Goal: Task Accomplishment & Management: Manage account settings

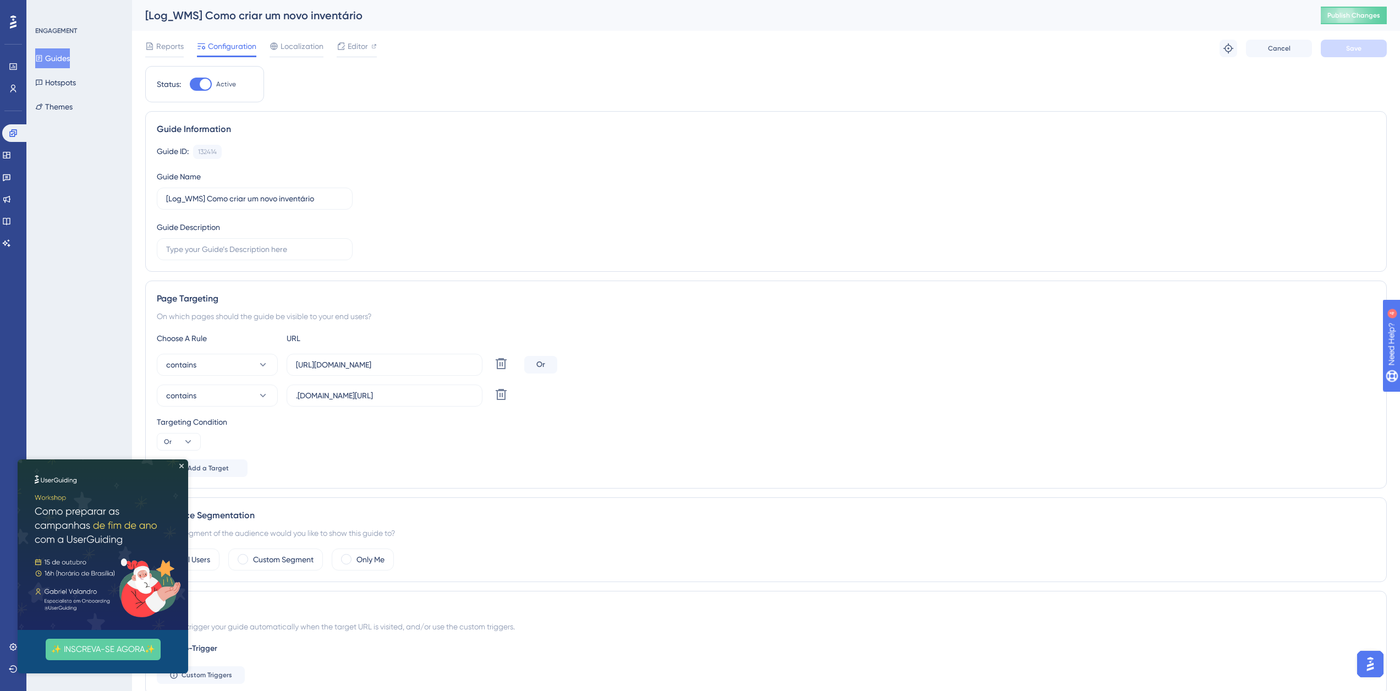
click at [14, 22] on icon at bounding box center [13, 21] width 7 height 13
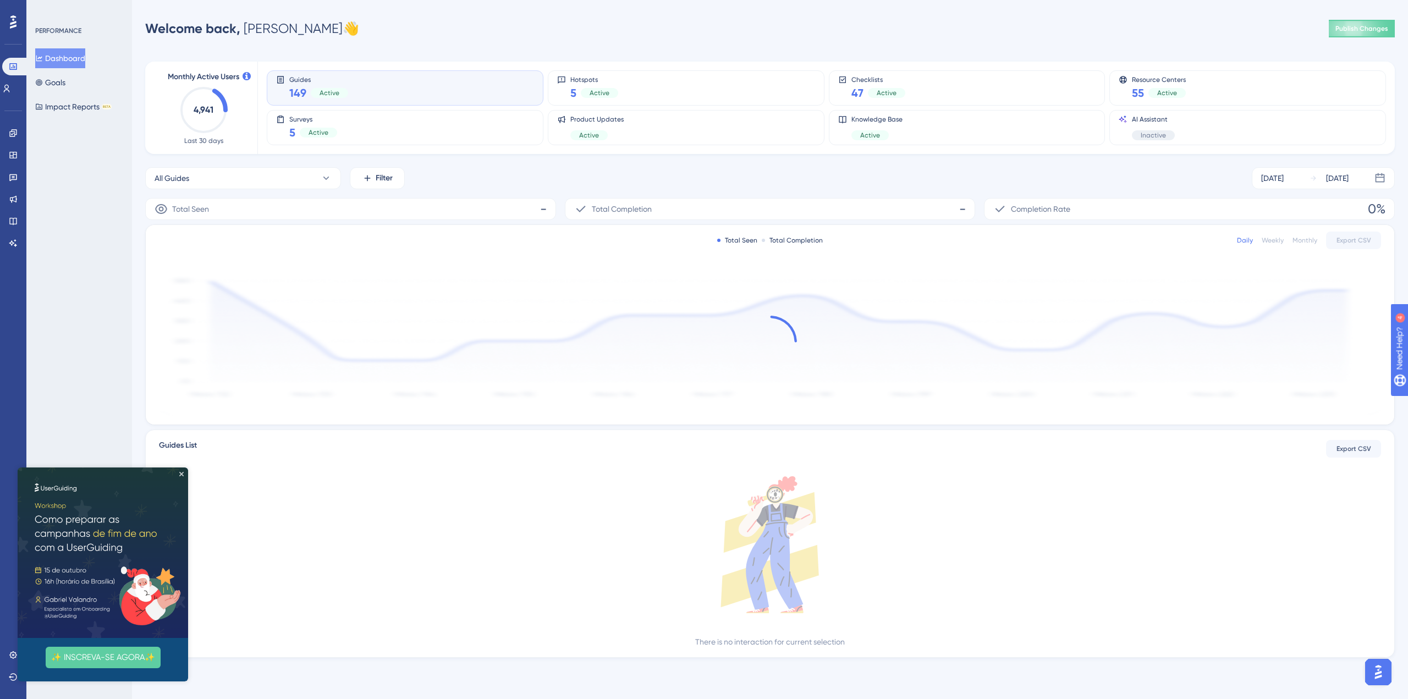
click at [181, 471] on img at bounding box center [103, 553] width 171 height 171
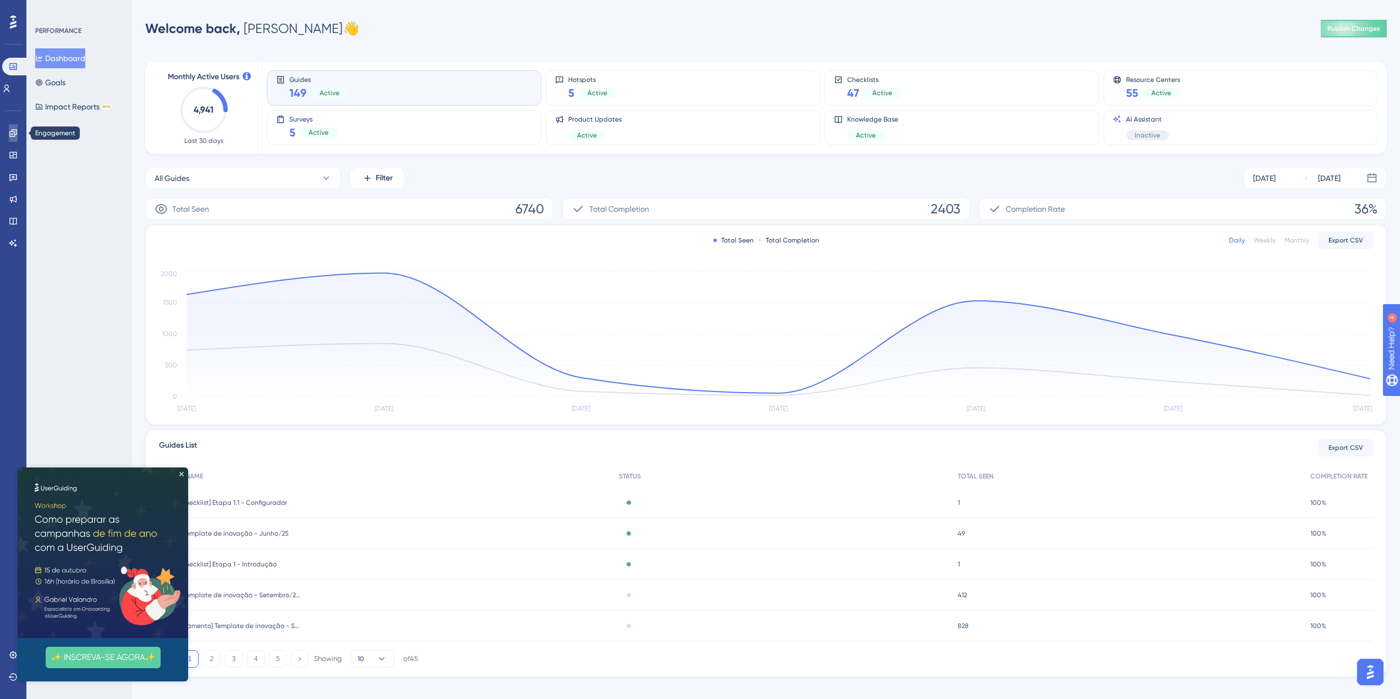
click at [12, 133] on icon at bounding box center [13, 133] width 9 height 9
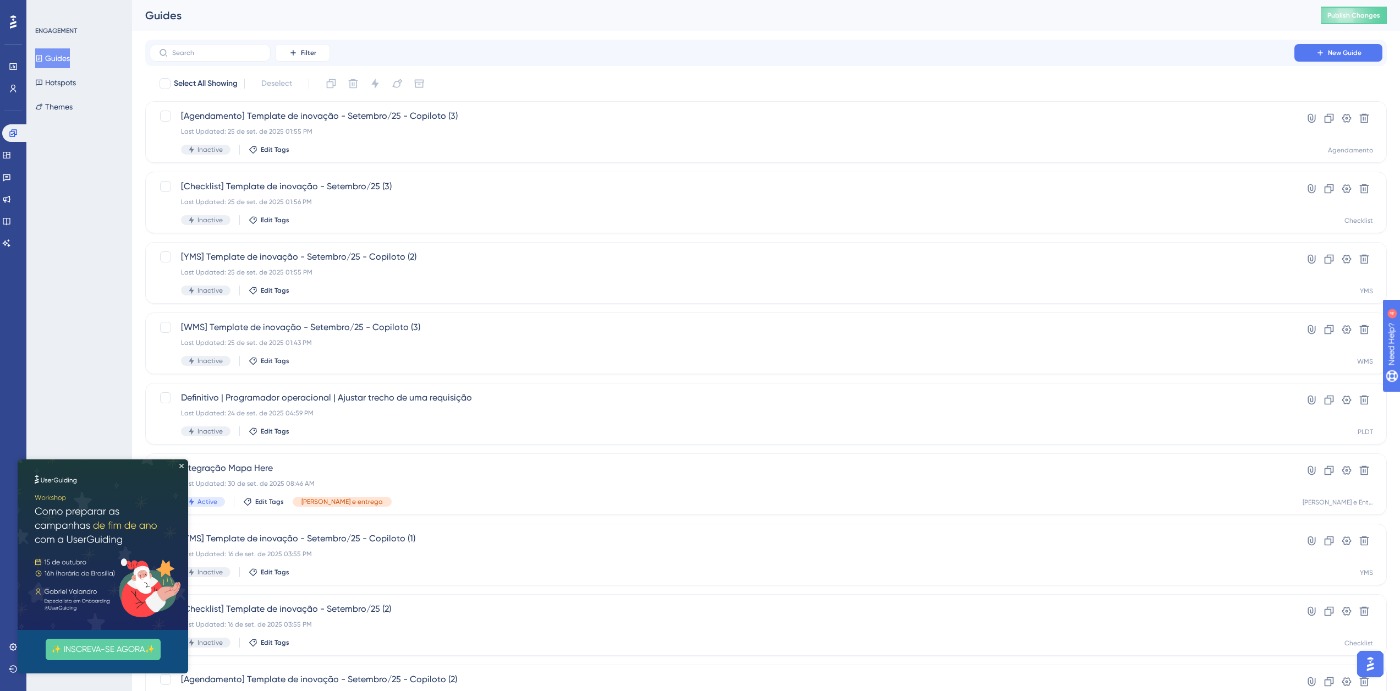
click at [181, 463] on img at bounding box center [103, 544] width 171 height 171
click at [175, 469] on img at bounding box center [103, 544] width 171 height 171
click at [180, 465] on icon "Close Preview" at bounding box center [181, 466] width 4 height 4
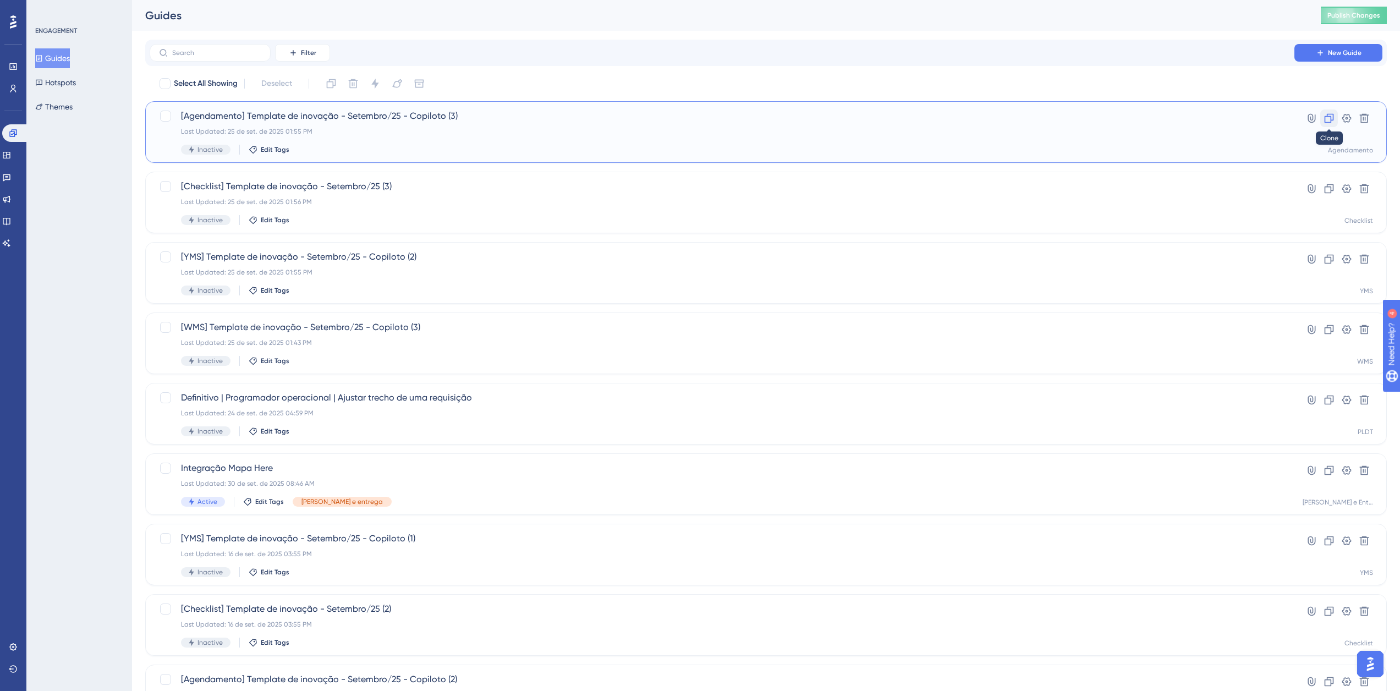
click at [1327, 120] on icon at bounding box center [1328, 118] width 11 height 11
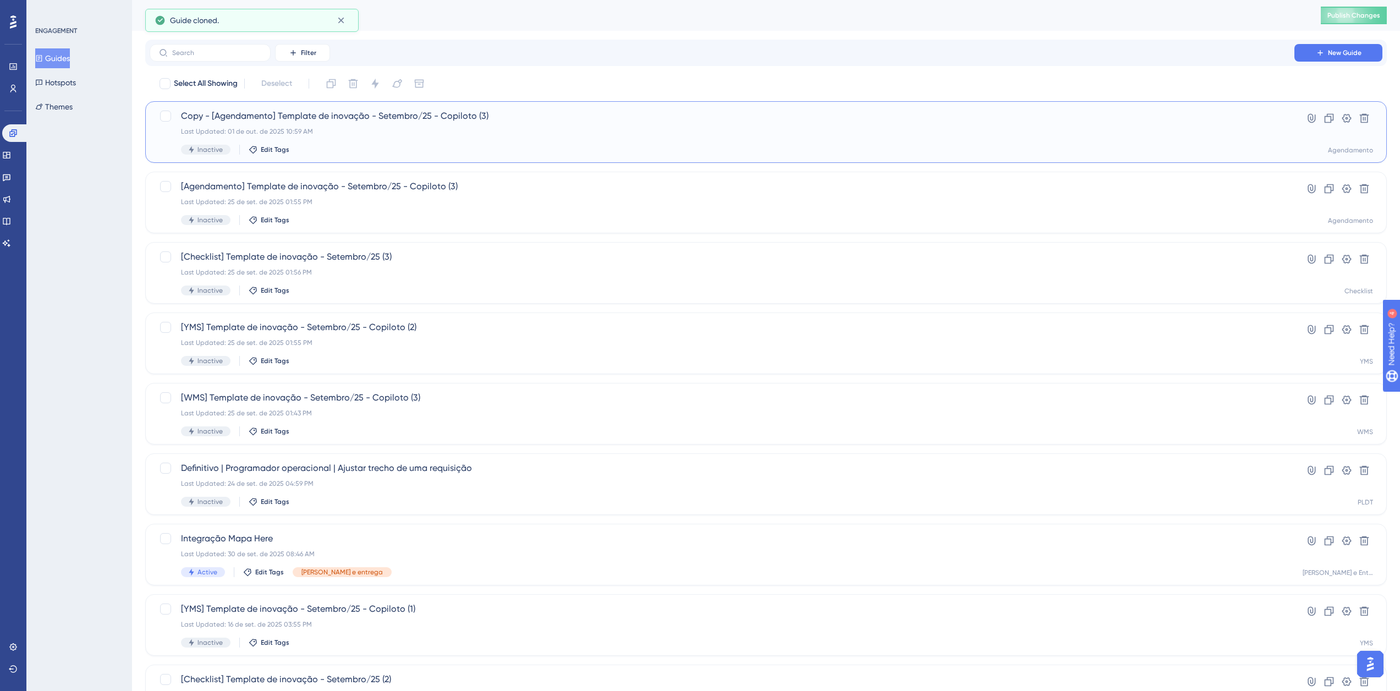
click at [188, 115] on span "Copy - [Agendamento] Template de inovação - Setembro/25 - Copiloto (3)" at bounding box center [722, 115] width 1082 height 13
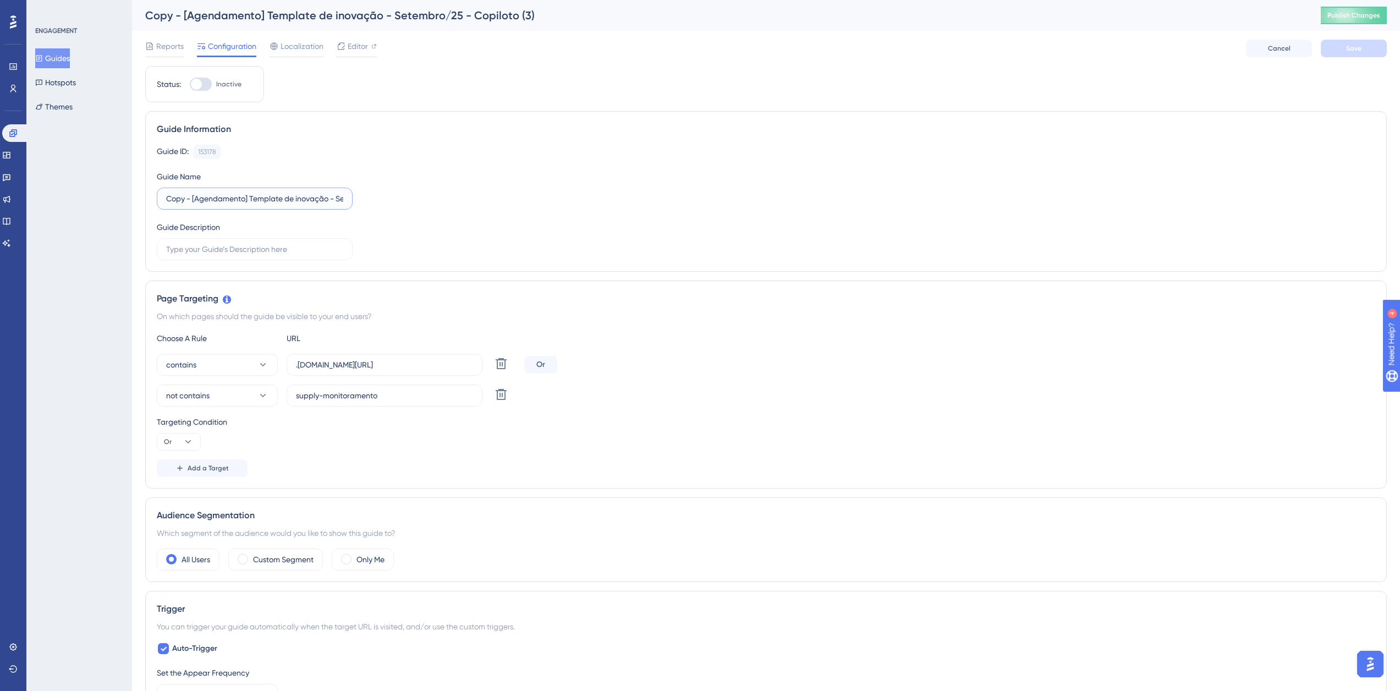
drag, startPoint x: 191, startPoint y: 196, endPoint x: 149, endPoint y: 199, distance: 43.0
click at [149, 199] on div "Guide Information Guide ID: 153178 Copy Guide Name Copy - [Agendamento] Templat…" at bounding box center [765, 191] width 1241 height 161
drag, startPoint x: 299, startPoint y: 195, endPoint x: 353, endPoint y: 199, distance: 54.6
click at [353, 199] on div "Guide ID: 153178 Copy Guide Name [Agendamento] Template de inovação - Setembro/…" at bounding box center [766, 203] width 1218 height 116
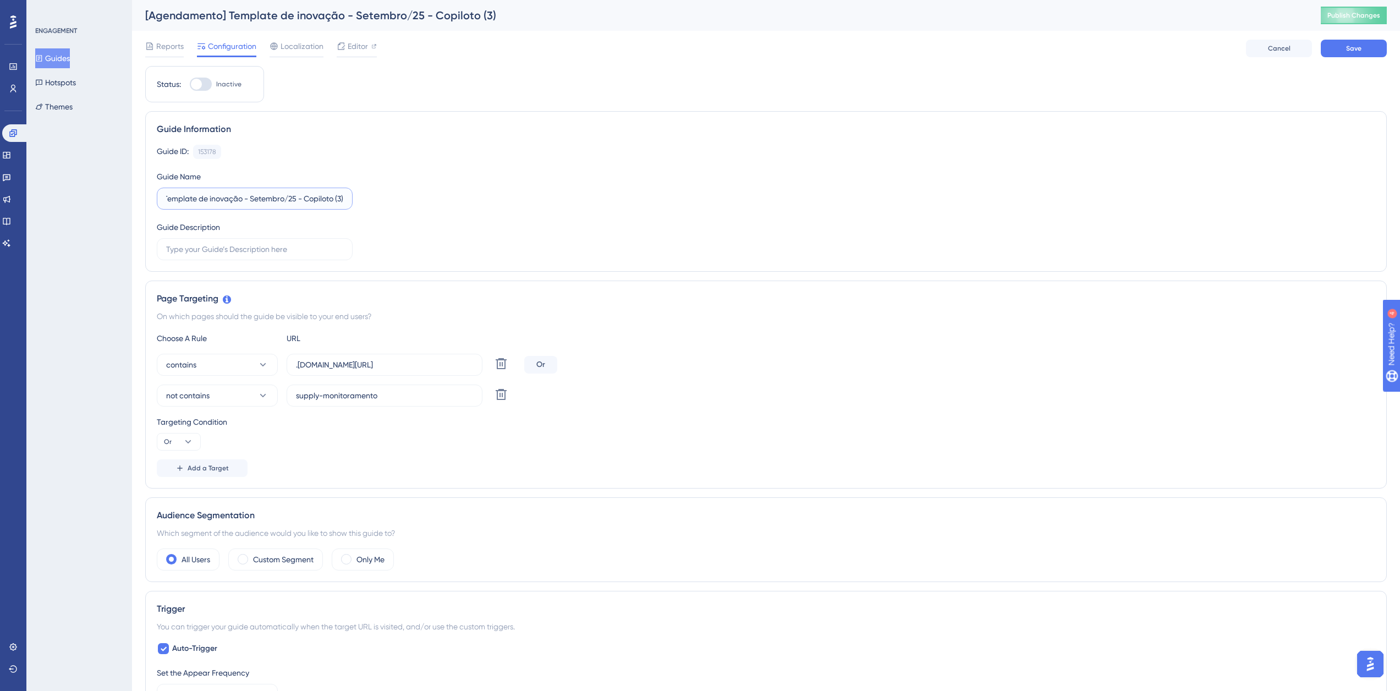
click at [340, 197] on input "[Agendamento] Template de inovação - Setembro/25 - Copiloto (3)" at bounding box center [254, 199] width 177 height 12
type input "[Agendamento] Template de inovação - Setembro/25 - Copiloto (4)"
click at [1364, 52] on button "Save" at bounding box center [1354, 49] width 66 height 18
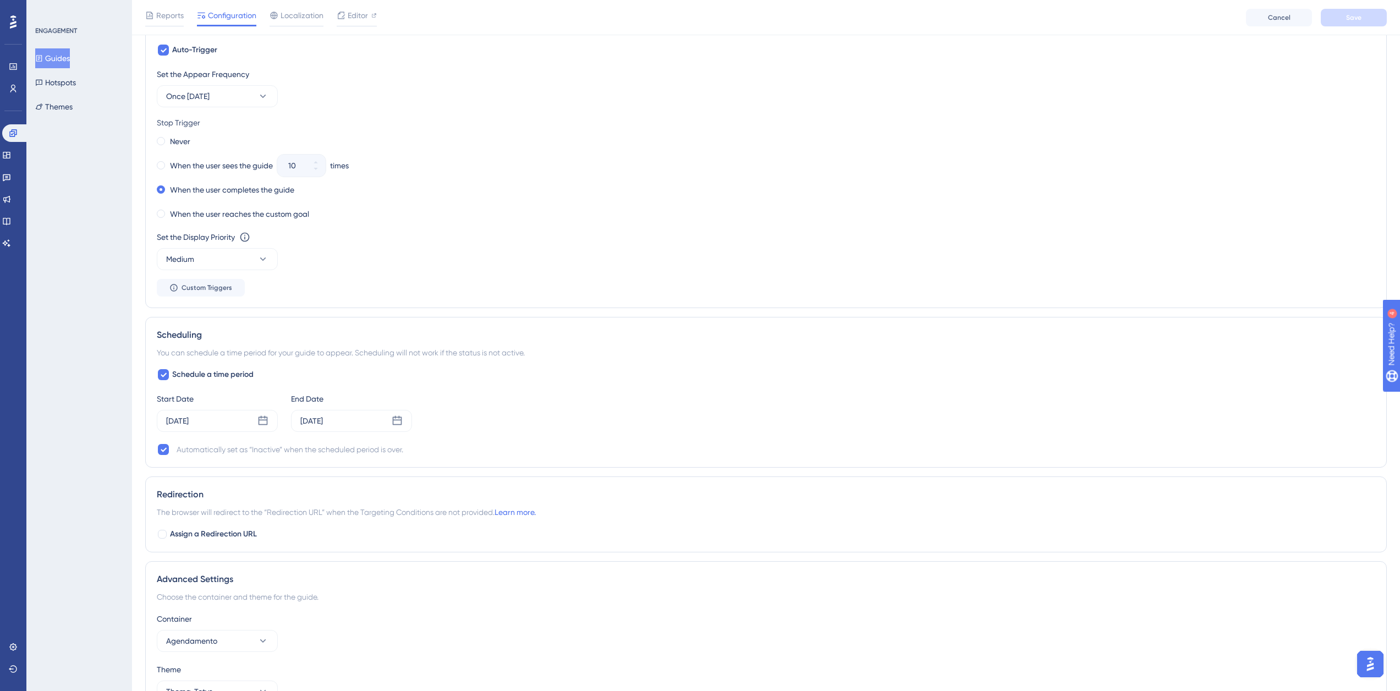
scroll to position [605, 0]
click at [267, 420] on icon at bounding box center [263, 418] width 9 height 9
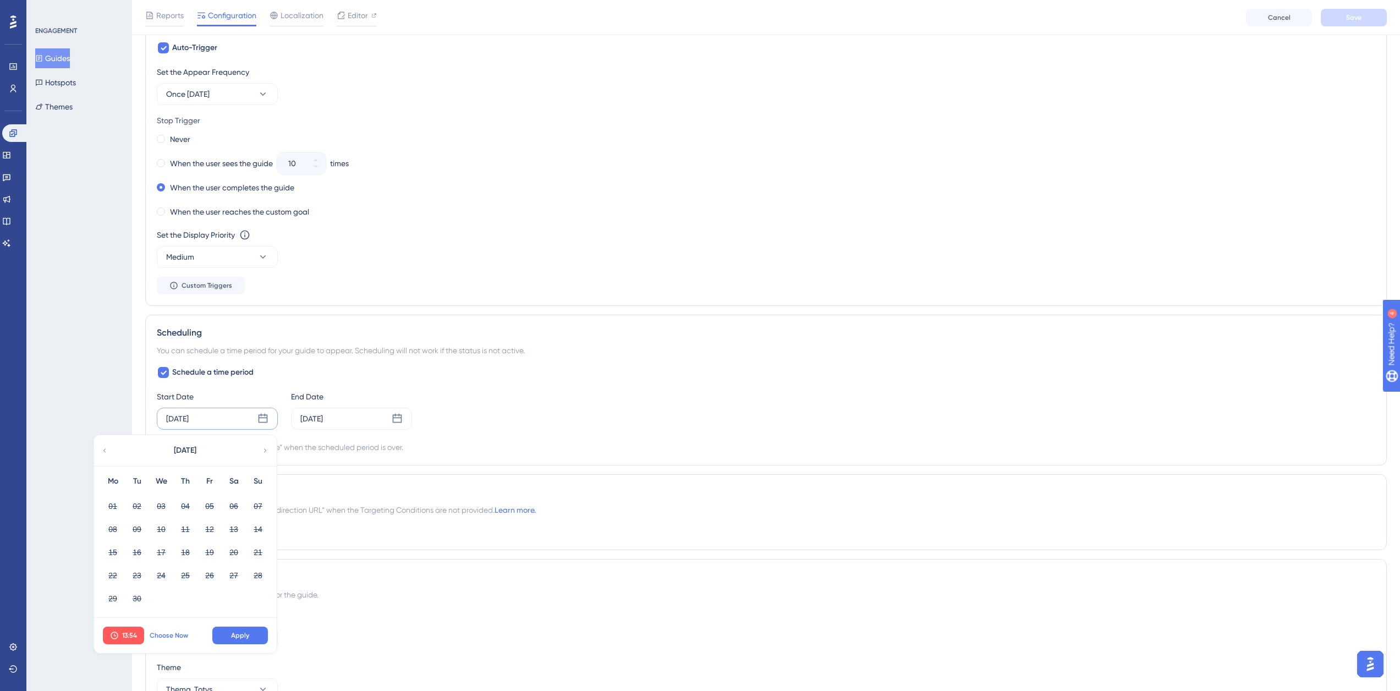
click at [177, 631] on span "Choose Now" at bounding box center [169, 635] width 39 height 9
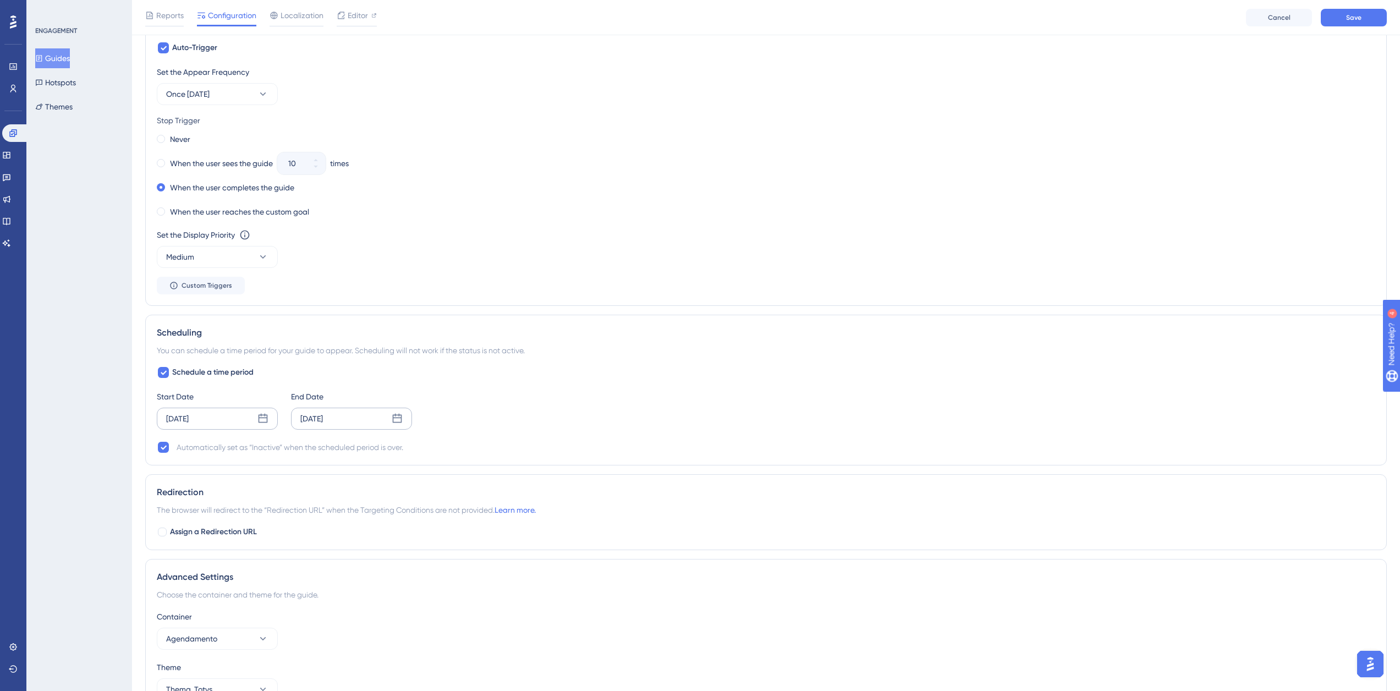
click at [393, 425] on div "[DATE]" at bounding box center [351, 419] width 121 height 22
click at [398, 449] on icon at bounding box center [399, 450] width 3 height 4
click at [298, 534] on button "08" at bounding box center [295, 529] width 19 height 19
click at [251, 532] on button "06" at bounding box center [247, 529] width 19 height 19
click at [376, 638] on span "Apply" at bounding box center [374, 635] width 18 height 9
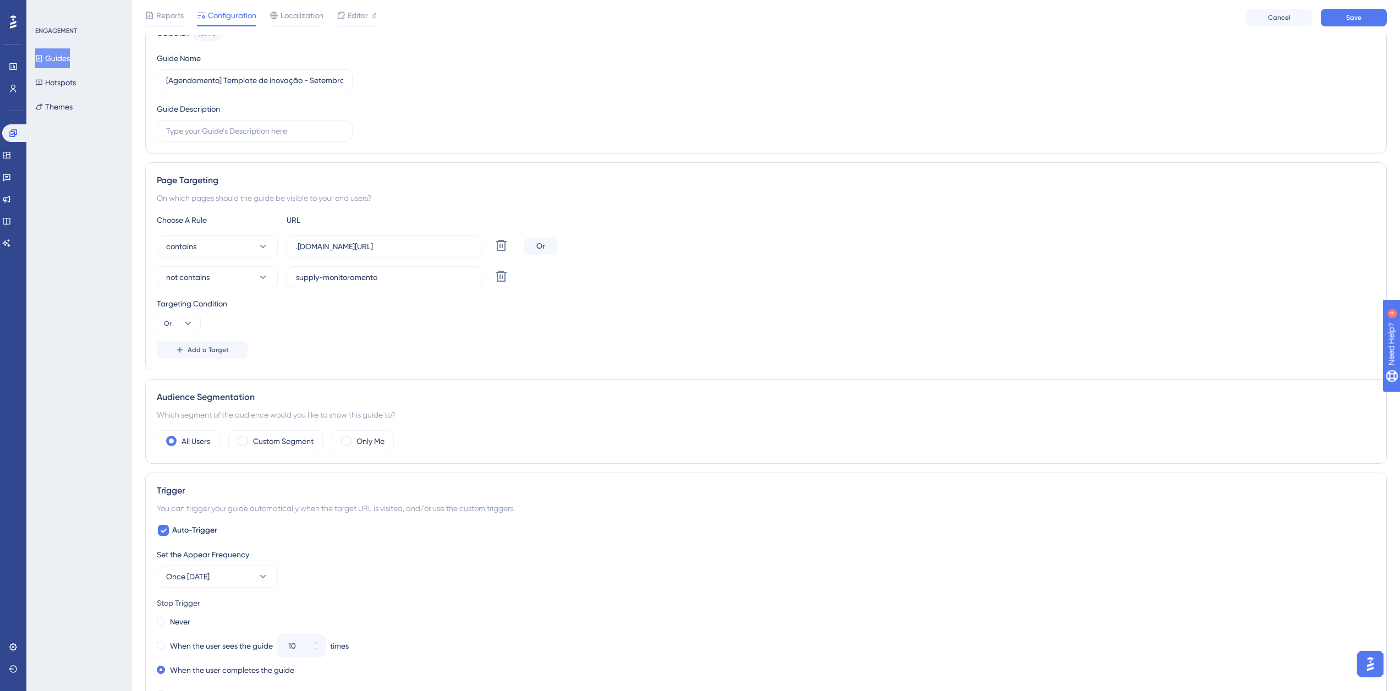
scroll to position [120, 0]
click at [1369, 16] on button "Save" at bounding box center [1354, 18] width 66 height 18
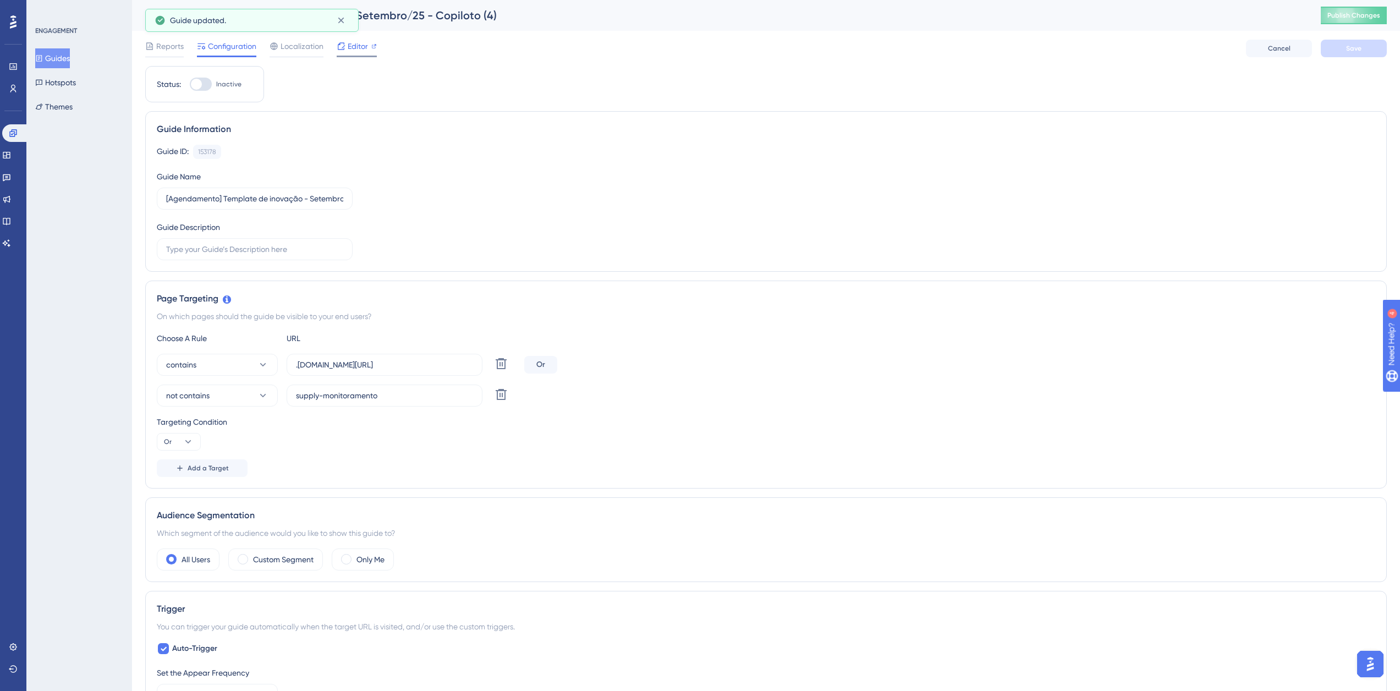
click at [344, 46] on icon at bounding box center [341, 45] width 7 height 7
click at [202, 83] on div at bounding box center [201, 84] width 22 height 13
click at [190, 84] on input "Inactive" at bounding box center [189, 84] width 1 height 1
checkbox input "true"
click at [1343, 48] on button "Save" at bounding box center [1354, 49] width 66 height 18
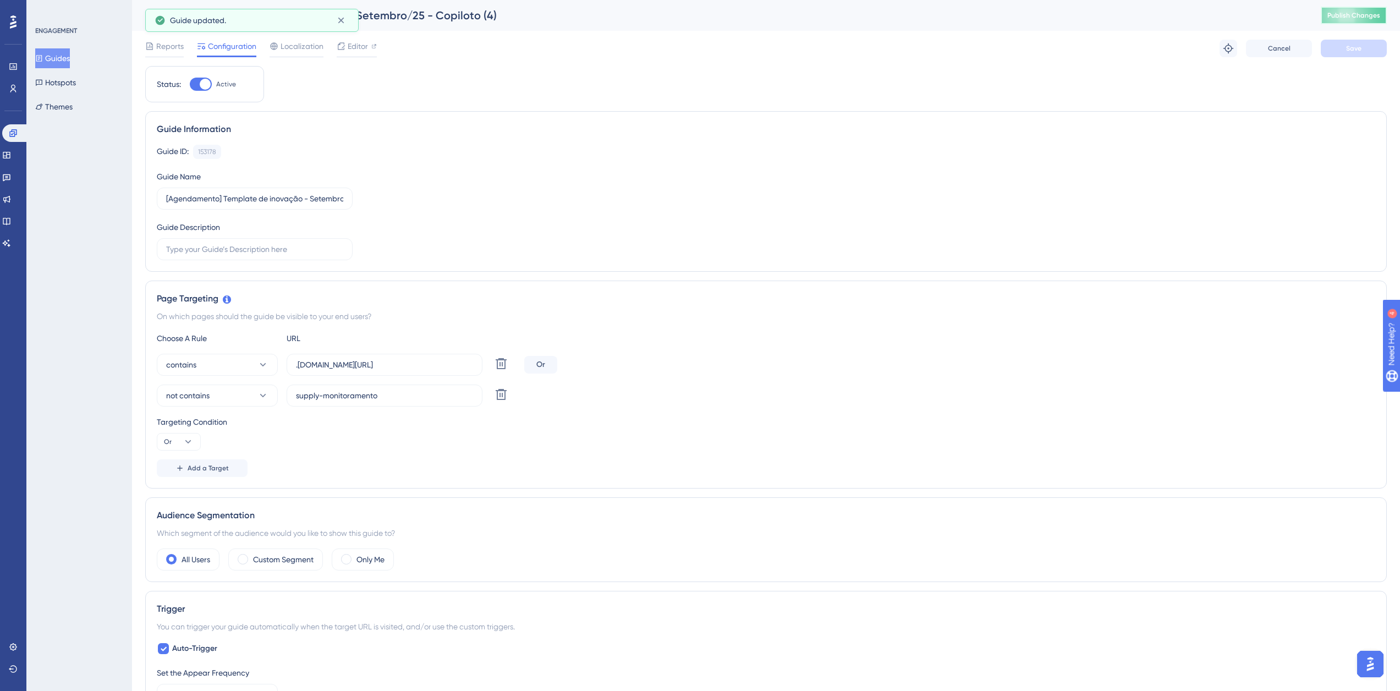
click at [1350, 22] on button "Publish Changes" at bounding box center [1354, 16] width 66 height 18
click at [15, 129] on icon at bounding box center [13, 133] width 9 height 9
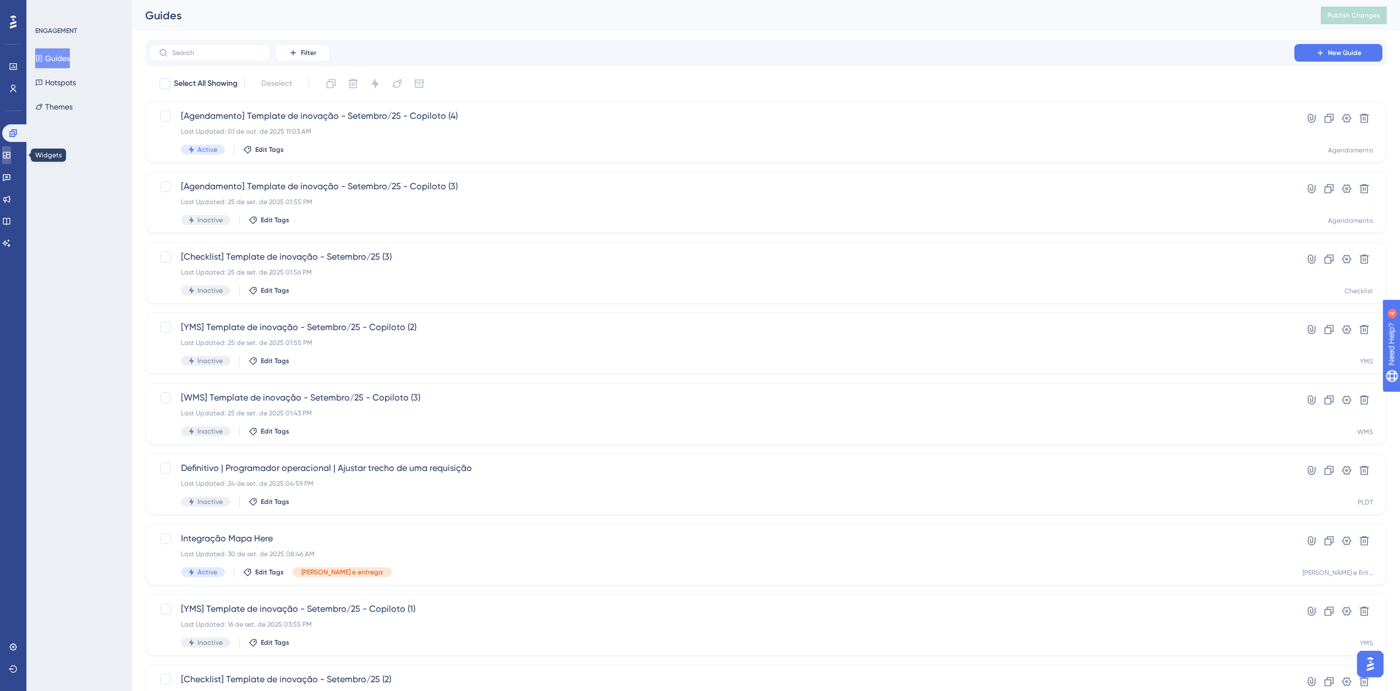
click at [11, 160] on link at bounding box center [6, 155] width 9 height 18
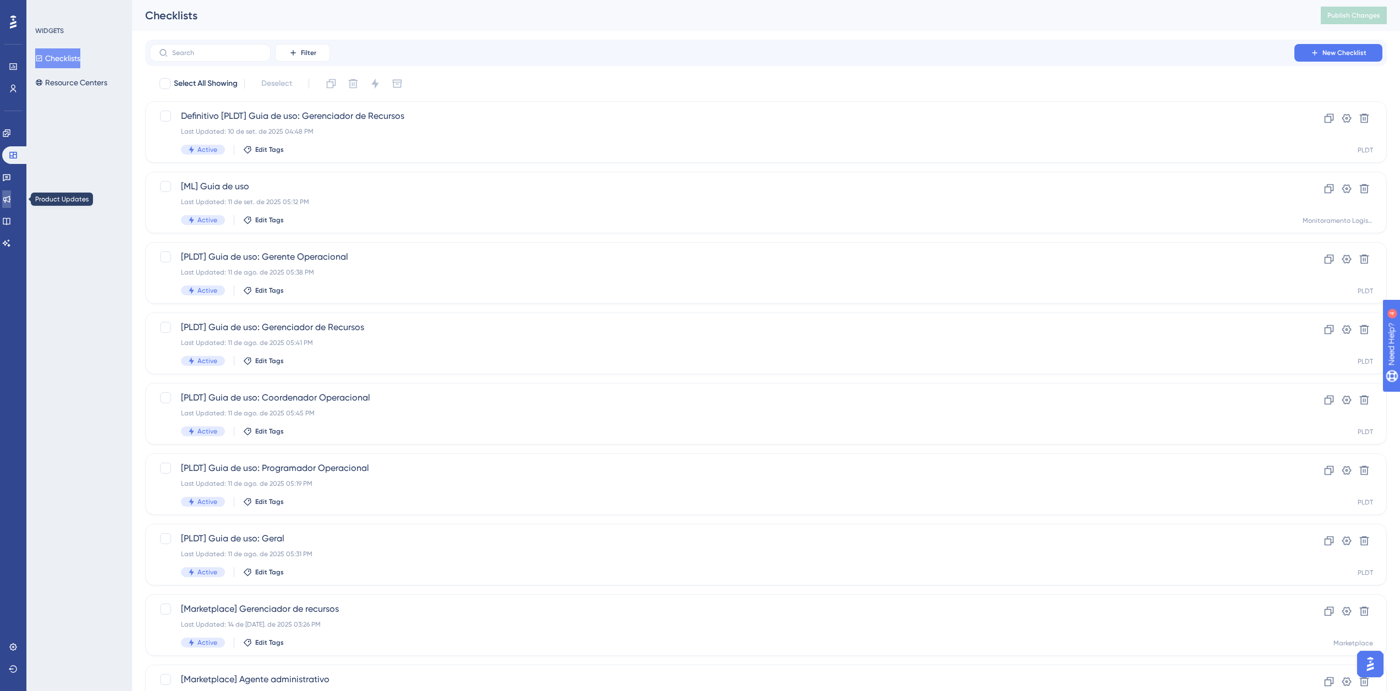
click at [11, 206] on link at bounding box center [6, 199] width 9 height 18
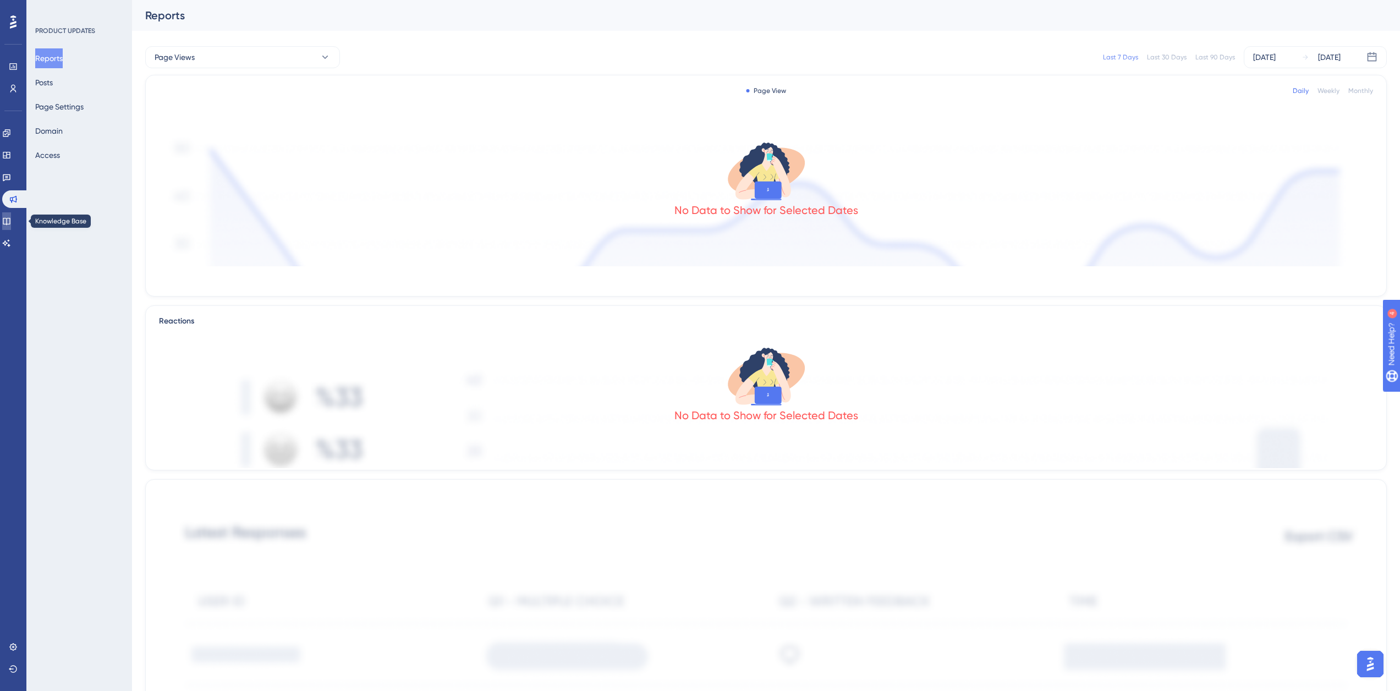
click at [7, 217] on link at bounding box center [6, 221] width 9 height 18
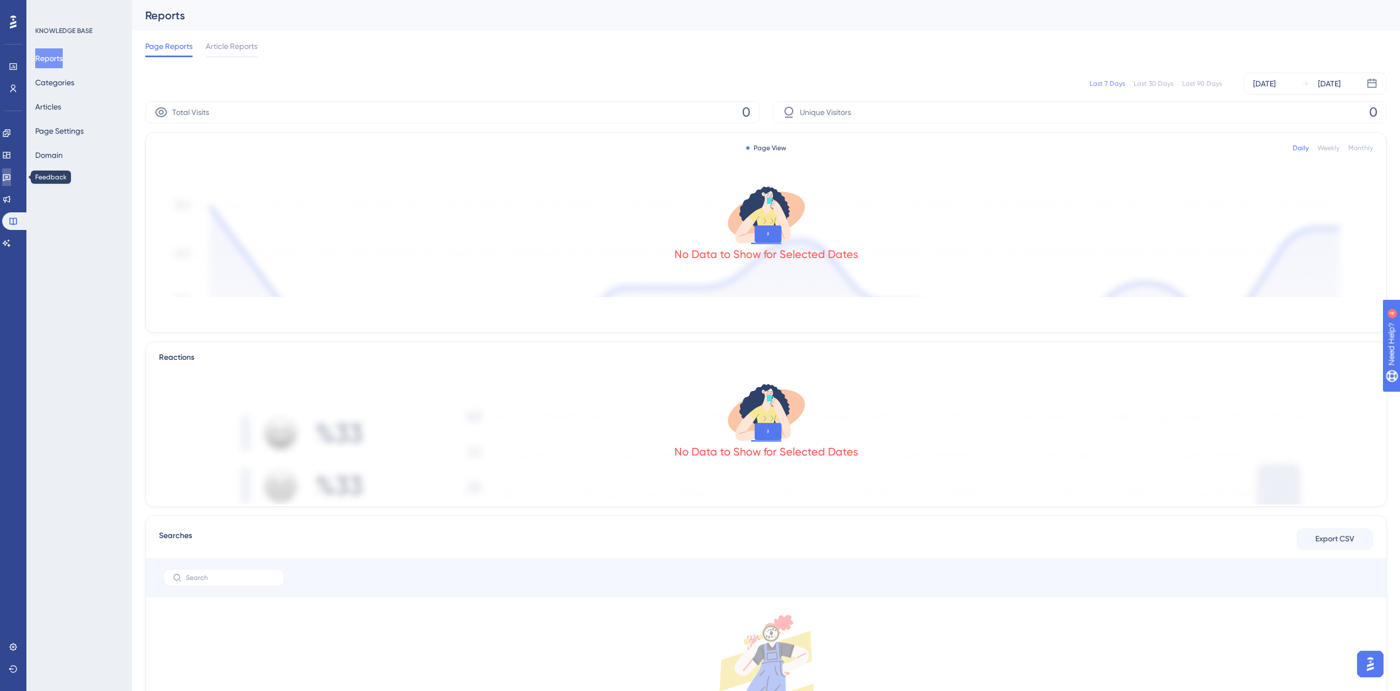
click at [7, 179] on link at bounding box center [6, 177] width 9 height 18
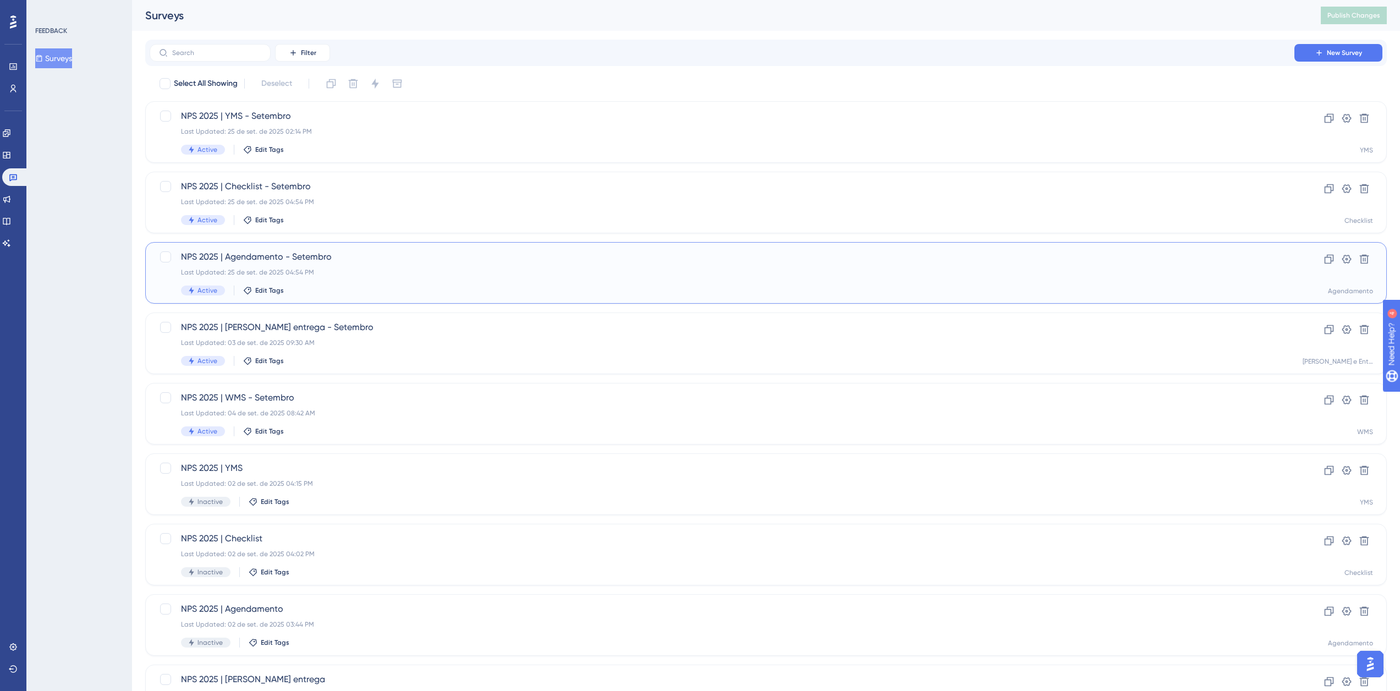
click at [340, 281] on div "NPS 2025 | Agendamento - Setembro Last Updated: 25 de set. de 2025 04:54 PM Act…" at bounding box center [722, 272] width 1082 height 45
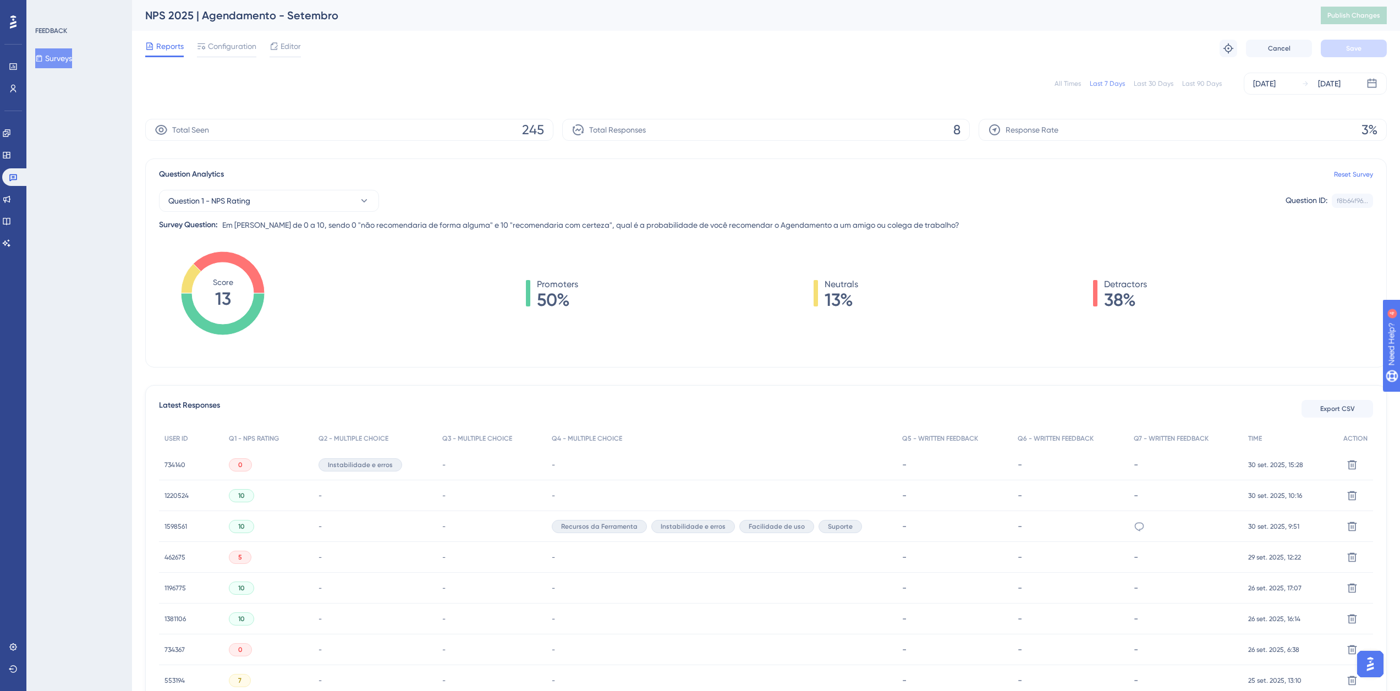
click at [234, 43] on span "Configuration" at bounding box center [232, 46] width 48 height 13
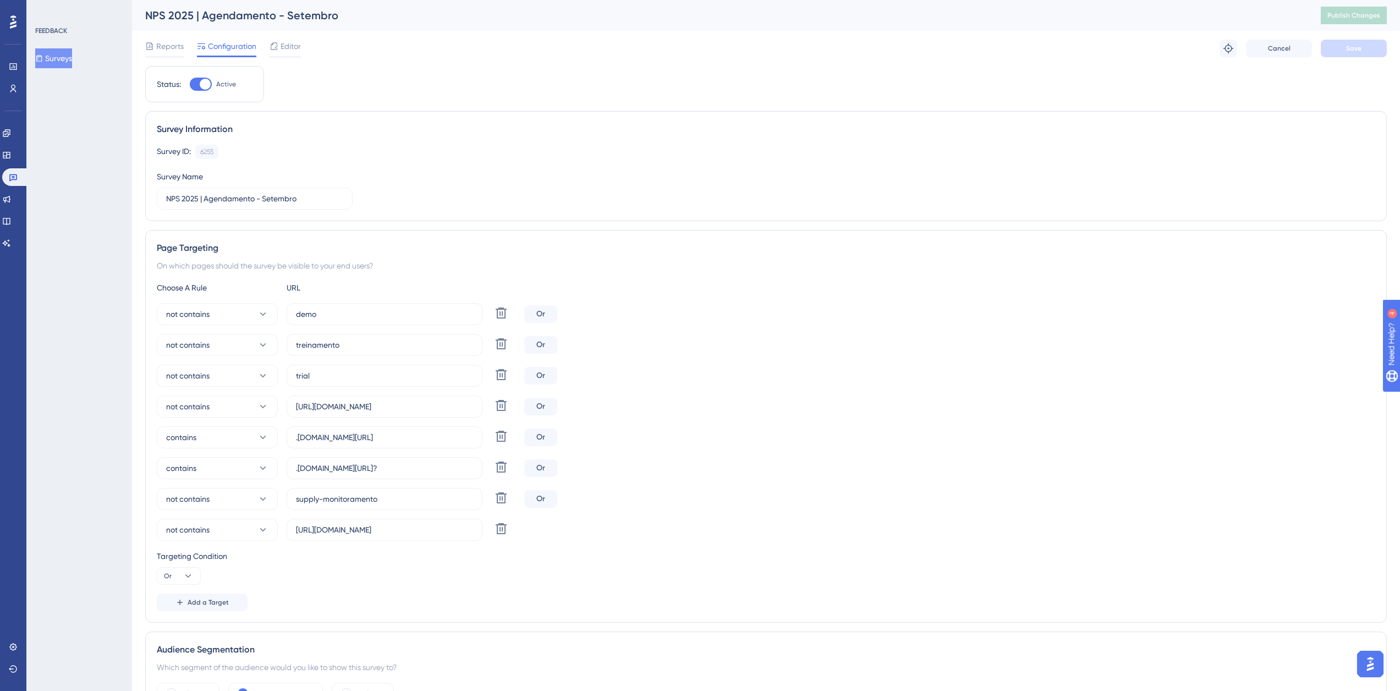
click at [51, 60] on button "Surveys" at bounding box center [53, 58] width 37 height 20
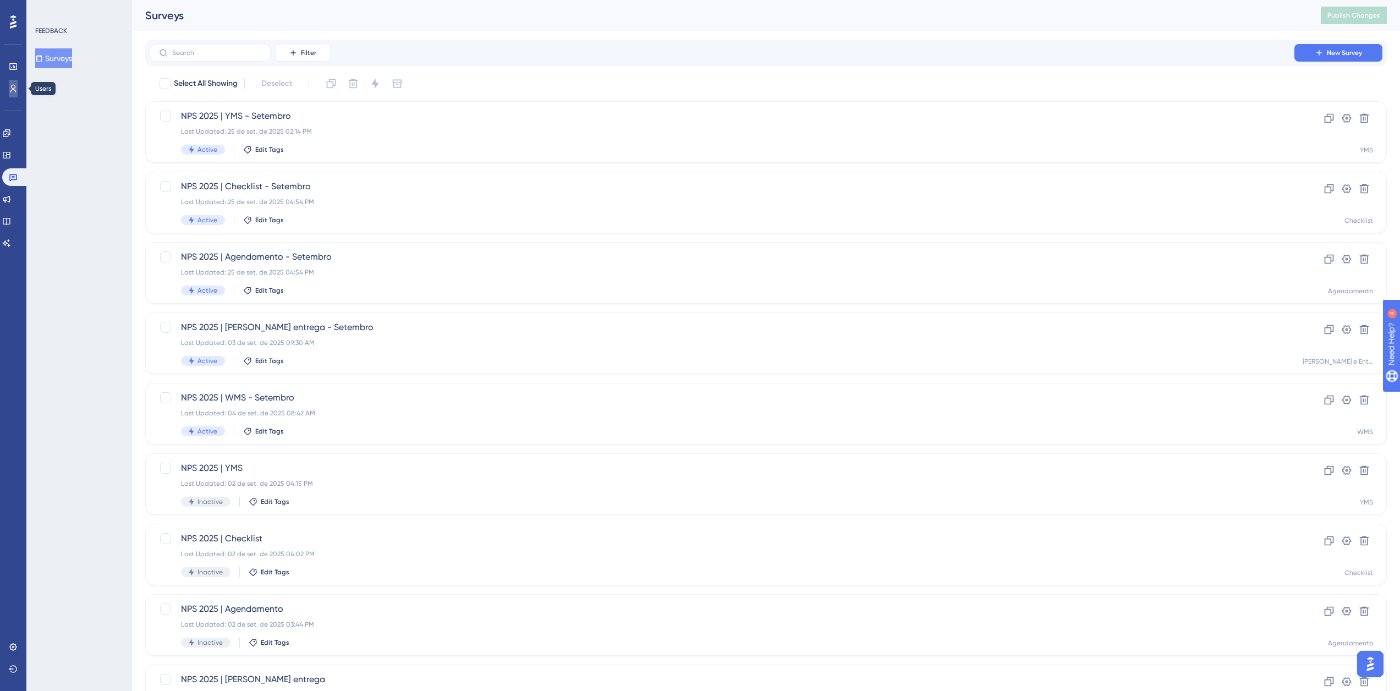
click at [10, 89] on icon at bounding box center [13, 88] width 9 height 9
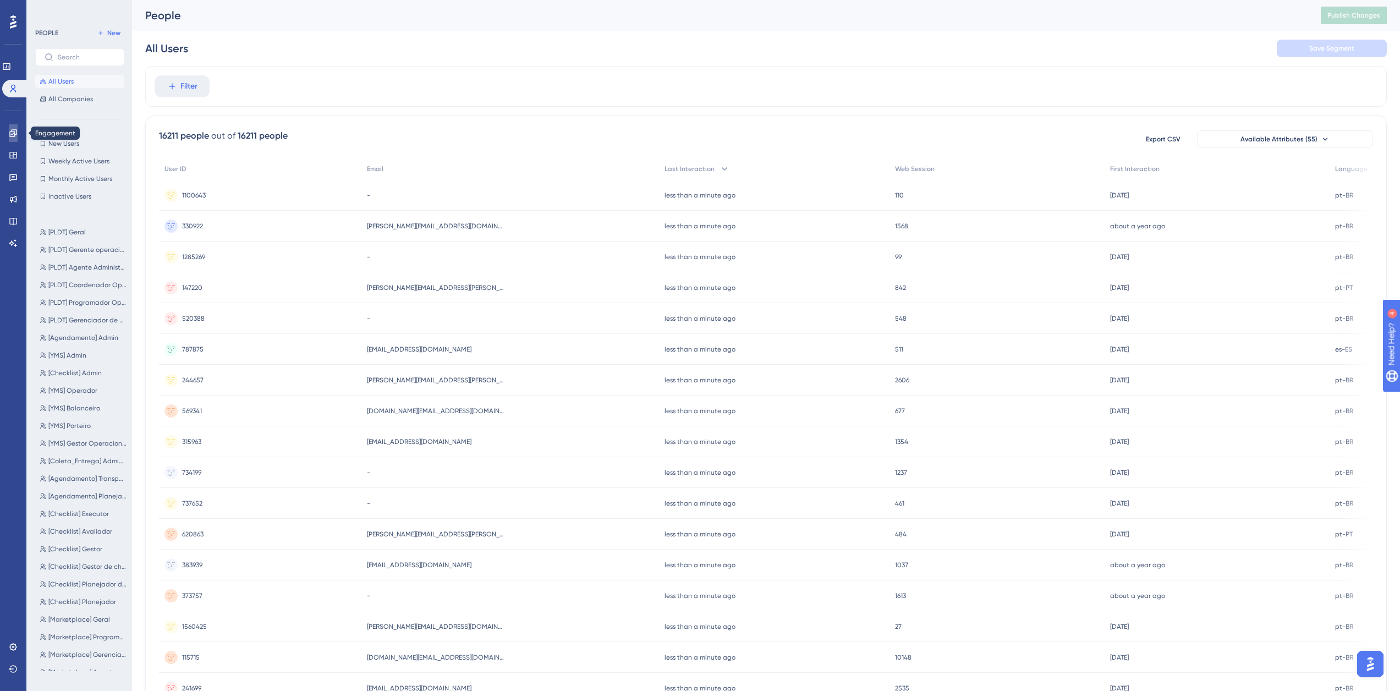
click at [14, 133] on icon at bounding box center [13, 133] width 9 height 9
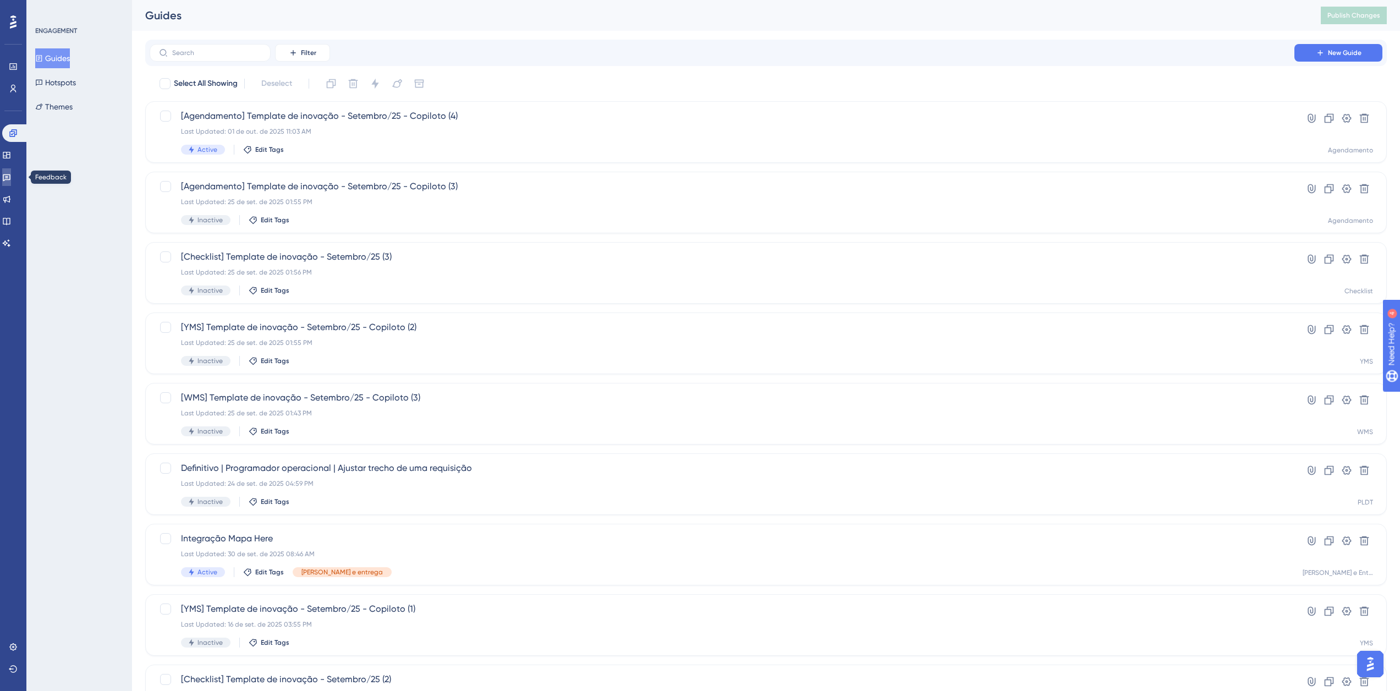
click at [11, 173] on icon at bounding box center [6, 177] width 9 height 9
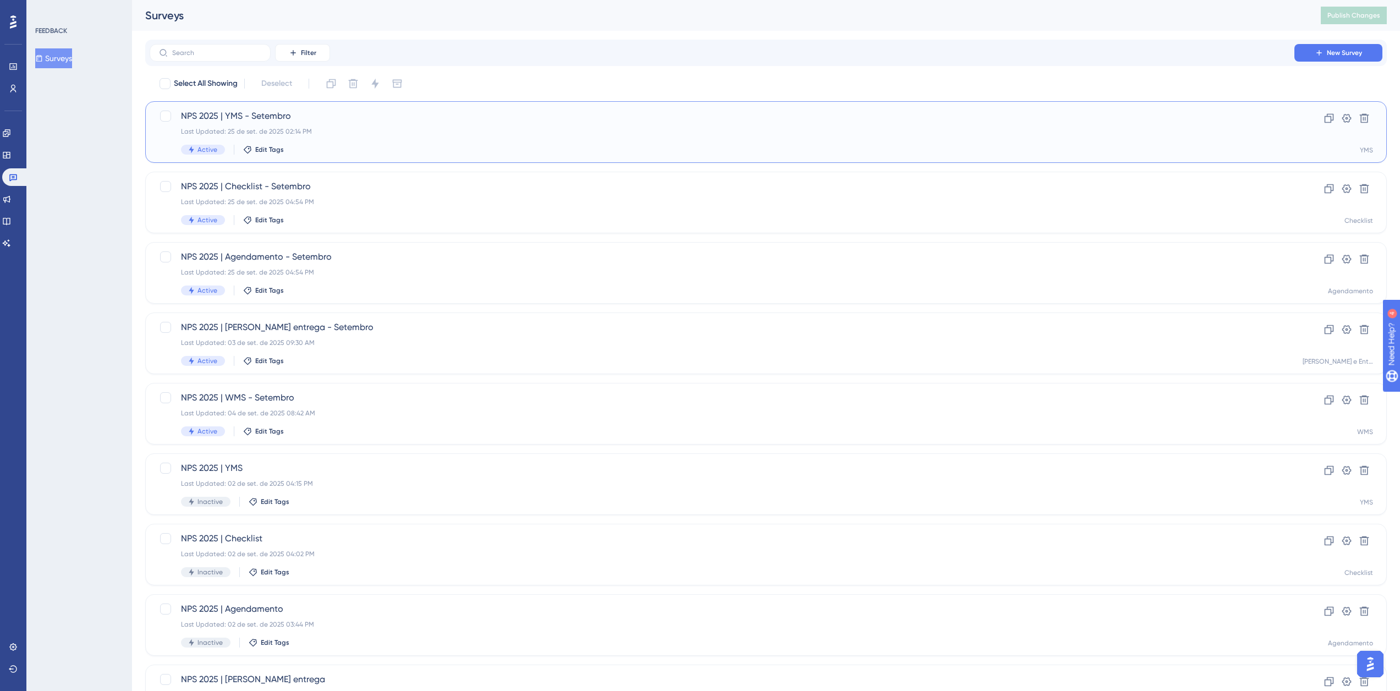
click at [282, 116] on span "NPS 2025 | YMS - Setembro" at bounding box center [722, 115] width 1082 height 13
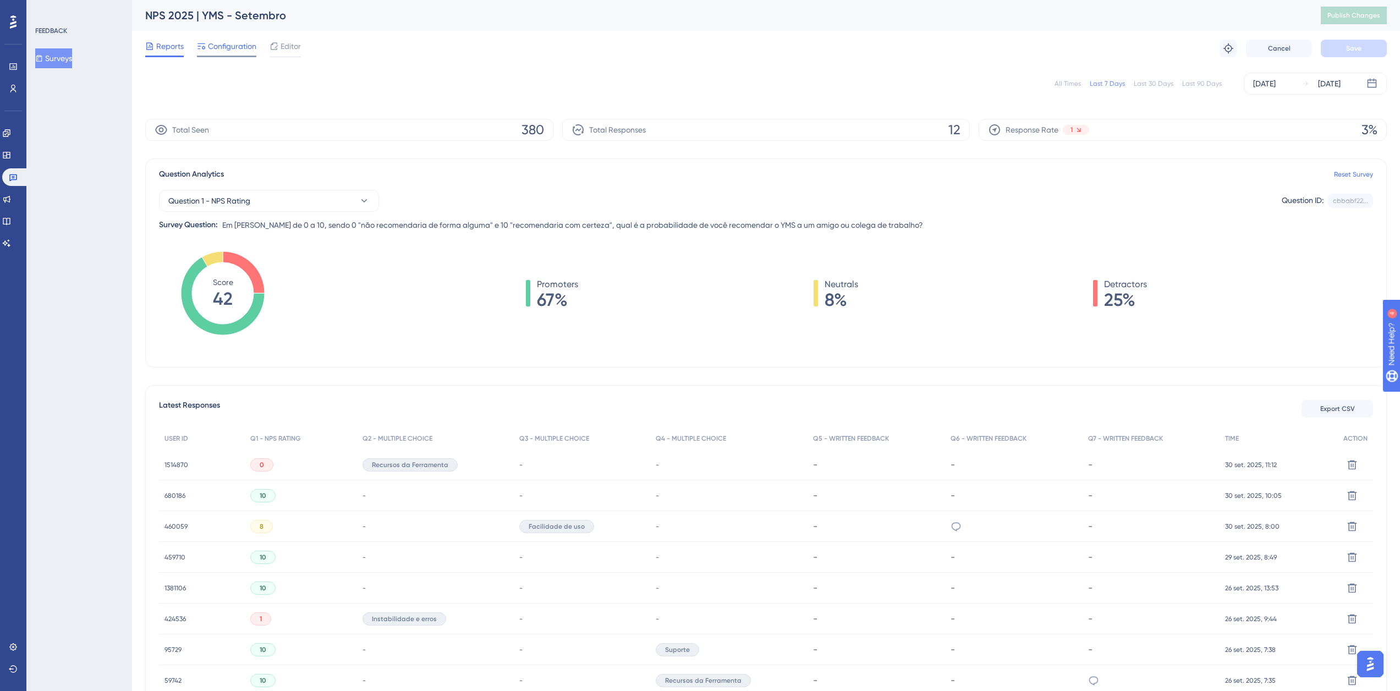
click at [221, 48] on span "Configuration" at bounding box center [232, 46] width 48 height 13
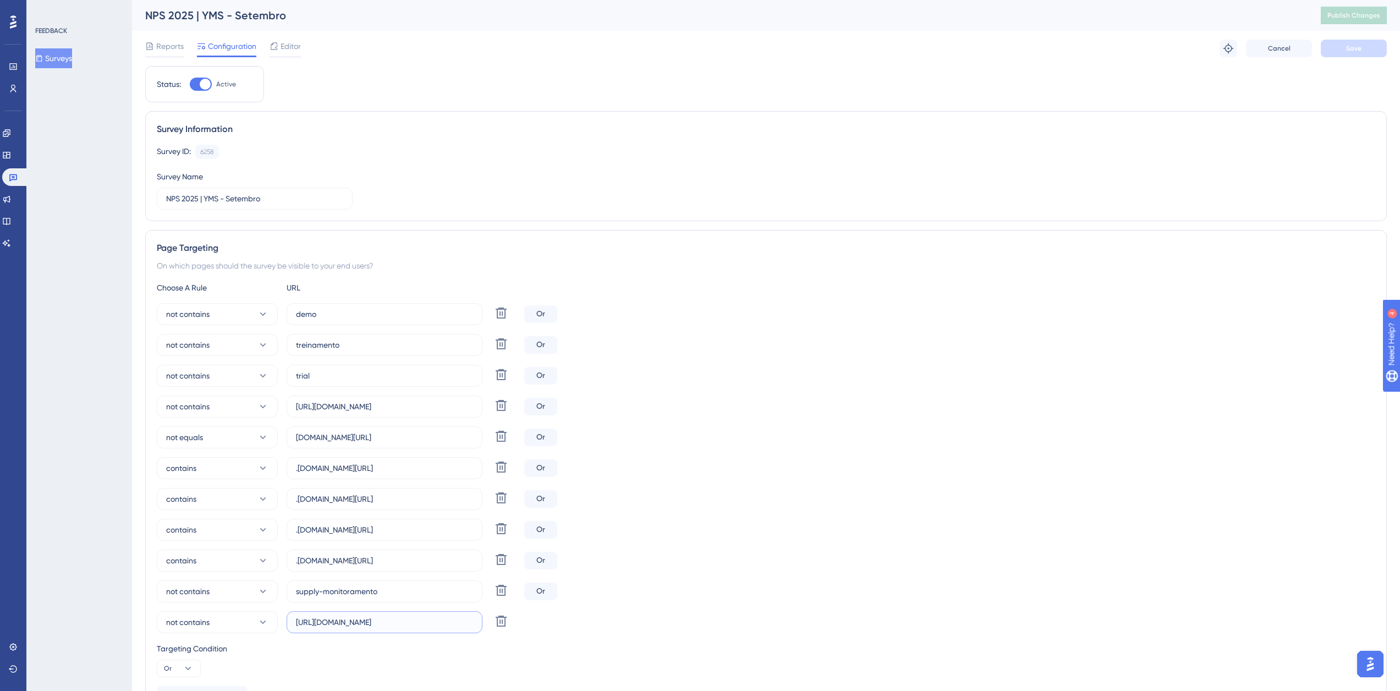
click at [328, 623] on input "[URL][DOMAIN_NAME]" at bounding box center [384, 622] width 177 height 12
click at [9, 179] on icon at bounding box center [13, 177] width 9 height 9
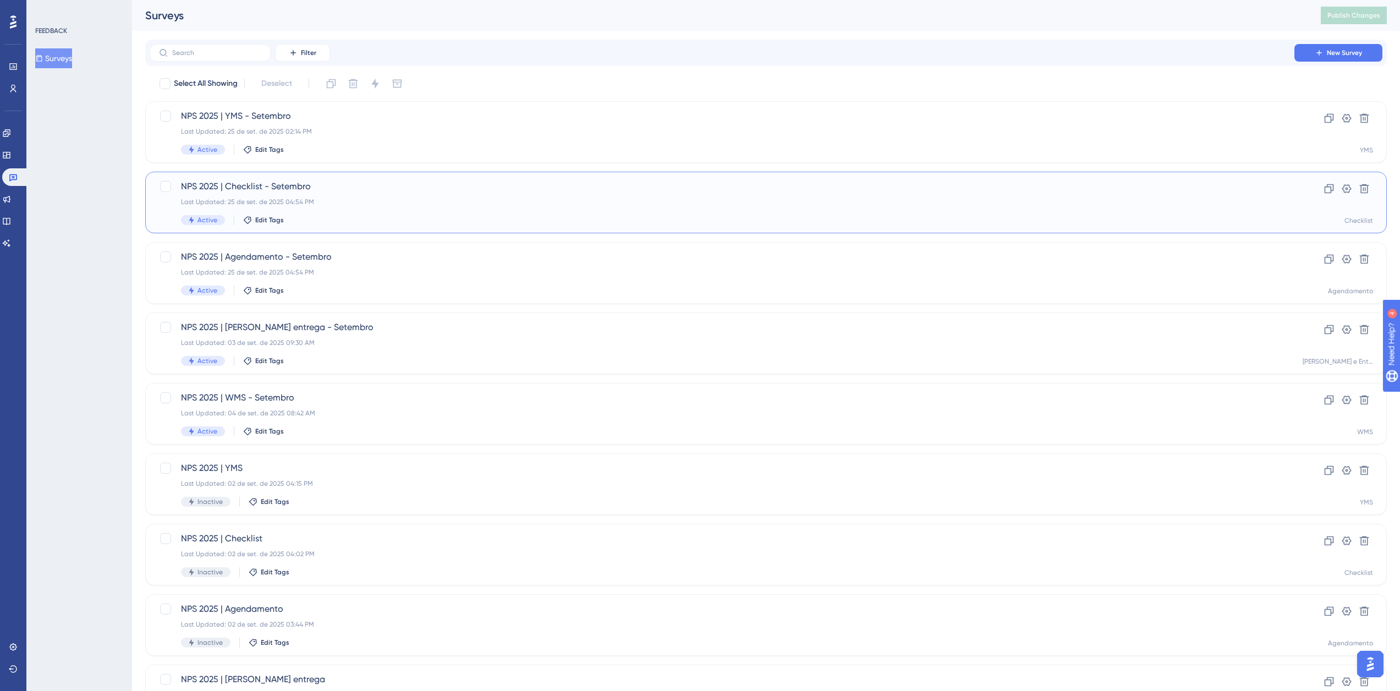
click at [325, 196] on div "NPS 2025 | Checklist - Setembro Last Updated: 25 de set. de 2025 04:54 PM Activ…" at bounding box center [722, 202] width 1082 height 45
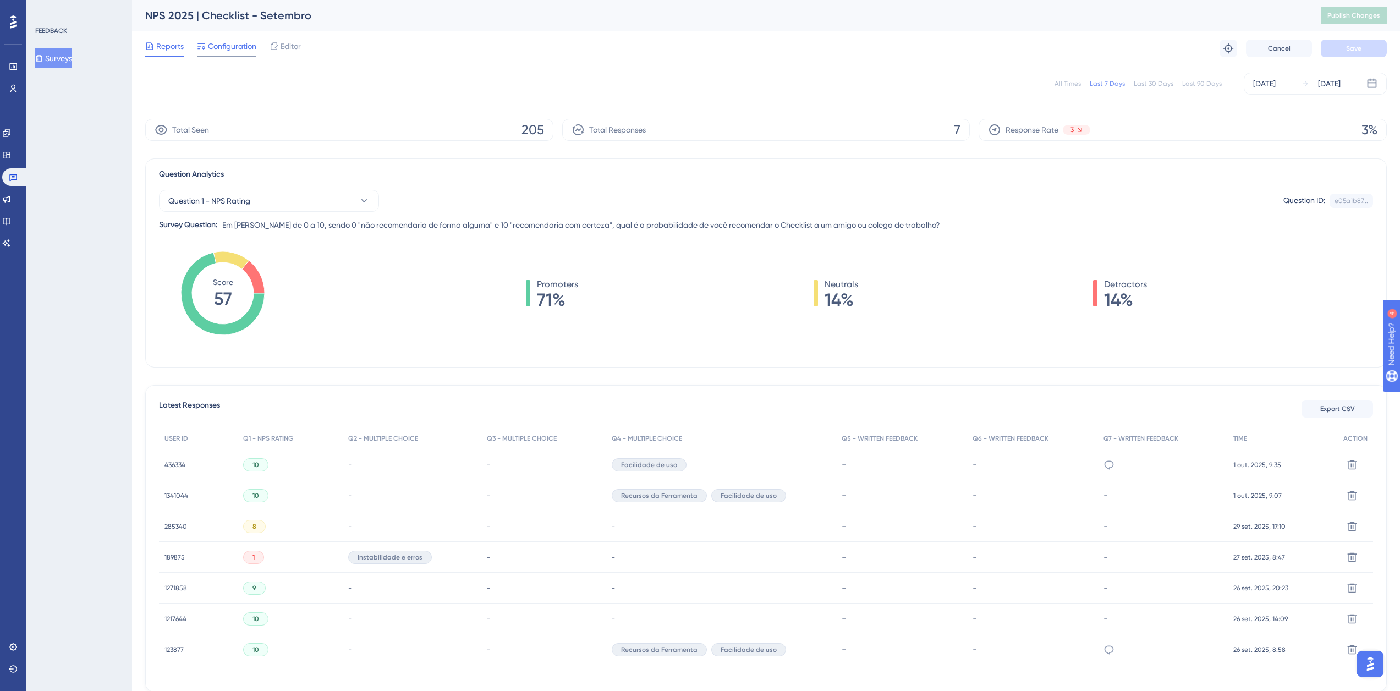
click at [232, 46] on span "Configuration" at bounding box center [232, 46] width 48 height 13
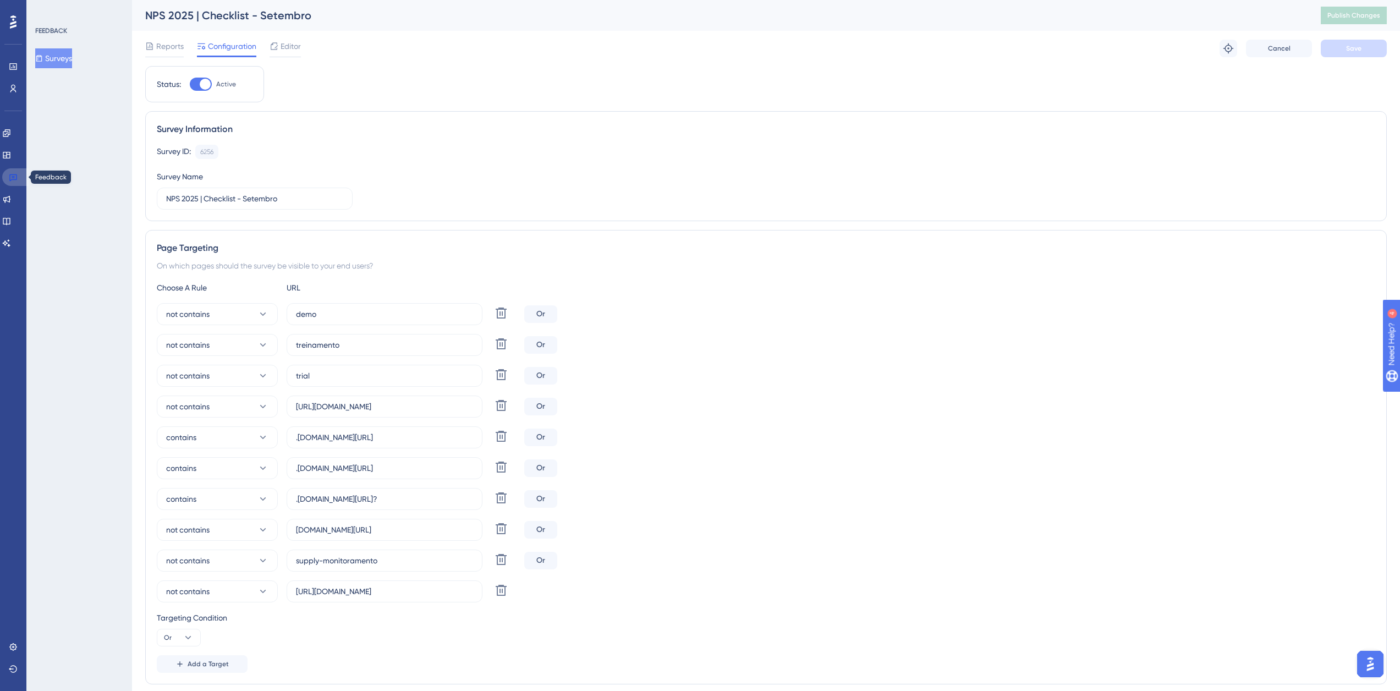
click at [13, 176] on icon at bounding box center [13, 177] width 8 height 7
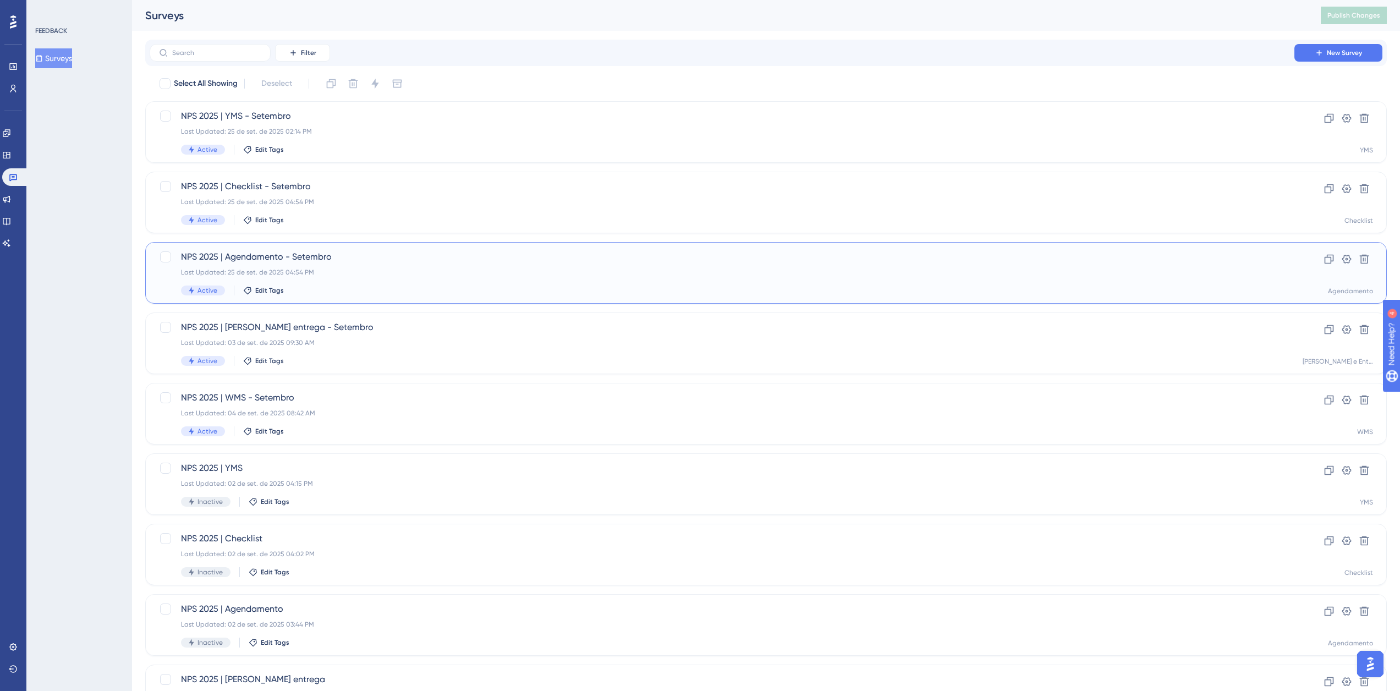
click at [285, 257] on span "NPS 2025 | Agendamento - Setembro" at bounding box center [722, 256] width 1082 height 13
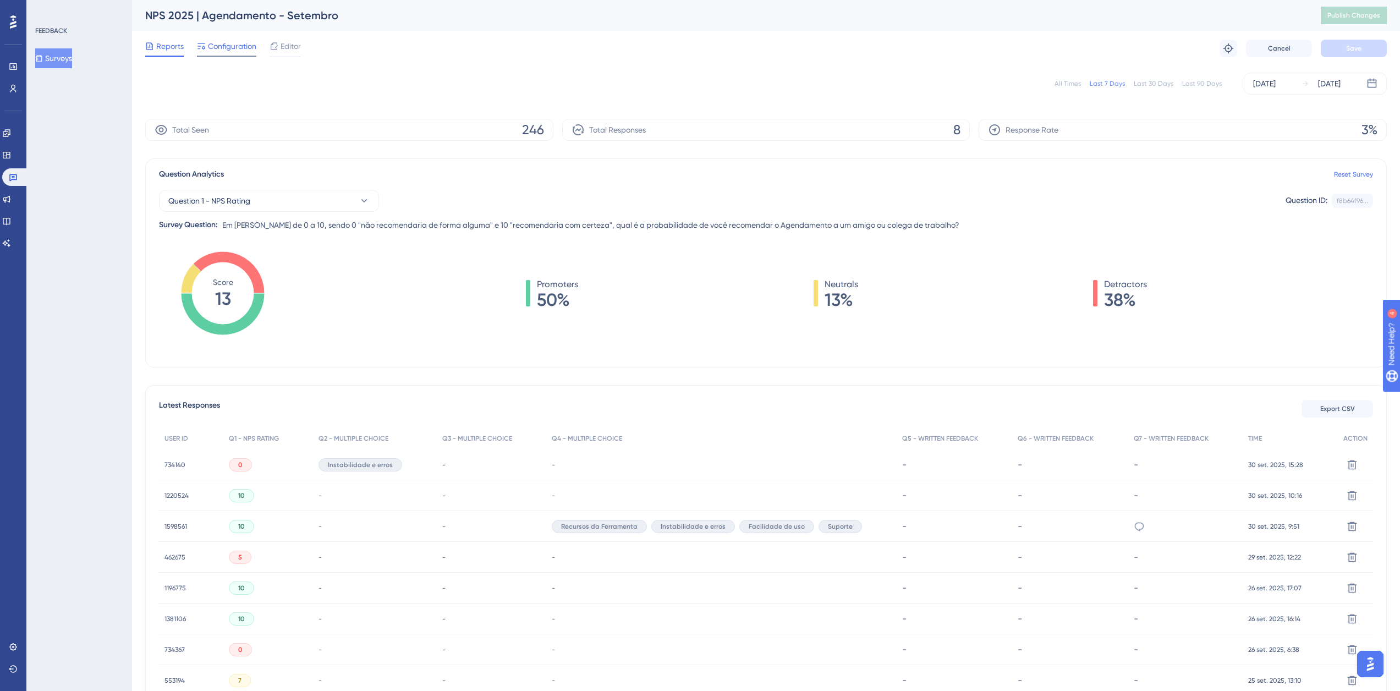
click at [228, 50] on span "Configuration" at bounding box center [232, 46] width 48 height 13
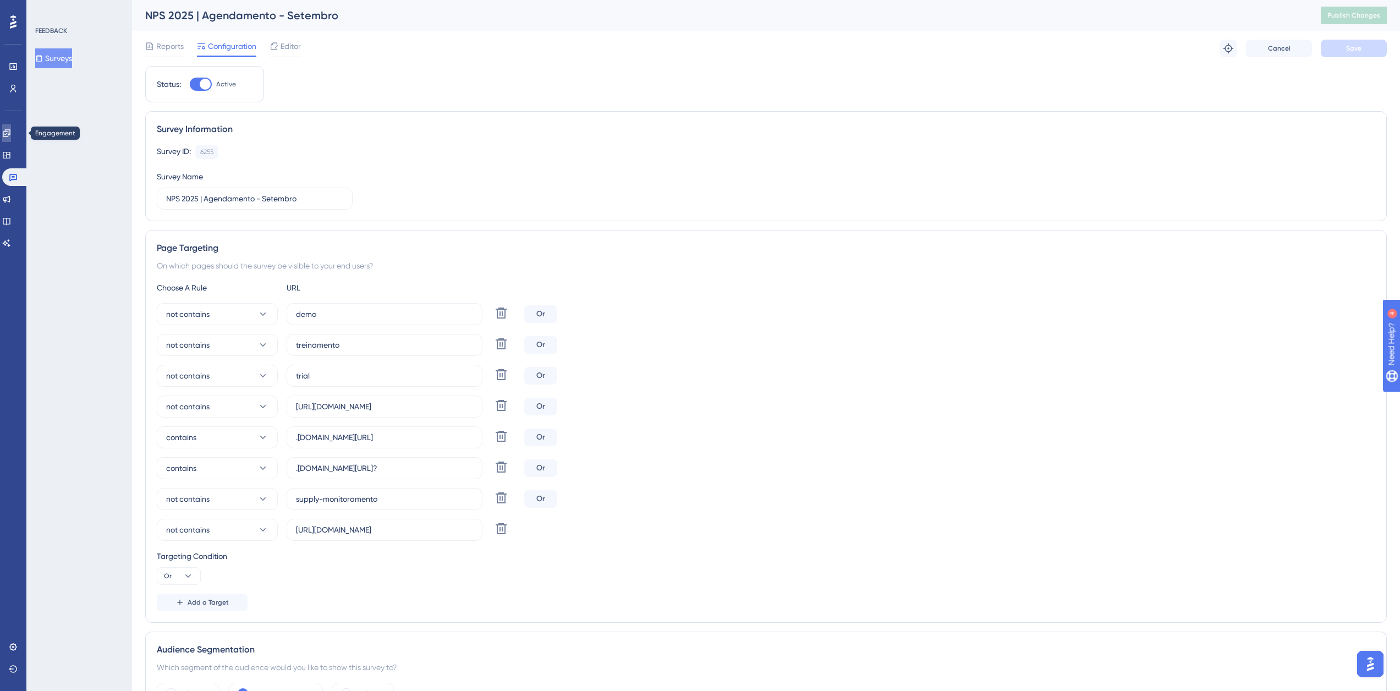
click at [11, 138] on link at bounding box center [6, 133] width 9 height 18
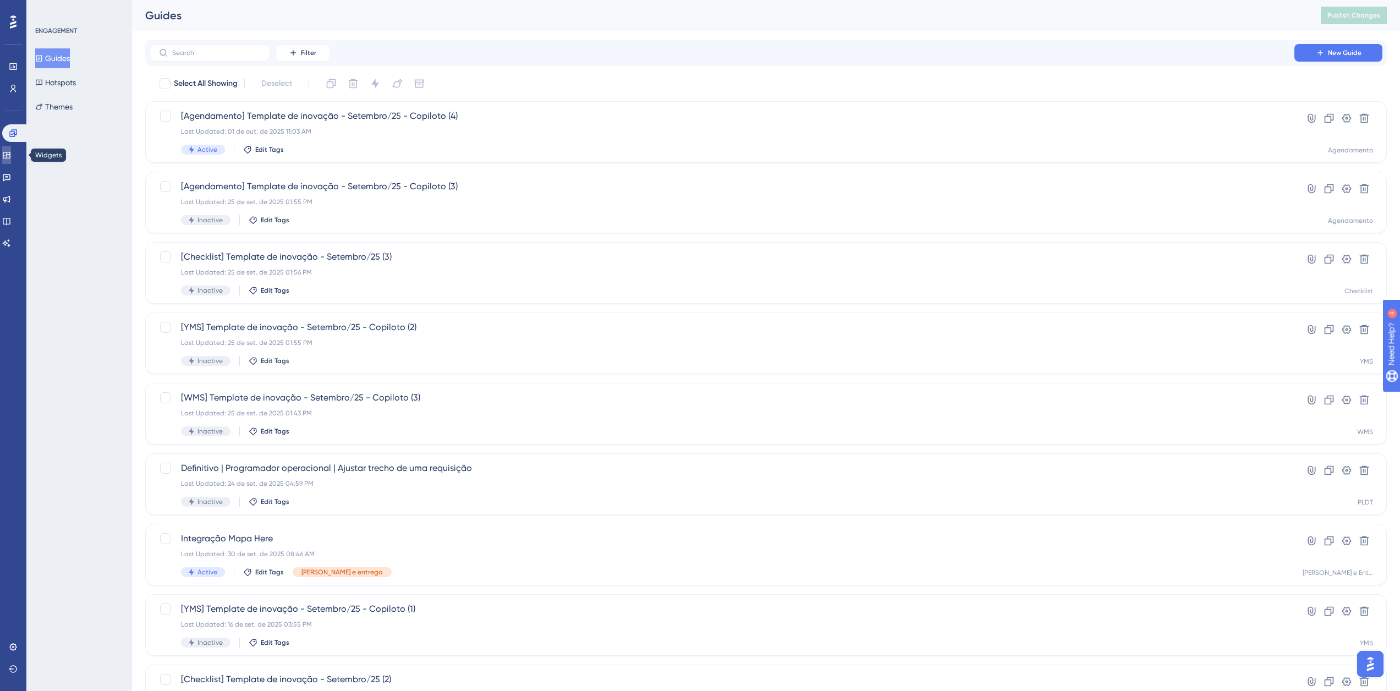
click at [11, 158] on link at bounding box center [6, 155] width 9 height 18
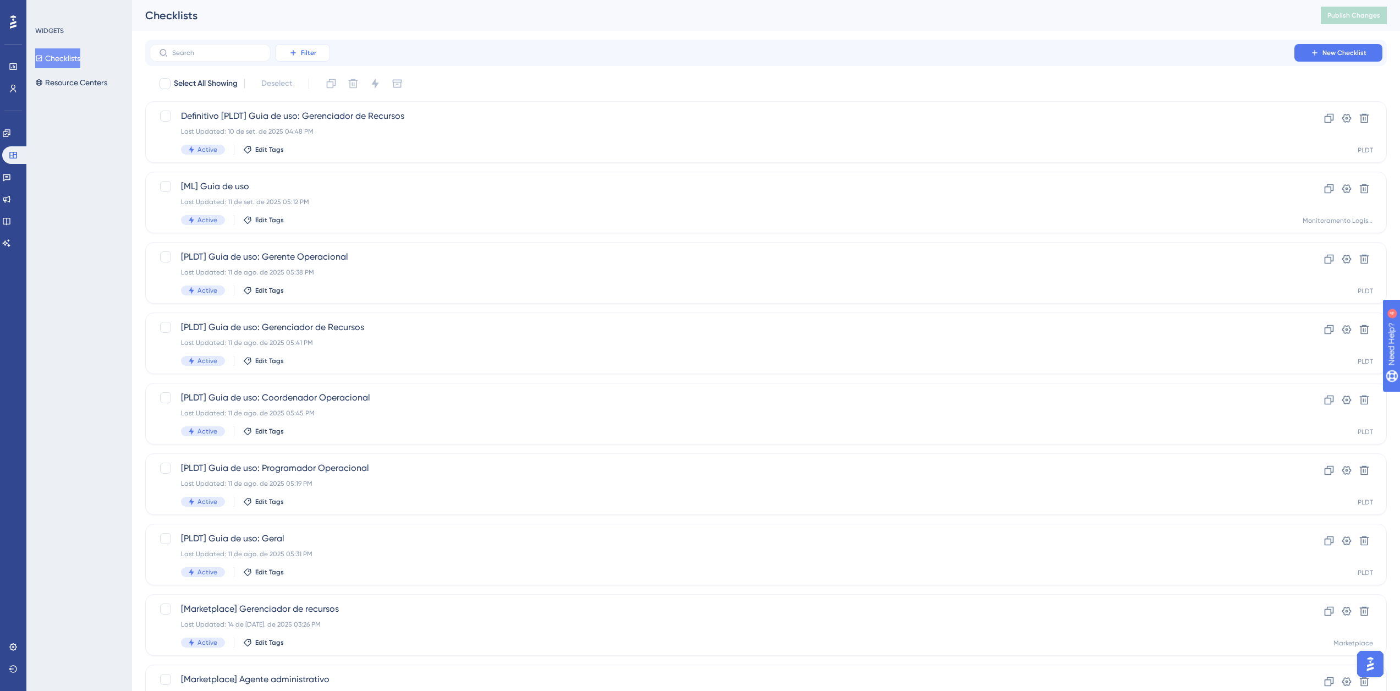
click at [296, 57] on button "Filter" at bounding box center [302, 53] width 55 height 18
click at [316, 128] on span "Containers" at bounding box center [310, 128] width 39 height 13
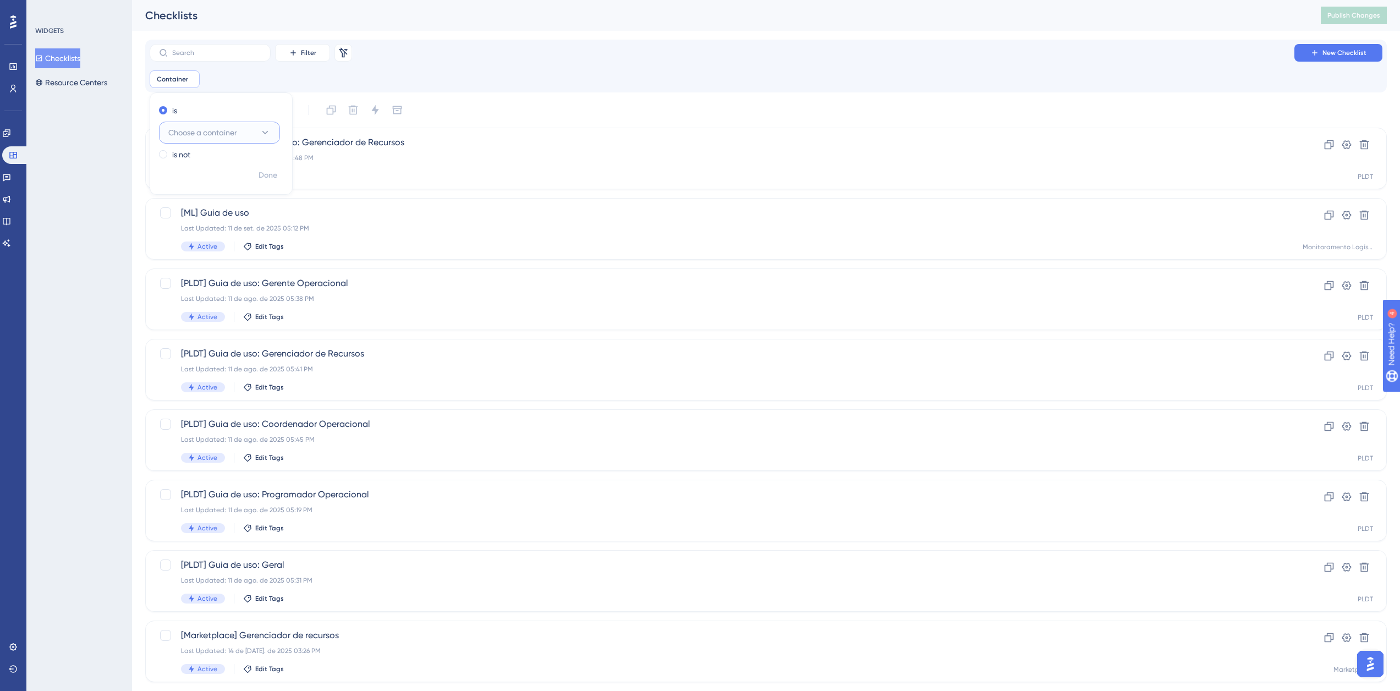
click at [245, 132] on button "Choose a container" at bounding box center [219, 133] width 121 height 22
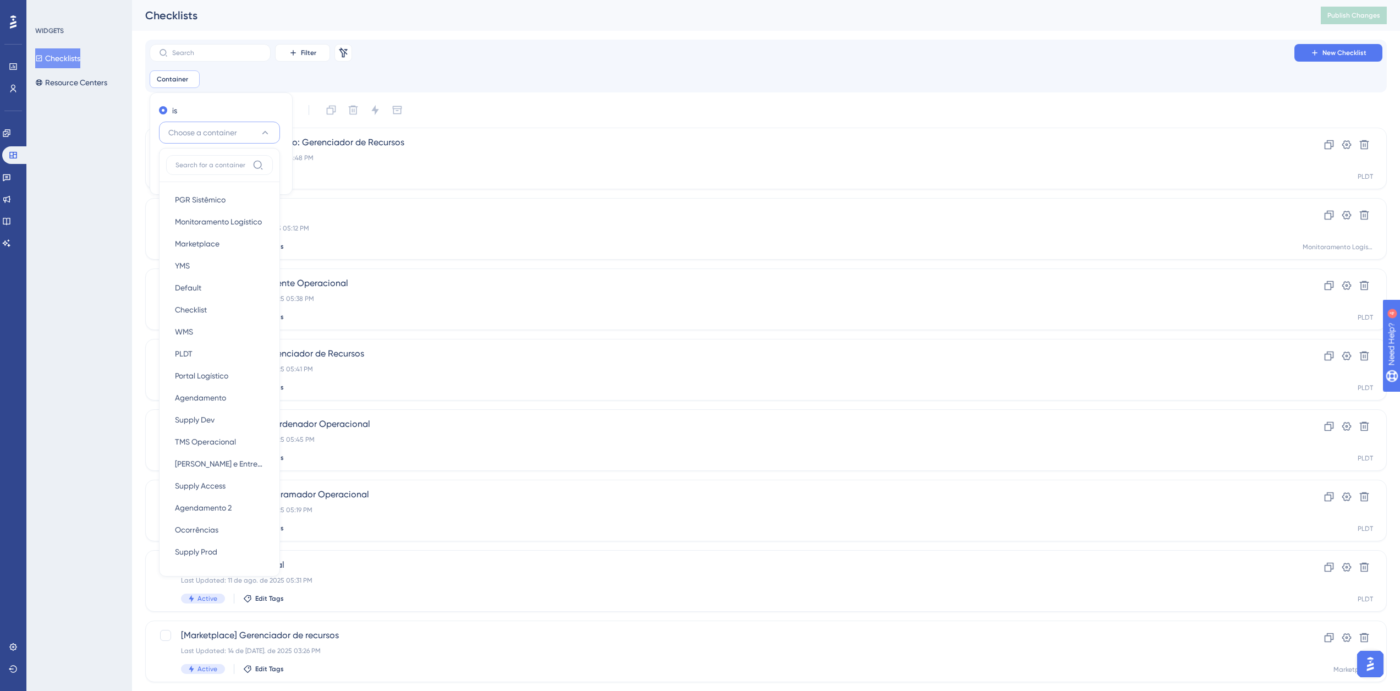
scroll to position [17, 0]
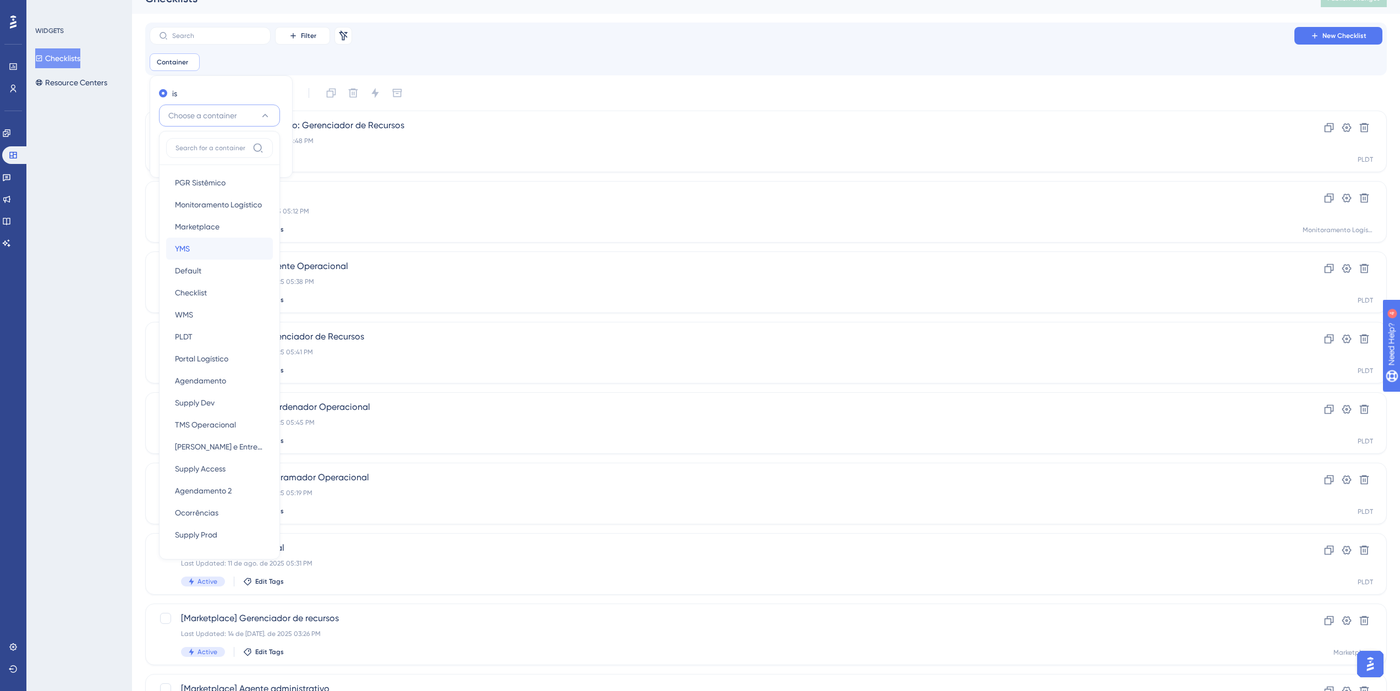
click at [213, 245] on div "YMS YMS" at bounding box center [219, 249] width 89 height 22
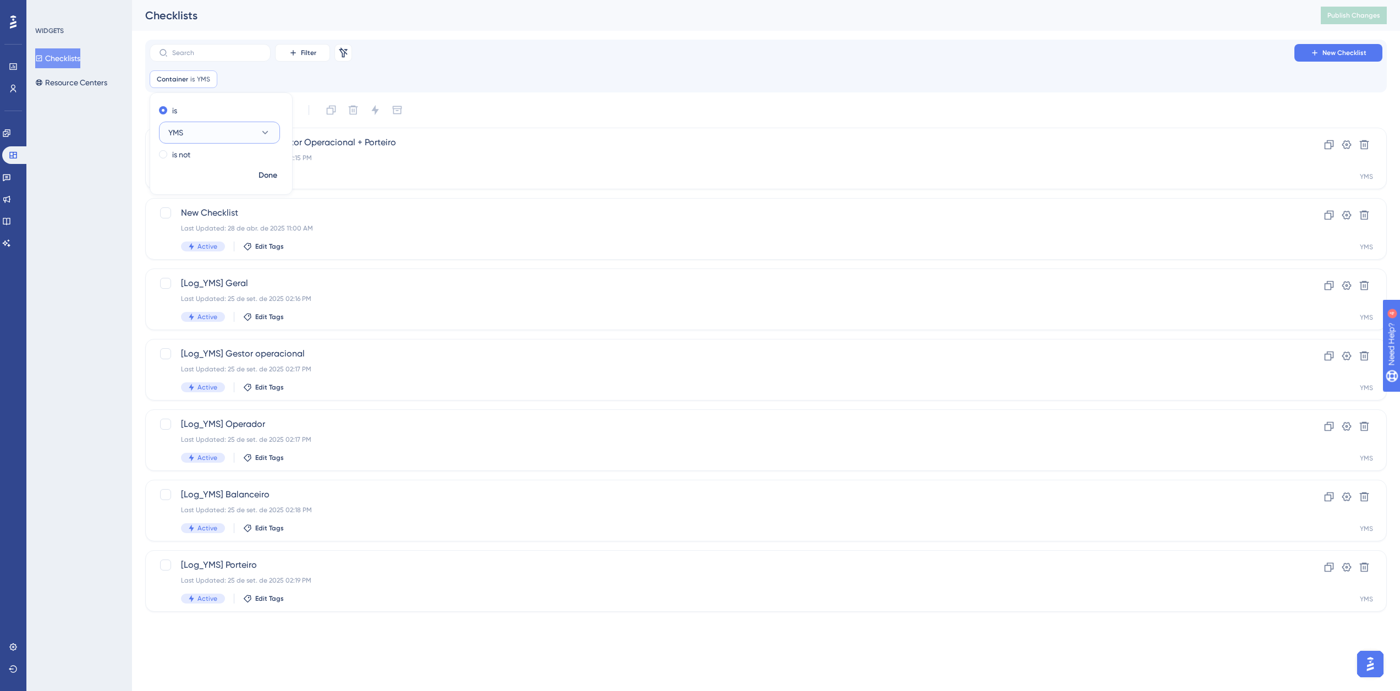
scroll to position [0, 0]
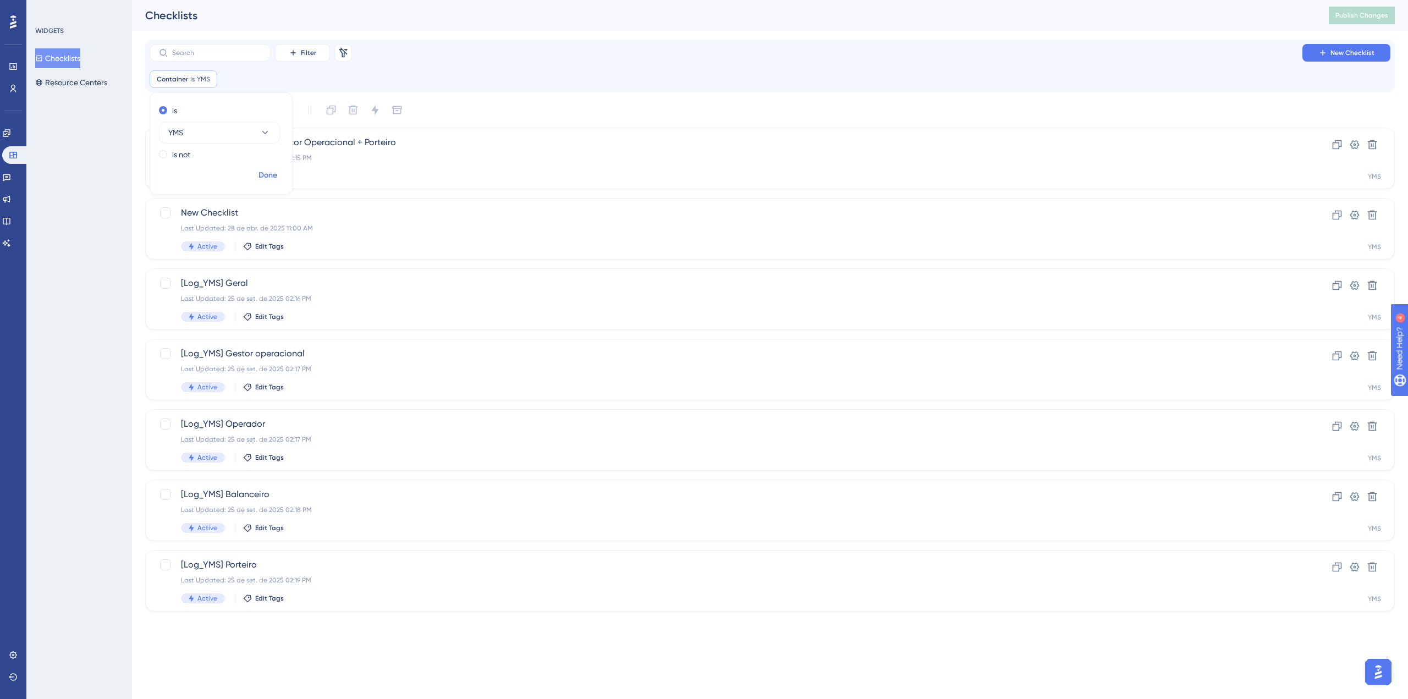
click at [281, 175] on button "Done" at bounding box center [267, 176] width 31 height 20
click at [331, 299] on div "Last Updated: 25 de set. de 2025 02:16 PM" at bounding box center [726, 298] width 1090 height 9
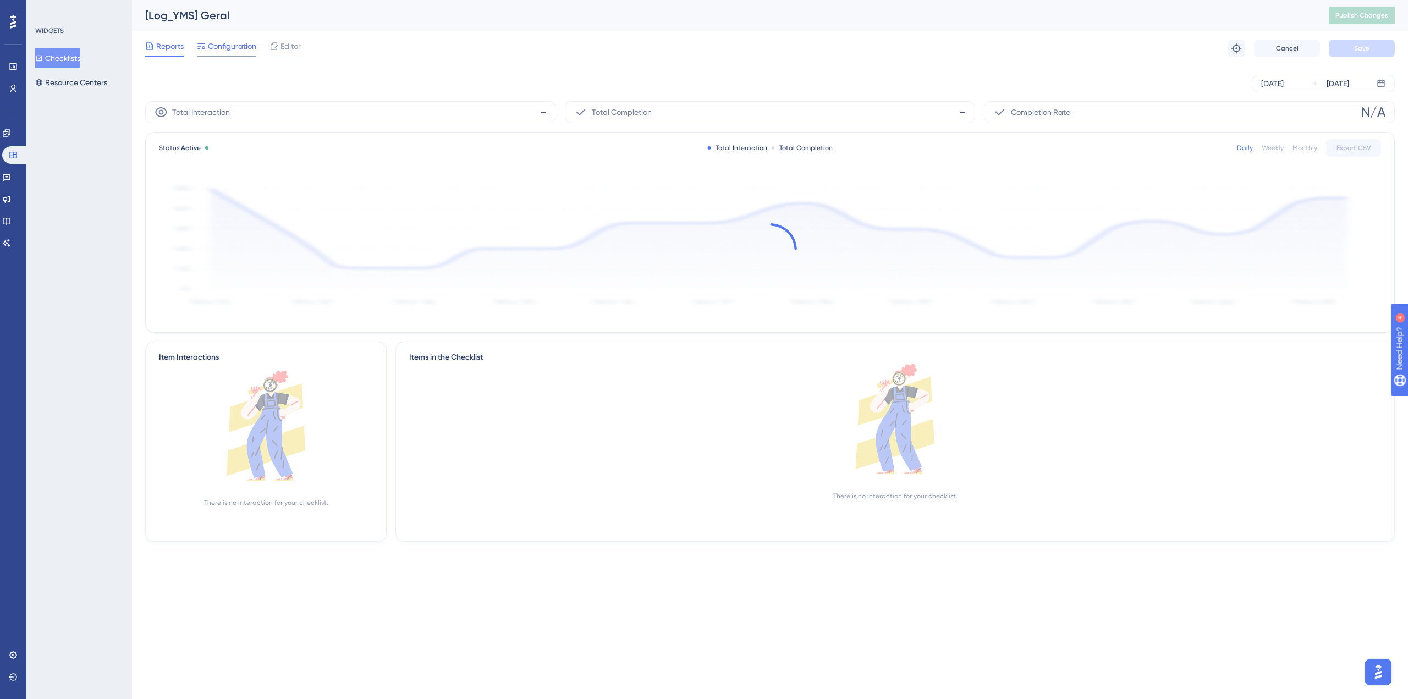
click at [227, 47] on span "Configuration" at bounding box center [232, 46] width 48 height 13
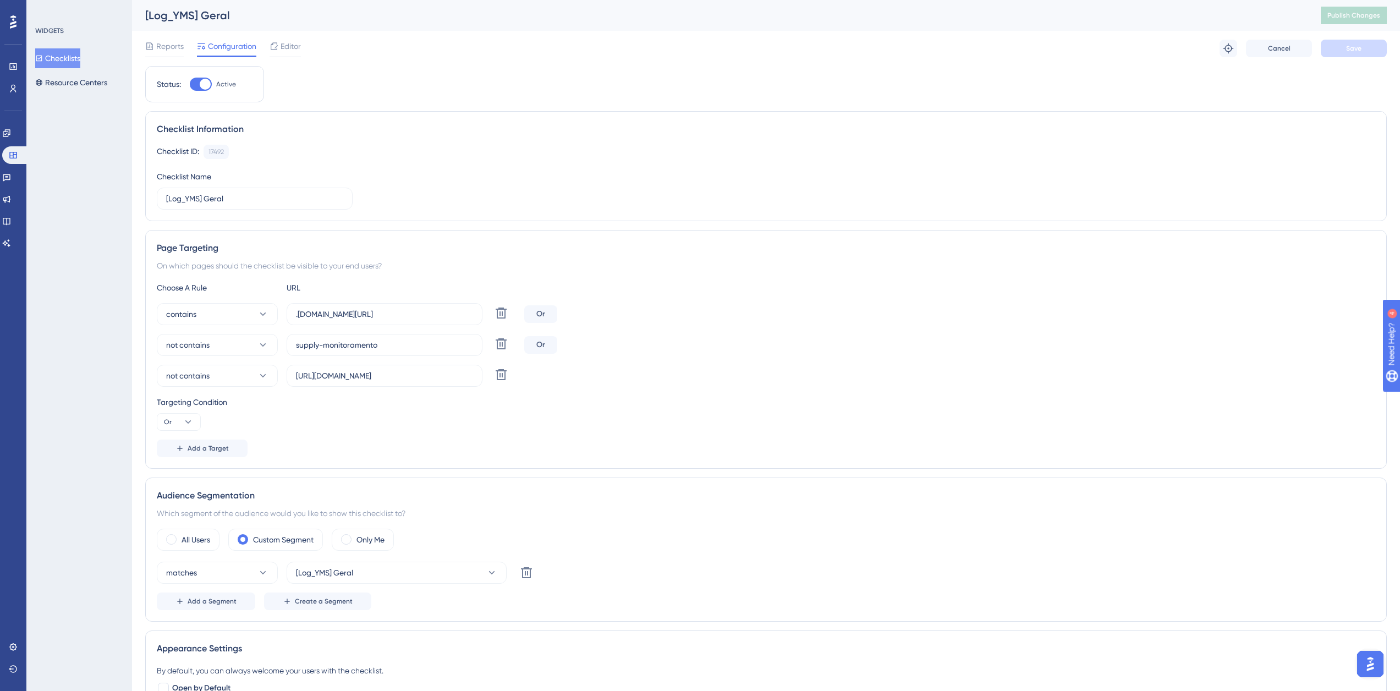
click at [80, 51] on button "Checklists" at bounding box center [57, 58] width 45 height 20
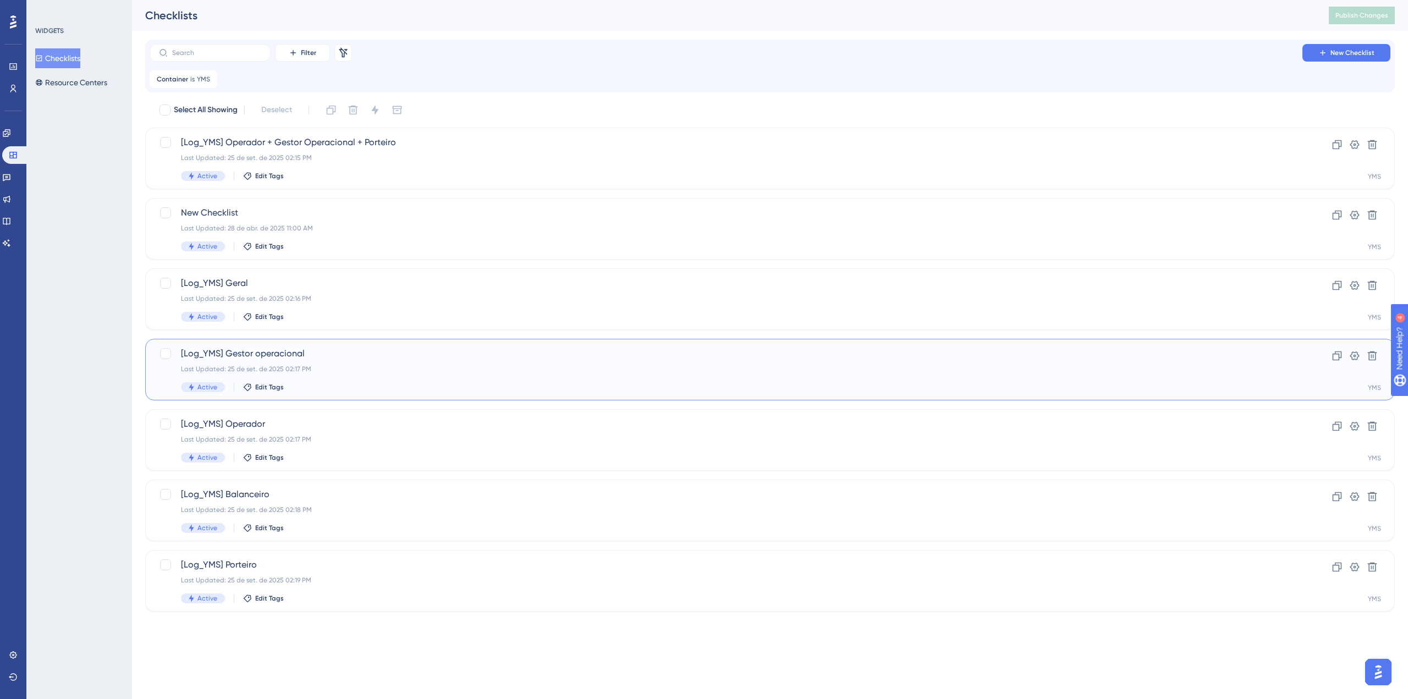
click at [293, 353] on span "[Log_YMS] Gestor operacional" at bounding box center [726, 353] width 1090 height 13
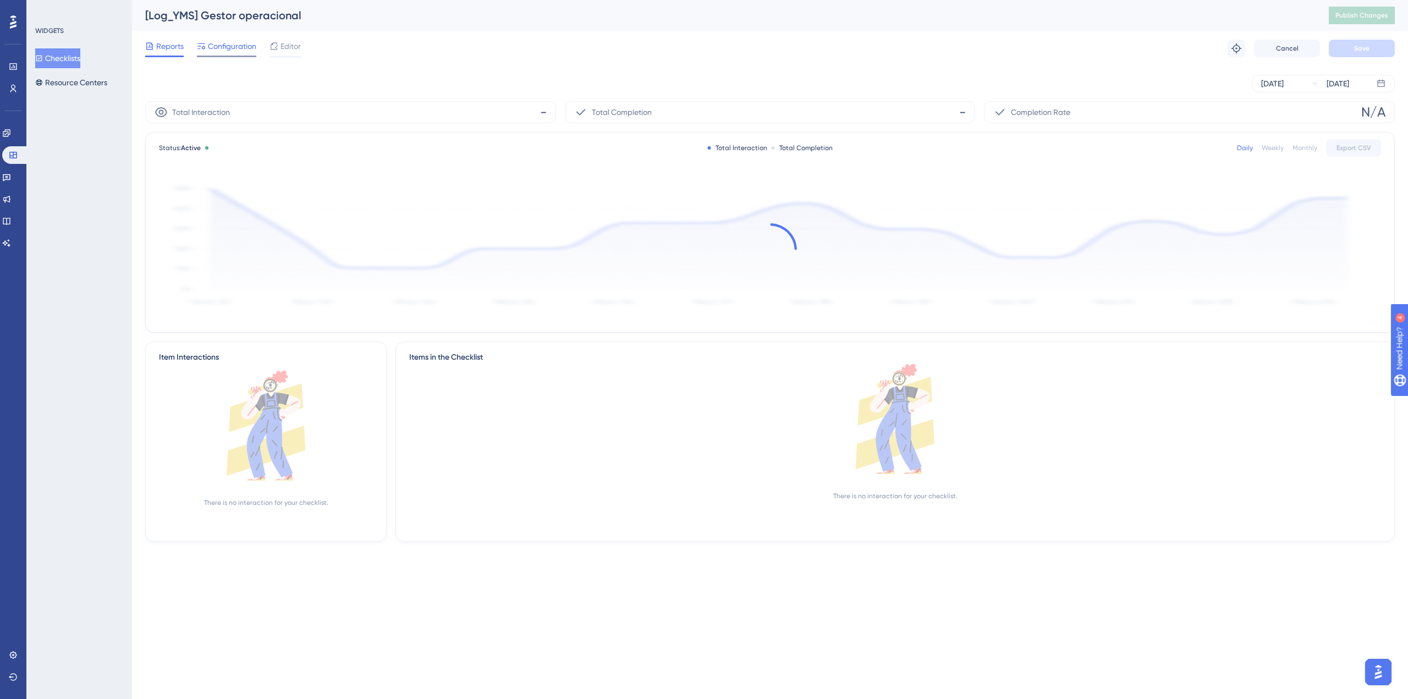
click at [226, 51] on span "Configuration" at bounding box center [232, 46] width 48 height 13
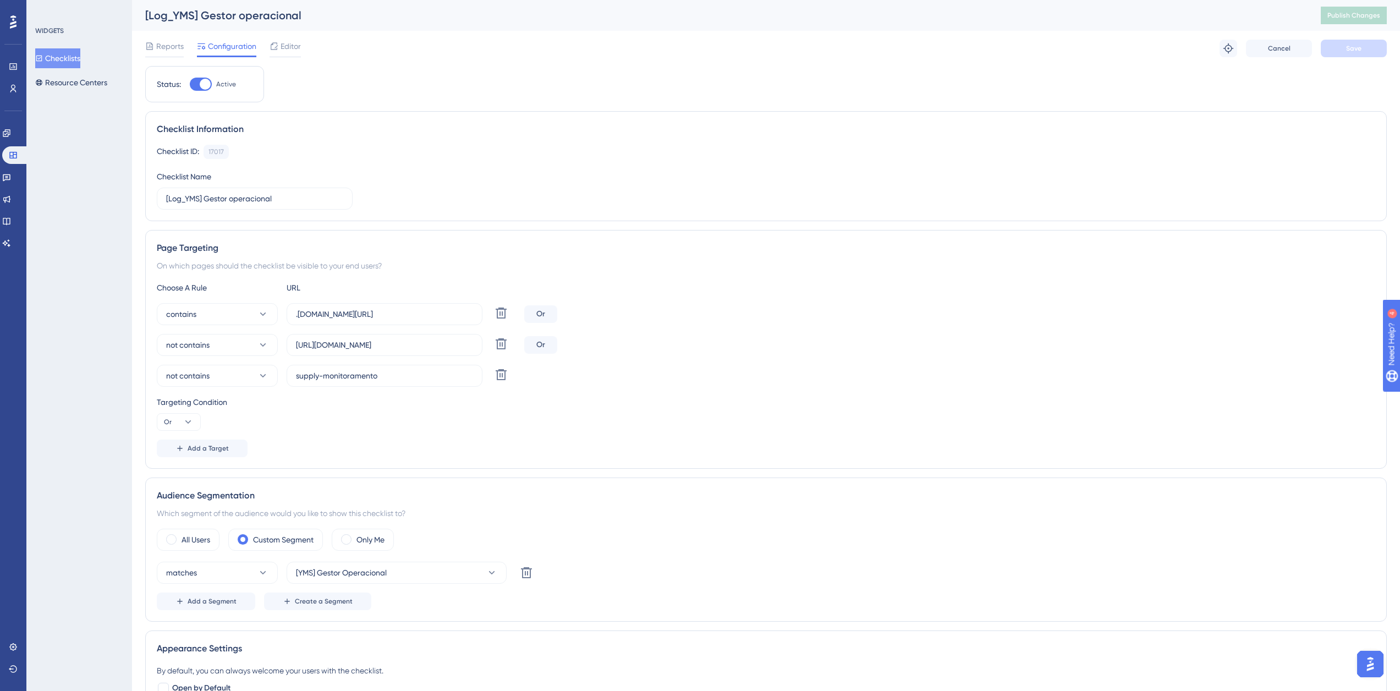
click at [80, 58] on button "Checklists" at bounding box center [57, 58] width 45 height 20
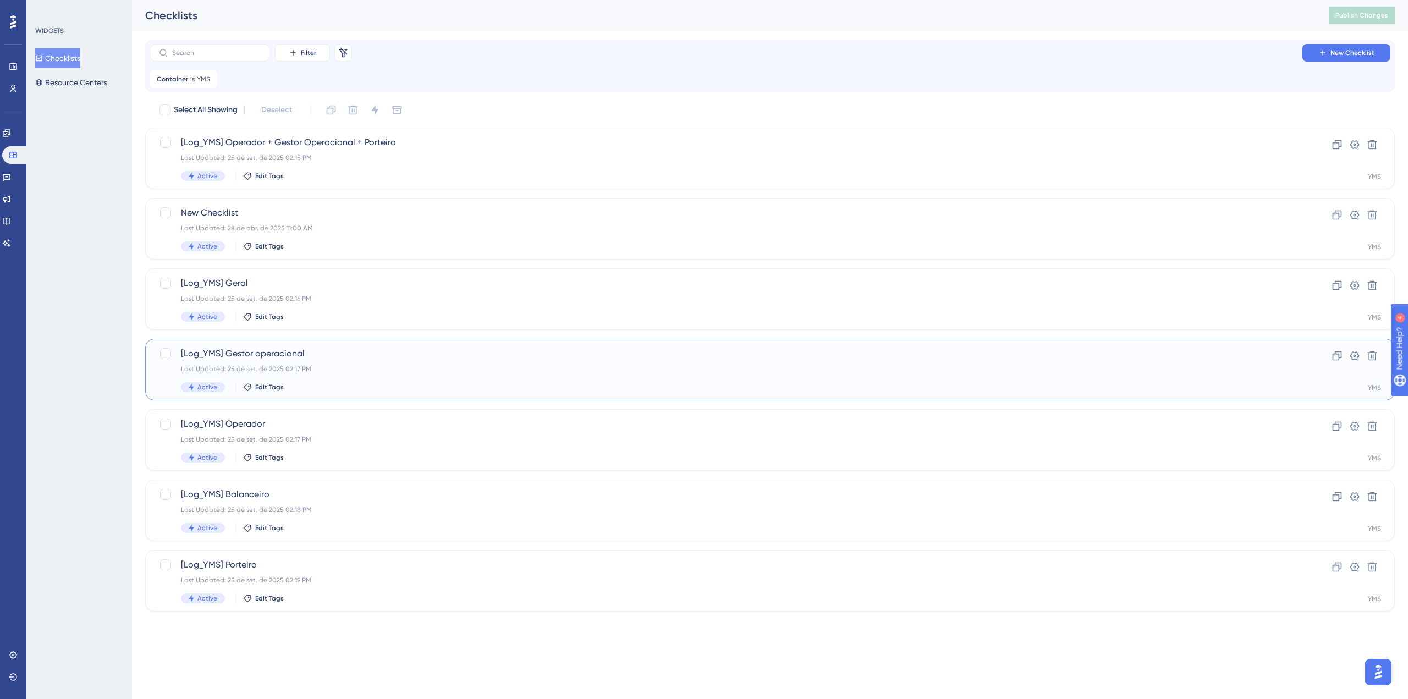
click at [327, 369] on div "Last Updated: 25 de set. de 2025 02:17 PM" at bounding box center [726, 369] width 1090 height 9
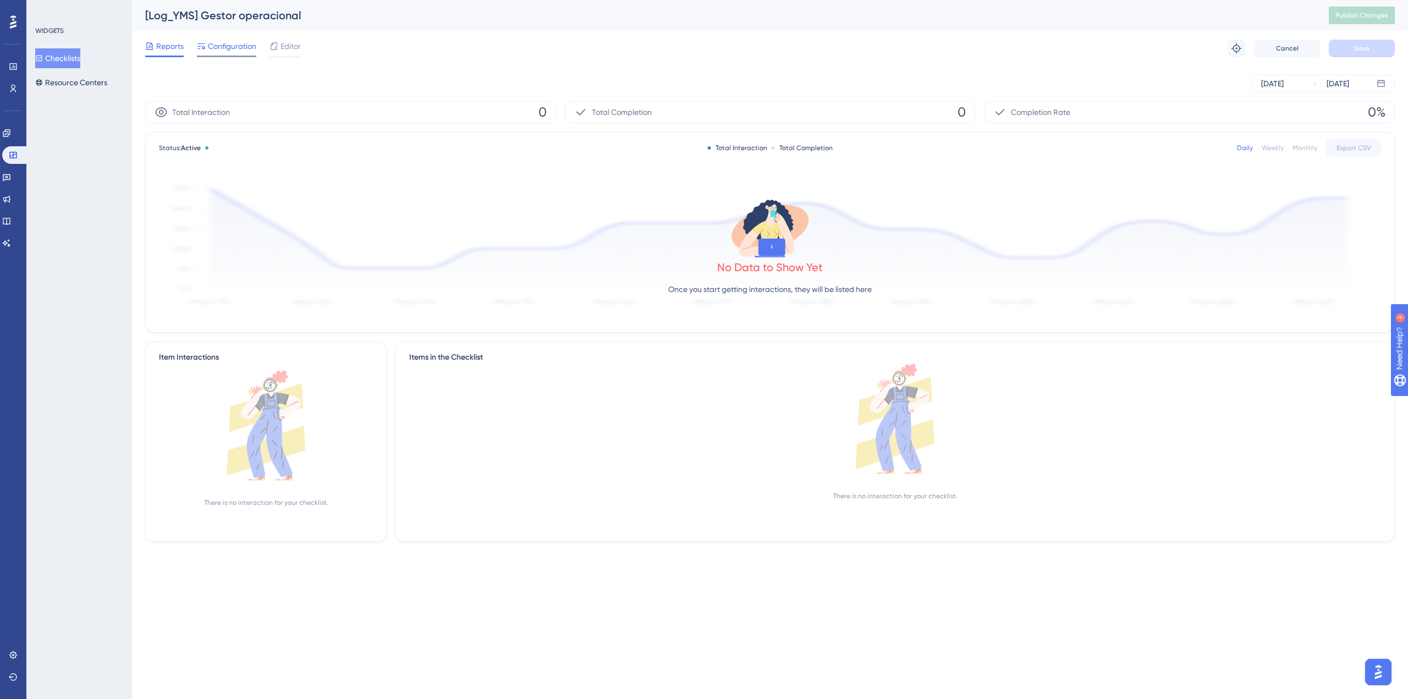
click at [221, 47] on span "Configuration" at bounding box center [232, 46] width 48 height 13
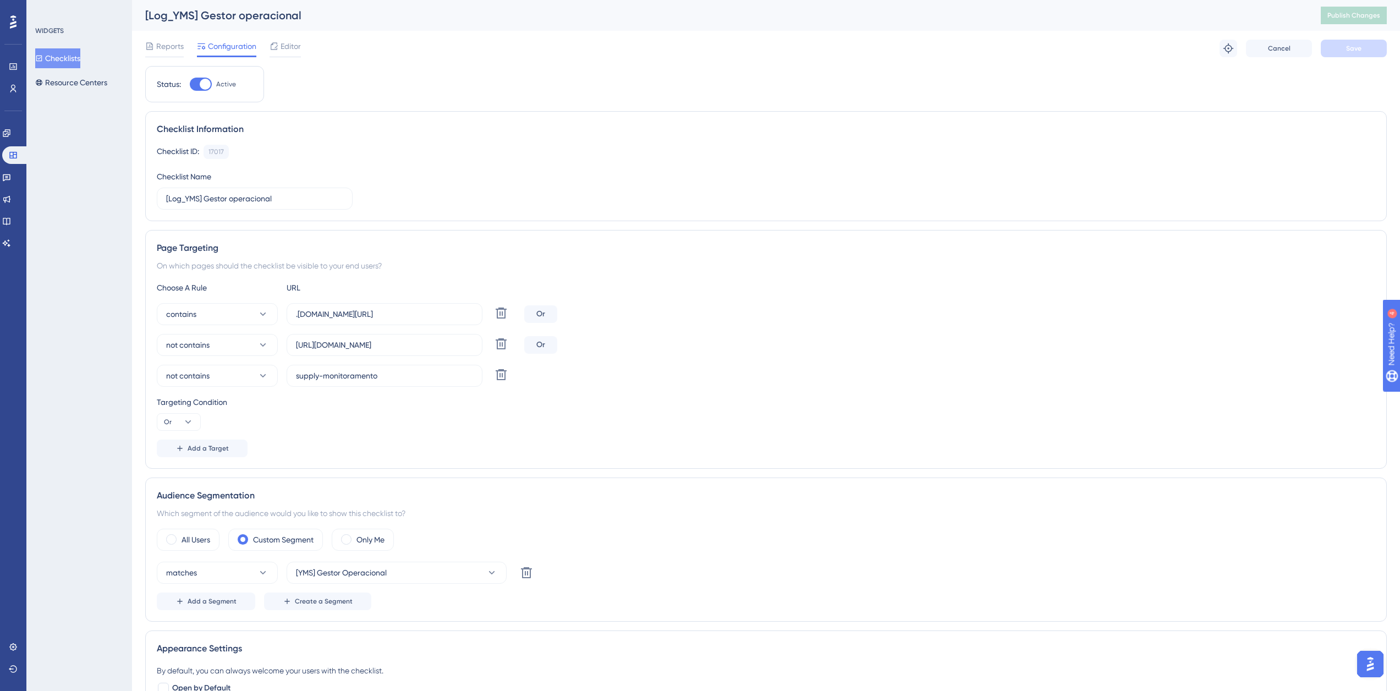
click at [69, 61] on button "Checklists" at bounding box center [57, 58] width 45 height 20
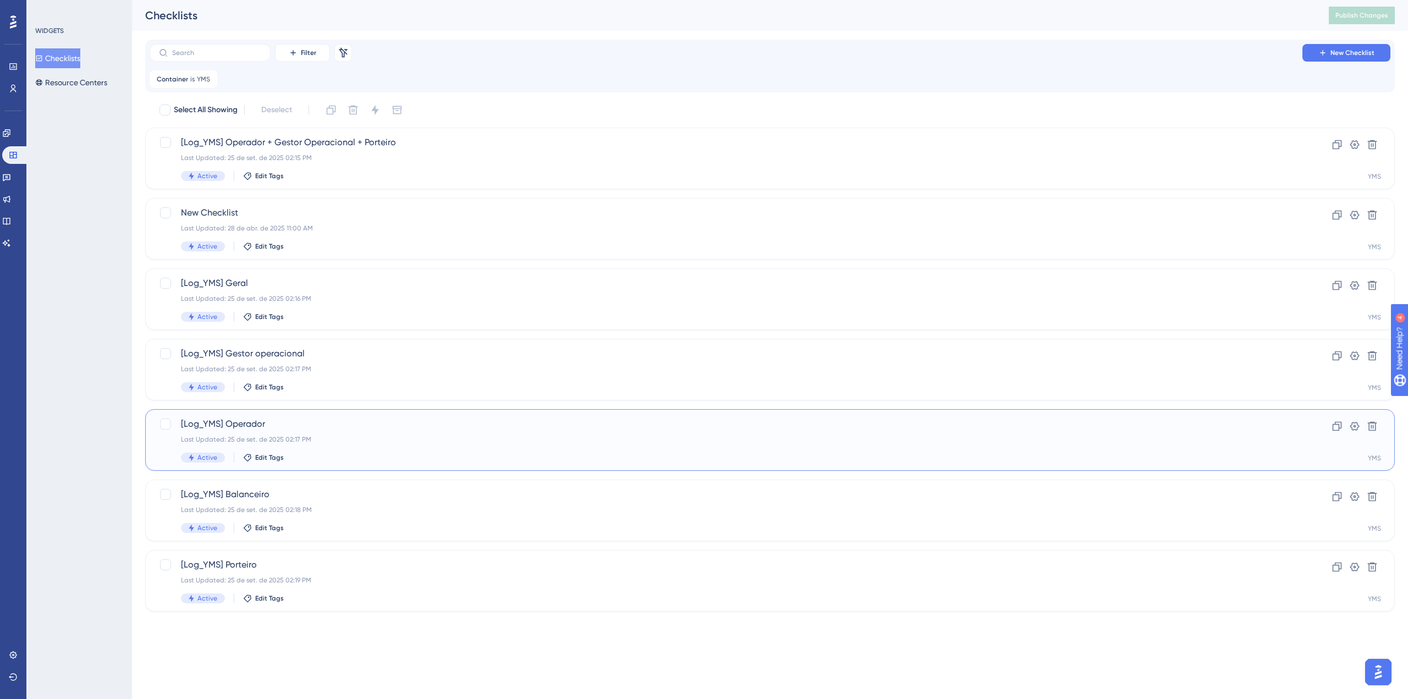
click at [296, 433] on div "[Log_YMS] Operador Last Updated: 25 de set. de 2025 02:17 PM Active Edit Tags" at bounding box center [726, 439] width 1090 height 45
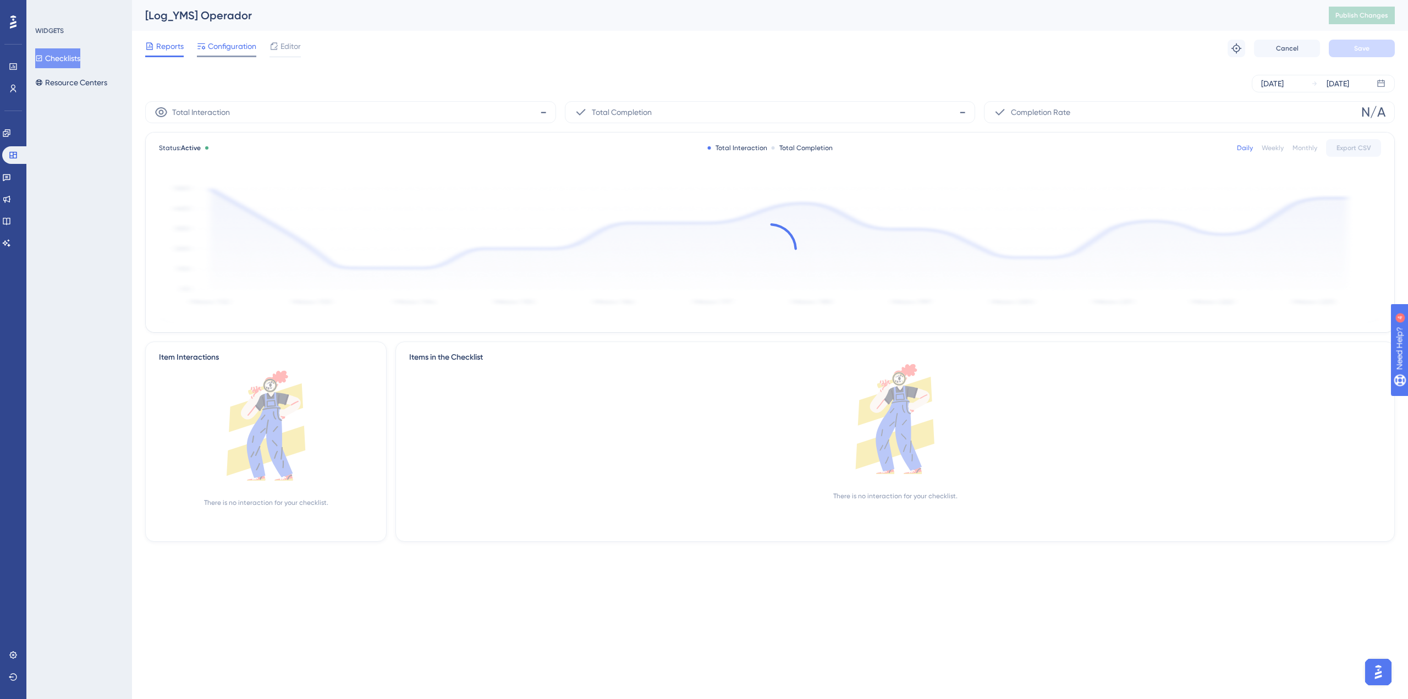
click at [228, 48] on span "Configuration" at bounding box center [232, 46] width 48 height 13
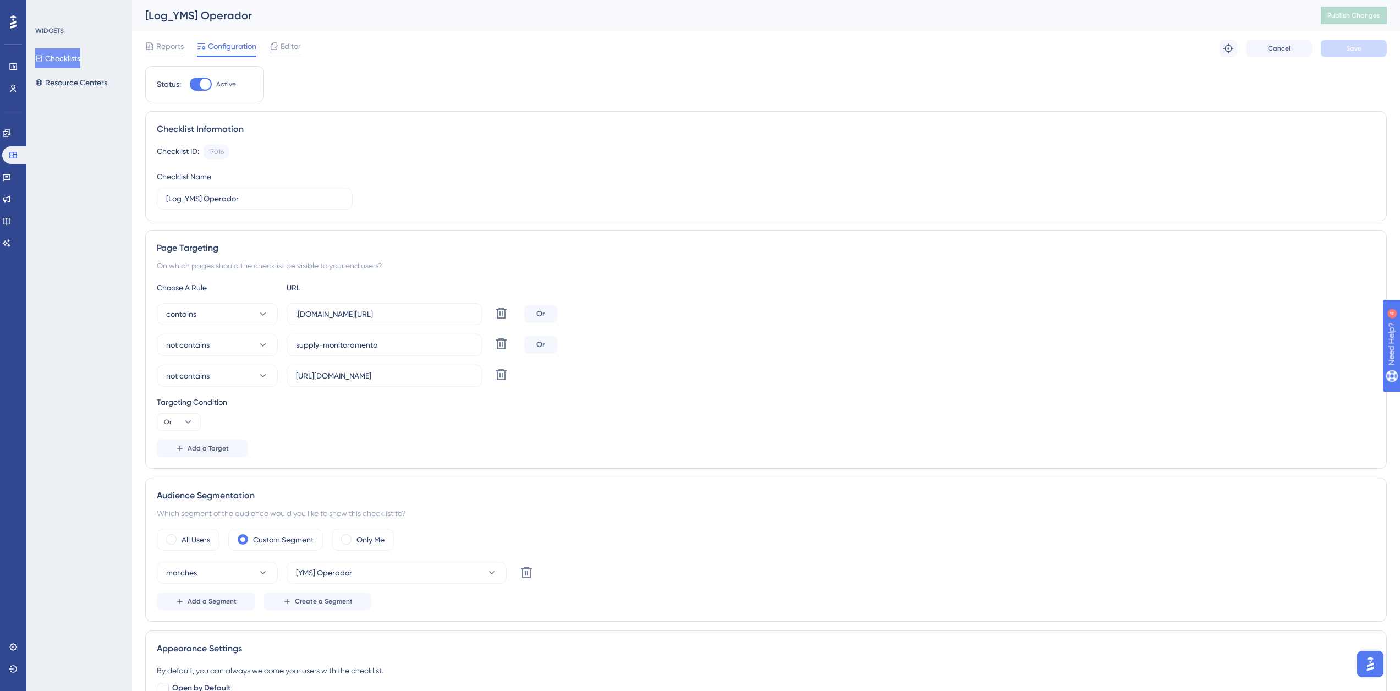
click at [78, 52] on button "Checklists" at bounding box center [57, 58] width 45 height 20
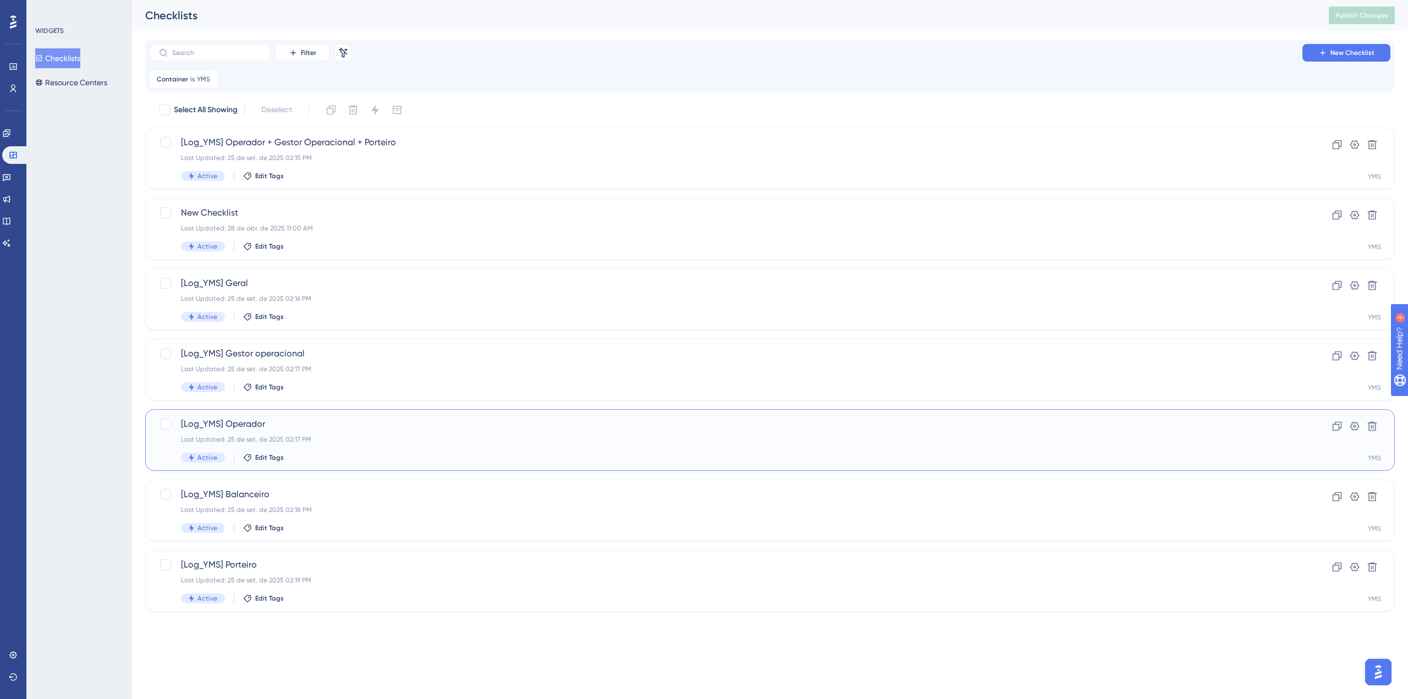
click at [285, 438] on div "Last Updated: 25 de set. de 2025 02:17 PM" at bounding box center [726, 439] width 1090 height 9
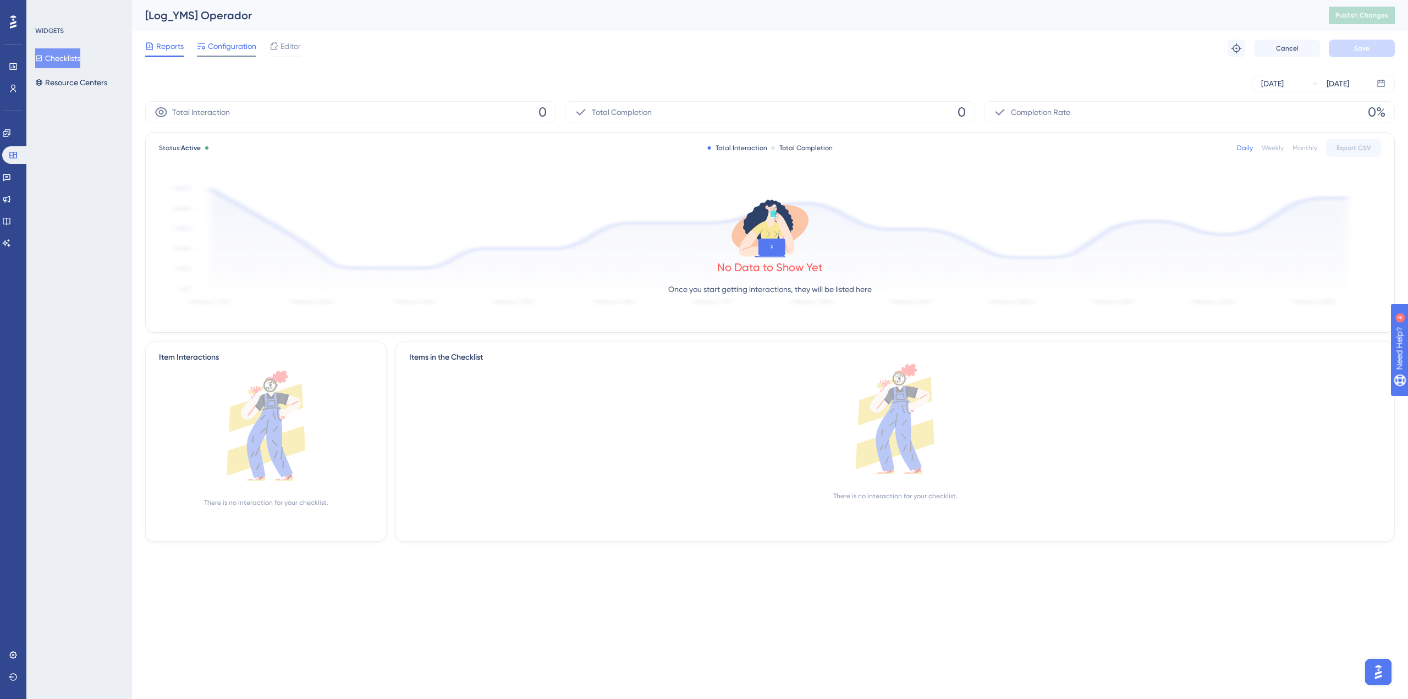
click at [224, 51] on span "Configuration" at bounding box center [232, 46] width 48 height 13
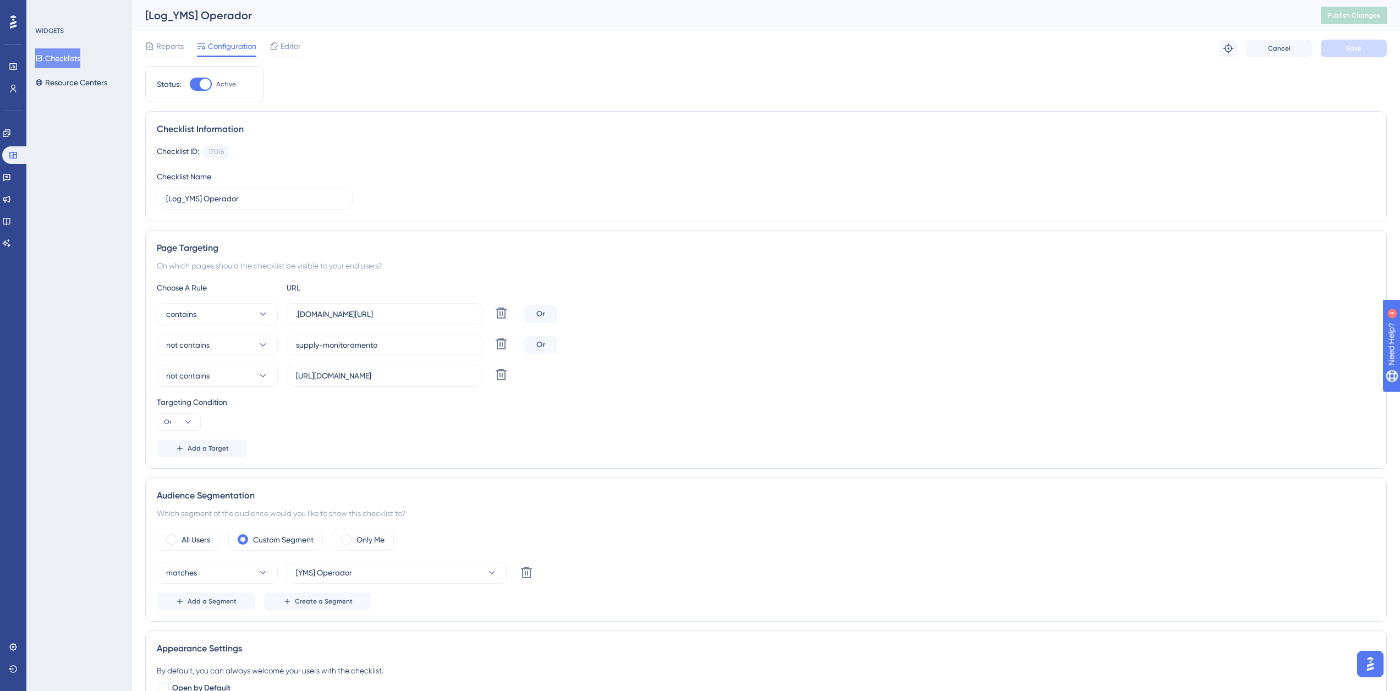
click at [80, 55] on button "Checklists" at bounding box center [57, 58] width 45 height 20
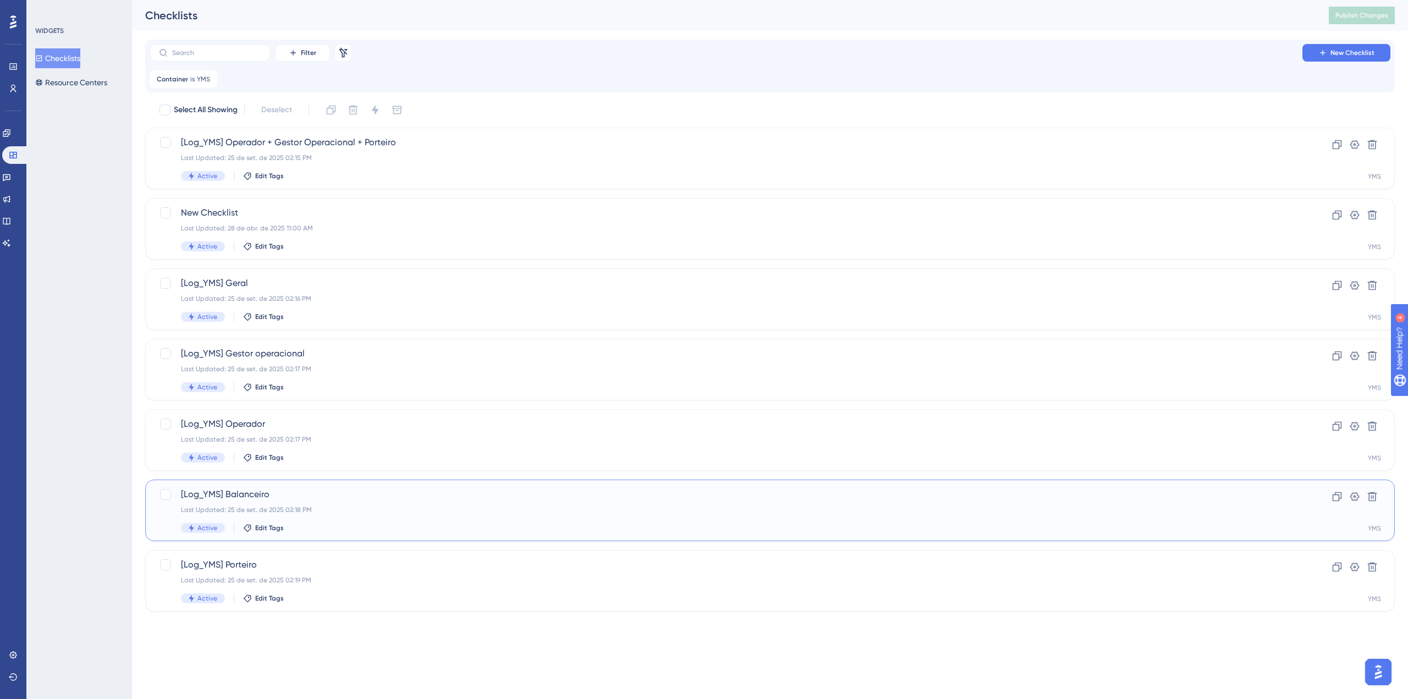
click at [343, 508] on div "Last Updated: 25 de set. de 2025 02:18 PM" at bounding box center [726, 509] width 1090 height 9
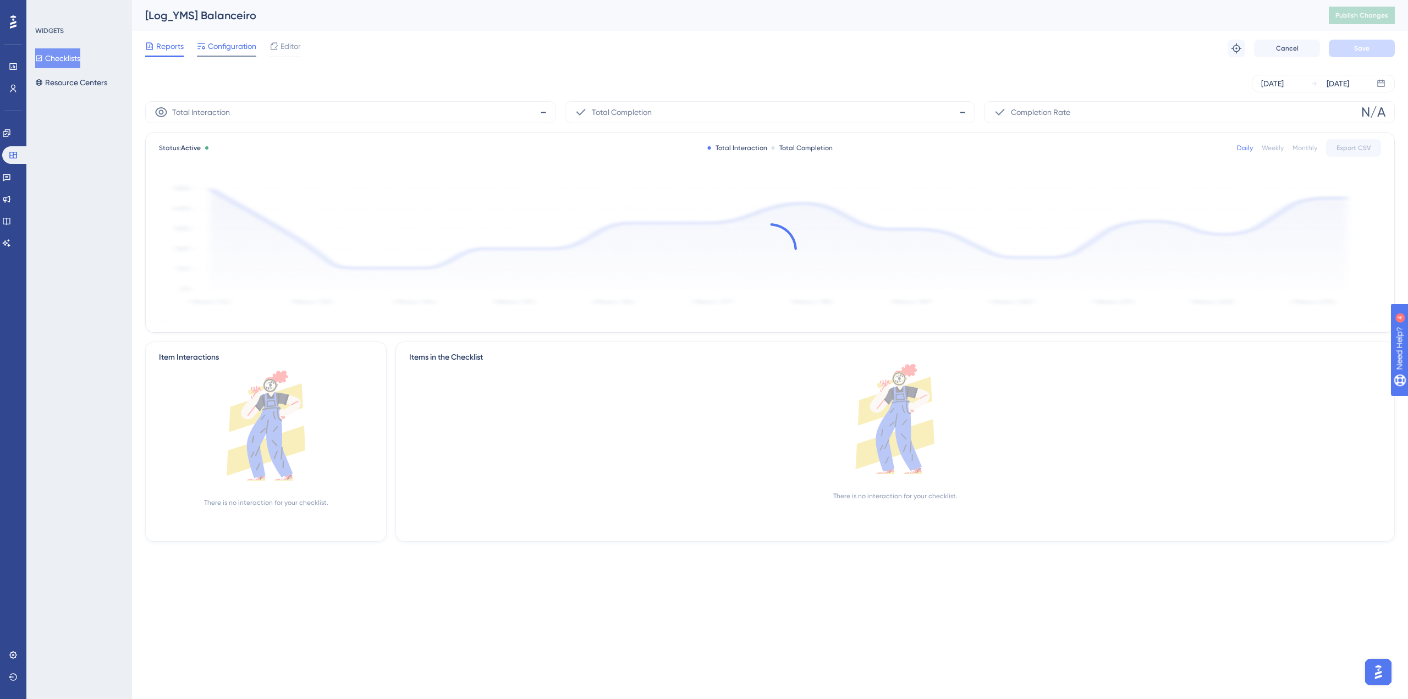
click at [237, 56] on div at bounding box center [226, 57] width 59 height 2
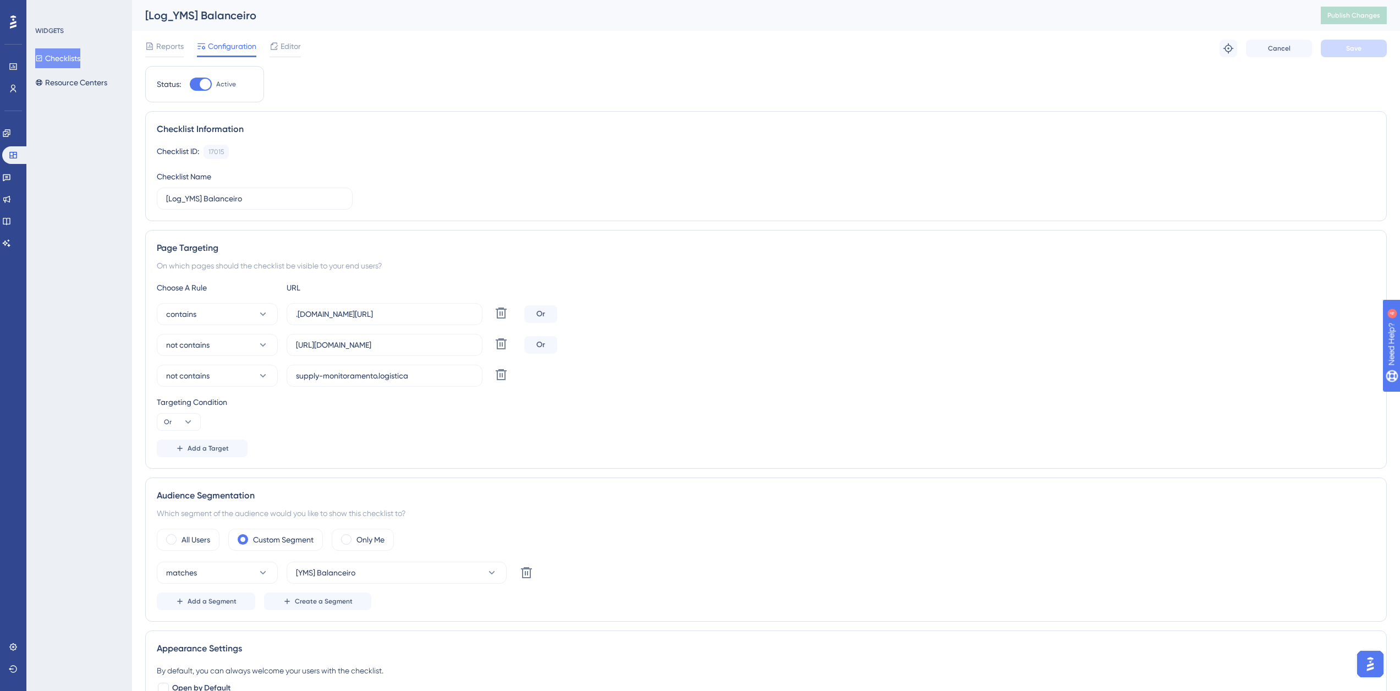
click at [63, 59] on button "Checklists" at bounding box center [57, 58] width 45 height 20
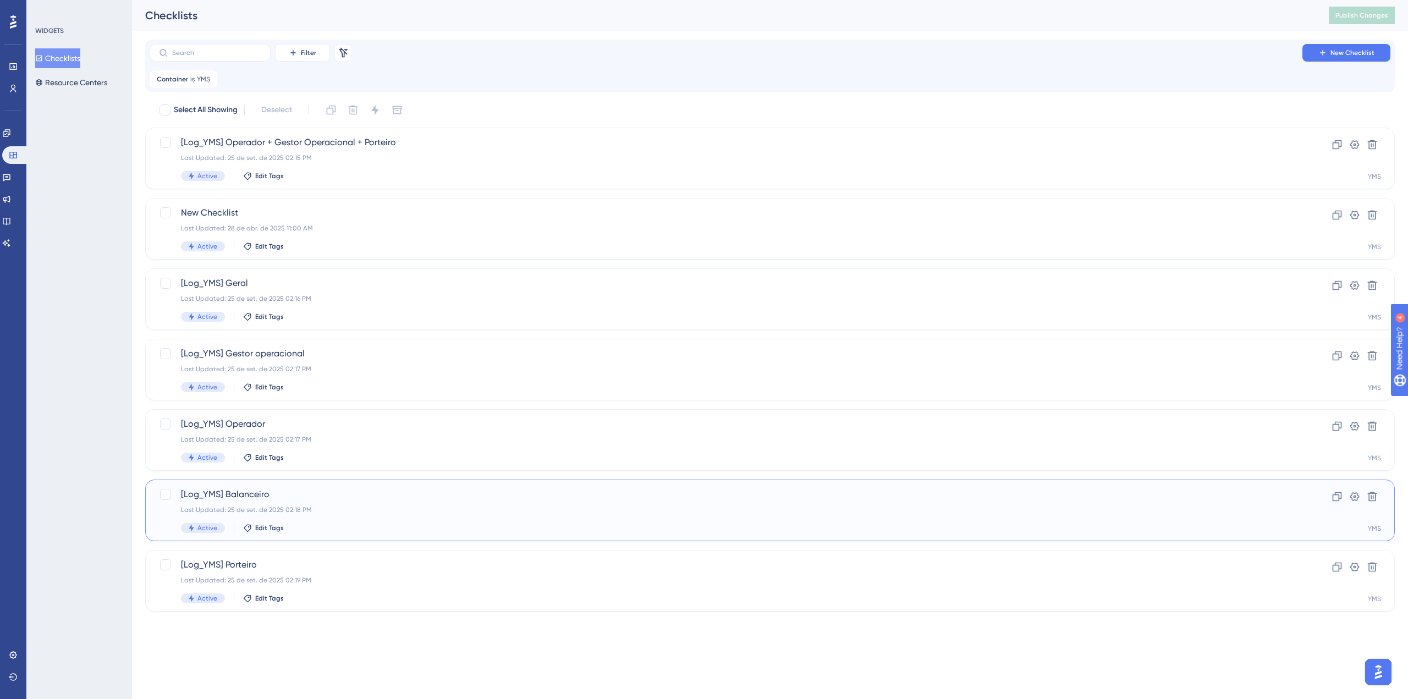
click at [339, 514] on div "[Log_YMS] Balanceiro Last Updated: 25 de set. de 2025 02:18 PM Active Edit Tags" at bounding box center [726, 510] width 1090 height 45
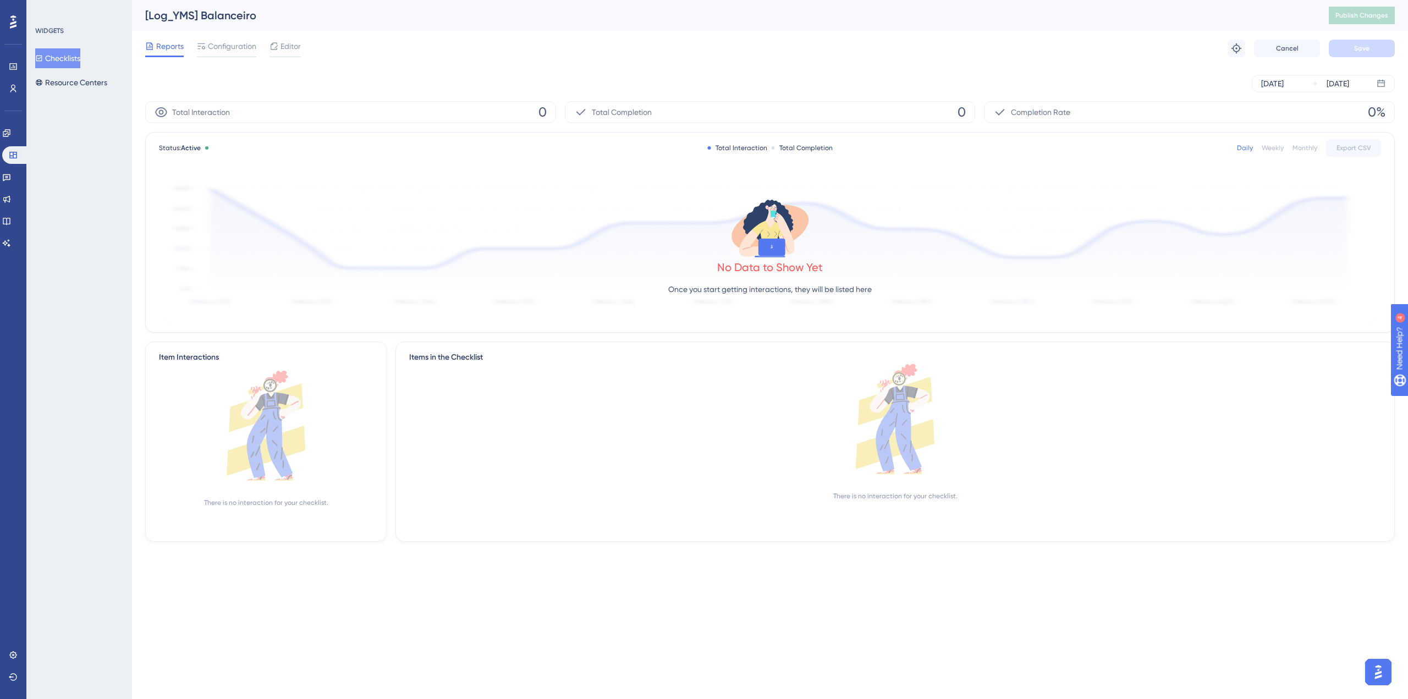
click at [241, 34] on div "Reports Configuration Editor Troubleshoot Cancel Save" at bounding box center [770, 48] width 1250 height 35
click at [240, 43] on span "Configuration" at bounding box center [232, 46] width 48 height 13
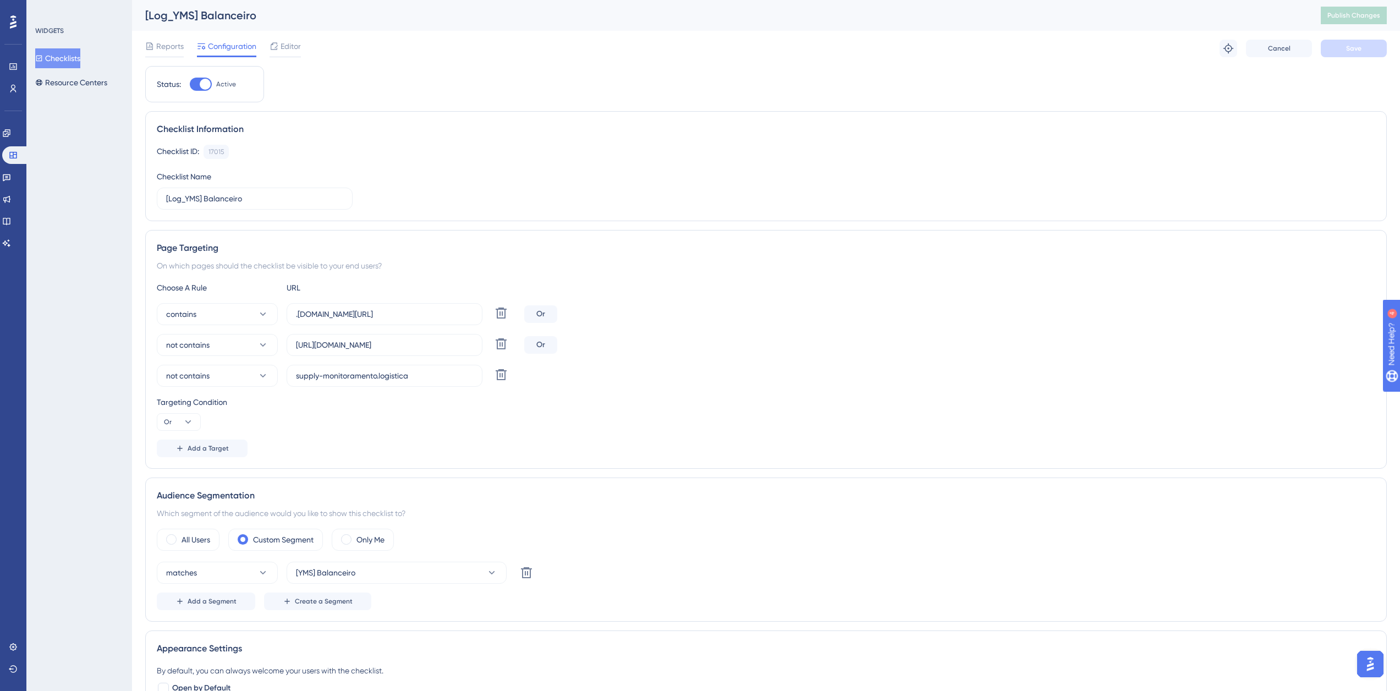
click at [76, 55] on button "Checklists" at bounding box center [57, 58] width 45 height 20
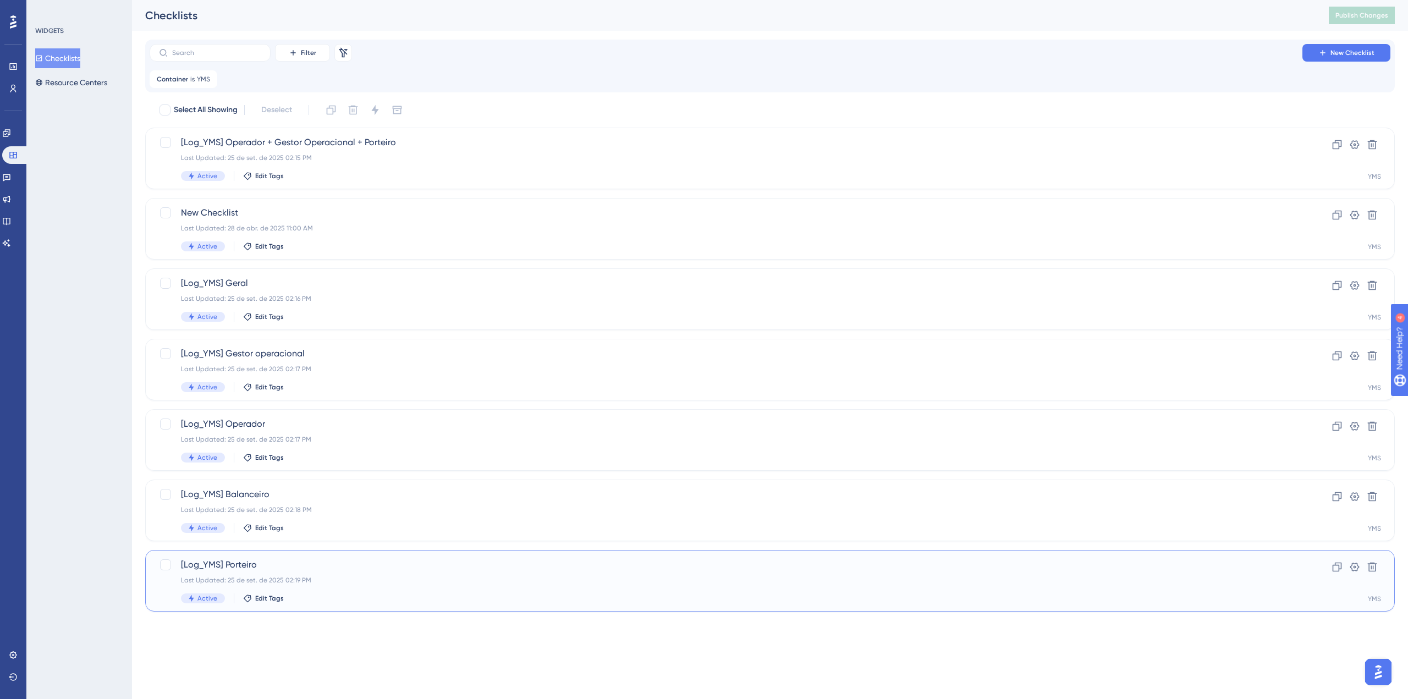
drag, startPoint x: 368, startPoint y: 579, endPoint x: 347, endPoint y: 562, distance: 26.6
click at [367, 579] on div "Last Updated: 25 de set. de 2025 02:19 PM" at bounding box center [726, 580] width 1090 height 9
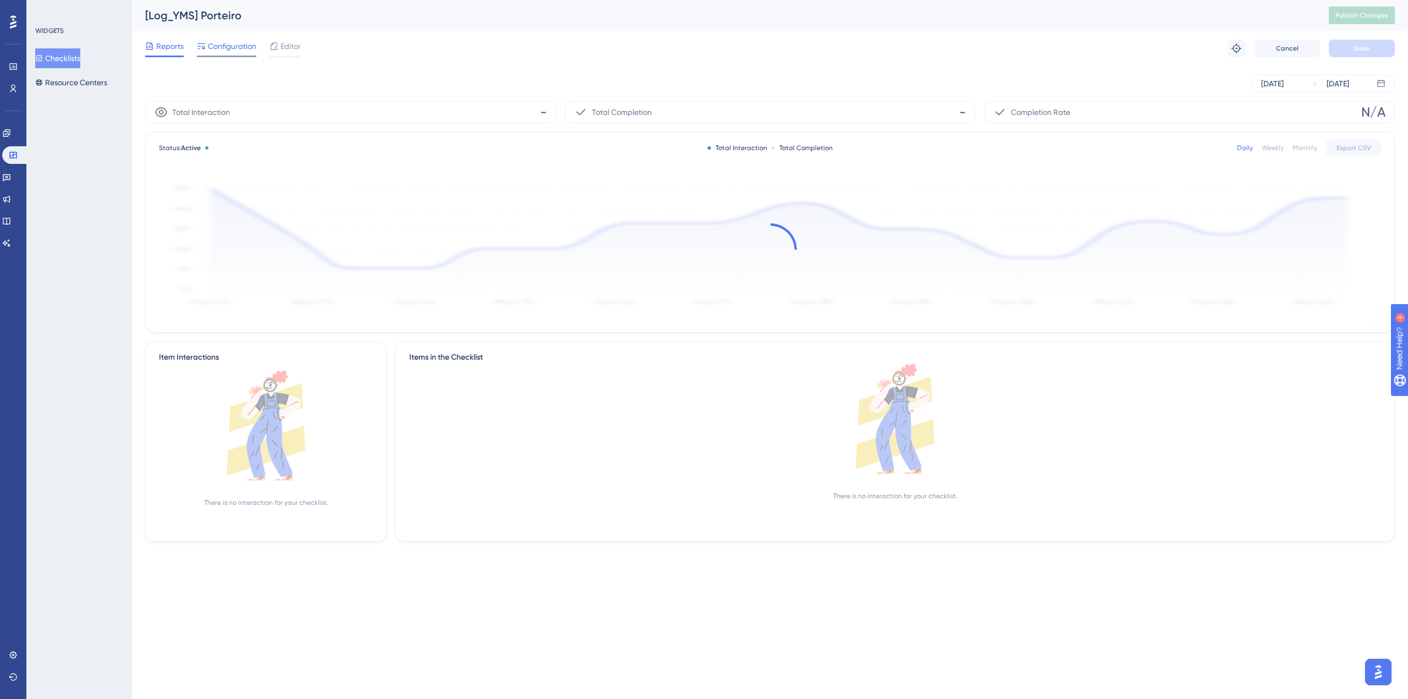
click at [239, 46] on span "Configuration" at bounding box center [232, 46] width 48 height 13
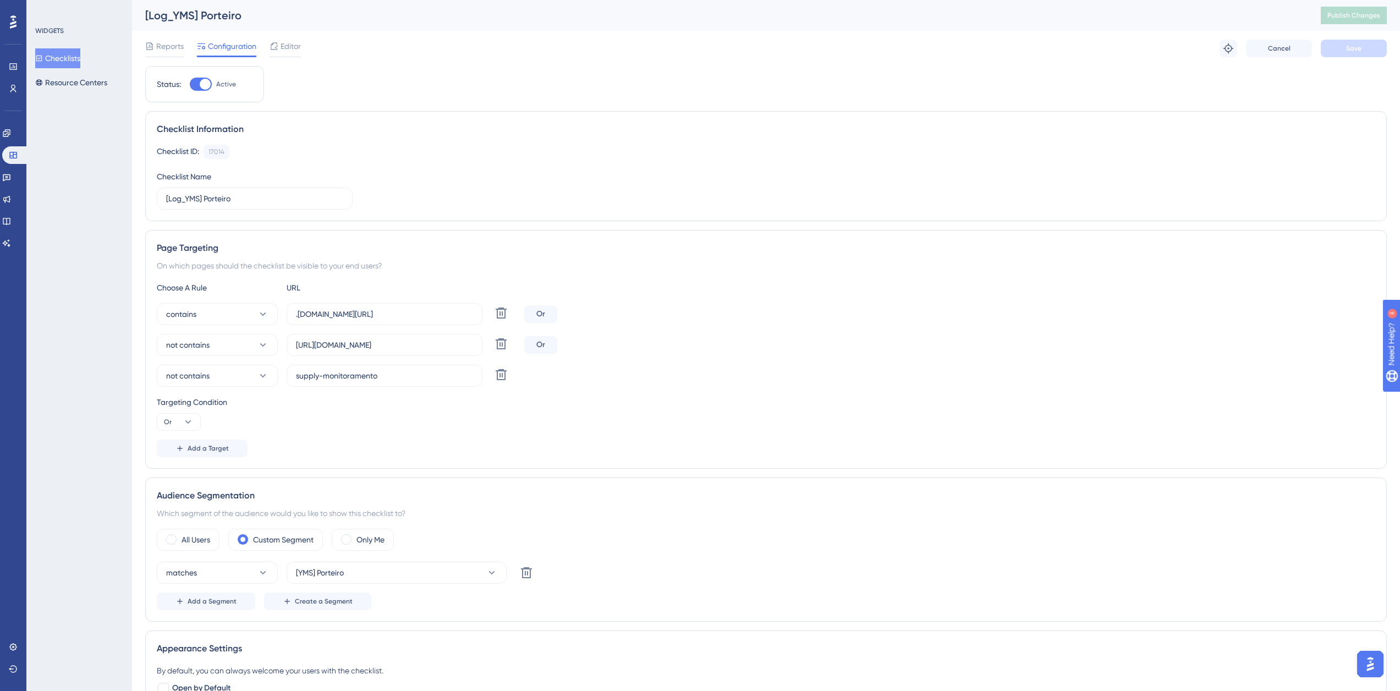
click at [64, 56] on button "Checklists" at bounding box center [57, 58] width 45 height 20
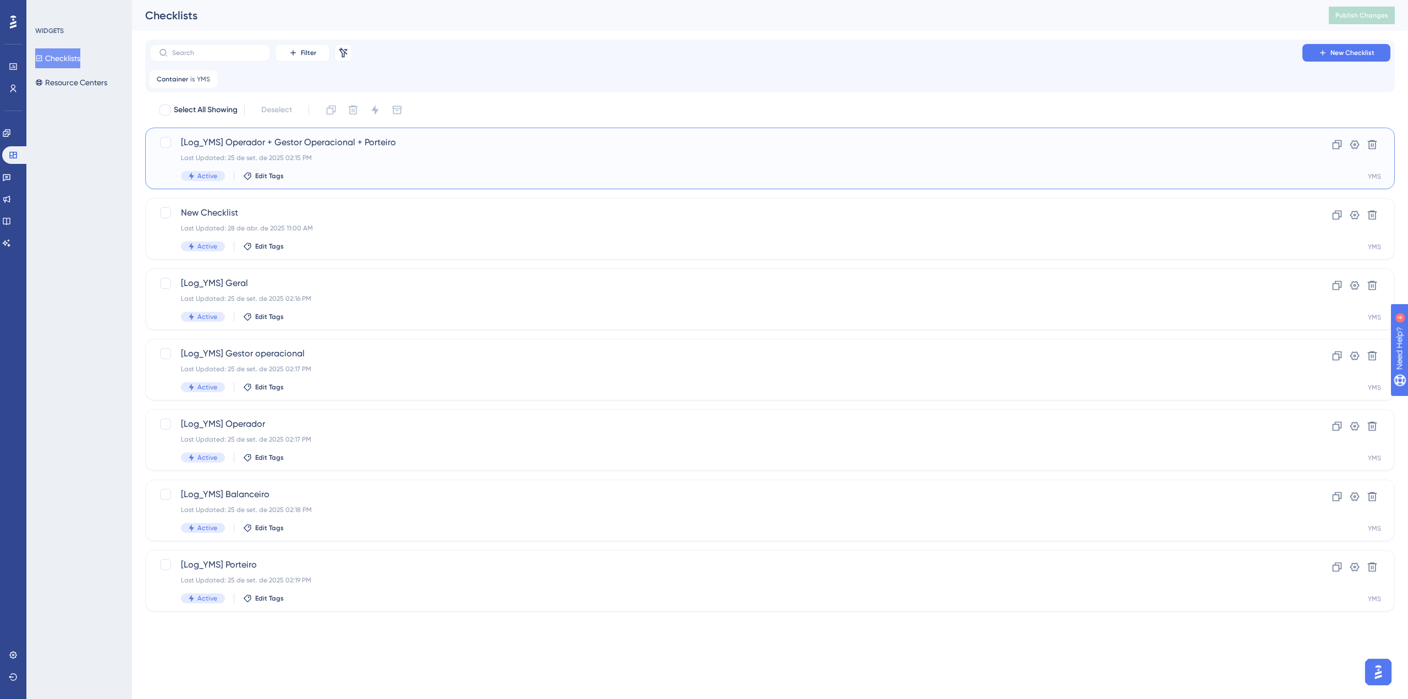
click at [331, 172] on div "Active Edit Tags" at bounding box center [726, 176] width 1090 height 10
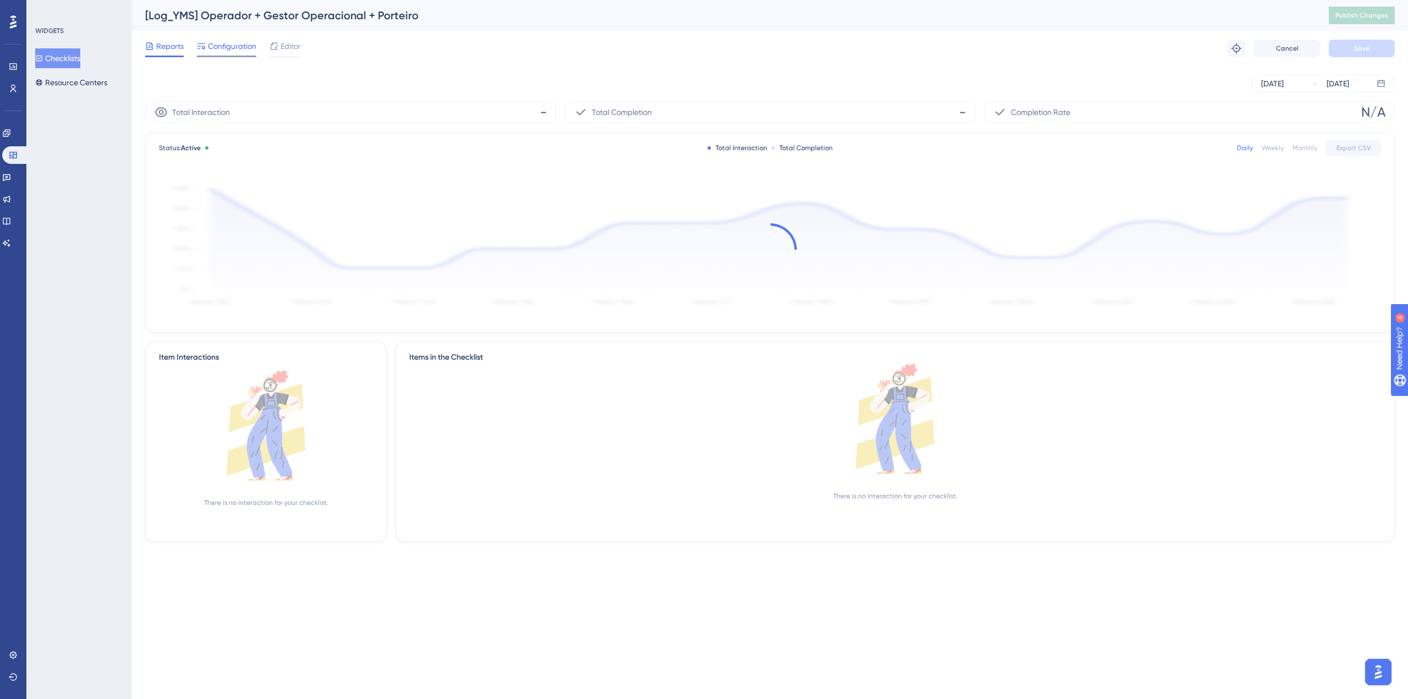
click at [247, 47] on span "Configuration" at bounding box center [232, 46] width 48 height 13
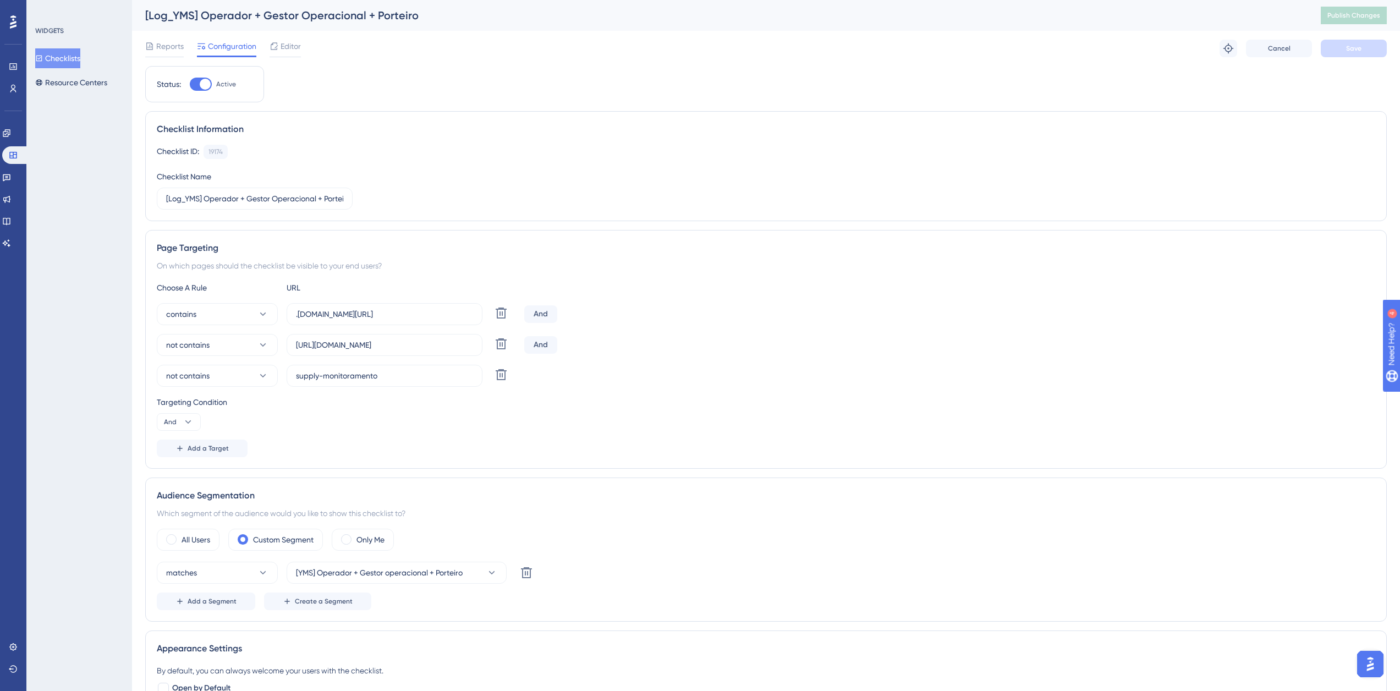
click at [74, 57] on button "Checklists" at bounding box center [57, 58] width 45 height 20
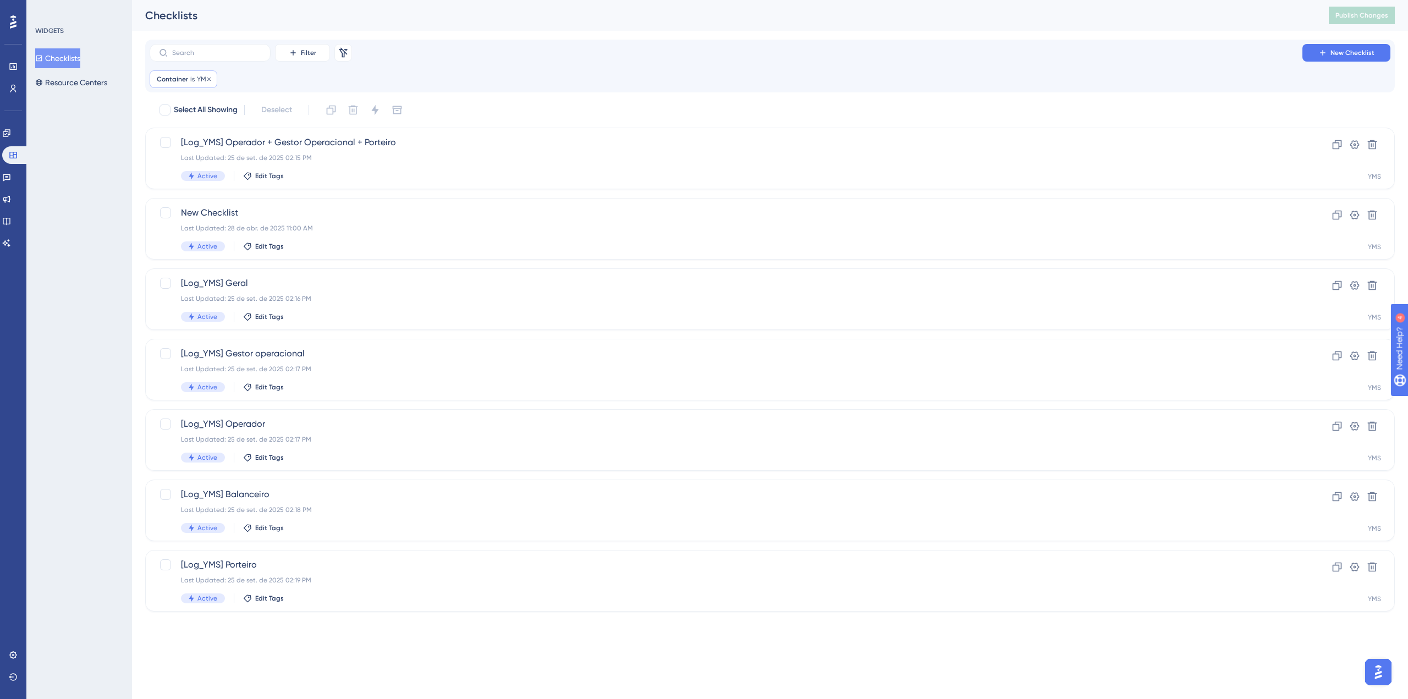
click at [185, 84] on div "Container is YMS YMS Remove" at bounding box center [184, 79] width 68 height 18
click at [193, 118] on div "is YMS" at bounding box center [219, 124] width 120 height 40
click at [195, 126] on button "YMS" at bounding box center [219, 133] width 121 height 22
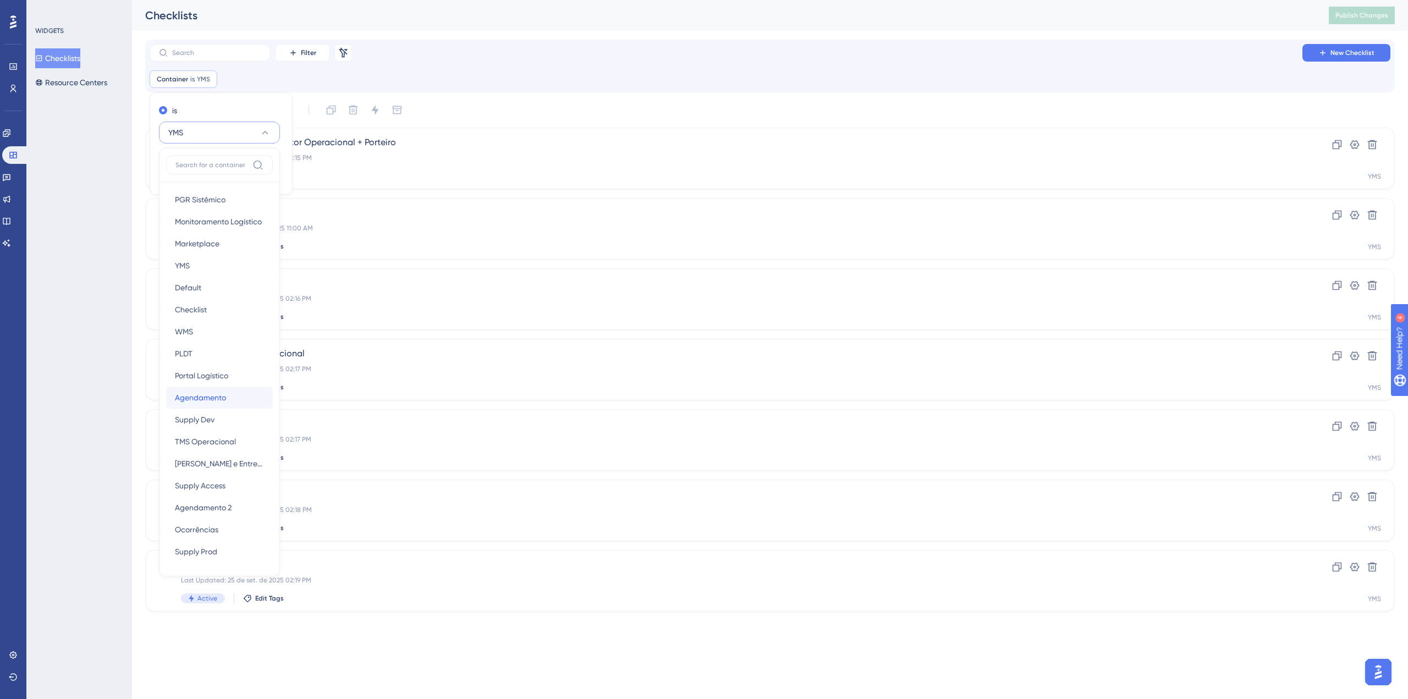
click at [224, 400] on span "Agendamento" at bounding box center [200, 397] width 51 height 13
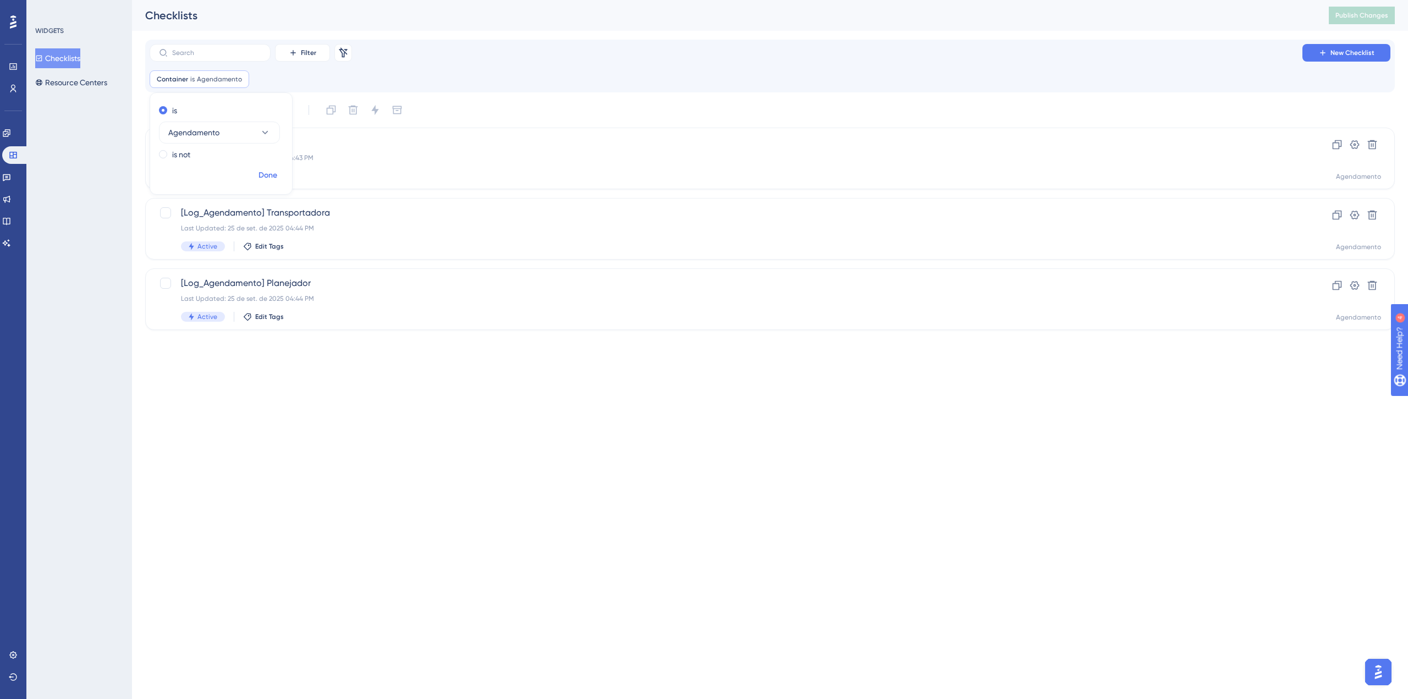
click at [268, 171] on span "Done" at bounding box center [268, 175] width 19 height 13
click at [304, 146] on span "[Log_Agendamento] Geral" at bounding box center [726, 142] width 1090 height 13
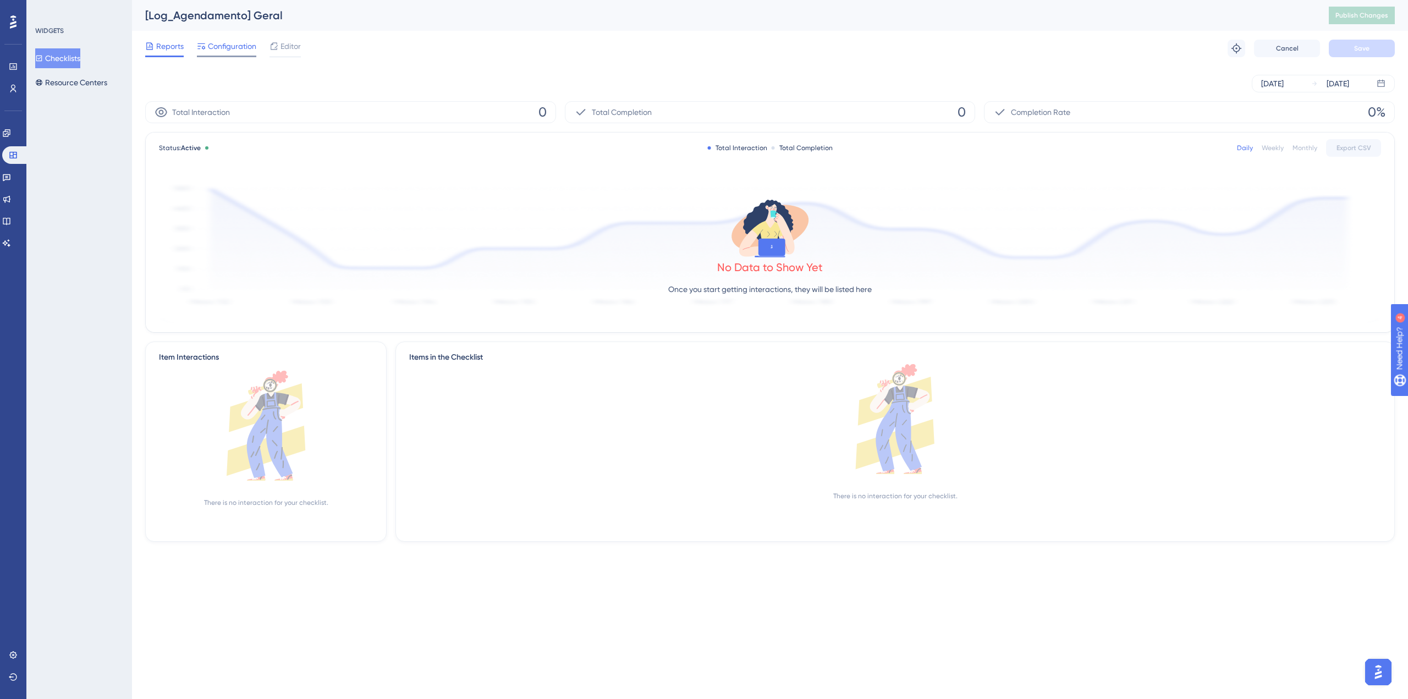
click at [220, 41] on span "Configuration" at bounding box center [232, 46] width 48 height 13
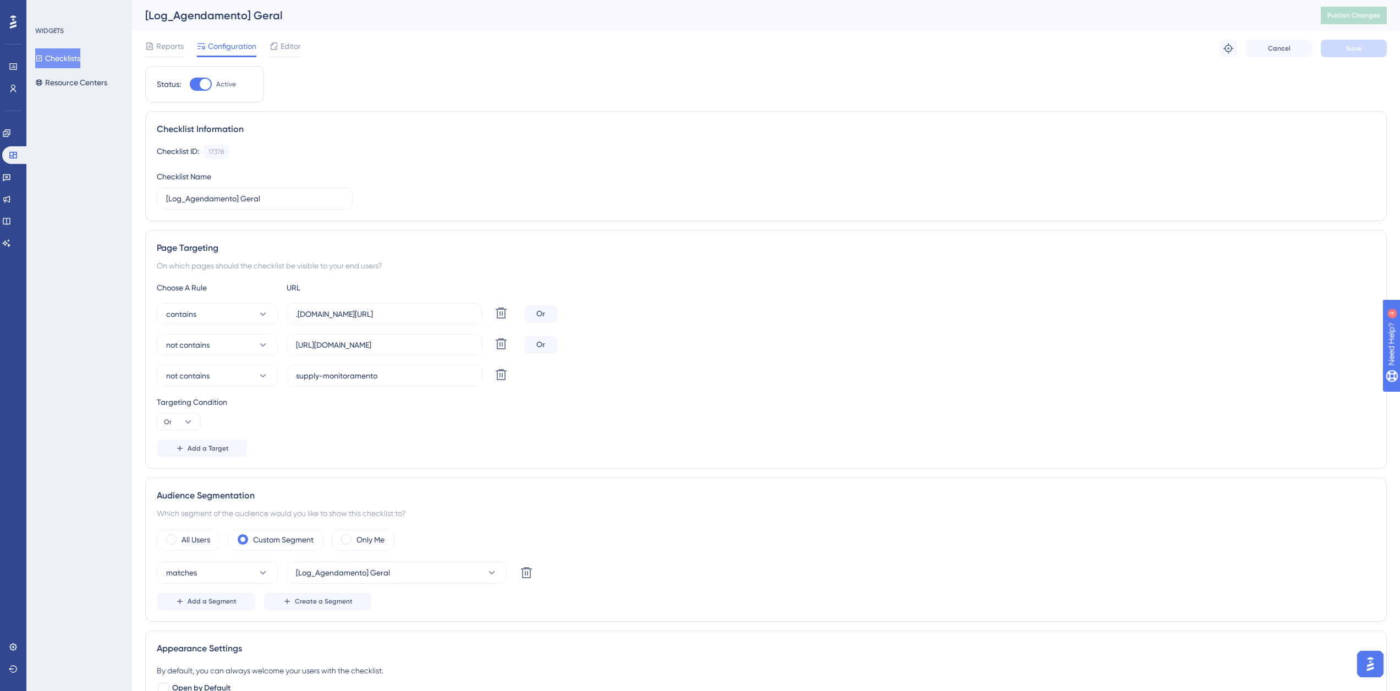
click at [73, 53] on button "Checklists" at bounding box center [57, 58] width 45 height 20
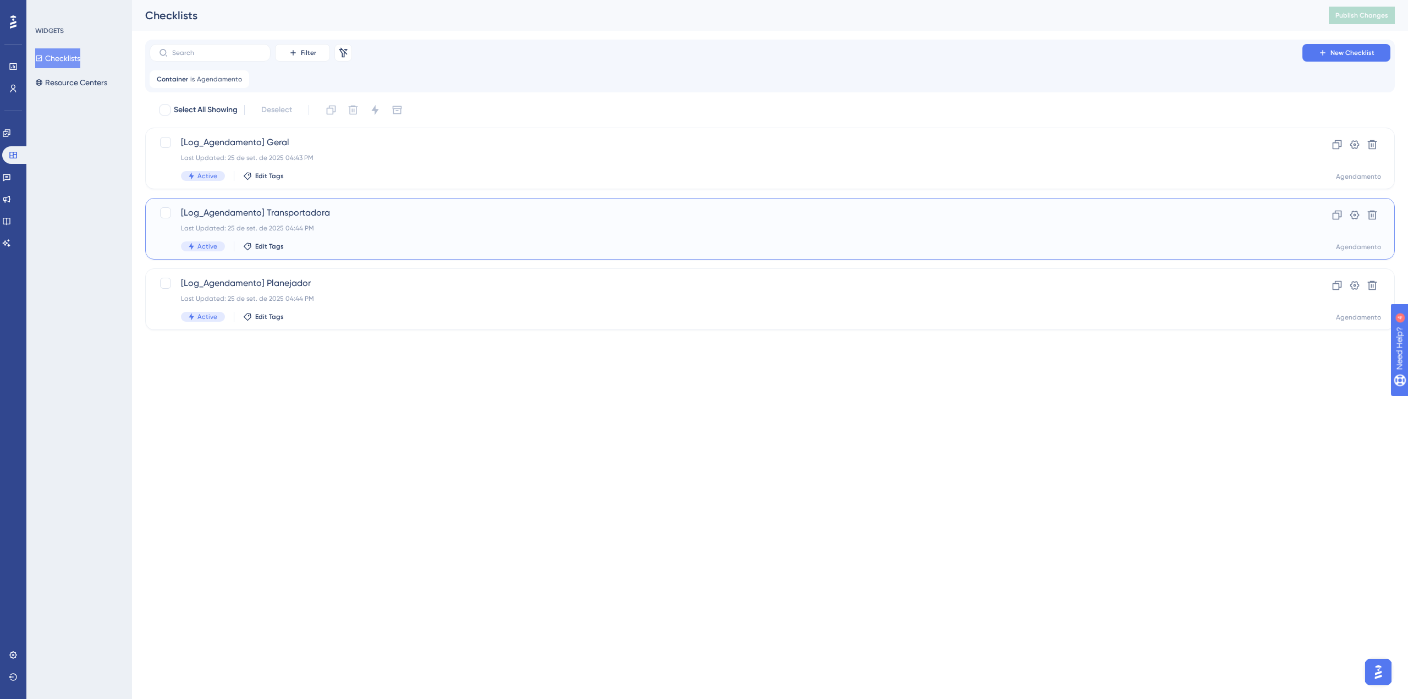
click at [293, 229] on div "Last Updated: 25 de set. de 2025 04:44 PM" at bounding box center [726, 228] width 1090 height 9
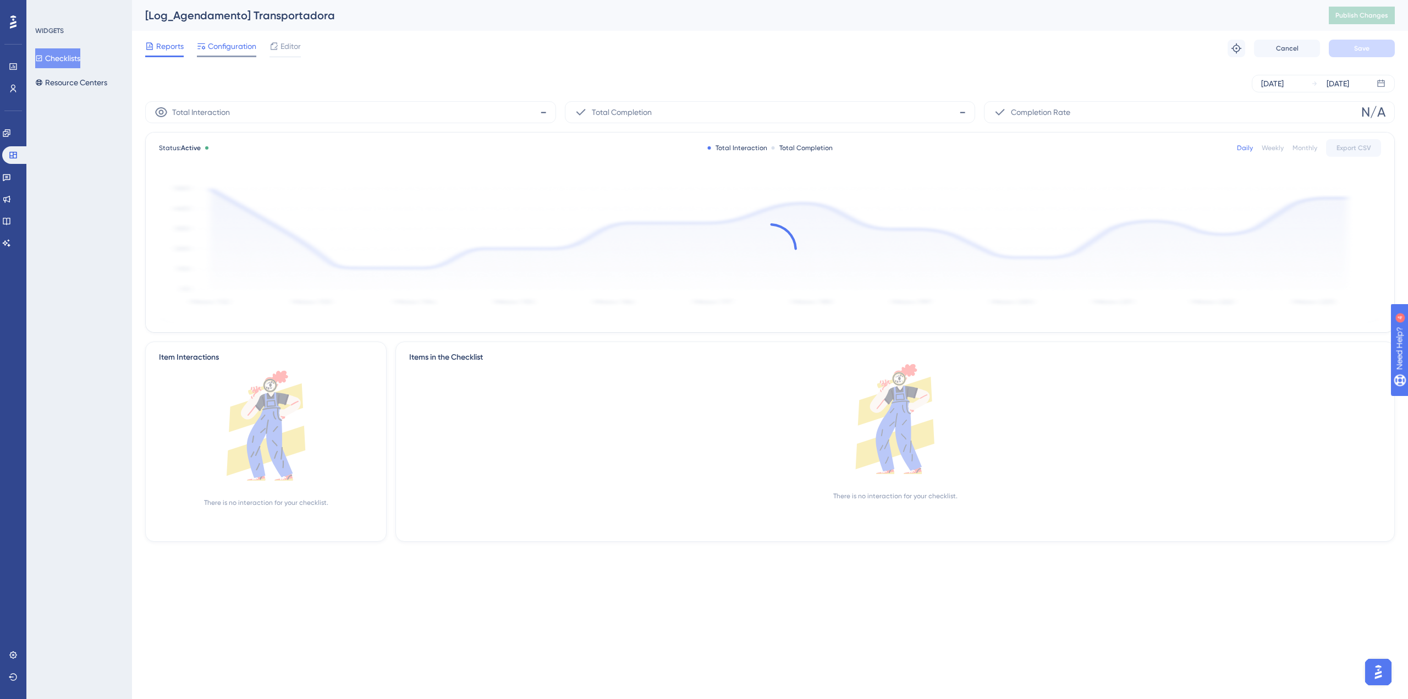
click at [200, 45] on icon at bounding box center [201, 46] width 9 height 9
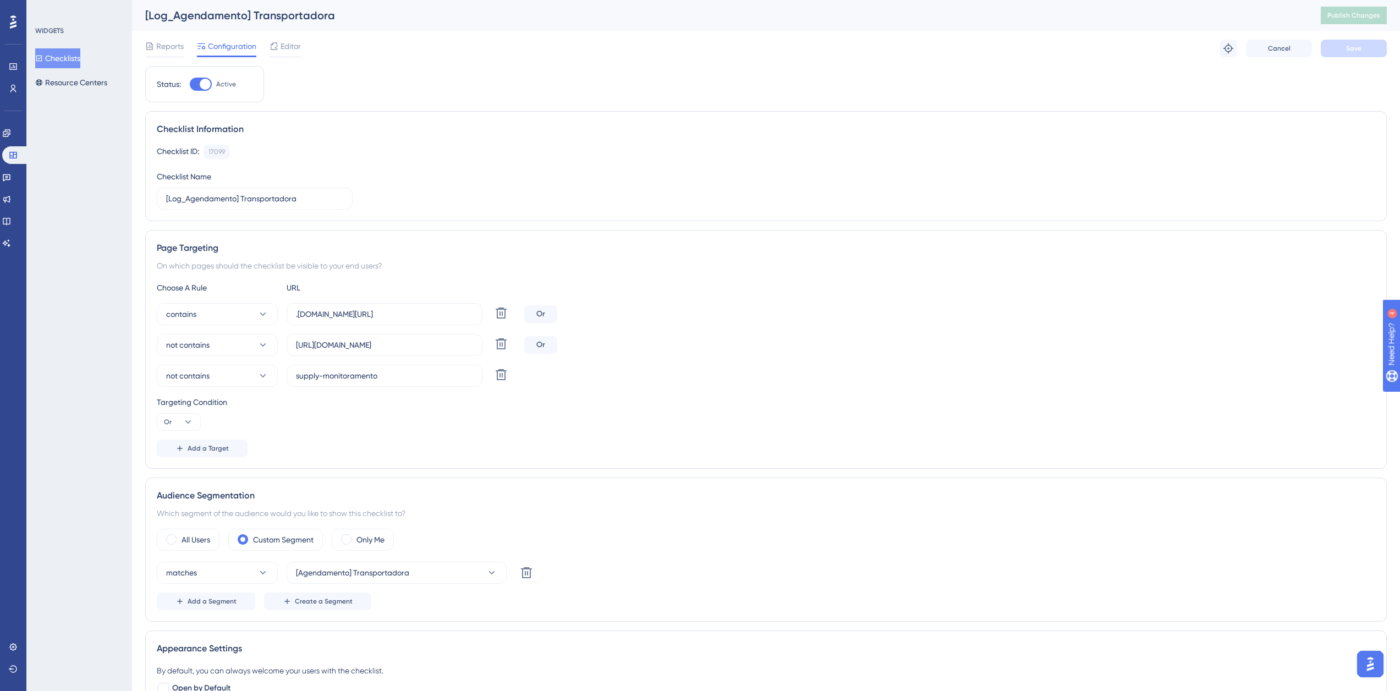
click at [80, 55] on button "Checklists" at bounding box center [57, 58] width 45 height 20
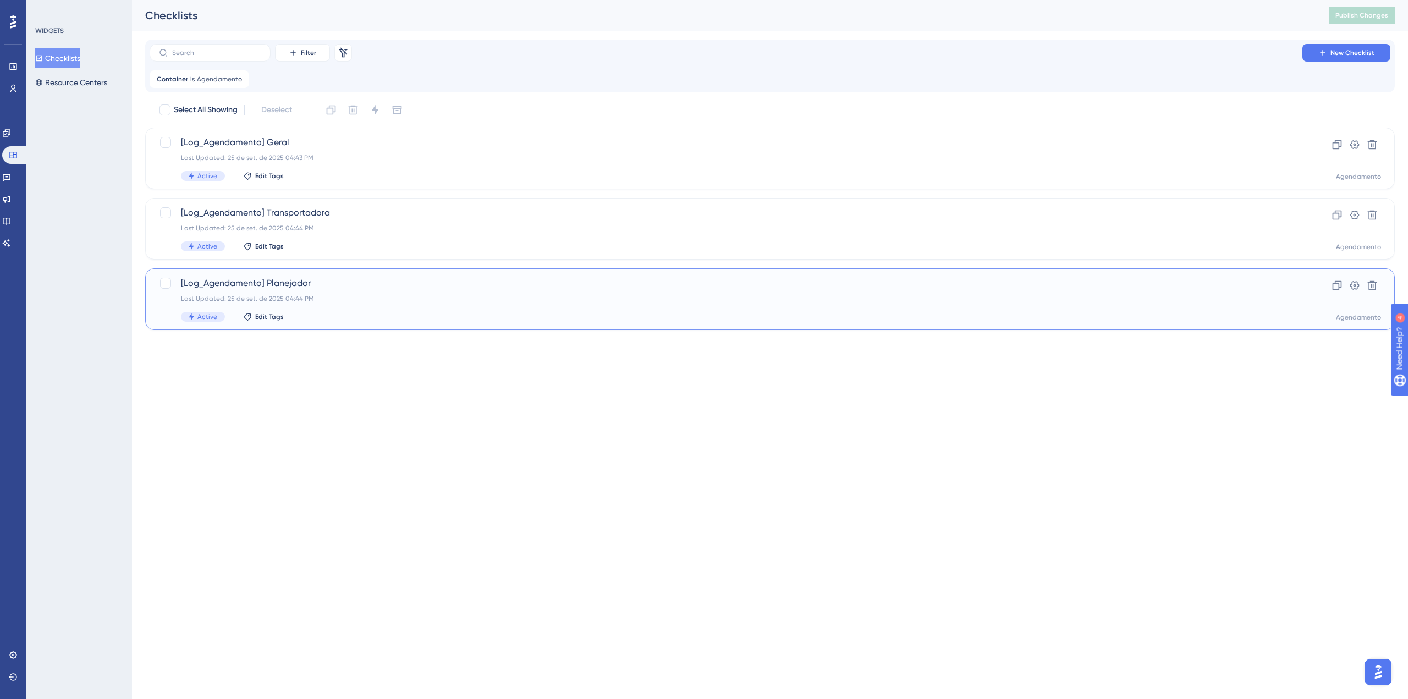
click at [333, 294] on div "[Log_Agendamento] Planejador Last Updated: 25 de set. de 2025 04:44 PM Active E…" at bounding box center [726, 299] width 1090 height 45
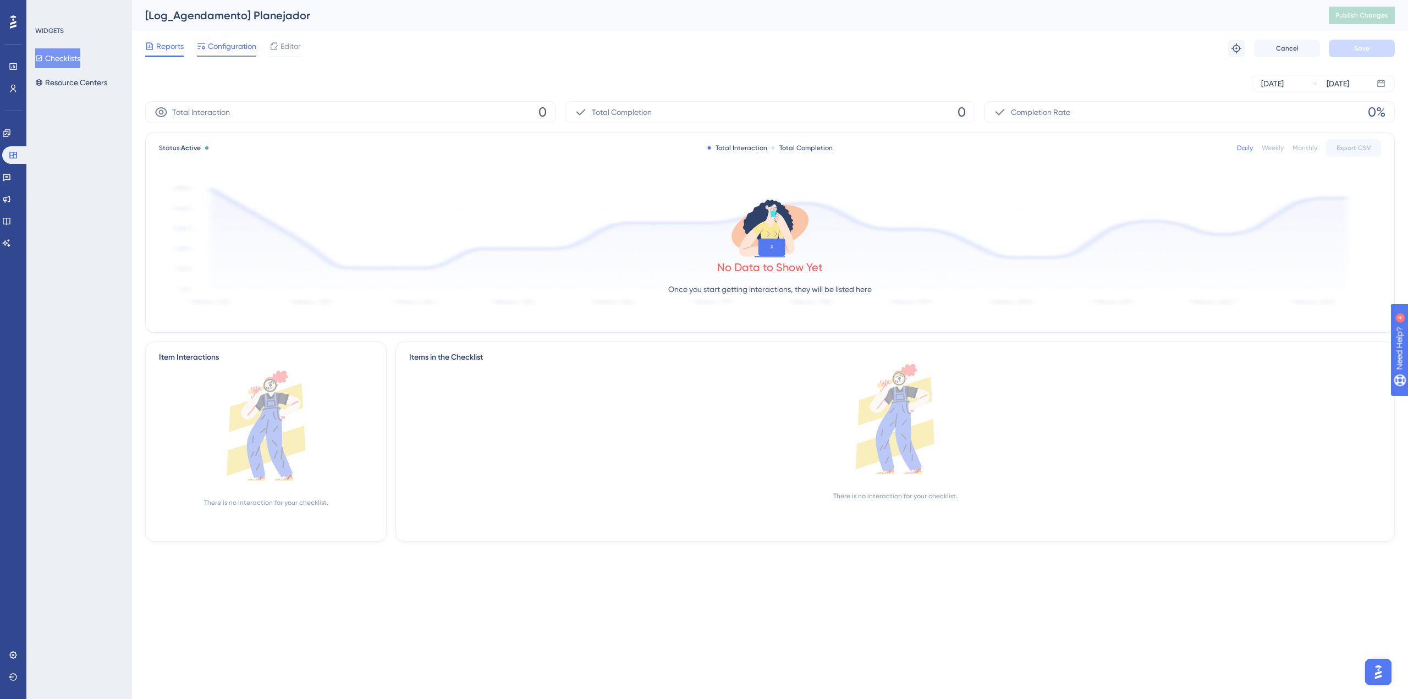
click at [208, 56] on div at bounding box center [226, 57] width 59 height 2
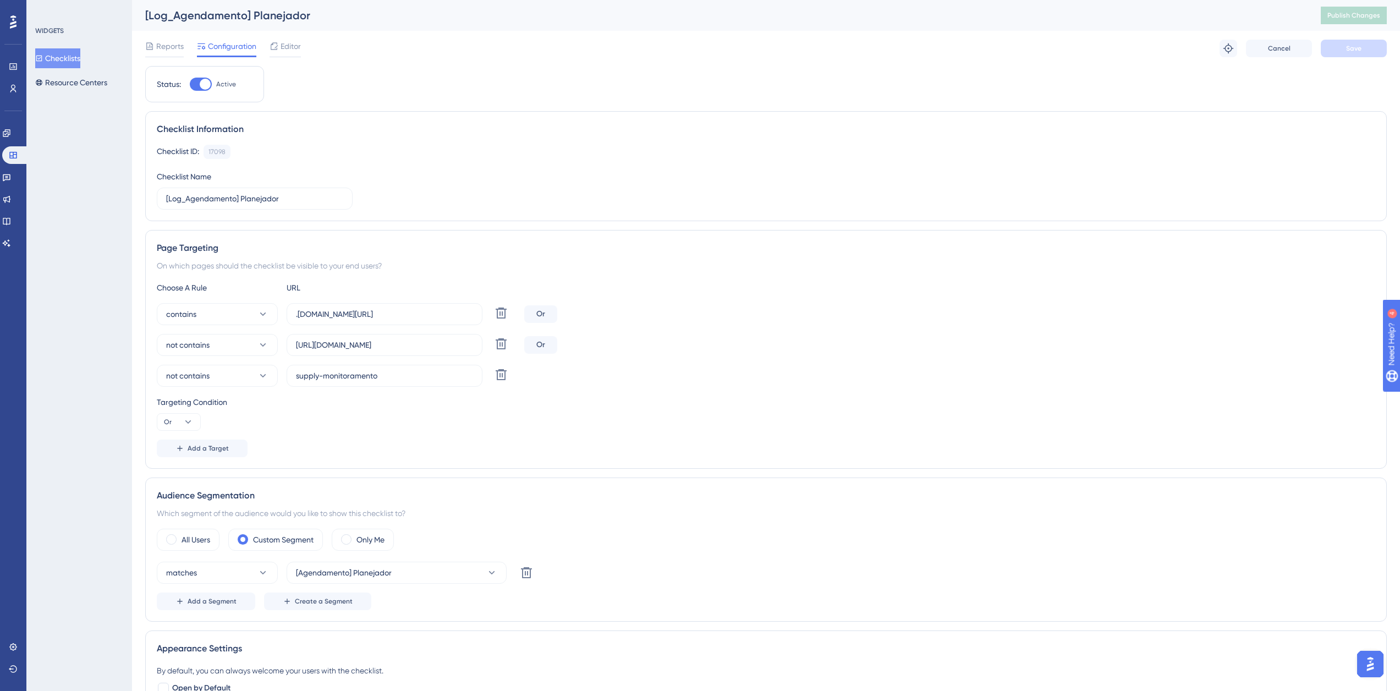
click at [70, 56] on button "Checklists" at bounding box center [57, 58] width 45 height 20
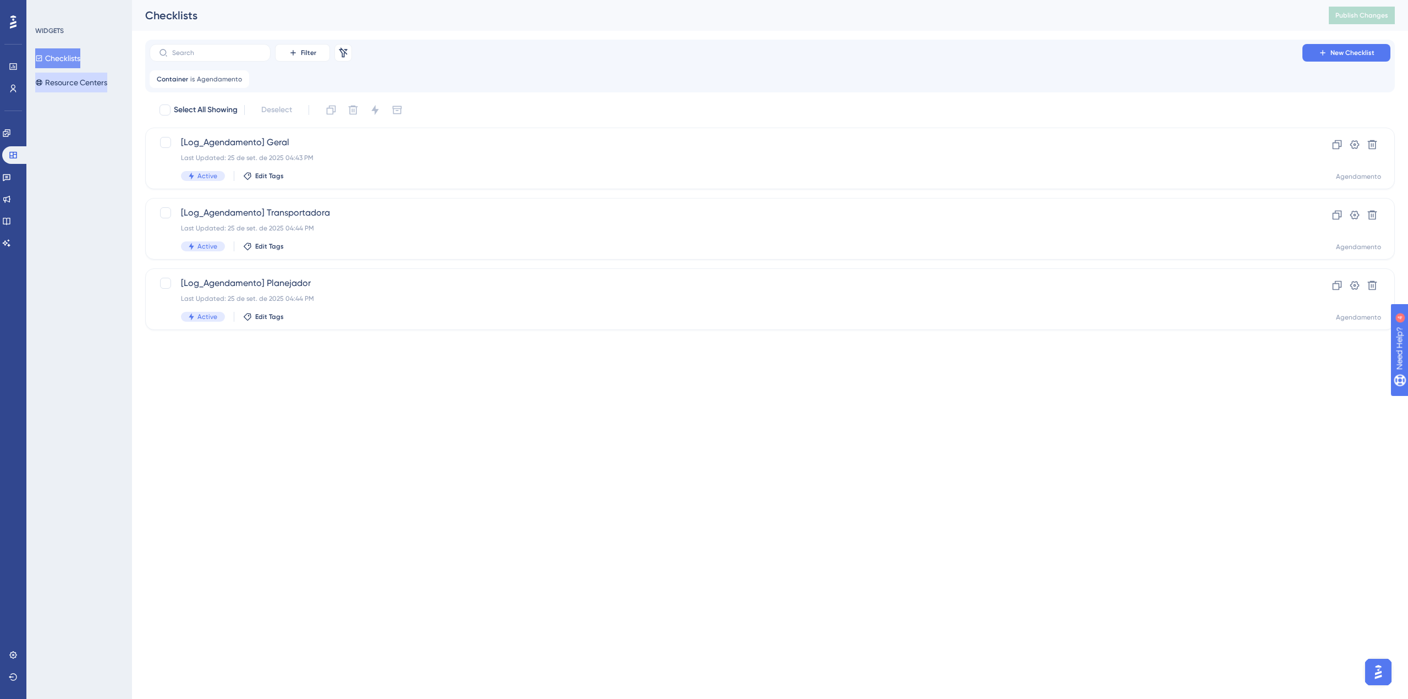
click at [71, 85] on button "Resource Centers" at bounding box center [71, 83] width 72 height 20
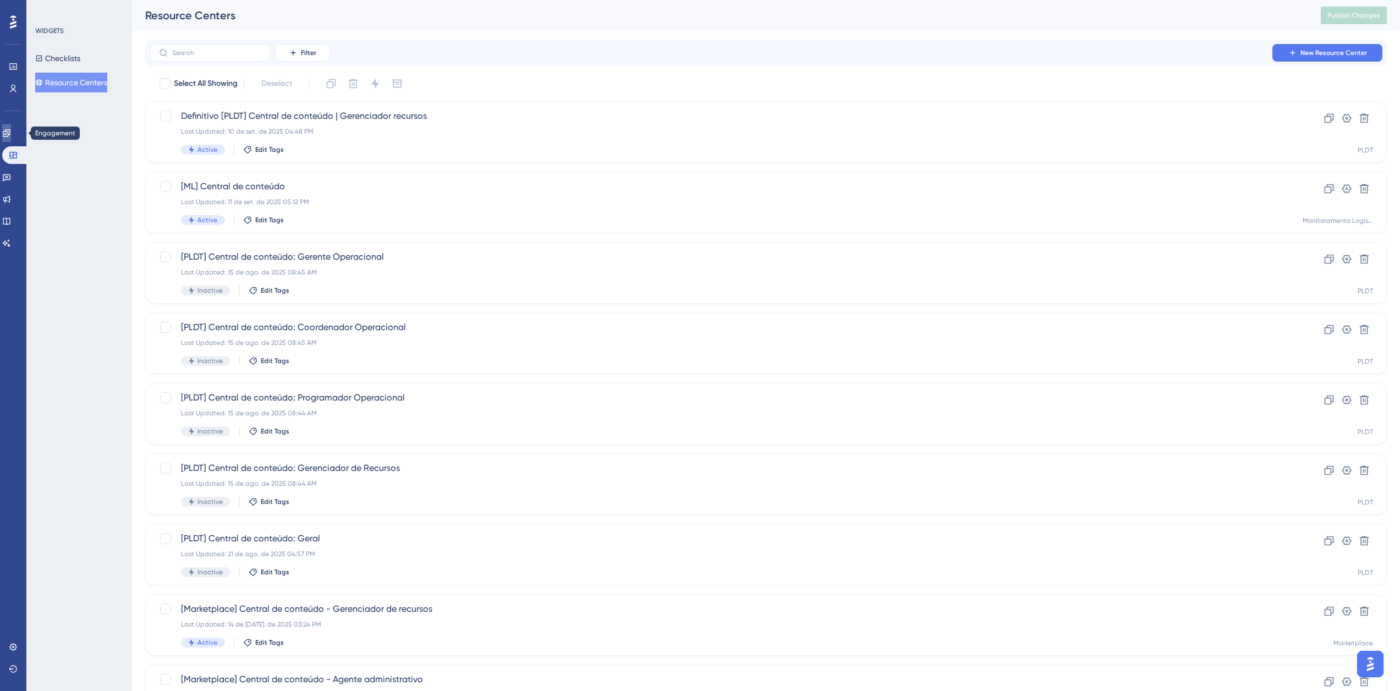
click at [6, 130] on link at bounding box center [6, 133] width 9 height 18
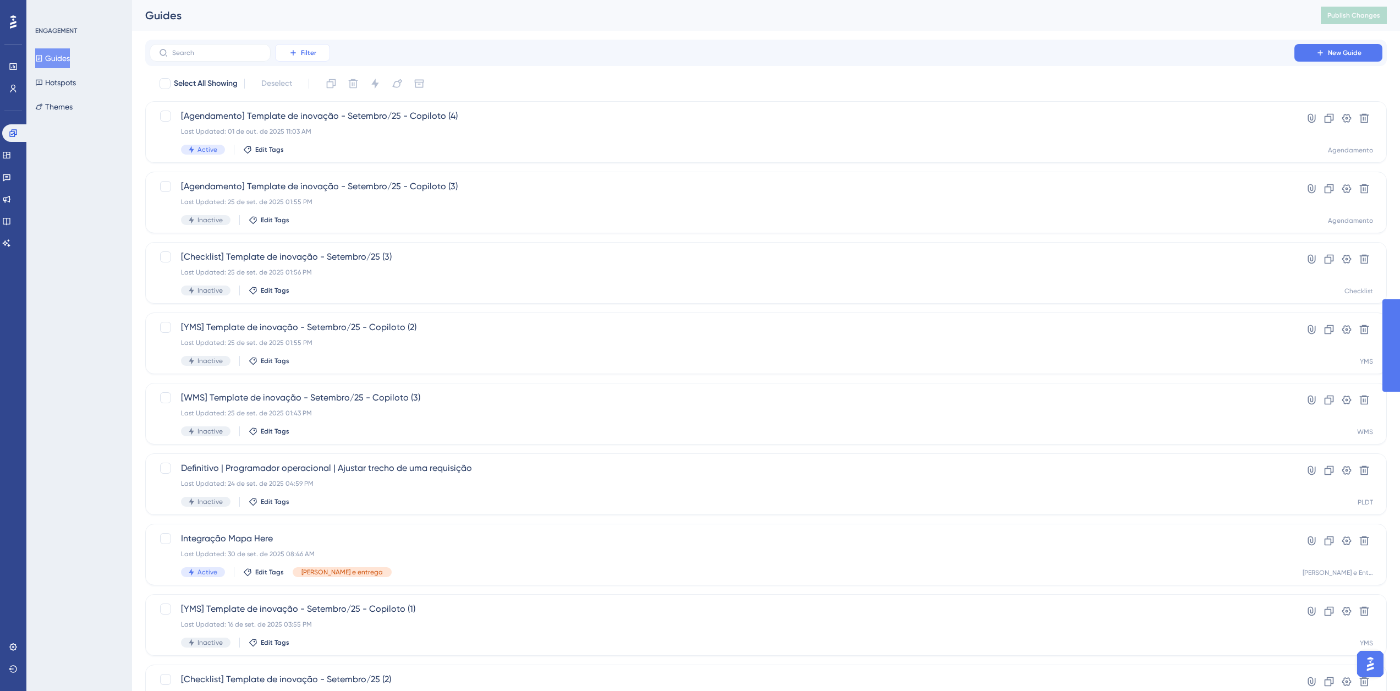
click at [293, 54] on icon at bounding box center [292, 52] width 5 height 5
click at [318, 131] on span "Containers" at bounding box center [310, 128] width 39 height 13
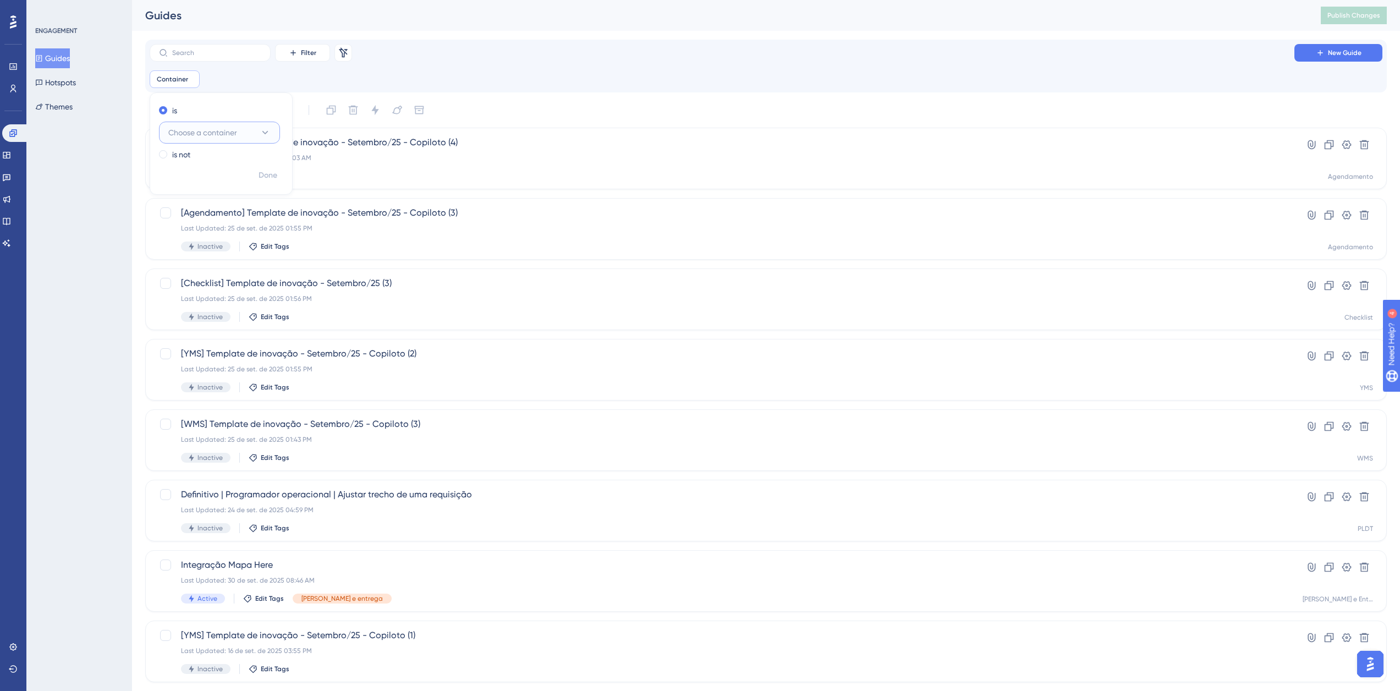
click at [209, 125] on button "Choose a container" at bounding box center [219, 133] width 121 height 22
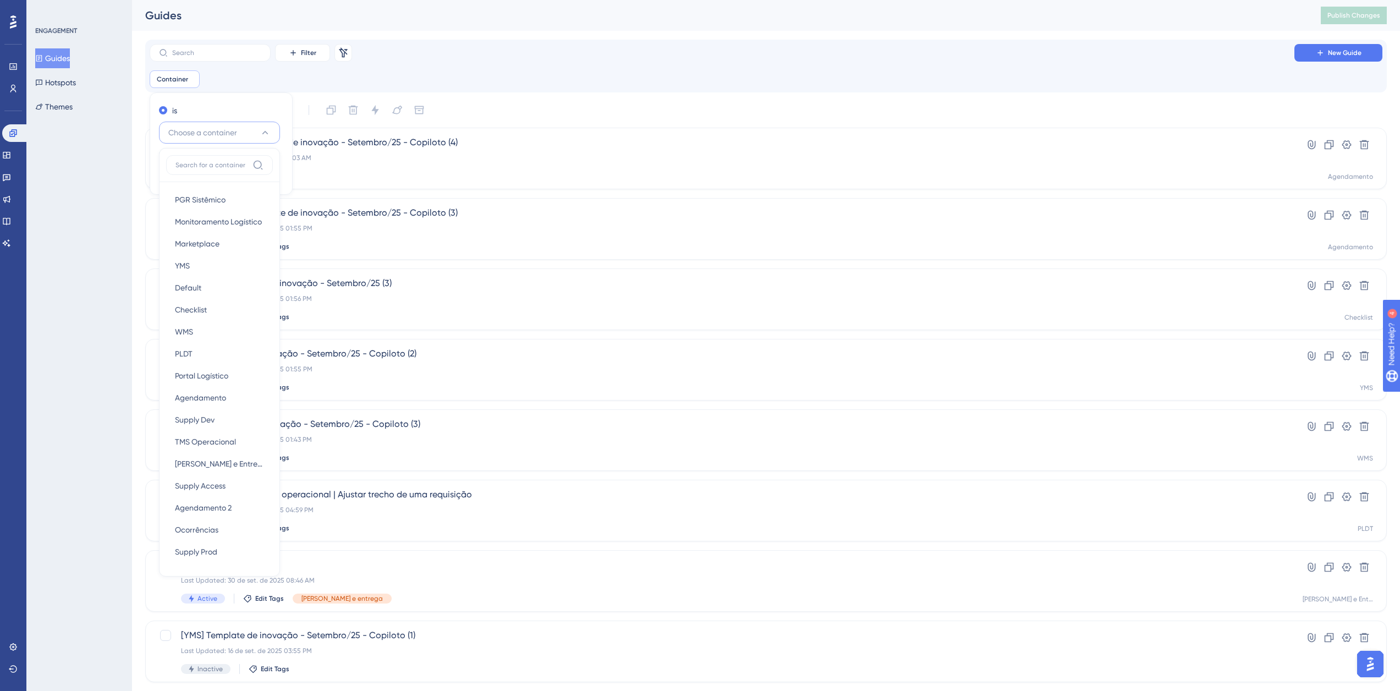
scroll to position [17, 0]
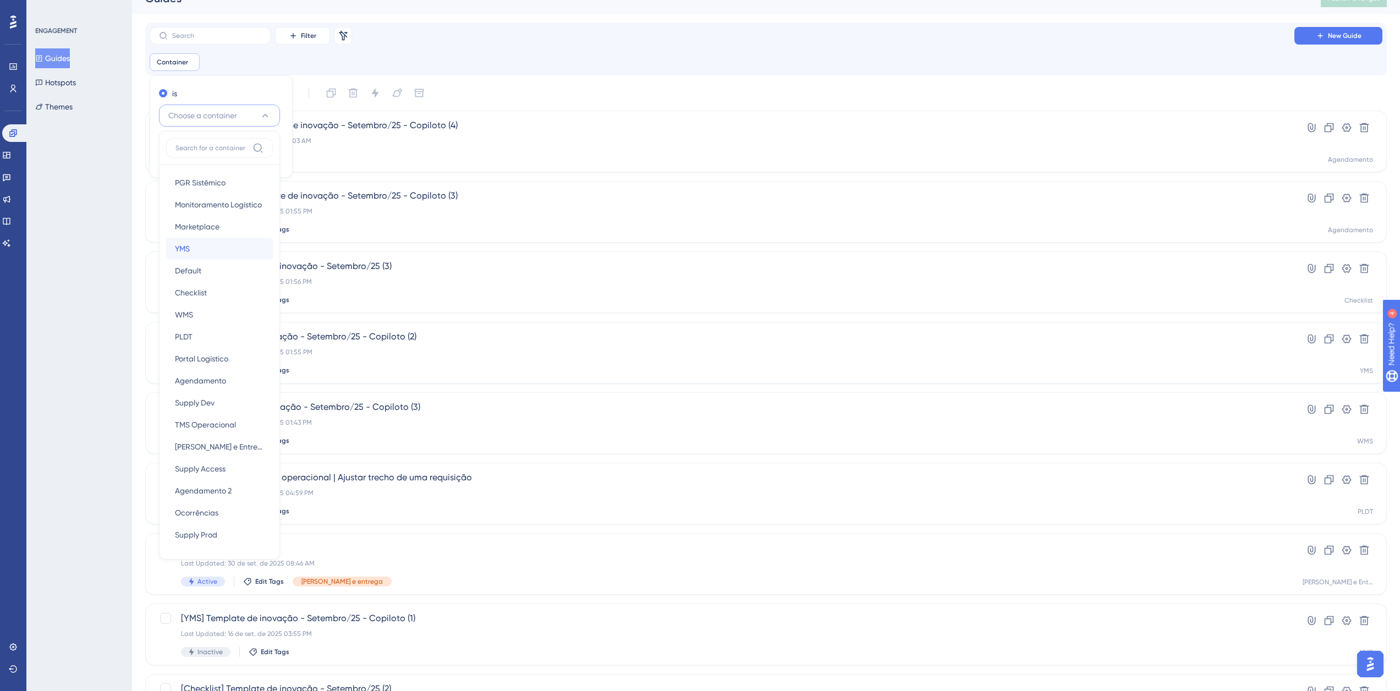
click at [199, 251] on div "YMS YMS" at bounding box center [219, 249] width 89 height 22
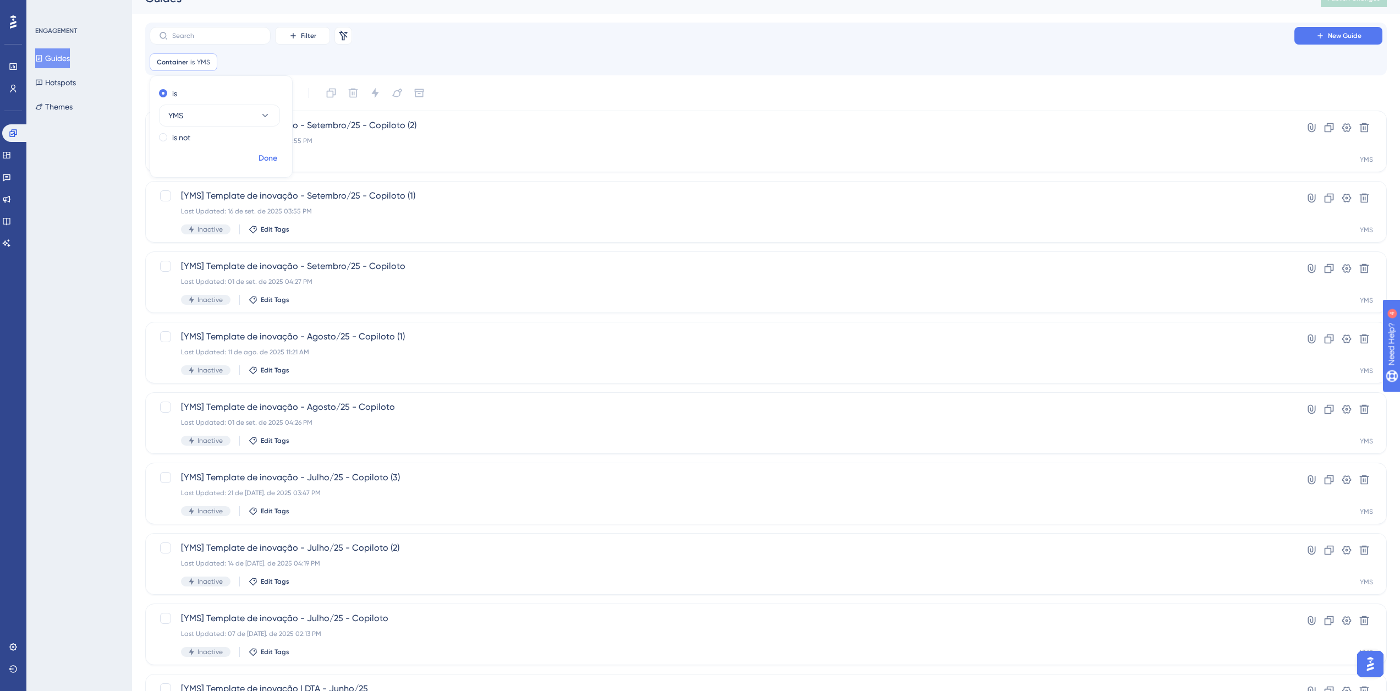
click at [263, 154] on span "Done" at bounding box center [268, 158] width 19 height 13
click at [312, 31] on button "Filter" at bounding box center [302, 36] width 55 height 18
click at [316, 142] on div "Status Status" at bounding box center [313, 133] width 45 height 22
click at [337, 112] on button "Choose a status" at bounding box center [313, 116] width 121 height 22
click at [315, 146] on div "Active Active" at bounding box center [313, 149] width 89 height 22
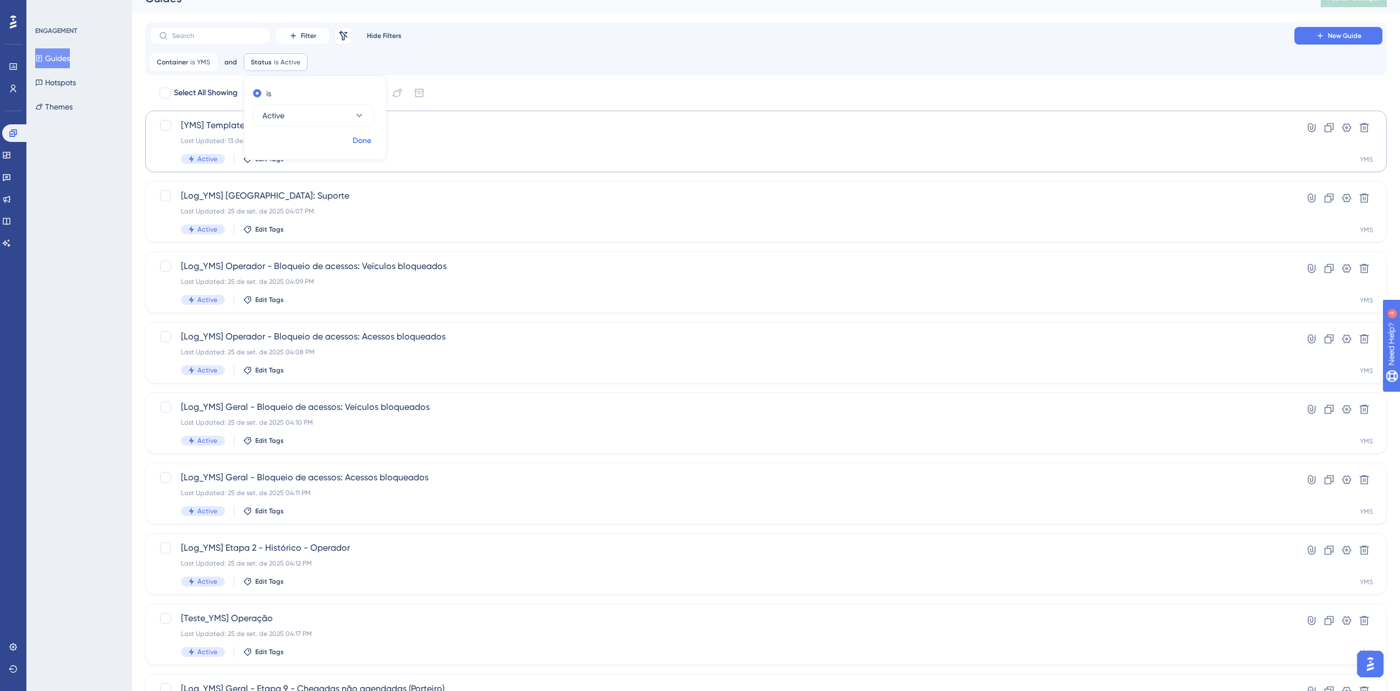
click at [356, 144] on span "Done" at bounding box center [362, 140] width 19 height 13
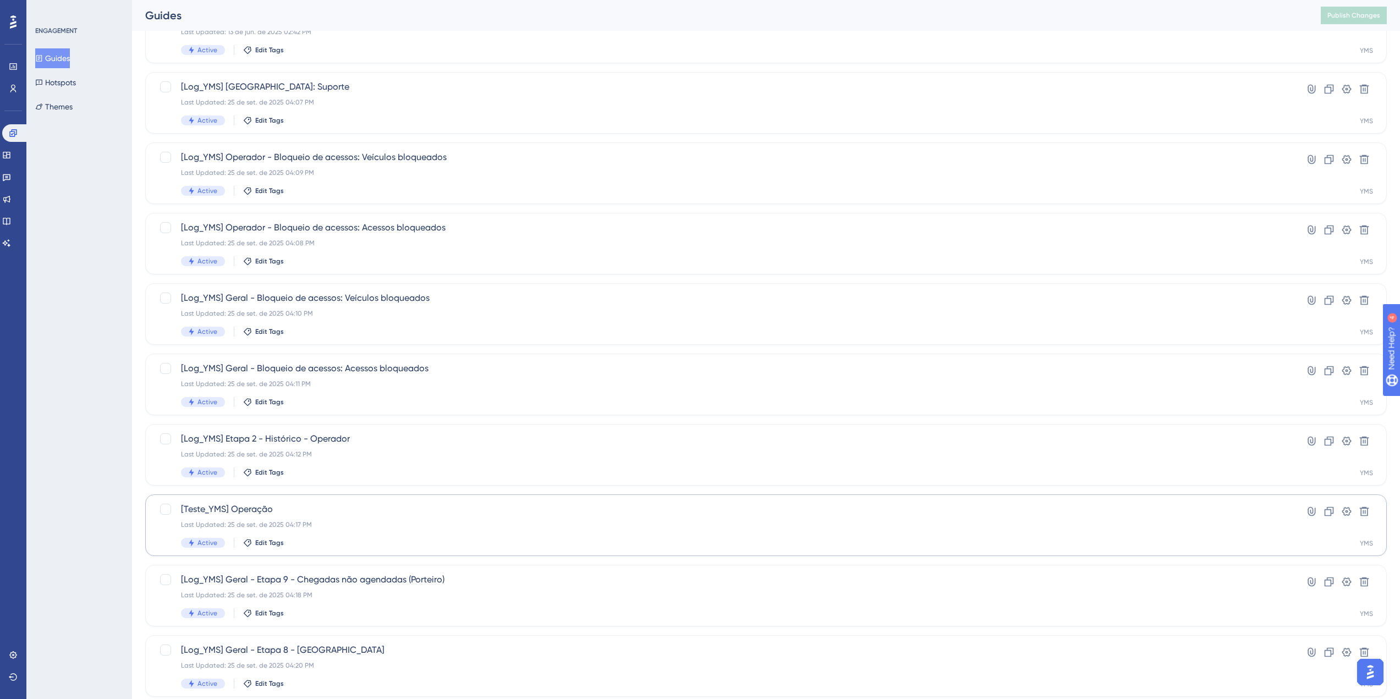
scroll to position [181, 0]
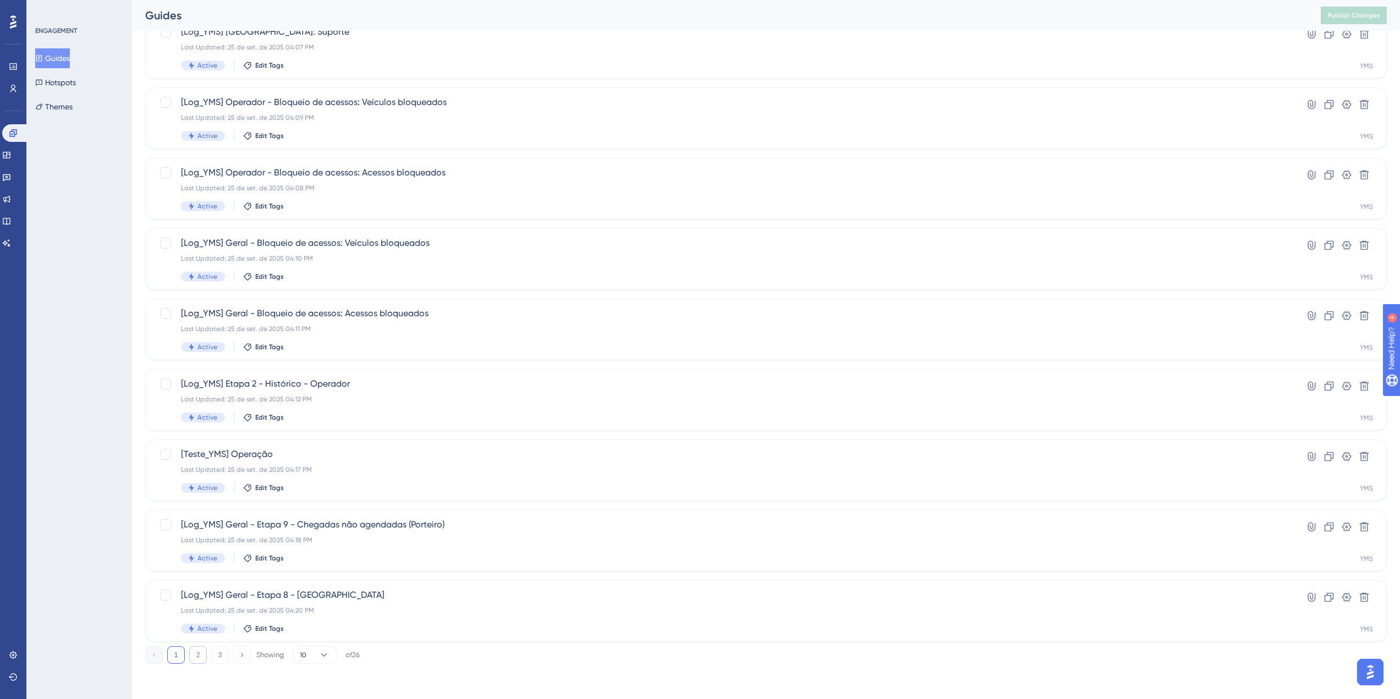
click at [199, 660] on button "2" at bounding box center [198, 655] width 18 height 18
click at [226, 656] on button "3" at bounding box center [220, 655] width 18 height 18
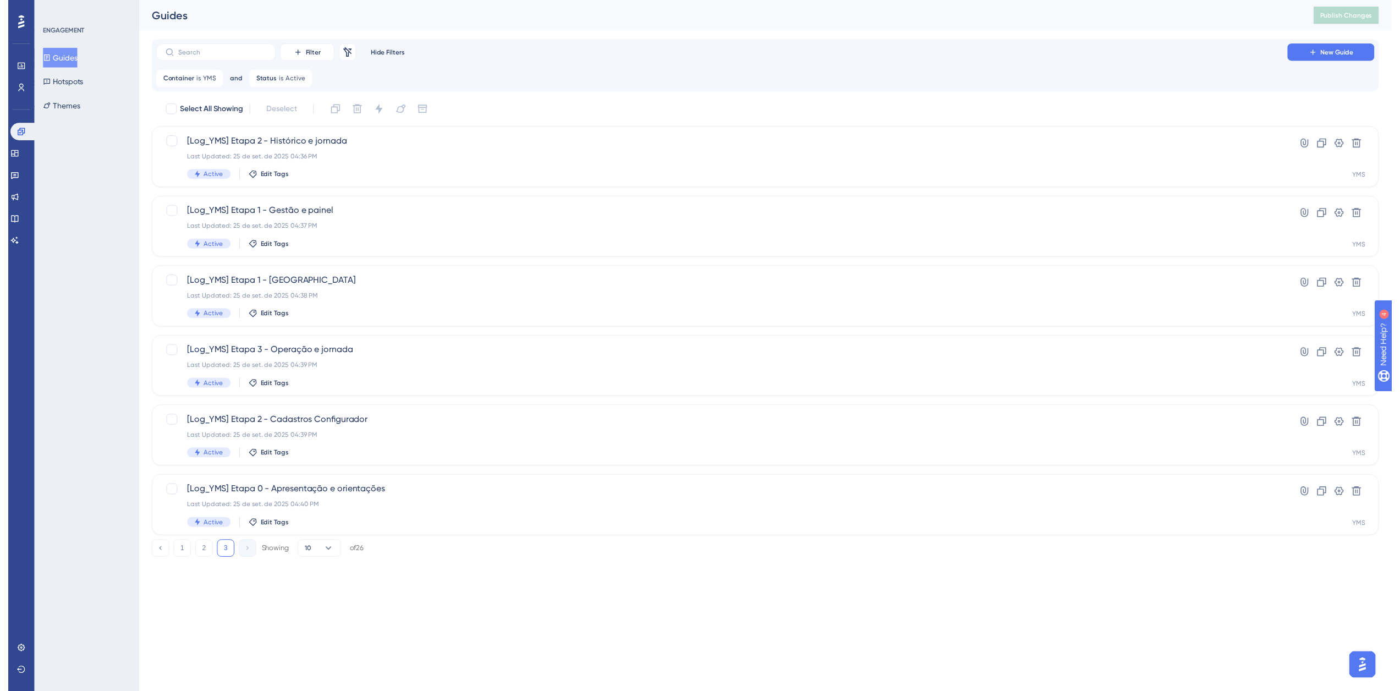
scroll to position [0, 0]
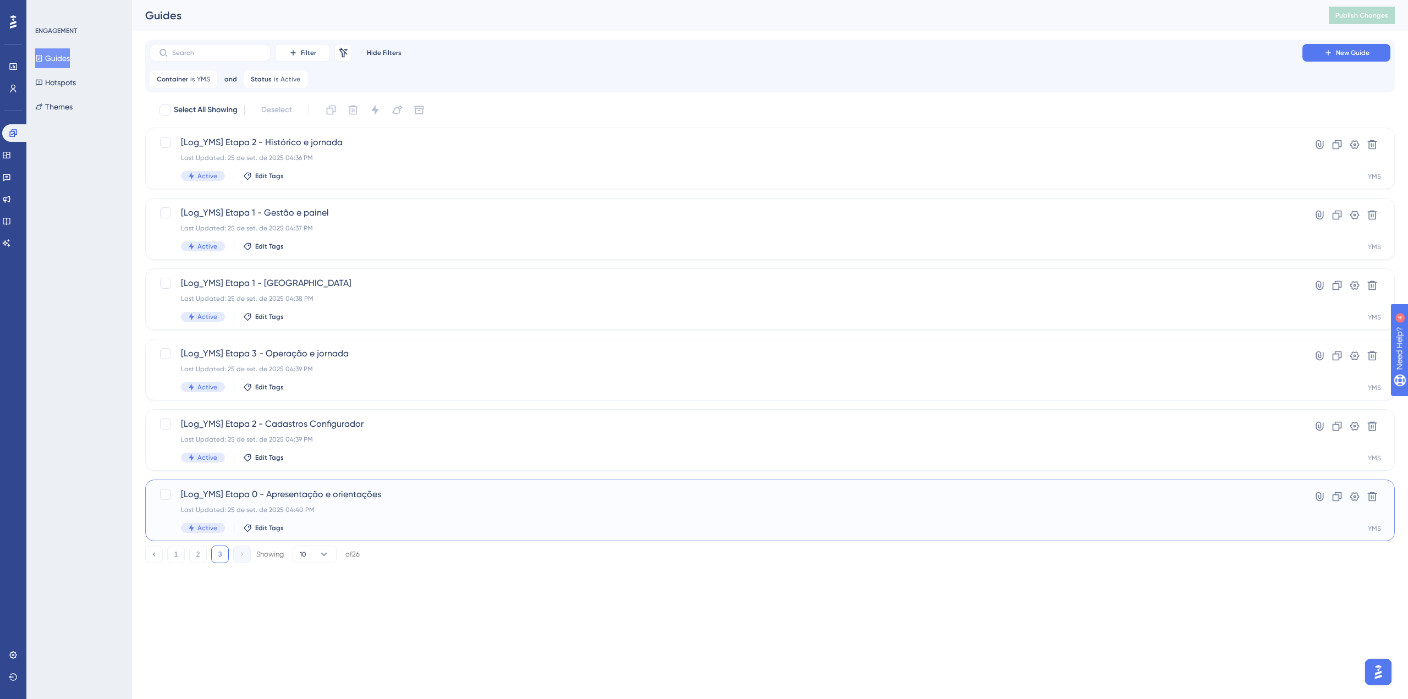
click at [364, 496] on span "[Log_YMS] Etapa 0 - Apresentação e orientações" at bounding box center [726, 494] width 1090 height 13
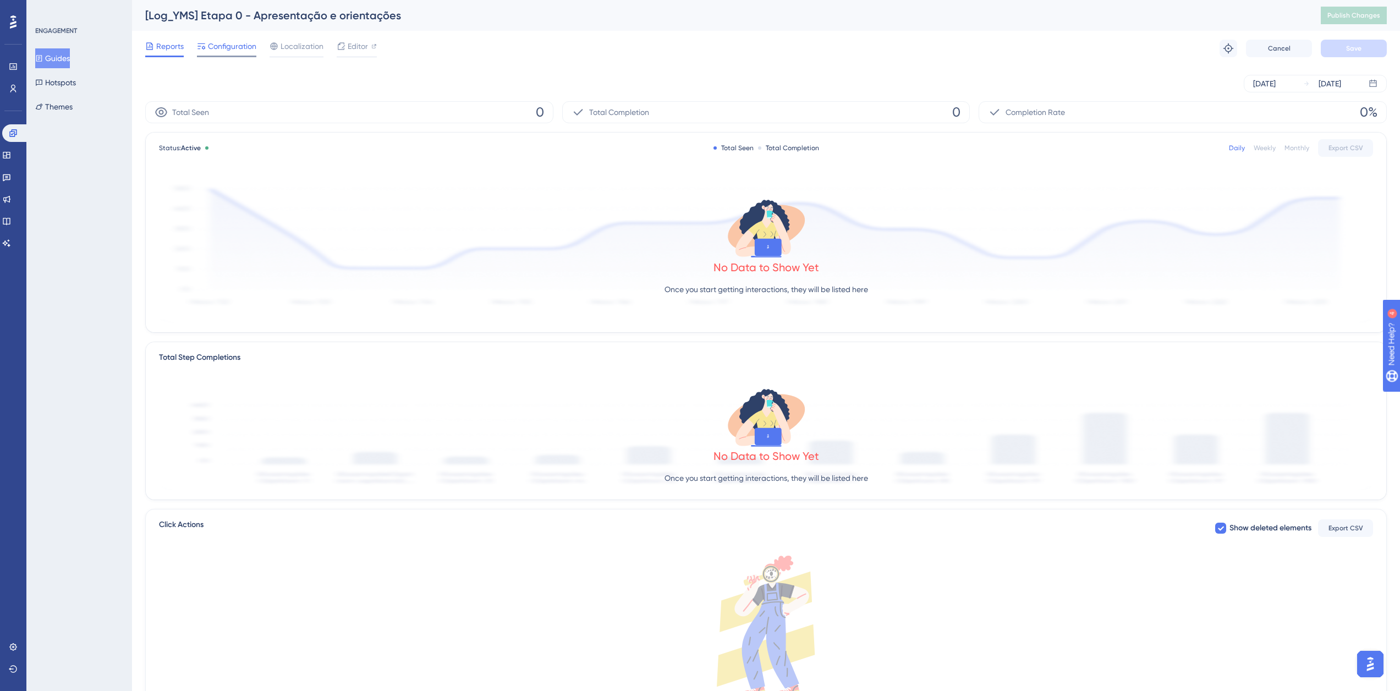
click at [224, 48] on span "Configuration" at bounding box center [232, 46] width 48 height 13
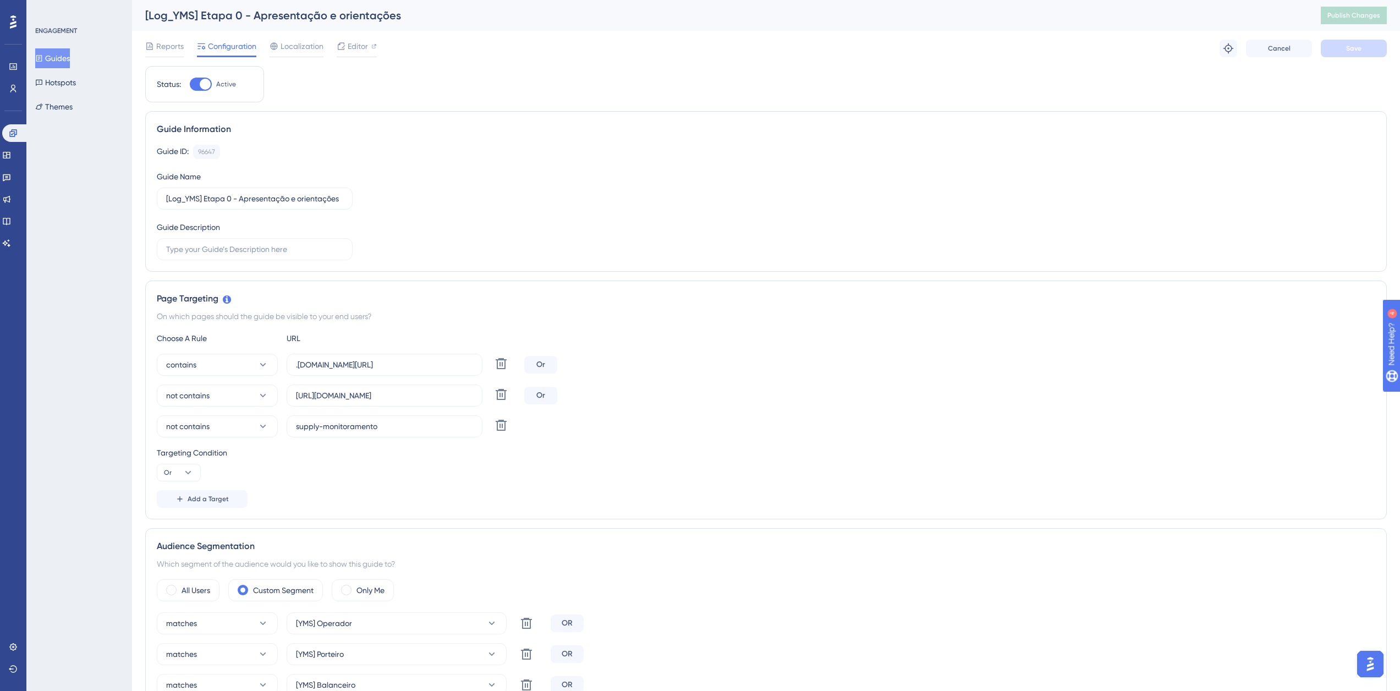
click at [70, 59] on button "Guides" at bounding box center [52, 58] width 35 height 20
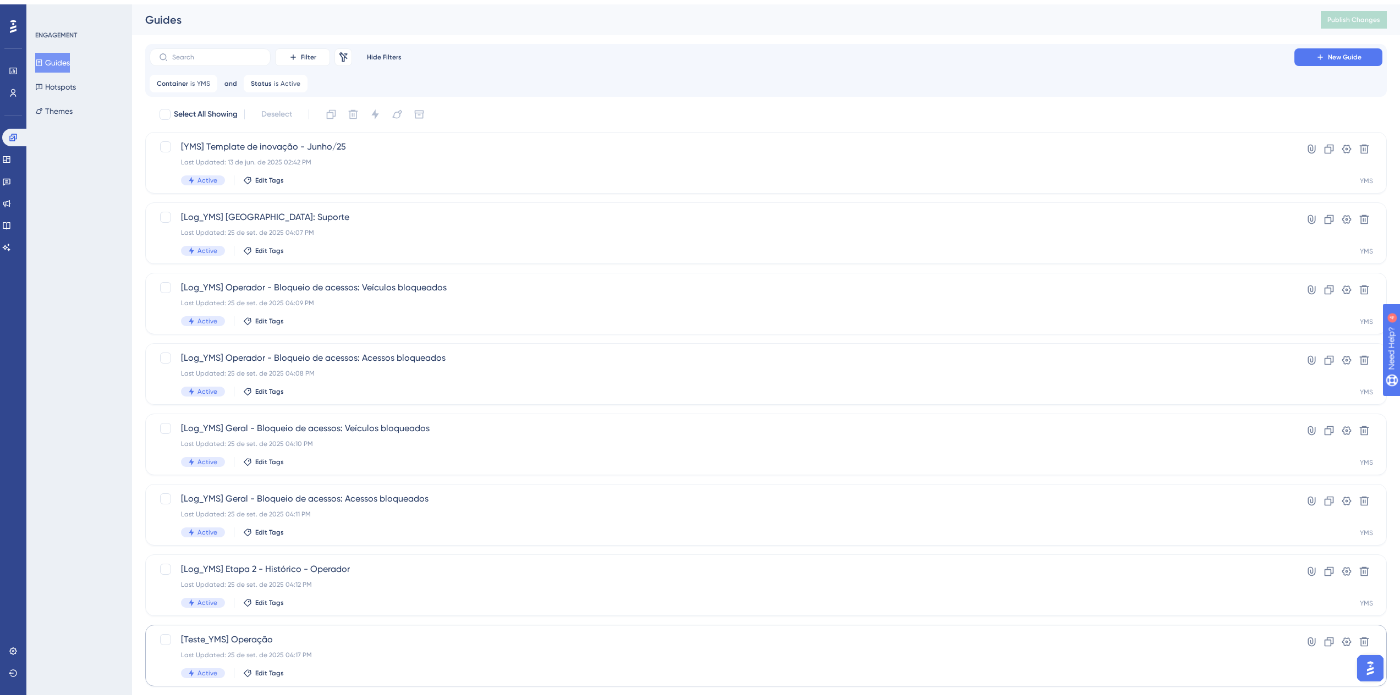
scroll to position [181, 0]
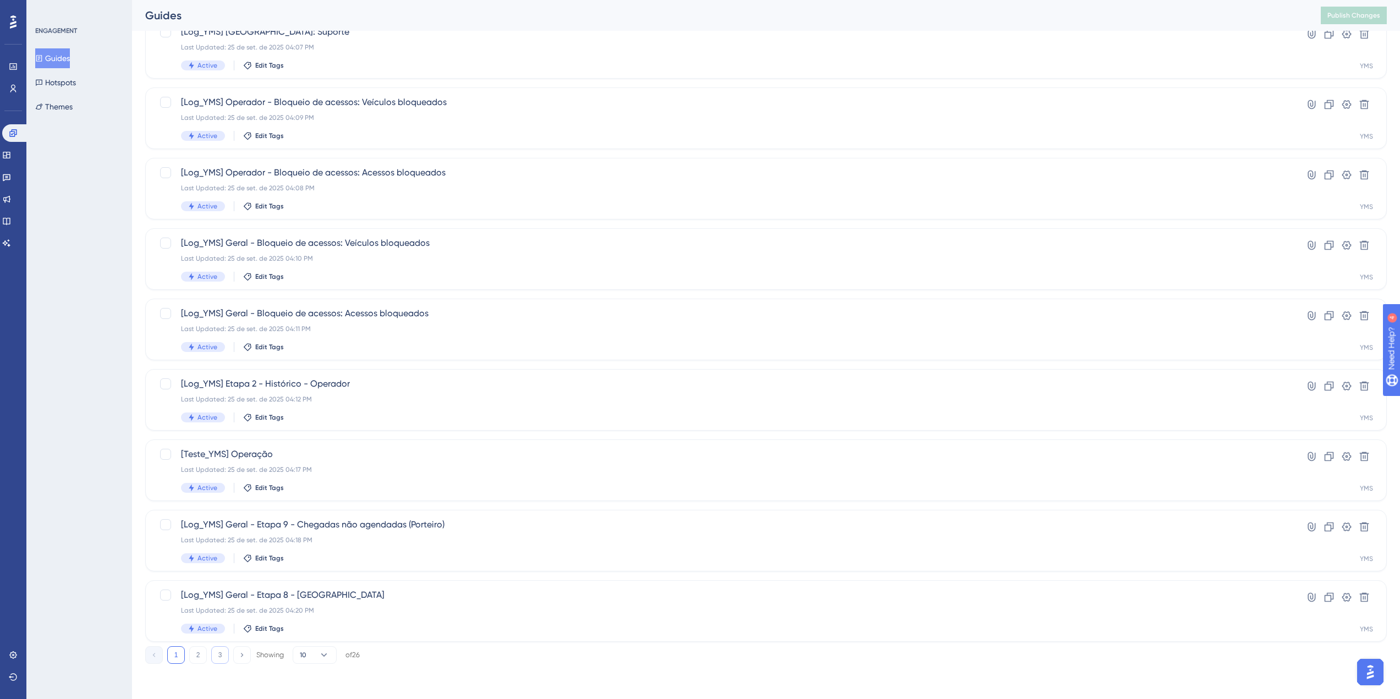
click at [217, 661] on button "3" at bounding box center [220, 655] width 18 height 18
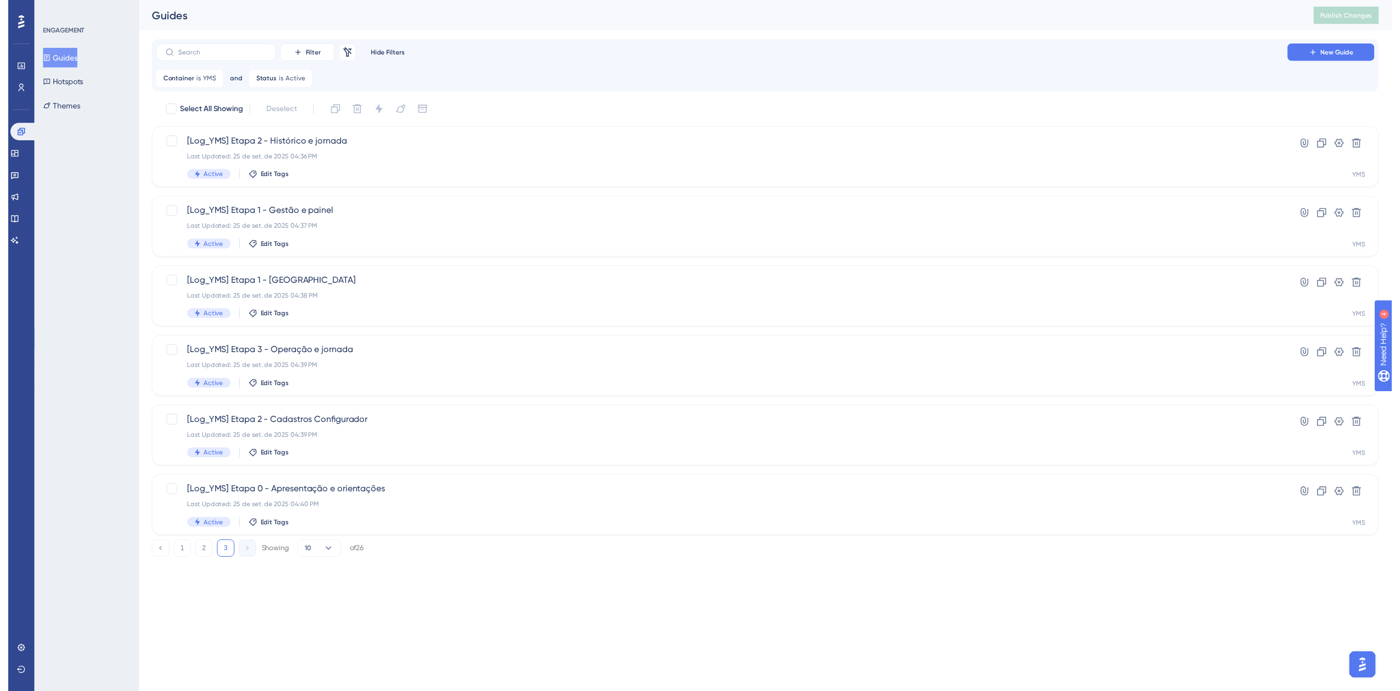
scroll to position [0, 0]
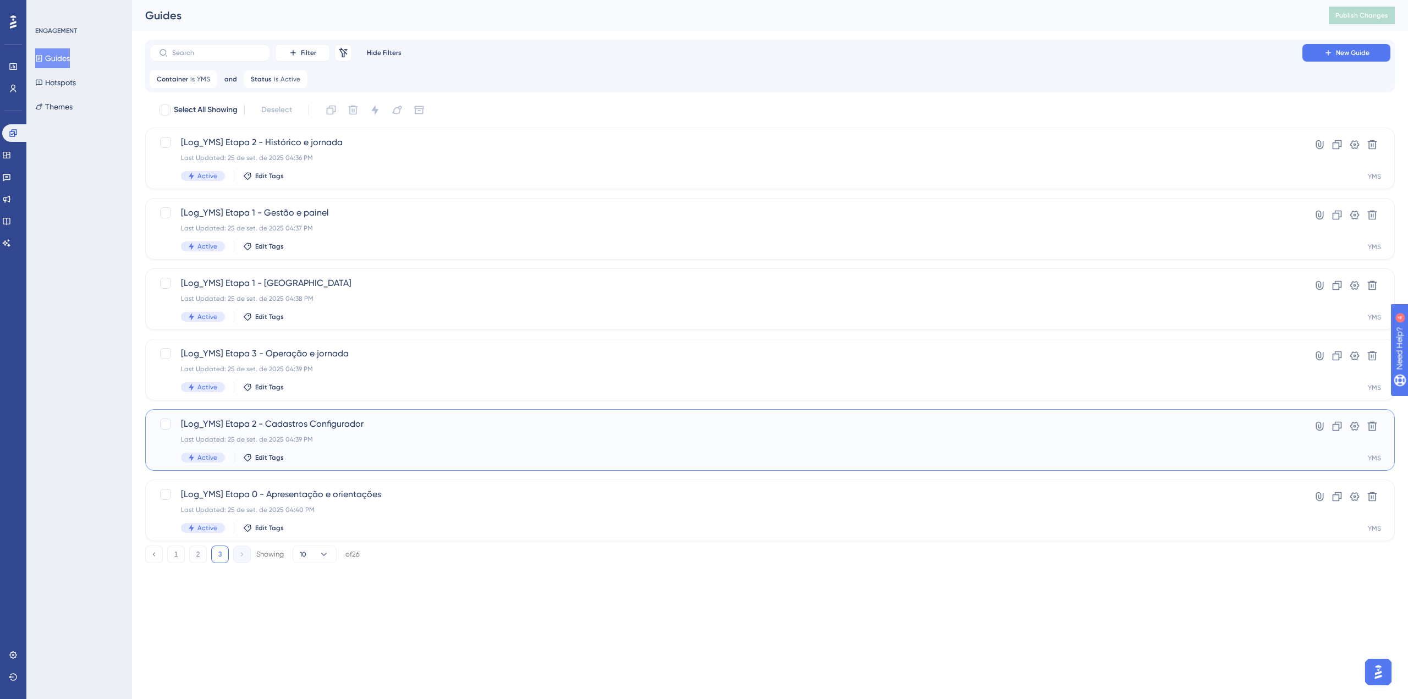
click at [340, 440] on div "Last Updated: 25 de set. de 2025 04:39 PM" at bounding box center [726, 439] width 1090 height 9
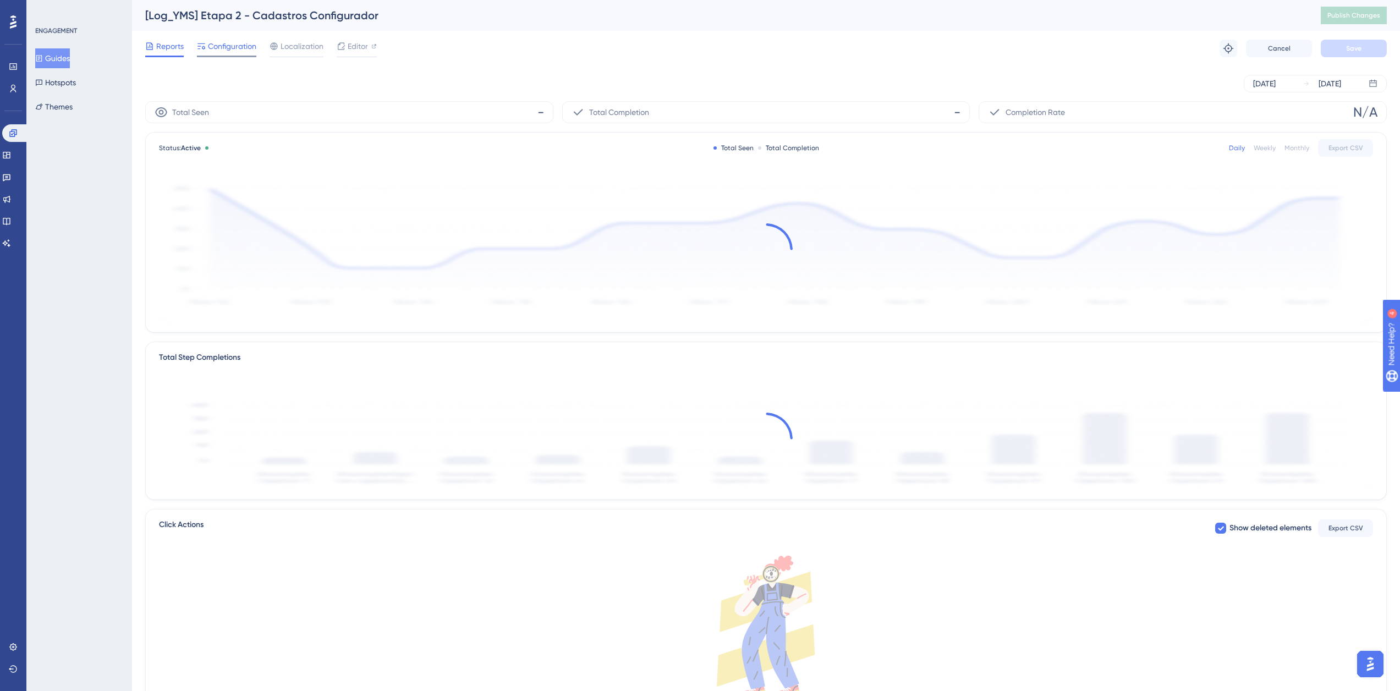
click at [230, 45] on span "Configuration" at bounding box center [232, 46] width 48 height 13
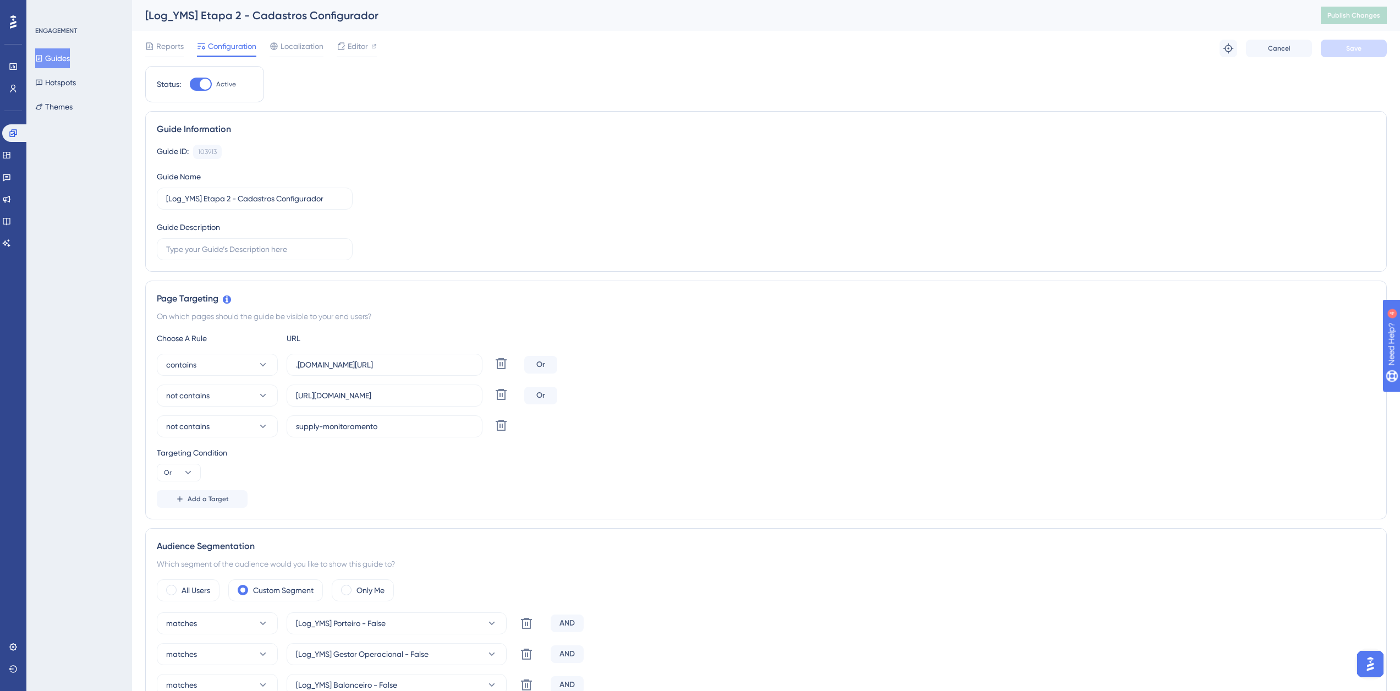
click at [70, 52] on button "Guides" at bounding box center [52, 58] width 35 height 20
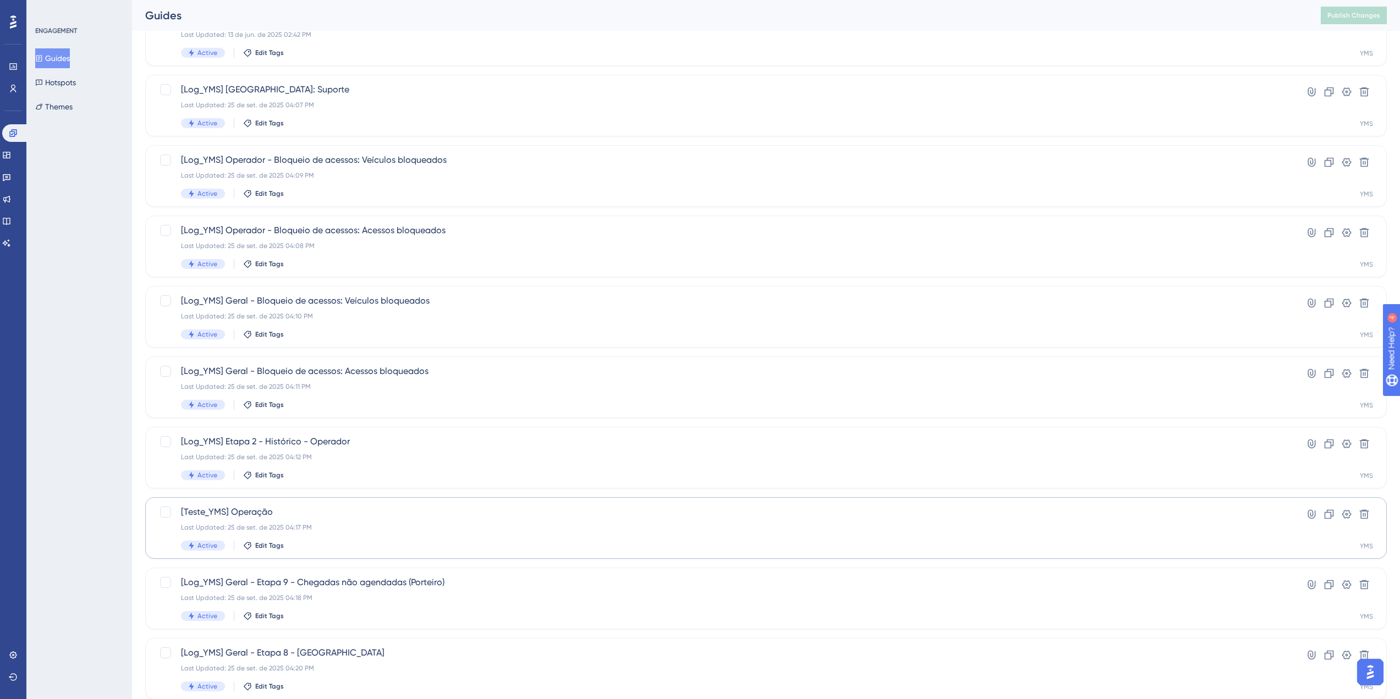
scroll to position [181, 0]
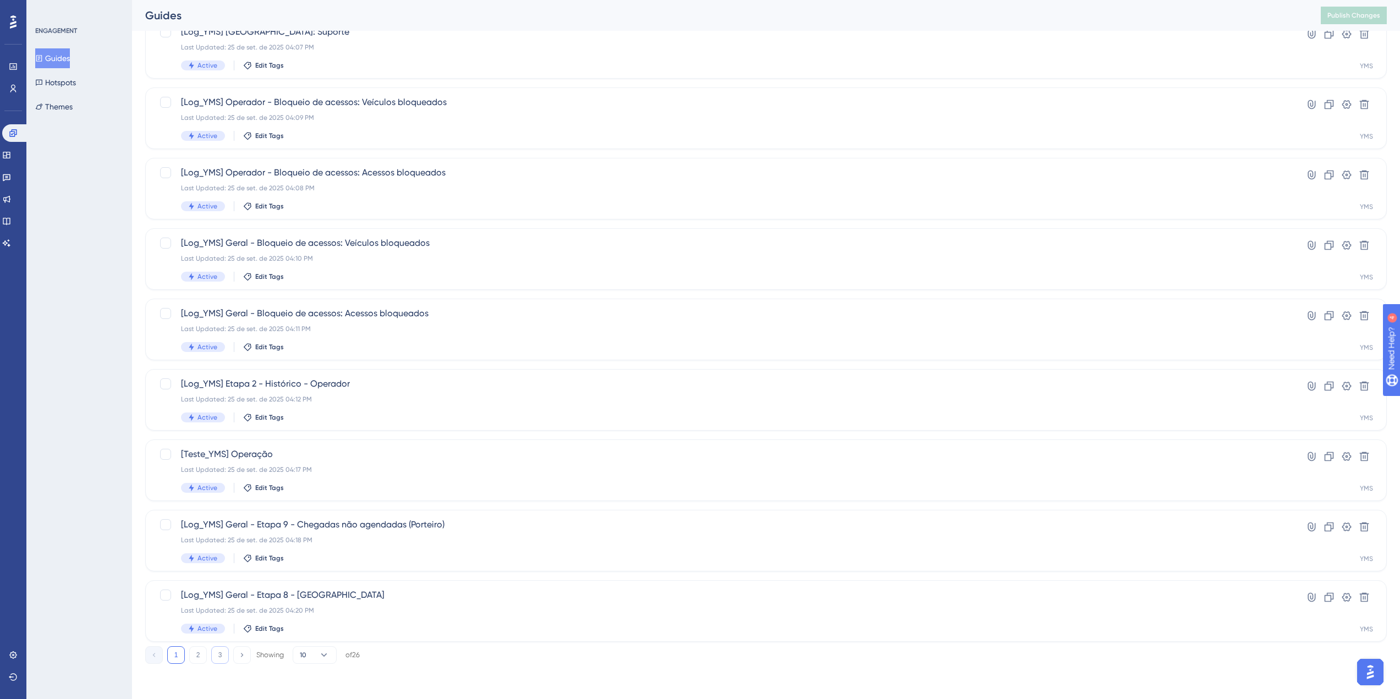
click at [216, 652] on button "3" at bounding box center [220, 655] width 18 height 18
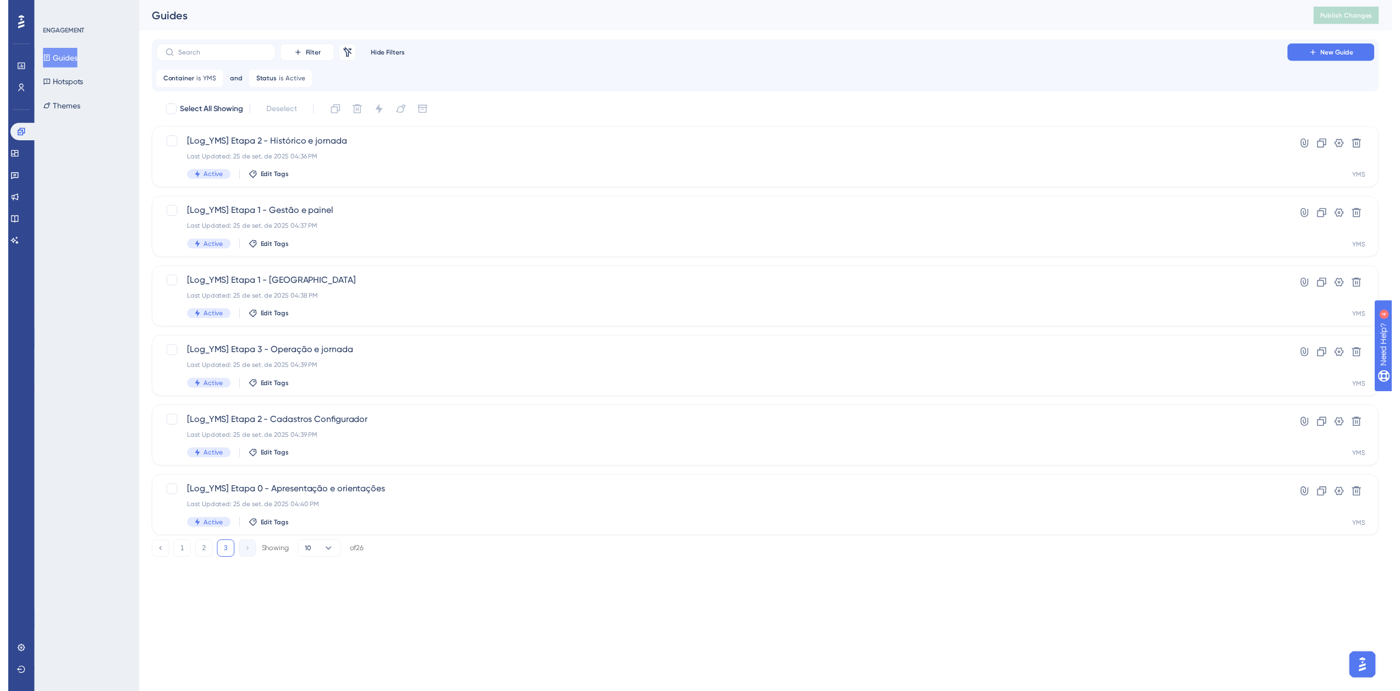
scroll to position [0, 0]
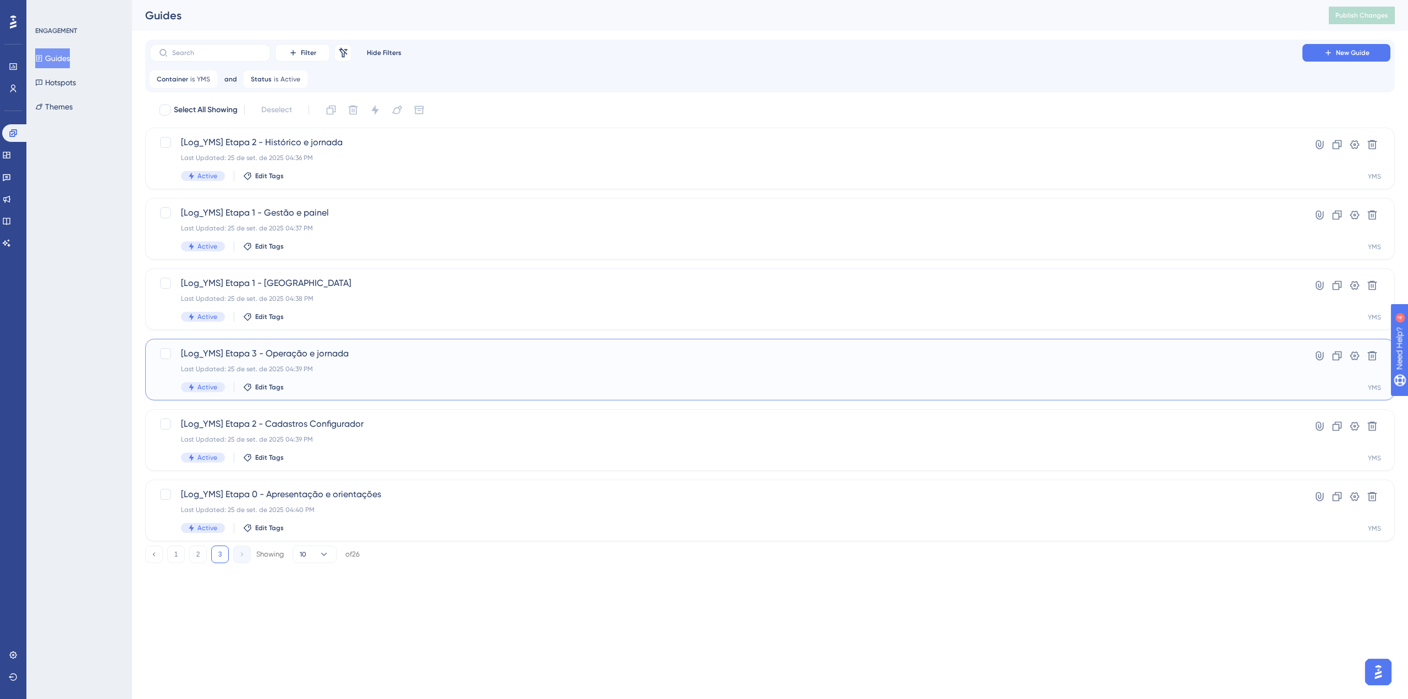
click at [348, 361] on div "[Log_YMS] Etapa 3 - Operação e jornada Last Updated: 25 de set. de 2025 04:39 P…" at bounding box center [726, 369] width 1090 height 45
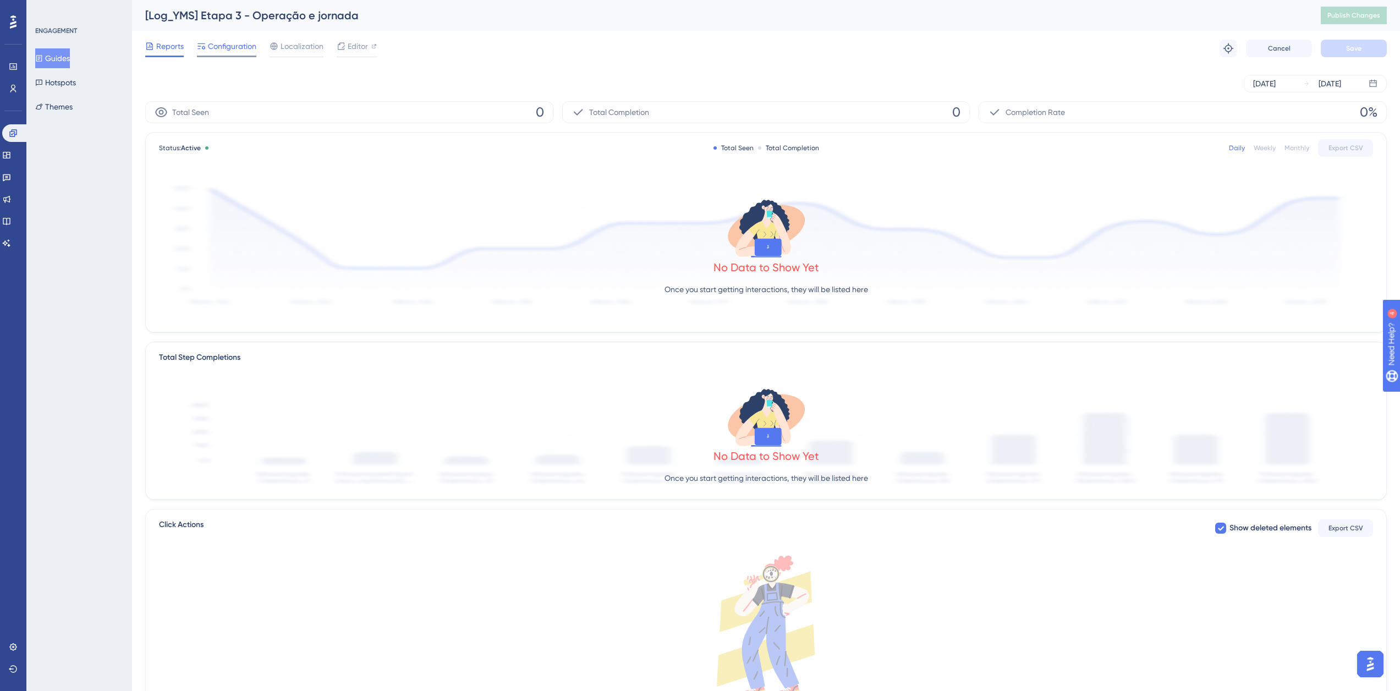
click at [222, 40] on span "Configuration" at bounding box center [232, 46] width 48 height 13
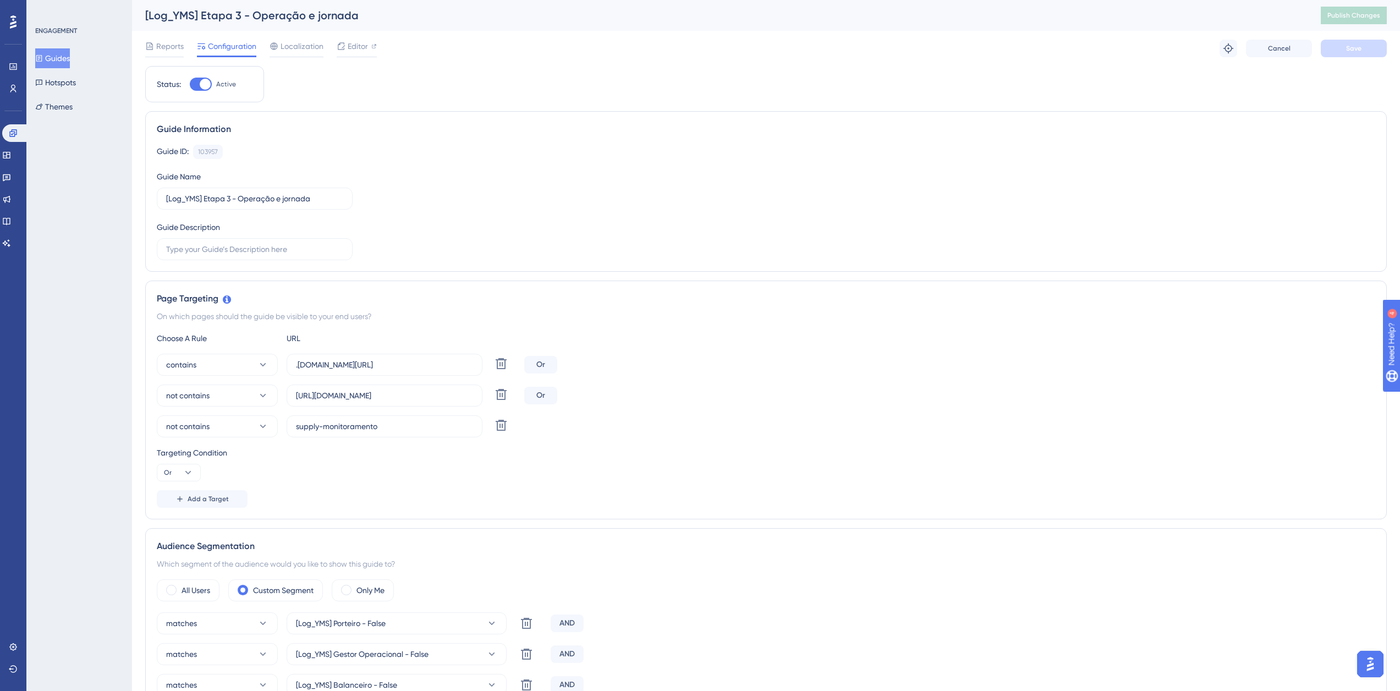
drag, startPoint x: 63, startPoint y: 51, endPoint x: 90, endPoint y: 64, distance: 29.8
click at [63, 51] on button "Guides" at bounding box center [52, 58] width 35 height 20
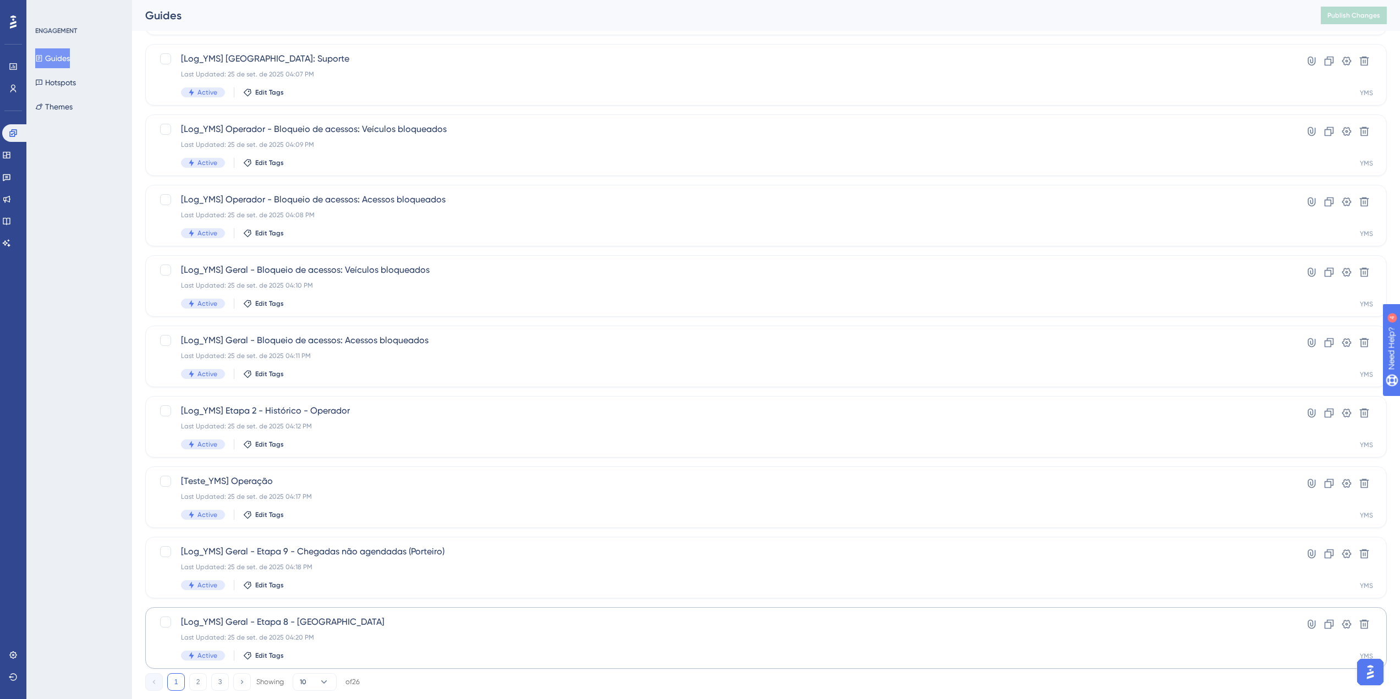
scroll to position [181, 0]
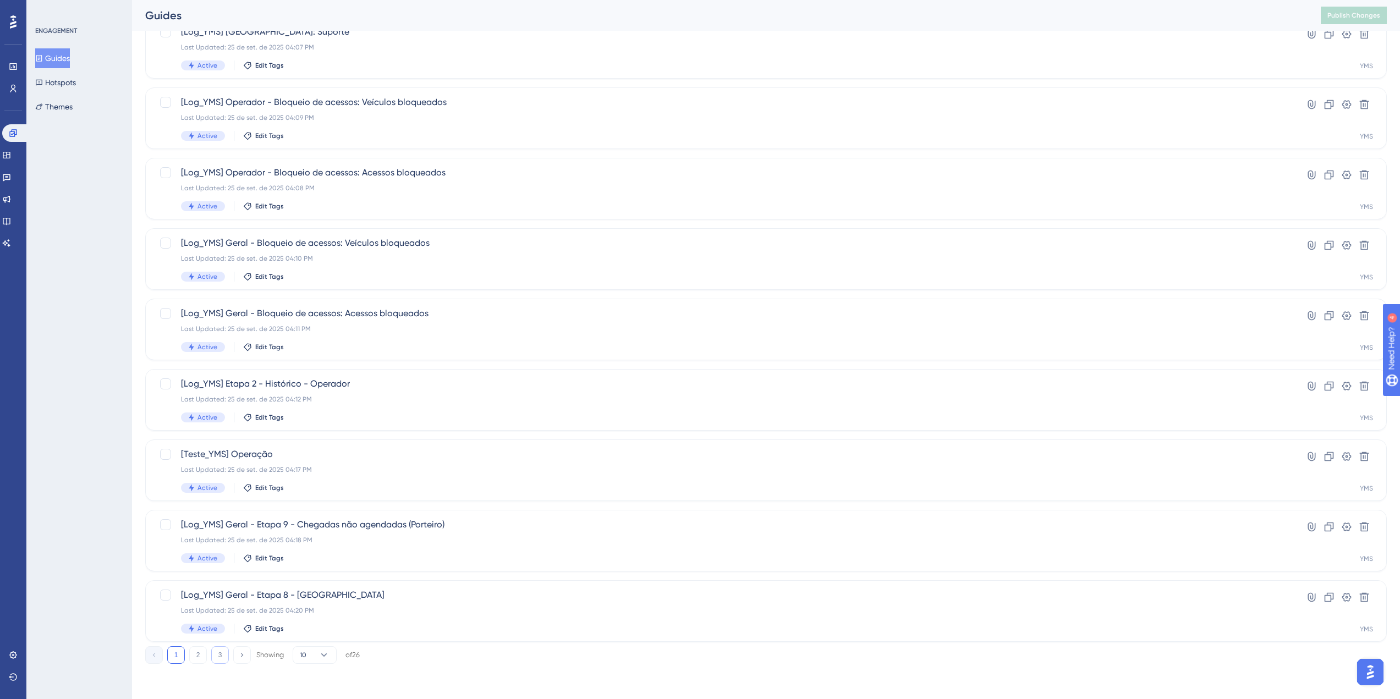
click at [223, 653] on button "3" at bounding box center [220, 655] width 18 height 18
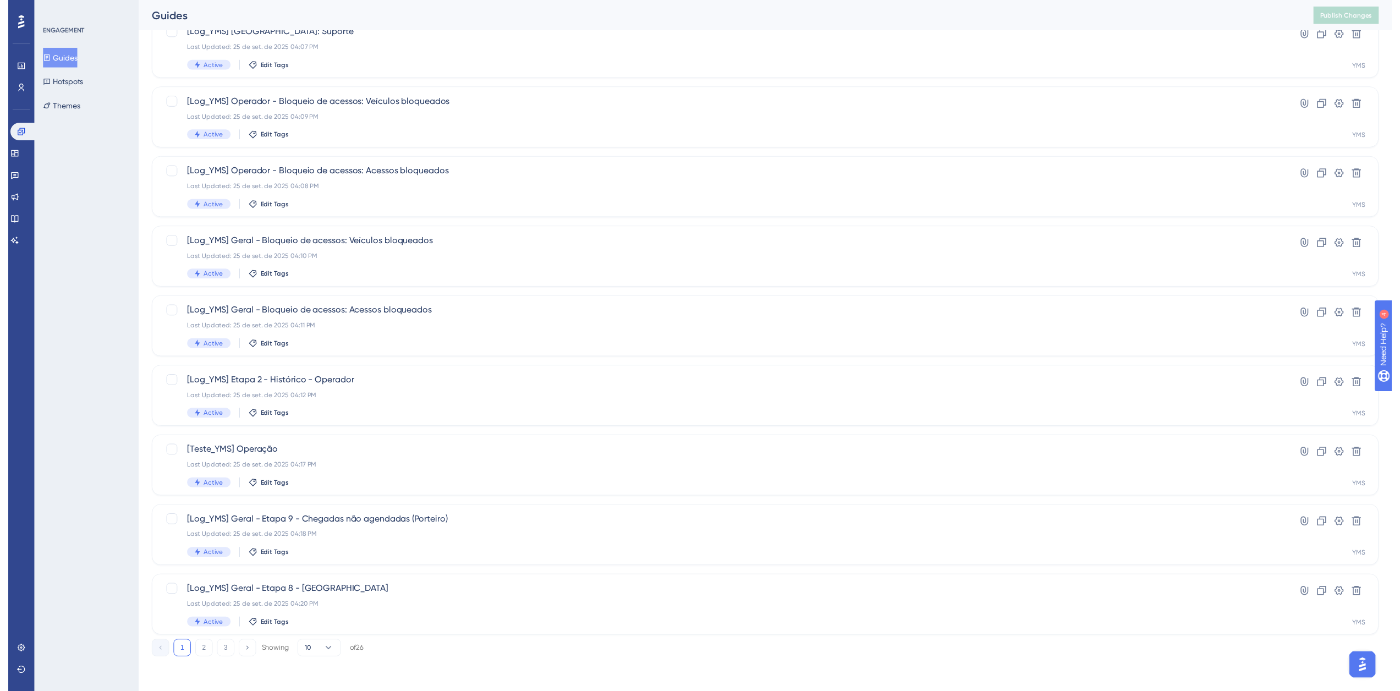
scroll to position [0, 0]
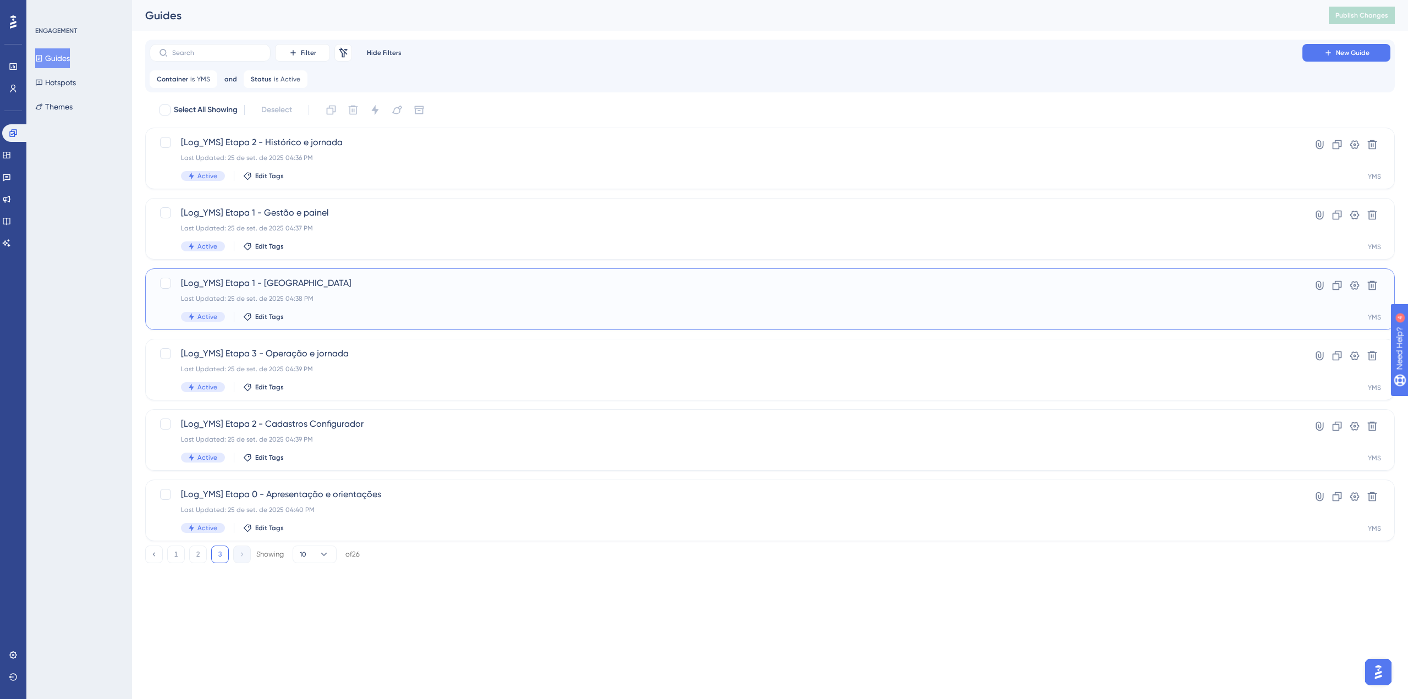
click at [344, 293] on div "[Log_YMS] Etapa 1 - [GEOGRAPHIC_DATA] Last Updated: 25 de set. de 2025 04:38 PM…" at bounding box center [726, 299] width 1090 height 45
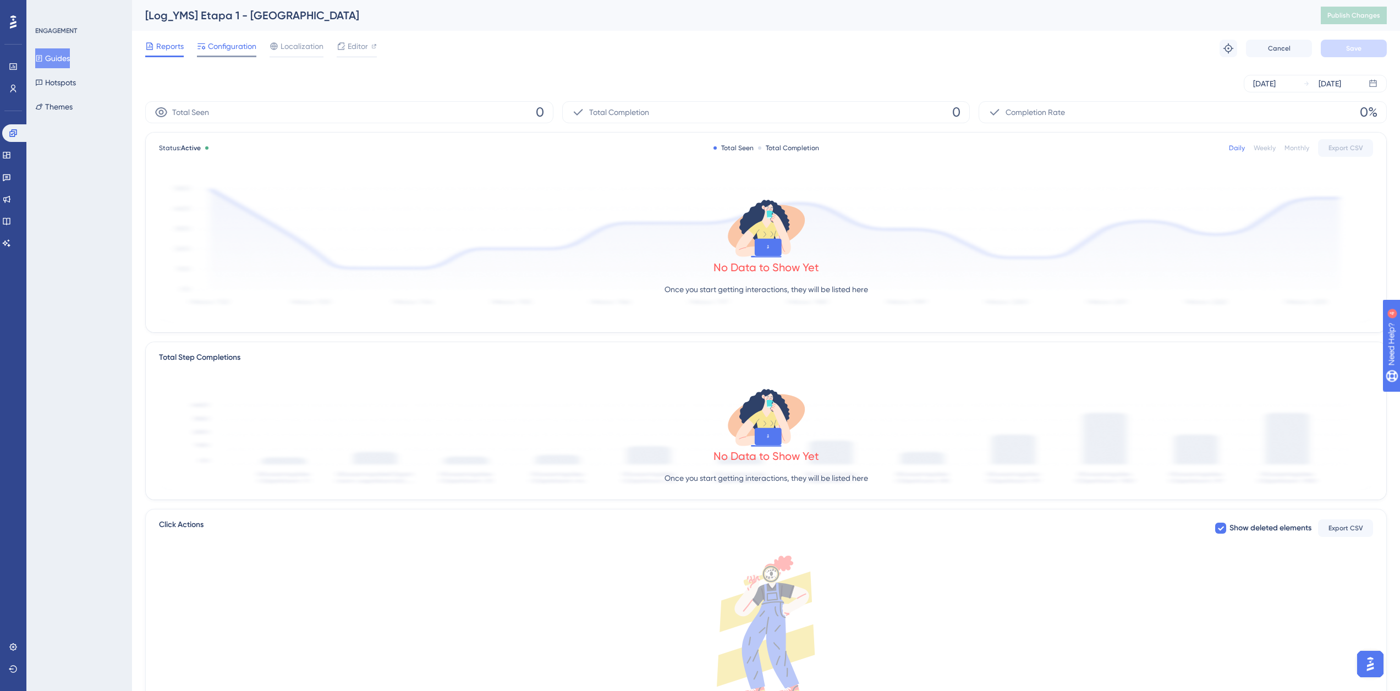
click at [232, 42] on span "Configuration" at bounding box center [232, 46] width 48 height 13
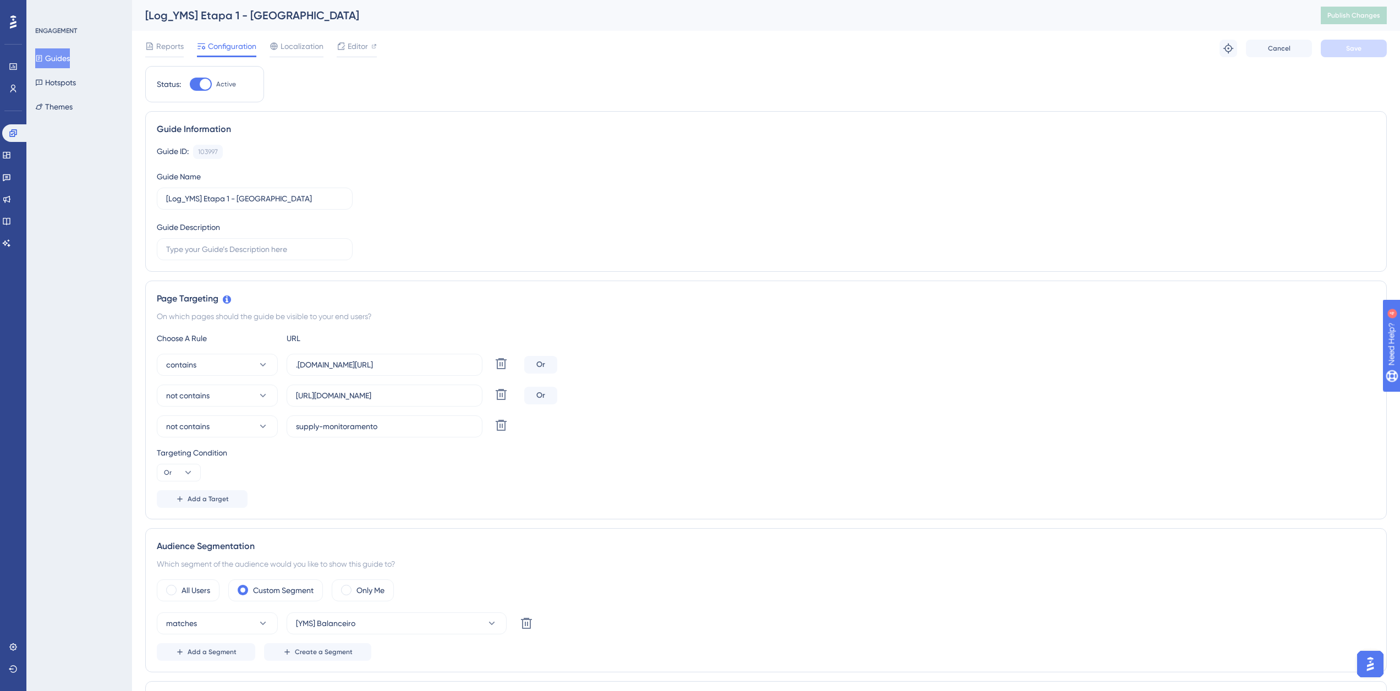
click at [50, 61] on button "Guides" at bounding box center [52, 58] width 35 height 20
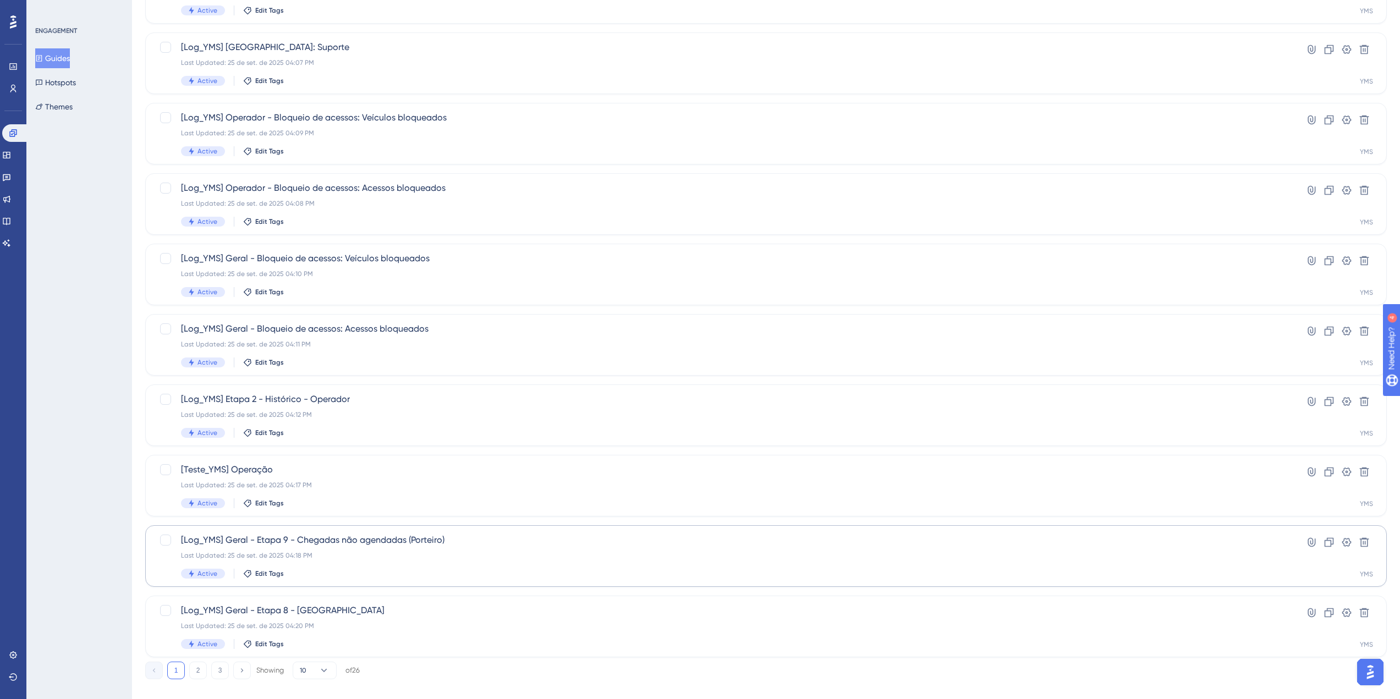
scroll to position [181, 0]
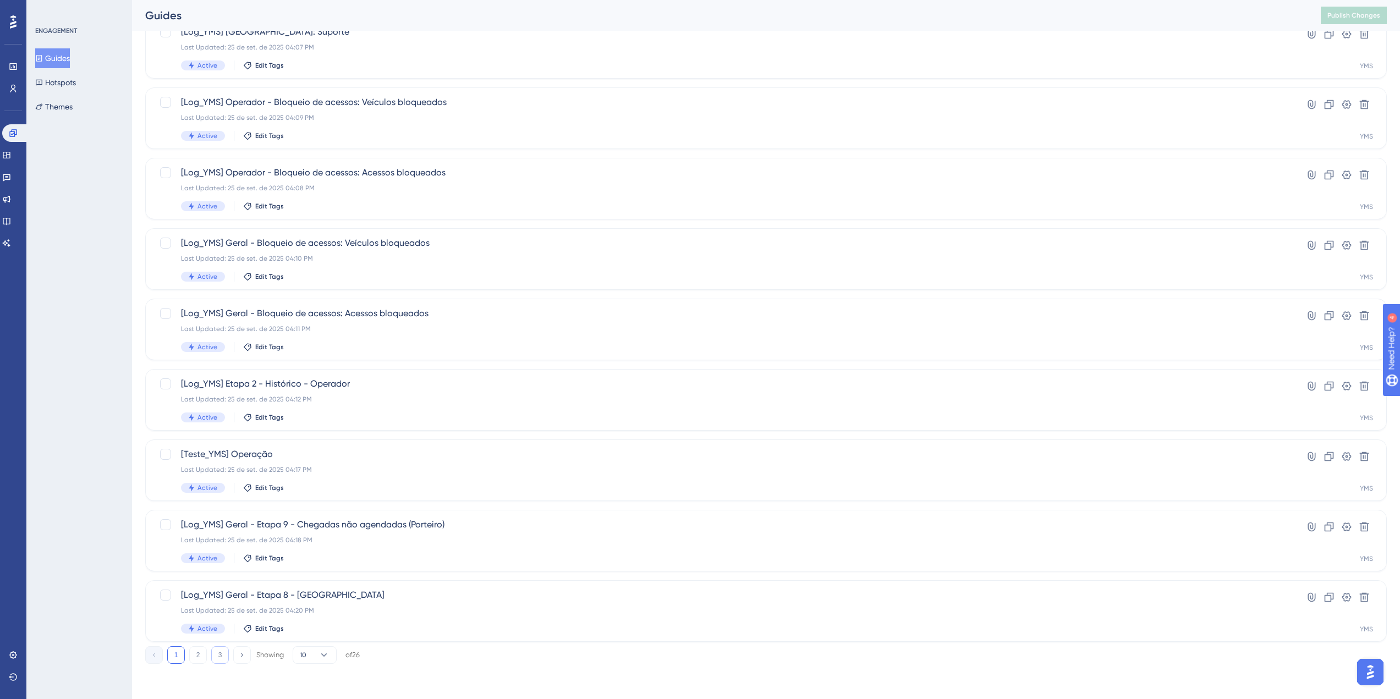
click at [220, 655] on button "3" at bounding box center [220, 655] width 18 height 18
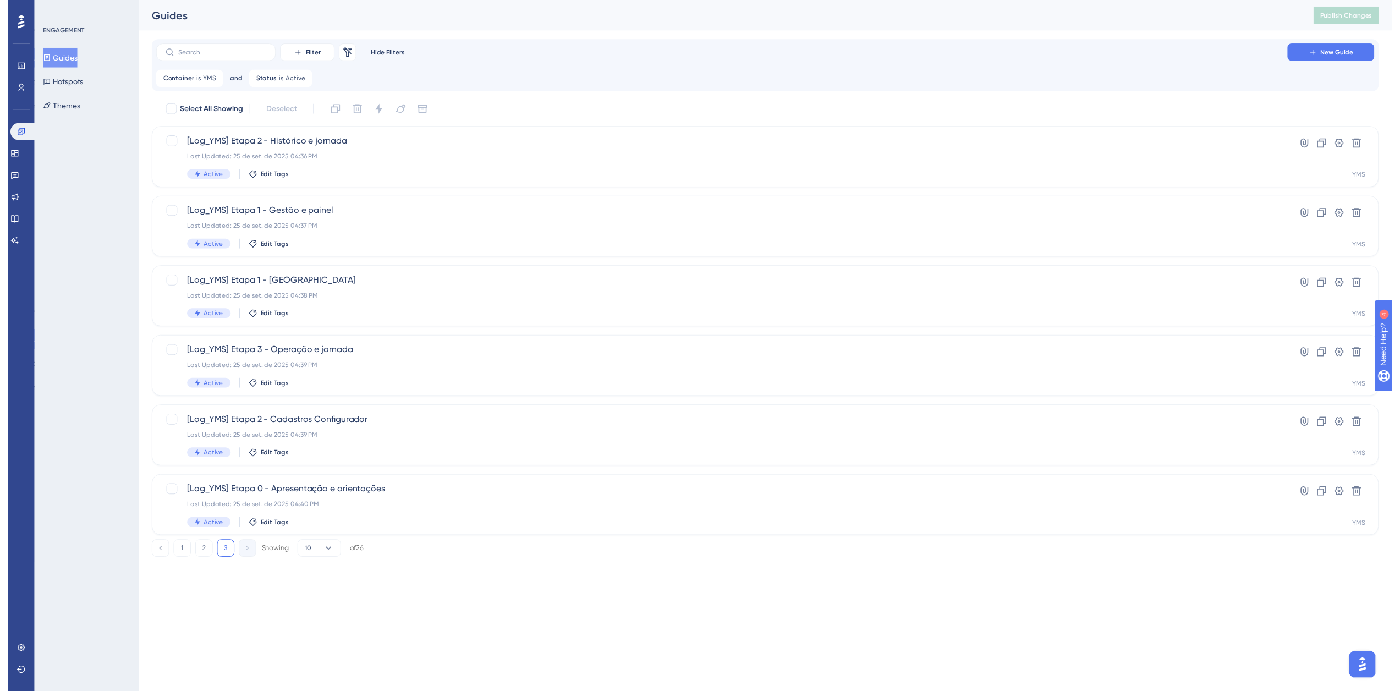
scroll to position [0, 0]
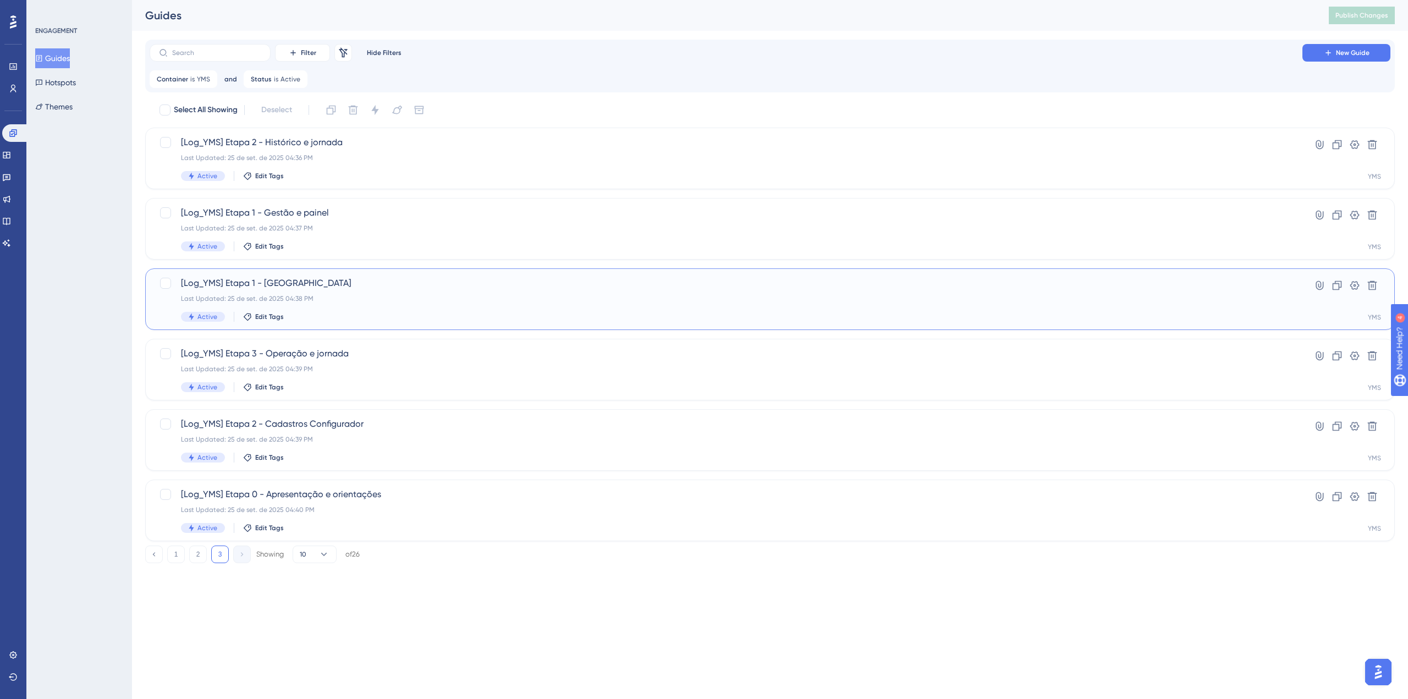
click at [399, 286] on span "[Log_YMS] Etapa 1 - [GEOGRAPHIC_DATA]" at bounding box center [726, 283] width 1090 height 13
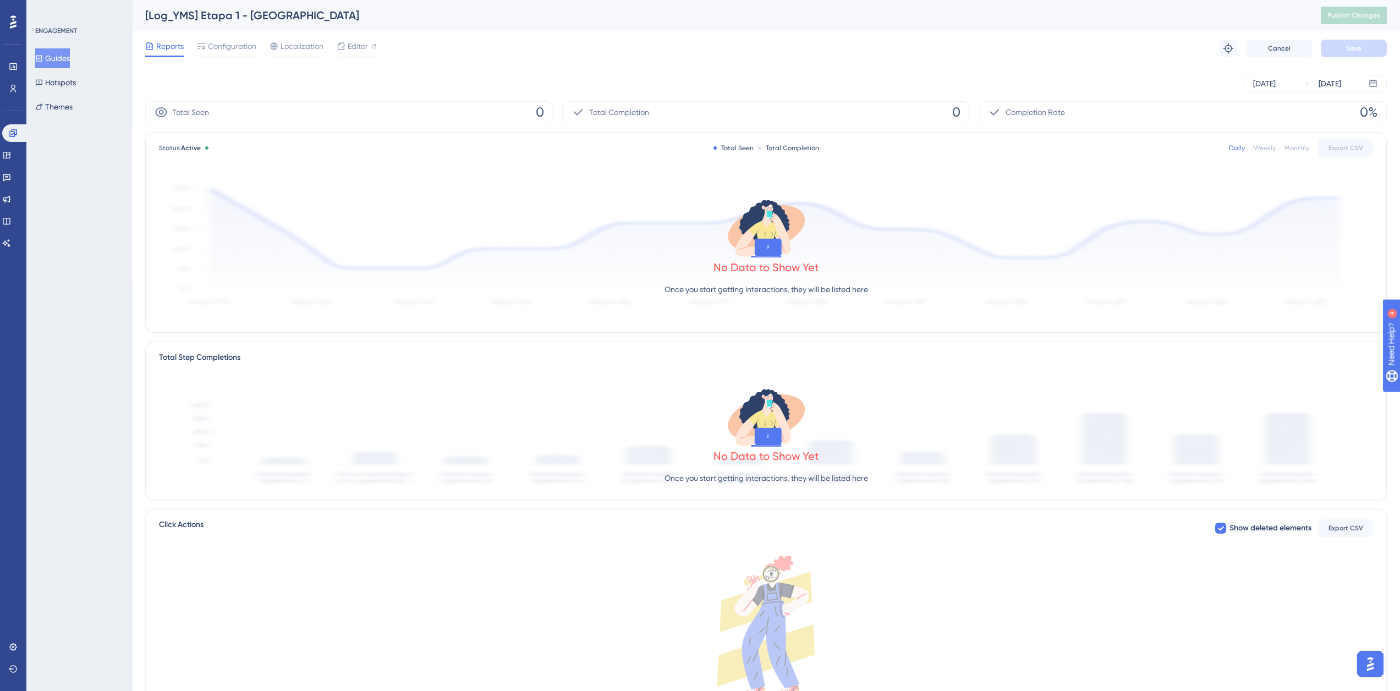
click at [218, 39] on div "Reports Configuration Localization Editor Troubleshoot Cancel Save" at bounding box center [765, 48] width 1241 height 35
click at [218, 40] on span "Configuration" at bounding box center [232, 46] width 48 height 13
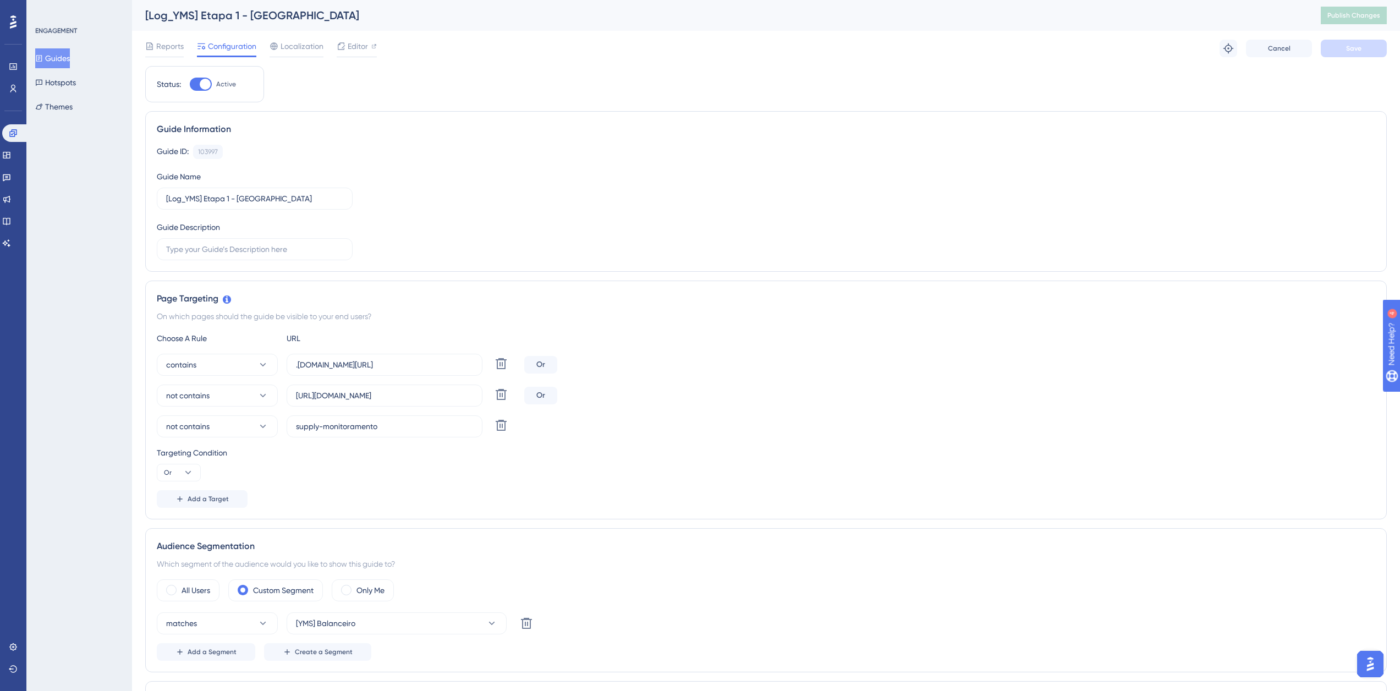
click at [67, 58] on button "Guides" at bounding box center [52, 58] width 35 height 20
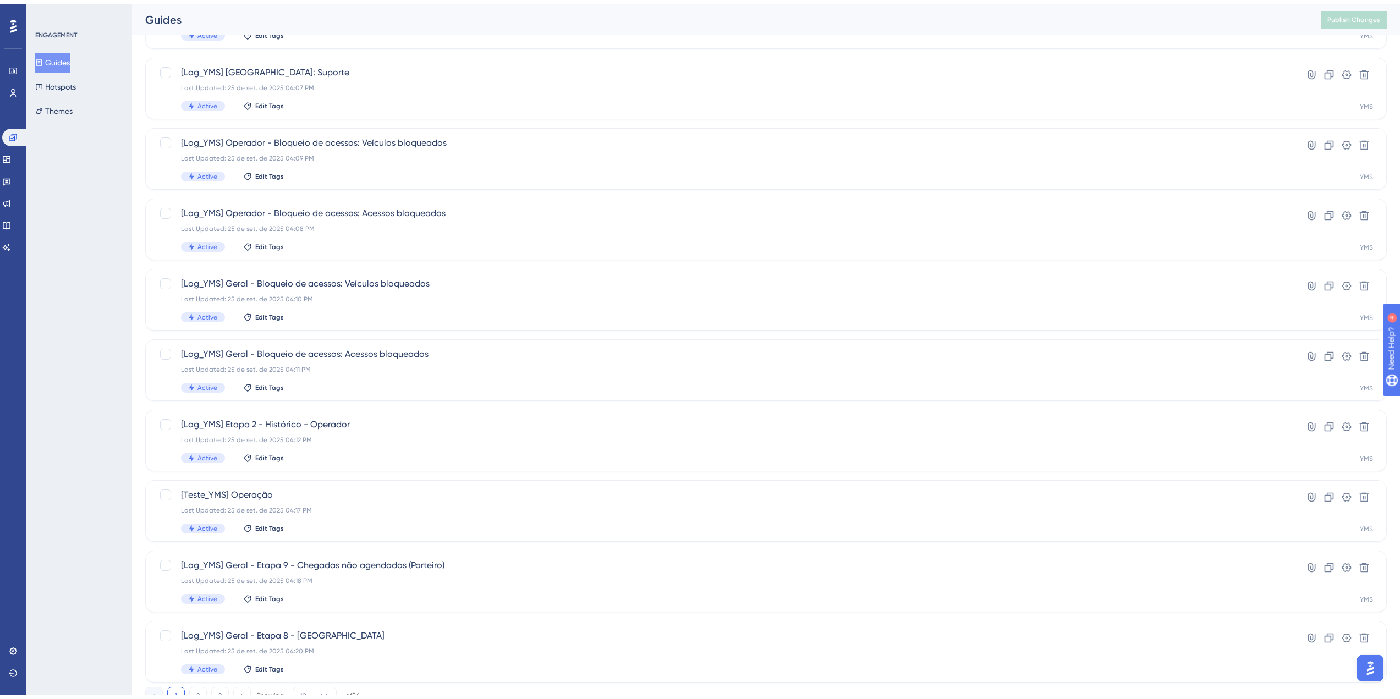
scroll to position [181, 0]
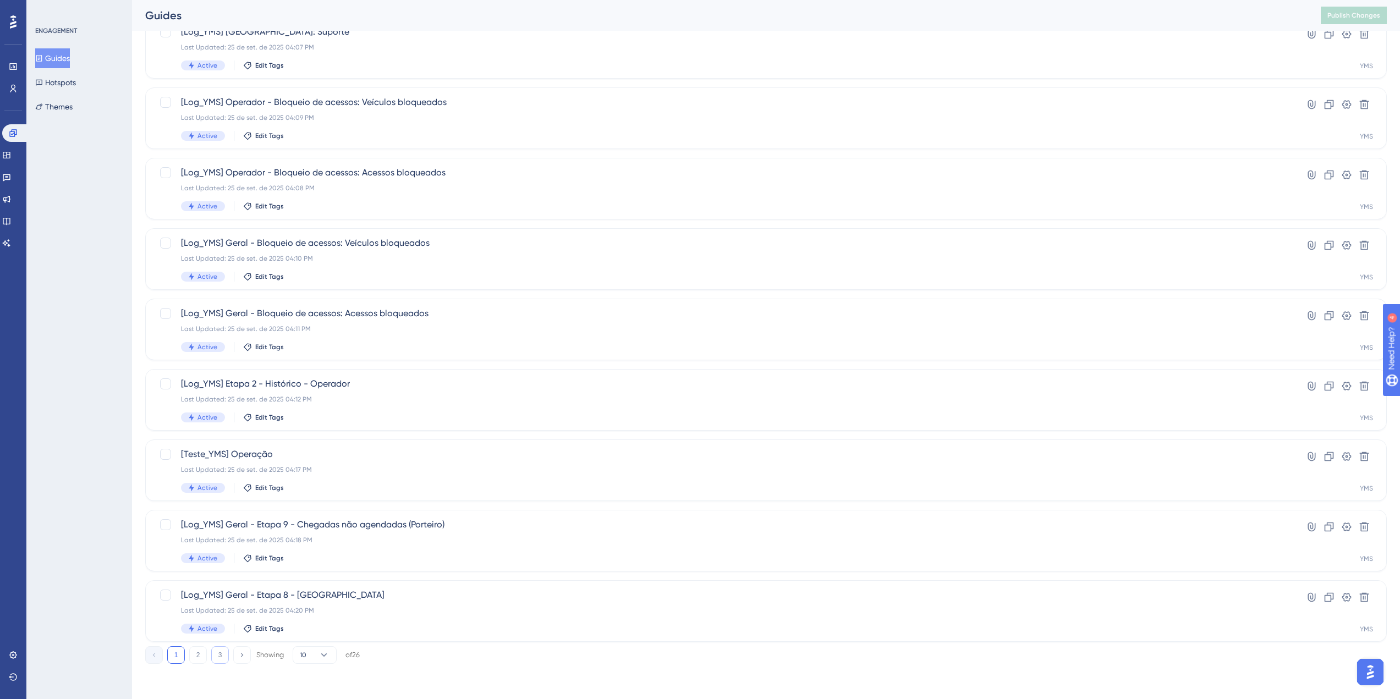
click at [217, 654] on button "3" at bounding box center [220, 655] width 18 height 18
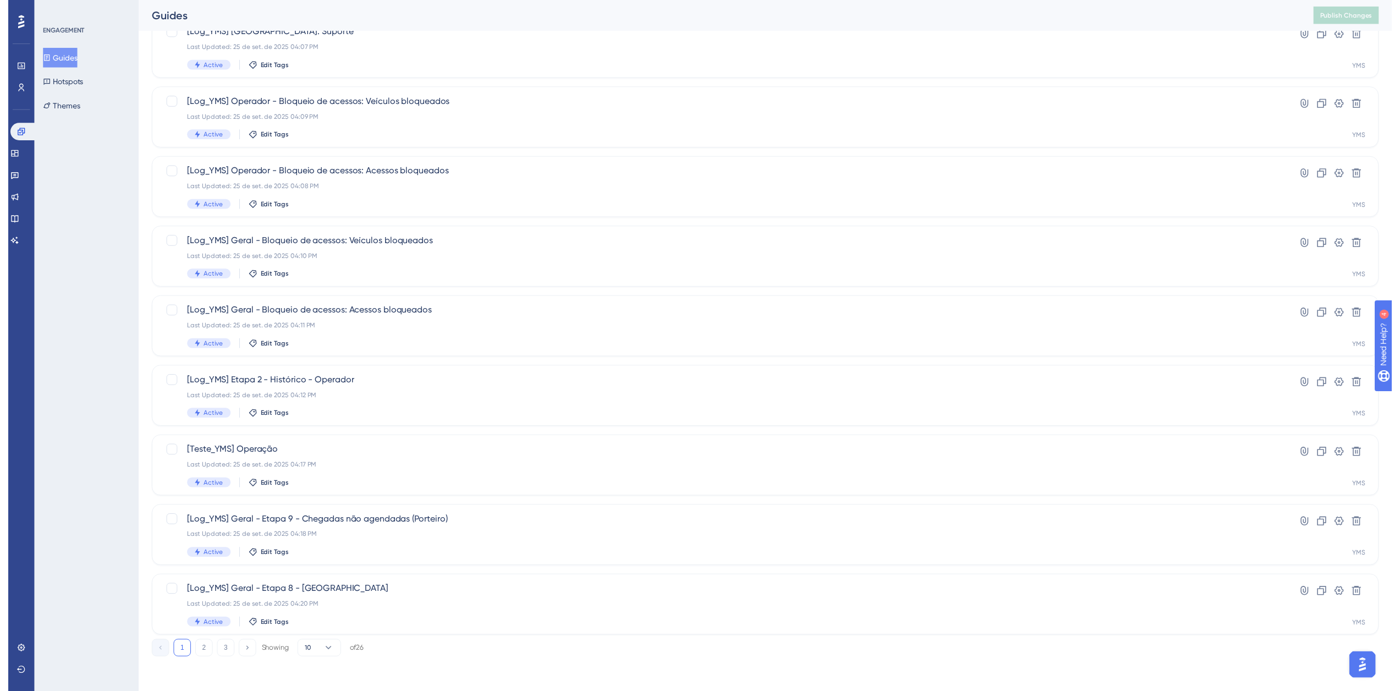
scroll to position [0, 0]
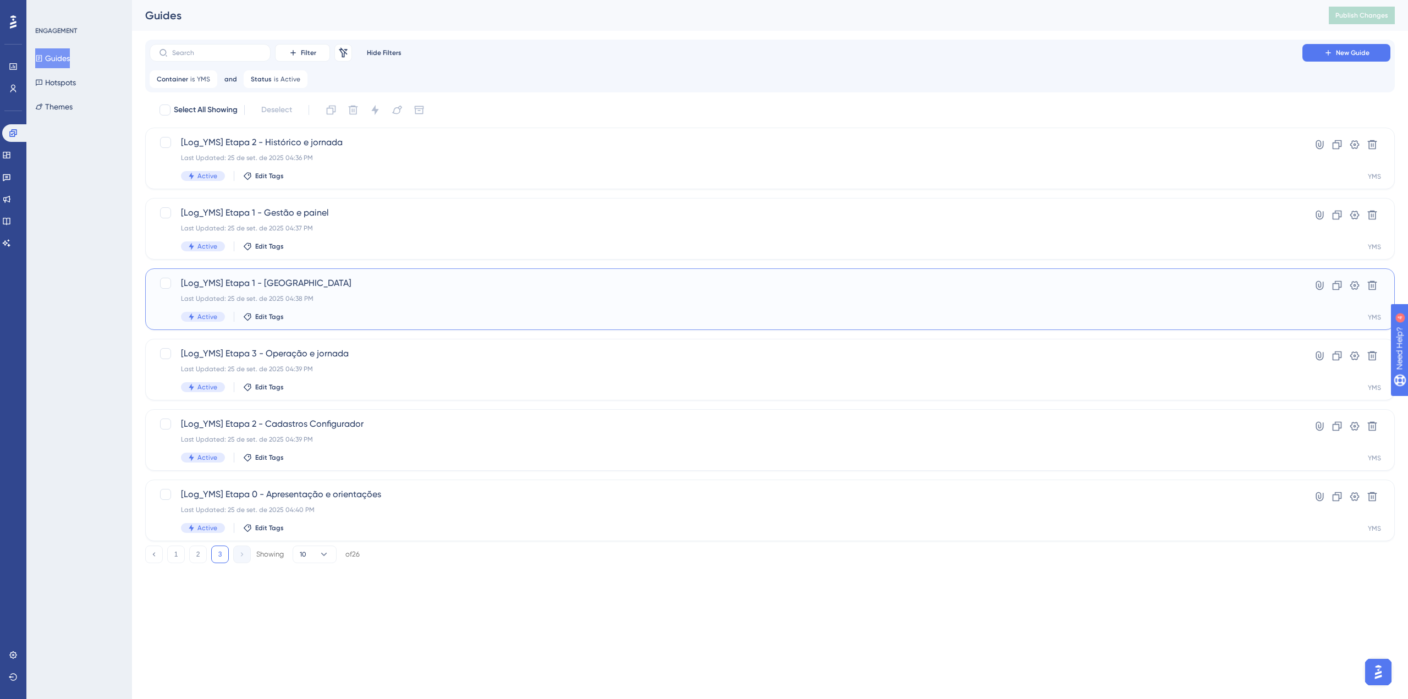
click at [334, 281] on span "[Log_YMS] Etapa 1 - [GEOGRAPHIC_DATA]" at bounding box center [726, 283] width 1090 height 13
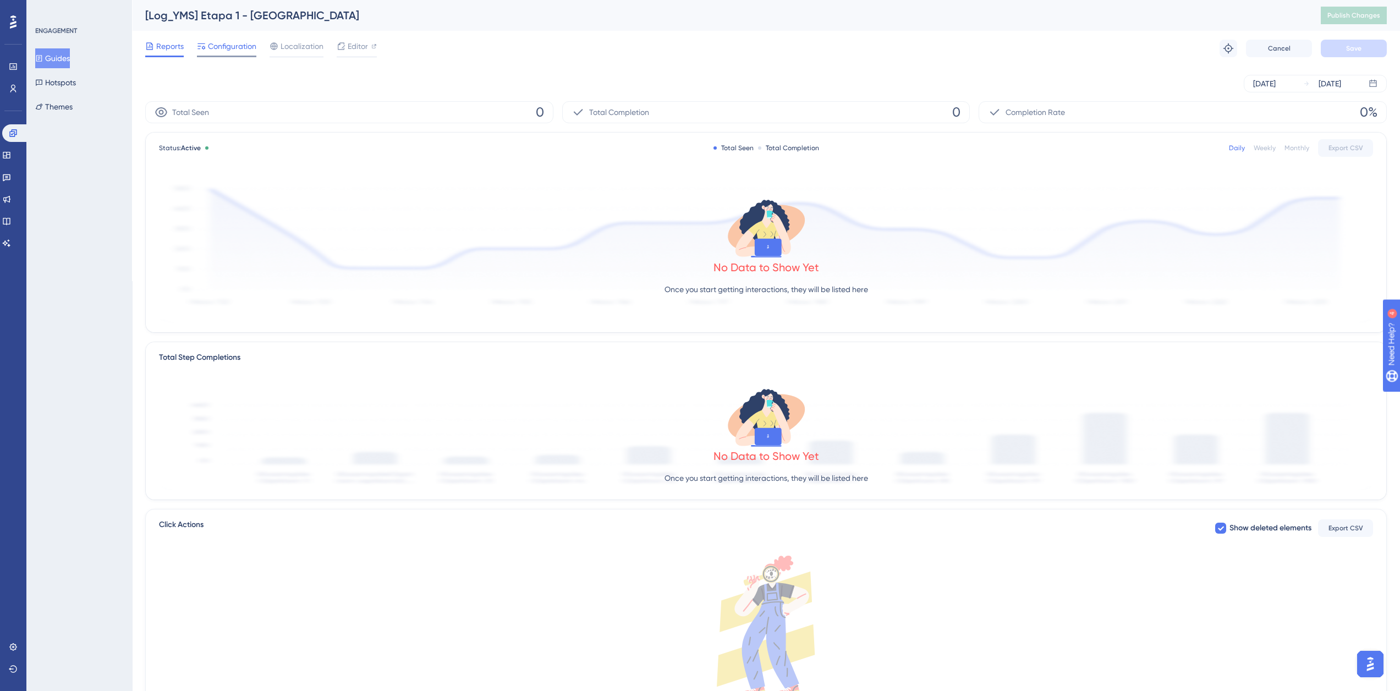
click at [233, 43] on span "Configuration" at bounding box center [232, 46] width 48 height 13
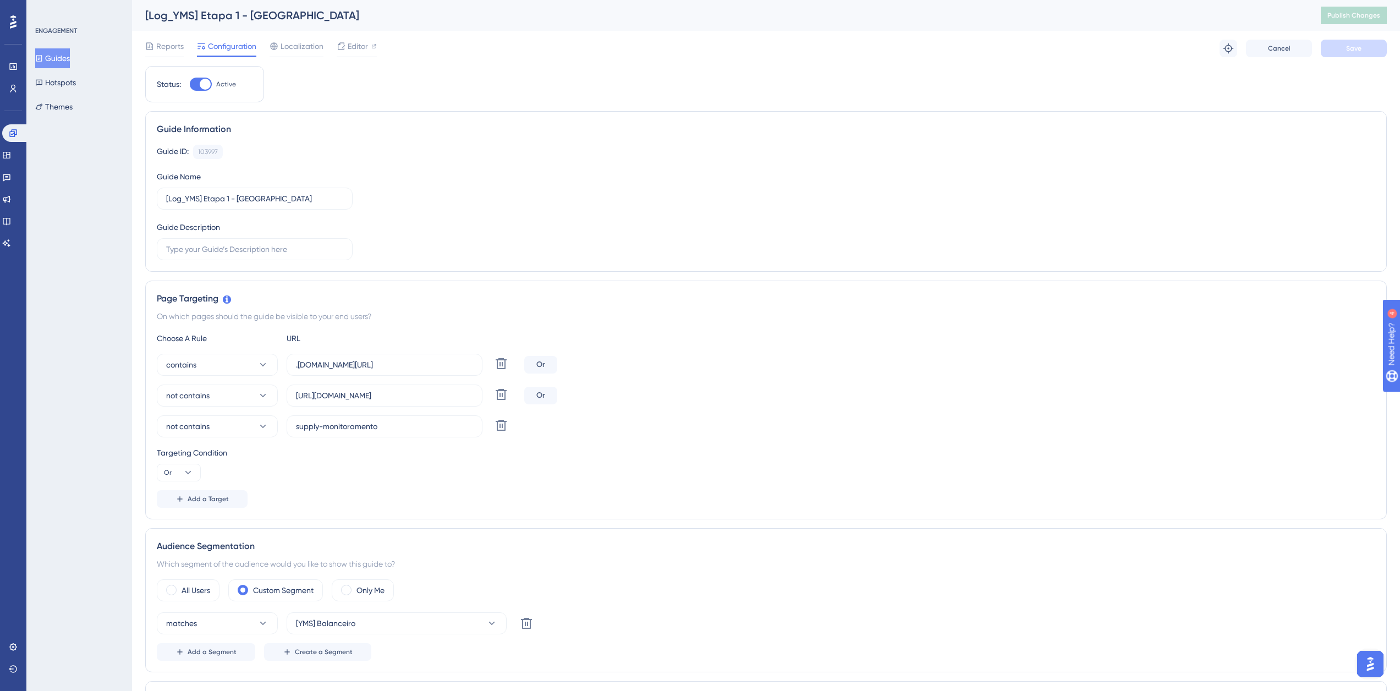
click at [63, 58] on button "Guides" at bounding box center [52, 58] width 35 height 20
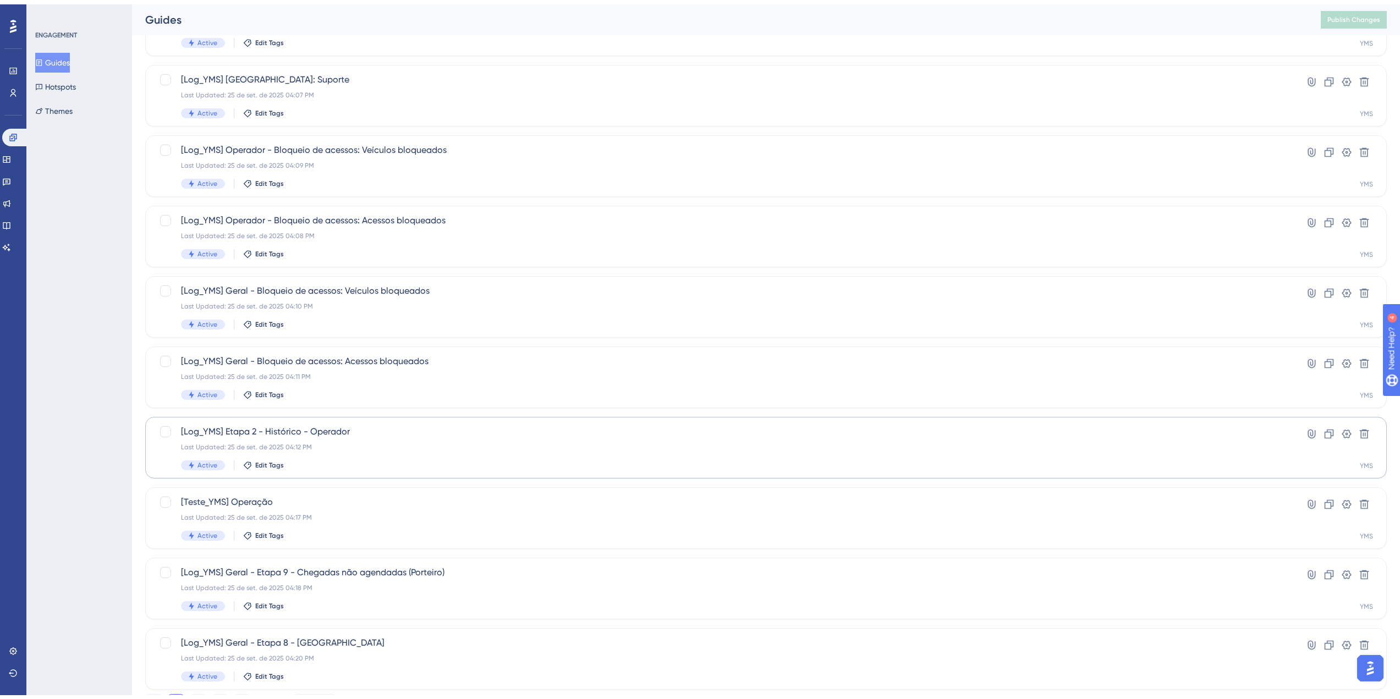
scroll to position [181, 0]
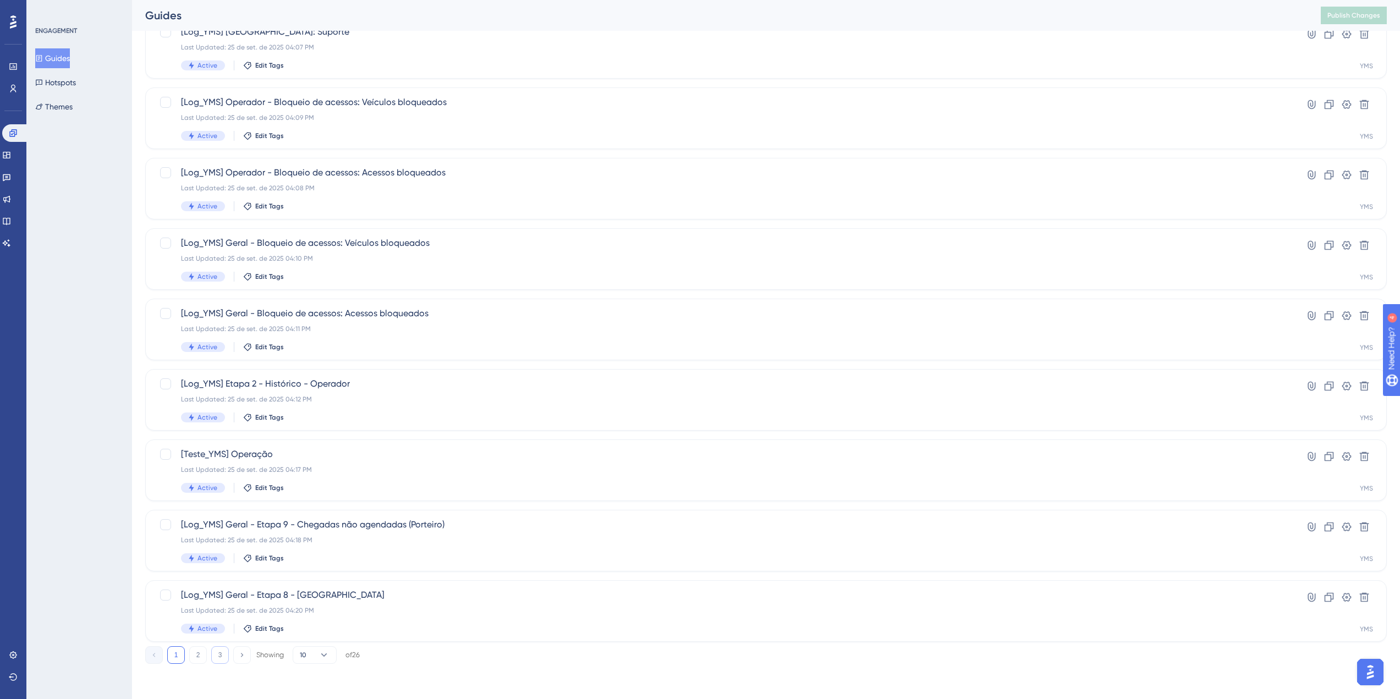
click at [223, 655] on button "3" at bounding box center [220, 655] width 18 height 18
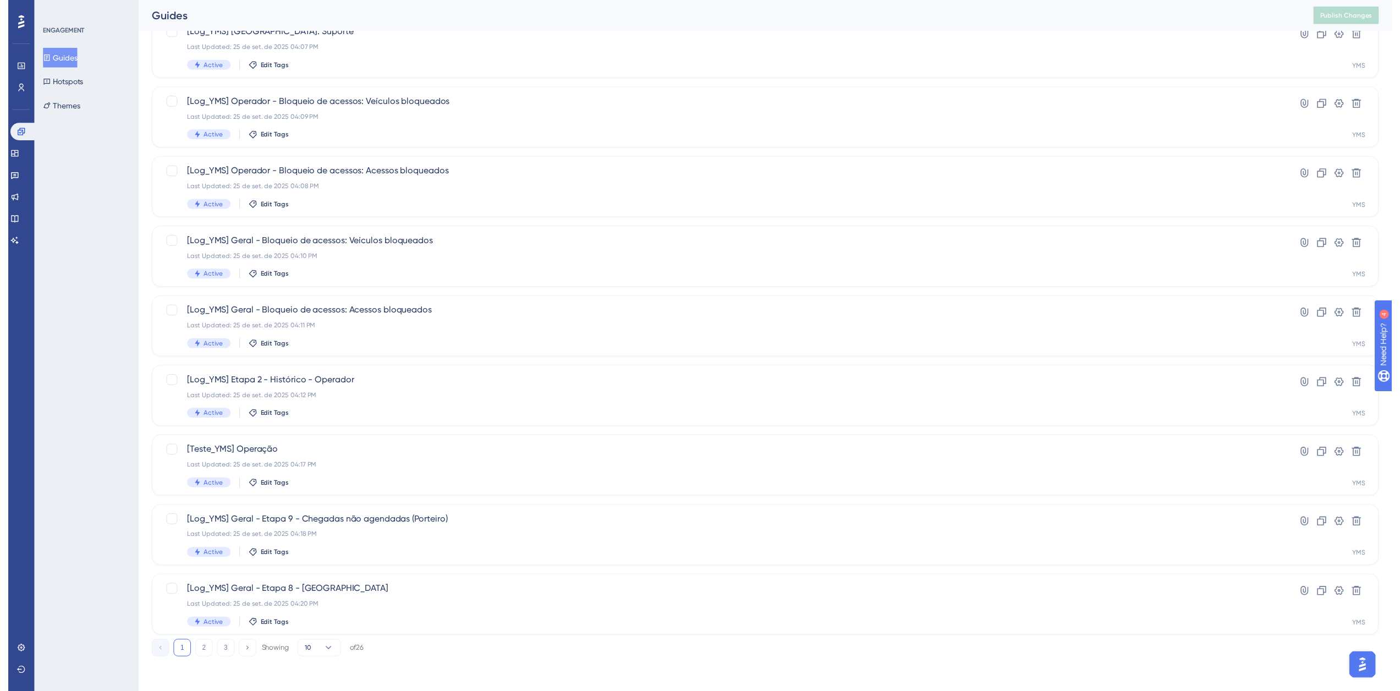
scroll to position [0, 0]
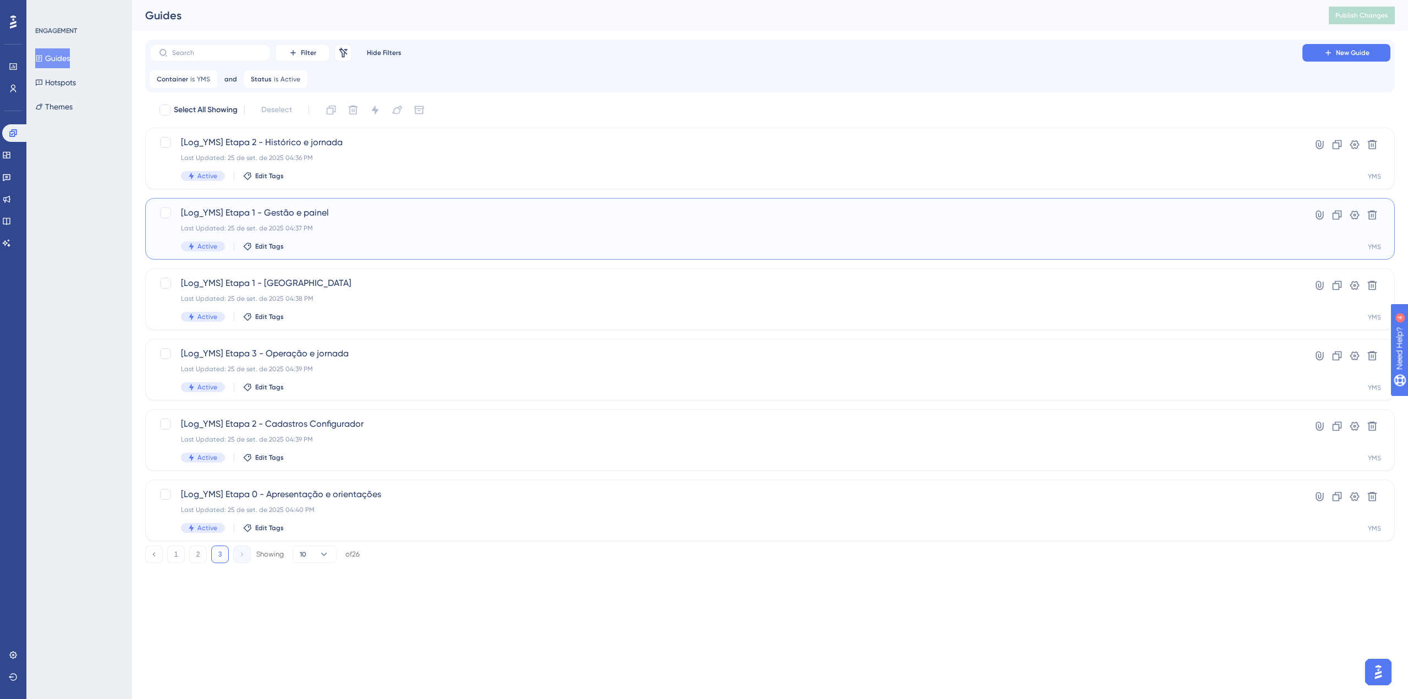
click at [352, 208] on span "[Log_YMS] Etapa 1 - Gestão e painel" at bounding box center [726, 212] width 1090 height 13
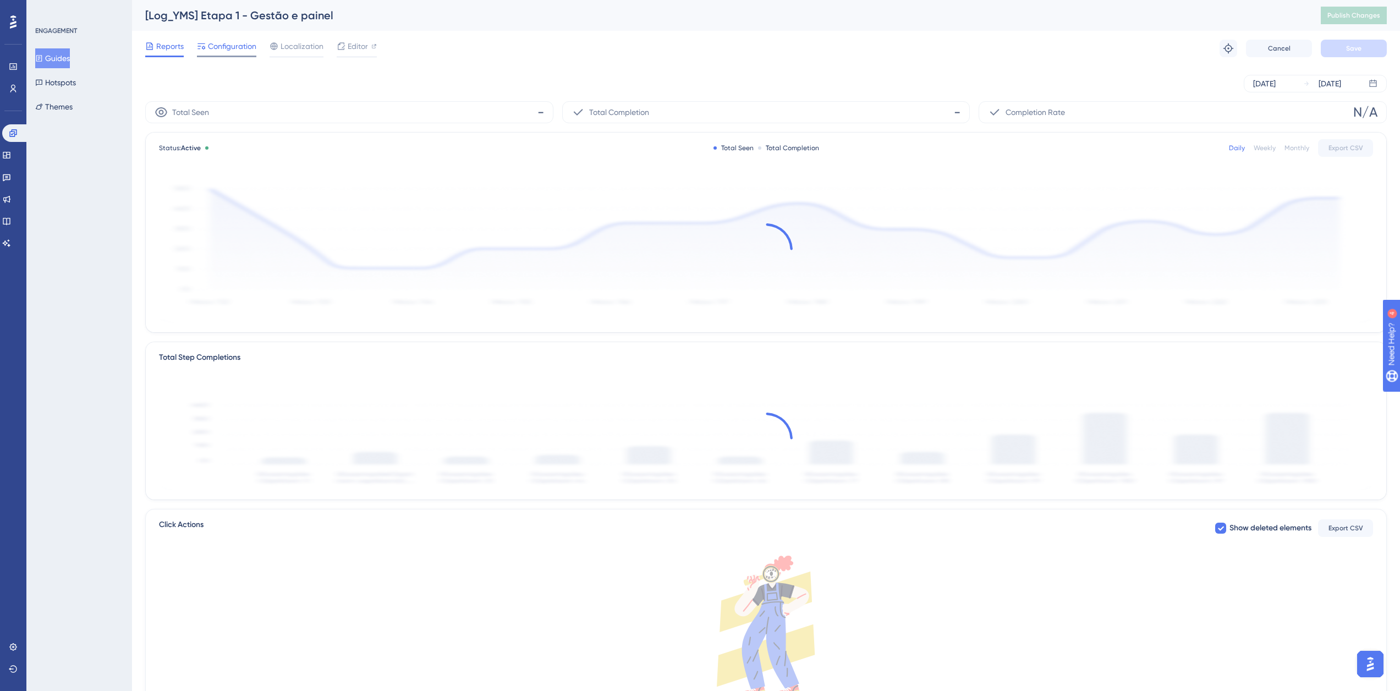
click at [233, 45] on span "Configuration" at bounding box center [232, 46] width 48 height 13
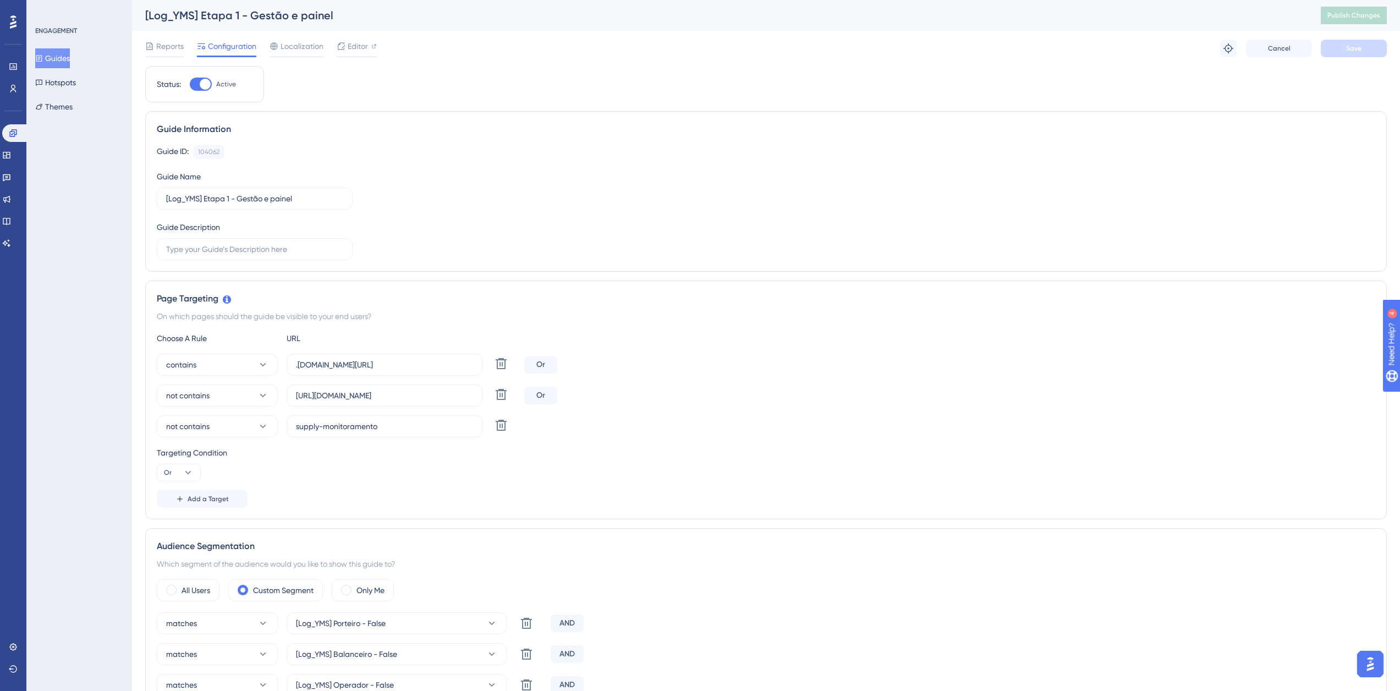
click at [70, 62] on button "Guides" at bounding box center [52, 58] width 35 height 20
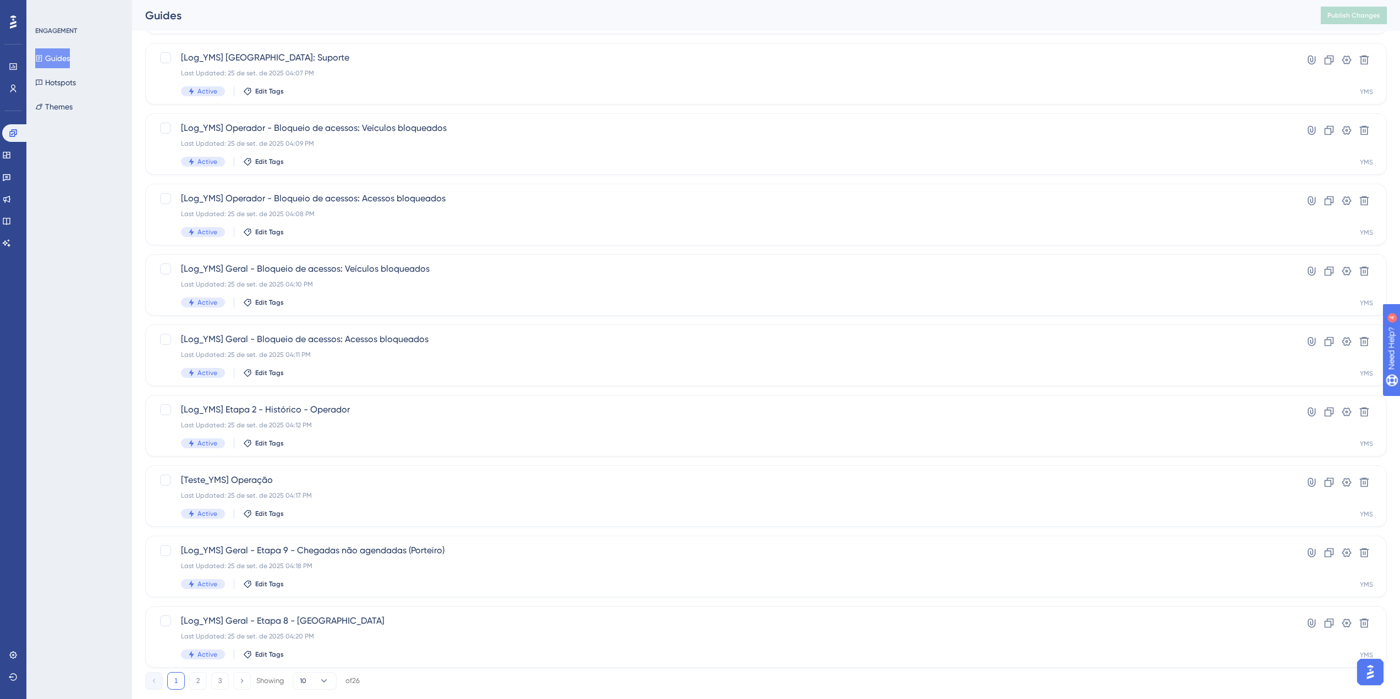
scroll to position [181, 0]
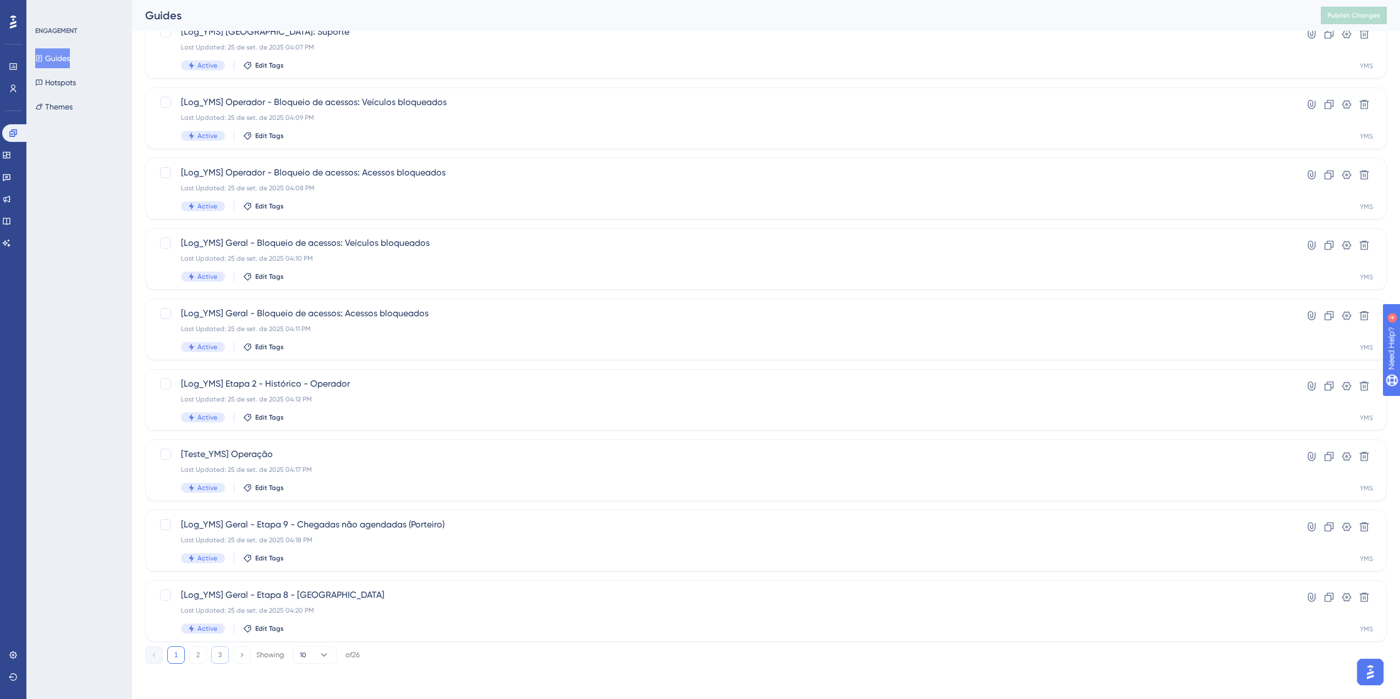
click at [217, 661] on button "3" at bounding box center [220, 655] width 18 height 18
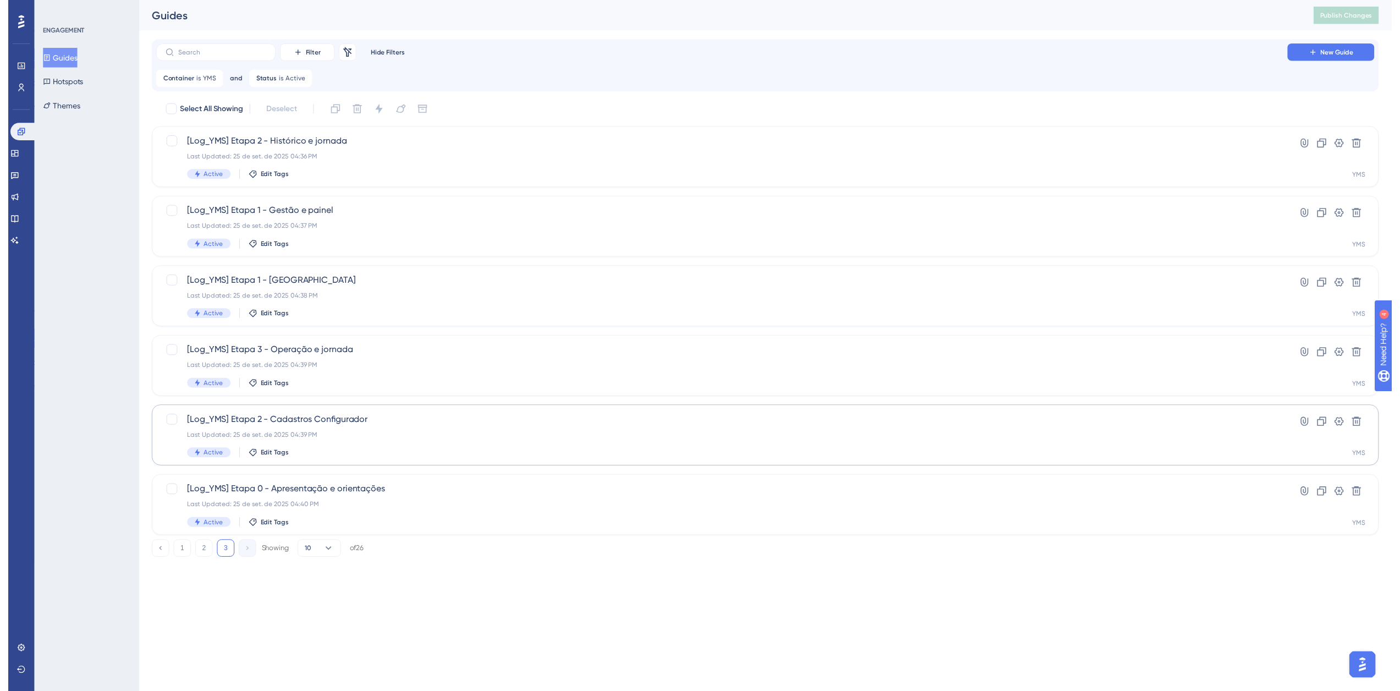
scroll to position [0, 0]
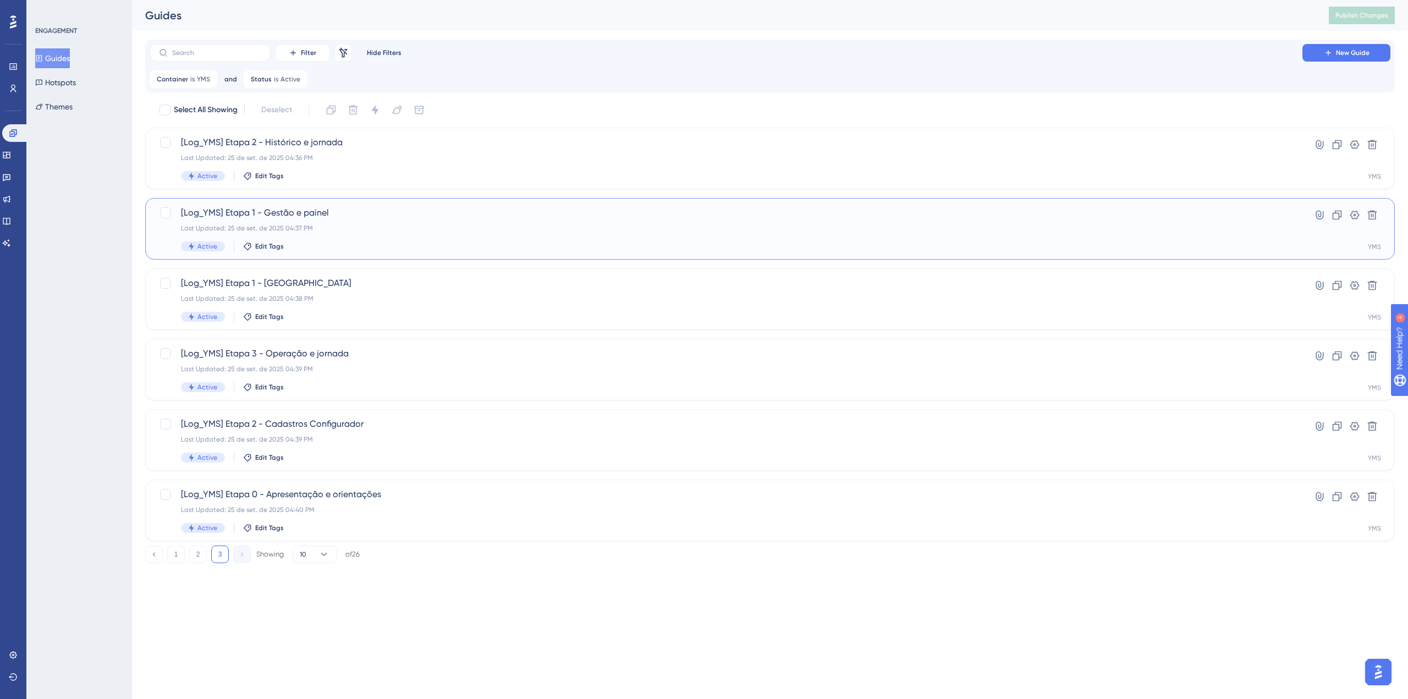
click at [335, 208] on span "[Log_YMS] Etapa 1 - Gestão e painel" at bounding box center [726, 212] width 1090 height 13
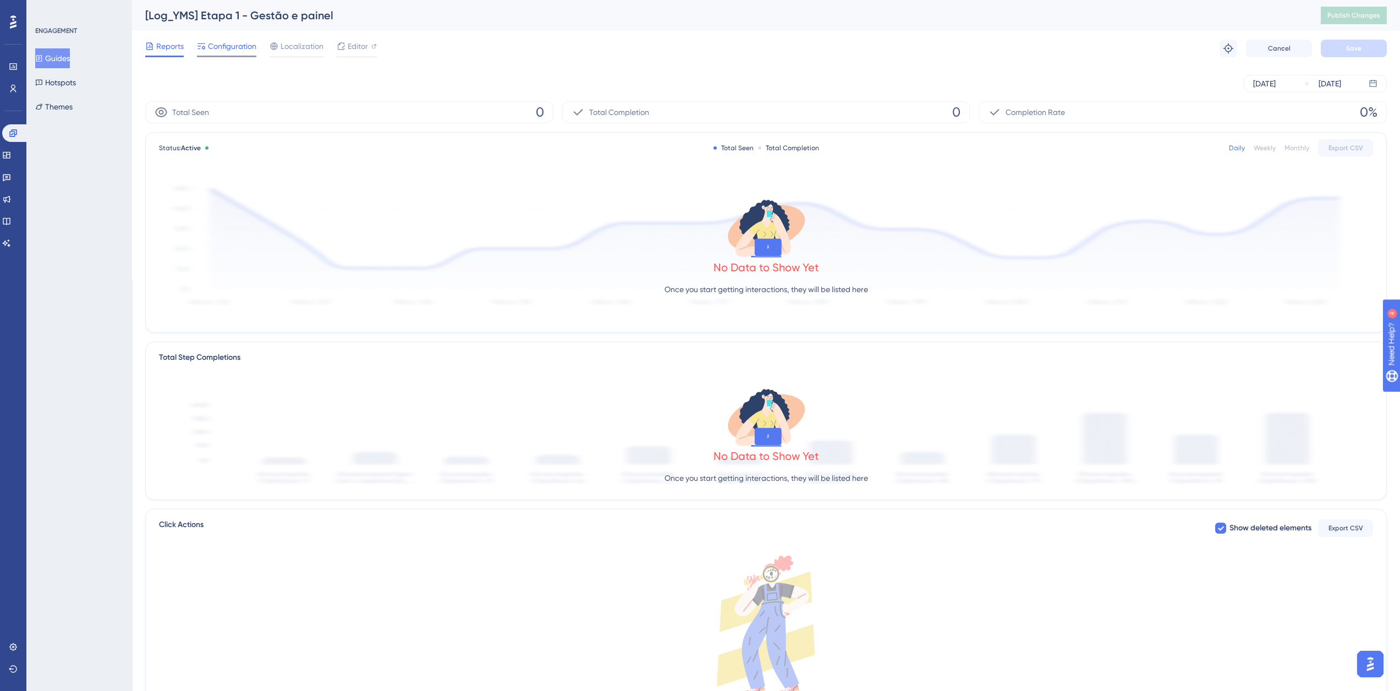
click at [243, 57] on div at bounding box center [226, 57] width 59 height 2
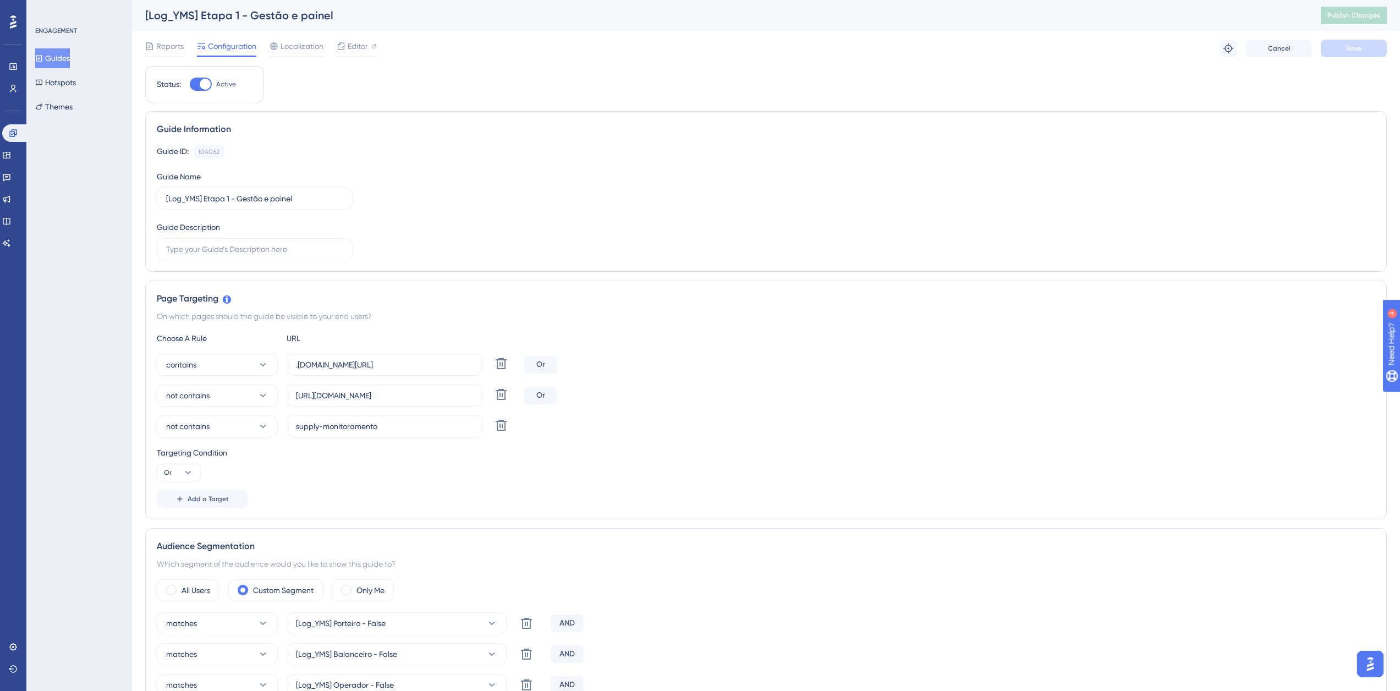
click at [53, 45] on div "ENGAGEMENT Guides Hotspots Themes" at bounding box center [79, 71] width 89 height 90
click at [53, 50] on button "Guides" at bounding box center [52, 58] width 35 height 20
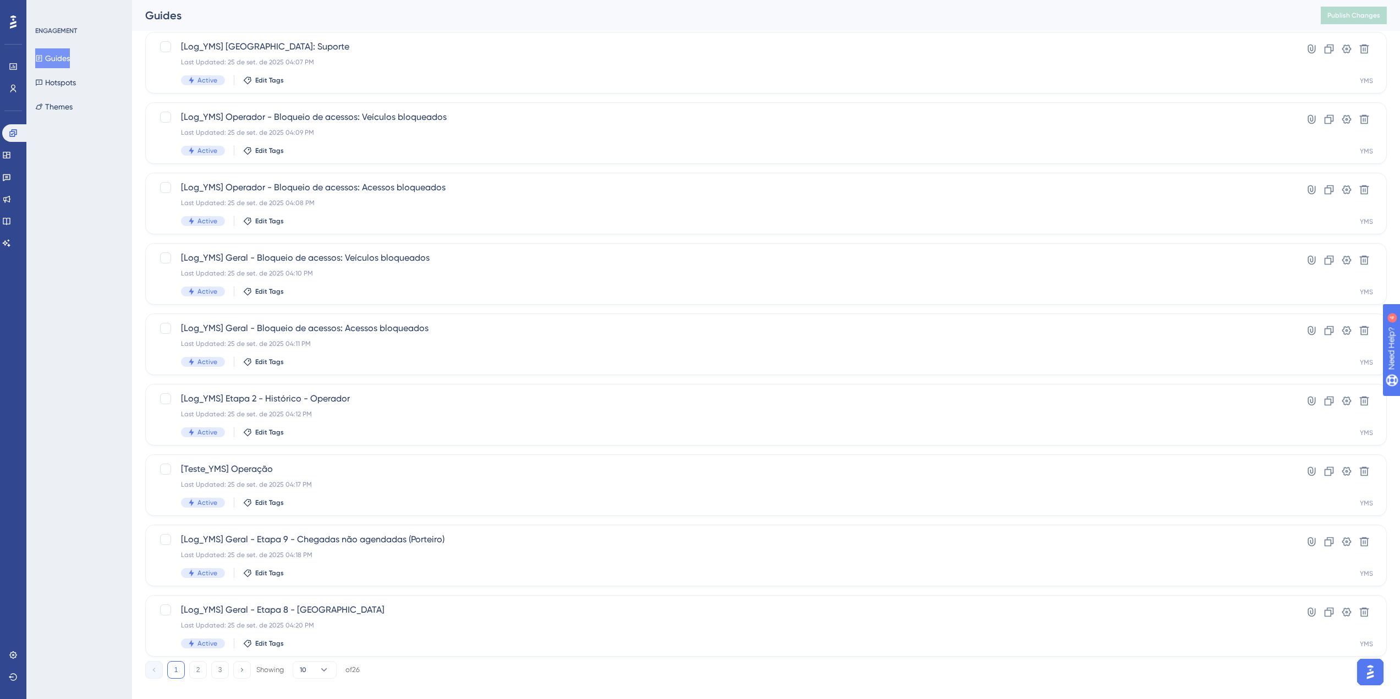
scroll to position [181, 0]
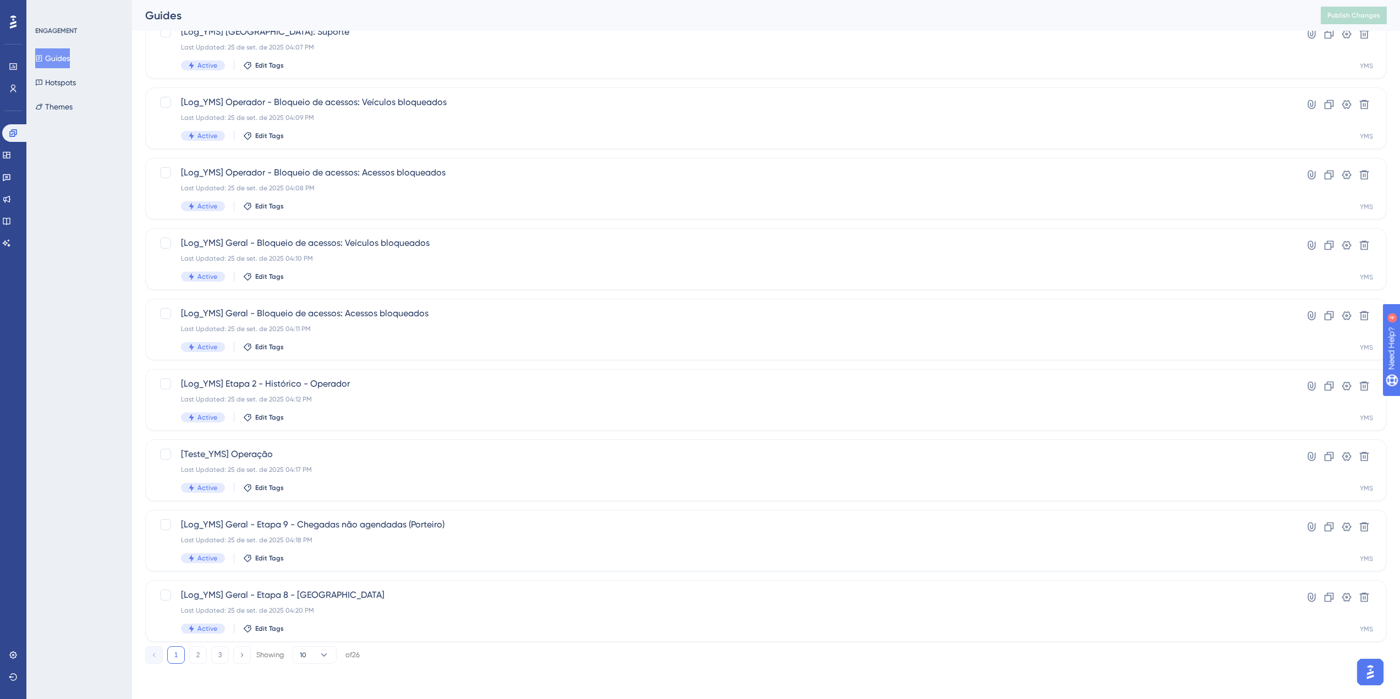
click at [220, 658] on button "3" at bounding box center [220, 655] width 18 height 18
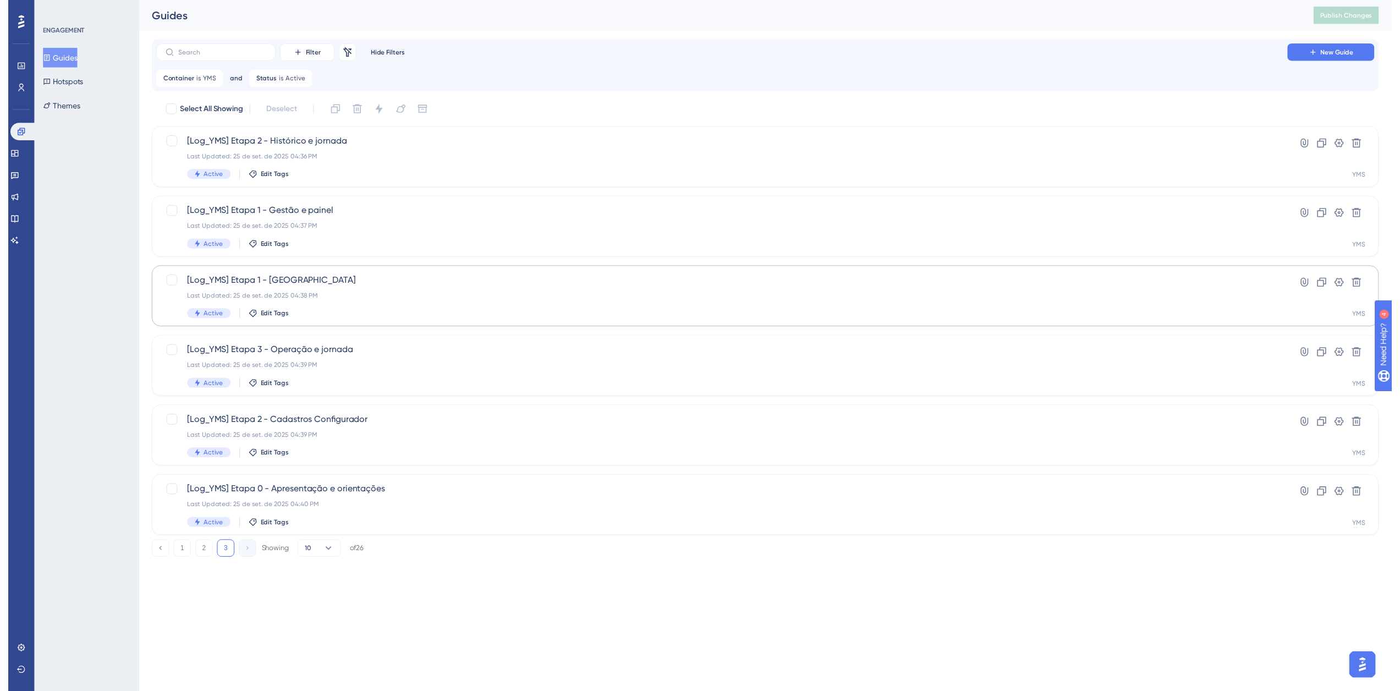
scroll to position [0, 0]
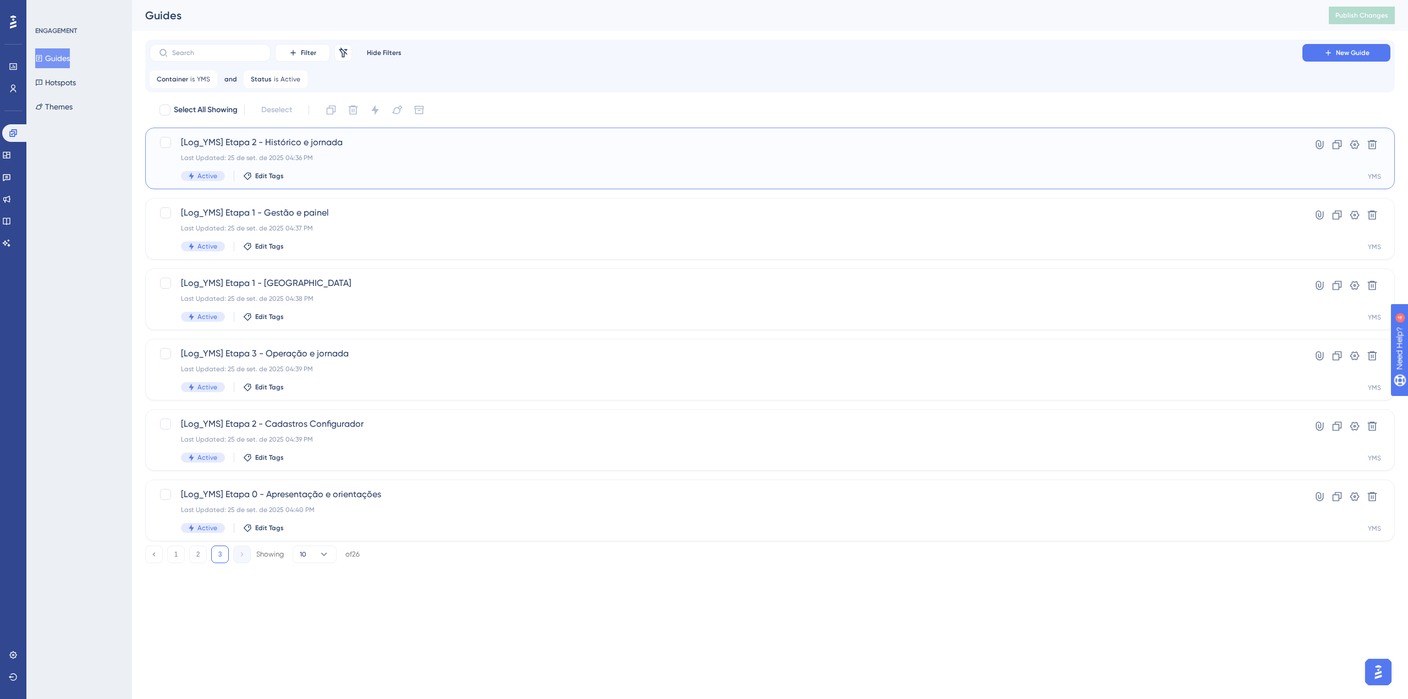
click at [379, 144] on span "[Log_YMS] Etapa 2 - Histórico e jornada" at bounding box center [726, 142] width 1090 height 13
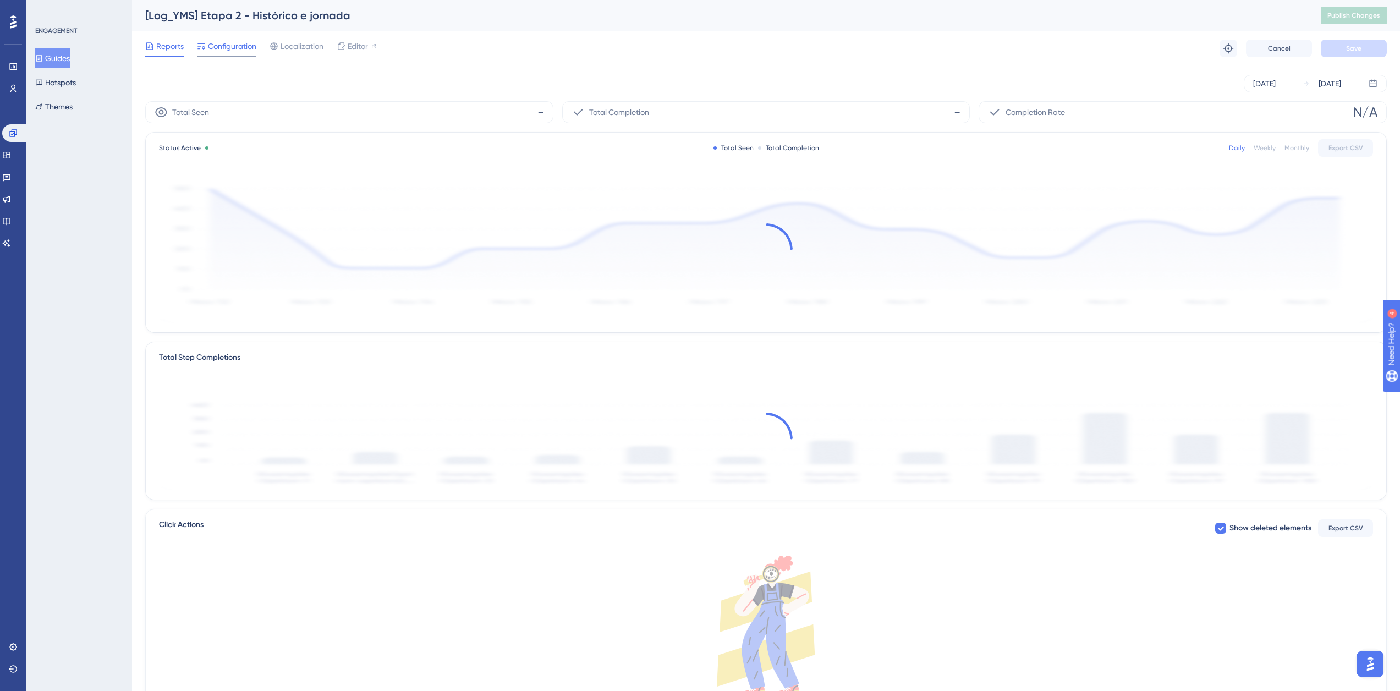
click at [227, 51] on span "Configuration" at bounding box center [232, 46] width 48 height 13
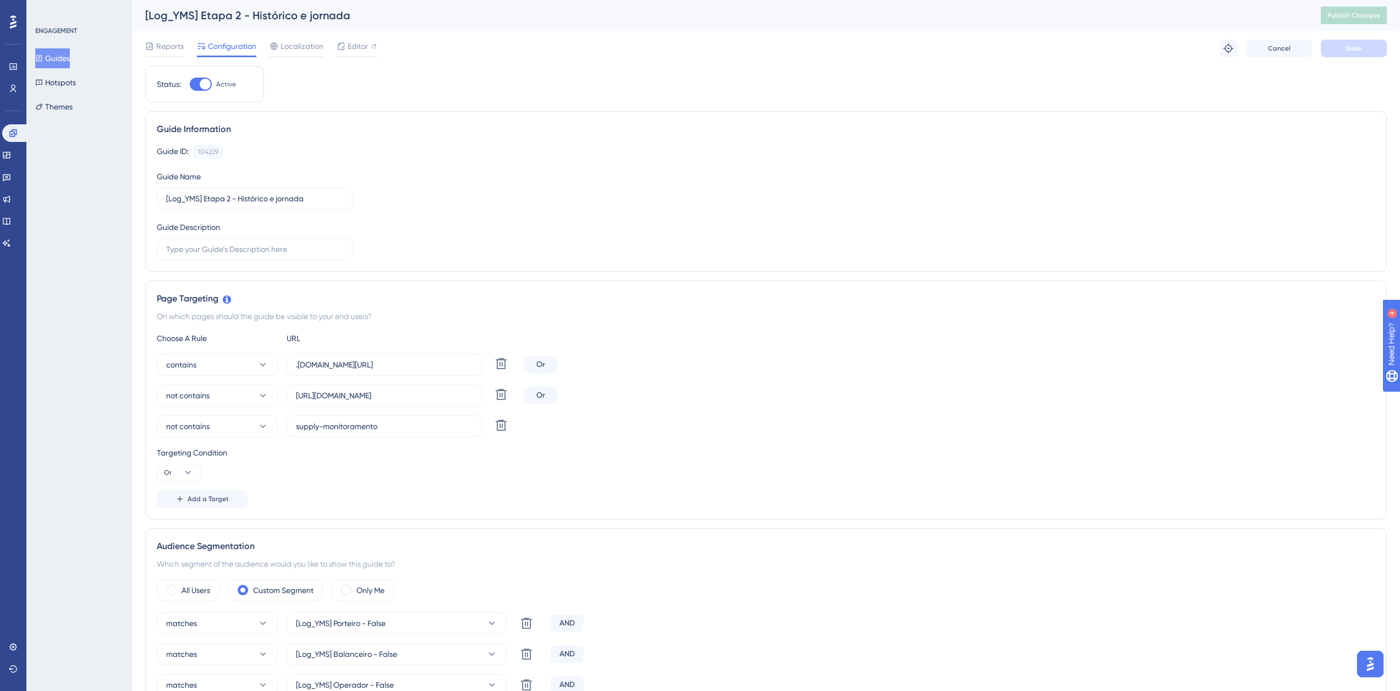
click at [53, 57] on button "Guides" at bounding box center [52, 58] width 35 height 20
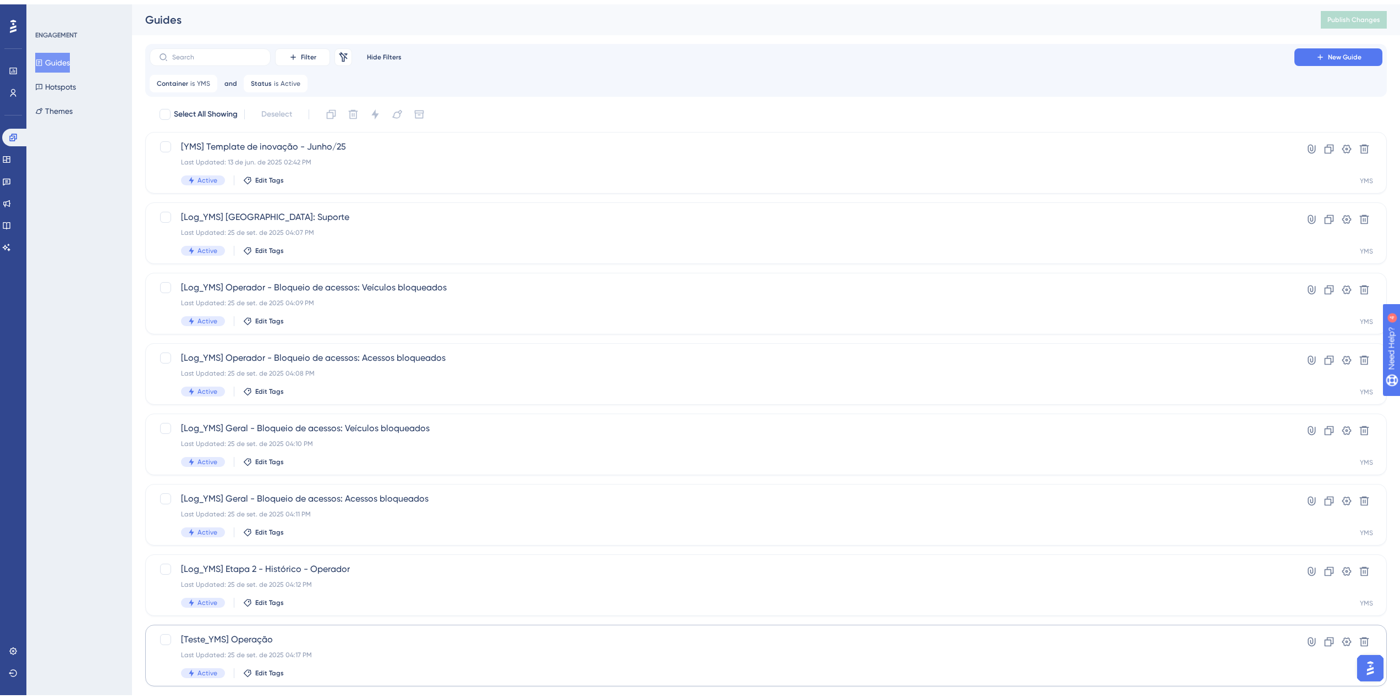
scroll to position [181, 0]
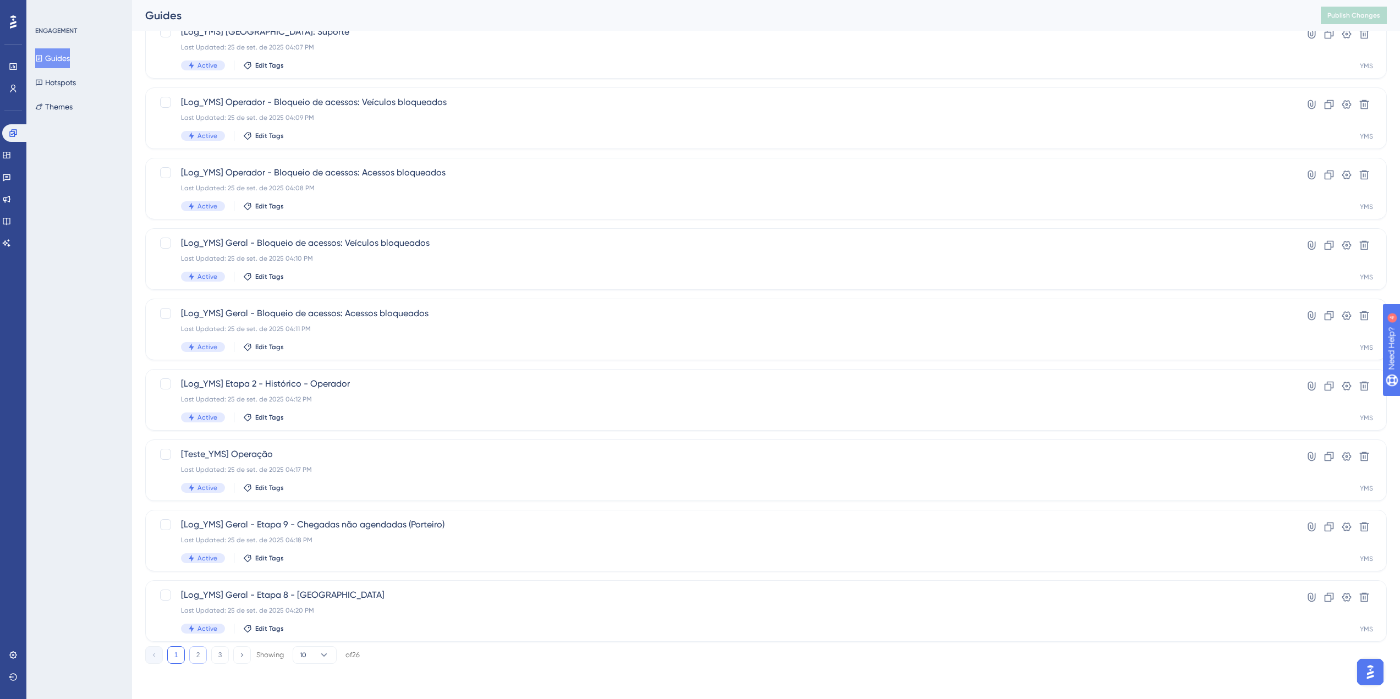
click at [196, 657] on button "2" at bounding box center [198, 655] width 18 height 18
click at [320, 597] on span "[Log_YMS] Etapa 1 - Cadastros configurador" at bounding box center [722, 595] width 1082 height 13
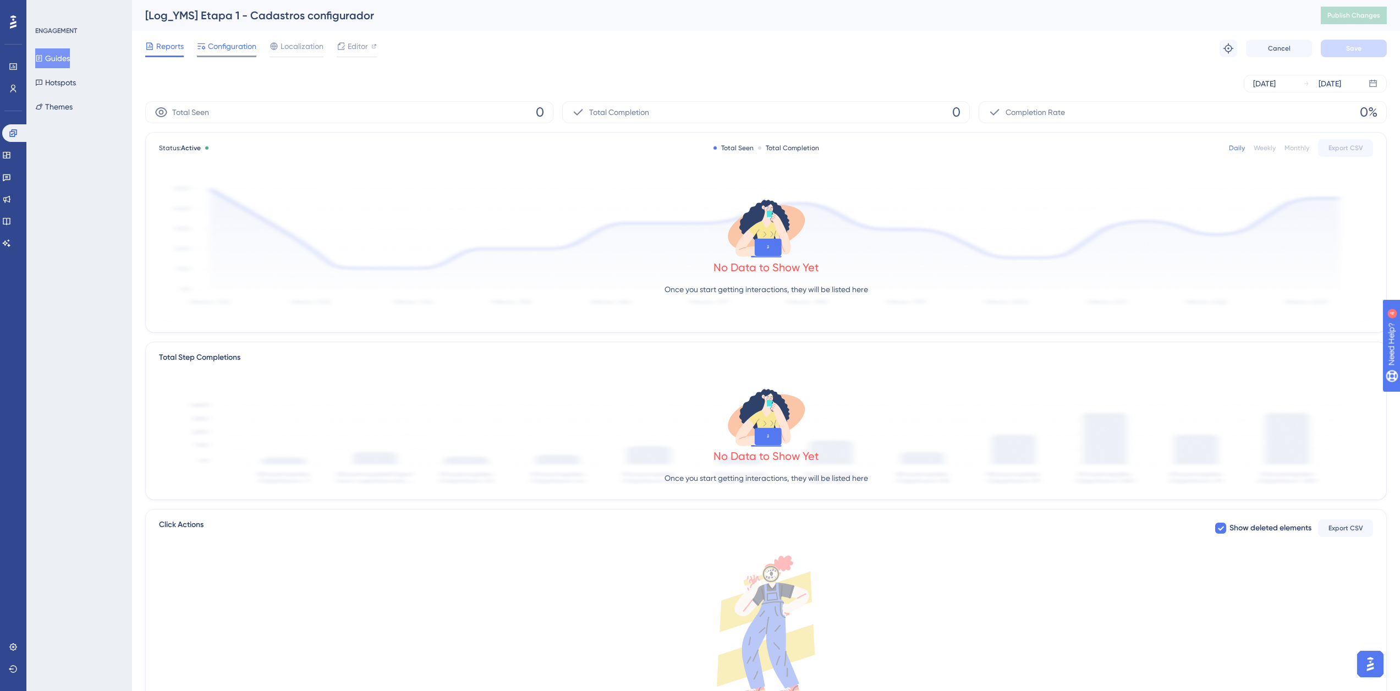
click at [241, 40] on span "Configuration" at bounding box center [232, 46] width 48 height 13
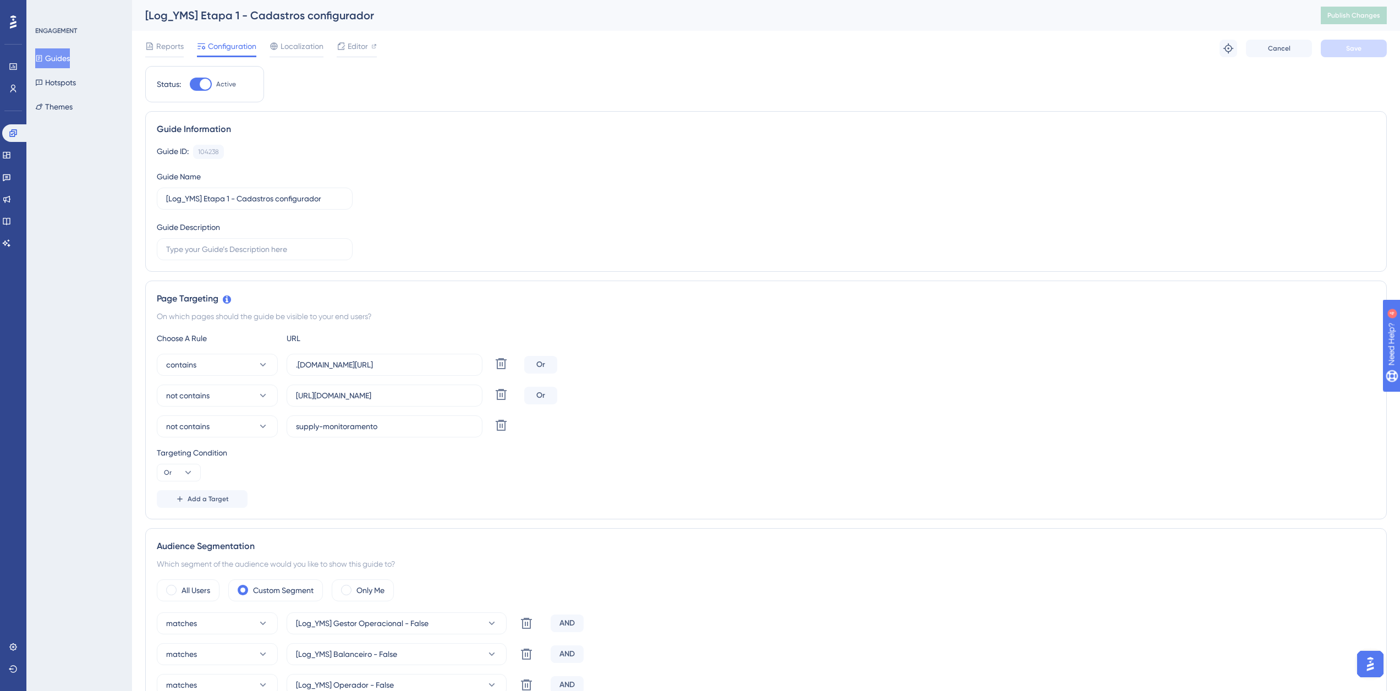
click at [64, 51] on button "Guides" at bounding box center [52, 58] width 35 height 20
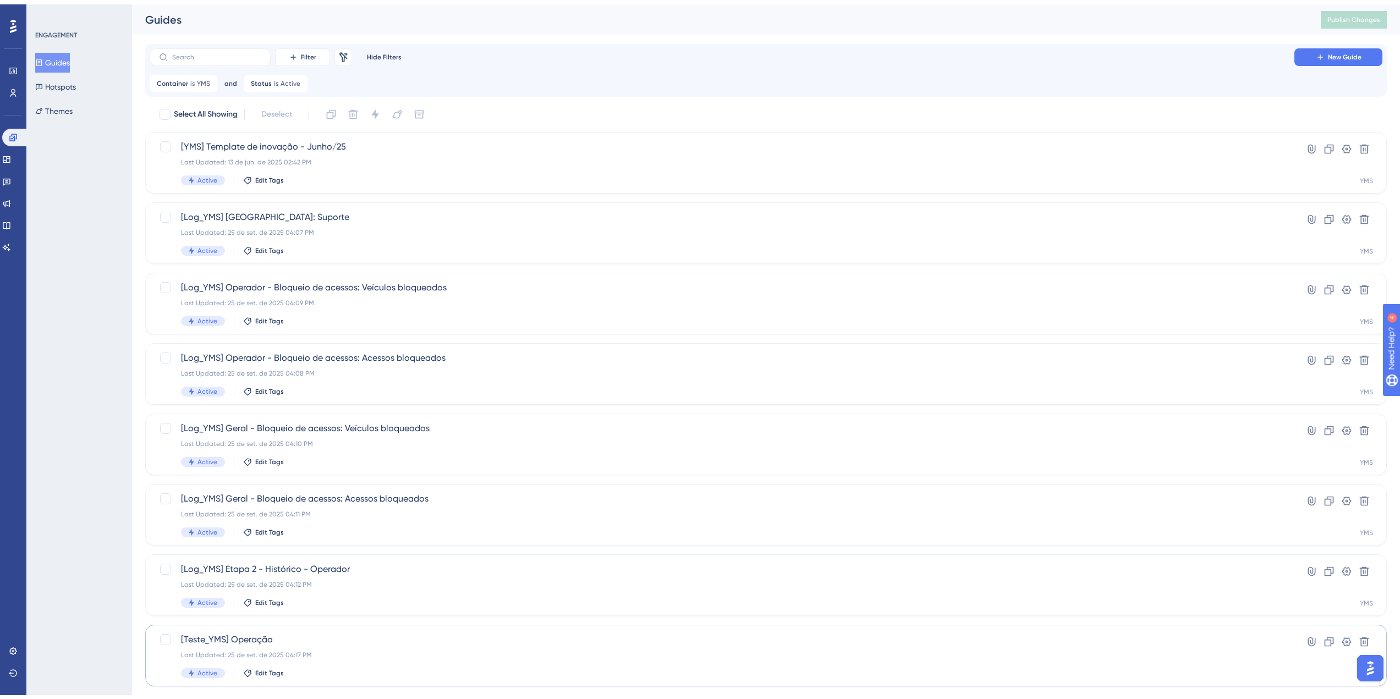
scroll to position [181, 0]
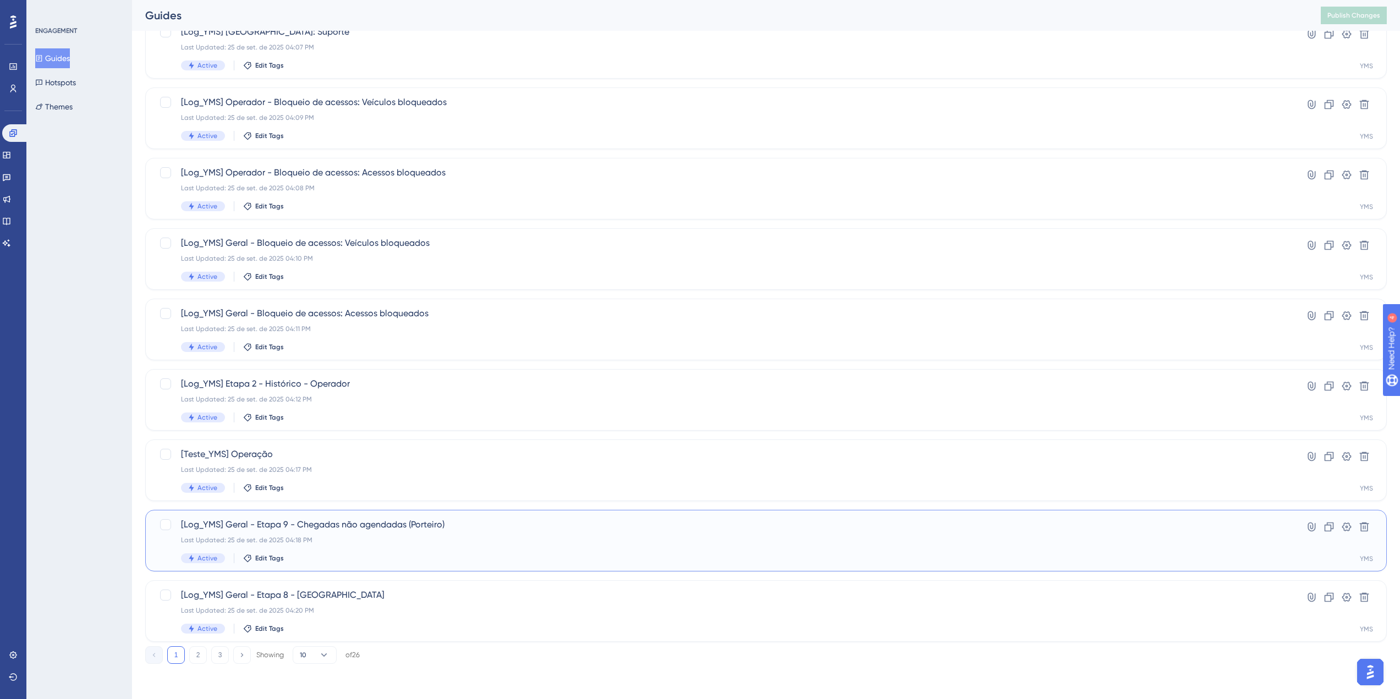
click at [339, 543] on div "Last Updated: 25 de set. de 2025 04:18 PM" at bounding box center [722, 540] width 1082 height 9
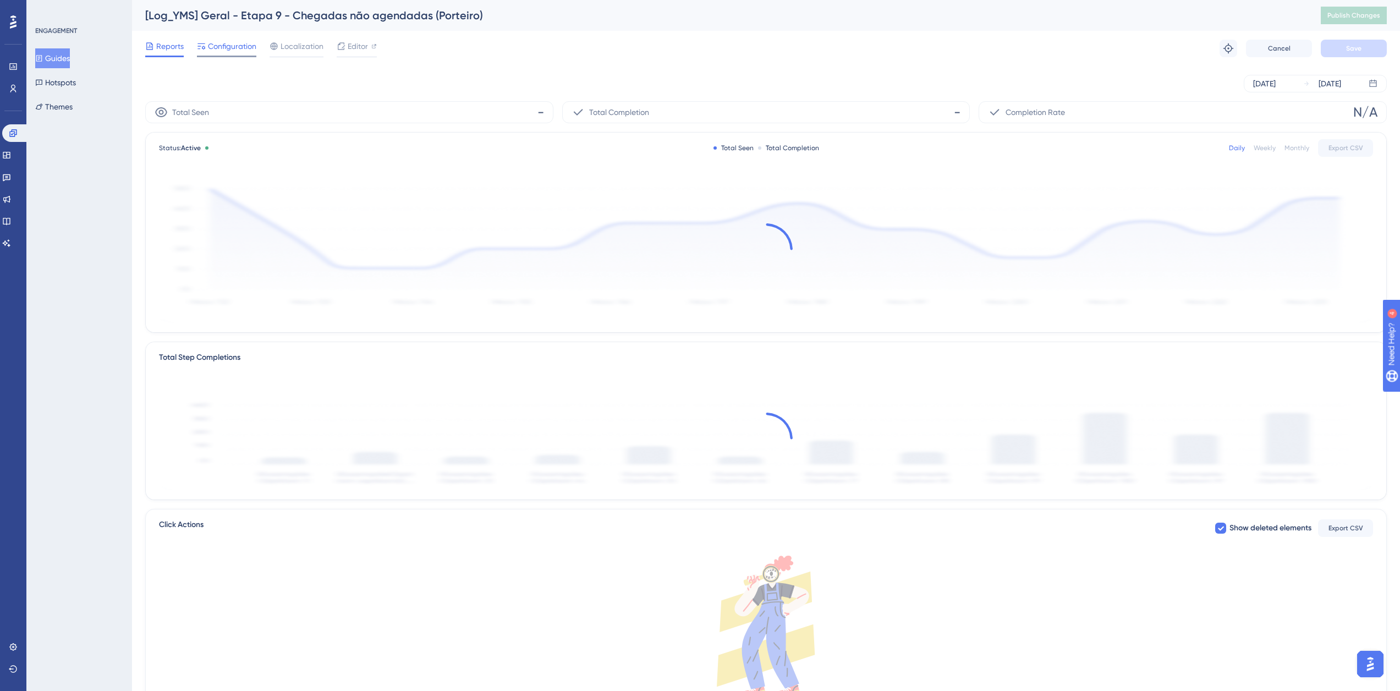
click at [227, 50] on span "Configuration" at bounding box center [232, 46] width 48 height 13
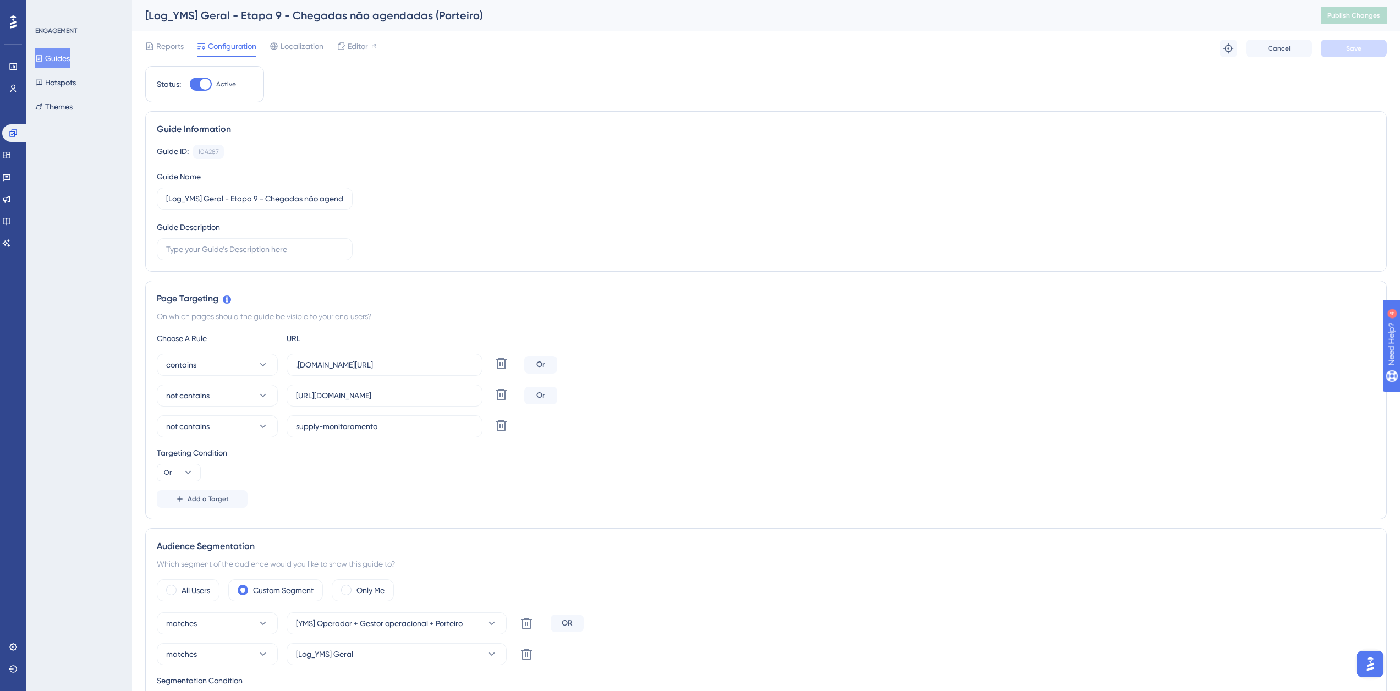
click at [59, 58] on button "Guides" at bounding box center [52, 58] width 35 height 20
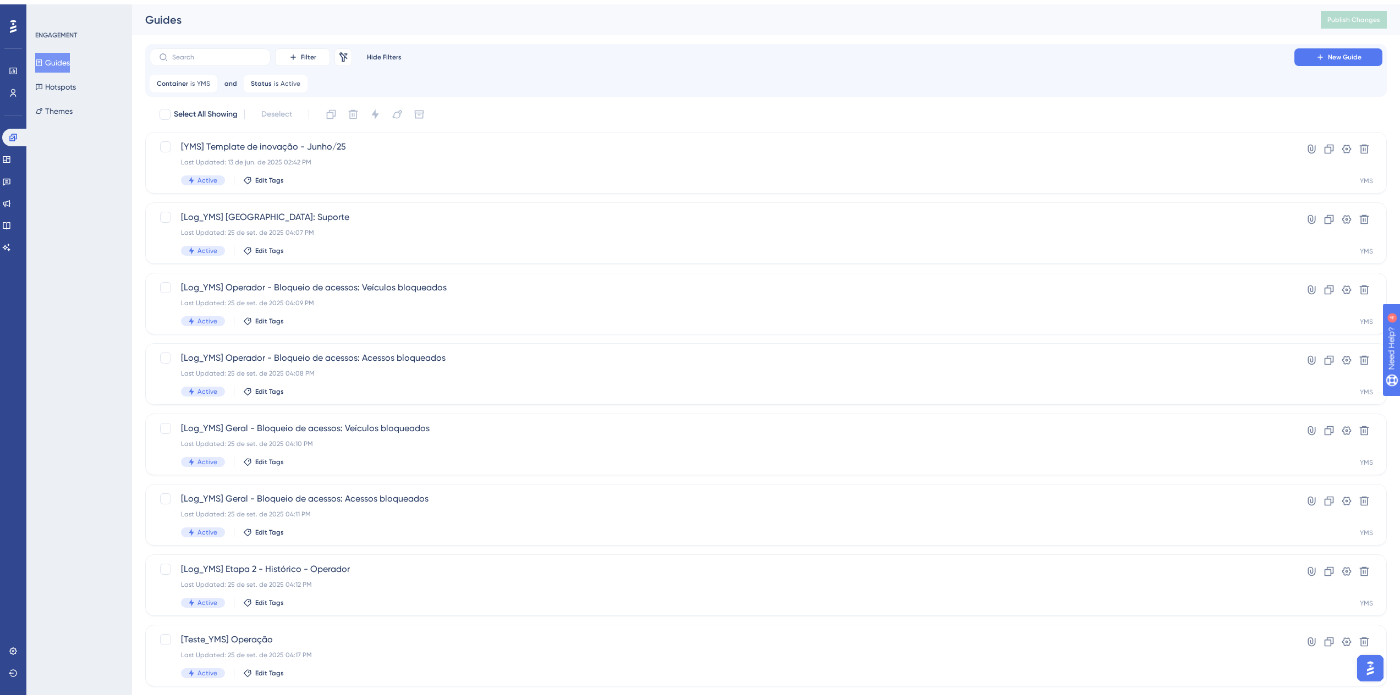
scroll to position [181, 0]
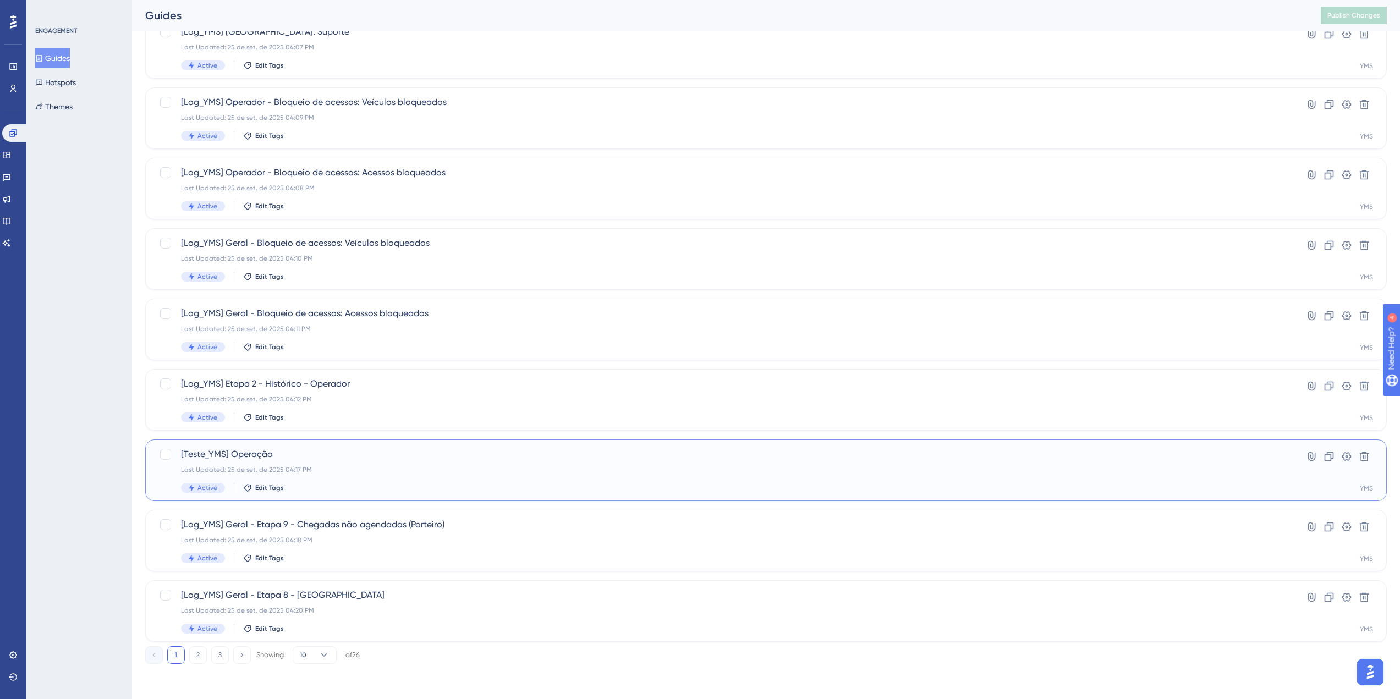
click at [298, 474] on div "[Teste_YMS] Operação Last Updated: 25 de set. de 2025 04:17 PM Active Edit Tags" at bounding box center [722, 470] width 1082 height 45
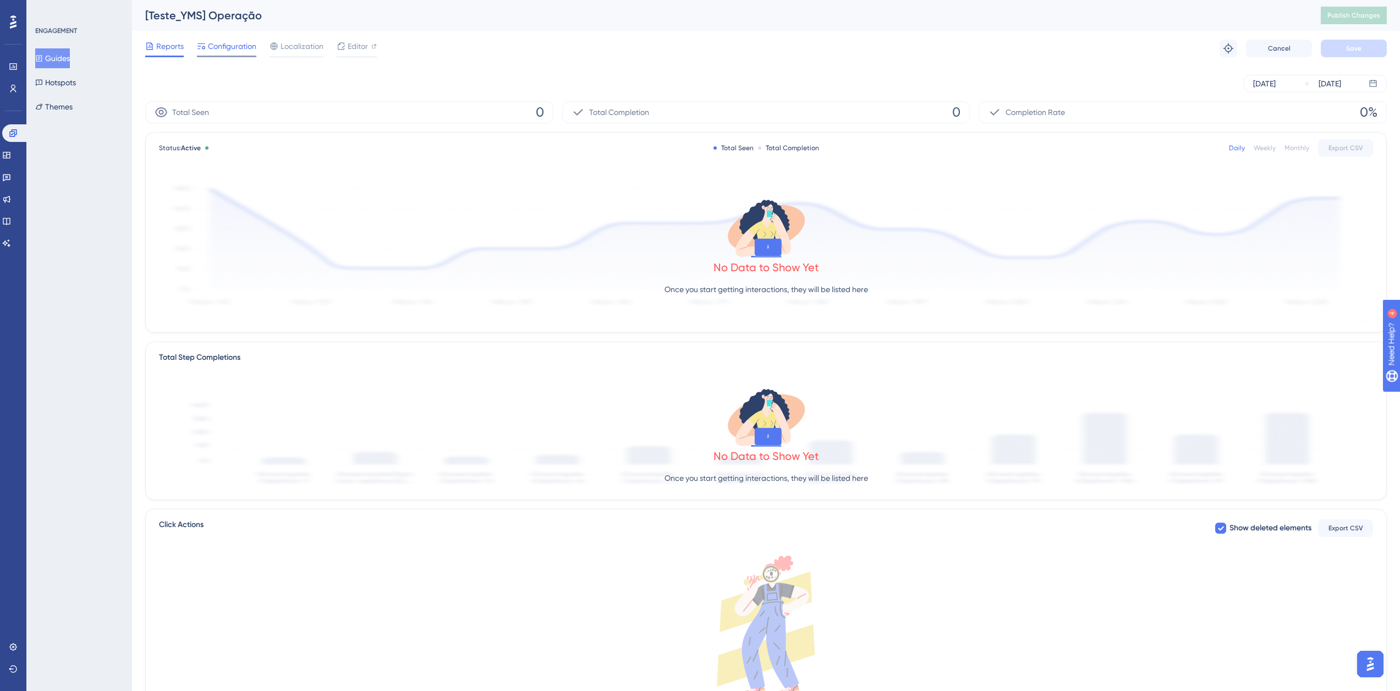
click at [217, 46] on span "Configuration" at bounding box center [232, 46] width 48 height 13
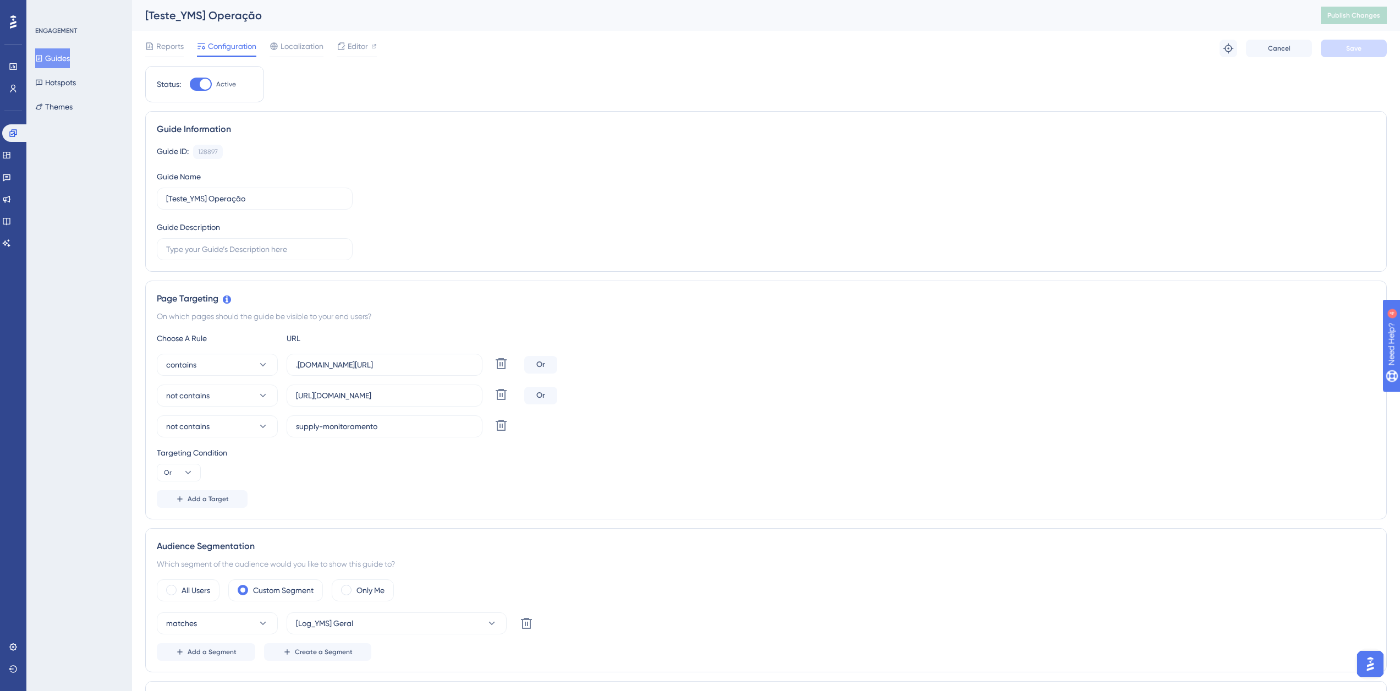
click at [70, 67] on button "Guides" at bounding box center [52, 58] width 35 height 20
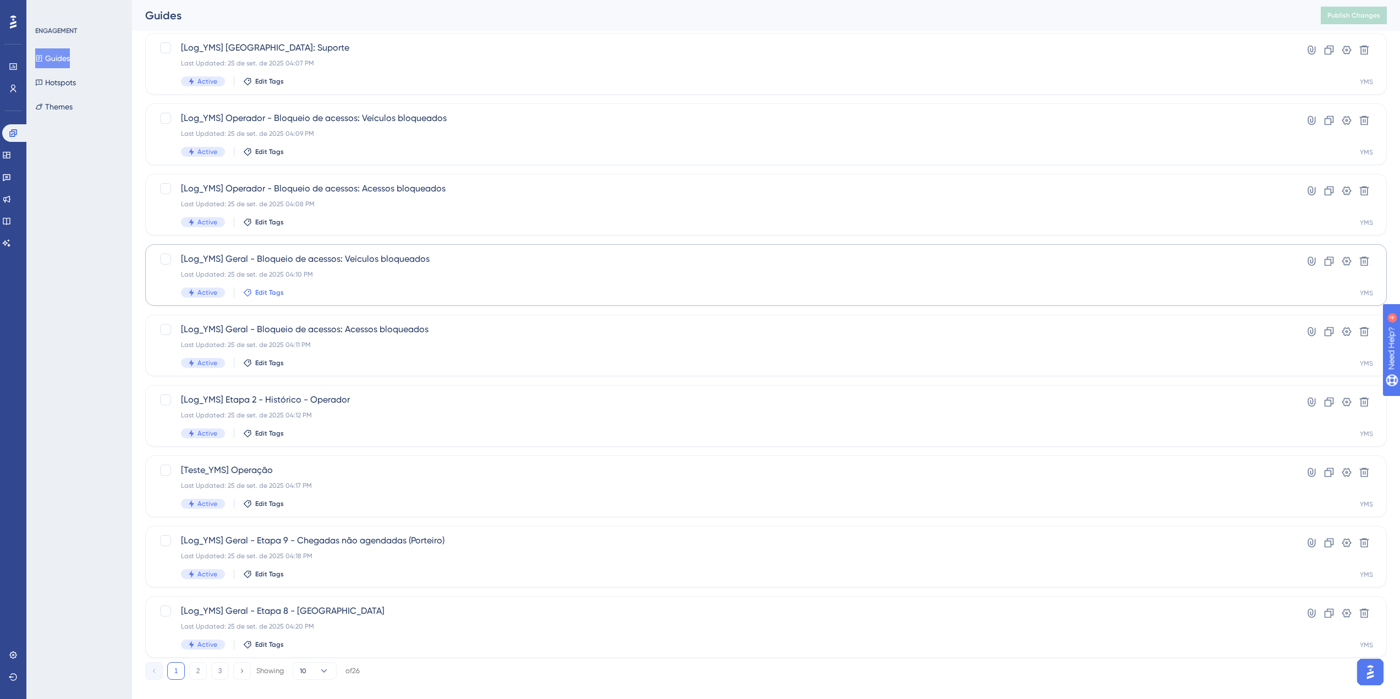
scroll to position [181, 0]
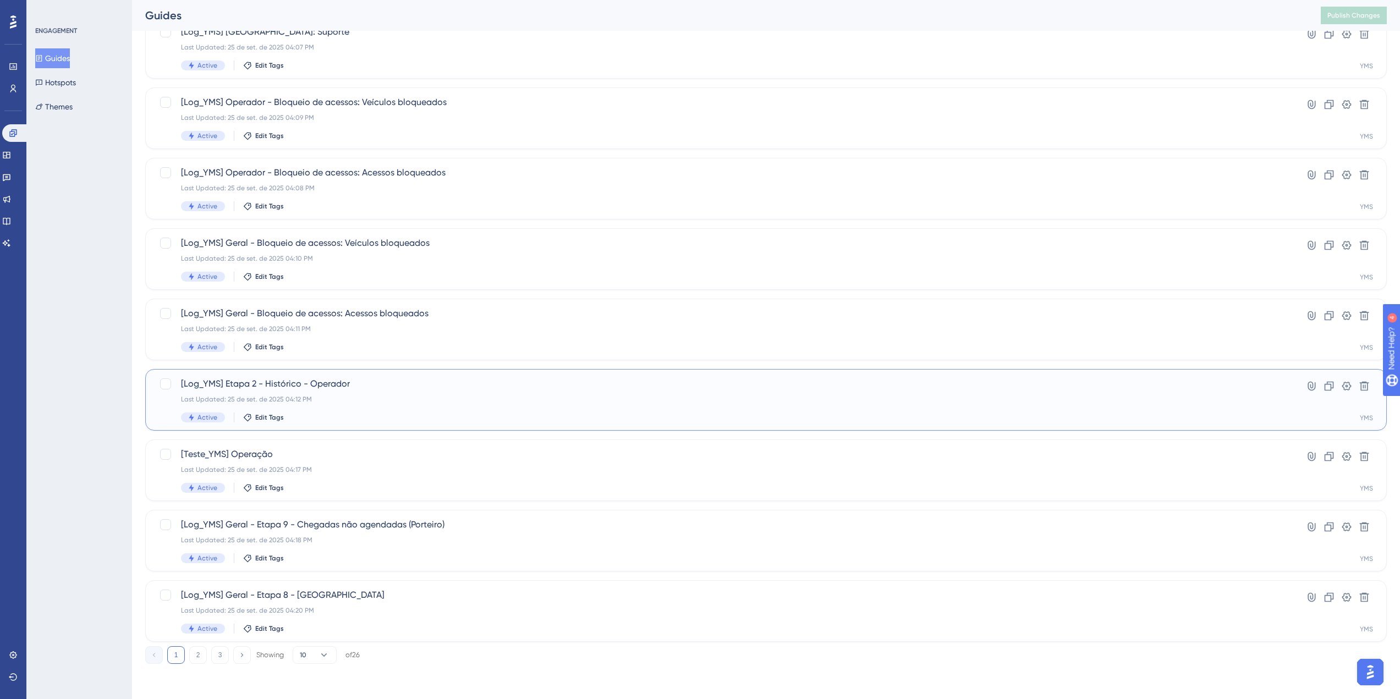
click at [288, 404] on div "[Log_YMS] Etapa 2 - Histórico - Operador Last Updated: 25 de set. de 2025 04:12…" at bounding box center [722, 399] width 1082 height 45
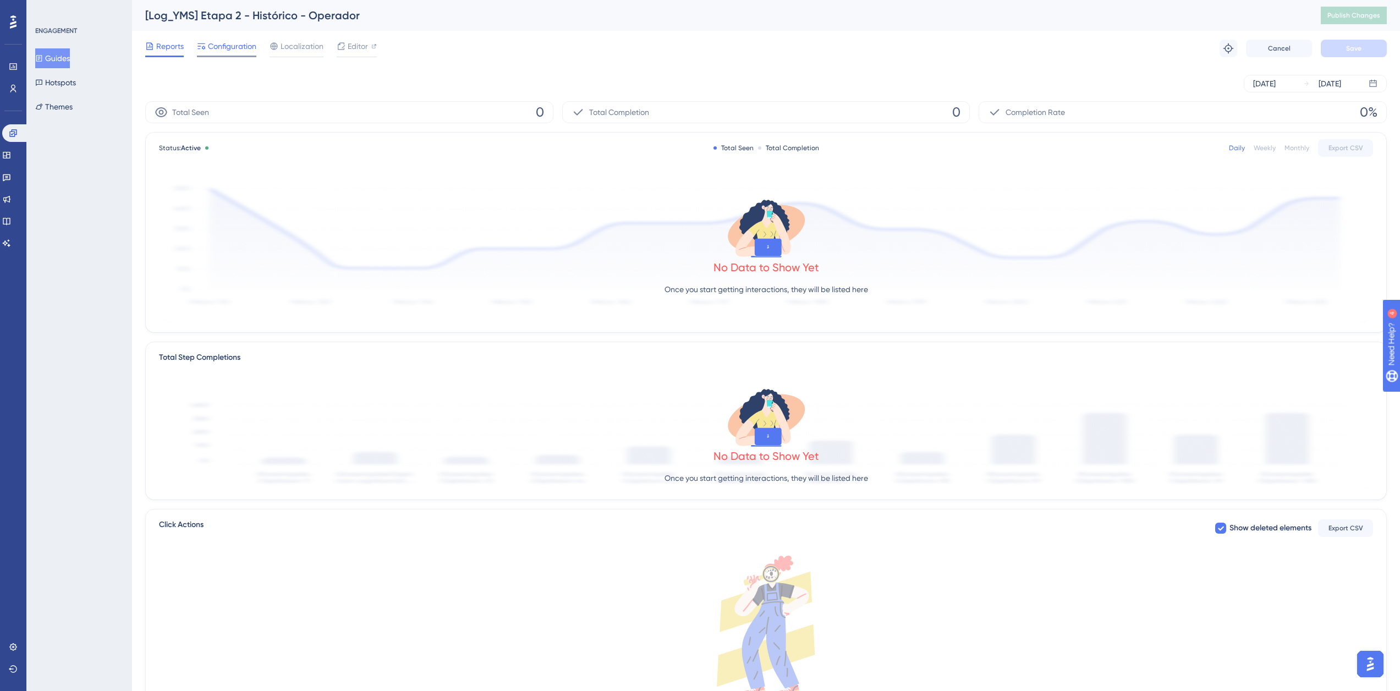
click at [216, 48] on span "Configuration" at bounding box center [232, 46] width 48 height 13
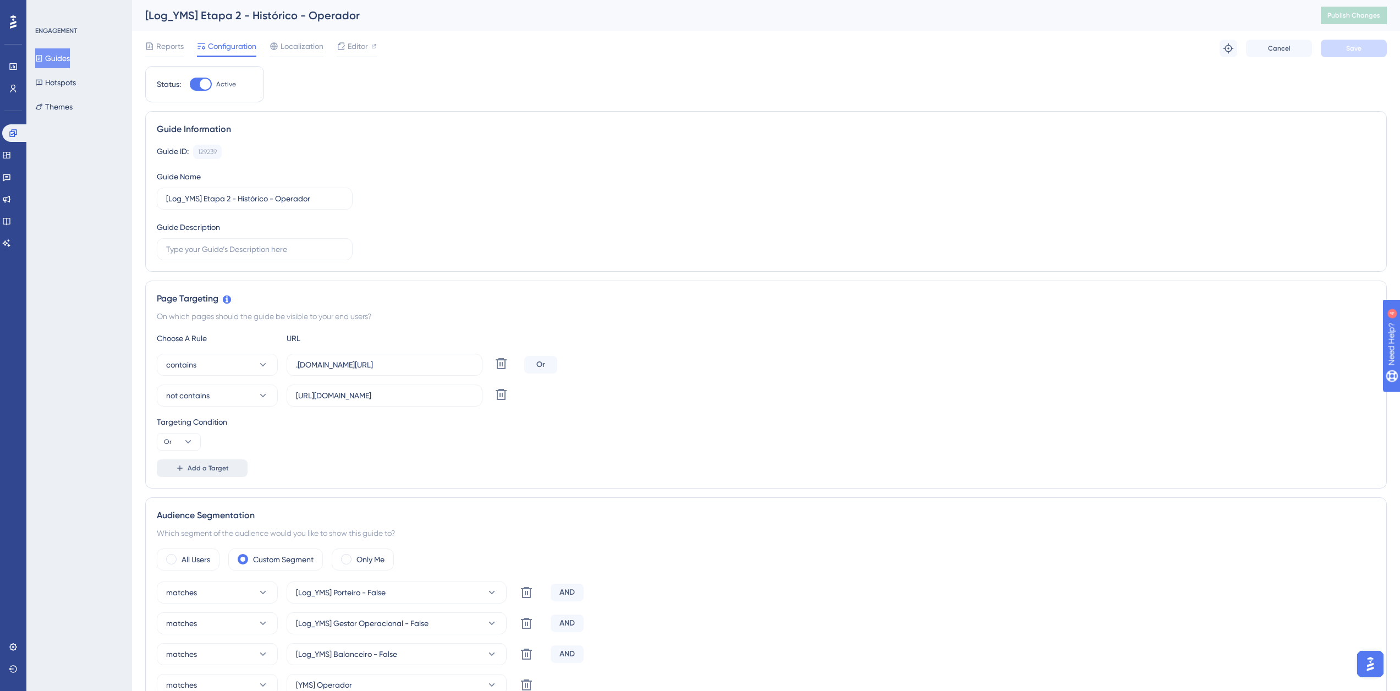
click at [213, 473] on button "Add a Target" at bounding box center [202, 468] width 91 height 18
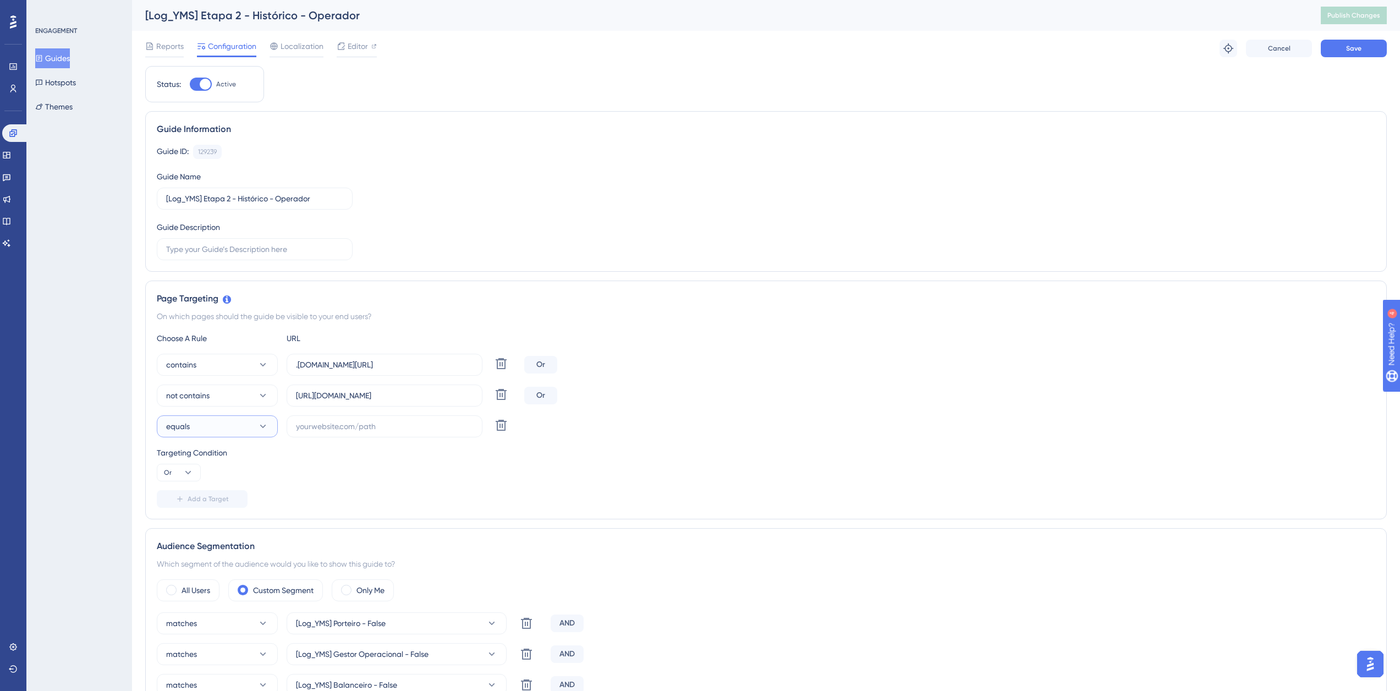
click at [226, 434] on button "equals" at bounding box center [217, 426] width 121 height 22
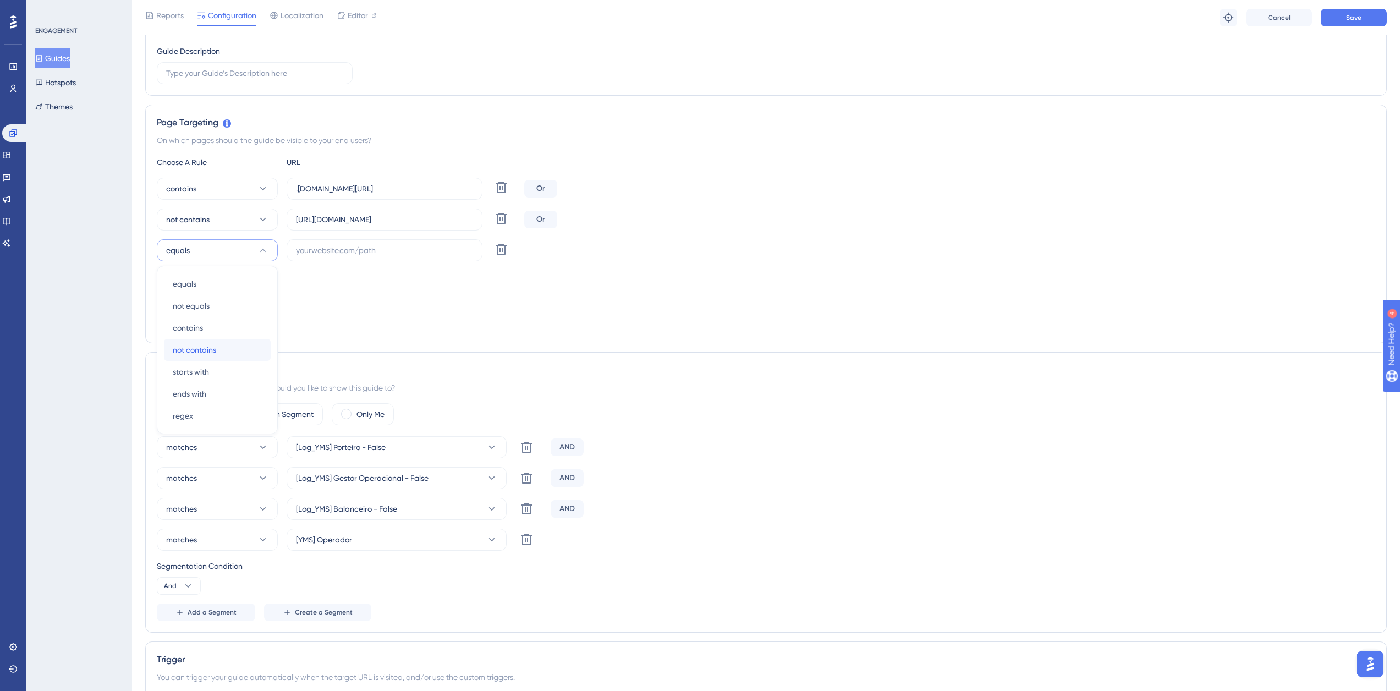
click at [224, 355] on div "not contains not contains" at bounding box center [217, 350] width 89 height 22
click at [346, 247] on input "text" at bounding box center [384, 250] width 177 height 12
paste input "[URL][DOMAIN_NAME]"
drag, startPoint x: 329, startPoint y: 252, endPoint x: 299, endPoint y: 255, distance: 29.9
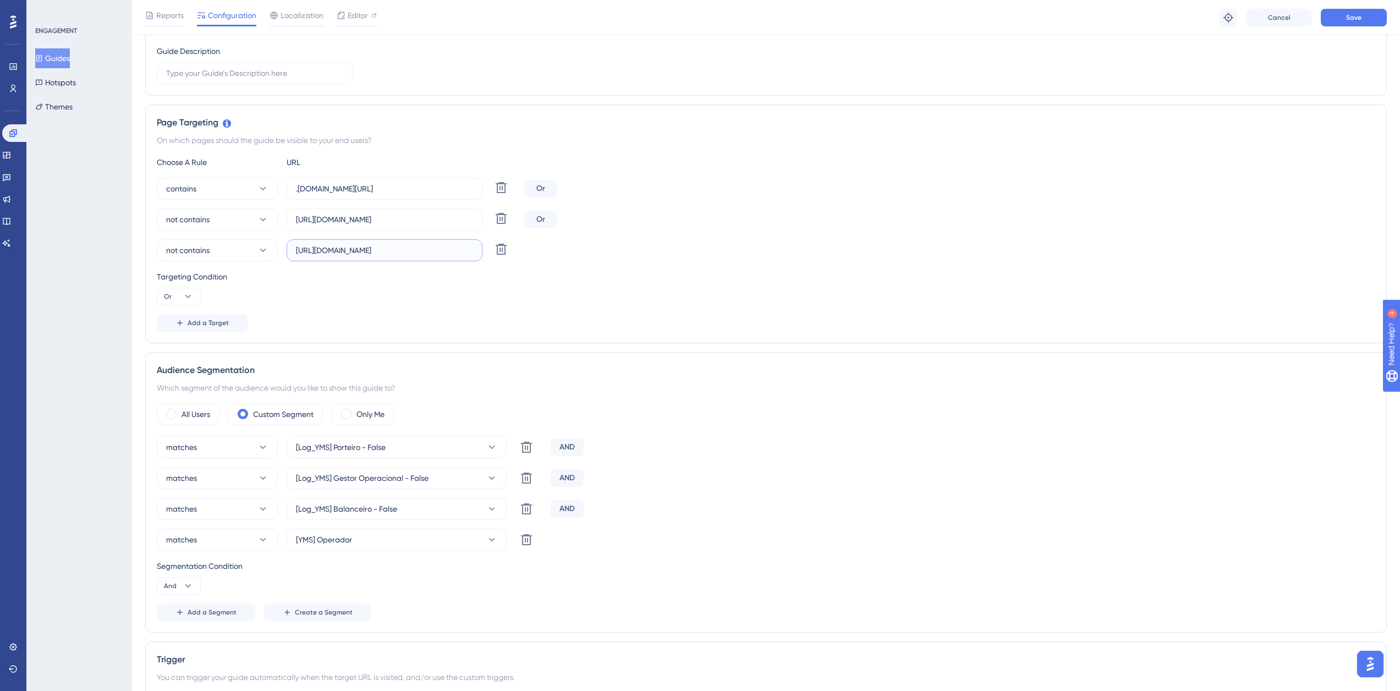
click at [299, 255] on input "[URL][DOMAIN_NAME]" at bounding box center [384, 250] width 177 height 12
click at [339, 248] on input "[URL][DOMAIN_NAME]" at bounding box center [384, 250] width 177 height 12
click at [323, 249] on input "[URL][DOMAIN_NAME]" at bounding box center [384, 250] width 177 height 12
drag, startPoint x: 323, startPoint y: 248, endPoint x: 287, endPoint y: 261, distance: 38.4
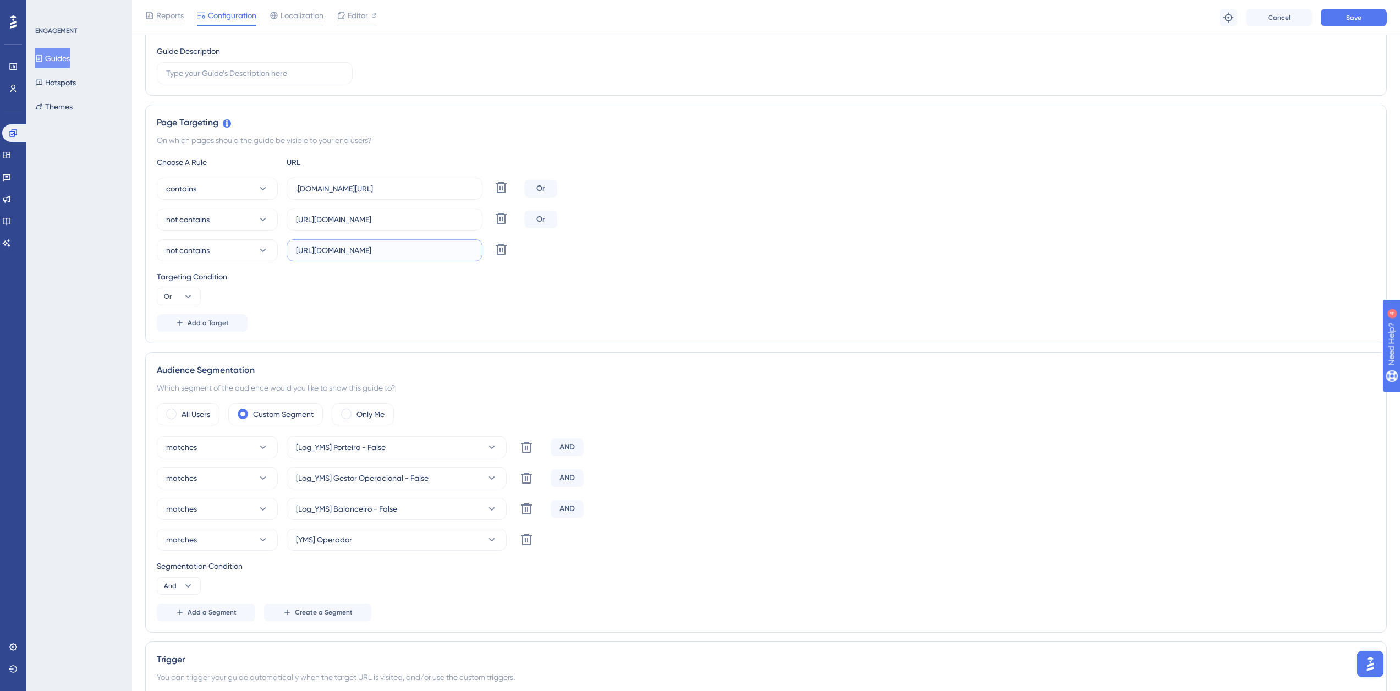
click at [287, 261] on div "[URL][DOMAIN_NAME]" at bounding box center [385, 250] width 196 height 22
drag, startPoint x: 376, startPoint y: 251, endPoint x: 473, endPoint y: 252, distance: 96.8
click at [469, 252] on input "[DOMAIN_NAME][URL]" at bounding box center [384, 250] width 177 height 12
type input "supply-monitoramento"
click at [1356, 9] on button "Save" at bounding box center [1354, 18] width 66 height 18
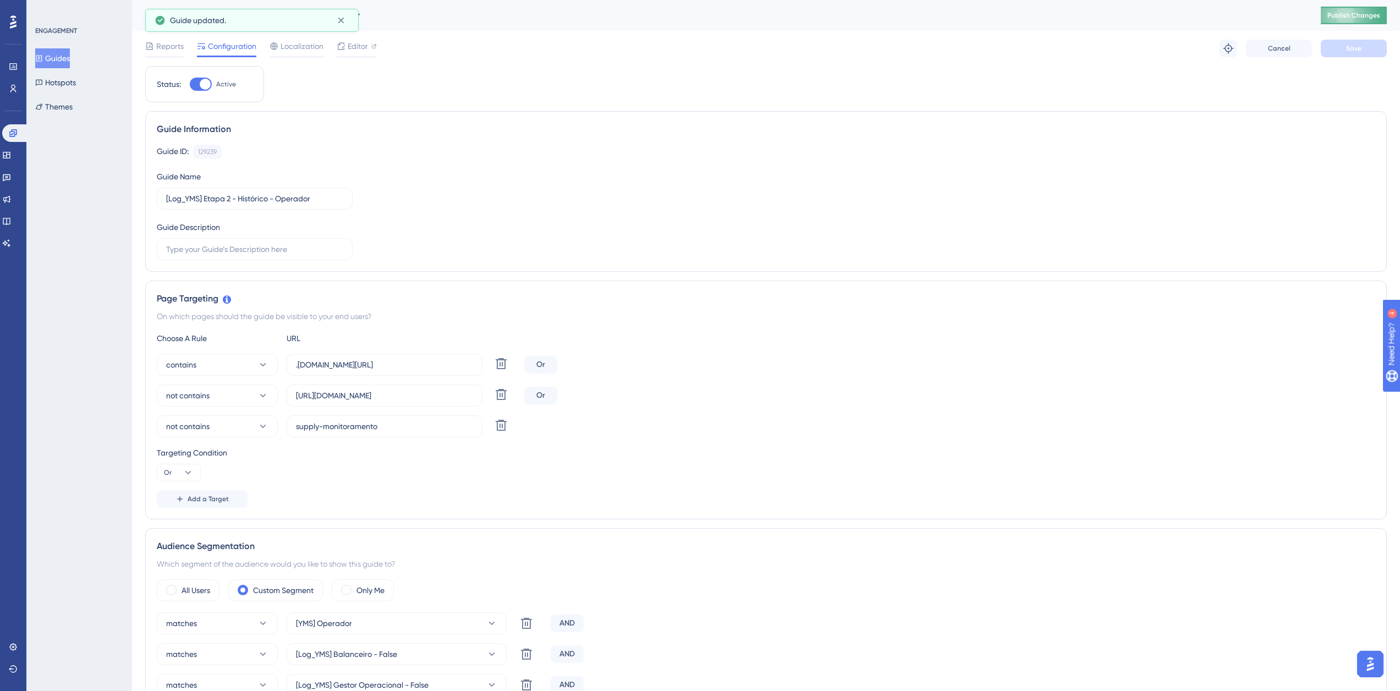
click at [1357, 16] on span "Publish Changes" at bounding box center [1353, 15] width 53 height 9
click at [342, 20] on icon at bounding box center [341, 21] width 6 height 6
click at [67, 64] on button "Guides" at bounding box center [52, 58] width 35 height 20
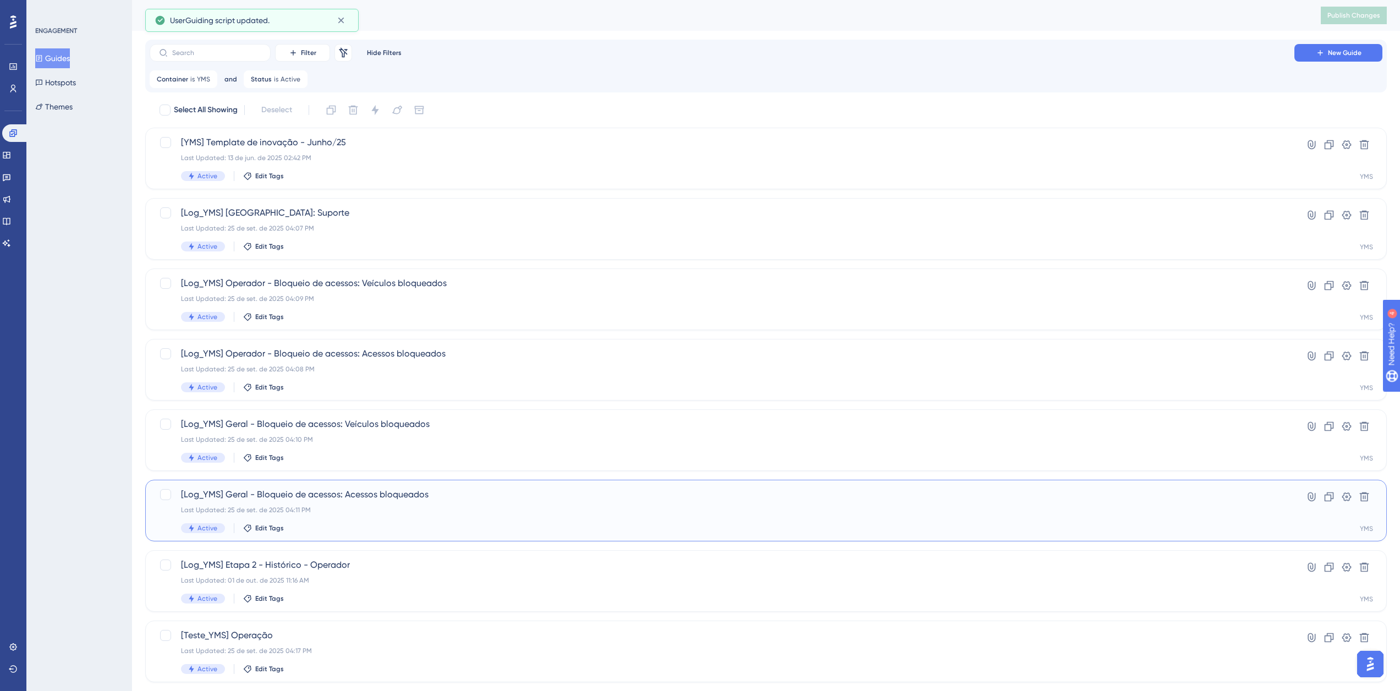
click at [300, 503] on div "[Log_YMS] Geral - Bloqueio de acessos: Acessos bloqueados Last Updated: 25 de s…" at bounding box center [722, 510] width 1082 height 45
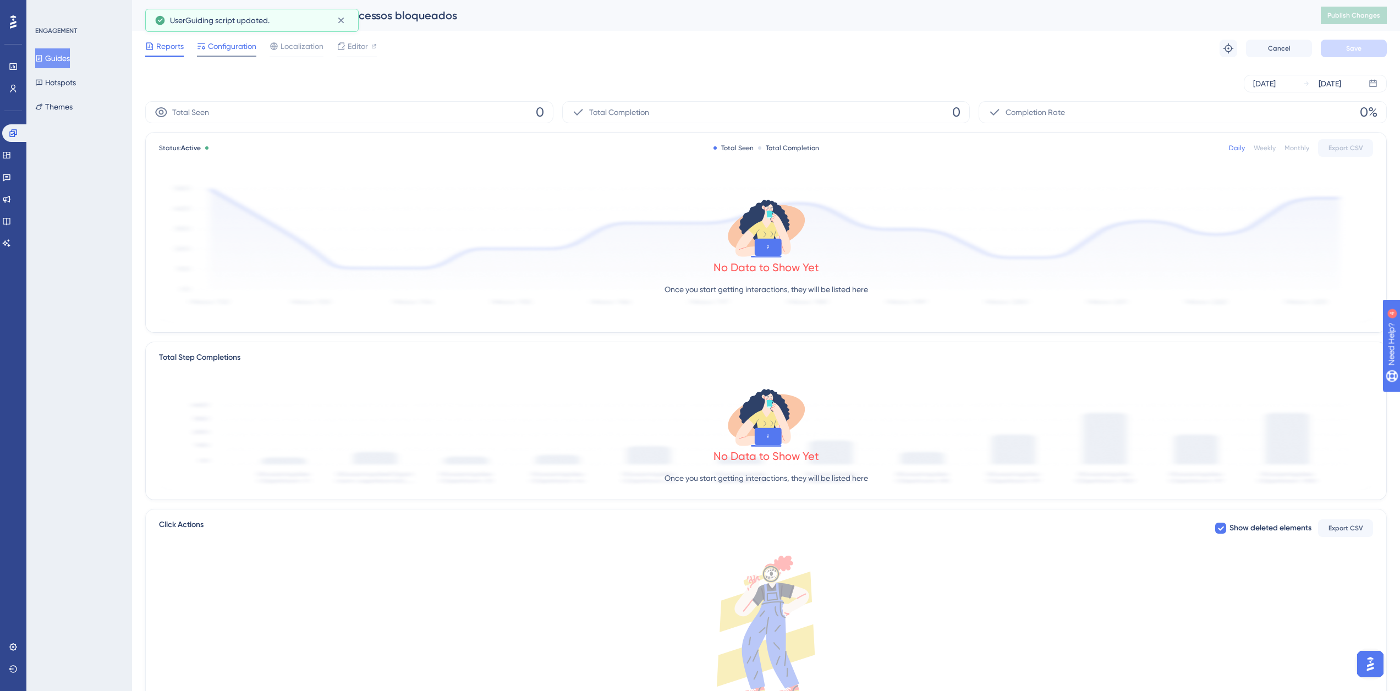
click at [230, 52] on span "Configuration" at bounding box center [232, 46] width 48 height 13
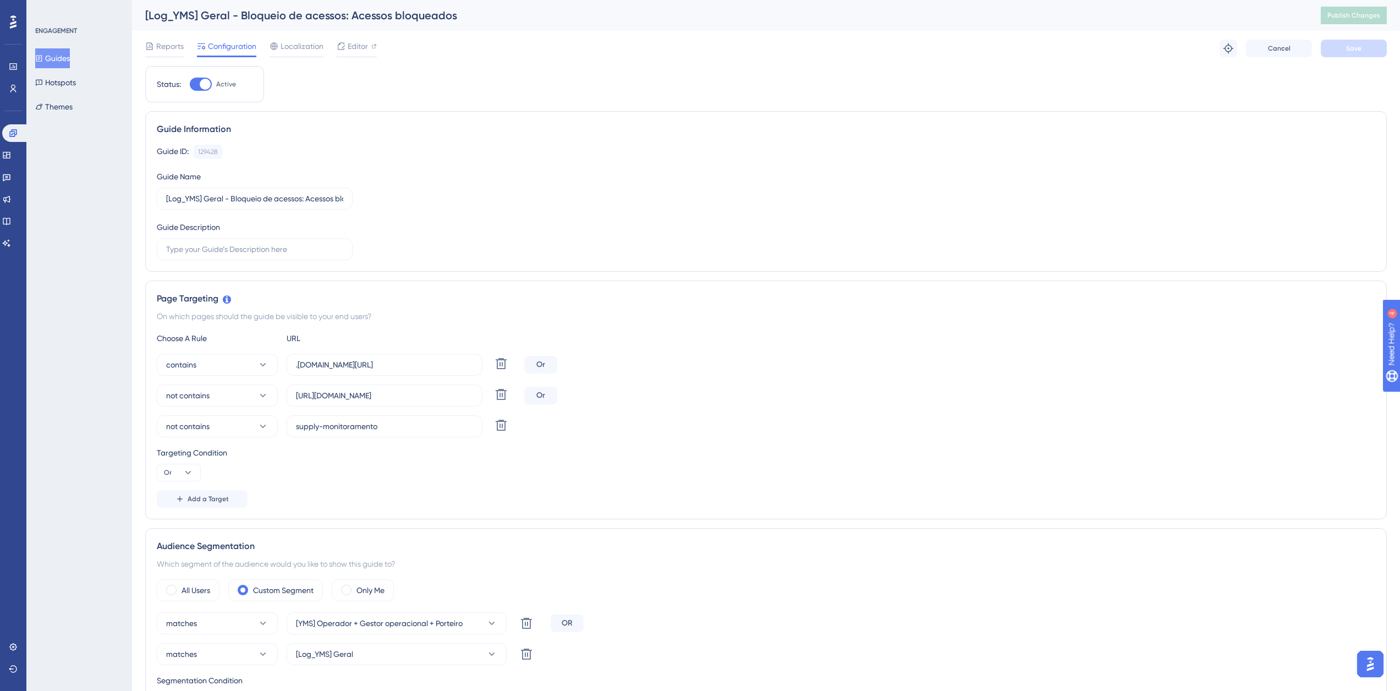
click at [53, 62] on button "Guides" at bounding box center [52, 58] width 35 height 20
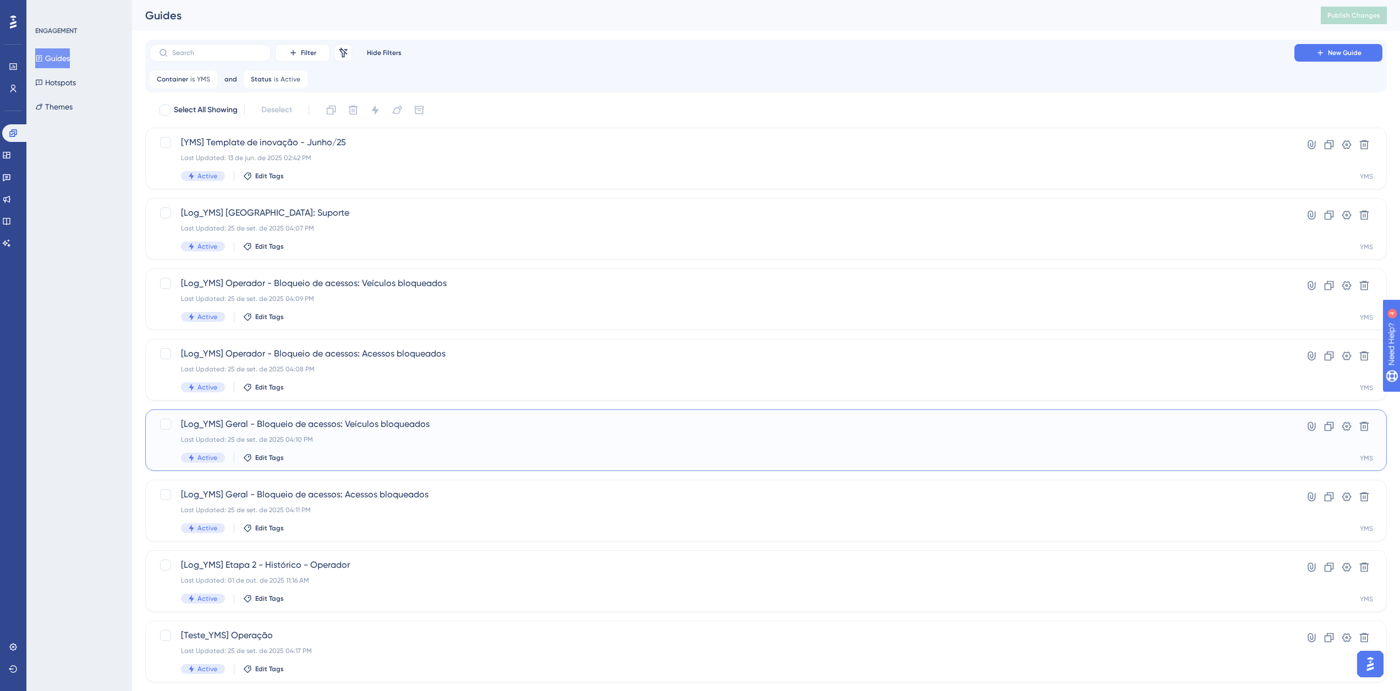
click at [378, 436] on div "Last Updated: 25 de set. de 2025 04:10 PM" at bounding box center [722, 439] width 1082 height 9
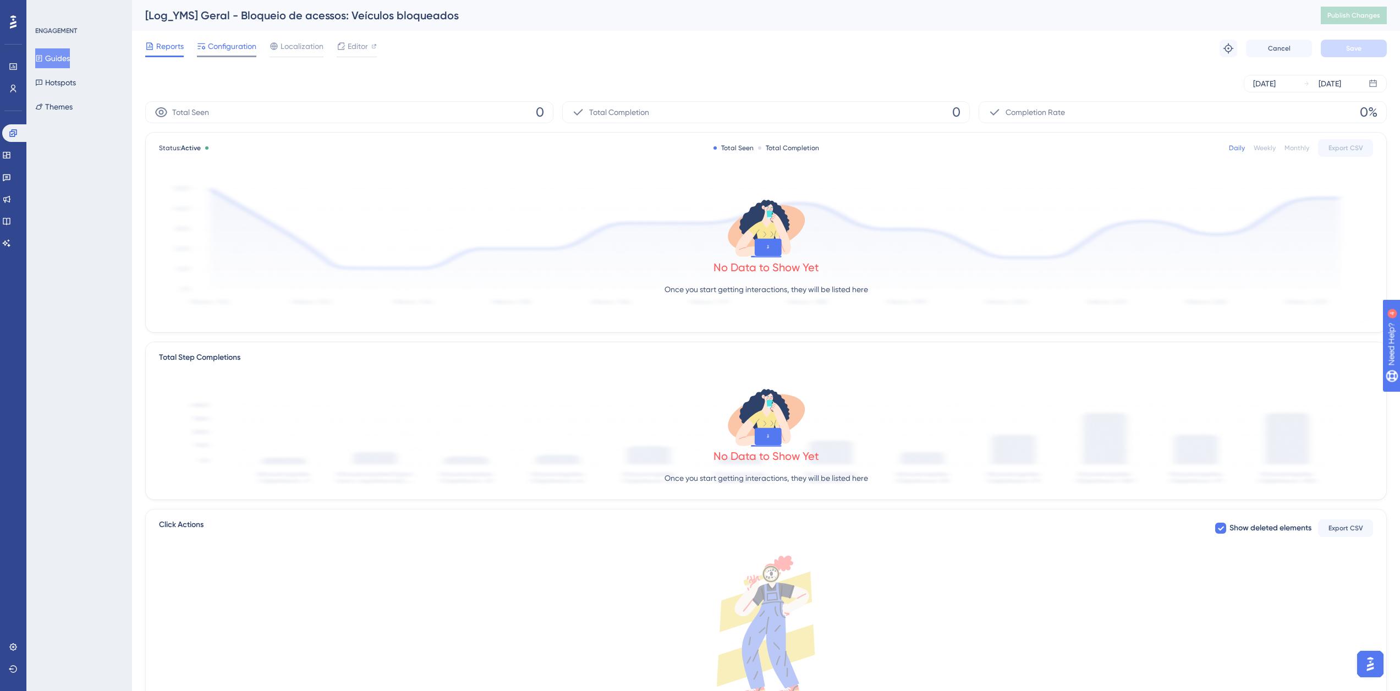
click at [239, 48] on span "Configuration" at bounding box center [232, 46] width 48 height 13
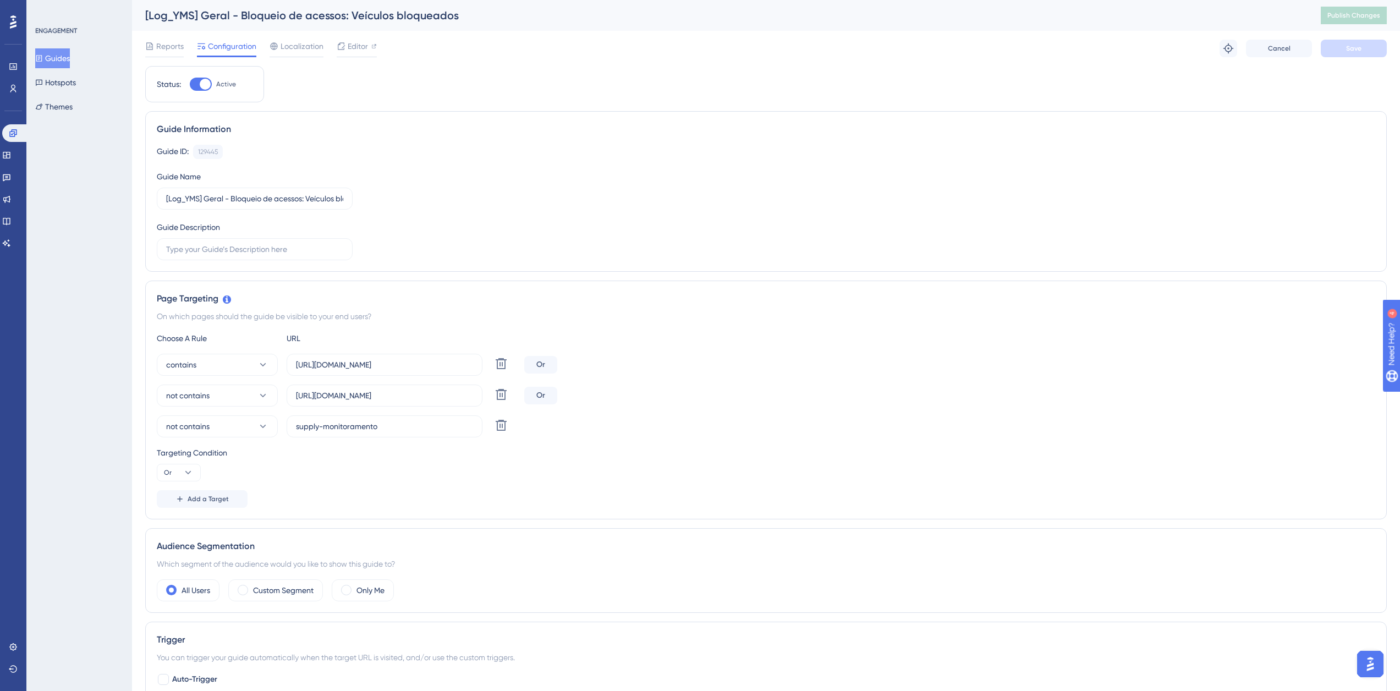
click at [43, 54] on icon at bounding box center [39, 58] width 8 height 8
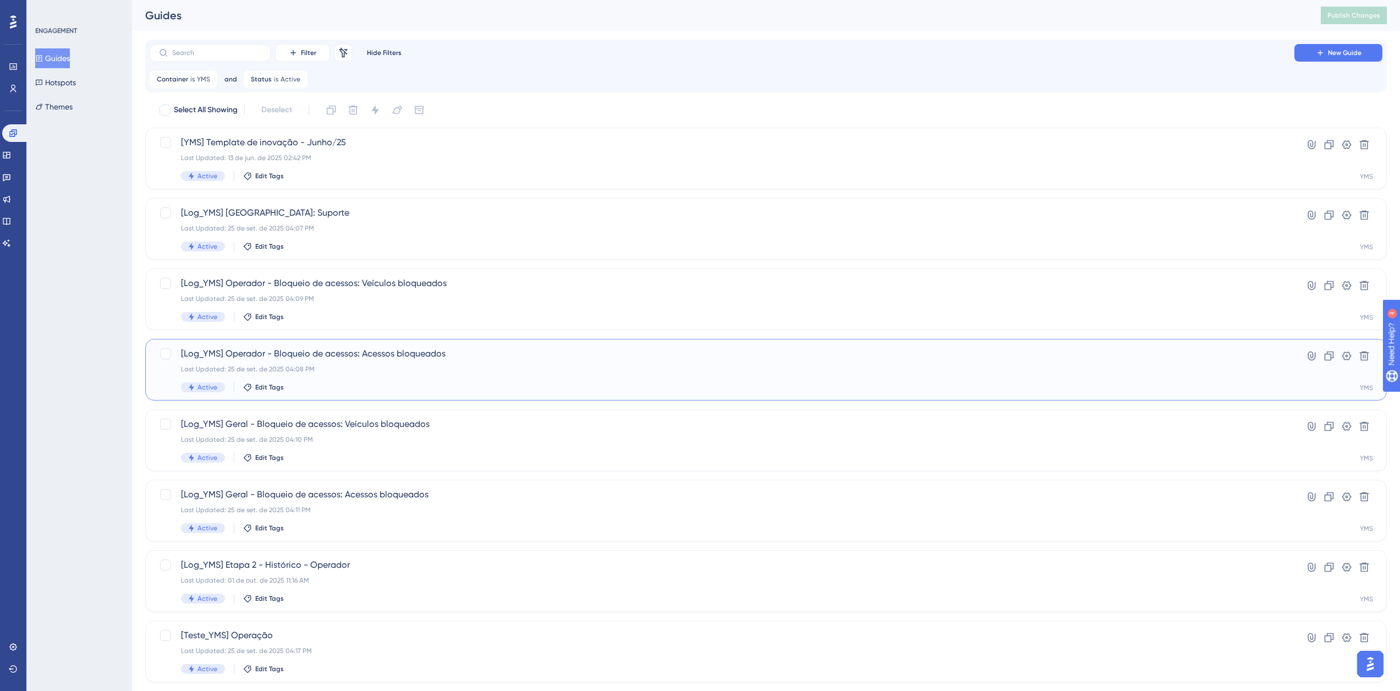
click at [278, 370] on div "Last Updated: 25 de set. de 2025 04:08 PM" at bounding box center [722, 369] width 1082 height 9
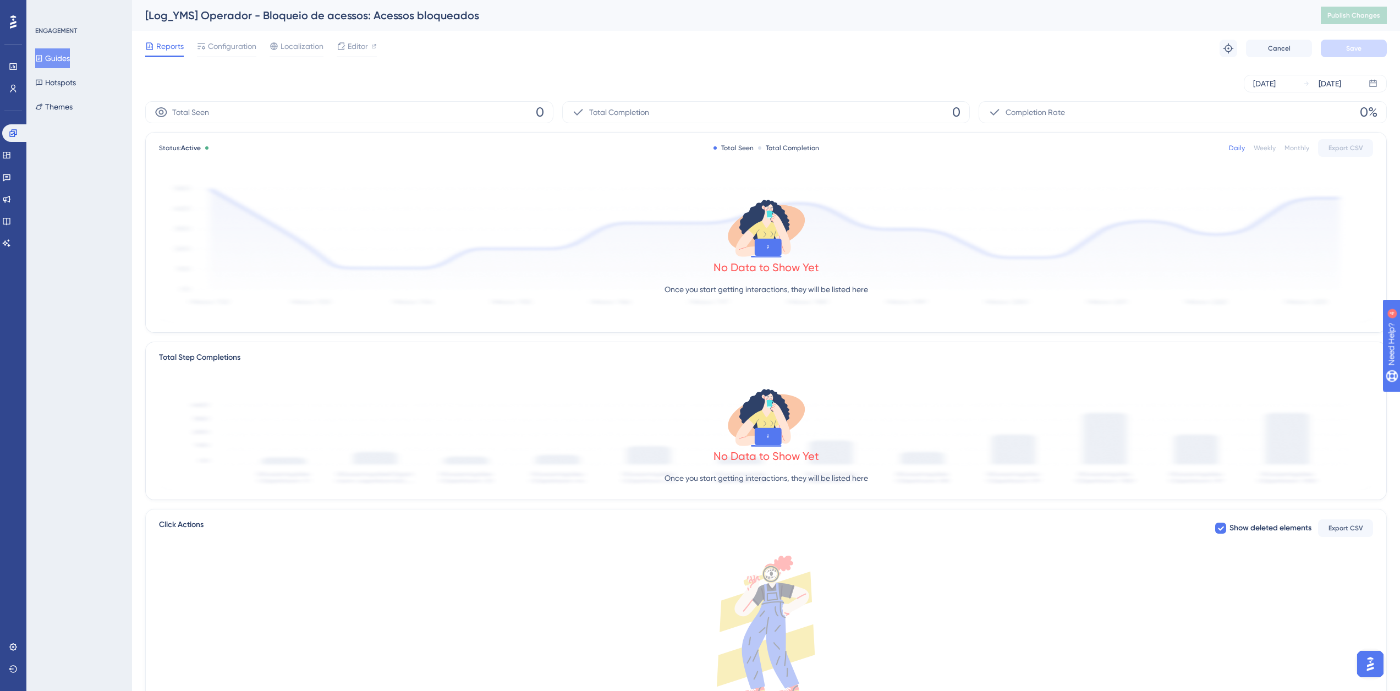
click at [216, 39] on div "Reports Configuration Localization Editor Troubleshoot Cancel Save" at bounding box center [765, 48] width 1241 height 35
click at [219, 46] on span "Configuration" at bounding box center [232, 46] width 48 height 13
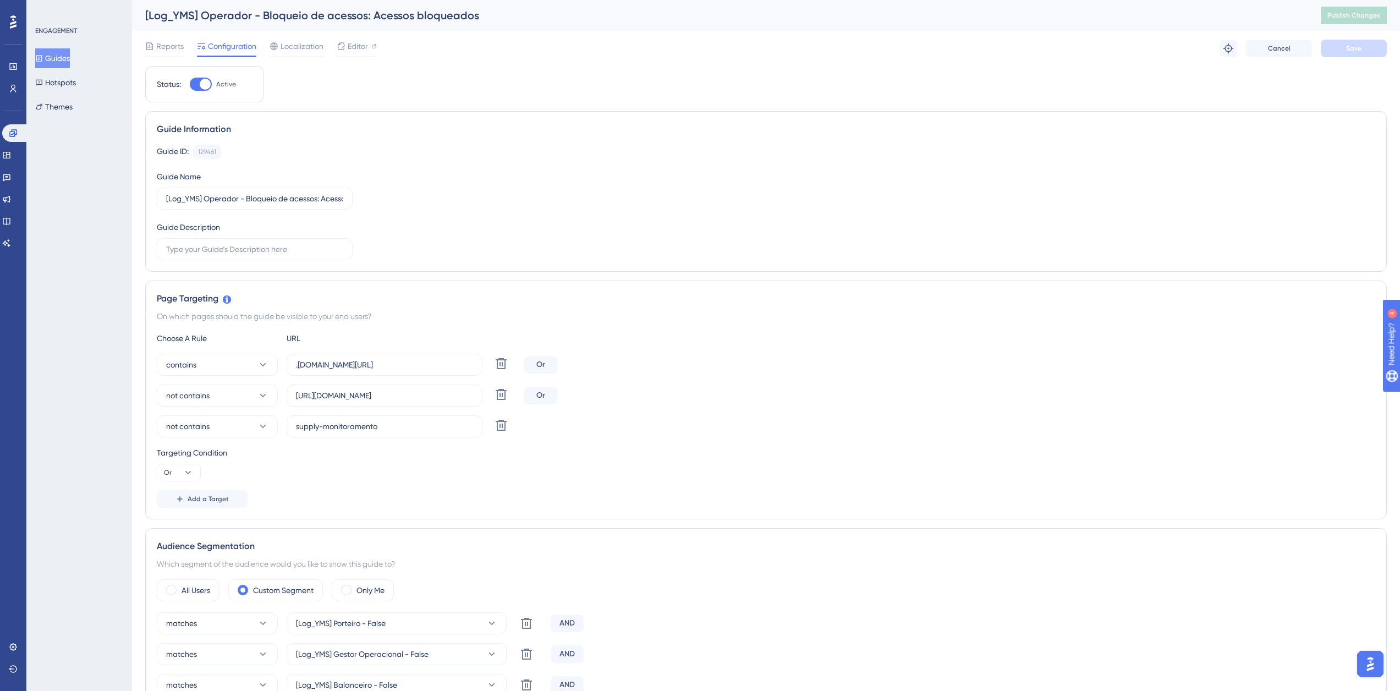
click at [50, 48] on button "Guides" at bounding box center [52, 58] width 35 height 20
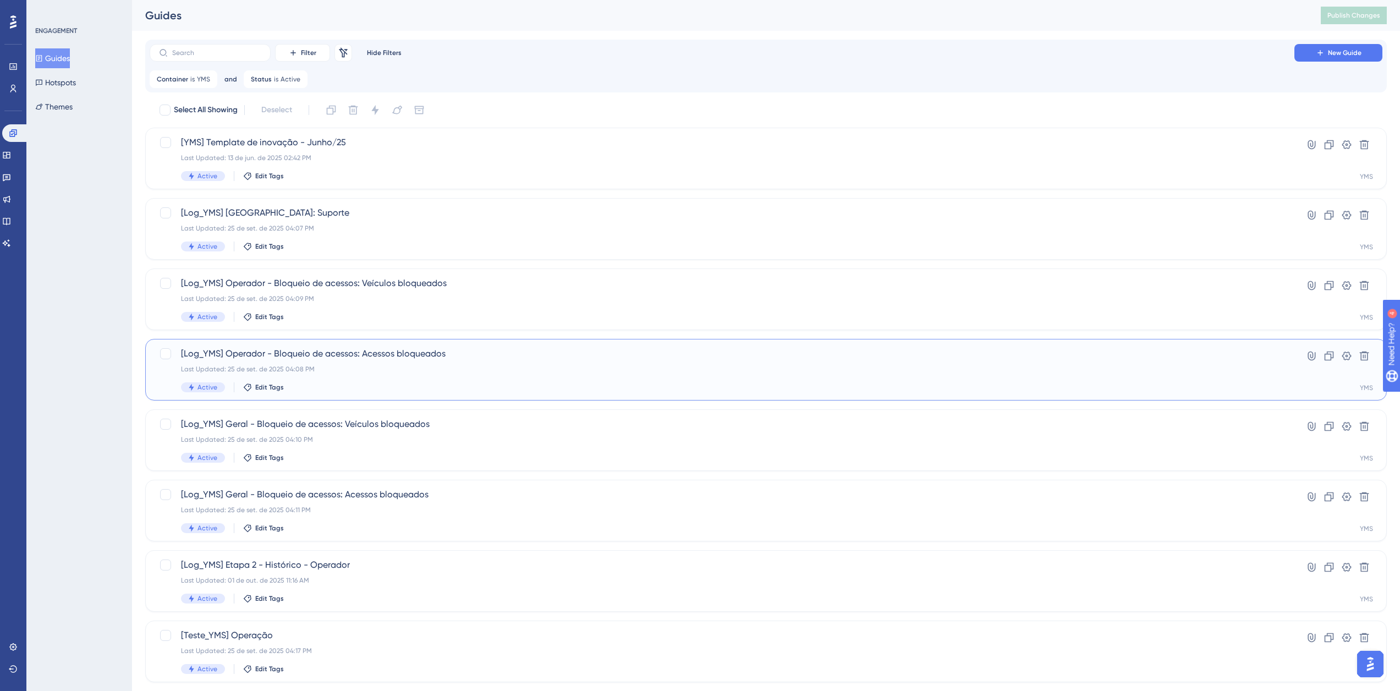
click at [306, 355] on span "[Log_YMS] Operador - Bloqueio de acessos: Acessos bloqueados" at bounding box center [722, 353] width 1082 height 13
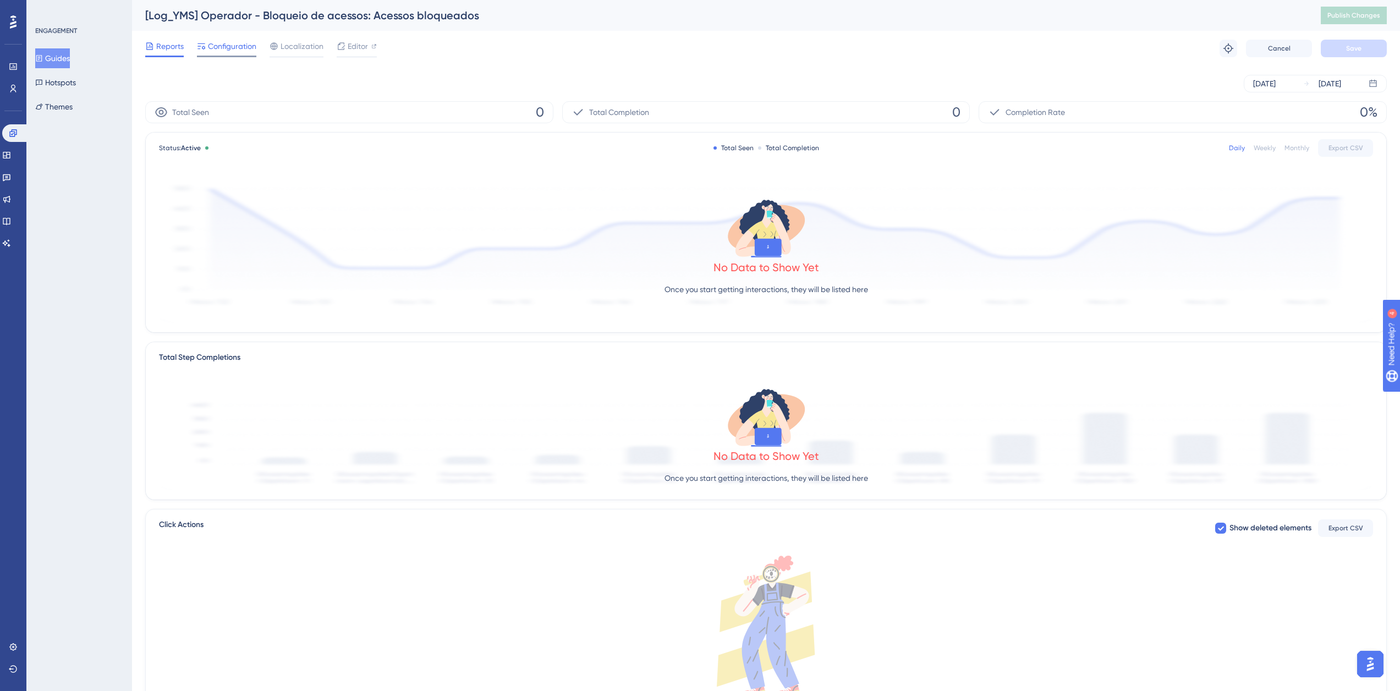
click at [244, 46] on span "Configuration" at bounding box center [232, 46] width 48 height 13
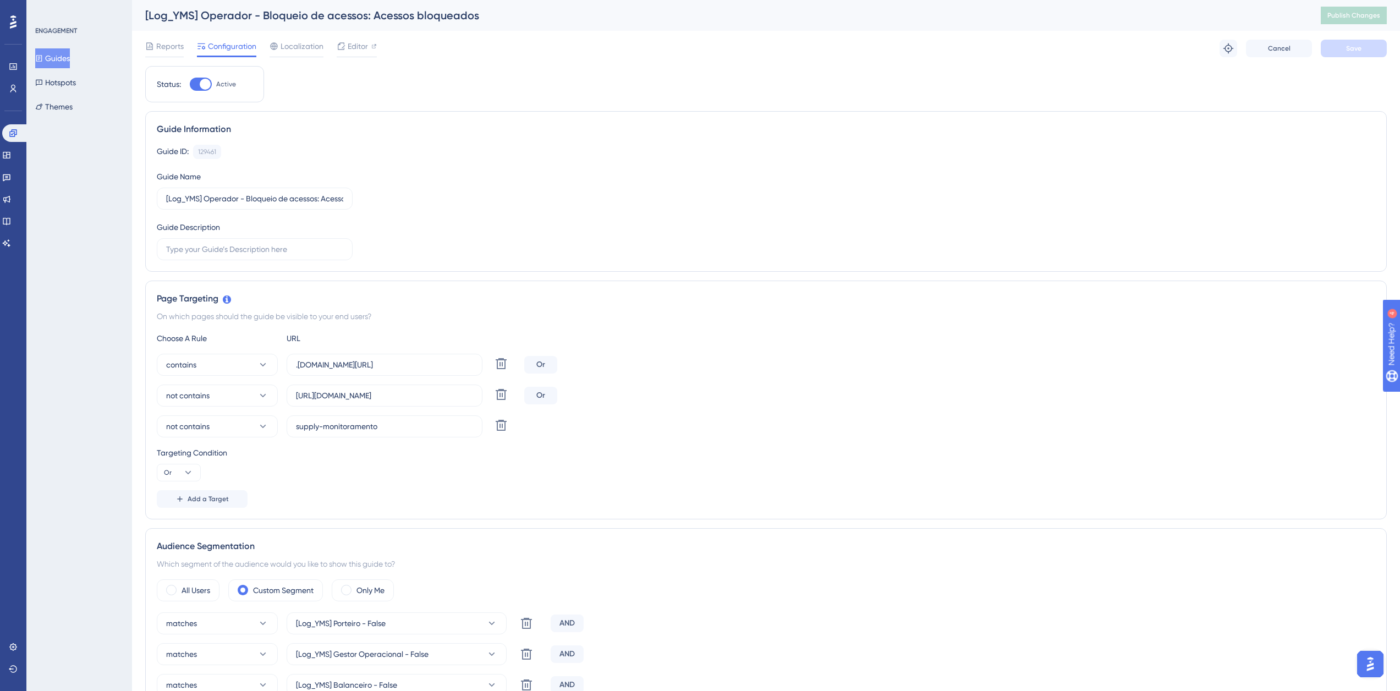
click at [52, 58] on button "Guides" at bounding box center [52, 58] width 35 height 20
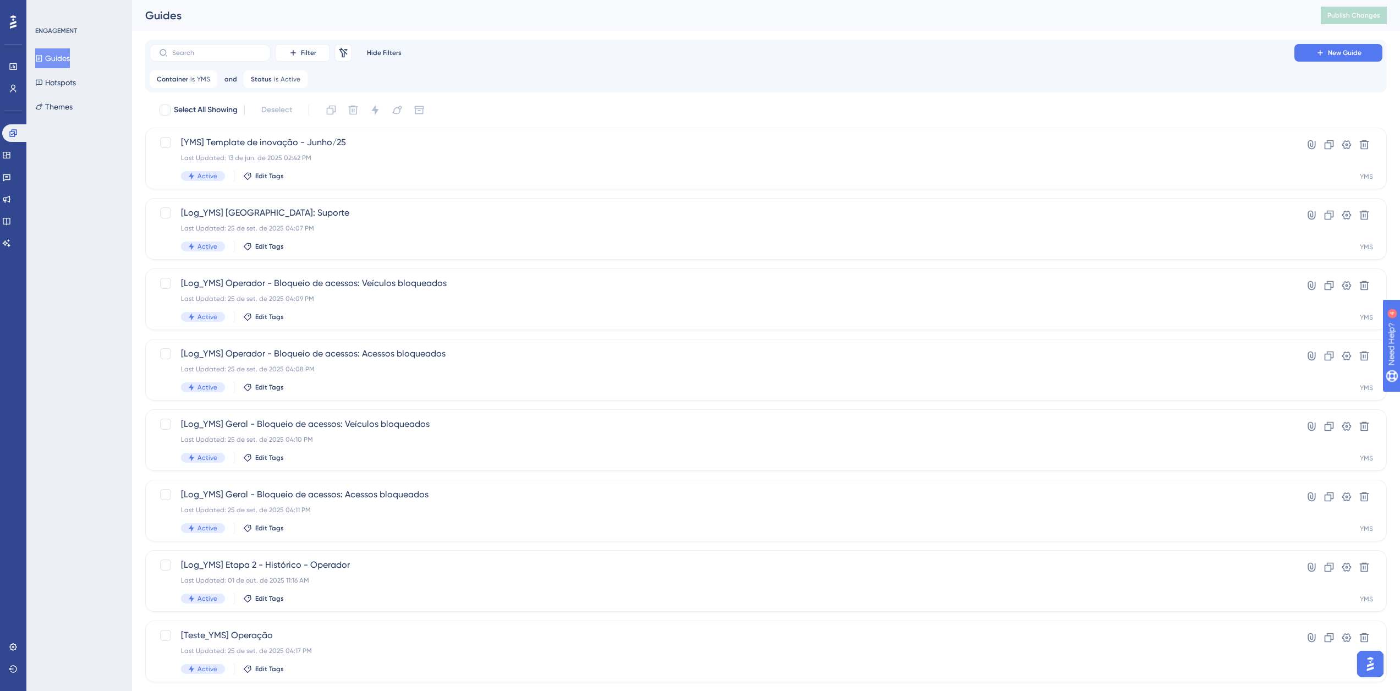
click at [293, 267] on div "Select All Showing Deselect [YMS] Template de inovação - Junho/25 Last Updated:…" at bounding box center [765, 462] width 1241 height 722
click at [292, 283] on span "[Log_YMS] Operador - Bloqueio de acessos: Veículos bloqueados" at bounding box center [722, 283] width 1082 height 13
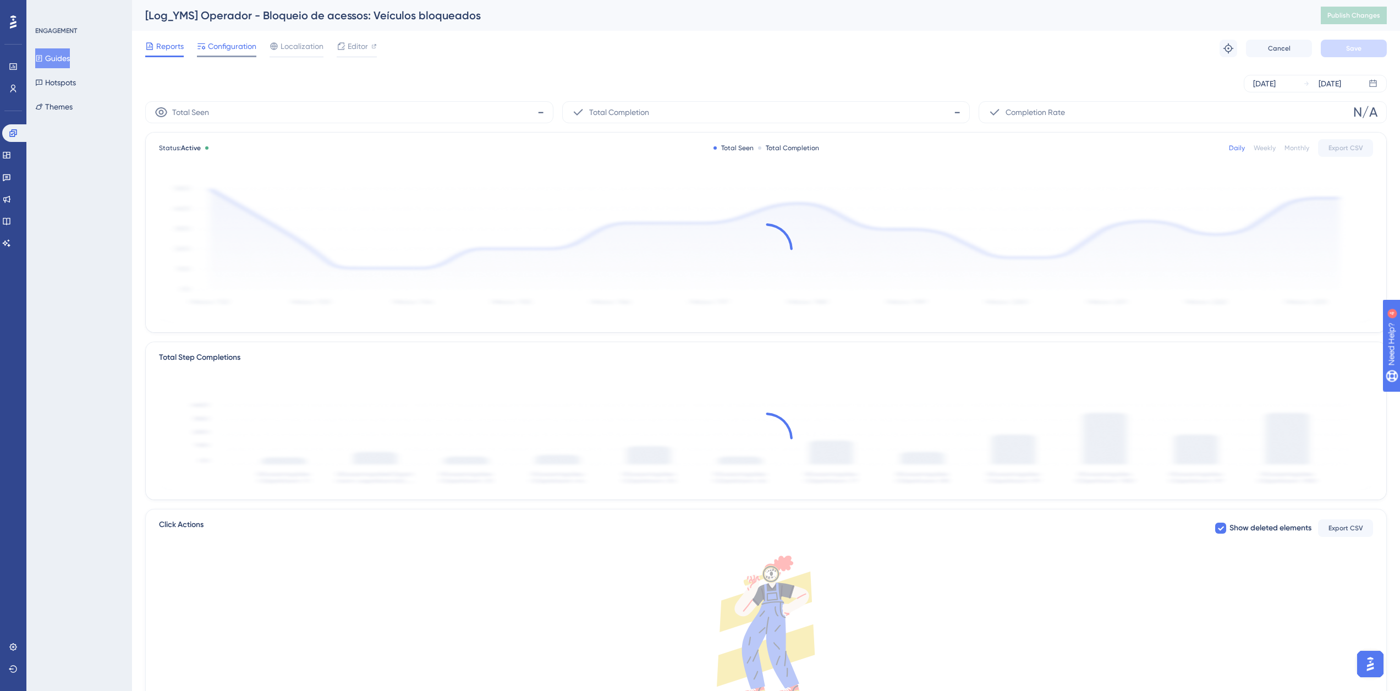
click at [228, 43] on span "Configuration" at bounding box center [232, 46] width 48 height 13
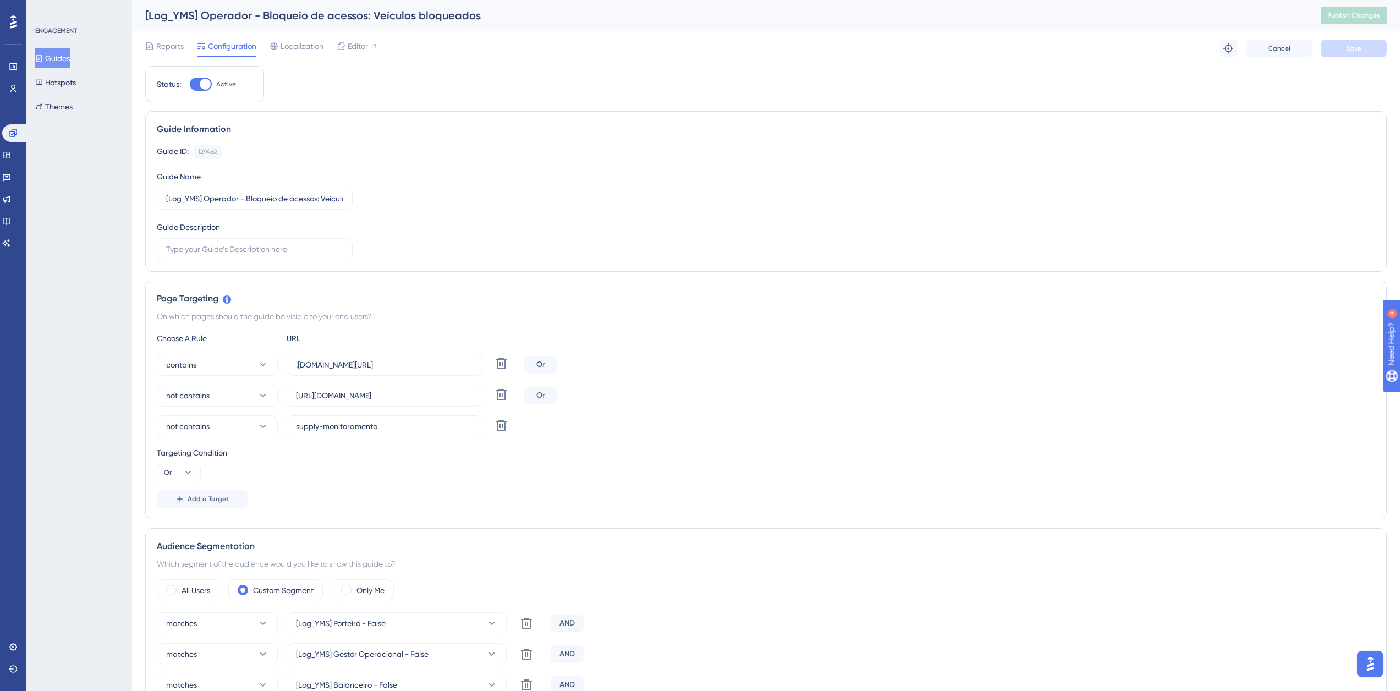
click at [67, 56] on button "Guides" at bounding box center [52, 58] width 35 height 20
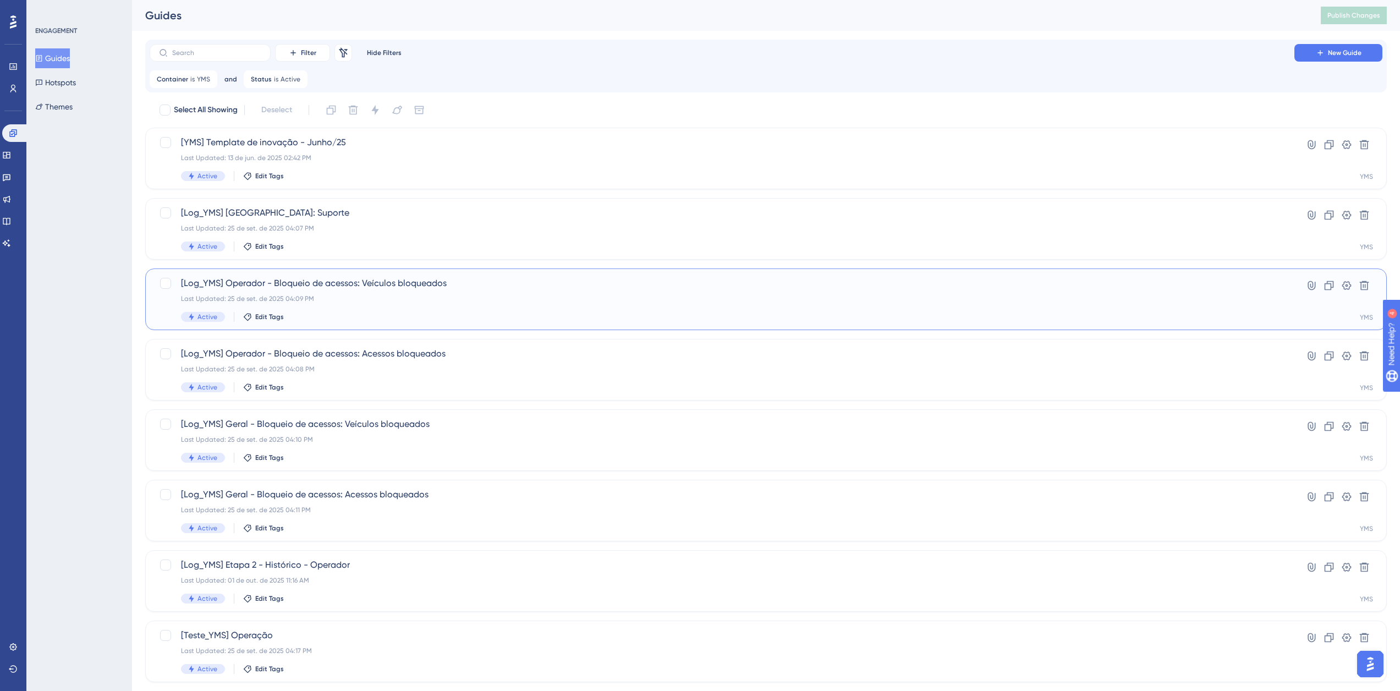
click at [314, 290] on div "[Log_YMS] Operador - Bloqueio de acessos: Veículos bloqueados Last Updated: 25 …" at bounding box center [722, 299] width 1082 height 45
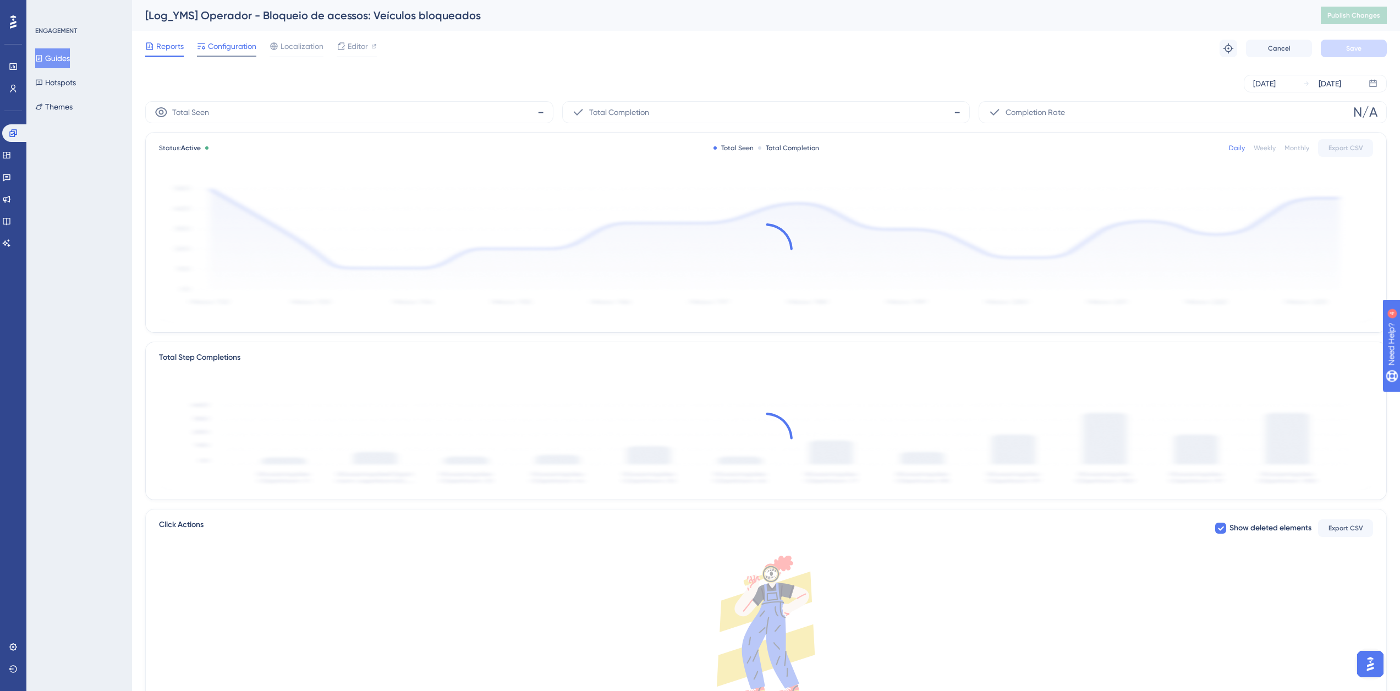
click at [232, 51] on span "Configuration" at bounding box center [232, 46] width 48 height 13
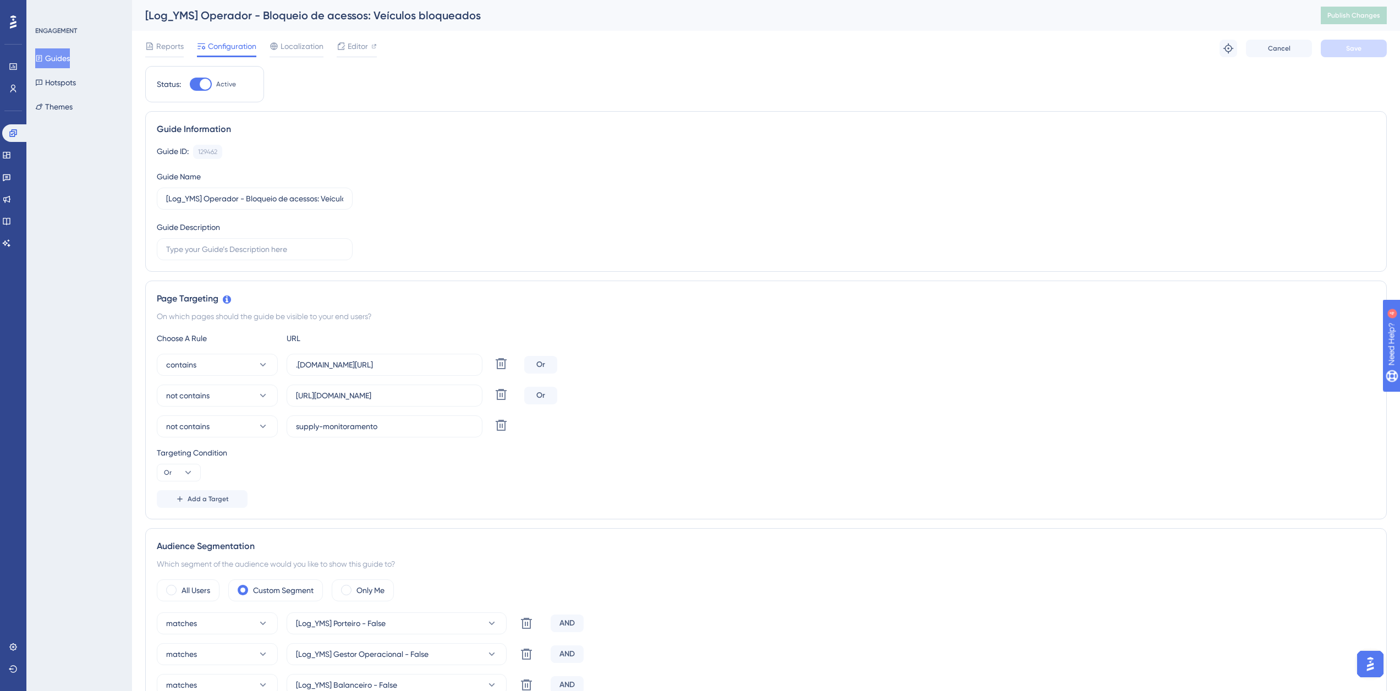
click at [66, 52] on button "Guides" at bounding box center [52, 58] width 35 height 20
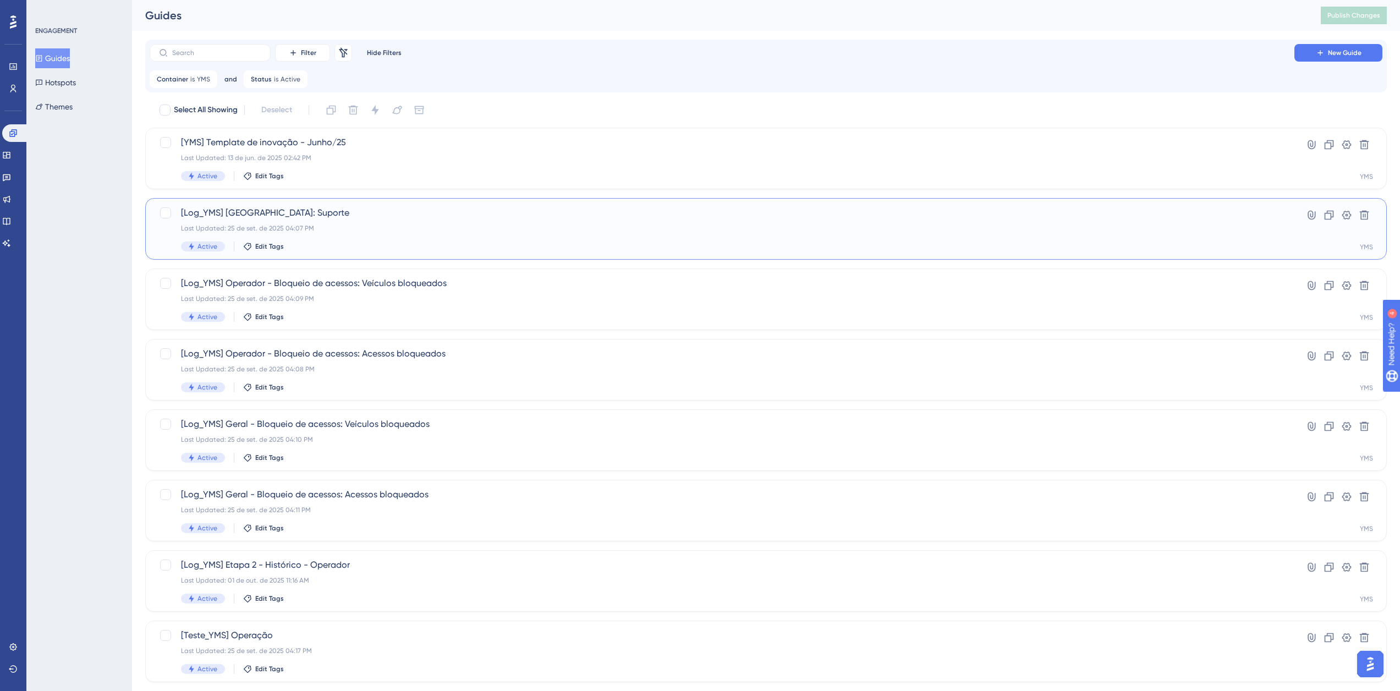
click at [280, 213] on span "[Log_YMS] [GEOGRAPHIC_DATA]: Suporte" at bounding box center [722, 212] width 1082 height 13
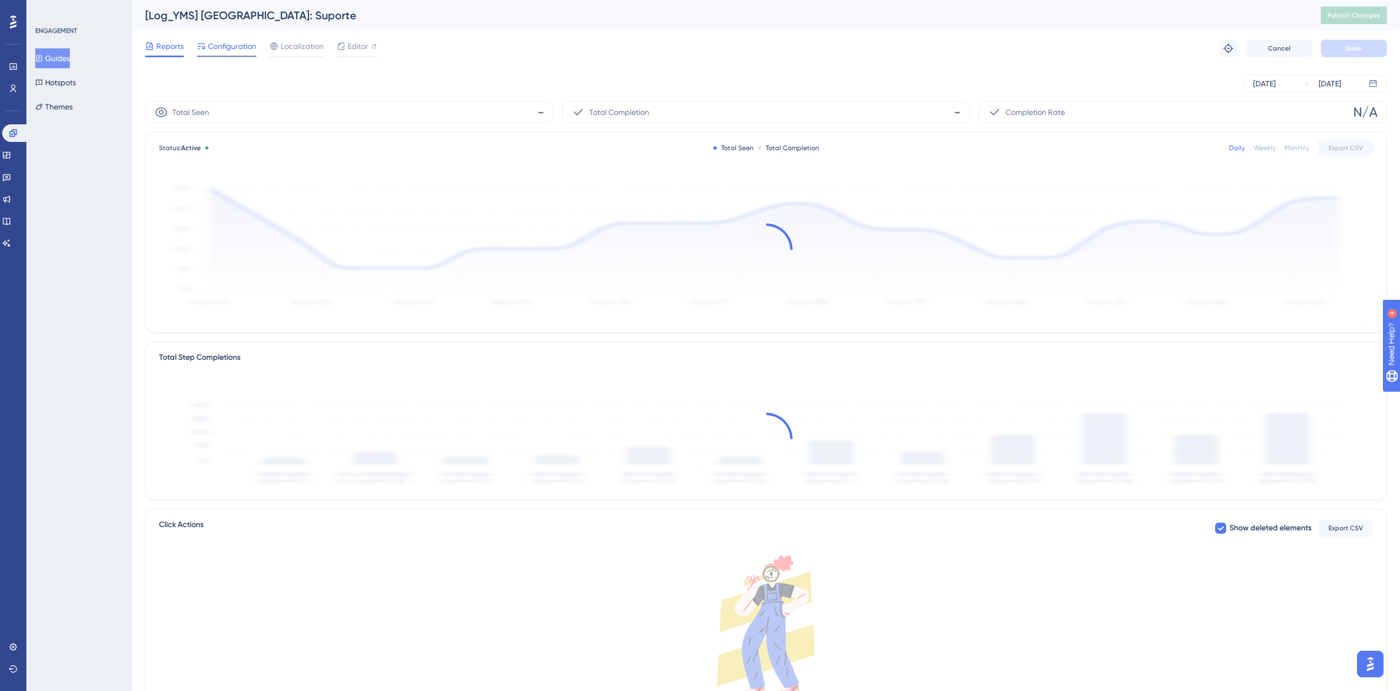
click at [220, 47] on span "Configuration" at bounding box center [232, 46] width 48 height 13
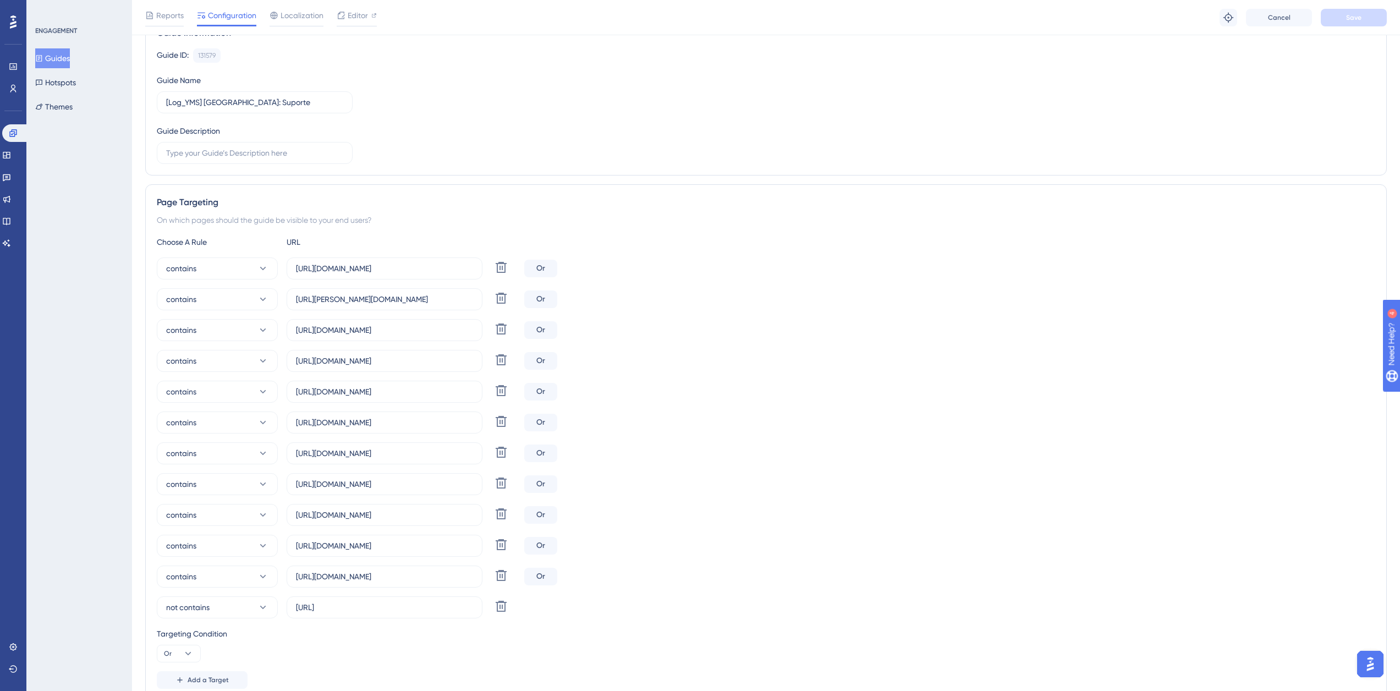
scroll to position [385, 0]
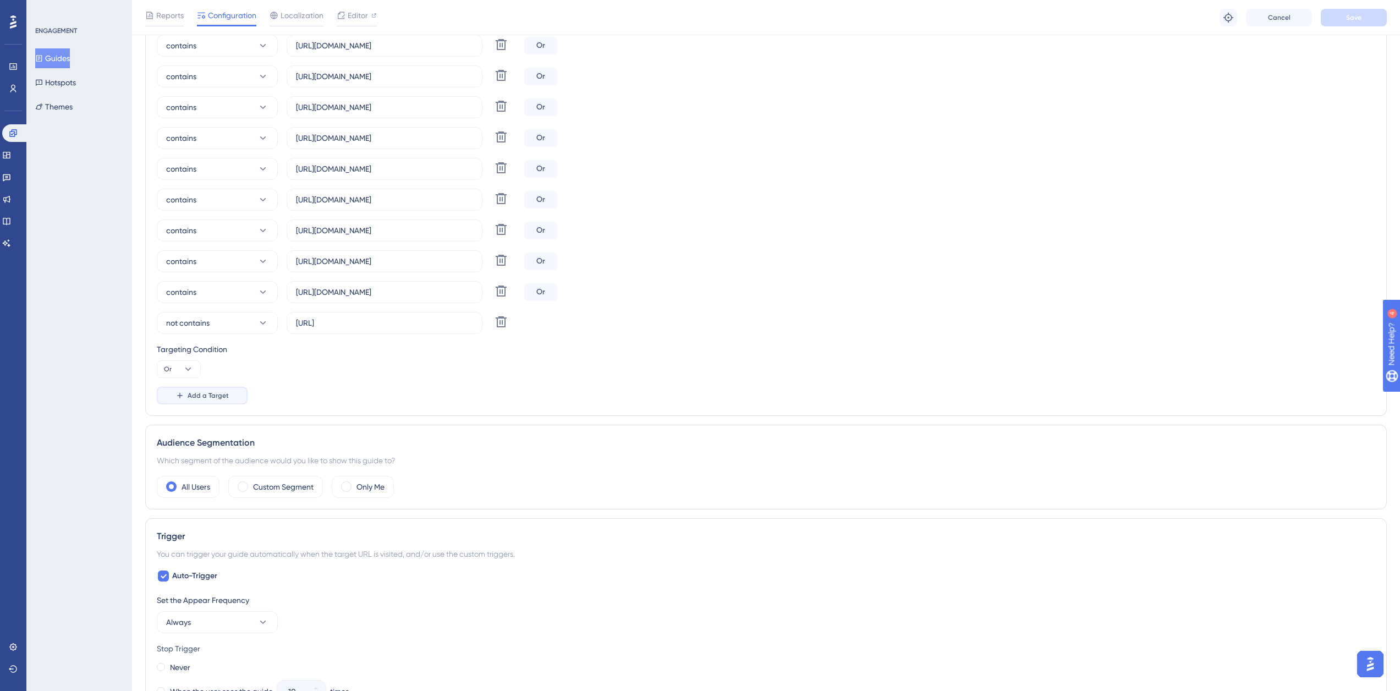
click at [193, 391] on span "Add a Target" at bounding box center [208, 395] width 41 height 9
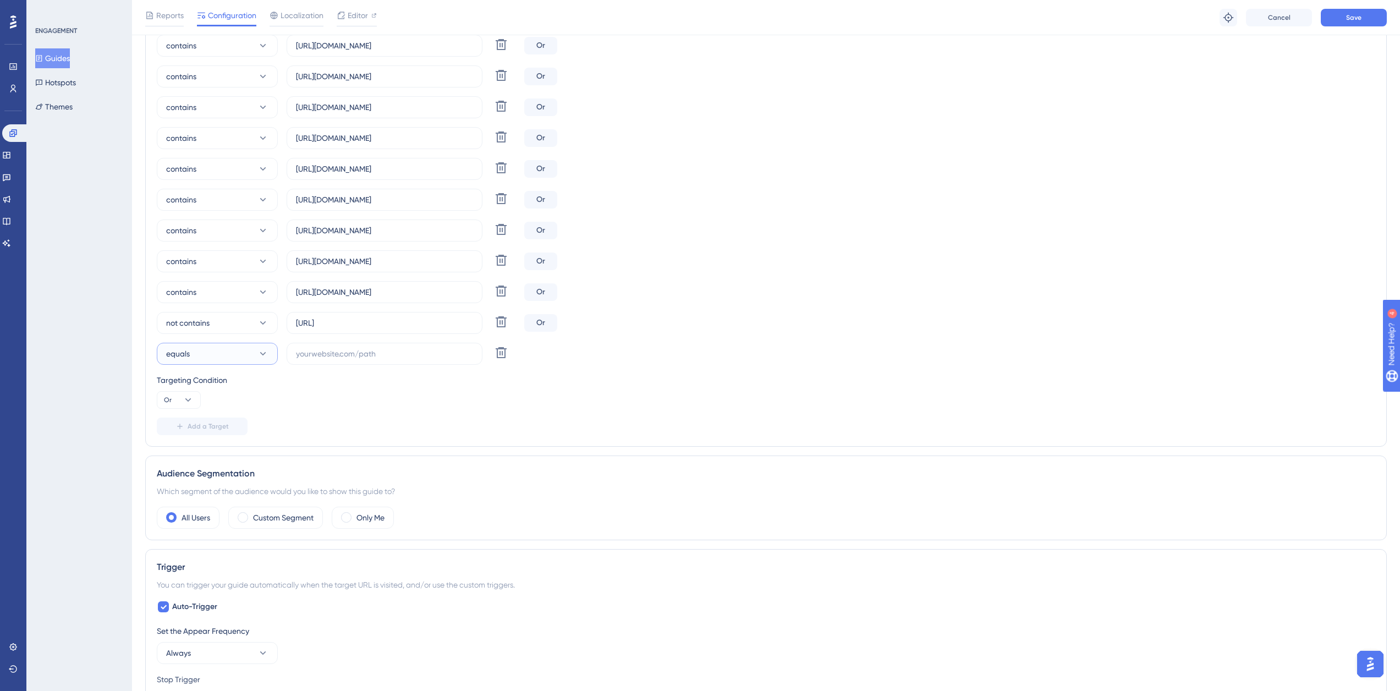
click at [206, 351] on button "equals" at bounding box center [217, 354] width 121 height 22
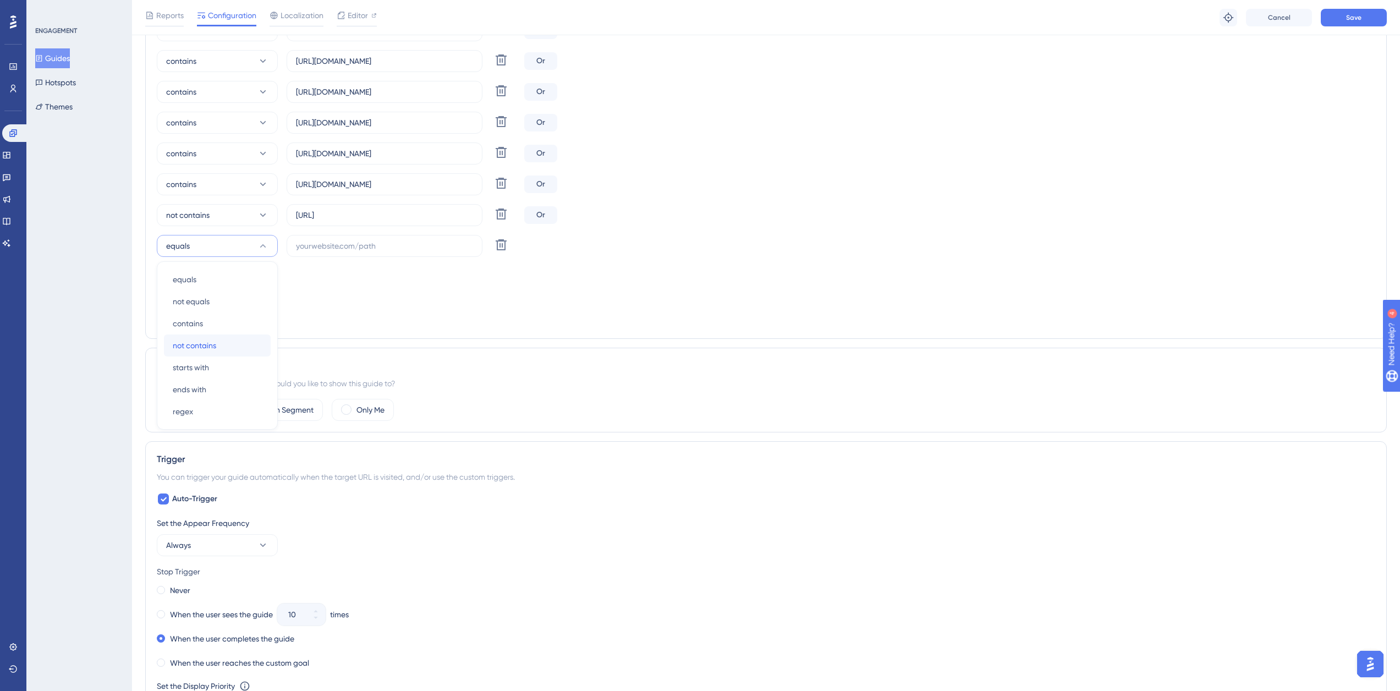
click at [202, 350] on span "not contains" at bounding box center [194, 345] width 43 height 13
click at [343, 250] on input "text" at bounding box center [384, 246] width 177 height 12
paste input "[URL][DOMAIN_NAME]"
drag, startPoint x: 303, startPoint y: 248, endPoint x: 267, endPoint y: 251, distance: 35.9
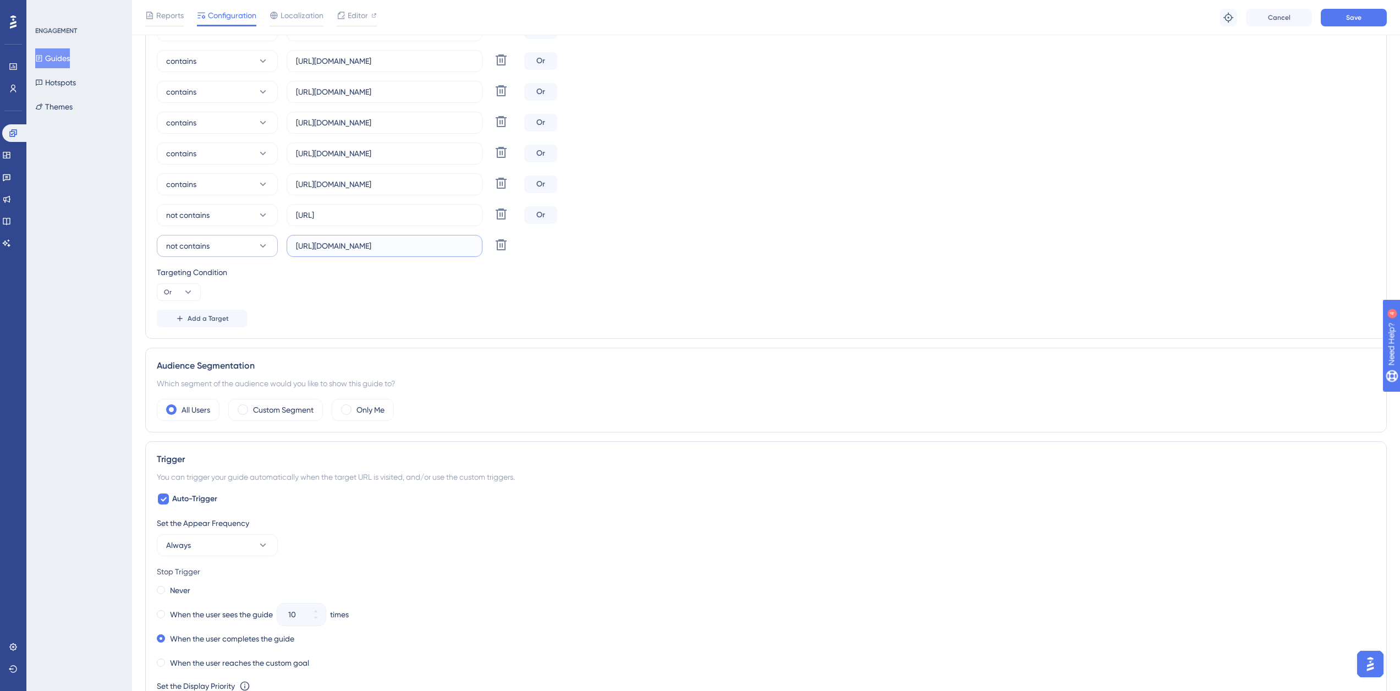
click at [267, 251] on div "not contains [URL][DOMAIN_NAME] Delete" at bounding box center [338, 246] width 363 height 22
drag, startPoint x: 378, startPoint y: 247, endPoint x: 465, endPoint y: 250, distance: 86.4
click at [465, 250] on input "[DOMAIN_NAME][URL]" at bounding box center [384, 246] width 177 height 12
type input "supply-monitoramento"
click at [1352, 14] on span "Save" at bounding box center [1353, 17] width 15 height 9
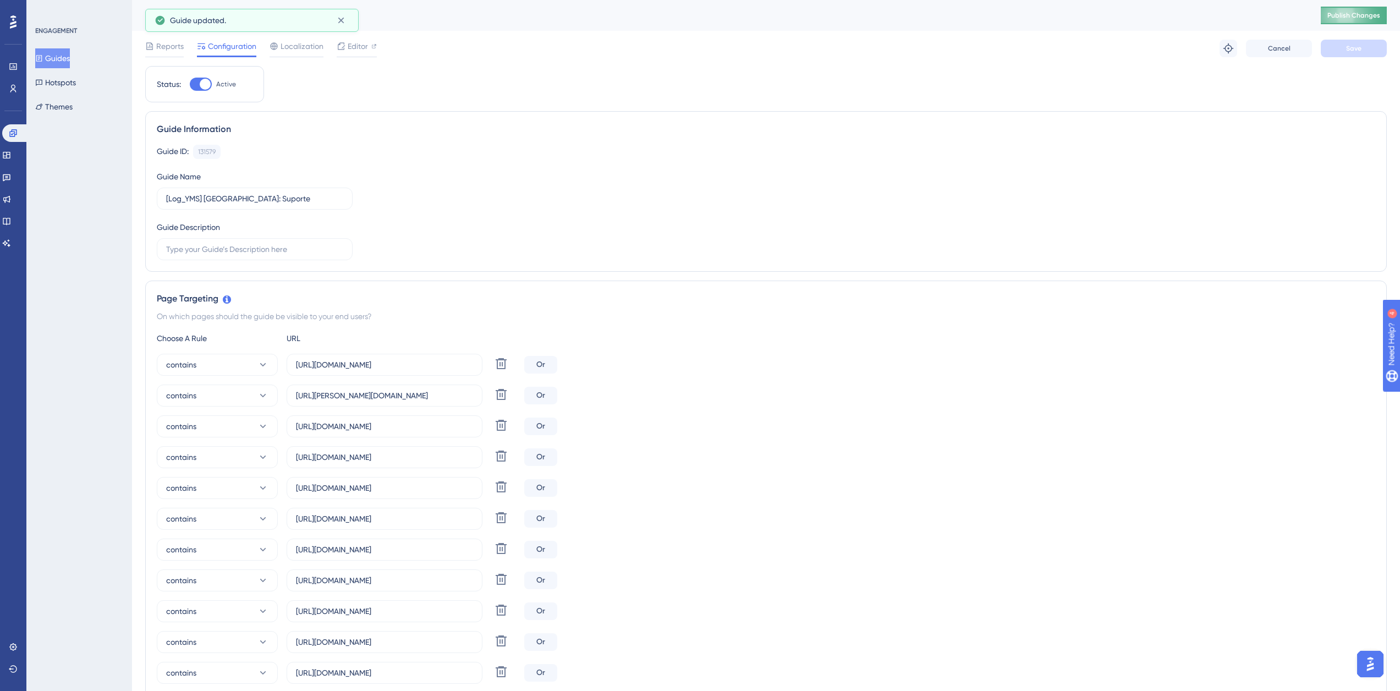
click at [1359, 8] on button "Publish Changes" at bounding box center [1354, 16] width 66 height 18
click at [12, 135] on icon at bounding box center [12, 132] width 7 height 7
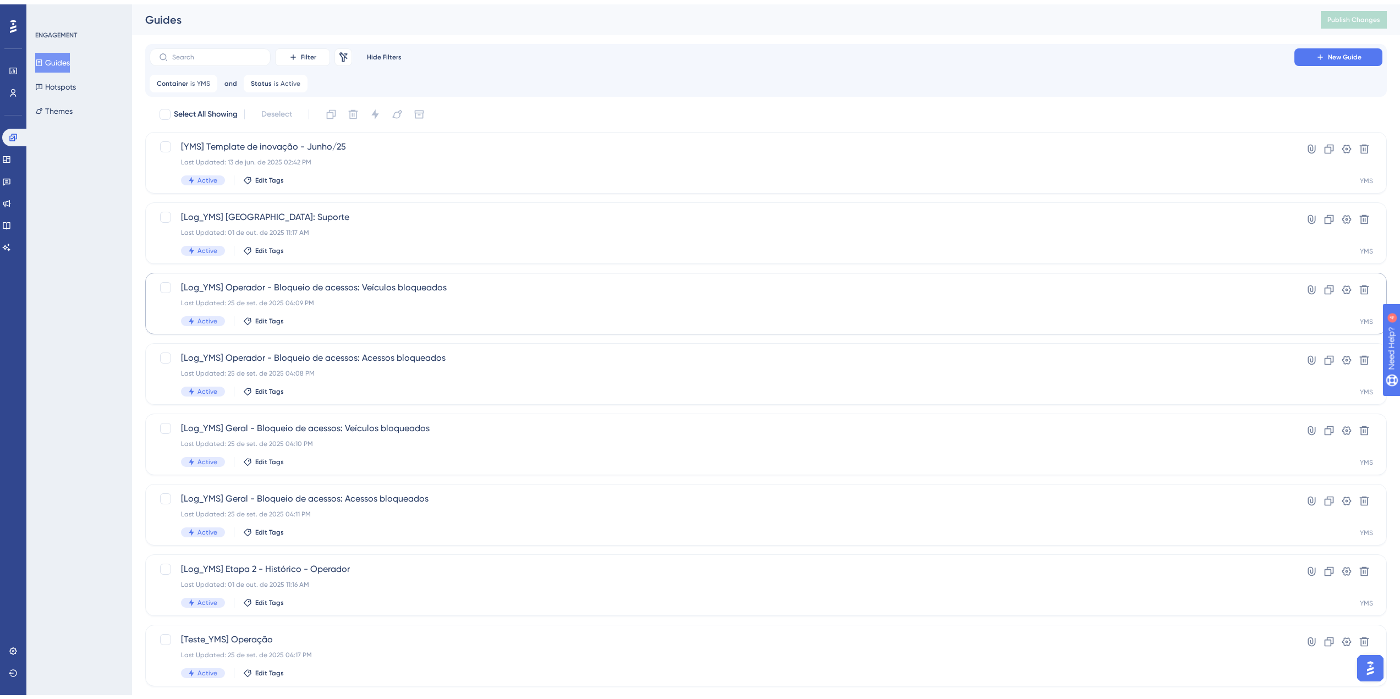
scroll to position [55, 0]
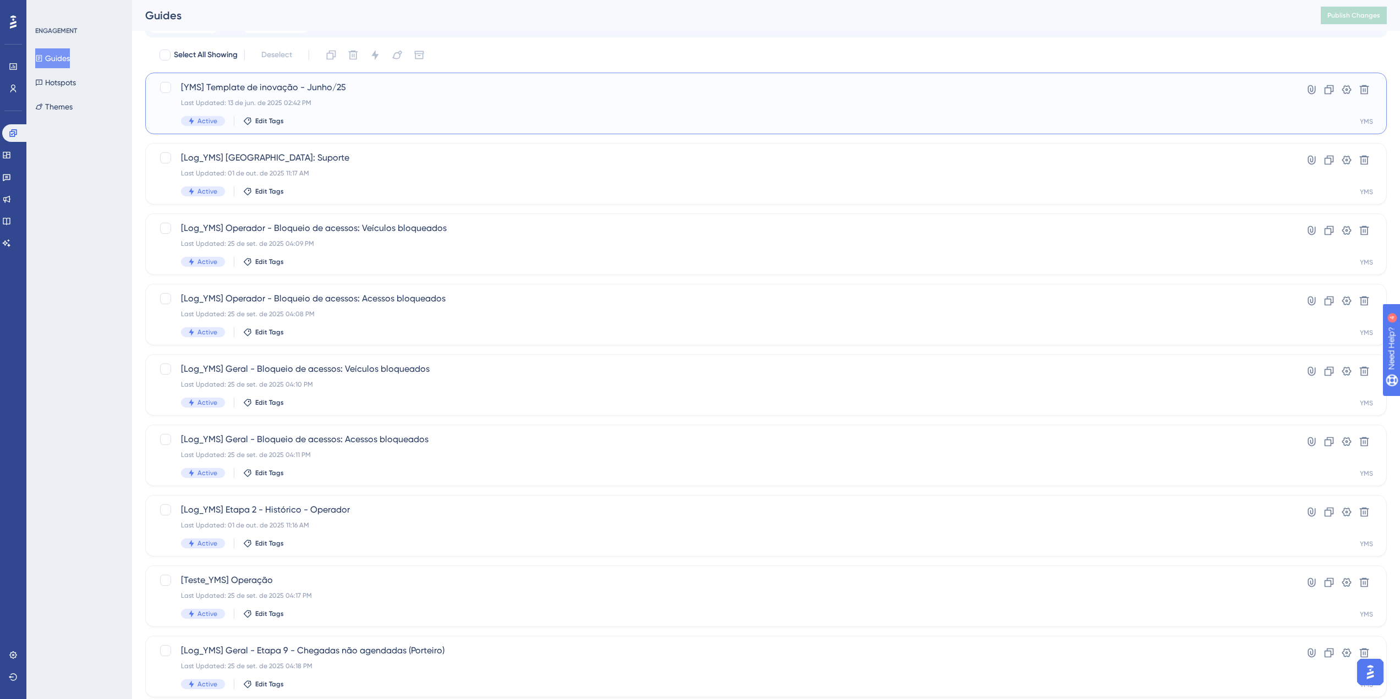
click at [328, 108] on div "[YMS] Template de inovação - Junho/25 Last Updated: 13 de jun. de 2025 02:42 PM…" at bounding box center [722, 103] width 1082 height 45
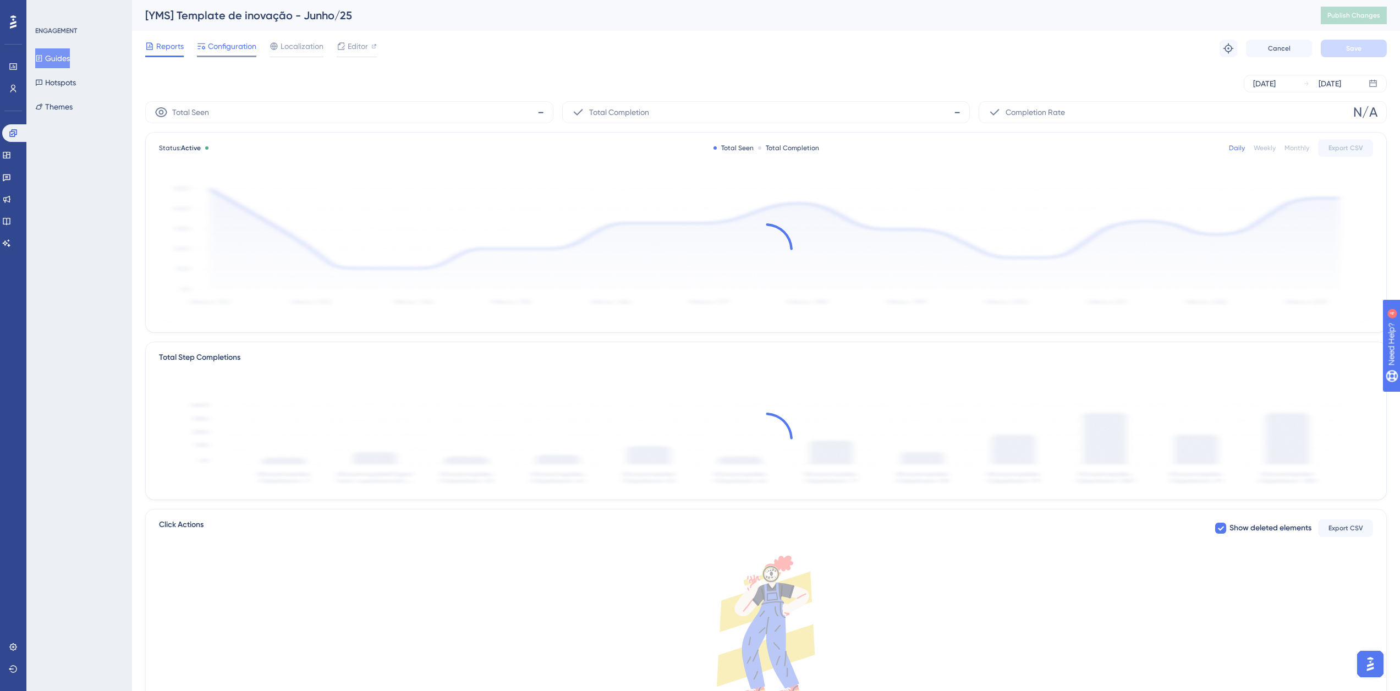
click at [218, 51] on span "Configuration" at bounding box center [232, 46] width 48 height 13
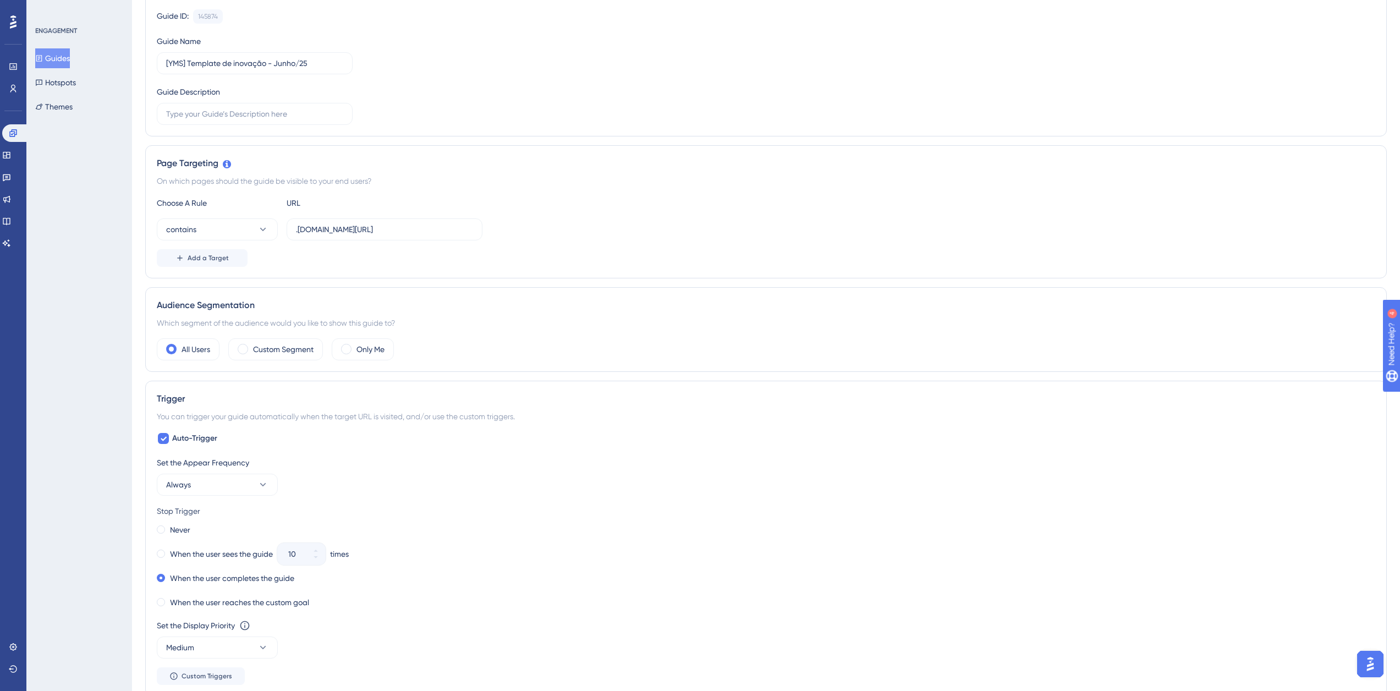
scroll to position [25, 0]
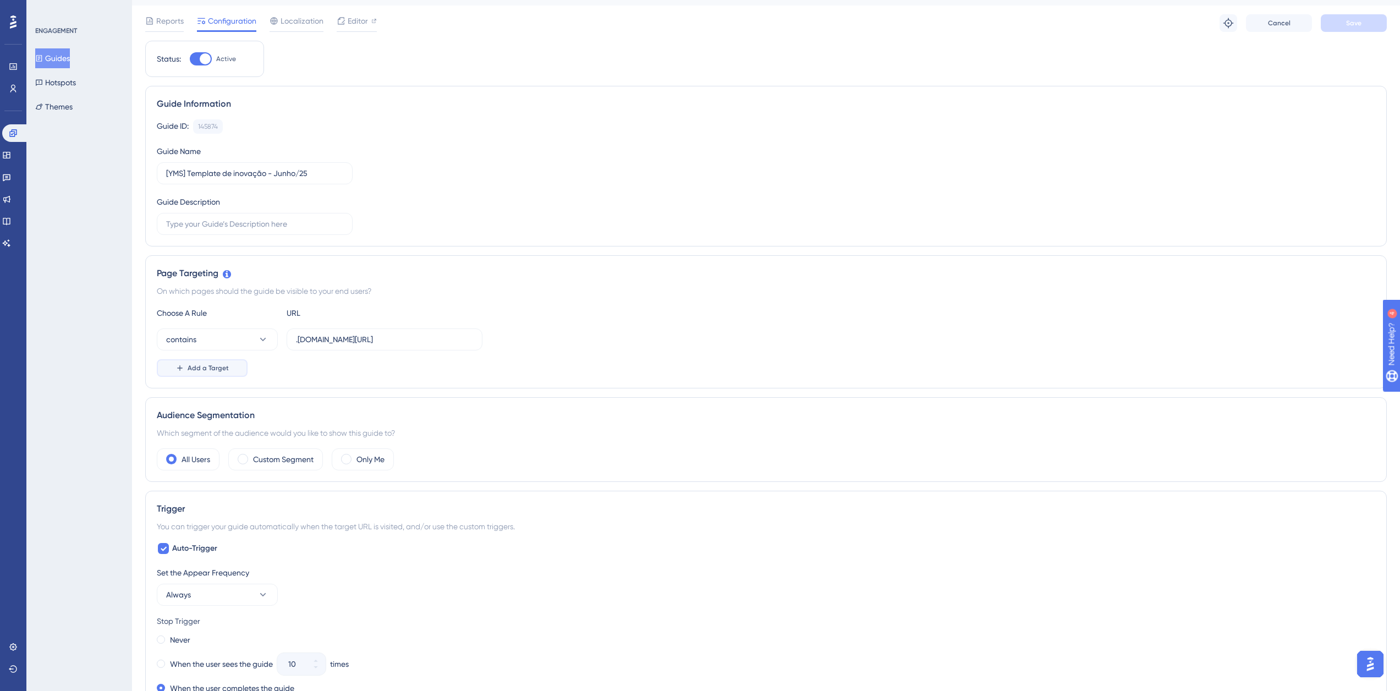
click at [222, 373] on button "Add a Target" at bounding box center [202, 368] width 91 height 18
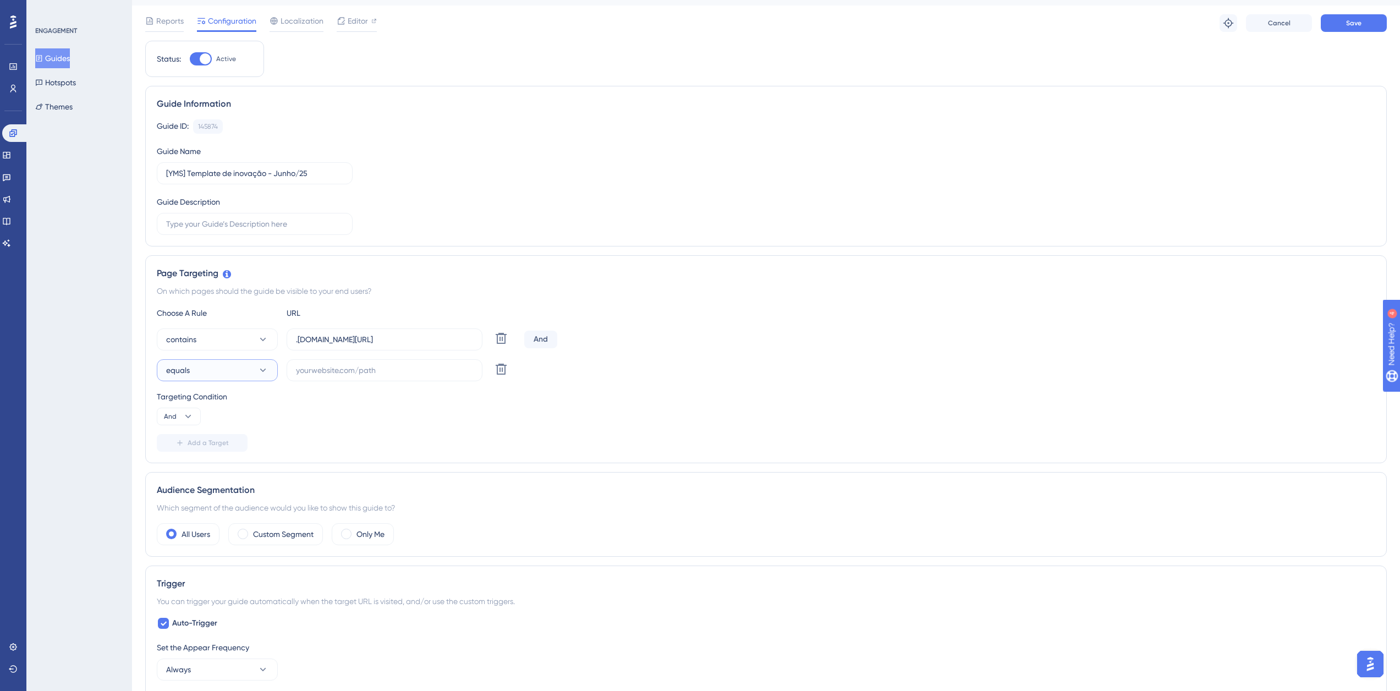
click at [222, 373] on button "equals" at bounding box center [217, 370] width 121 height 22
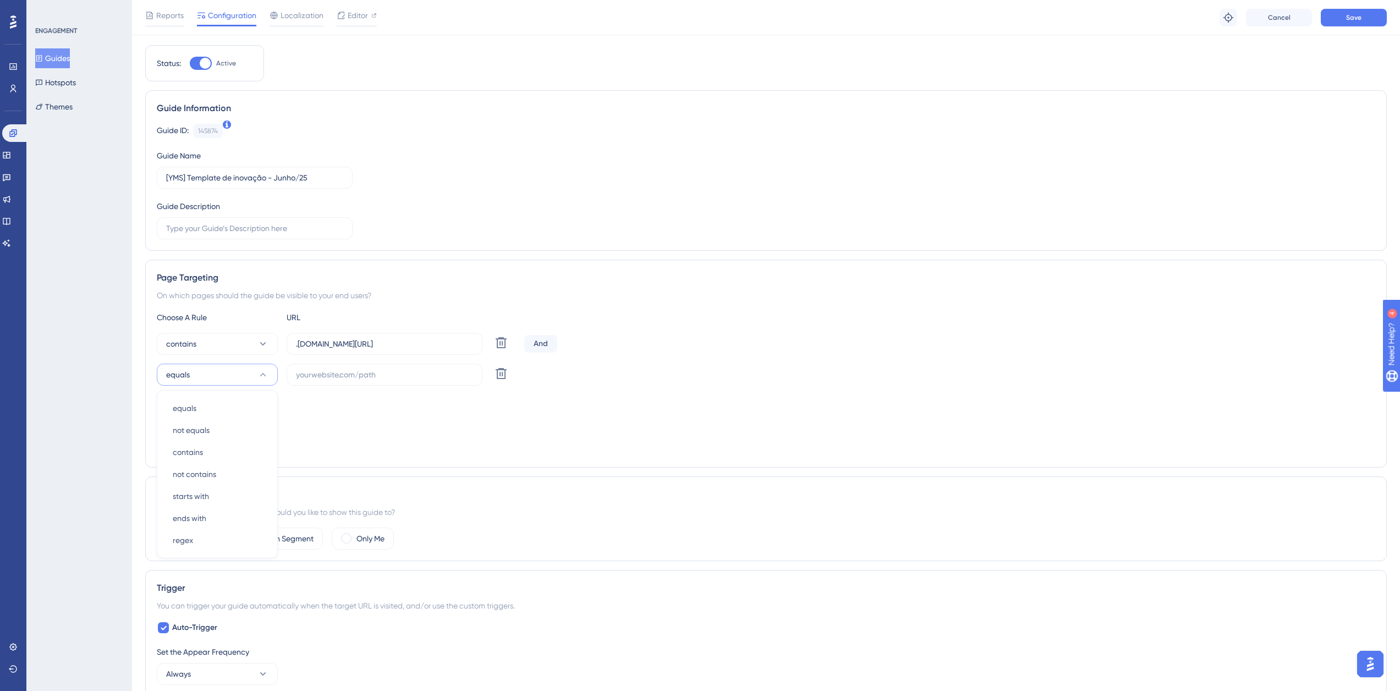
scroll to position [150, 0]
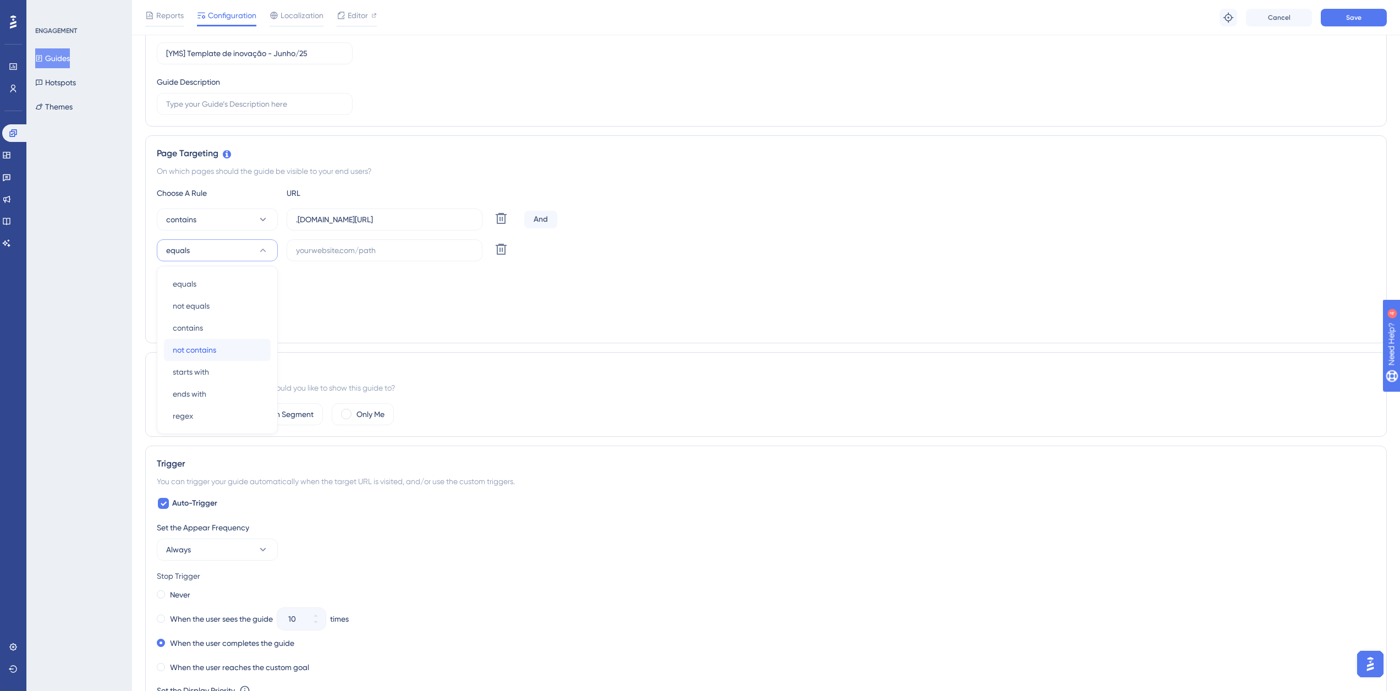
click at [228, 356] on div "not contains not contains" at bounding box center [217, 350] width 89 height 22
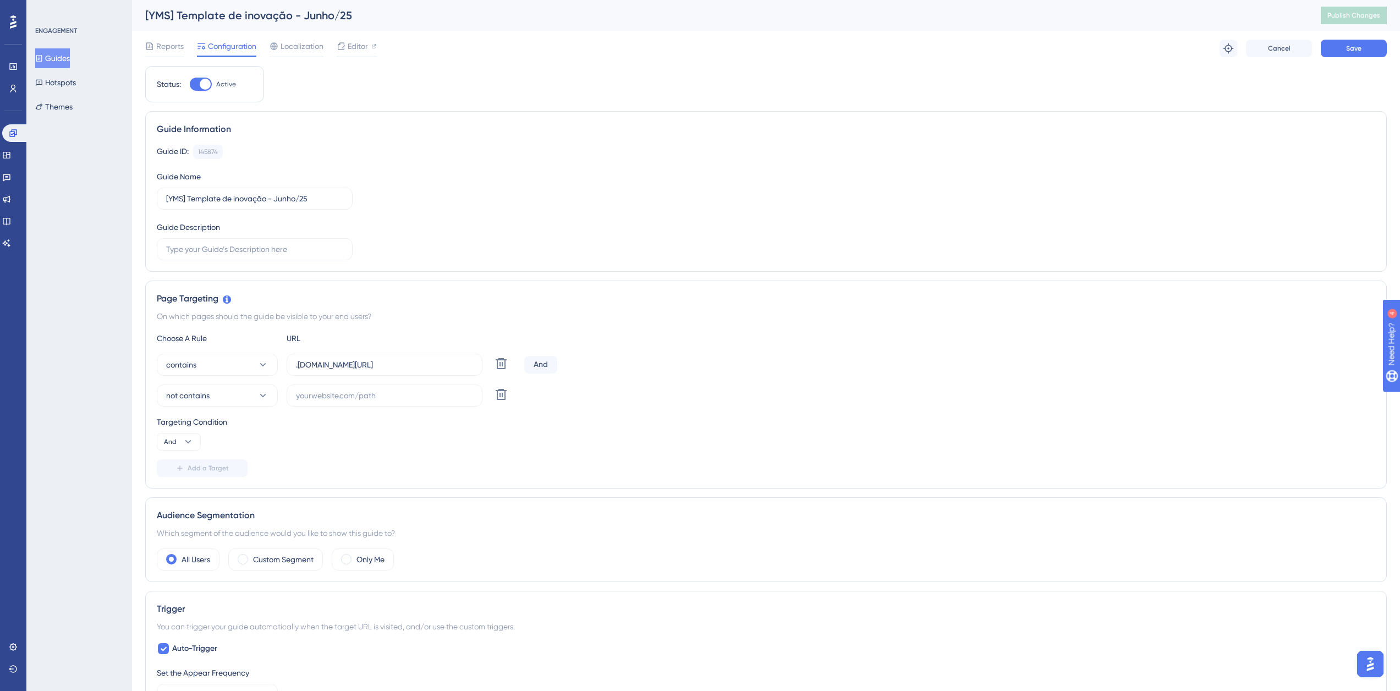
click at [207, 84] on div at bounding box center [205, 84] width 11 height 11
click at [190, 84] on input "Active" at bounding box center [189, 84] width 1 height 1
checkbox input "false"
click at [1329, 52] on button "Save" at bounding box center [1354, 49] width 66 height 18
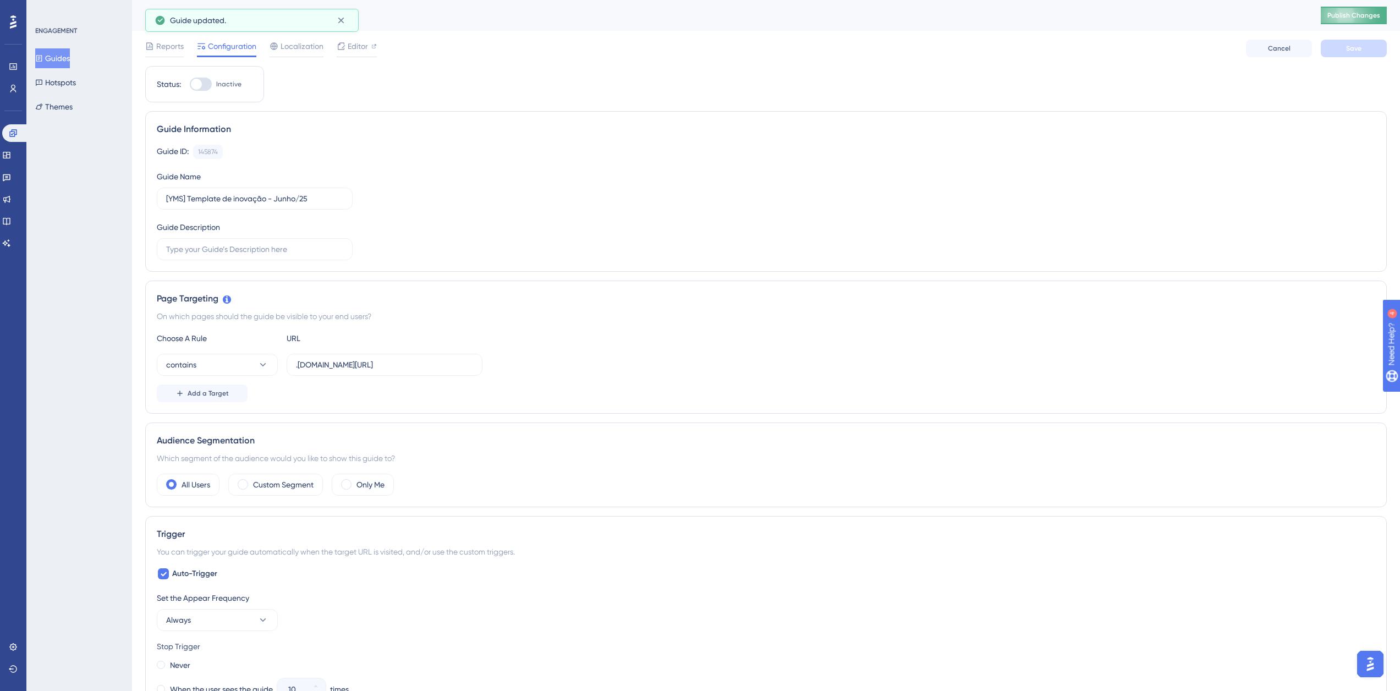
click at [1347, 15] on span "Publish Changes" at bounding box center [1353, 15] width 53 height 9
click at [62, 52] on button "Guides" at bounding box center [52, 58] width 35 height 20
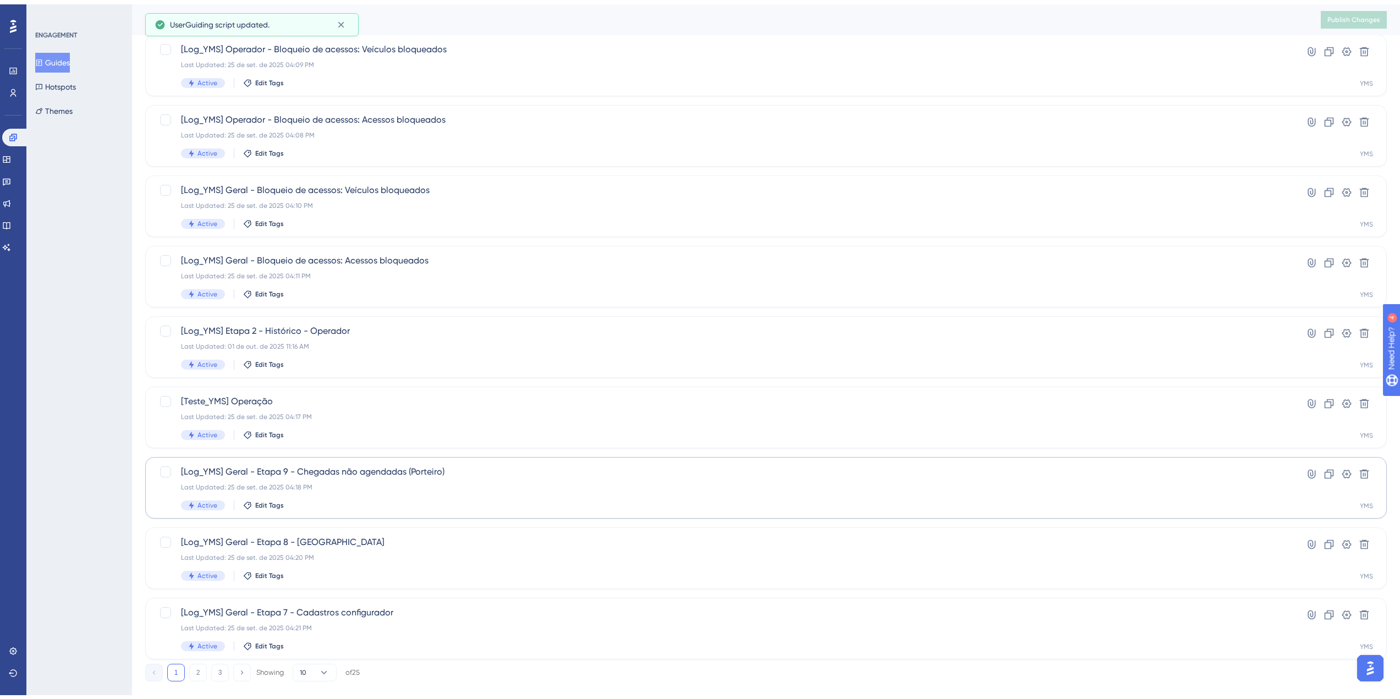
scroll to position [181, 0]
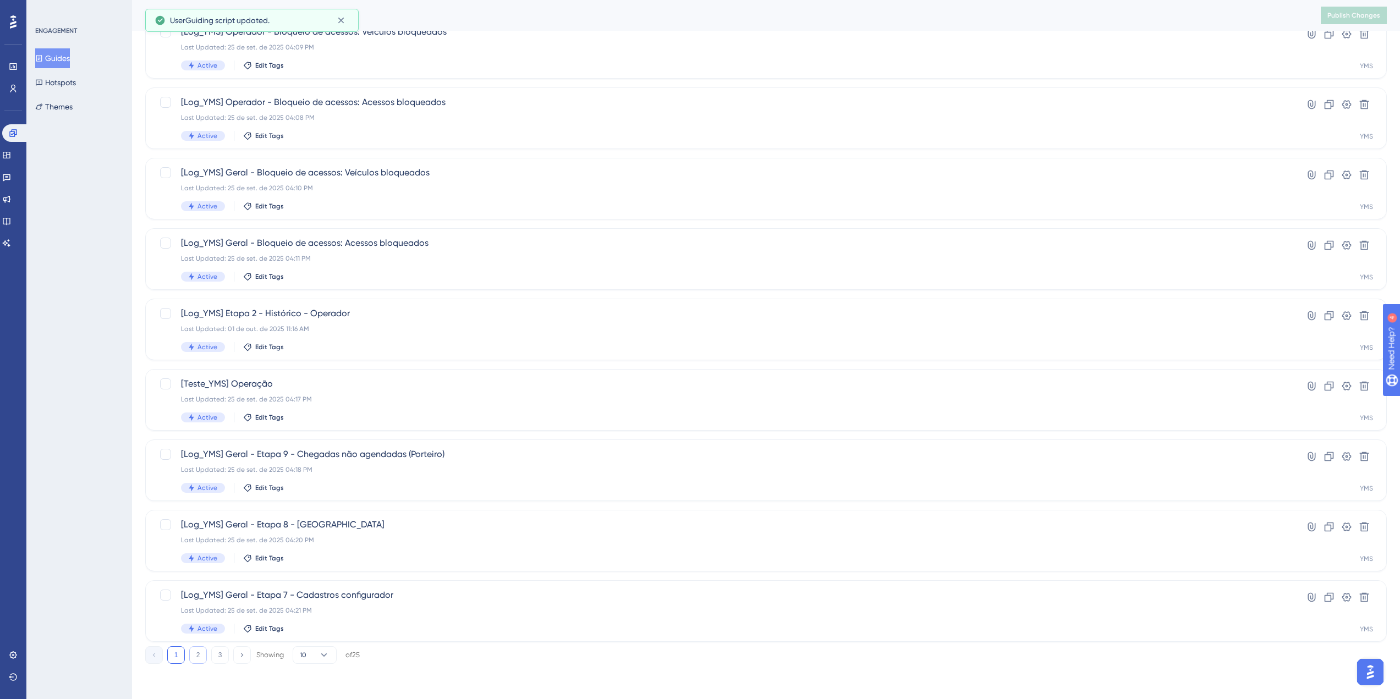
click at [191, 649] on button "2" at bounding box center [198, 655] width 18 height 18
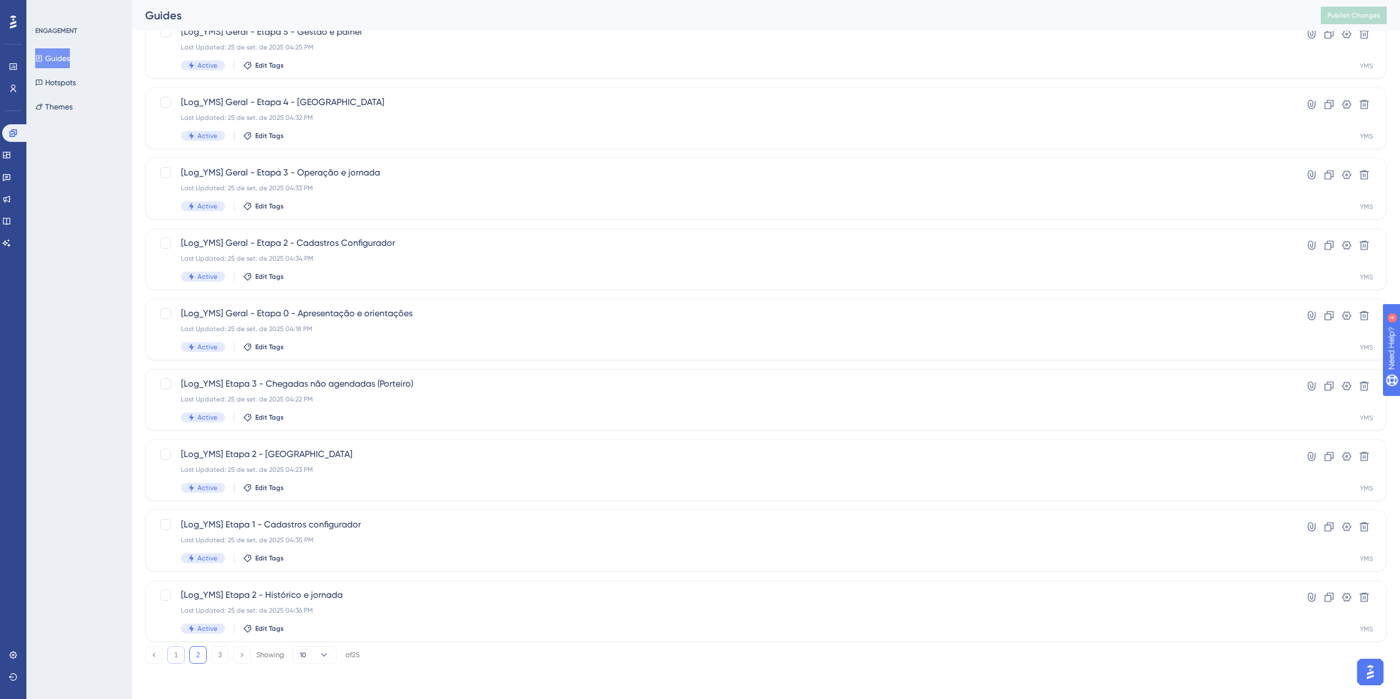
click at [179, 658] on button "1" at bounding box center [176, 655] width 18 height 18
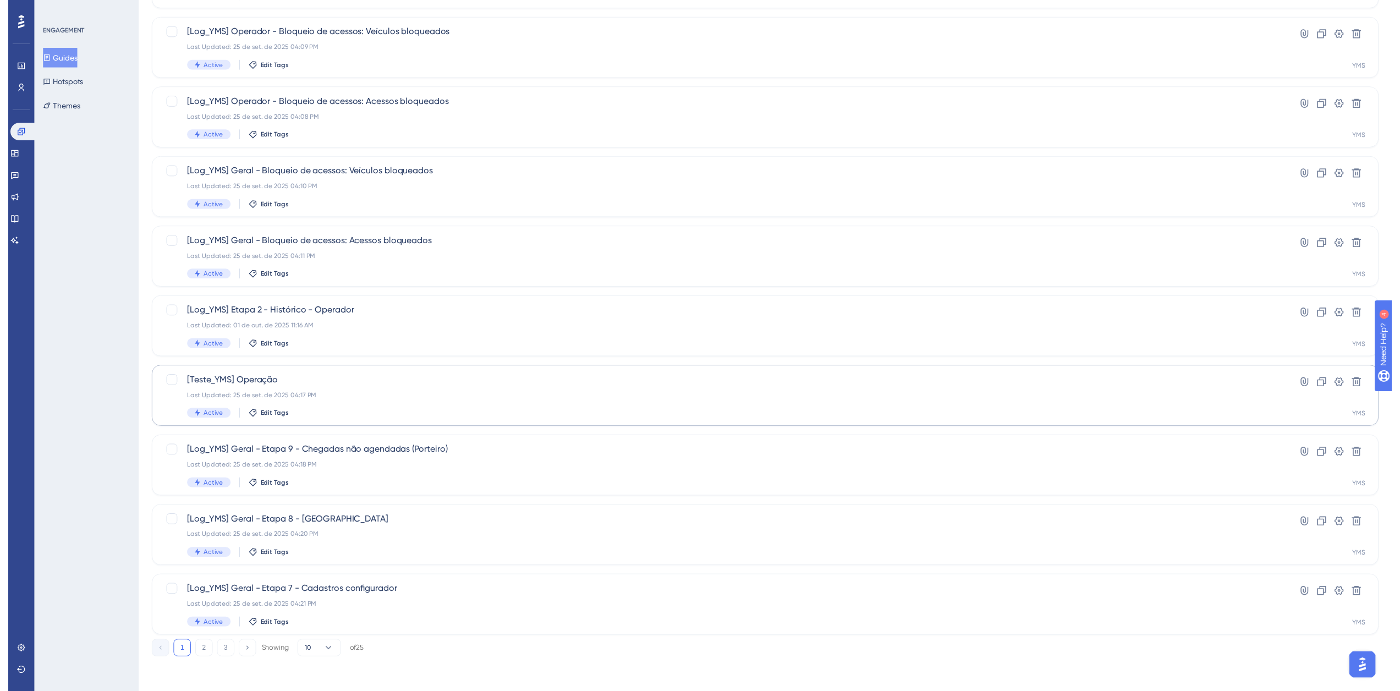
scroll to position [0, 0]
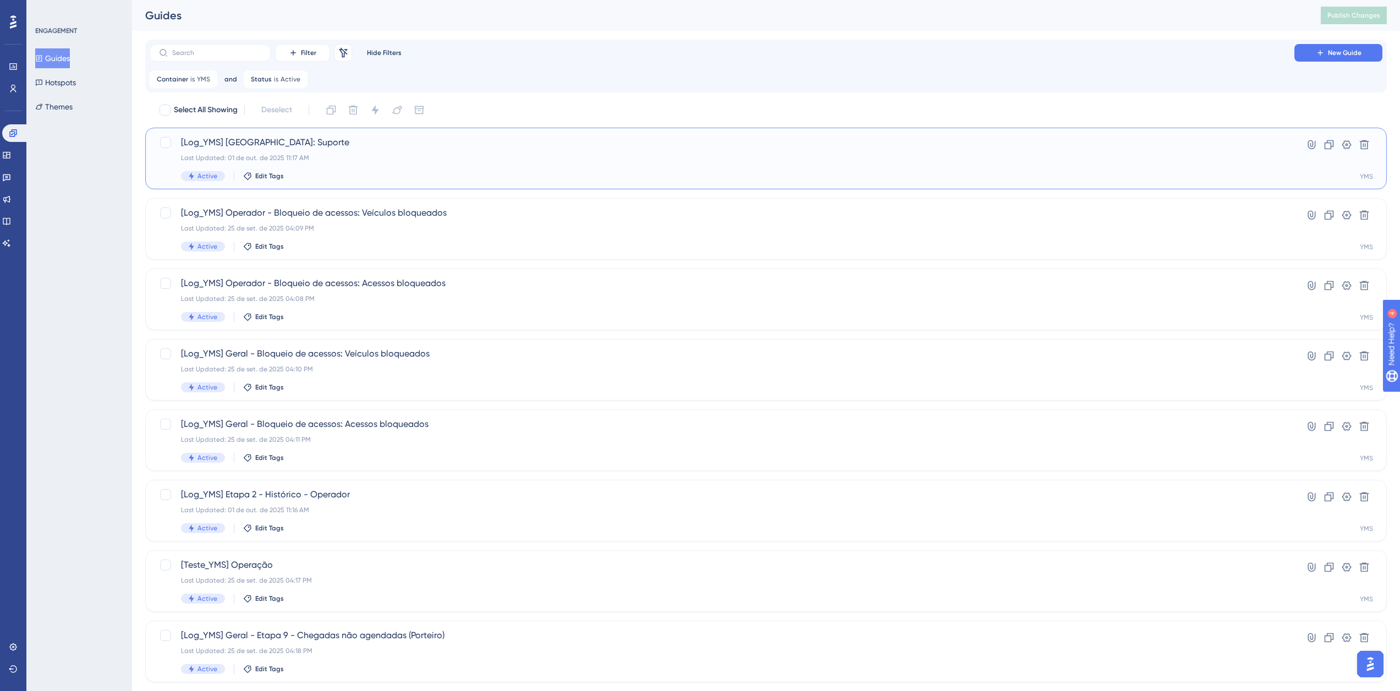
click at [321, 145] on span "[Log_YMS] [GEOGRAPHIC_DATA]: Suporte" at bounding box center [722, 142] width 1082 height 13
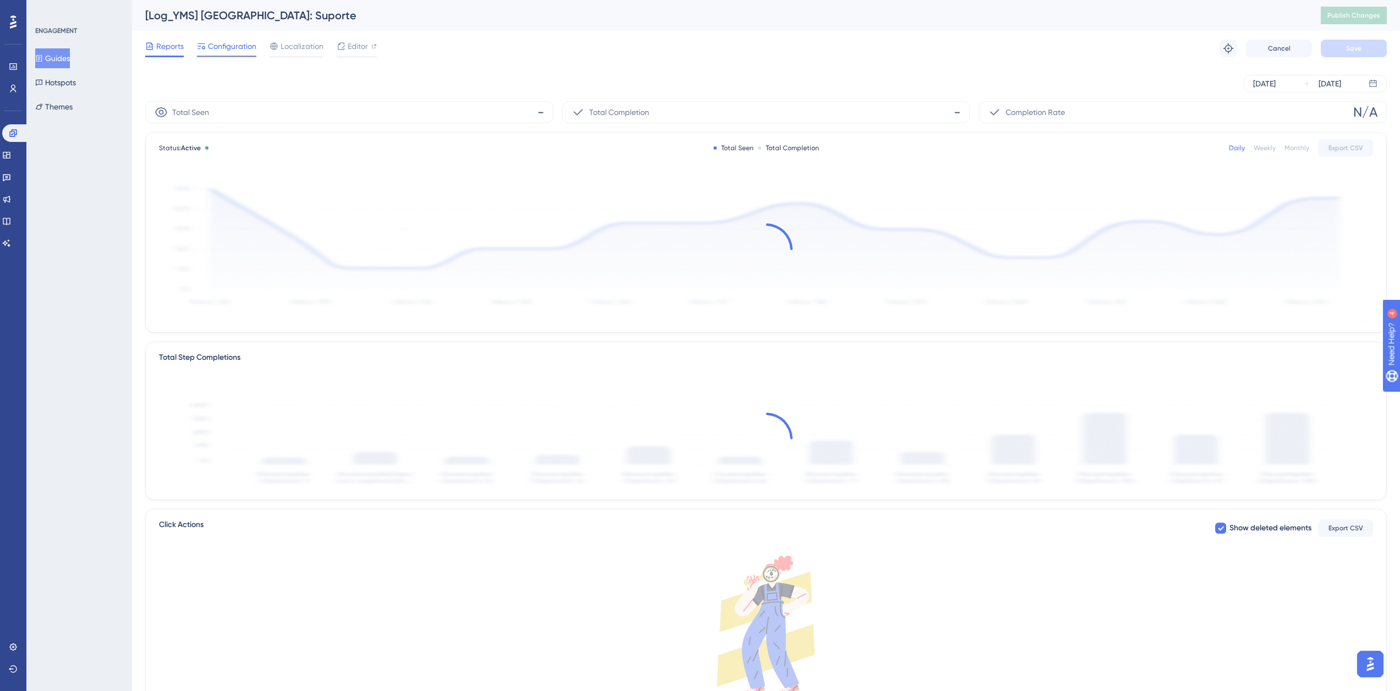
click at [219, 44] on span "Configuration" at bounding box center [232, 46] width 48 height 13
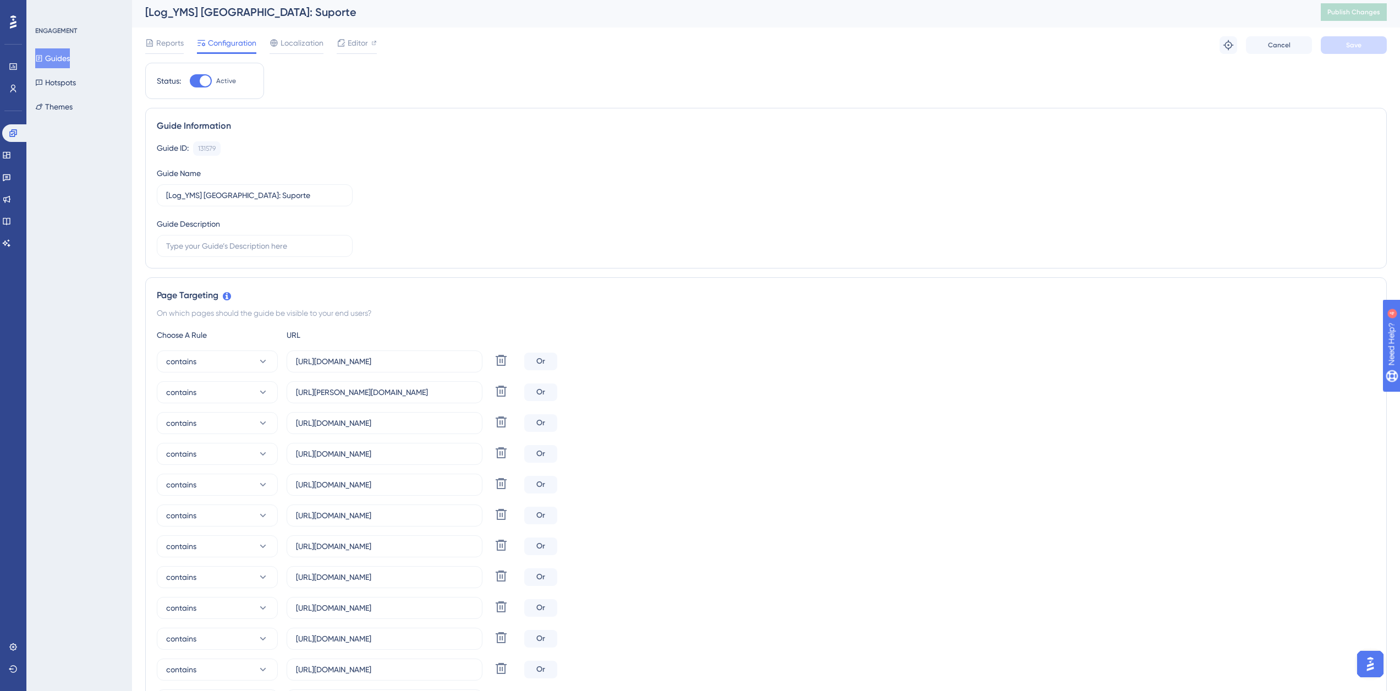
scroll to position [220, 0]
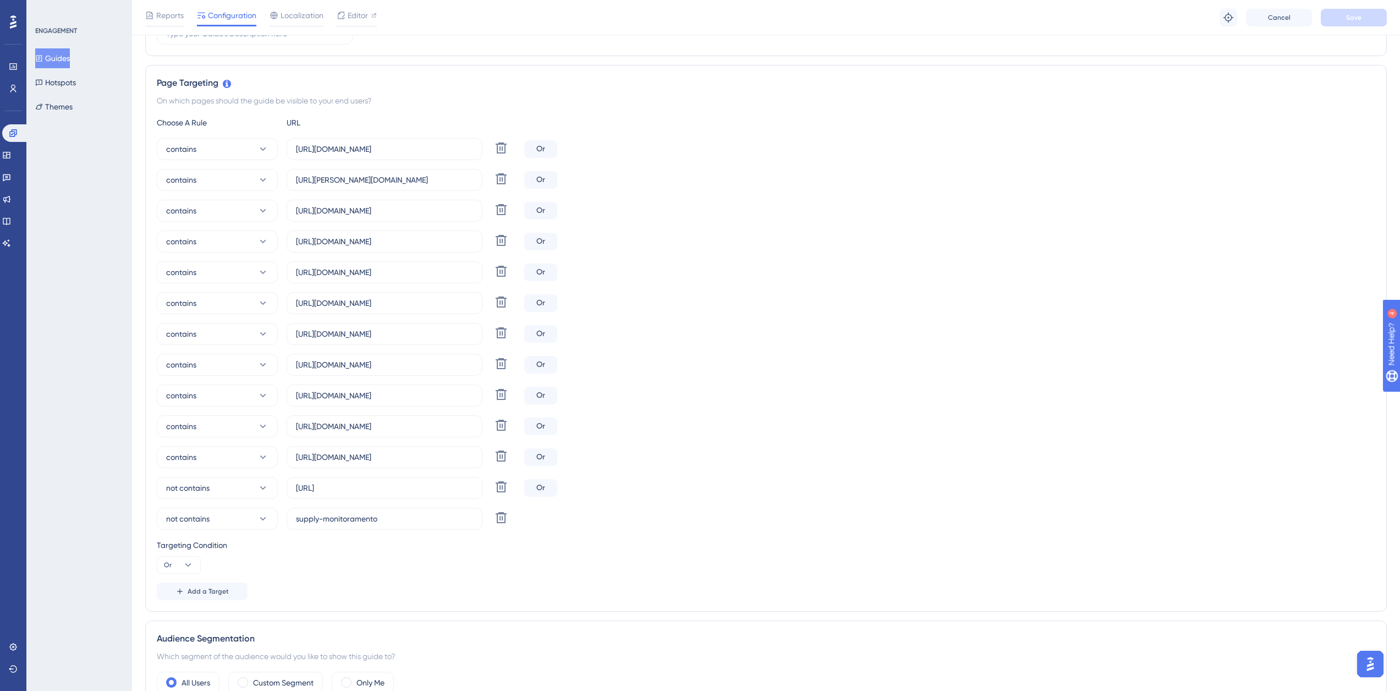
click at [49, 63] on button "Guides" at bounding box center [52, 58] width 35 height 20
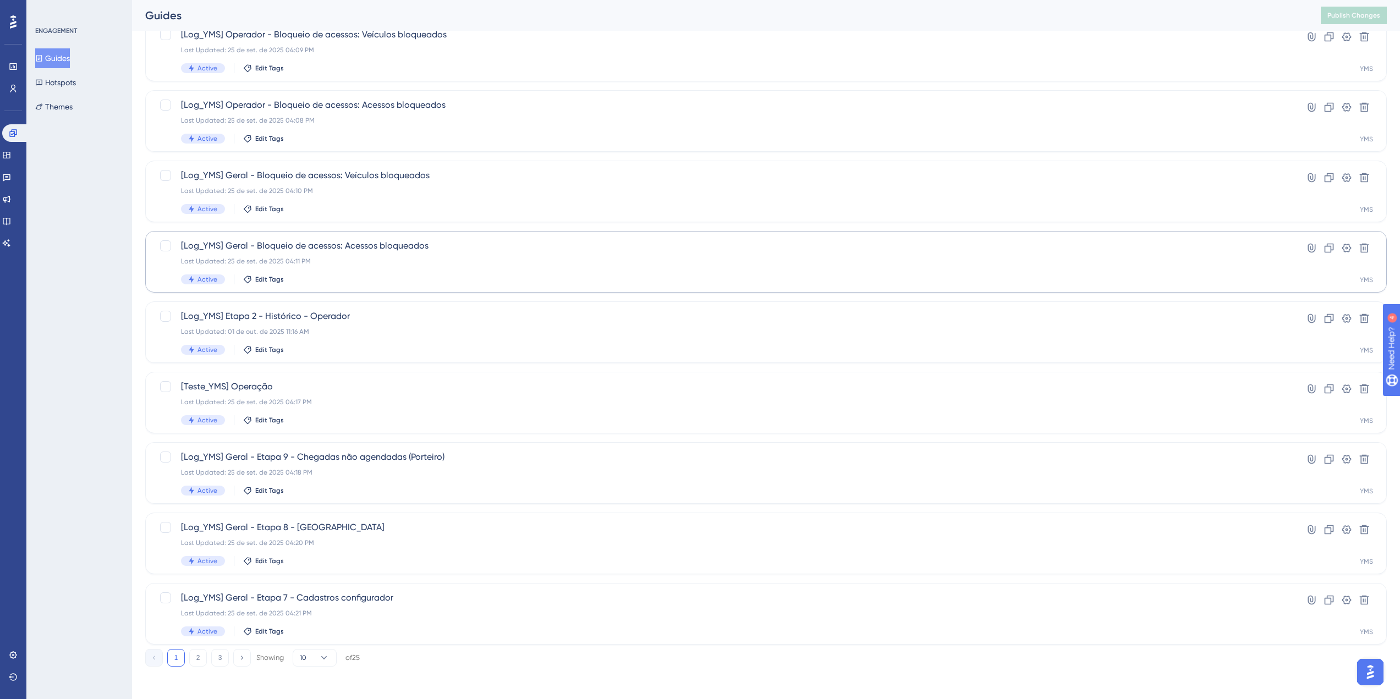
scroll to position [181, 0]
click at [360, 472] on div "Last Updated: 25 de set. de 2025 04:18 PM" at bounding box center [722, 469] width 1082 height 9
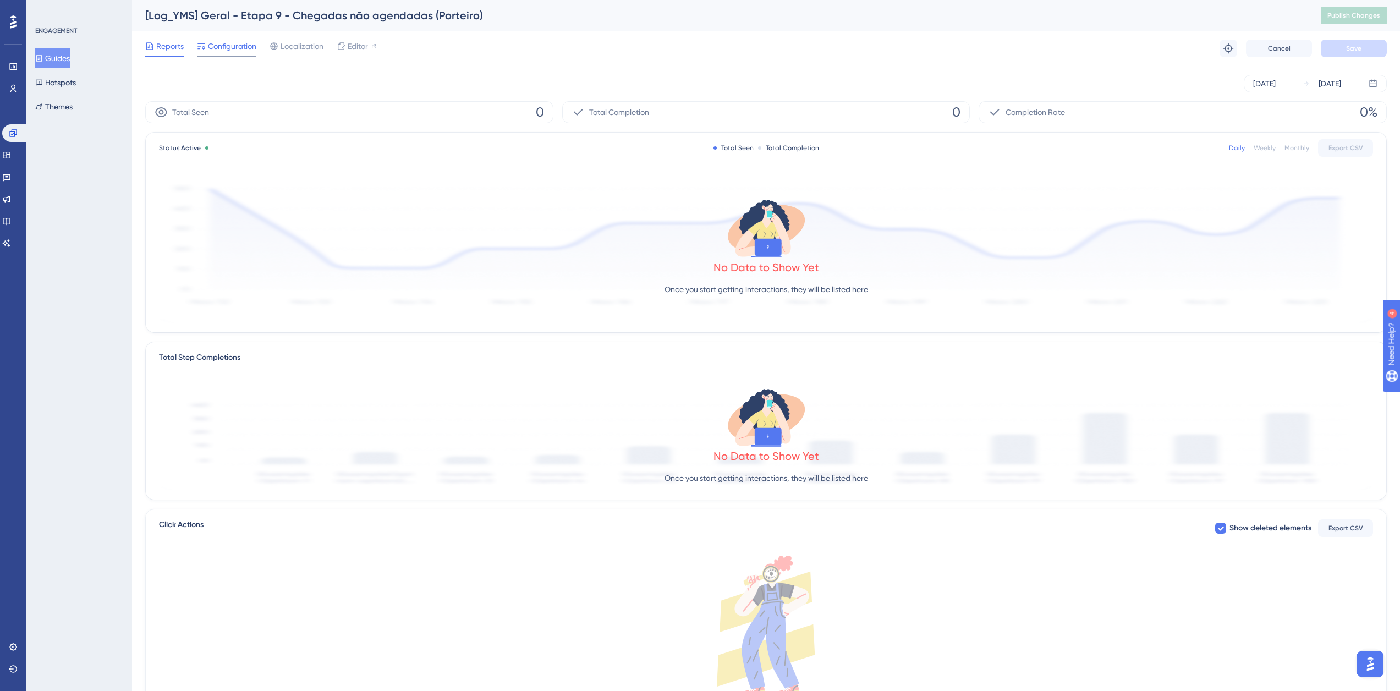
click at [244, 47] on span "Configuration" at bounding box center [232, 46] width 48 height 13
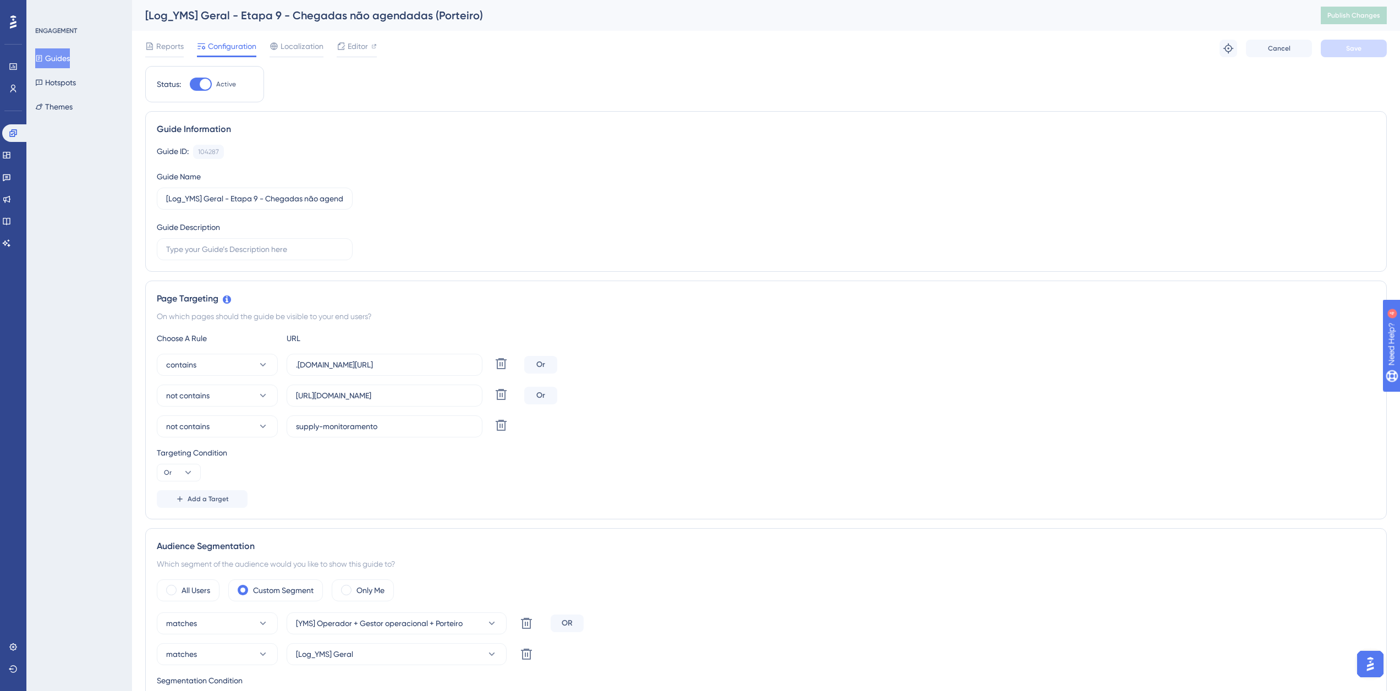
click at [70, 52] on button "Guides" at bounding box center [52, 58] width 35 height 20
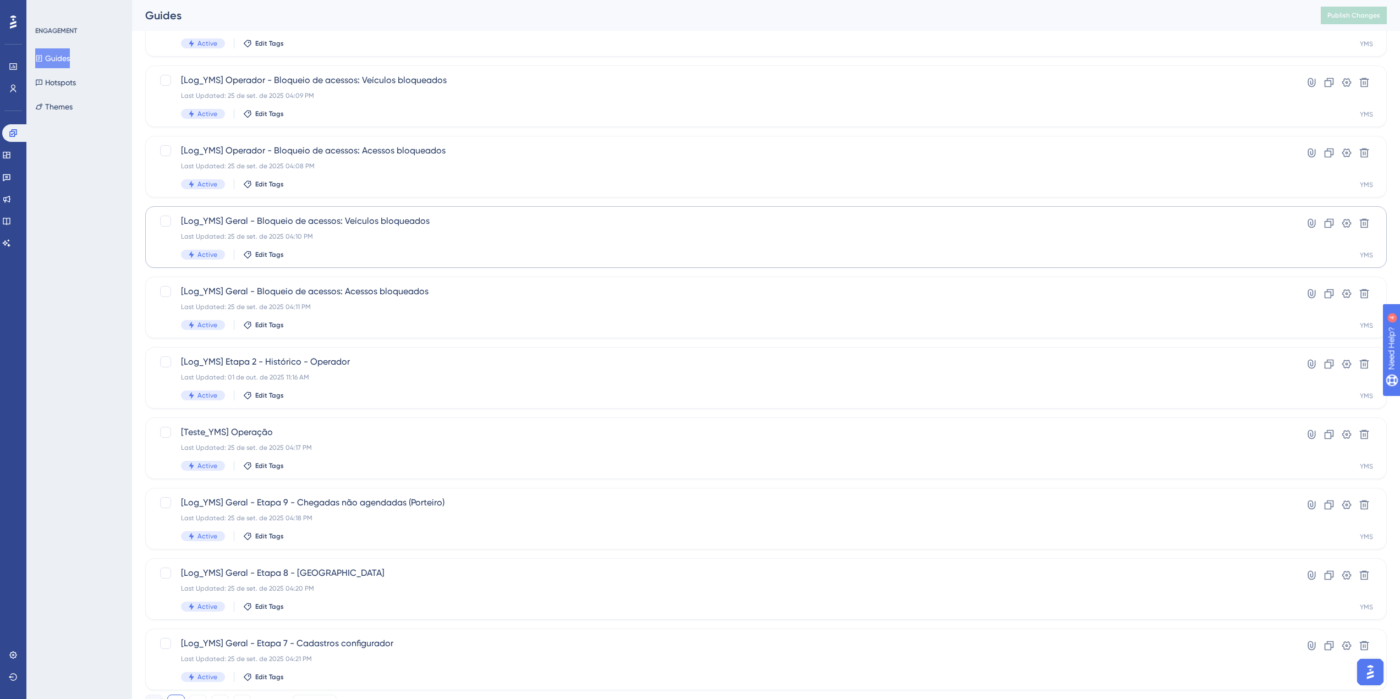
scroll to position [181, 0]
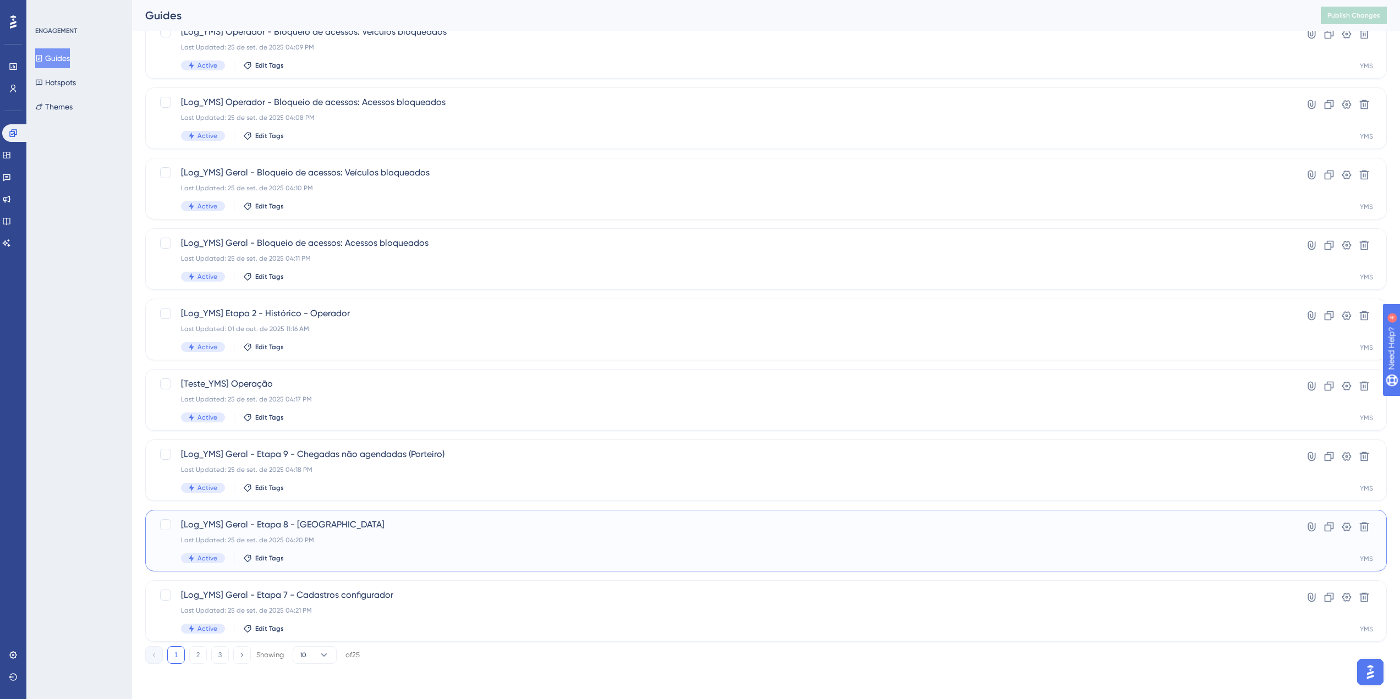
click at [342, 534] on div "[Log_YMS] Geral - Etapa 8 - Portaria Last Updated: 25 de set. de 2025 04:20 PM …" at bounding box center [722, 540] width 1082 height 45
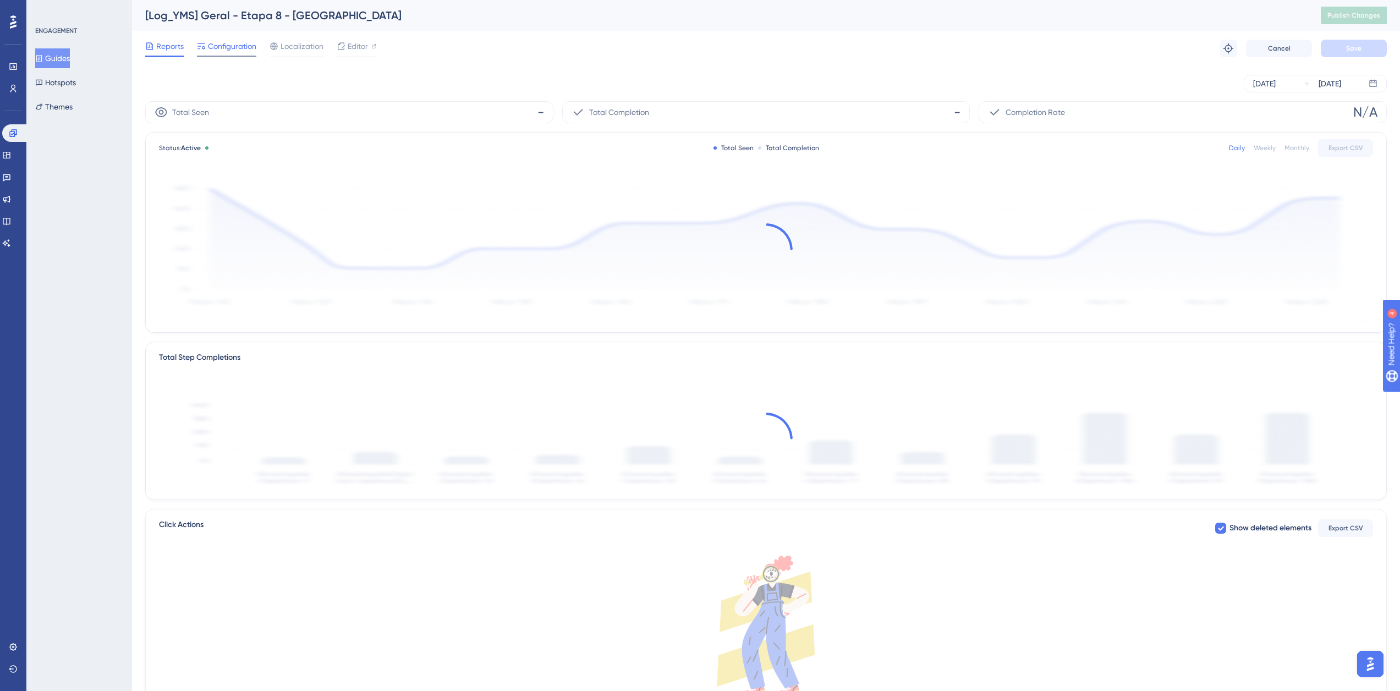
click at [235, 51] on span "Configuration" at bounding box center [232, 46] width 48 height 13
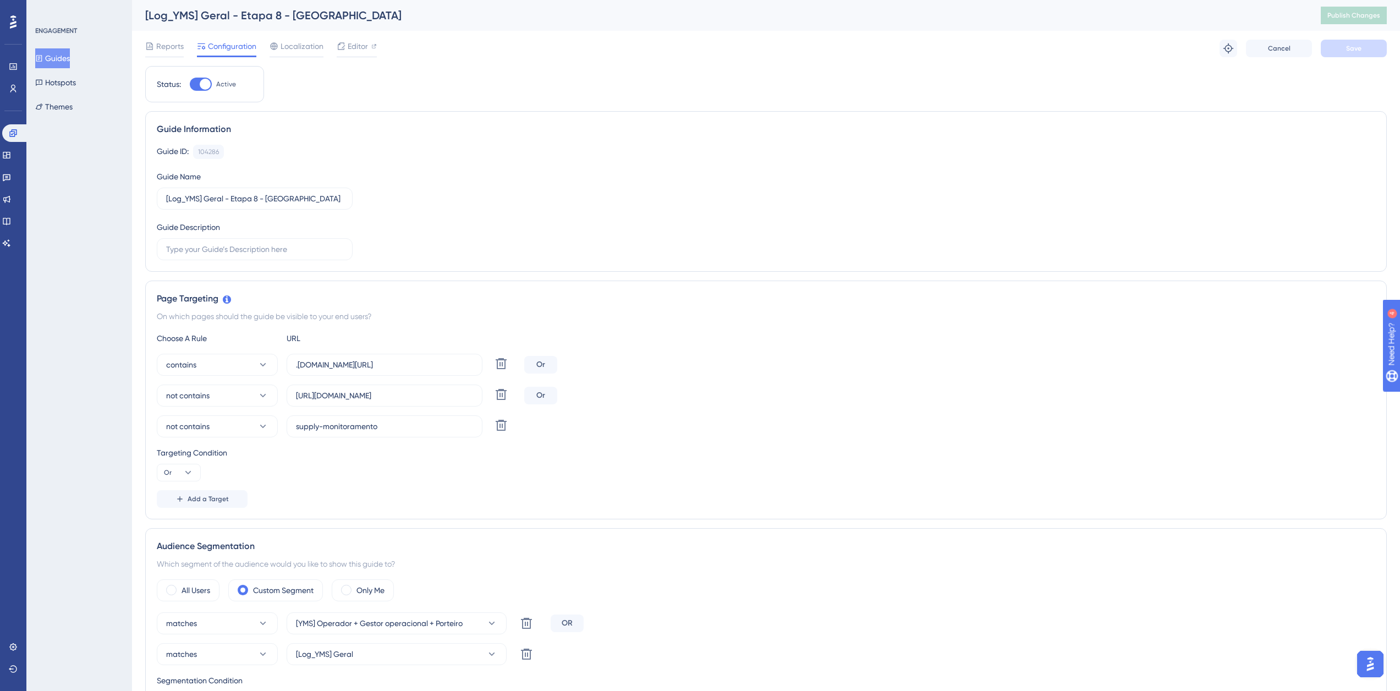
click at [57, 50] on button "Guides" at bounding box center [52, 58] width 35 height 20
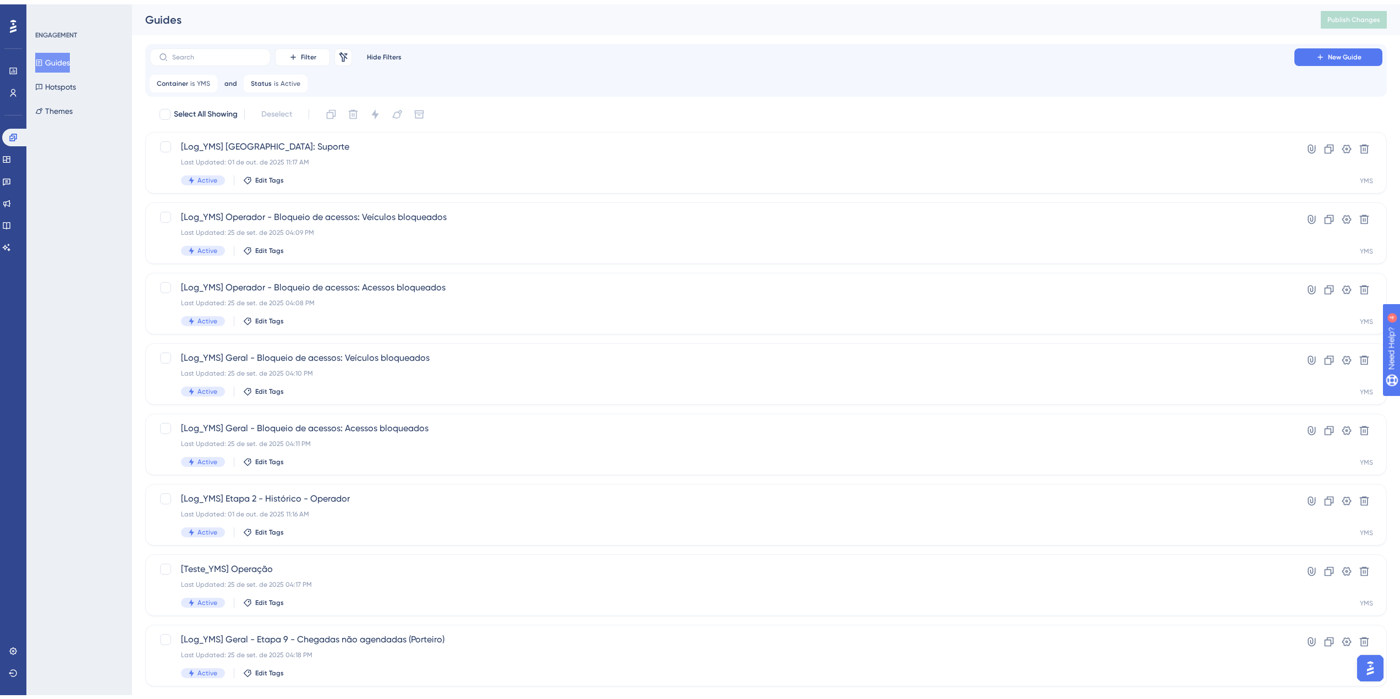
scroll to position [181, 0]
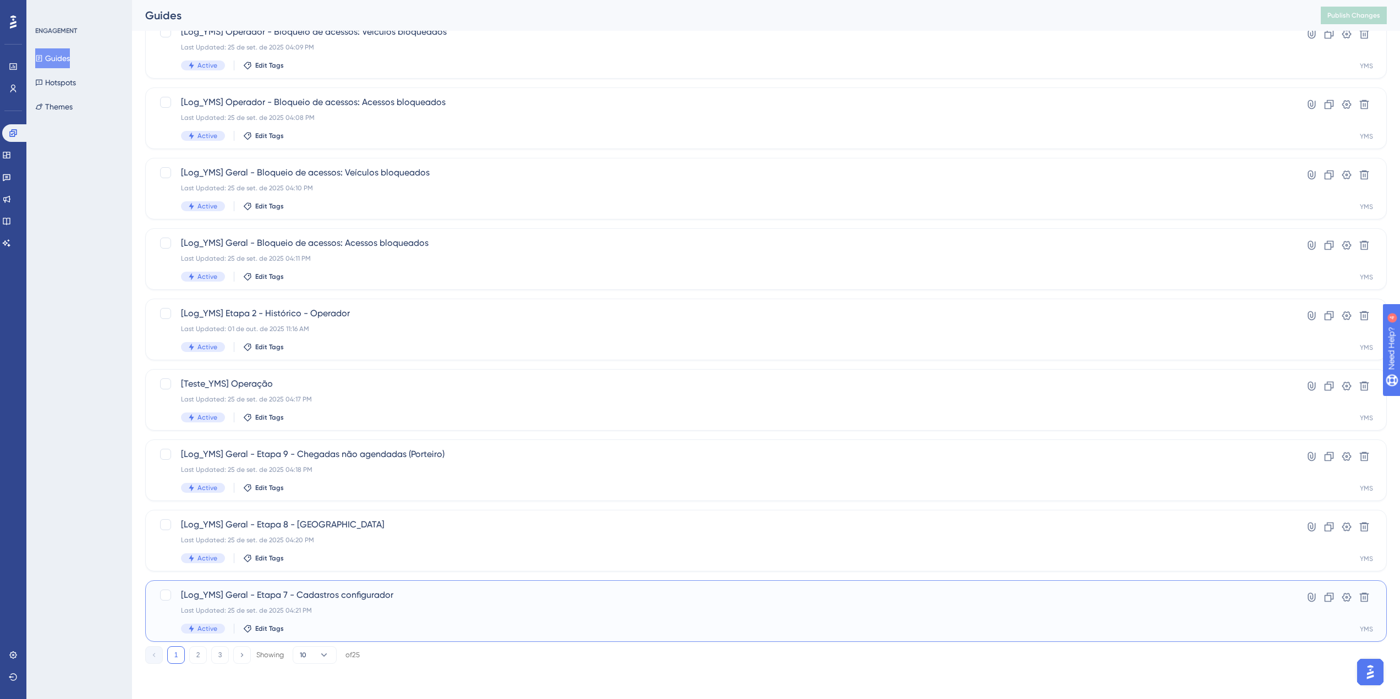
click at [284, 607] on div "Last Updated: 25 de set. de 2025 04:21 PM" at bounding box center [722, 610] width 1082 height 9
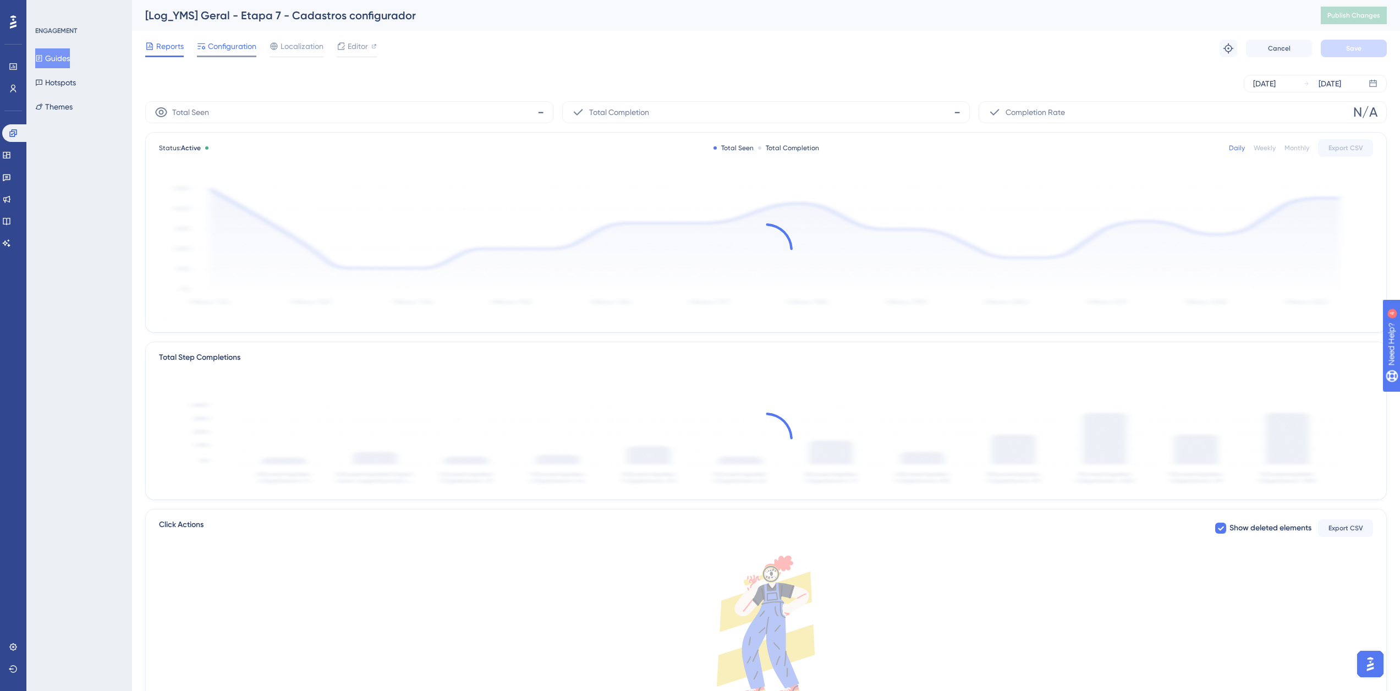
click at [227, 52] on span "Configuration" at bounding box center [232, 46] width 48 height 13
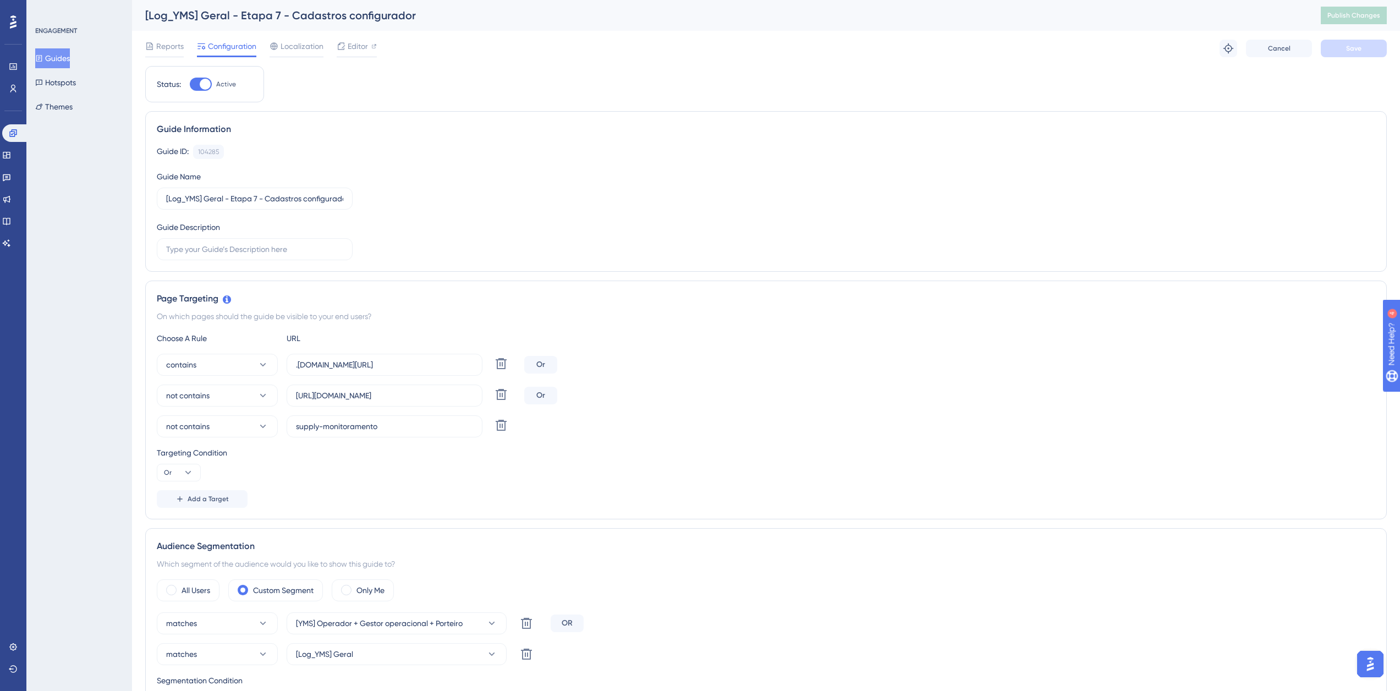
click at [61, 43] on div "ENGAGEMENT Guides Hotspots Themes" at bounding box center [79, 71] width 89 height 90
click at [59, 54] on button "Guides" at bounding box center [52, 58] width 35 height 20
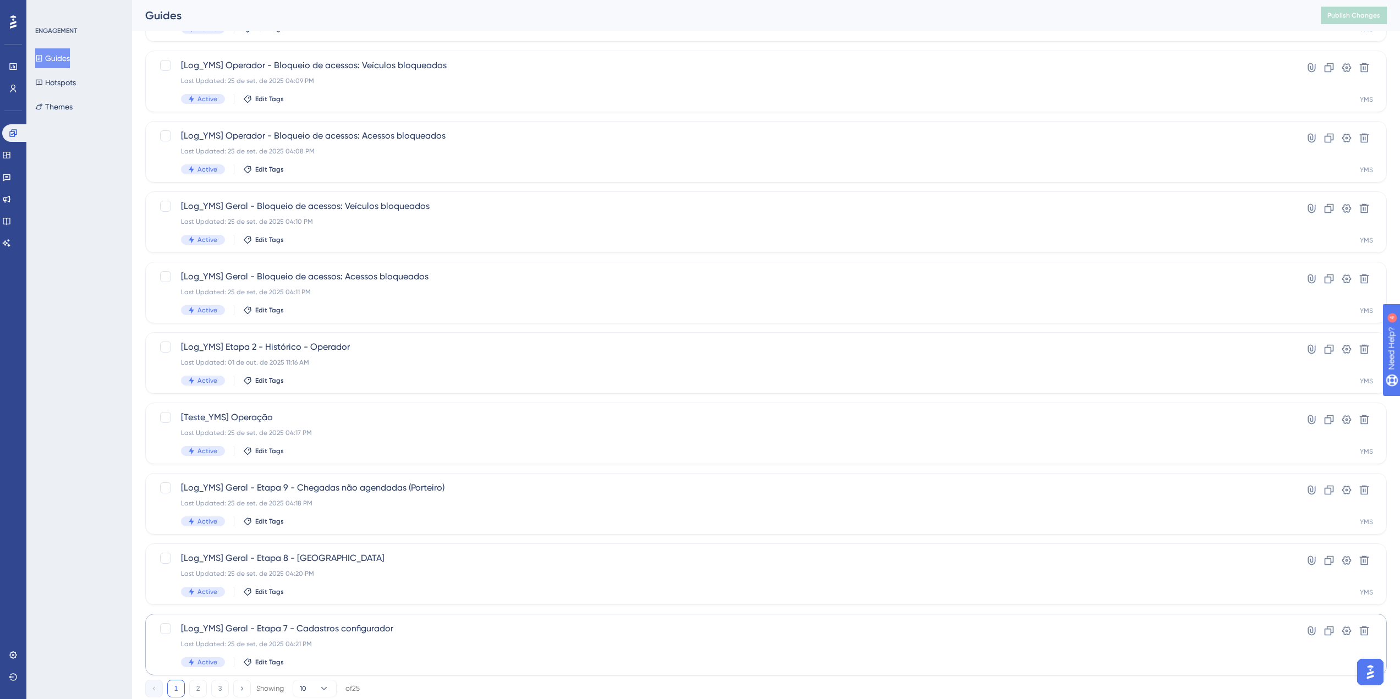
scroll to position [181, 0]
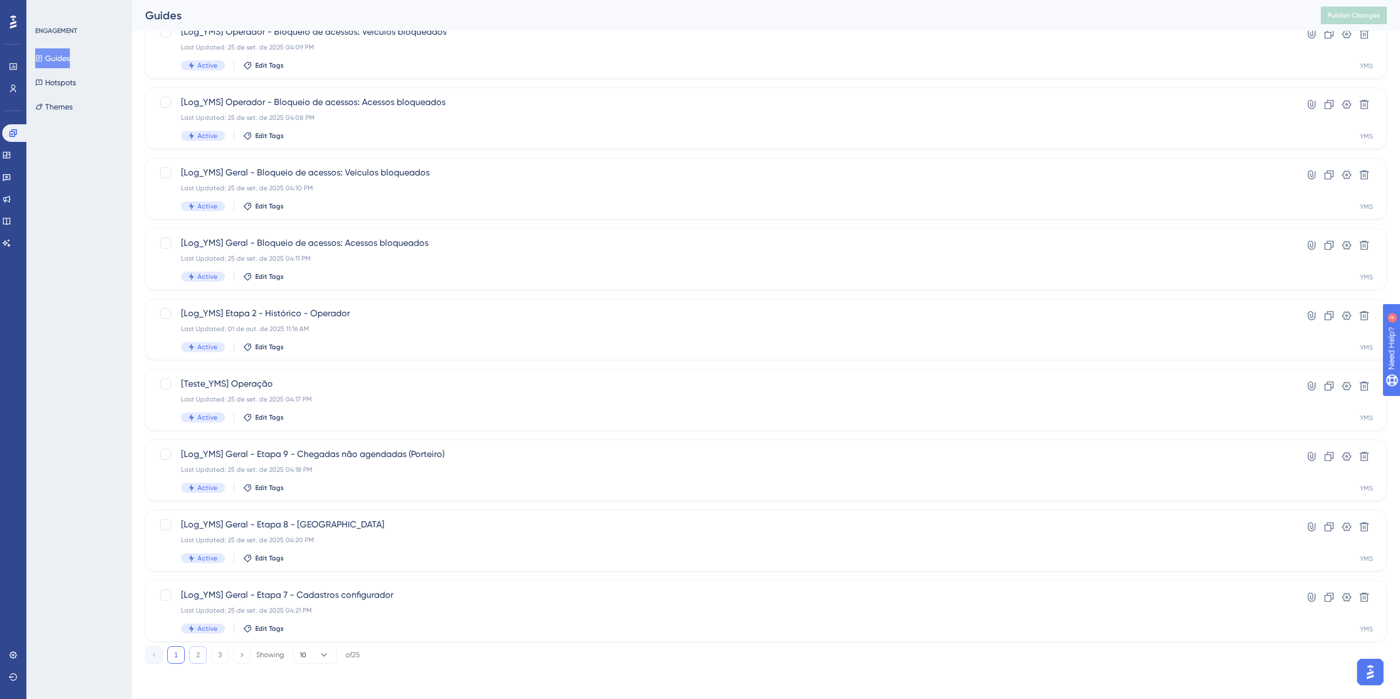
click at [194, 656] on button "2" at bounding box center [198, 655] width 18 height 18
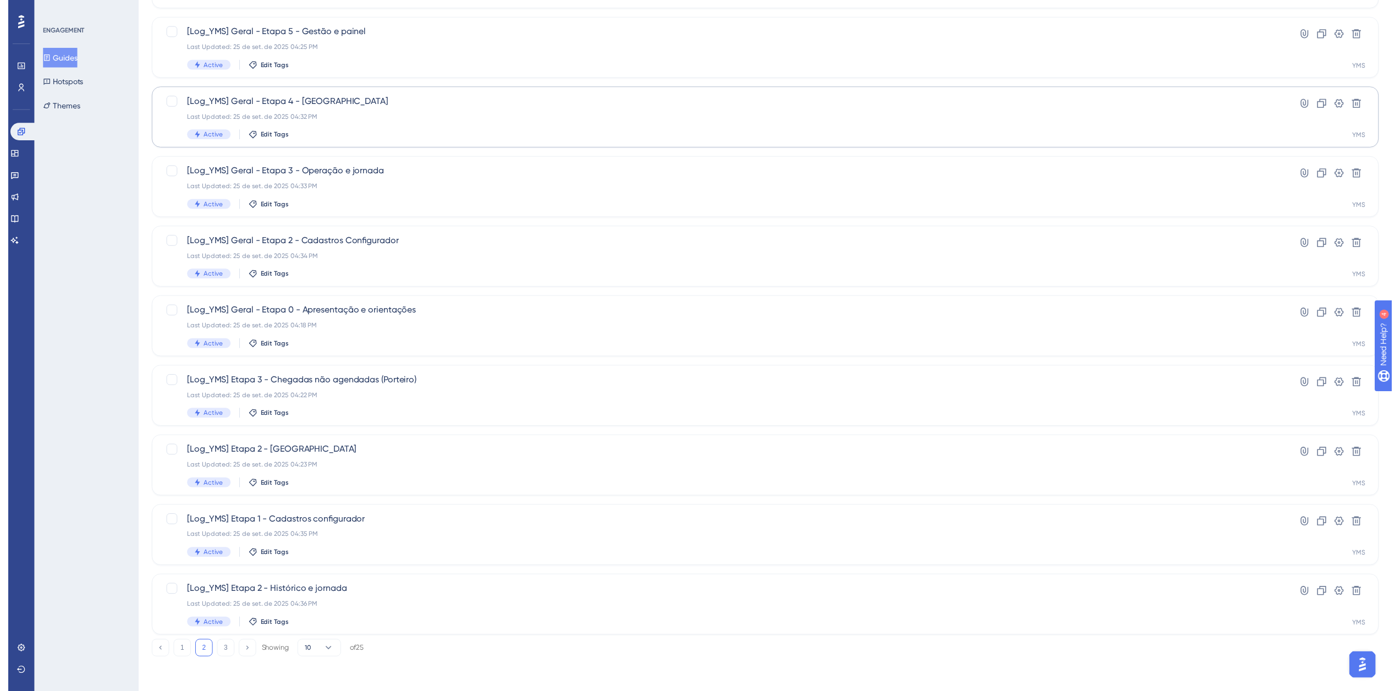
scroll to position [0, 0]
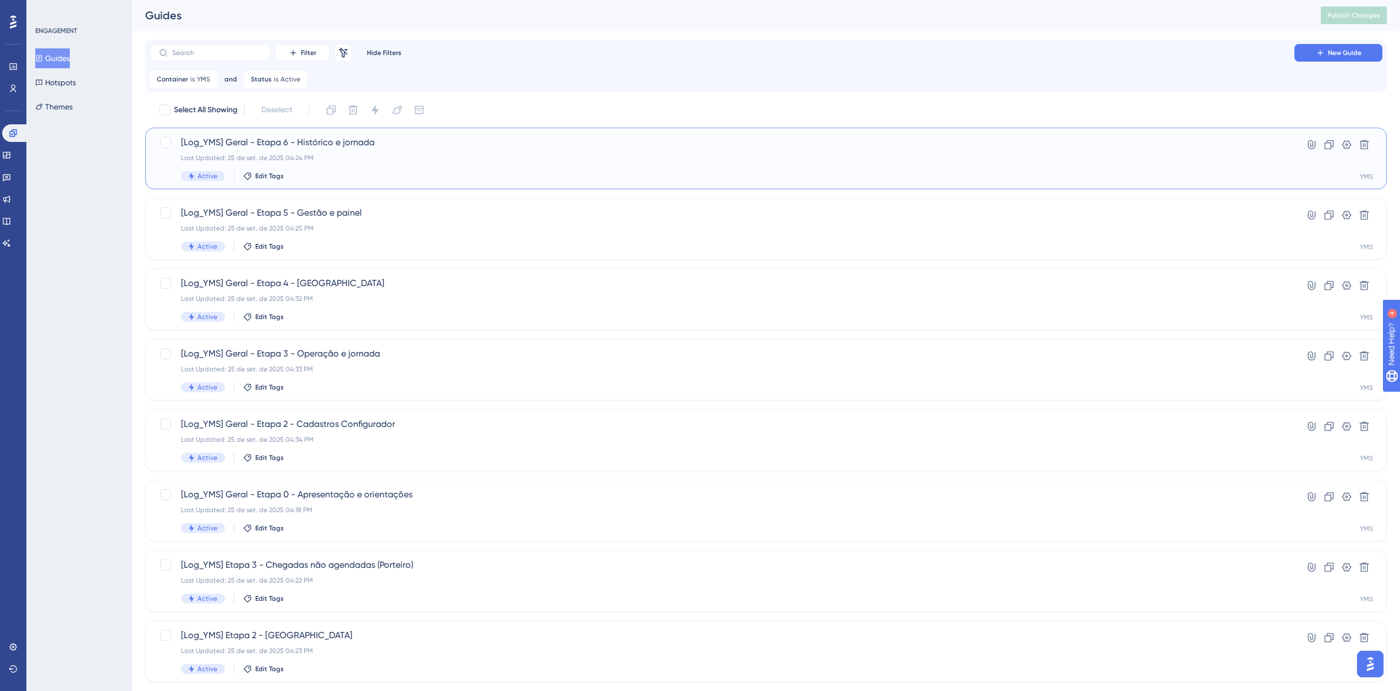
click at [325, 149] on span "[Log_YMS] Geral - Etapa 6 - Histórico e jornada" at bounding box center [722, 142] width 1082 height 13
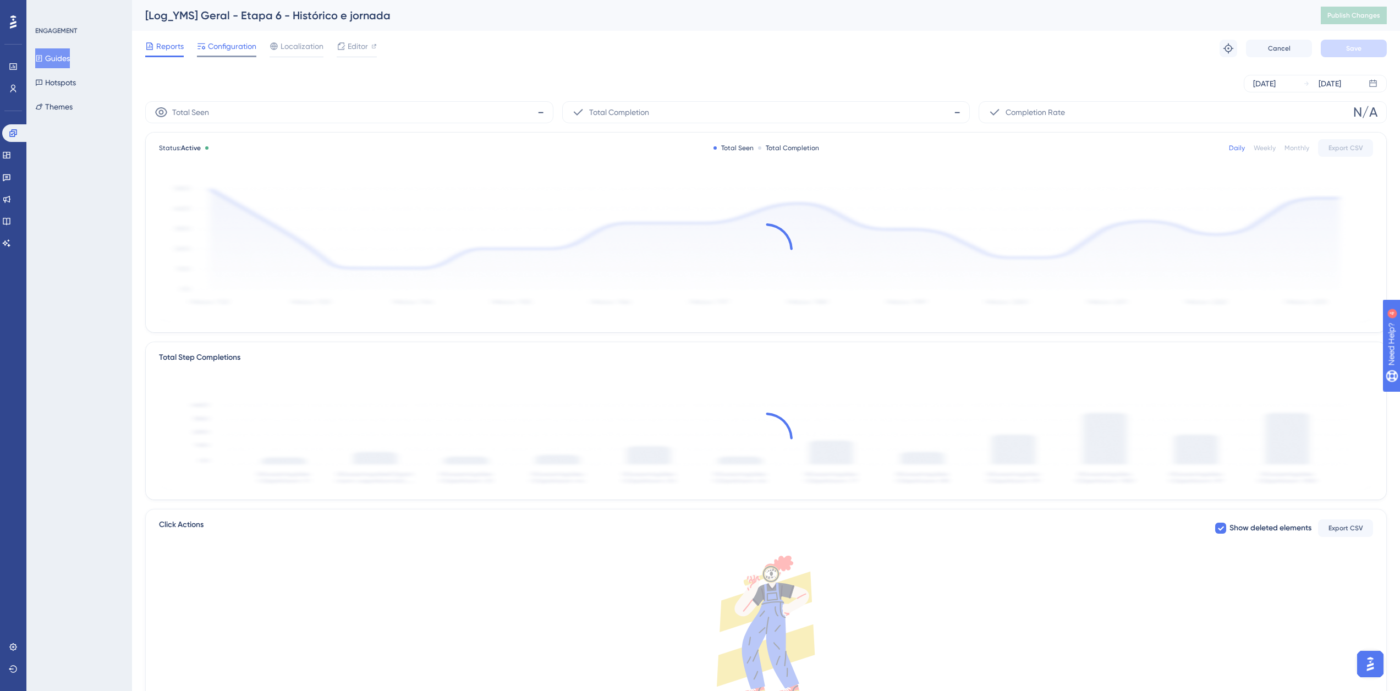
click at [240, 48] on span "Configuration" at bounding box center [232, 46] width 48 height 13
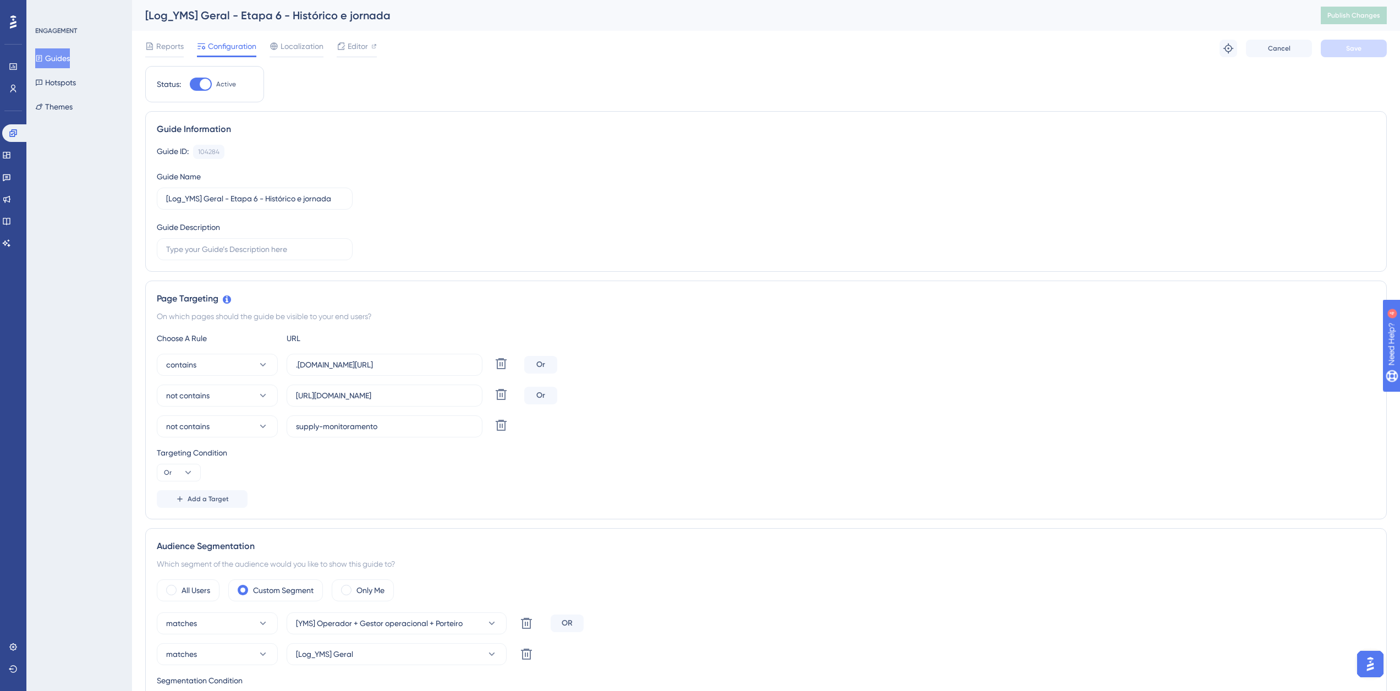
click at [62, 50] on button "Guides" at bounding box center [52, 58] width 35 height 20
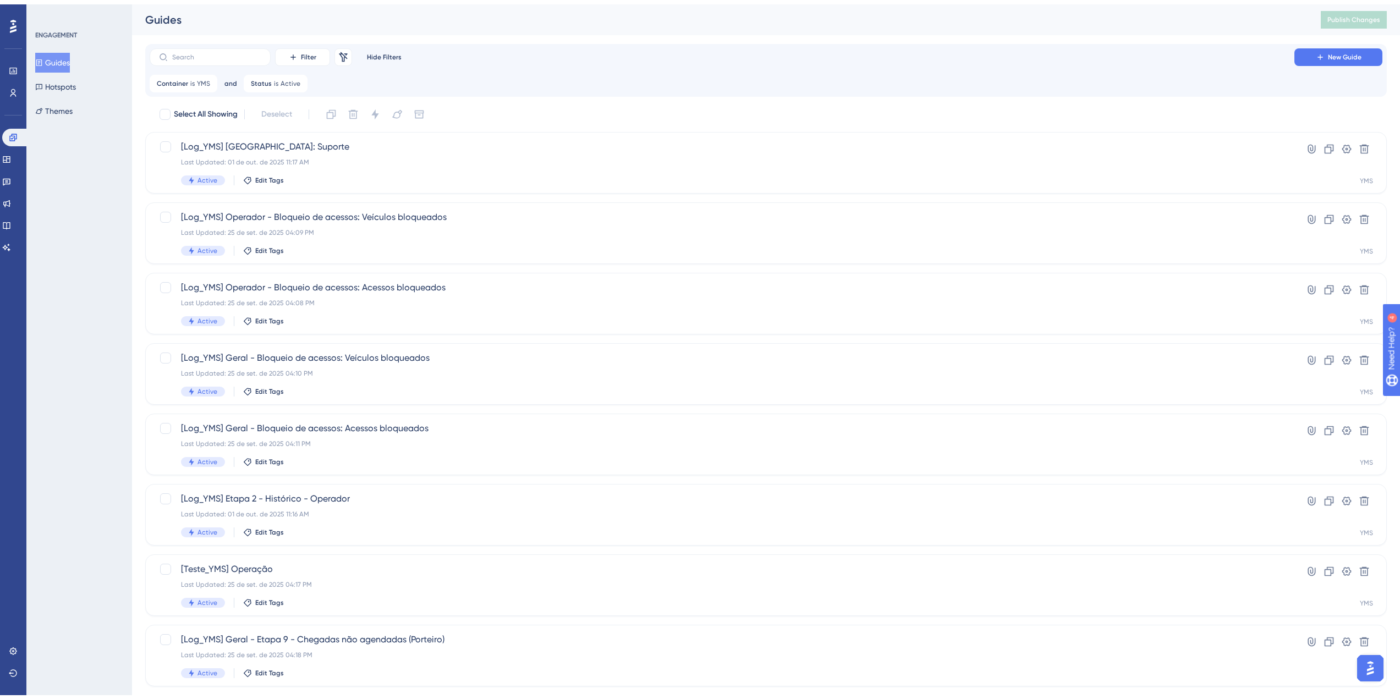
scroll to position [181, 0]
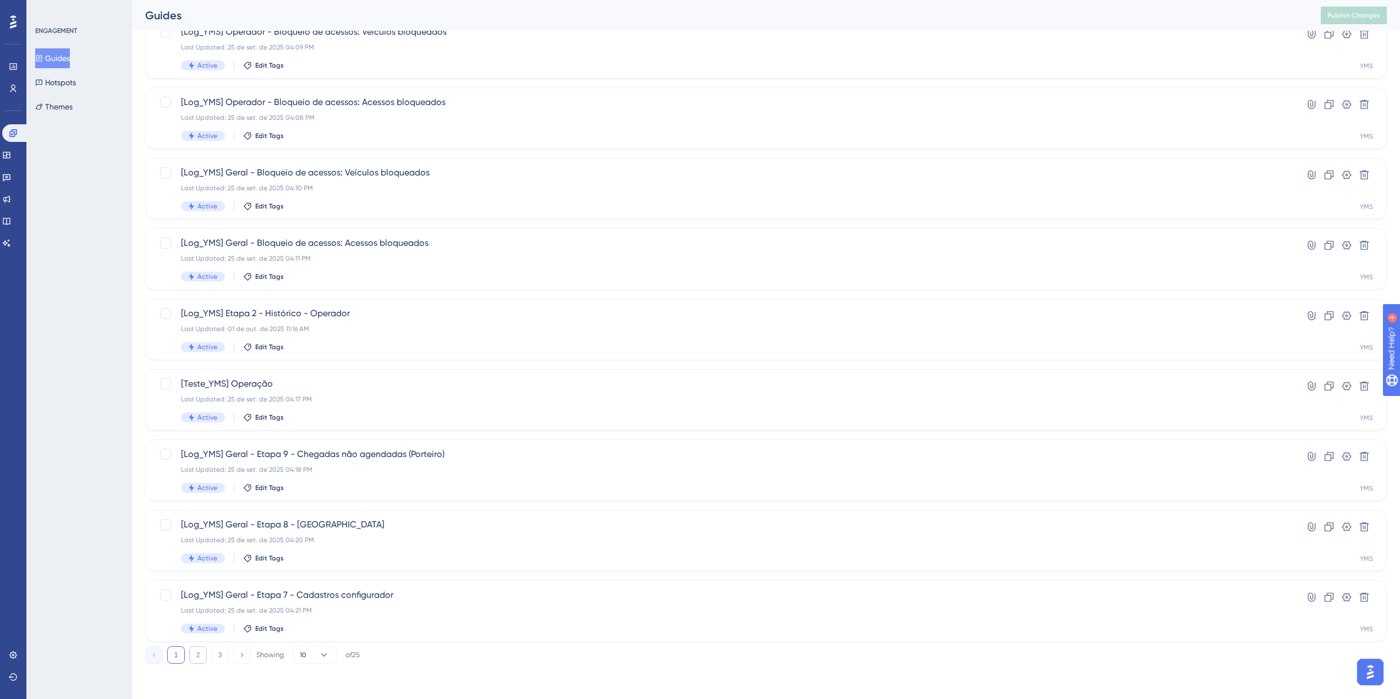
click at [193, 656] on button "2" at bounding box center [198, 655] width 18 height 18
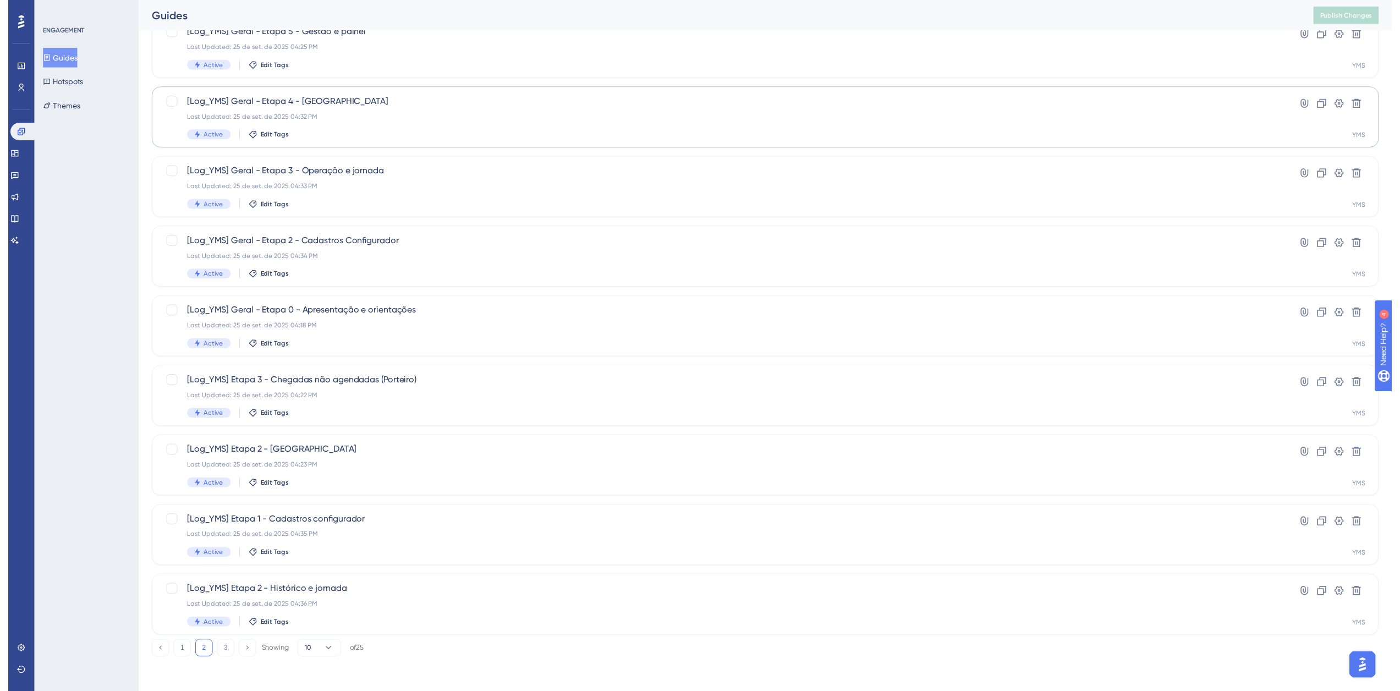
scroll to position [0, 0]
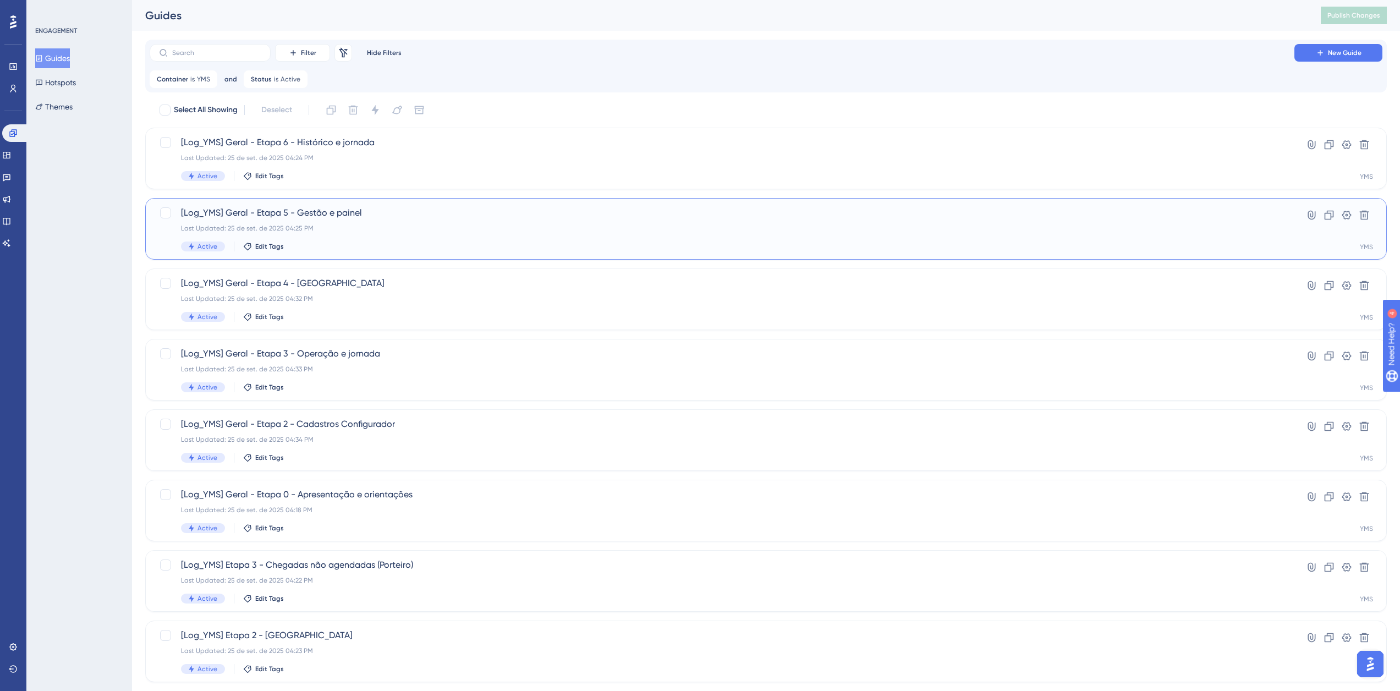
click at [321, 219] on div "[Log_YMS] Geral - Etapa 5 - Gestão e painel Last Updated: 25 de set. de 2025 04…" at bounding box center [722, 228] width 1082 height 45
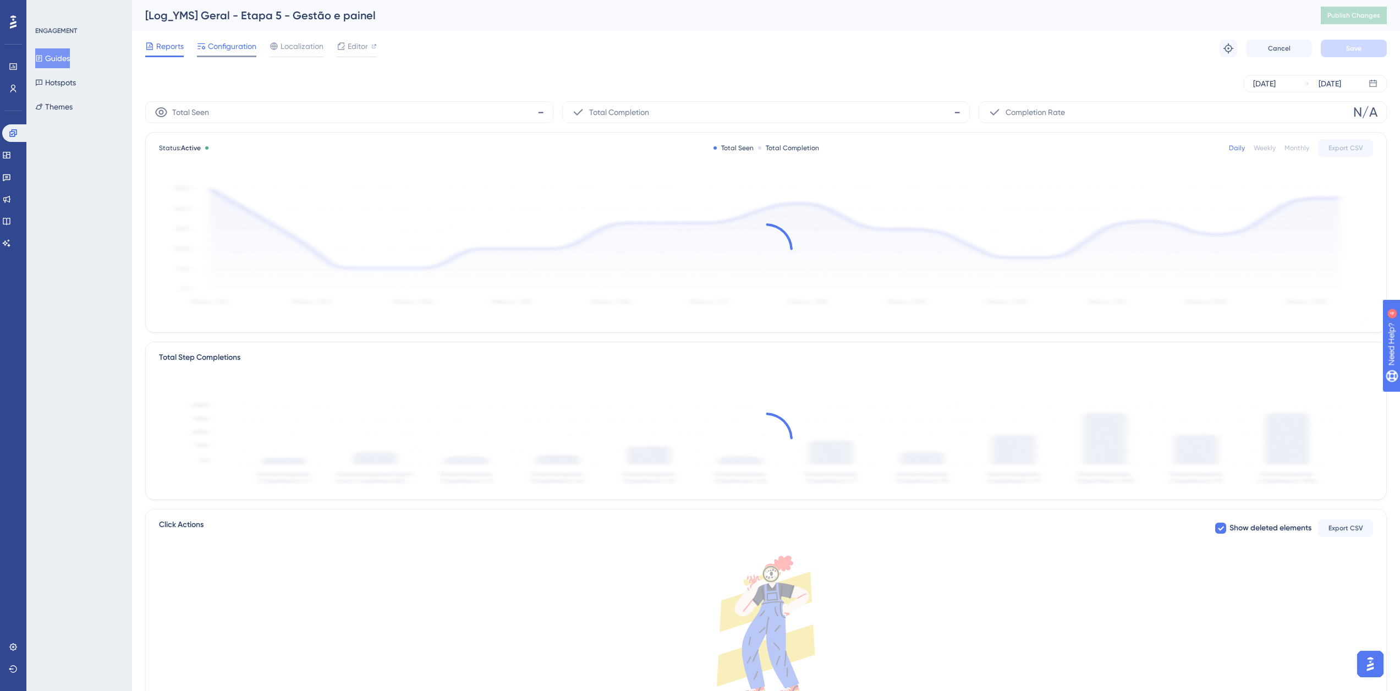
click at [230, 47] on span "Configuration" at bounding box center [232, 46] width 48 height 13
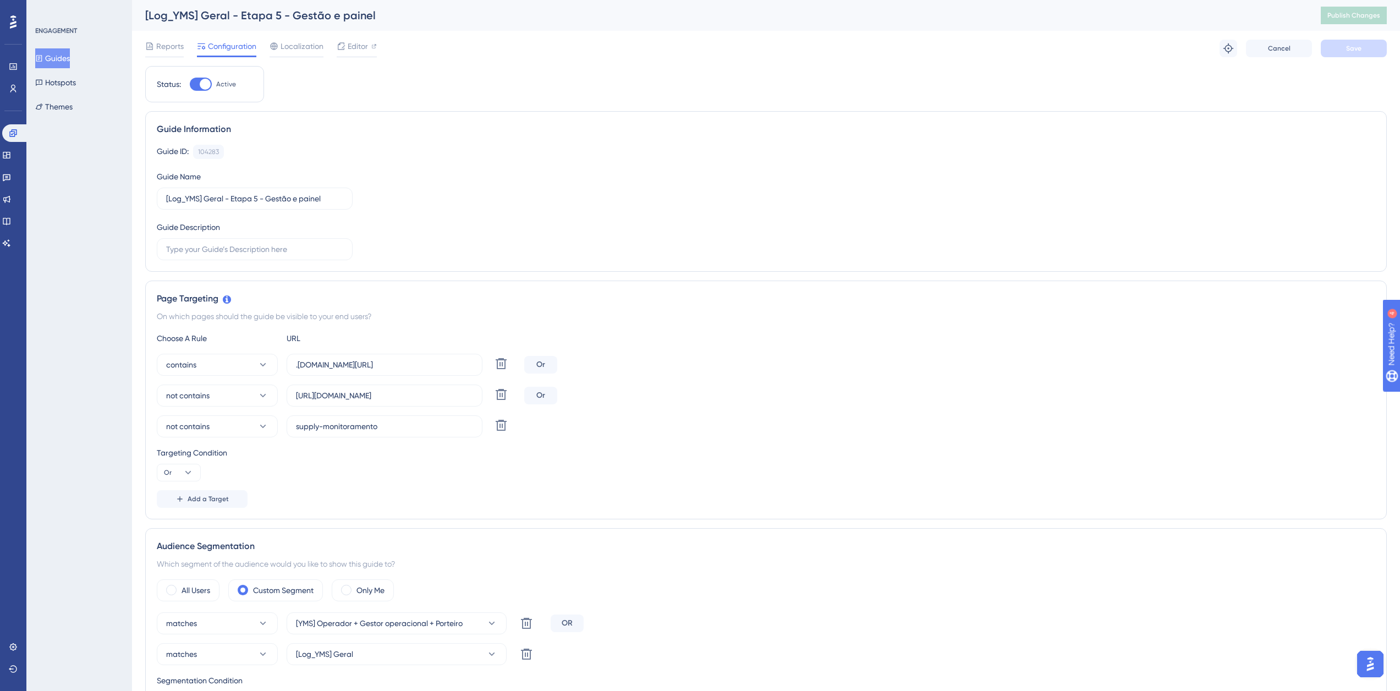
click at [43, 57] on icon at bounding box center [39, 58] width 8 height 8
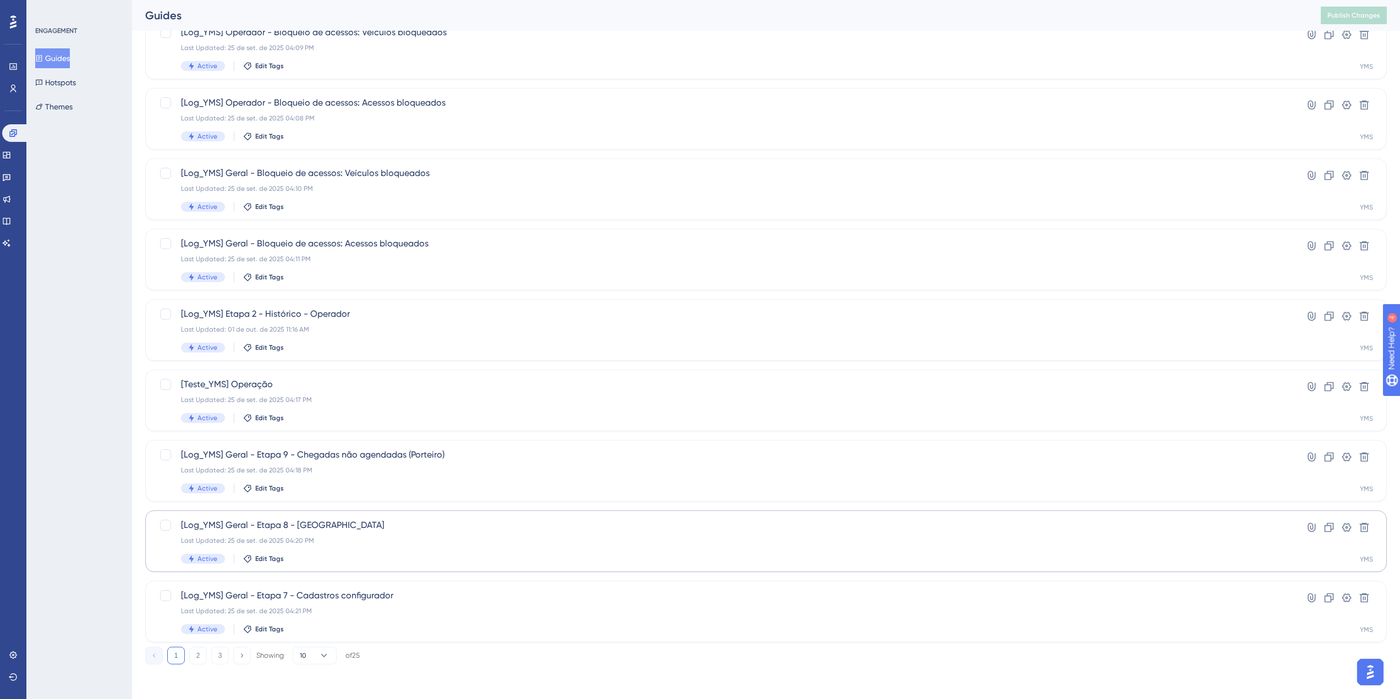
scroll to position [181, 0]
click at [200, 658] on button "2" at bounding box center [198, 655] width 18 height 18
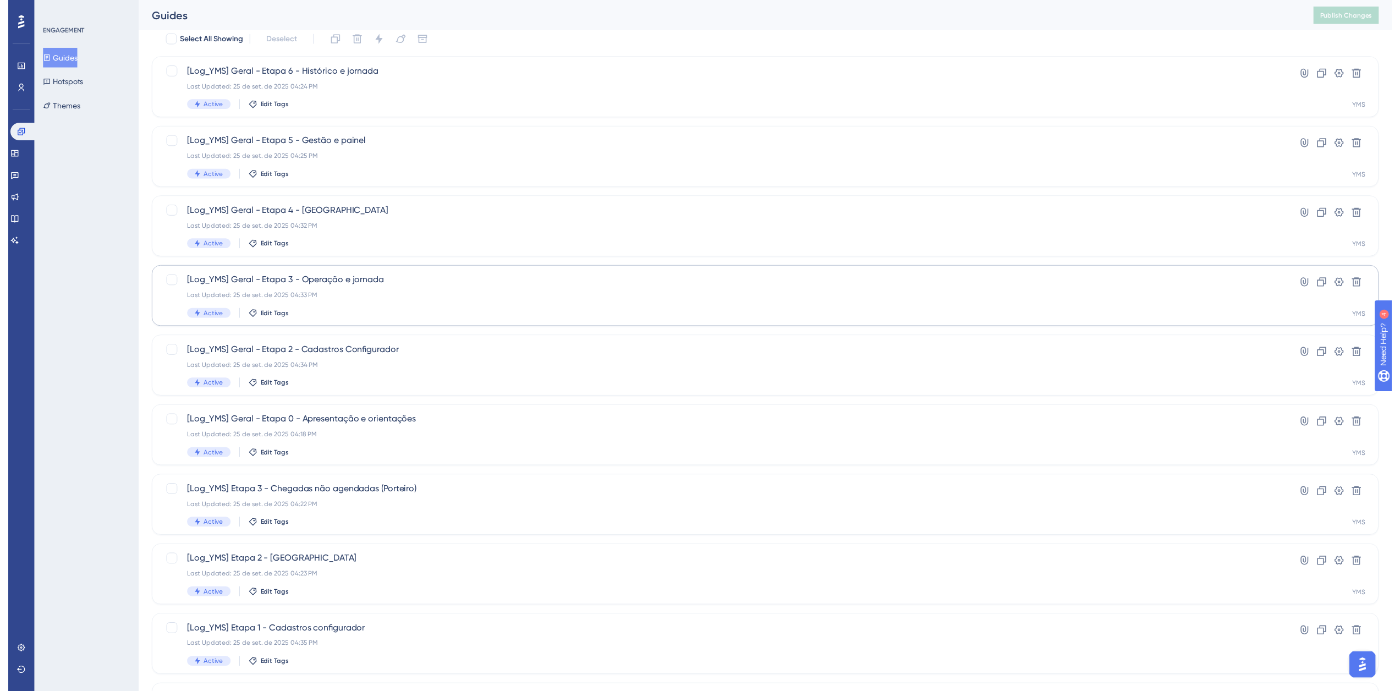
scroll to position [0, 0]
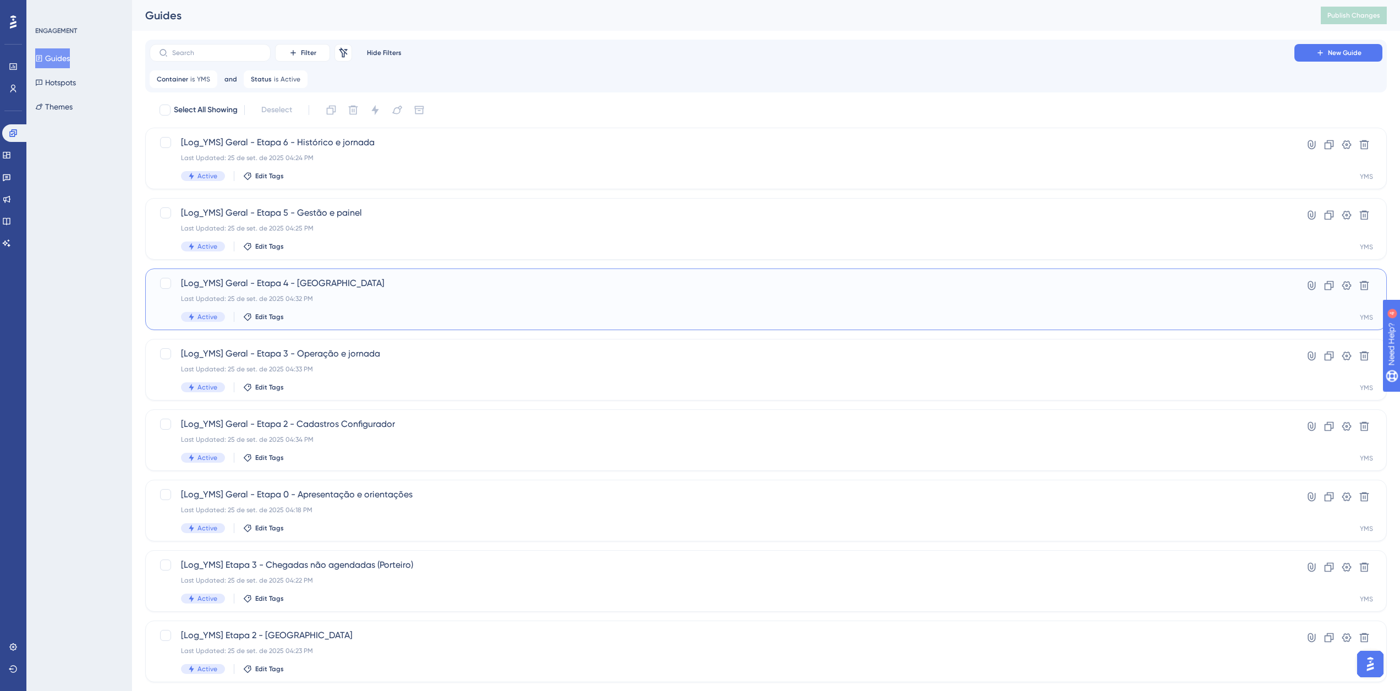
click at [312, 289] on span "[Log_YMS] Geral - Etapa 4 - [GEOGRAPHIC_DATA]" at bounding box center [722, 283] width 1082 height 13
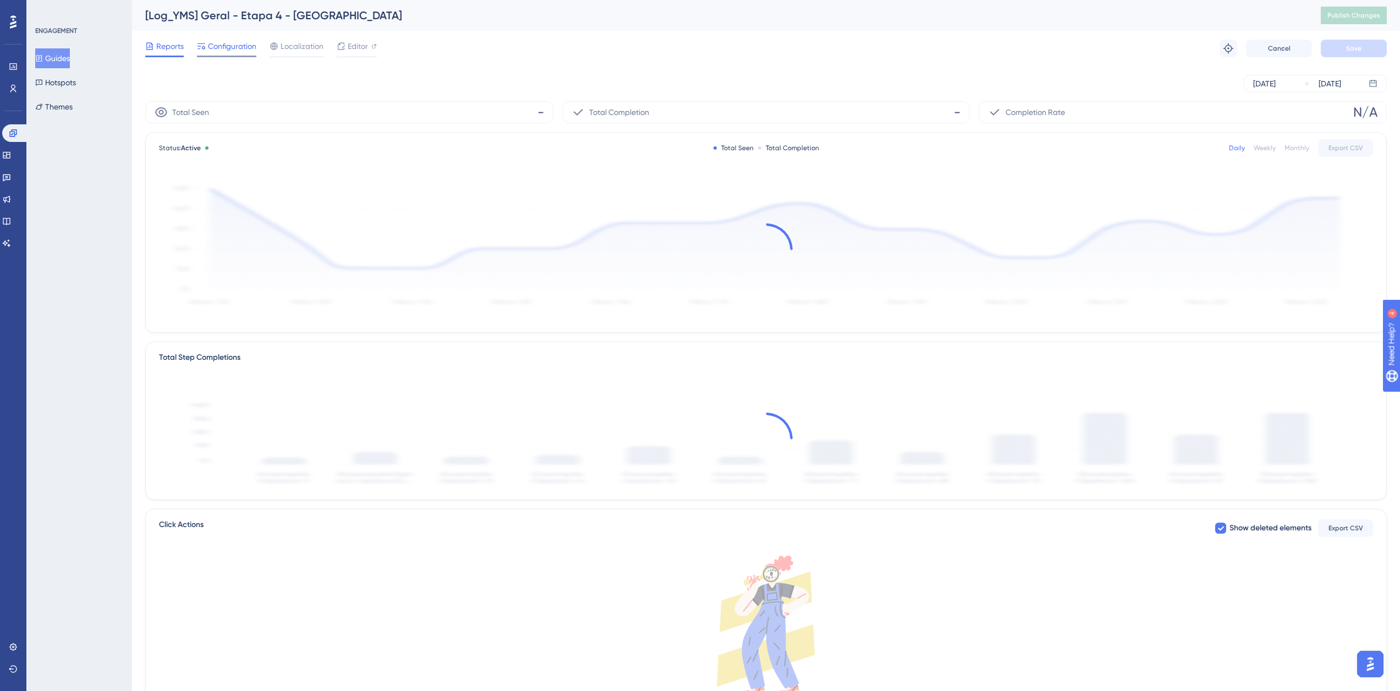
click at [230, 45] on span "Configuration" at bounding box center [232, 46] width 48 height 13
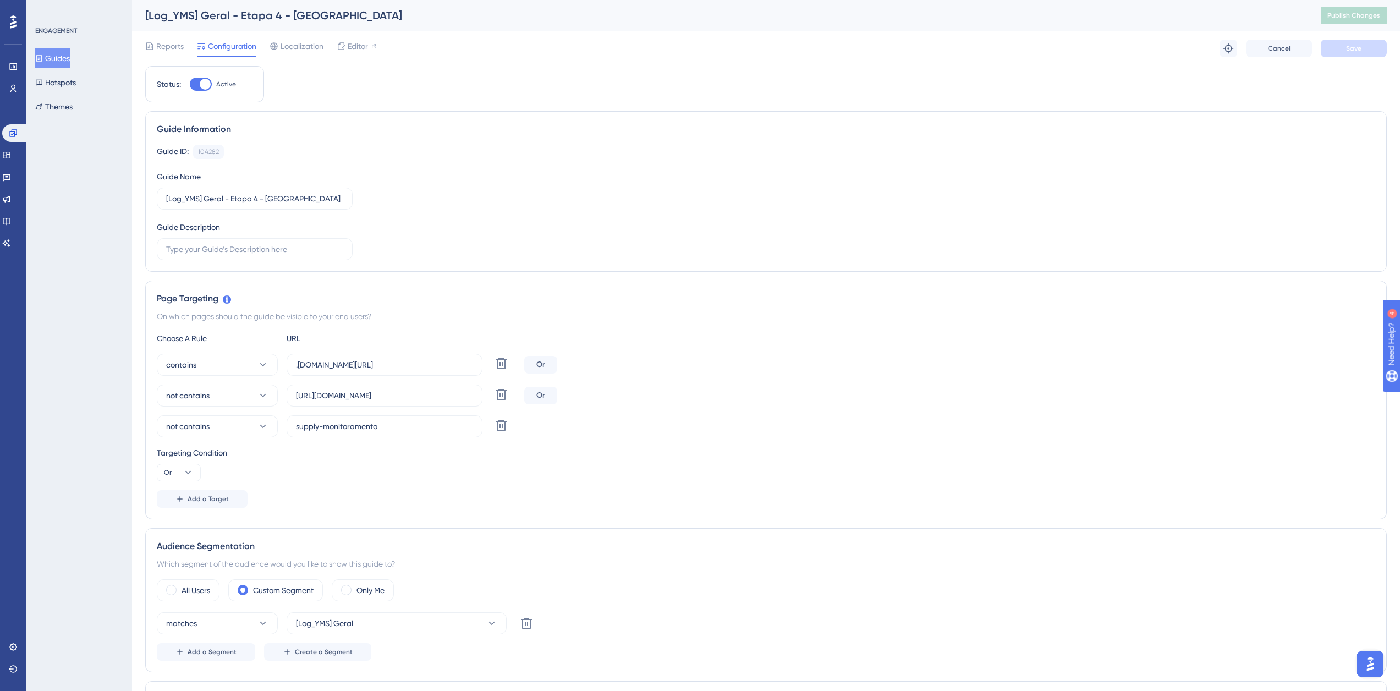
click at [60, 65] on button "Guides" at bounding box center [52, 58] width 35 height 20
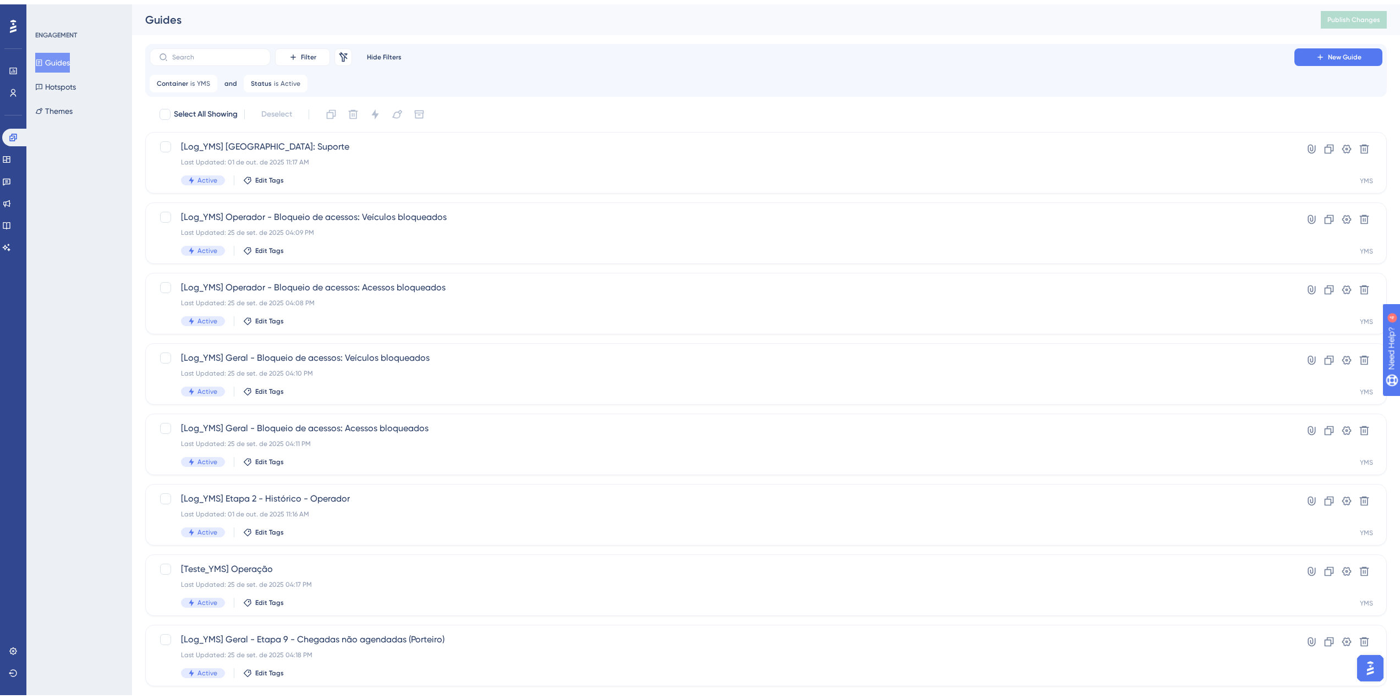
scroll to position [181, 0]
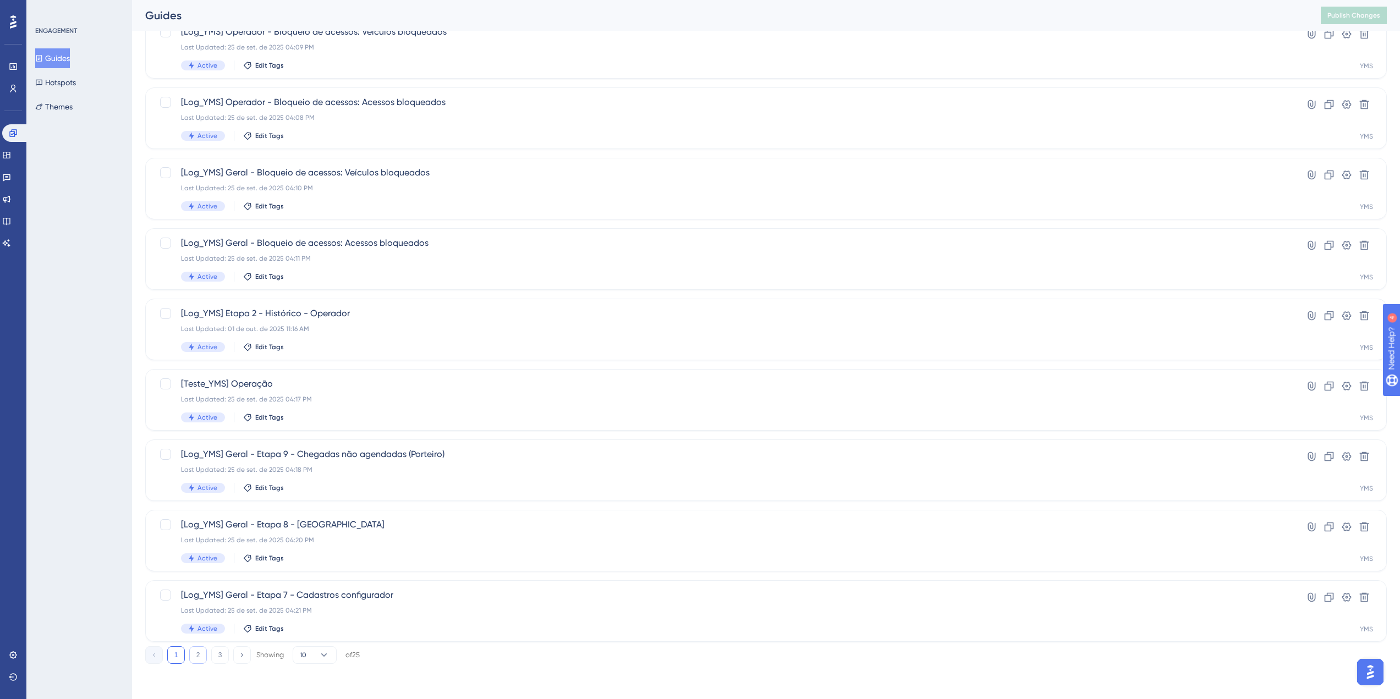
click at [190, 652] on button "2" at bounding box center [198, 655] width 18 height 18
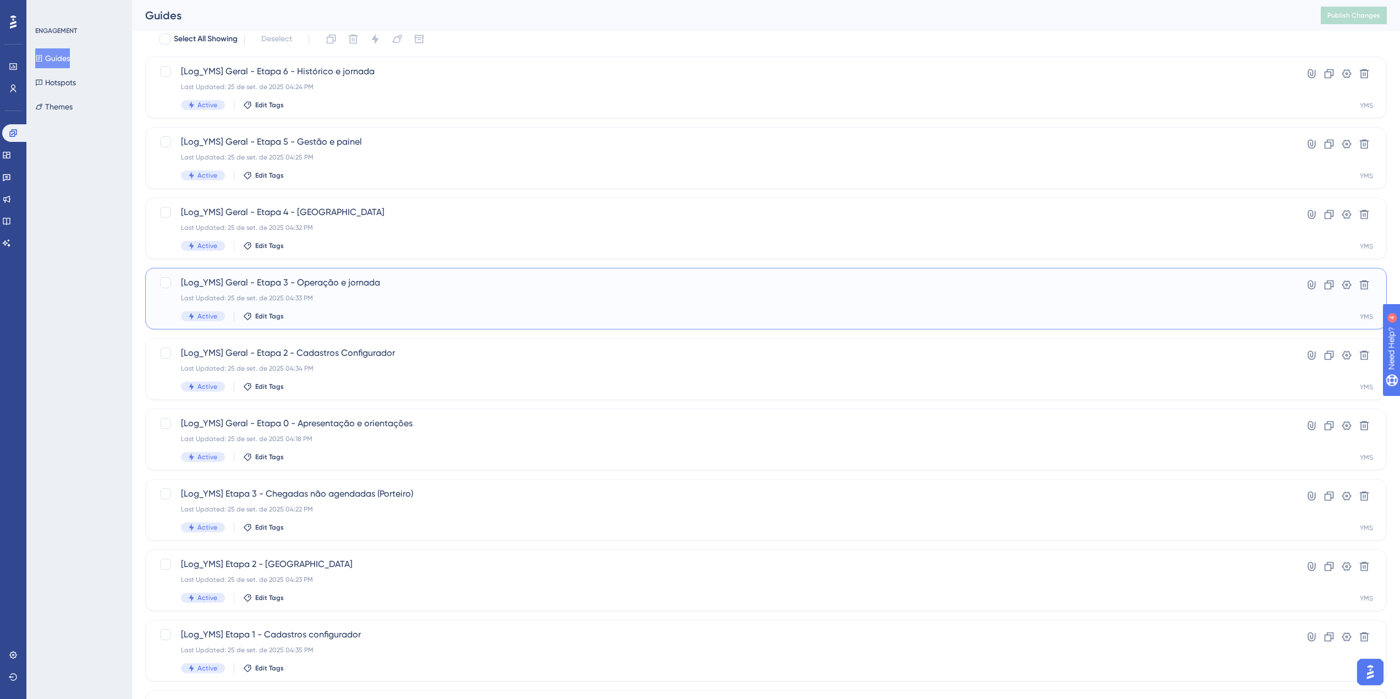
click at [348, 281] on span "[Log_YMS] Geral - Etapa 3 - Operação e jornada" at bounding box center [722, 282] width 1082 height 13
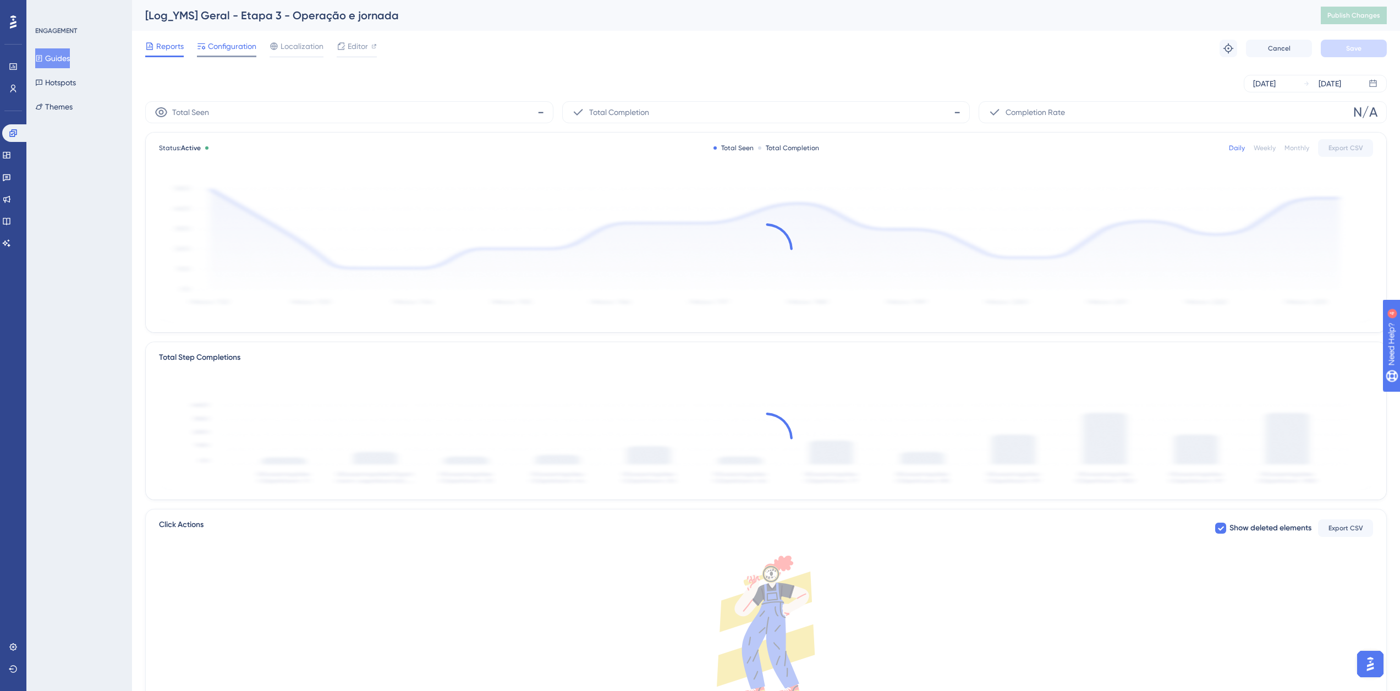
click at [232, 47] on span "Configuration" at bounding box center [232, 46] width 48 height 13
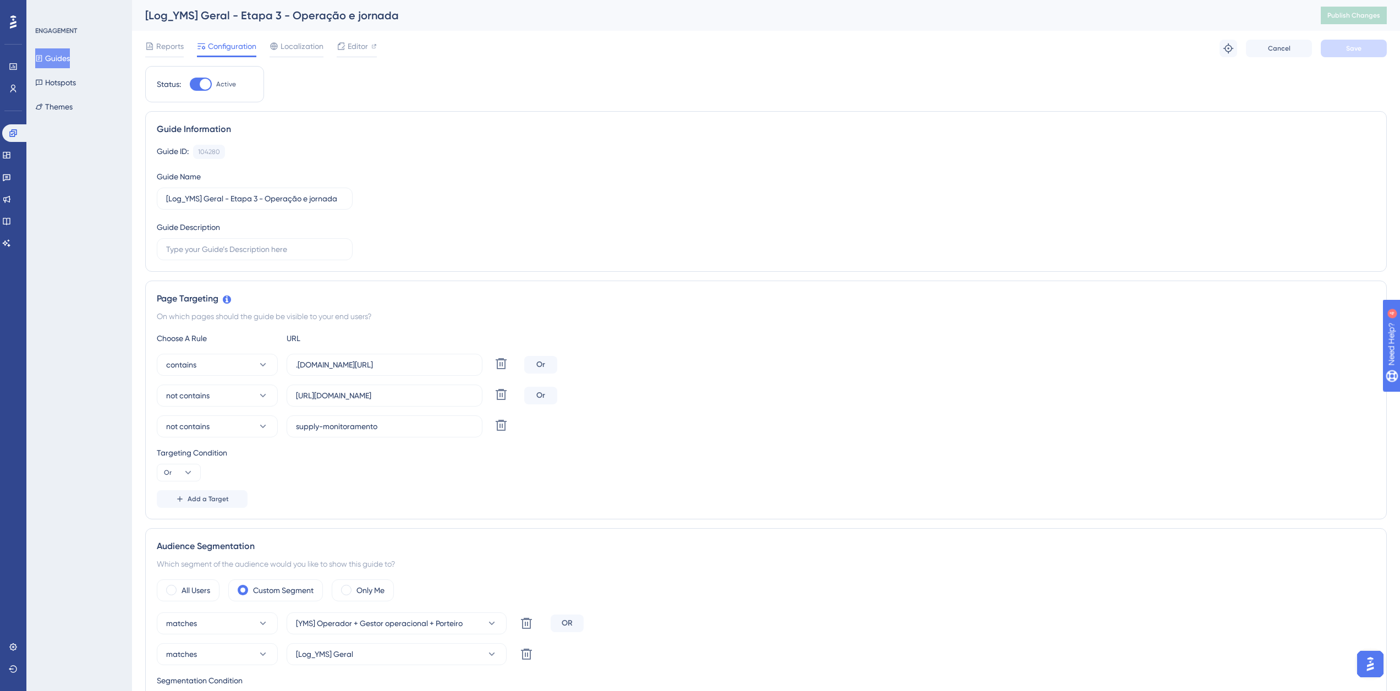
click at [59, 55] on button "Guides" at bounding box center [52, 58] width 35 height 20
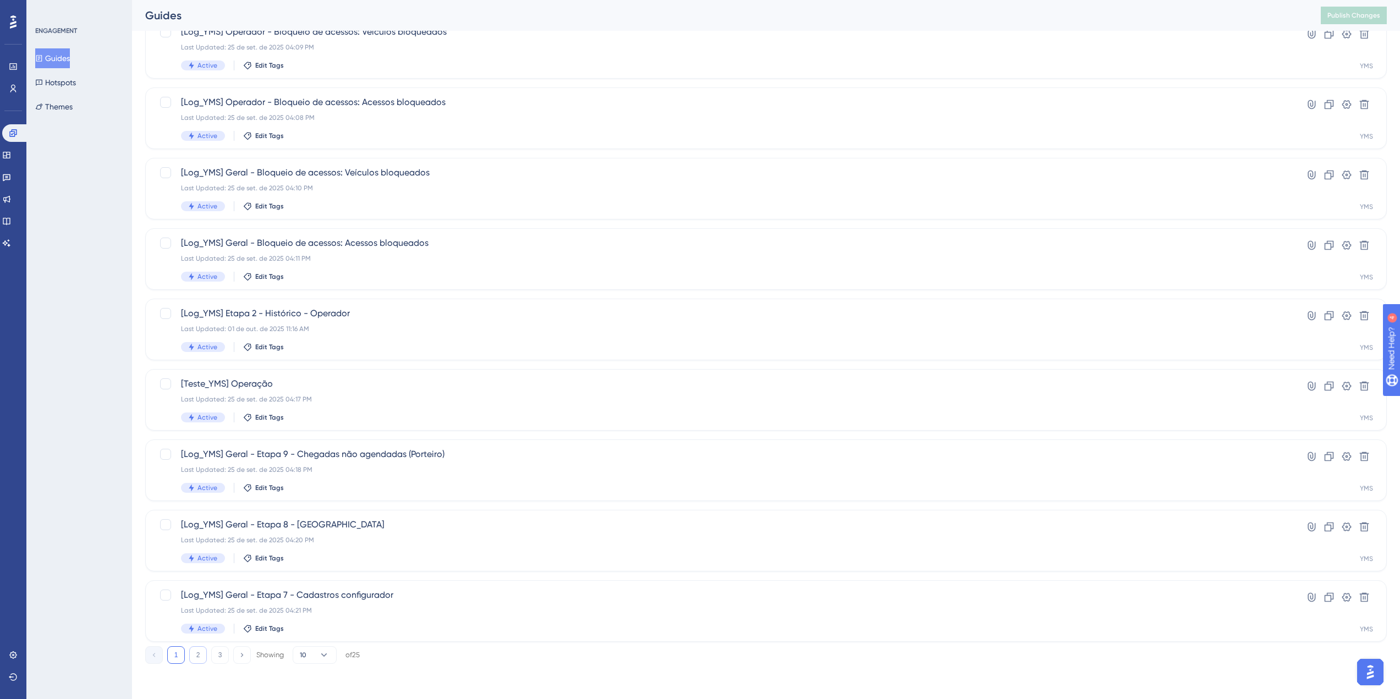
click at [195, 661] on button "2" at bounding box center [198, 655] width 18 height 18
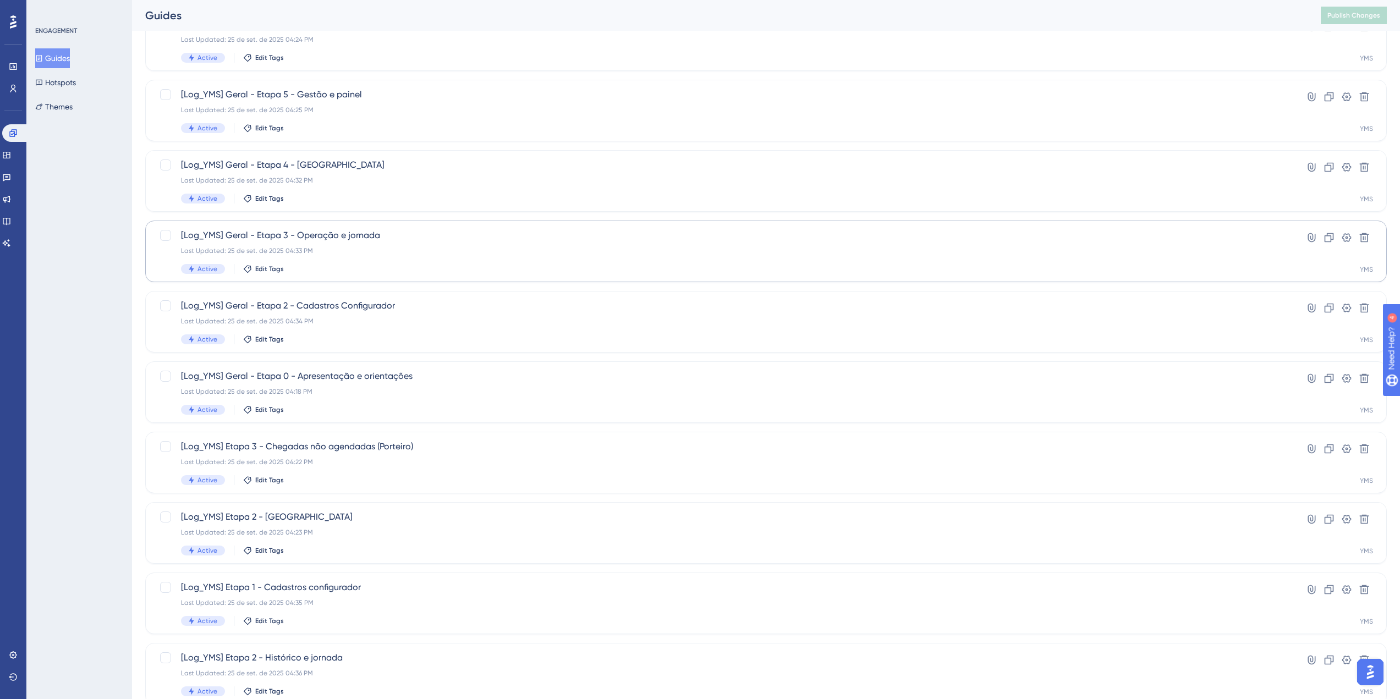
scroll to position [71, 0]
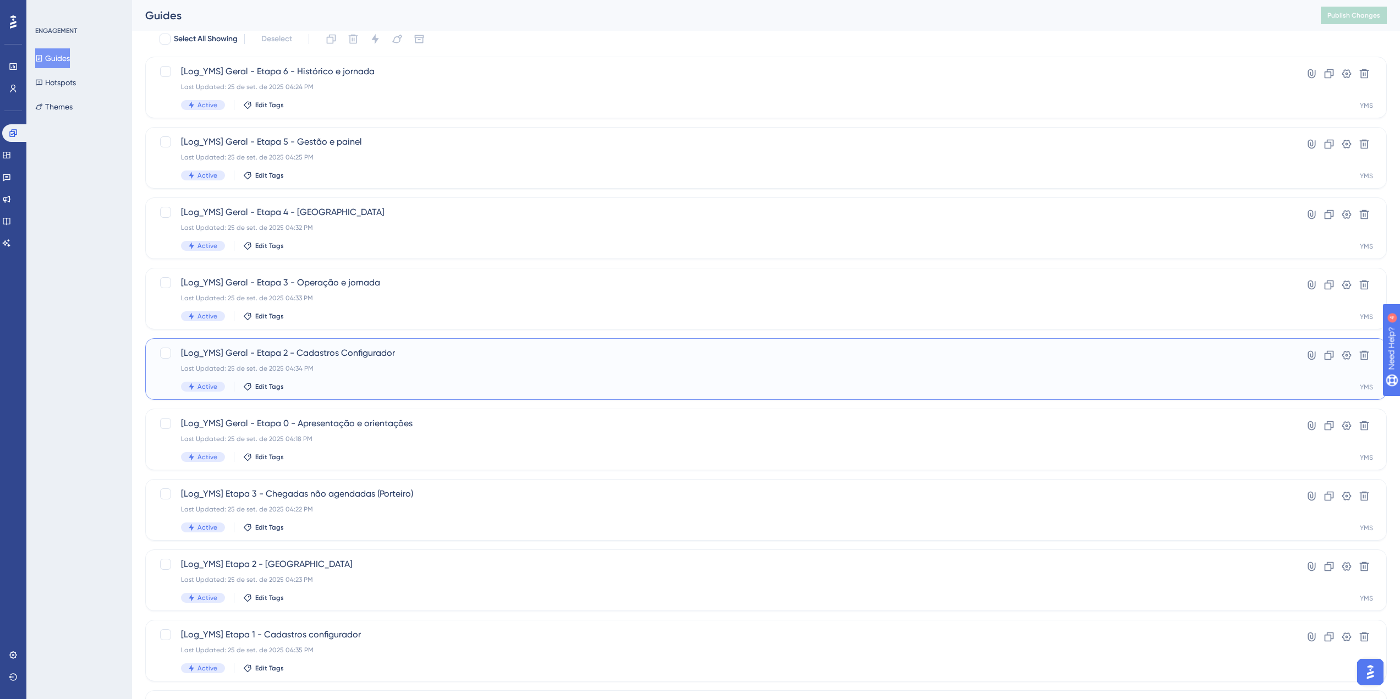
click at [347, 370] on div "Last Updated: 25 de set. de 2025 04:34 PM" at bounding box center [722, 368] width 1082 height 9
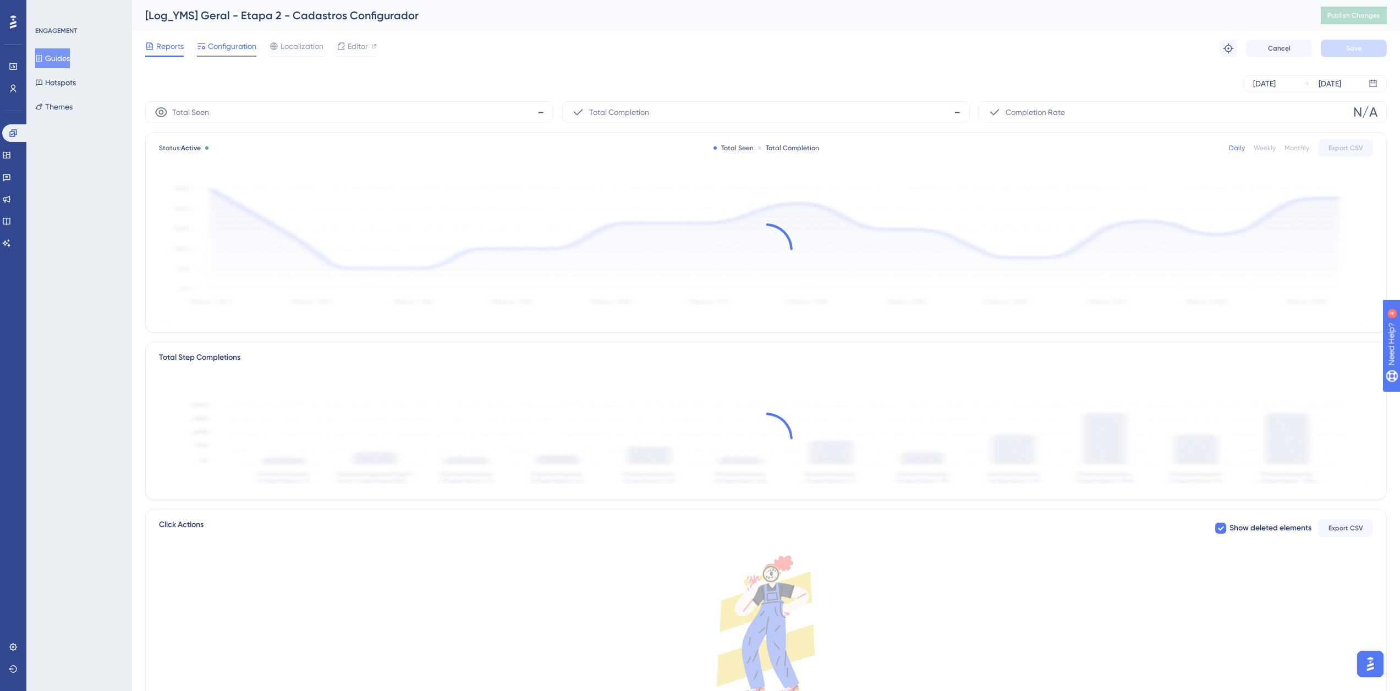
click at [228, 43] on span "Configuration" at bounding box center [232, 46] width 48 height 13
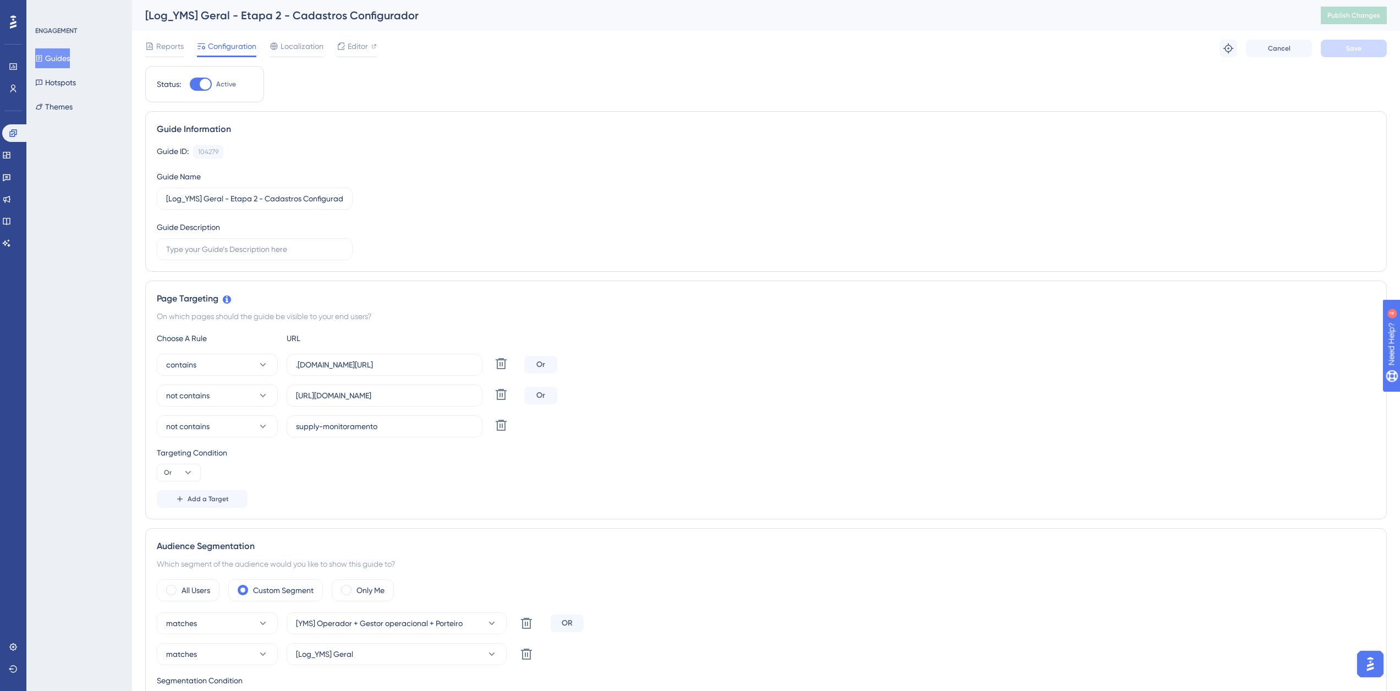
click at [62, 55] on button "Guides" at bounding box center [52, 58] width 35 height 20
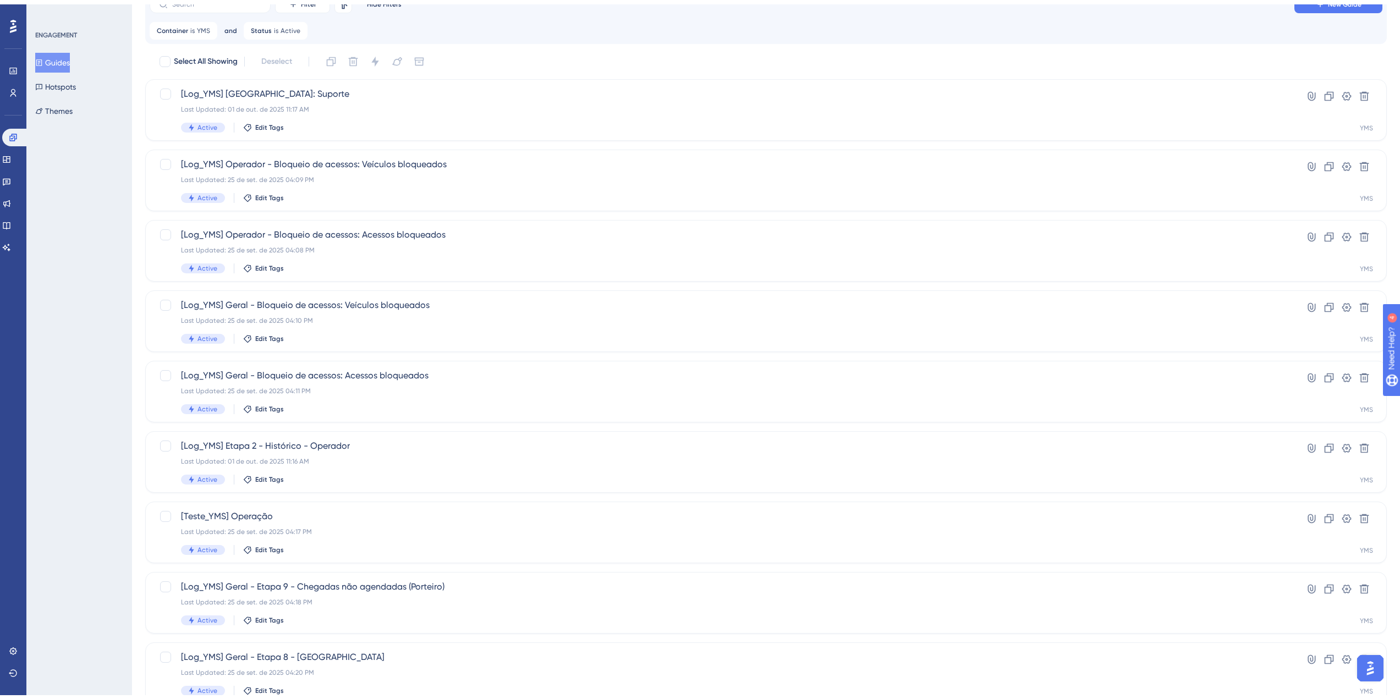
scroll to position [181, 0]
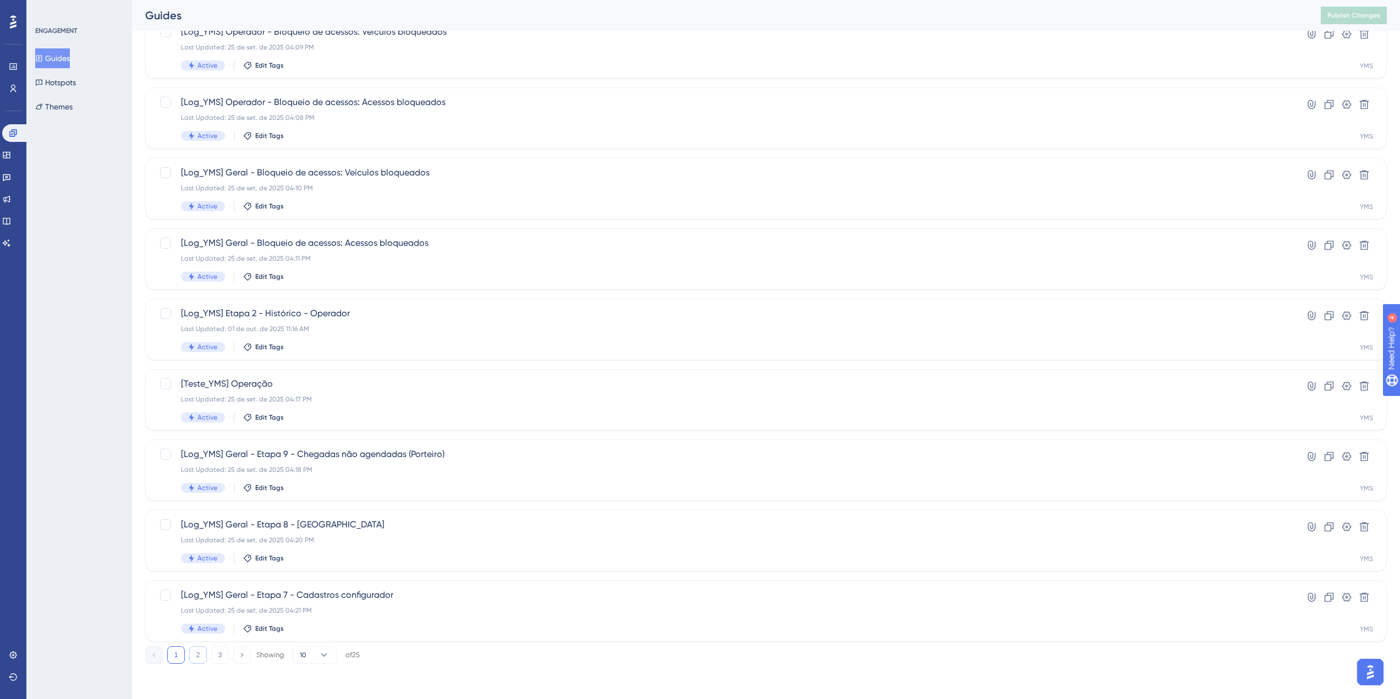
click at [195, 662] on button "2" at bounding box center [198, 655] width 18 height 18
click at [354, 325] on div "Last Updated: 25 de set. de 2025 04:18 PM" at bounding box center [722, 329] width 1082 height 9
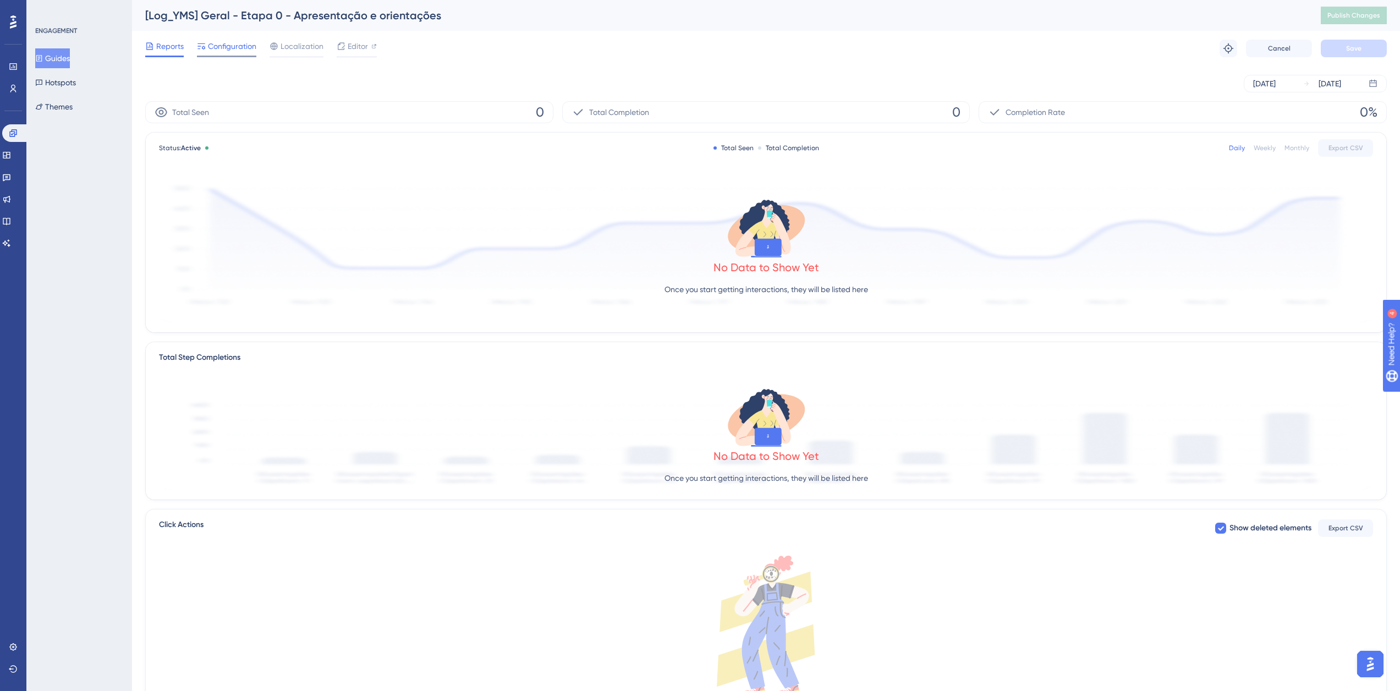
click at [238, 54] on div "Configuration" at bounding box center [226, 49] width 59 height 18
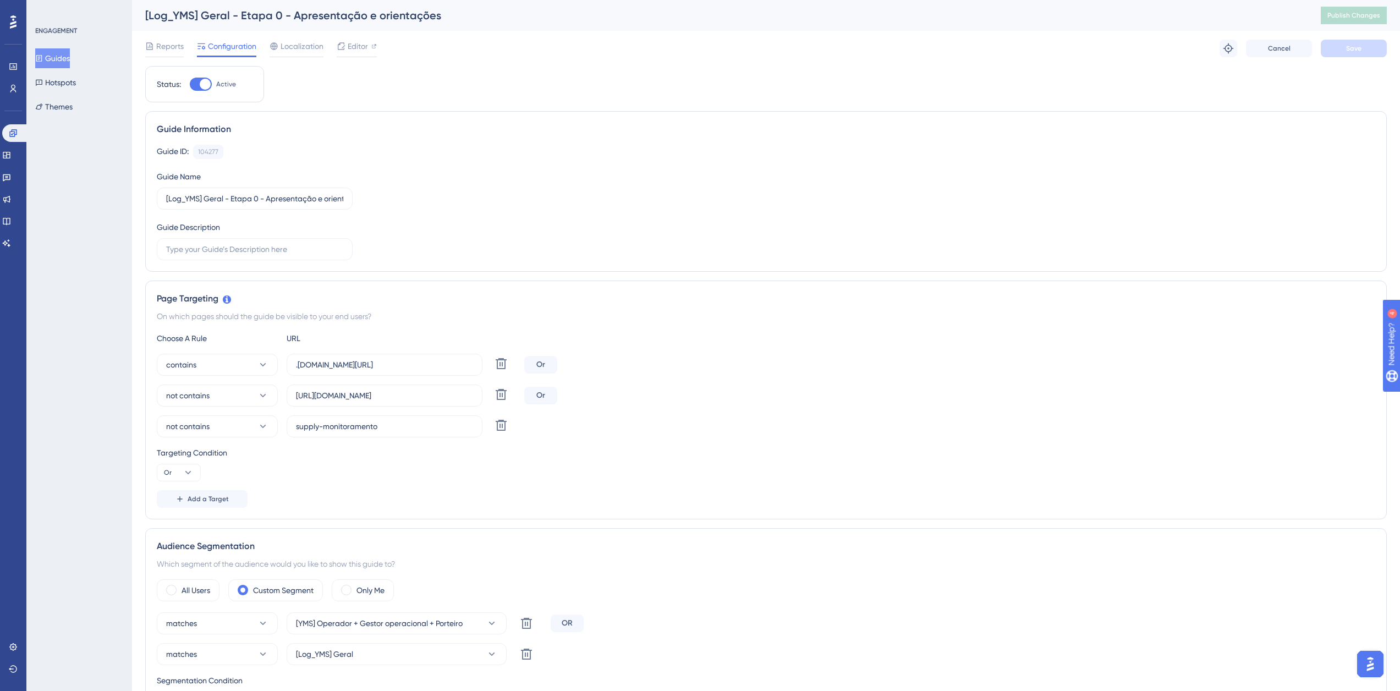
click at [69, 55] on button "Guides" at bounding box center [52, 58] width 35 height 20
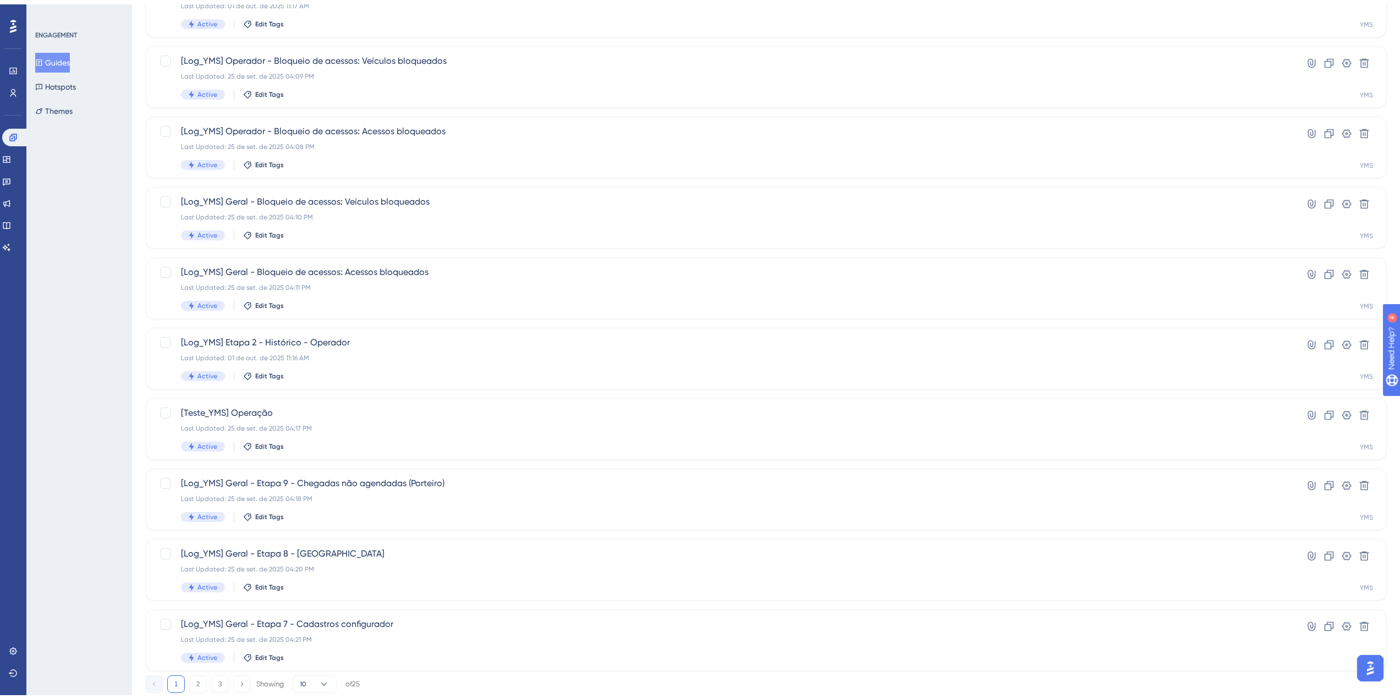
scroll to position [181, 0]
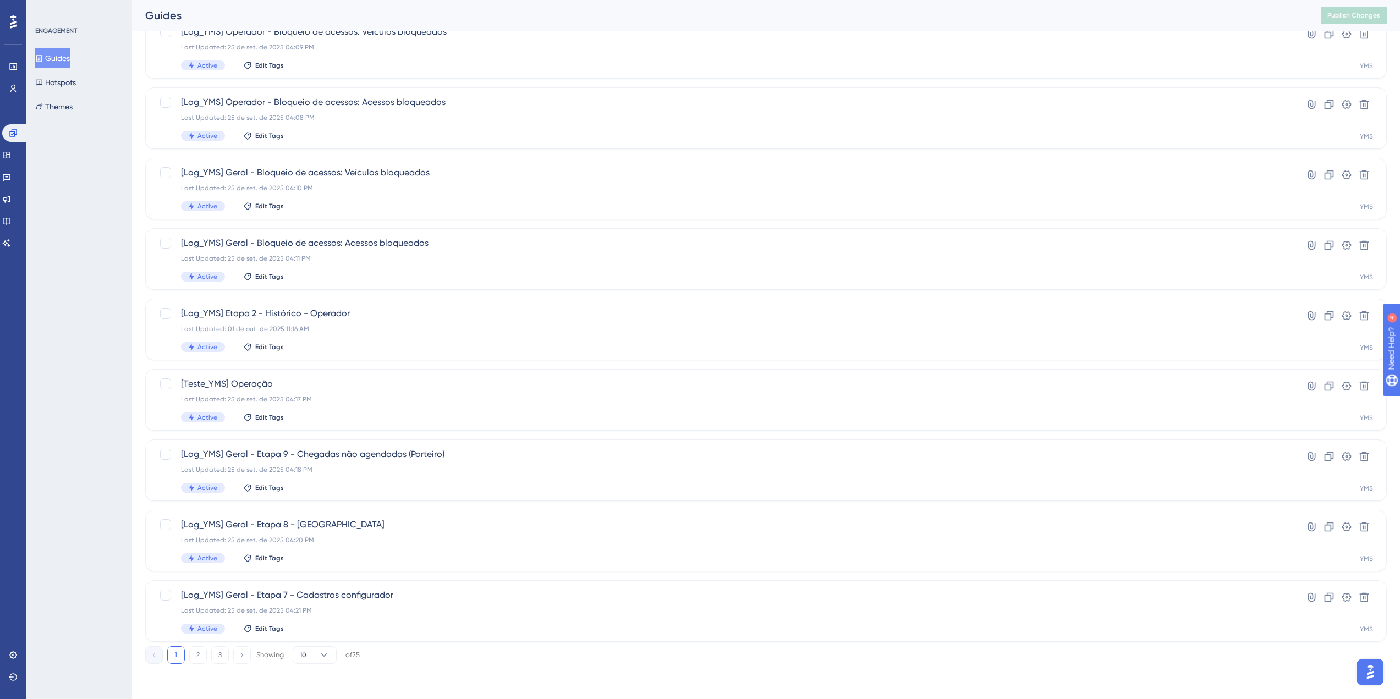
click at [199, 655] on button "2" at bounding box center [198, 655] width 18 height 18
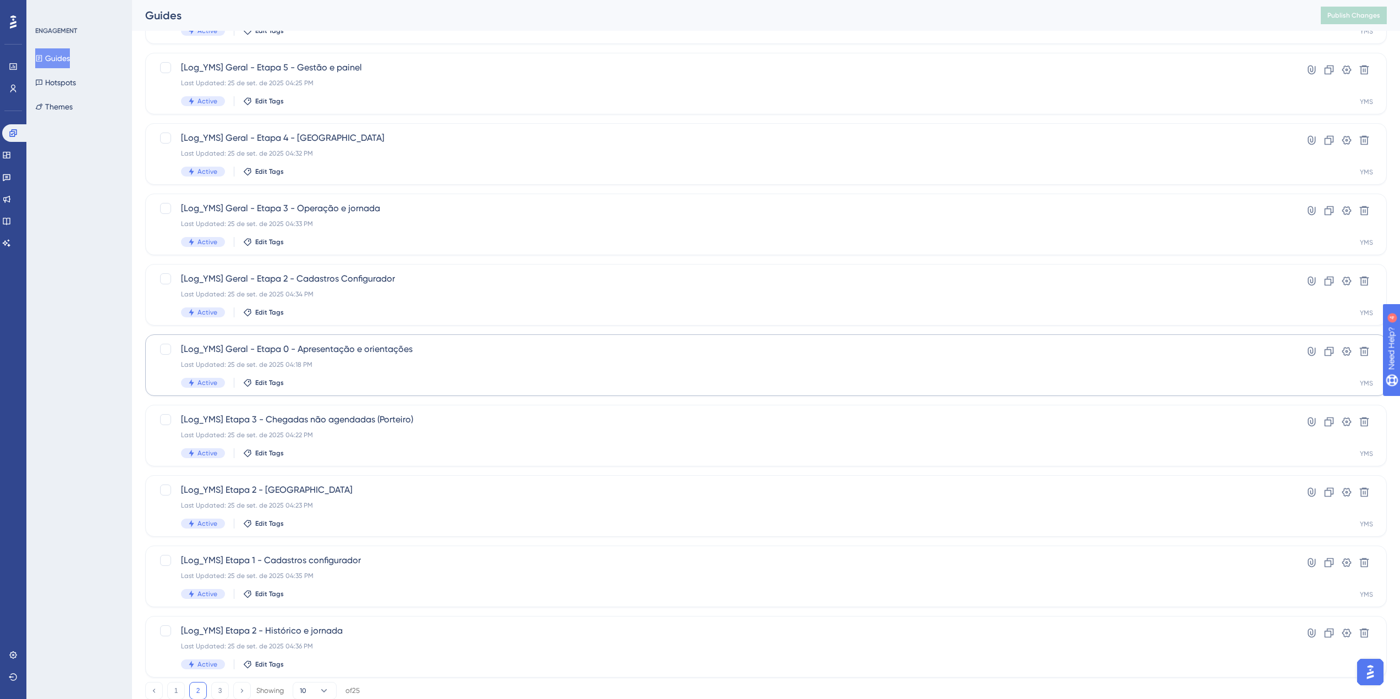
scroll to position [126, 0]
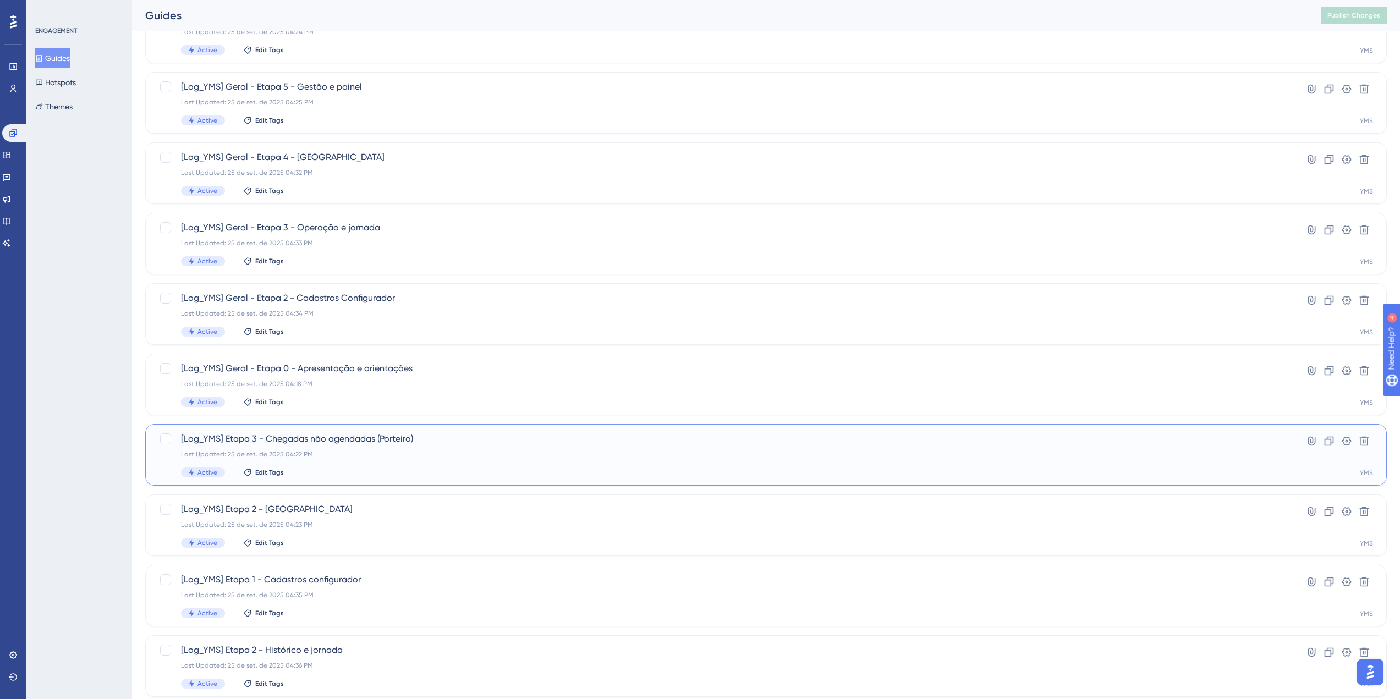
click at [362, 450] on div "Last Updated: 25 de set. de 2025 04:22 PM" at bounding box center [722, 454] width 1082 height 9
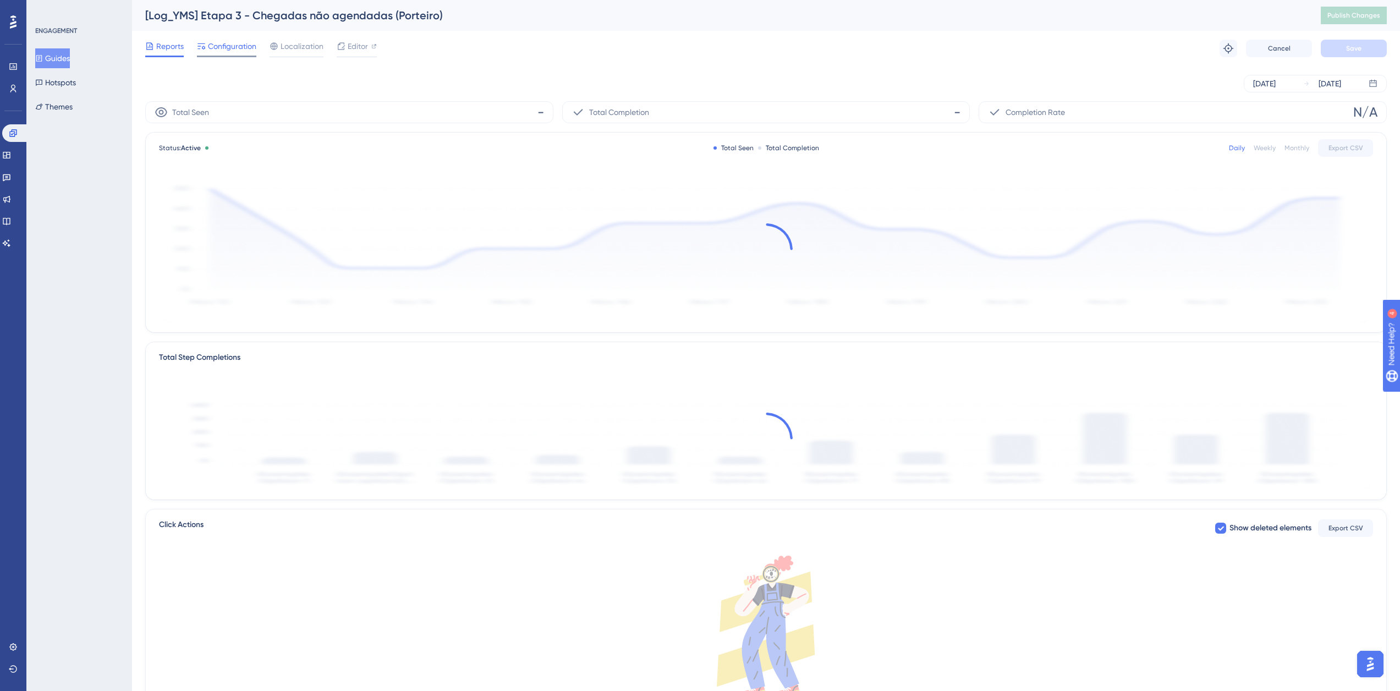
click at [241, 43] on span "Configuration" at bounding box center [232, 46] width 48 height 13
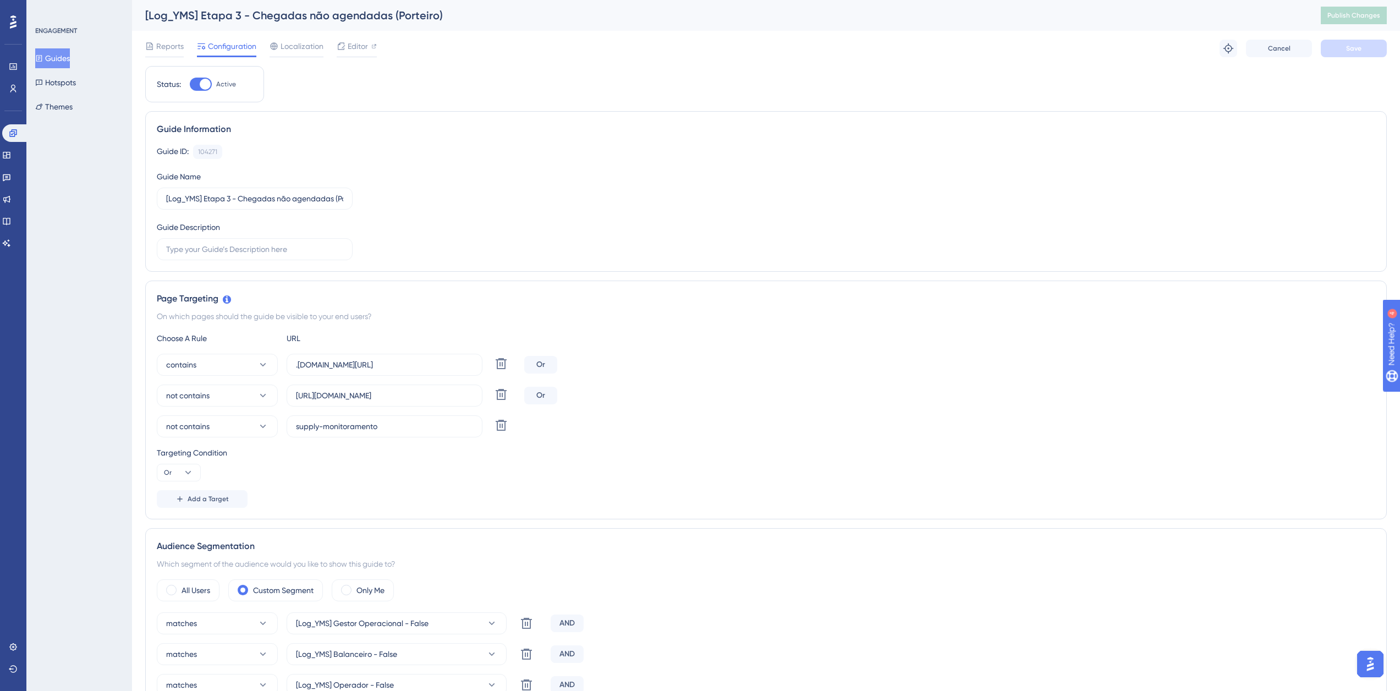
click at [63, 61] on button "Guides" at bounding box center [52, 58] width 35 height 20
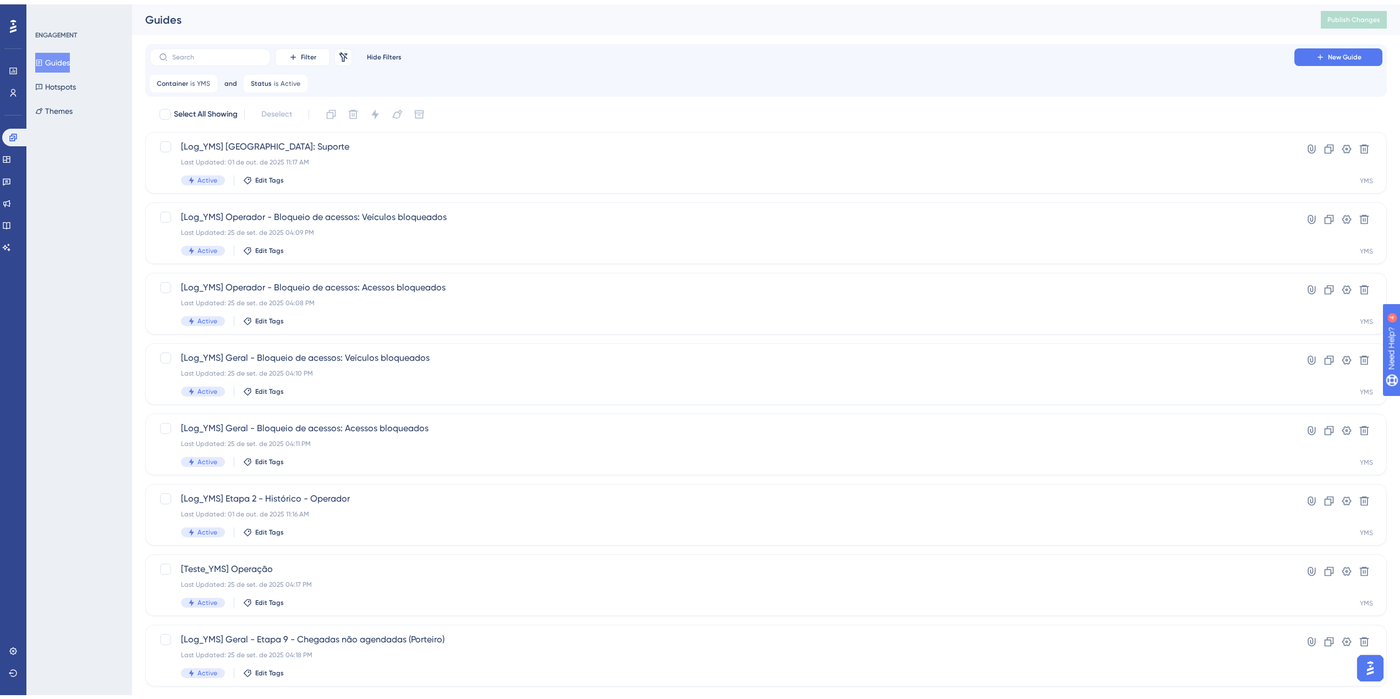
scroll to position [181, 0]
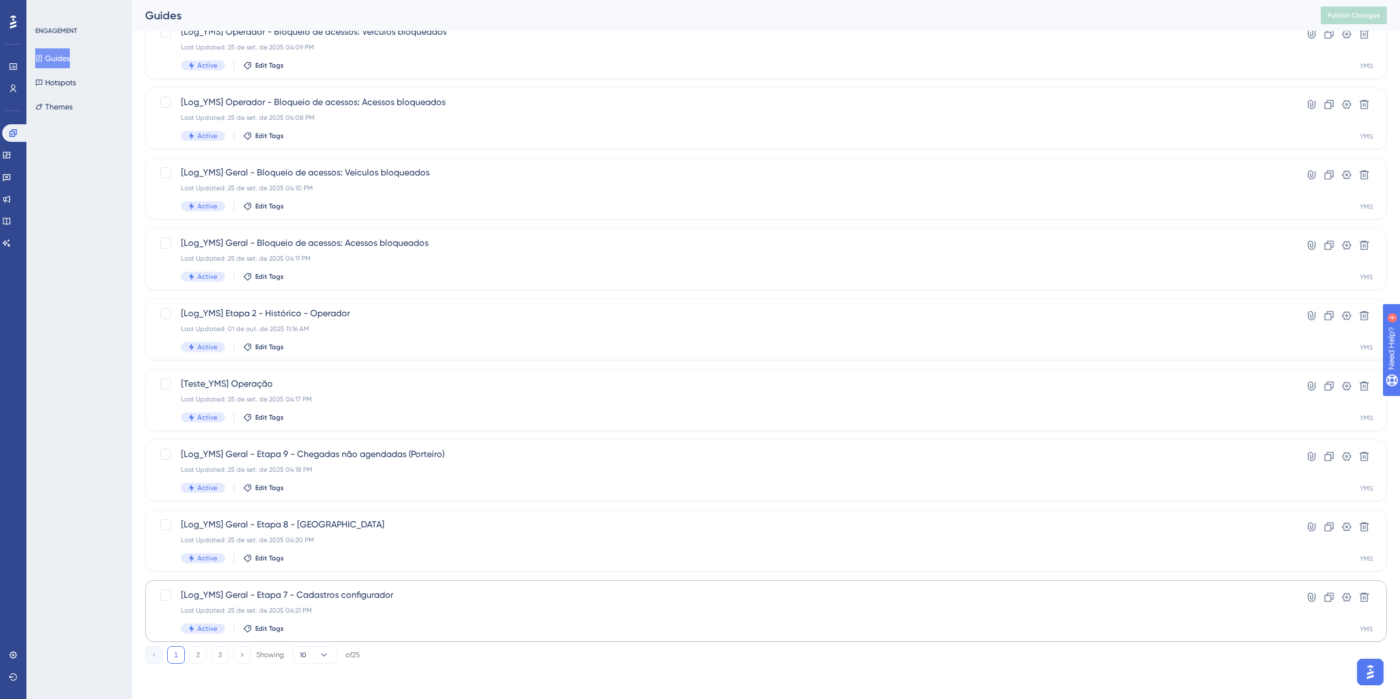
click at [195, 662] on button "2" at bounding box center [198, 655] width 18 height 18
click at [355, 392] on div "[Log_YMS] Etapa 3 - Chegadas não agendadas (Porteiro) Last Updated: 25 de set. …" at bounding box center [722, 399] width 1082 height 45
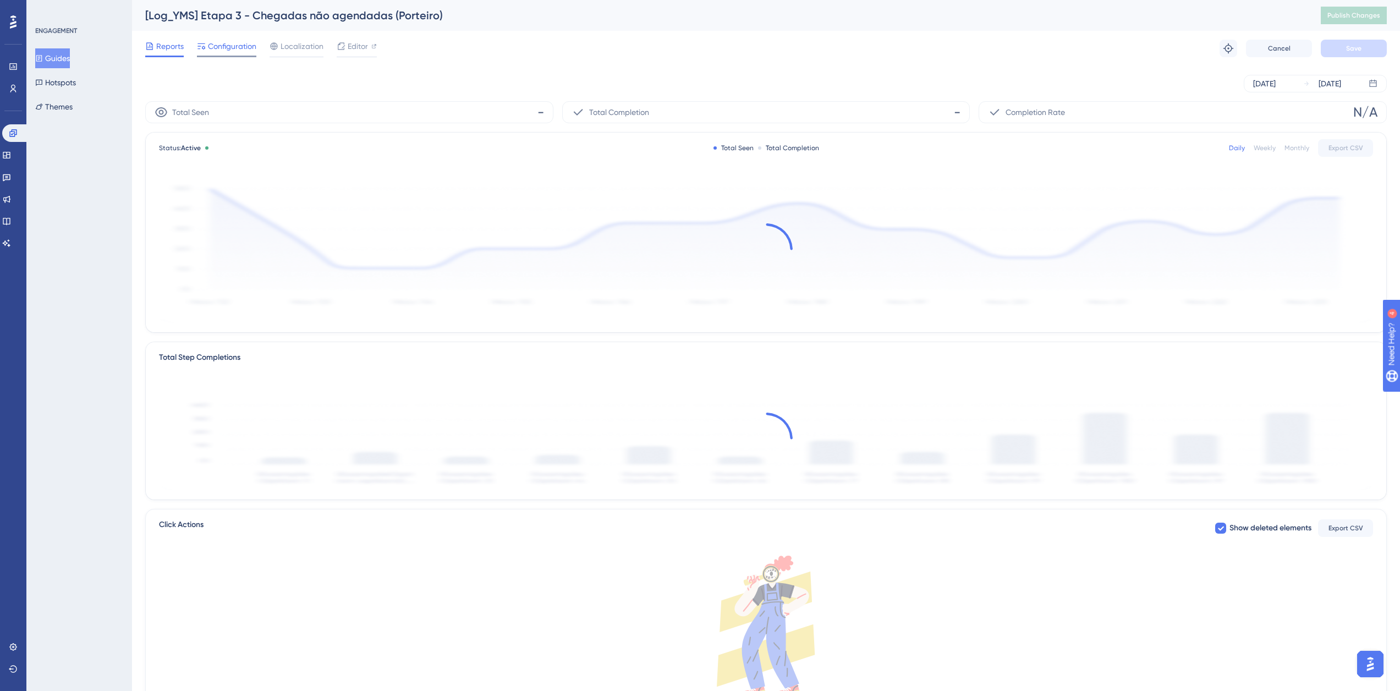
click at [247, 50] on span "Configuration" at bounding box center [232, 46] width 48 height 13
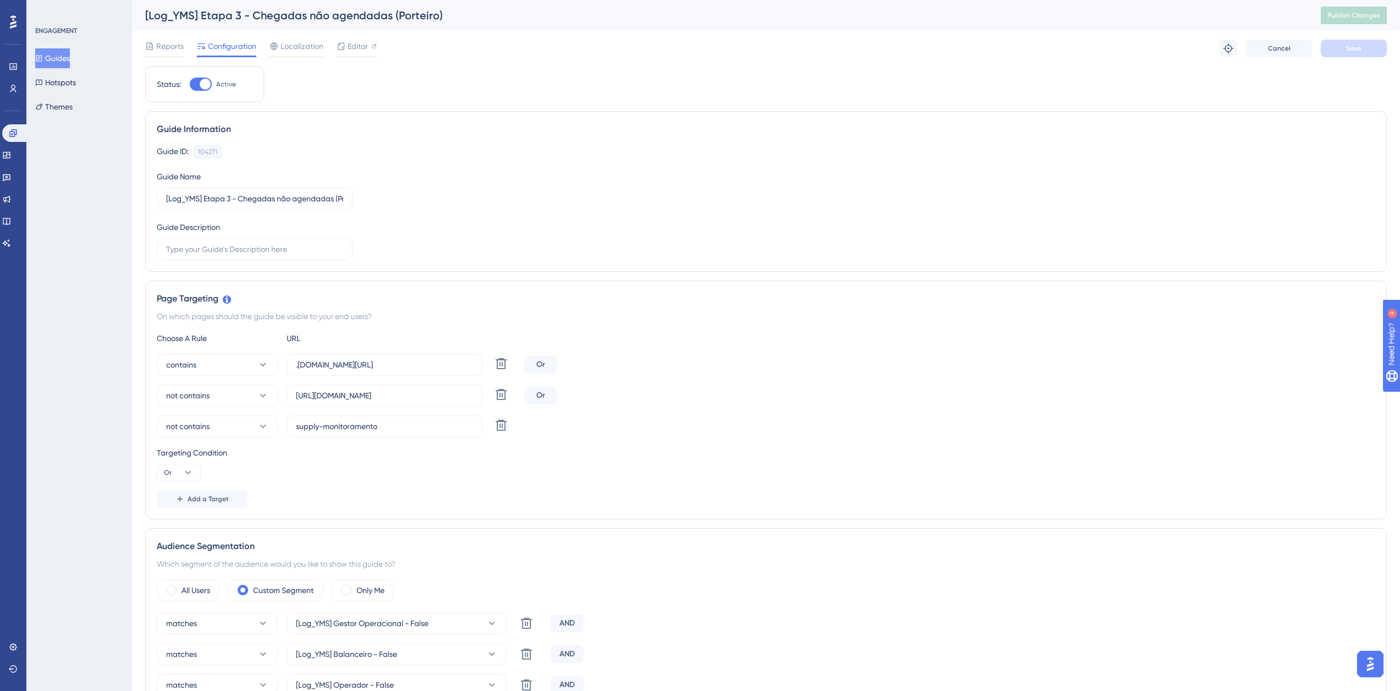
click at [41, 54] on button "Guides" at bounding box center [52, 58] width 35 height 20
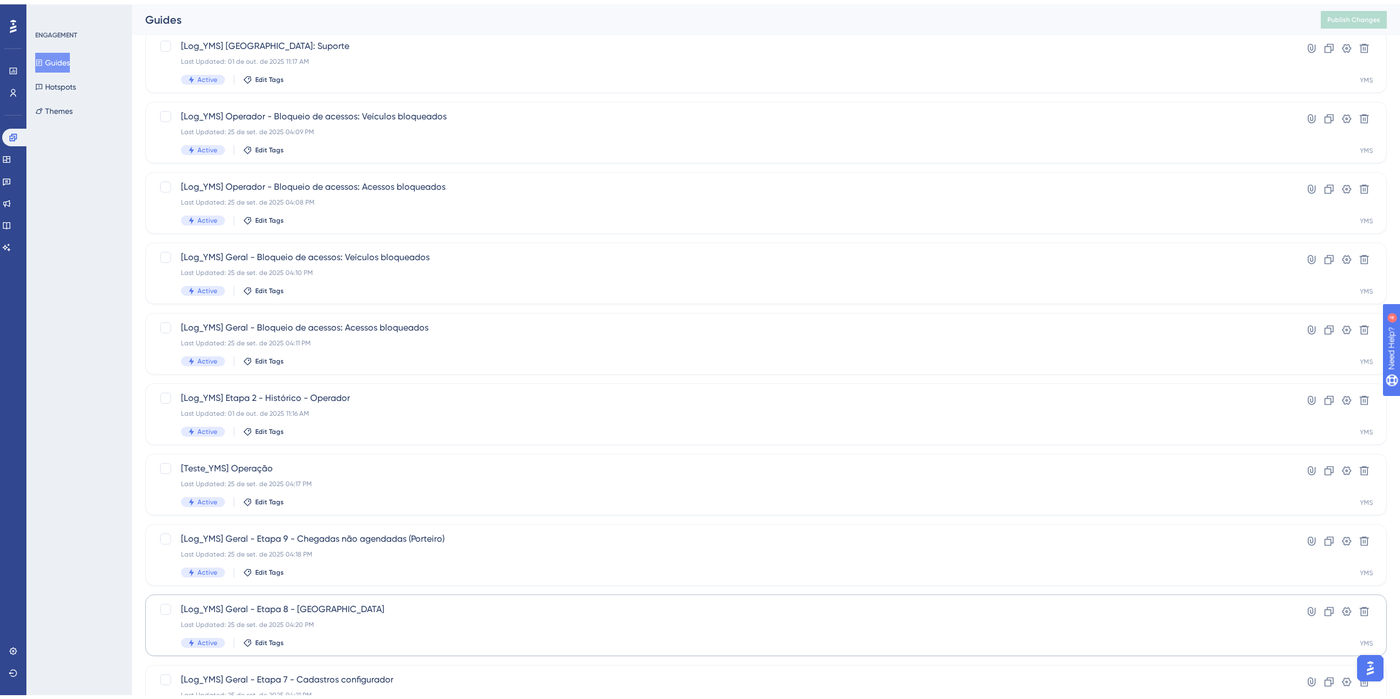
scroll to position [181, 0]
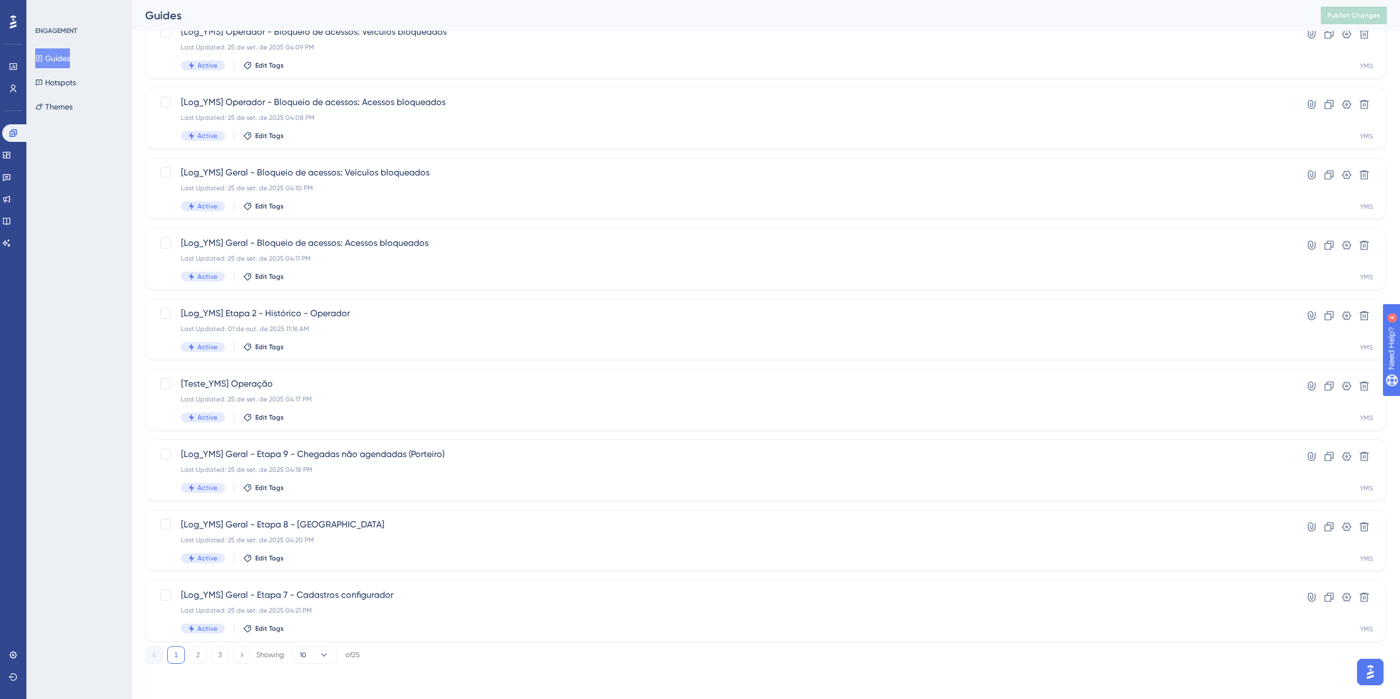
click at [196, 649] on button "2" at bounding box center [198, 655] width 18 height 18
click at [293, 467] on div "Last Updated: 25 de set. de 2025 04:23 PM" at bounding box center [722, 469] width 1082 height 9
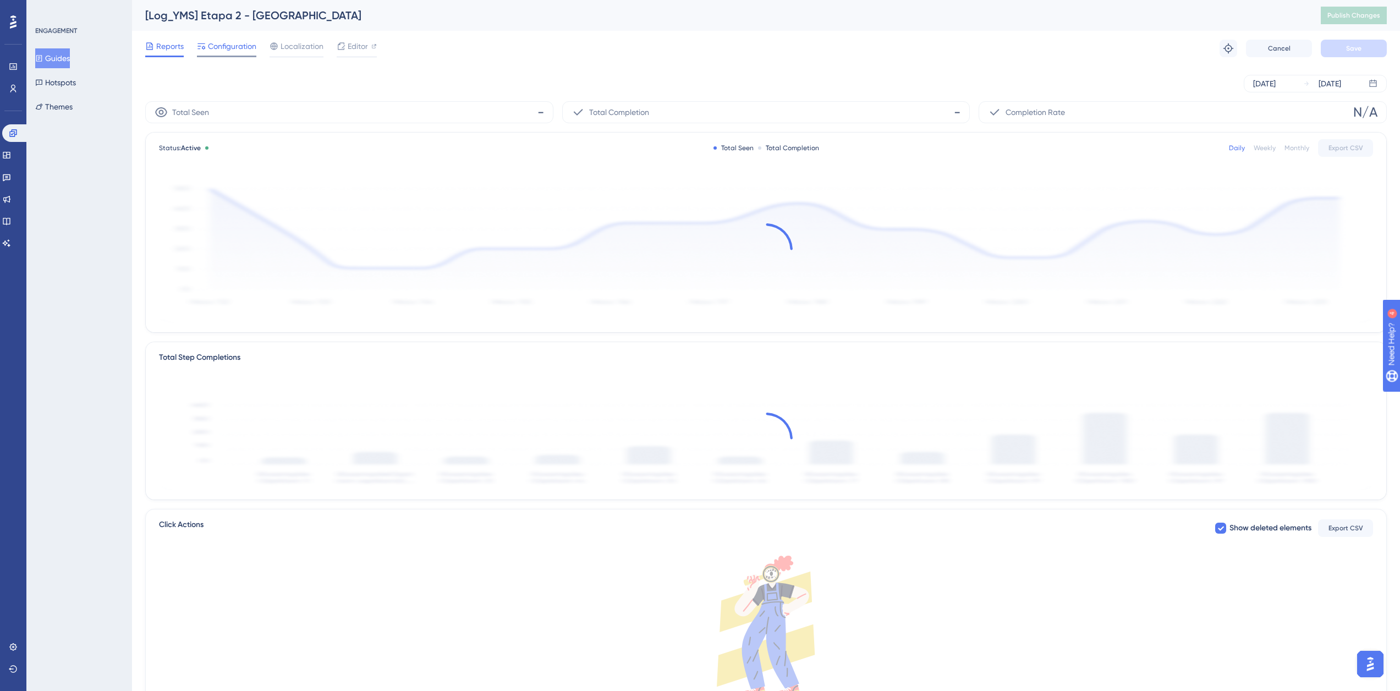
click at [223, 51] on span "Configuration" at bounding box center [232, 46] width 48 height 13
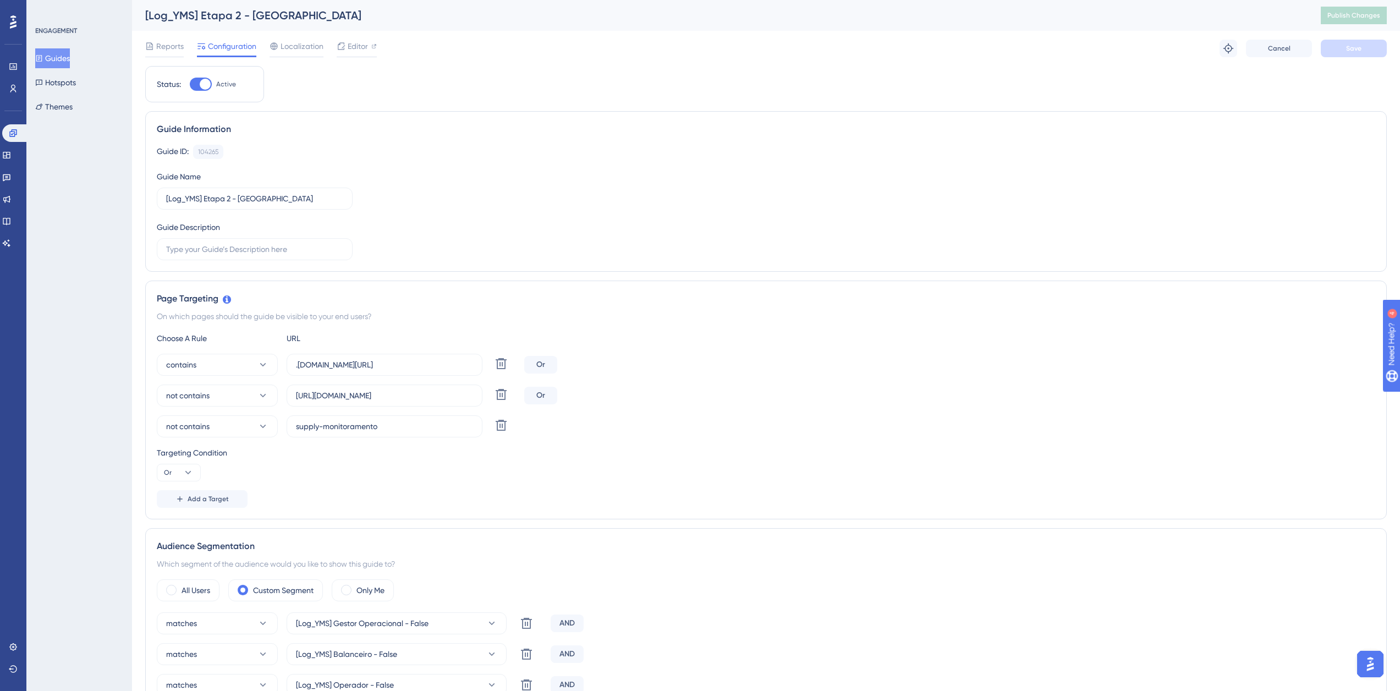
click at [58, 49] on button "Guides" at bounding box center [52, 58] width 35 height 20
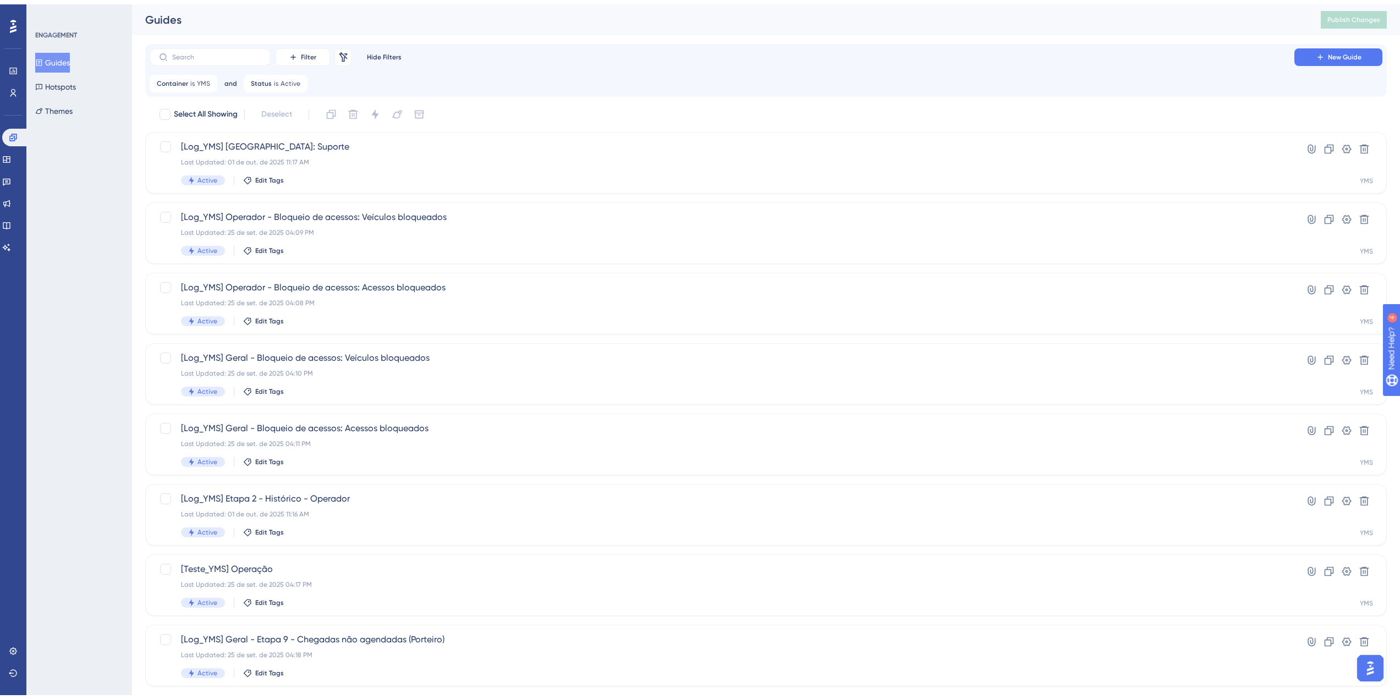
scroll to position [181, 0]
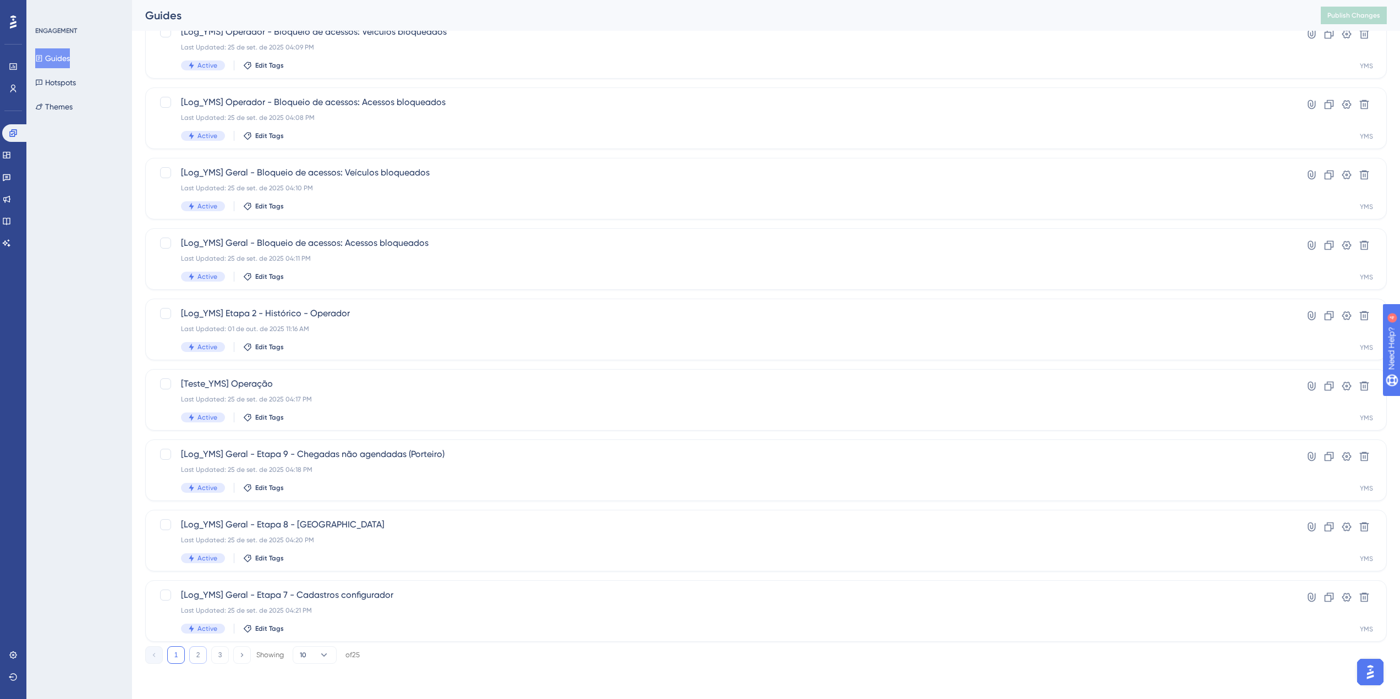
click at [199, 658] on button "2" at bounding box center [198, 655] width 18 height 18
click at [339, 487] on div "Active Edit Tags" at bounding box center [722, 488] width 1082 height 10
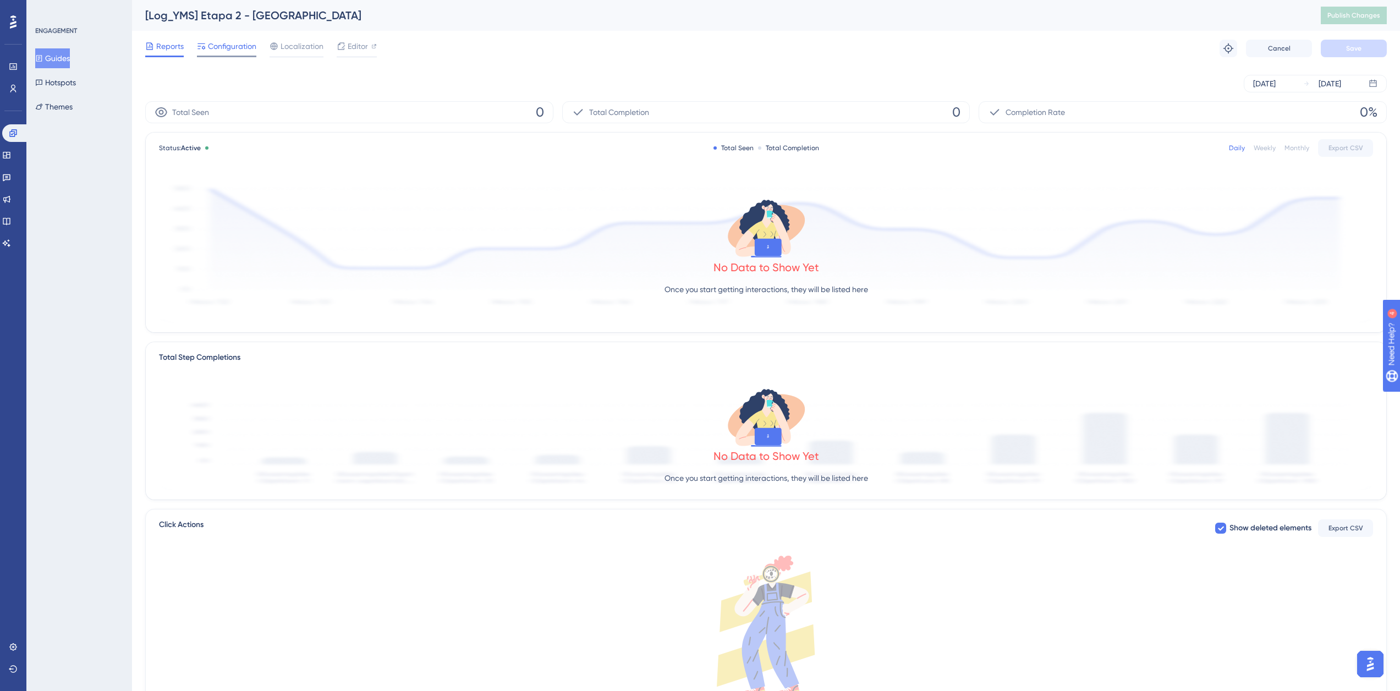
click at [208, 40] on span "Configuration" at bounding box center [232, 46] width 48 height 13
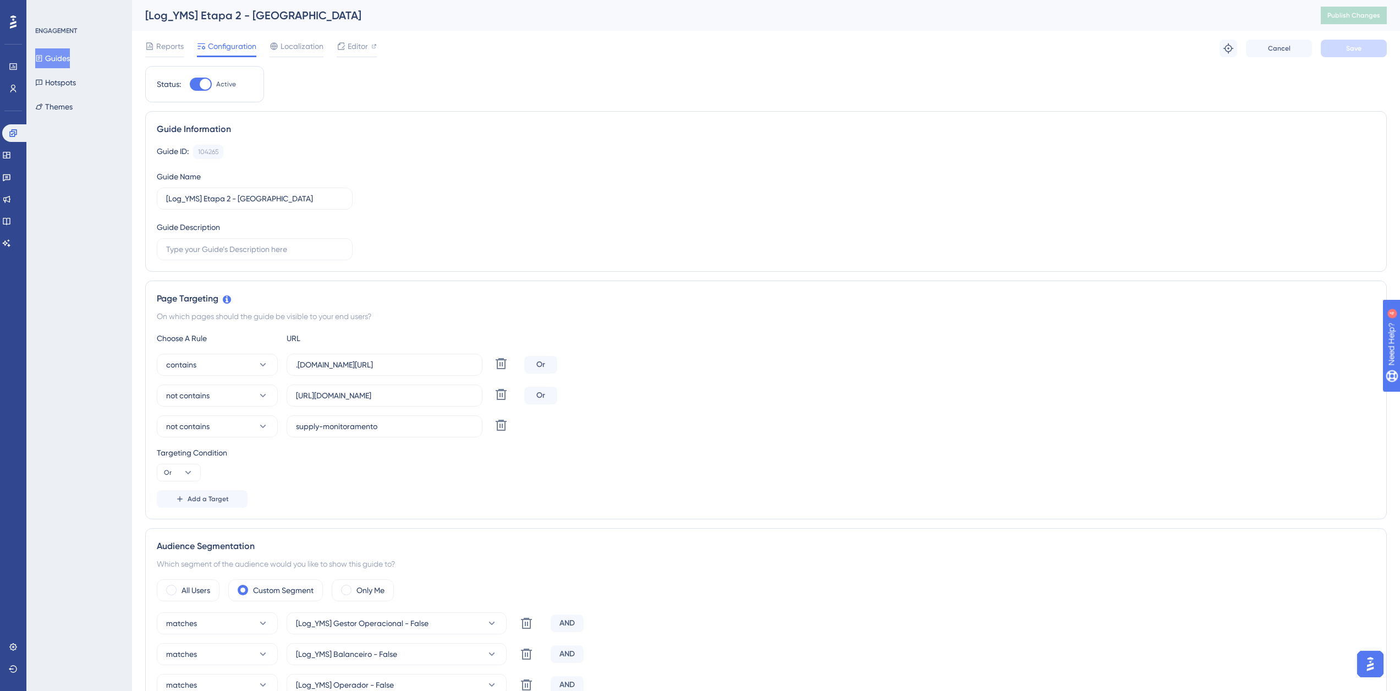
click at [70, 51] on button "Guides" at bounding box center [52, 58] width 35 height 20
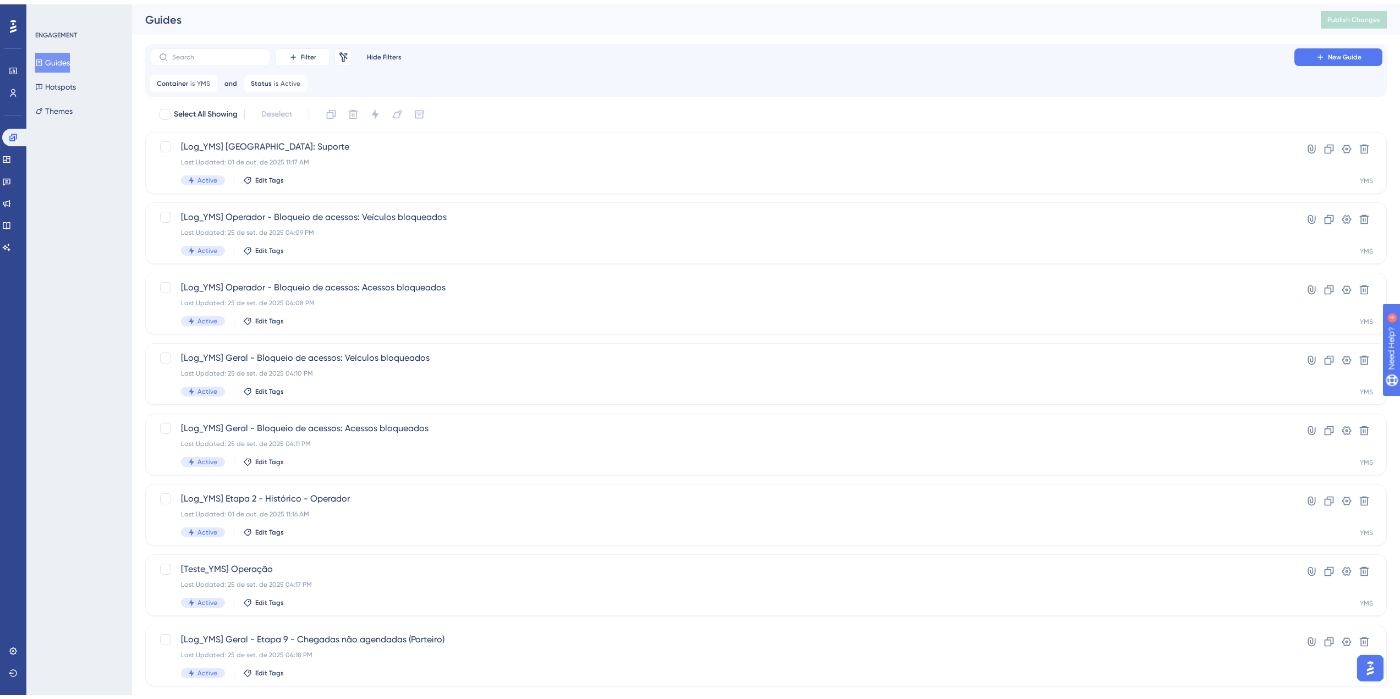
scroll to position [181, 0]
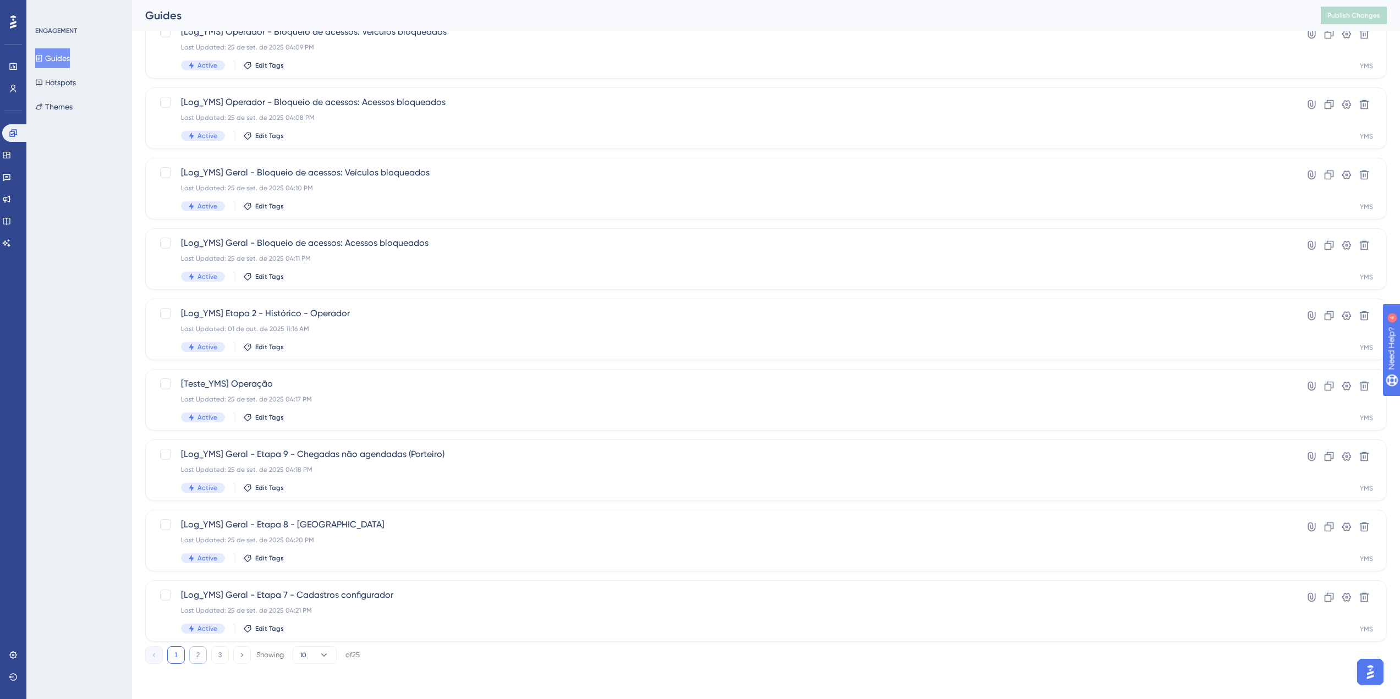
click at [194, 655] on button "2" at bounding box center [198, 655] width 18 height 18
click at [316, 530] on span "[Log_YMS] Etapa 1 - Cadastros configurador" at bounding box center [722, 524] width 1082 height 13
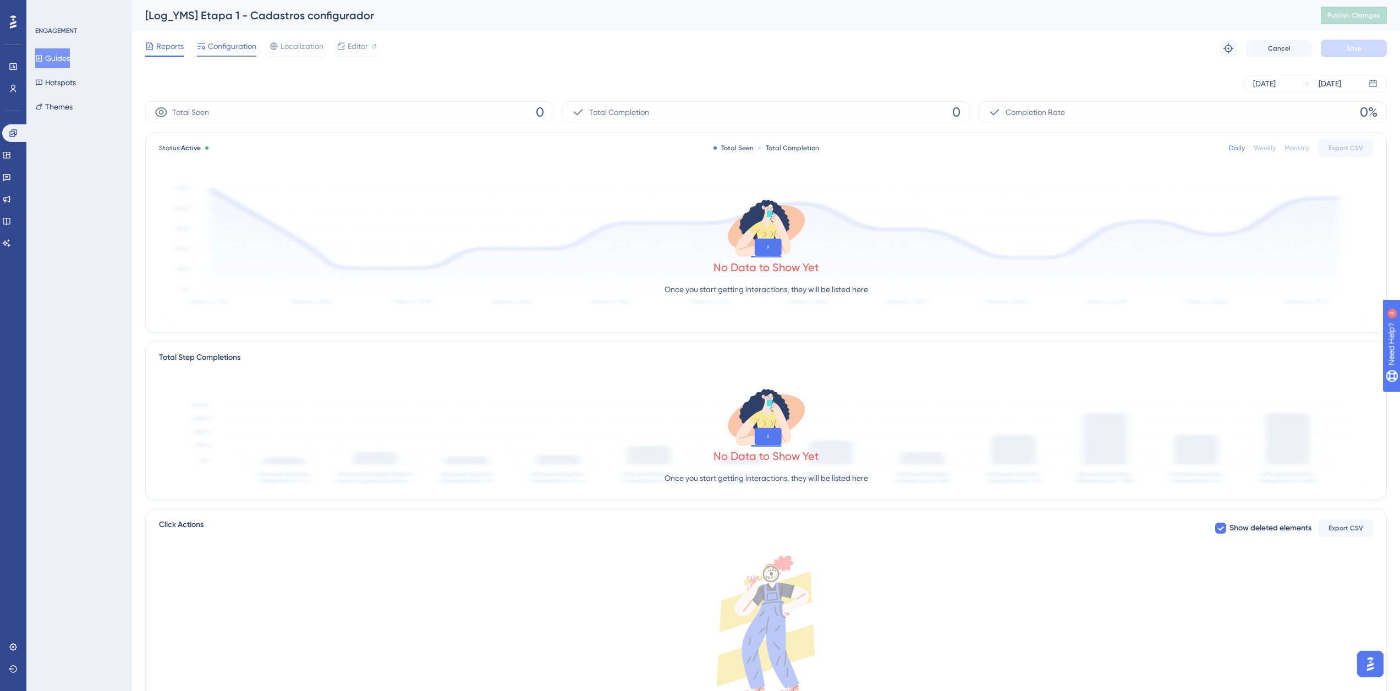
click at [225, 41] on span "Configuration" at bounding box center [232, 46] width 48 height 13
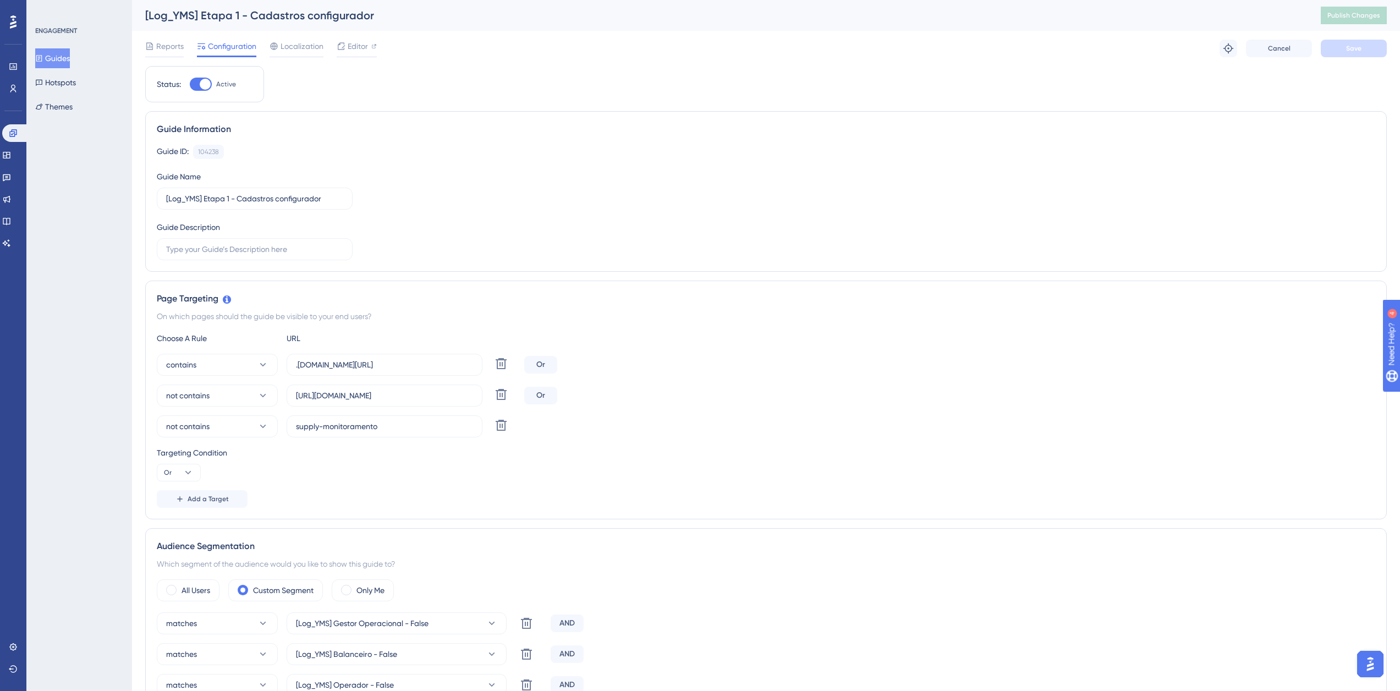
click at [68, 59] on button "Guides" at bounding box center [52, 58] width 35 height 20
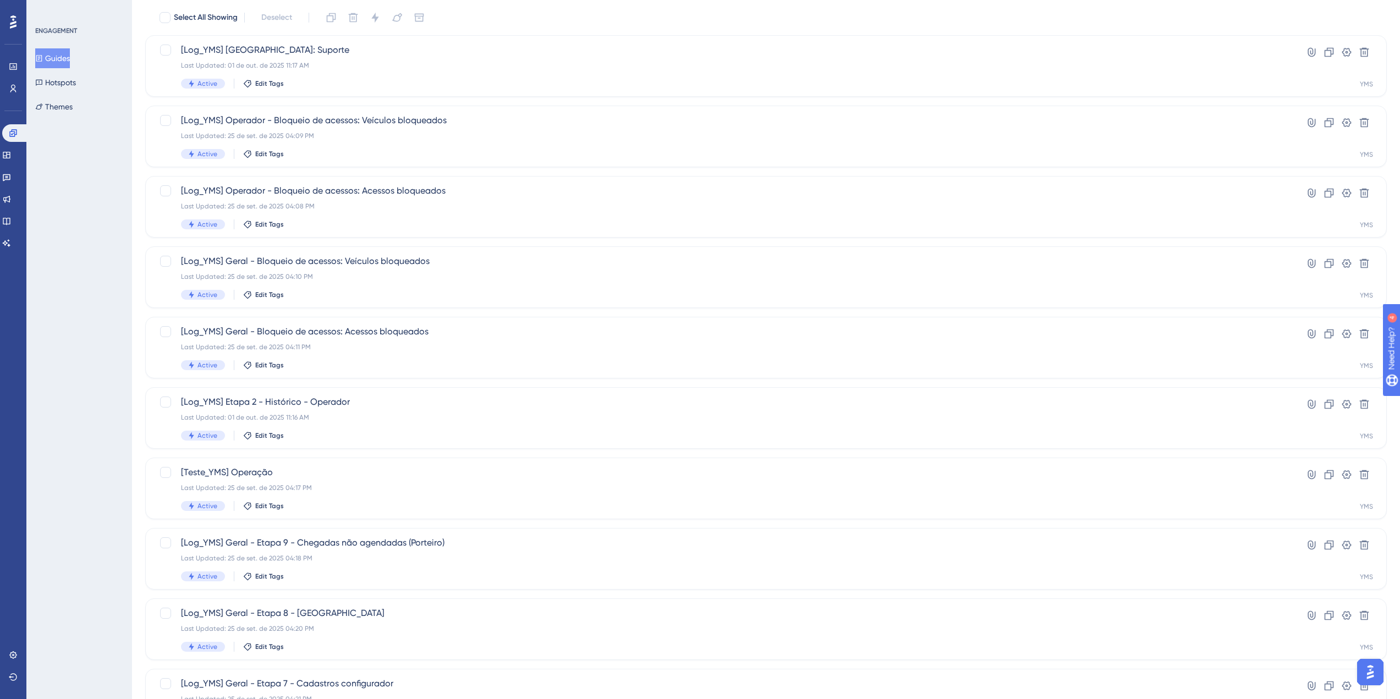
scroll to position [181, 0]
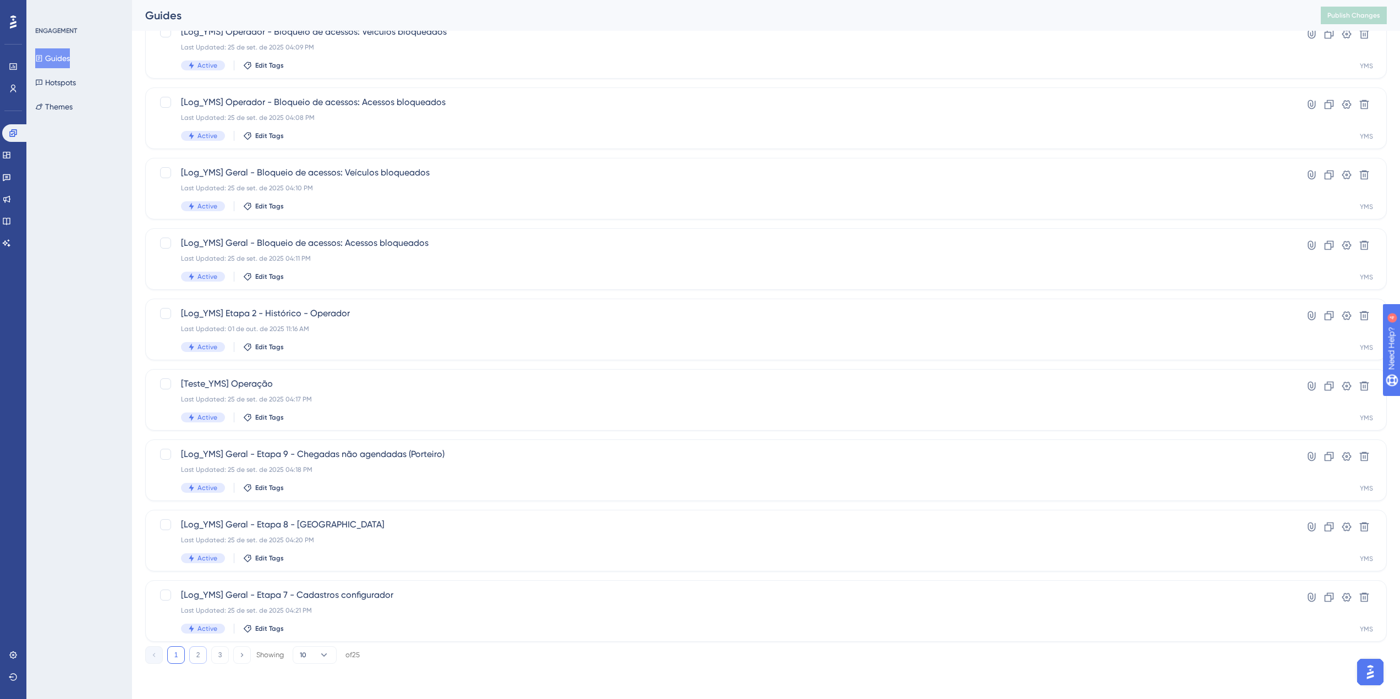
click at [202, 661] on button "2" at bounding box center [198, 655] width 18 height 18
click at [288, 597] on span "[Log_YMS] Etapa 2 - Histórico e jornada" at bounding box center [722, 595] width 1082 height 13
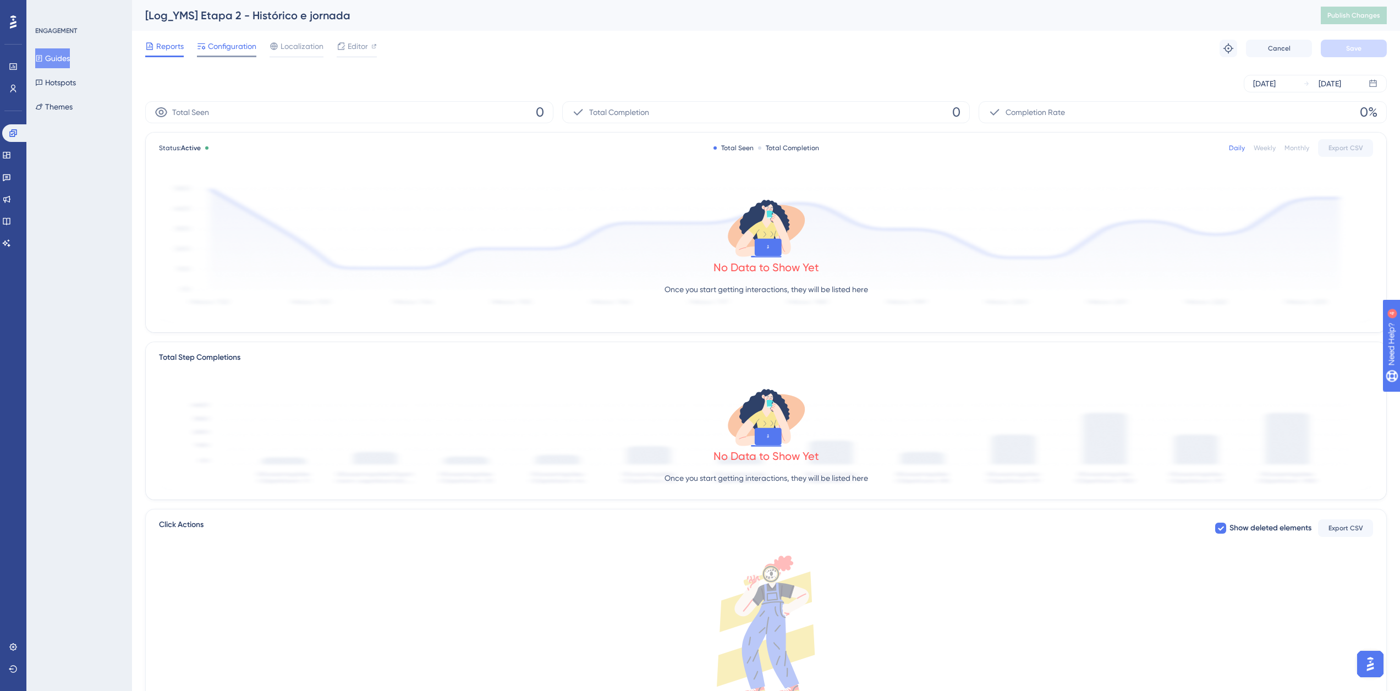
click at [226, 52] on span "Configuration" at bounding box center [232, 46] width 48 height 13
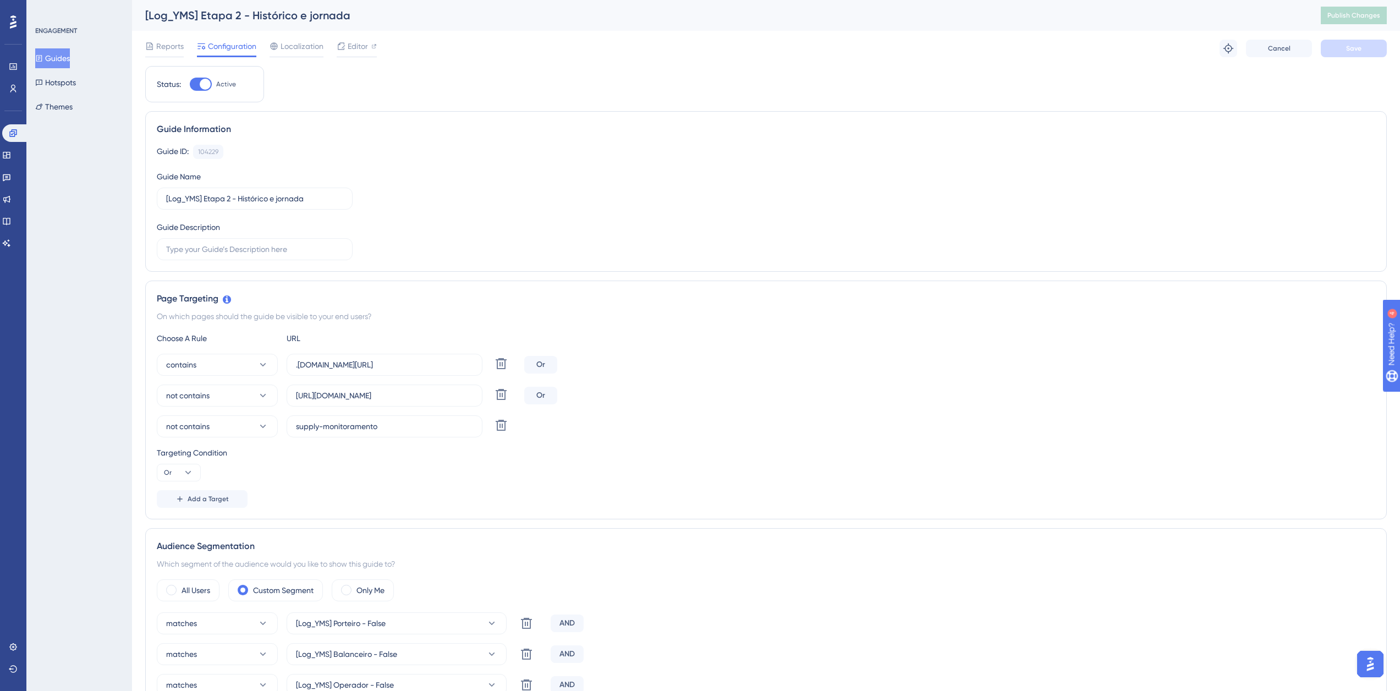
click at [64, 57] on button "Guides" at bounding box center [52, 58] width 35 height 20
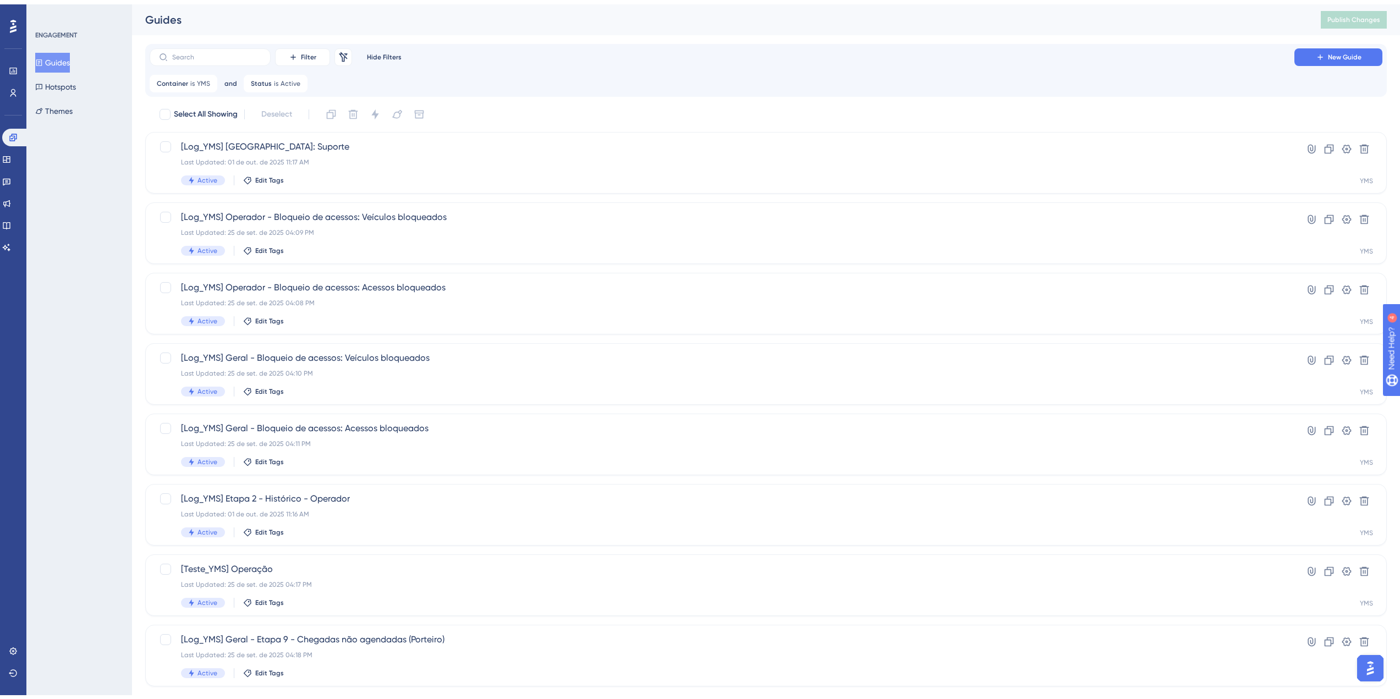
scroll to position [181, 0]
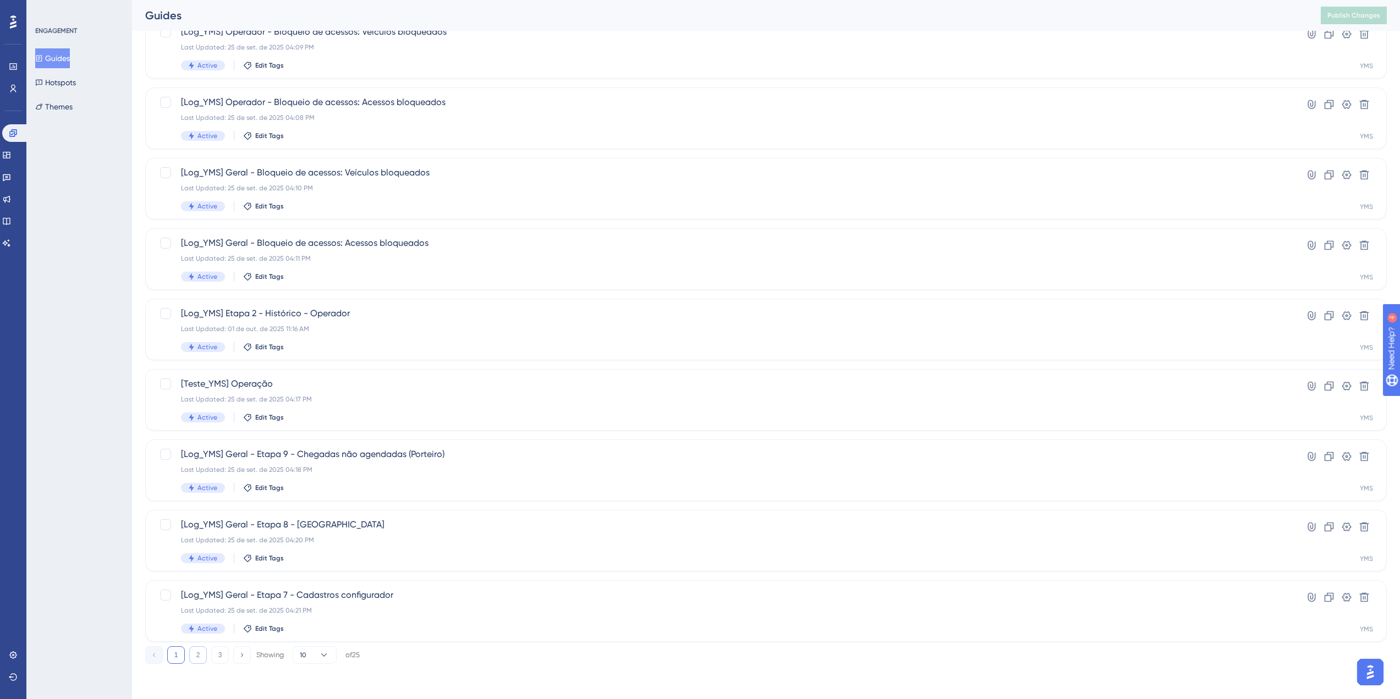
click at [195, 657] on button "2" at bounding box center [198, 655] width 18 height 18
click at [292, 530] on span "[Log_YMS] Etapa 1 - Cadastros configurador" at bounding box center [722, 524] width 1082 height 13
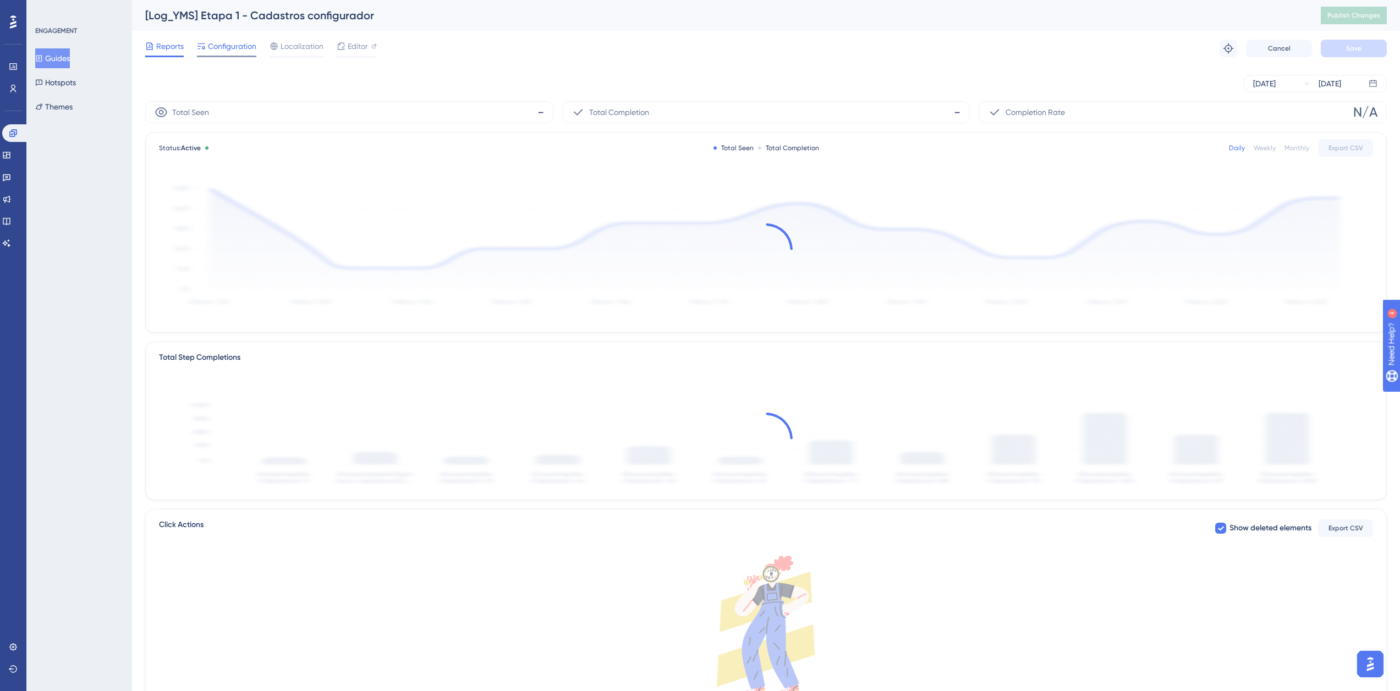
click at [240, 40] on span "Configuration" at bounding box center [232, 46] width 48 height 13
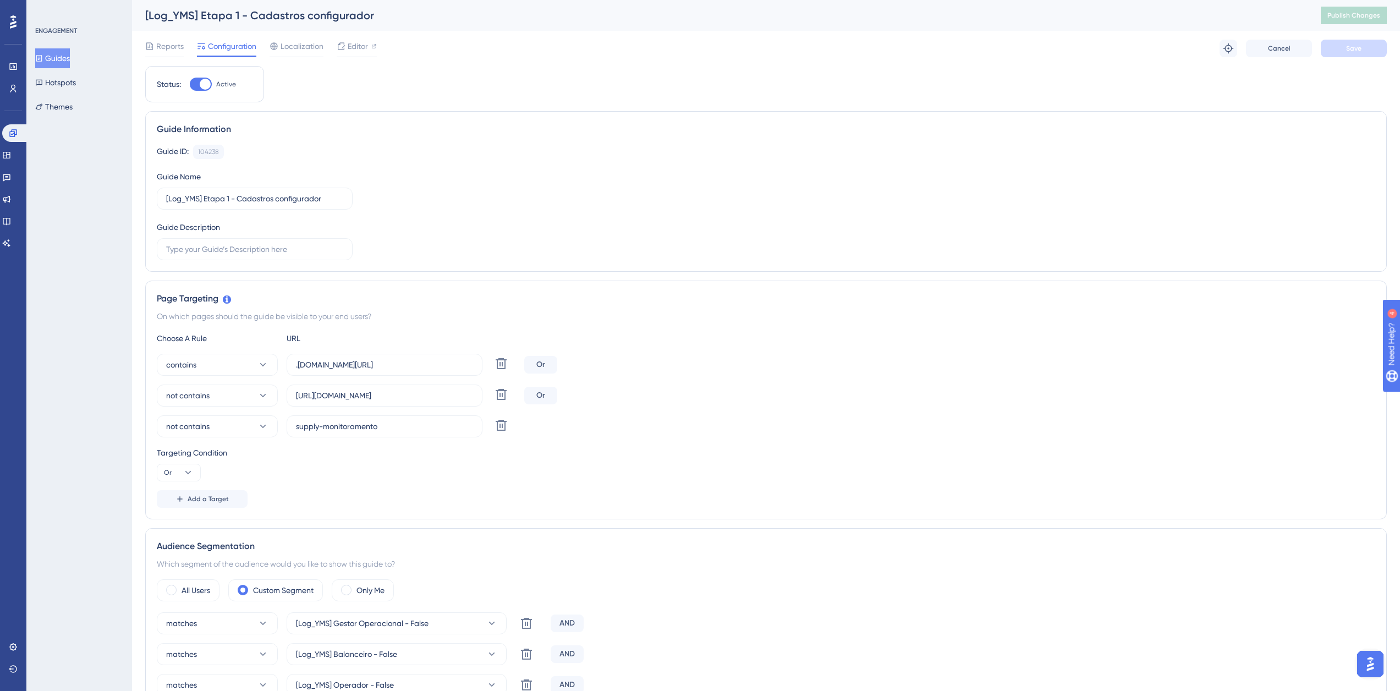
click at [64, 54] on button "Guides" at bounding box center [52, 58] width 35 height 20
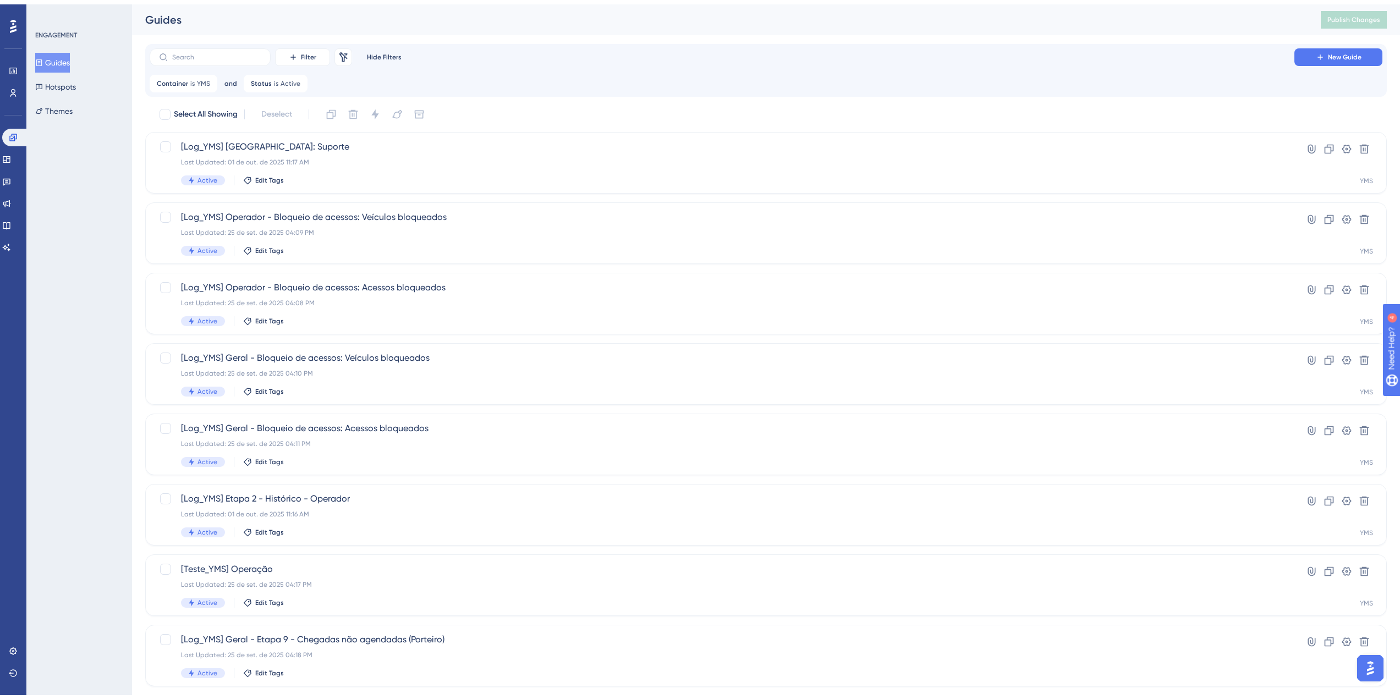
scroll to position [181, 0]
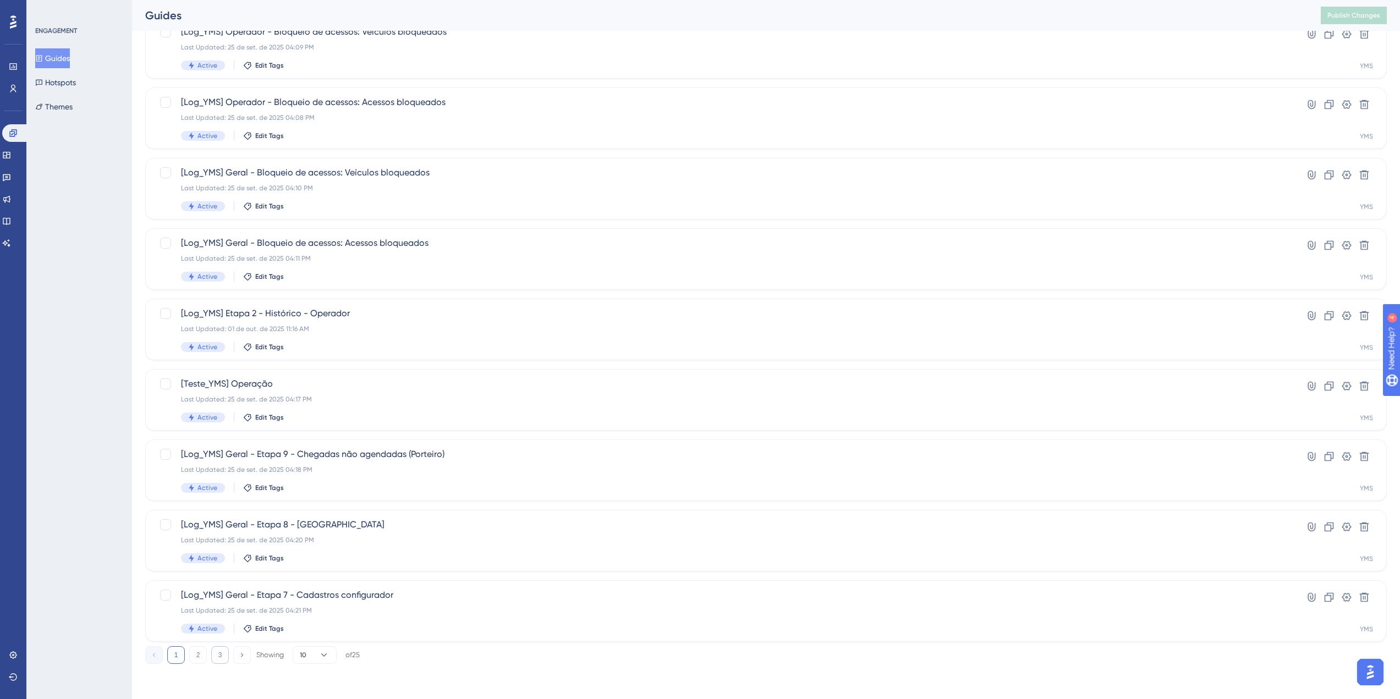
click at [219, 656] on button "3" at bounding box center [220, 655] width 18 height 18
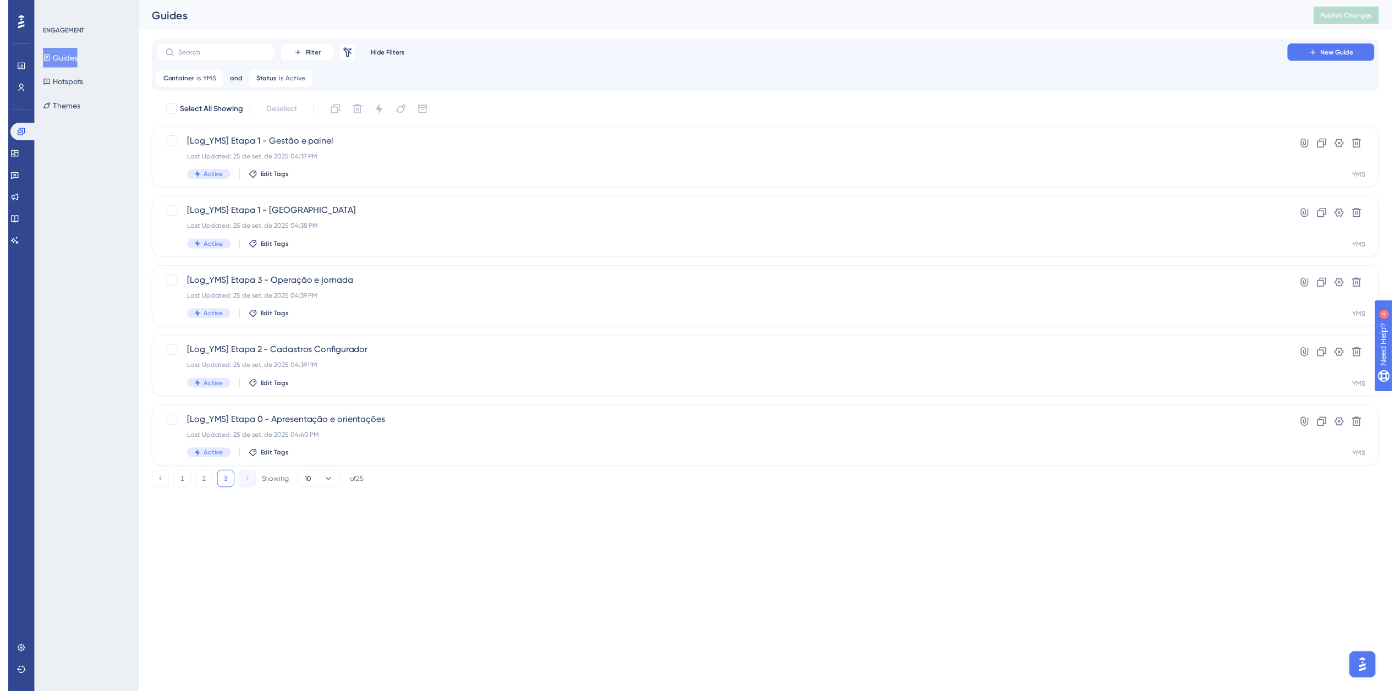
scroll to position [0, 0]
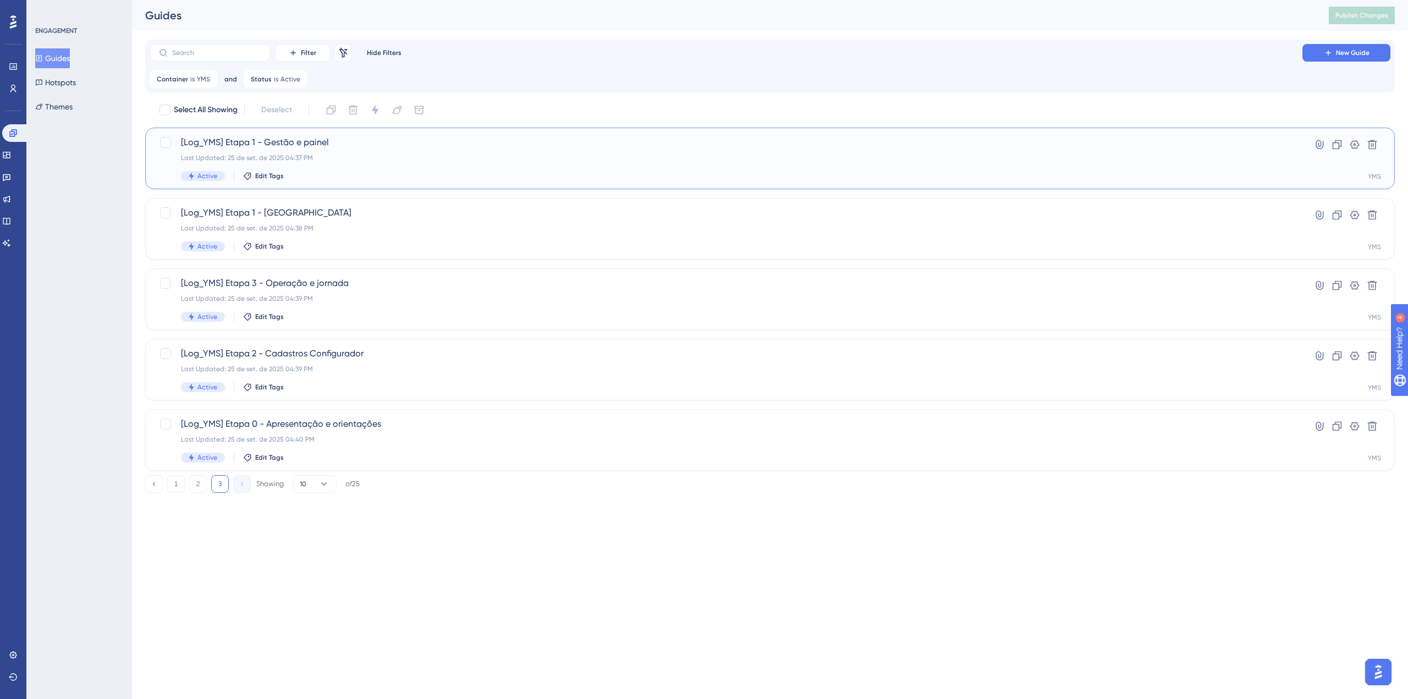
click at [403, 155] on div "Last Updated: 25 de set. de 2025 04:37 PM" at bounding box center [726, 157] width 1090 height 9
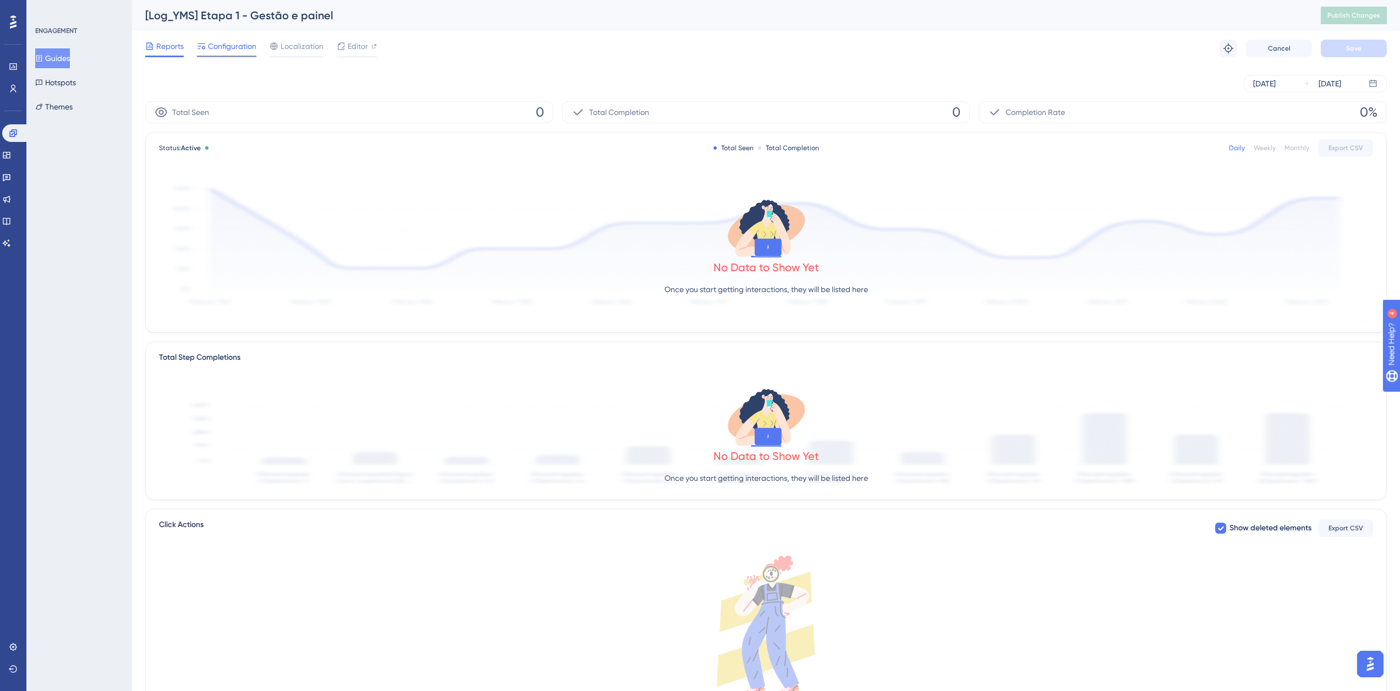
click at [216, 47] on span "Configuration" at bounding box center [232, 46] width 48 height 13
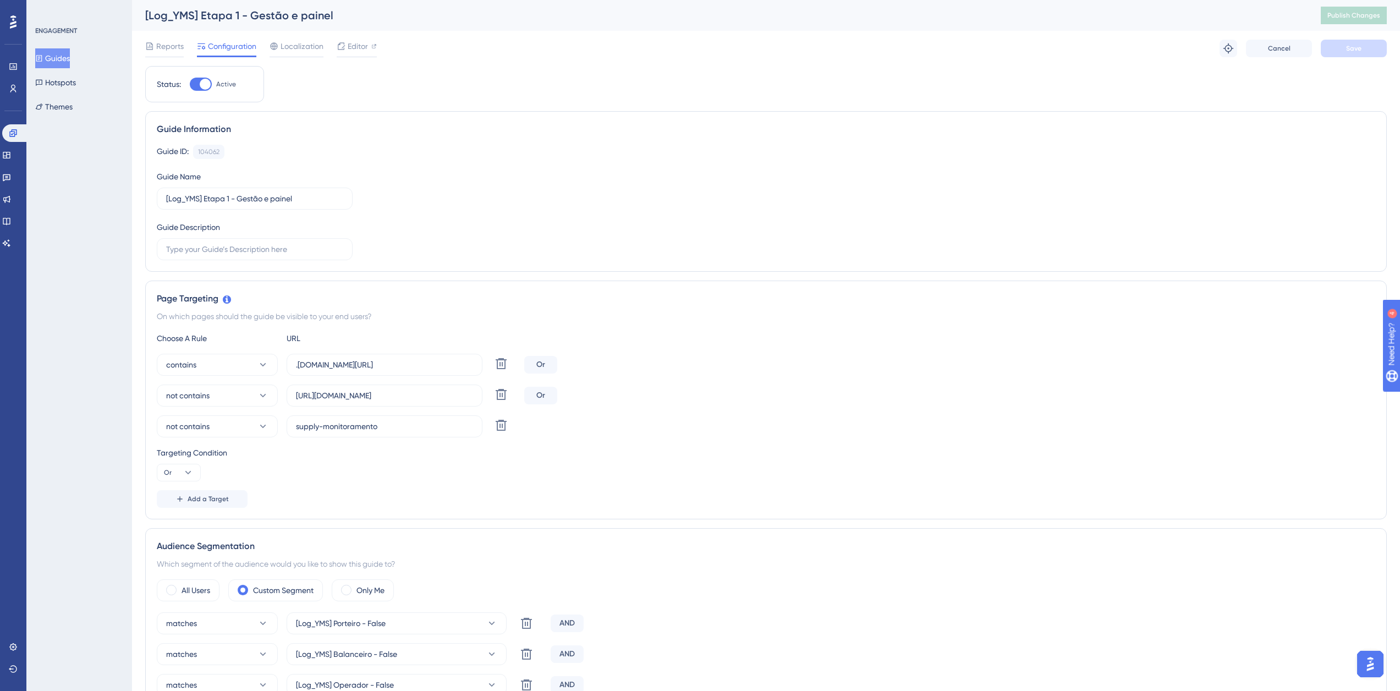
click at [58, 61] on button "Guides" at bounding box center [52, 58] width 35 height 20
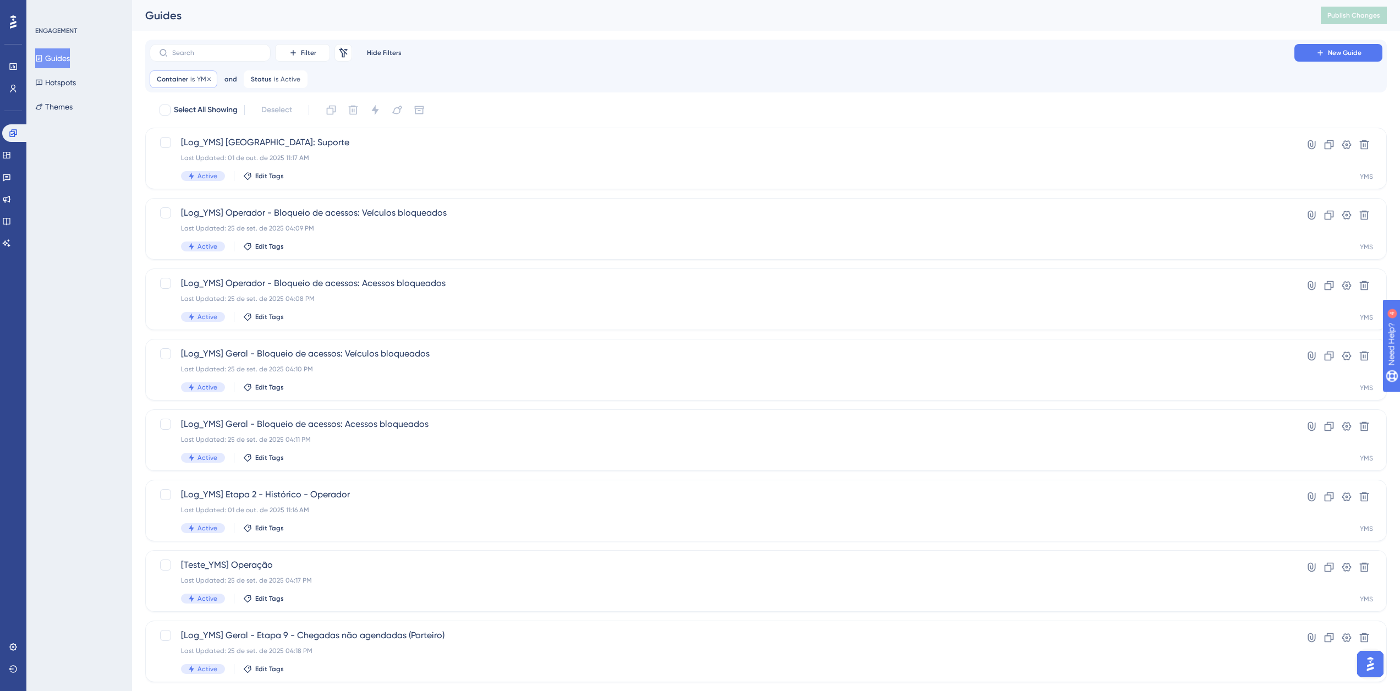
click at [178, 75] on span "Container" at bounding box center [172, 79] width 31 height 9
click at [211, 133] on button "YMS" at bounding box center [219, 133] width 121 height 22
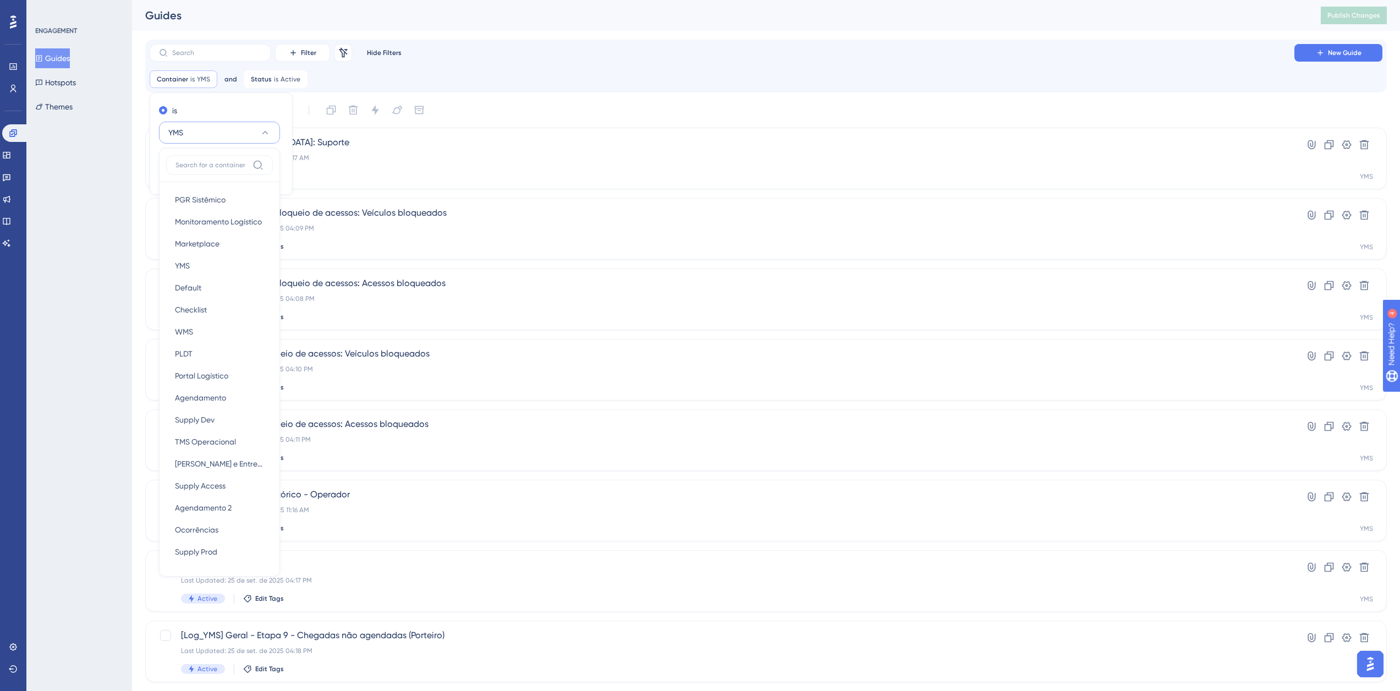
scroll to position [17, 0]
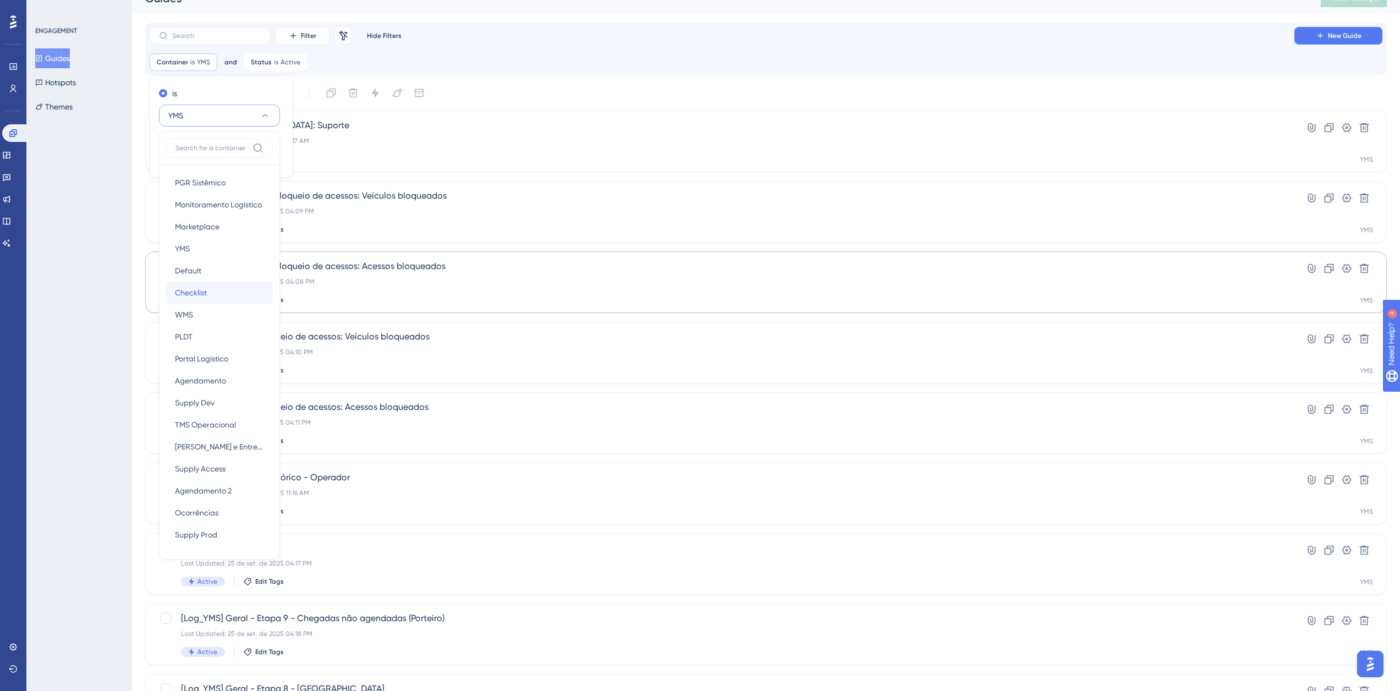
click at [239, 289] on div "Checklist Checklist" at bounding box center [219, 293] width 89 height 22
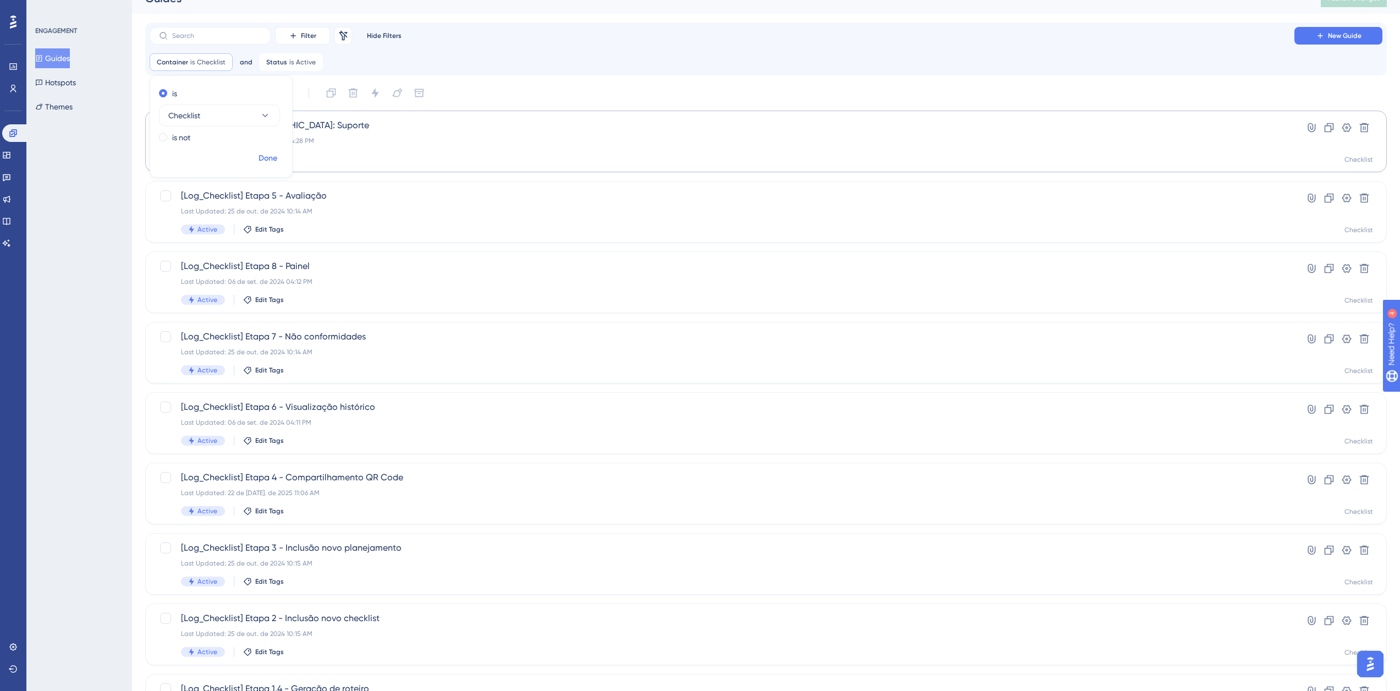
click at [262, 157] on span "Done" at bounding box center [268, 158] width 19 height 13
click at [305, 121] on span "[Log_Checklist] [GEOGRAPHIC_DATA]: Suporte" at bounding box center [722, 125] width 1082 height 13
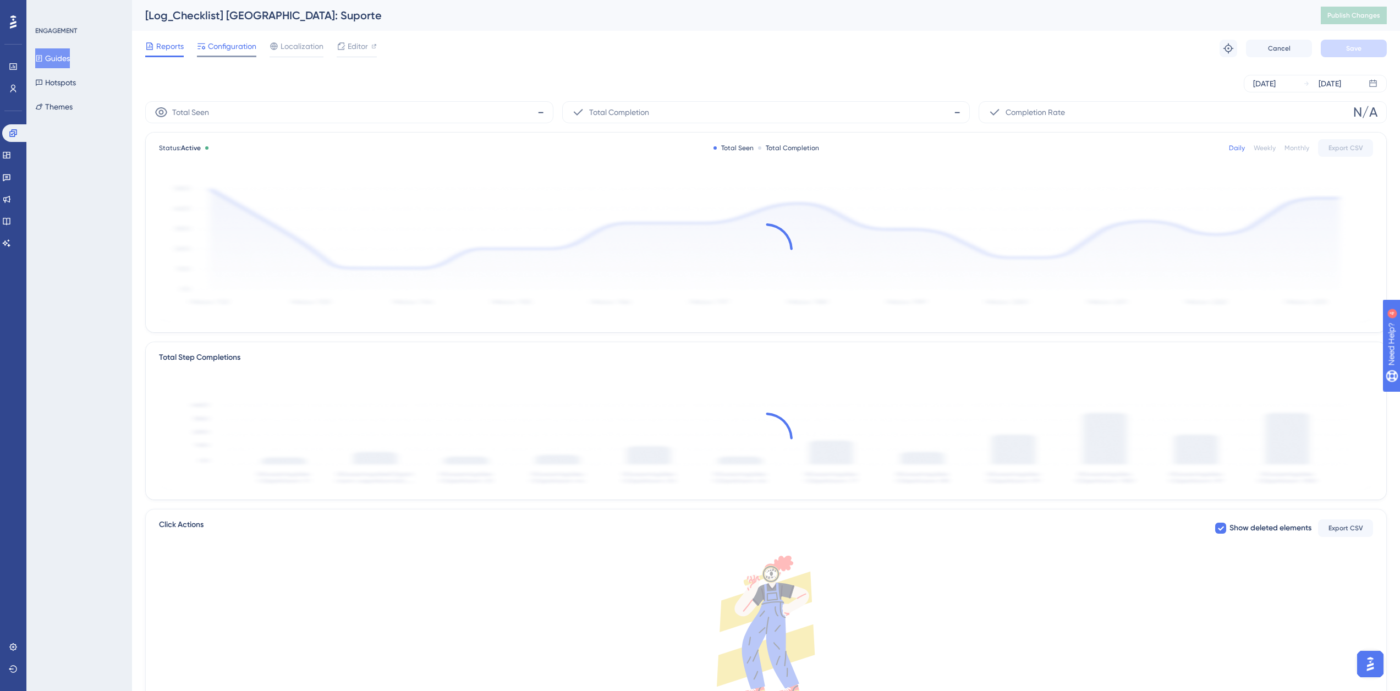
click at [219, 48] on span "Configuration" at bounding box center [232, 46] width 48 height 13
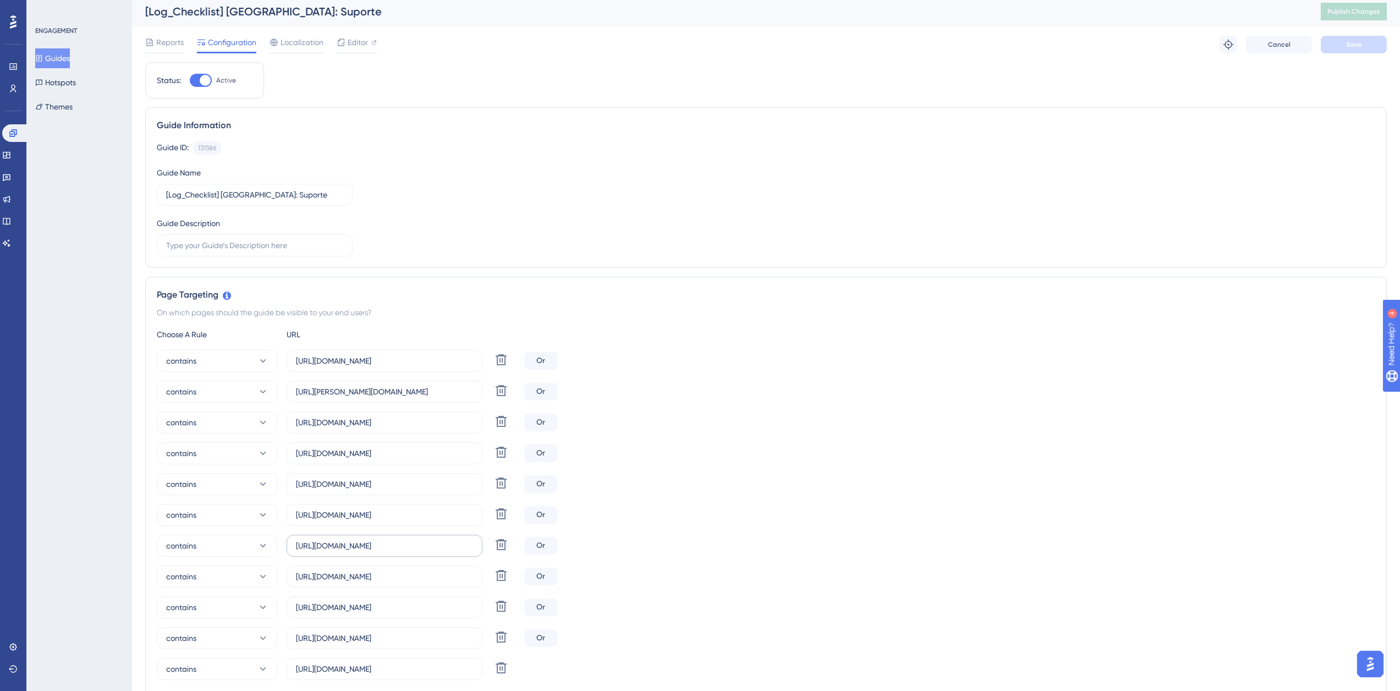
scroll to position [165, 0]
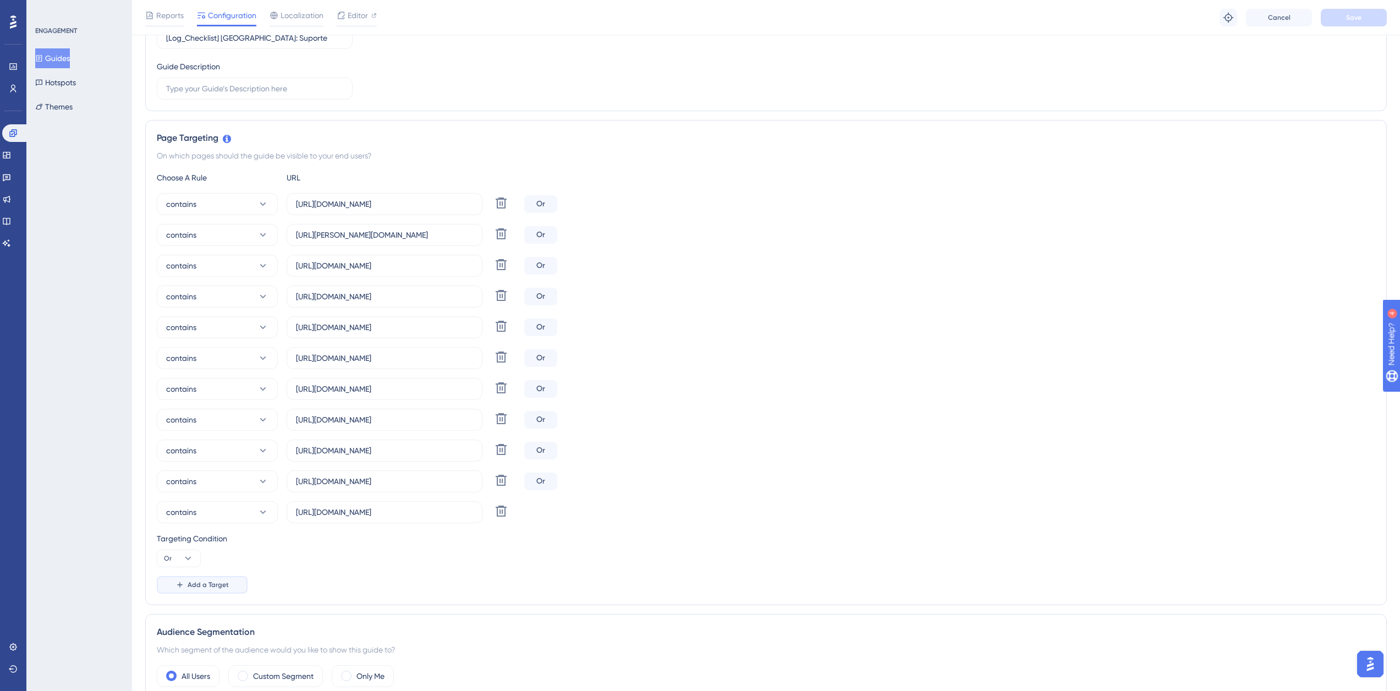
click at [209, 590] on button "Add a Target" at bounding box center [202, 585] width 91 height 18
click at [232, 537] on button "equals" at bounding box center [217, 543] width 121 height 22
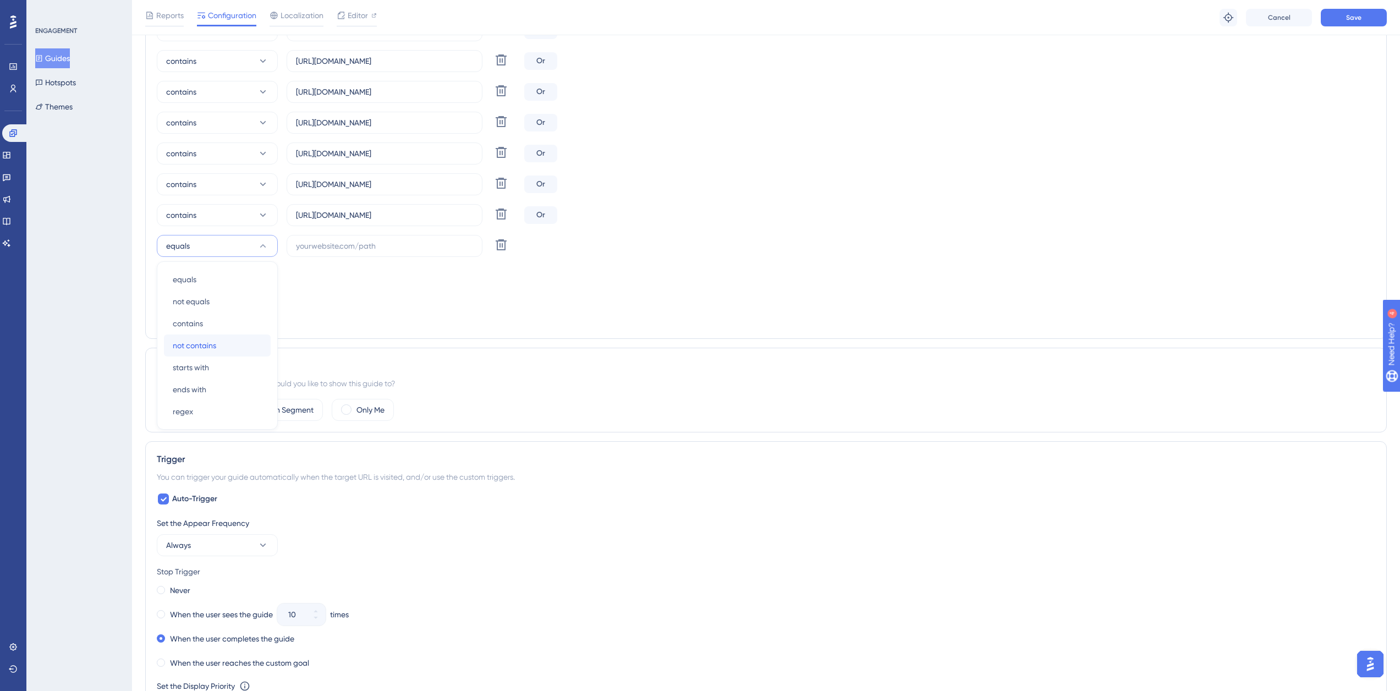
click at [234, 336] on div "not contains not contains" at bounding box center [217, 345] width 89 height 22
click at [330, 235] on label at bounding box center [385, 246] width 196 height 22
click at [330, 240] on input "text" at bounding box center [384, 246] width 177 height 12
paste input "[URL][DOMAIN_NAME]"
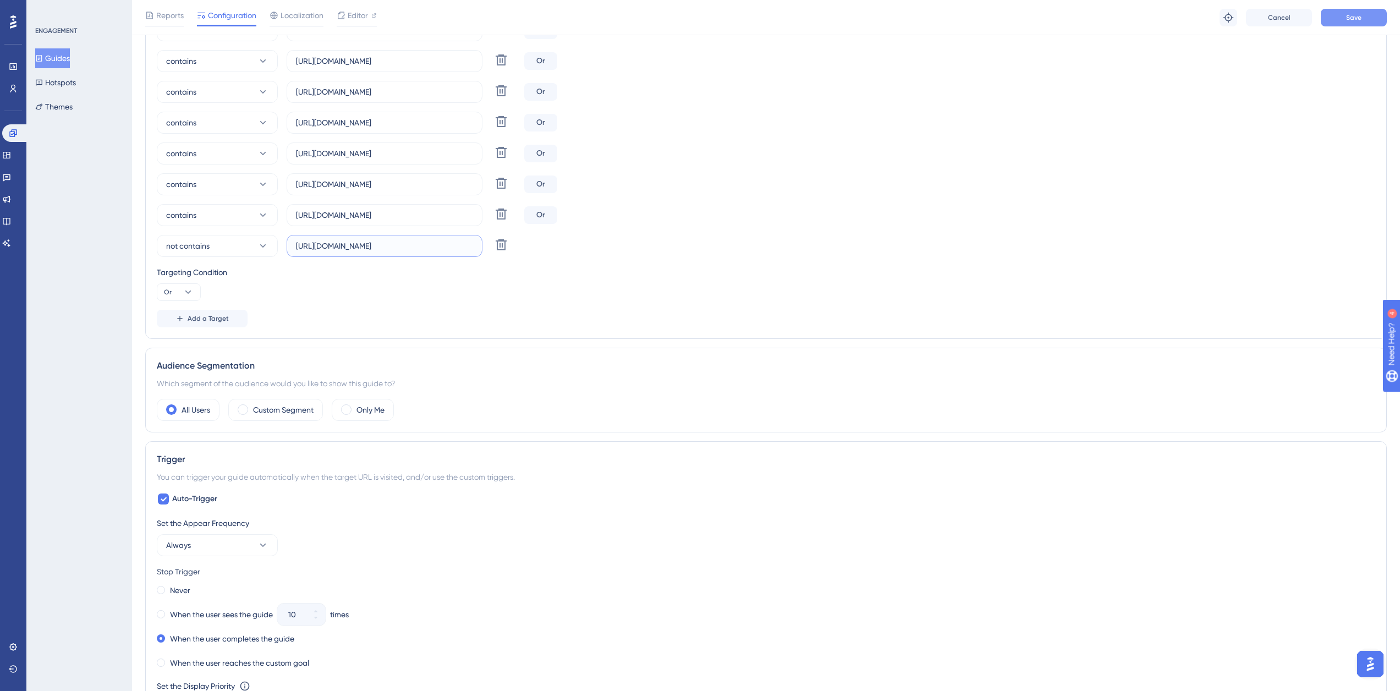
type input "[URL][DOMAIN_NAME]"
click at [1351, 18] on span "Save" at bounding box center [1353, 17] width 15 height 9
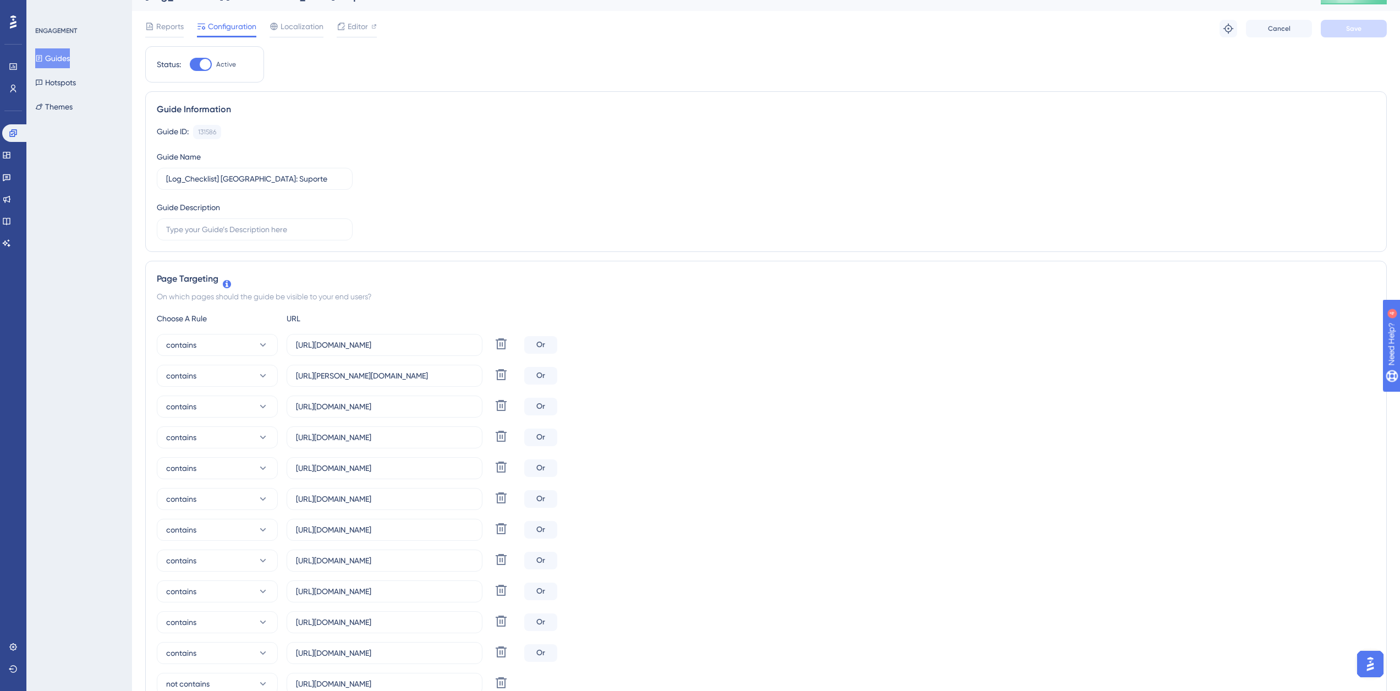
scroll to position [0, 0]
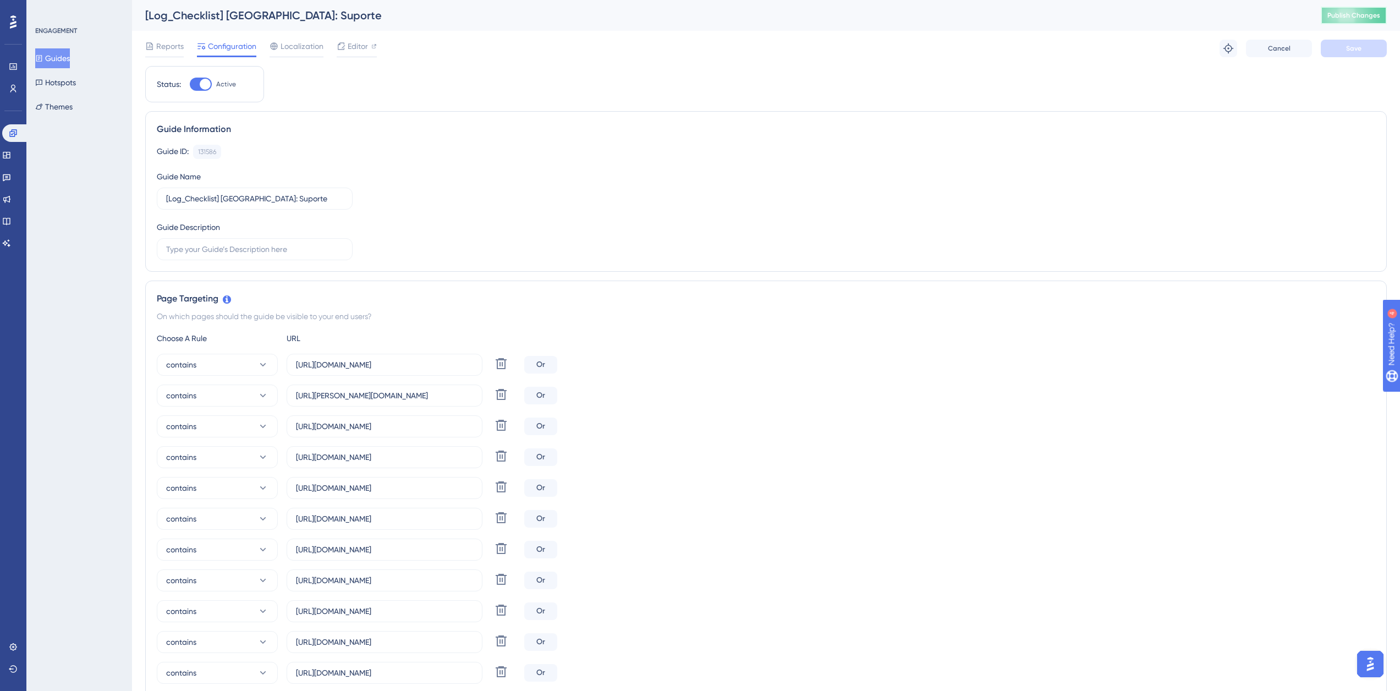
click at [1375, 13] on span "Publish Changes" at bounding box center [1353, 15] width 53 height 9
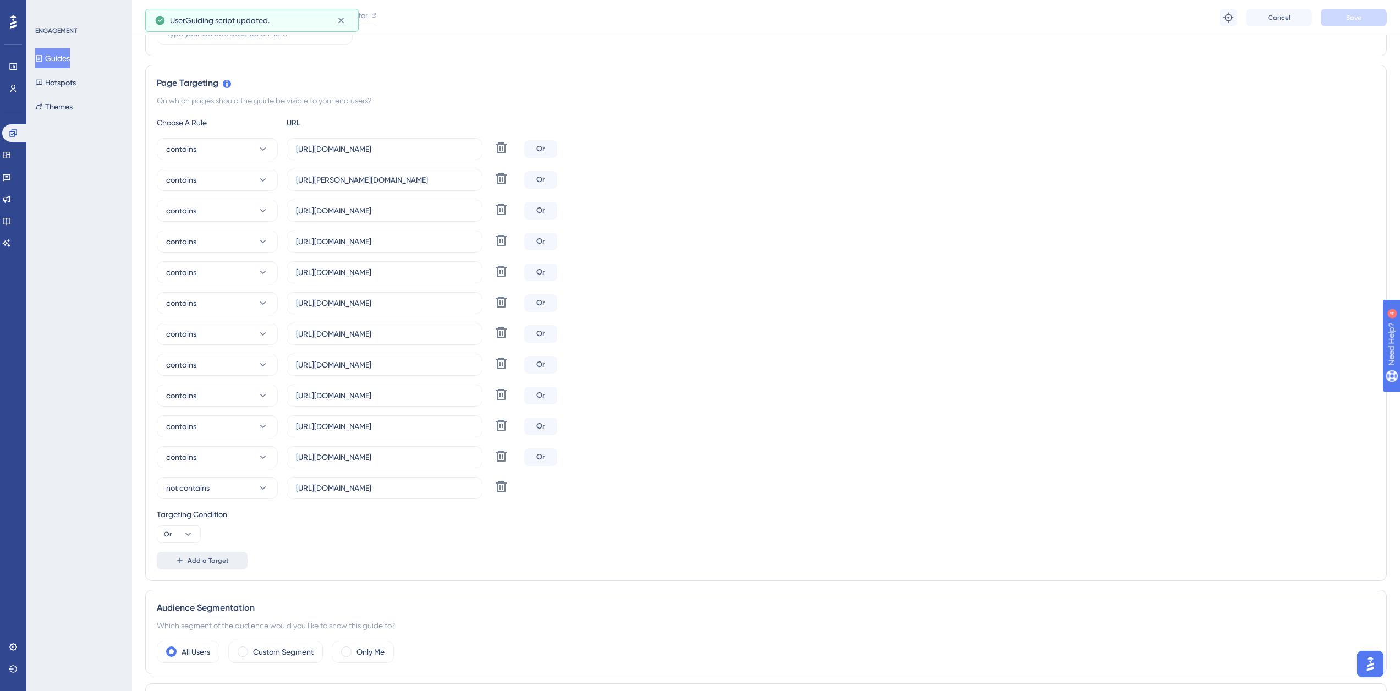
click at [190, 569] on button "Add a Target" at bounding box center [202, 561] width 91 height 18
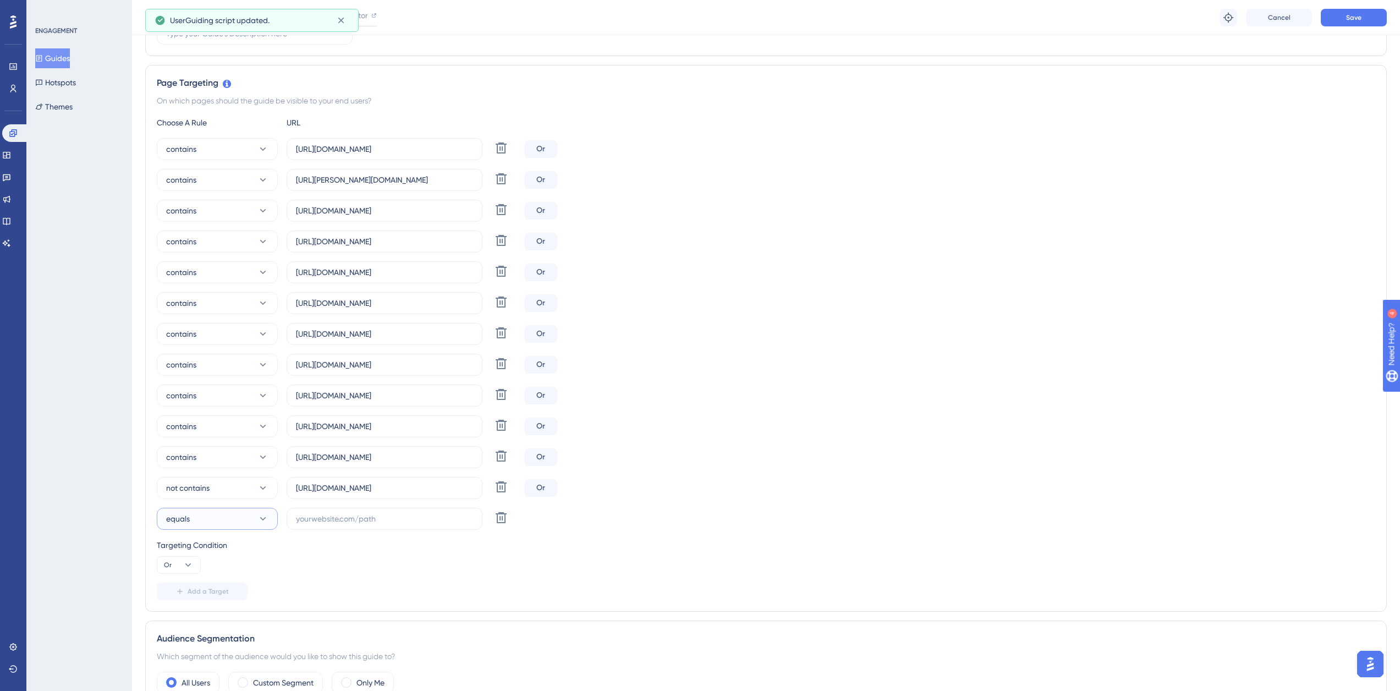
click at [226, 512] on button "equals" at bounding box center [217, 519] width 121 height 22
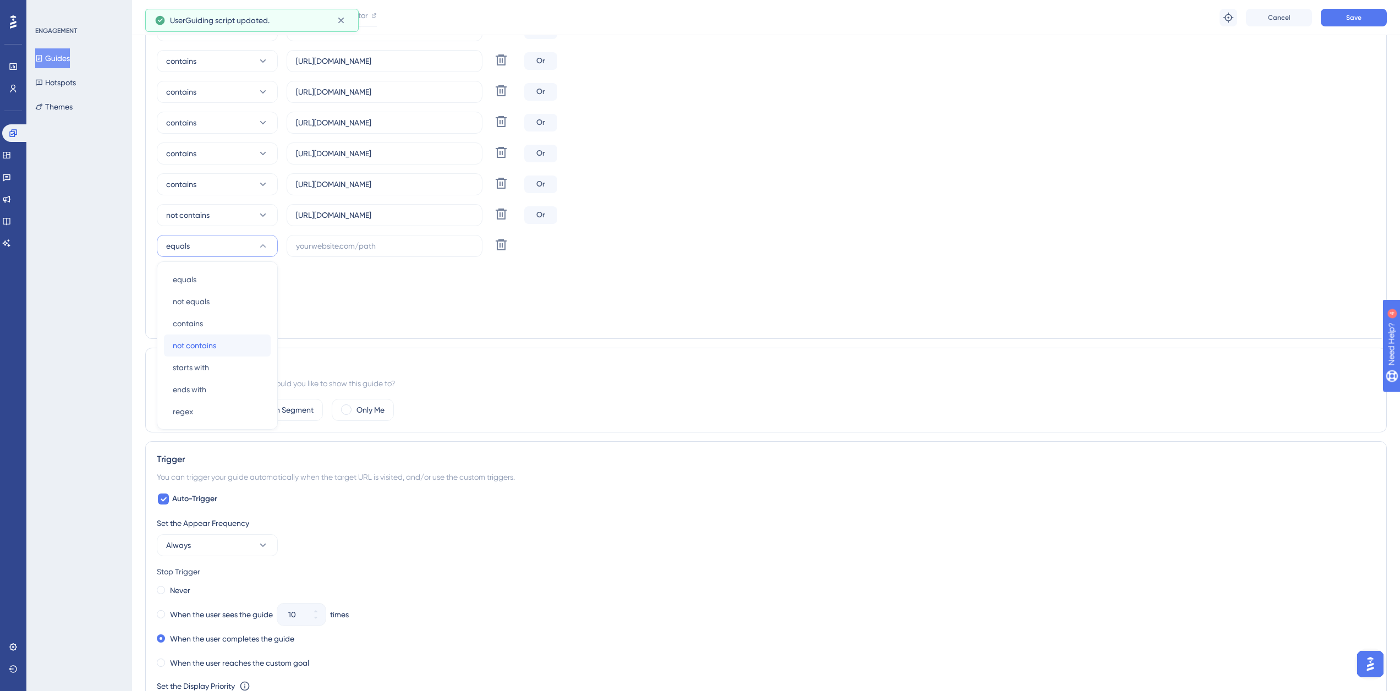
click at [210, 341] on span "not contains" at bounding box center [194, 345] width 43 height 13
drag, startPoint x: 325, startPoint y: 219, endPoint x: 408, endPoint y: 219, distance: 82.5
click at [408, 219] on input "[URL][DOMAIN_NAME]" at bounding box center [384, 215] width 177 height 12
click at [359, 249] on input "text" at bounding box center [384, 246] width 177 height 12
paste input "supply-monitoramento"
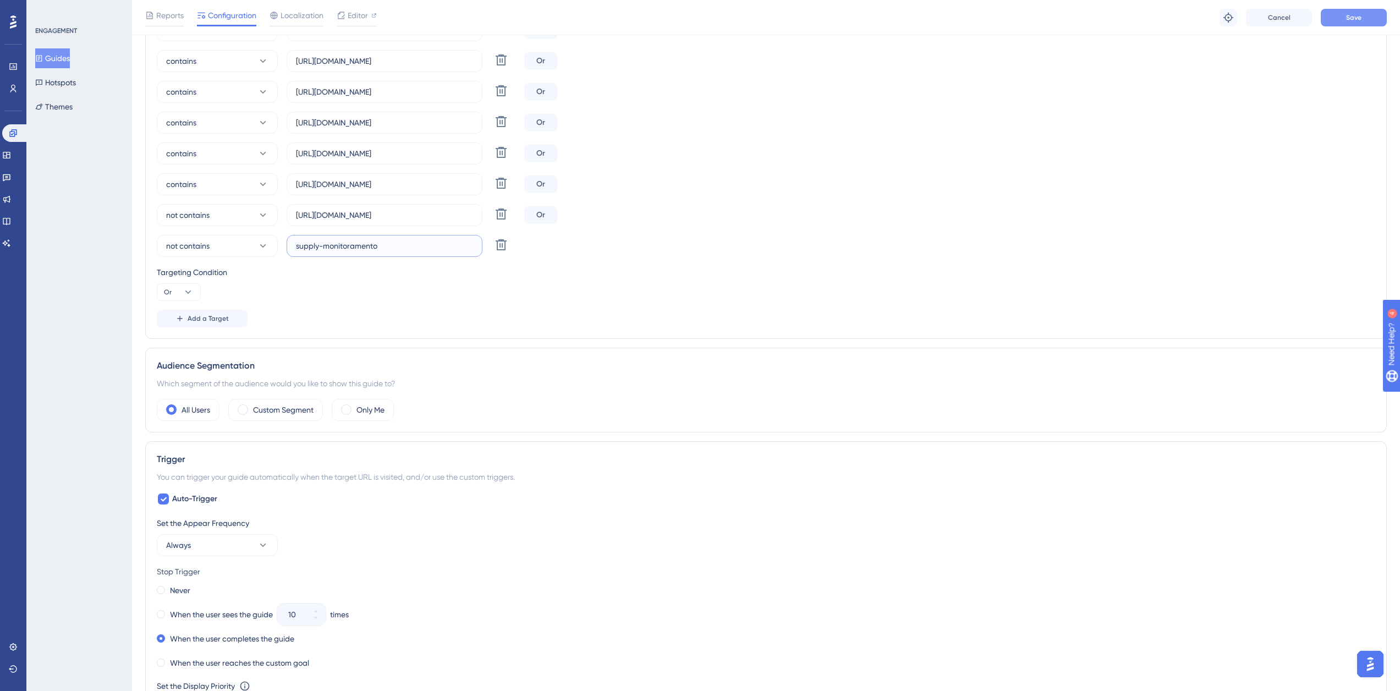
type input "supply-monitoramento"
click at [1340, 12] on button "Save" at bounding box center [1354, 18] width 66 height 18
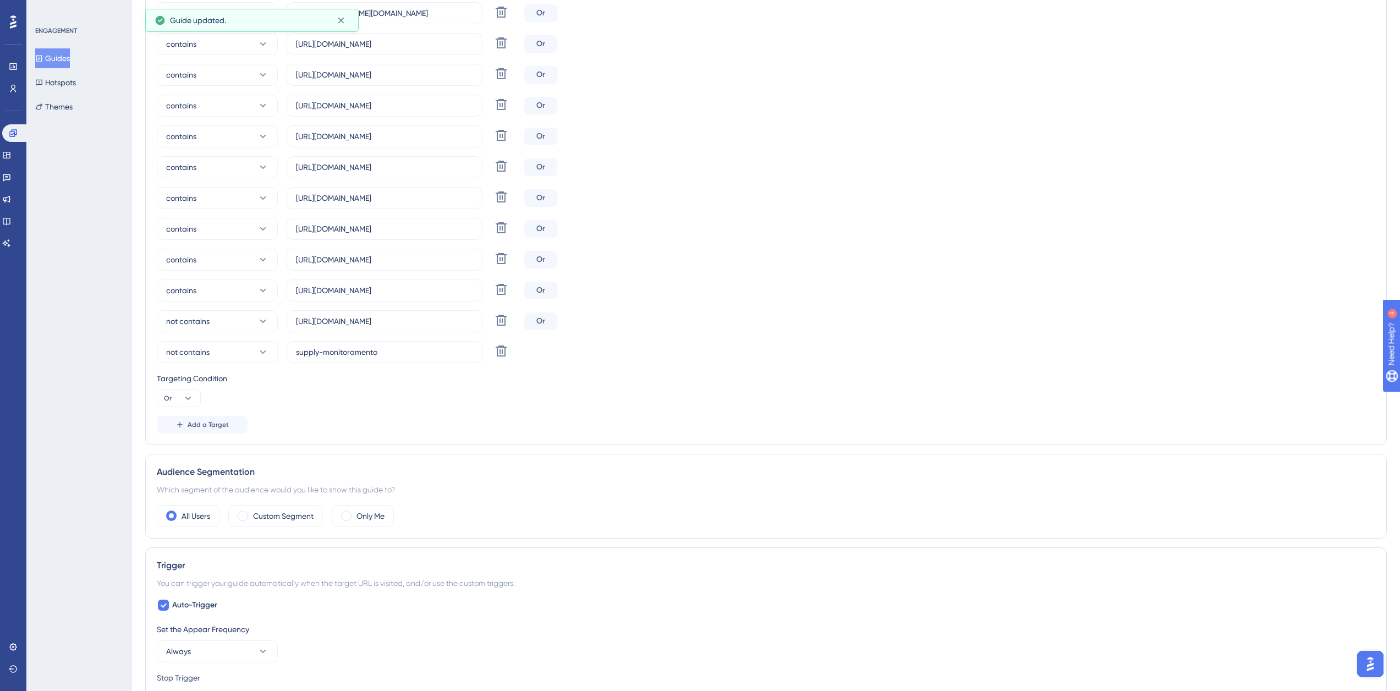
scroll to position [0, 0]
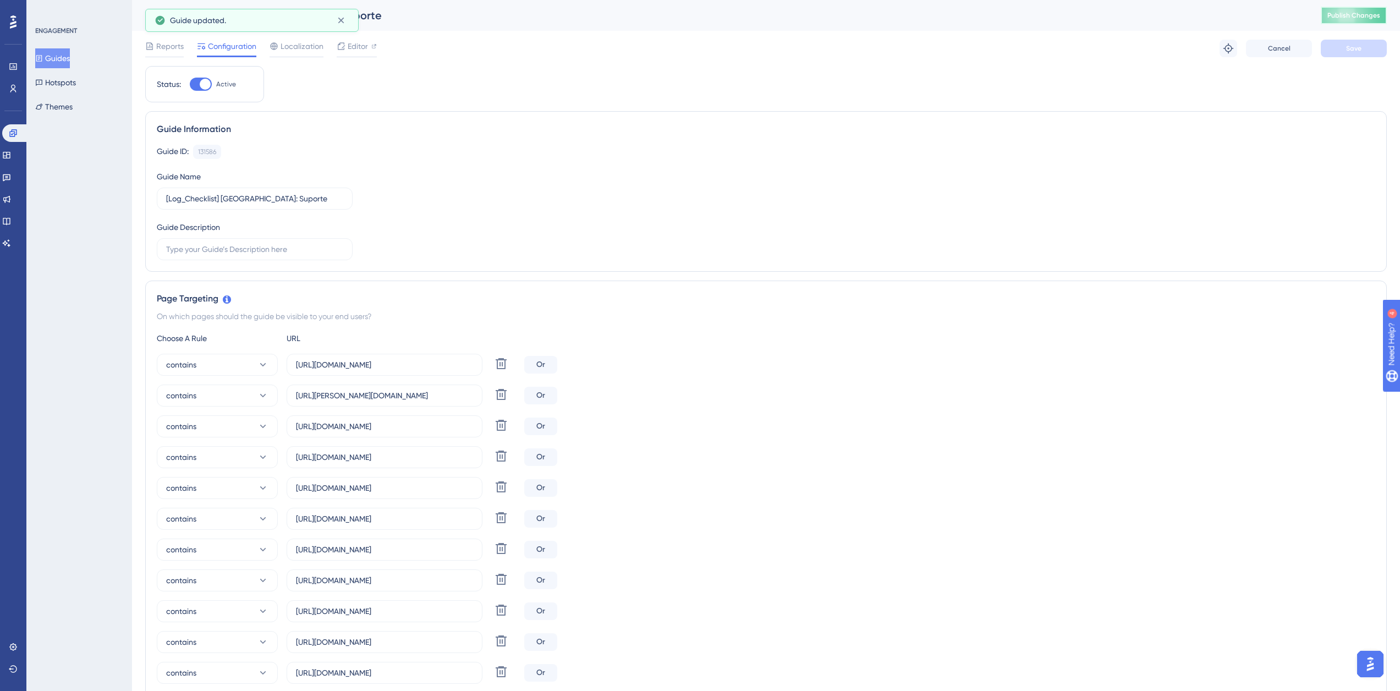
click at [1349, 8] on button "Publish Changes" at bounding box center [1354, 16] width 66 height 18
click at [69, 59] on button "Guides" at bounding box center [52, 58] width 35 height 20
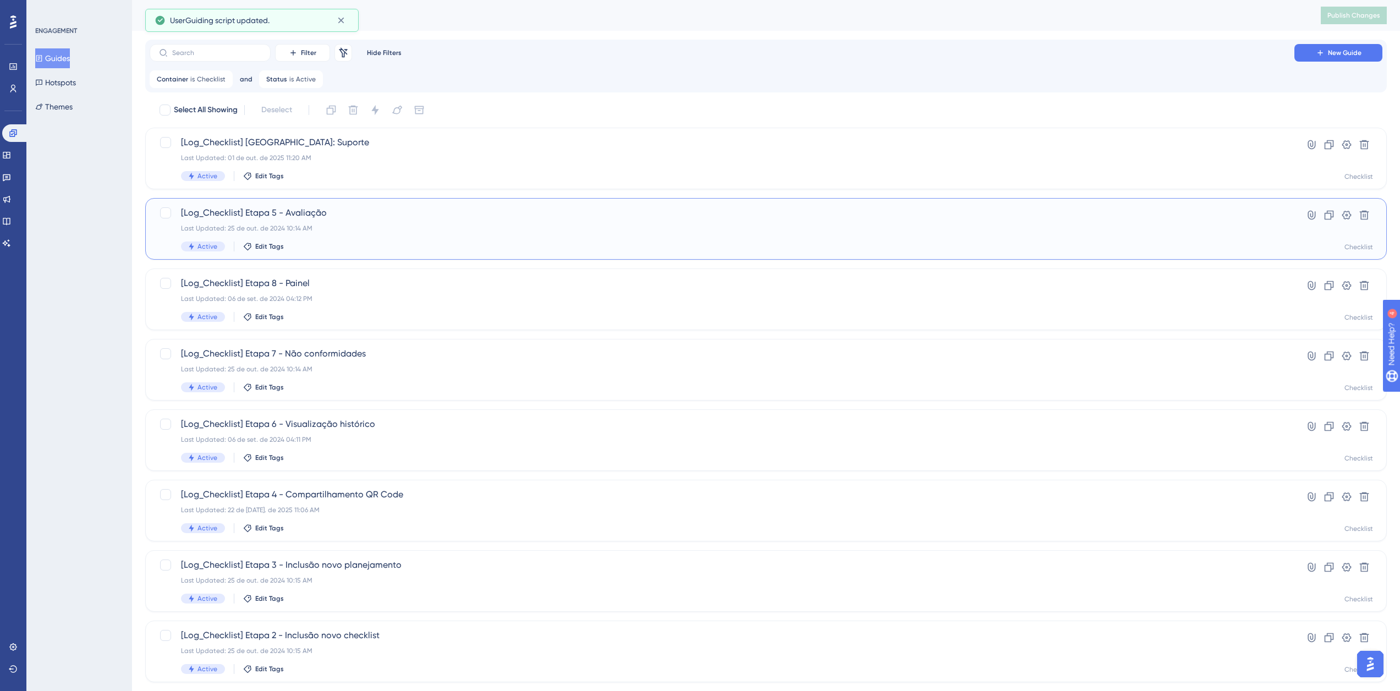
click at [340, 211] on span "[Log_Checklist] Etapa 5 - Avaliação" at bounding box center [722, 212] width 1082 height 13
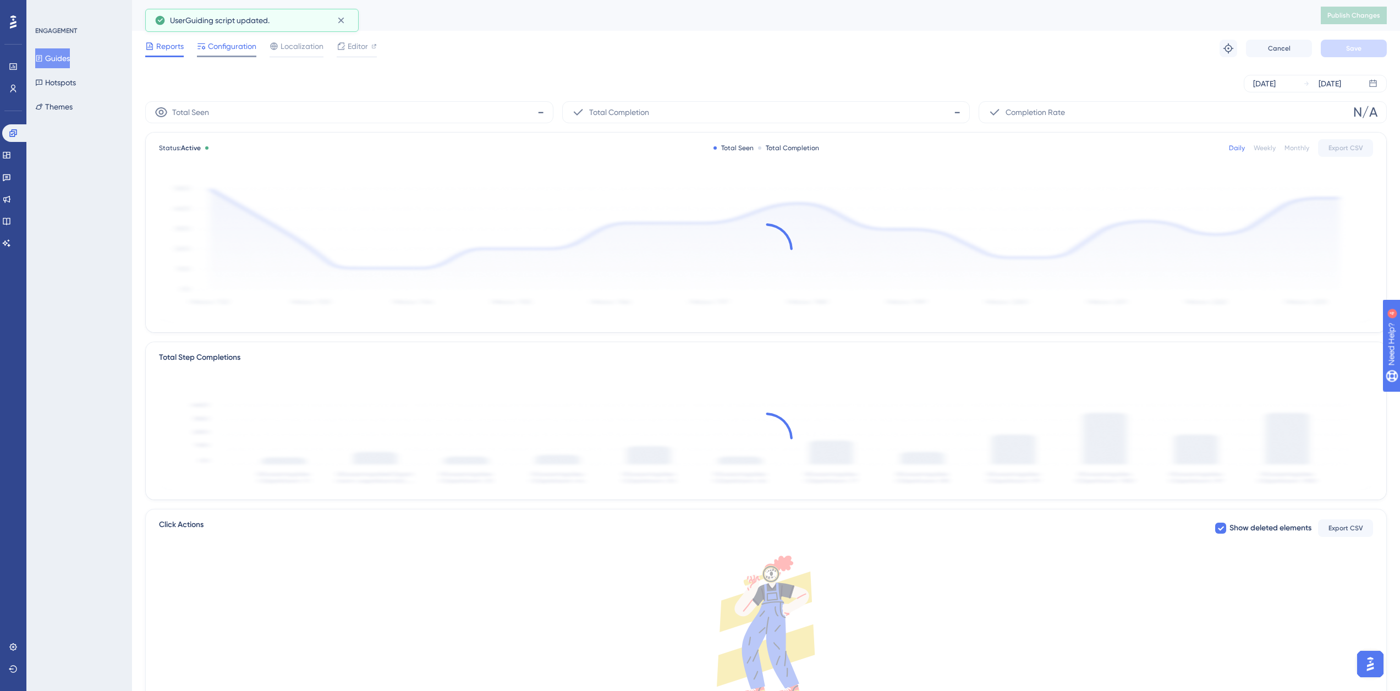
click at [231, 46] on span "Configuration" at bounding box center [232, 46] width 48 height 13
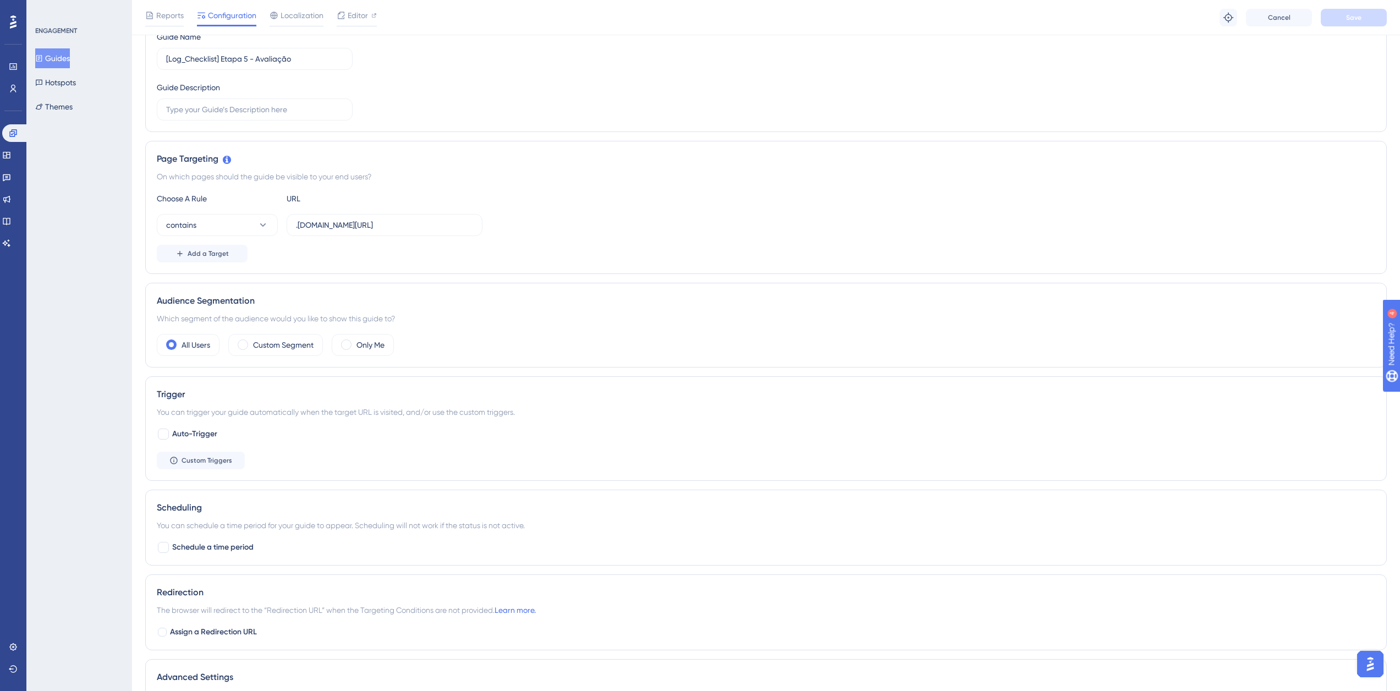
scroll to position [89, 0]
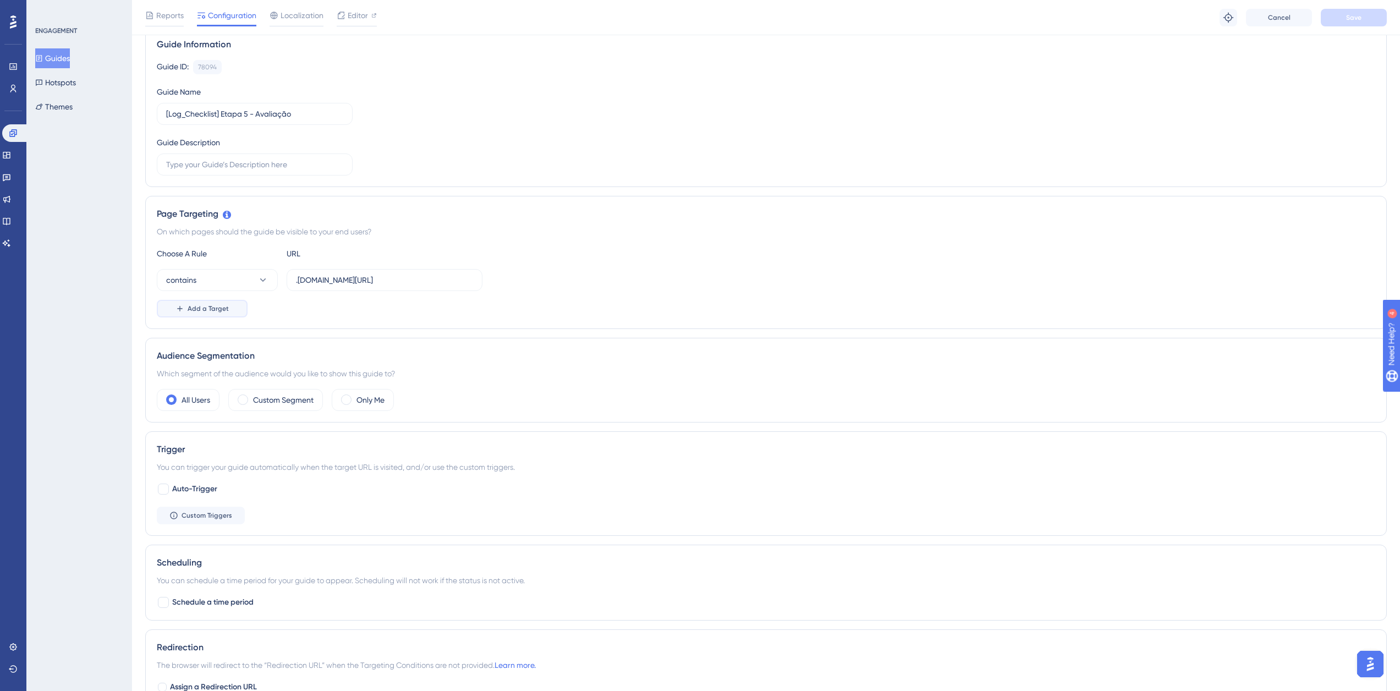
click at [208, 305] on span "Add a Target" at bounding box center [208, 308] width 41 height 9
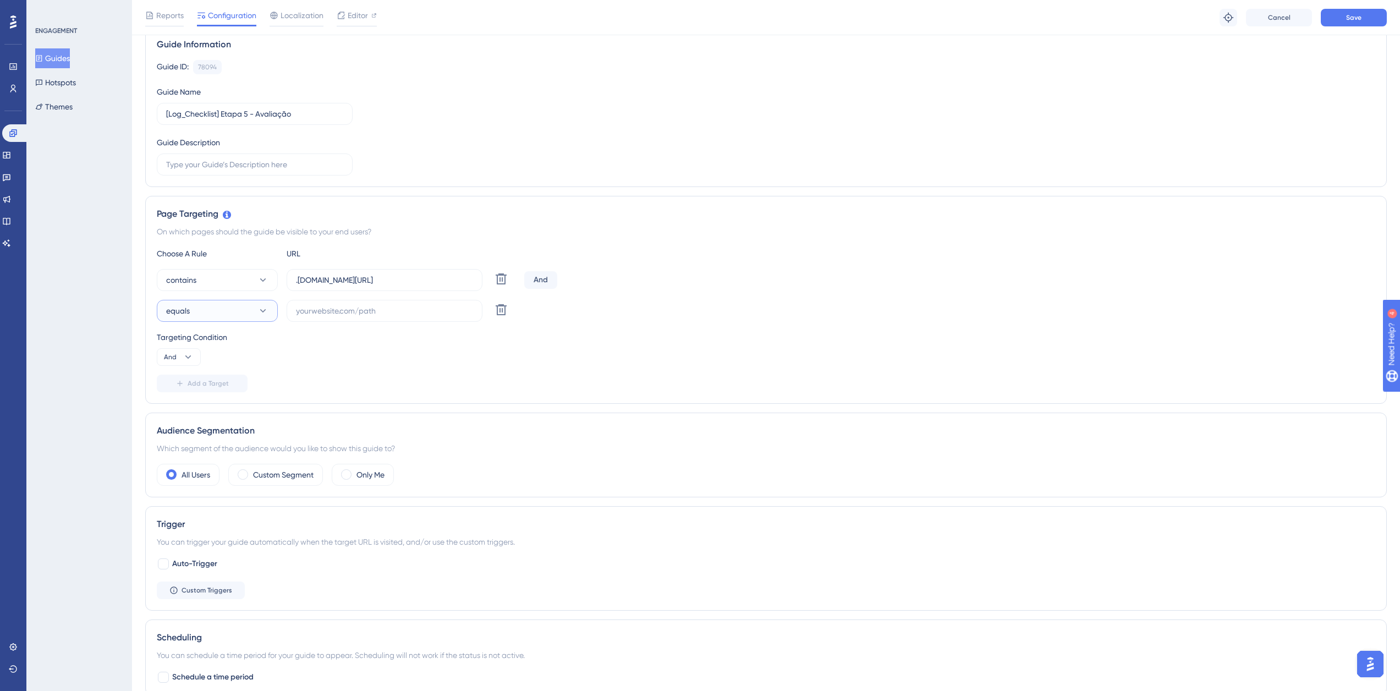
click at [231, 317] on button "equals" at bounding box center [217, 311] width 121 height 22
click at [210, 407] on span "not contains" at bounding box center [194, 410] width 43 height 13
click at [338, 304] on label at bounding box center [385, 311] width 196 height 22
click at [338, 305] on input "text" at bounding box center [384, 311] width 177 height 12
paste input "supply-monitoramento"
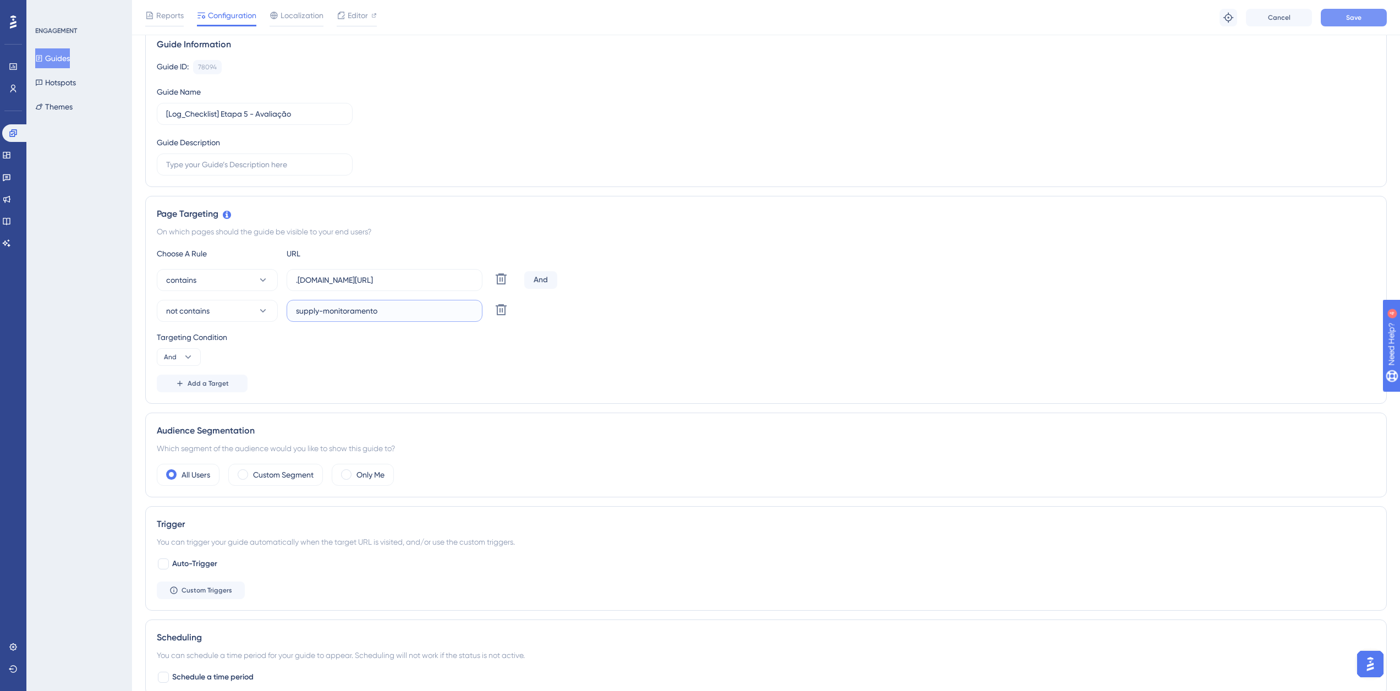
type input "supply-monitoramento"
click at [1361, 15] on span "Save" at bounding box center [1353, 17] width 15 height 9
click at [62, 55] on button "Guides" at bounding box center [52, 58] width 35 height 20
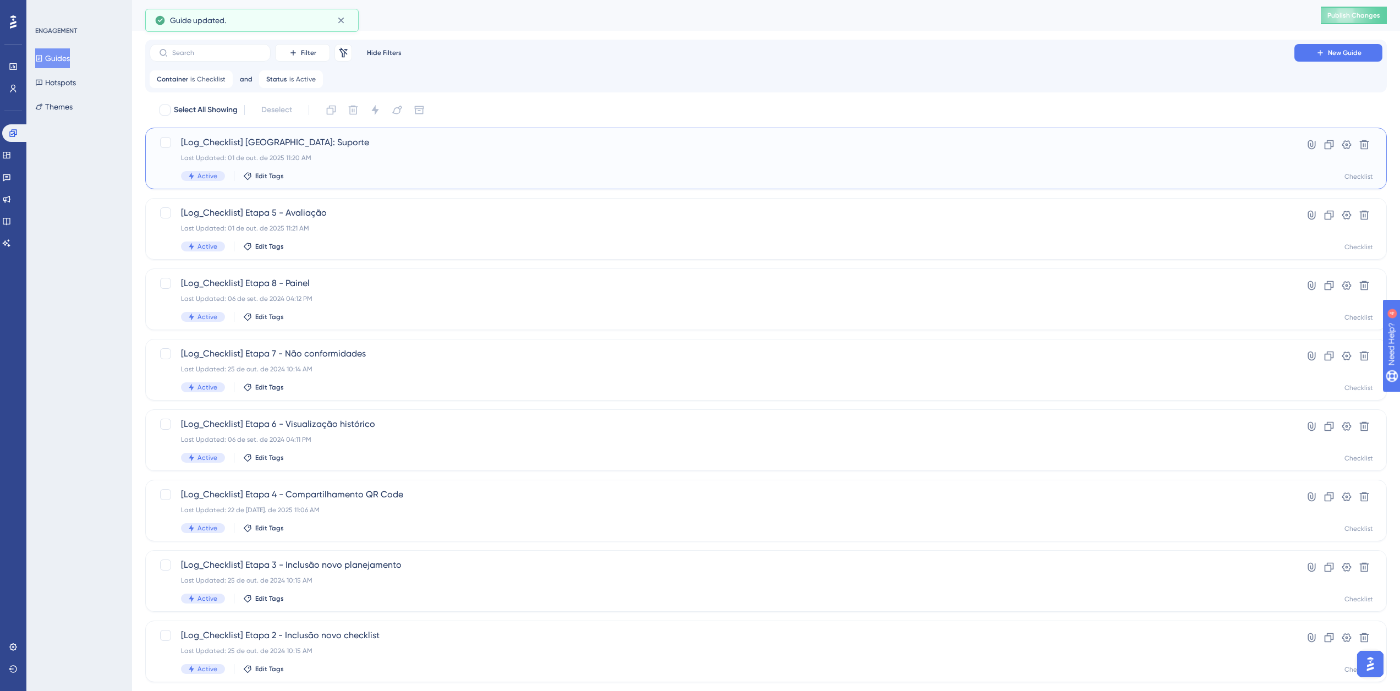
click at [317, 151] on div "[Log_Checklist] [GEOGRAPHIC_DATA]: Suporte Last Updated: 01 de out. de 2025 11:…" at bounding box center [722, 158] width 1082 height 45
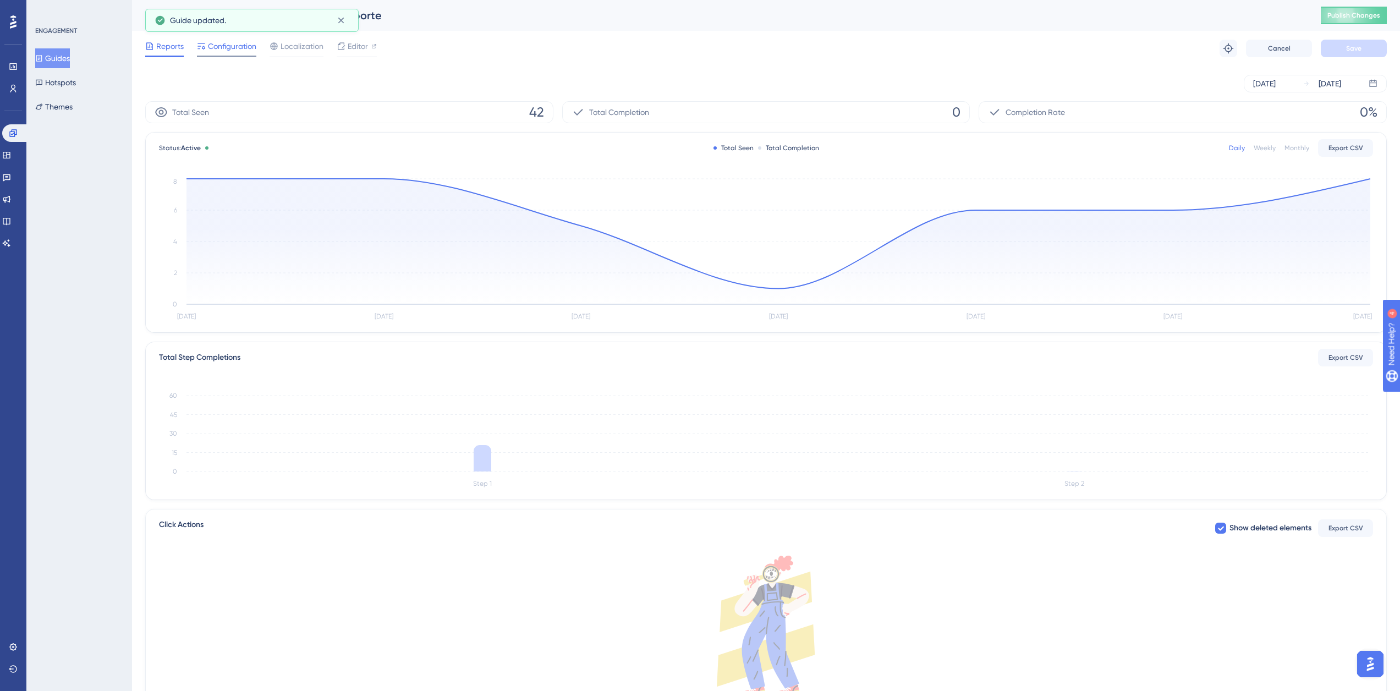
click at [212, 50] on span "Configuration" at bounding box center [232, 46] width 48 height 13
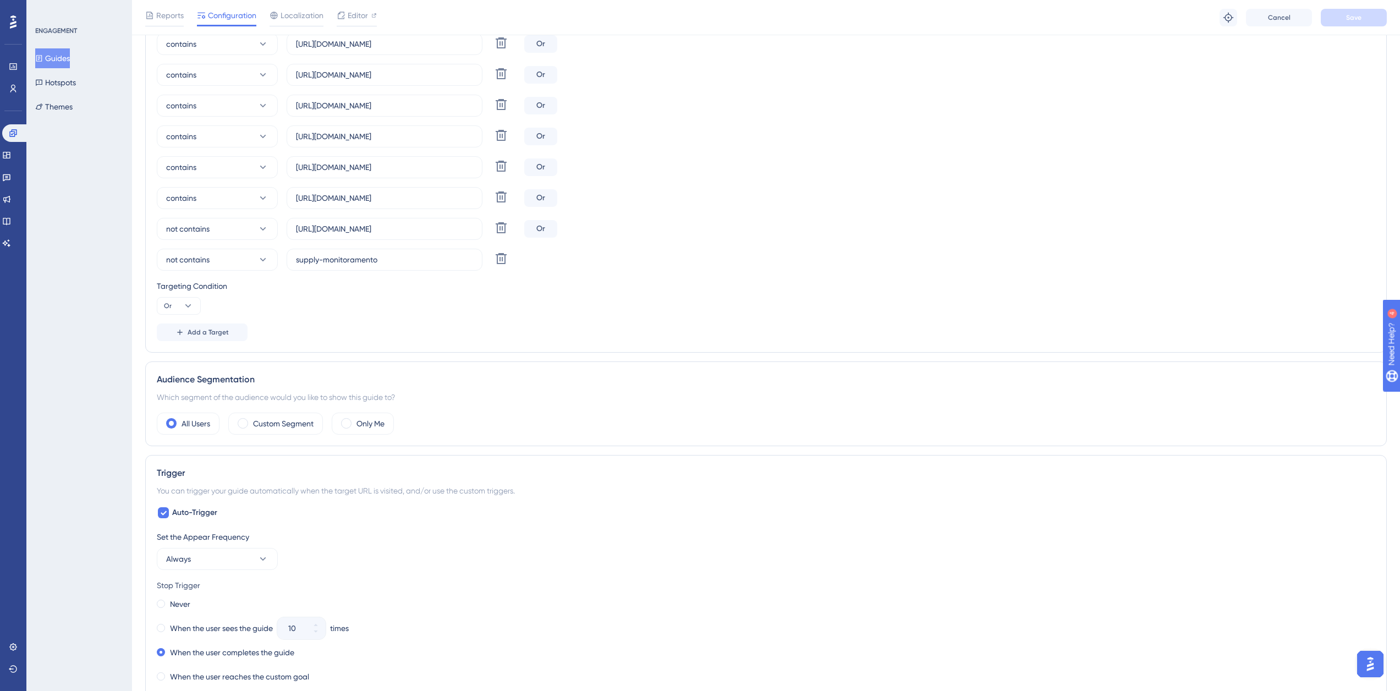
scroll to position [495, 0]
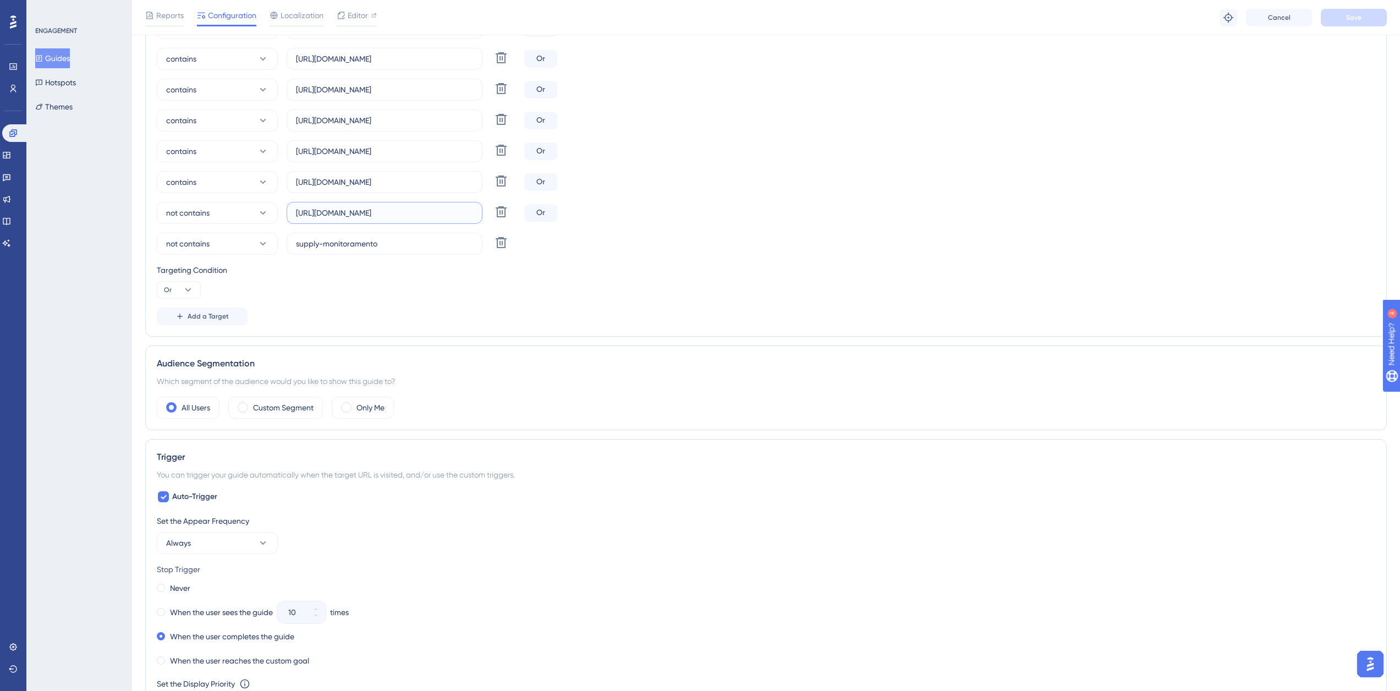
click at [369, 218] on input "[URL][DOMAIN_NAME]" at bounding box center [384, 213] width 177 height 12
click at [60, 59] on button "Guides" at bounding box center [52, 58] width 35 height 20
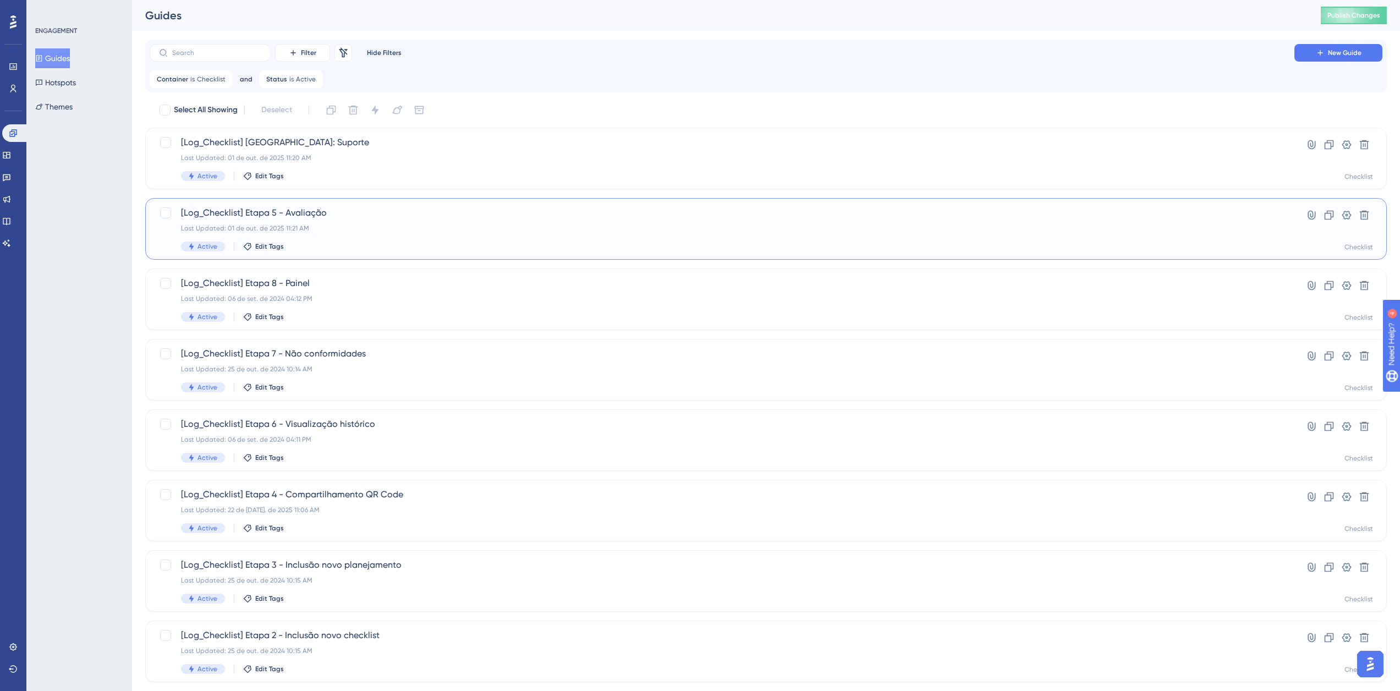
click at [306, 218] on span "[Log_Checklist] Etapa 5 - Avaliação" at bounding box center [722, 212] width 1082 height 13
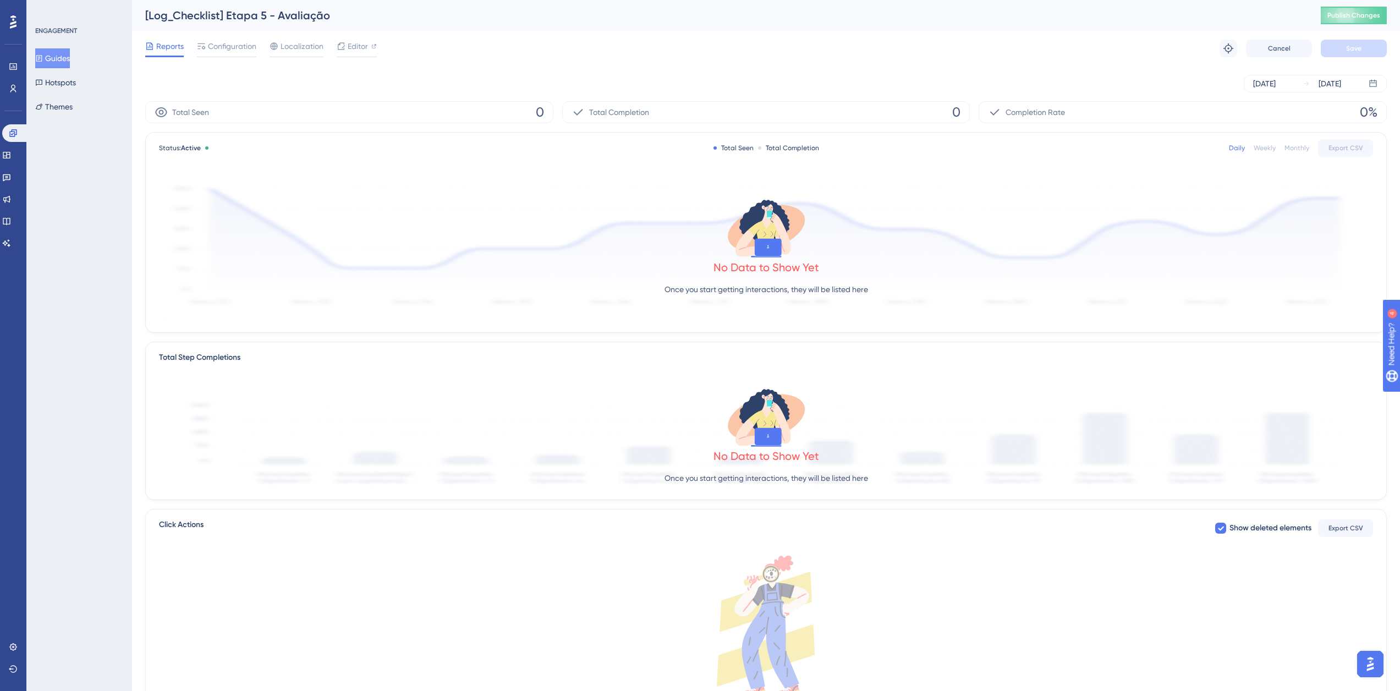
click at [221, 37] on div "Reports Configuration Localization Editor Troubleshoot Cancel Save" at bounding box center [765, 48] width 1241 height 35
click at [219, 46] on span "Configuration" at bounding box center [232, 46] width 48 height 13
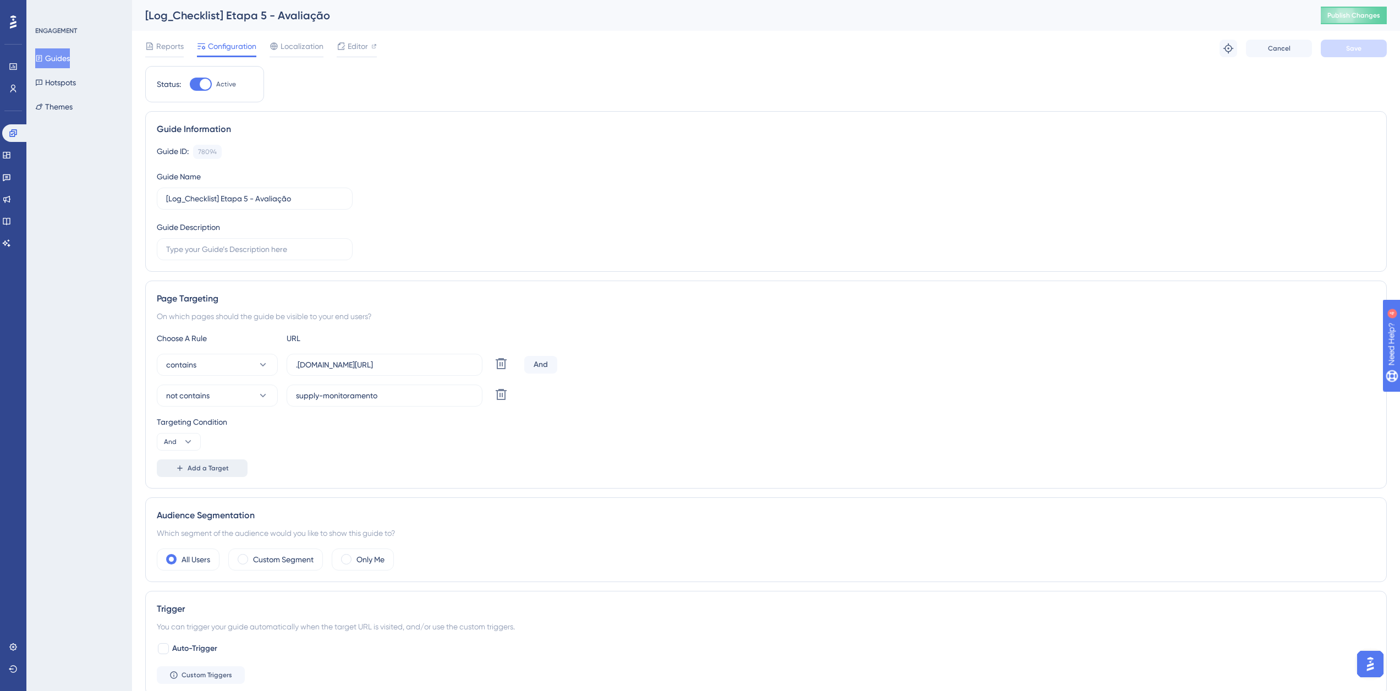
click at [204, 464] on span "Add a Target" at bounding box center [208, 468] width 41 height 9
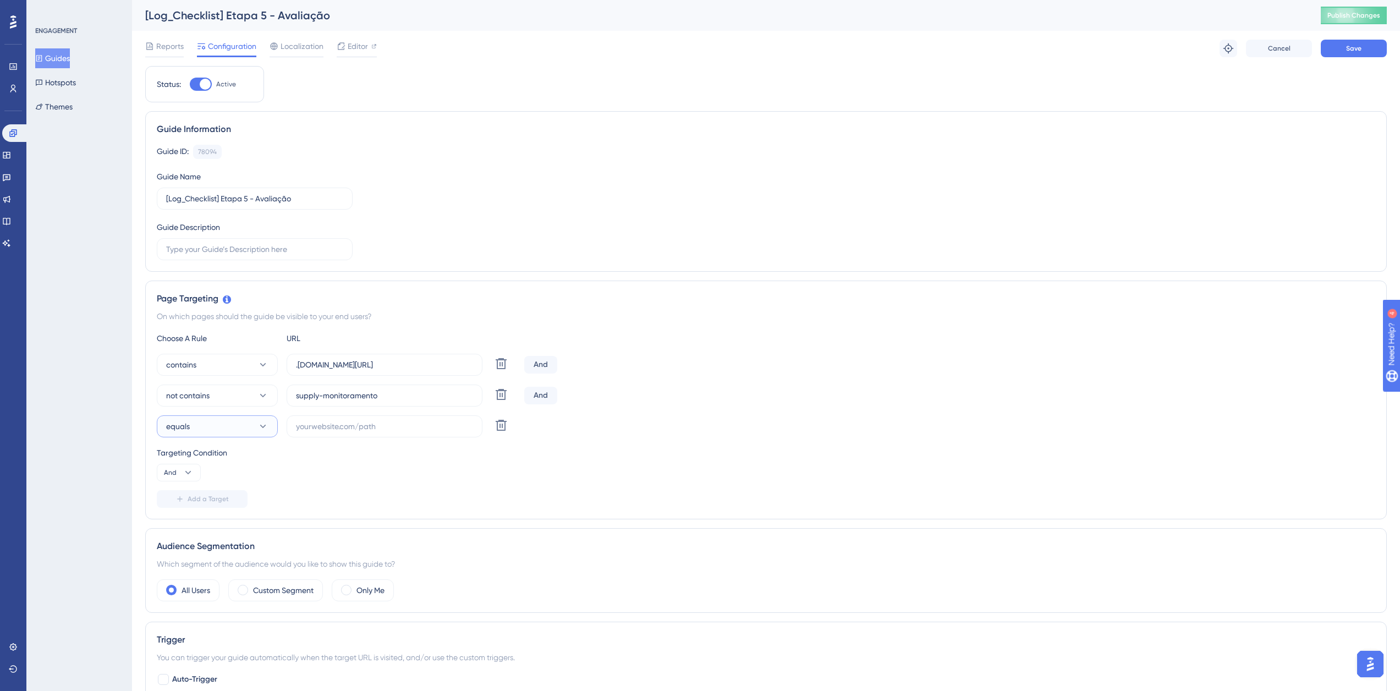
click at [219, 435] on button "equals" at bounding box center [217, 426] width 121 height 22
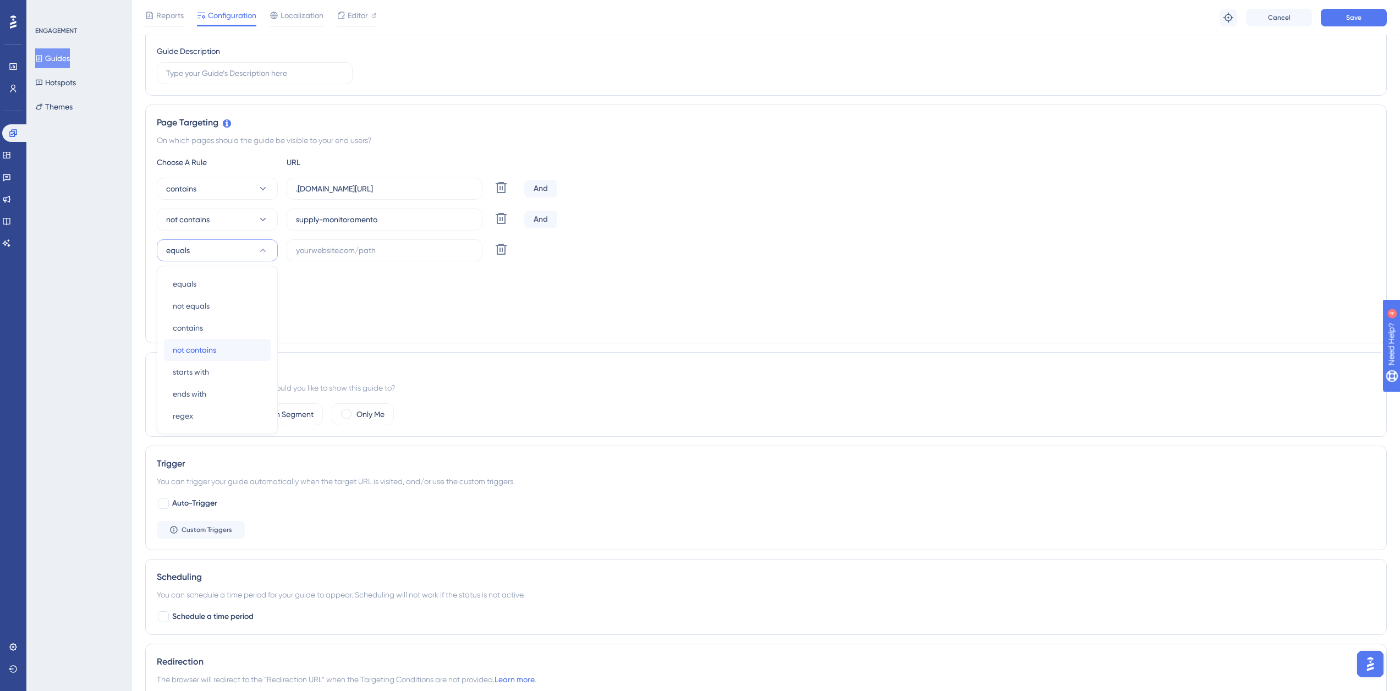
click at [219, 348] on div "not contains not contains" at bounding box center [217, 350] width 89 height 22
click at [308, 248] on input "text" at bounding box center [384, 250] width 177 height 12
paste input "[URL][DOMAIN_NAME]"
type input "[URL][DOMAIN_NAME]"
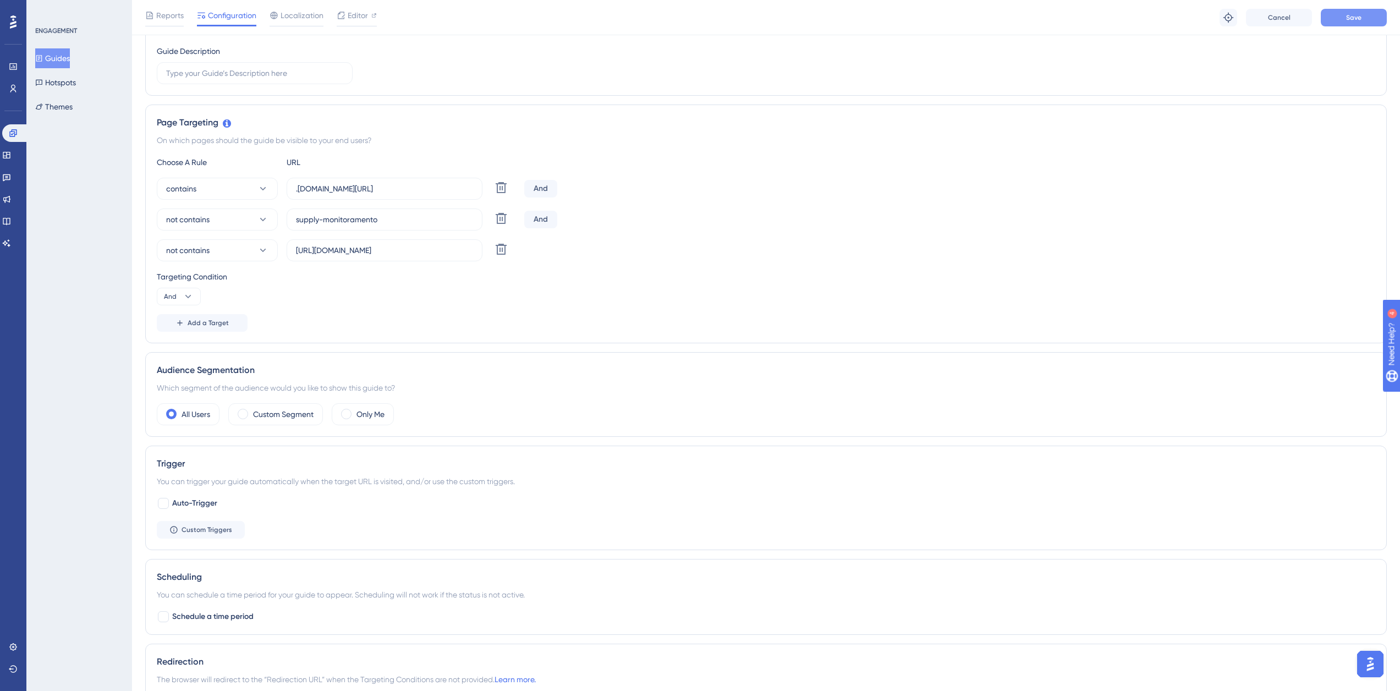
click at [1364, 14] on button "Save" at bounding box center [1354, 18] width 66 height 18
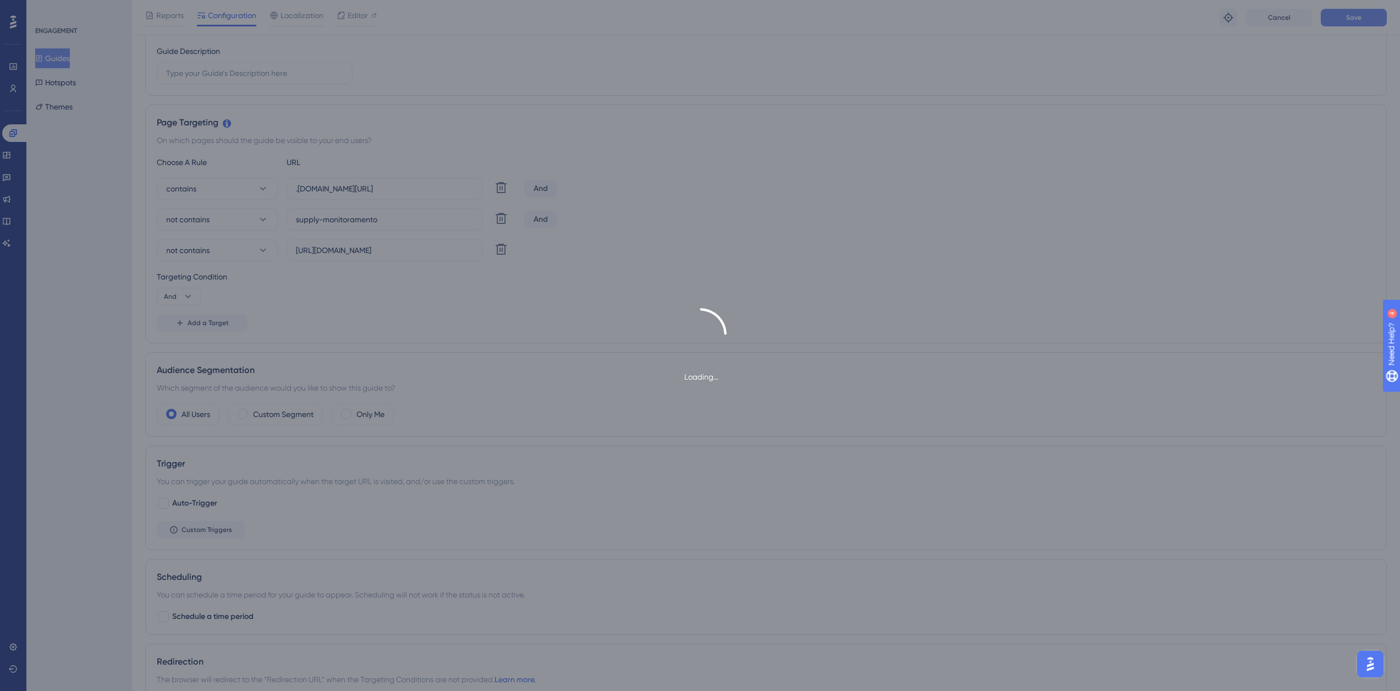
scroll to position [0, 0]
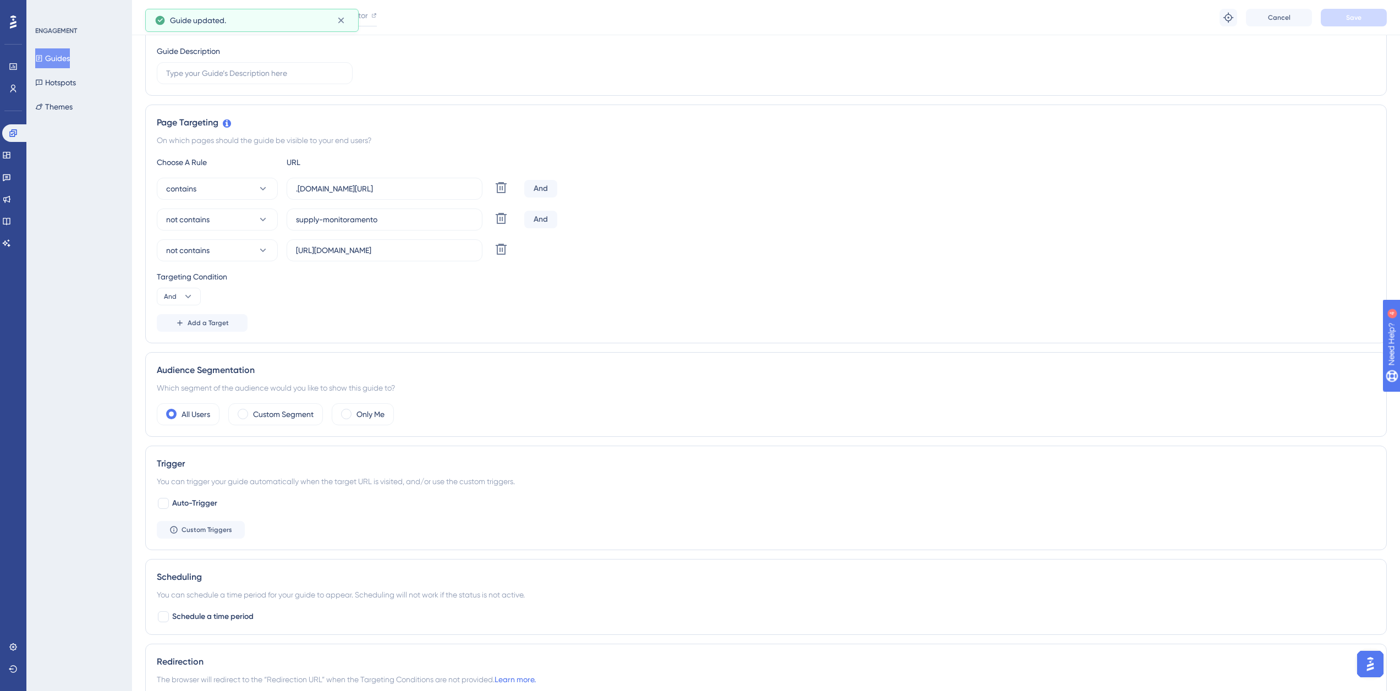
click at [43, 54] on icon at bounding box center [39, 58] width 8 height 8
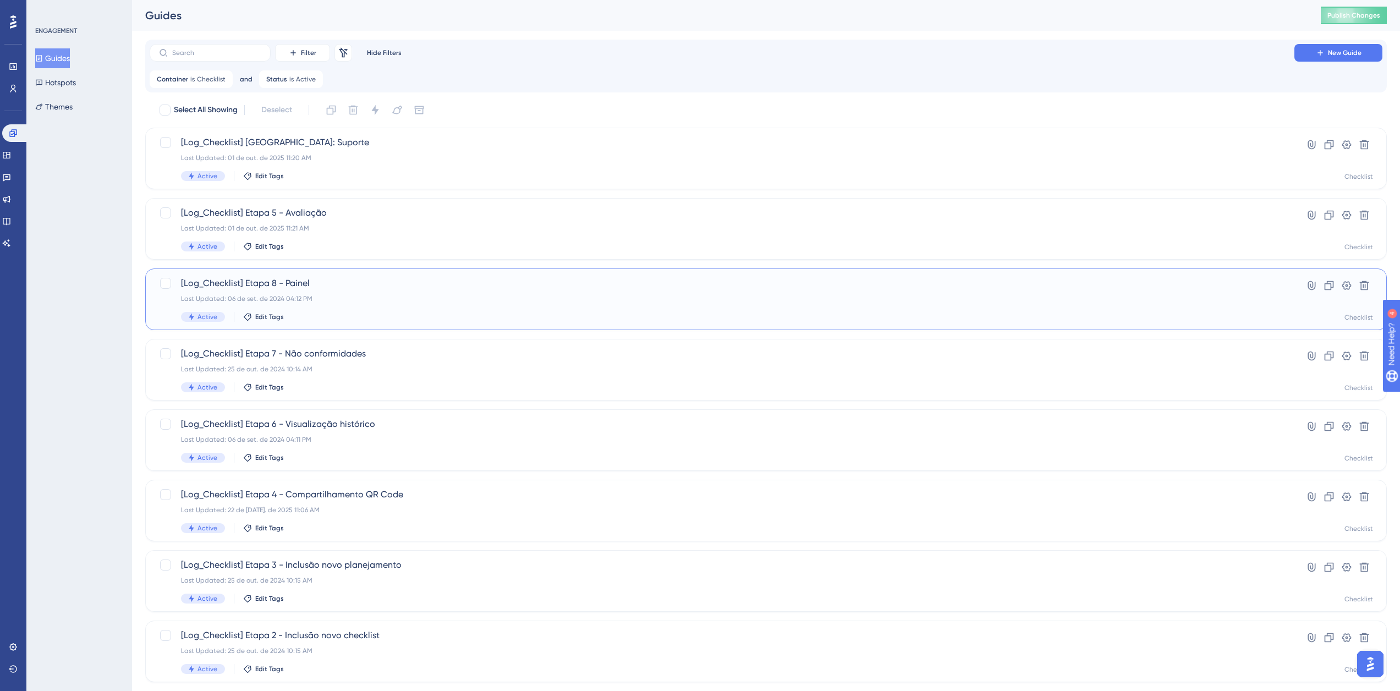
click at [314, 292] on div "[Log_Checklist] Etapa 8 - Painel Last Updated: 06 de set. de 2024 04:12 PM Acti…" at bounding box center [722, 299] width 1082 height 45
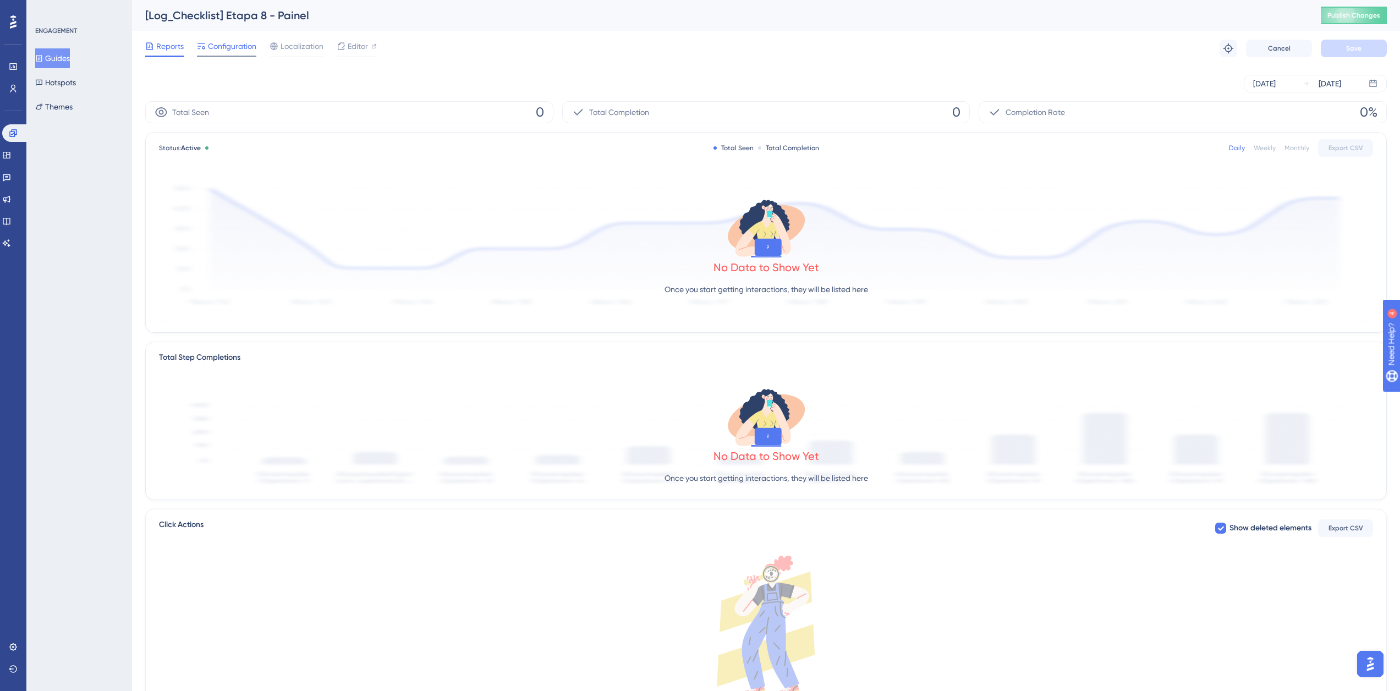
click at [221, 41] on span "Configuration" at bounding box center [232, 46] width 48 height 13
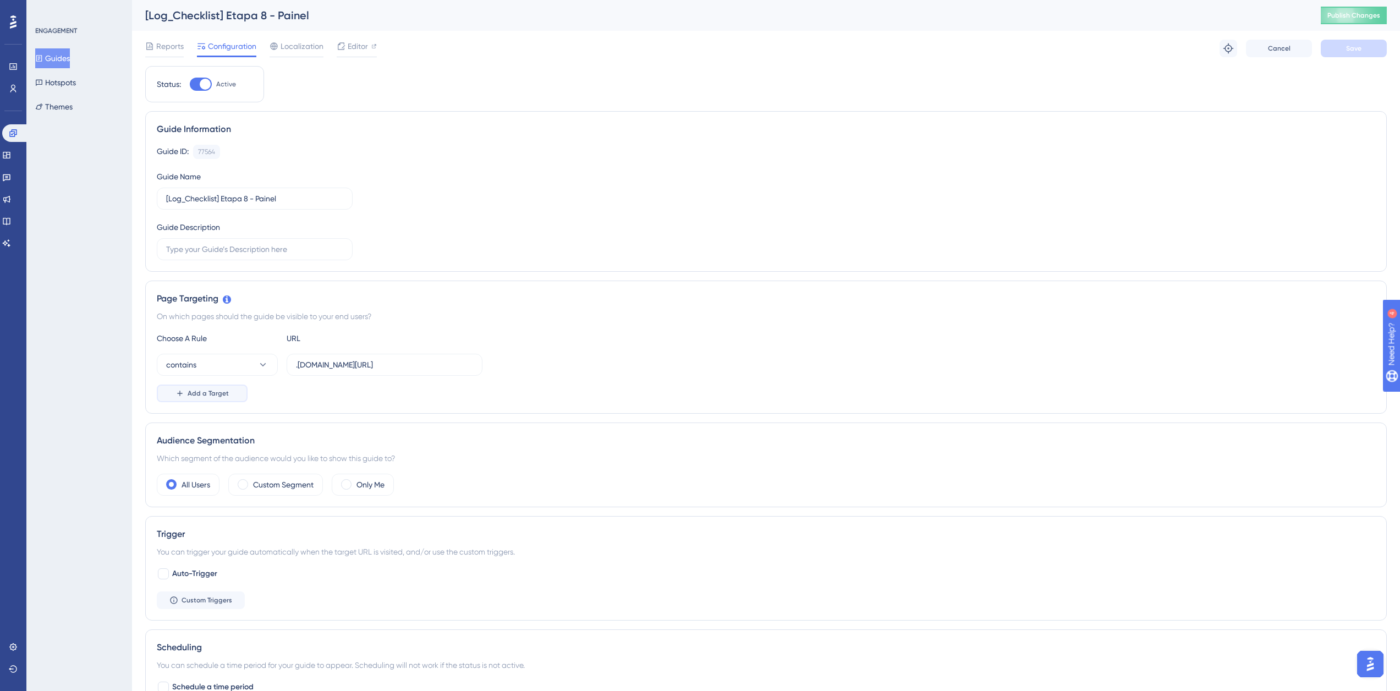
click at [205, 397] on span "Add a Target" at bounding box center [208, 393] width 41 height 9
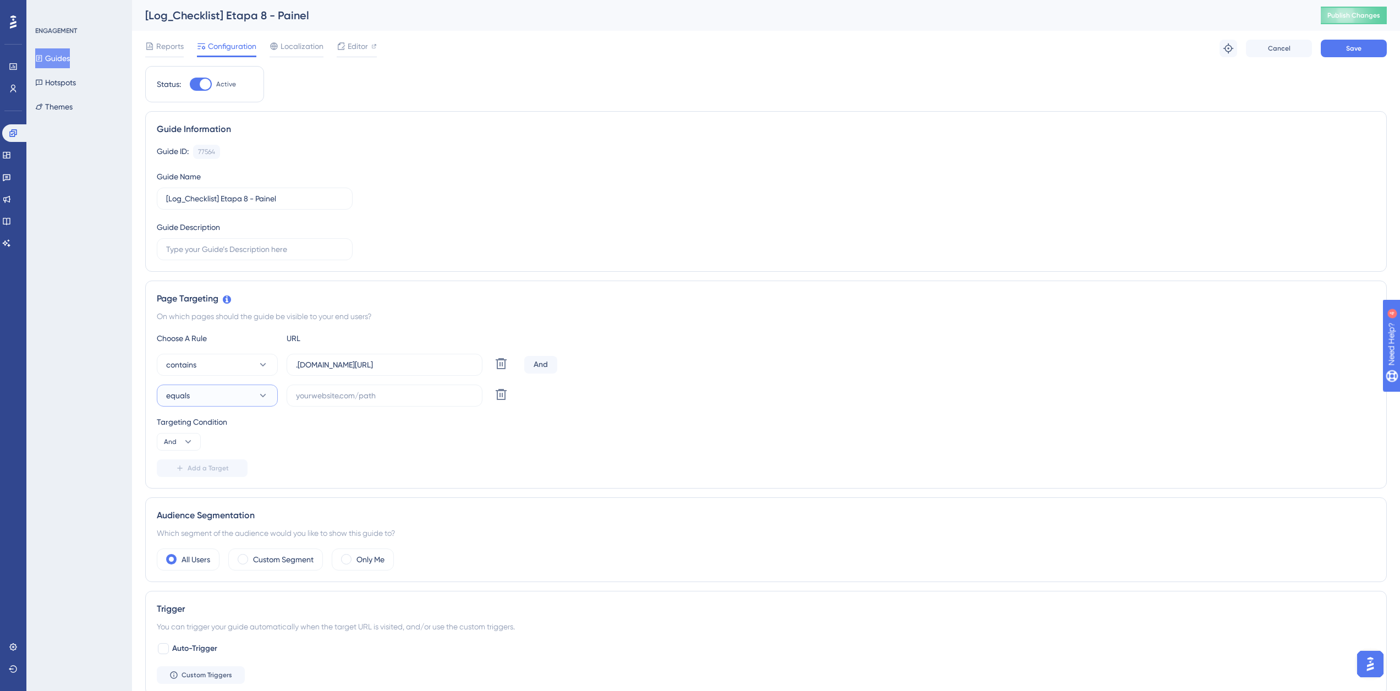
click at [220, 396] on button "equals" at bounding box center [217, 395] width 121 height 22
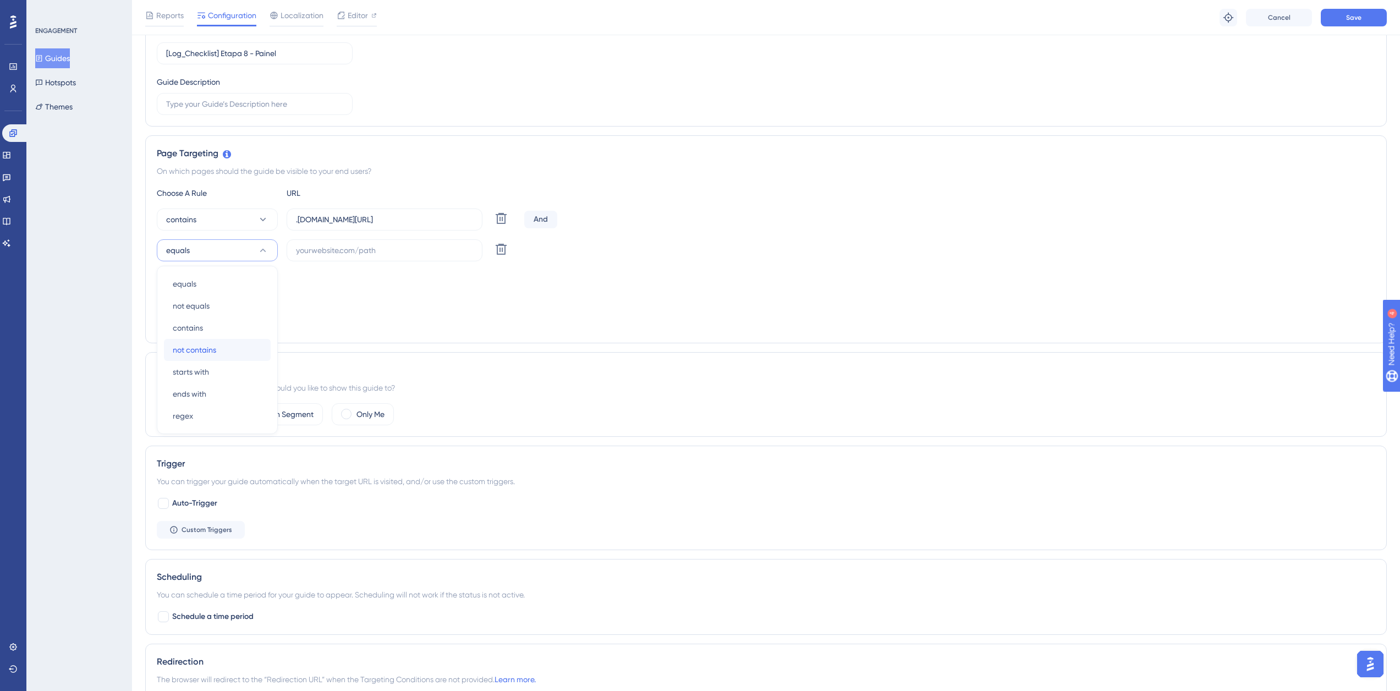
click at [225, 347] on div "not contains not contains" at bounding box center [217, 350] width 89 height 22
click at [310, 246] on input "text" at bounding box center [384, 250] width 177 height 12
paste input "[URL][DOMAIN_NAME]"
type input "[URL][DOMAIN_NAME]"
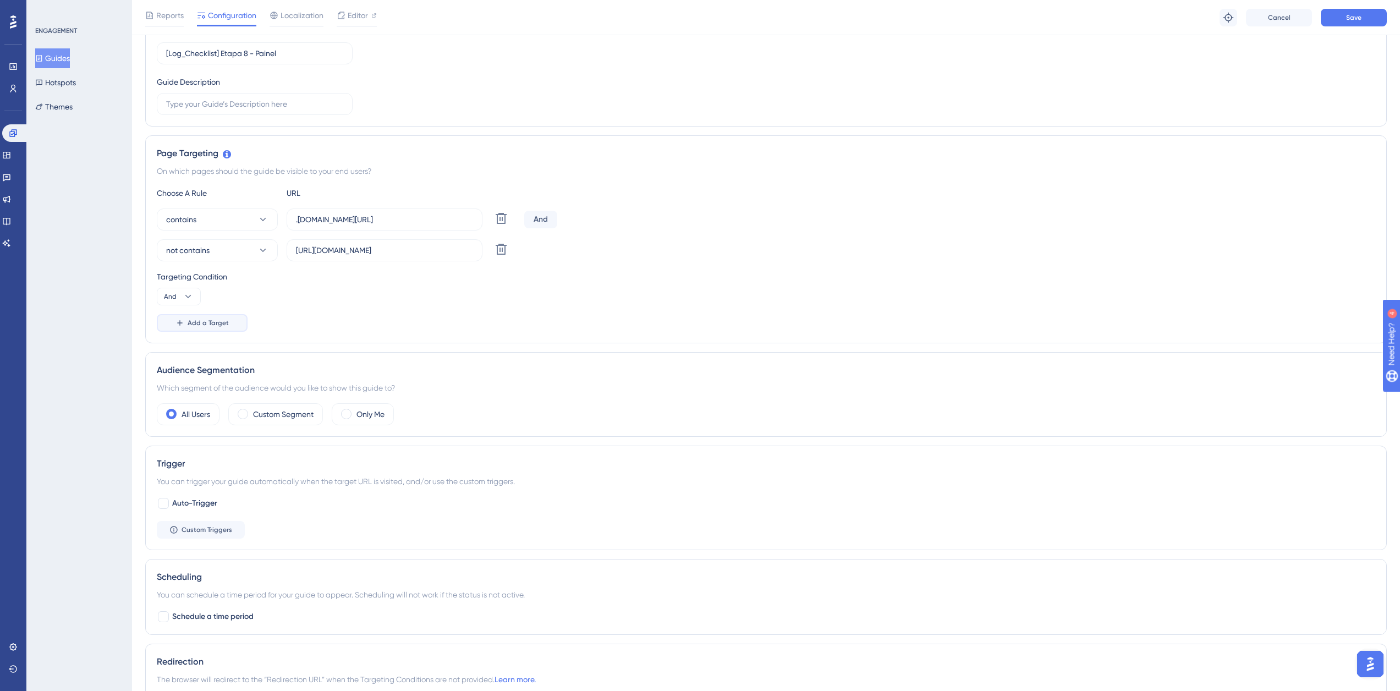
click at [206, 329] on button "Add a Target" at bounding box center [202, 323] width 91 height 18
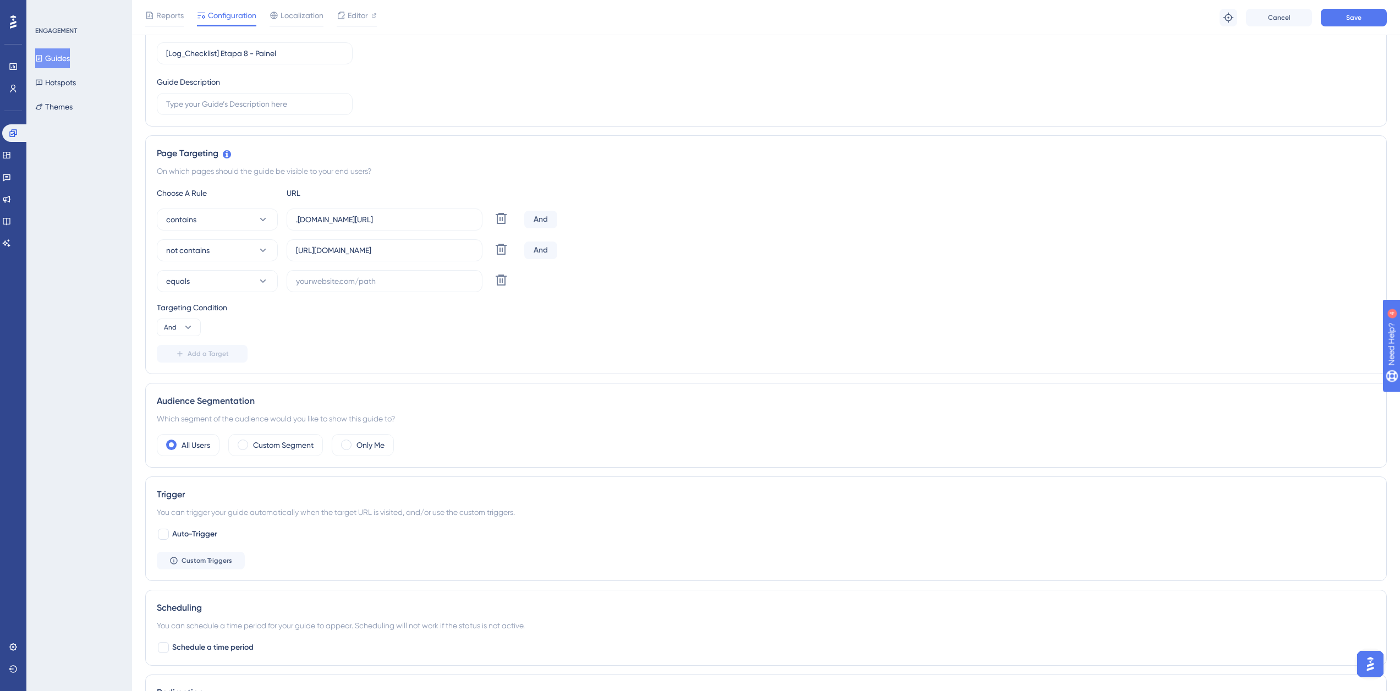
scroll to position [0, 0]
click at [189, 333] on button "And" at bounding box center [179, 327] width 44 height 18
click at [172, 383] on span "Or" at bounding box center [172, 380] width 9 height 13
click at [334, 250] on input "[URL][DOMAIN_NAME]" at bounding box center [384, 250] width 177 height 12
drag, startPoint x: 328, startPoint y: 251, endPoint x: 405, endPoint y: 264, distance: 78.0
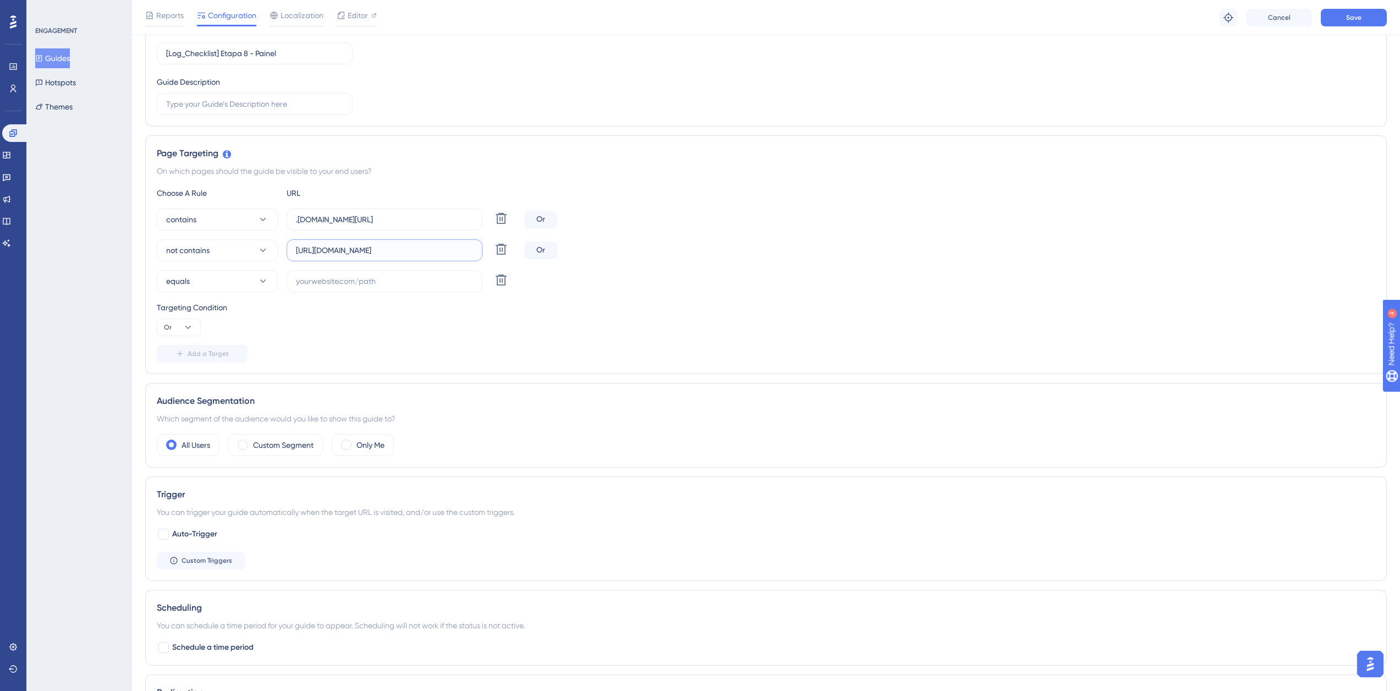
click at [405, 264] on div "contains .[DOMAIN_NAME][URL] Delete Or not contains [URL][DOMAIN_NAME] Delete O…" at bounding box center [766, 250] width 1218 height 84
click at [331, 279] on input "text" at bounding box center [384, 281] width 177 height 12
paste input "supply-monitoramento"
type input "supply-monitoramento"
click at [210, 279] on button "equals" at bounding box center [217, 281] width 121 height 22
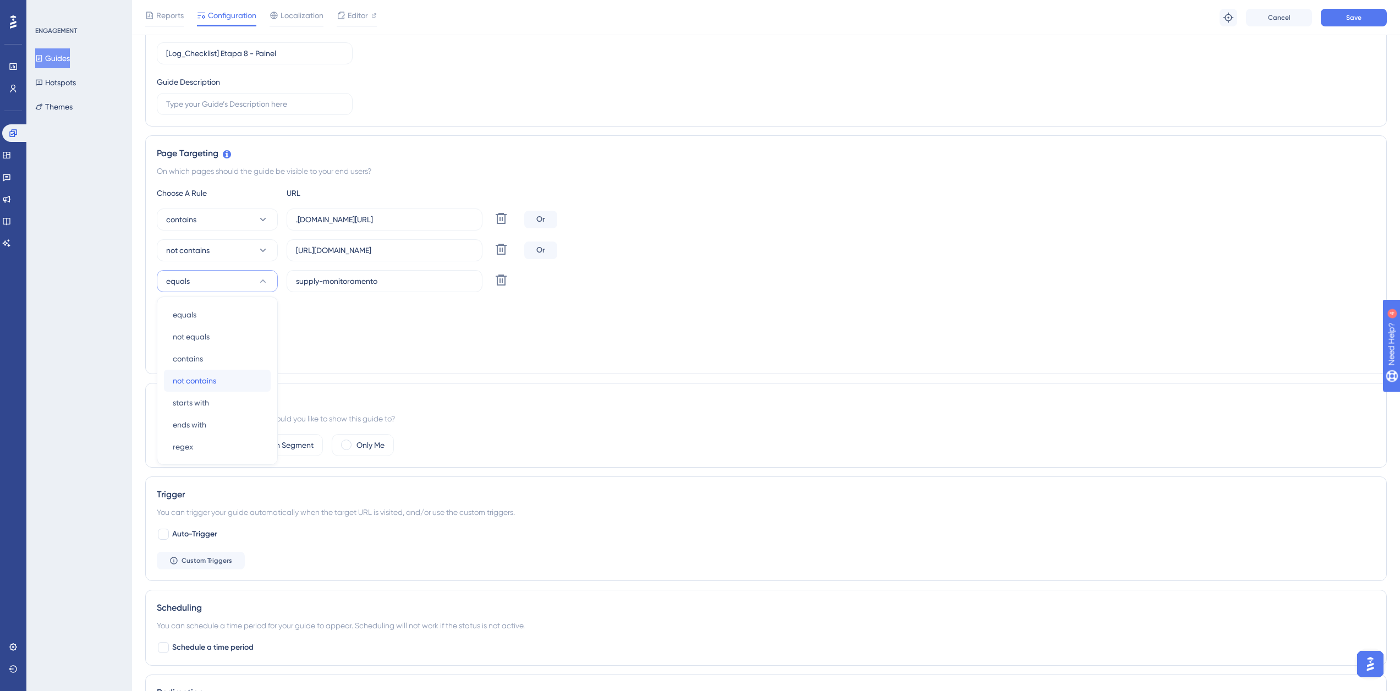
click at [212, 380] on span "not contains" at bounding box center [194, 380] width 43 height 13
click at [1329, 20] on button "Save" at bounding box center [1354, 18] width 66 height 18
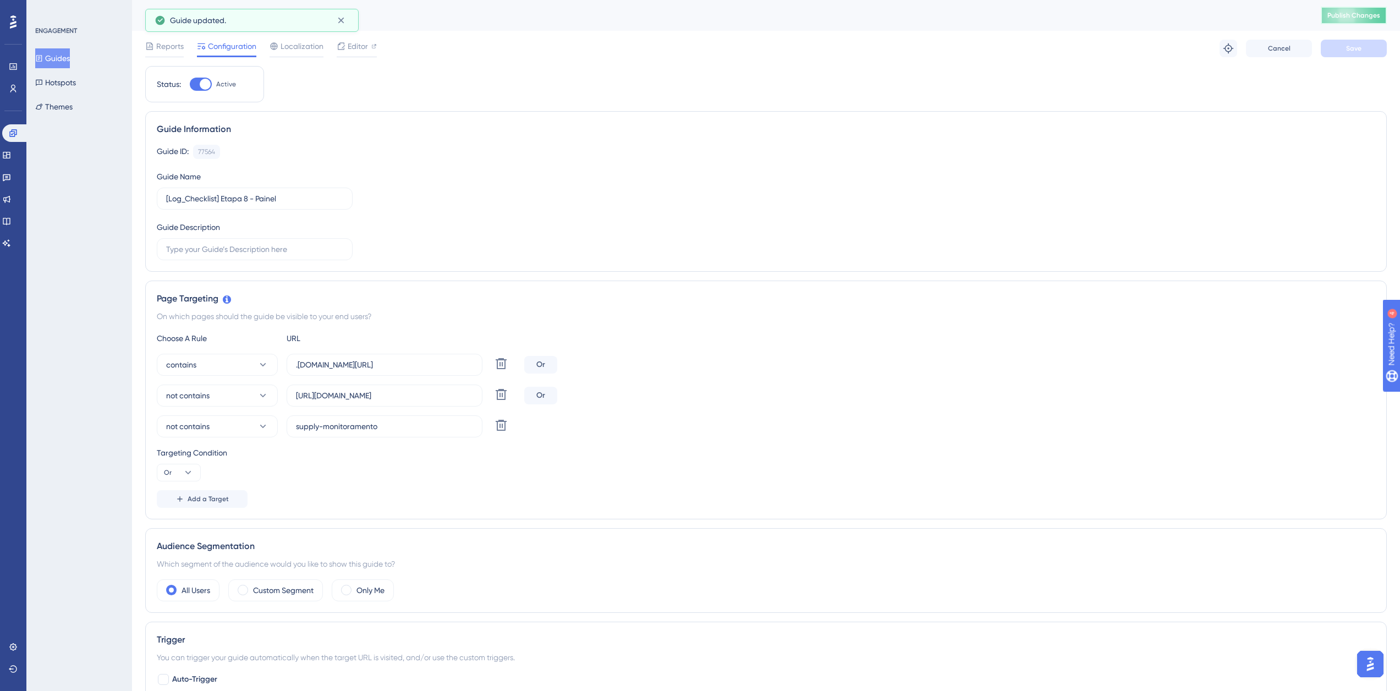
click at [1329, 19] on button "Publish Changes" at bounding box center [1354, 16] width 66 height 18
click at [69, 53] on button "Guides" at bounding box center [52, 58] width 35 height 20
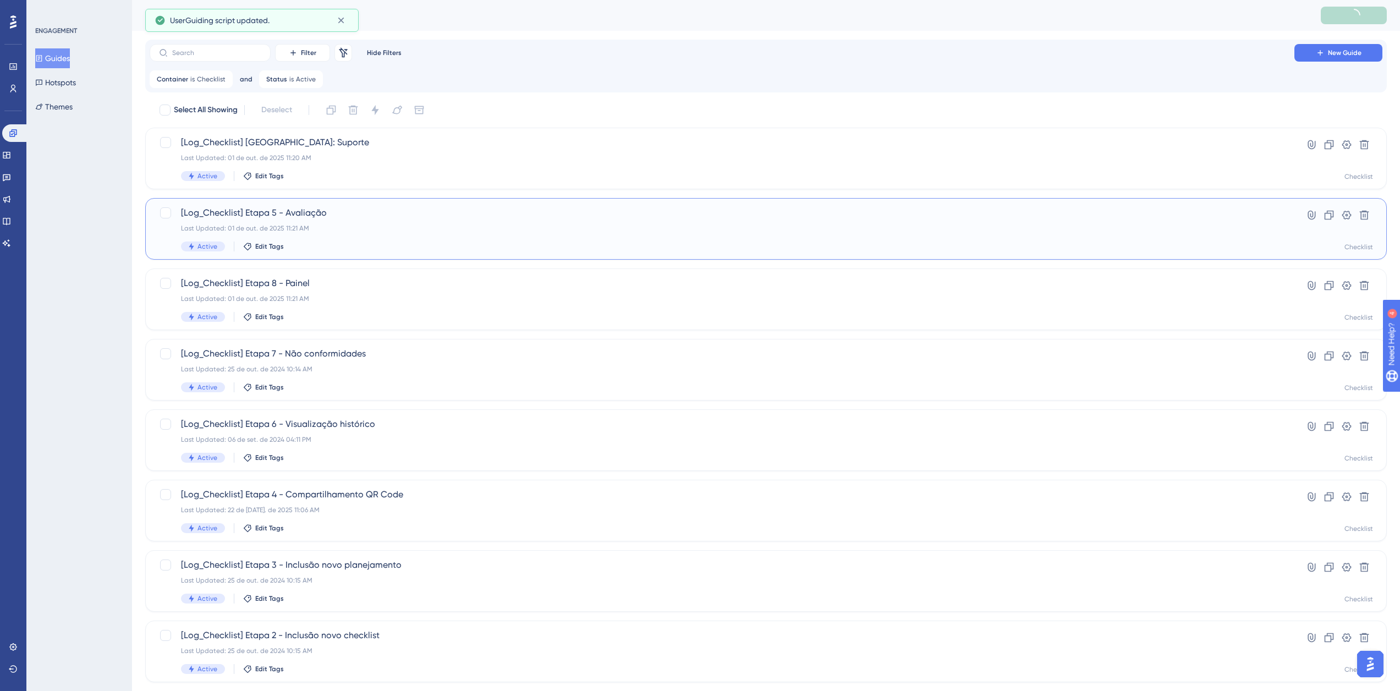
click at [301, 236] on div "[Log_Checklist] Etapa 5 - Avaliação Last Updated: 01 de out. de 2025 11:21 AM A…" at bounding box center [722, 228] width 1082 height 45
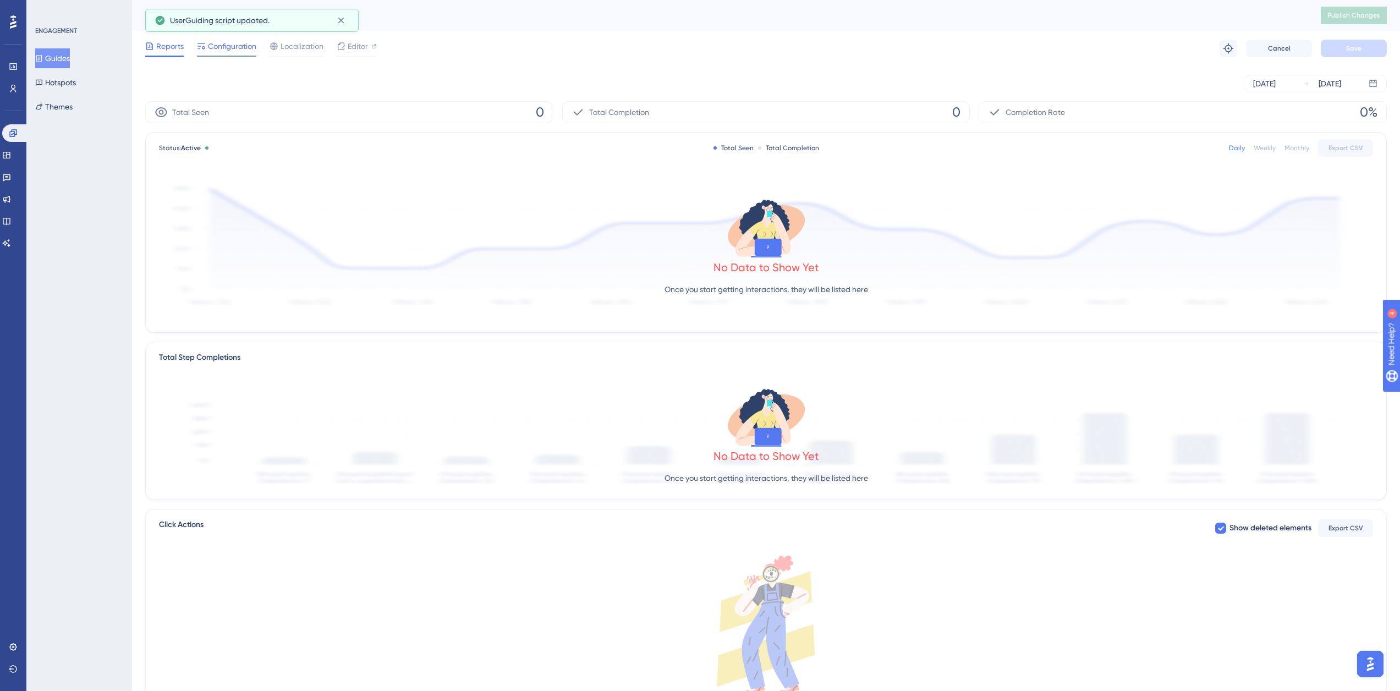
click at [239, 51] on span "Configuration" at bounding box center [232, 46] width 48 height 13
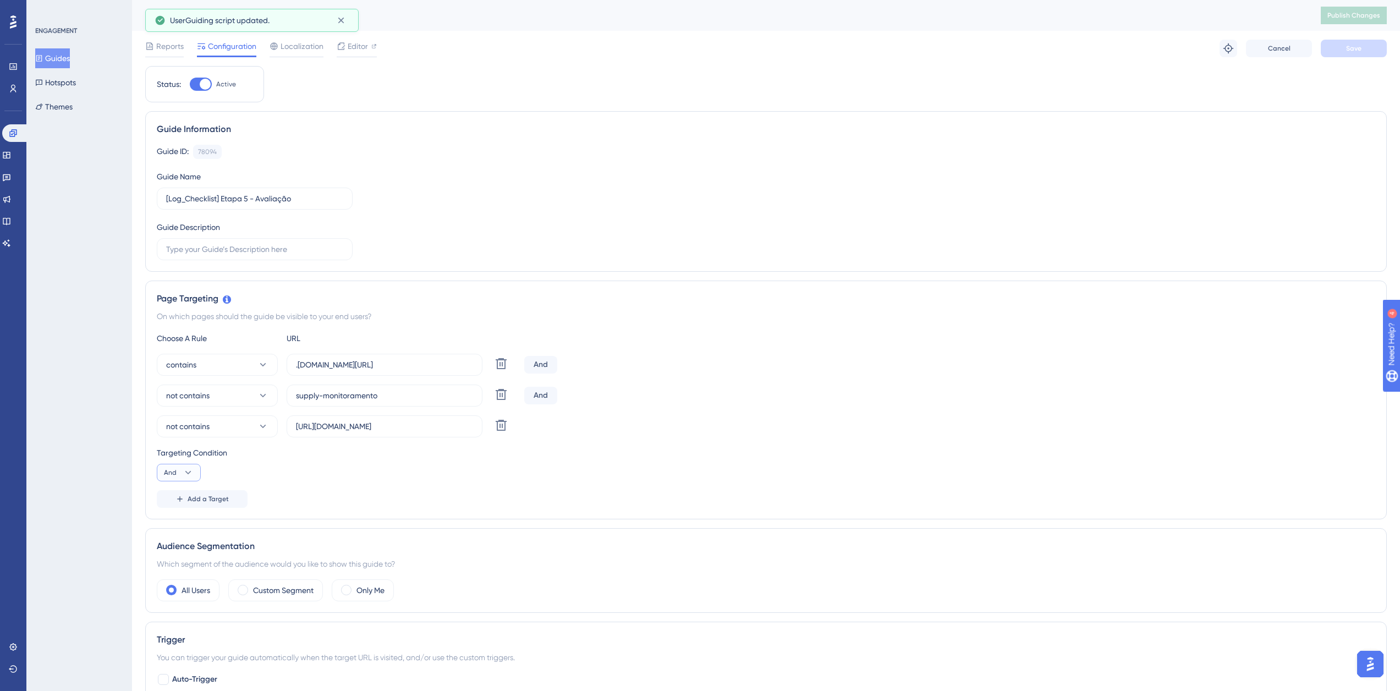
click at [186, 475] on icon at bounding box center [188, 472] width 11 height 11
click at [179, 531] on div "Or Or" at bounding box center [178, 526] width 21 height 22
click at [1347, 45] on span "Save" at bounding box center [1353, 48] width 15 height 9
click at [1351, 14] on span "Publish Changes" at bounding box center [1353, 15] width 53 height 9
click at [50, 52] on button "Guides" at bounding box center [52, 58] width 35 height 20
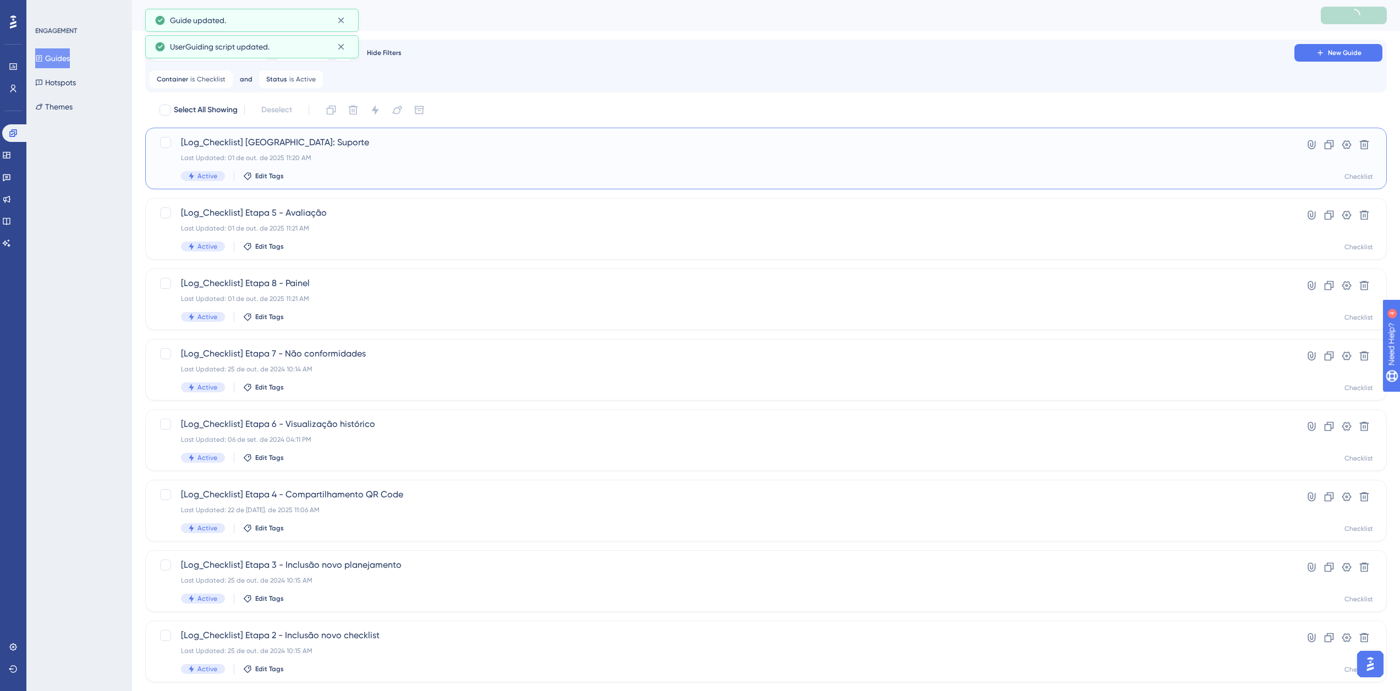
click at [301, 171] on div "[Log_Checklist] [GEOGRAPHIC_DATA]: Suporte Last Updated: 01 de out. de 2025 11:…" at bounding box center [722, 158] width 1082 height 45
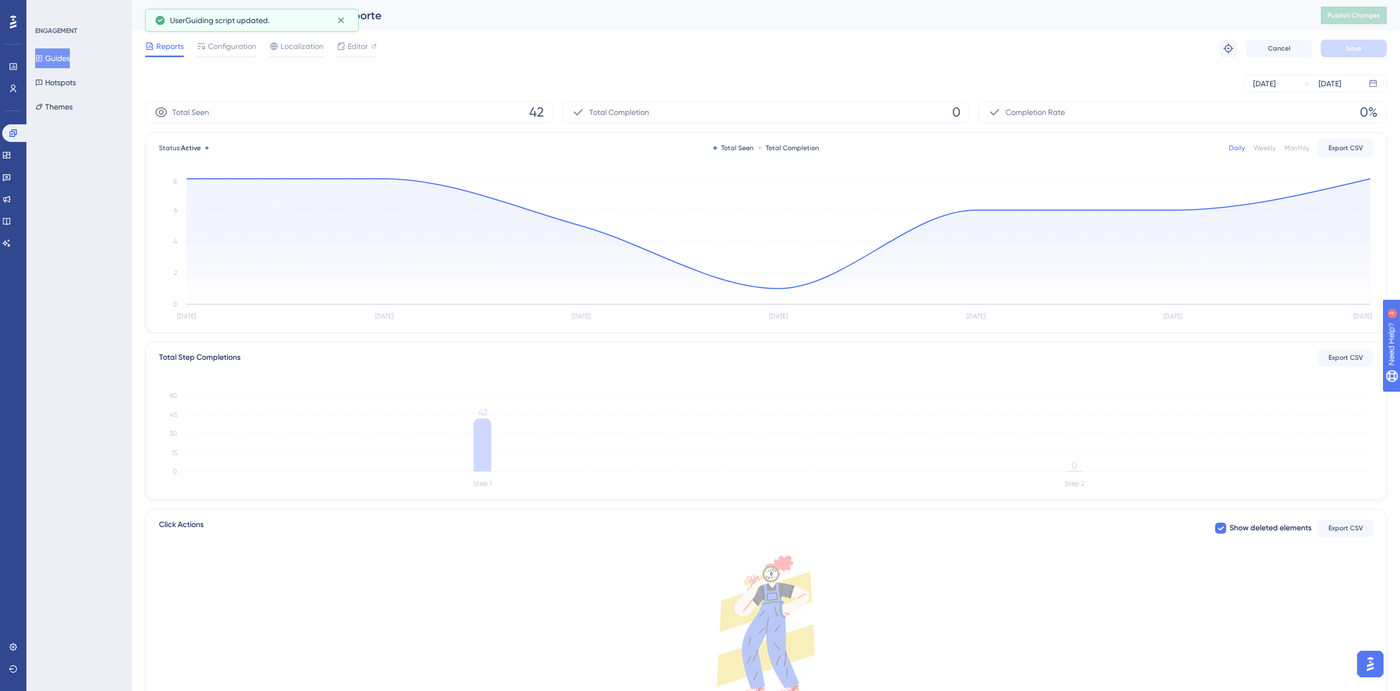
click at [336, 51] on div "Reports Configuration Localization Editor" at bounding box center [261, 49] width 232 height 18
click at [227, 46] on span "Configuration" at bounding box center [232, 46] width 48 height 13
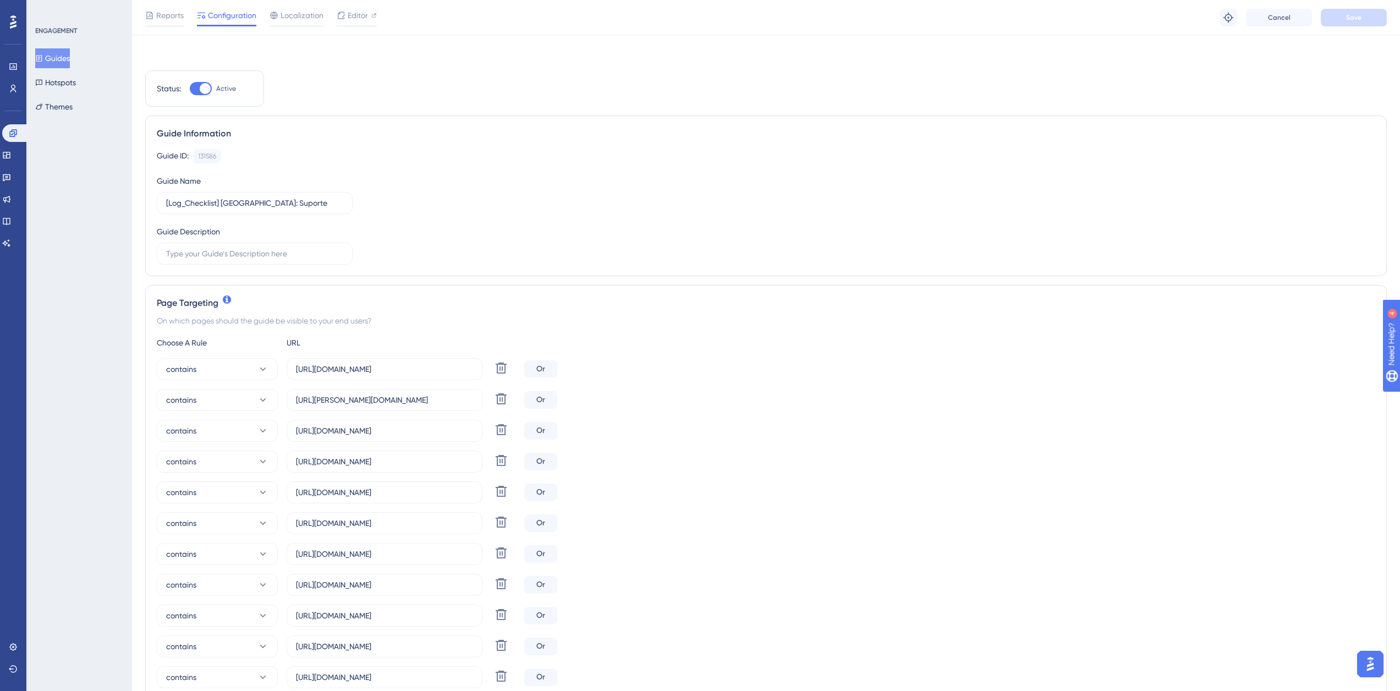
scroll to position [330, 0]
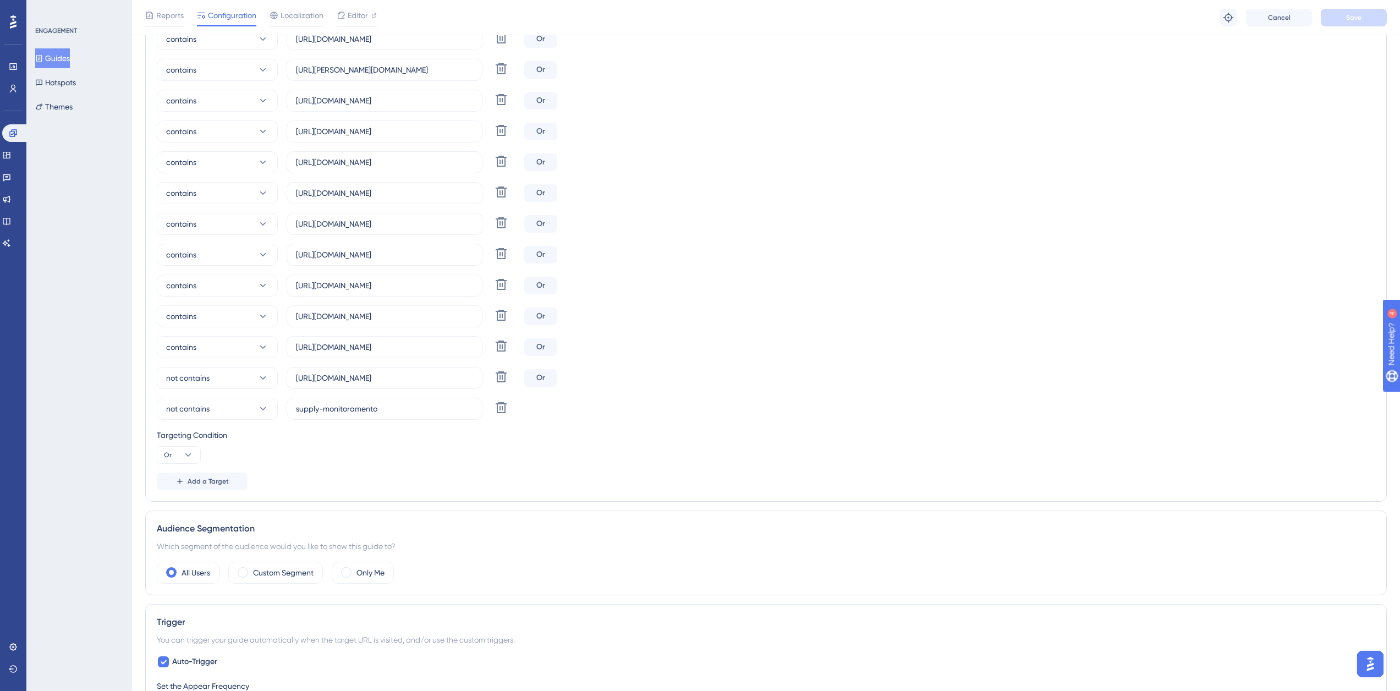
click at [54, 61] on button "Guides" at bounding box center [52, 58] width 35 height 20
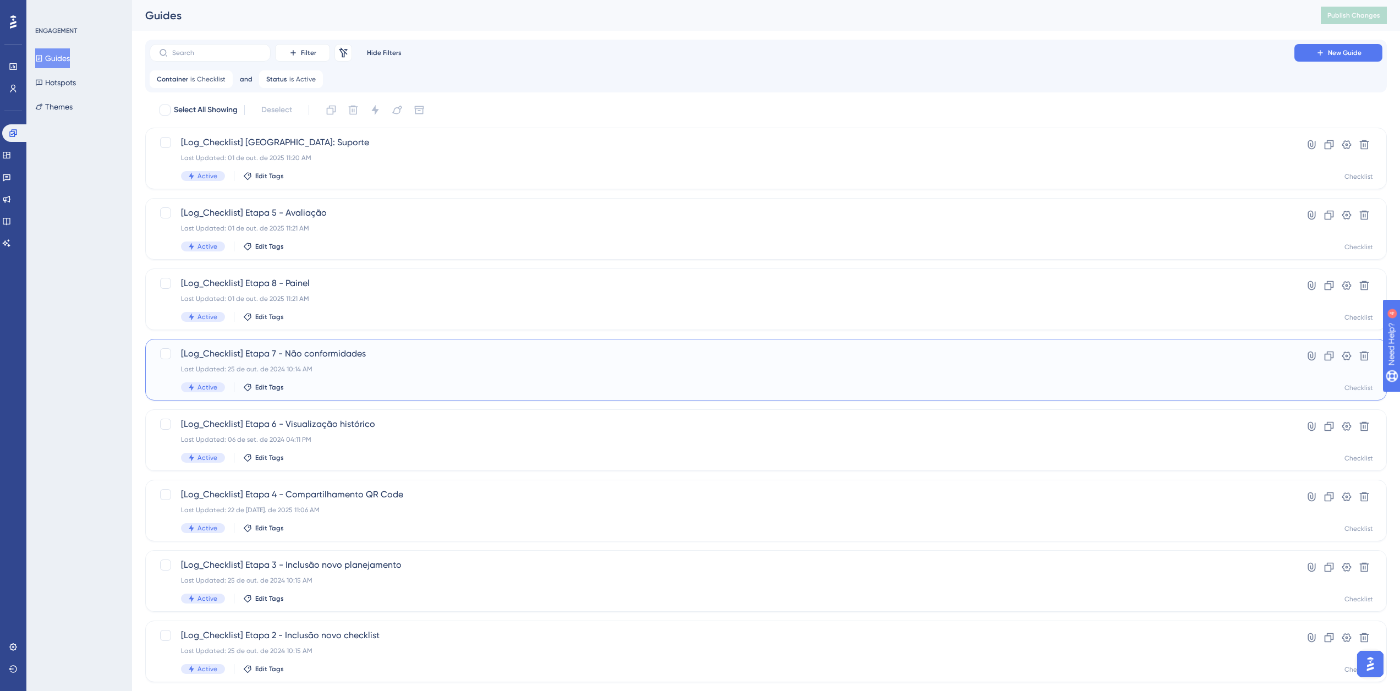
click at [345, 372] on div "Last Updated: 25 de out. de 2024 10:14 AM" at bounding box center [722, 369] width 1082 height 9
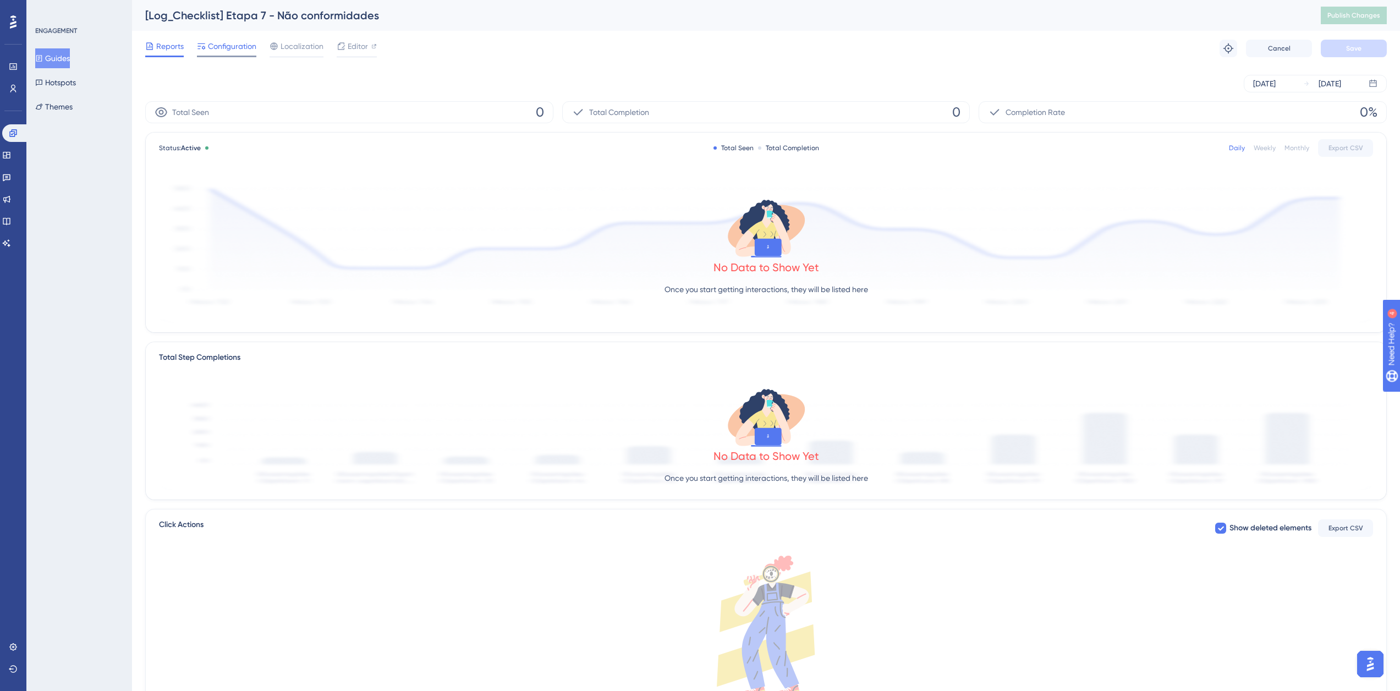
click at [233, 42] on span "Configuration" at bounding box center [232, 46] width 48 height 13
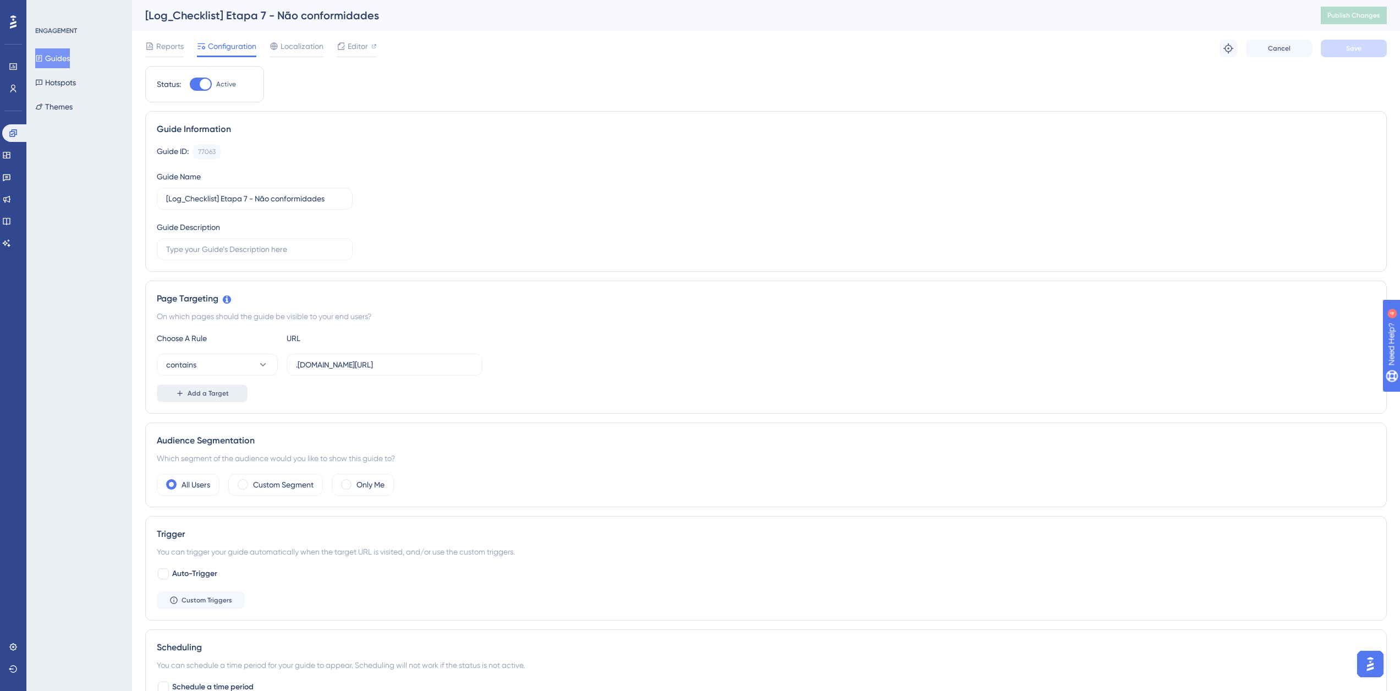
click at [220, 395] on span "Add a Target" at bounding box center [208, 393] width 41 height 9
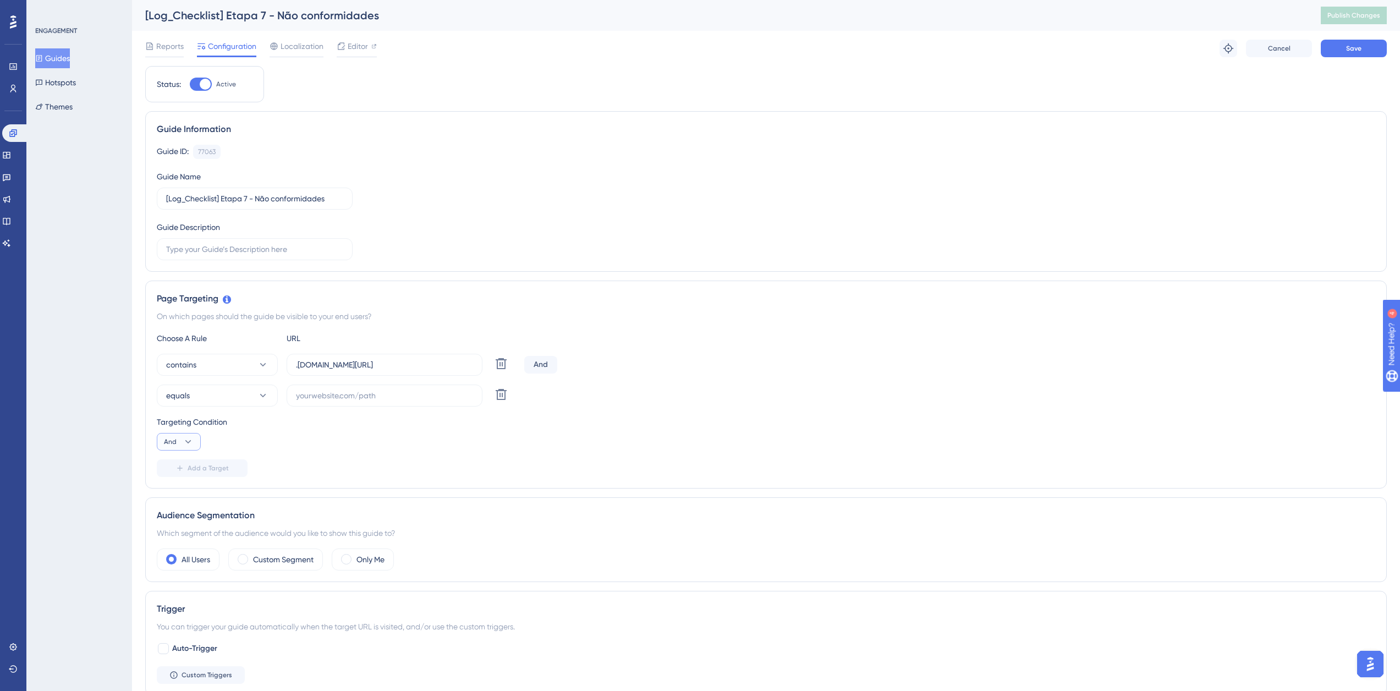
click at [181, 438] on button "And" at bounding box center [179, 442] width 44 height 18
click at [172, 491] on span "Or" at bounding box center [172, 494] width 9 height 13
click at [267, 395] on icon at bounding box center [262, 395] width 11 height 11
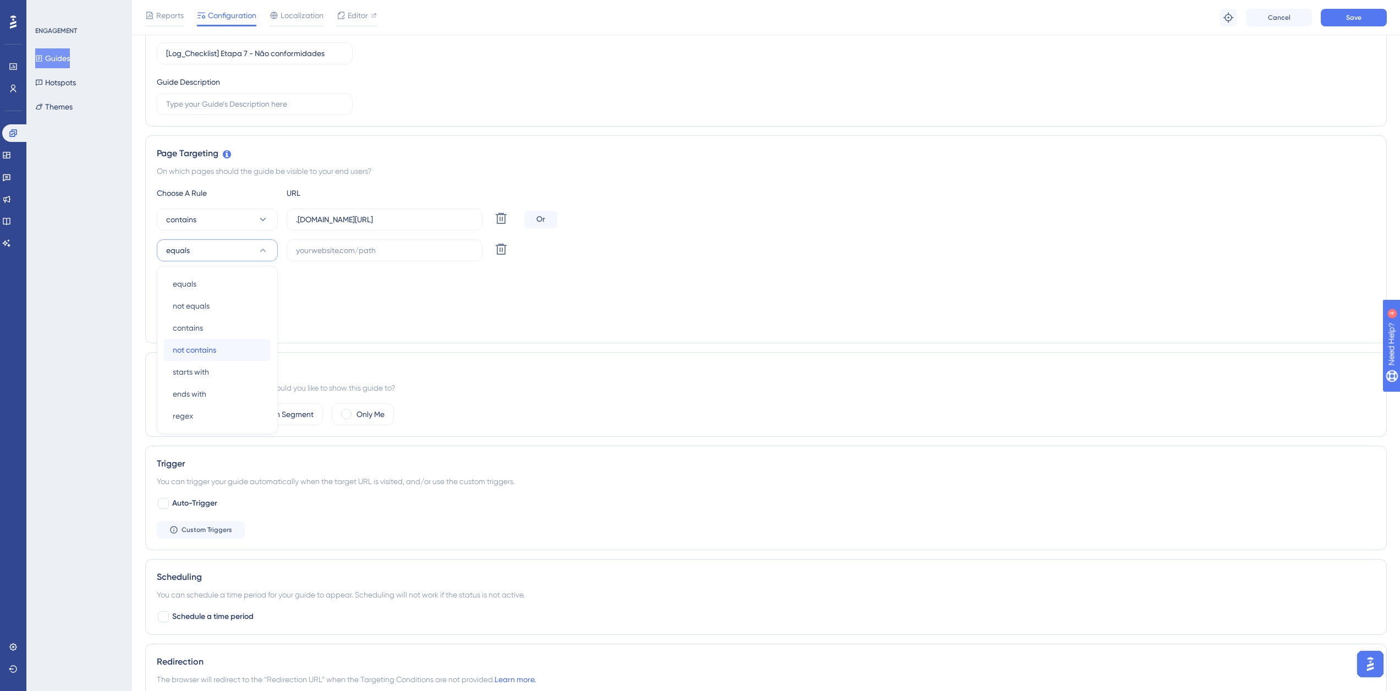
click at [224, 353] on div "not contains not contains" at bounding box center [217, 350] width 89 height 22
click at [335, 251] on input "text" at bounding box center [384, 250] width 177 height 12
paste input "supply-monitoramento"
type input "supply-monitoramento"
click at [1362, 17] on button "Save" at bounding box center [1354, 18] width 66 height 18
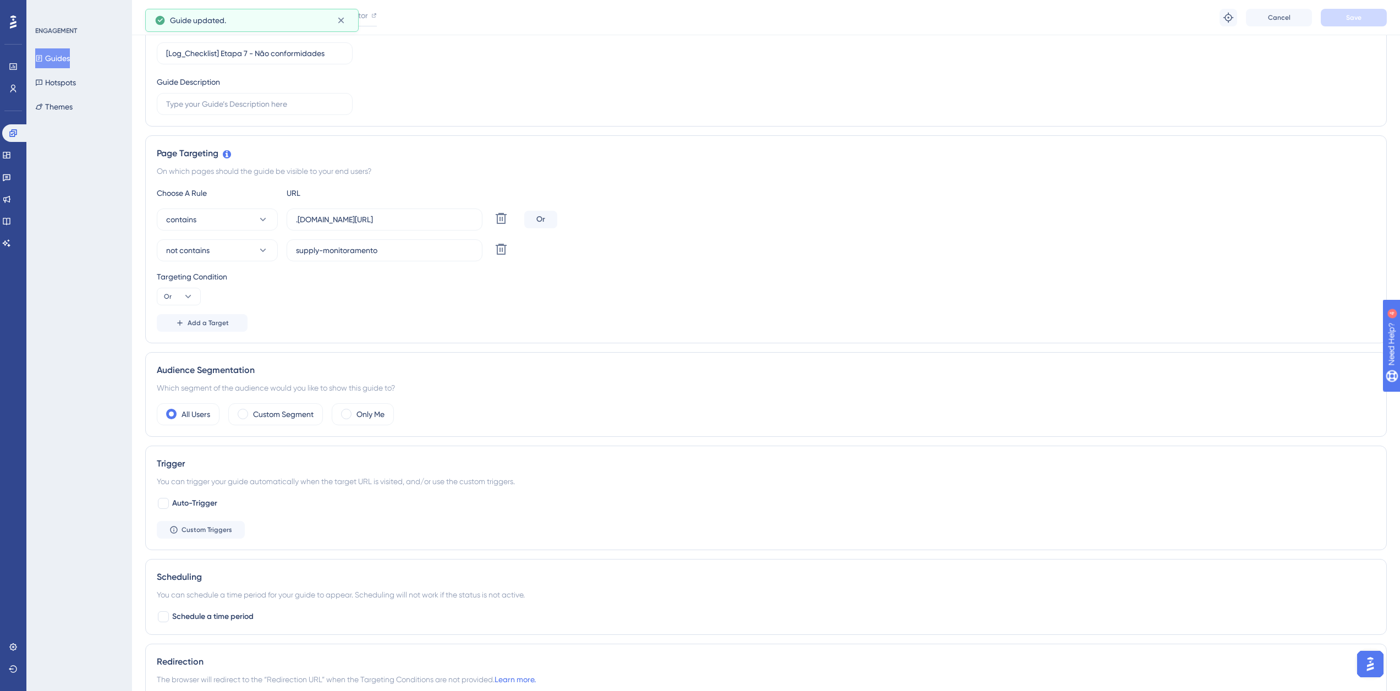
scroll to position [0, 0]
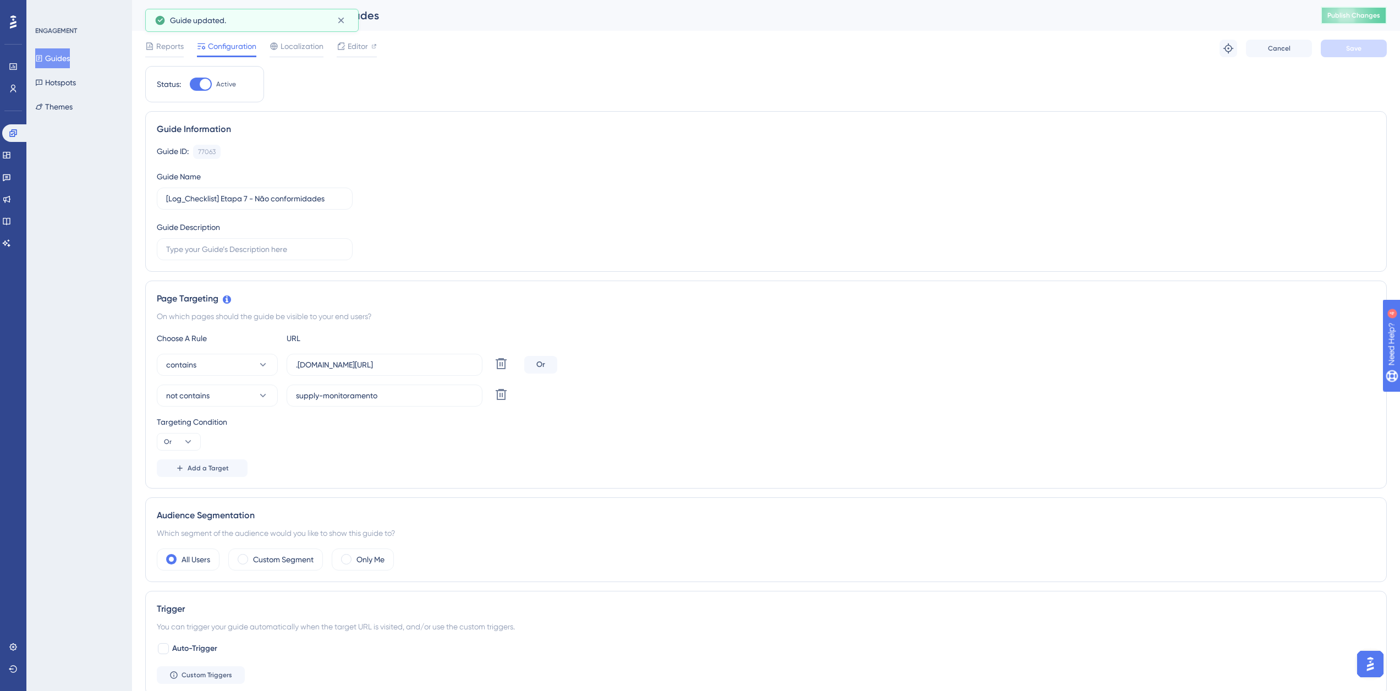
drag, startPoint x: 1361, startPoint y: 14, endPoint x: 394, endPoint y: 78, distance: 969.1
click at [1361, 13] on span "Publish Changes" at bounding box center [1353, 15] width 53 height 9
click at [12, 129] on icon at bounding box center [13, 133] width 9 height 9
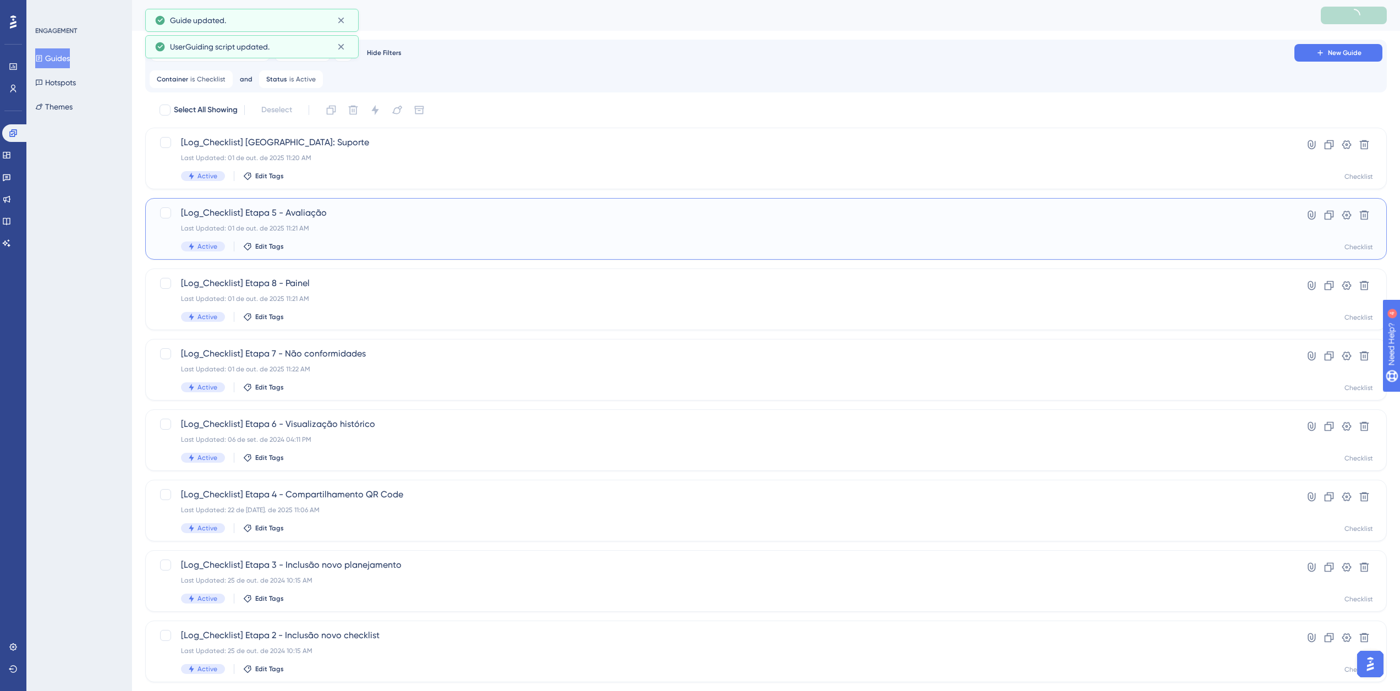
click at [330, 226] on div "Last Updated: 01 de out. de 2025 11:21 AM" at bounding box center [722, 228] width 1082 height 9
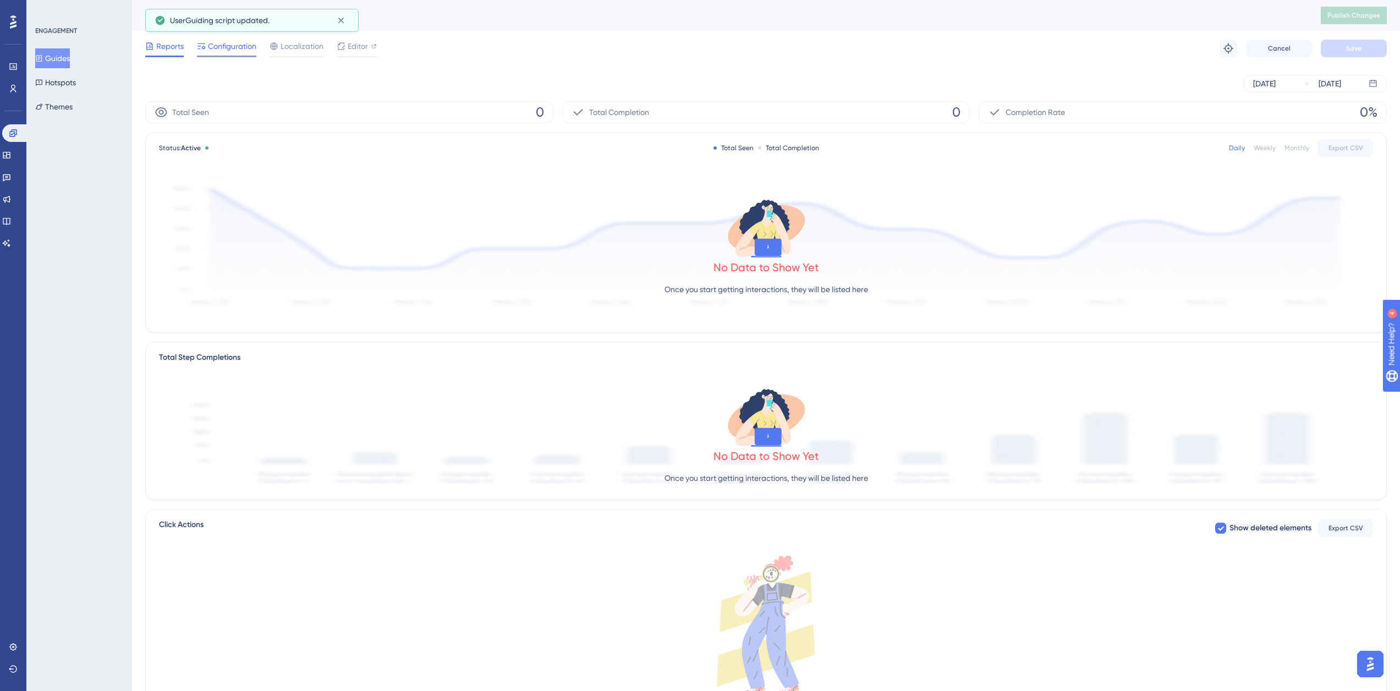
click at [221, 53] on div "Configuration" at bounding box center [226, 49] width 59 height 18
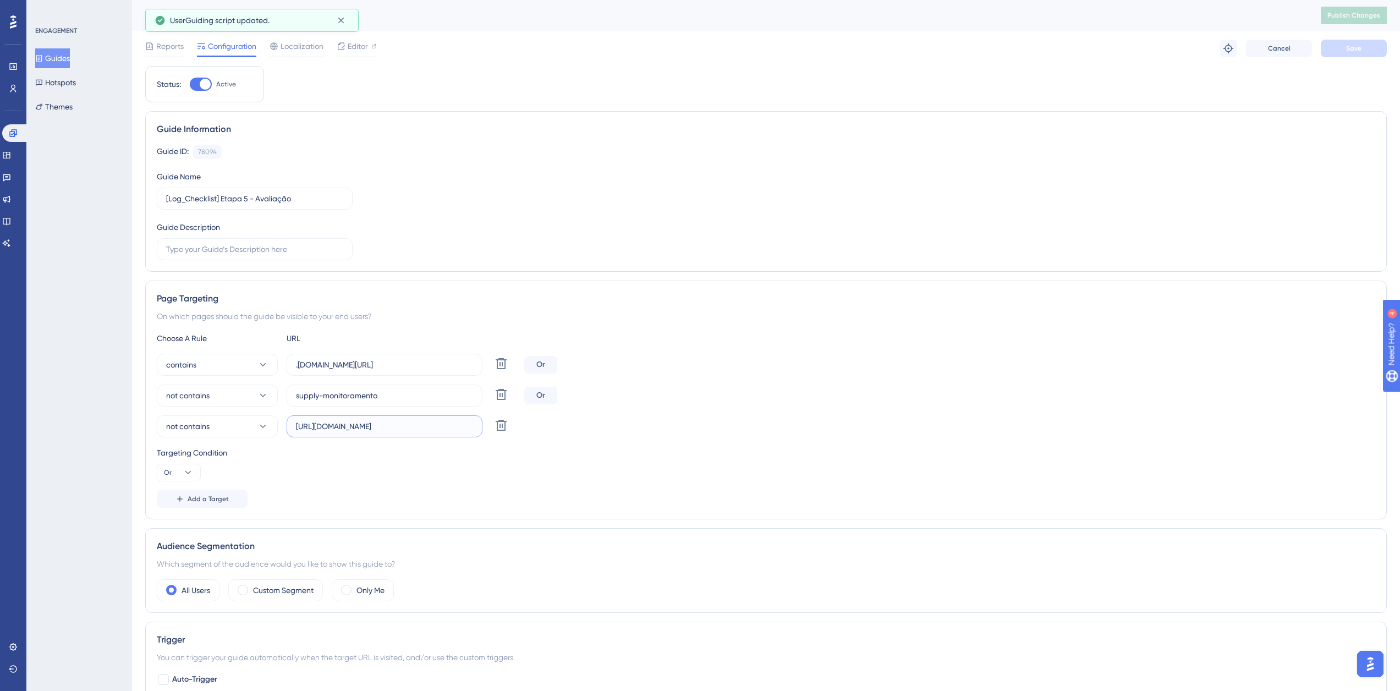
click at [353, 426] on input "[URL][DOMAIN_NAME]" at bounding box center [384, 426] width 177 height 12
click at [17, 130] on link at bounding box center [15, 133] width 26 height 18
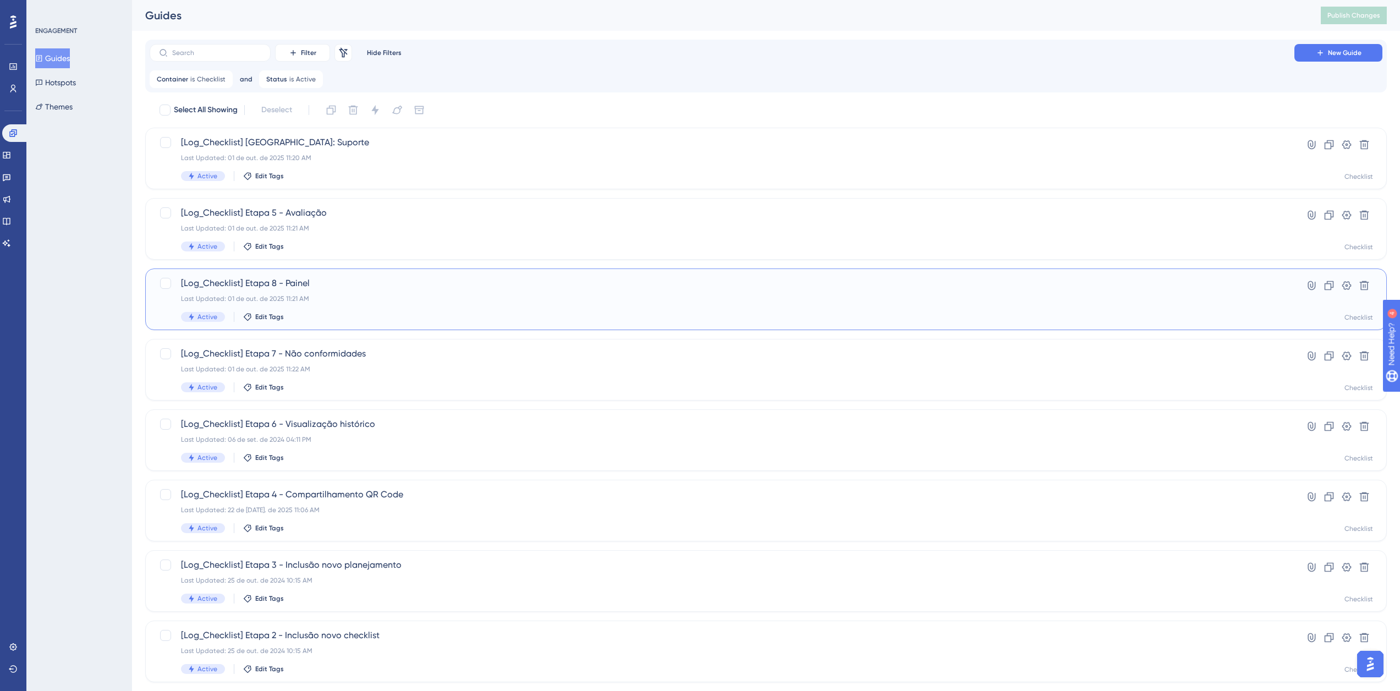
click at [287, 290] on div "[Log_Checklist] Etapa 8 - Painel Last Updated: 01 de out. de 2025 11:21 AM Acti…" at bounding box center [722, 299] width 1082 height 45
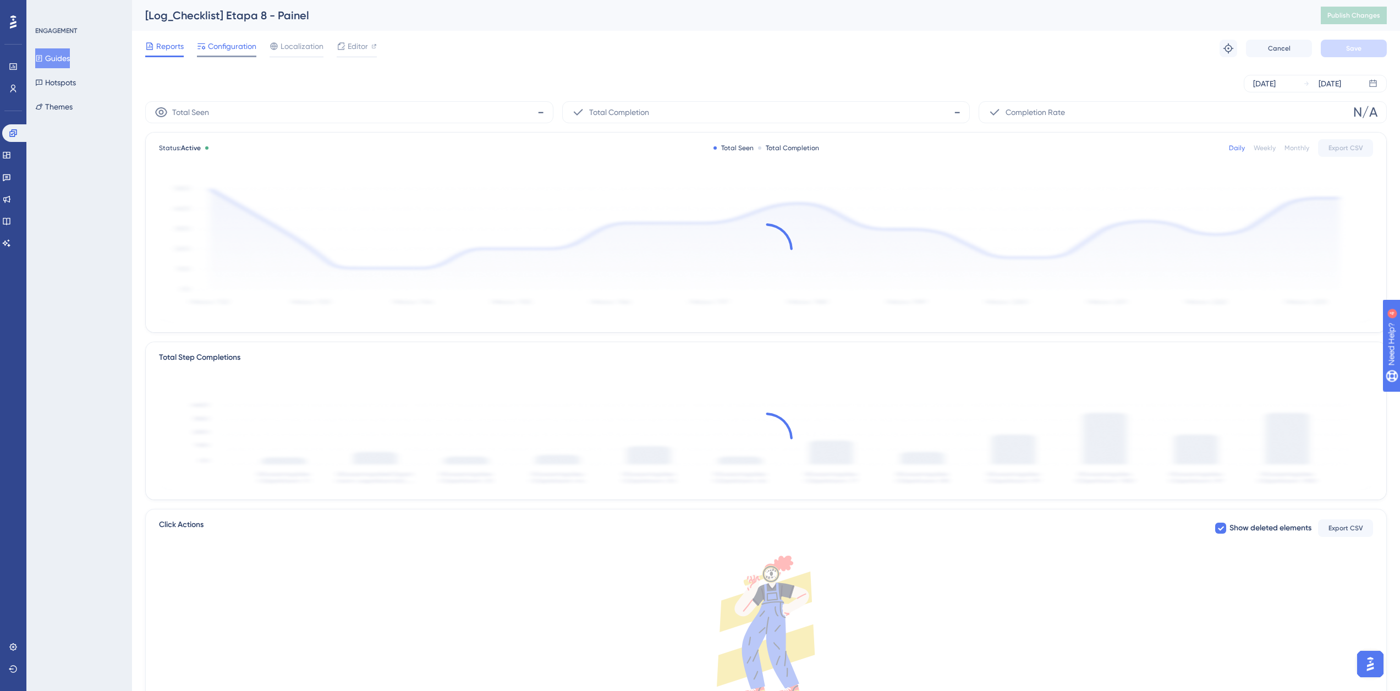
click at [224, 53] on div "Configuration" at bounding box center [226, 49] width 59 height 18
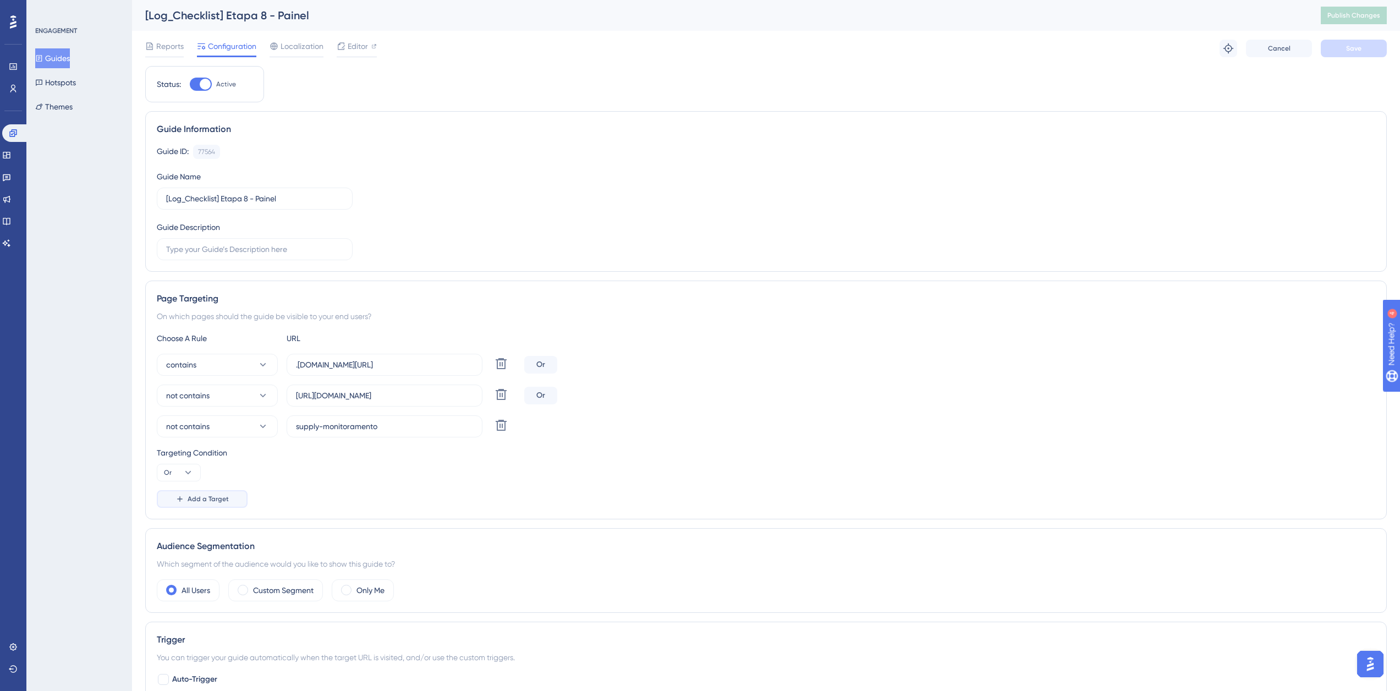
click at [207, 500] on span "Add a Target" at bounding box center [208, 498] width 41 height 9
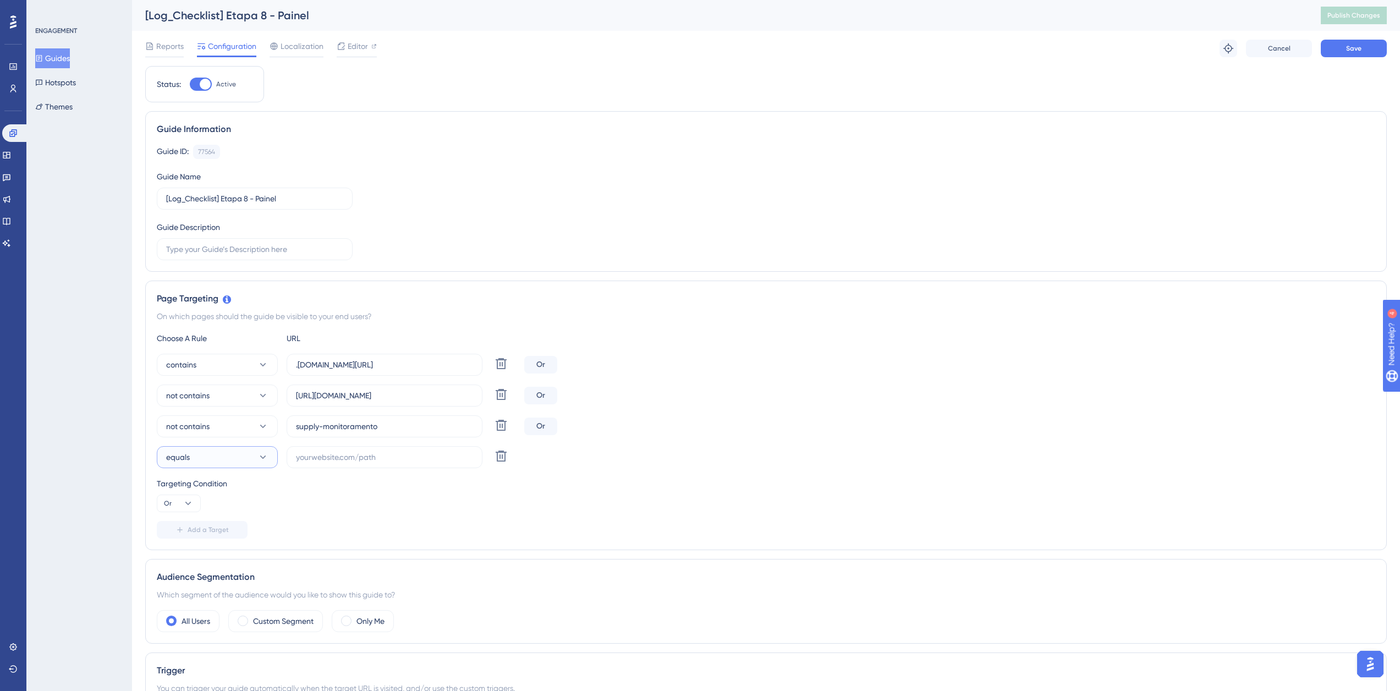
click at [227, 453] on button "equals" at bounding box center [217, 457] width 121 height 22
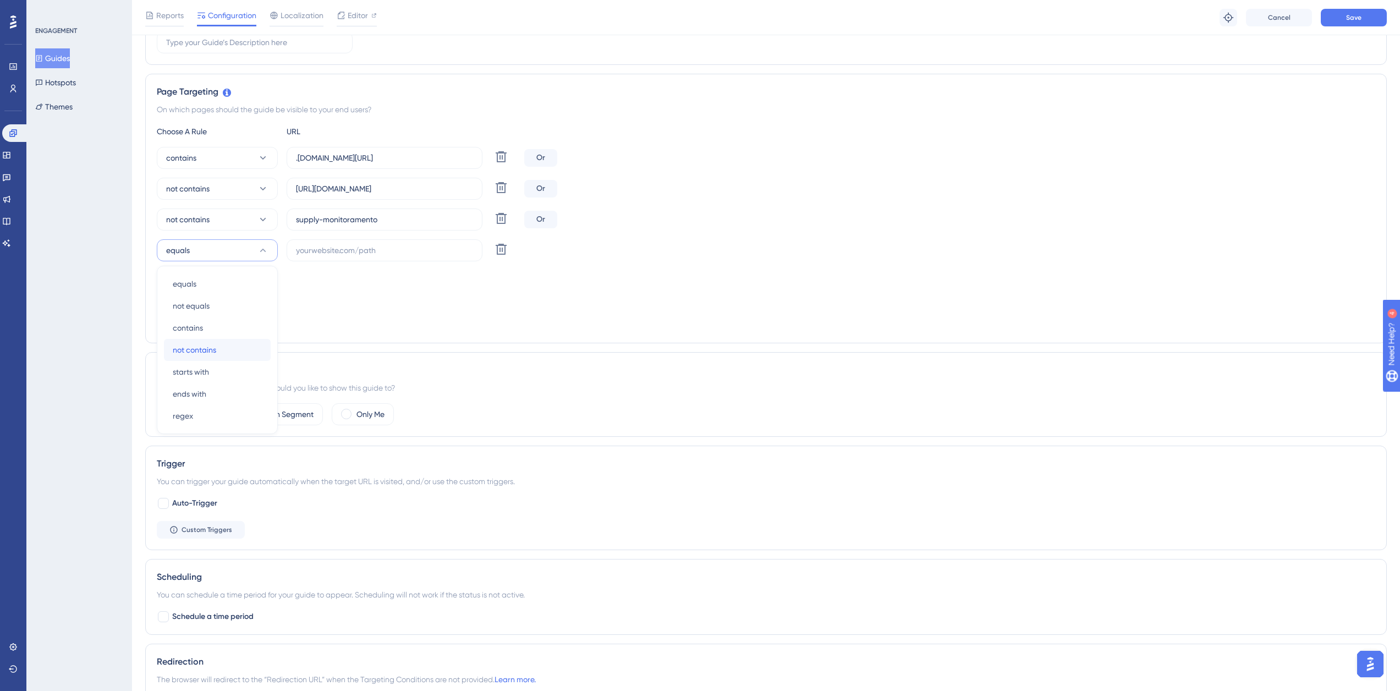
click at [216, 349] on span "not contains" at bounding box center [194, 349] width 43 height 13
click at [320, 246] on input "text" at bounding box center [384, 250] width 177 height 12
paste input "[URL][DOMAIN_NAME]"
type input "[URL][DOMAIN_NAME]"
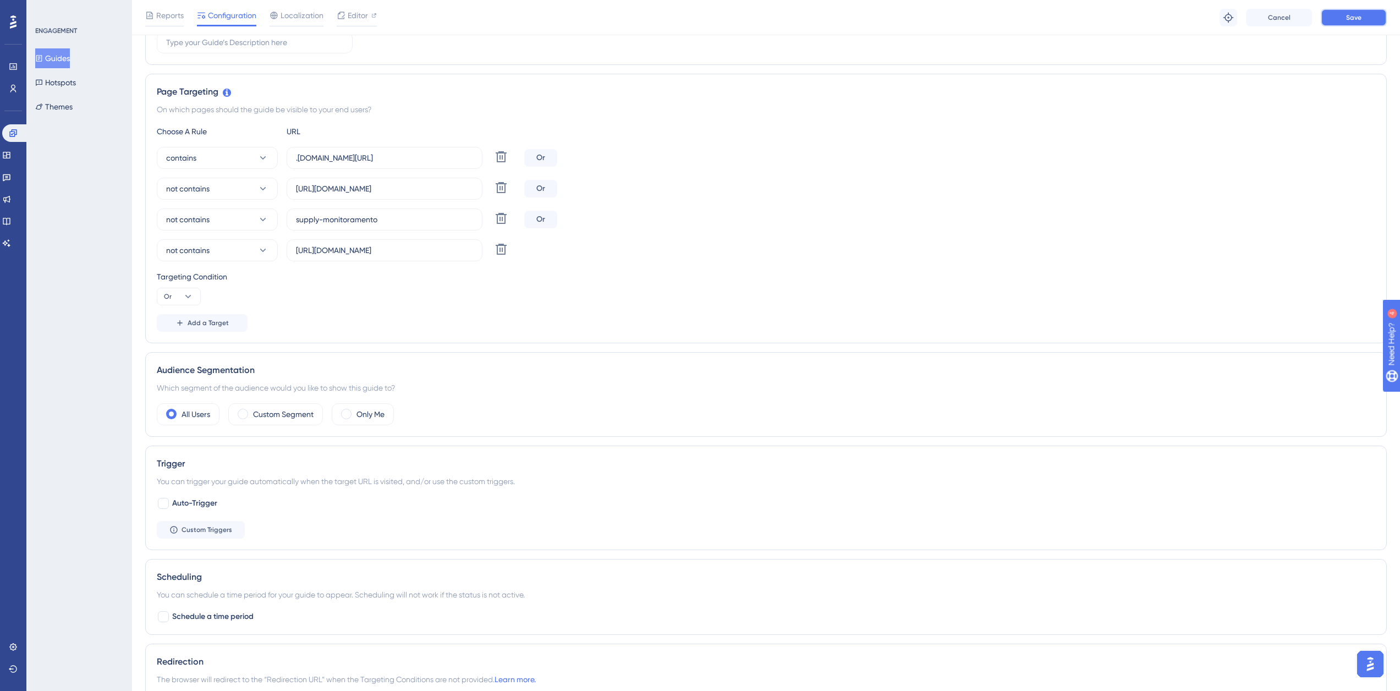
click at [1382, 19] on button "Save" at bounding box center [1354, 18] width 66 height 18
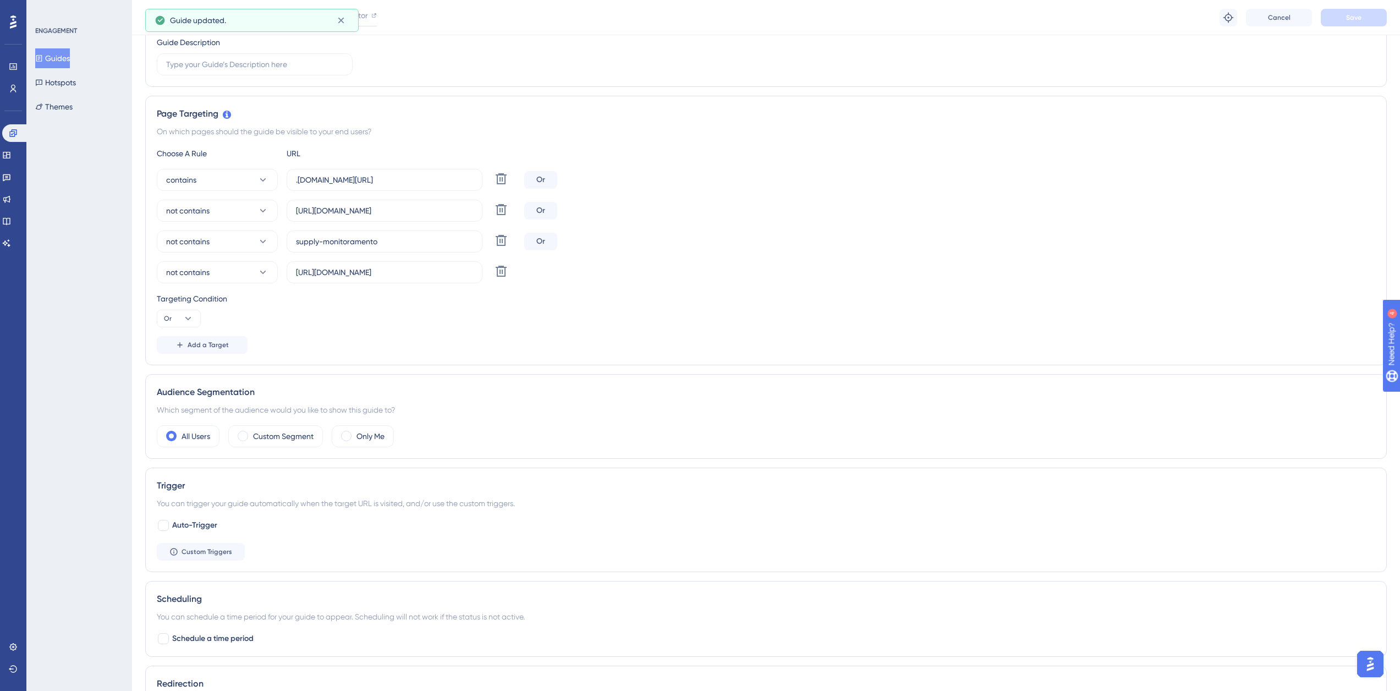
scroll to position [0, 0]
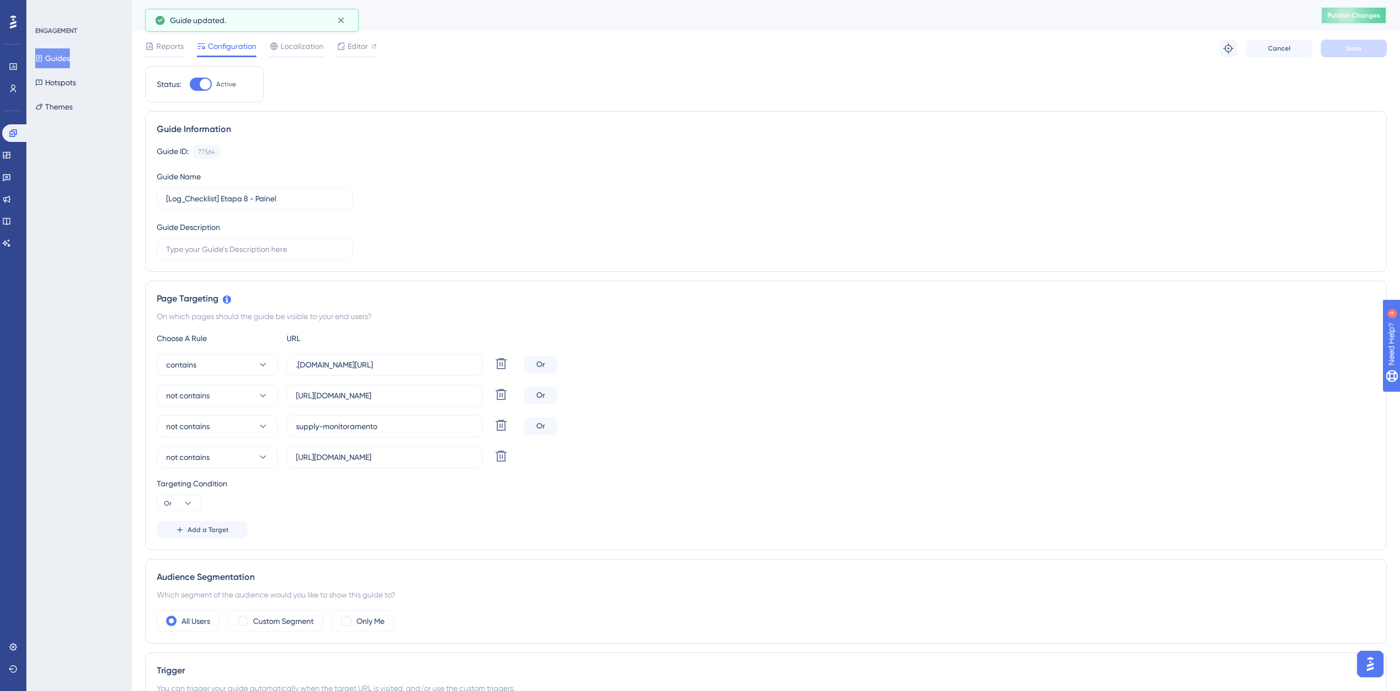
click at [1372, 12] on span "Publish Changes" at bounding box center [1353, 15] width 53 height 9
click at [59, 56] on button "Guides" at bounding box center [52, 58] width 35 height 20
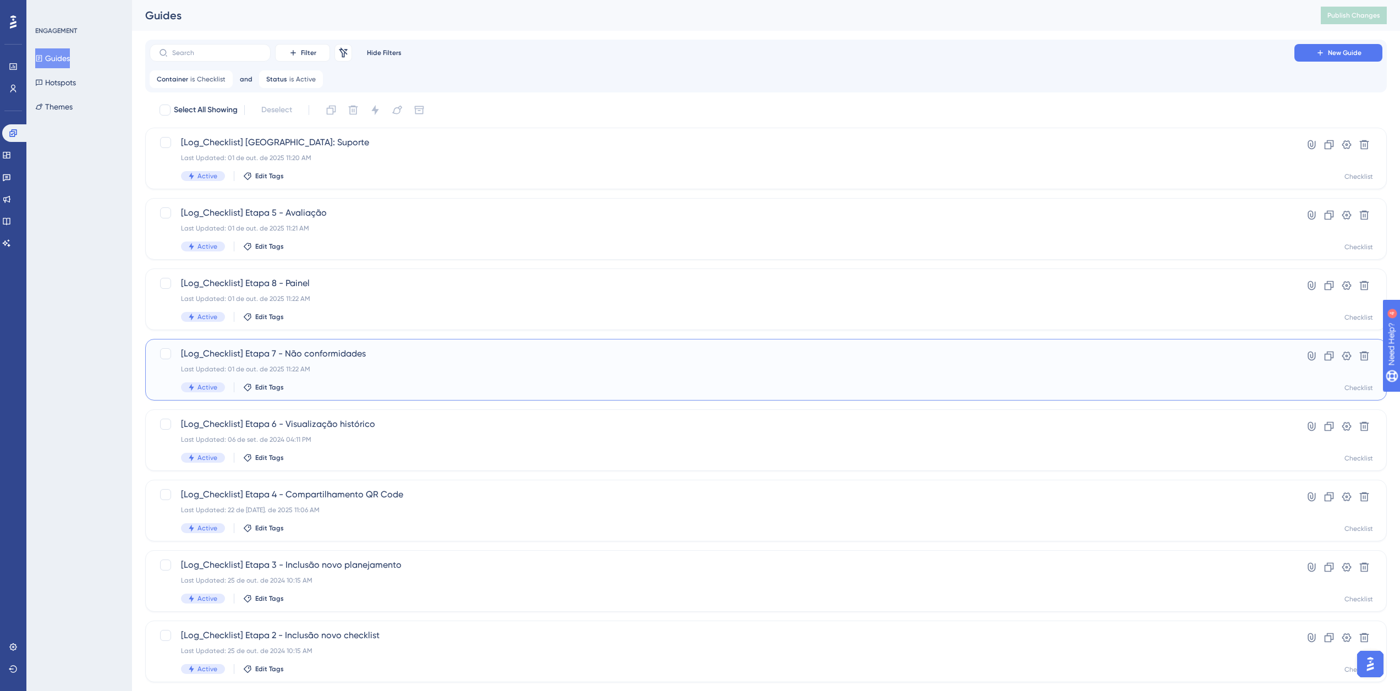
click at [345, 359] on span "[Log_Checklist] Etapa 7 - Não conformidades" at bounding box center [722, 353] width 1082 height 13
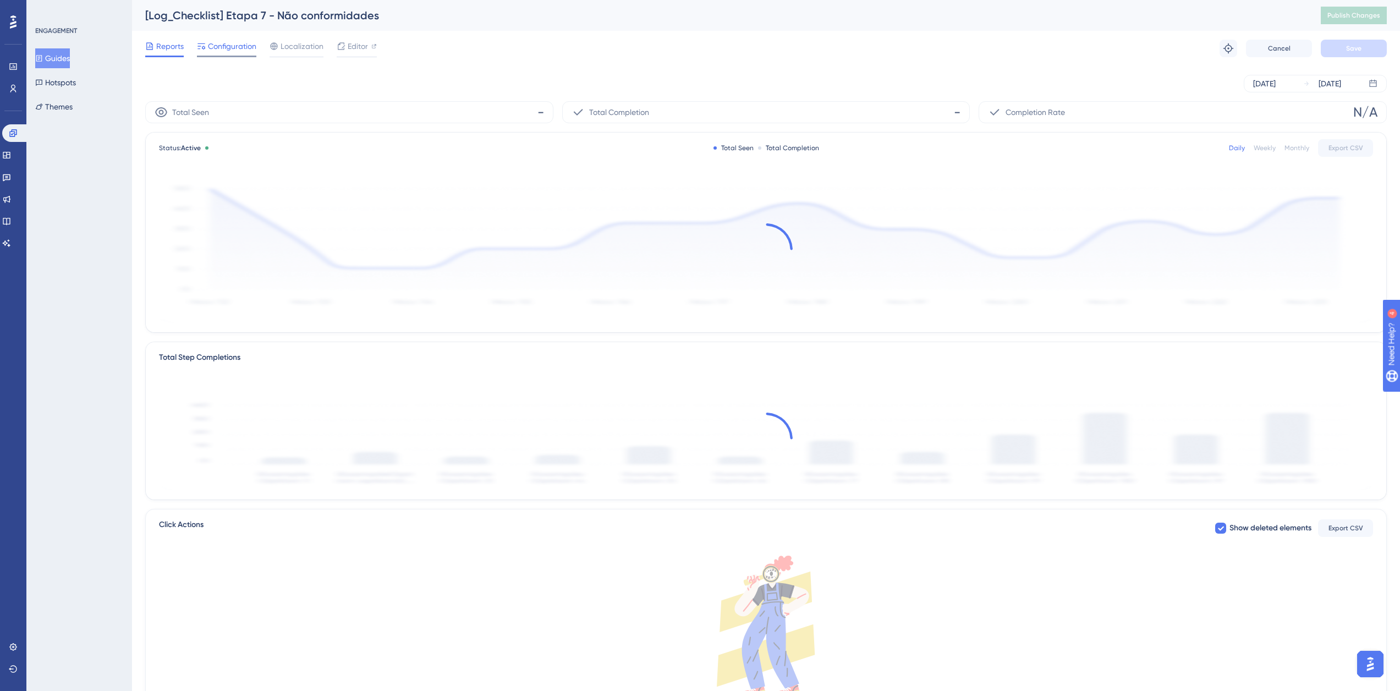
click at [234, 43] on span "Configuration" at bounding box center [232, 46] width 48 height 13
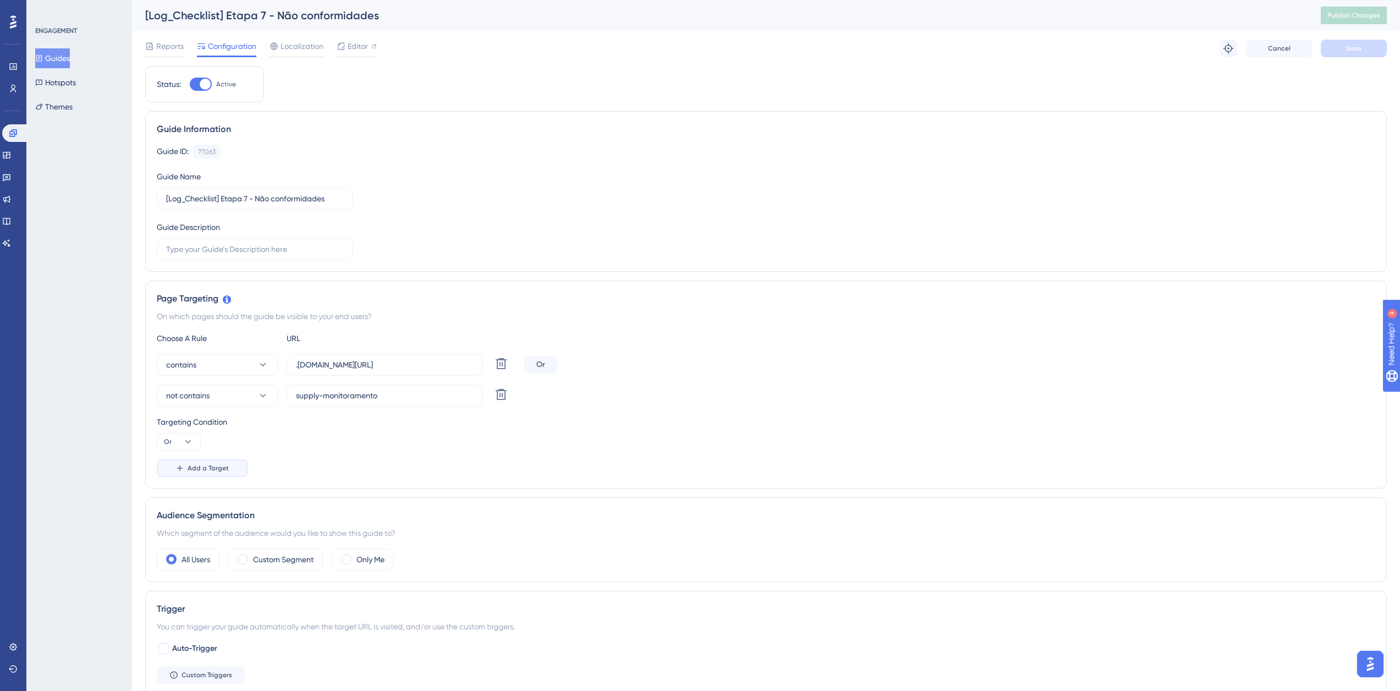
click at [216, 465] on span "Add a Target" at bounding box center [208, 468] width 41 height 9
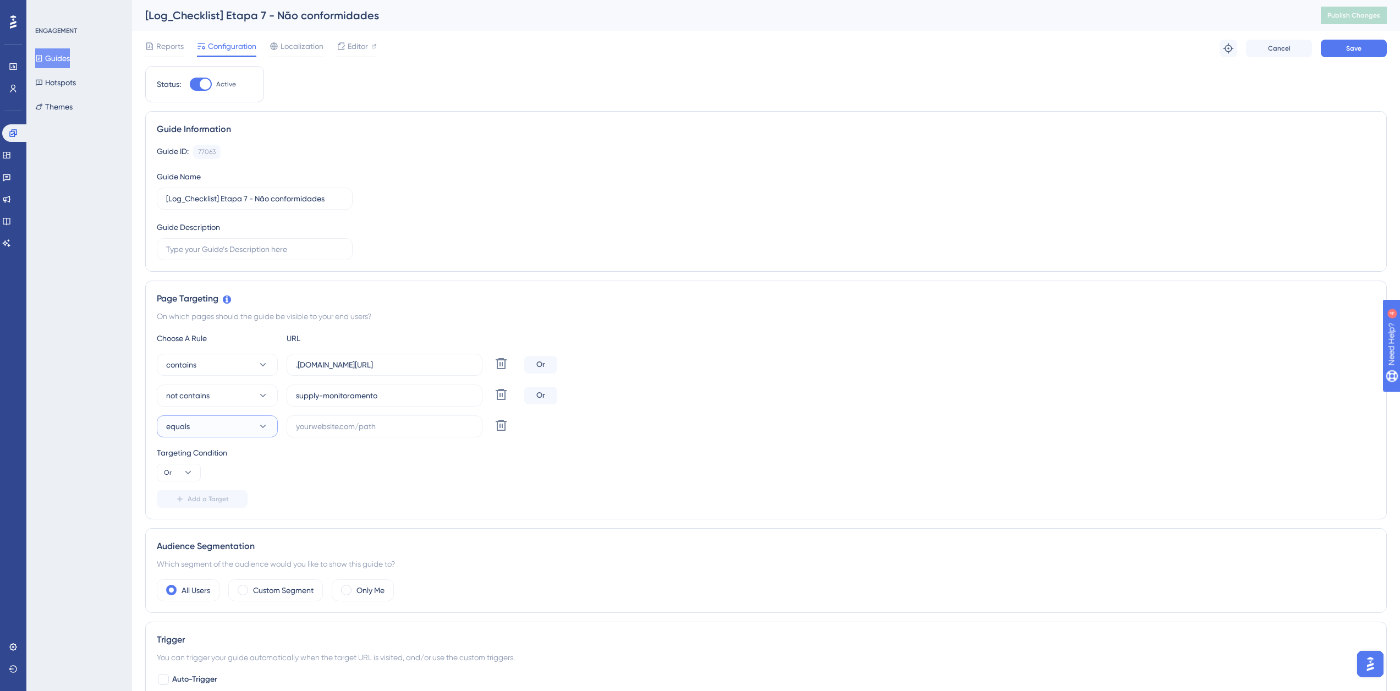
click at [230, 425] on button "equals" at bounding box center [217, 426] width 121 height 22
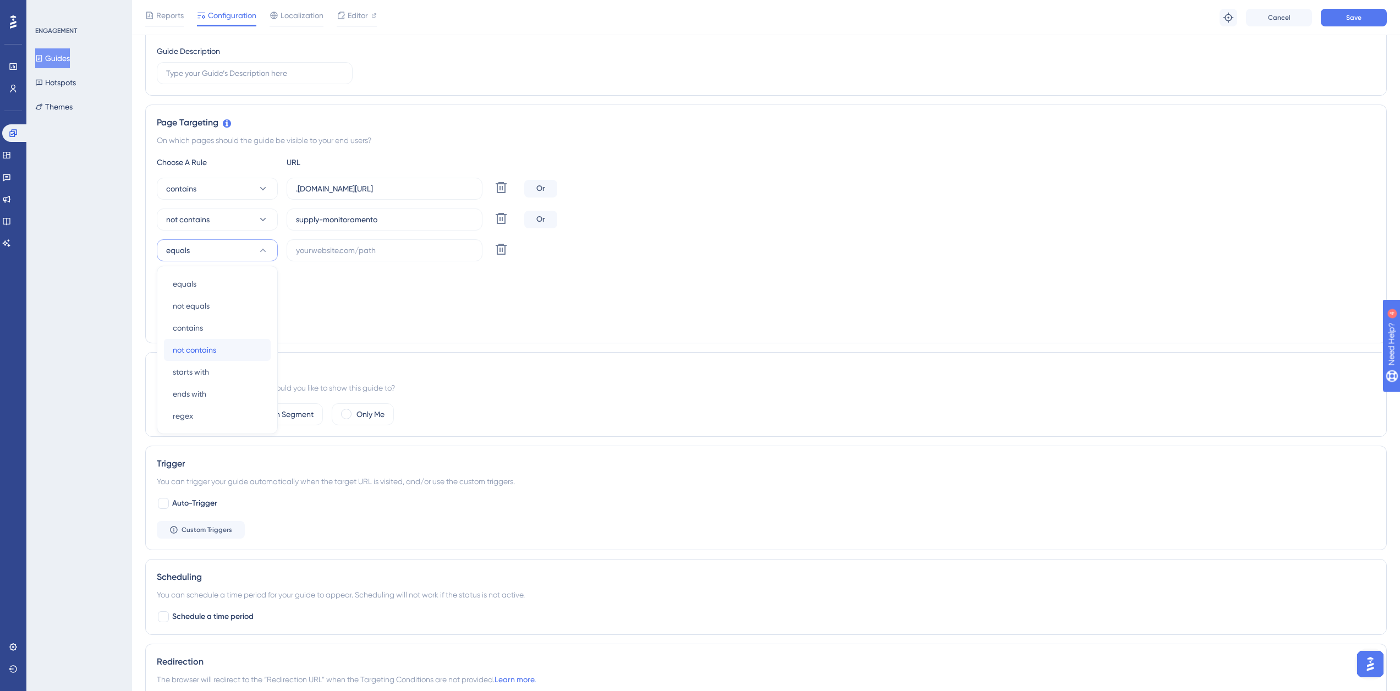
click at [227, 348] on div "not contains not contains" at bounding box center [217, 350] width 89 height 22
click at [299, 245] on input "text" at bounding box center [384, 250] width 177 height 12
paste input "[URL][DOMAIN_NAME]"
click at [1349, 17] on span "Save" at bounding box center [1353, 17] width 15 height 9
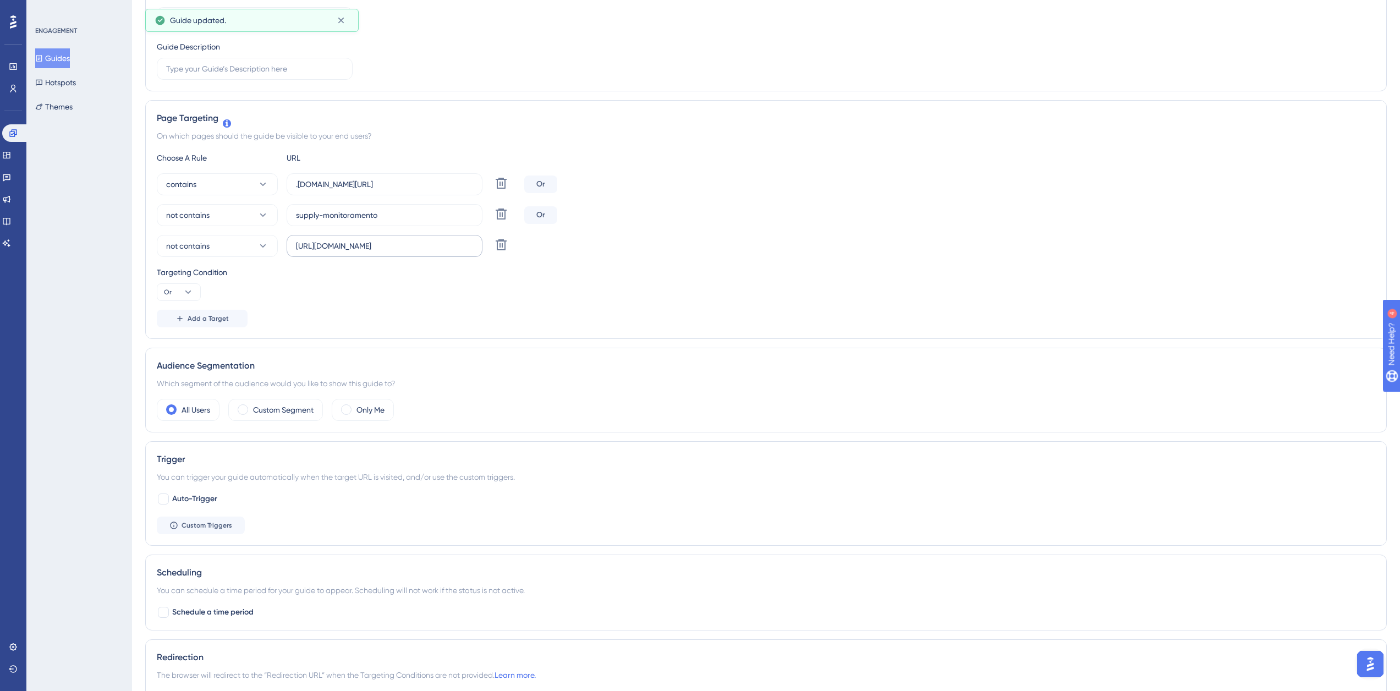
scroll to position [0, 0]
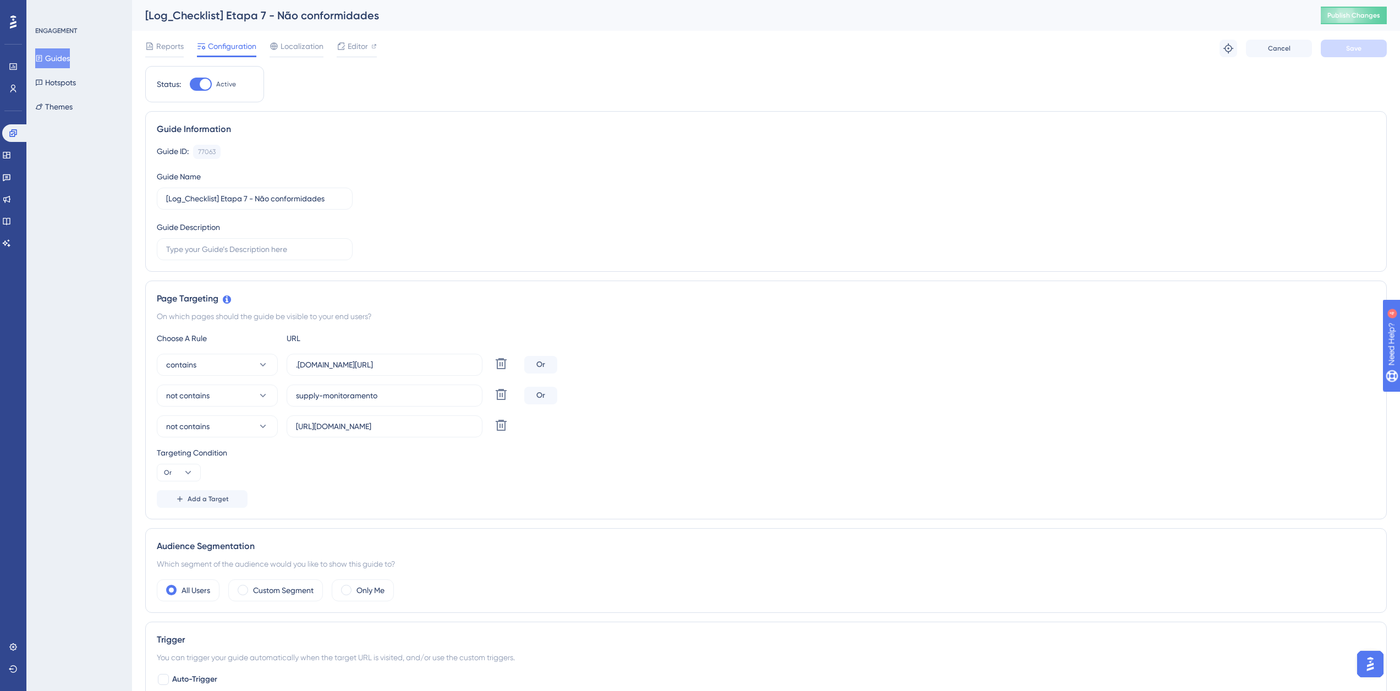
click at [342, 16] on div "[Log_Checklist] Etapa 7 - Não conformidades" at bounding box center [719, 15] width 1148 height 15
drag, startPoint x: 446, startPoint y: 429, endPoint x: 475, endPoint y: 428, distance: 29.7
click at [475, 428] on label "[URL][DOMAIN_NAME]" at bounding box center [385, 426] width 196 height 22
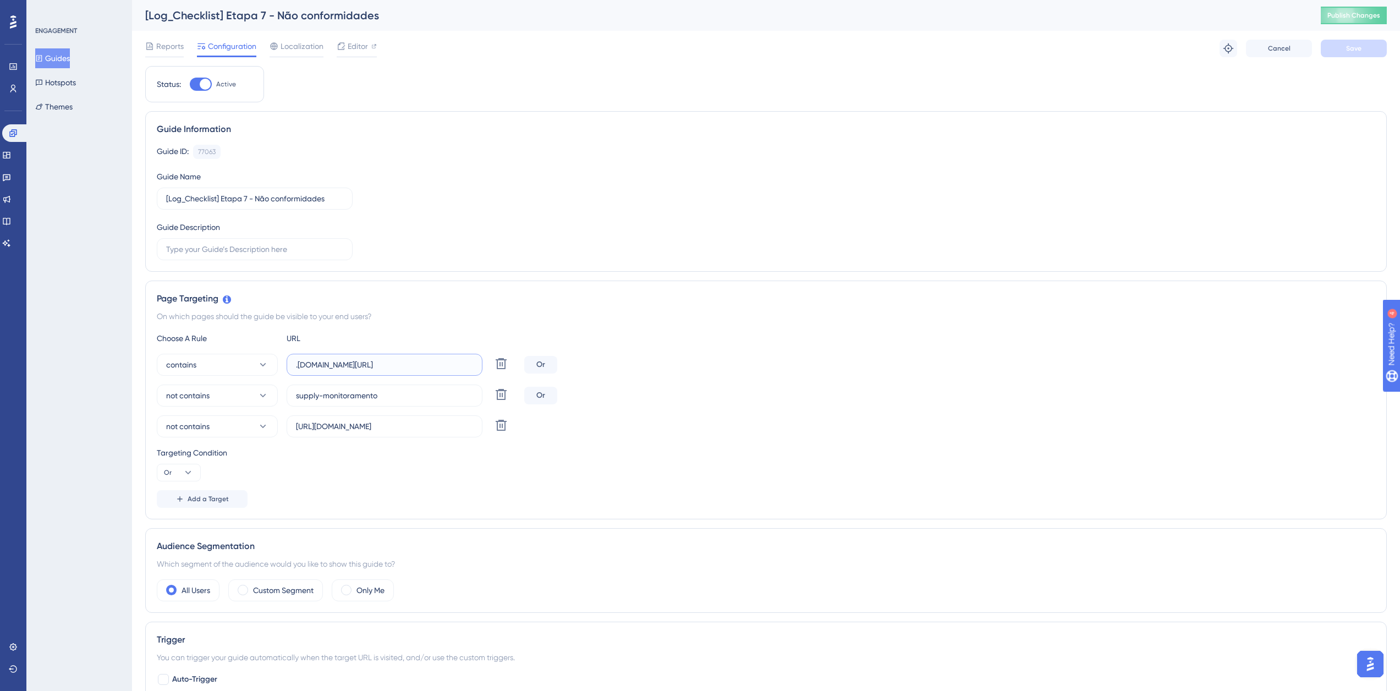
drag, startPoint x: 364, startPoint y: 365, endPoint x: 401, endPoint y: 371, distance: 37.8
click at [401, 371] on label ".[DOMAIN_NAME][URL]" at bounding box center [385, 365] width 196 height 22
drag, startPoint x: 458, startPoint y: 426, endPoint x: 445, endPoint y: 426, distance: 13.2
click at [477, 428] on label "[URL][DOMAIN_NAME]" at bounding box center [385, 426] width 196 height 22
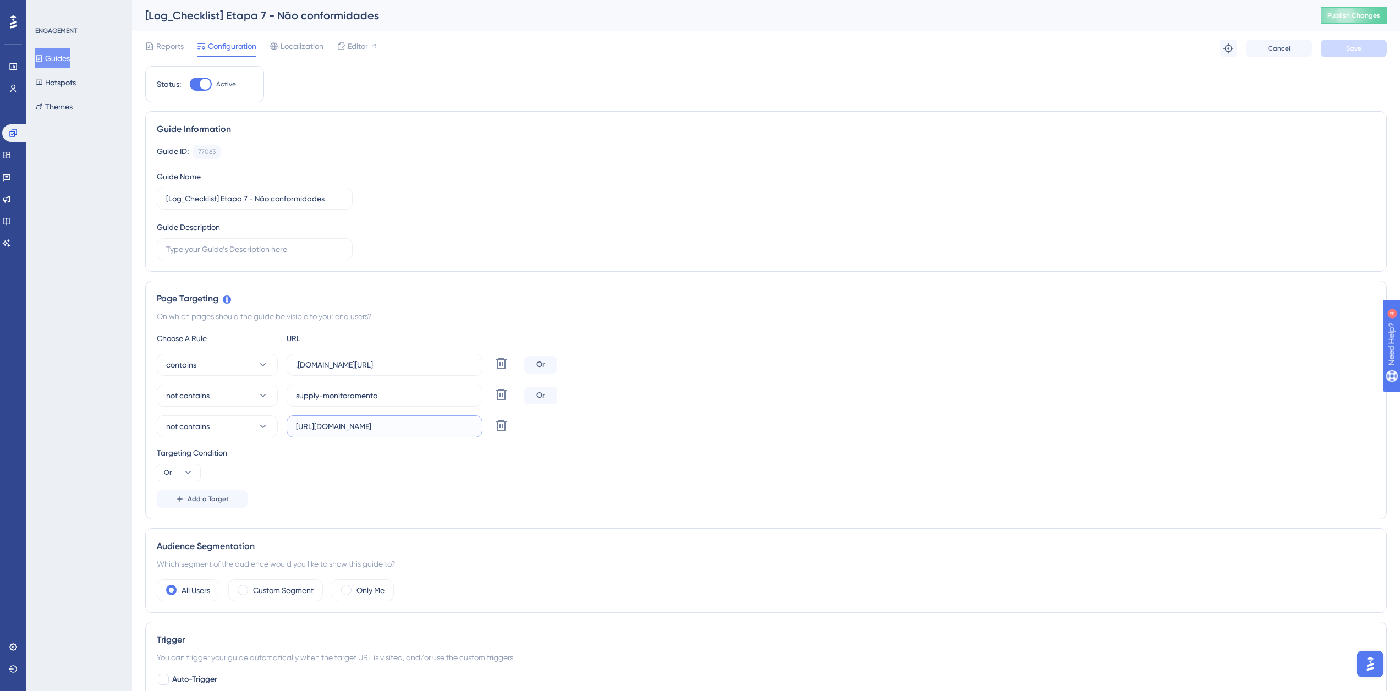
click at [445, 426] on input "[URL][DOMAIN_NAME]" at bounding box center [384, 426] width 177 height 12
drag, startPoint x: 451, startPoint y: 427, endPoint x: 479, endPoint y: 428, distance: 27.5
click at [476, 428] on label "[URL][DOMAIN_NAME]" at bounding box center [385, 426] width 196 height 22
paste input "checklist"
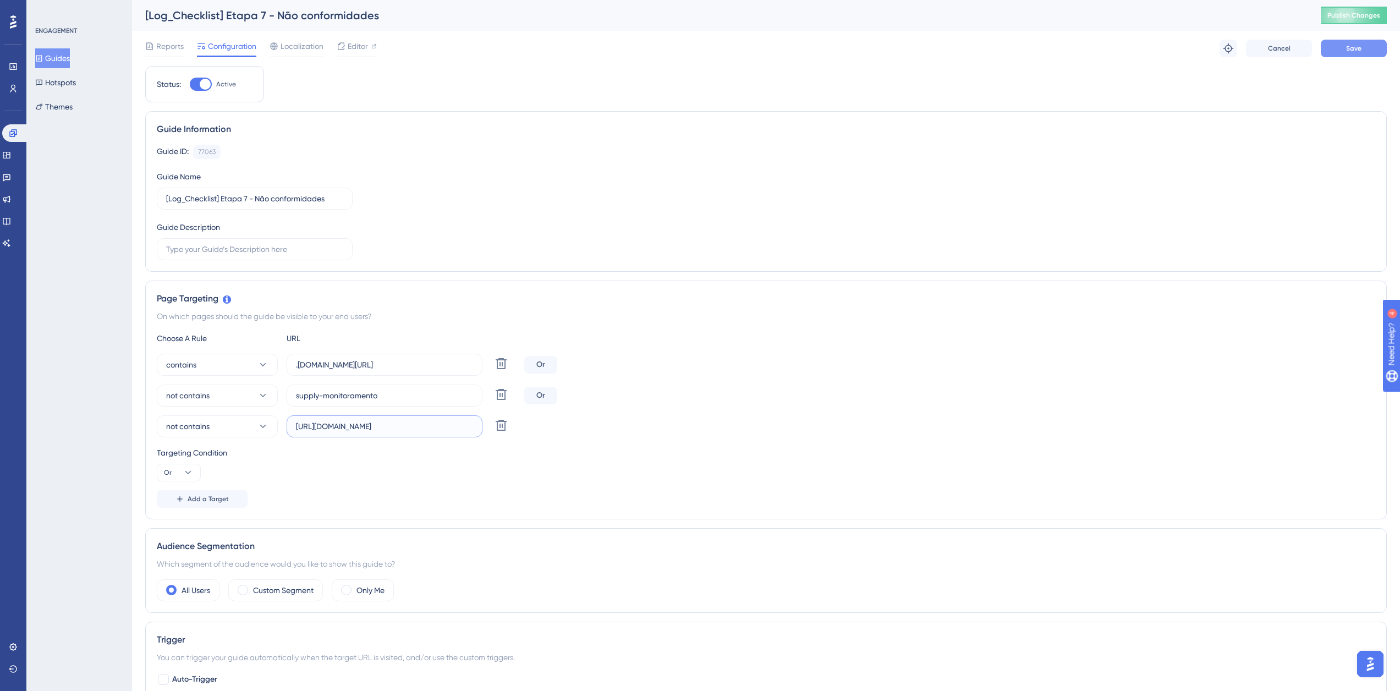
type input "[URL][DOMAIN_NAME]"
click at [1379, 48] on button "Save" at bounding box center [1354, 49] width 66 height 18
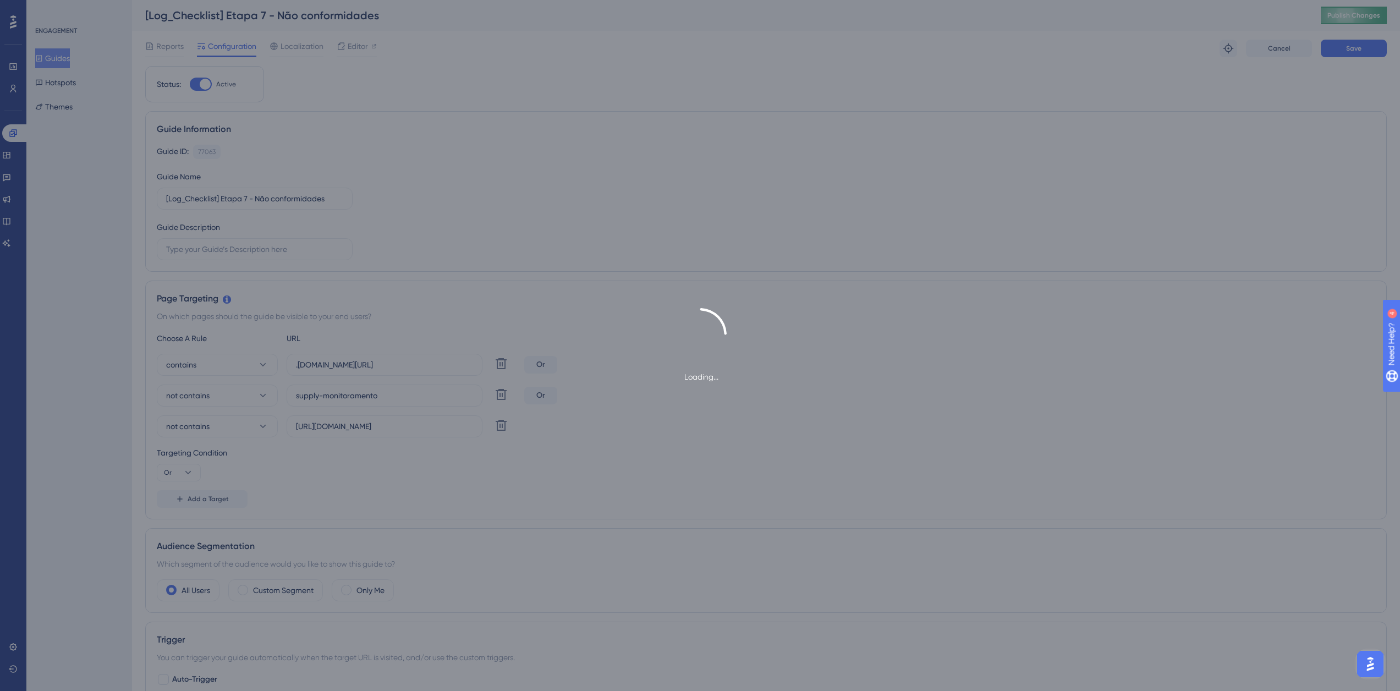
scroll to position [0, 0]
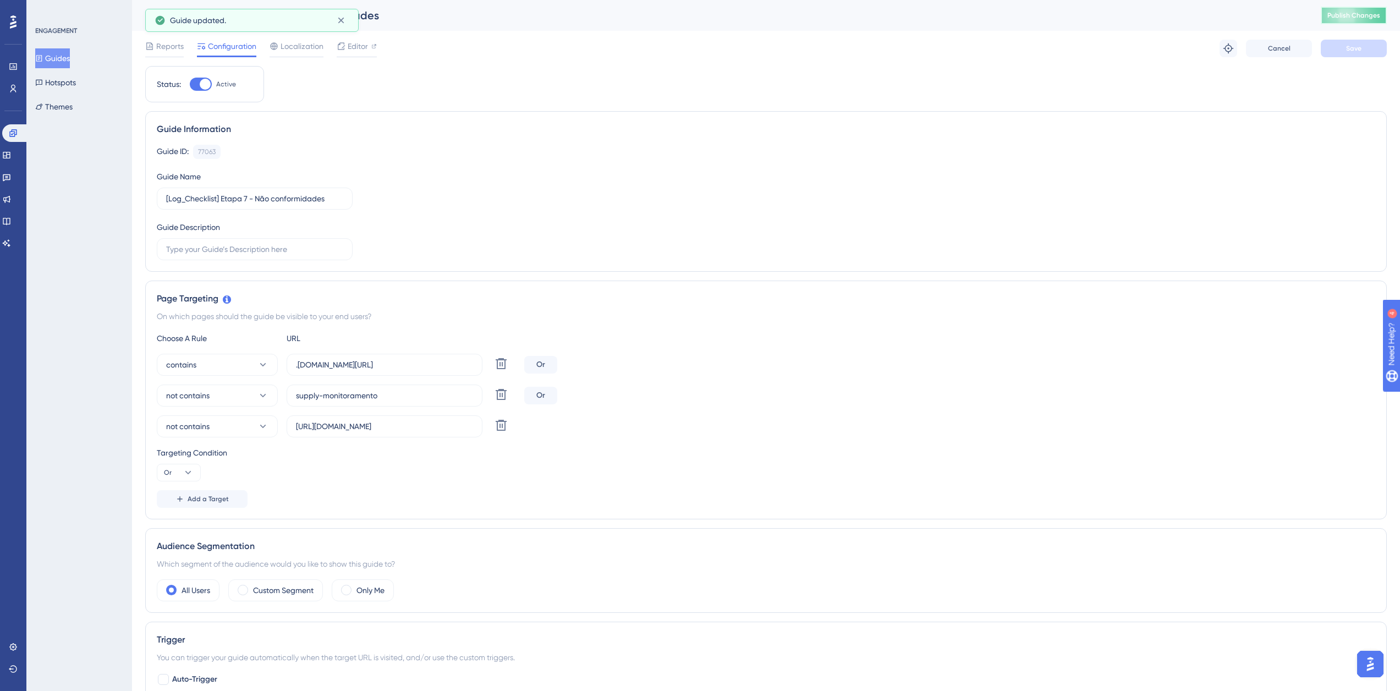
click at [1369, 12] on span "Publish Changes" at bounding box center [1353, 15] width 53 height 9
click at [446, 432] on label "[URL][DOMAIN_NAME]" at bounding box center [385, 426] width 196 height 22
click at [446, 432] on input "[URL][DOMAIN_NAME]" at bounding box center [384, 426] width 177 height 12
click at [446, 432] on label "[URL][DOMAIN_NAME]" at bounding box center [385, 426] width 196 height 22
click at [446, 432] on input "[URL][DOMAIN_NAME]" at bounding box center [384, 426] width 177 height 12
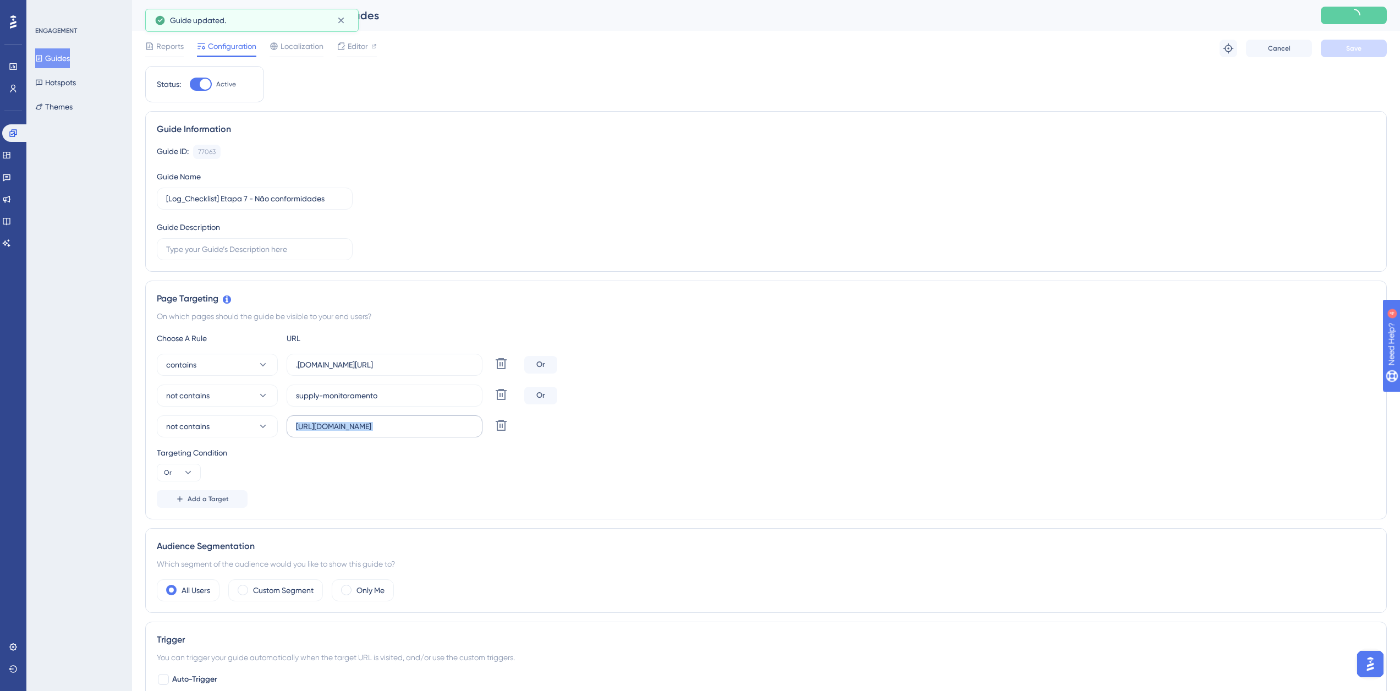
click at [446, 432] on label "[URL][DOMAIN_NAME]" at bounding box center [385, 426] width 196 height 22
click at [446, 432] on input "[URL][DOMAIN_NAME]" at bounding box center [384, 426] width 177 height 12
click at [446, 432] on label "[URL][DOMAIN_NAME]" at bounding box center [385, 426] width 196 height 22
click at [446, 432] on input "[URL][DOMAIN_NAME]" at bounding box center [384, 426] width 177 height 12
click at [449, 431] on input "[URL][DOMAIN_NAME]" at bounding box center [384, 426] width 177 height 12
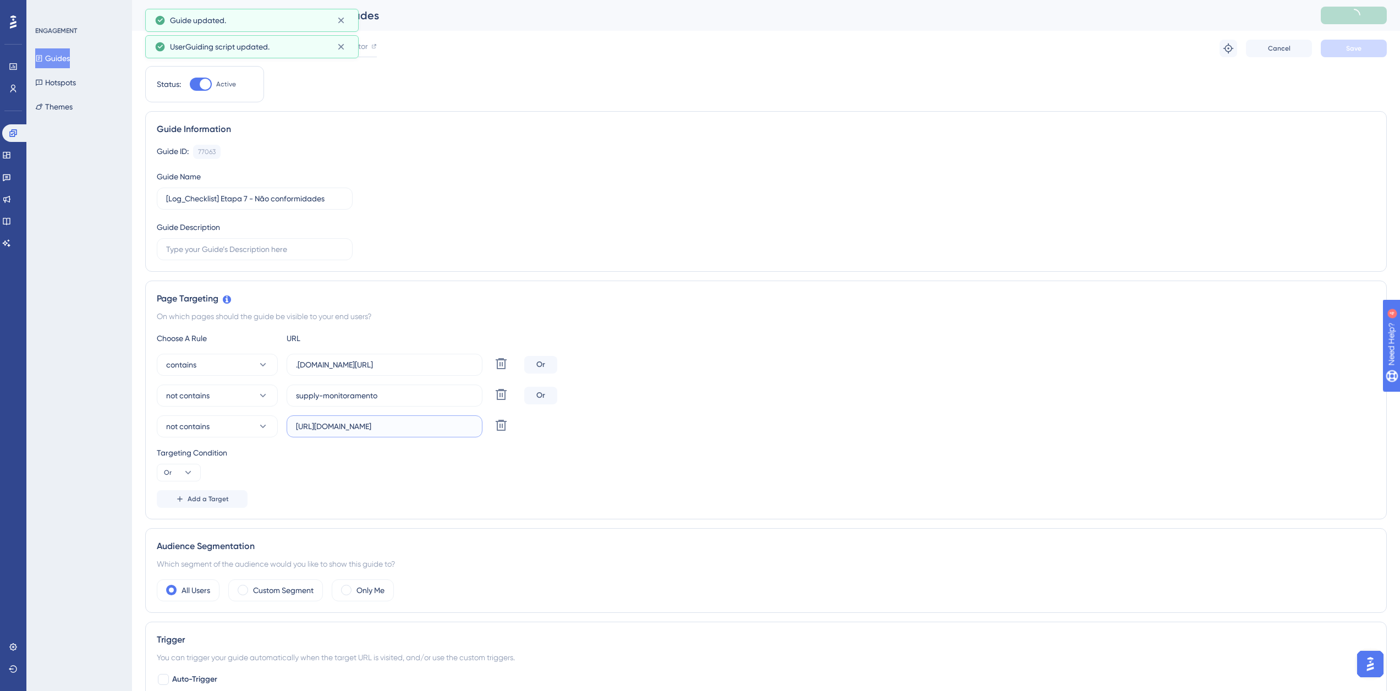
click at [449, 431] on input "[URL][DOMAIN_NAME]" at bounding box center [384, 426] width 177 height 12
click at [450, 426] on input "[URL][DOMAIN_NAME]" at bounding box center [384, 426] width 177 height 12
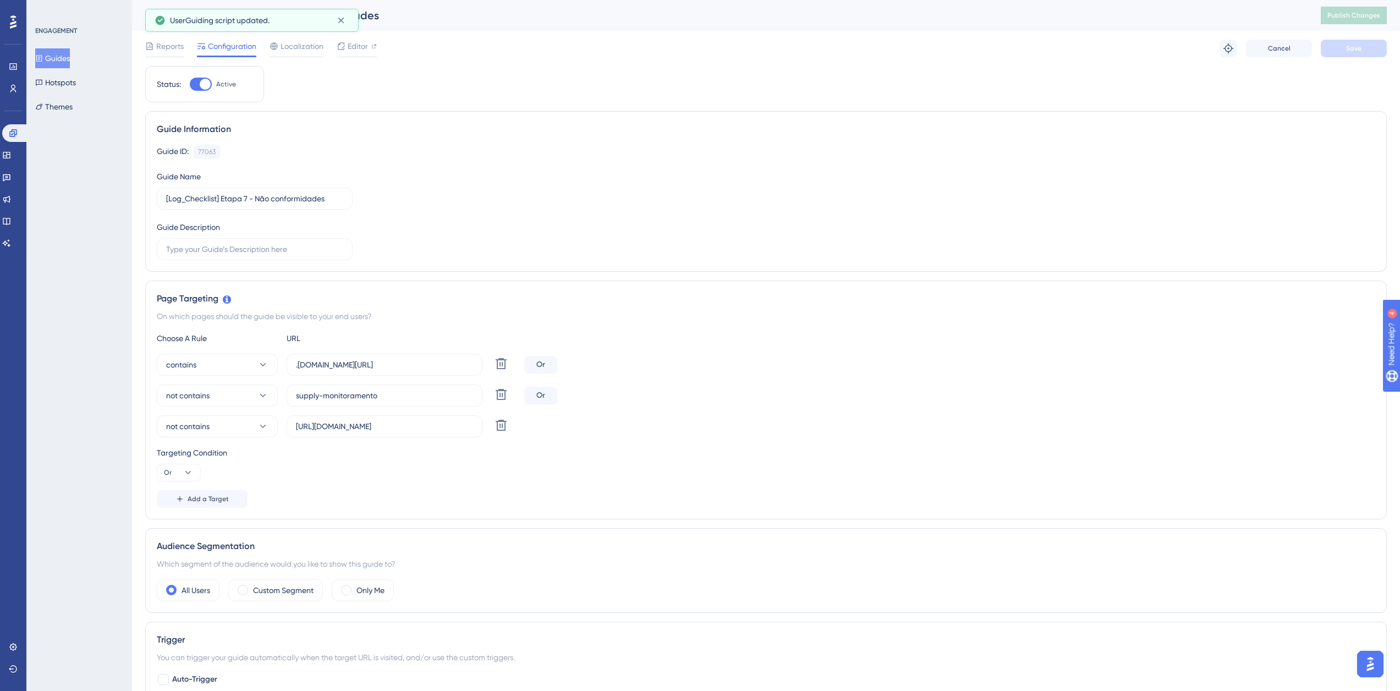
click at [58, 63] on button "Guides" at bounding box center [52, 58] width 35 height 20
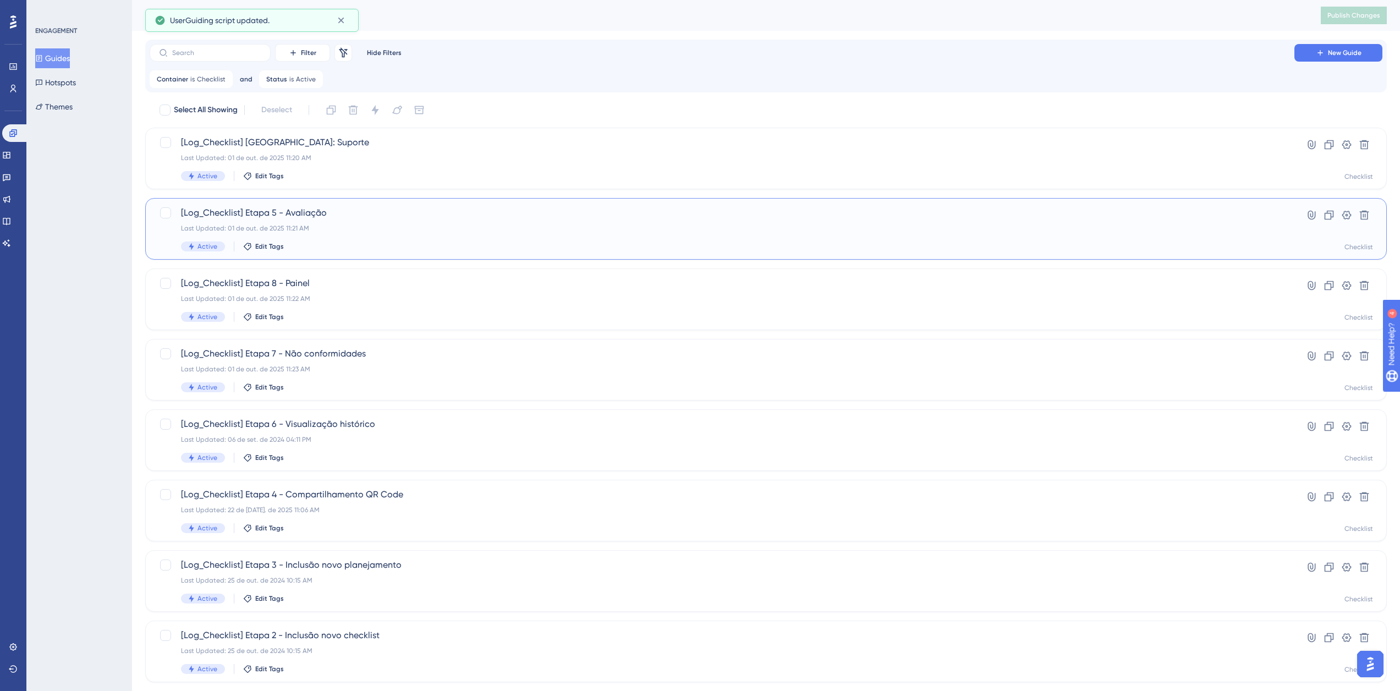
click at [312, 238] on div "[Log_Checklist] Etapa 5 - Avaliação Last Updated: 01 de out. de 2025 11:21 AM A…" at bounding box center [722, 228] width 1082 height 45
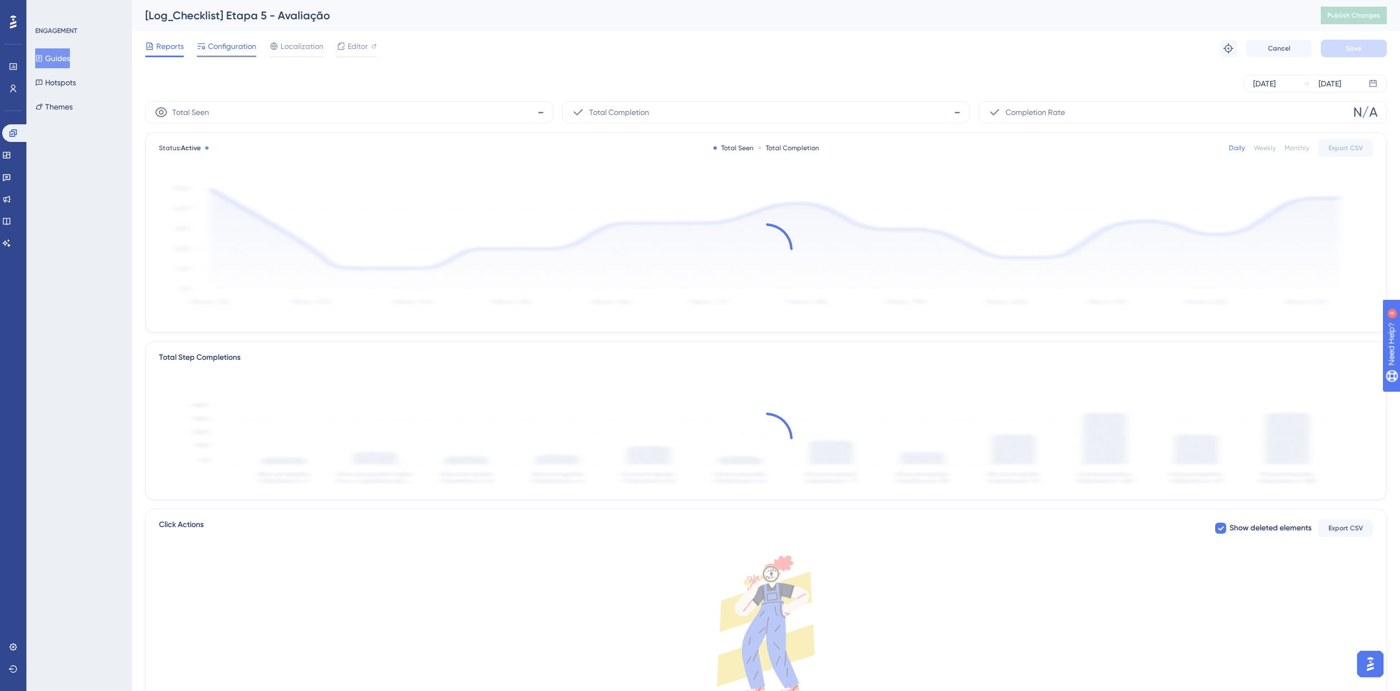
click at [222, 52] on span "Configuration" at bounding box center [232, 46] width 48 height 13
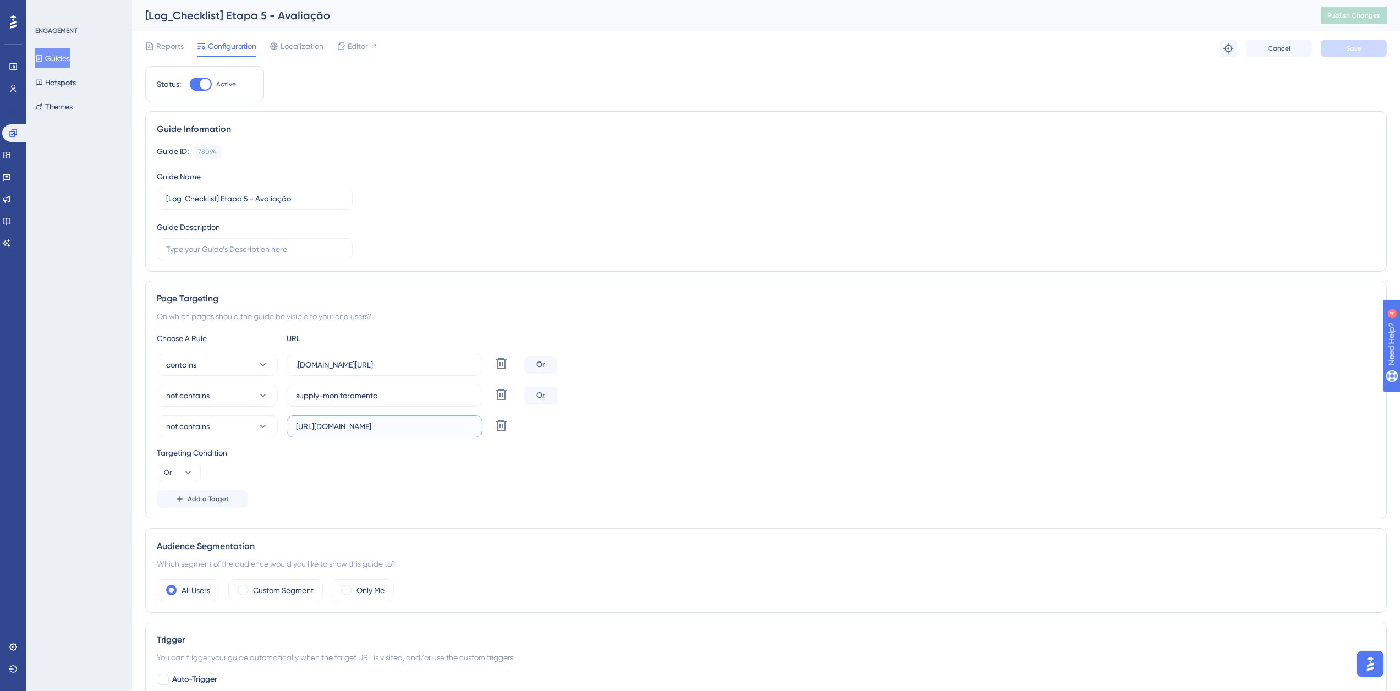
click at [328, 425] on input "[URL][DOMAIN_NAME]" at bounding box center [384, 426] width 177 height 12
paste input "checklist"
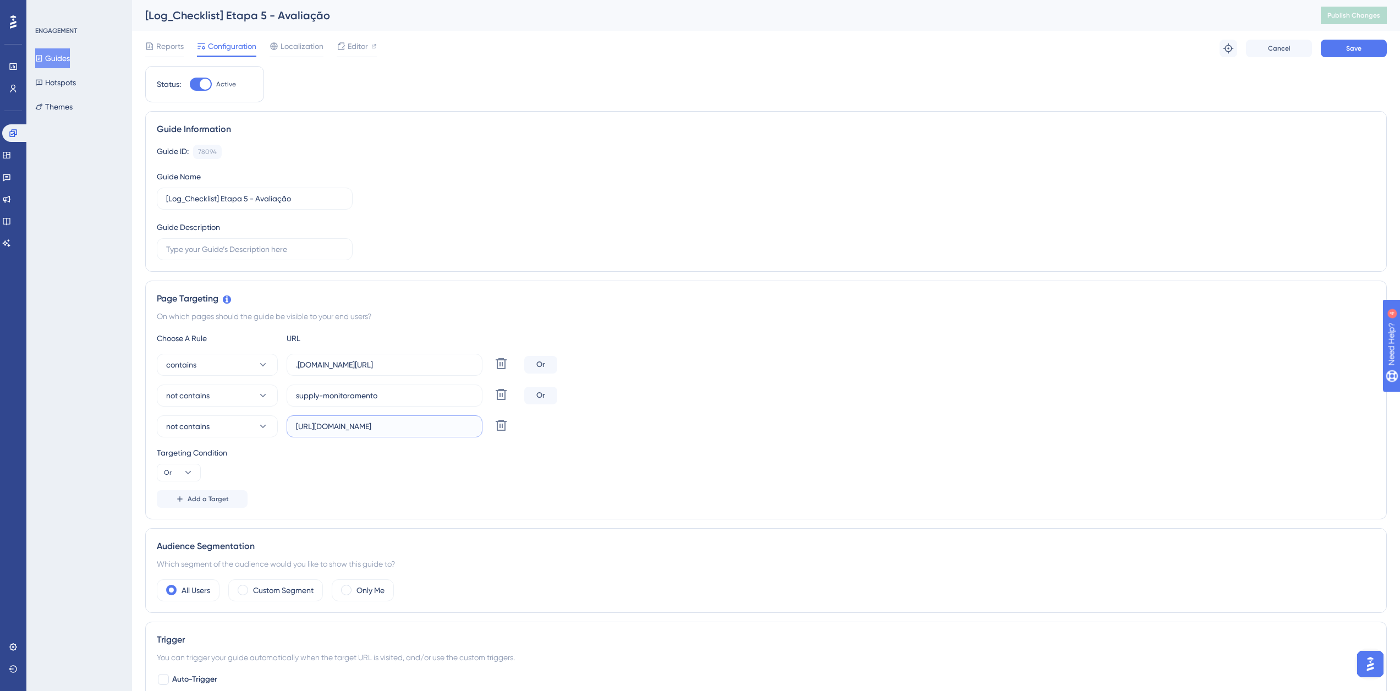
scroll to position [0, 40]
type input "[URL][DOMAIN_NAME]"
click at [1377, 37] on div "Reports Configuration Localization Editor Troubleshoot Cancel Save" at bounding box center [765, 48] width 1241 height 35
click at [1372, 44] on button "Save" at bounding box center [1354, 49] width 66 height 18
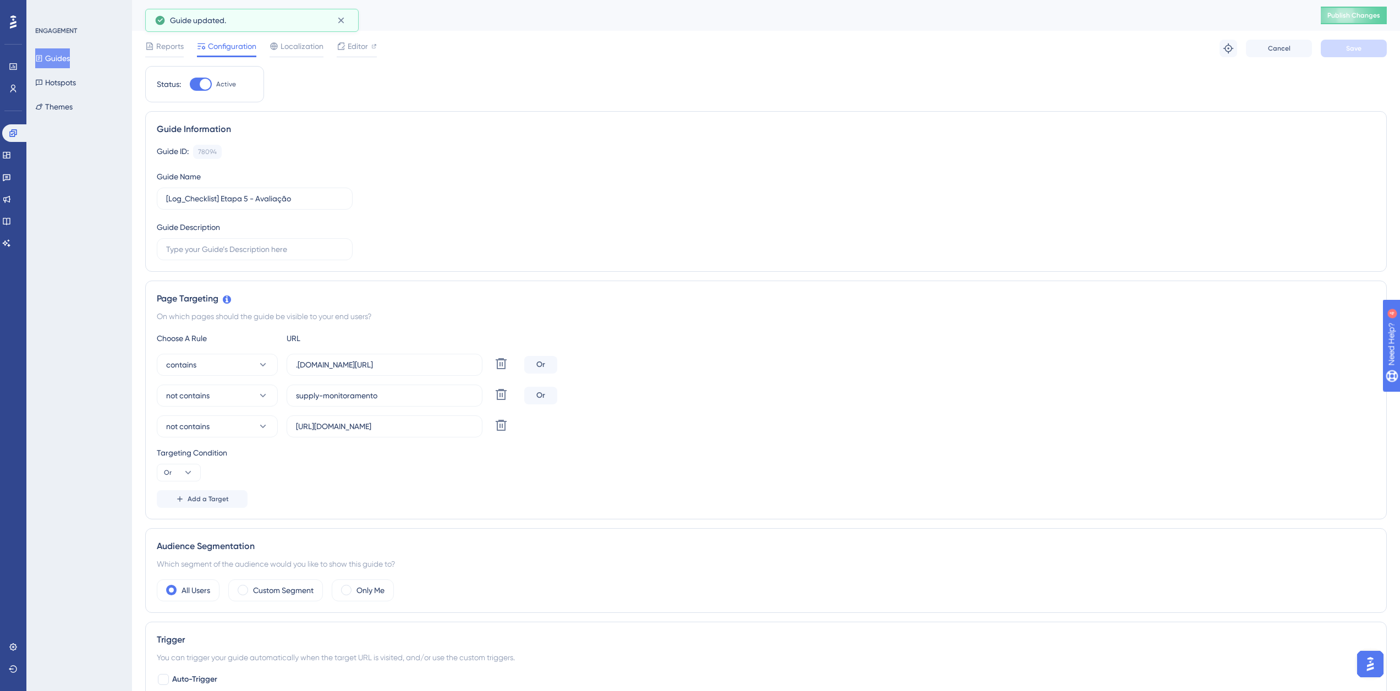
click at [62, 58] on button "Guides" at bounding box center [52, 58] width 35 height 20
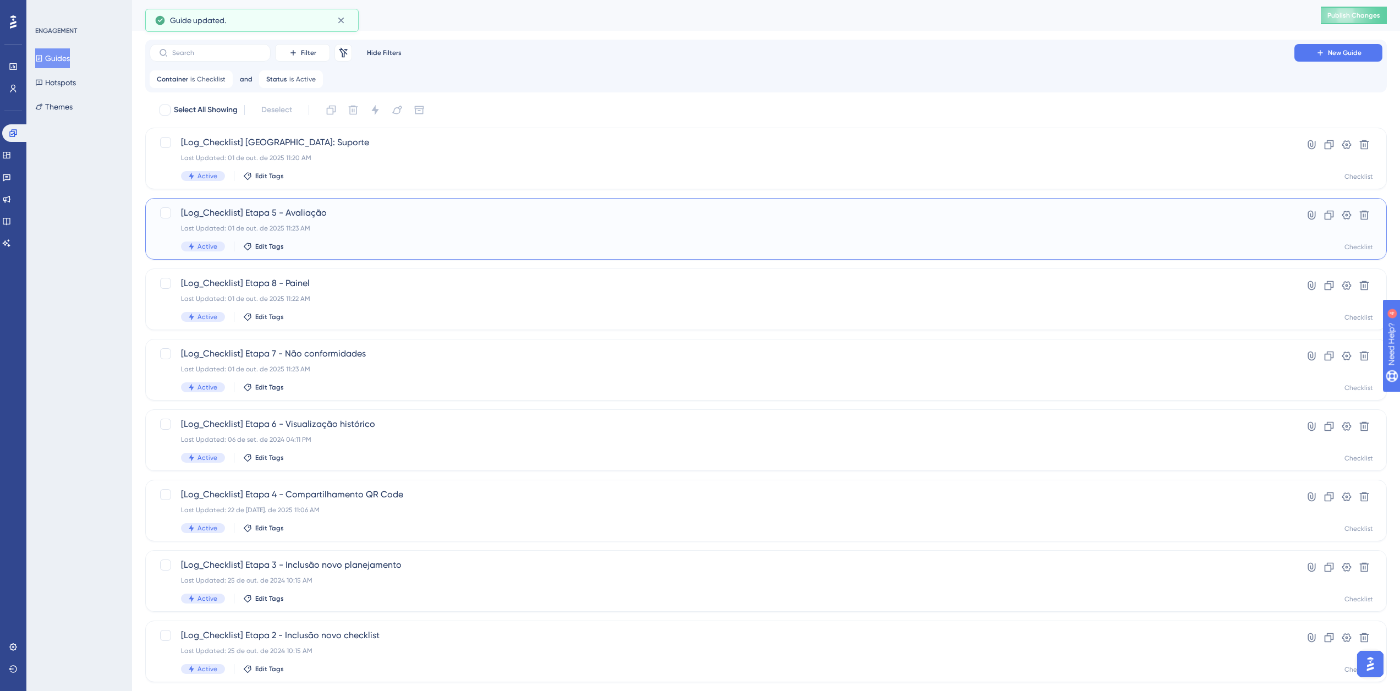
click at [287, 212] on span "[Log_Checklist] Etapa 5 - Avaliação" at bounding box center [722, 212] width 1082 height 13
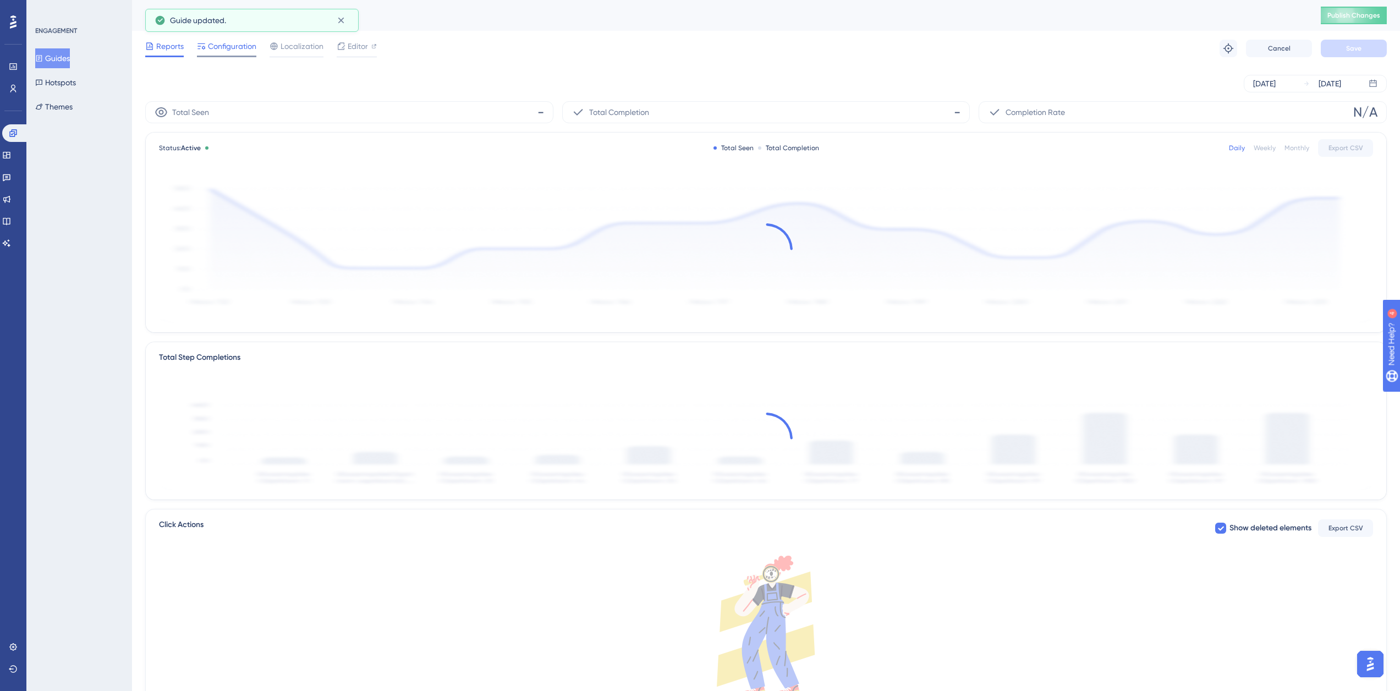
click at [225, 58] on div "Reports Configuration Localization Editor Troubleshoot Cancel Save" at bounding box center [765, 48] width 1241 height 35
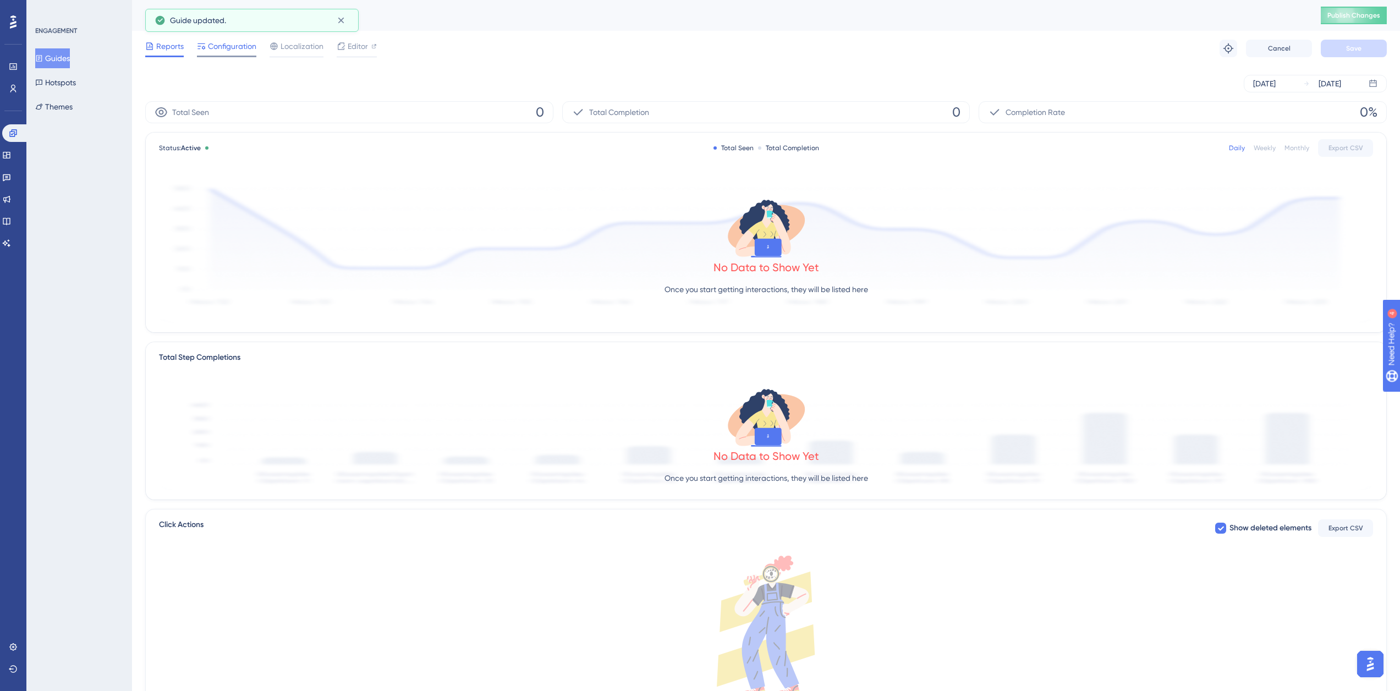
click at [227, 51] on span "Configuration" at bounding box center [232, 46] width 48 height 13
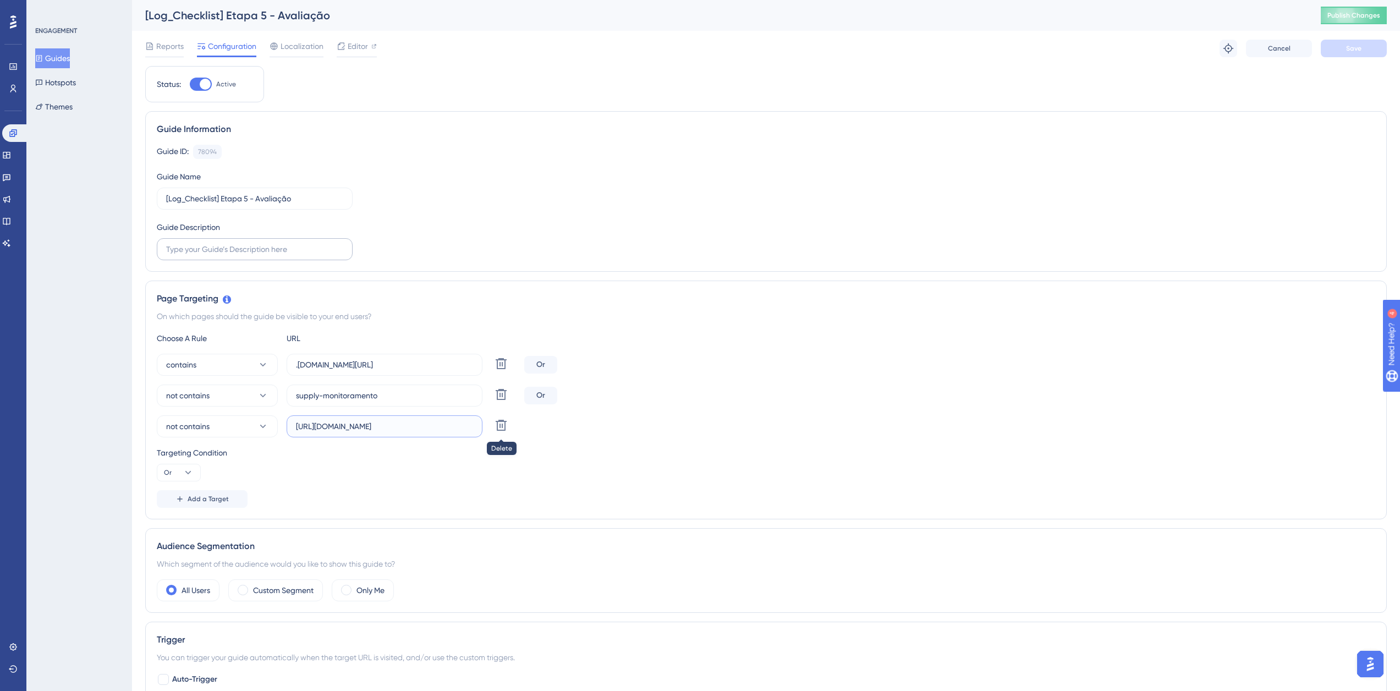
scroll to position [0, 40]
drag, startPoint x: 384, startPoint y: 424, endPoint x: 246, endPoint y: 246, distance: 224.9
click at [503, 420] on div "not contains [URL][DOMAIN_NAME] Delete" at bounding box center [338, 426] width 363 height 22
click at [67, 57] on button "Guides" at bounding box center [52, 58] width 35 height 20
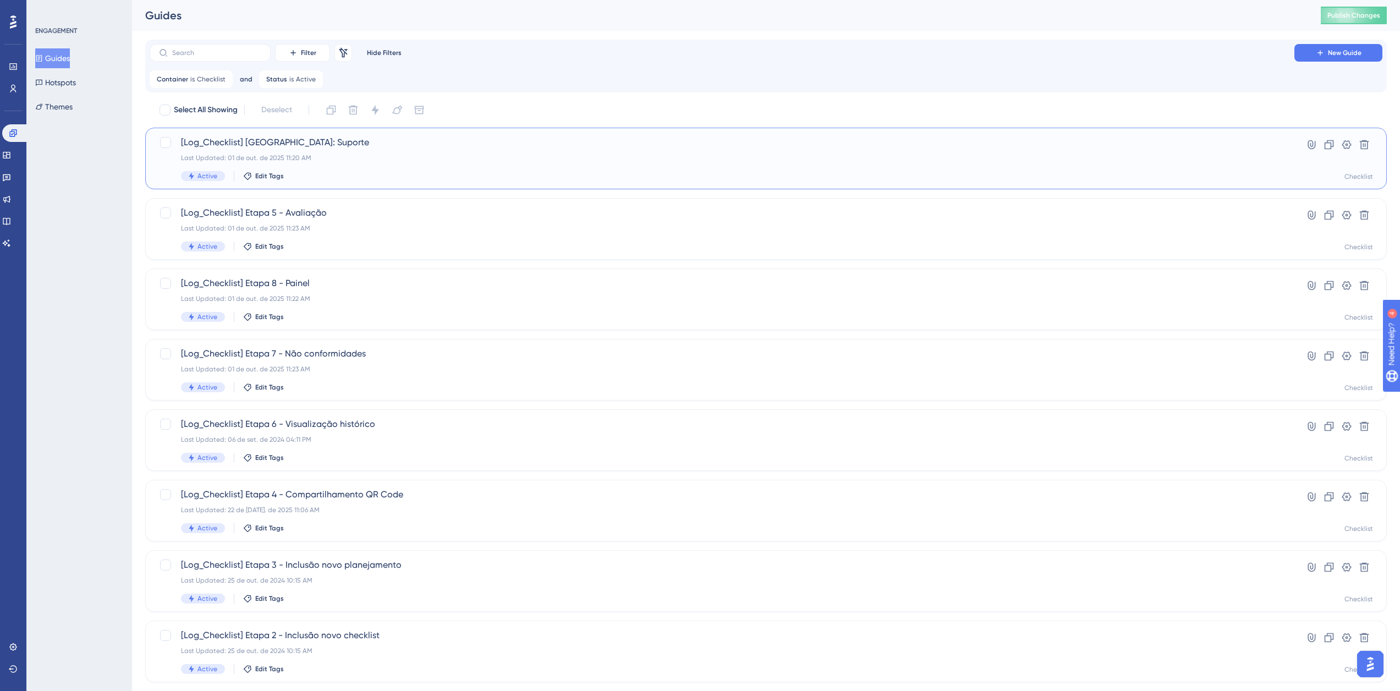
click at [312, 150] on div "[Log_Checklist] [GEOGRAPHIC_DATA]: Suporte Last Updated: 01 de out. de 2025 11:…" at bounding box center [722, 158] width 1082 height 45
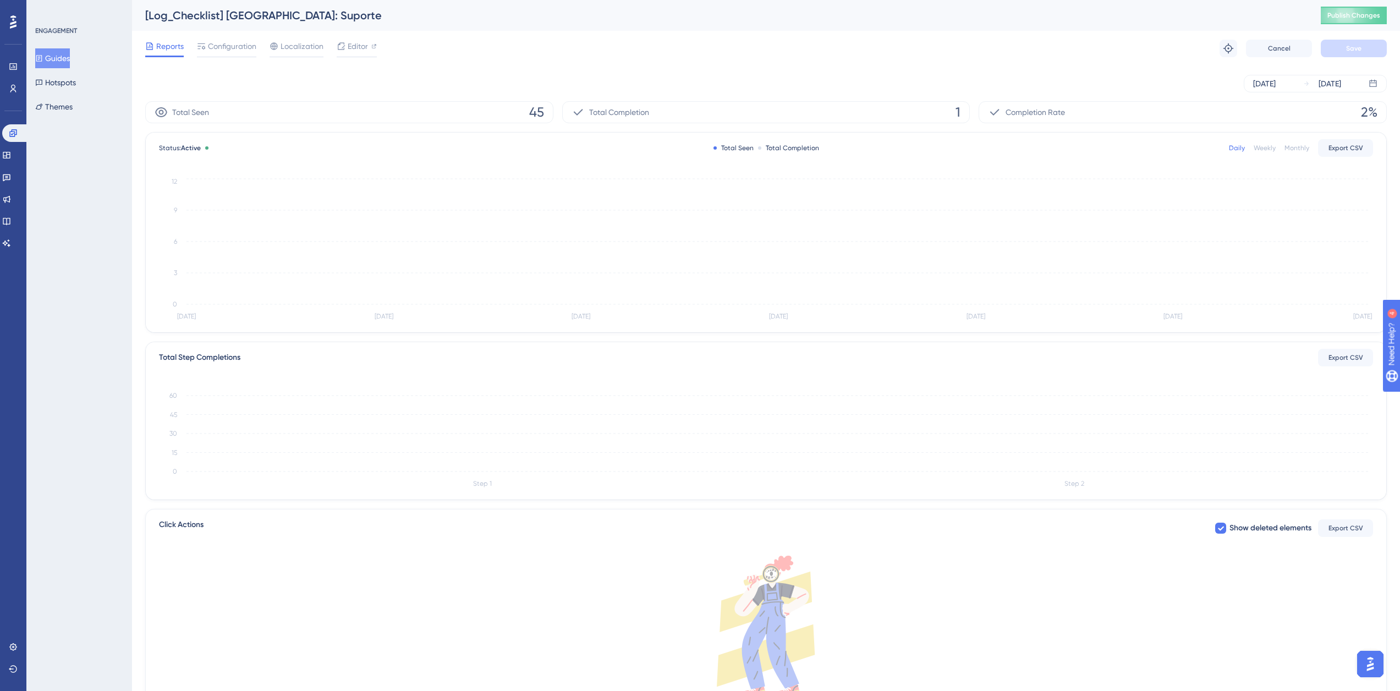
click at [219, 50] on span "Configuration" at bounding box center [232, 46] width 48 height 13
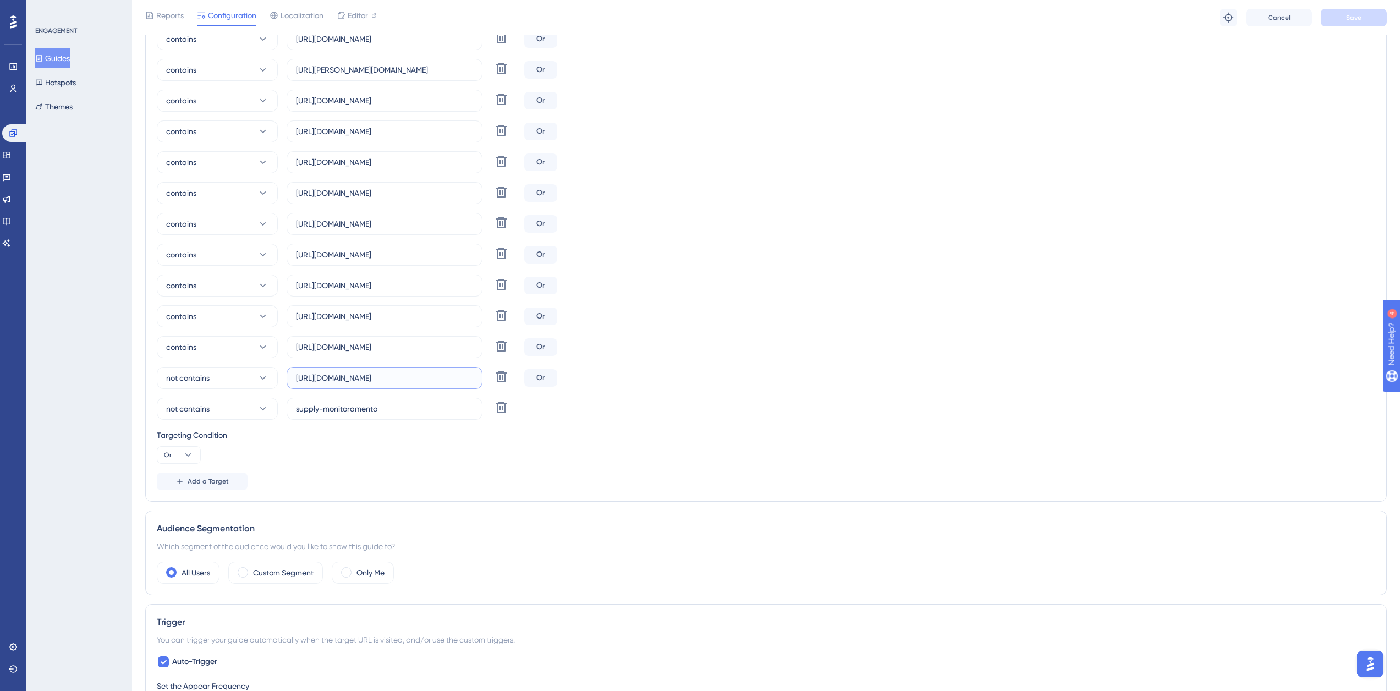
scroll to position [0, 23]
drag, startPoint x: 451, startPoint y: 381, endPoint x: 480, endPoint y: 381, distance: 28.6
click at [480, 381] on label "[URL][DOMAIN_NAME]" at bounding box center [385, 378] width 196 height 22
click at [65, 60] on button "Guides" at bounding box center [52, 58] width 35 height 20
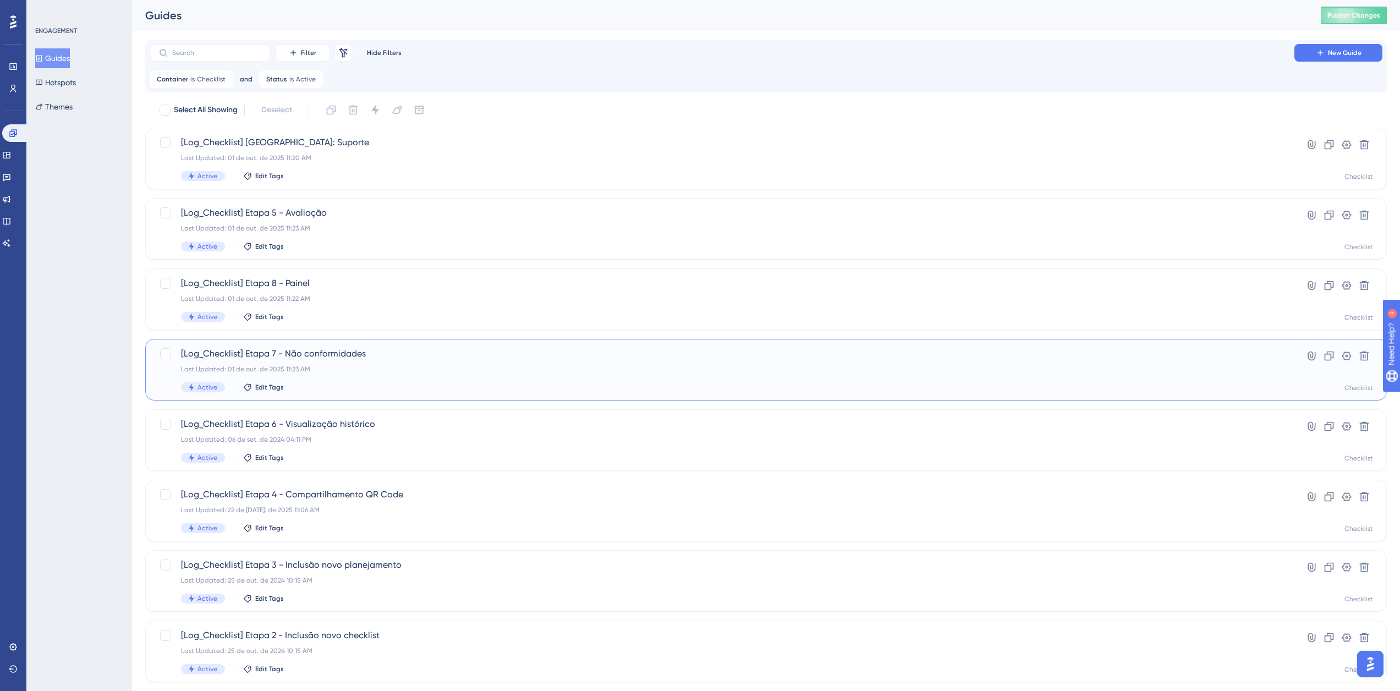
click at [325, 371] on div "Last Updated: 01 de out. de 2025 11:23 AM" at bounding box center [722, 369] width 1082 height 9
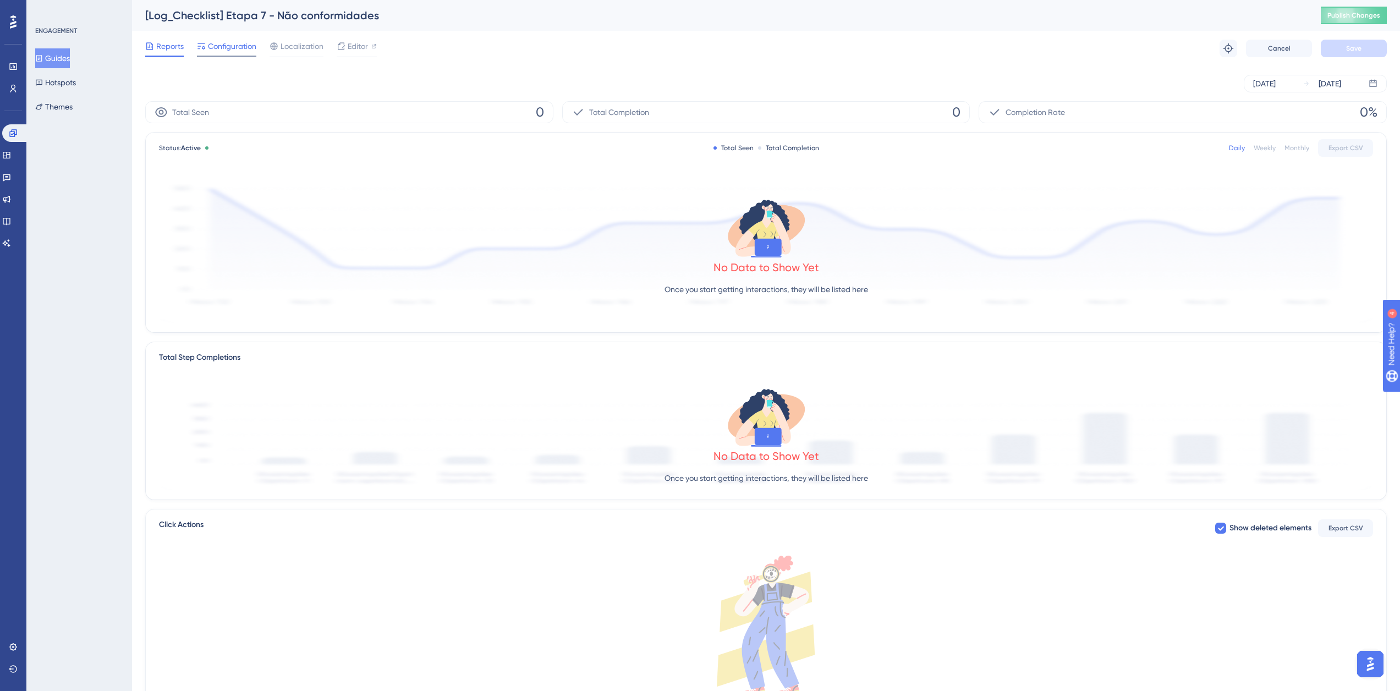
click at [235, 39] on div "Reports Configuration Localization Editor Troubleshoot Cancel Save" at bounding box center [765, 48] width 1241 height 35
click at [232, 48] on span "Configuration" at bounding box center [232, 46] width 48 height 13
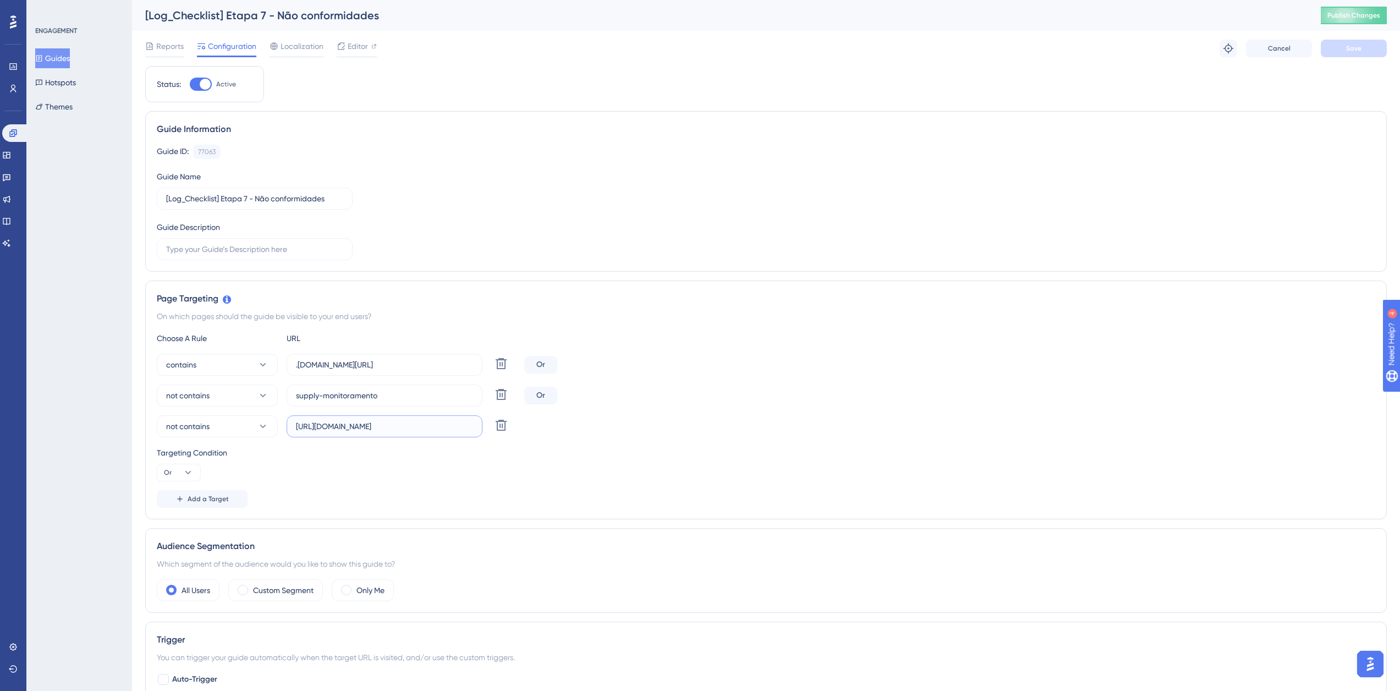
scroll to position [0, 40]
drag, startPoint x: 407, startPoint y: 424, endPoint x: 468, endPoint y: 421, distance: 61.1
click at [482, 433] on label "[URL][DOMAIN_NAME]" at bounding box center [385, 426] width 196 height 22
click at [60, 54] on button "Guides" at bounding box center [52, 58] width 35 height 20
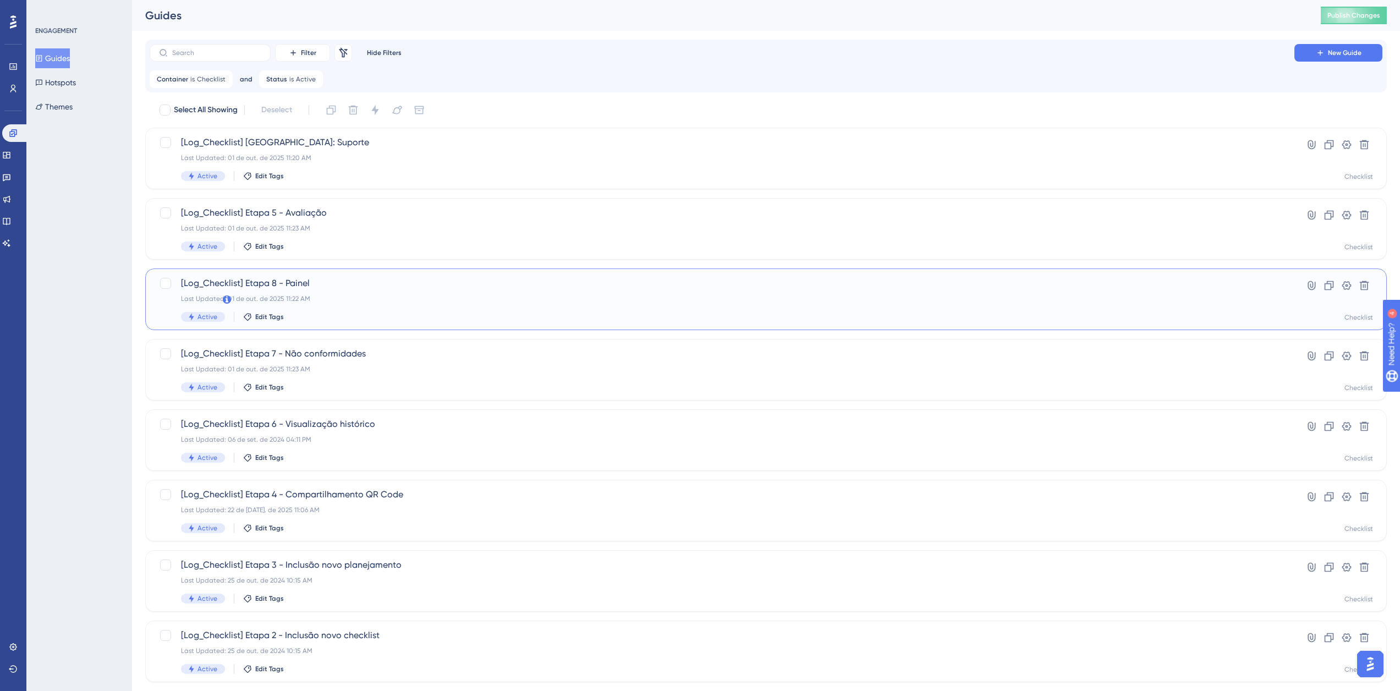
click at [296, 284] on span "[Log_Checklist] Etapa 8 - Painel" at bounding box center [722, 283] width 1082 height 13
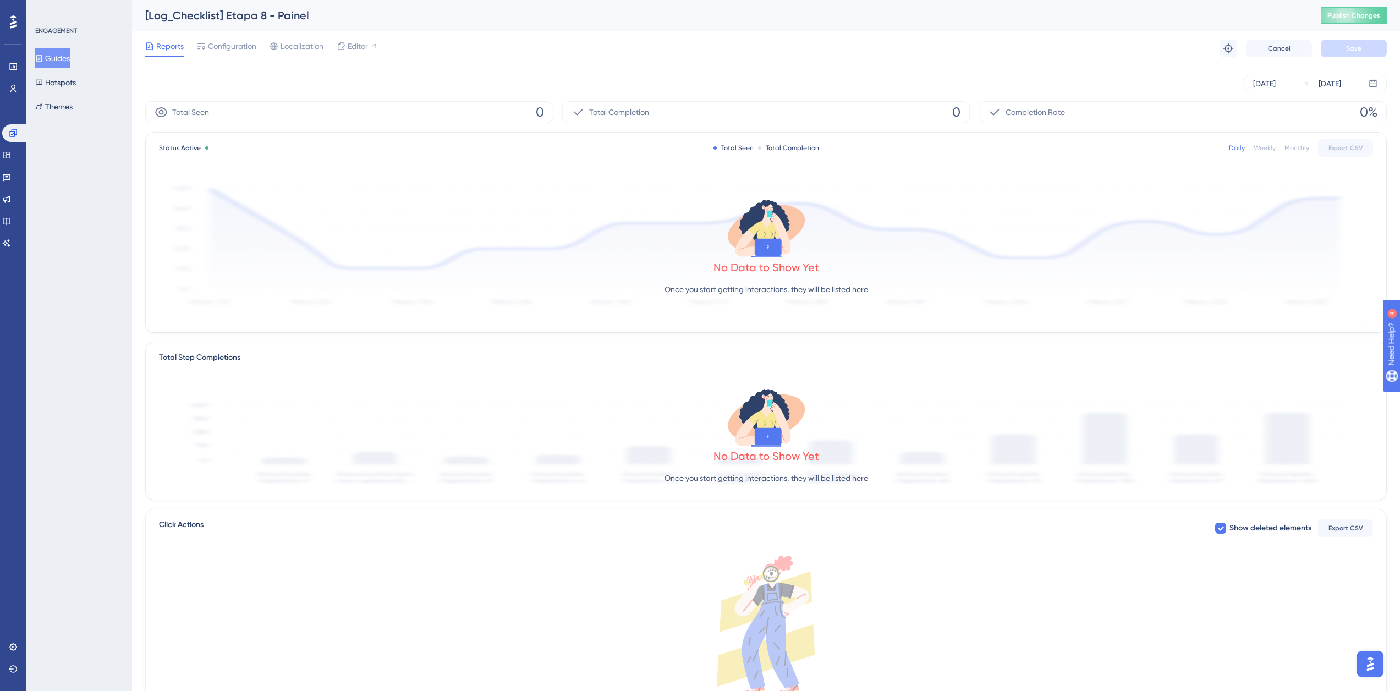
click at [223, 45] on span "Configuration" at bounding box center [232, 46] width 48 height 13
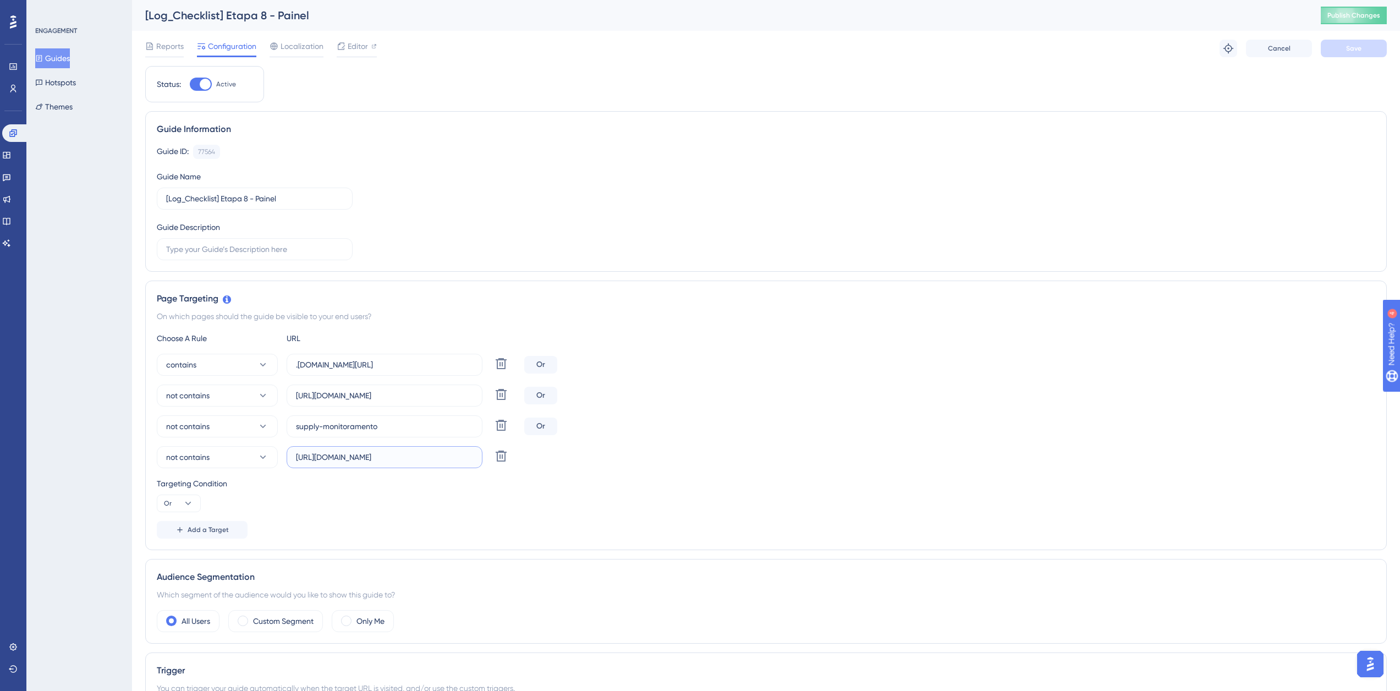
scroll to position [0, 23]
drag, startPoint x: 359, startPoint y: 462, endPoint x: 500, endPoint y: 472, distance: 141.2
click at [500, 472] on div "Choose A Rule URL contains .[DOMAIN_NAME][URL] Delete Or not contains [URL][DOM…" at bounding box center [766, 435] width 1218 height 207
click at [70, 57] on button "Guides" at bounding box center [52, 58] width 35 height 20
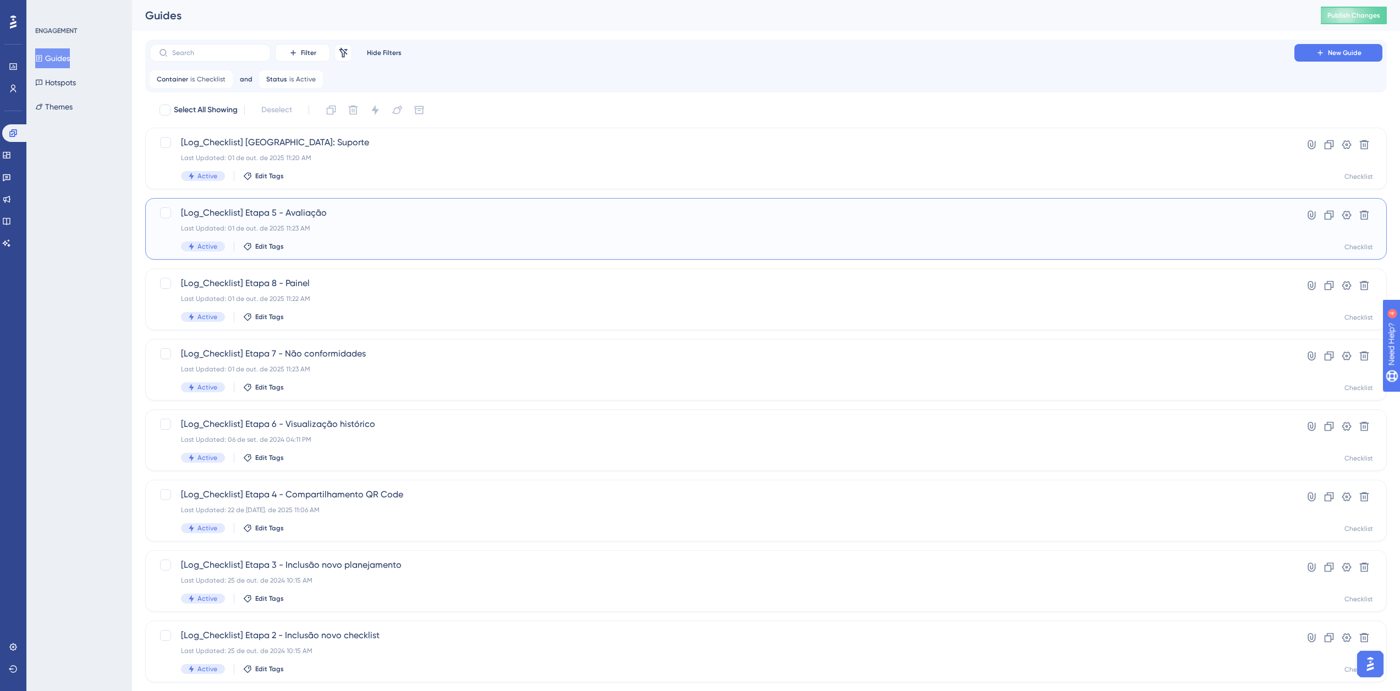
click at [276, 222] on div "[Log_Checklist] Etapa 5 - Avaliação Last Updated: 01 de out. de 2025 11:23 AM A…" at bounding box center [722, 228] width 1082 height 45
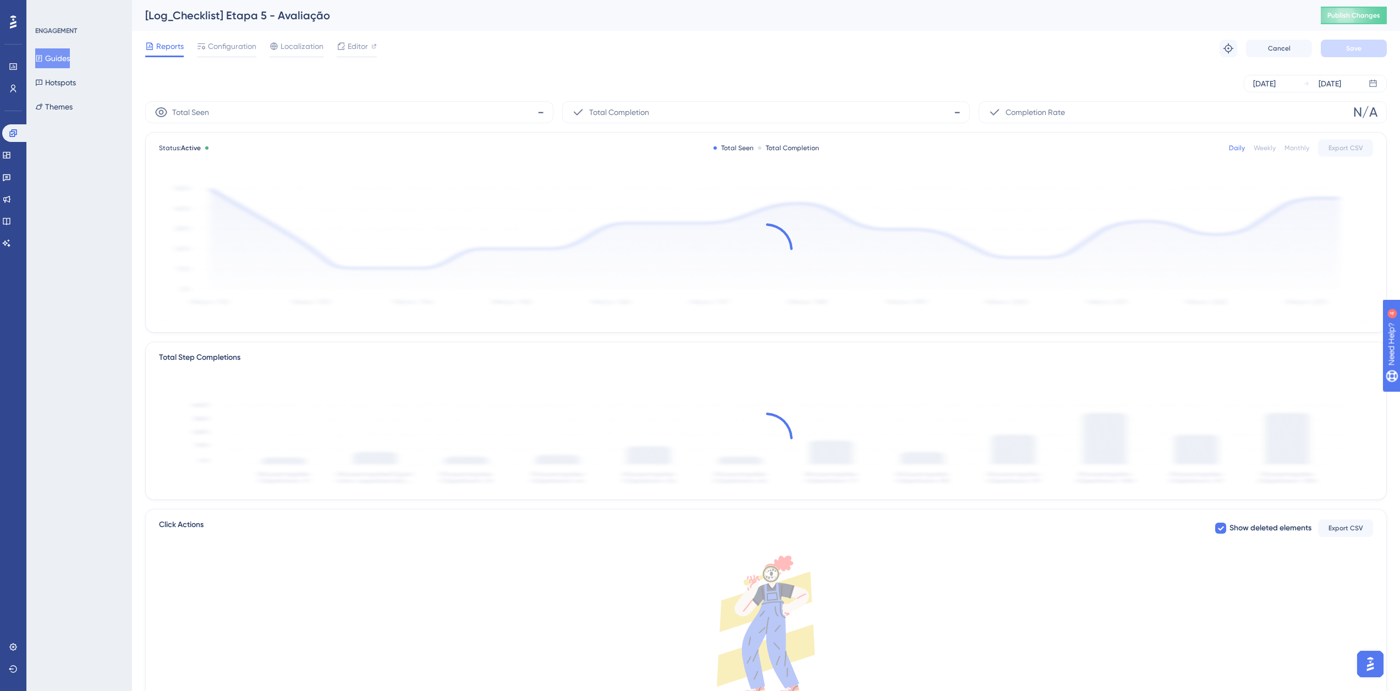
click at [217, 31] on div "Reports Configuration Localization Editor Troubleshoot Cancel Save" at bounding box center [765, 48] width 1241 height 35
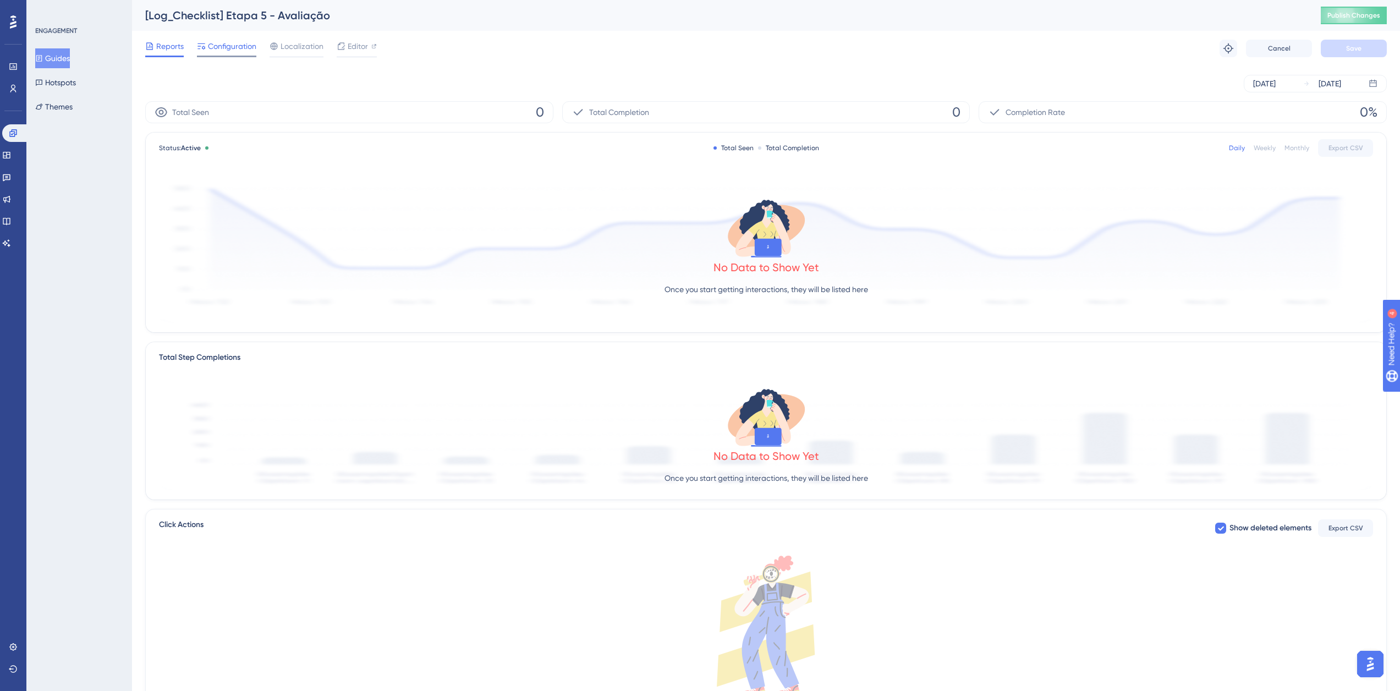
click at [224, 52] on span "Configuration" at bounding box center [232, 46] width 48 height 13
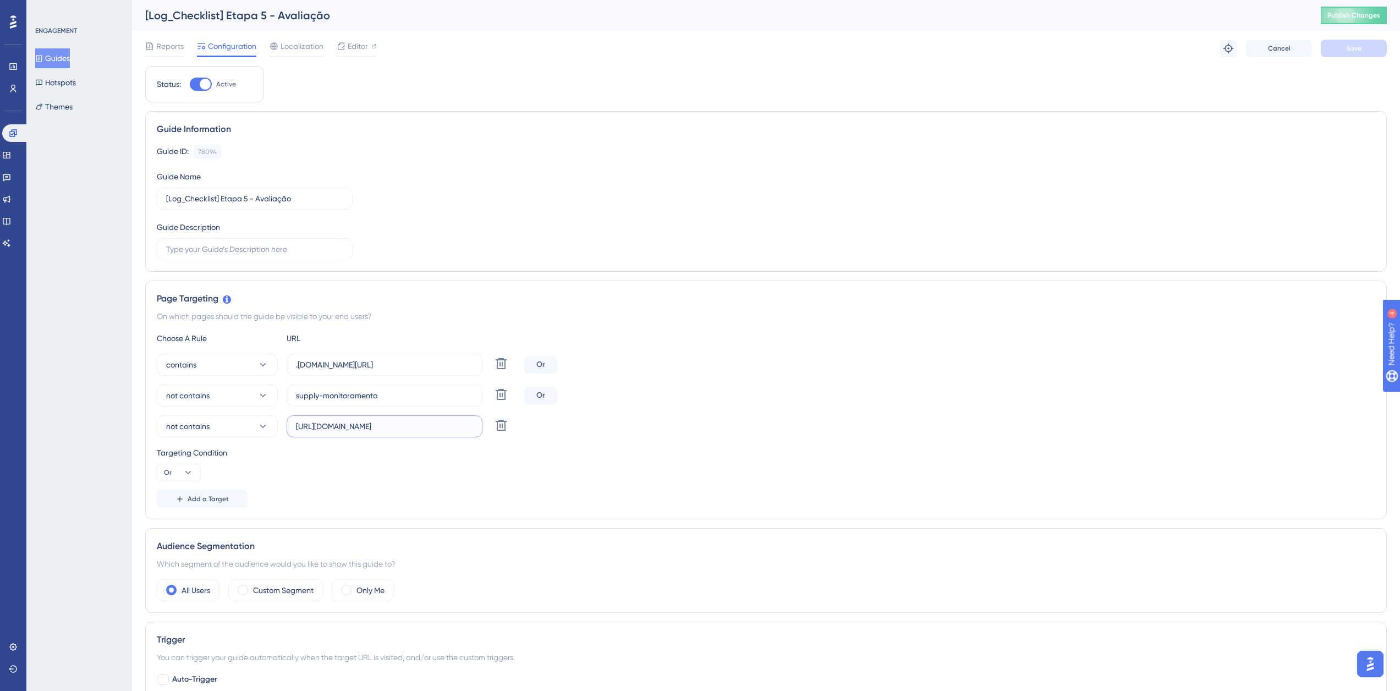
scroll to position [0, 40]
drag, startPoint x: 329, startPoint y: 428, endPoint x: 306, endPoint y: 134, distance: 294.6
click at [479, 424] on label "[URL][DOMAIN_NAME]" at bounding box center [385, 426] width 196 height 22
click at [70, 55] on button "Guides" at bounding box center [52, 58] width 35 height 20
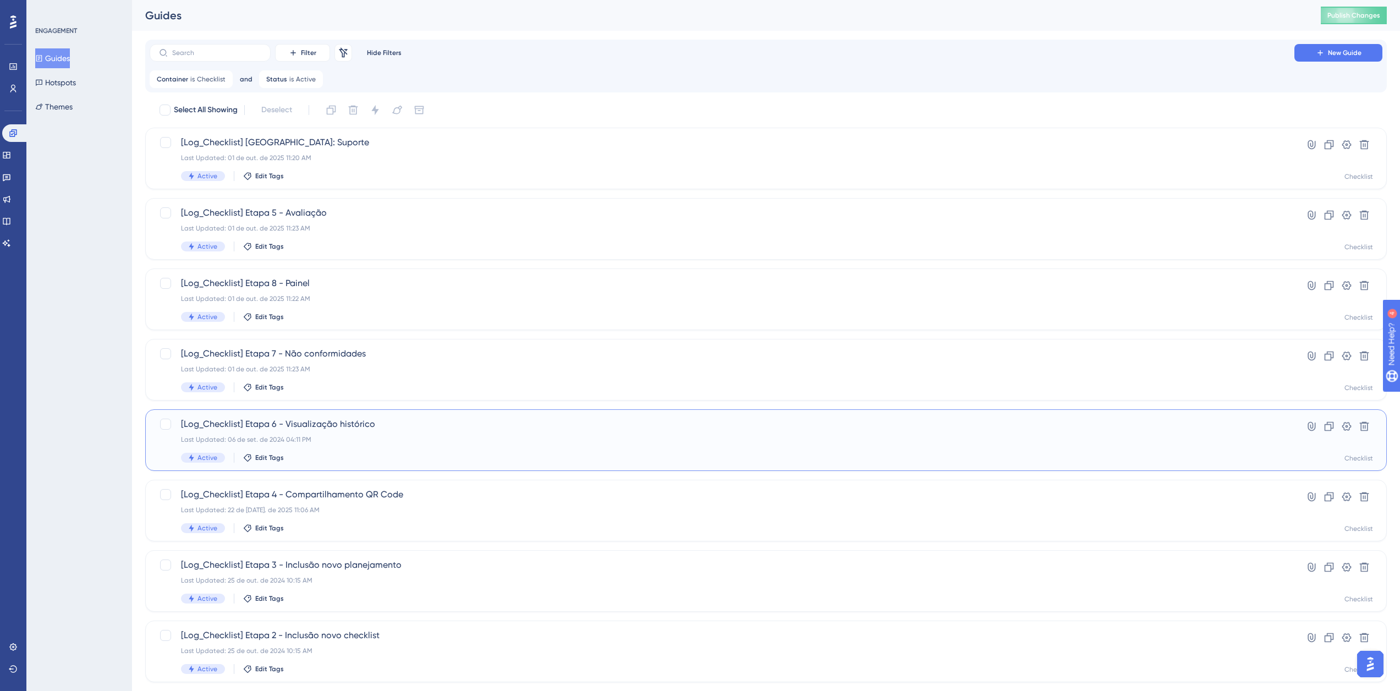
click at [330, 438] on div "Last Updated: 06 de set. de 2024 04:11 PM" at bounding box center [722, 439] width 1082 height 9
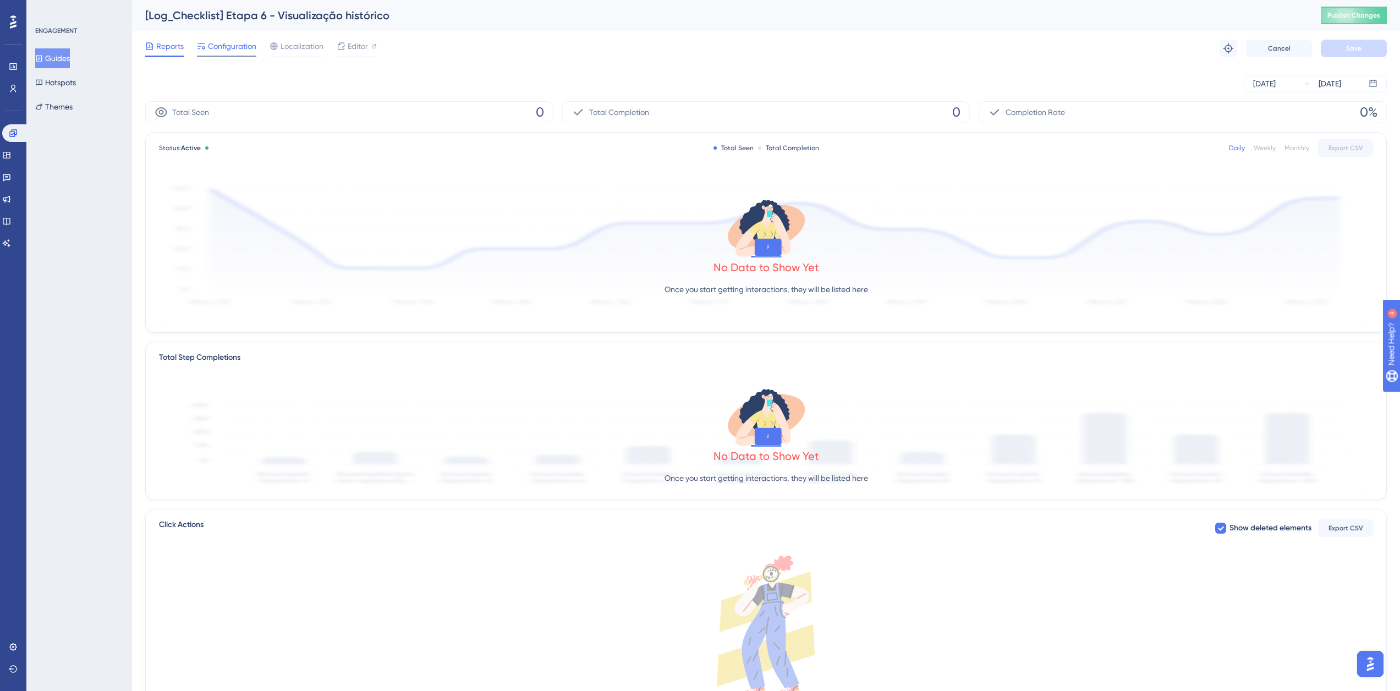
click at [219, 46] on span "Configuration" at bounding box center [232, 46] width 48 height 13
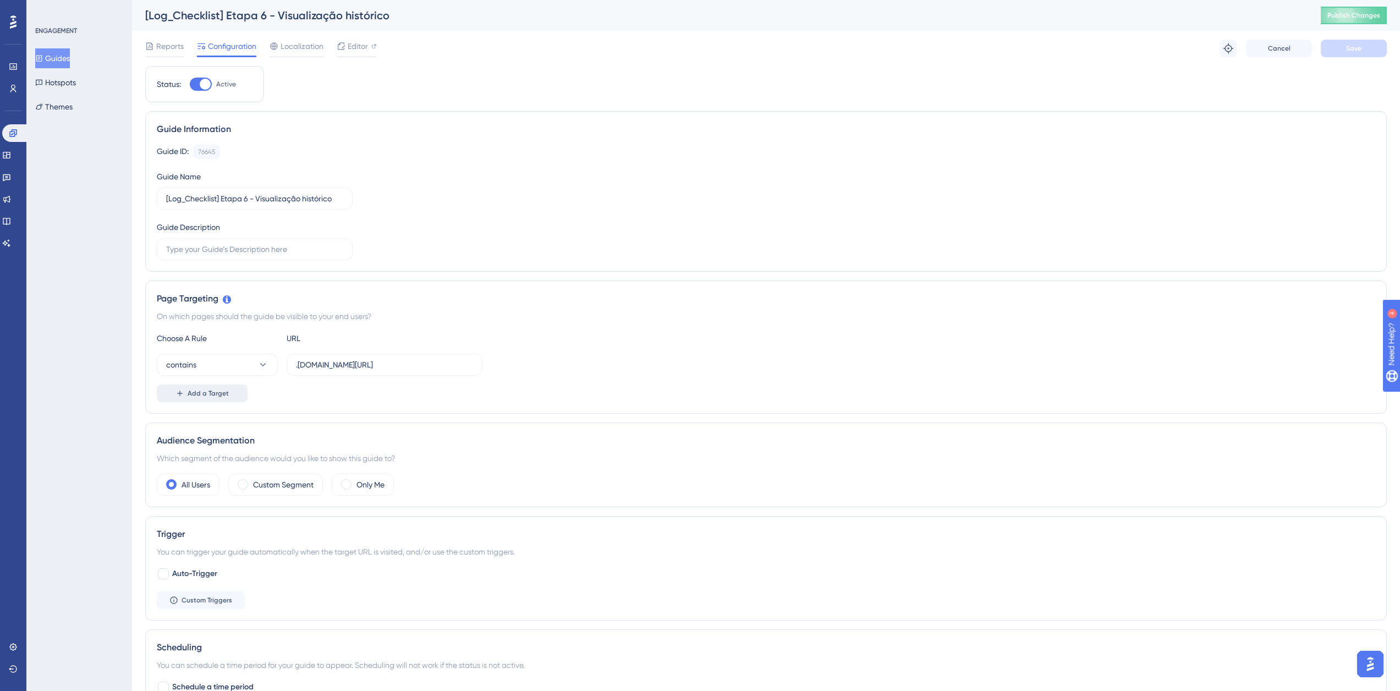
click at [215, 393] on span "Add a Target" at bounding box center [208, 393] width 41 height 9
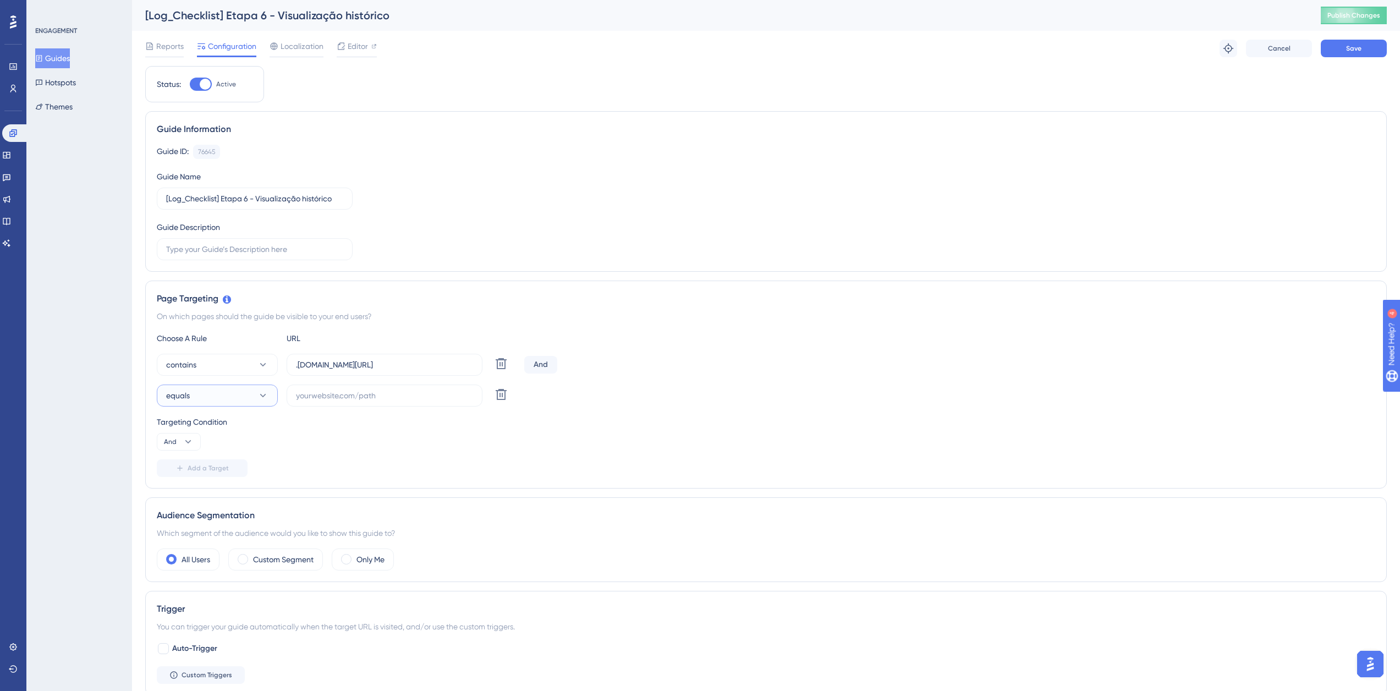
click at [223, 397] on button "equals" at bounding box center [217, 395] width 121 height 22
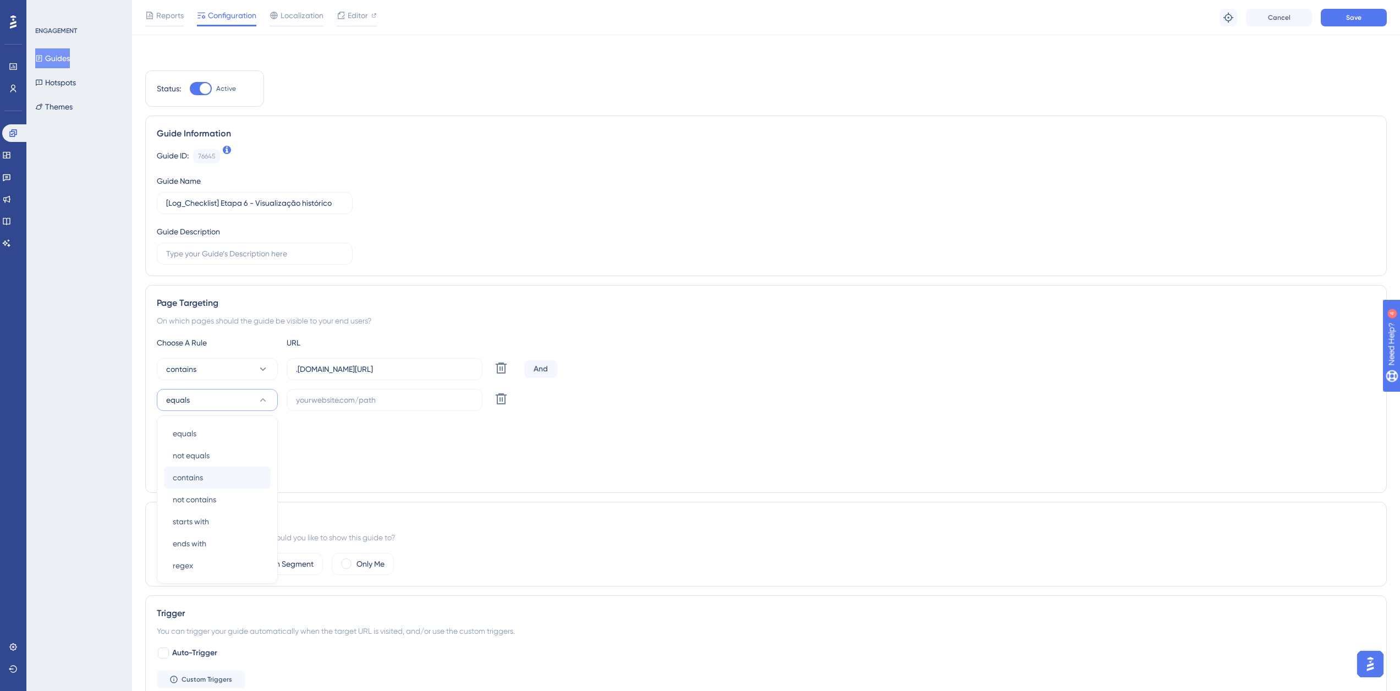
scroll to position [150, 0]
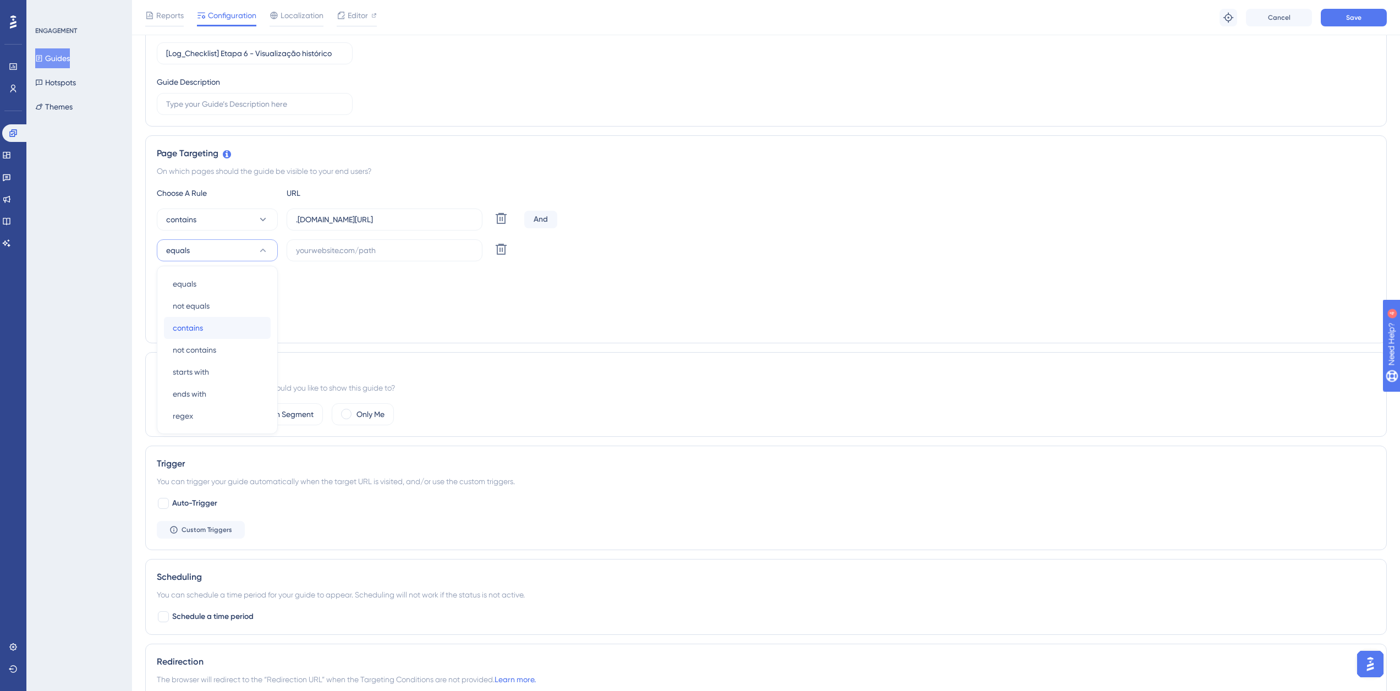
click at [217, 330] on div "contains contains" at bounding box center [217, 328] width 89 height 22
click at [364, 244] on input "text" at bounding box center [384, 250] width 177 height 12
paste input "[URL][DOMAIN_NAME]"
type input "[URL][DOMAIN_NAME]"
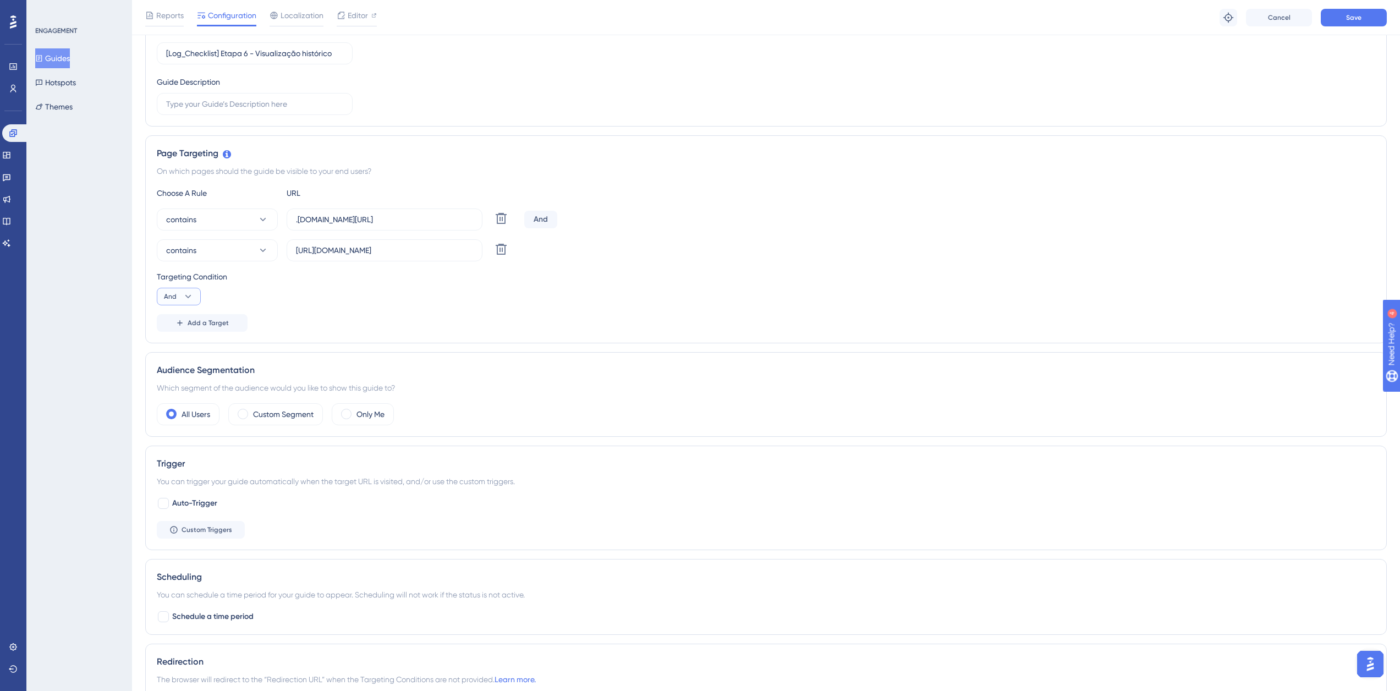
click at [174, 299] on span "And" at bounding box center [170, 296] width 13 height 9
click at [177, 348] on div "Or Or" at bounding box center [178, 350] width 21 height 22
click at [1371, 18] on button "Save" at bounding box center [1354, 18] width 66 height 18
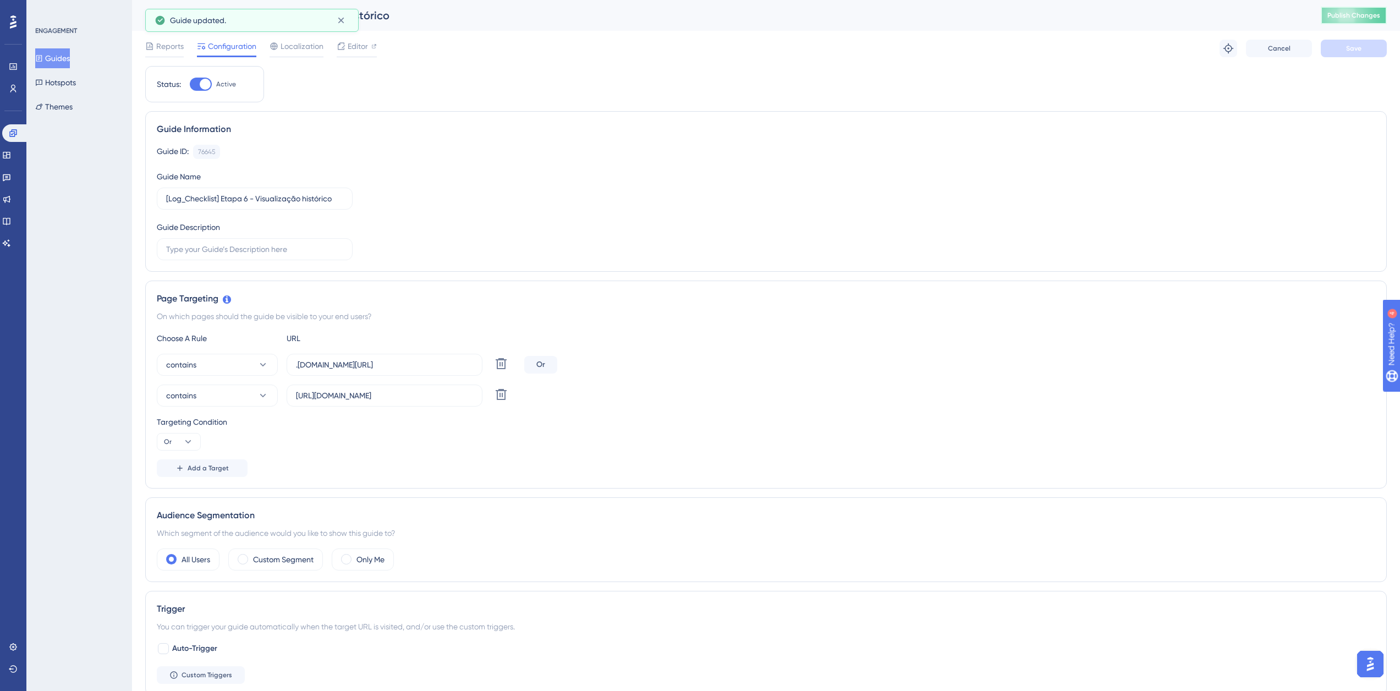
click at [1367, 18] on span "Publish Changes" at bounding box center [1353, 15] width 53 height 9
click at [230, 399] on button "contains" at bounding box center [217, 395] width 121 height 22
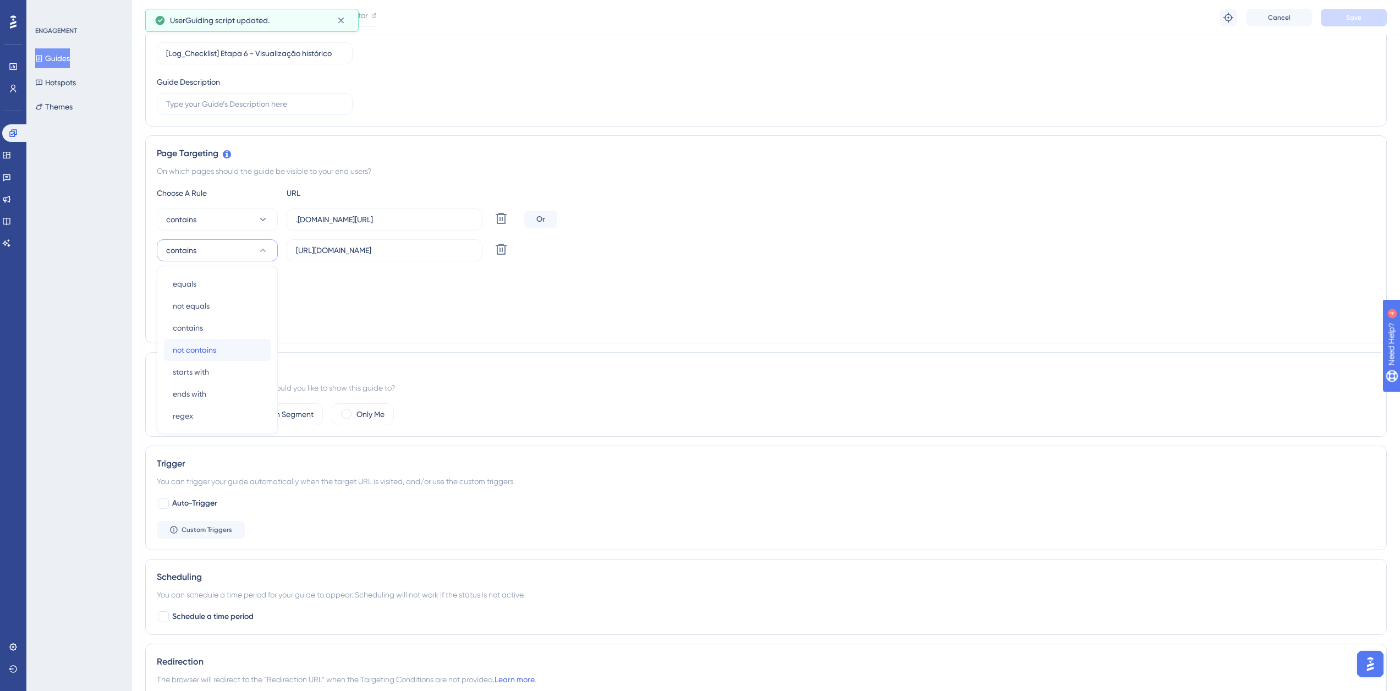
click at [214, 355] on span "not contains" at bounding box center [194, 349] width 43 height 13
click at [1369, 14] on button "Save" at bounding box center [1354, 18] width 66 height 18
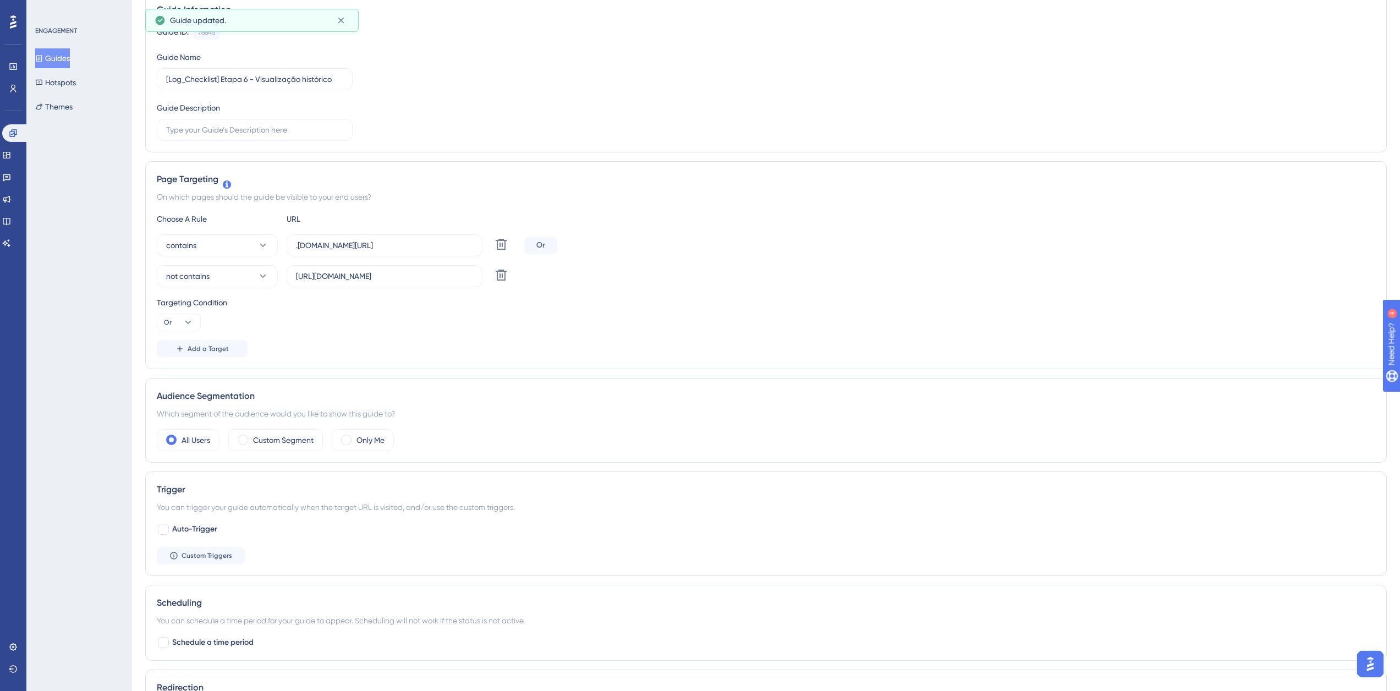
scroll to position [0, 0]
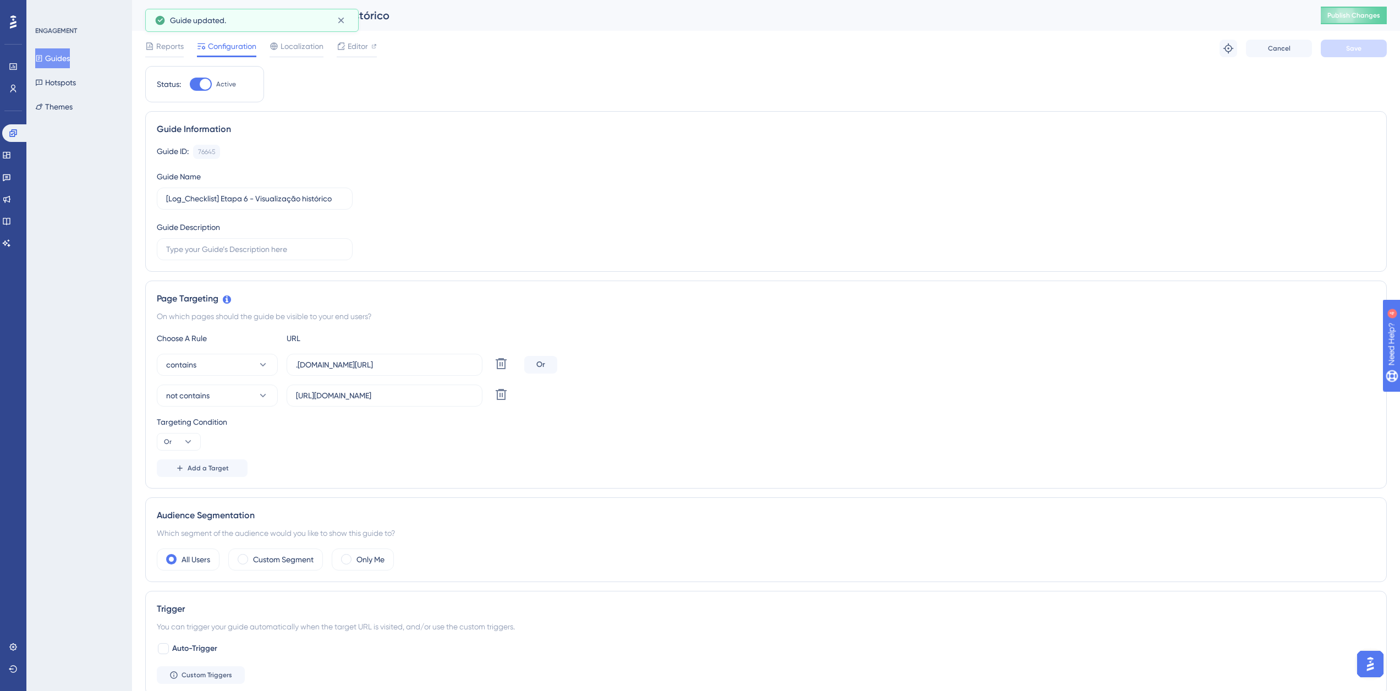
click at [1367, 12] on span "Publish Changes" at bounding box center [1353, 15] width 53 height 9
click at [197, 473] on button "Add a Target" at bounding box center [202, 468] width 91 height 18
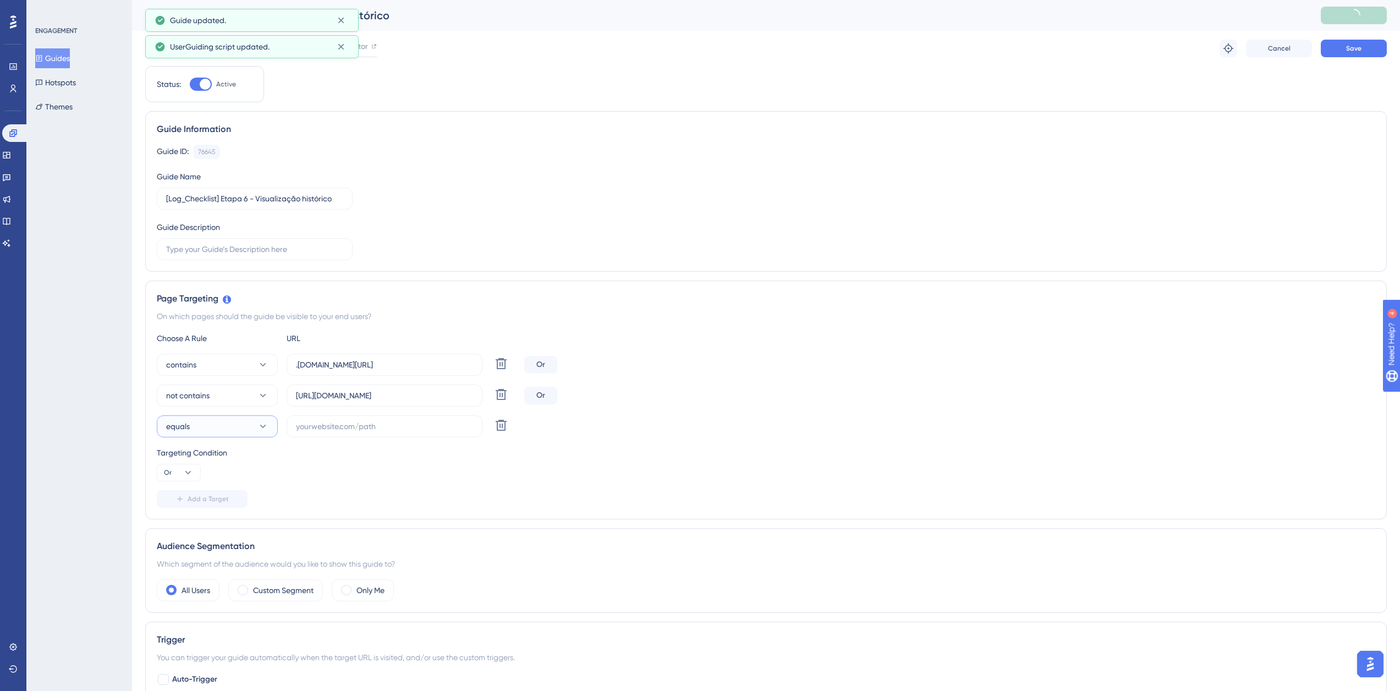
click at [213, 429] on button "equals" at bounding box center [217, 426] width 121 height 22
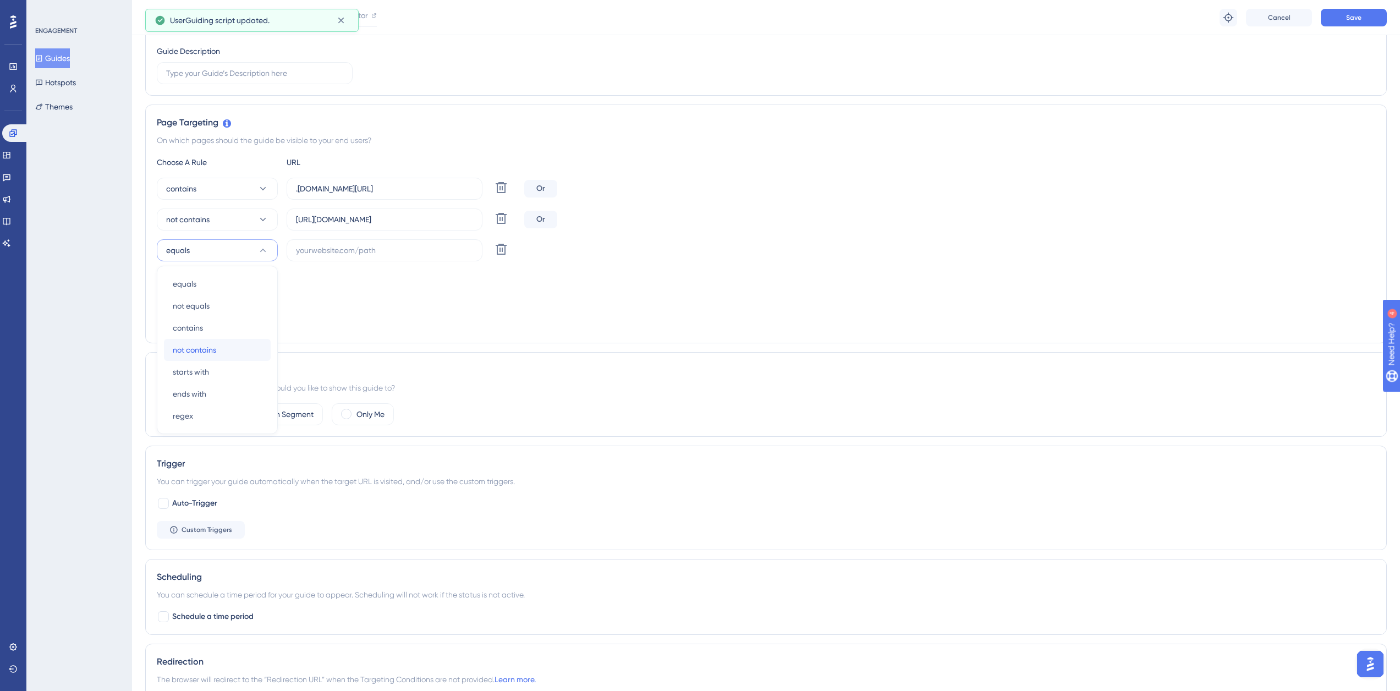
click at [215, 347] on span "not contains" at bounding box center [194, 349] width 43 height 13
drag, startPoint x: 328, startPoint y: 223, endPoint x: 362, endPoint y: 226, distance: 34.3
click at [362, 226] on label "[URL][DOMAIN_NAME]" at bounding box center [385, 219] width 196 height 22
drag, startPoint x: 325, startPoint y: 221, endPoint x: 406, endPoint y: 232, distance: 82.2
click at [406, 232] on div "contains .[DOMAIN_NAME][URL] Delete Or not contains [URL][DOMAIN_NAME] Delete O…" at bounding box center [766, 220] width 1218 height 84
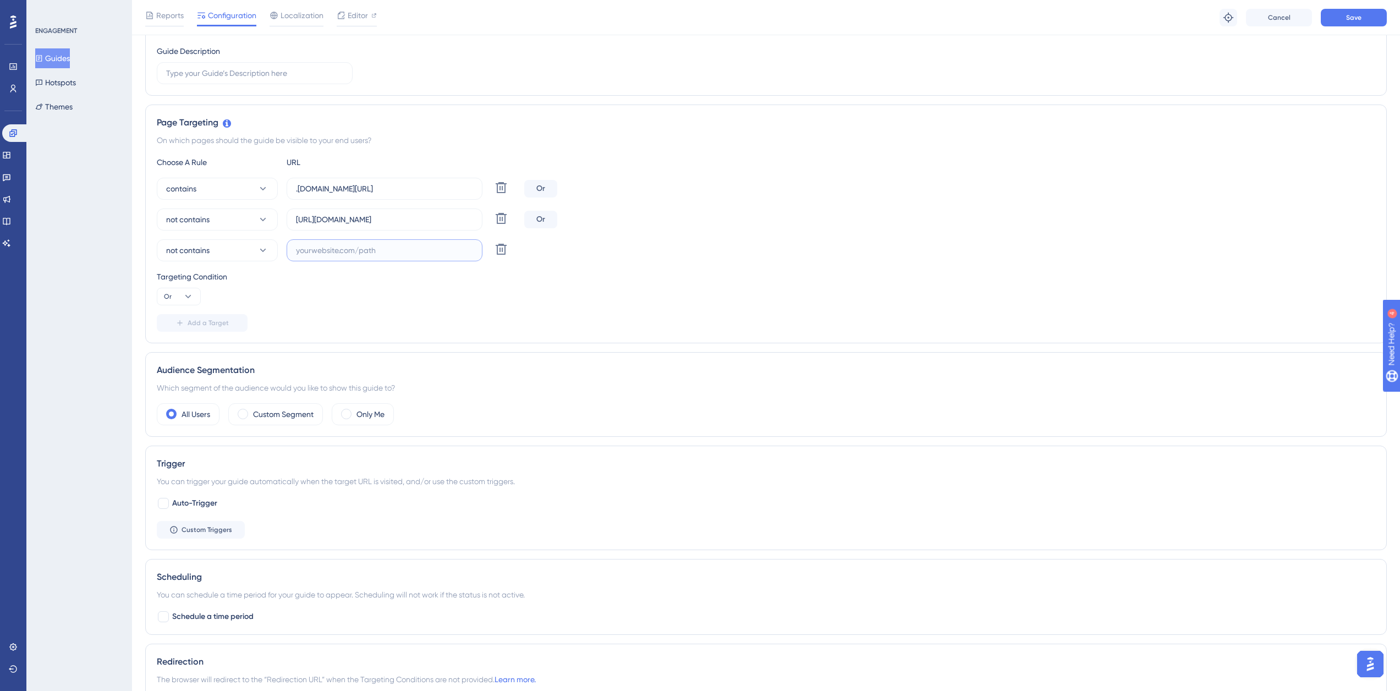
click at [374, 246] on input "text" at bounding box center [384, 250] width 177 height 12
paste input "supply-monitoramento"
type input "supply-monitoramento"
click at [1351, 16] on span "Save" at bounding box center [1353, 17] width 15 height 9
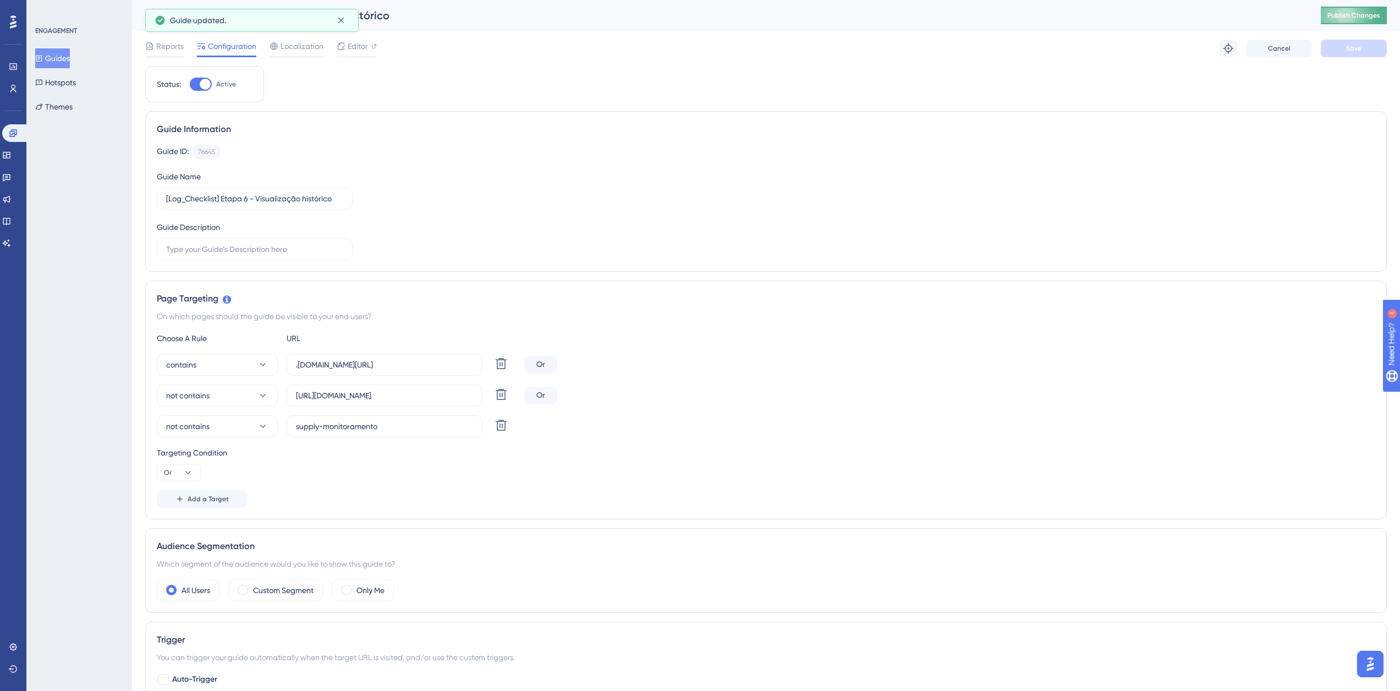
click at [1366, 19] on span "Publish Changes" at bounding box center [1353, 15] width 53 height 9
click at [71, 46] on div "ENGAGEMENT Guides Hotspots Themes" at bounding box center [79, 71] width 89 height 90
click at [64, 57] on button "Guides" at bounding box center [52, 58] width 35 height 20
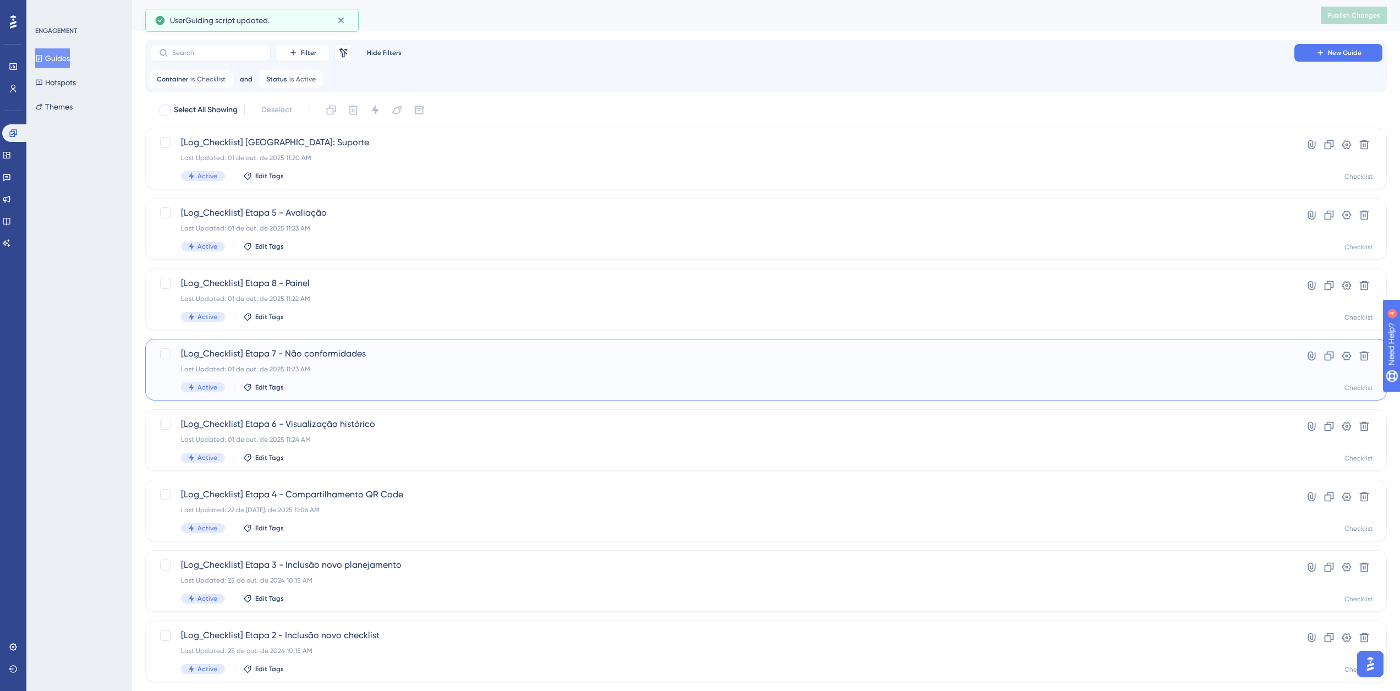
click at [348, 361] on div "[Log_Checklist] Etapa 7 - Não conformidades Last Updated: 01 de out. de 2025 11…" at bounding box center [722, 369] width 1082 height 45
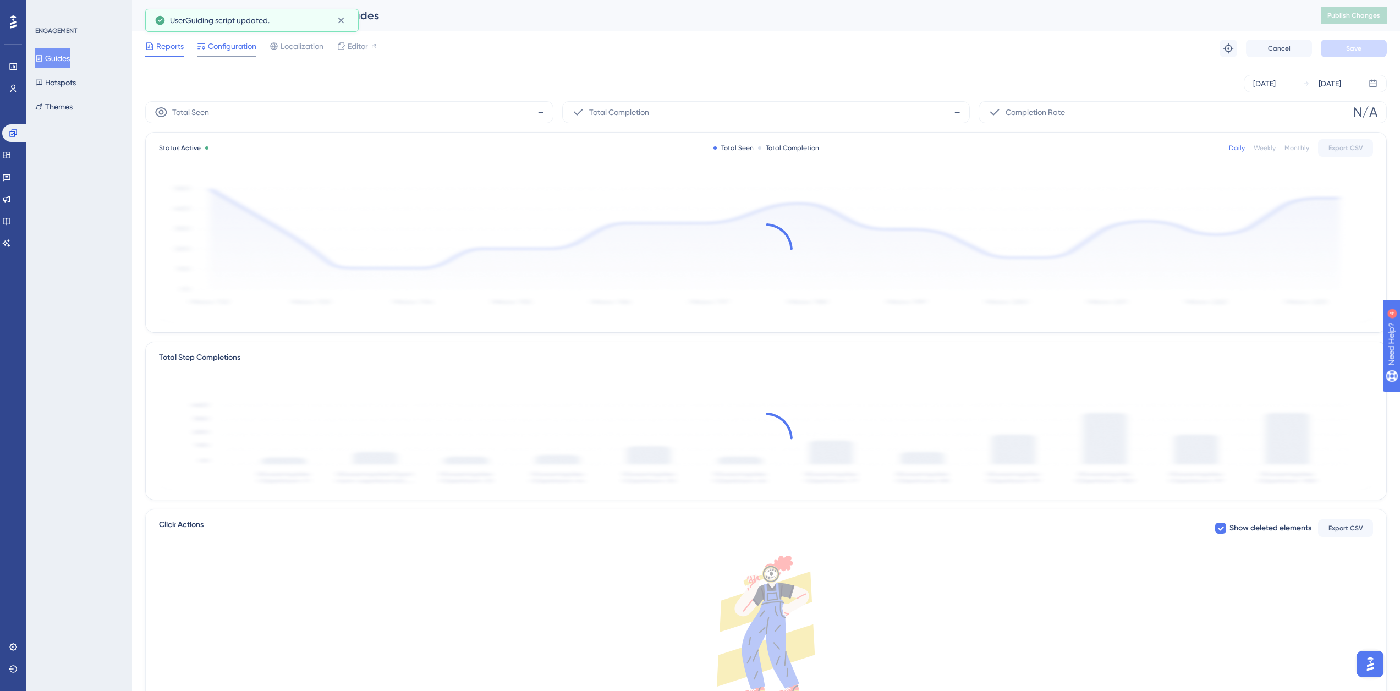
click at [221, 46] on span "Configuration" at bounding box center [232, 46] width 48 height 13
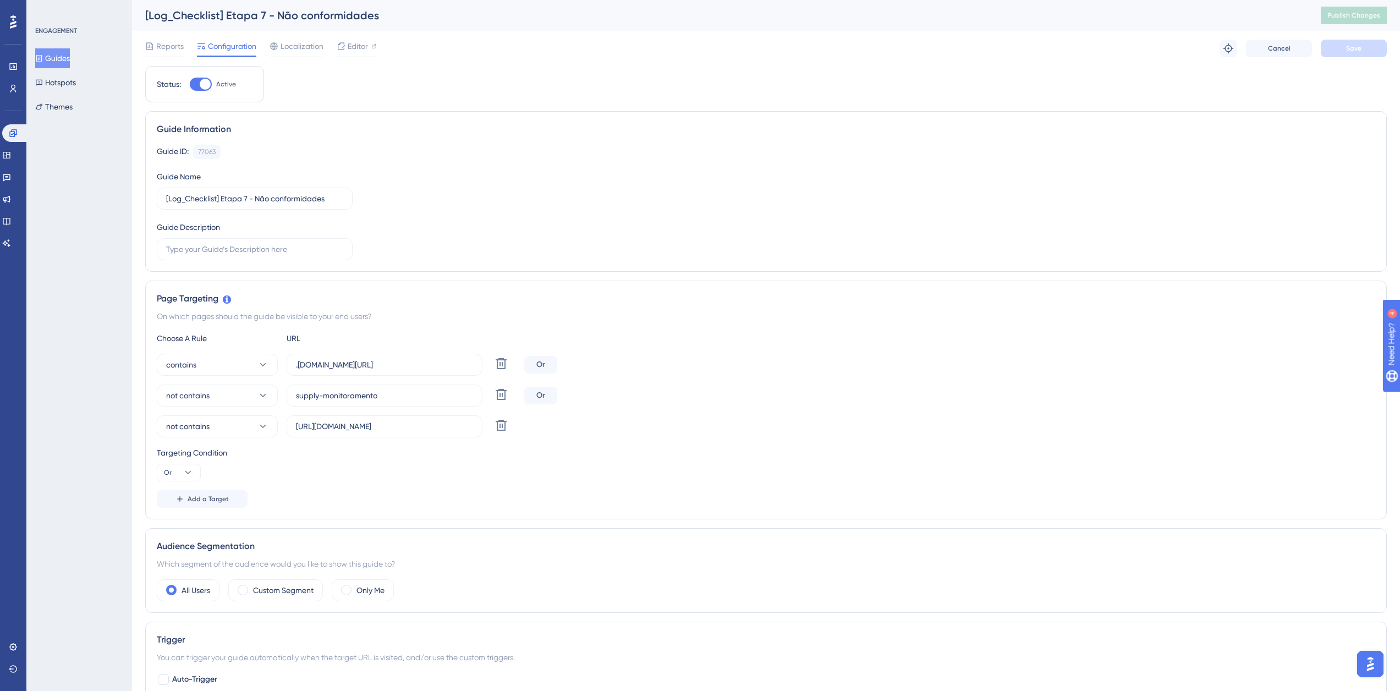
click at [65, 48] on div "ENGAGEMENT Guides Hotspots Themes" at bounding box center [79, 71] width 89 height 90
click at [62, 61] on button "Guides" at bounding box center [52, 58] width 35 height 20
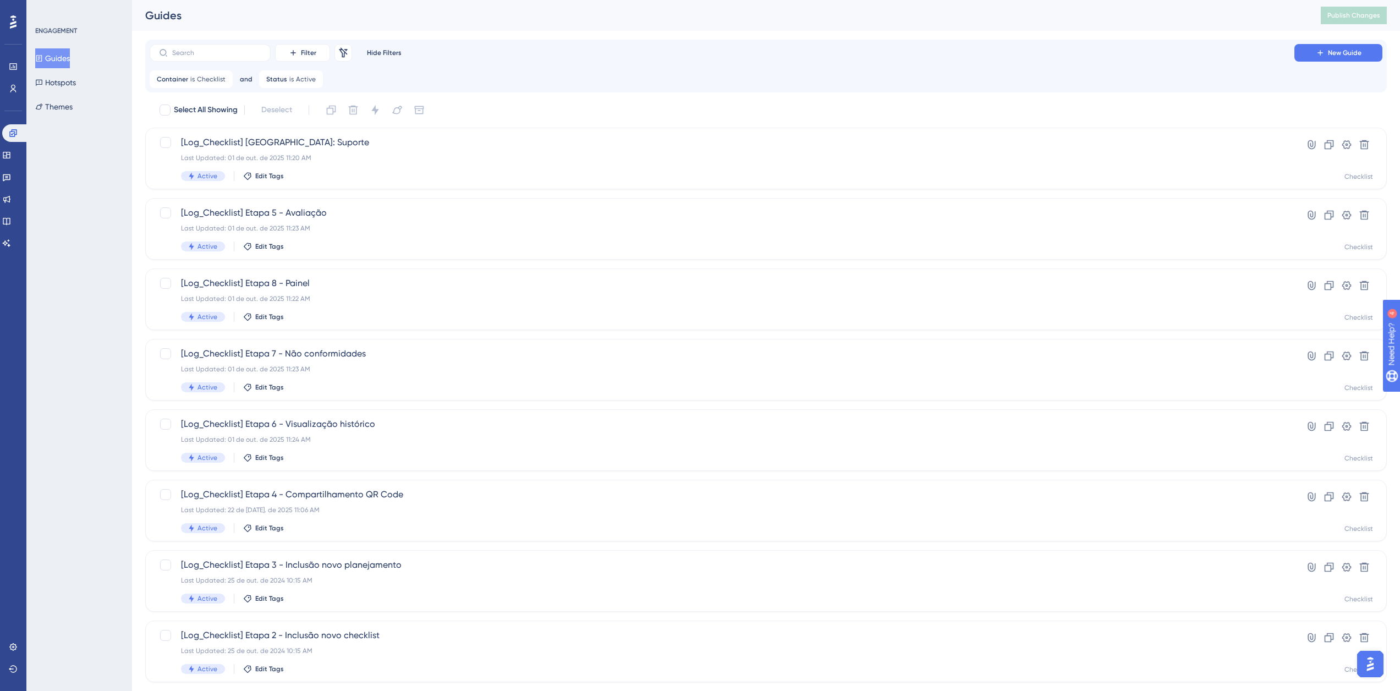
click at [332, 266] on div "Select All Showing Deselect [Log_Checklist] [GEOGRAPHIC_DATA]: Suporte Last Upd…" at bounding box center [765, 462] width 1241 height 722
click at [332, 316] on div "Active Edit Tags" at bounding box center [722, 317] width 1082 height 10
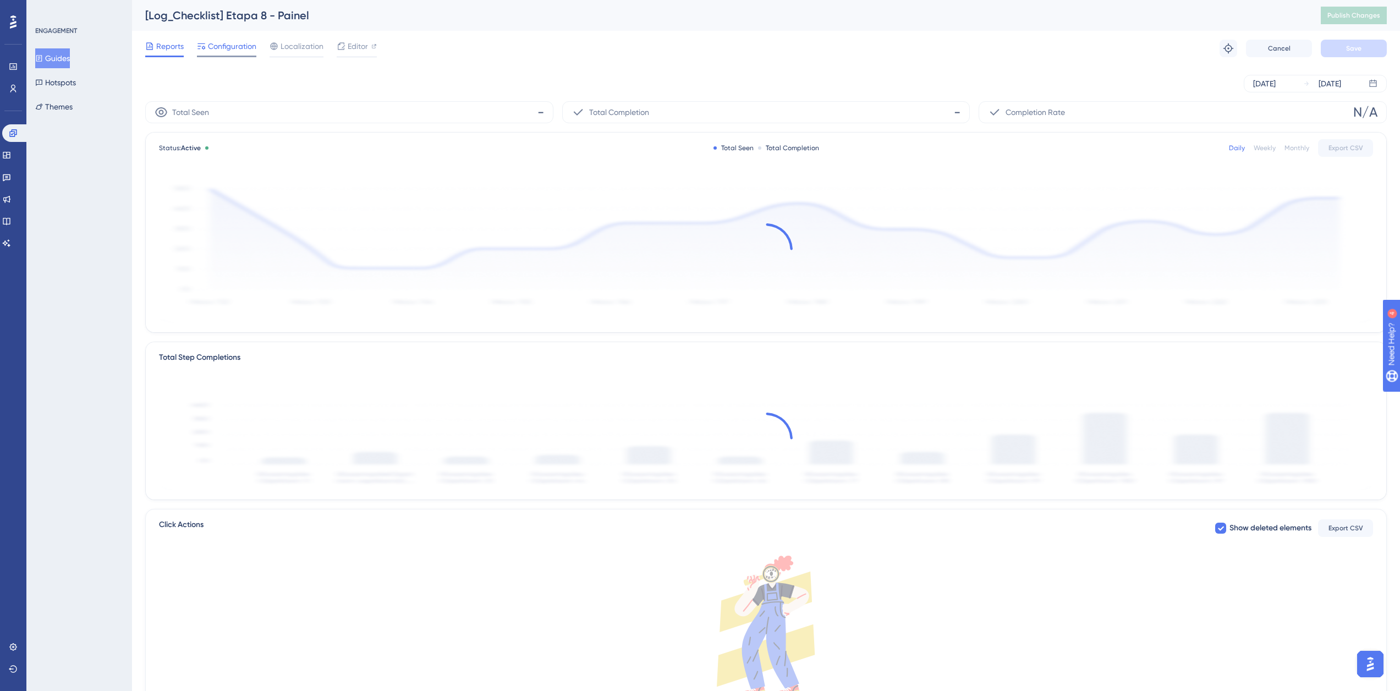
click at [221, 39] on div "Reports Configuration Localization Editor Troubleshoot Cancel Save" at bounding box center [765, 48] width 1241 height 35
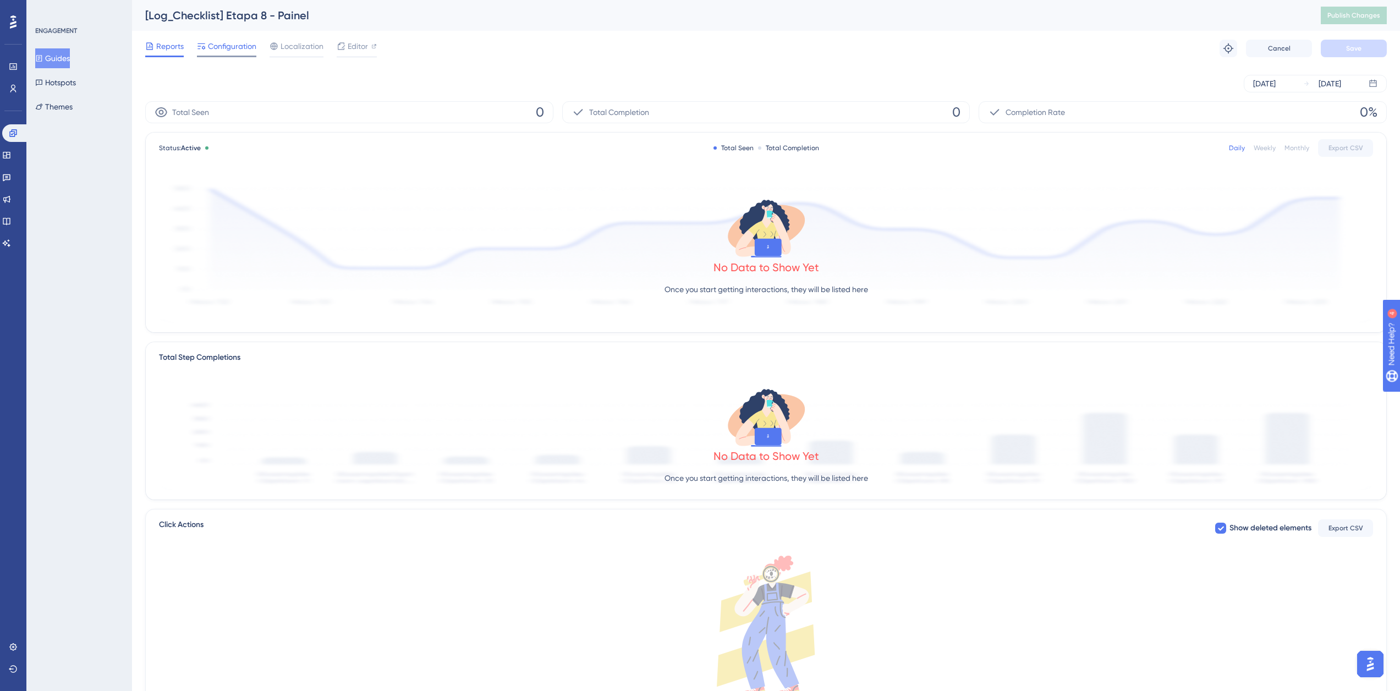
click at [223, 47] on span "Configuration" at bounding box center [232, 46] width 48 height 13
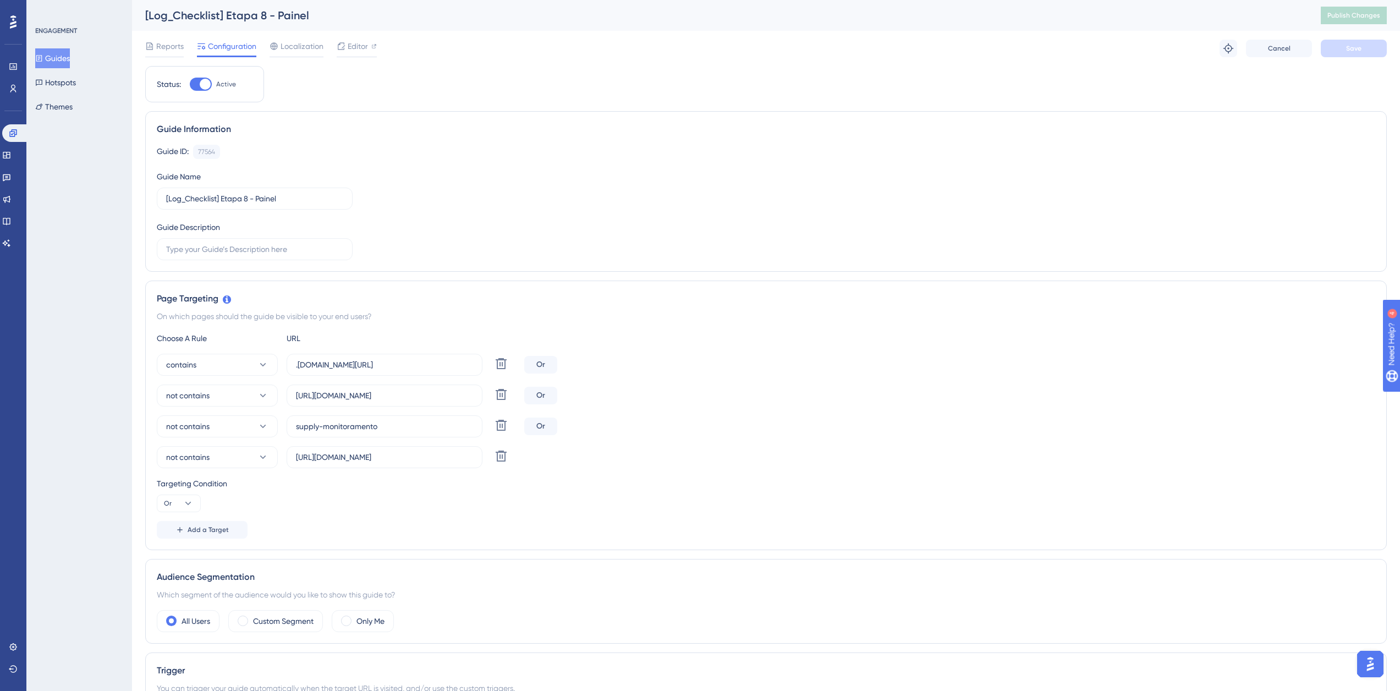
click at [63, 56] on button "Guides" at bounding box center [52, 58] width 35 height 20
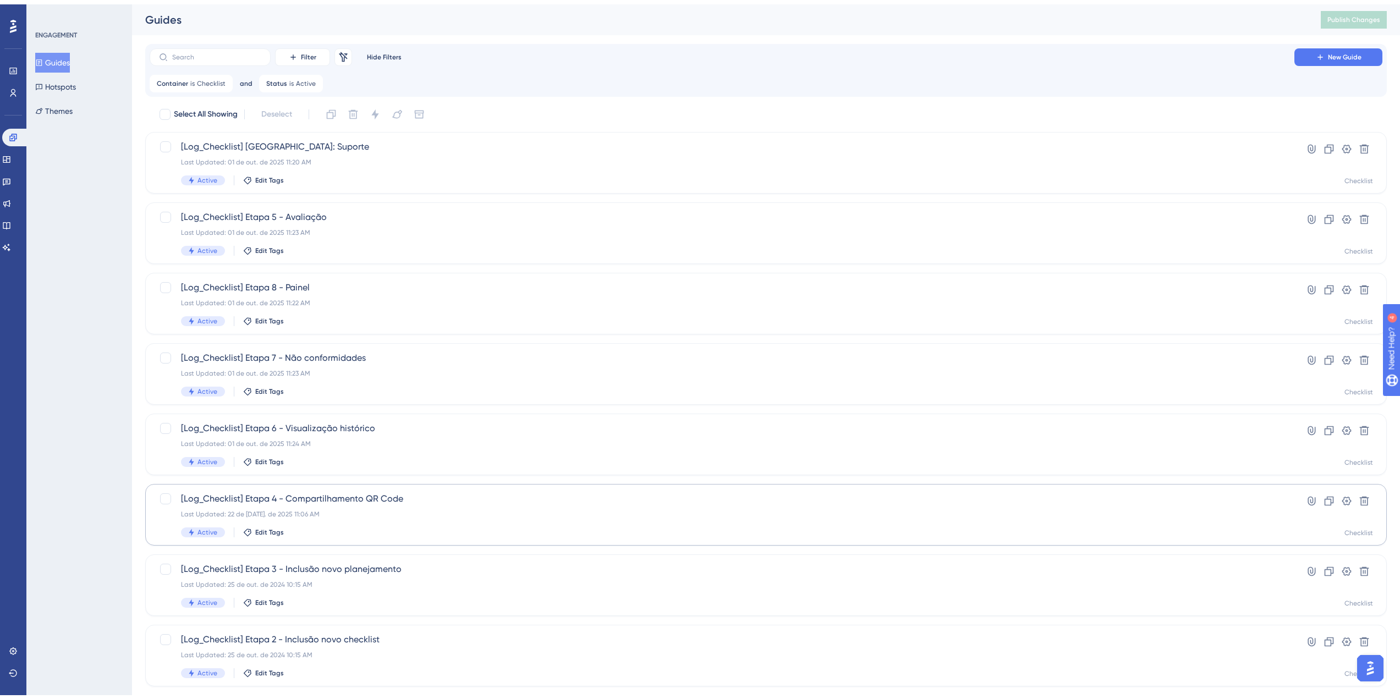
scroll to position [55, 0]
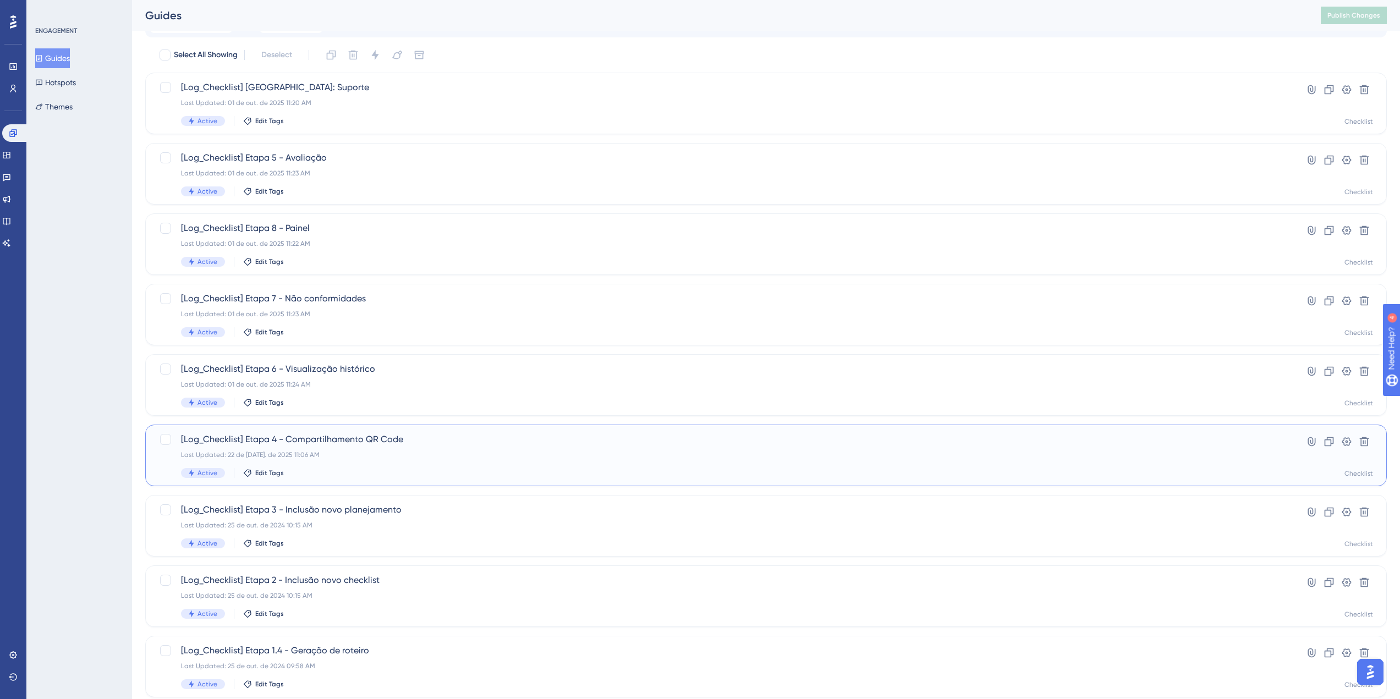
click at [416, 447] on div "[Log_Checklist] Etapa 4 - Compartilhamento QR Code Last Updated: 22 de [DATE]. …" at bounding box center [722, 455] width 1082 height 45
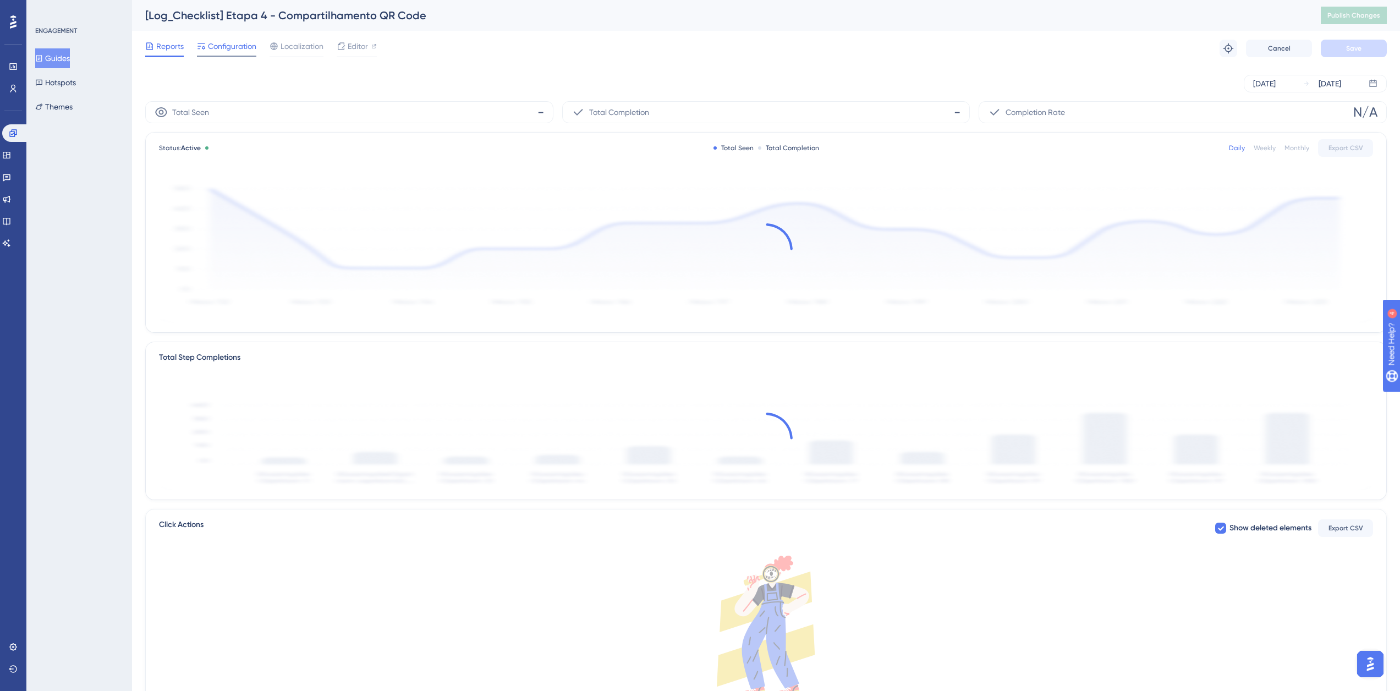
click at [230, 48] on span "Configuration" at bounding box center [232, 46] width 48 height 13
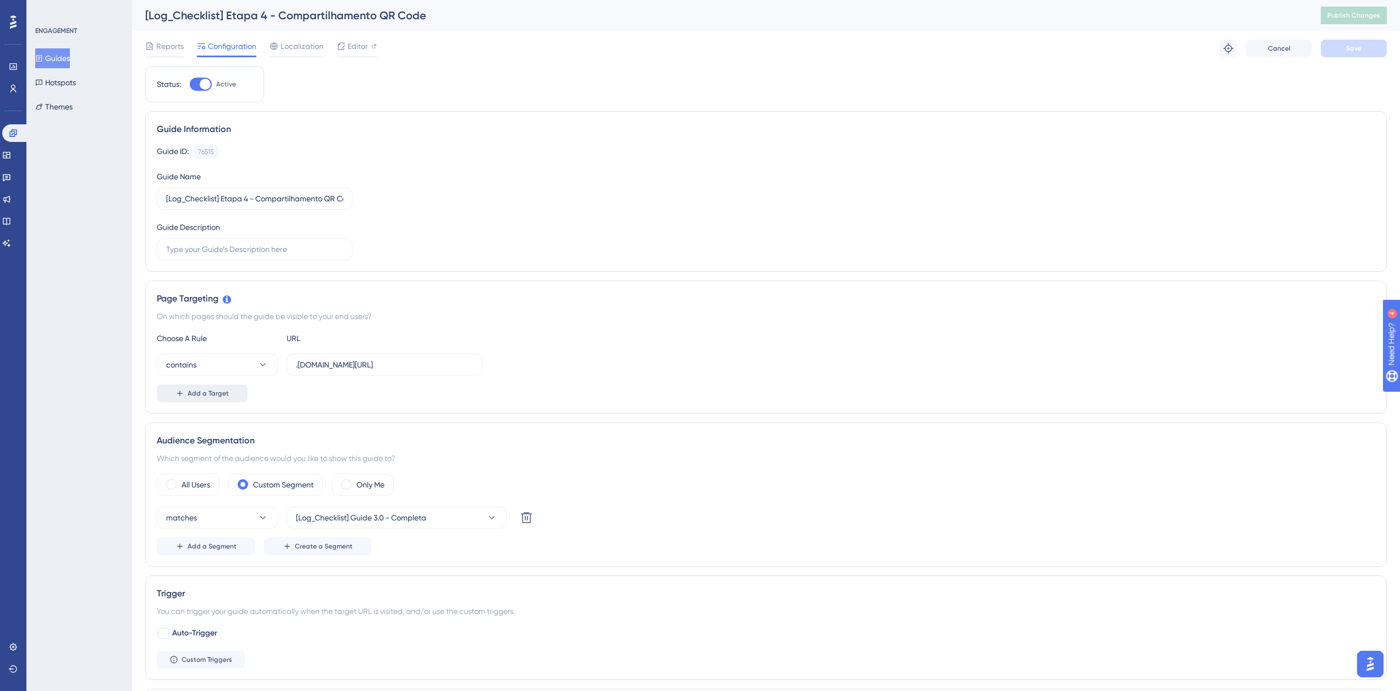
click at [213, 393] on span "Add a Target" at bounding box center [208, 393] width 41 height 9
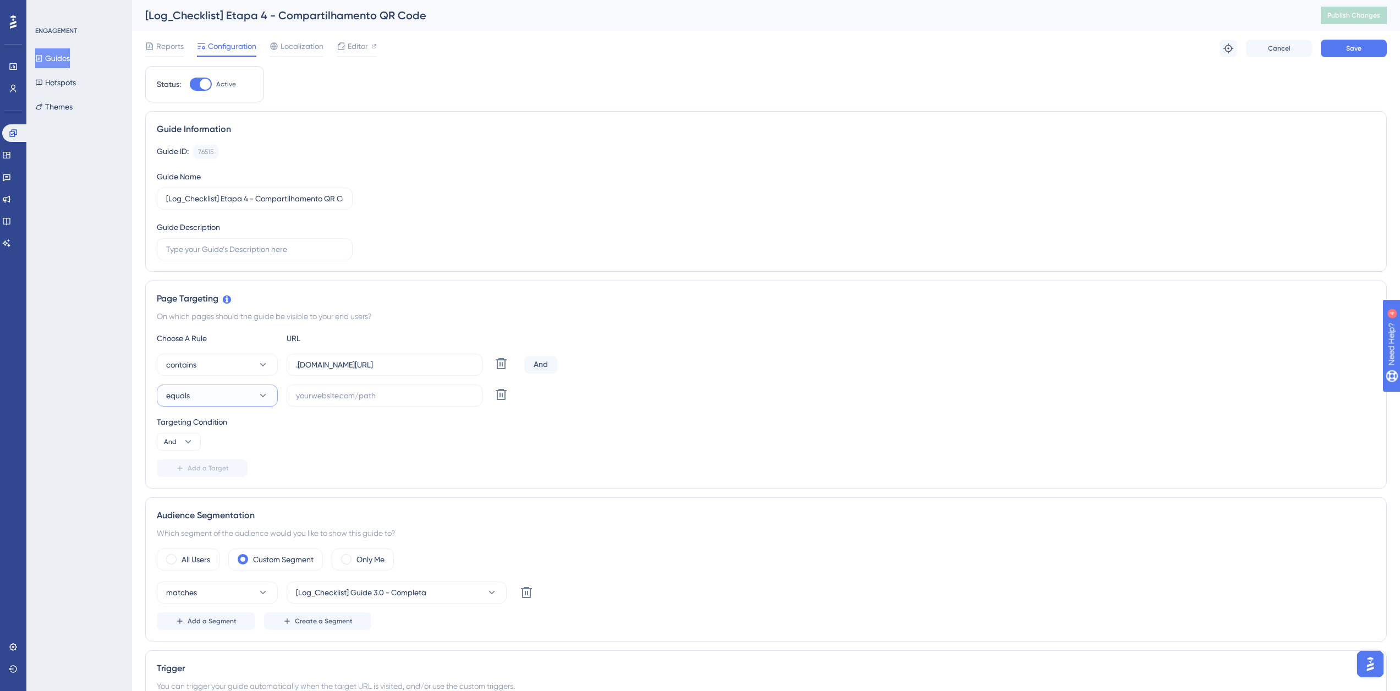
click at [214, 400] on button "equals" at bounding box center [217, 395] width 121 height 22
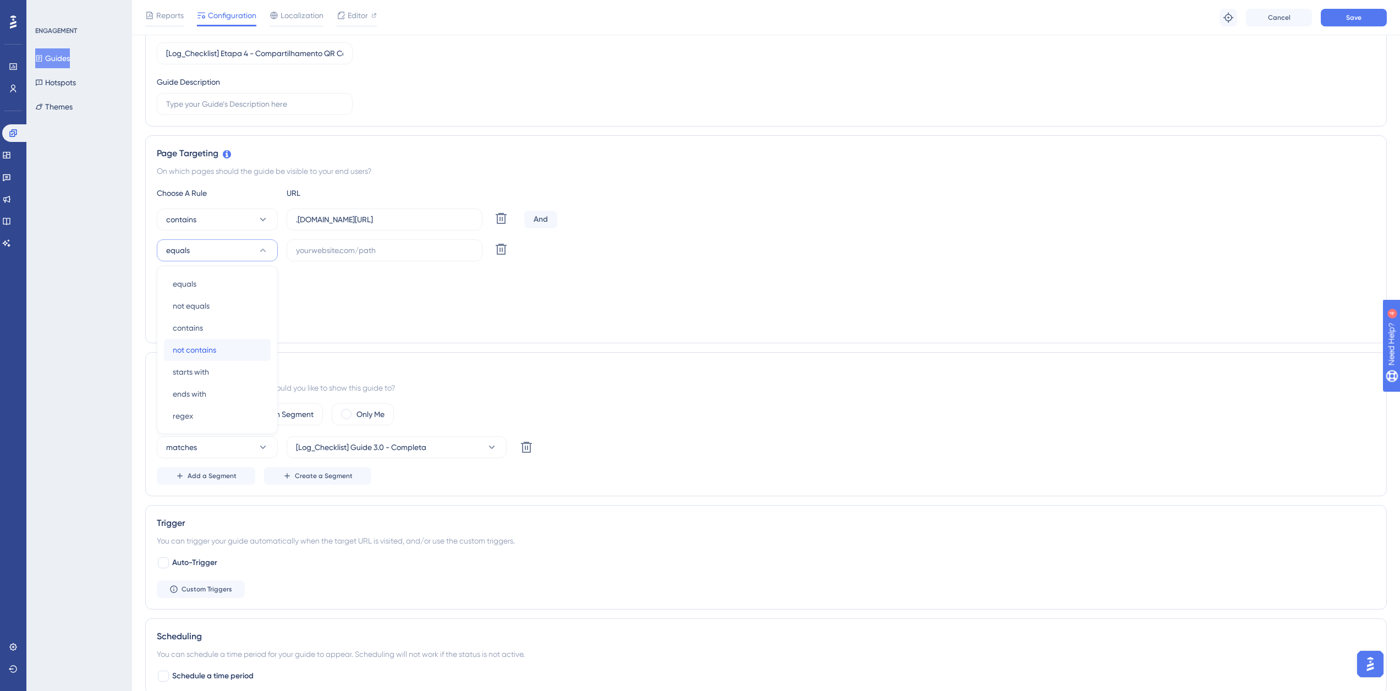
click at [239, 349] on div "not contains not contains" at bounding box center [217, 350] width 89 height 22
click at [188, 296] on icon at bounding box center [188, 296] width 11 height 11
click at [182, 356] on div "Or Or" at bounding box center [178, 350] width 21 height 22
click at [350, 246] on input "text" at bounding box center [384, 250] width 177 height 12
paste input "supply-monitoramento"
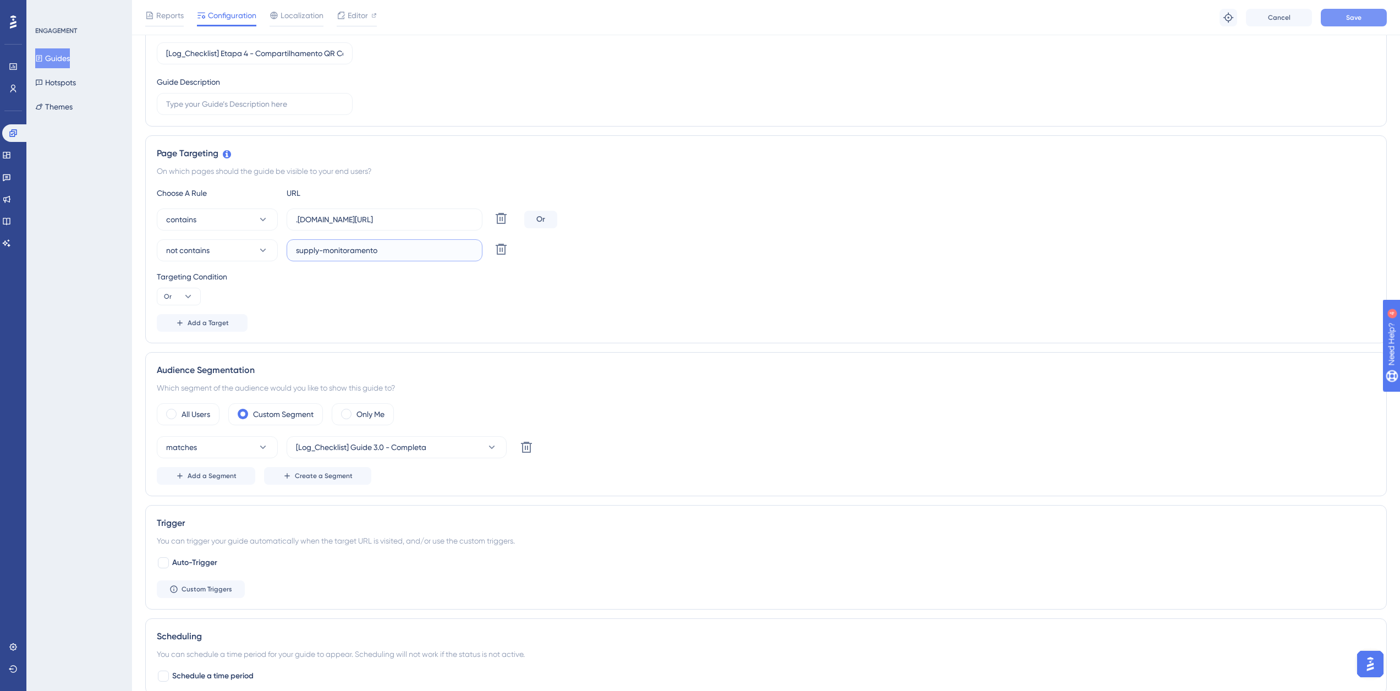
type input "supply-monitoramento"
click at [1351, 20] on span "Save" at bounding box center [1353, 17] width 15 height 9
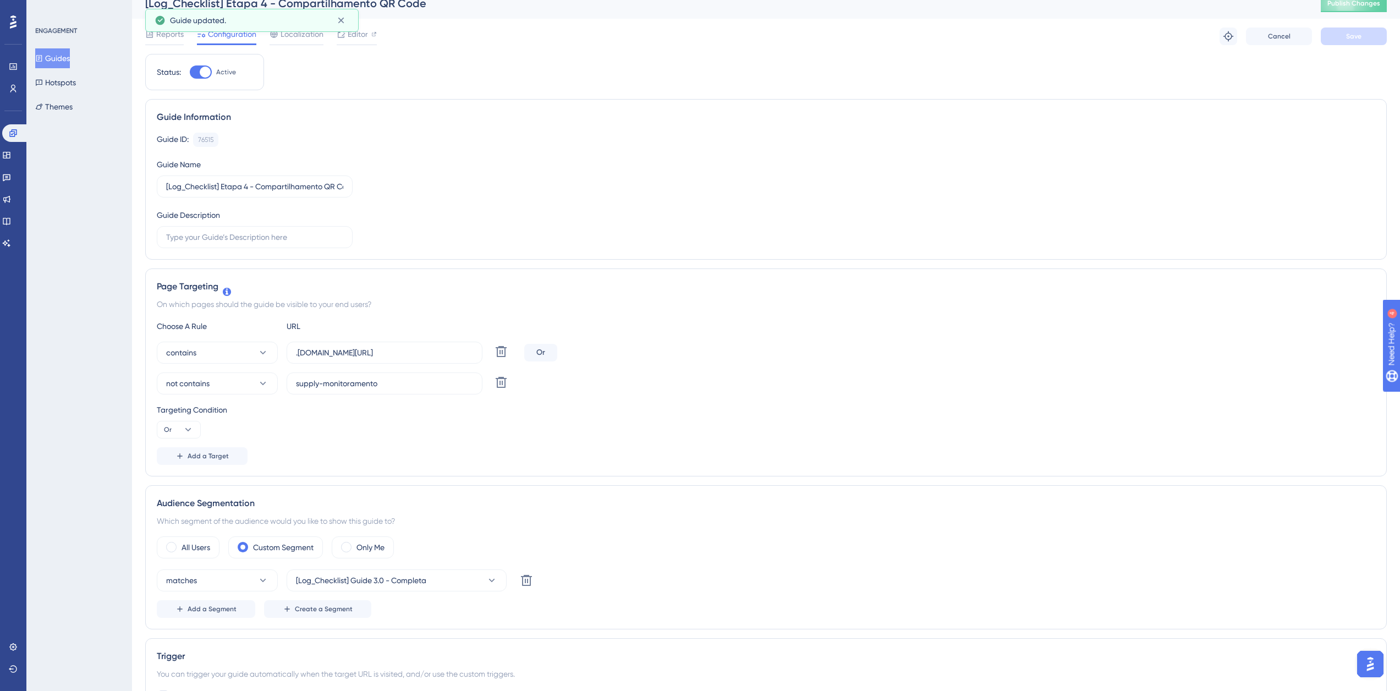
scroll to position [0, 0]
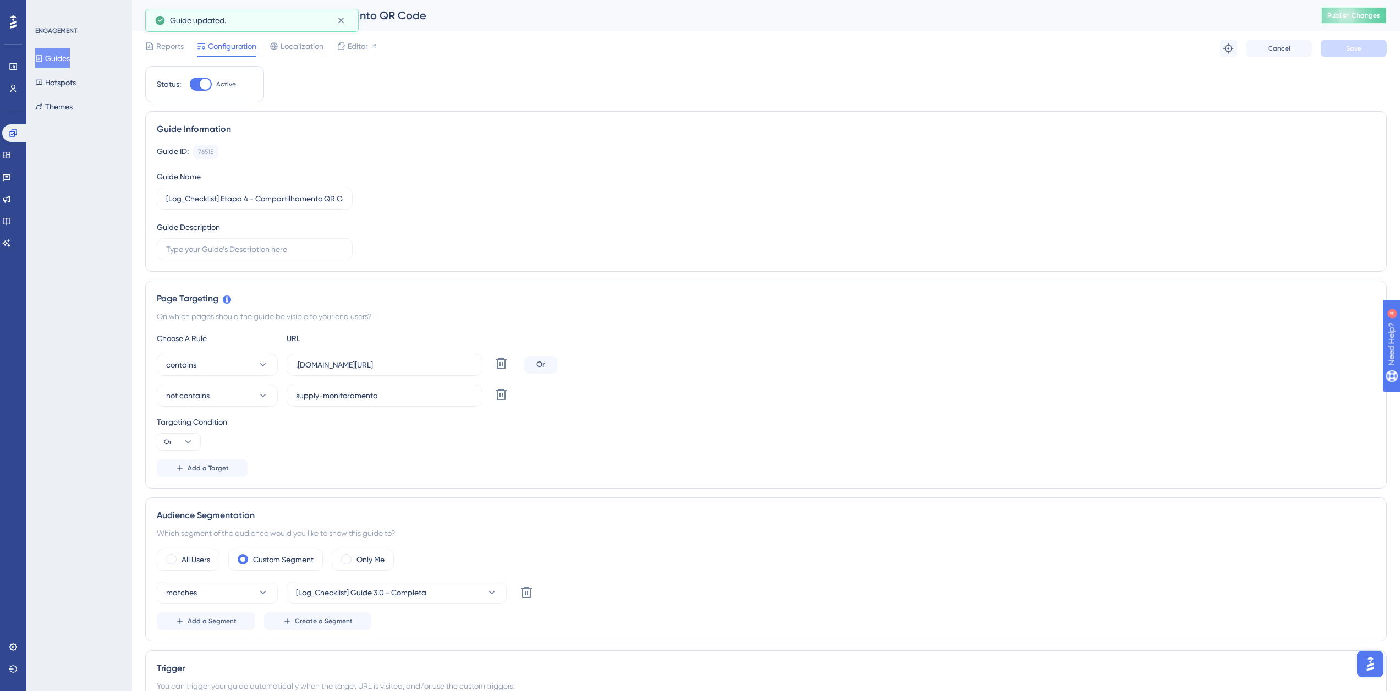
click at [1352, 20] on button "Publish Changes" at bounding box center [1354, 16] width 66 height 18
click at [68, 58] on button "Guides" at bounding box center [52, 58] width 35 height 20
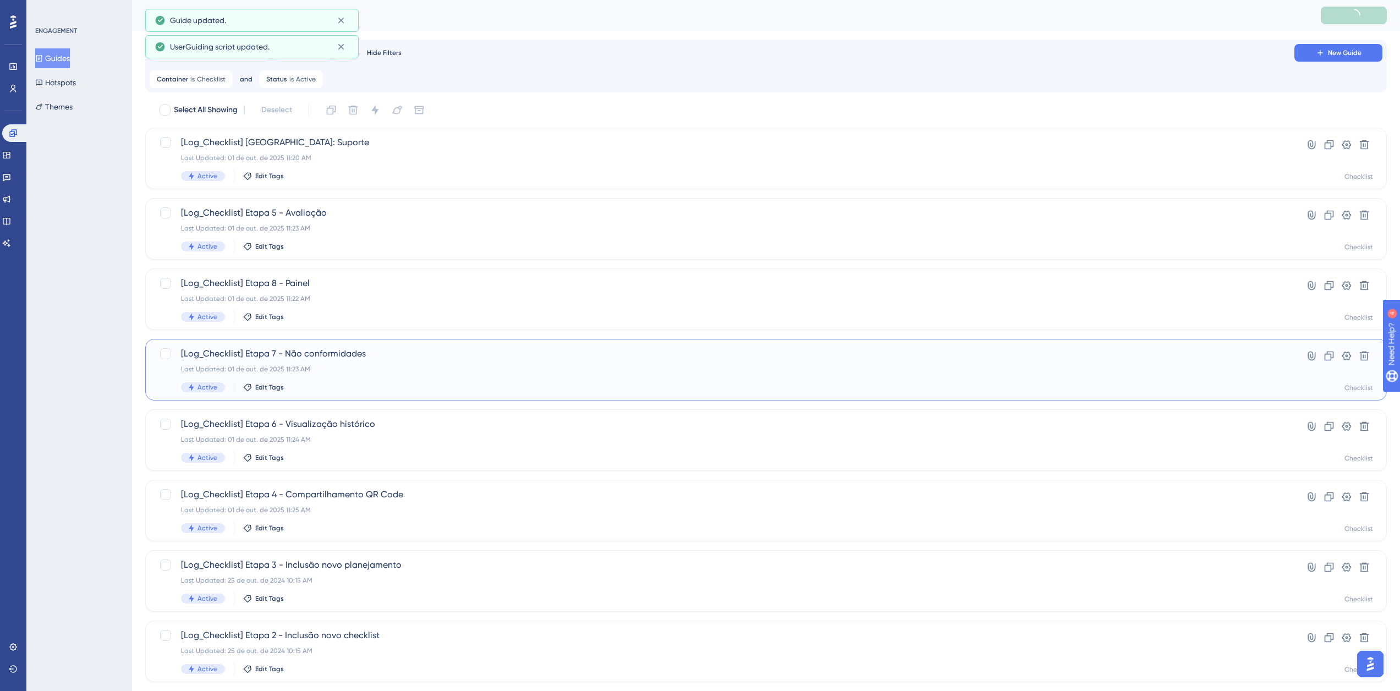
click at [300, 348] on span "[Log_Checklist] Etapa 7 - Não conformidades" at bounding box center [722, 353] width 1082 height 13
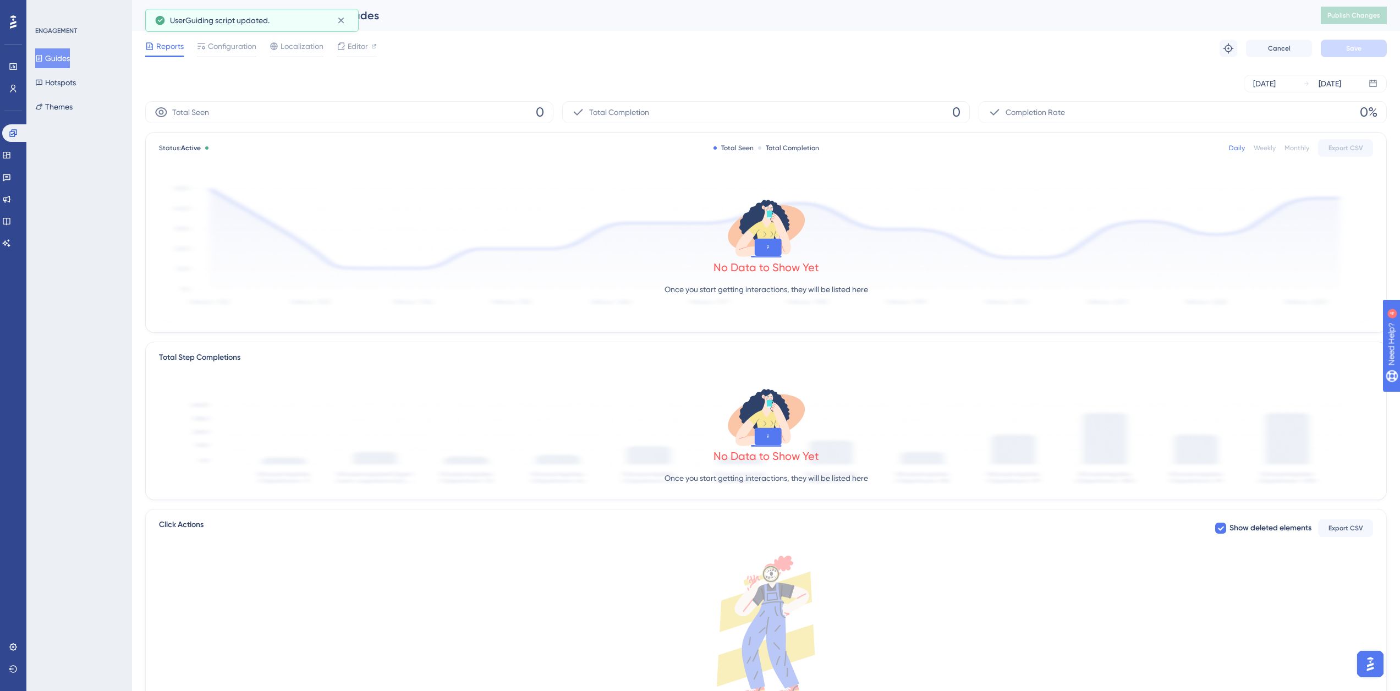
click at [219, 35] on div "Reports Configuration Localization Editor Troubleshoot Cancel Save" at bounding box center [765, 48] width 1241 height 35
click at [222, 46] on span "Configuration" at bounding box center [232, 46] width 48 height 13
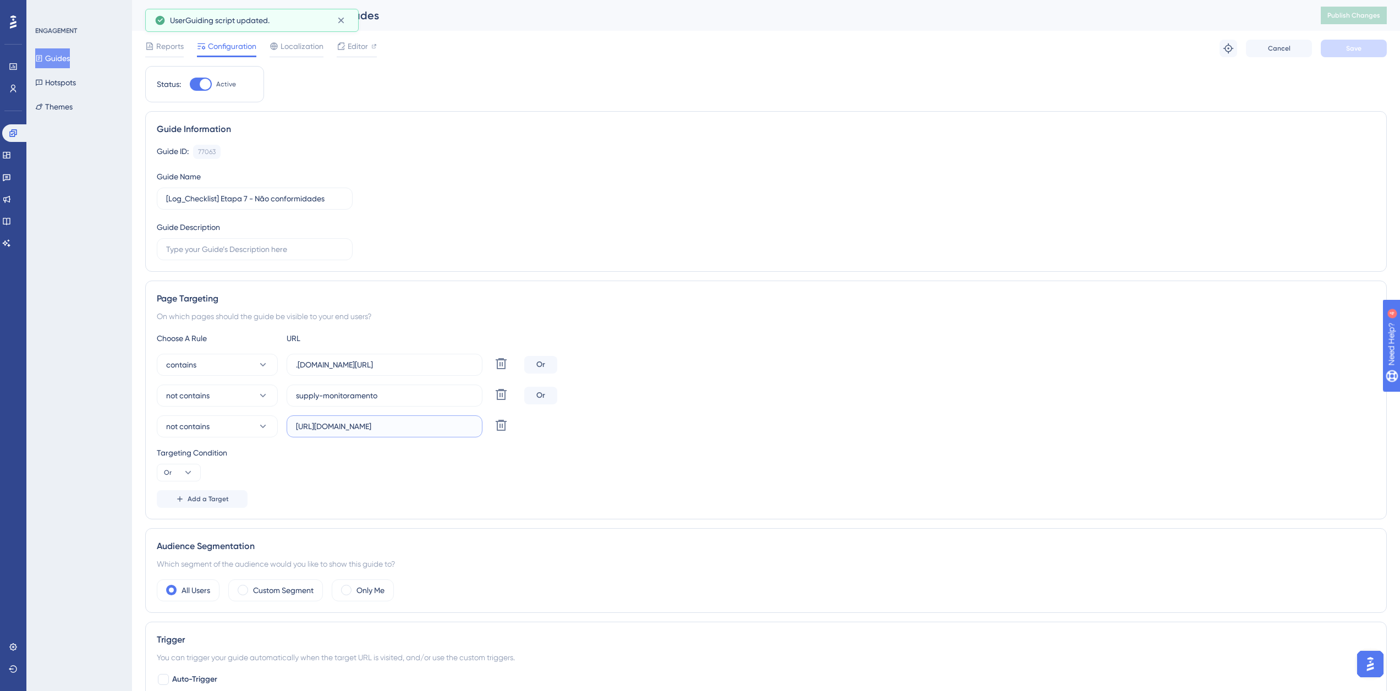
click at [334, 432] on input "[URL][DOMAIN_NAME]" at bounding box center [384, 426] width 177 height 12
click at [68, 56] on button "Guides" at bounding box center [52, 58] width 35 height 20
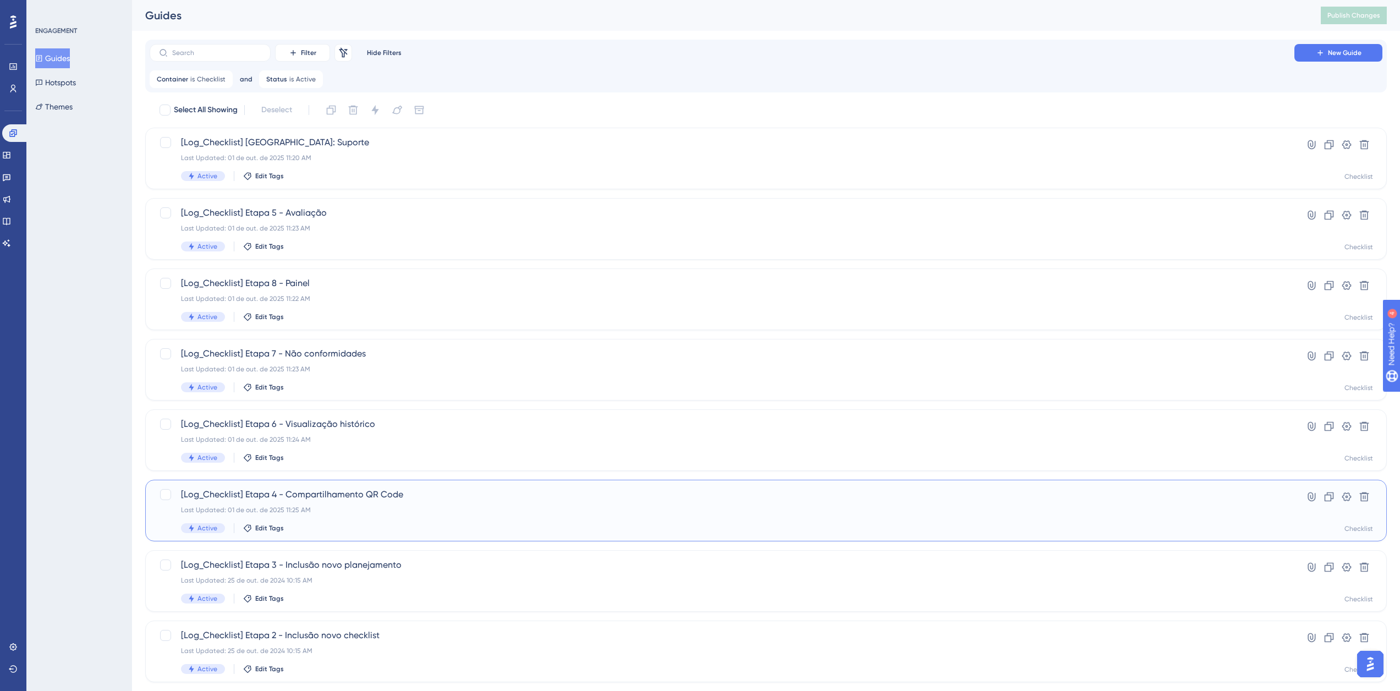
click at [386, 493] on span "[Log_Checklist] Etapa 4 - Compartilhamento QR Code" at bounding box center [722, 494] width 1082 height 13
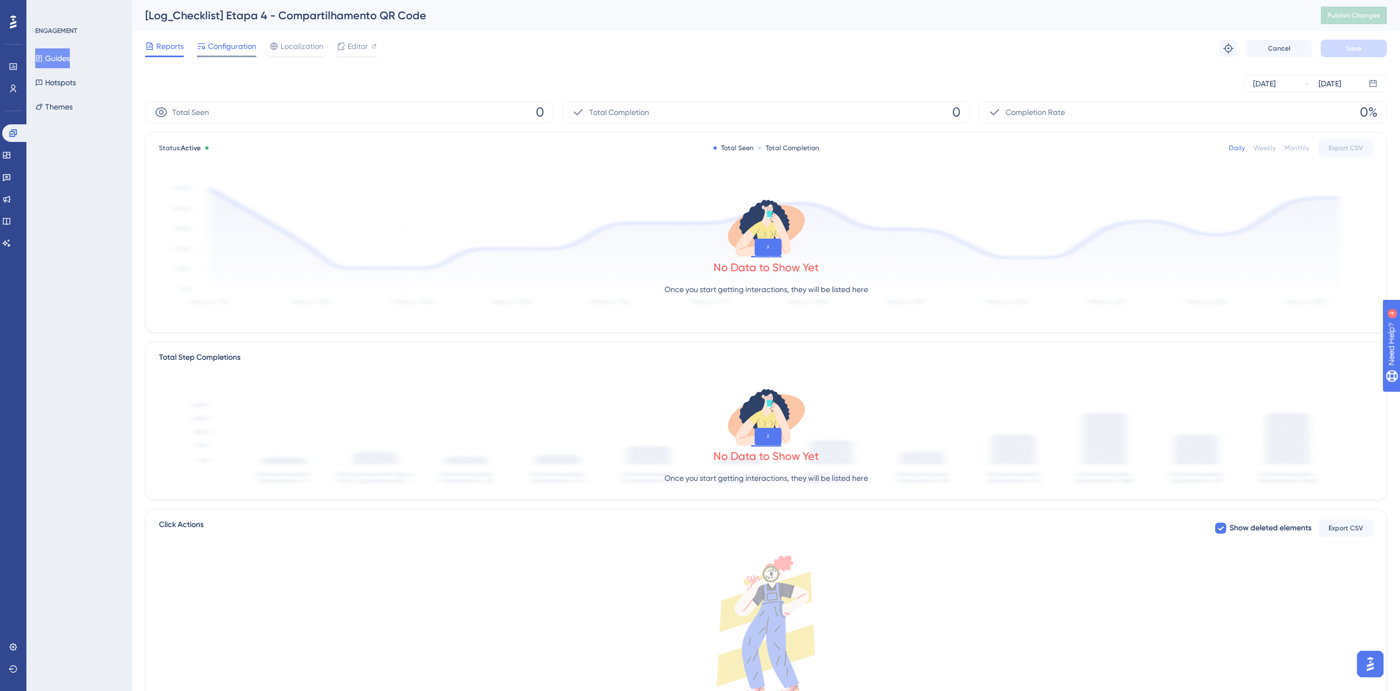
click at [238, 47] on span "Configuration" at bounding box center [232, 46] width 48 height 13
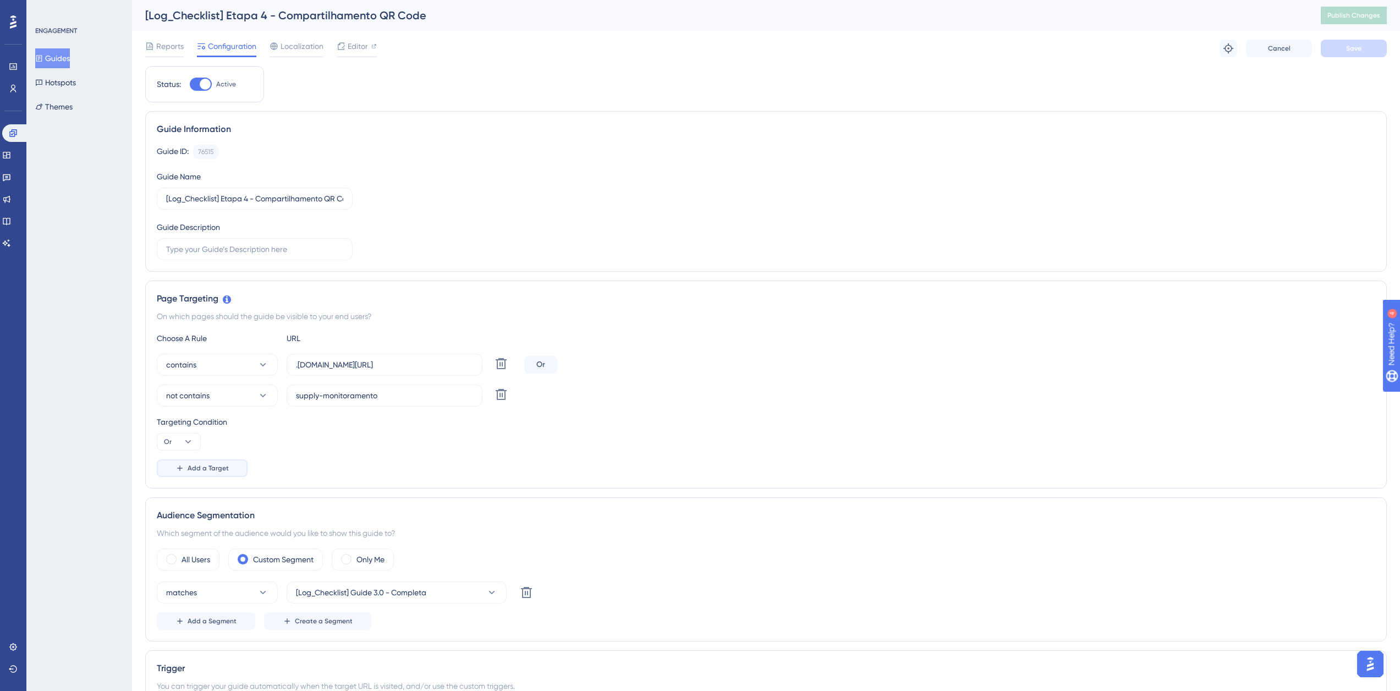
click at [196, 467] on span "Add a Target" at bounding box center [208, 468] width 41 height 9
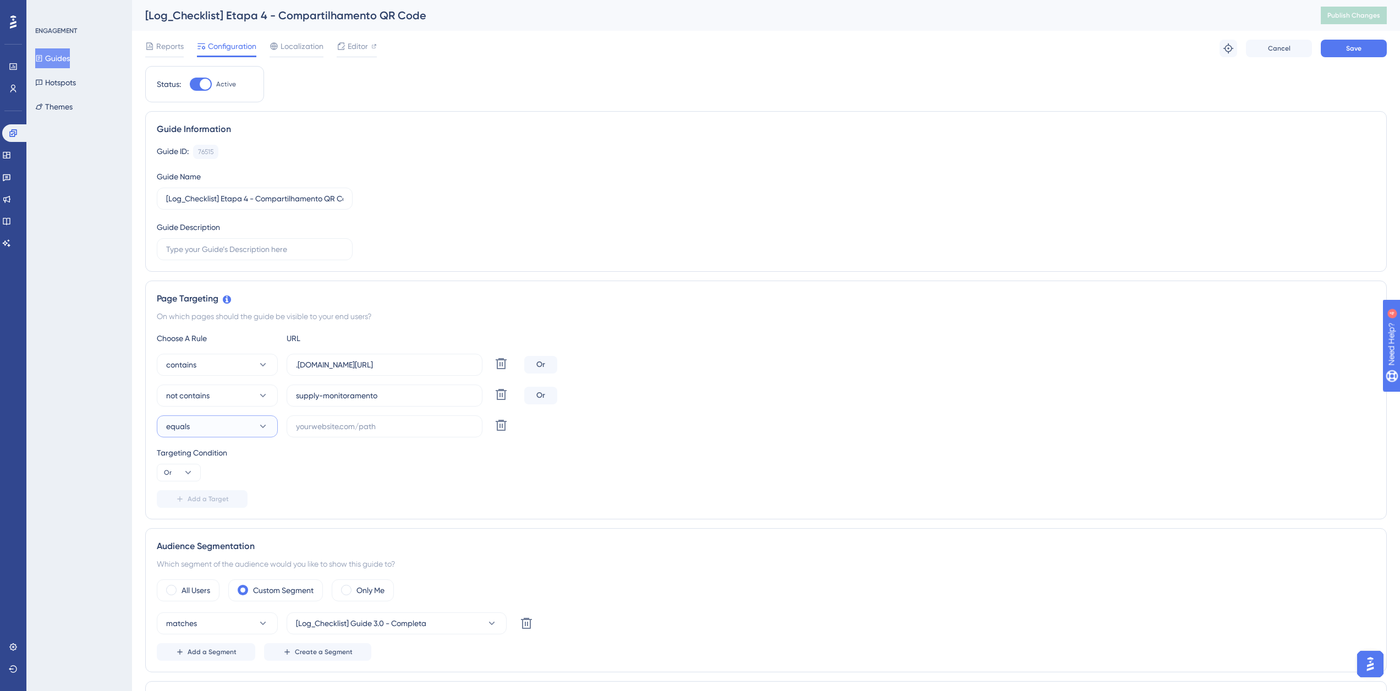
click at [222, 428] on button "equals" at bounding box center [217, 426] width 121 height 22
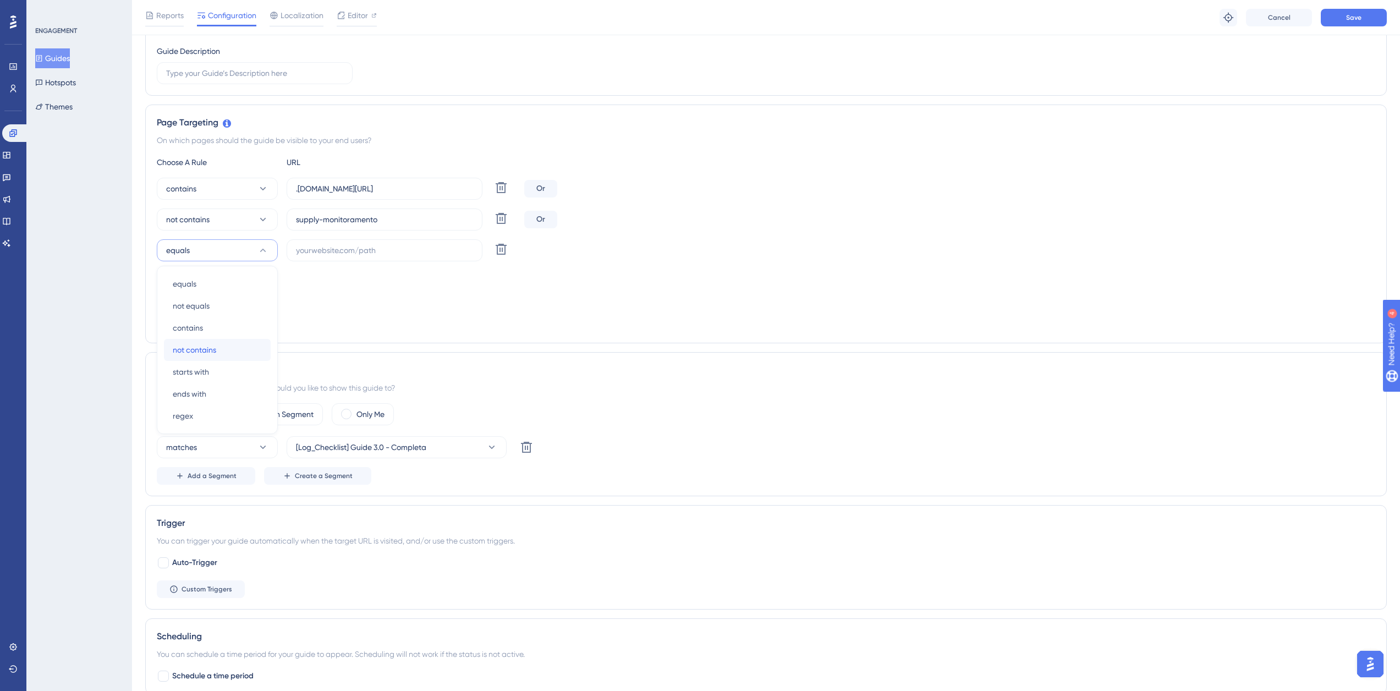
click at [226, 353] on div "not contains not contains" at bounding box center [217, 350] width 89 height 22
click at [361, 252] on input "text" at bounding box center [384, 250] width 177 height 12
paste input "[URL][DOMAIN_NAME]"
type input "[URL][DOMAIN_NAME]"
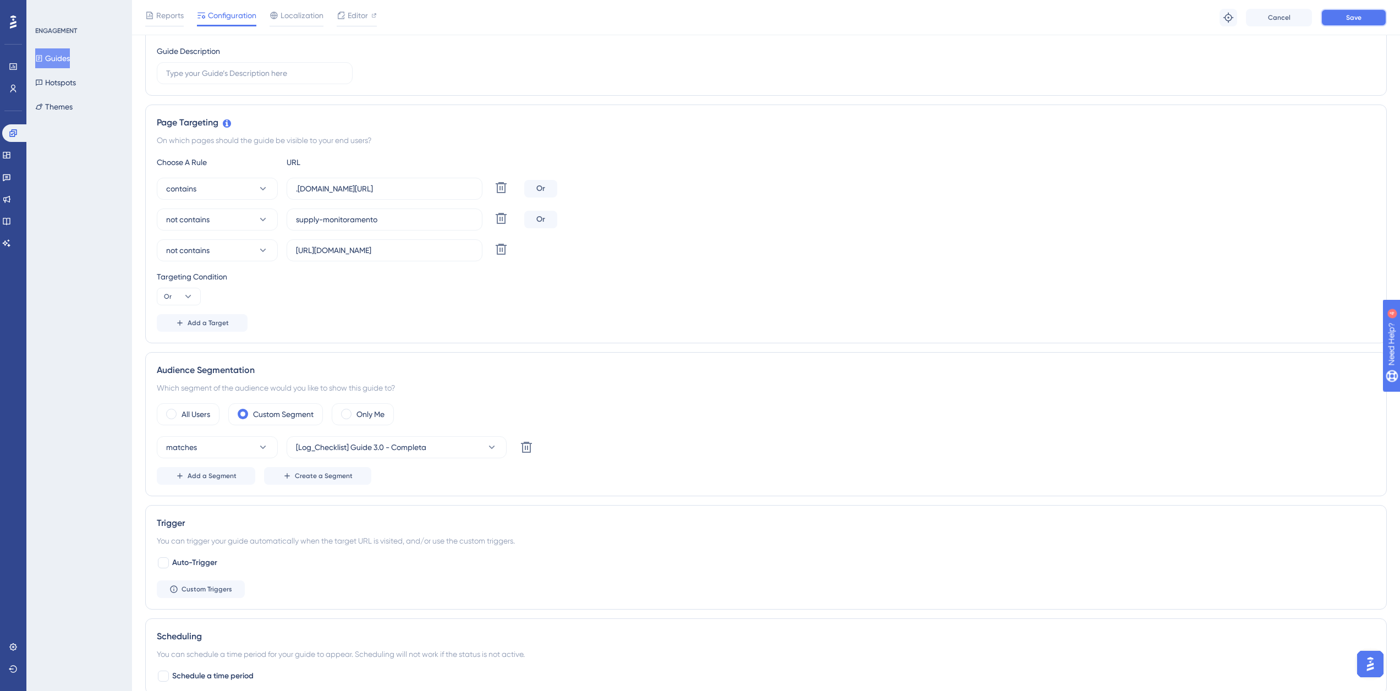
click at [1340, 12] on button "Save" at bounding box center [1354, 18] width 66 height 18
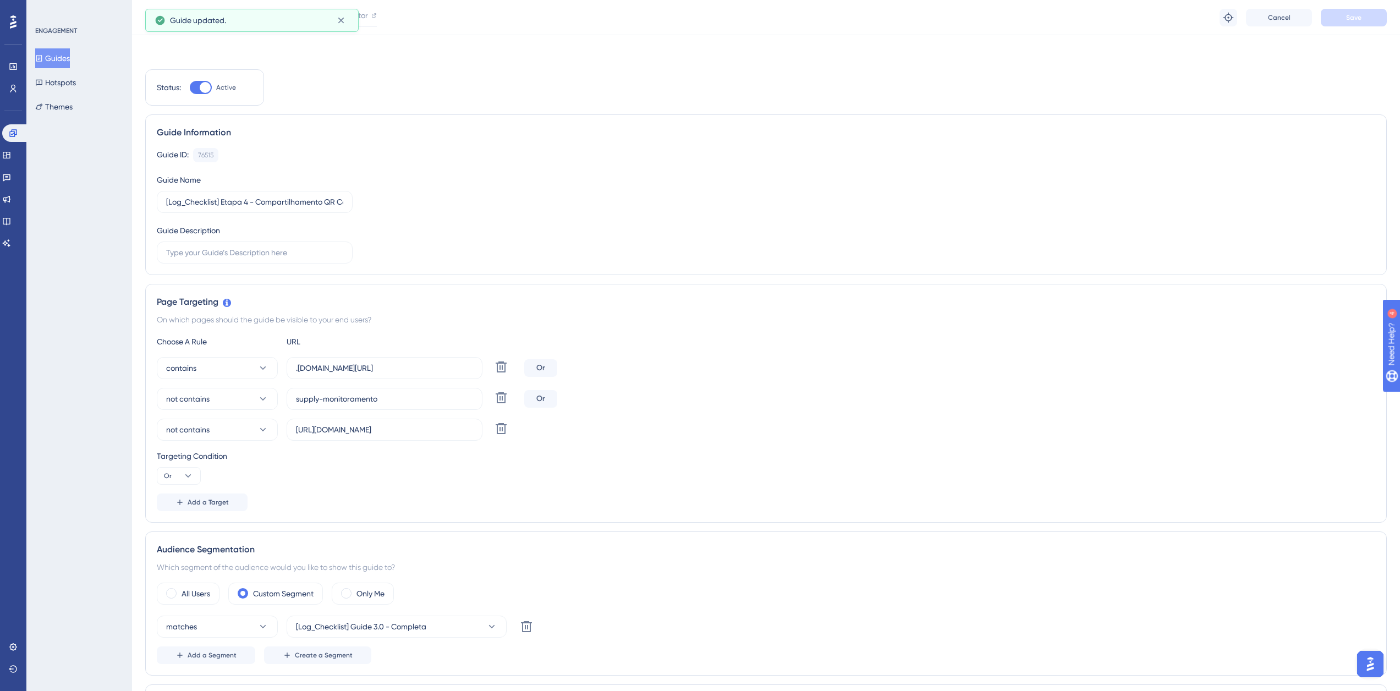
scroll to position [0, 0]
click at [1339, 10] on button "Publish Changes" at bounding box center [1354, 16] width 66 height 18
click at [61, 62] on button "Guides" at bounding box center [52, 58] width 35 height 20
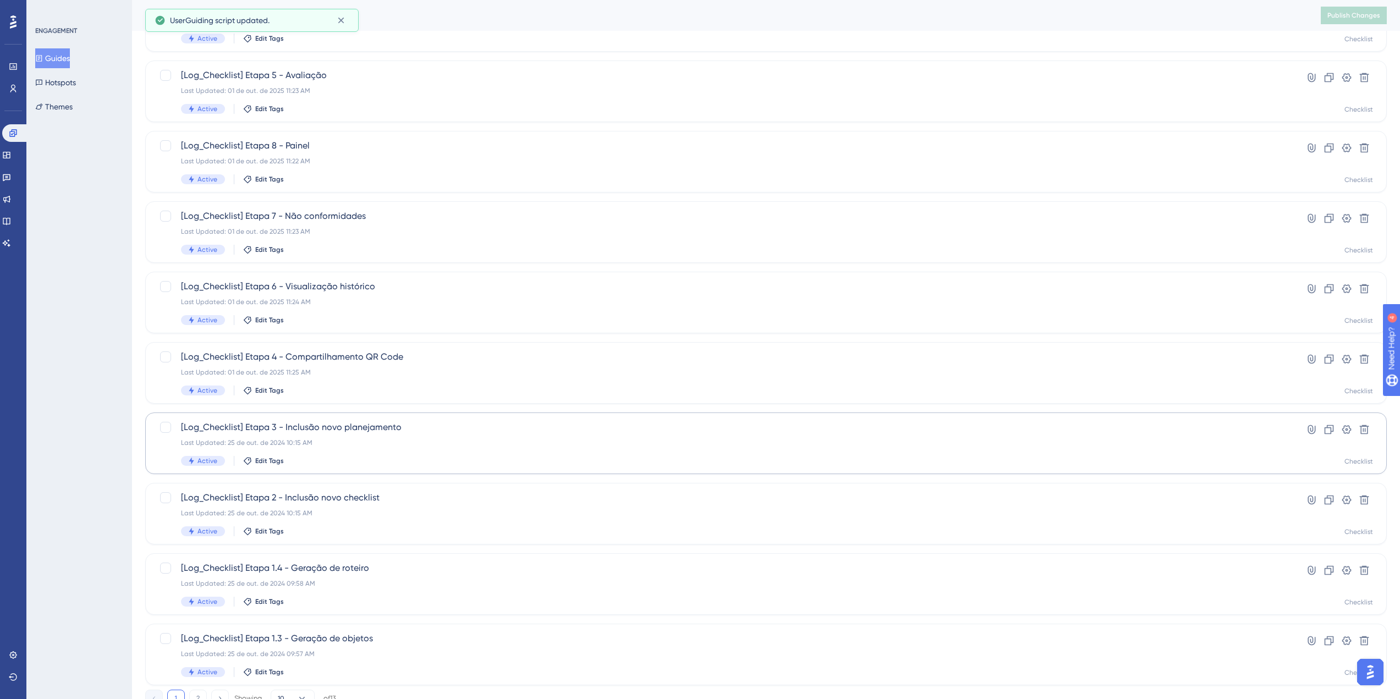
scroll to position [165, 0]
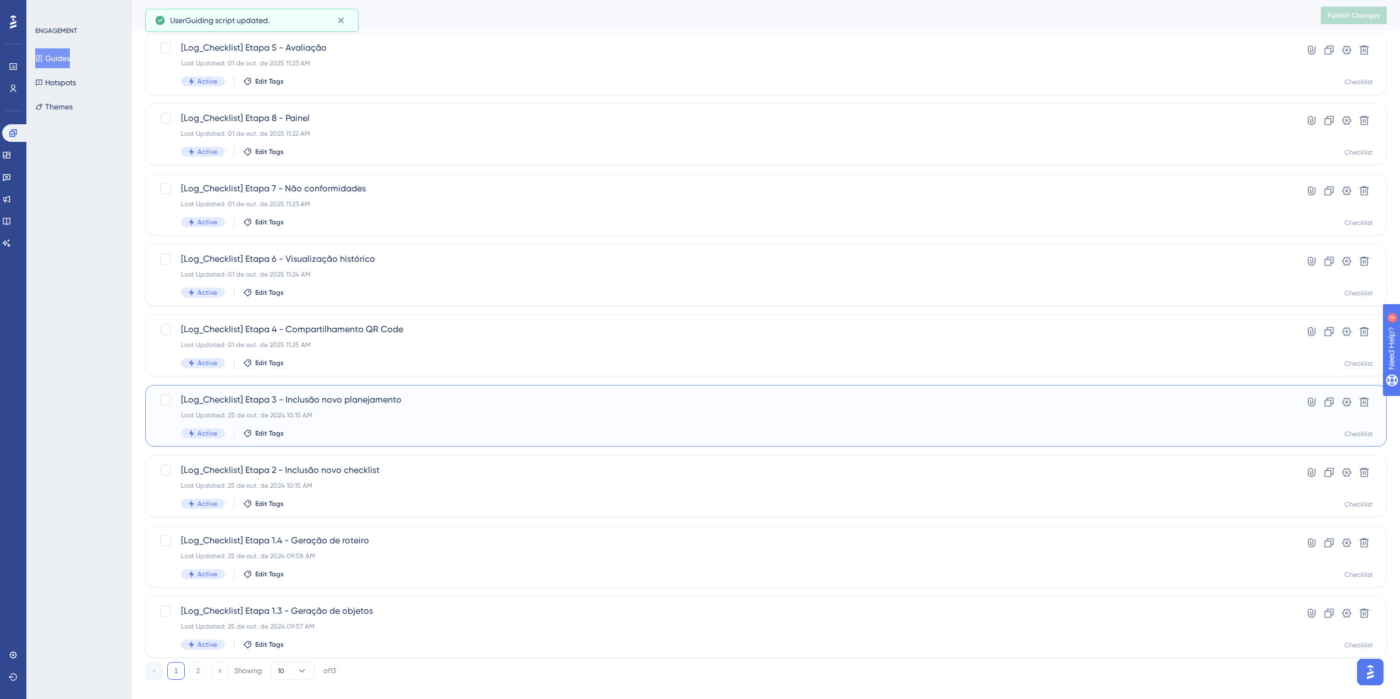
click at [420, 406] on span "[Log_Checklist] Etapa 3 - Inclusão novo planejamento" at bounding box center [722, 399] width 1082 height 13
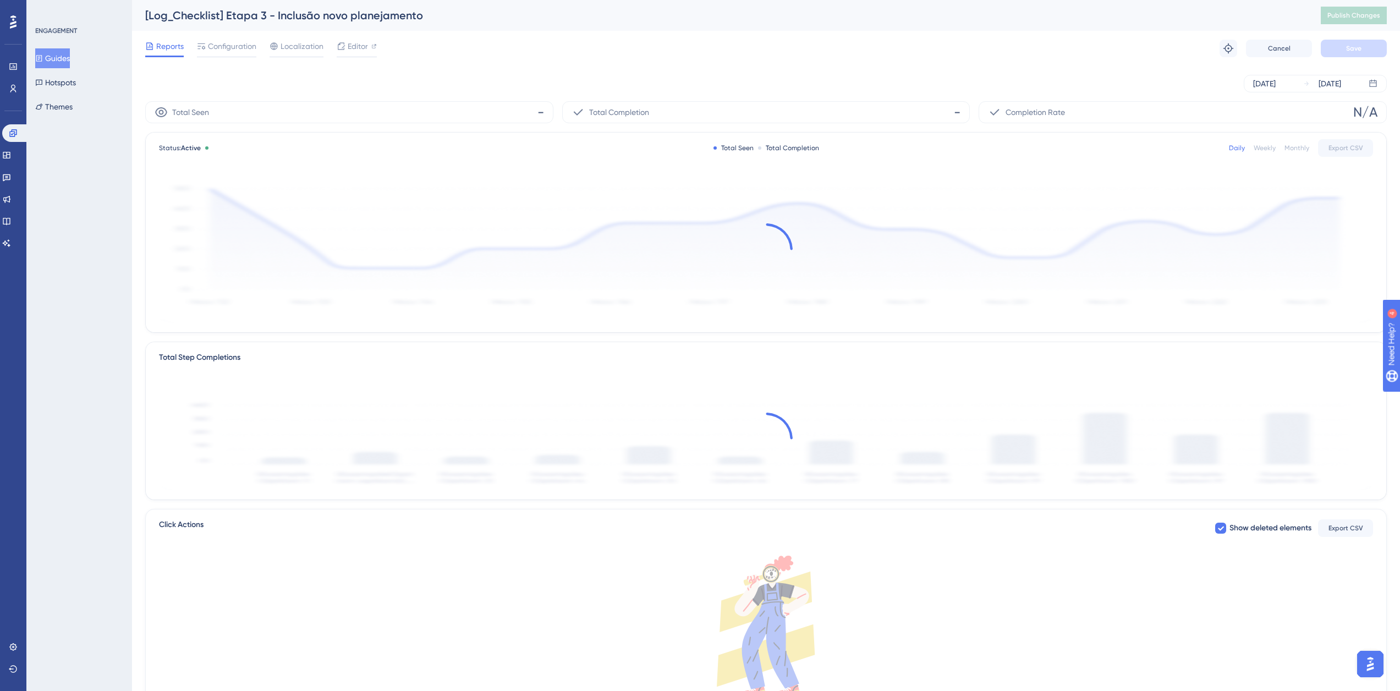
click at [218, 46] on span "Configuration" at bounding box center [232, 46] width 48 height 13
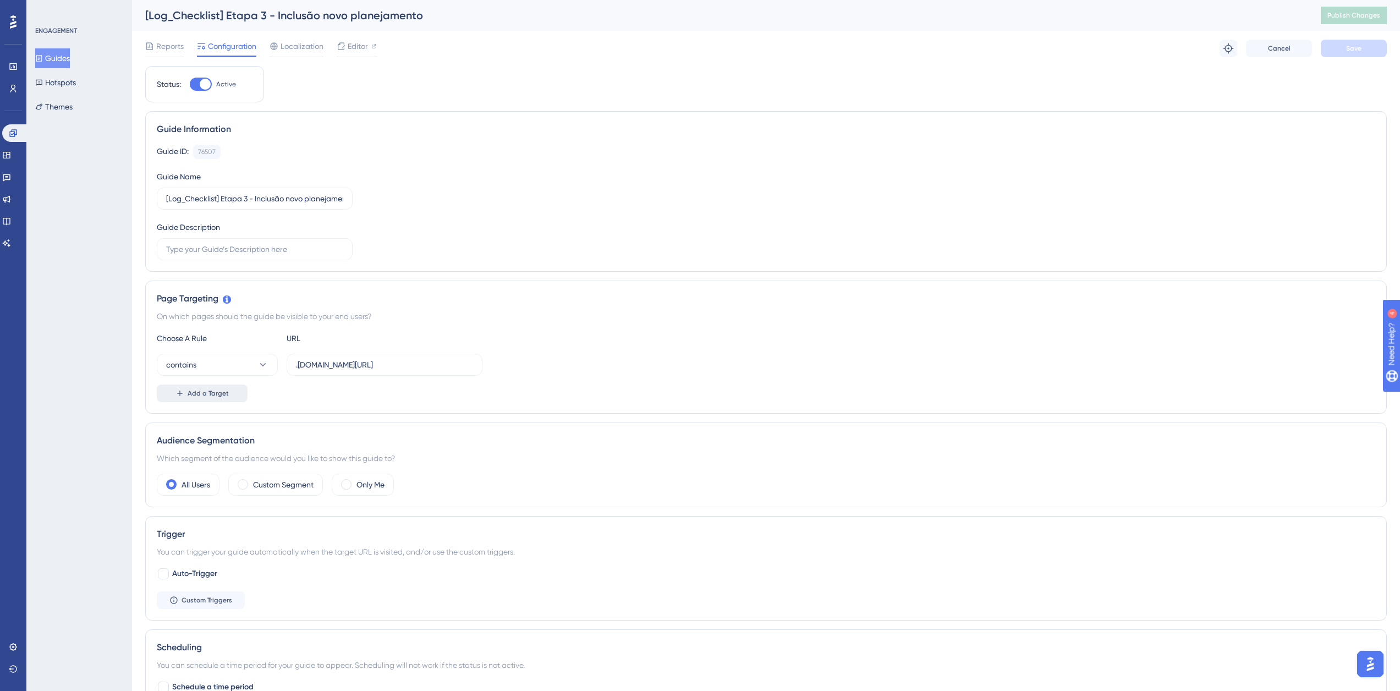
click at [204, 389] on span "Add a Target" at bounding box center [208, 393] width 41 height 9
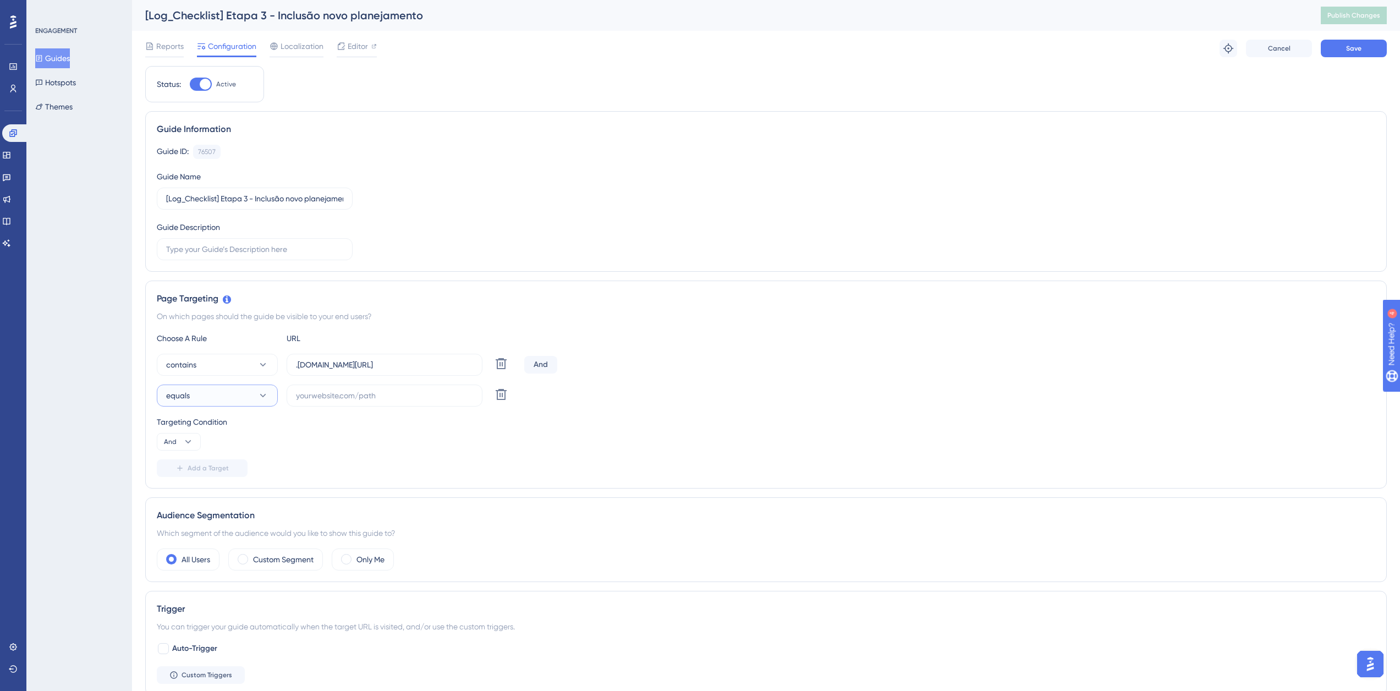
click at [207, 394] on button "equals" at bounding box center [217, 395] width 121 height 22
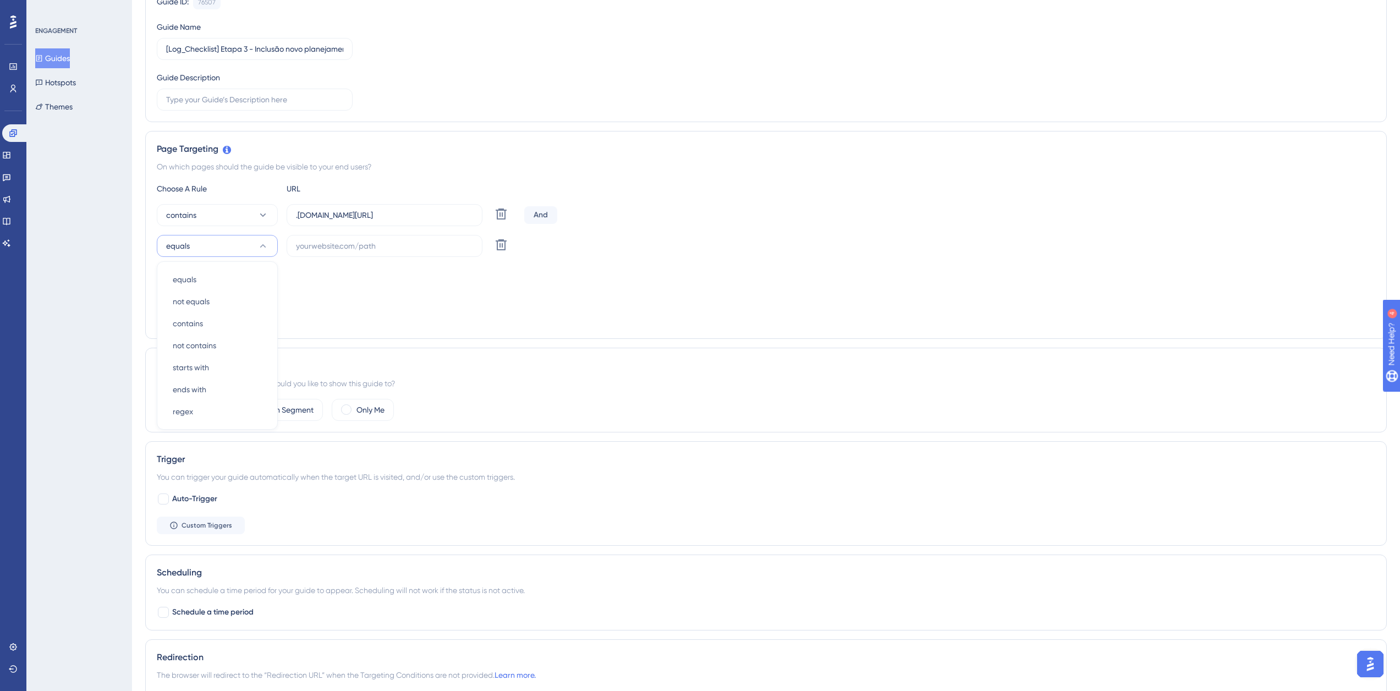
click at [212, 494] on span "Auto-Trigger" at bounding box center [194, 498] width 45 height 13
checkbox input "true"
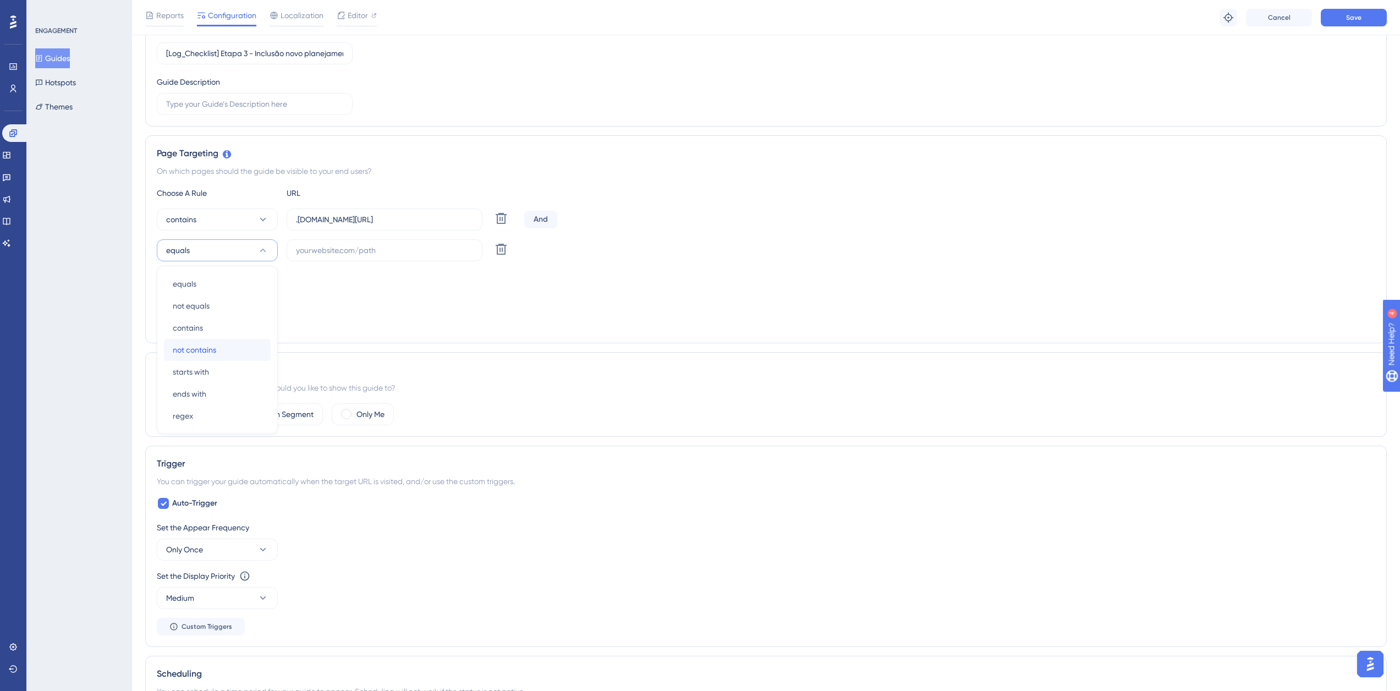
click at [215, 351] on span "not contains" at bounding box center [194, 349] width 43 height 13
click at [167, 299] on span "And" at bounding box center [170, 296] width 13 height 9
click at [184, 350] on div "Or Or" at bounding box center [178, 350] width 21 height 22
click at [299, 251] on input "text" at bounding box center [384, 250] width 177 height 12
paste input "[URL][DOMAIN_NAME]"
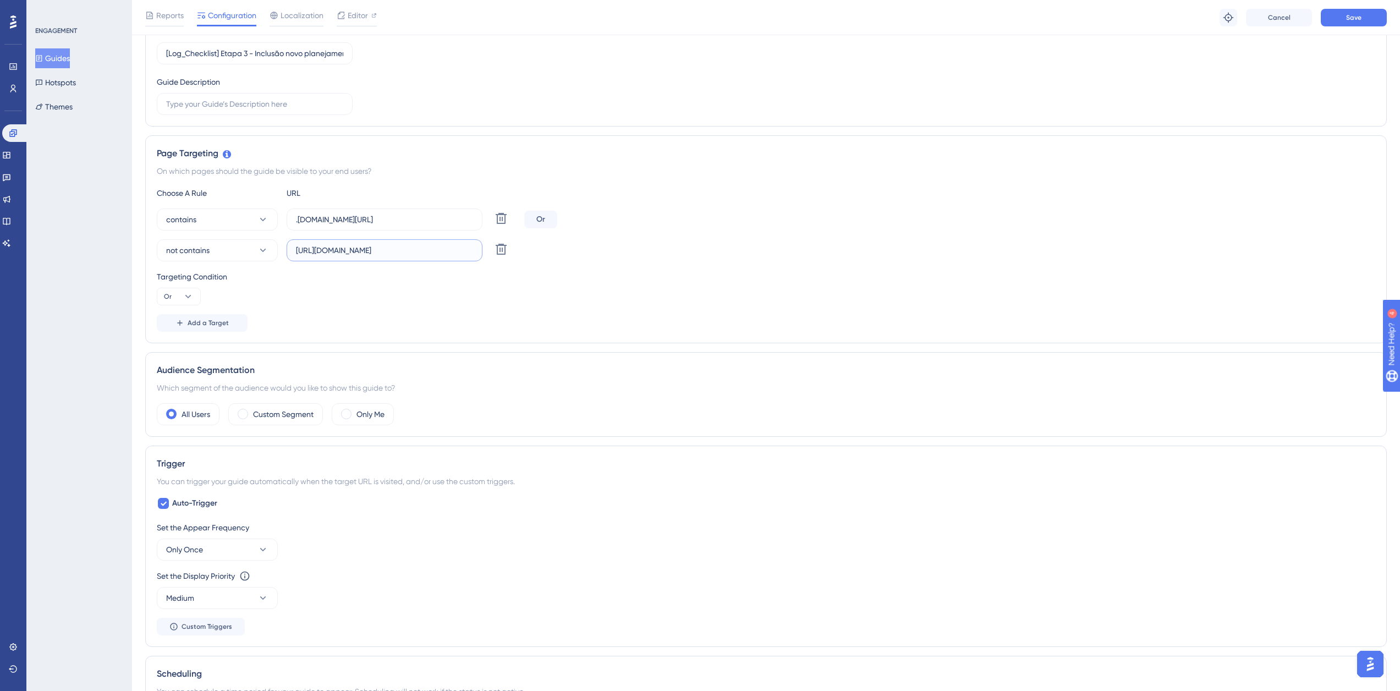
scroll to position [0, 40]
type input "[URL][DOMAIN_NAME]"
click at [1356, 19] on span "Save" at bounding box center [1353, 17] width 15 height 9
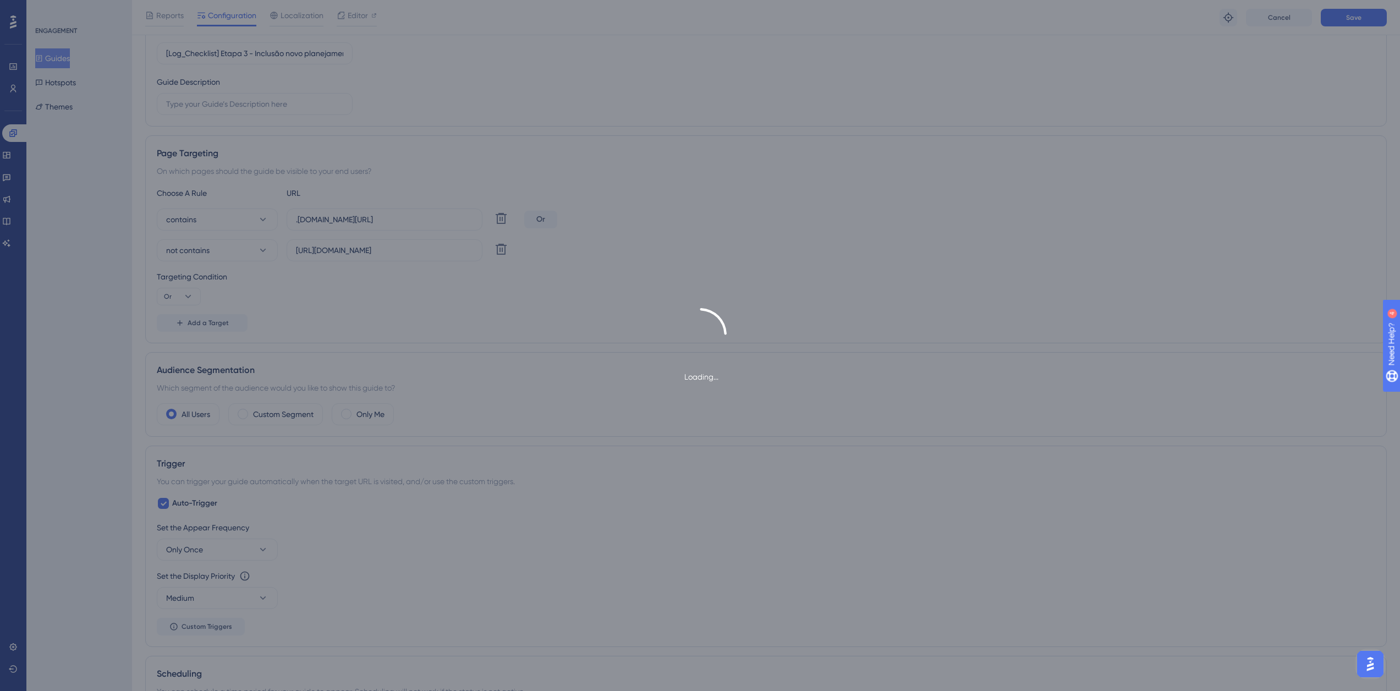
scroll to position [0, 0]
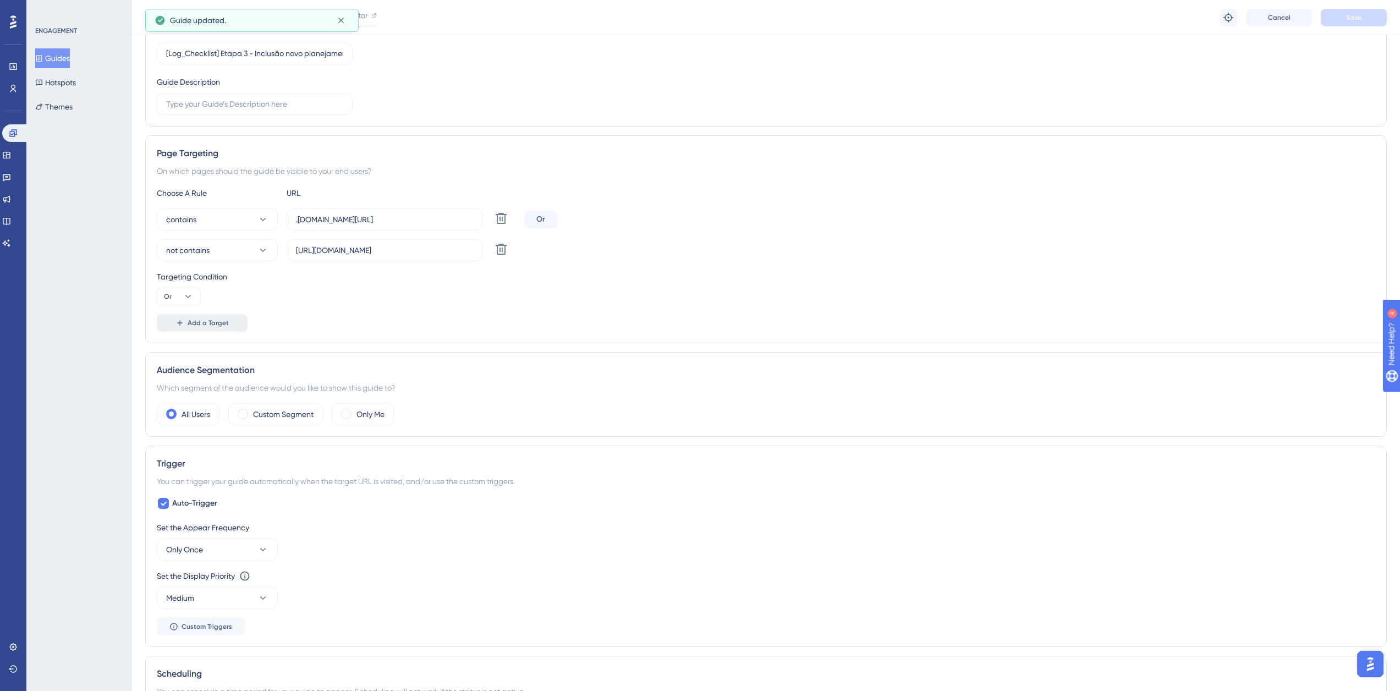
click at [188, 318] on button "Add a Target" at bounding box center [202, 323] width 91 height 18
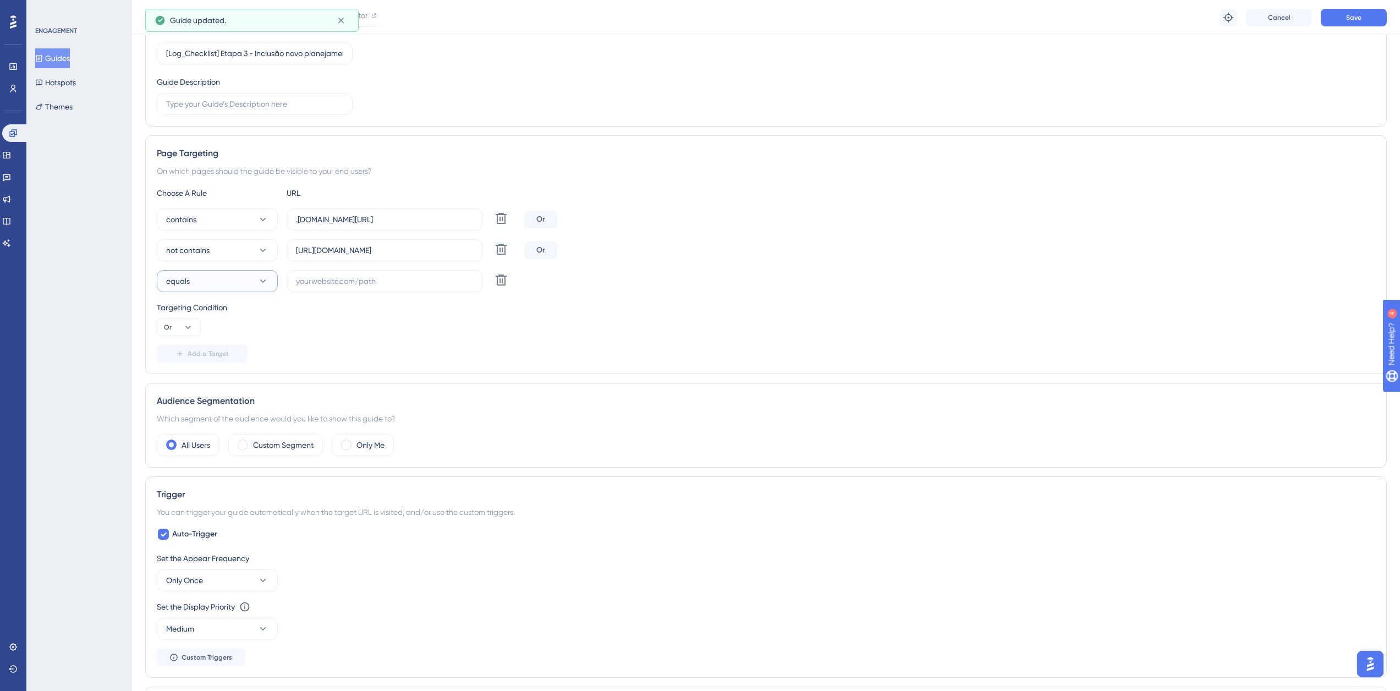
click at [211, 283] on button "equals" at bounding box center [217, 281] width 121 height 22
click at [208, 380] on span "not contains" at bounding box center [194, 380] width 43 height 13
click at [298, 246] on input "[URL][DOMAIN_NAME]" at bounding box center [384, 250] width 177 height 12
drag, startPoint x: 324, startPoint y: 254, endPoint x: 332, endPoint y: 254, distance: 7.7
click at [332, 254] on input "[URL][DOMAIN_NAME]" at bounding box center [384, 250] width 177 height 12
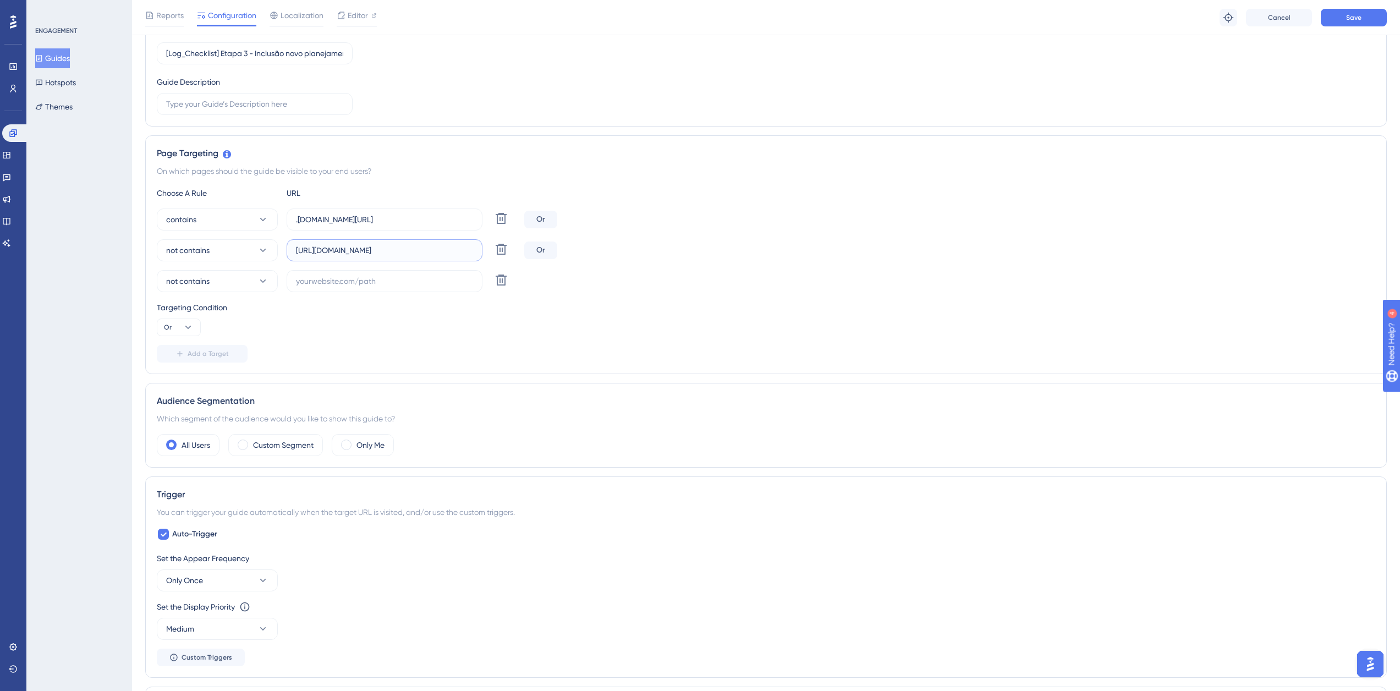
click at [332, 250] on input "[URL][DOMAIN_NAME]" at bounding box center [384, 250] width 177 height 12
drag, startPoint x: 325, startPoint y: 251, endPoint x: 408, endPoint y: 264, distance: 84.0
click at [408, 264] on div "contains .[DOMAIN_NAME][URL] Delete Or not contains [URL][DOMAIN_NAME] Delete O…" at bounding box center [766, 250] width 1218 height 84
click at [356, 283] on input "text" at bounding box center [384, 281] width 177 height 12
paste input "supply-monitoramento"
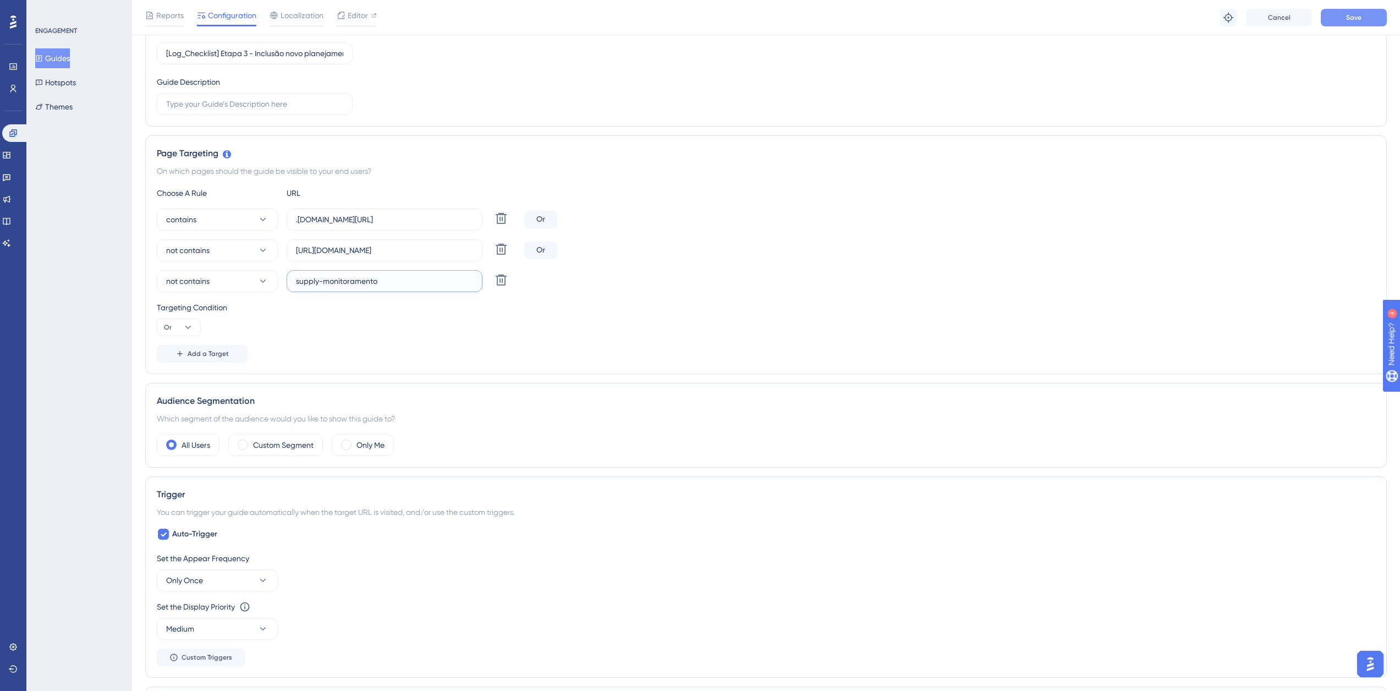
type input "supply-monitoramento"
click at [1361, 21] on span "Save" at bounding box center [1353, 17] width 15 height 9
click at [377, 254] on input "[URL][DOMAIN_NAME]" at bounding box center [384, 250] width 177 height 12
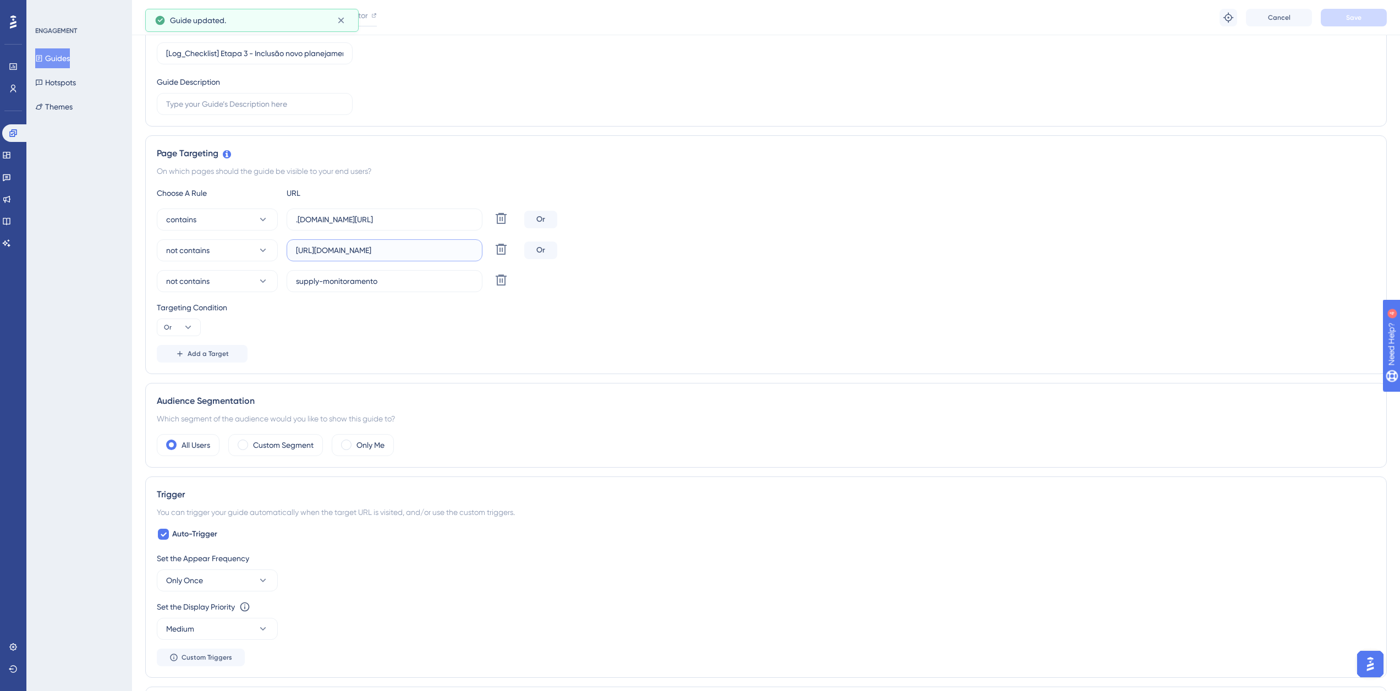
click at [377, 254] on input "[URL][DOMAIN_NAME]" at bounding box center [384, 250] width 177 height 12
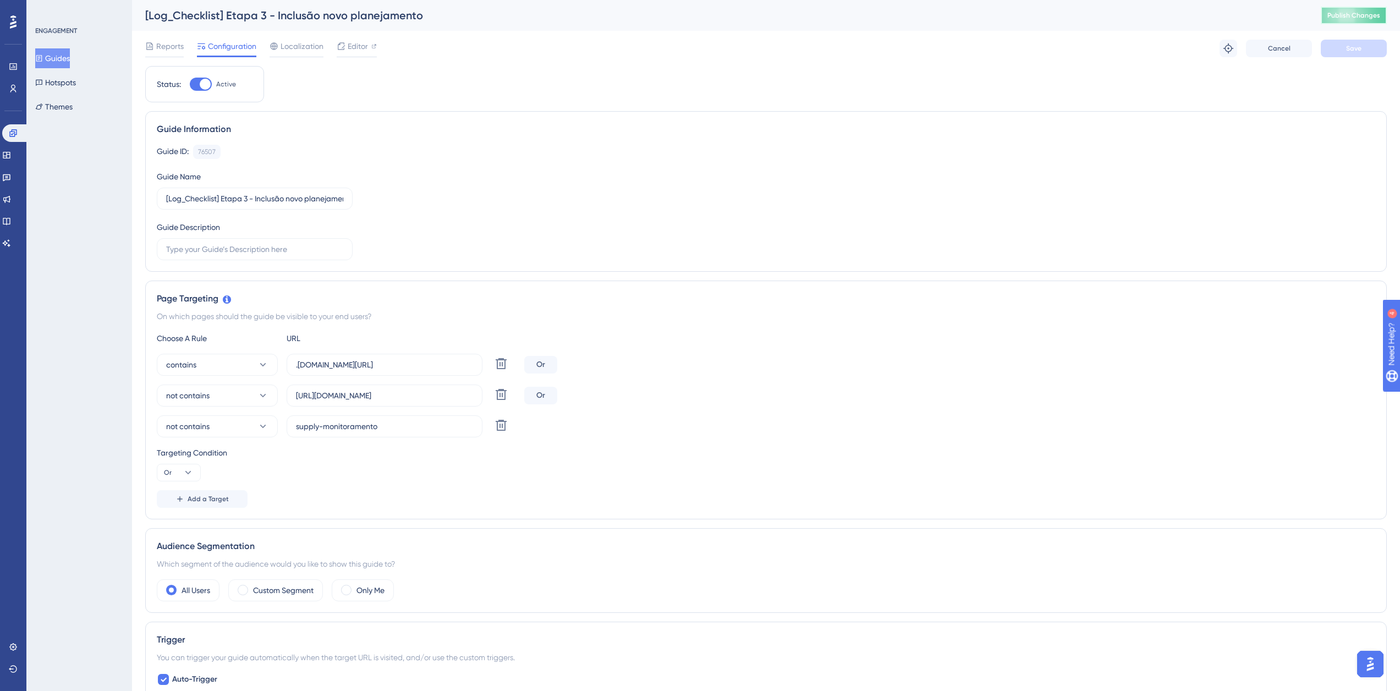
click at [1359, 11] on span "Publish Changes" at bounding box center [1353, 15] width 53 height 9
click at [57, 58] on button "Guides" at bounding box center [52, 58] width 35 height 20
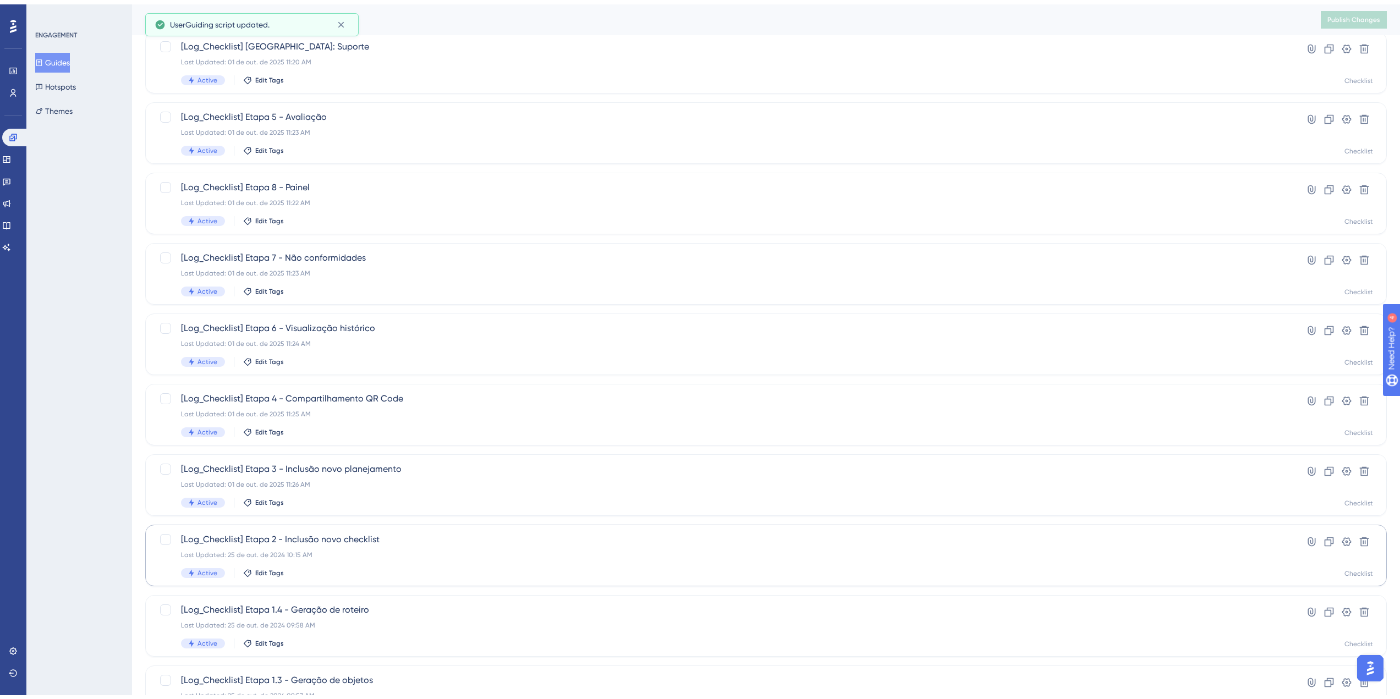
scroll to position [110, 0]
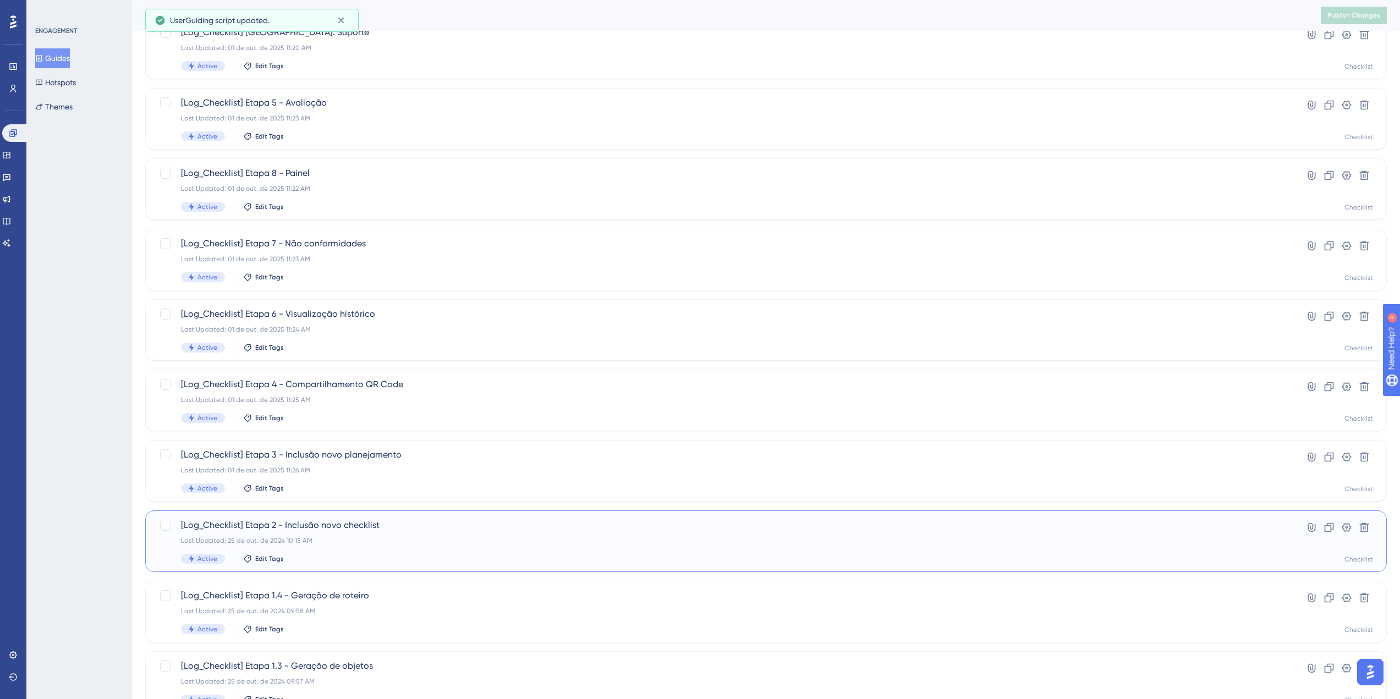
click at [361, 554] on div "Active Edit Tags" at bounding box center [722, 559] width 1082 height 10
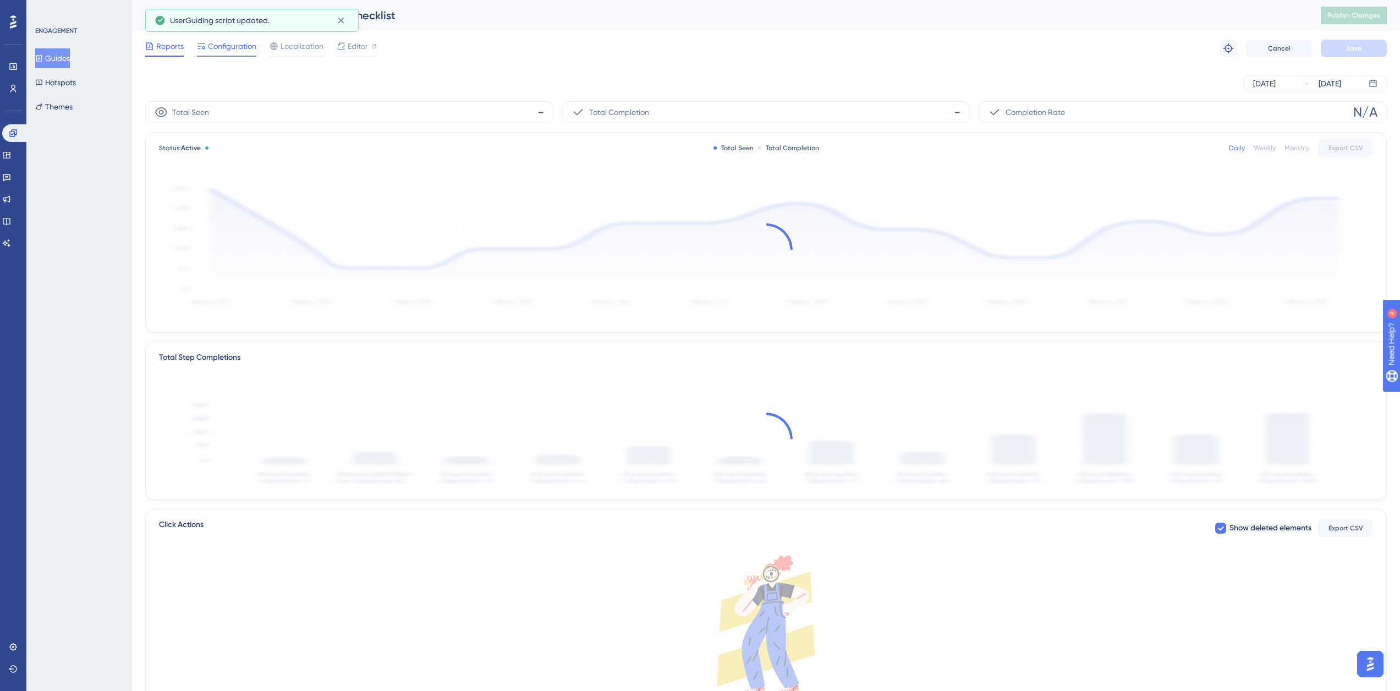
click at [218, 50] on span "Configuration" at bounding box center [232, 46] width 48 height 13
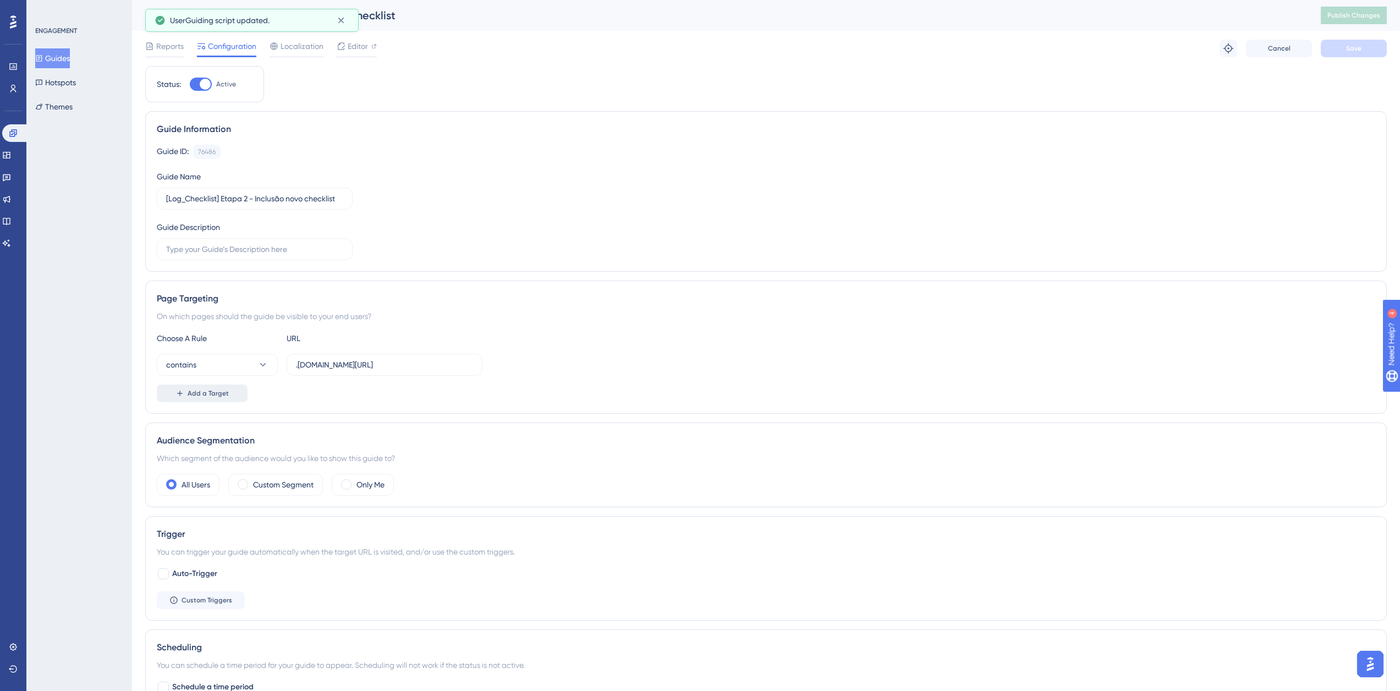
click at [210, 393] on span "Add a Target" at bounding box center [208, 393] width 41 height 9
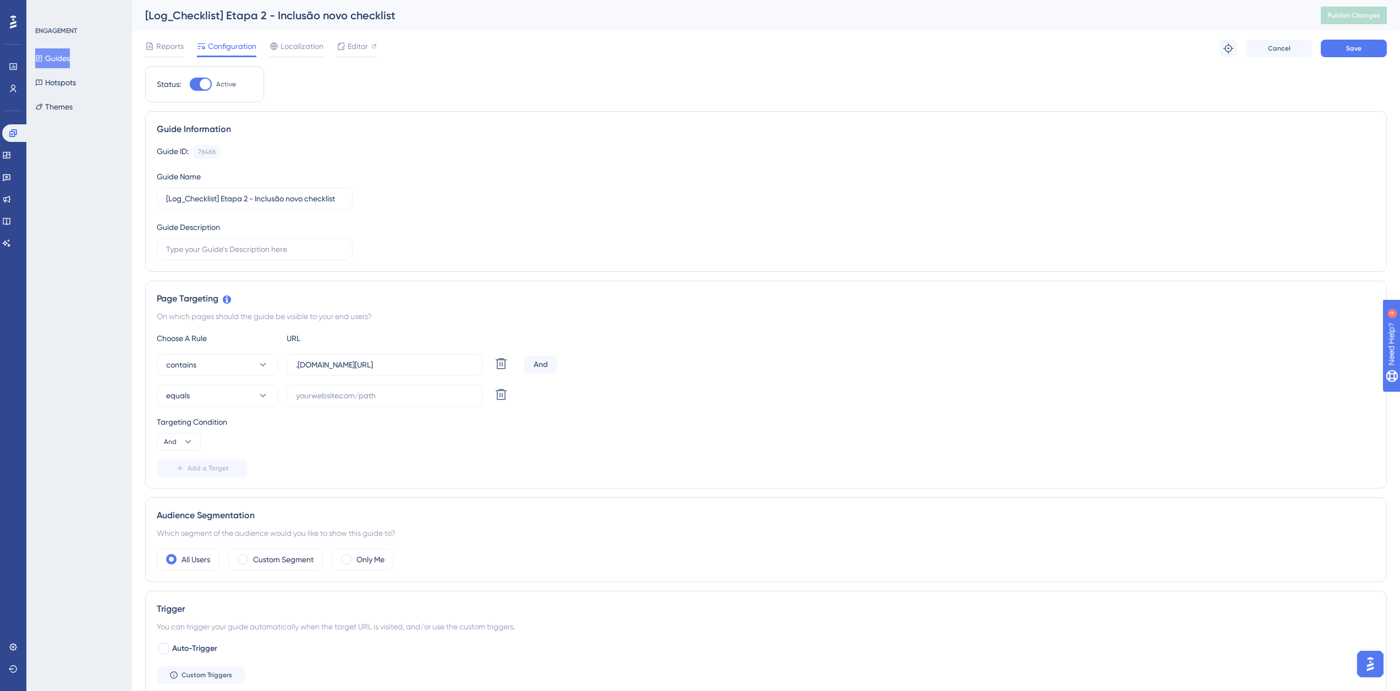
click at [210, 393] on button "equals" at bounding box center [217, 395] width 121 height 22
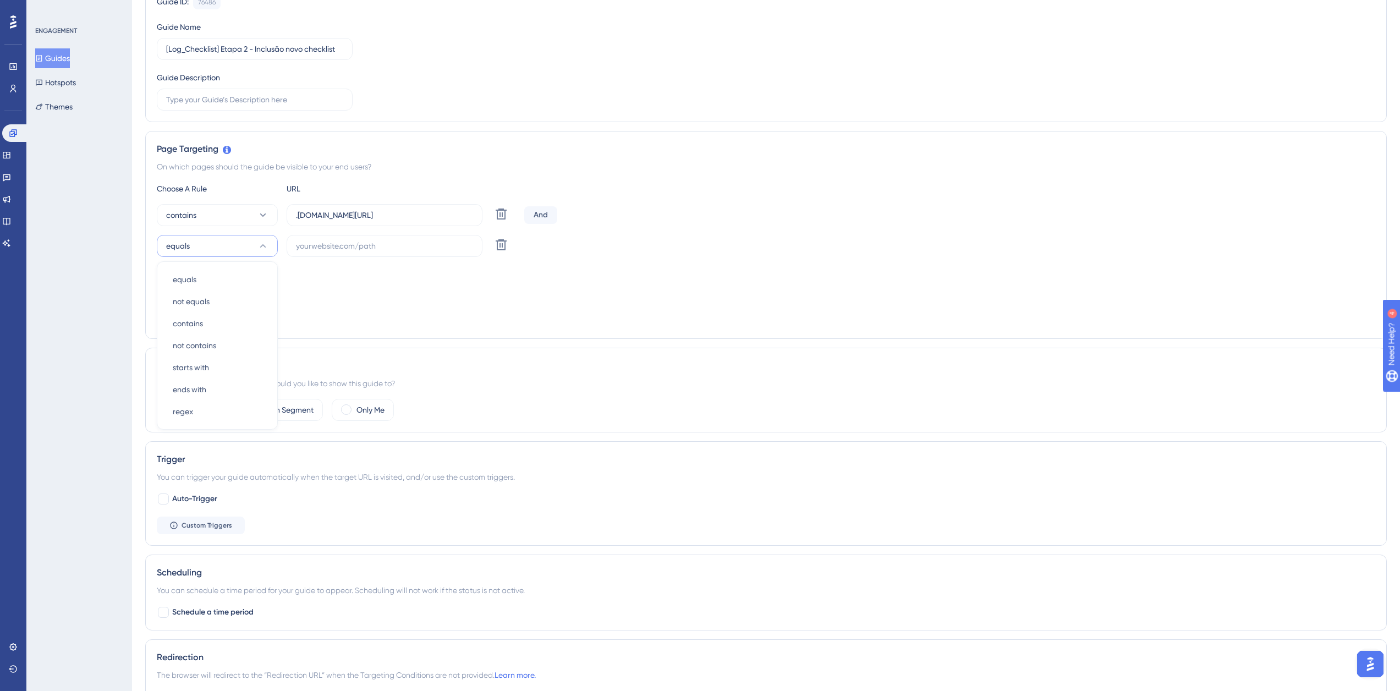
click at [207, 489] on div "Trigger You can trigger your guide automatically when the target URL is visited…" at bounding box center [765, 493] width 1241 height 105
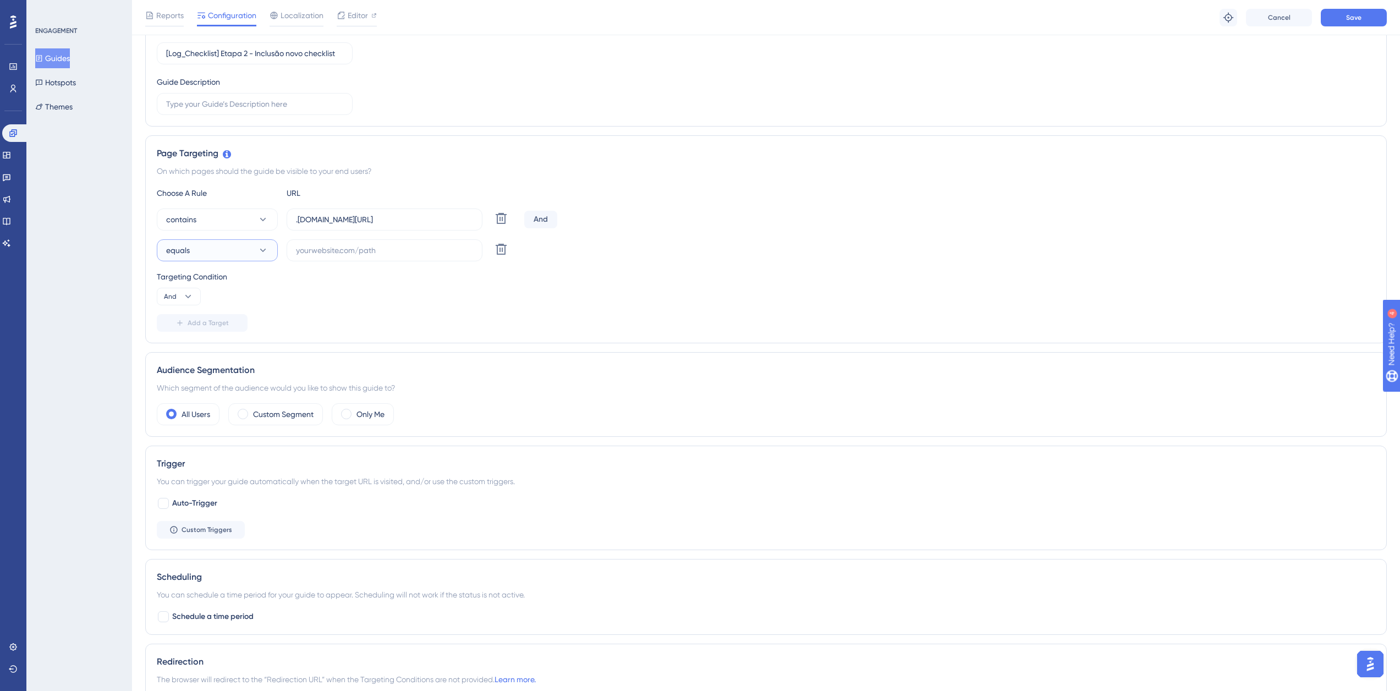
click at [224, 257] on button "equals" at bounding box center [217, 250] width 121 height 22
click at [217, 353] on div "not contains not contains" at bounding box center [217, 350] width 89 height 22
click at [316, 251] on input "text" at bounding box center [384, 250] width 177 height 12
paste input "[URL][DOMAIN_NAME]"
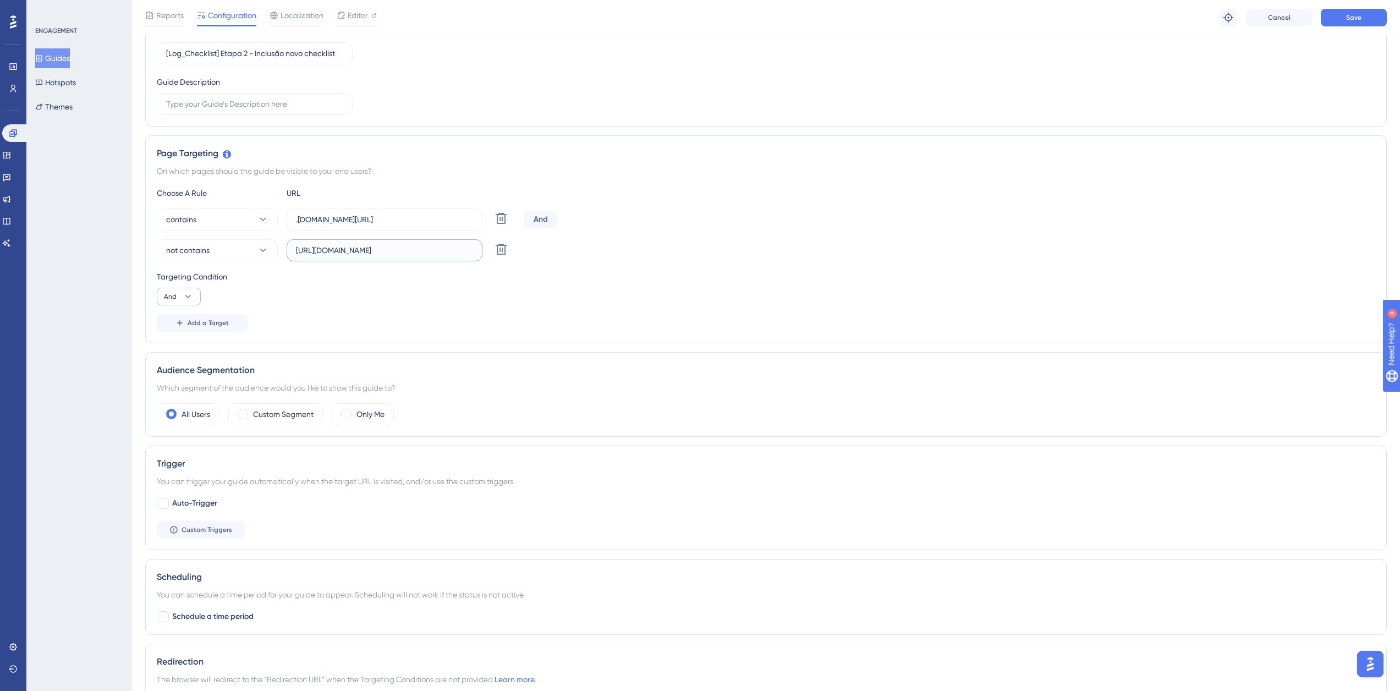
type input "[URL][DOMAIN_NAME]"
click at [182, 295] on button "And" at bounding box center [179, 297] width 44 height 18
click at [173, 350] on span "Or" at bounding box center [172, 349] width 9 height 13
click at [194, 327] on button "Add a Target" at bounding box center [202, 323] width 91 height 18
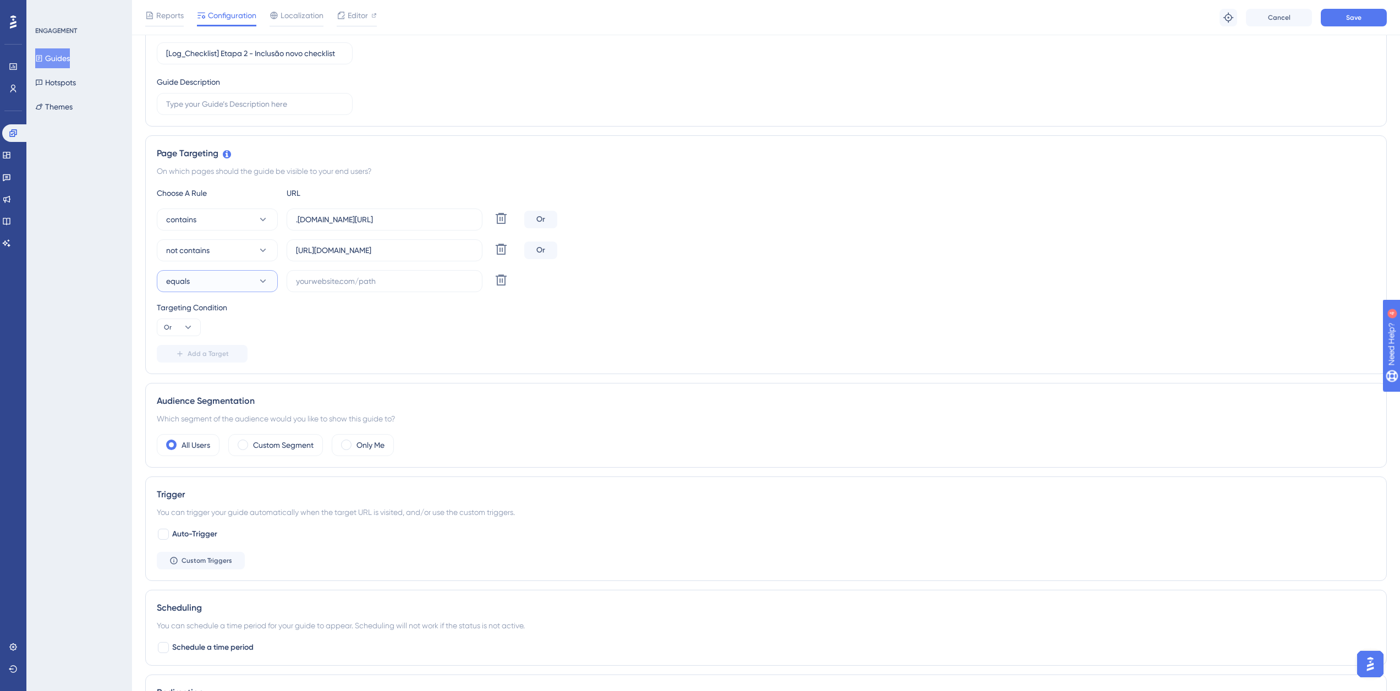
click at [215, 288] on button "equals" at bounding box center [217, 281] width 121 height 22
click at [203, 378] on span "not contains" at bounding box center [194, 380] width 43 height 13
drag, startPoint x: 325, startPoint y: 250, endPoint x: 409, endPoint y: 250, distance: 84.2
click at [409, 250] on input "[URL][DOMAIN_NAME]" at bounding box center [384, 250] width 177 height 12
click at [341, 250] on input "[URL][DOMAIN_NAME]" at bounding box center [384, 250] width 177 height 12
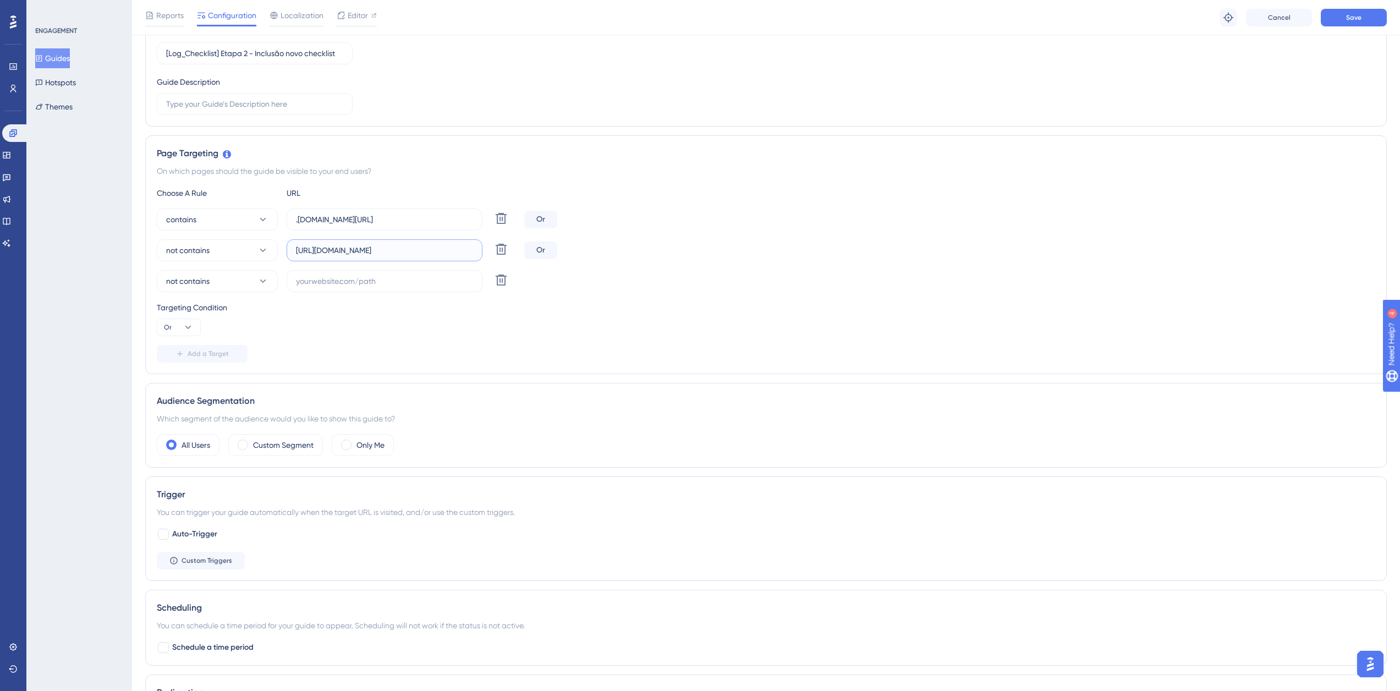
drag, startPoint x: 325, startPoint y: 251, endPoint x: 424, endPoint y: 261, distance: 100.0
click at [406, 249] on input "[URL][DOMAIN_NAME]" at bounding box center [384, 250] width 177 height 12
click at [361, 283] on input "text" at bounding box center [384, 281] width 177 height 12
paste input "supply-monitoramento"
type input "supply-monitoramento"
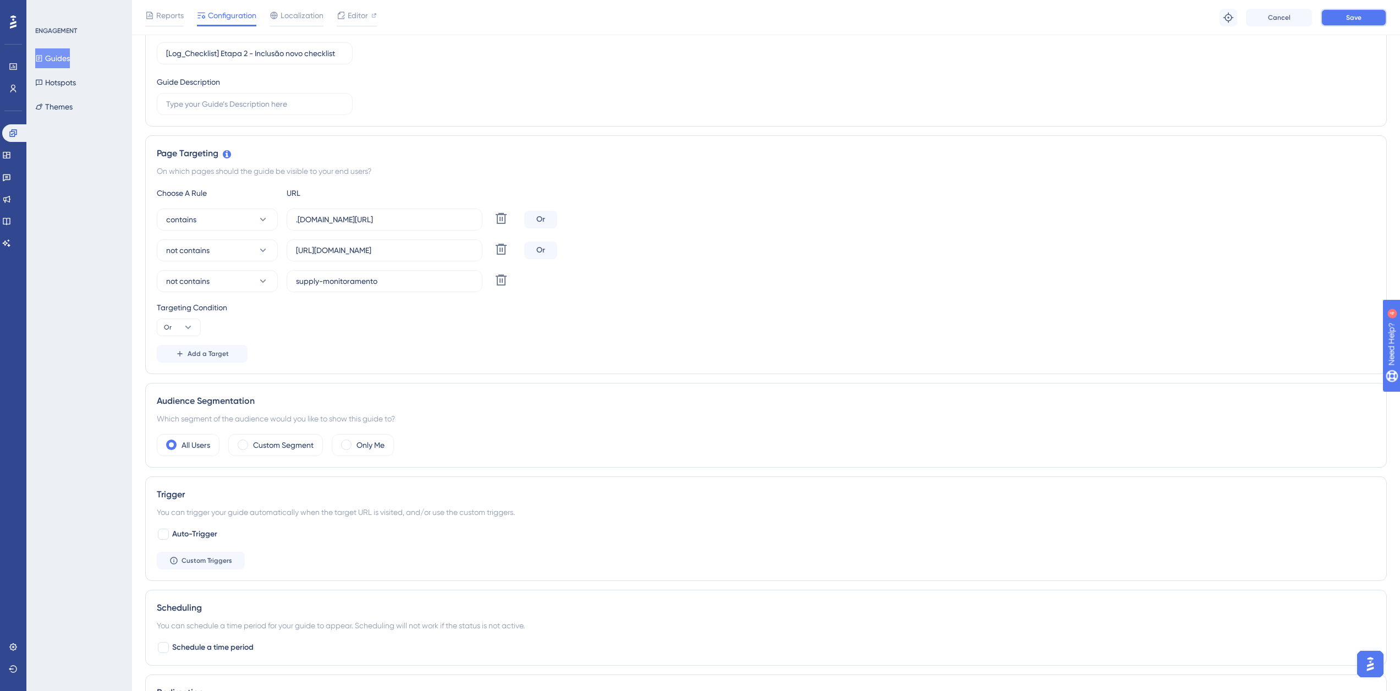
click at [1336, 22] on button "Save" at bounding box center [1354, 18] width 66 height 18
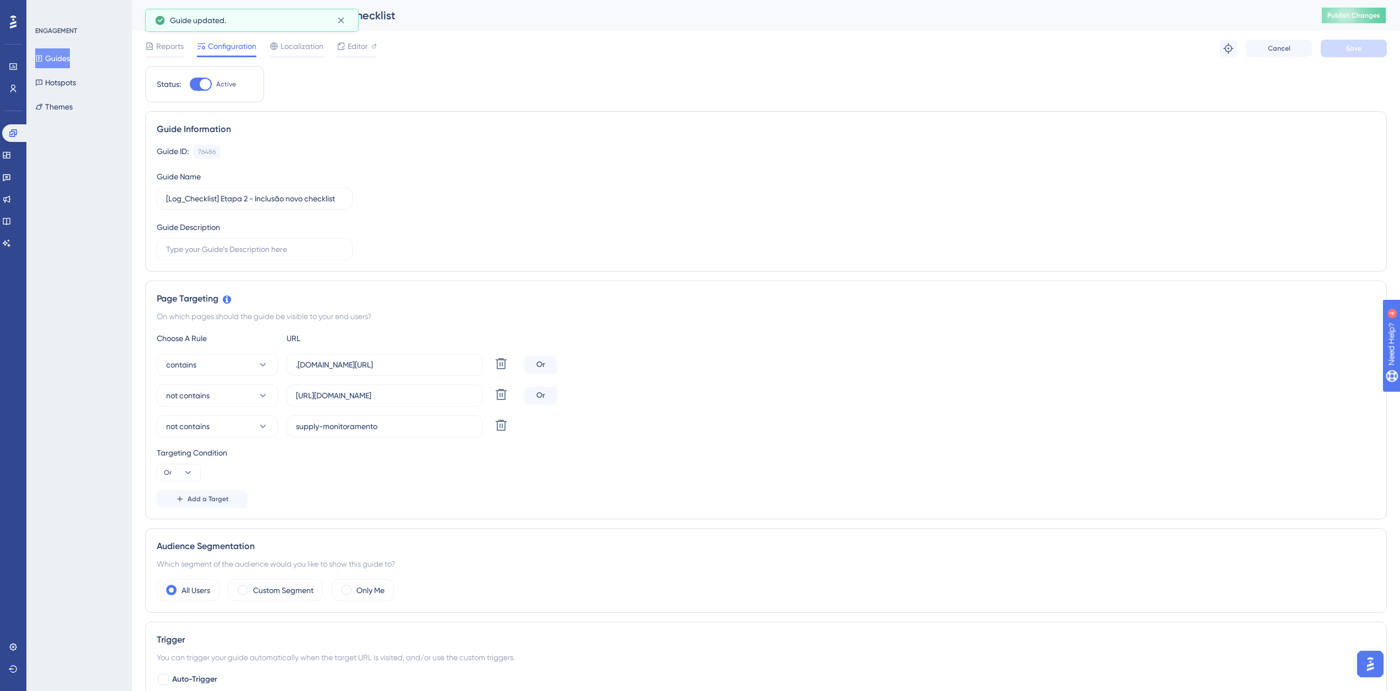
click at [1350, 15] on span "Publish Changes" at bounding box center [1353, 15] width 53 height 9
click at [341, 17] on icon at bounding box center [341, 20] width 11 height 11
click at [62, 62] on button "Guides" at bounding box center [52, 58] width 35 height 20
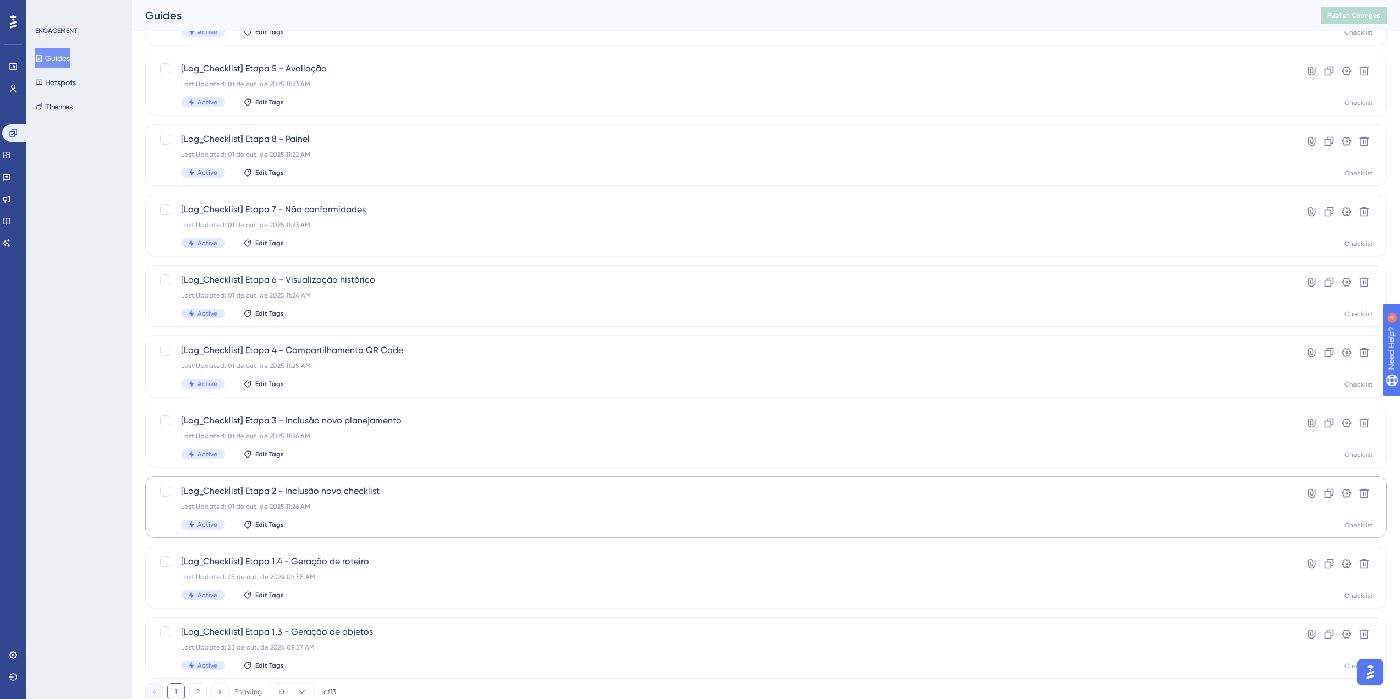
scroll to position [181, 0]
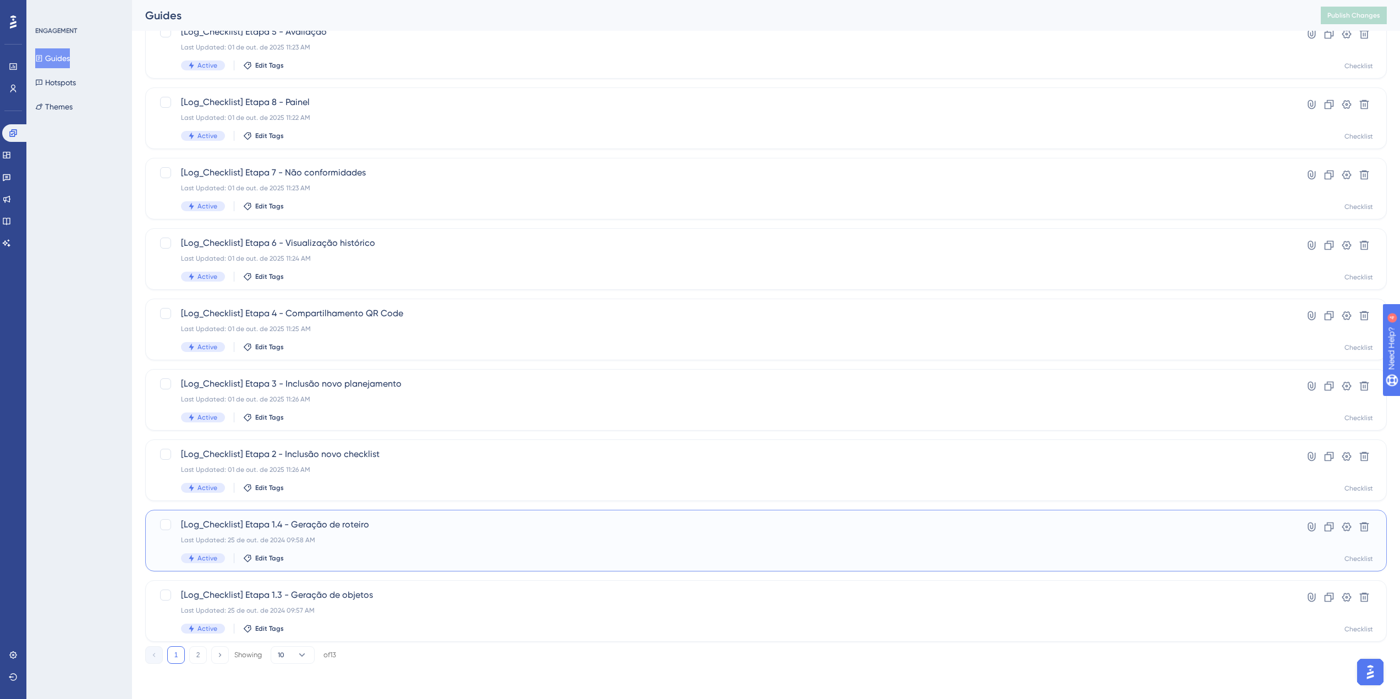
click at [336, 538] on div "Last Updated: 25 de out. de 2024 09:58 AM" at bounding box center [722, 540] width 1082 height 9
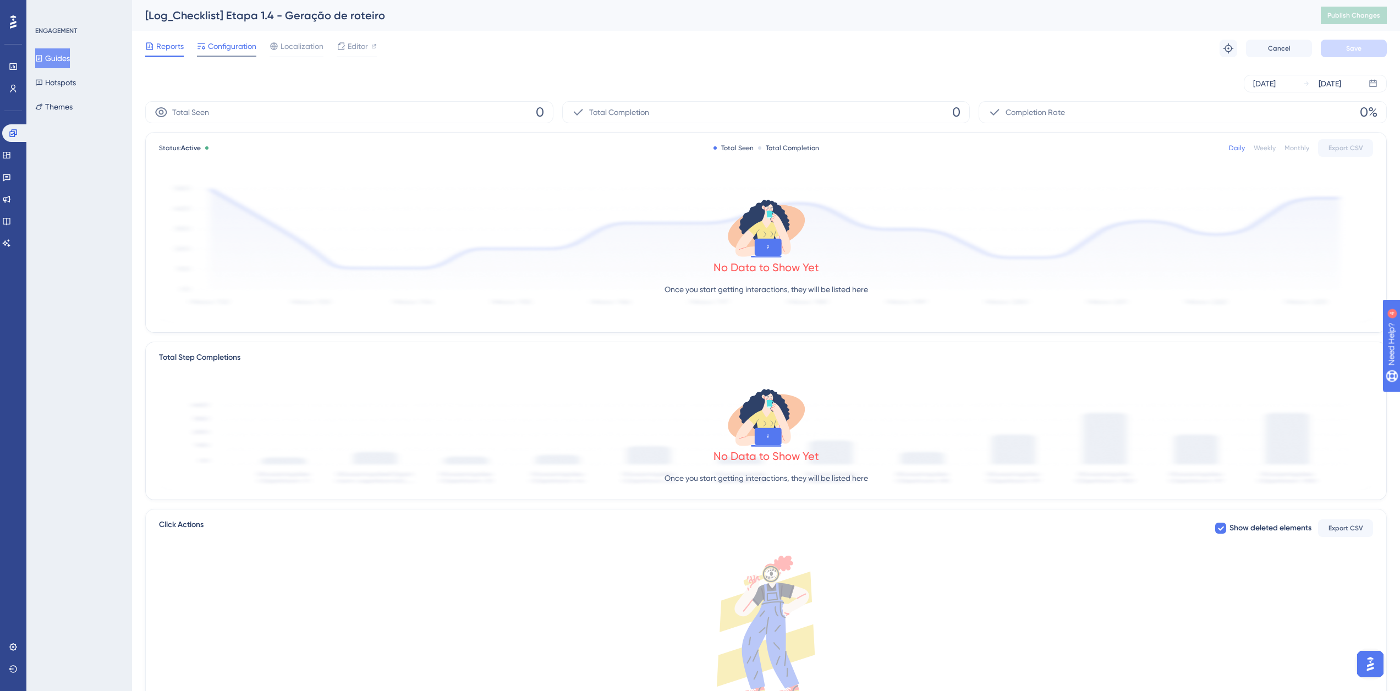
click at [232, 54] on div "Configuration" at bounding box center [226, 49] width 59 height 18
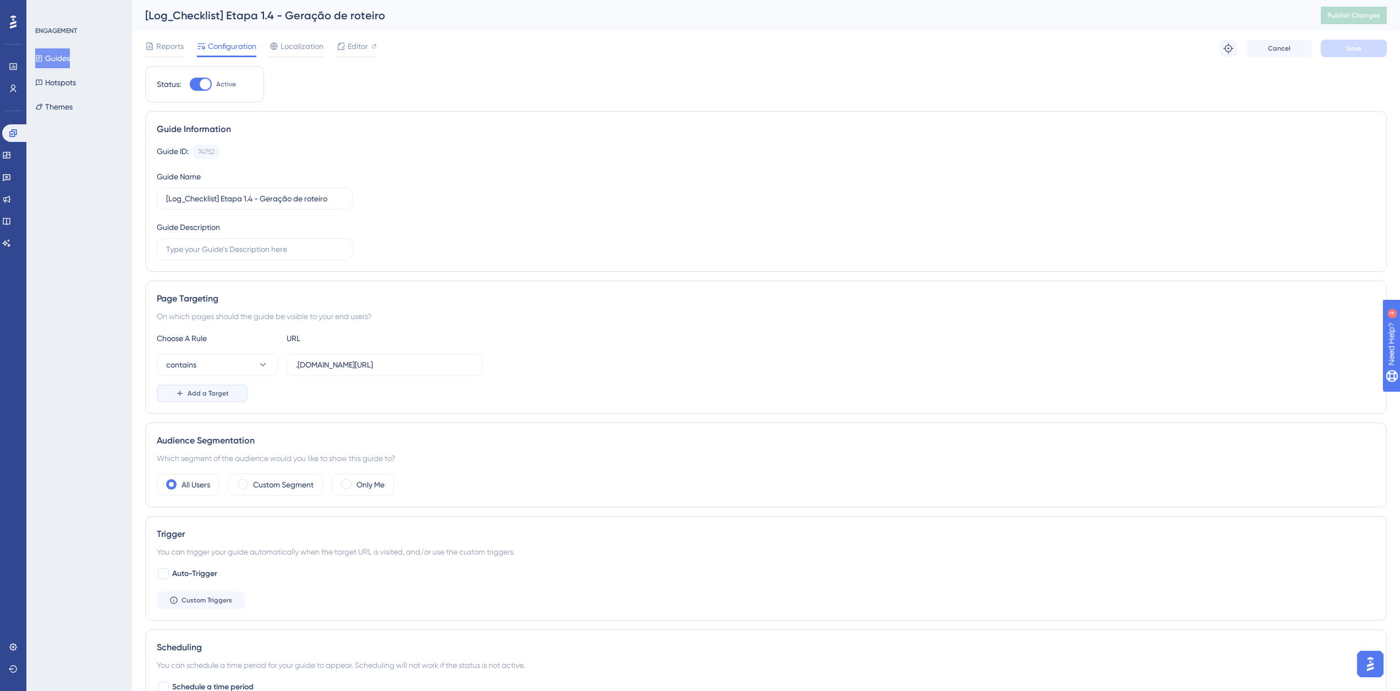
click at [184, 393] on button "Add a Target" at bounding box center [202, 393] width 91 height 18
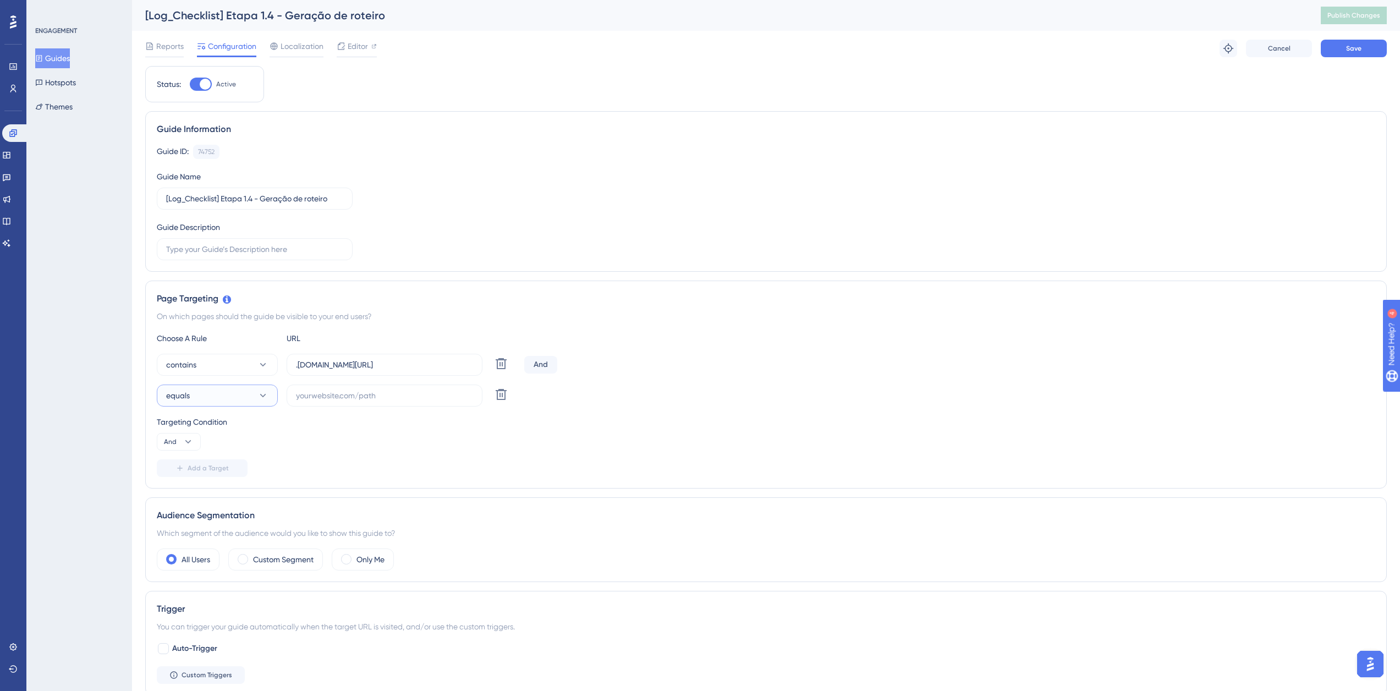
click at [204, 394] on button "equals" at bounding box center [217, 395] width 121 height 22
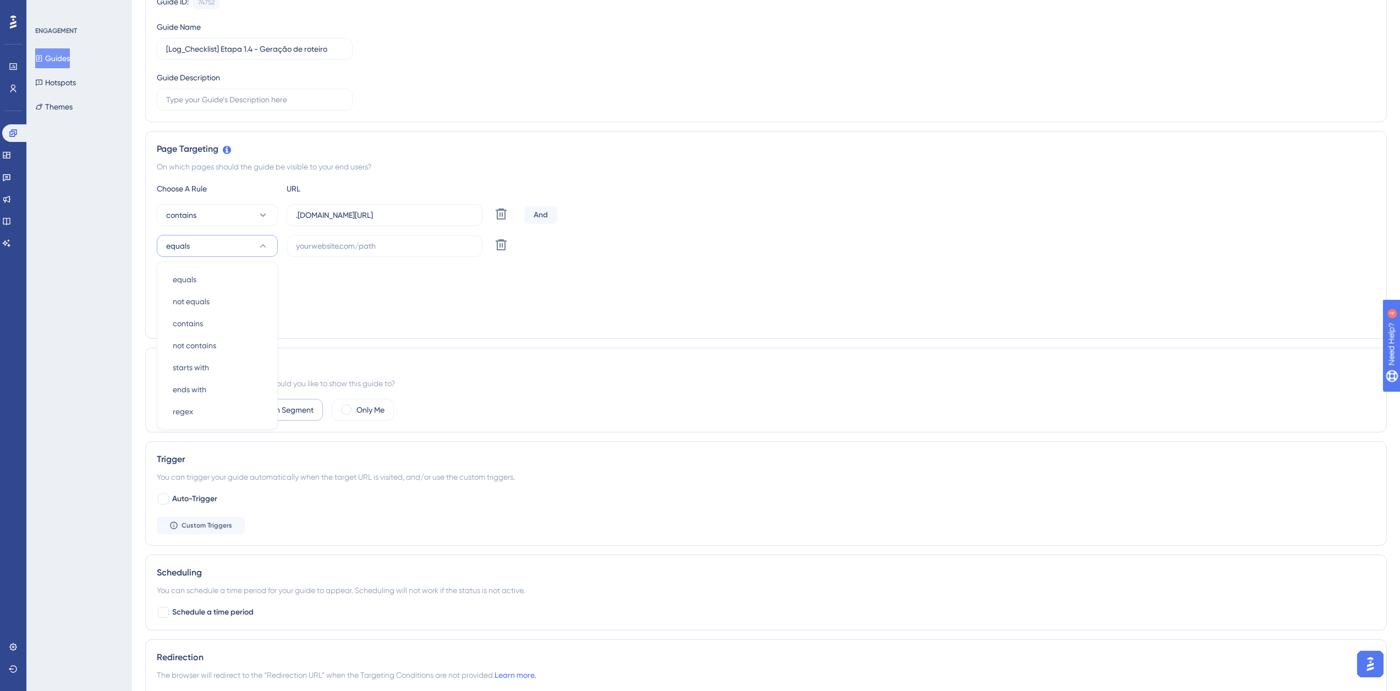
click at [211, 494] on div "Trigger You can trigger your guide automatically when the target URL is visited…" at bounding box center [765, 493] width 1241 height 105
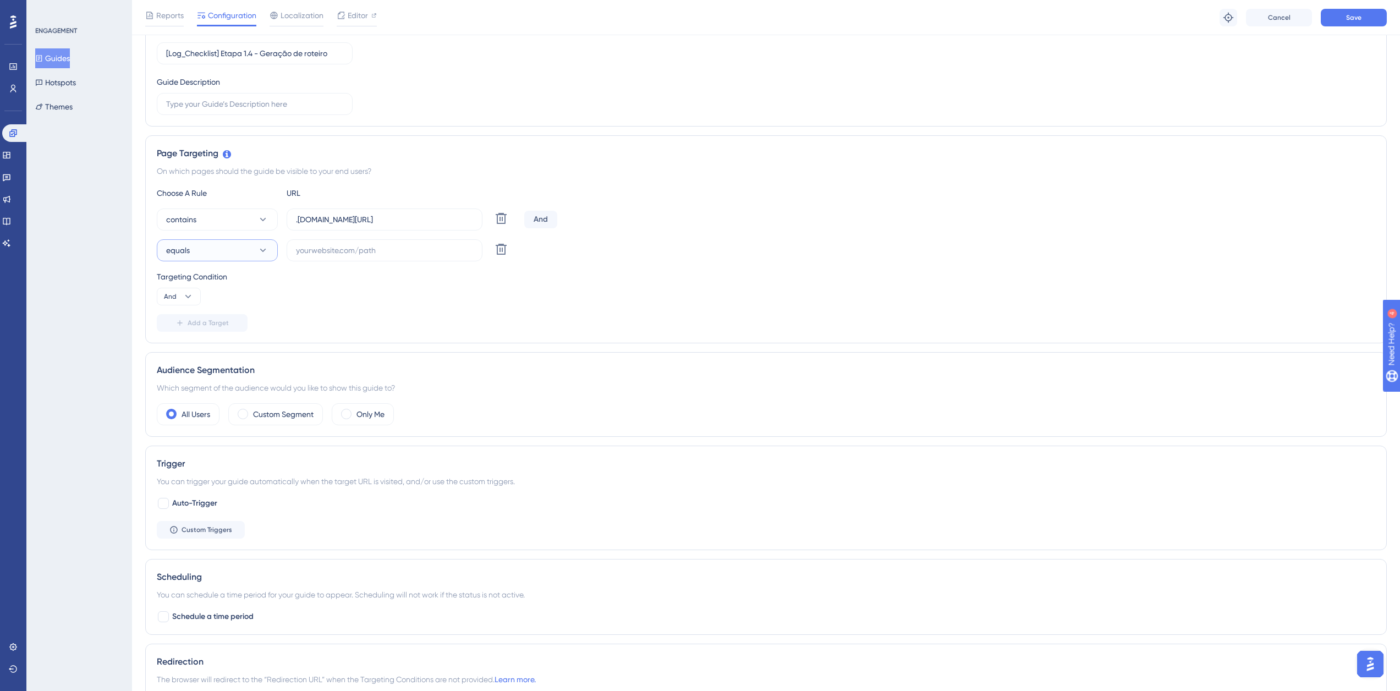
click at [229, 252] on button "equals" at bounding box center [217, 250] width 121 height 22
click at [216, 347] on span "not contains" at bounding box center [194, 349] width 43 height 13
click at [334, 255] on input "text" at bounding box center [384, 250] width 177 height 12
paste input "supply-monitoramento"
type input "supply-monitoramento"
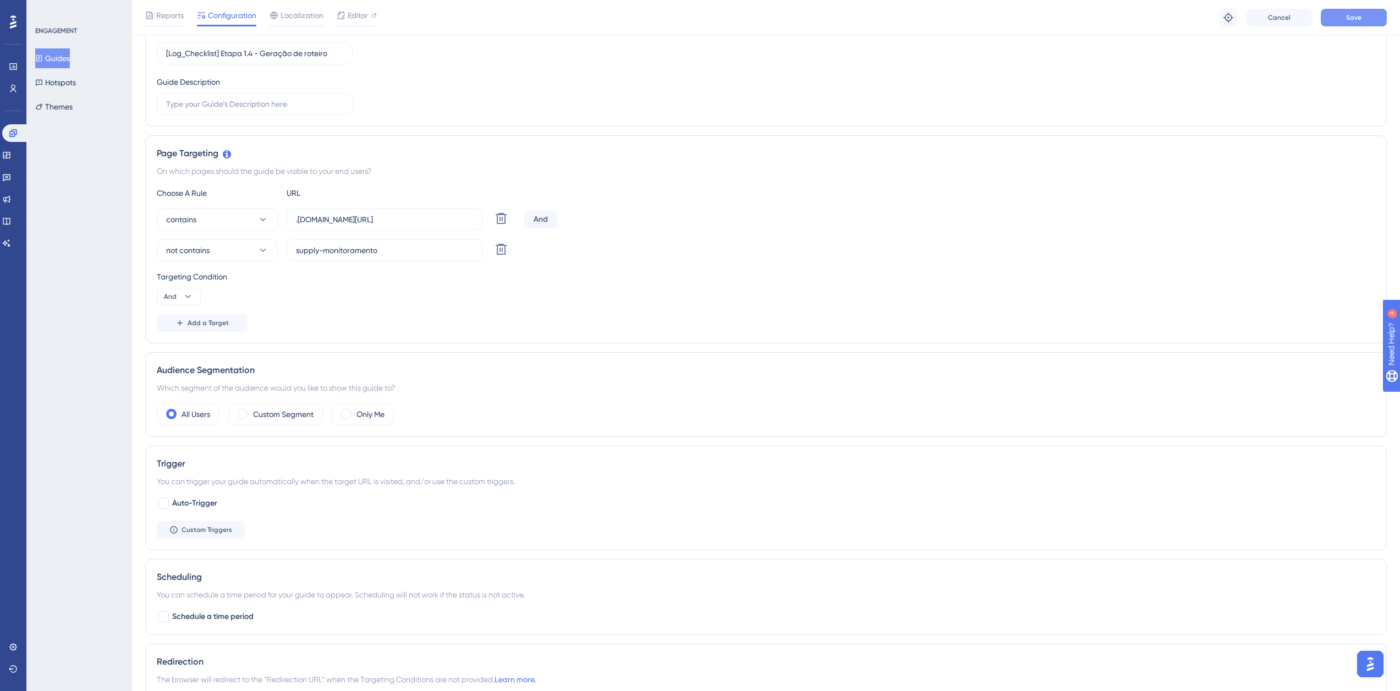
click at [1363, 9] on button "Save" at bounding box center [1354, 18] width 66 height 18
click at [52, 65] on button "Guides" at bounding box center [52, 58] width 35 height 20
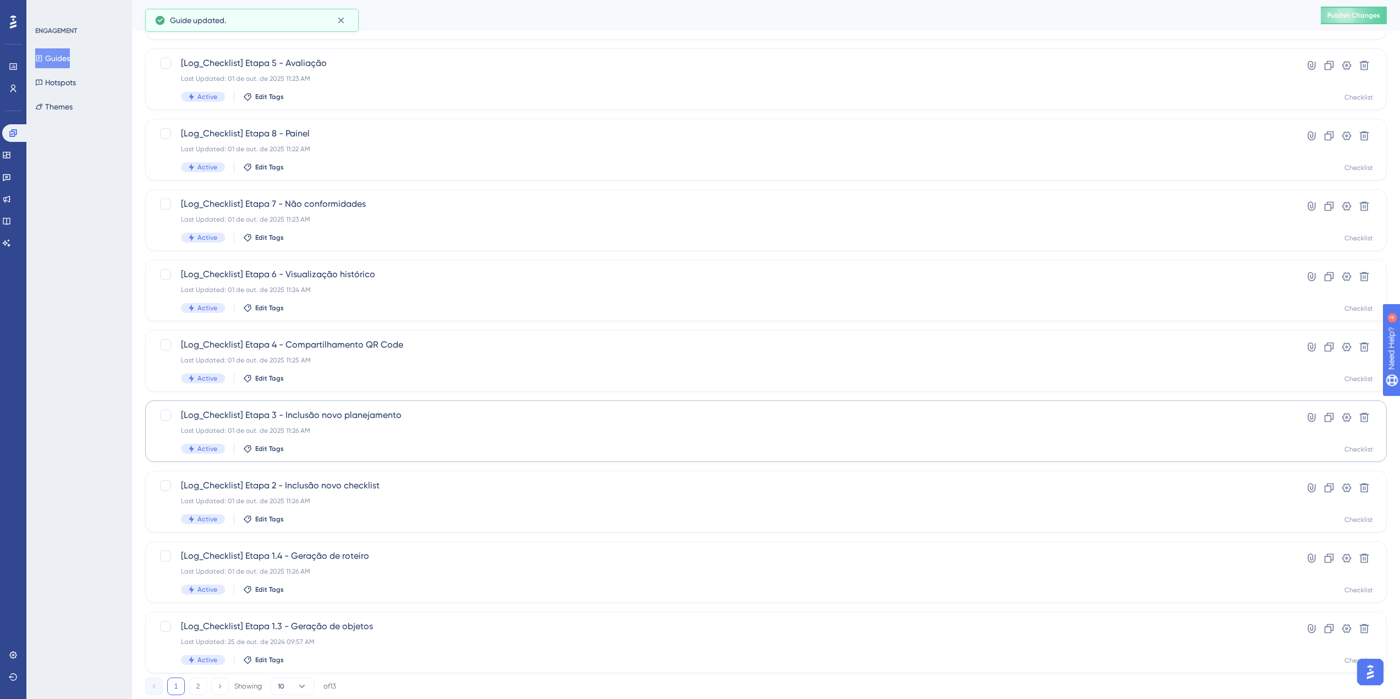
scroll to position [181, 0]
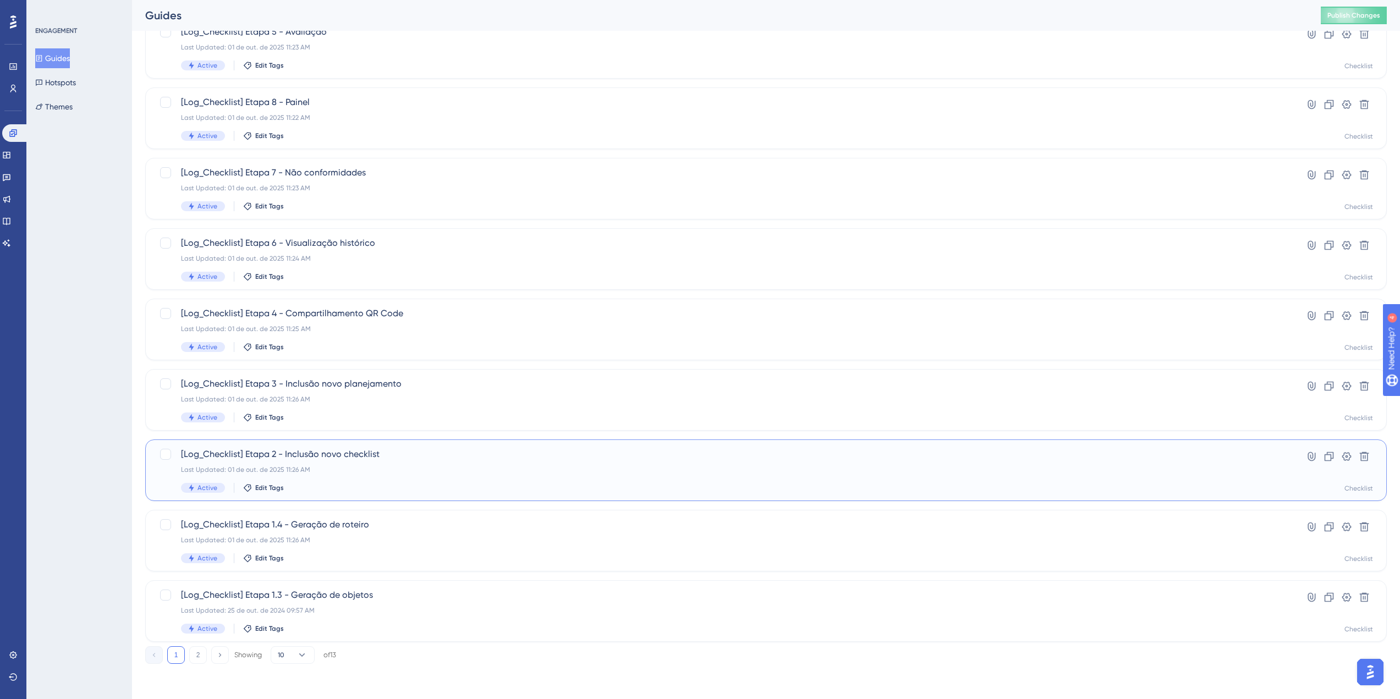
click at [368, 462] on div "[Log_Checklist] Etapa 2 - Inclusão novo checklist Last Updated: 01 de out. de 2…" at bounding box center [722, 470] width 1082 height 45
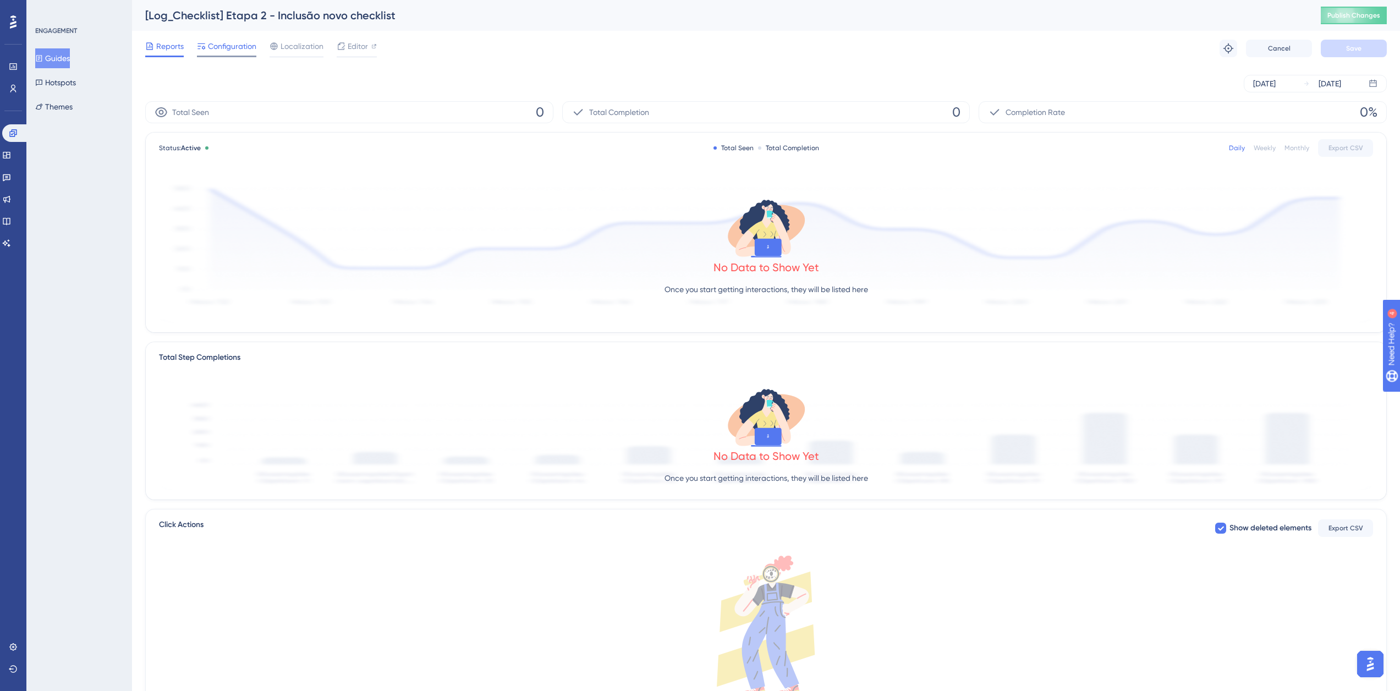
click at [221, 47] on span "Configuration" at bounding box center [232, 46] width 48 height 13
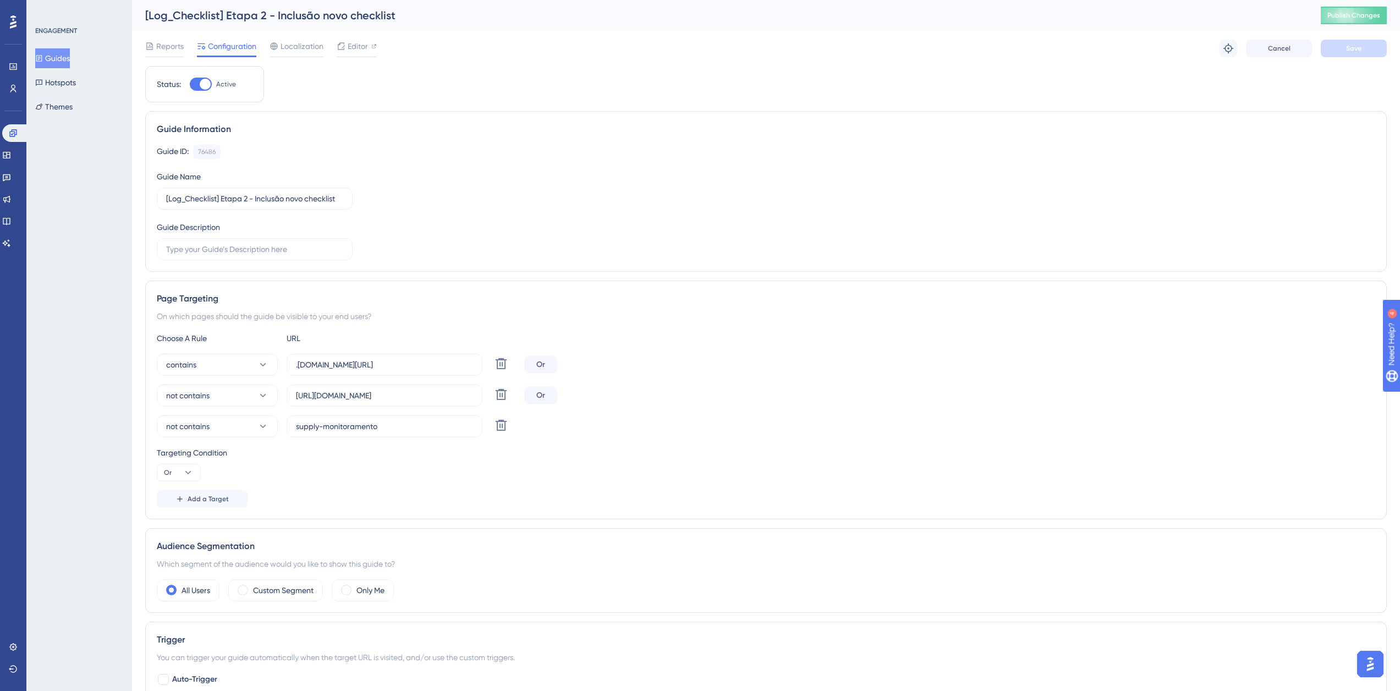
click at [349, 400] on input "[URL][DOMAIN_NAME]" at bounding box center [384, 395] width 177 height 12
click at [54, 53] on button "Guides" at bounding box center [52, 58] width 35 height 20
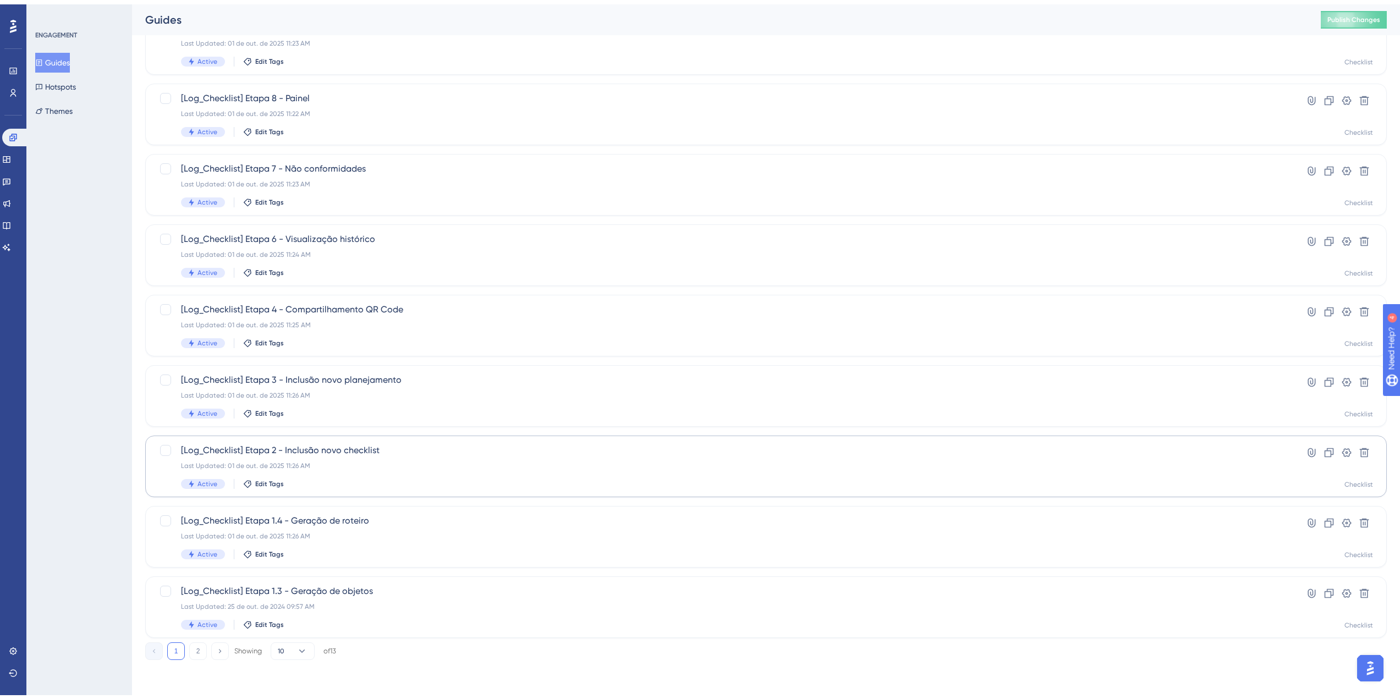
scroll to position [181, 0]
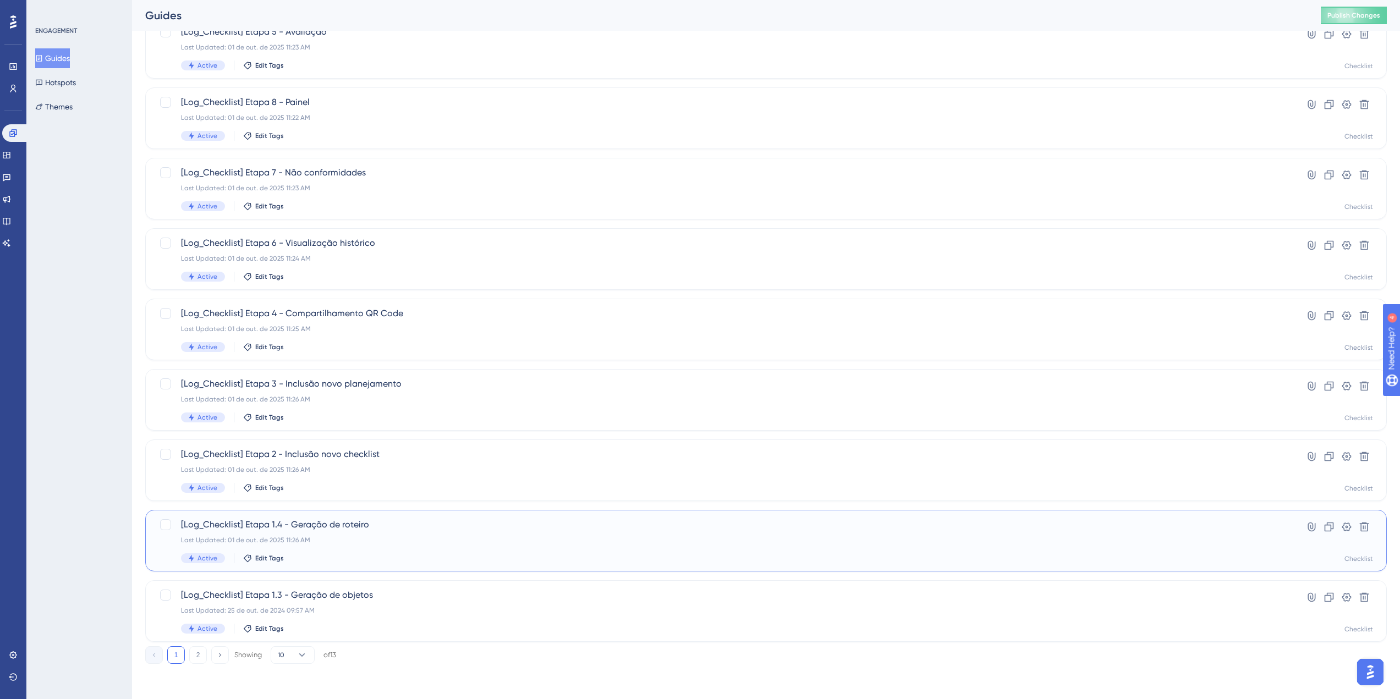
click at [359, 530] on span "[Log_Checklist] Etapa 1.4 - Geração de roteiro" at bounding box center [722, 524] width 1082 height 13
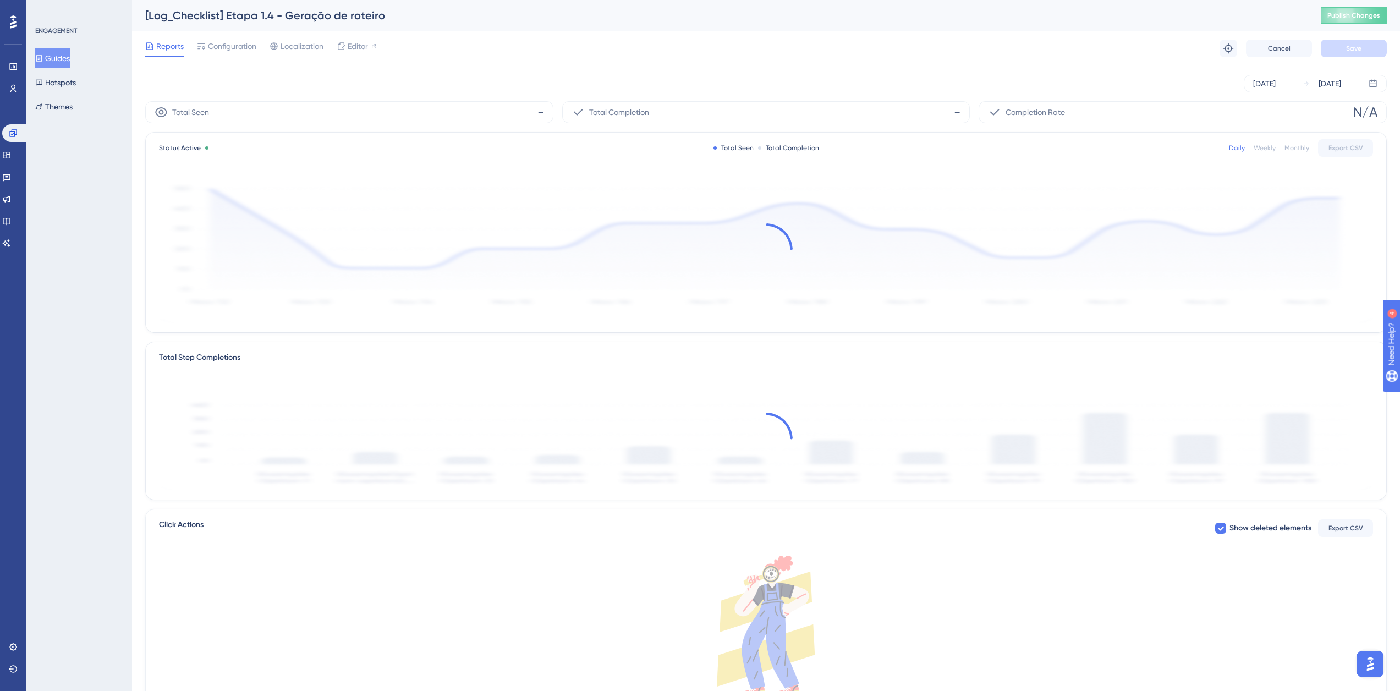
click at [222, 35] on div "Reports Configuration Localization Editor Troubleshoot Cancel Save" at bounding box center [765, 48] width 1241 height 35
click at [221, 46] on span "Configuration" at bounding box center [232, 46] width 48 height 13
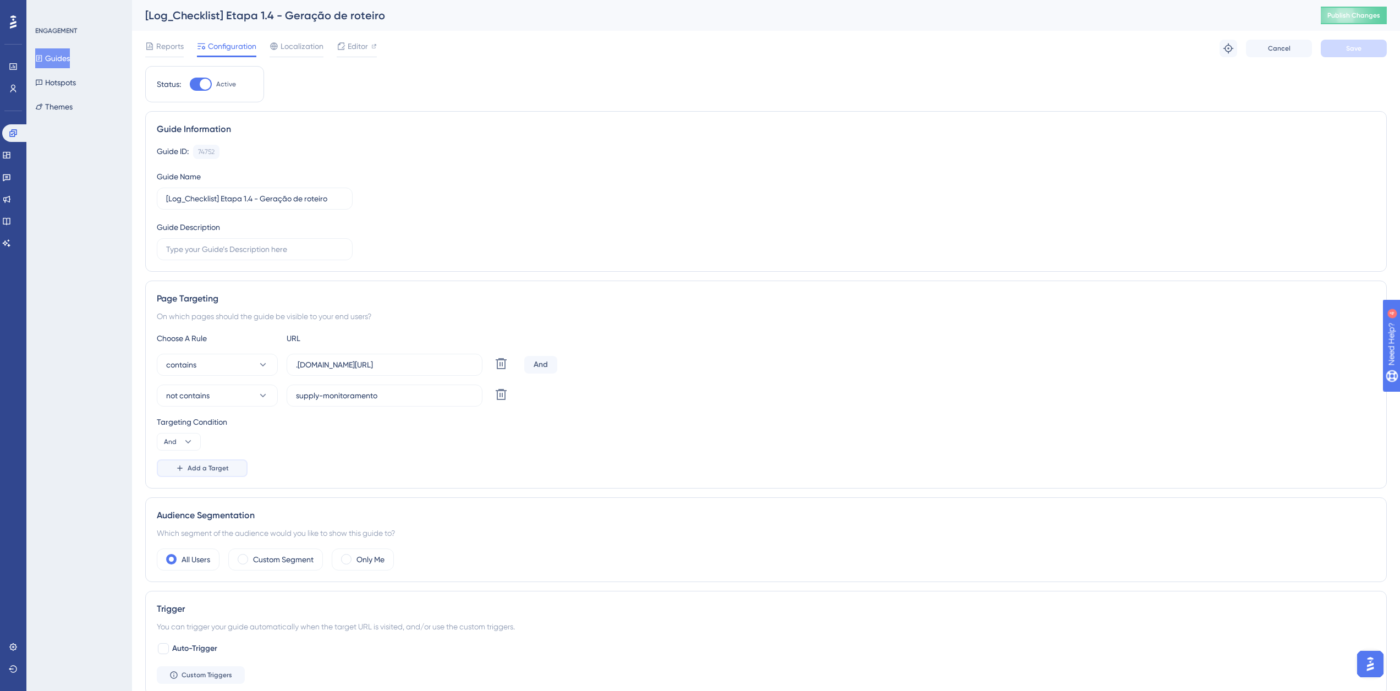
click at [177, 468] on icon at bounding box center [179, 468] width 9 height 9
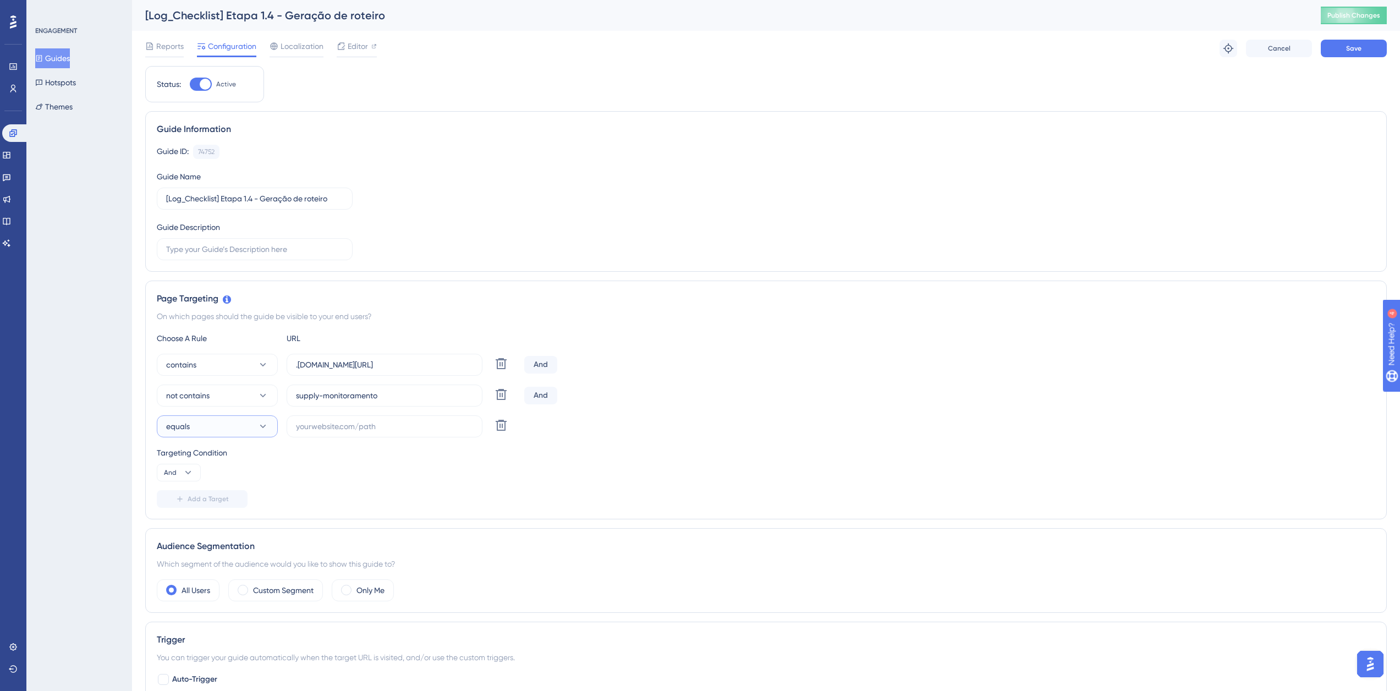
click at [199, 432] on button "equals" at bounding box center [217, 426] width 121 height 22
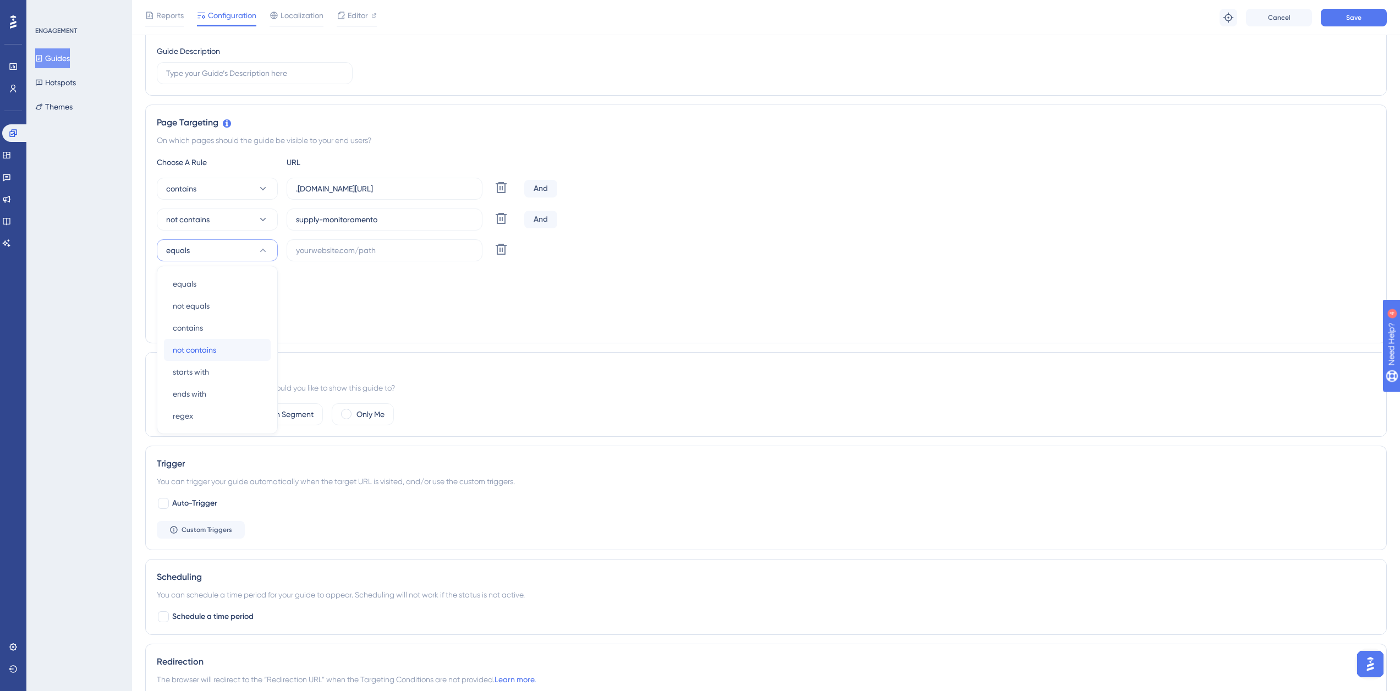
click at [218, 356] on div "not contains not contains" at bounding box center [217, 350] width 89 height 22
click at [331, 252] on input "text" at bounding box center [384, 250] width 177 height 12
paste input "[URL][DOMAIN_NAME]"
type input "[URL][DOMAIN_NAME]"
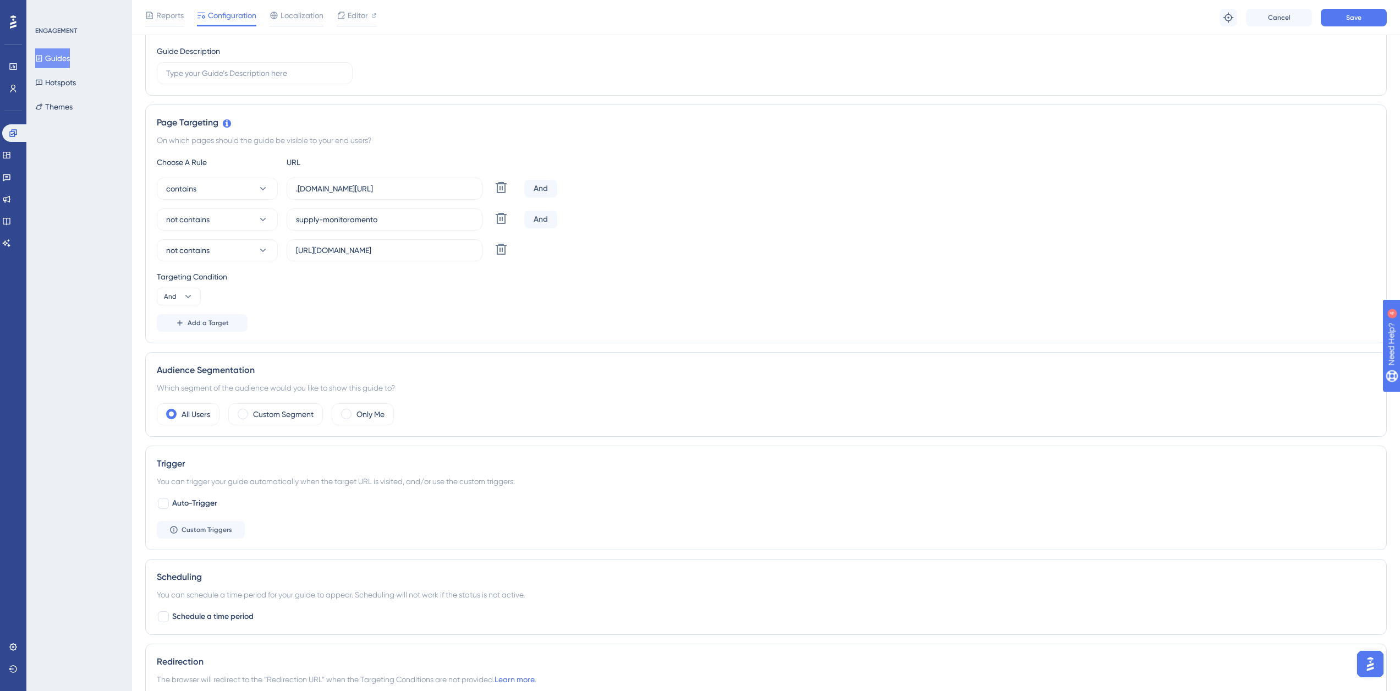
click at [1325, 28] on div "Reports Configuration Localization Editor Troubleshoot Cancel Save" at bounding box center [766, 17] width 1268 height 35
click at [1338, 19] on button "Save" at bounding box center [1354, 18] width 66 height 18
click at [166, 298] on span "And" at bounding box center [170, 296] width 13 height 9
click at [174, 347] on span "Or" at bounding box center [172, 349] width 9 height 13
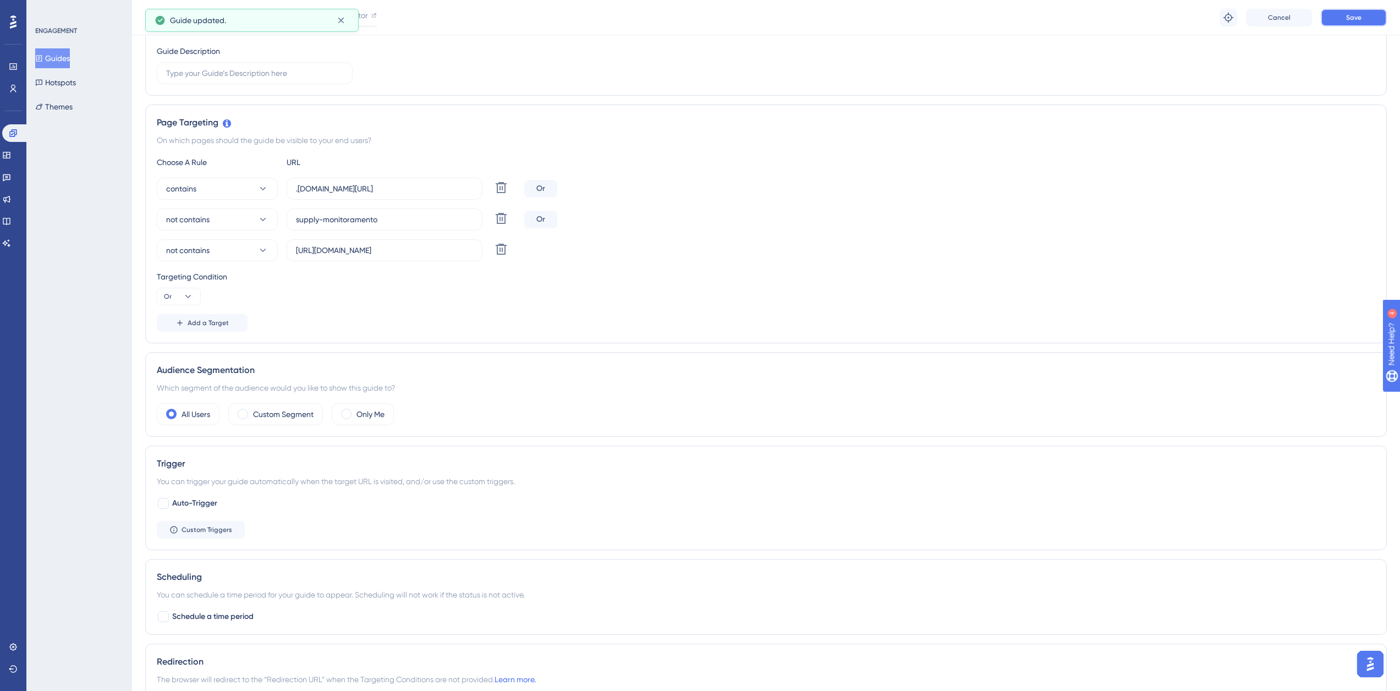
click at [1329, 20] on button "Save" at bounding box center [1354, 18] width 66 height 18
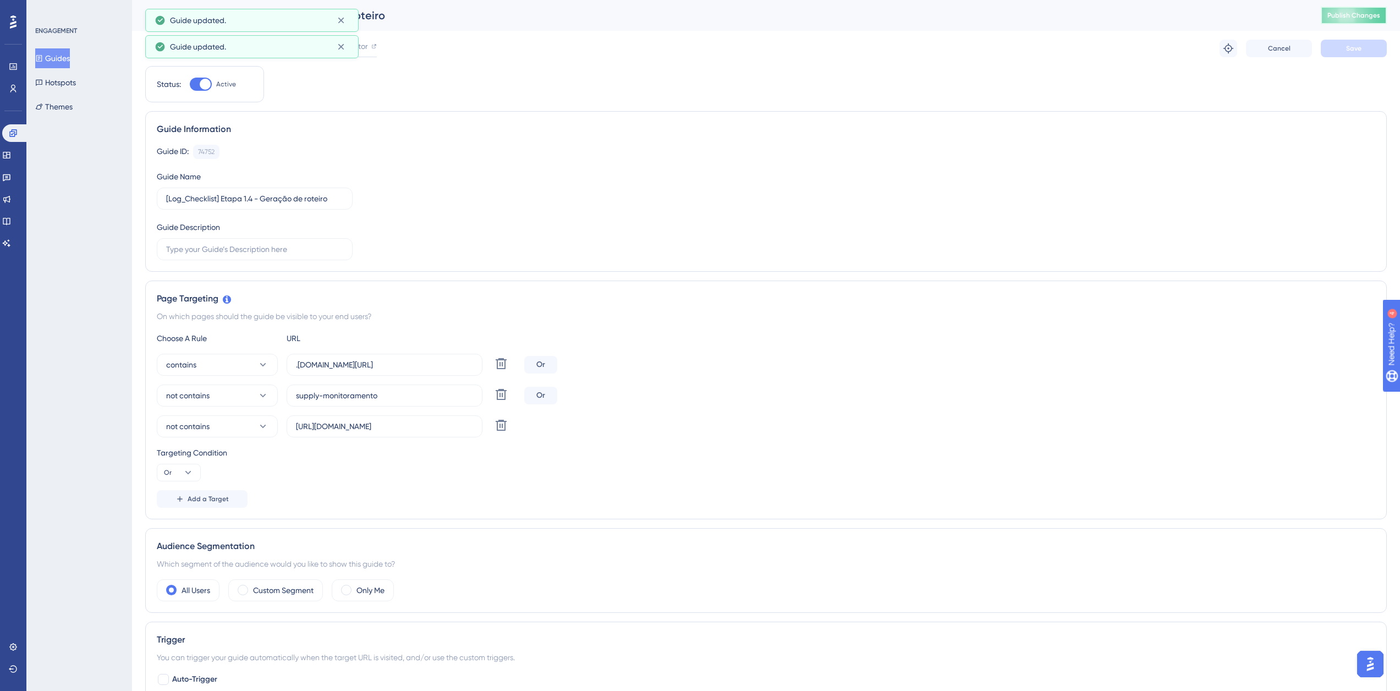
click at [1362, 11] on span "Publish Changes" at bounding box center [1353, 15] width 53 height 9
drag, startPoint x: 43, startPoint y: 61, endPoint x: 90, endPoint y: 133, distance: 86.1
click at [43, 61] on icon at bounding box center [39, 58] width 8 height 8
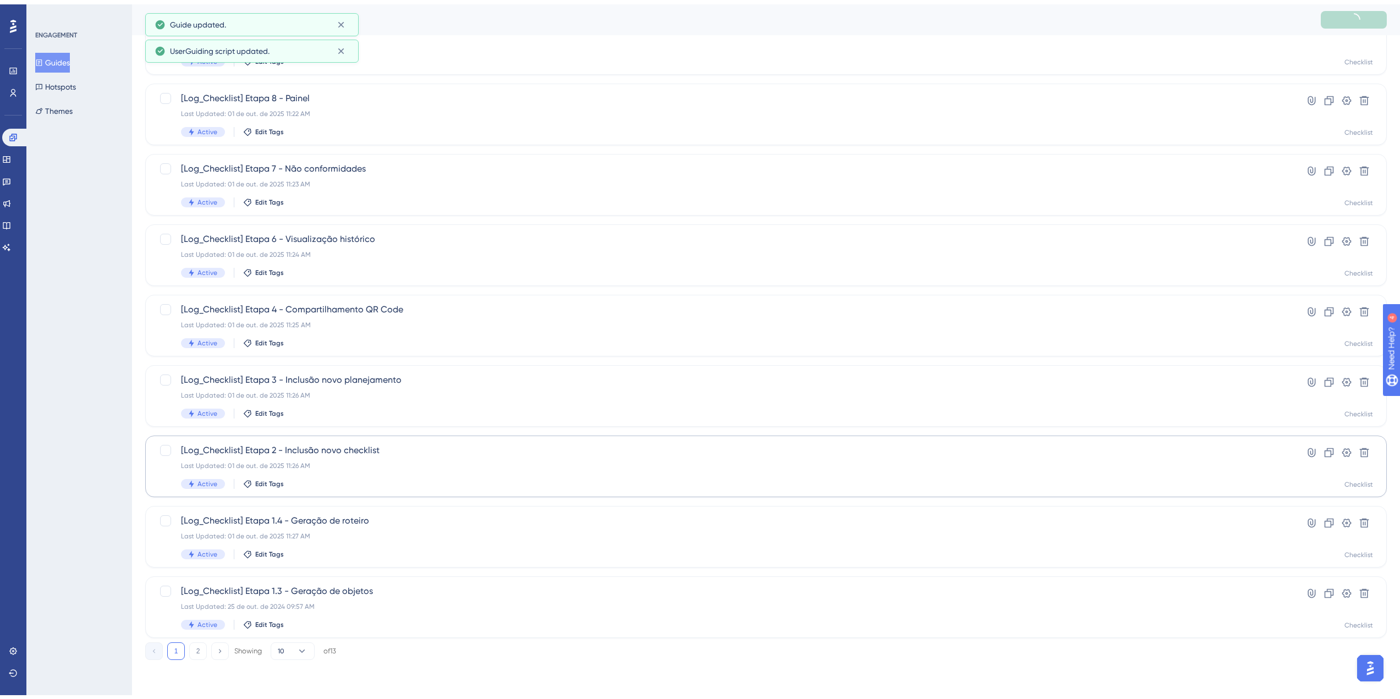
scroll to position [181, 0]
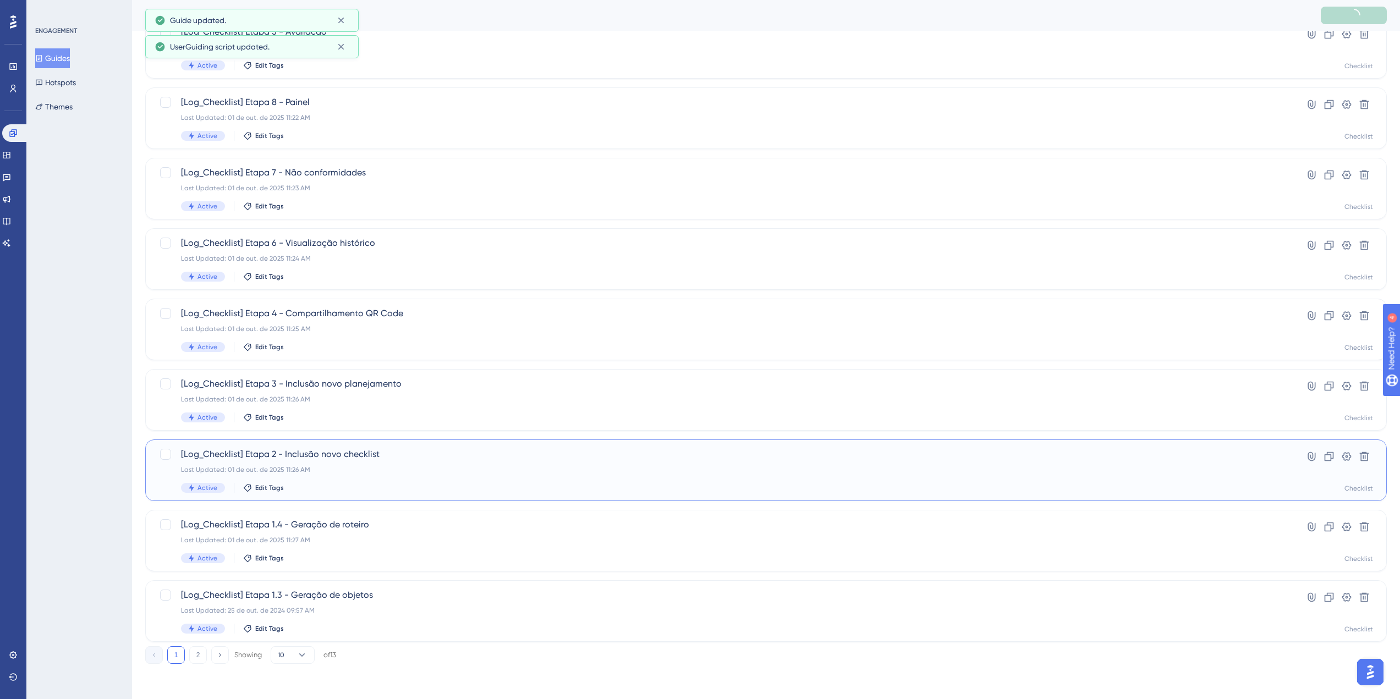
click at [366, 469] on div "Last Updated: 01 de out. de 2025 11:26 AM" at bounding box center [722, 469] width 1082 height 9
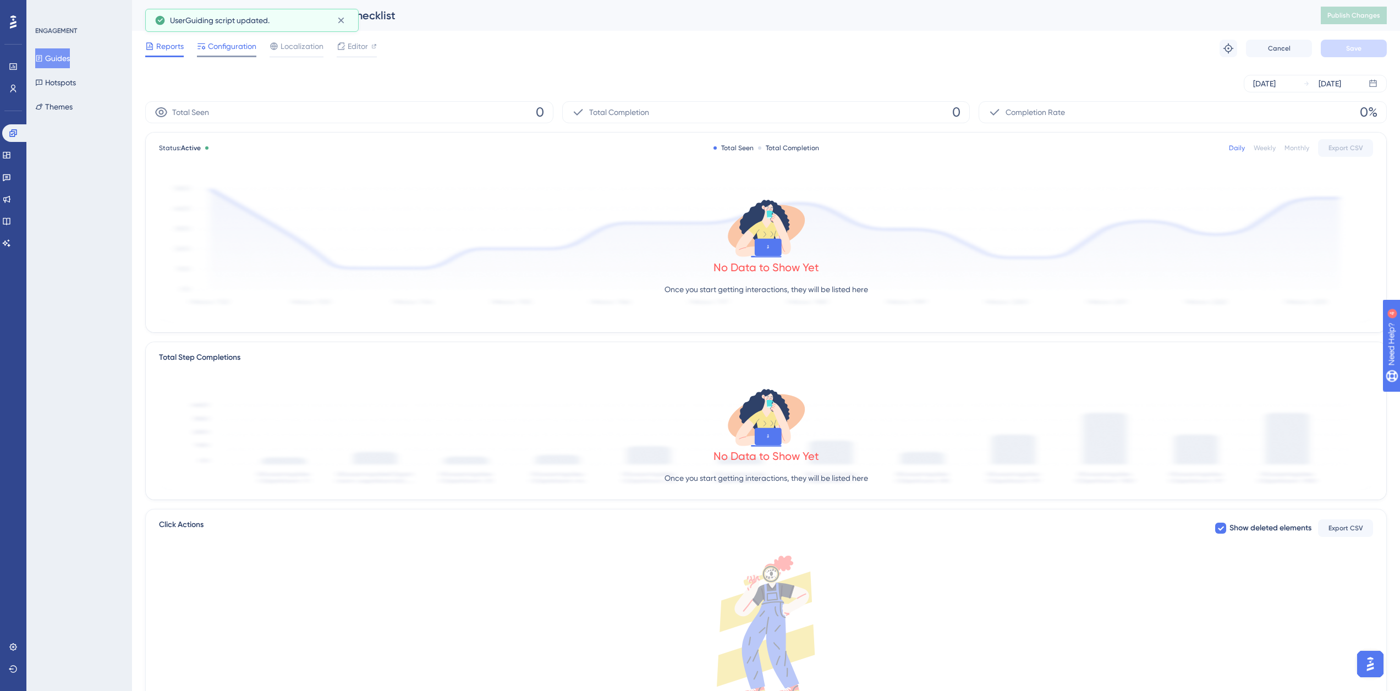
click at [234, 51] on span "Configuration" at bounding box center [232, 46] width 48 height 13
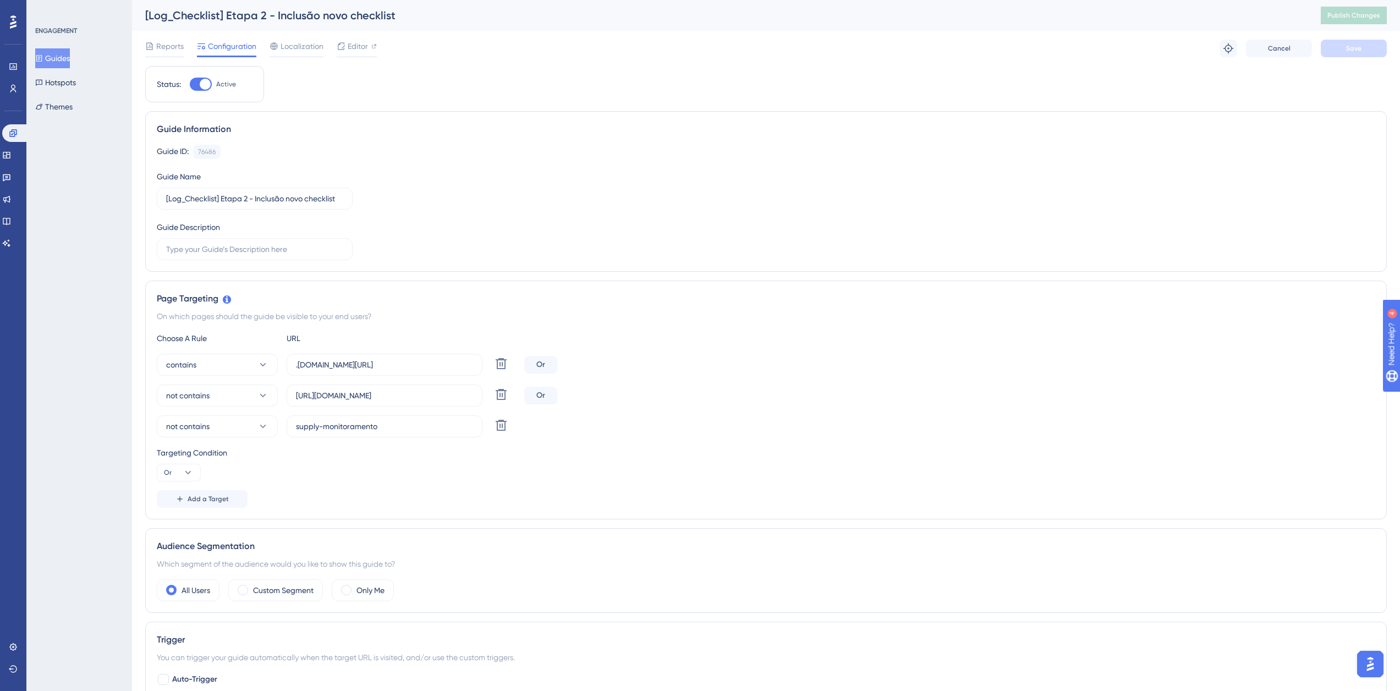
click at [61, 54] on button "Guides" at bounding box center [52, 58] width 35 height 20
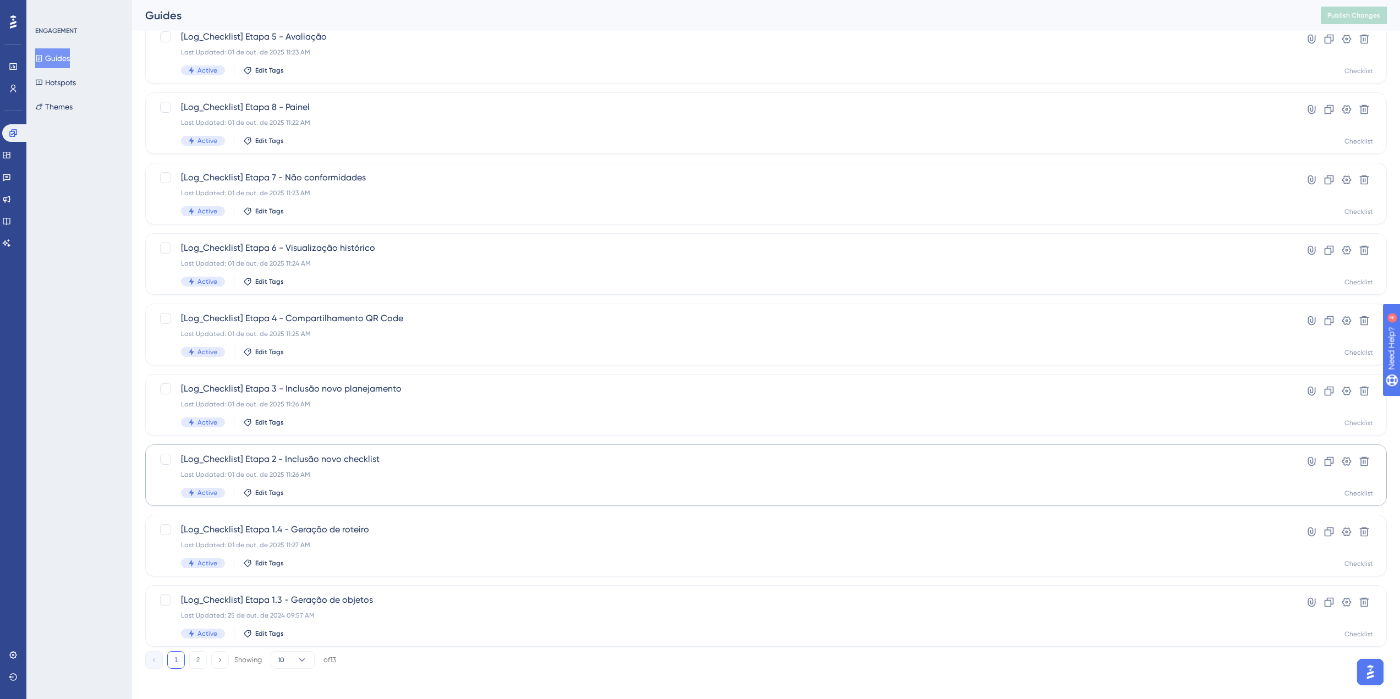
scroll to position [181, 0]
click at [373, 388] on span "[Log_Checklist] Etapa 3 - Inclusão novo planejamento" at bounding box center [722, 383] width 1082 height 13
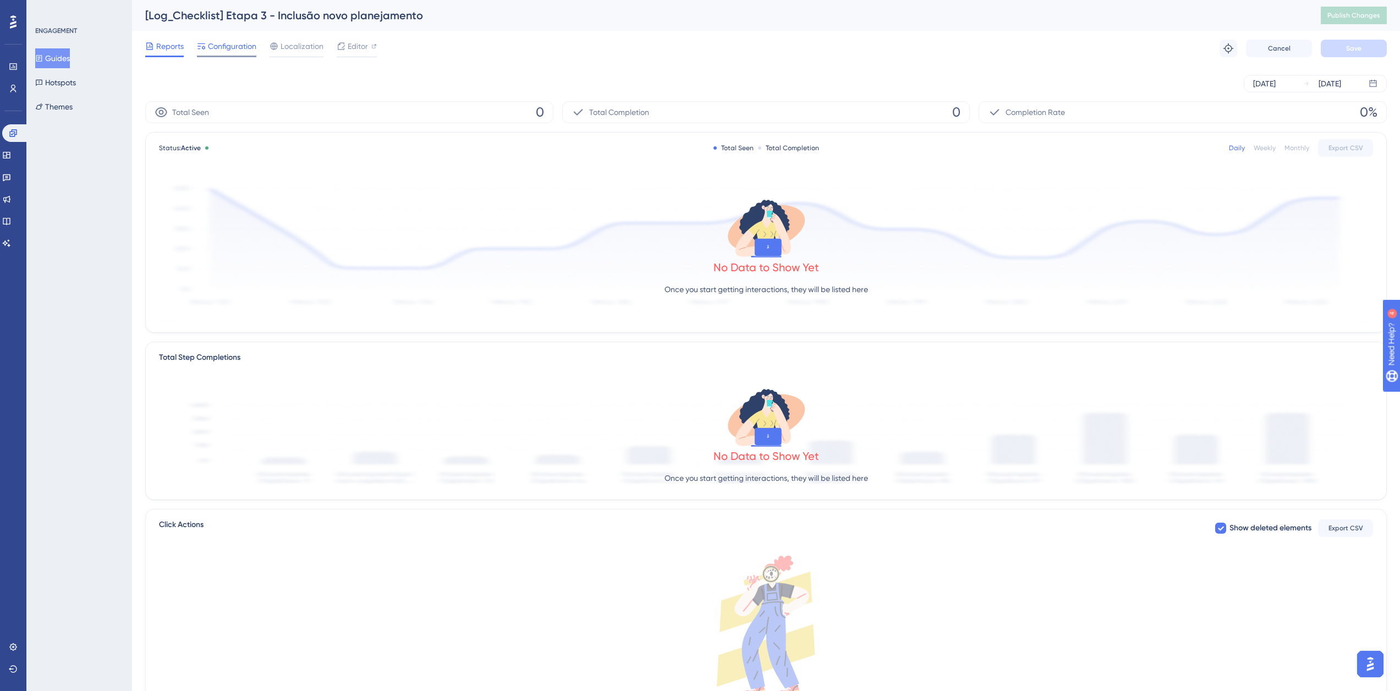
click at [236, 41] on span "Configuration" at bounding box center [232, 46] width 48 height 13
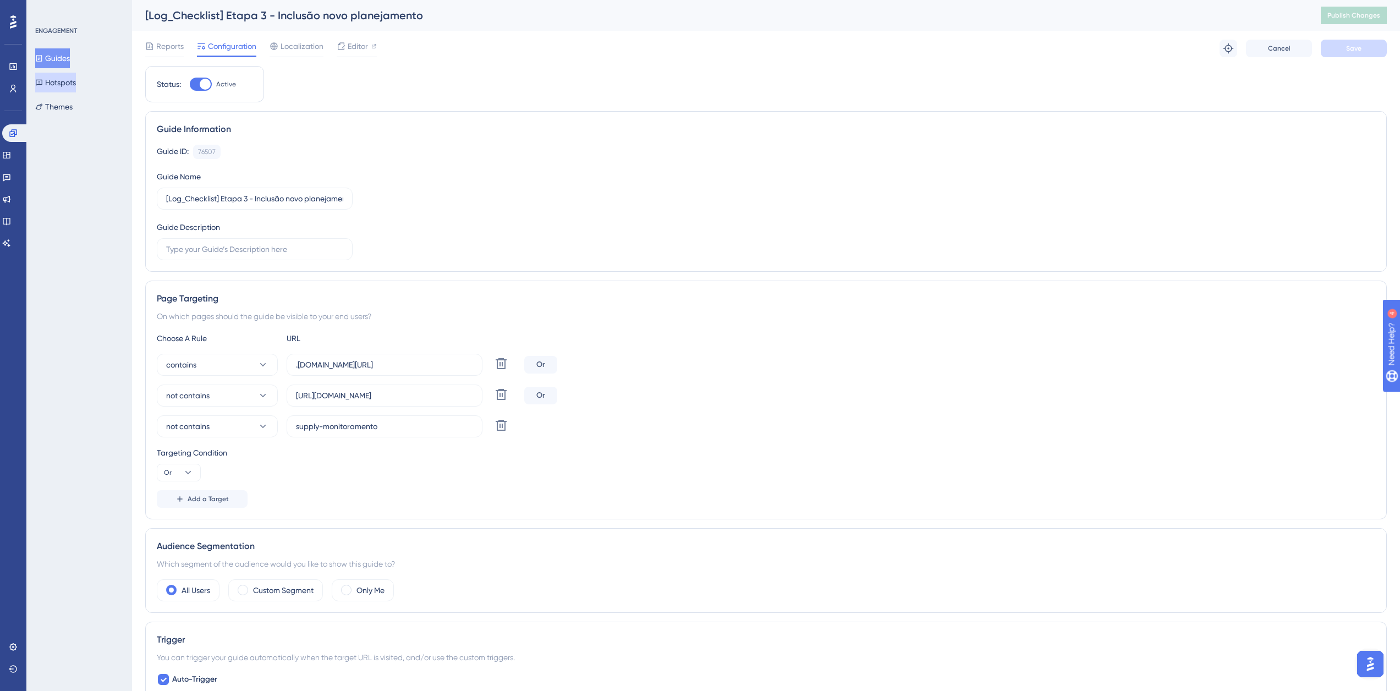
click at [54, 51] on button "Guides" at bounding box center [52, 58] width 35 height 20
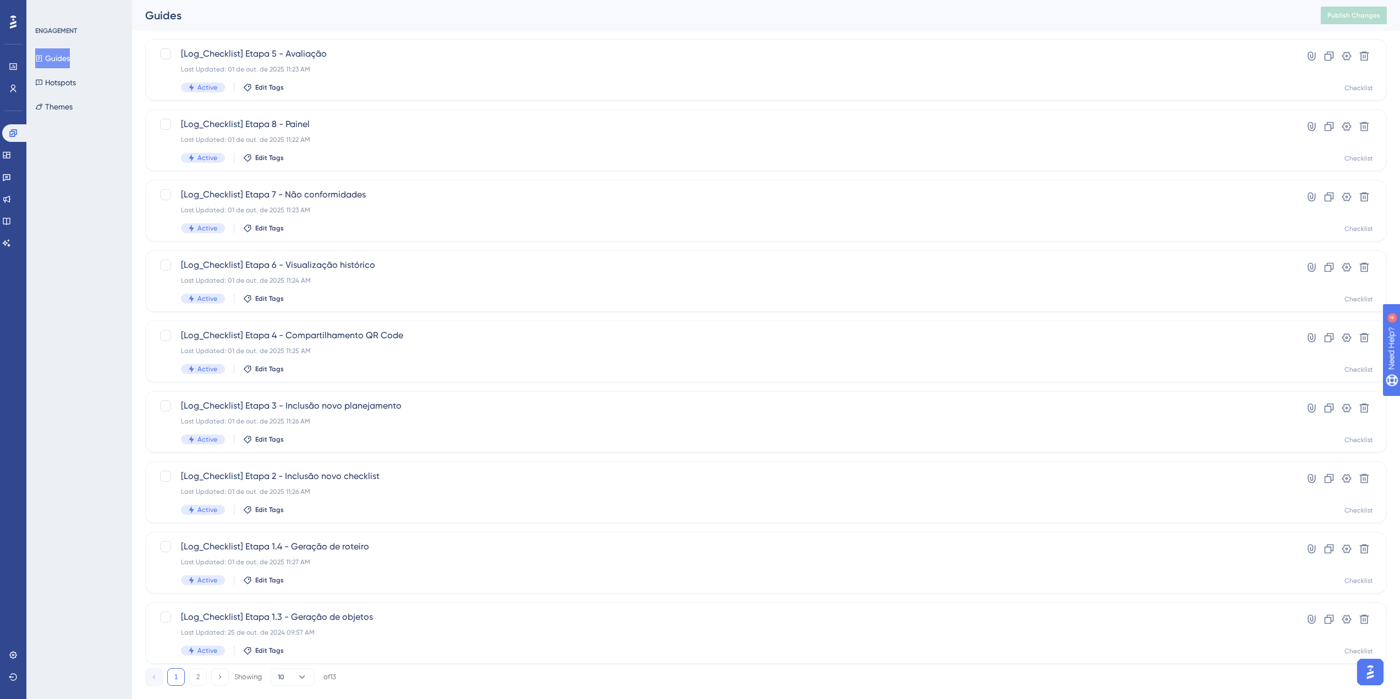
scroll to position [181, 0]
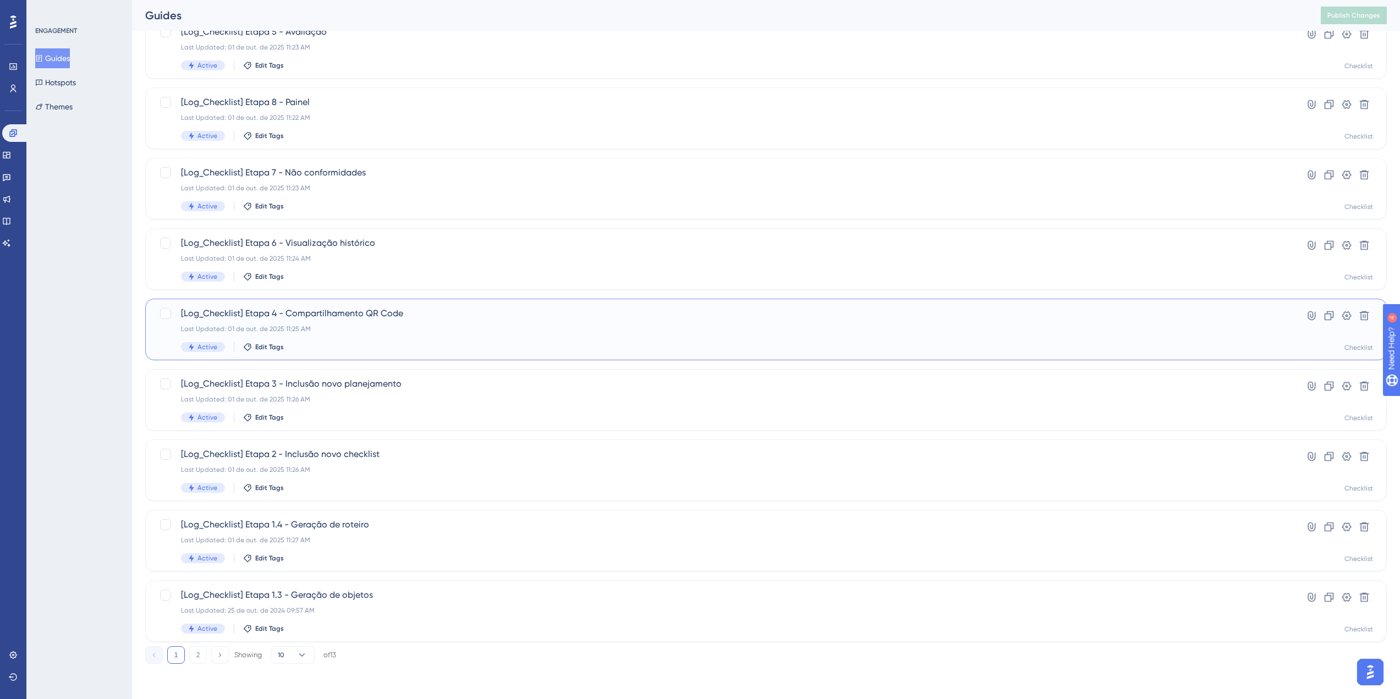
click at [333, 311] on span "[Log_Checklist] Etapa 4 - Compartilhamento QR Code" at bounding box center [722, 313] width 1082 height 13
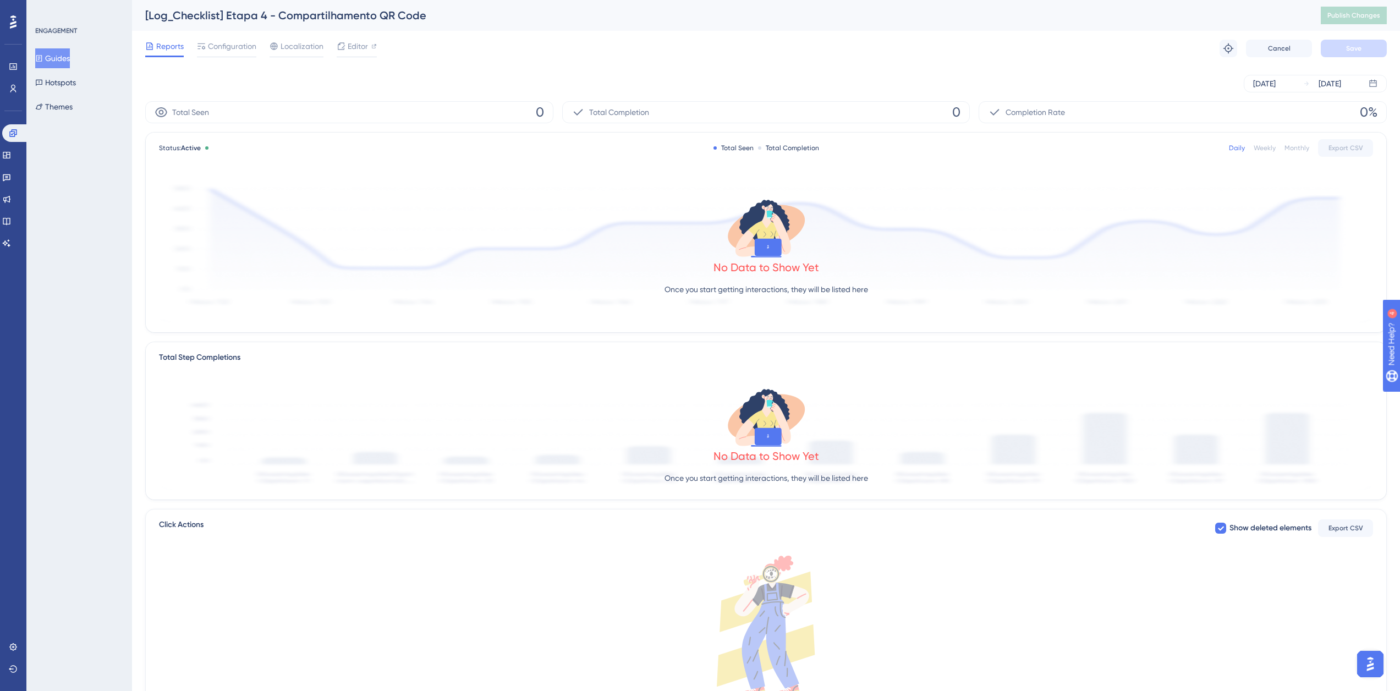
click at [210, 33] on div "Reports Configuration Localization Editor Troubleshoot Cancel Save" at bounding box center [765, 48] width 1241 height 35
click at [217, 40] on span "Configuration" at bounding box center [232, 46] width 48 height 13
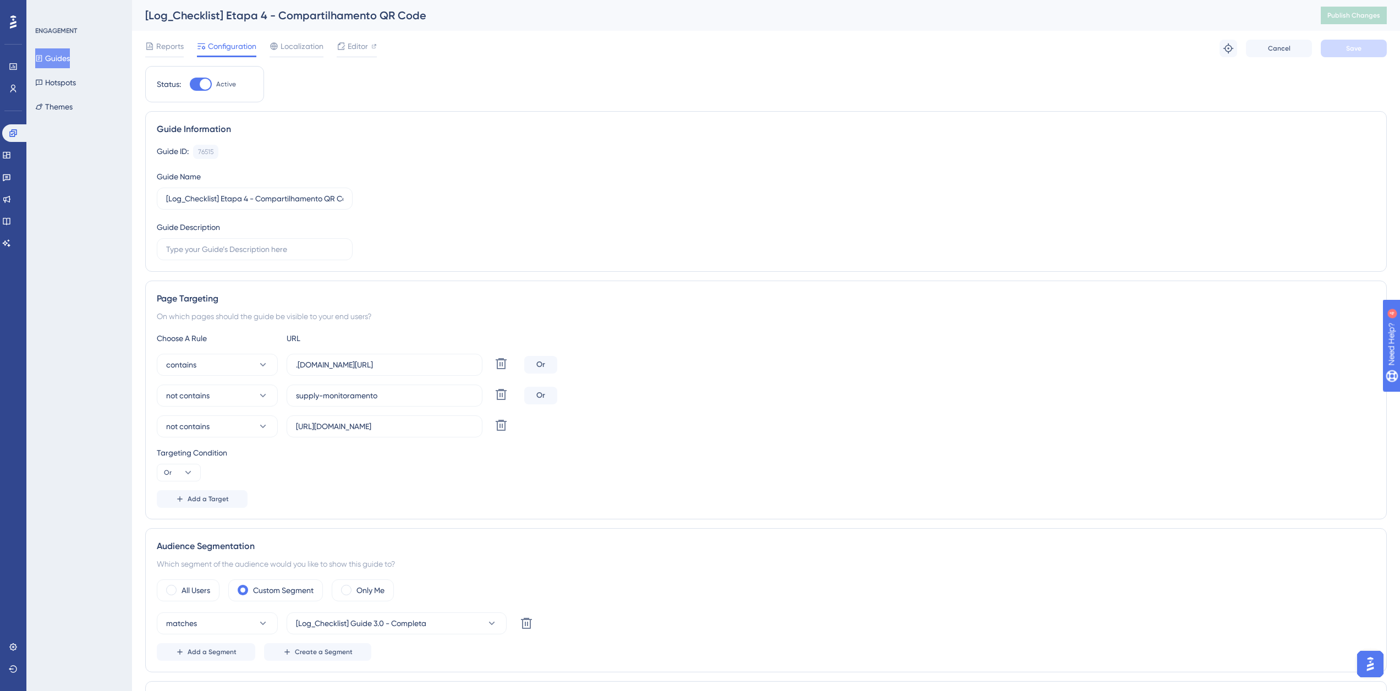
drag, startPoint x: 53, startPoint y: 59, endPoint x: 127, endPoint y: 80, distance: 76.1
click at [53, 59] on button "Guides" at bounding box center [52, 58] width 35 height 20
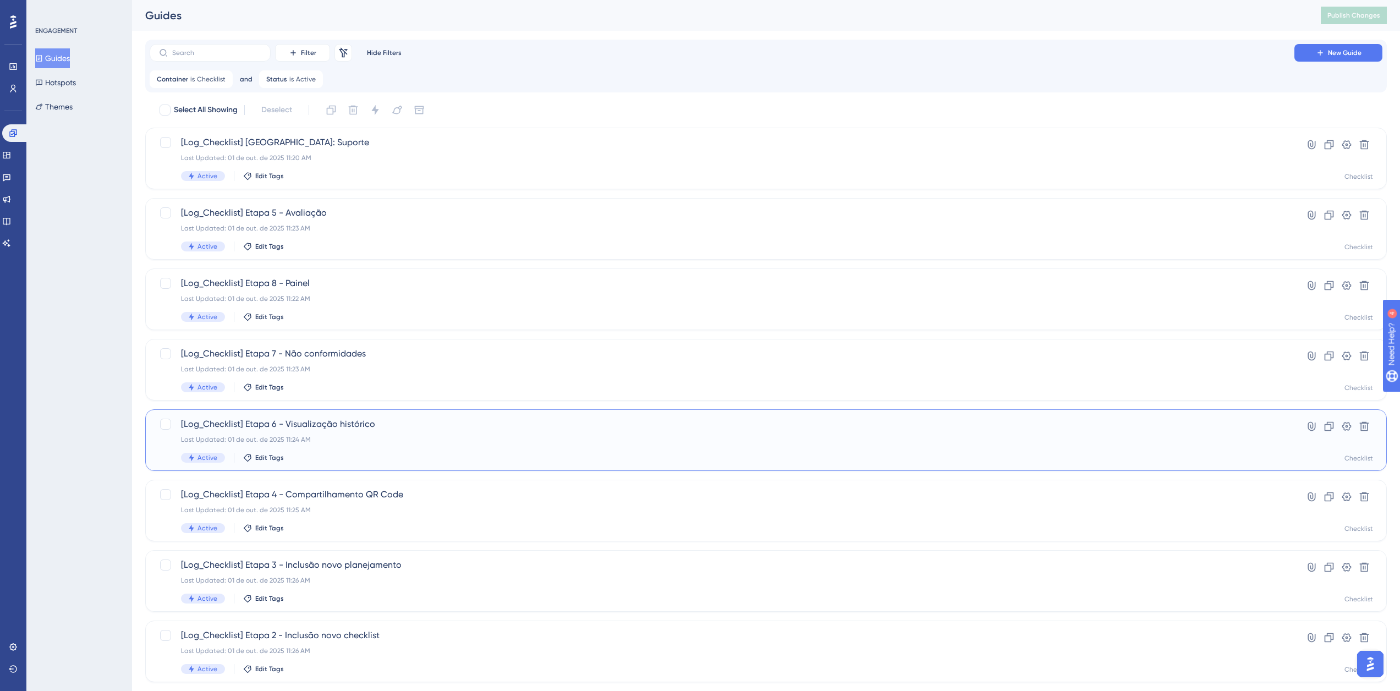
click at [333, 450] on div "[Log_Checklist] Etapa 6 - Visualização histórico Last Updated: 01 de out. de 20…" at bounding box center [722, 439] width 1082 height 45
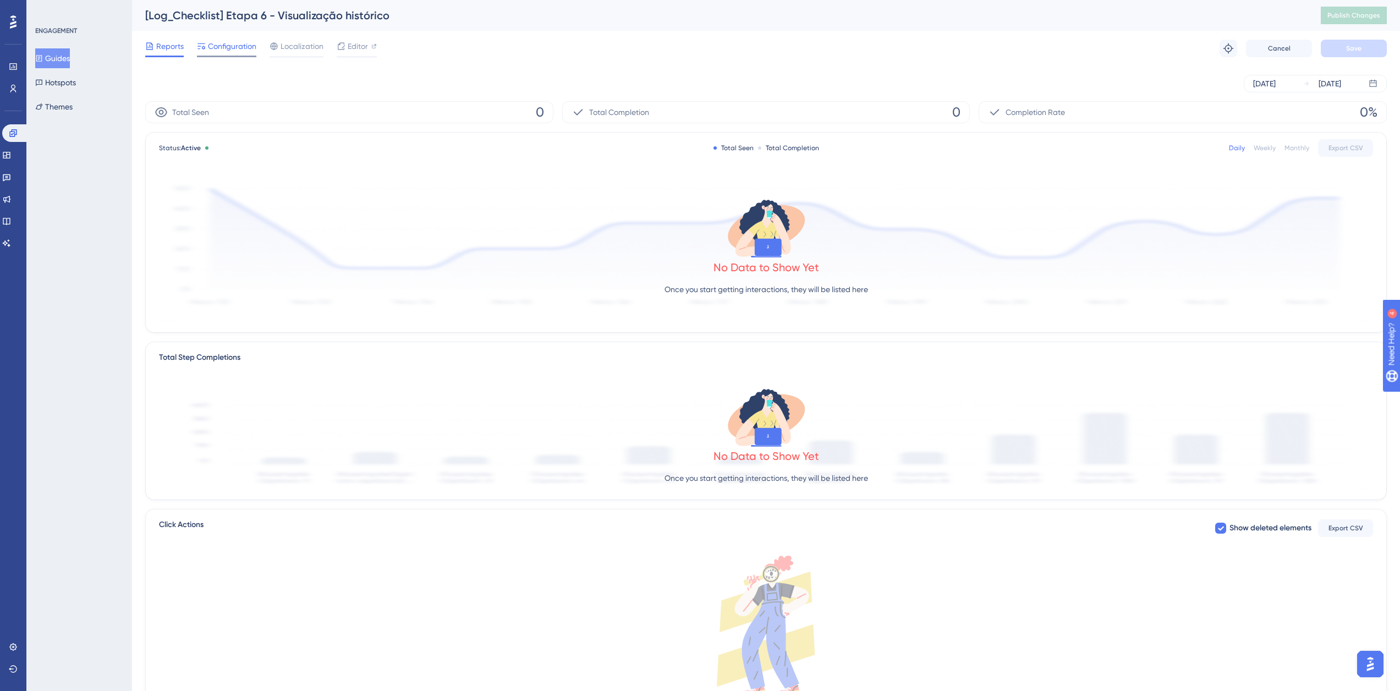
click at [219, 52] on span "Configuration" at bounding box center [232, 46] width 48 height 13
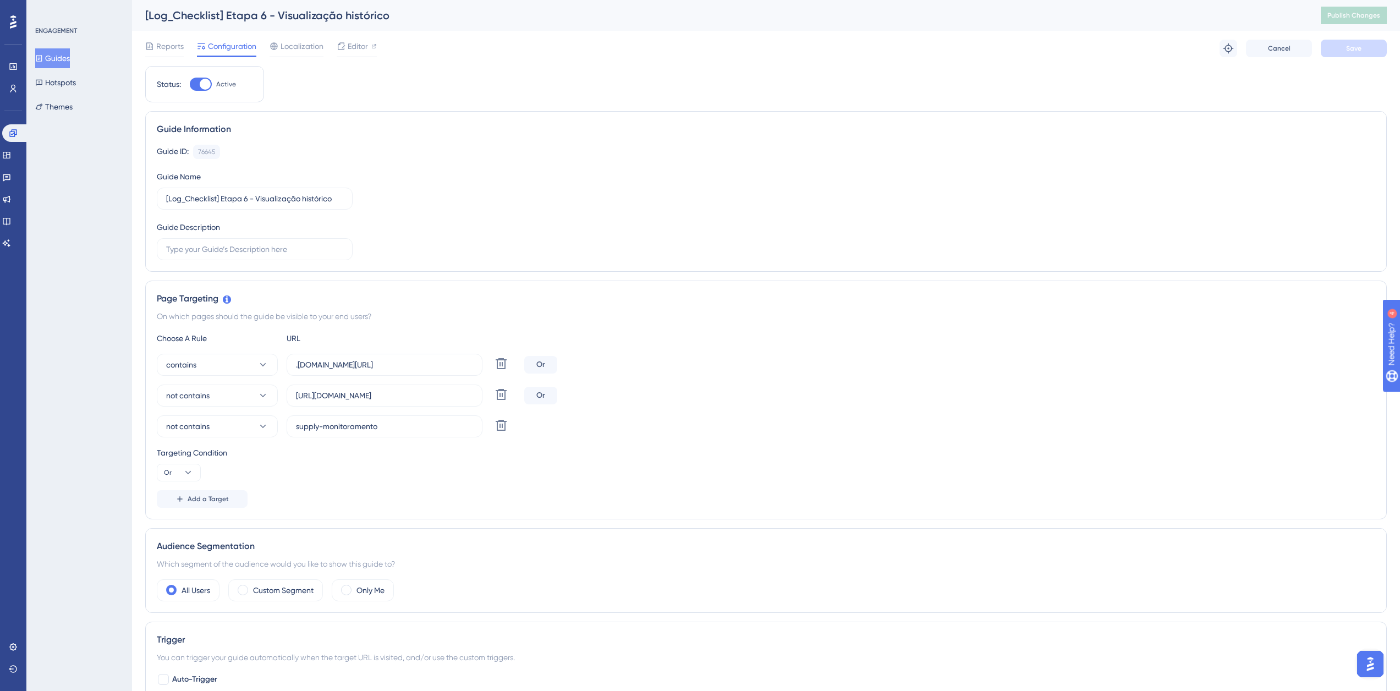
click at [57, 56] on button "Guides" at bounding box center [52, 58] width 35 height 20
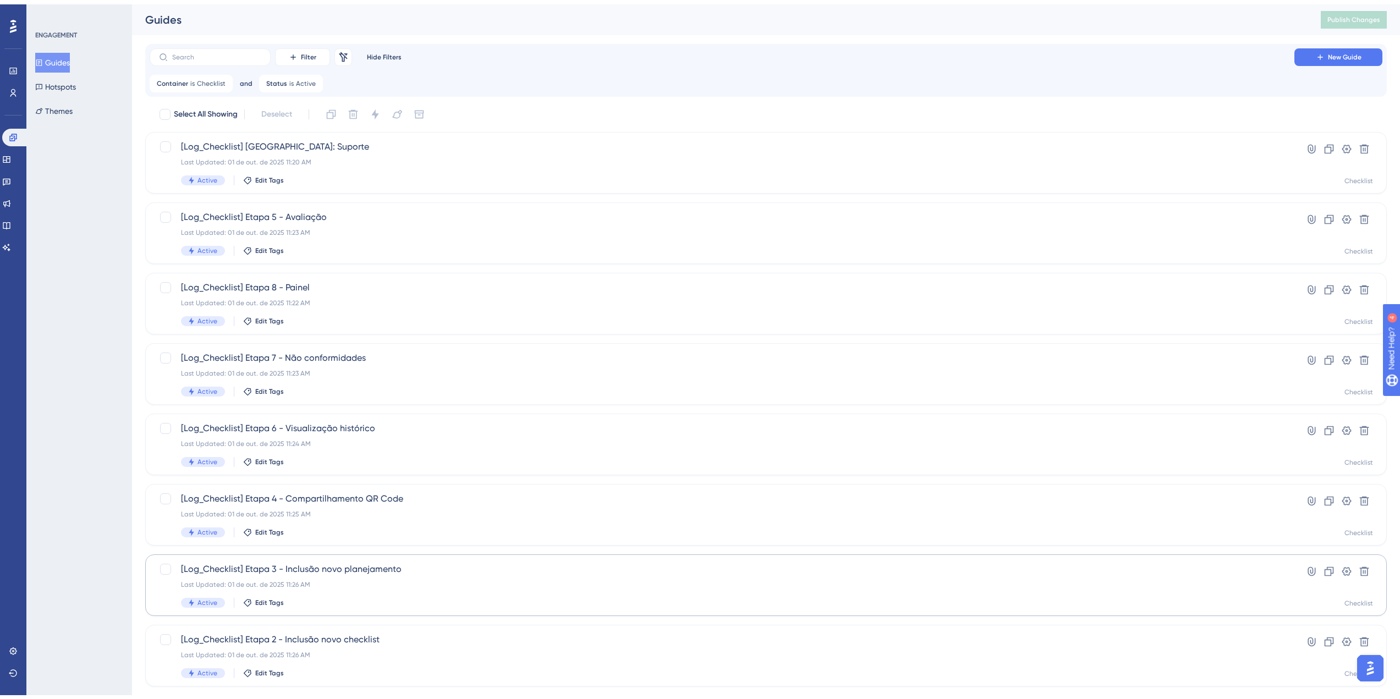
scroll to position [181, 0]
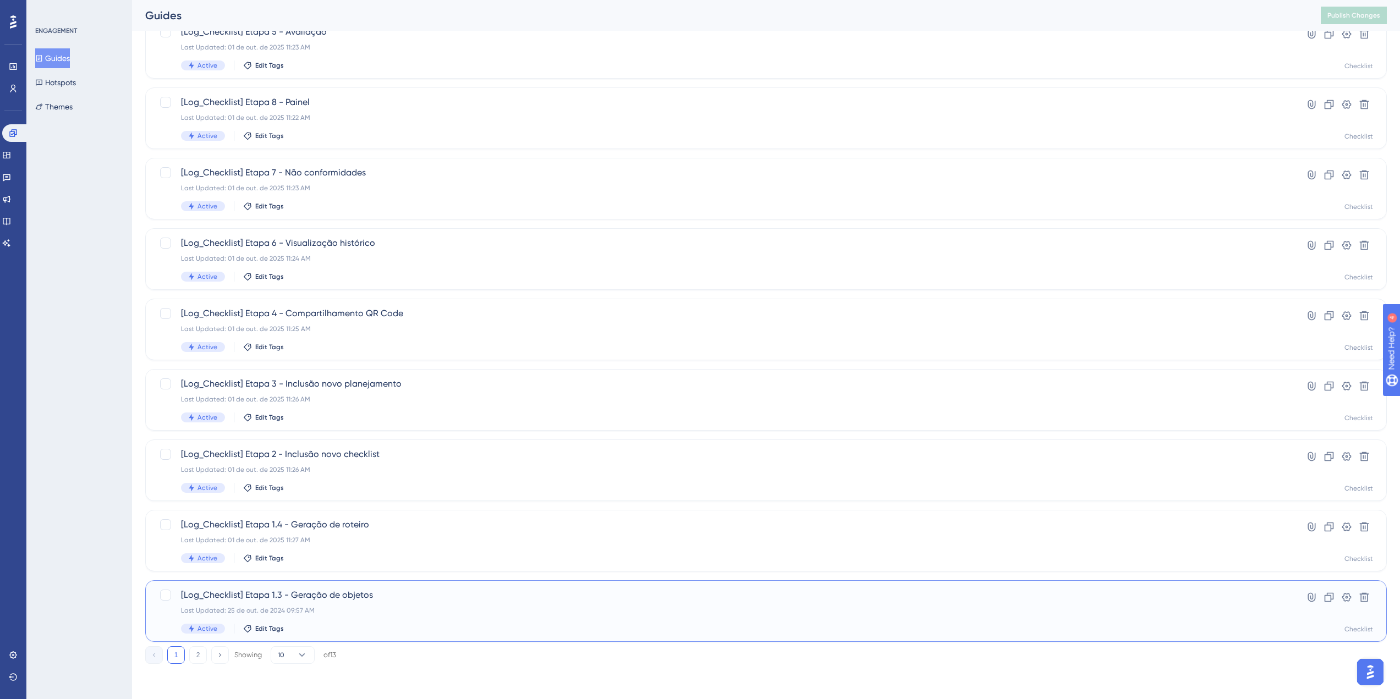
click at [371, 595] on span "[Log_Checklist] Etapa 1.3 - Geração de objetos" at bounding box center [722, 595] width 1082 height 13
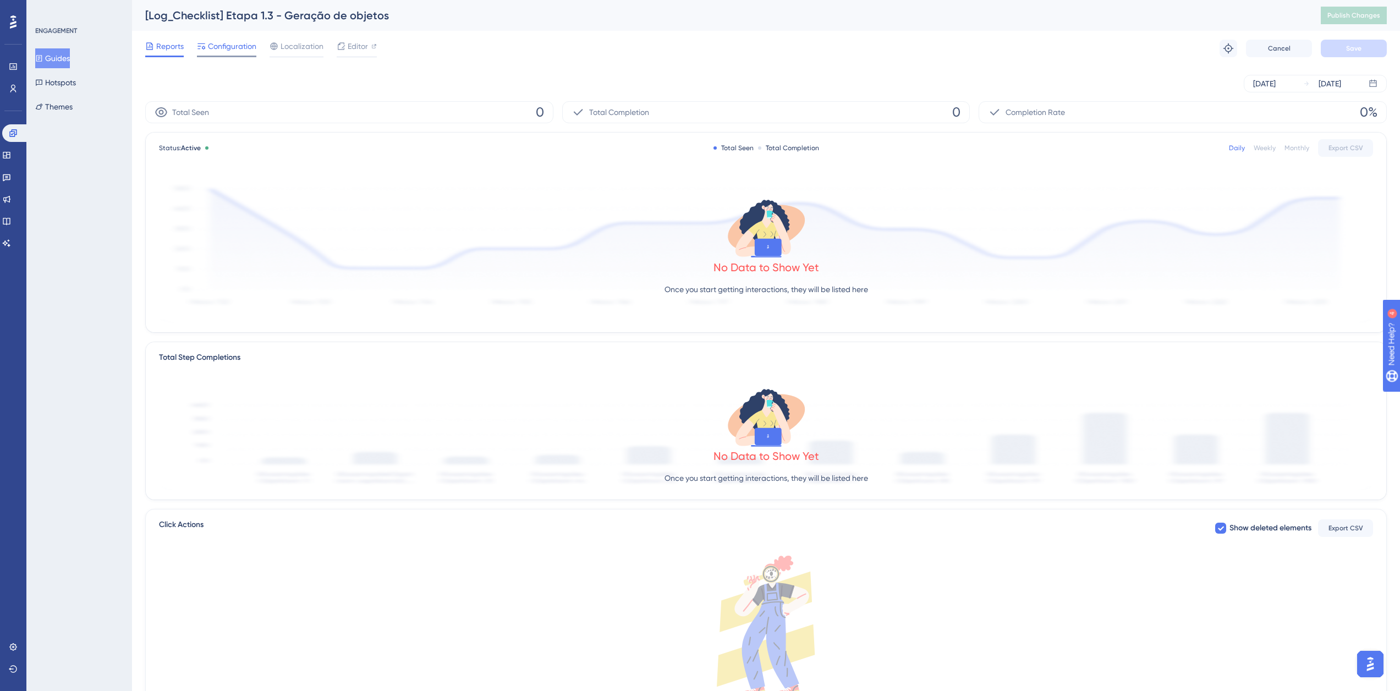
click at [224, 47] on span "Configuration" at bounding box center [232, 46] width 48 height 13
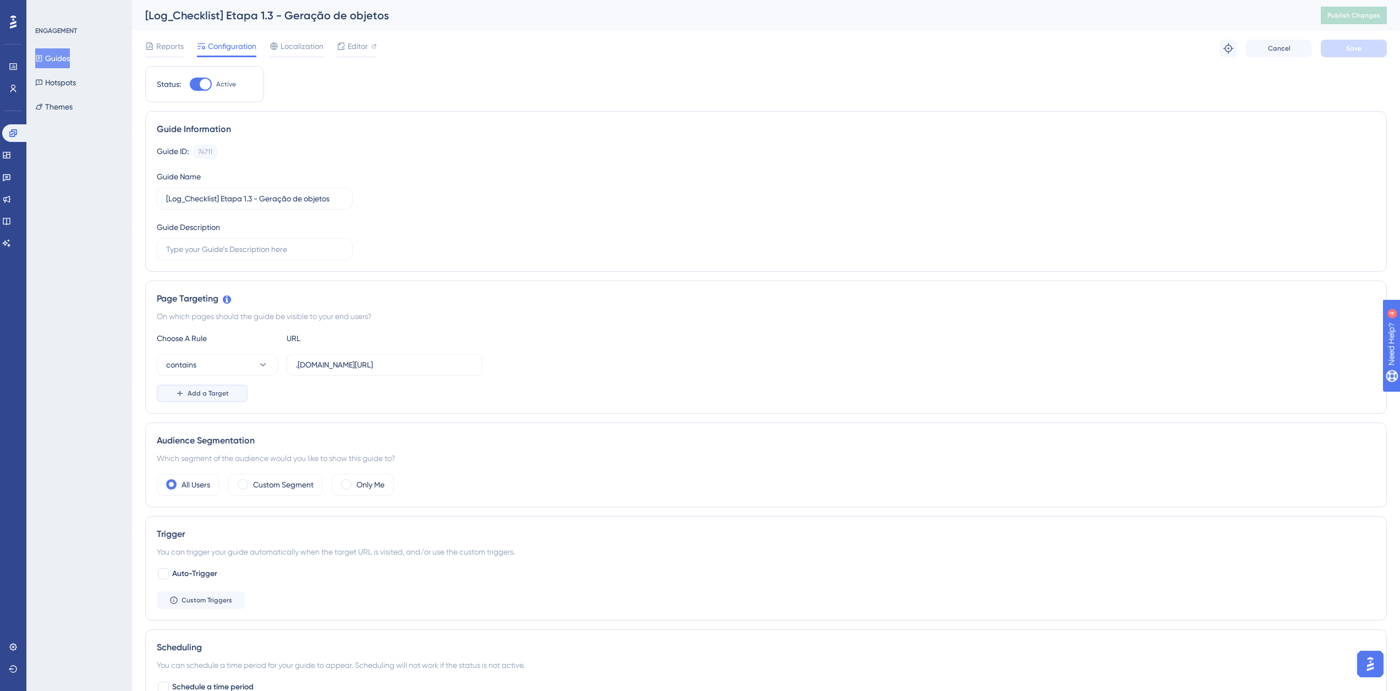
click at [195, 393] on span "Add a Target" at bounding box center [208, 393] width 41 height 9
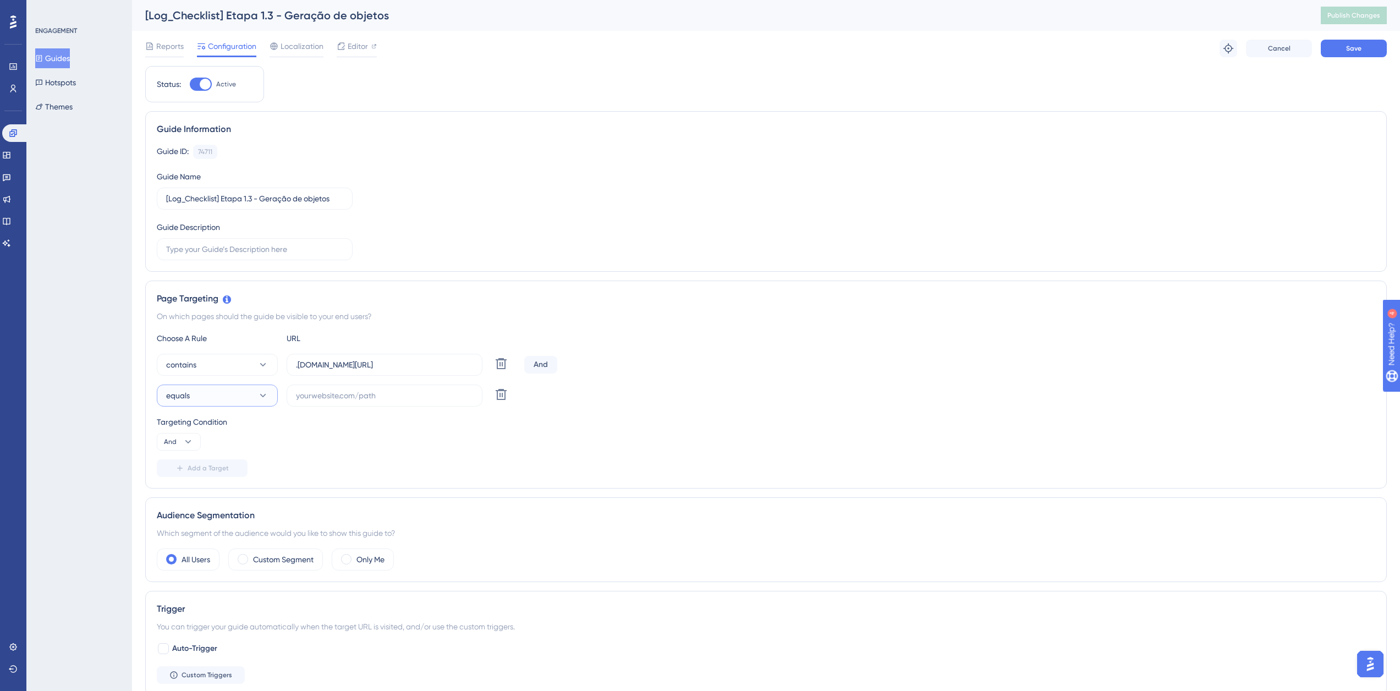
click at [201, 393] on button "equals" at bounding box center [217, 395] width 121 height 22
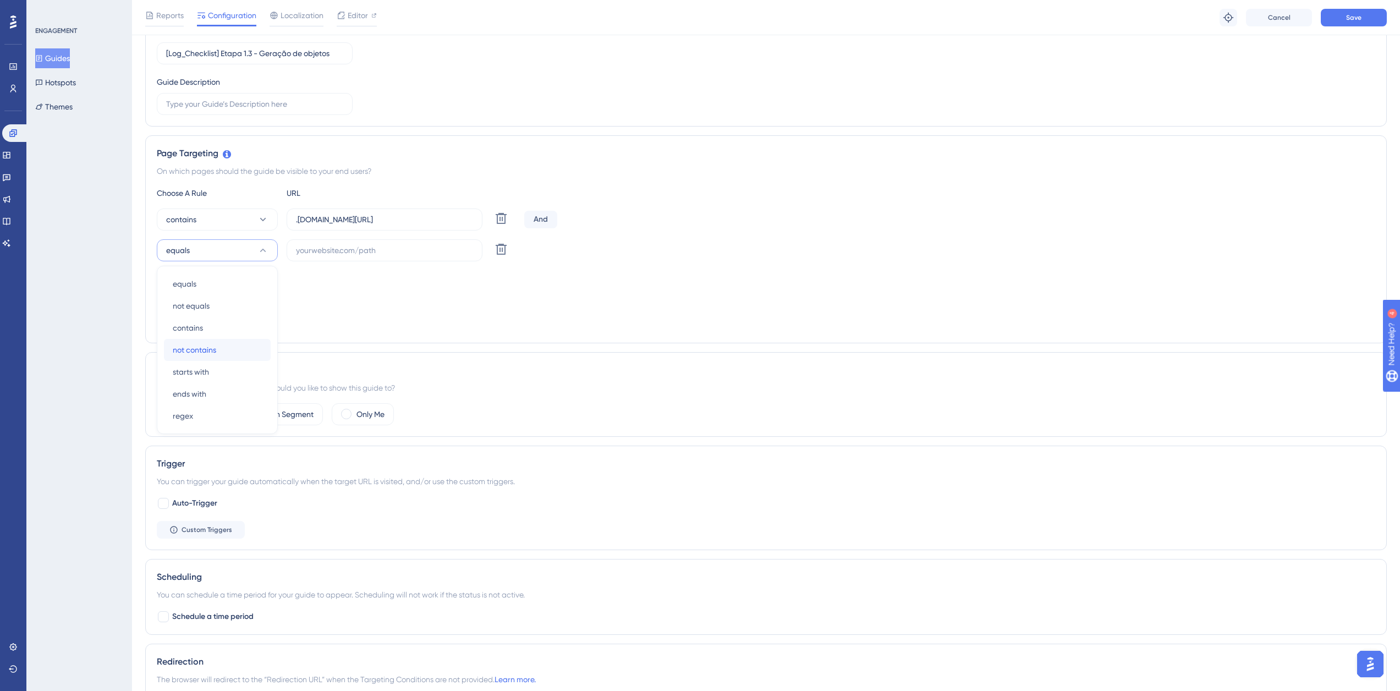
click at [219, 346] on div "not contains not contains" at bounding box center [217, 350] width 89 height 22
click at [332, 245] on input "text" at bounding box center [384, 250] width 177 height 12
paste input "[URL][DOMAIN_NAME]"
click at [1364, 13] on button "Save" at bounding box center [1354, 18] width 66 height 18
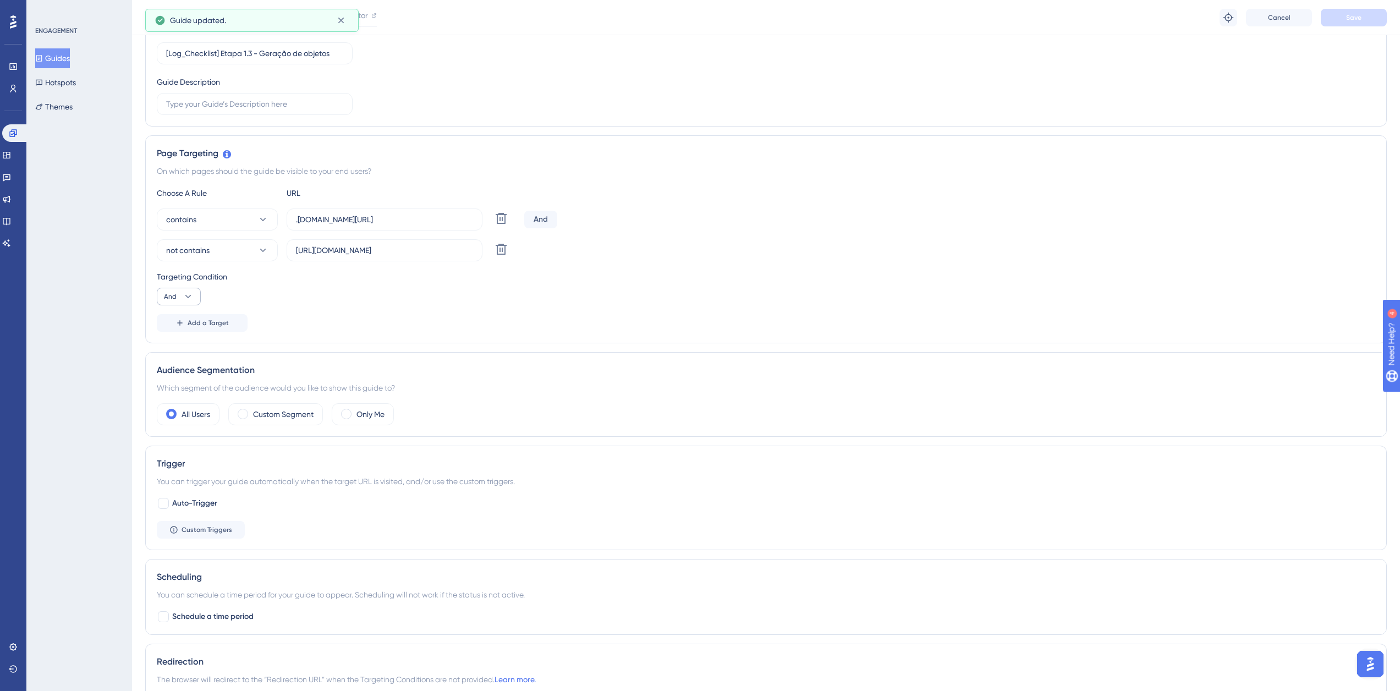
scroll to position [0, 0]
click at [175, 298] on span "And" at bounding box center [170, 296] width 13 height 9
click at [174, 354] on span "Or" at bounding box center [172, 349] width 9 height 13
click at [1350, 23] on button "Save" at bounding box center [1354, 18] width 66 height 18
click at [180, 329] on button "Add a Target" at bounding box center [202, 323] width 91 height 18
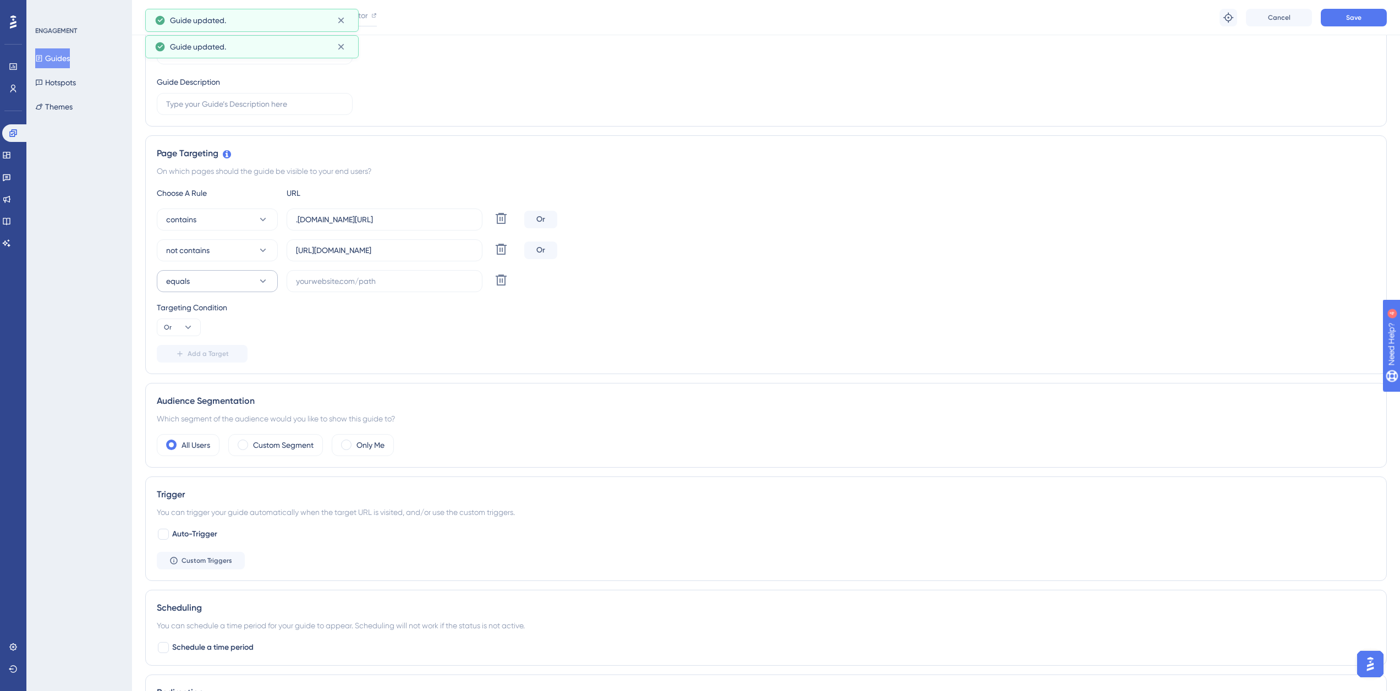
click at [212, 273] on button "equals" at bounding box center [217, 281] width 121 height 22
click at [224, 379] on div "not contains not contains" at bounding box center [217, 381] width 89 height 22
drag, startPoint x: 374, startPoint y: 248, endPoint x: 406, endPoint y: 251, distance: 32.6
click at [406, 251] on input "[URL][DOMAIN_NAME]" at bounding box center [384, 250] width 177 height 12
type input "[URL][DOMAIN_NAME]"
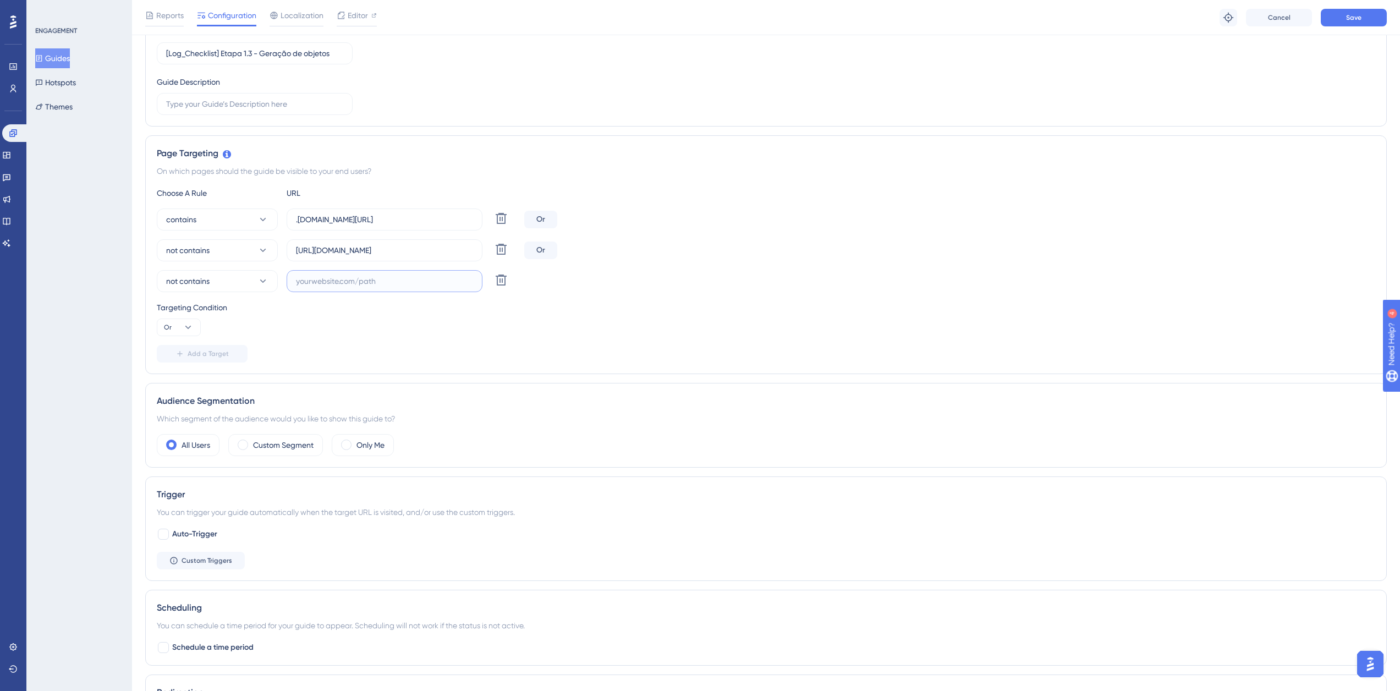
click at [339, 285] on input "text" at bounding box center [384, 281] width 177 height 12
paste input "supply-monitoramento"
type input "supply-monitoramento"
click at [1376, 17] on button "Save" at bounding box center [1354, 18] width 66 height 18
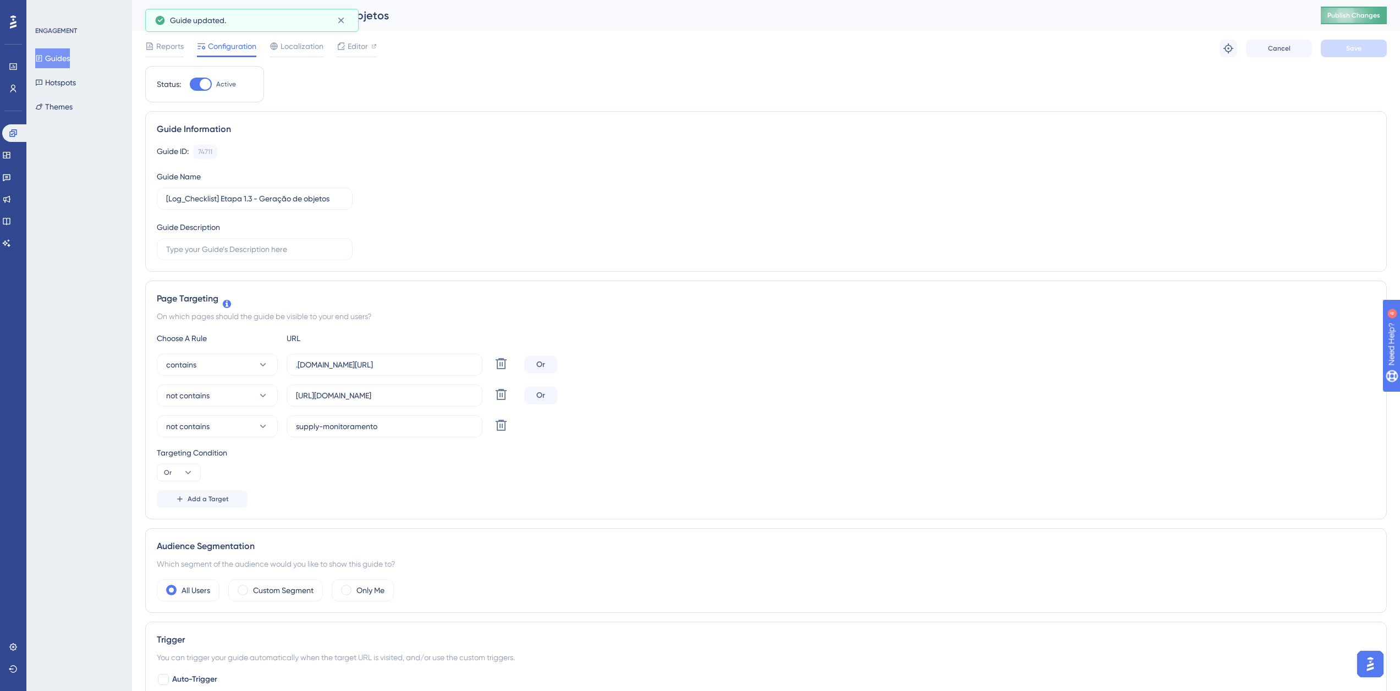
click at [1379, 17] on span "Publish Changes" at bounding box center [1353, 15] width 53 height 9
click at [69, 55] on button "Guides" at bounding box center [52, 58] width 35 height 20
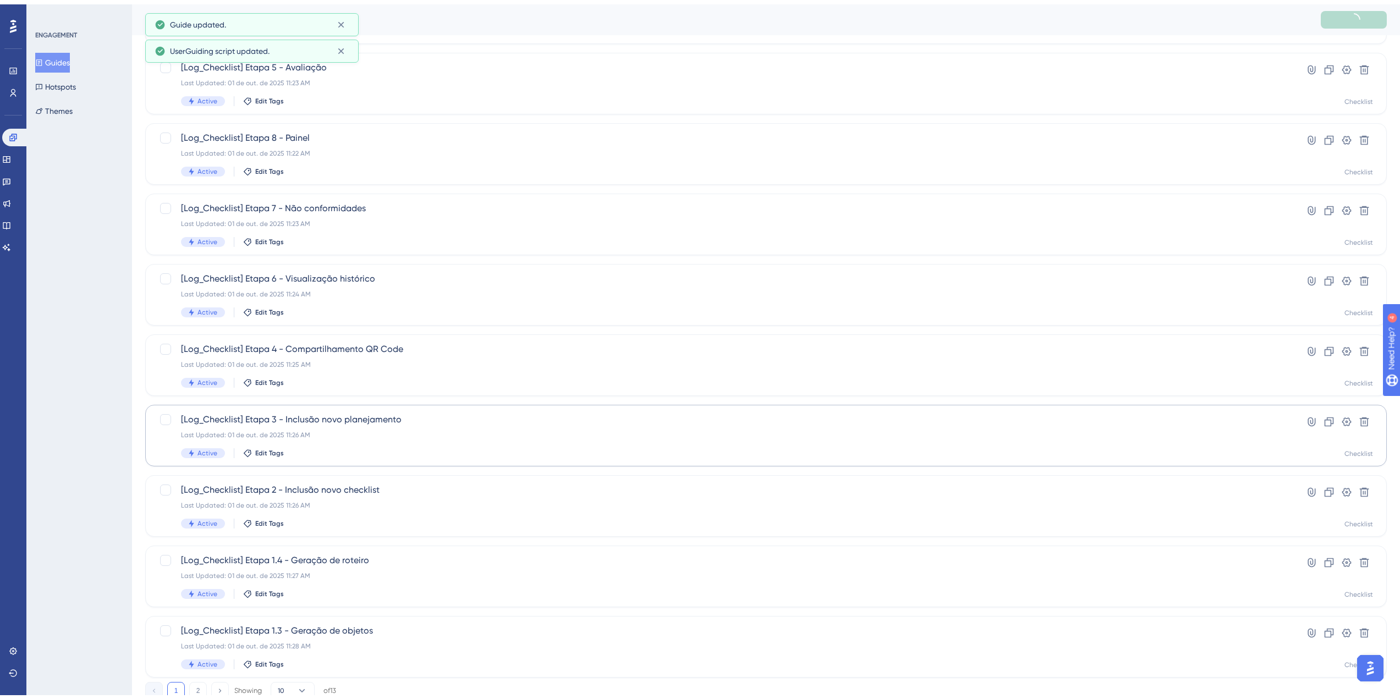
scroll to position [181, 0]
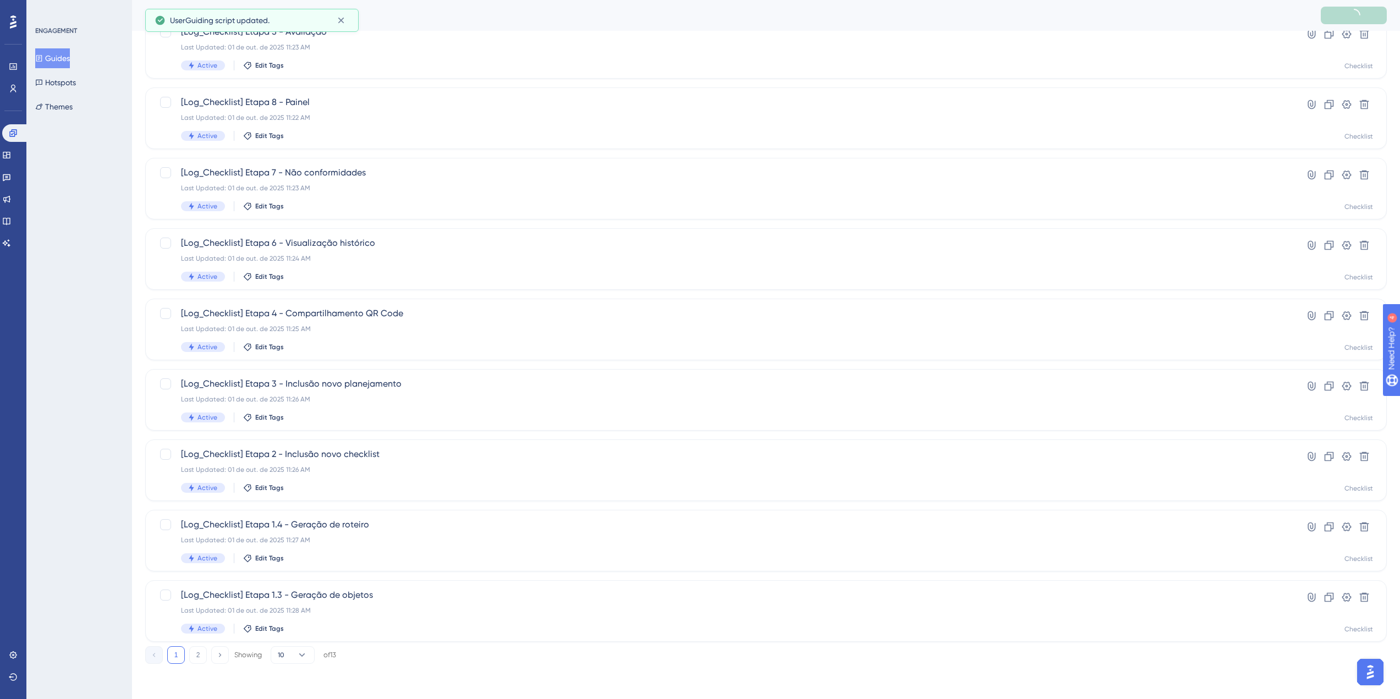
click at [195, 659] on button "2" at bounding box center [198, 655] width 18 height 18
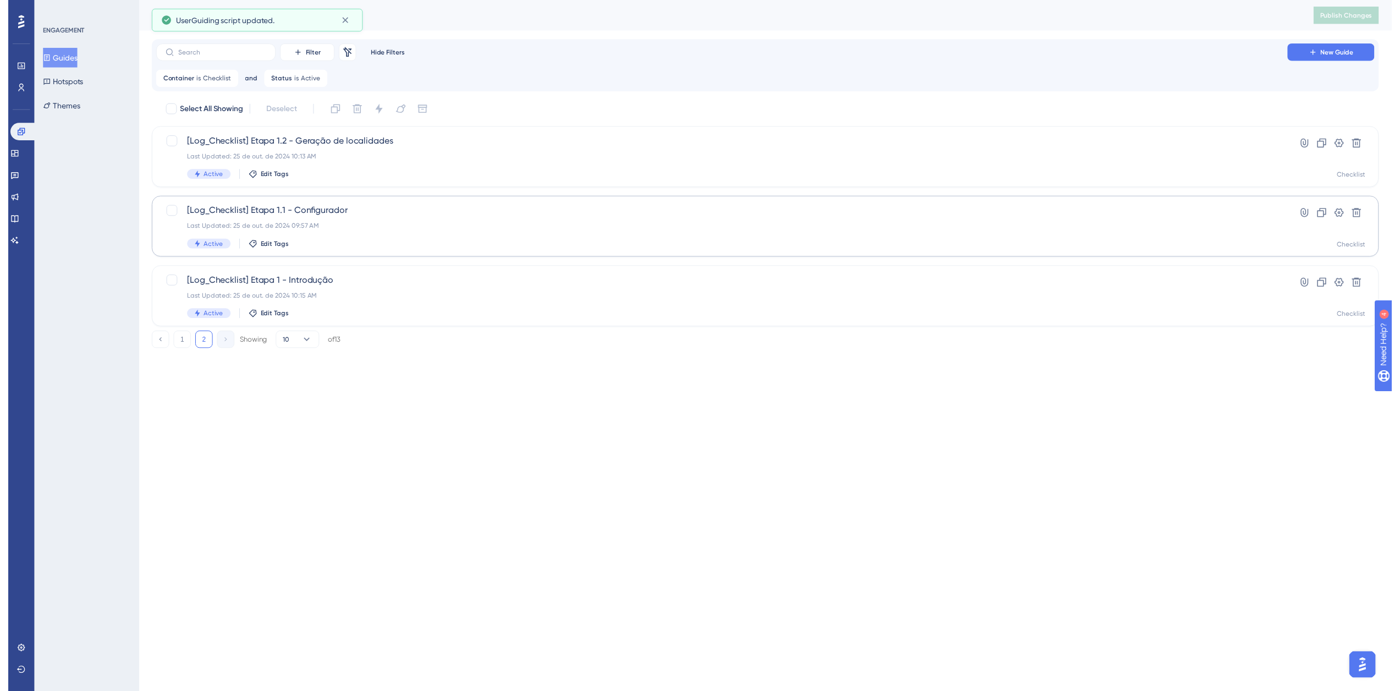
scroll to position [0, 0]
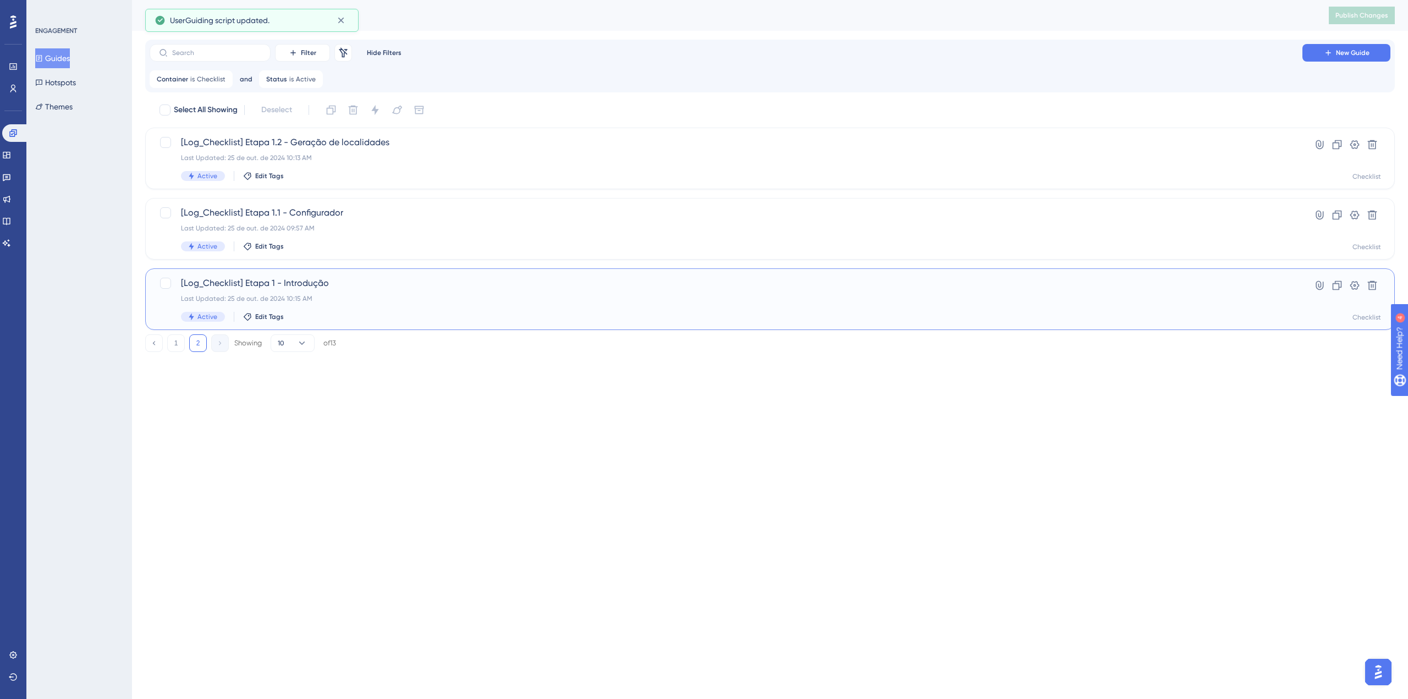
click at [342, 287] on span "[Log_Checklist] Etapa 1 - Introdução" at bounding box center [726, 283] width 1090 height 13
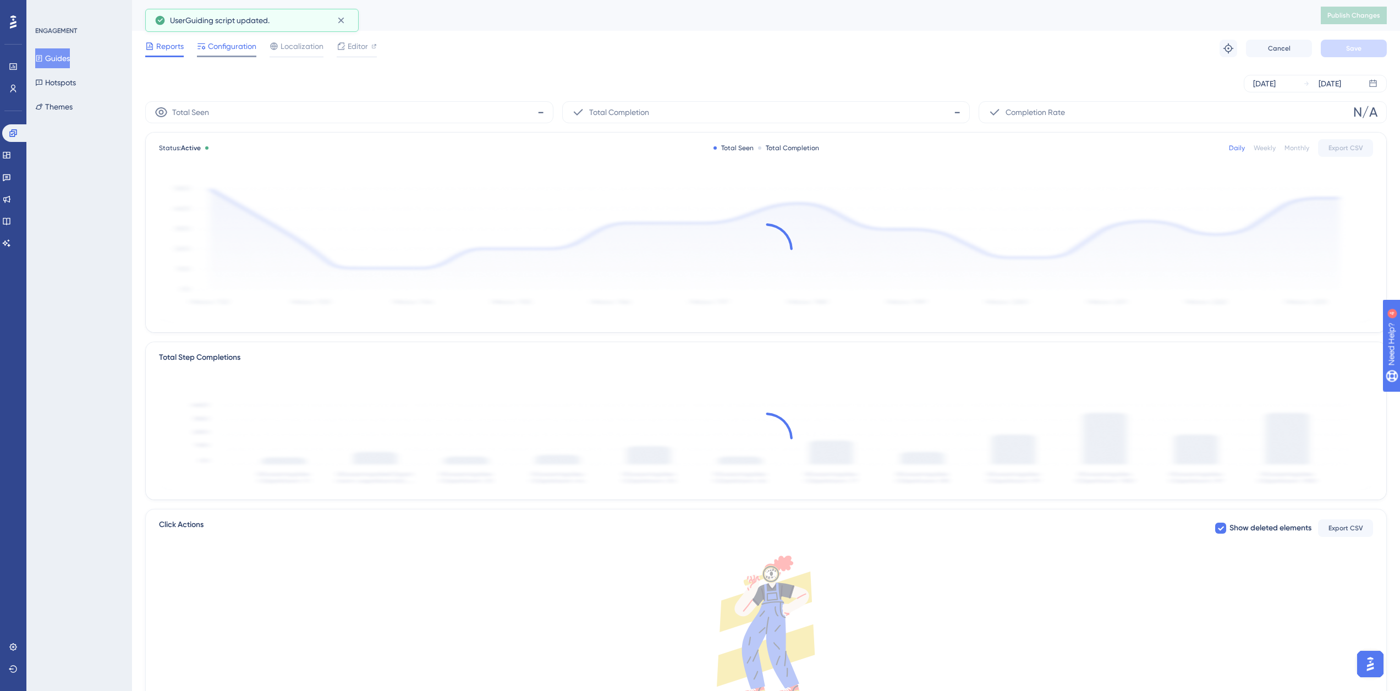
click at [245, 52] on span "Configuration" at bounding box center [232, 46] width 48 height 13
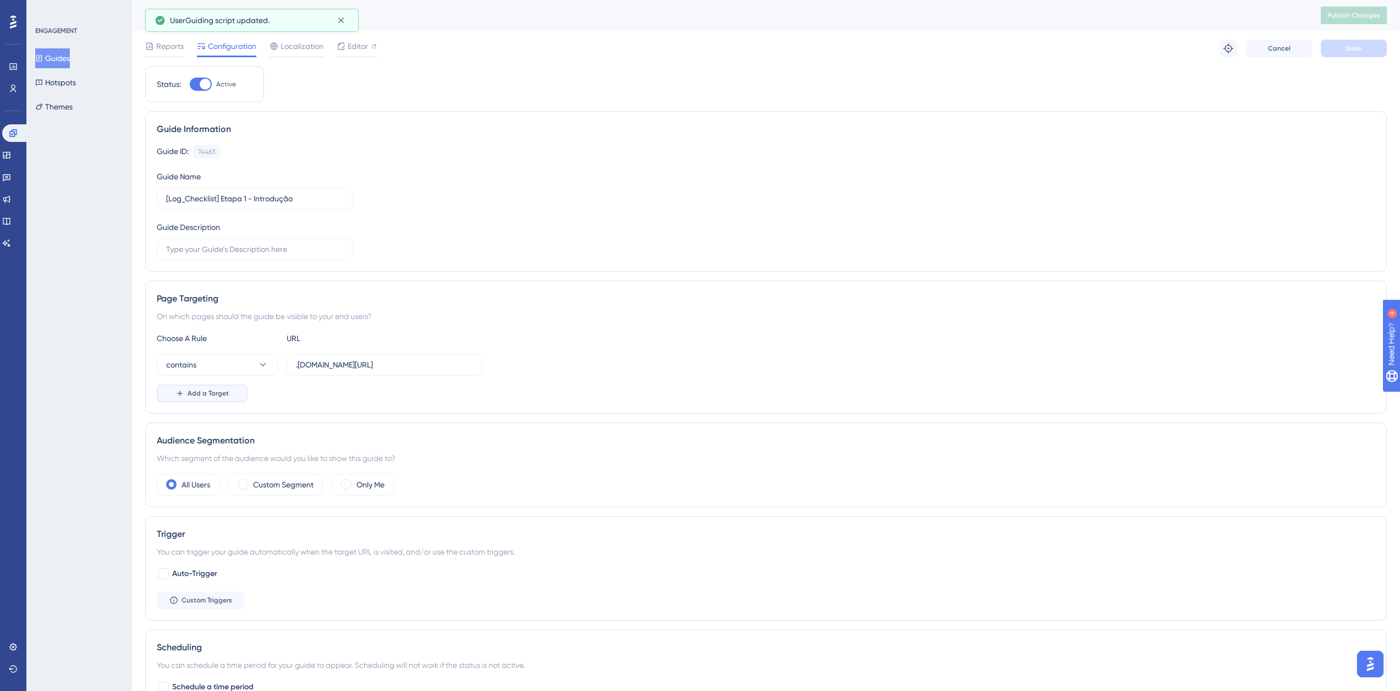
click at [215, 394] on span "Add a Target" at bounding box center [208, 393] width 41 height 9
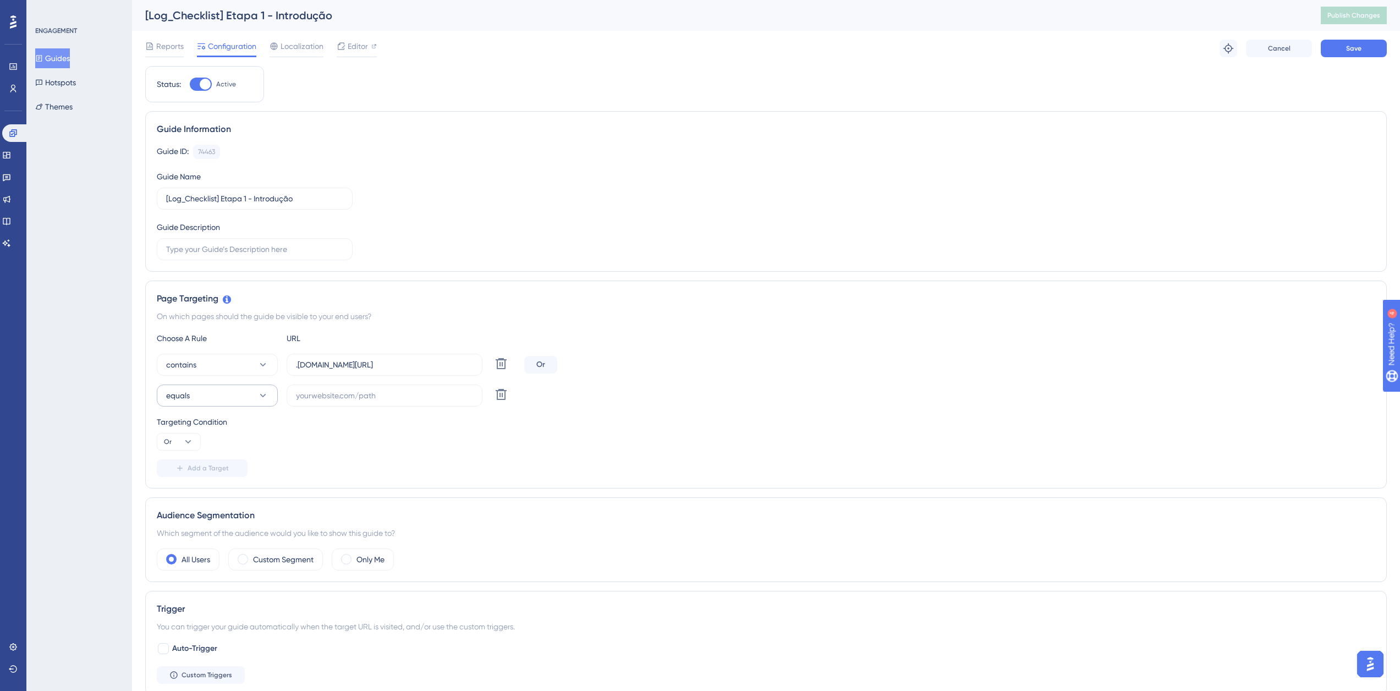
click at [217, 397] on button "equals" at bounding box center [217, 395] width 121 height 22
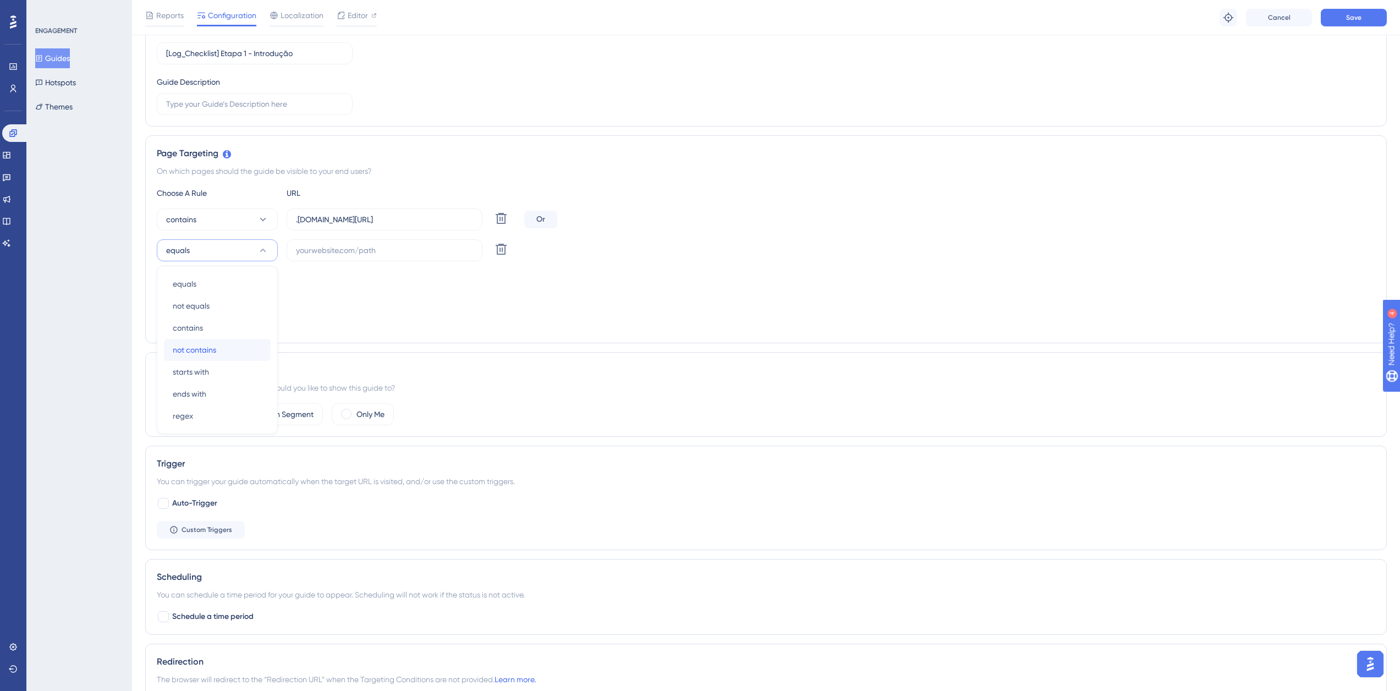
click at [210, 347] on span "not contains" at bounding box center [194, 349] width 43 height 13
click at [318, 254] on input "text" at bounding box center [384, 250] width 177 height 12
paste input "supply-monitoramento"
type input "supply-monitoramento"
click at [1350, 14] on span "Save" at bounding box center [1353, 17] width 15 height 9
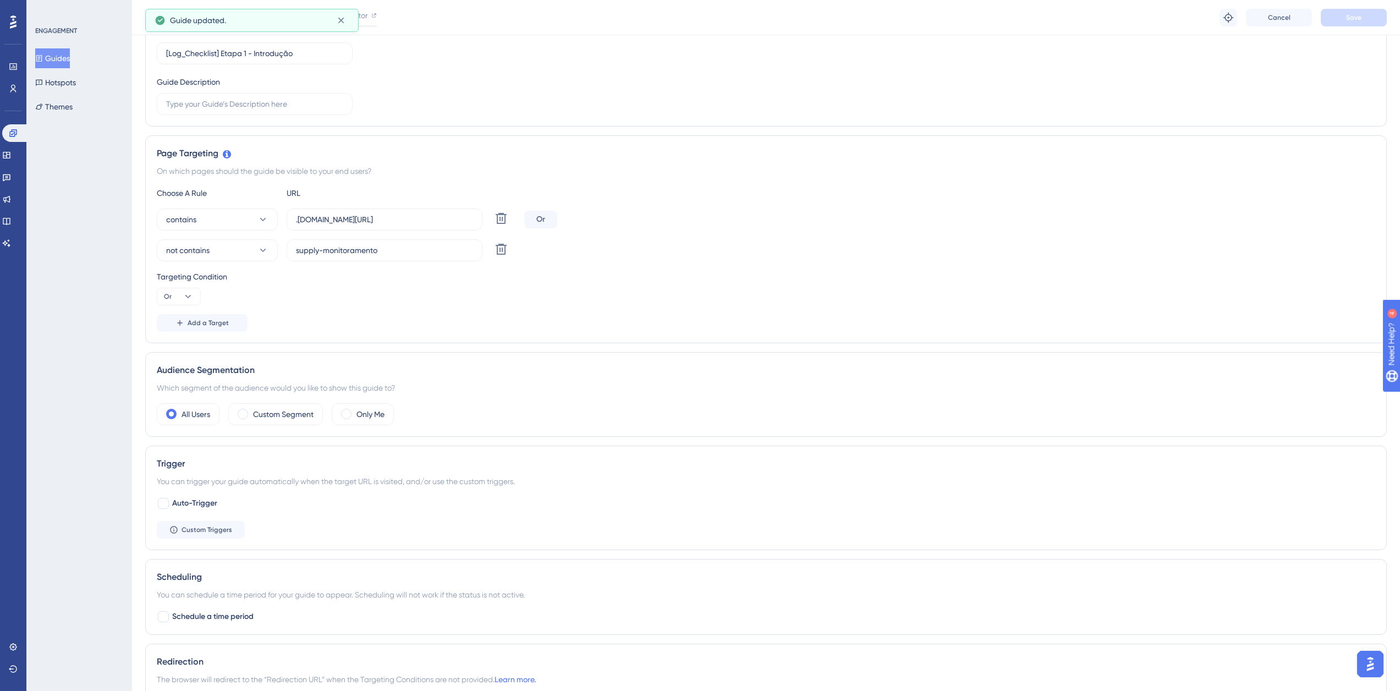
click at [67, 58] on button "Guides" at bounding box center [52, 58] width 35 height 20
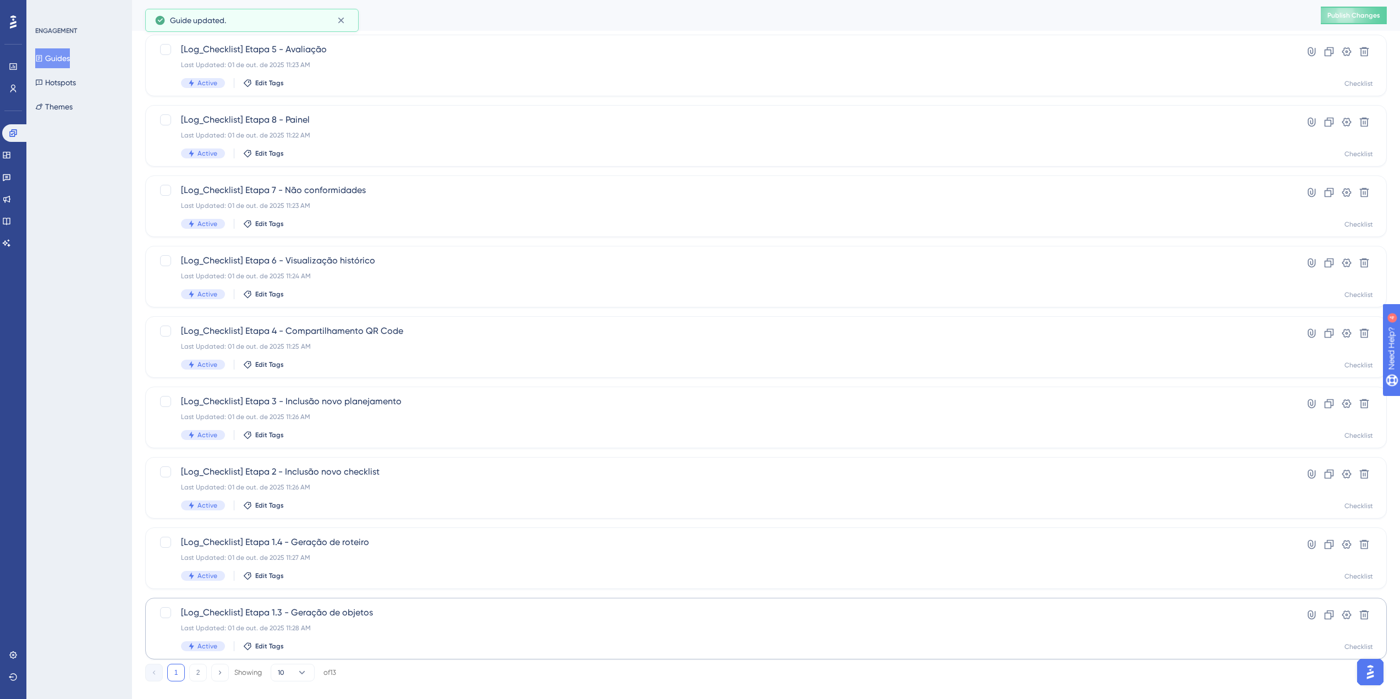
scroll to position [181, 0]
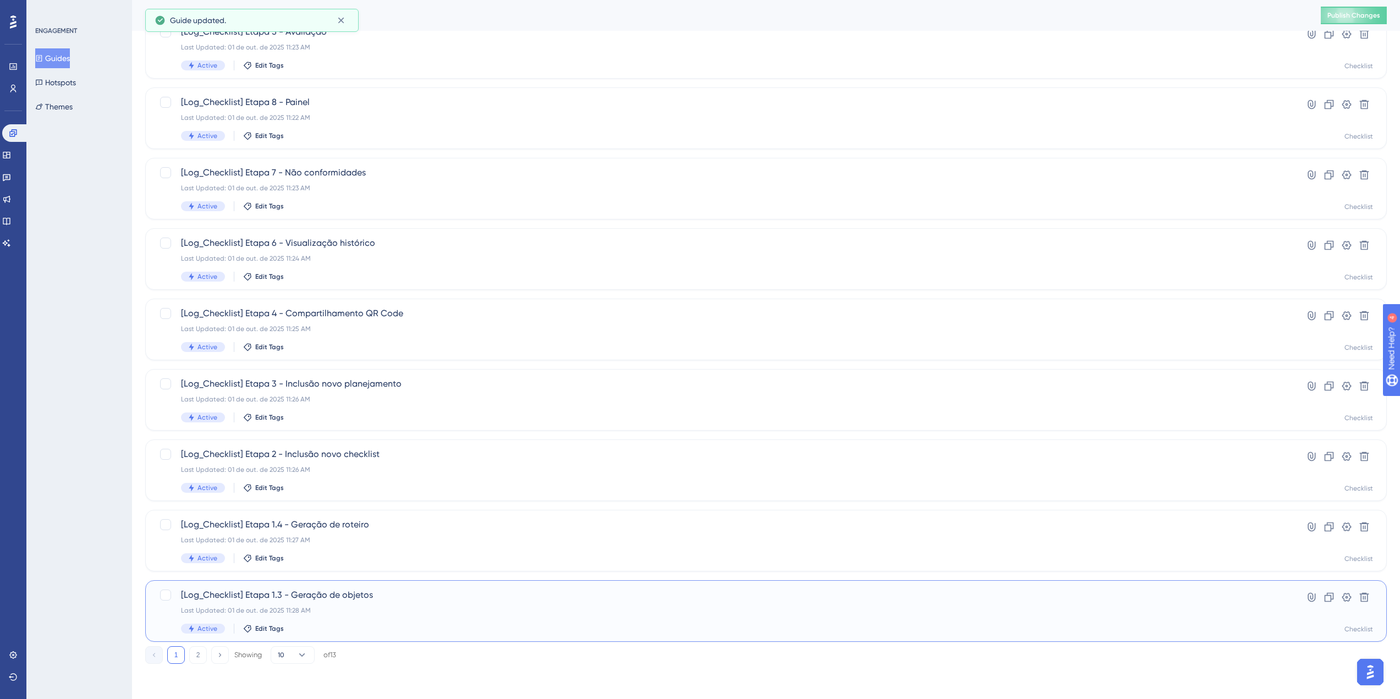
click at [262, 613] on div "Last Updated: 01 de out. de 2025 11:28 AM" at bounding box center [722, 610] width 1082 height 9
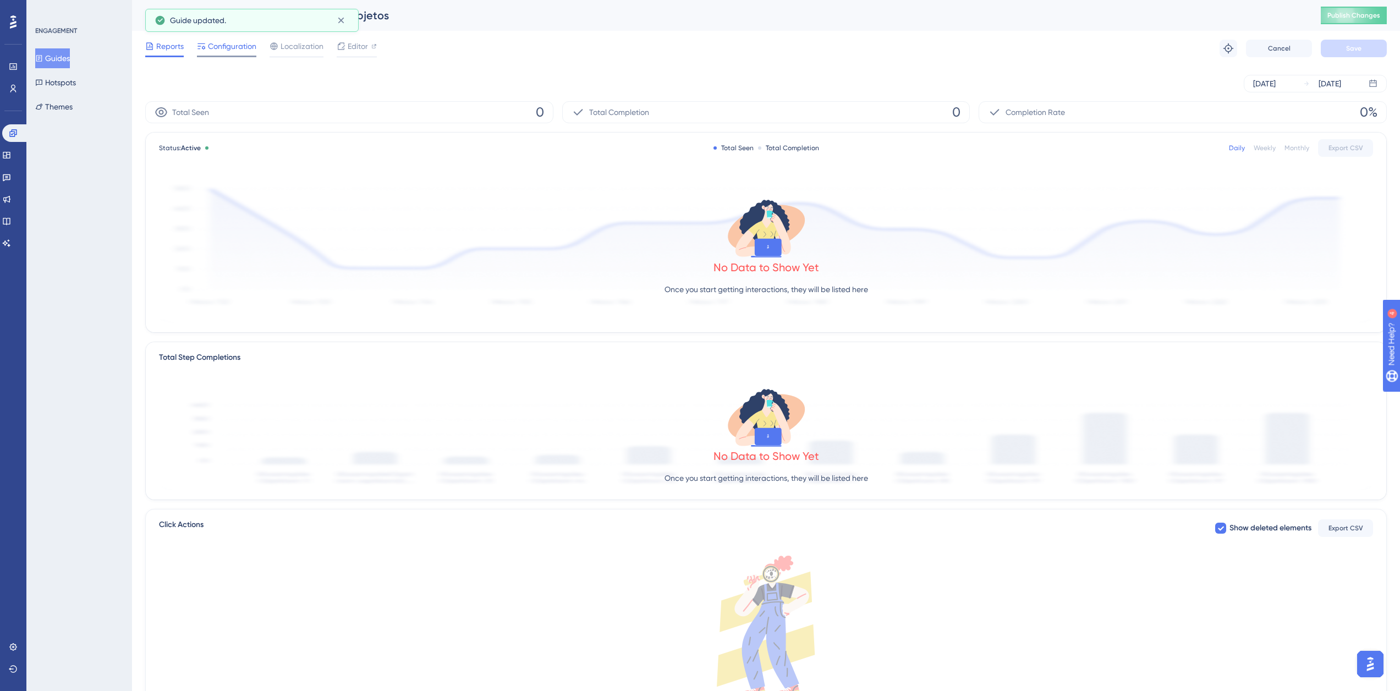
click at [246, 48] on span "Configuration" at bounding box center [232, 46] width 48 height 13
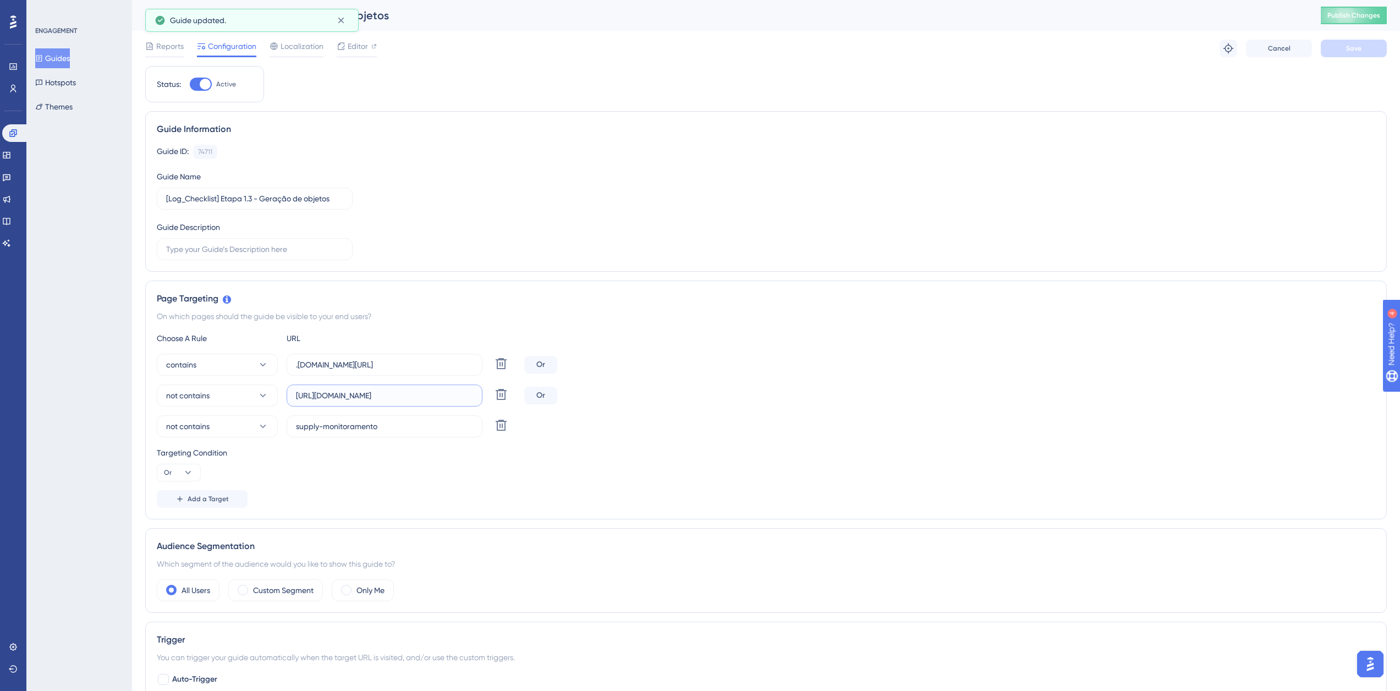
click at [354, 399] on input "[URL][DOMAIN_NAME]" at bounding box center [384, 395] width 177 height 12
click at [70, 59] on button "Guides" at bounding box center [52, 58] width 35 height 20
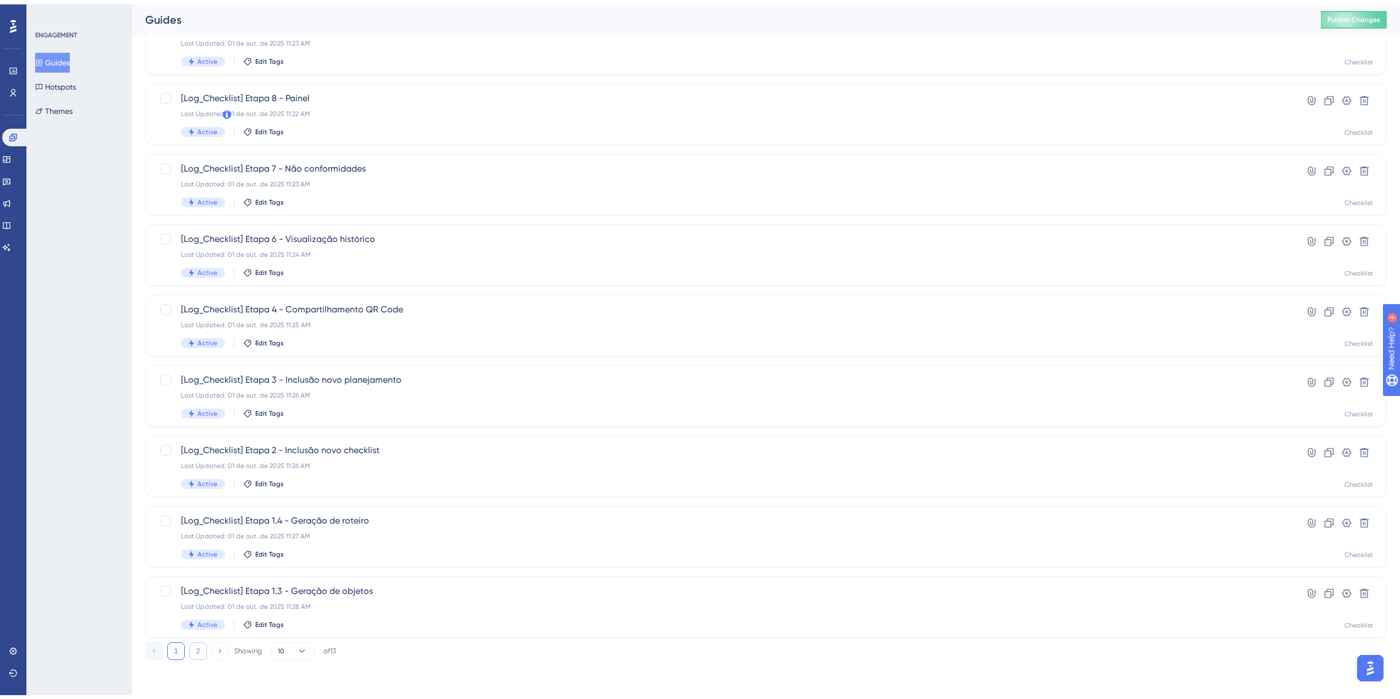
scroll to position [181, 0]
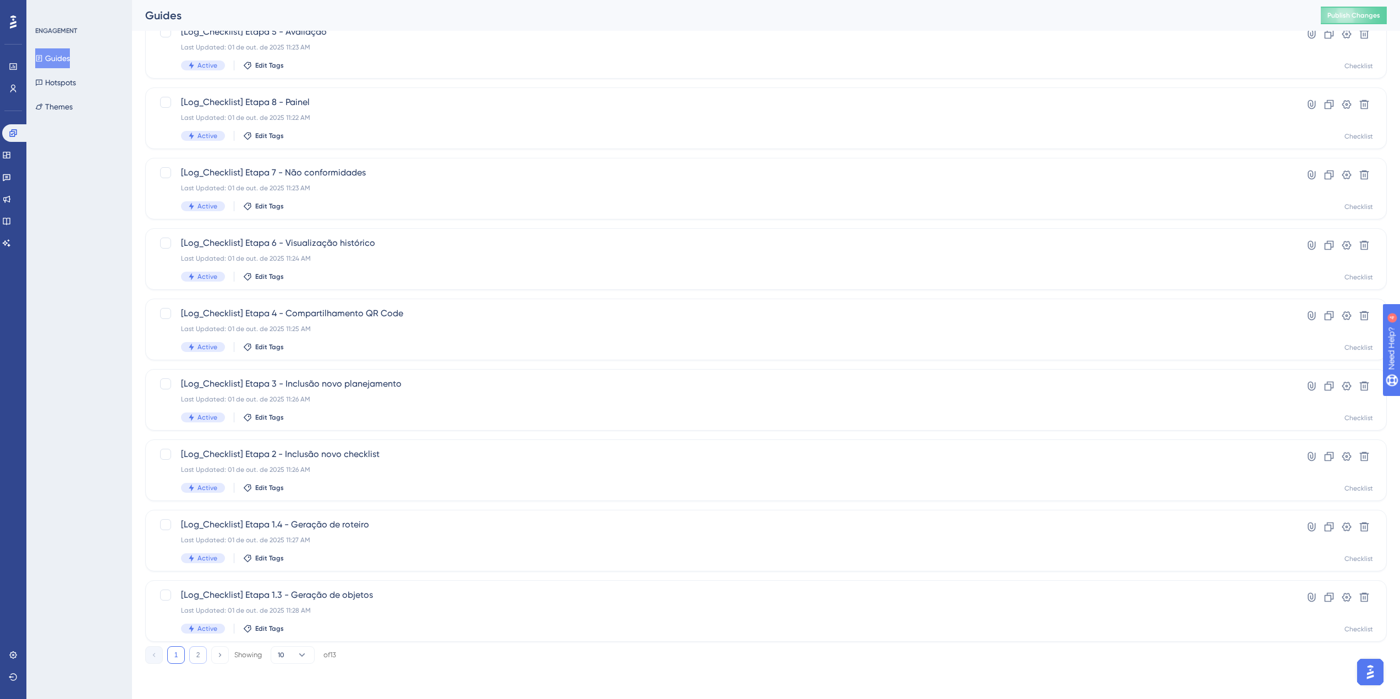
click at [197, 651] on button "2" at bounding box center [198, 655] width 18 height 18
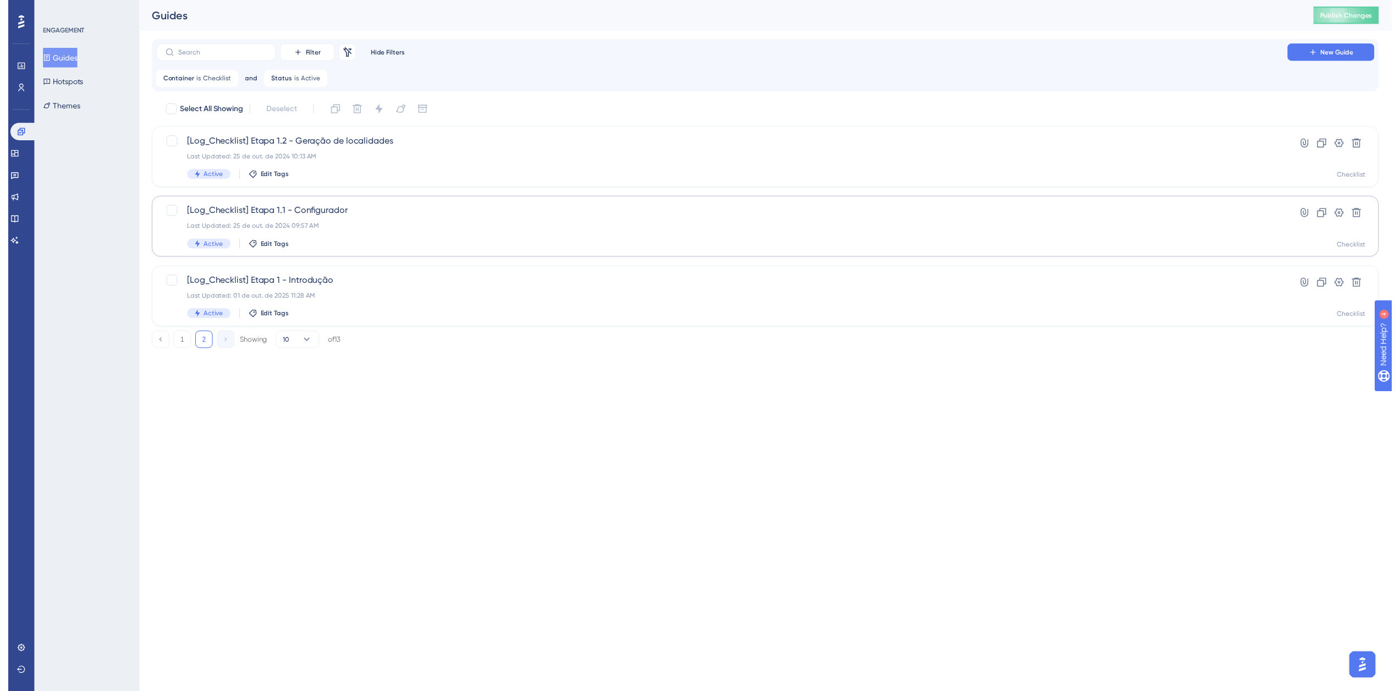
scroll to position [0, 0]
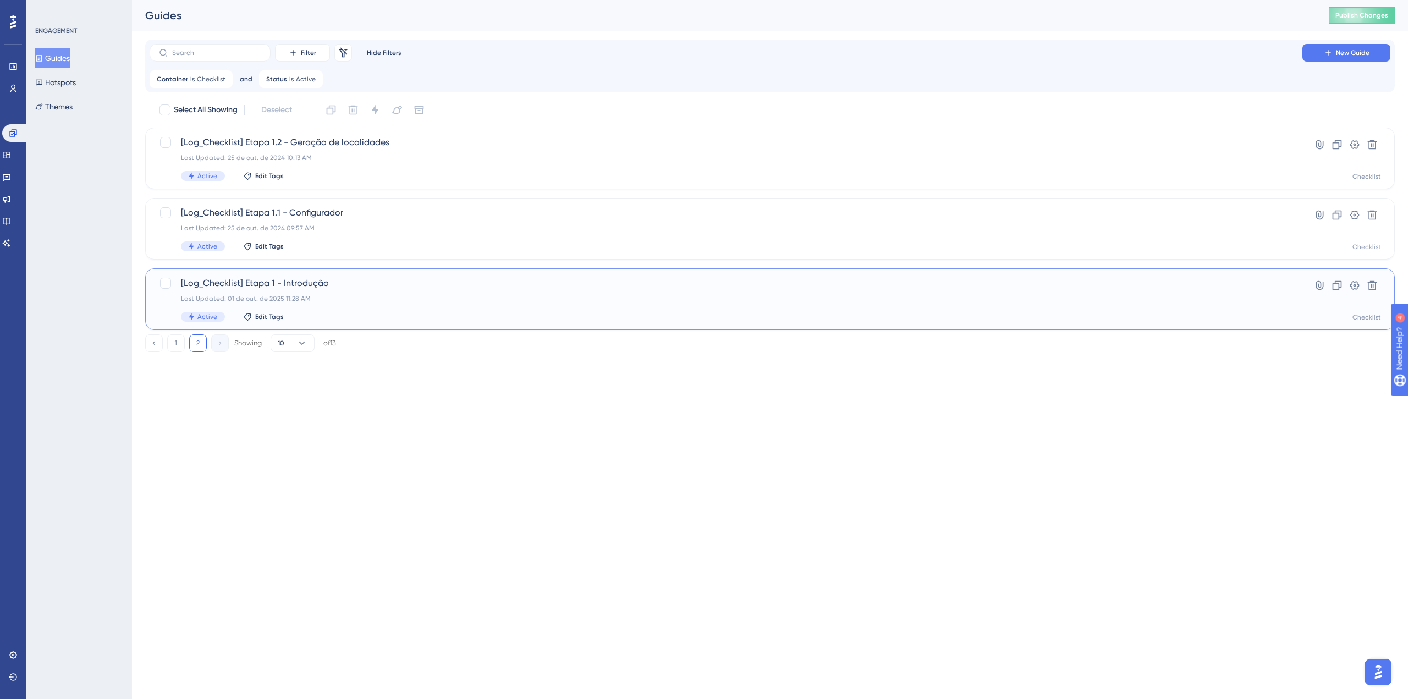
click at [316, 285] on span "[Log_Checklist] Etapa 1 - Introdução" at bounding box center [726, 283] width 1090 height 13
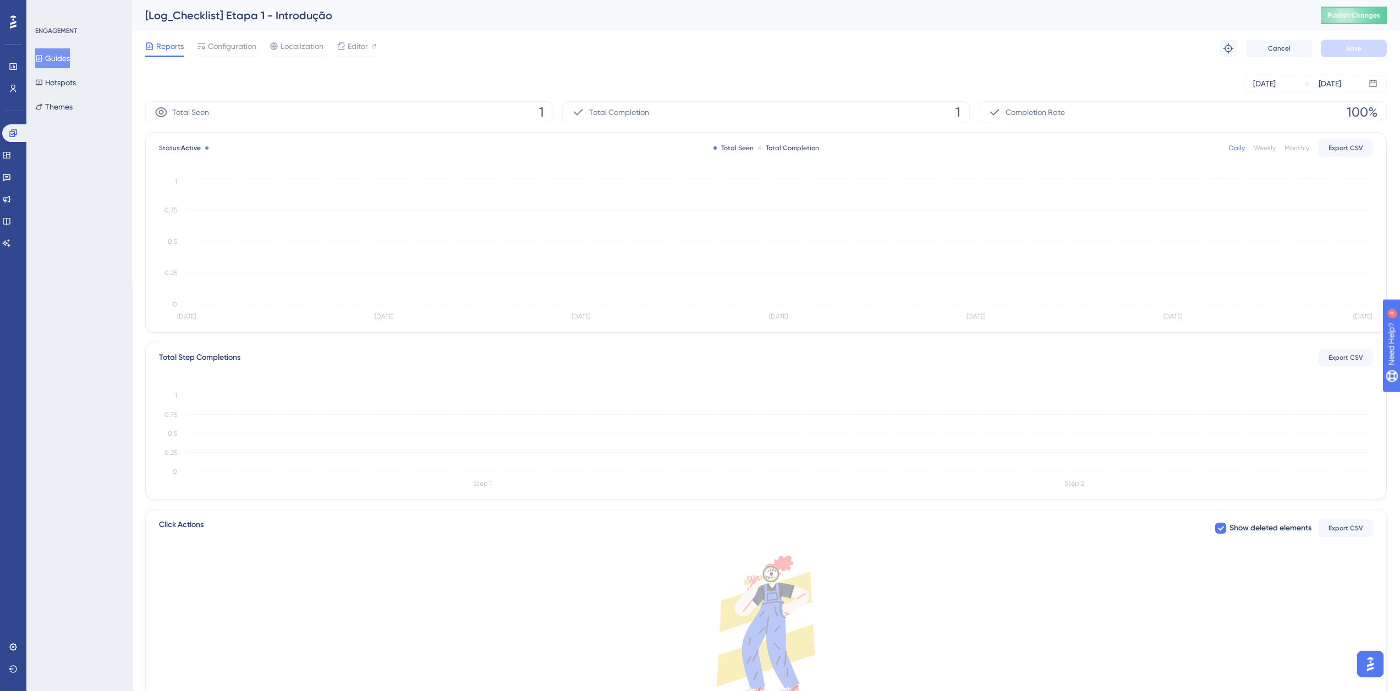
click at [244, 51] on span "Configuration" at bounding box center [232, 46] width 48 height 13
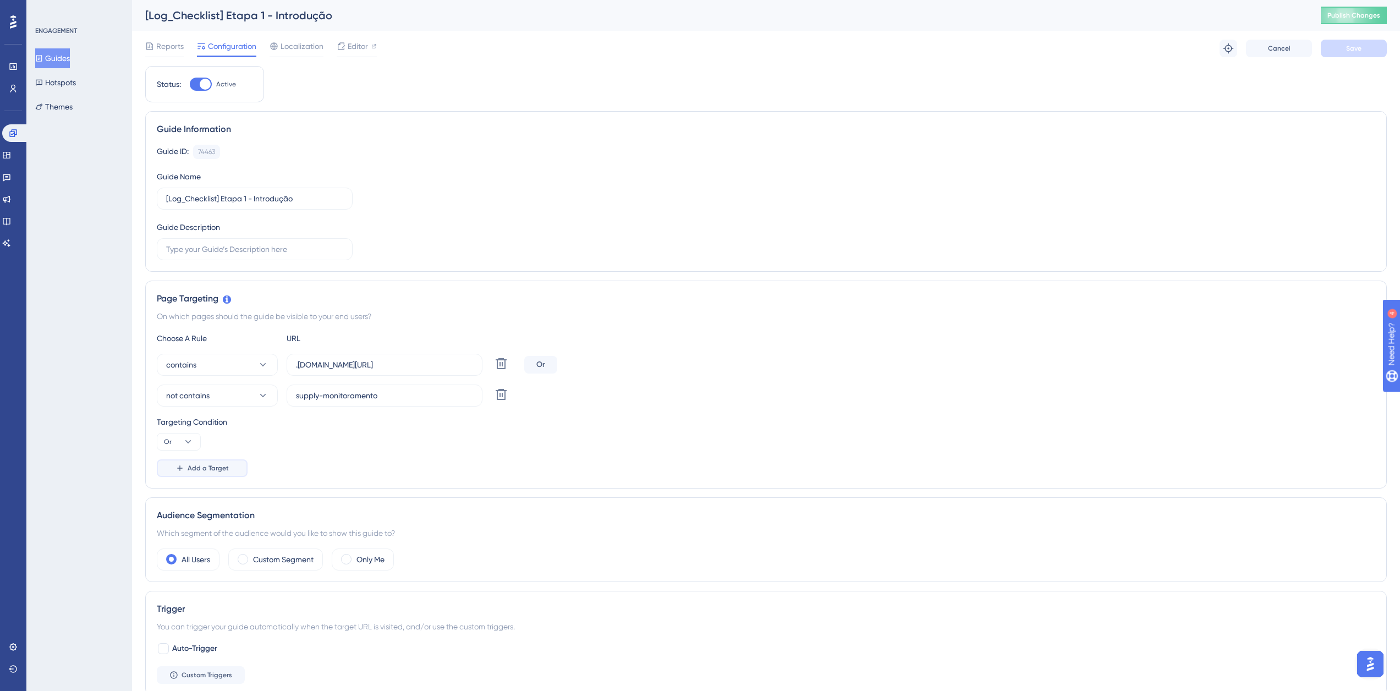
click at [191, 459] on button "Add a Target" at bounding box center [202, 468] width 91 height 18
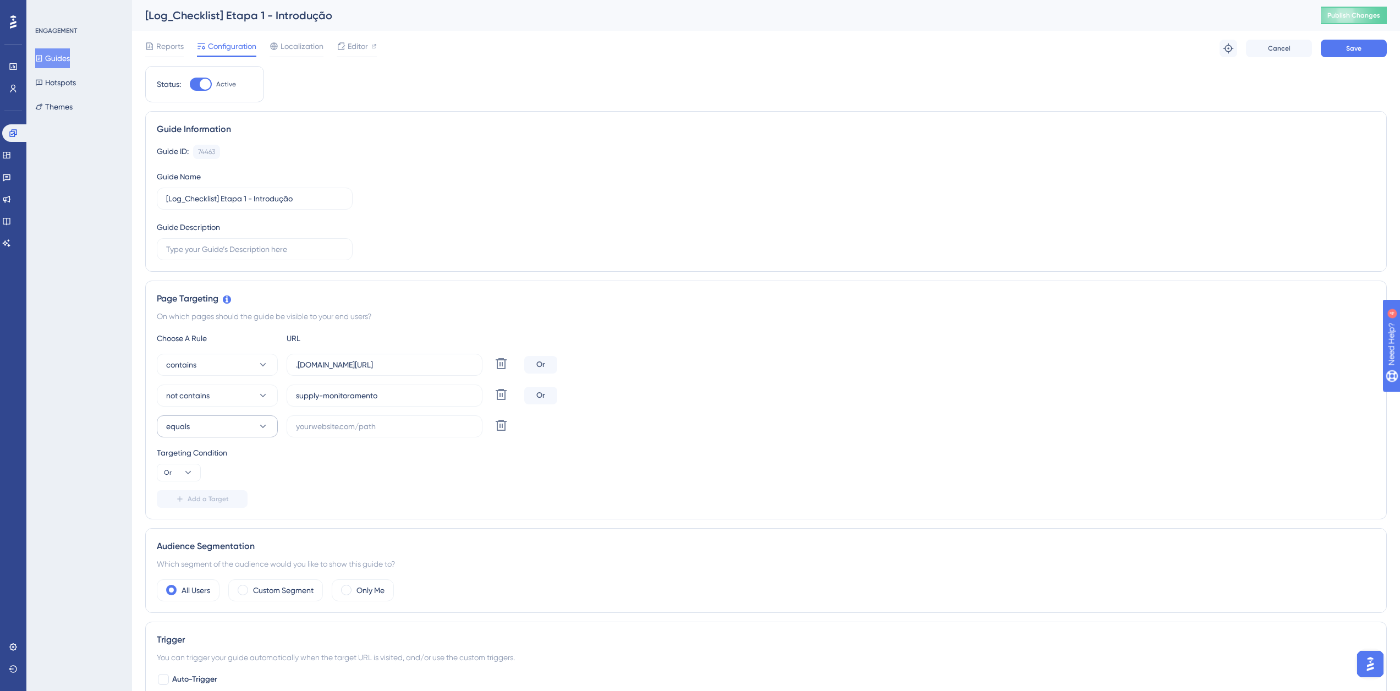
click at [203, 430] on button "equals" at bounding box center [217, 426] width 121 height 22
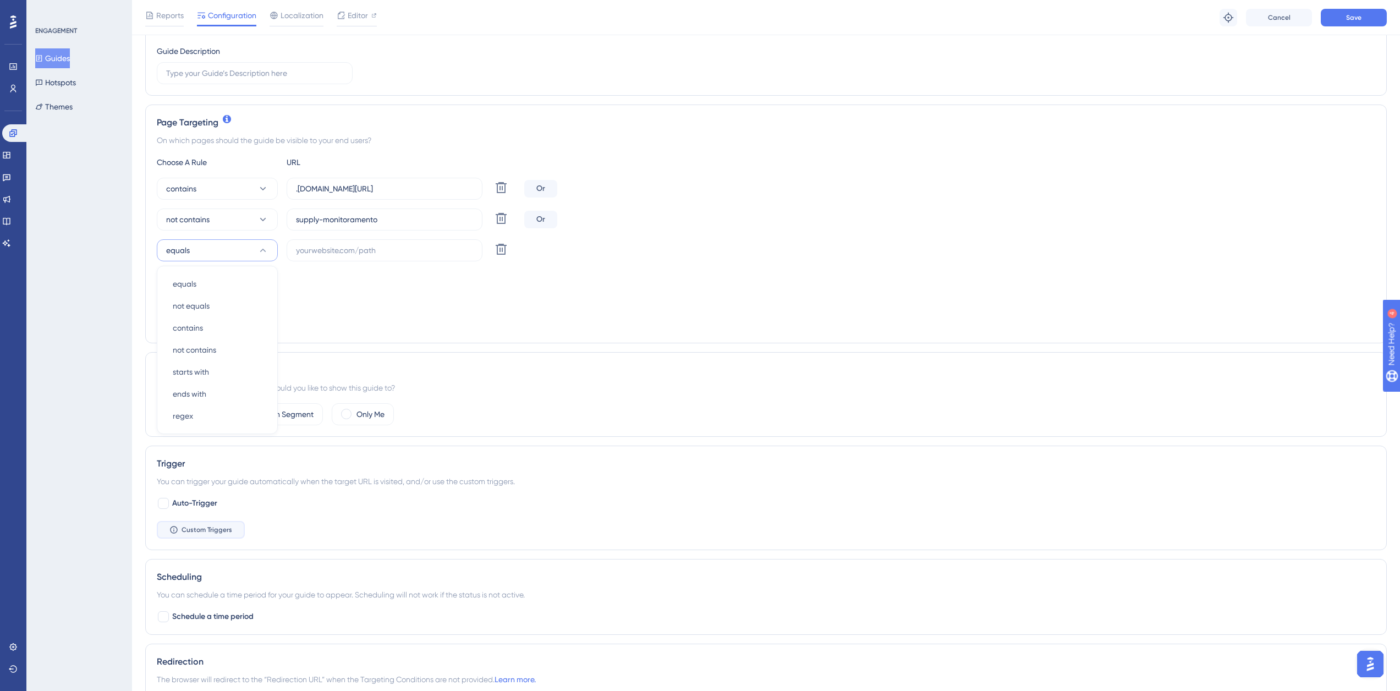
click at [212, 520] on div "Auto-Trigger Custom Triggers" at bounding box center [766, 518] width 1218 height 42
click at [262, 246] on icon at bounding box center [262, 250] width 11 height 11
click at [235, 343] on div "not contains not contains" at bounding box center [217, 350] width 89 height 22
click at [350, 244] on input "text" at bounding box center [384, 250] width 177 height 12
paste input "[URL][DOMAIN_NAME]"
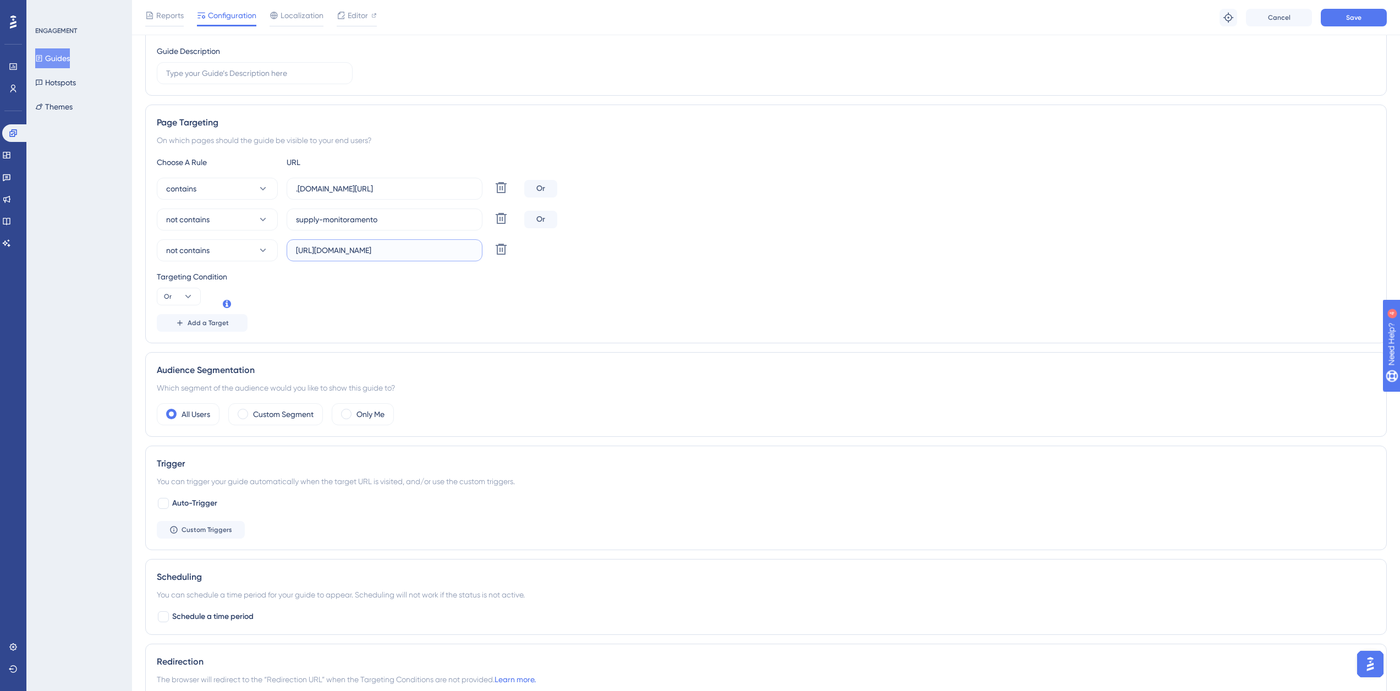
scroll to position [0, 40]
type input "[URL][DOMAIN_NAME]"
click at [1366, 32] on div "Reports Configuration Localization Editor Troubleshoot Cancel Save" at bounding box center [766, 17] width 1268 height 35
click at [1367, 21] on button "Save" at bounding box center [1354, 18] width 66 height 18
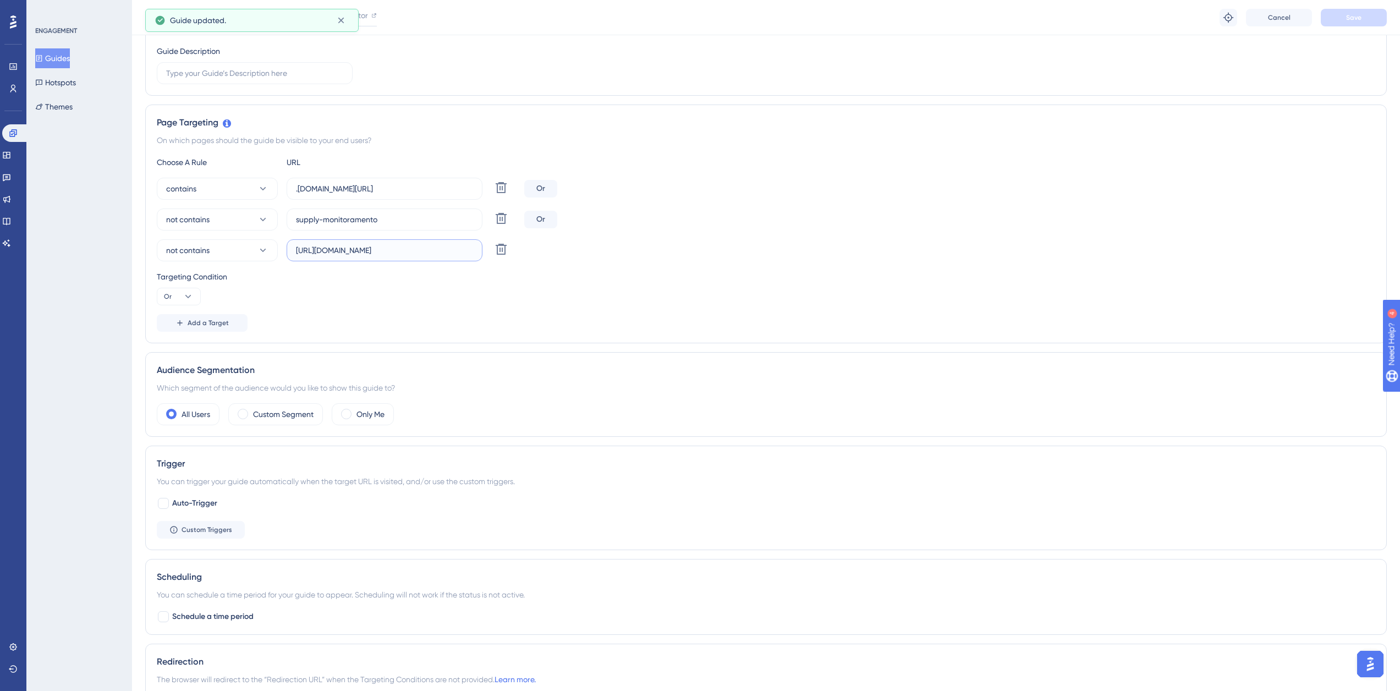
scroll to position [0, 40]
drag, startPoint x: 442, startPoint y: 250, endPoint x: 480, endPoint y: 249, distance: 38.5
click at [480, 249] on label "[URL][DOMAIN_NAME]" at bounding box center [385, 250] width 196 height 22
click at [394, 245] on input "[URL][DOMAIN_NAME]" at bounding box center [384, 250] width 177 height 12
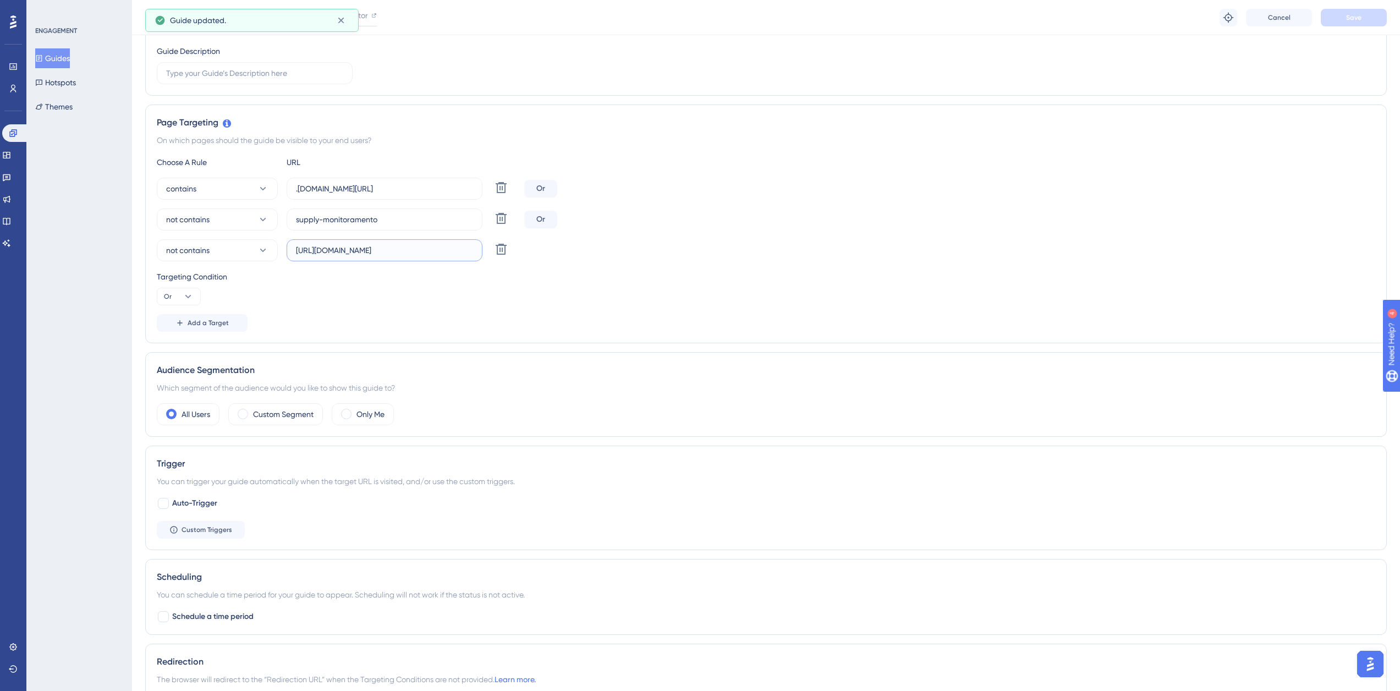
click at [394, 245] on input "[URL][DOMAIN_NAME]" at bounding box center [384, 250] width 177 height 12
click at [61, 54] on button "Guides" at bounding box center [52, 58] width 35 height 20
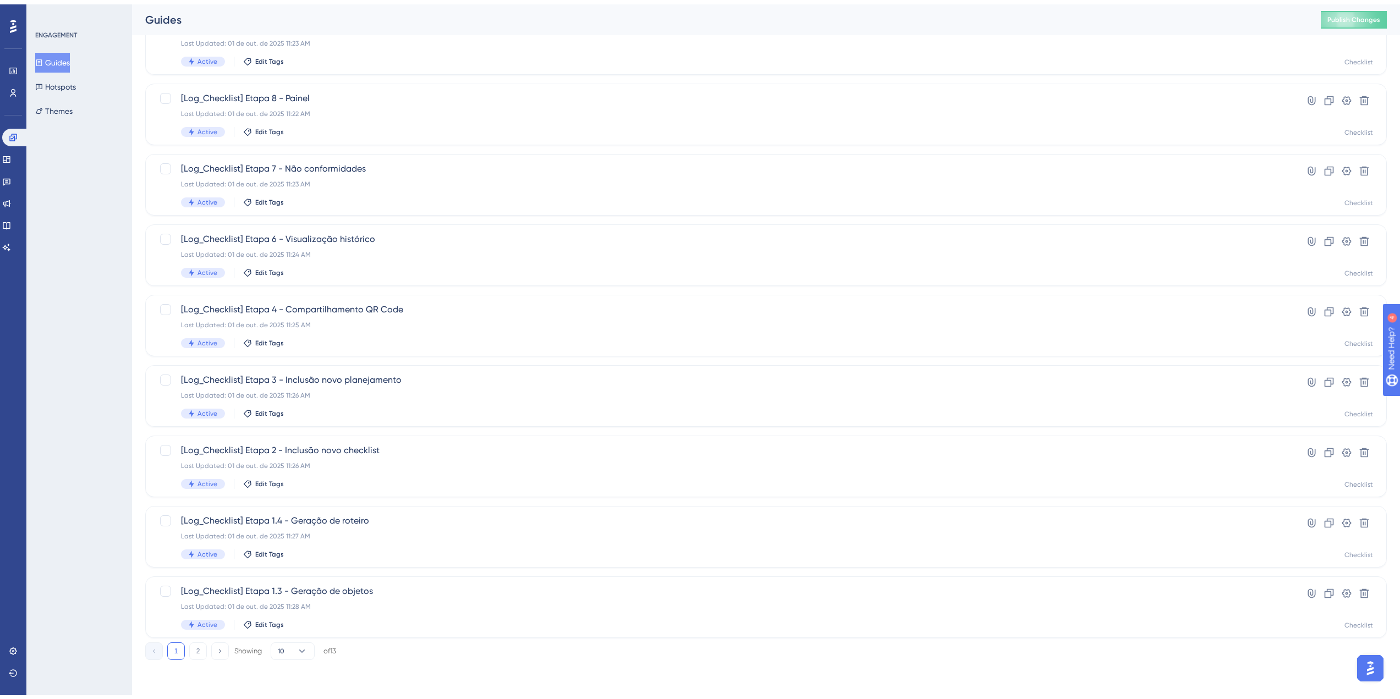
scroll to position [181, 0]
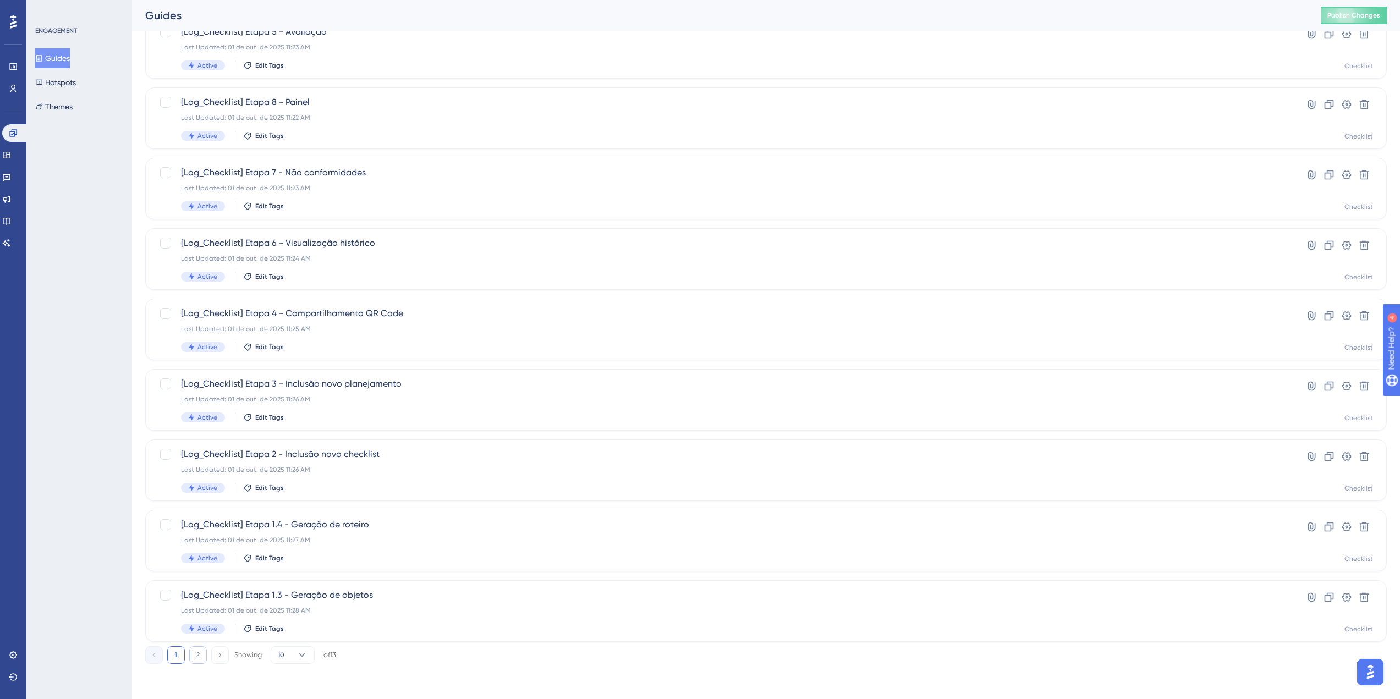
click at [197, 660] on div "1 2 Showing 10 of 13" at bounding box center [765, 653] width 1241 height 22
click at [197, 662] on button "2" at bounding box center [198, 655] width 18 height 18
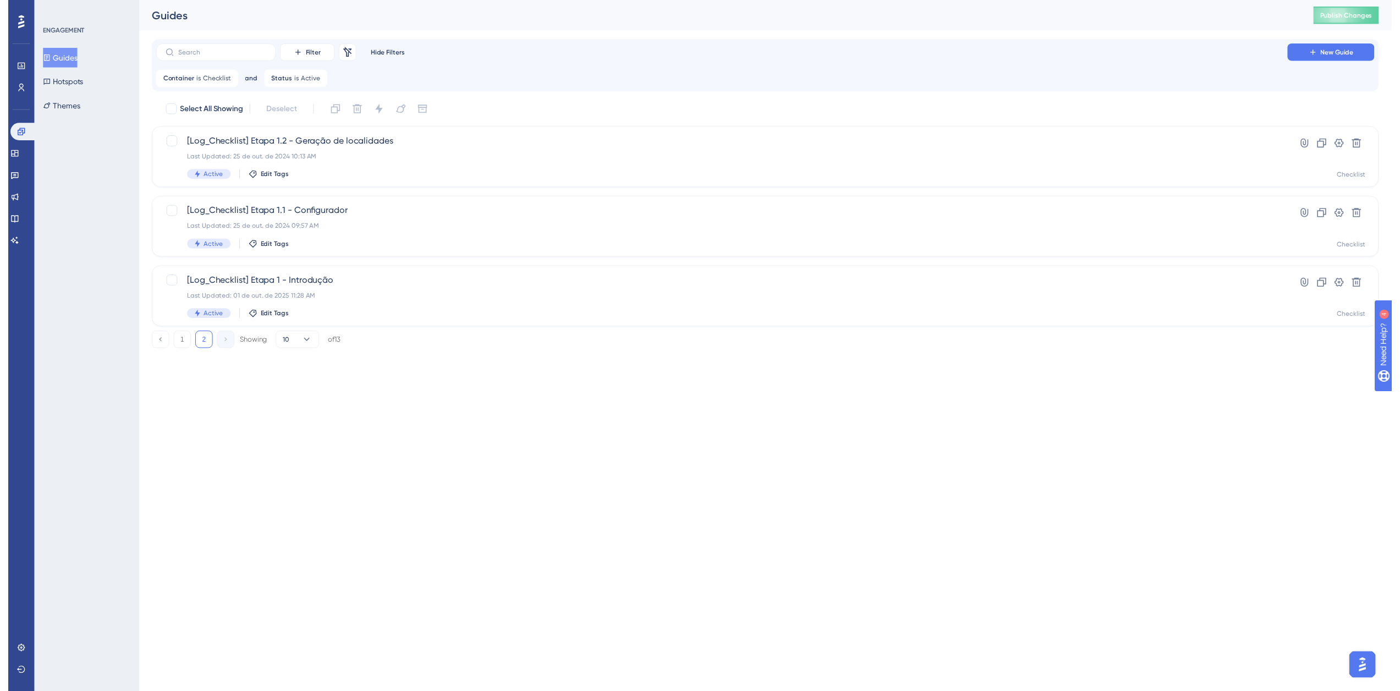
scroll to position [0, 0]
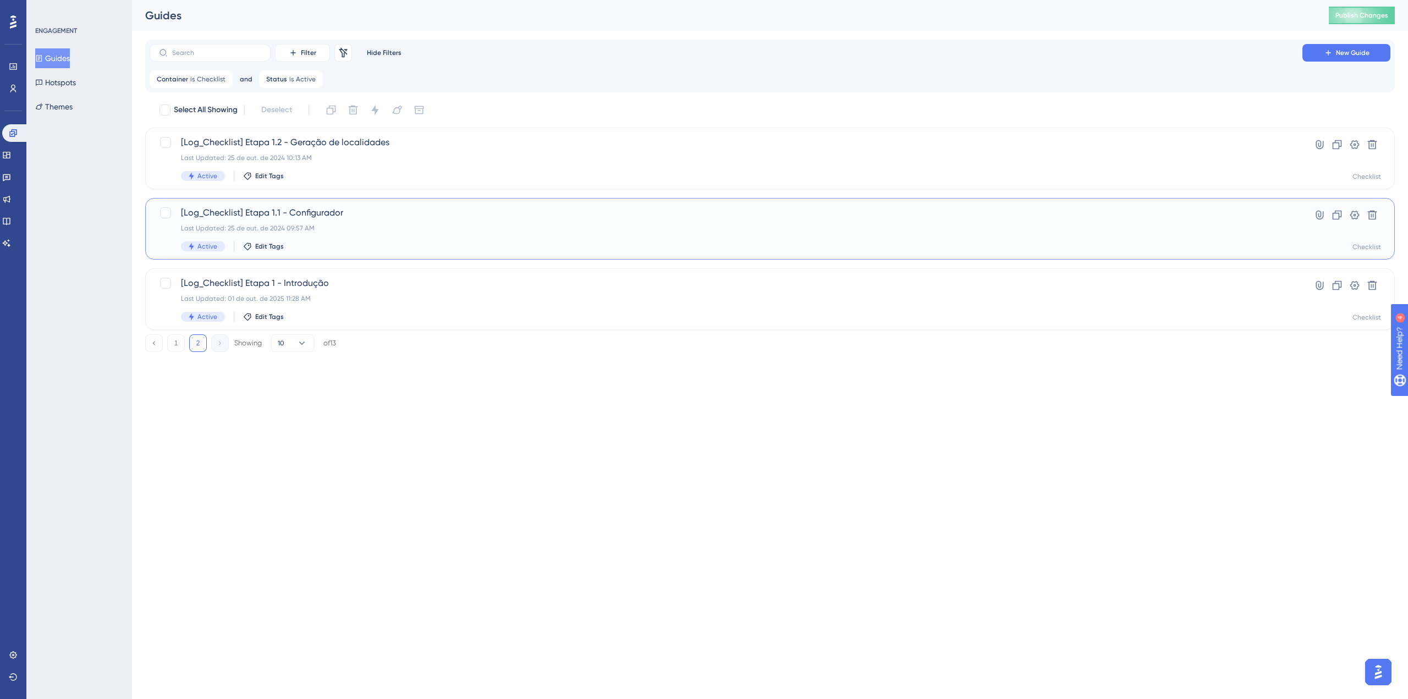
click at [377, 251] on div "Active Edit Tags" at bounding box center [726, 246] width 1090 height 10
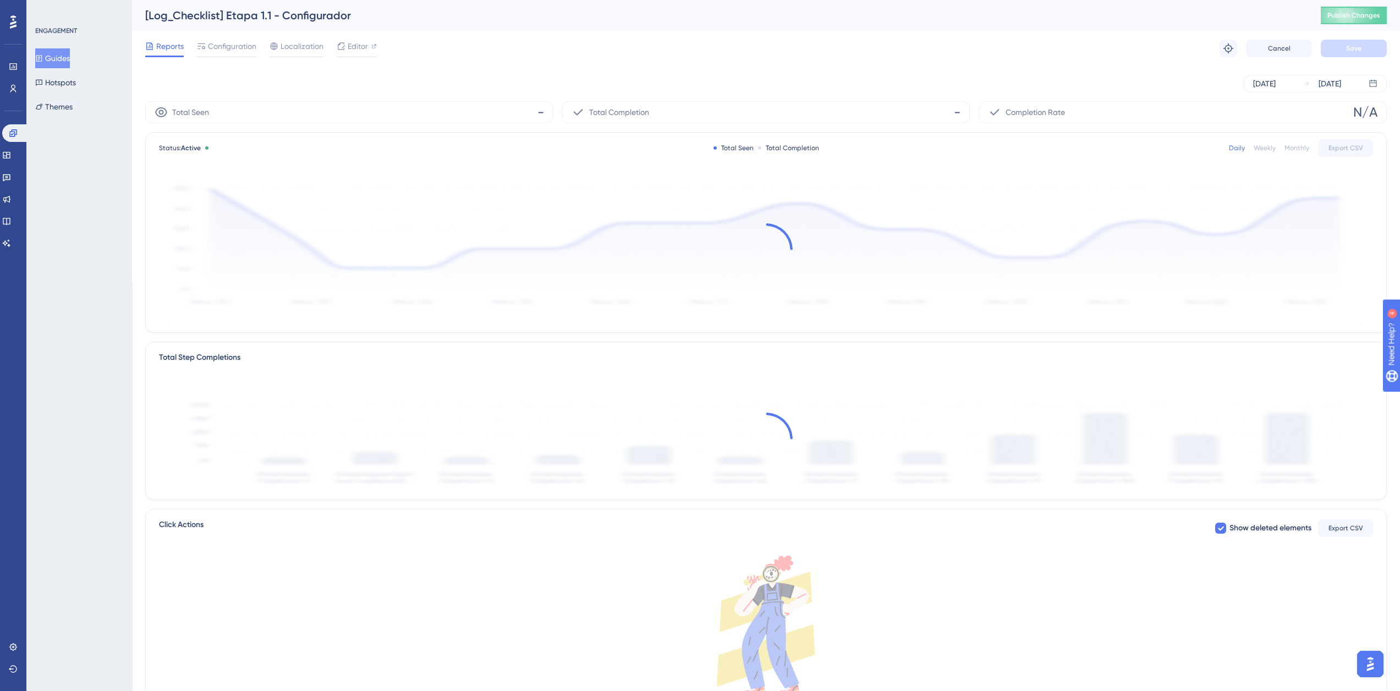
click at [242, 43] on span "Configuration" at bounding box center [232, 46] width 48 height 13
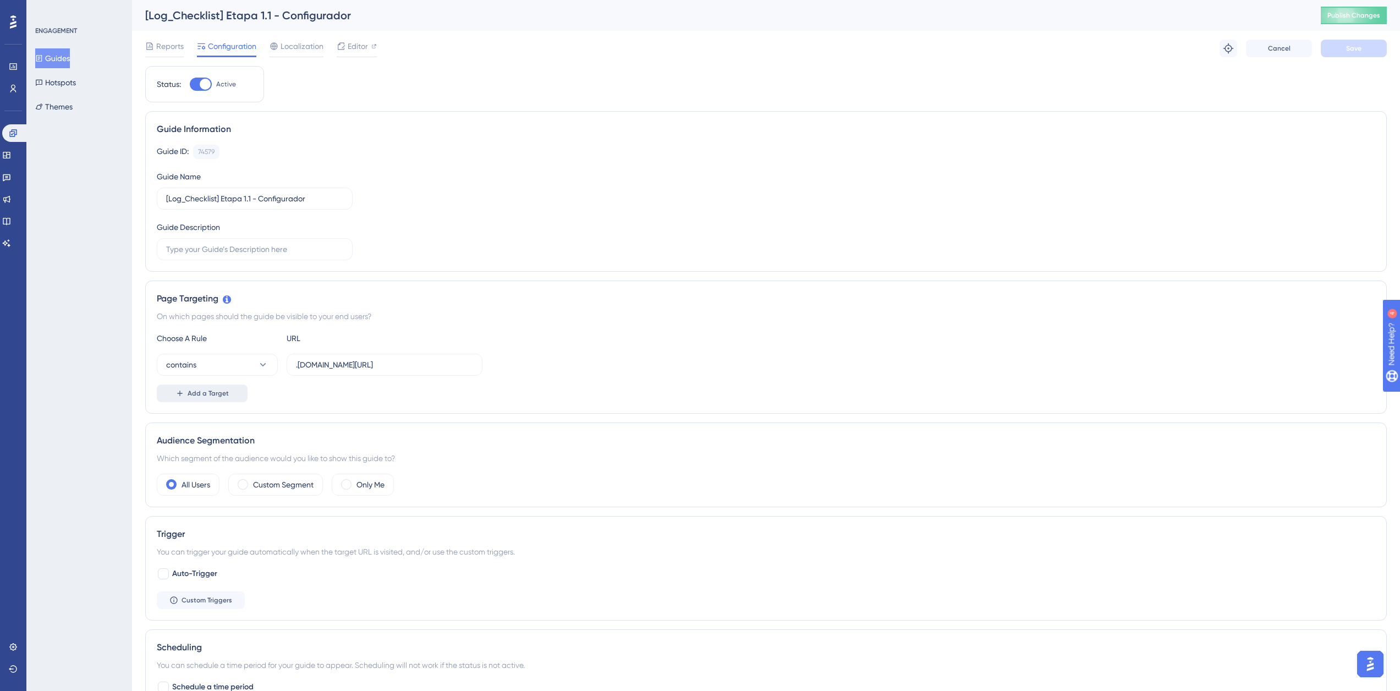
click at [197, 396] on span "Add a Target" at bounding box center [208, 393] width 41 height 9
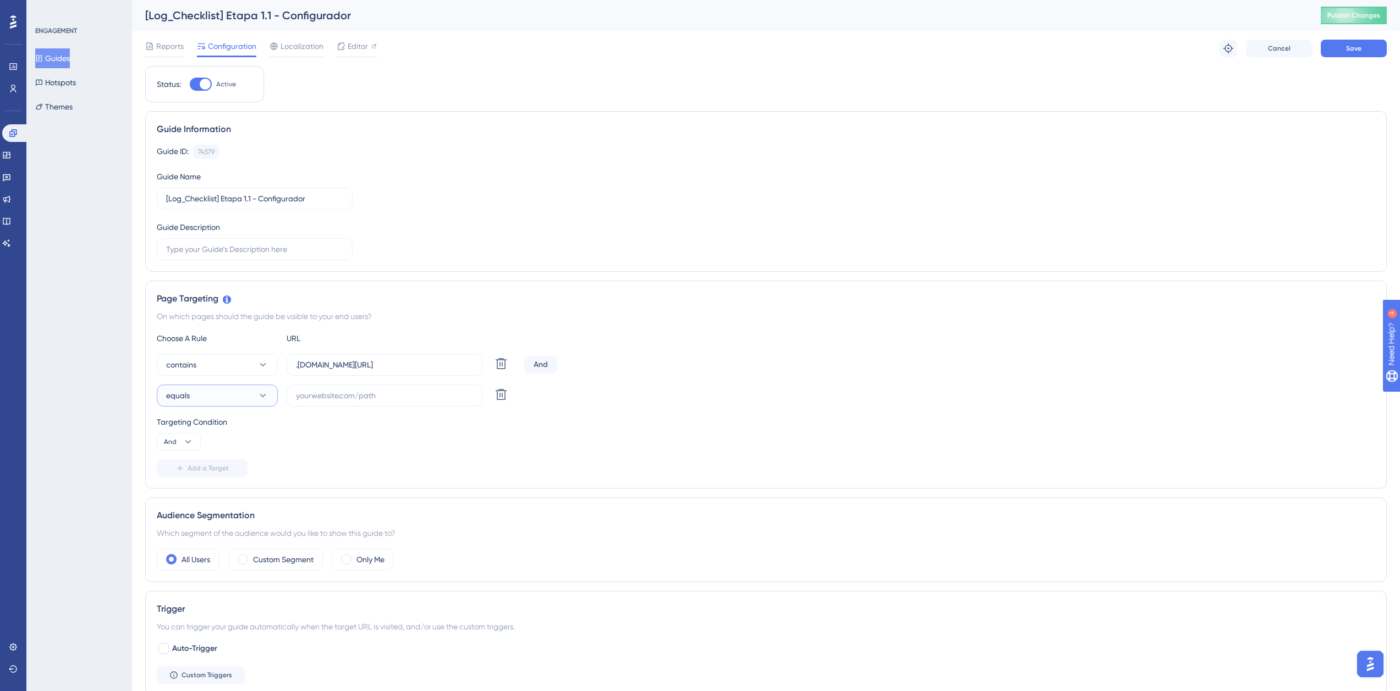
click at [197, 396] on button "equals" at bounding box center [217, 395] width 121 height 22
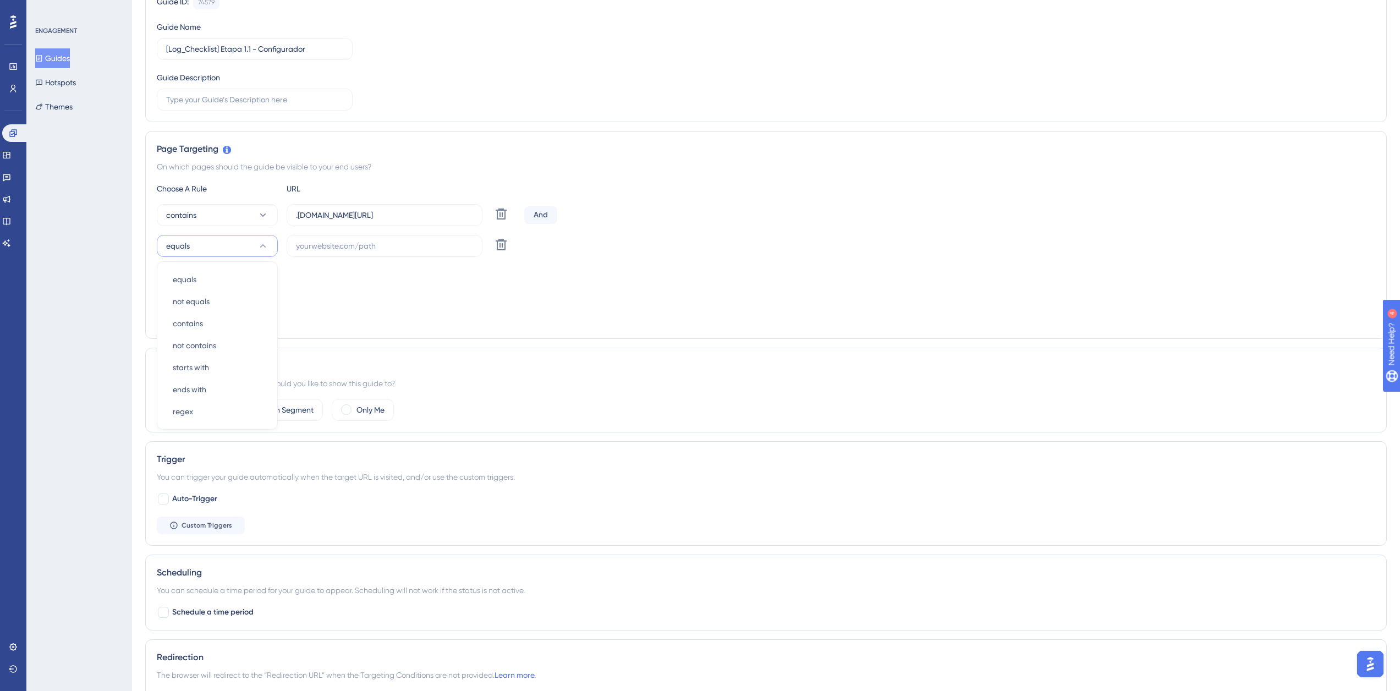
click at [207, 498] on span "Auto-Trigger" at bounding box center [194, 498] width 45 height 13
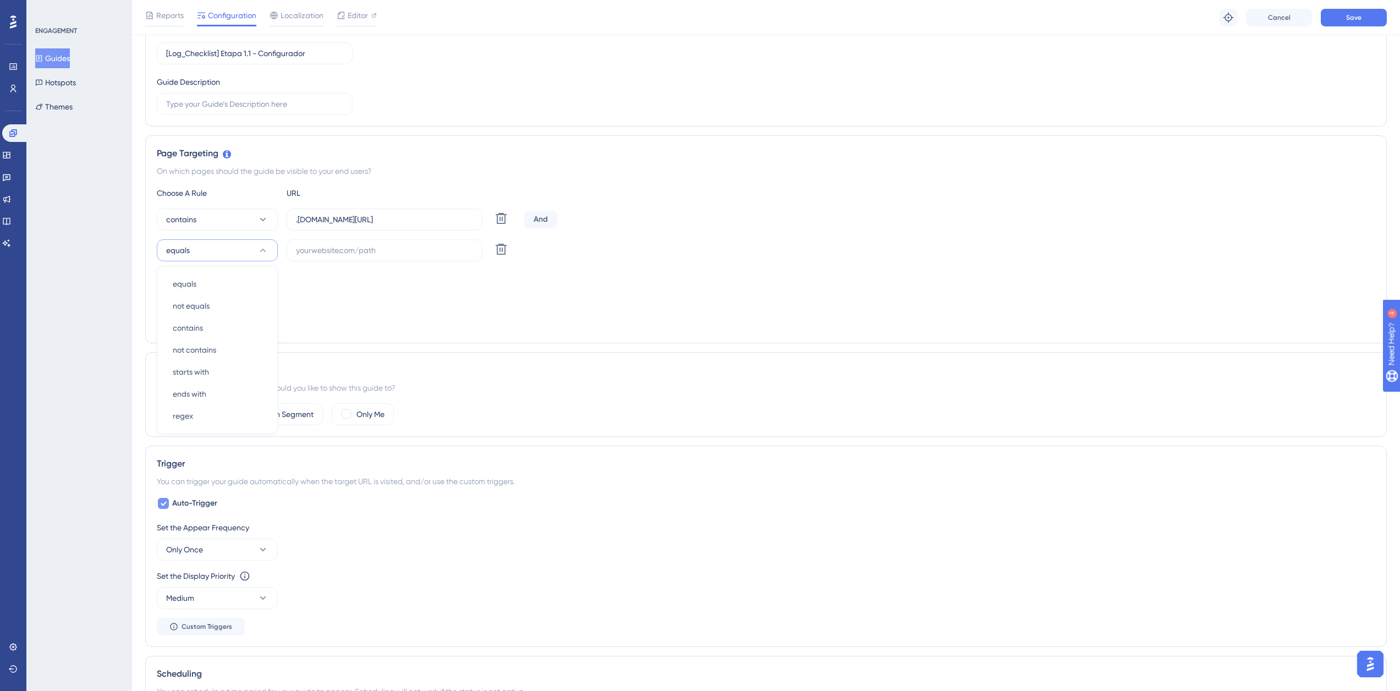
click at [171, 505] on label "Auto-Trigger" at bounding box center [187, 503] width 61 height 13
checkbox input "false"
click at [220, 350] on div "not contains not contains" at bounding box center [217, 350] width 89 height 22
click at [190, 290] on button "And" at bounding box center [179, 297] width 44 height 18
click at [175, 349] on span "Or" at bounding box center [172, 349] width 9 height 13
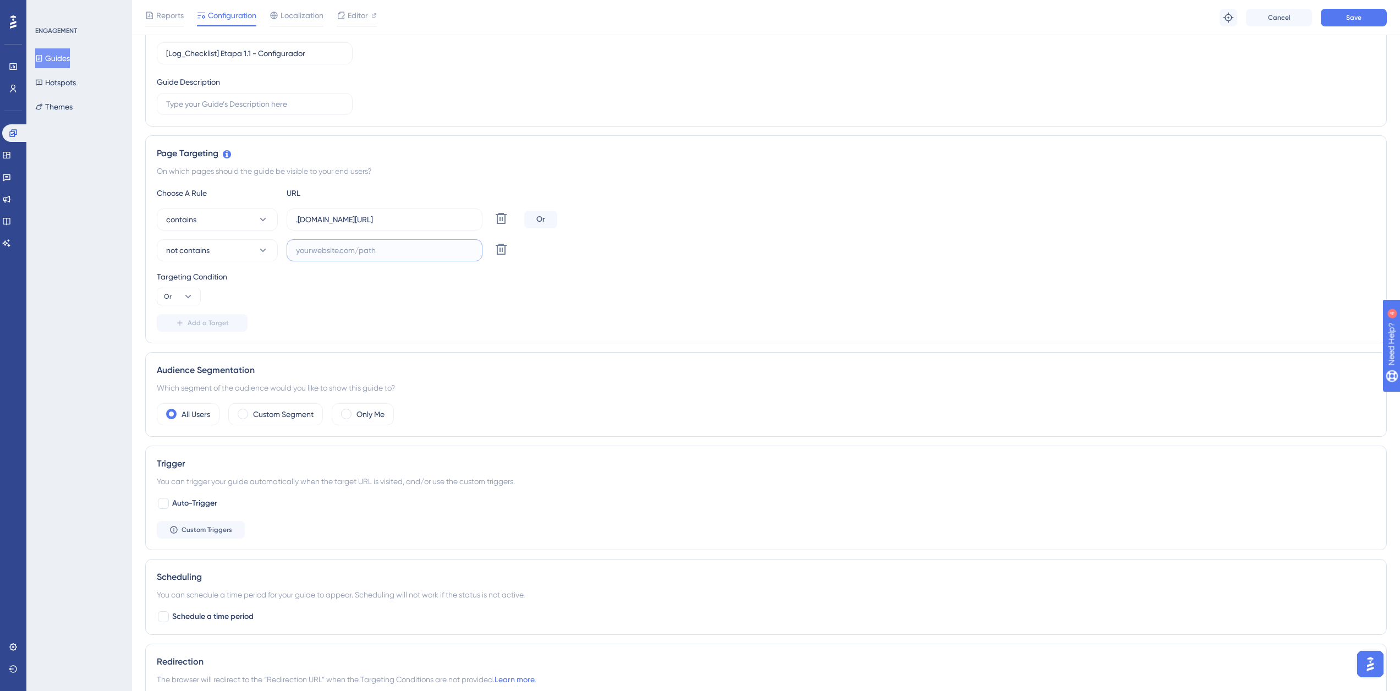
click at [353, 254] on input "text" at bounding box center [384, 250] width 177 height 12
paste input "[URL][DOMAIN_NAME]"
type input "[URL][DOMAIN_NAME]"
click at [1348, 12] on button "Save" at bounding box center [1354, 18] width 66 height 18
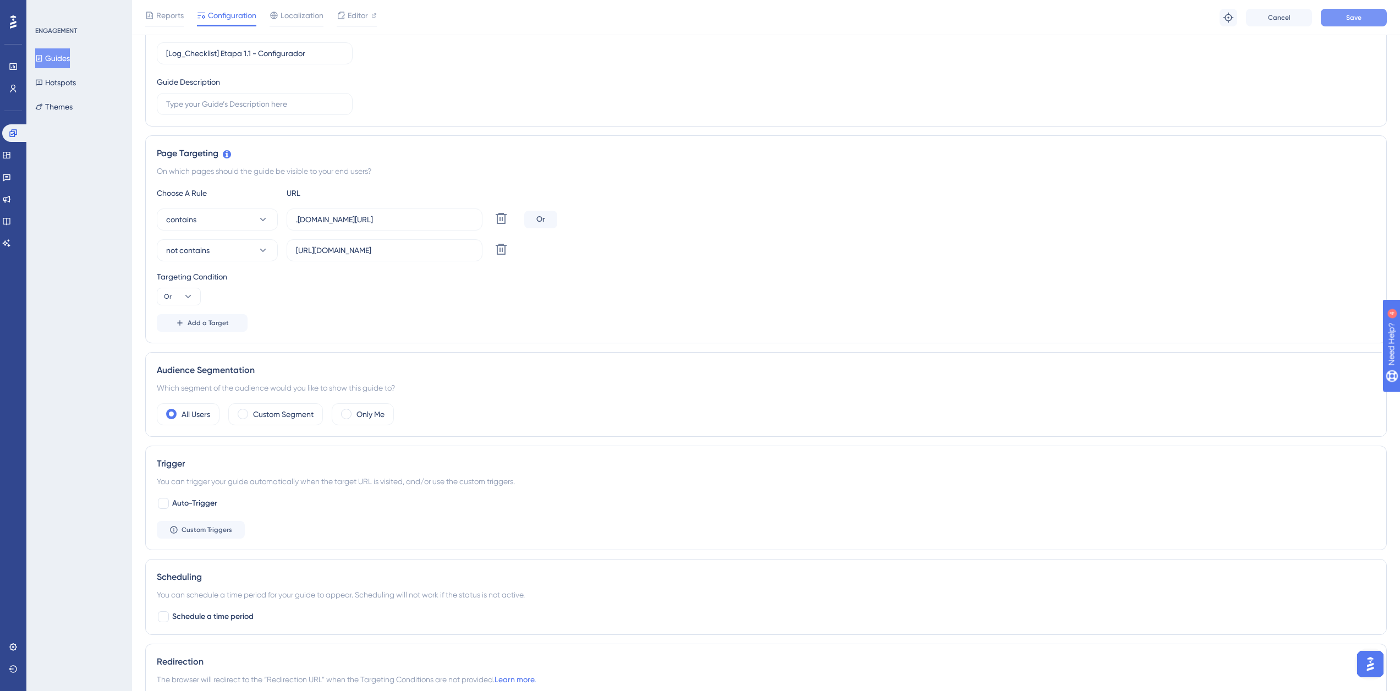
scroll to position [0, 0]
click at [198, 320] on span "Add a Target" at bounding box center [208, 322] width 41 height 9
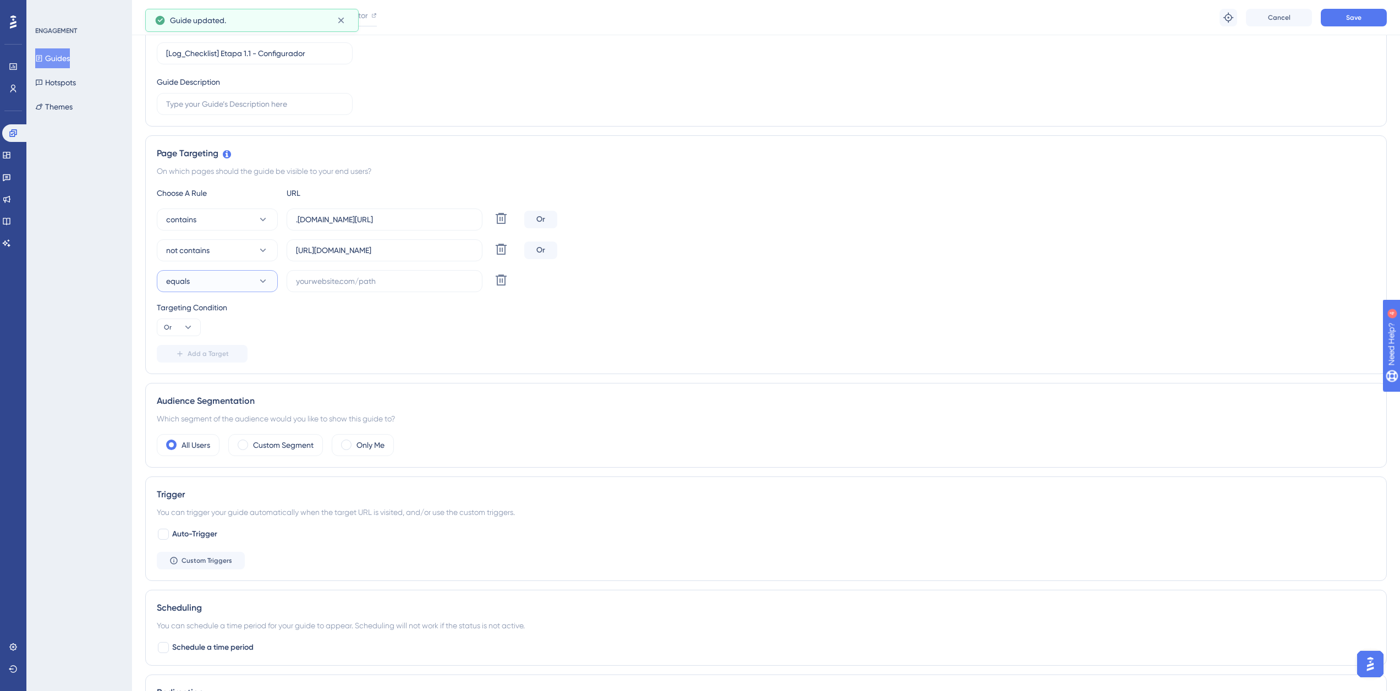
click at [218, 272] on button "equals" at bounding box center [217, 281] width 121 height 22
click at [201, 383] on span "not contains" at bounding box center [194, 380] width 43 height 13
drag, startPoint x: 325, startPoint y: 253, endPoint x: 406, endPoint y: 258, distance: 82.1
click at [406, 258] on label "[URL][DOMAIN_NAME]" at bounding box center [385, 250] width 196 height 22
click at [362, 284] on input "text" at bounding box center [384, 281] width 177 height 12
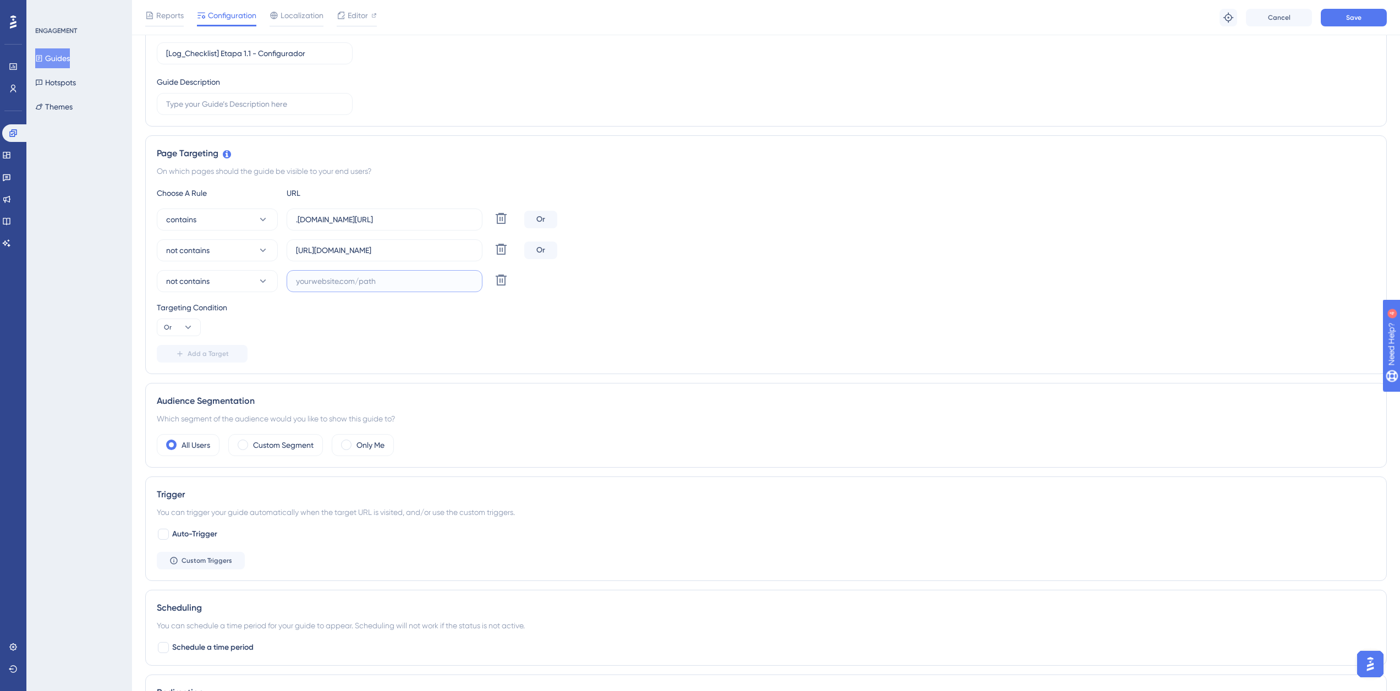
paste input "supply-monitoramento"
type input "supply-monitoramento"
click at [1339, 19] on button "Save" at bounding box center [1354, 18] width 66 height 18
click at [344, 257] on label "[URL][DOMAIN_NAME]" at bounding box center [385, 250] width 196 height 22
click at [344, 256] on input "[URL][DOMAIN_NAME]" at bounding box center [384, 250] width 177 height 12
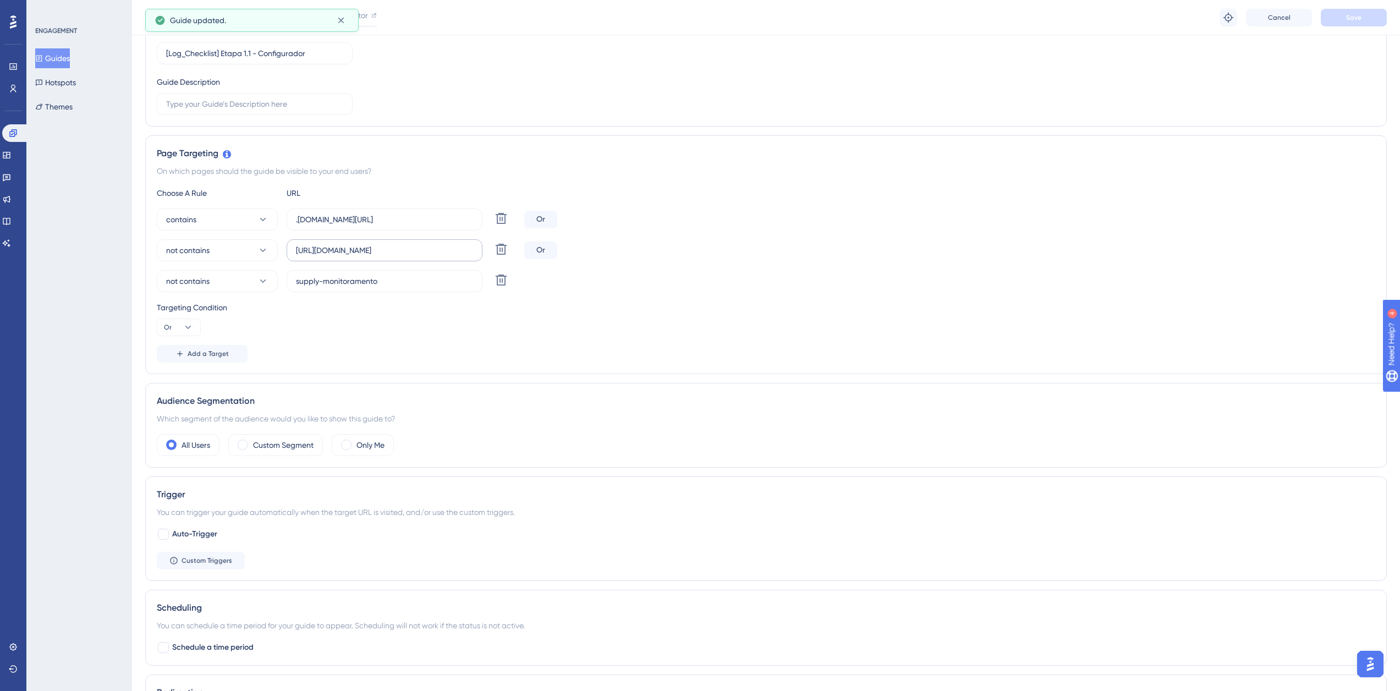
click at [344, 257] on label "[URL][DOMAIN_NAME]" at bounding box center [385, 250] width 196 height 22
click at [344, 256] on input "[URL][DOMAIN_NAME]" at bounding box center [384, 250] width 177 height 12
click at [344, 257] on label "[URL][DOMAIN_NAME]" at bounding box center [385, 250] width 196 height 22
click at [344, 256] on input "[URL][DOMAIN_NAME]" at bounding box center [384, 250] width 177 height 12
click at [343, 257] on label "[URL][DOMAIN_NAME]" at bounding box center [385, 250] width 196 height 22
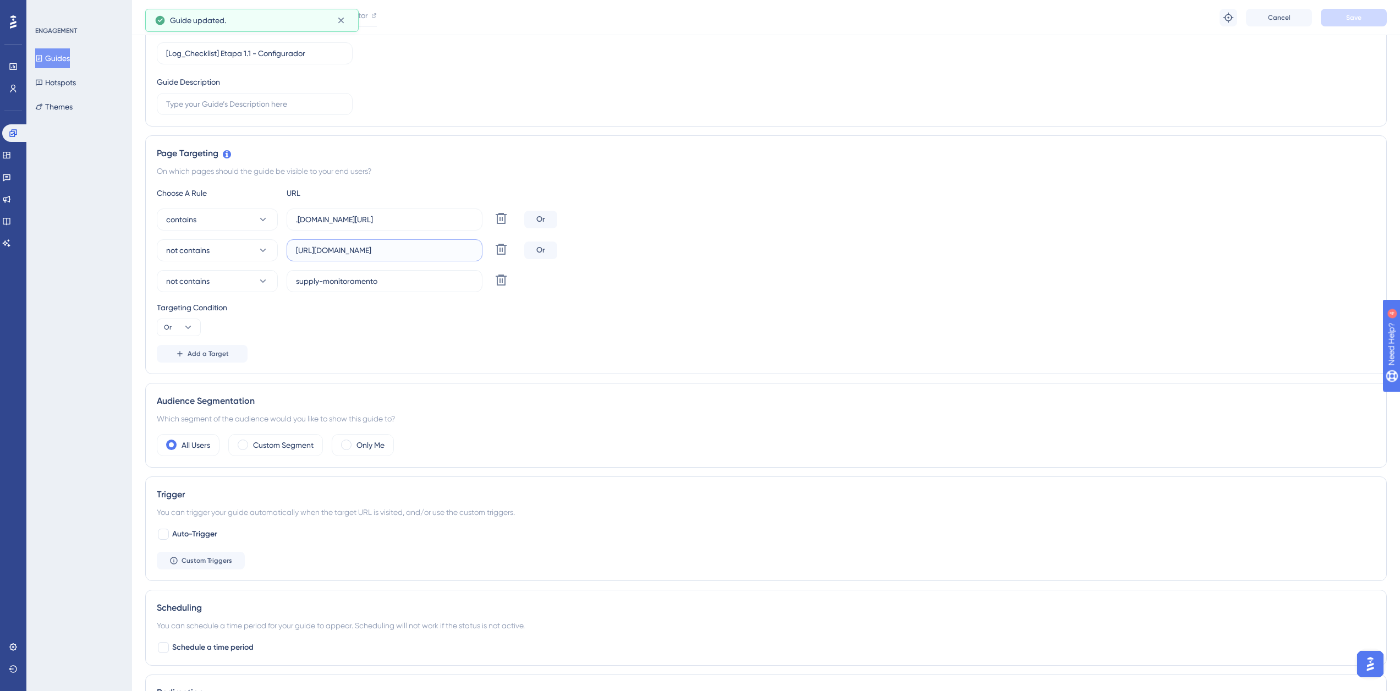
click at [343, 256] on input "[URL][DOMAIN_NAME]" at bounding box center [384, 250] width 177 height 12
click at [343, 257] on label "[URL][DOMAIN_NAME]" at bounding box center [385, 250] width 196 height 22
click at [343, 256] on input "[URL][DOMAIN_NAME]" at bounding box center [384, 250] width 177 height 12
click at [349, 250] on input "[URL][DOMAIN_NAME]" at bounding box center [384, 250] width 177 height 12
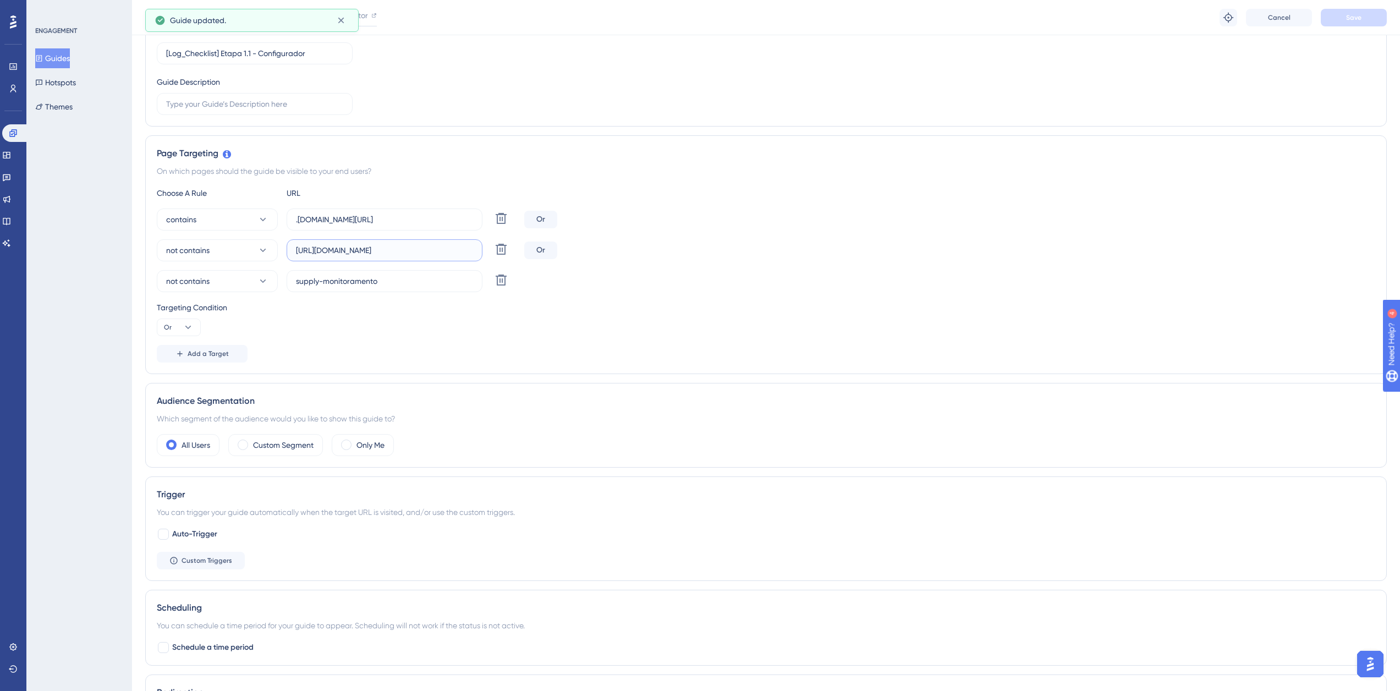
click at [349, 250] on input "[URL][DOMAIN_NAME]" at bounding box center [384, 250] width 177 height 12
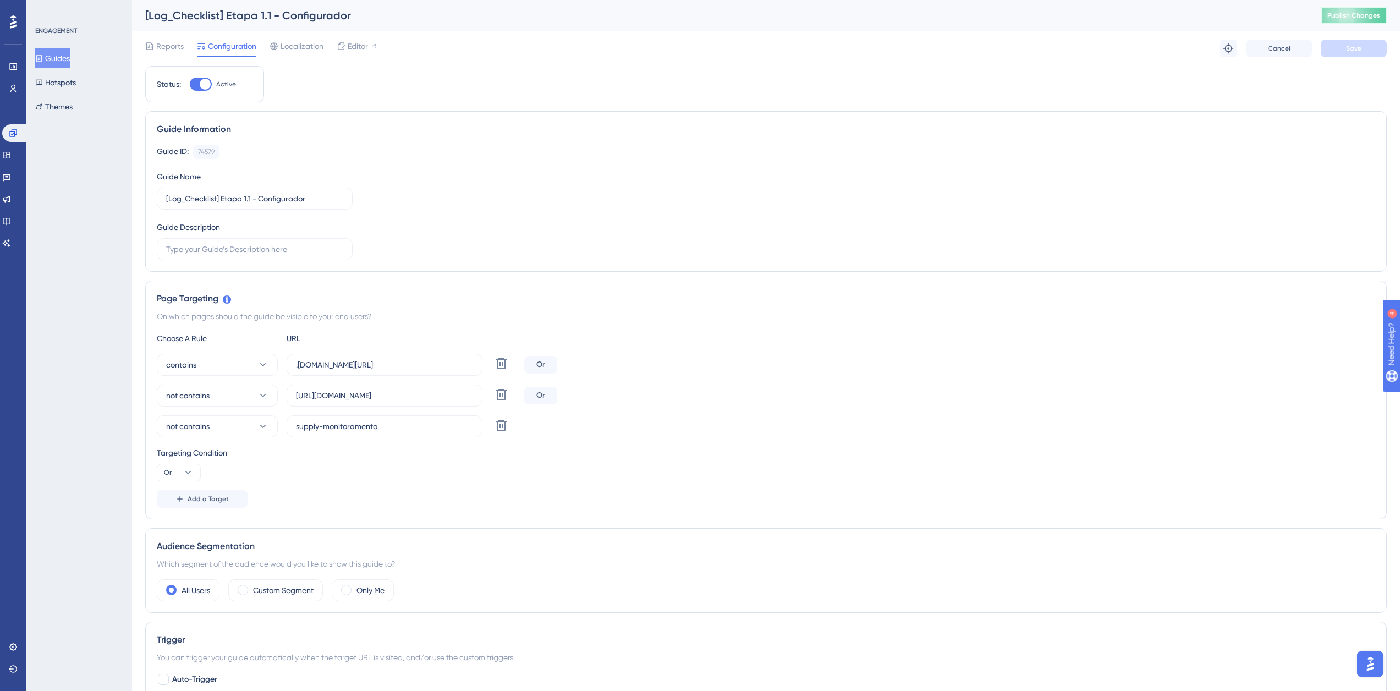
click at [1368, 15] on button "Publish Changes" at bounding box center [1354, 16] width 66 height 18
click at [67, 57] on button "Guides" at bounding box center [52, 58] width 35 height 20
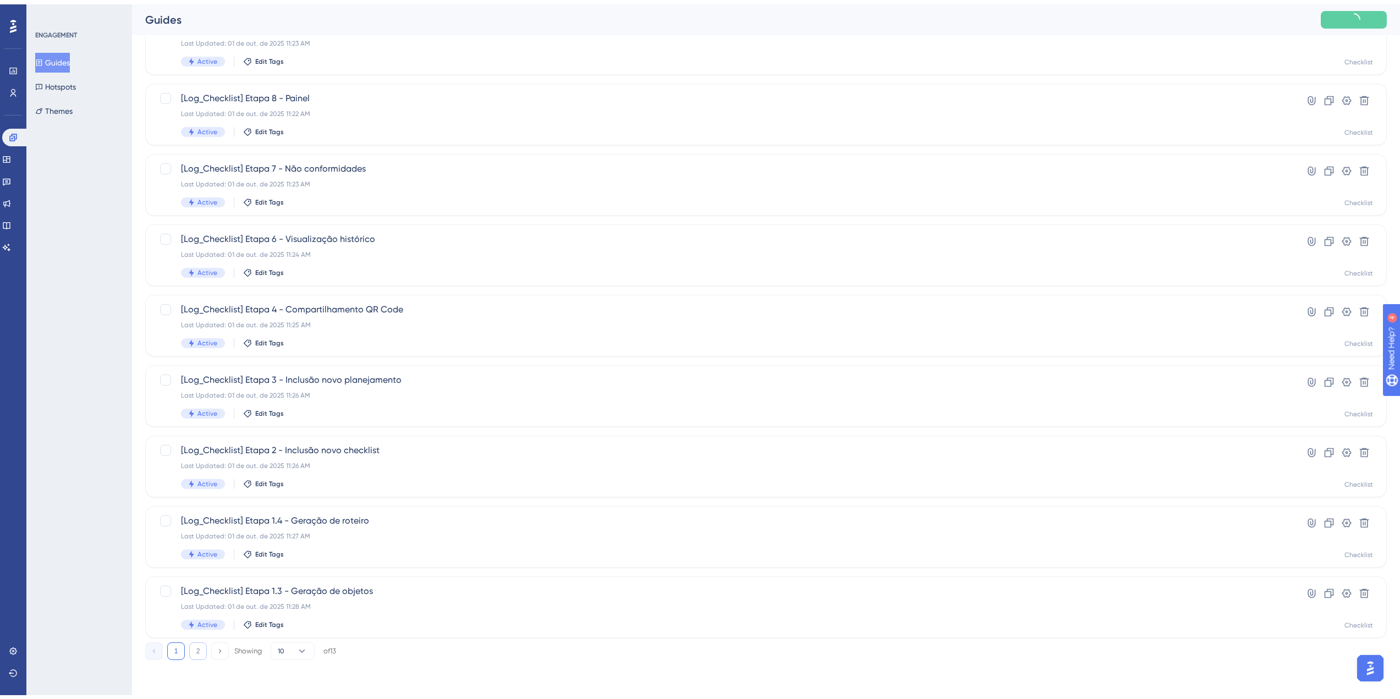
scroll to position [181, 0]
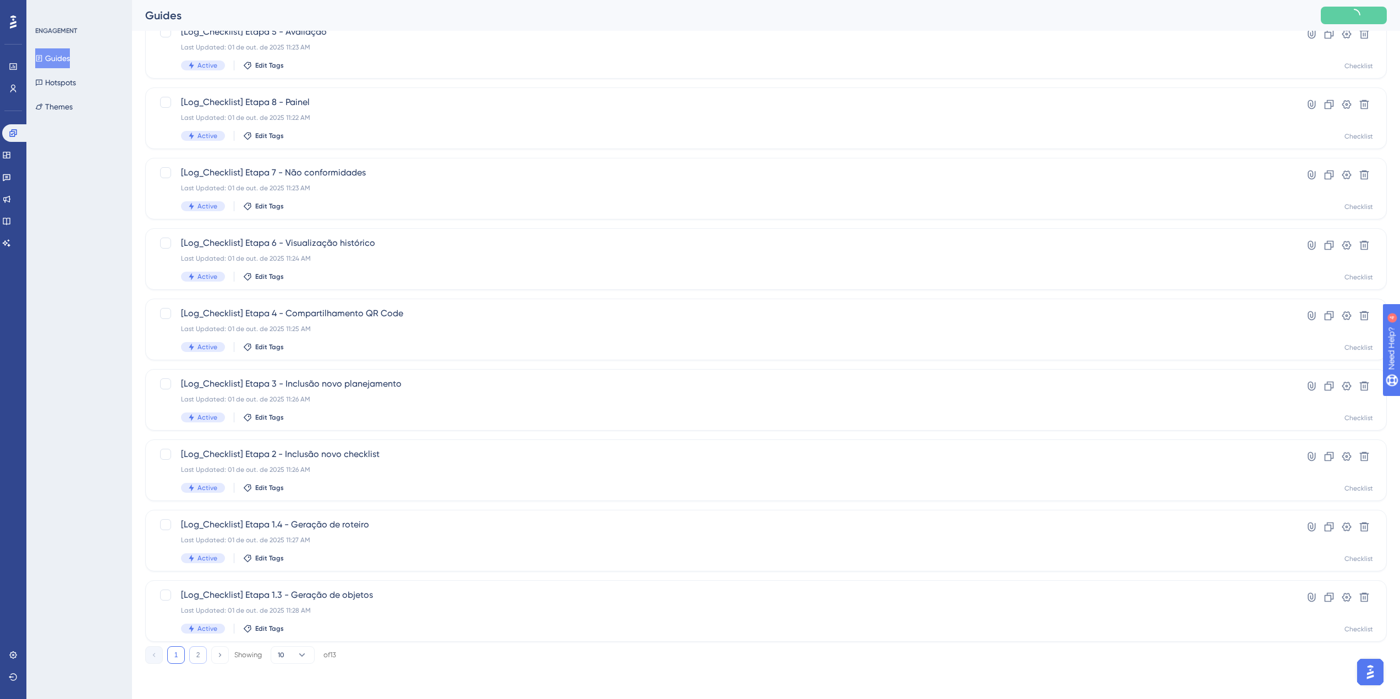
click at [206, 651] on button "2" at bounding box center [198, 655] width 18 height 18
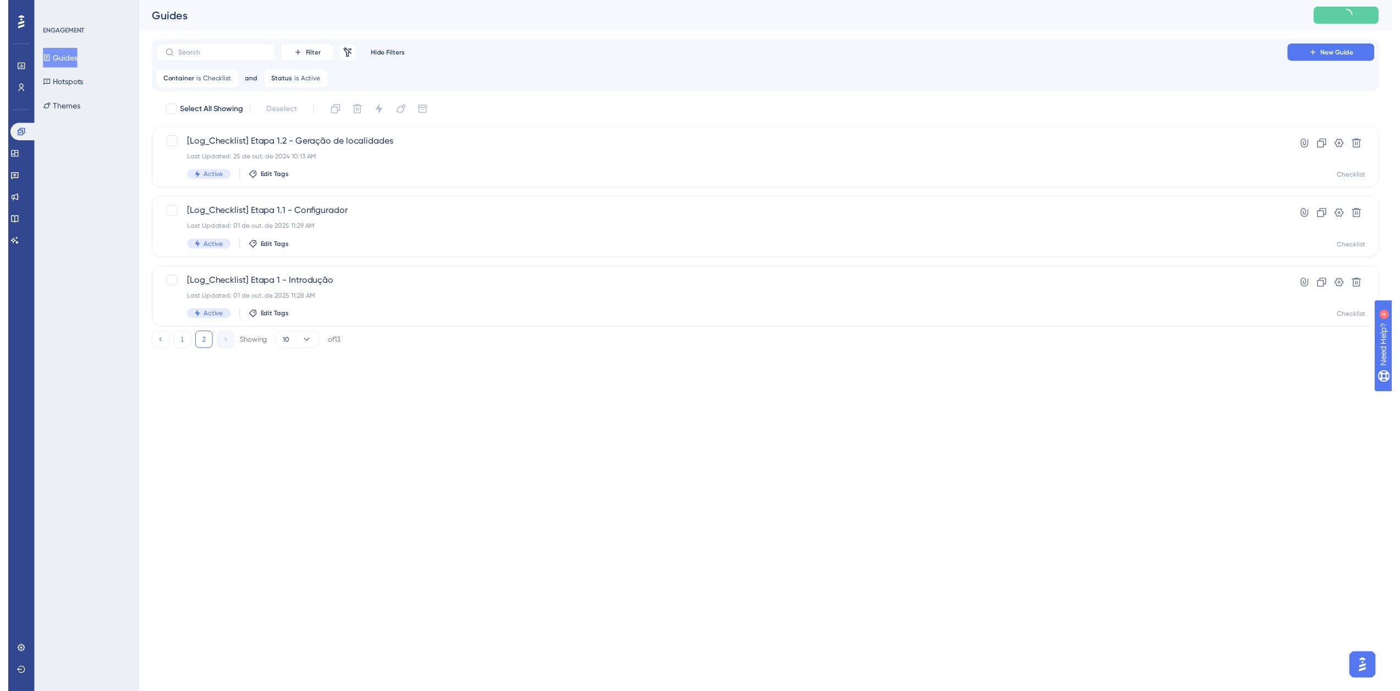
scroll to position [0, 0]
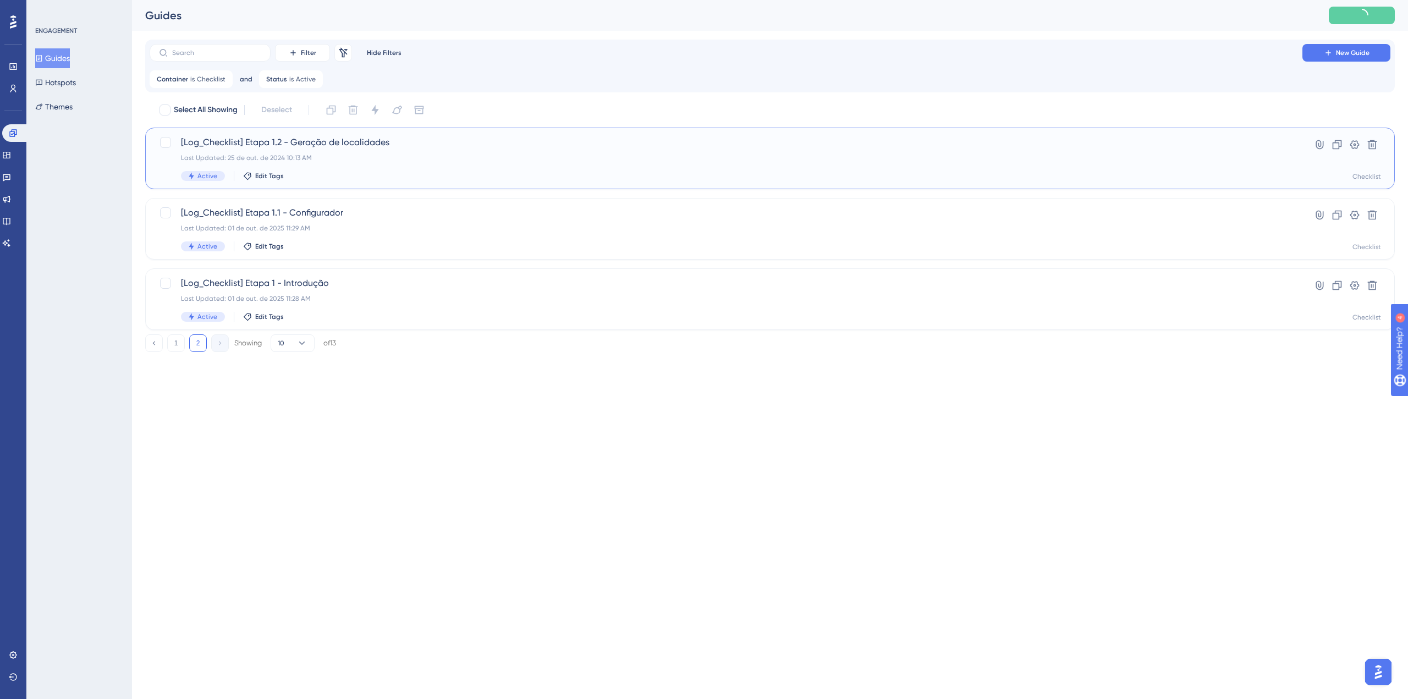
click at [394, 151] on div "[Log_Checklist] Etapa 1.2 - Geração de localidades Last Updated: 25 de out. de …" at bounding box center [726, 158] width 1090 height 45
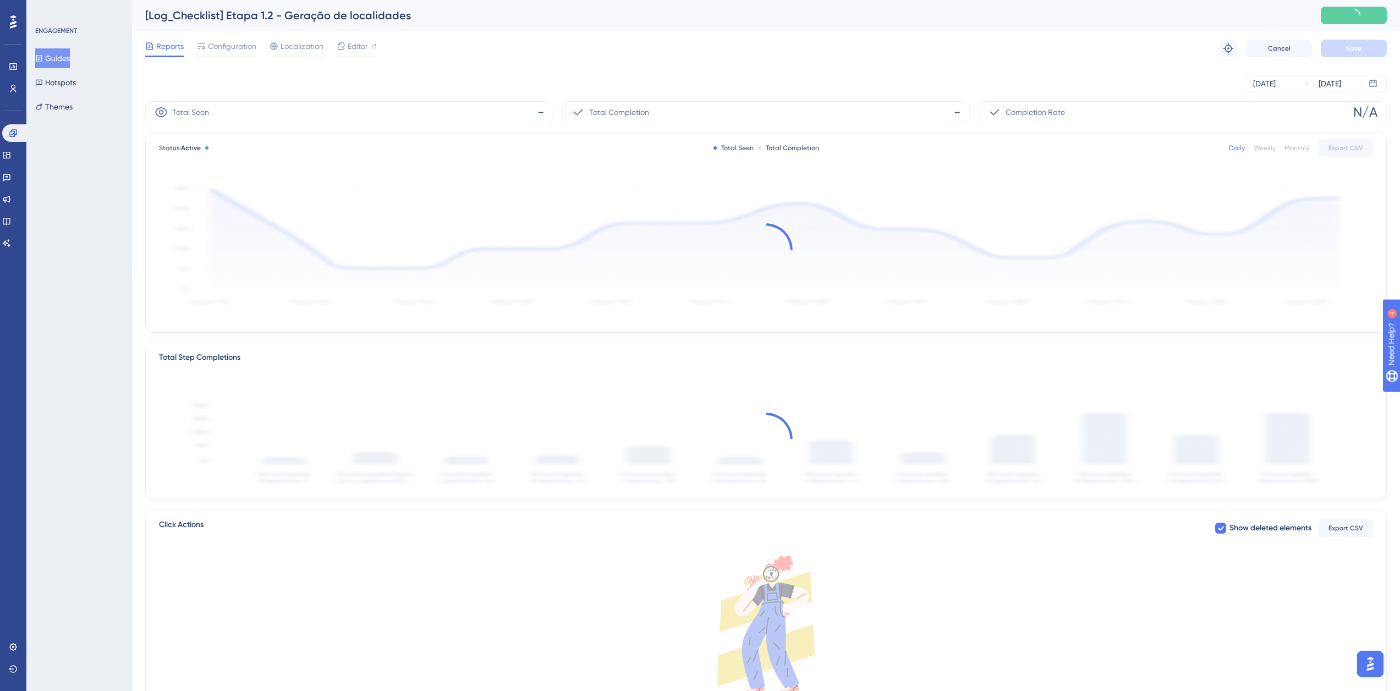
click at [223, 50] on span "Configuration" at bounding box center [232, 46] width 48 height 13
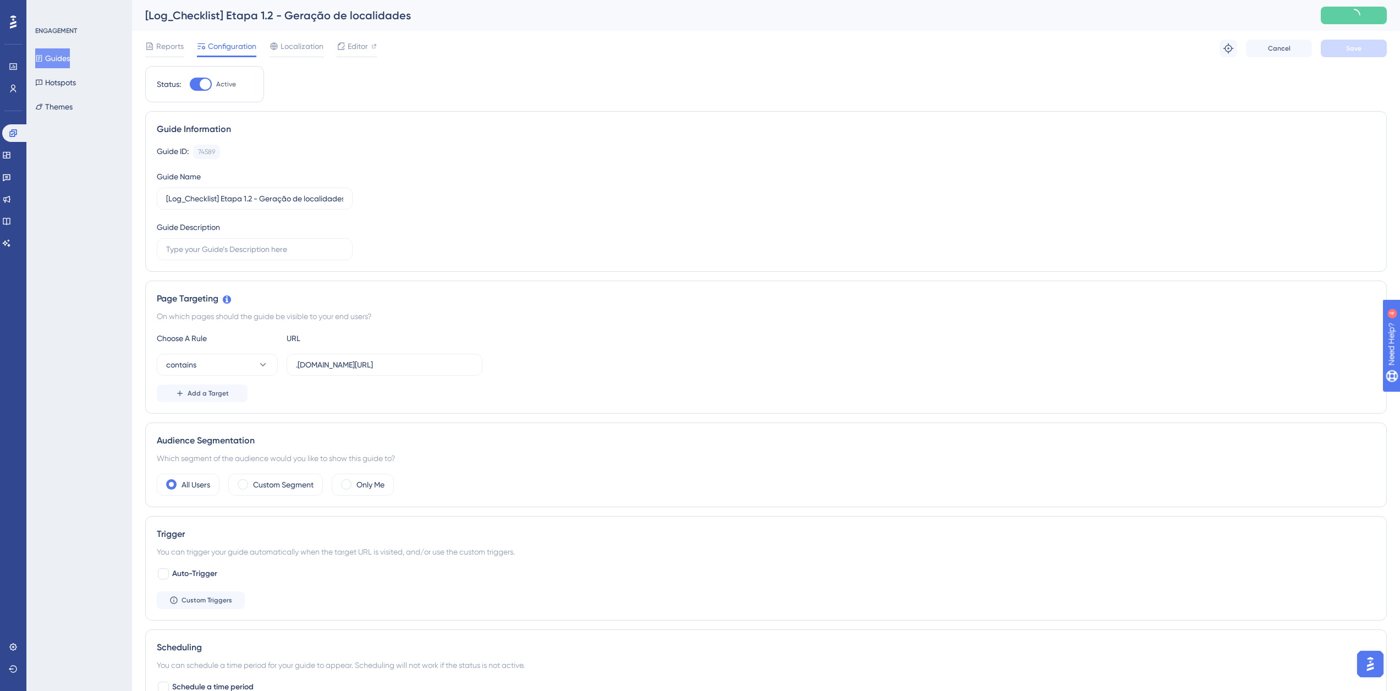
click at [216, 403] on div "Page Targeting On which pages should the guide be visible to your end users? Ch…" at bounding box center [765, 347] width 1241 height 133
click at [217, 396] on span "Add a Target" at bounding box center [208, 393] width 41 height 9
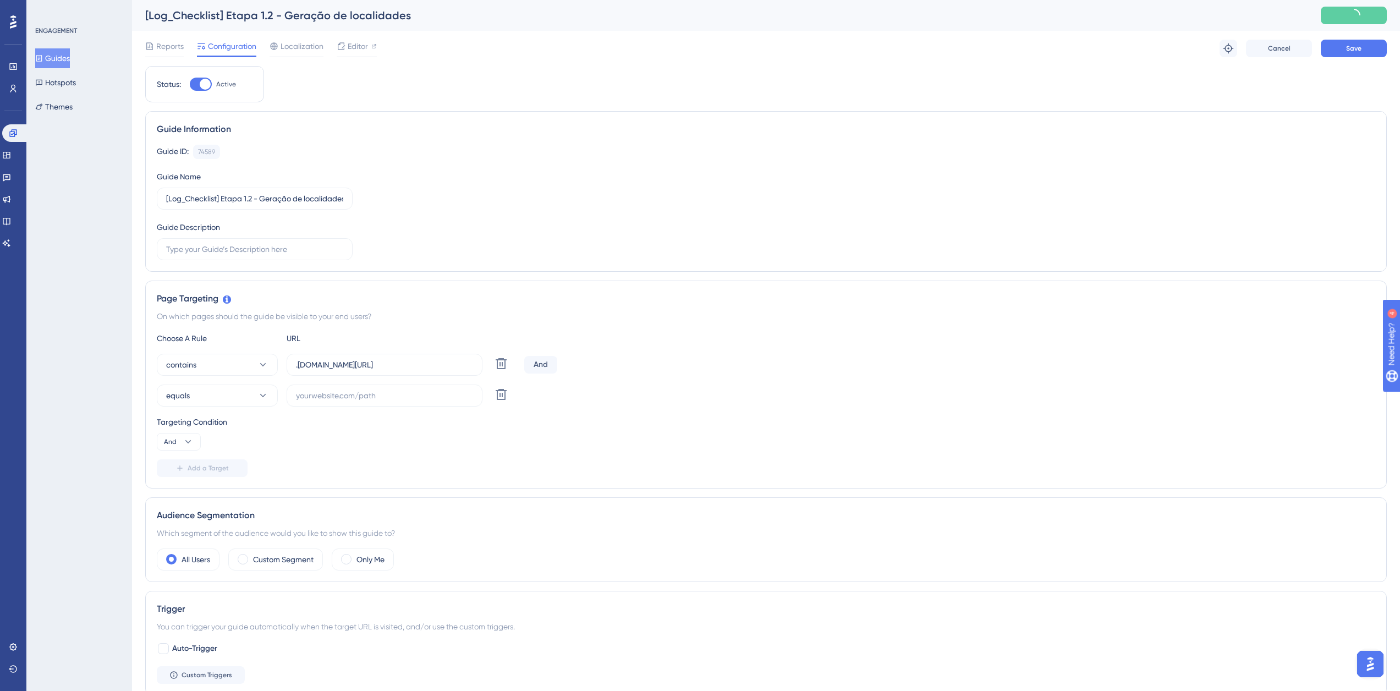
click at [217, 396] on button "equals" at bounding box center [217, 395] width 121 height 22
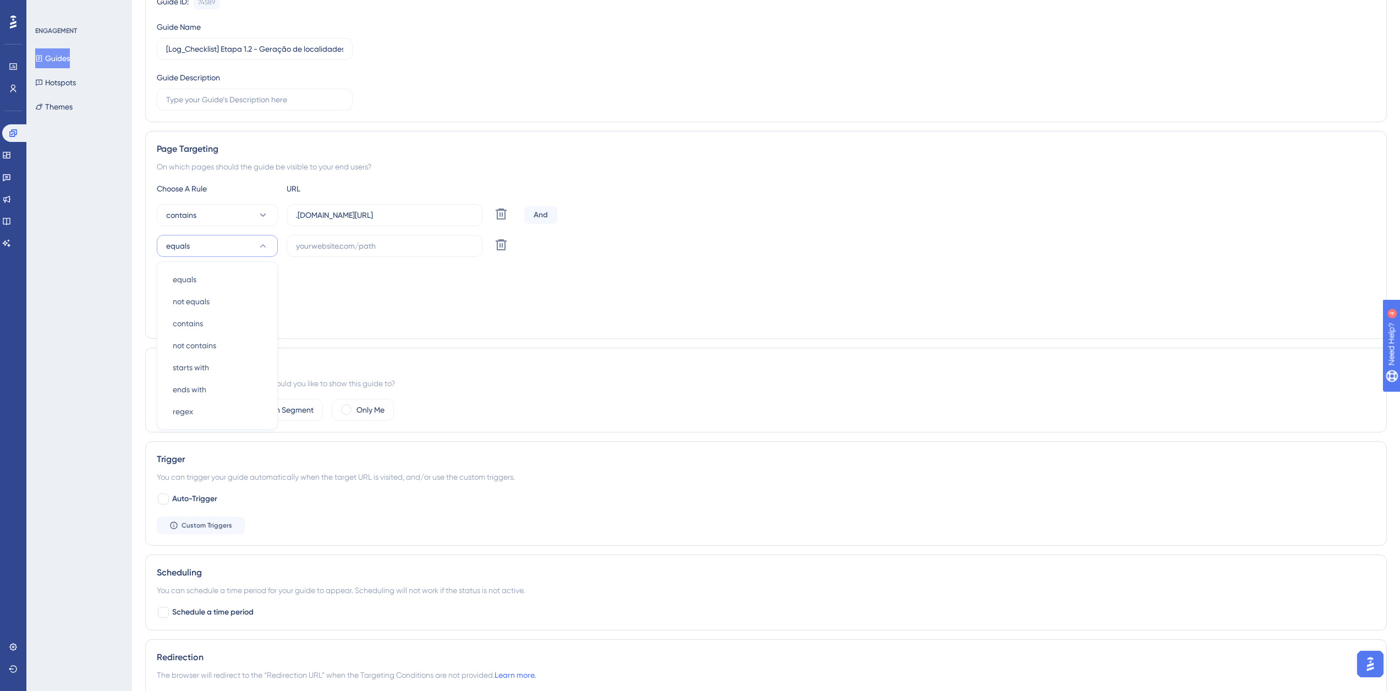
click at [210, 488] on div "Trigger You can trigger your guide automatically when the target URL is visited…" at bounding box center [765, 493] width 1241 height 105
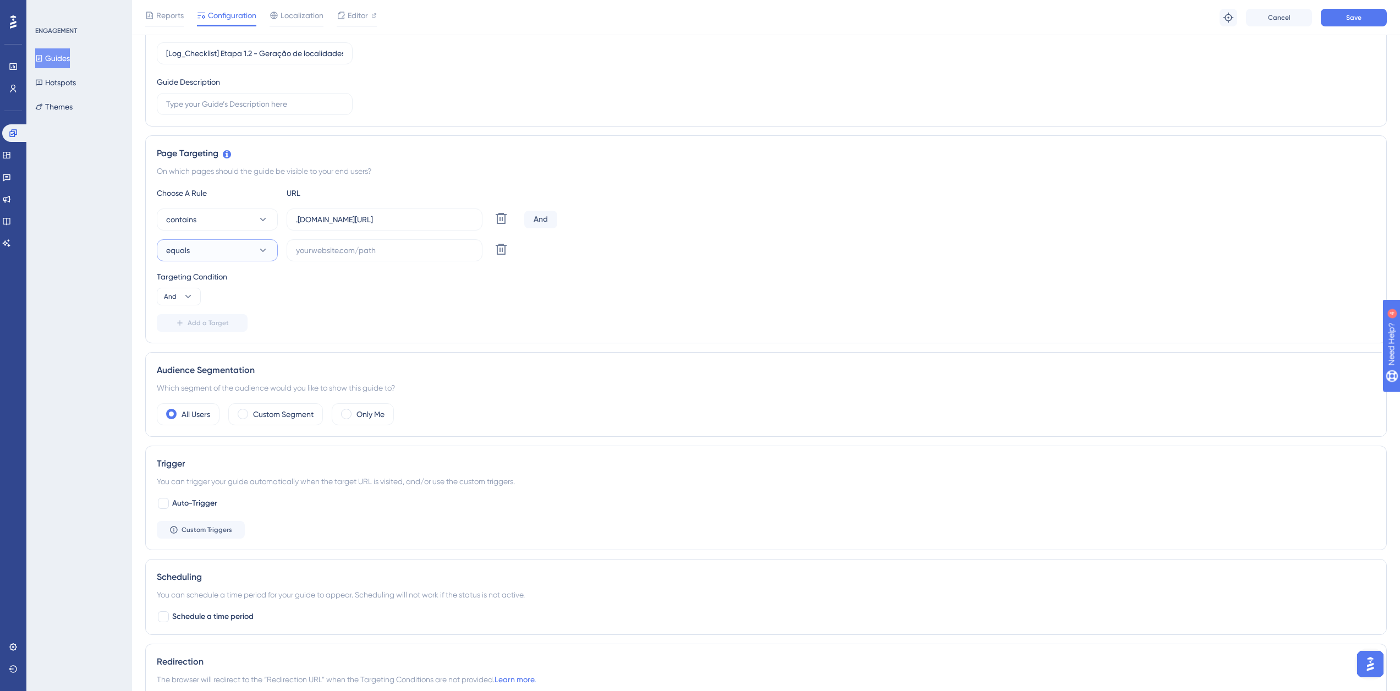
click at [241, 252] on button "equals" at bounding box center [217, 250] width 121 height 22
click at [227, 351] on div "not contains not contains" at bounding box center [217, 350] width 89 height 22
click at [190, 304] on button "And" at bounding box center [179, 297] width 44 height 18
click at [184, 348] on div "Or Or" at bounding box center [178, 350] width 21 height 22
click at [322, 248] on input "text" at bounding box center [384, 250] width 177 height 12
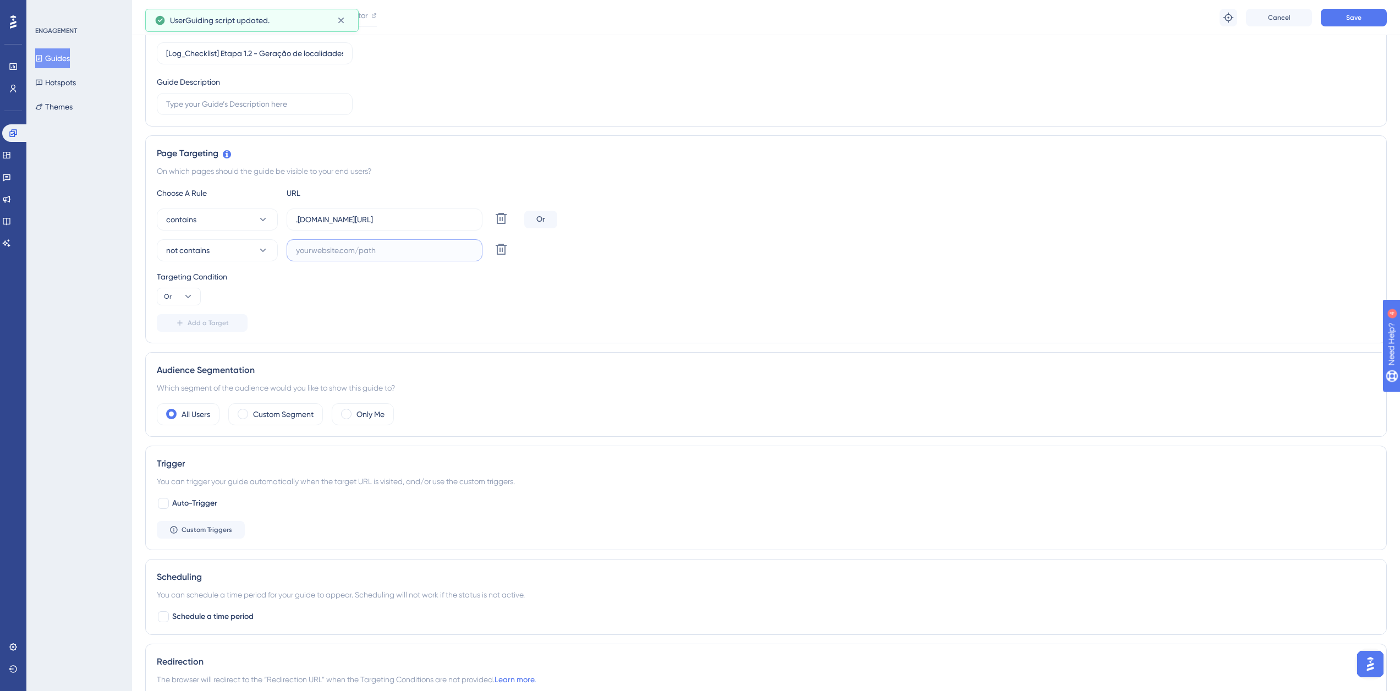
paste input "[URL][DOMAIN_NAME]"
type input "[URL][DOMAIN_NAME]"
click at [1342, 21] on button "Save" at bounding box center [1354, 18] width 66 height 18
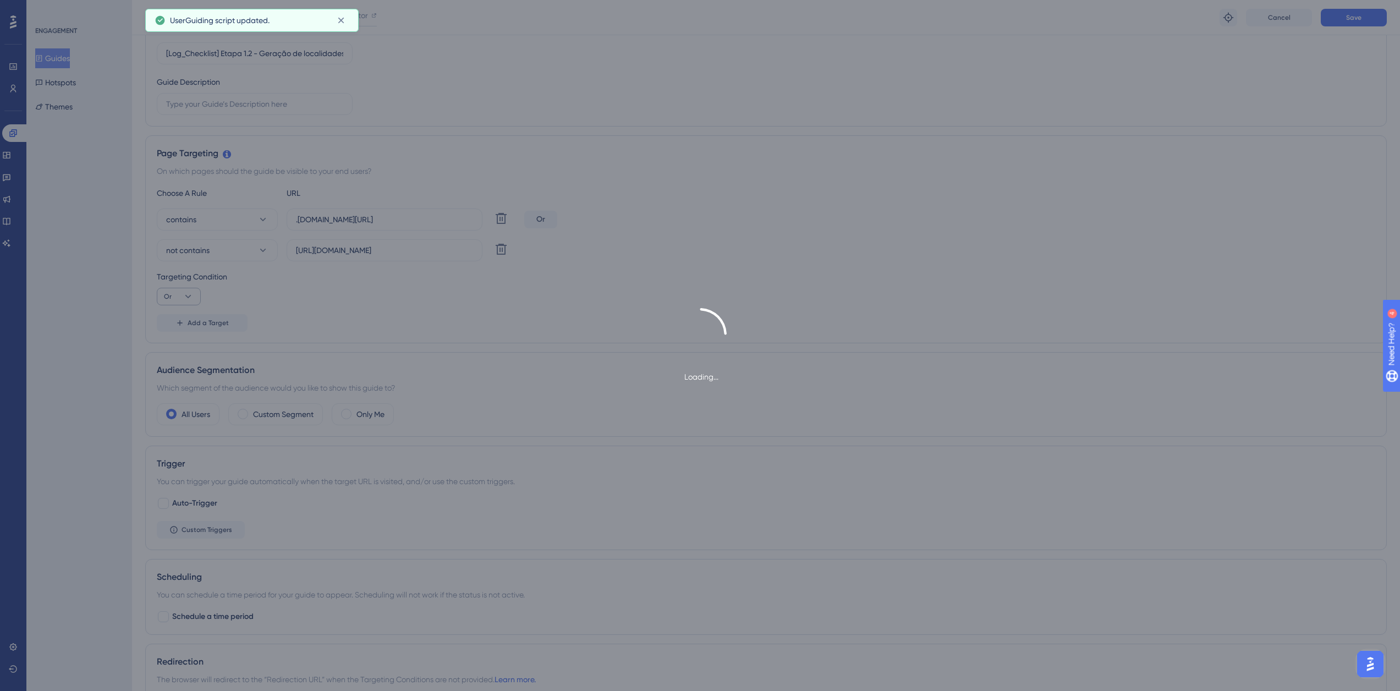
scroll to position [0, 0]
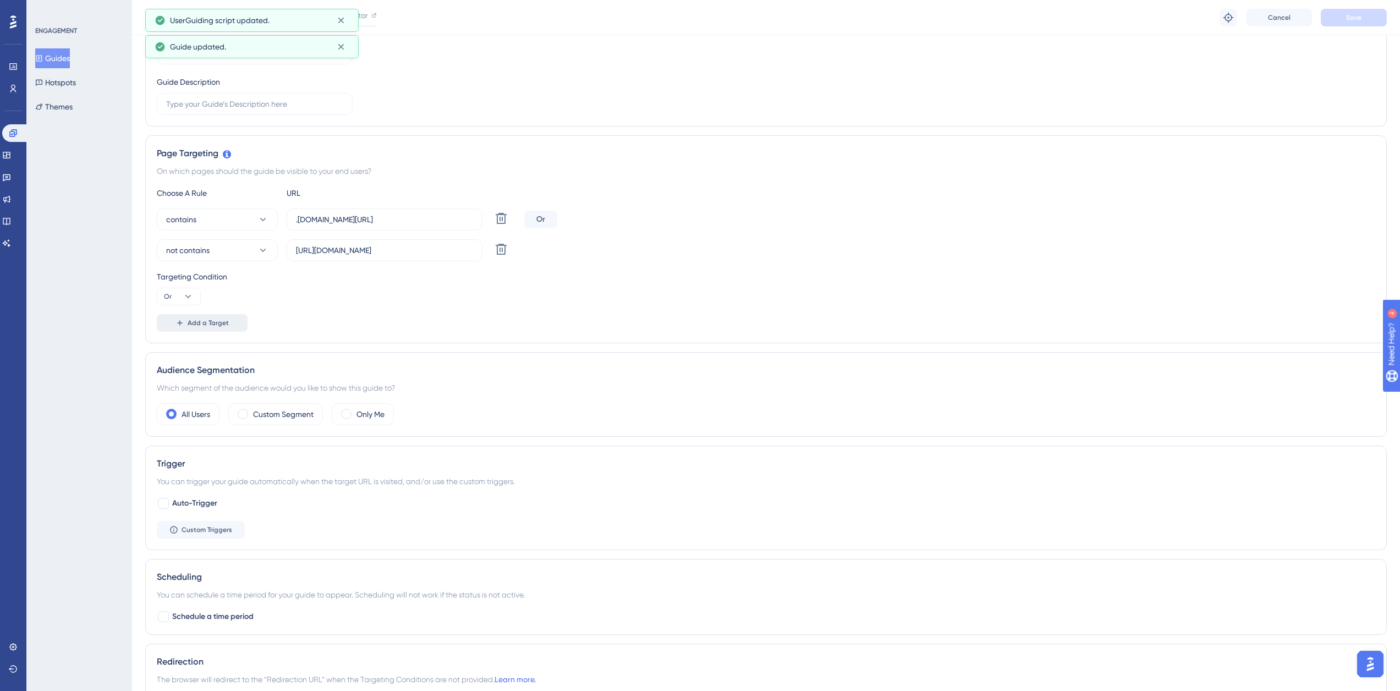
click at [170, 319] on button "Add a Target" at bounding box center [202, 323] width 91 height 18
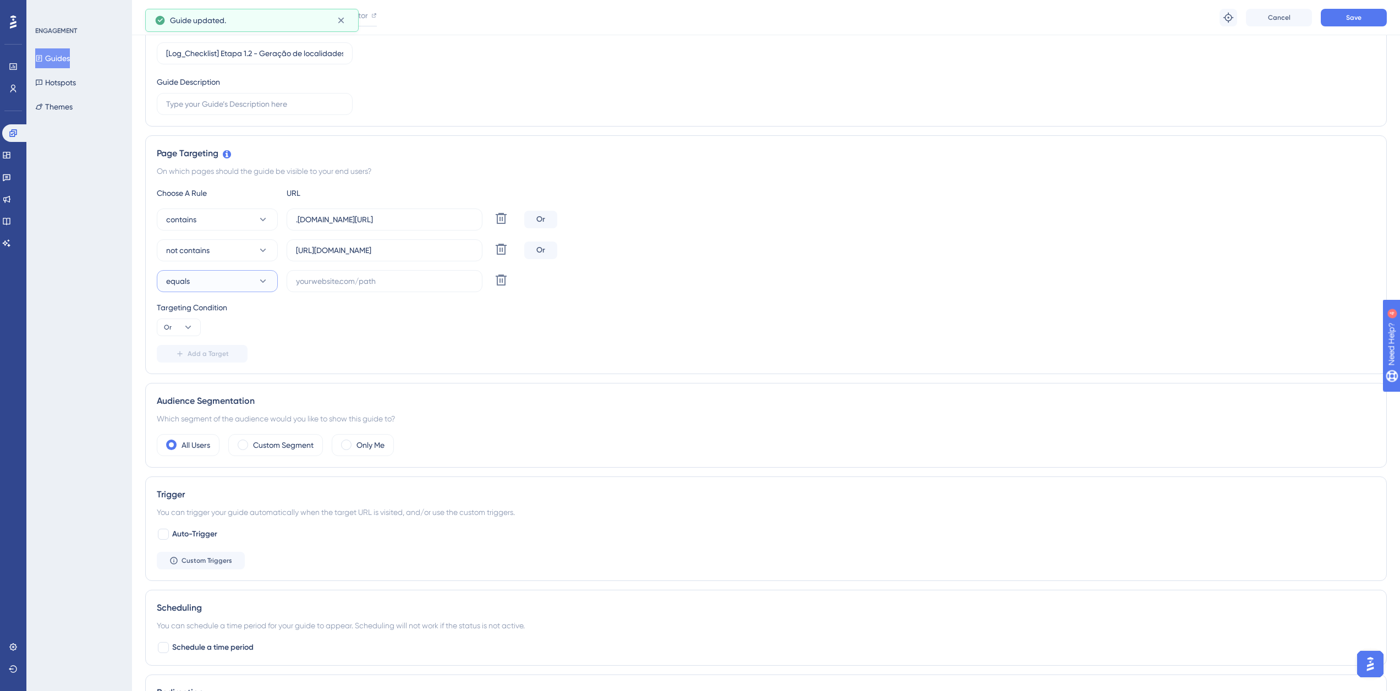
click at [202, 285] on button "equals" at bounding box center [217, 281] width 121 height 22
click at [208, 381] on span "not contains" at bounding box center [194, 380] width 43 height 13
drag, startPoint x: 325, startPoint y: 251, endPoint x: 407, endPoint y: 257, distance: 82.7
click at [407, 257] on label "[URL][DOMAIN_NAME]" at bounding box center [385, 250] width 196 height 22
click at [367, 289] on label at bounding box center [385, 281] width 196 height 22
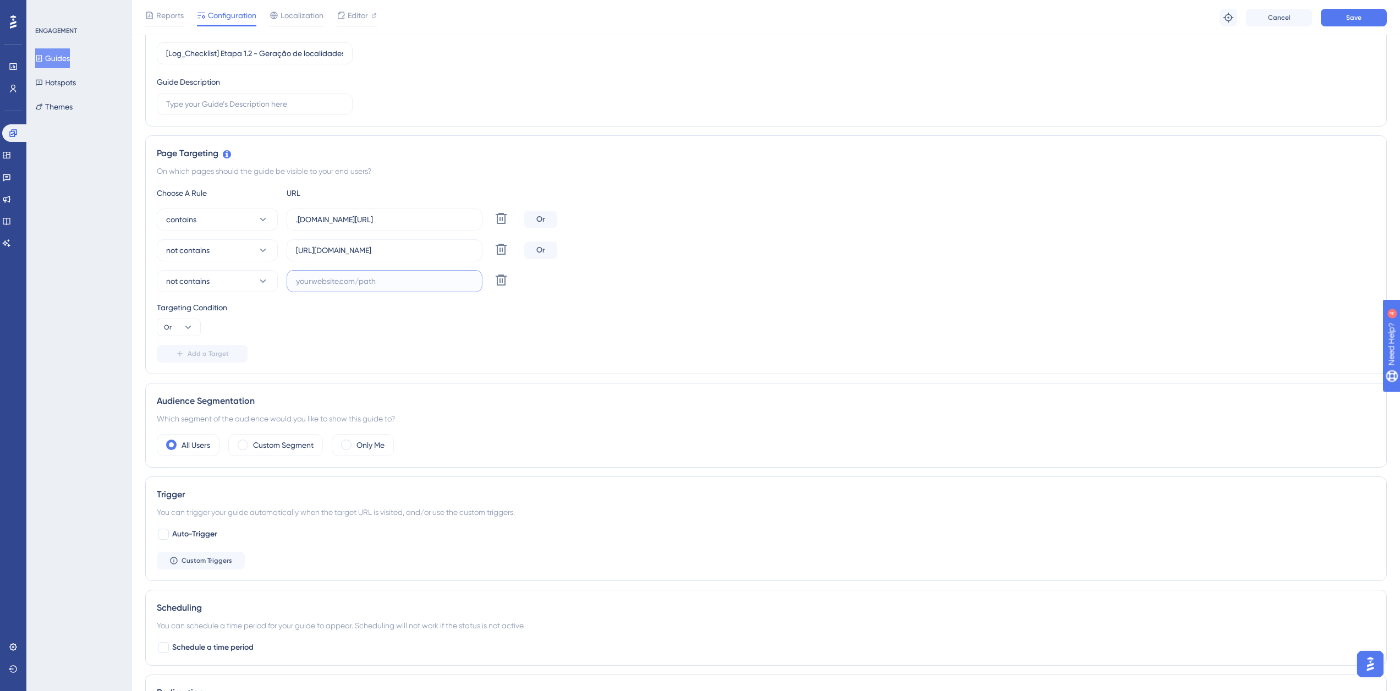
click at [367, 287] on input "text" at bounding box center [384, 281] width 177 height 12
paste input "supply-monitoramento"
type input "supply-monitoramento"
click at [1366, 25] on button "Save" at bounding box center [1354, 18] width 66 height 18
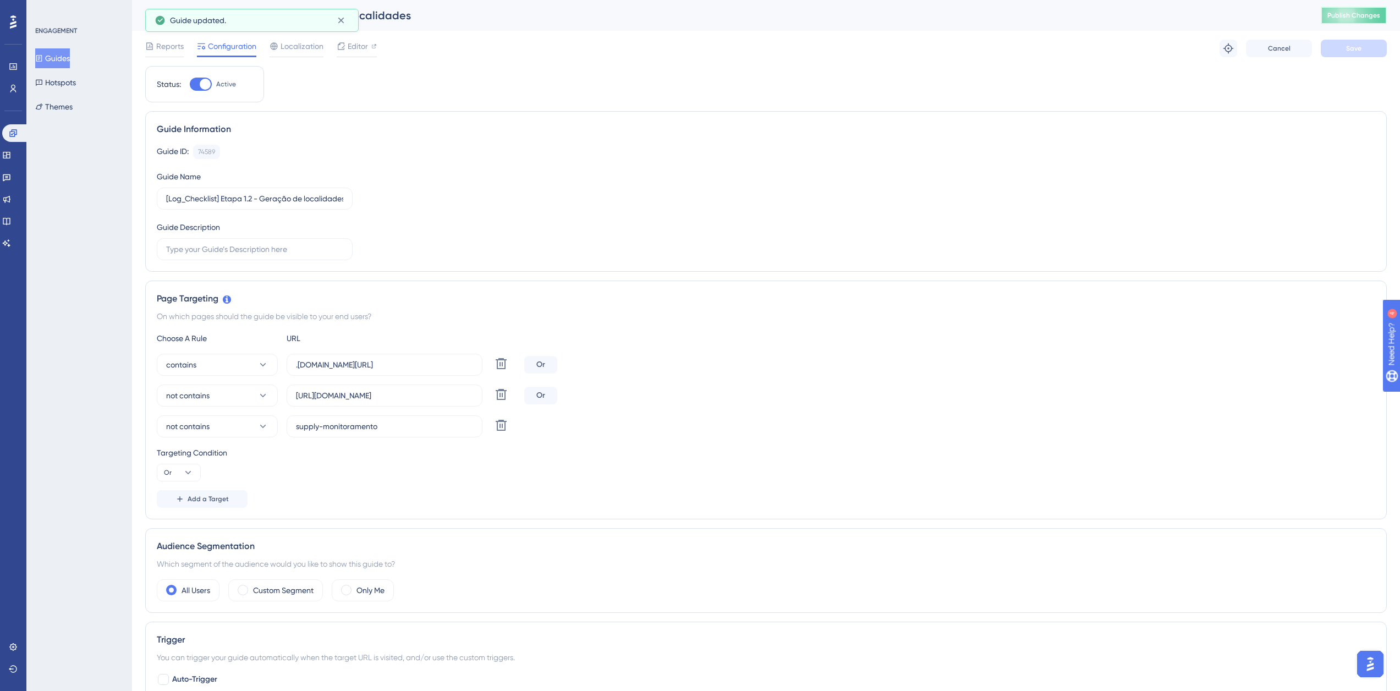
click at [1362, 9] on button "Publish Changes" at bounding box center [1354, 16] width 66 height 18
click at [47, 52] on button "Guides" at bounding box center [52, 58] width 35 height 20
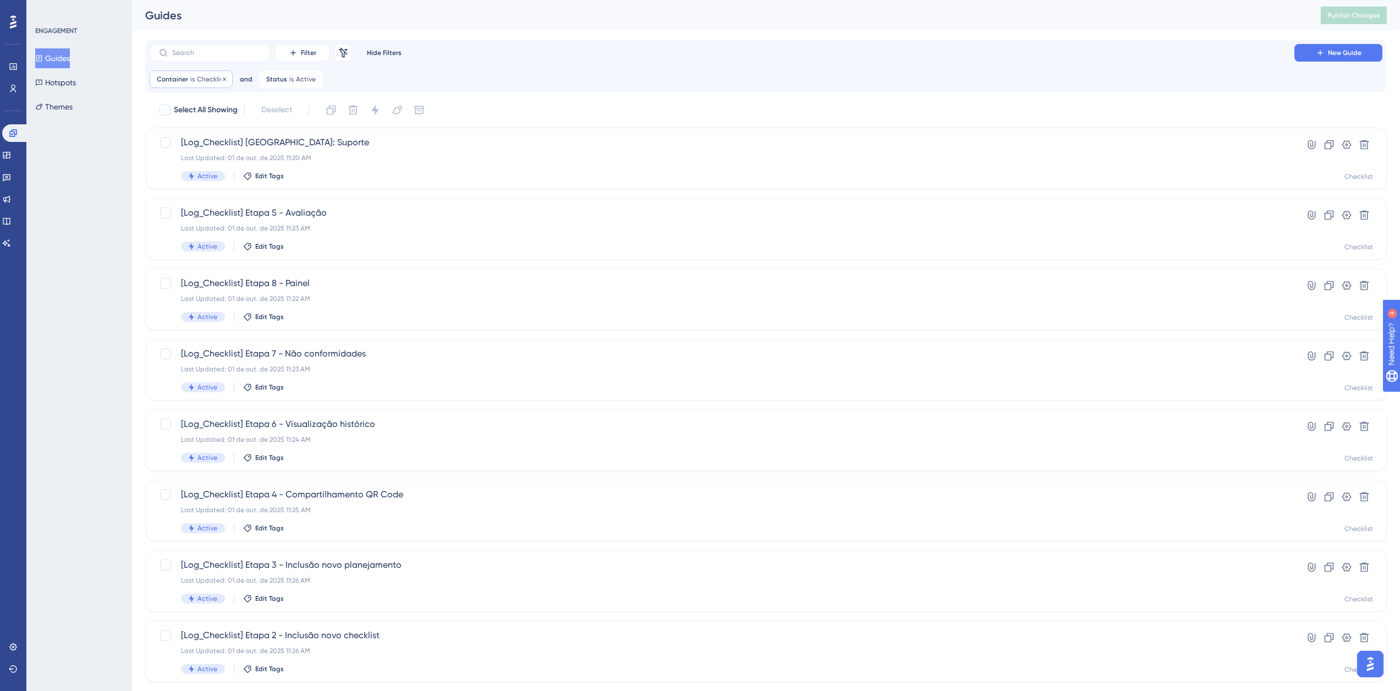
click at [177, 78] on span "Container" at bounding box center [172, 79] width 31 height 9
click at [196, 127] on span "Checklist" at bounding box center [184, 132] width 32 height 13
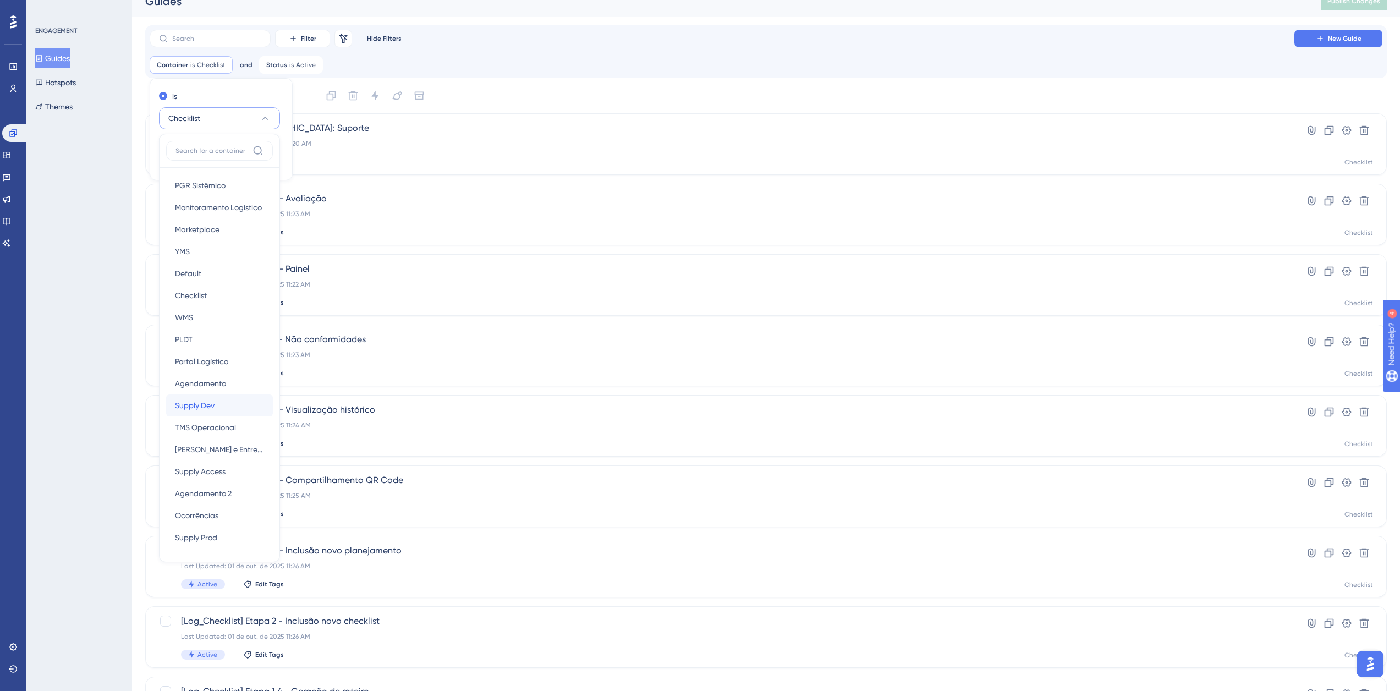
click at [205, 394] on div "Supply Dev Supply Dev" at bounding box center [219, 405] width 89 height 22
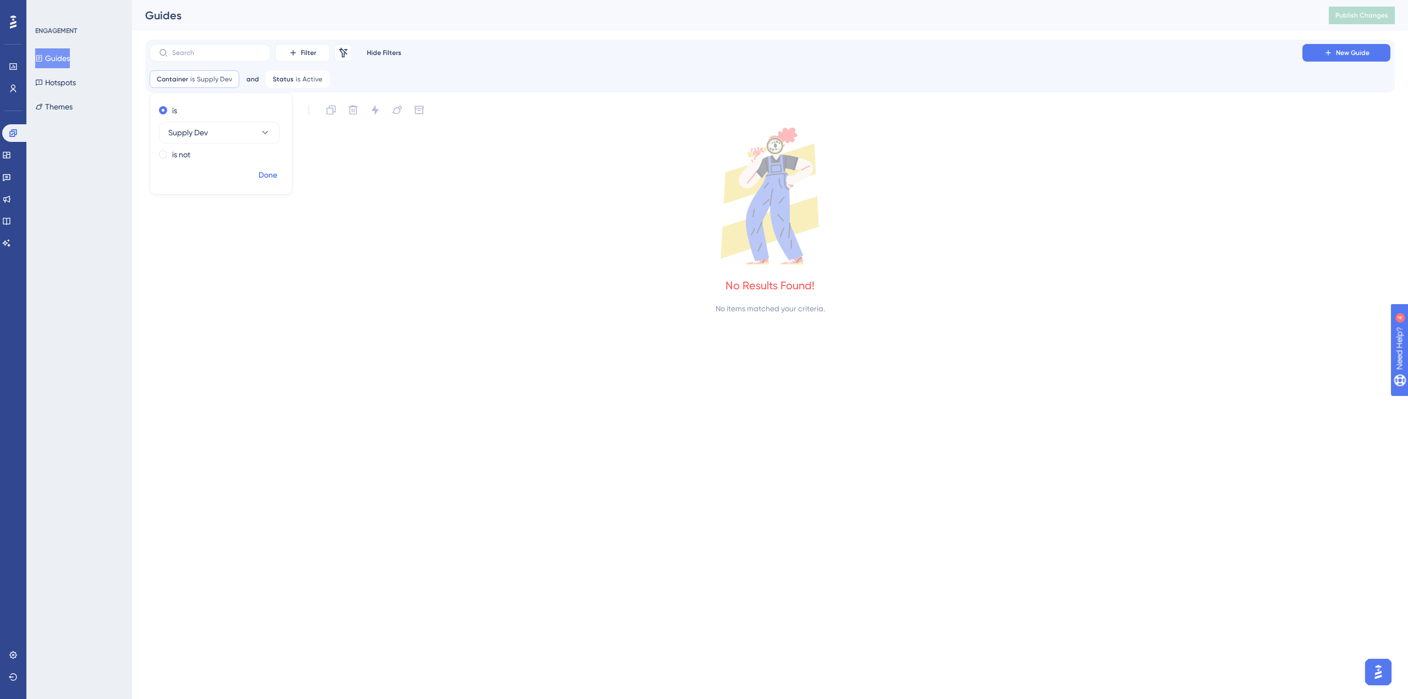
click at [274, 175] on span "Done" at bounding box center [268, 175] width 19 height 13
click at [188, 76] on div "Container is Supply Dev Supply Dev Remove" at bounding box center [195, 79] width 90 height 18
click at [212, 135] on button "Supply Dev" at bounding box center [219, 133] width 121 height 22
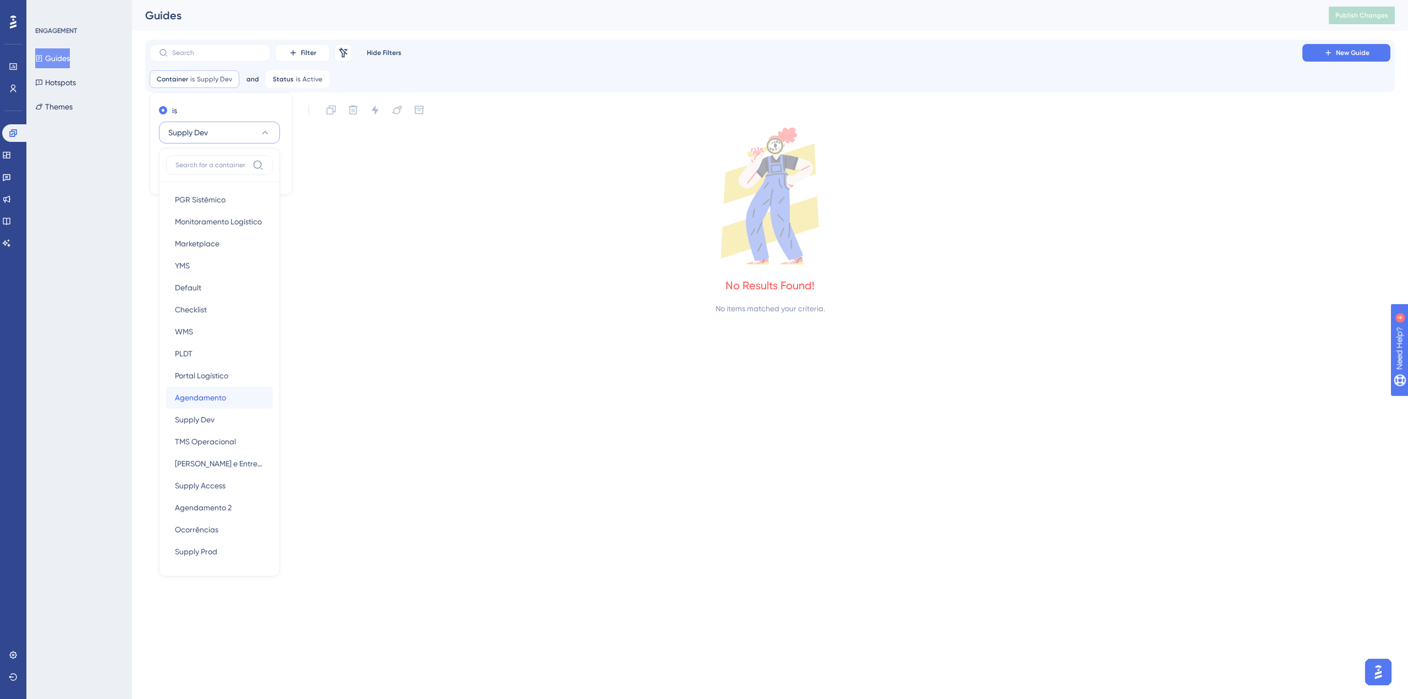
click at [218, 402] on span "Agendamento" at bounding box center [200, 397] width 51 height 13
checkbox input "false"
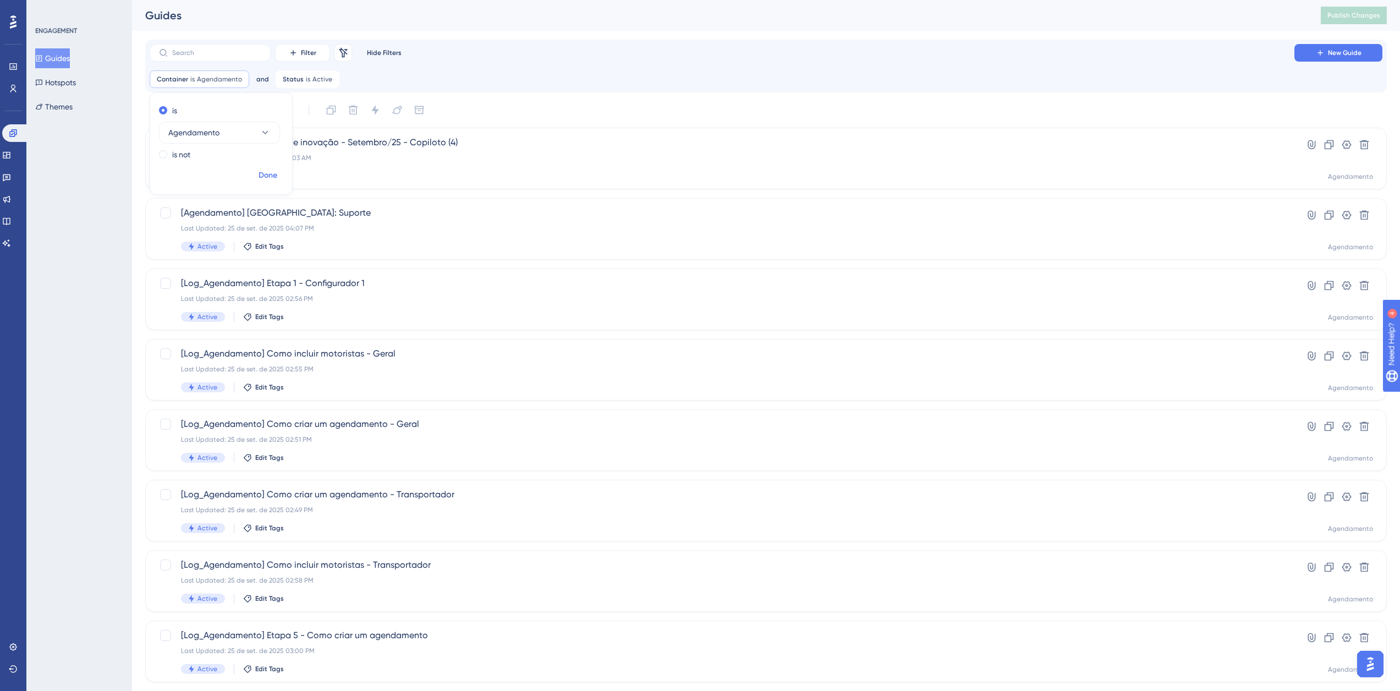
click at [261, 178] on span "Done" at bounding box center [268, 175] width 19 height 13
click at [344, 227] on div "Last Updated: 25 de set. de 2025 04:07 PM" at bounding box center [722, 228] width 1082 height 9
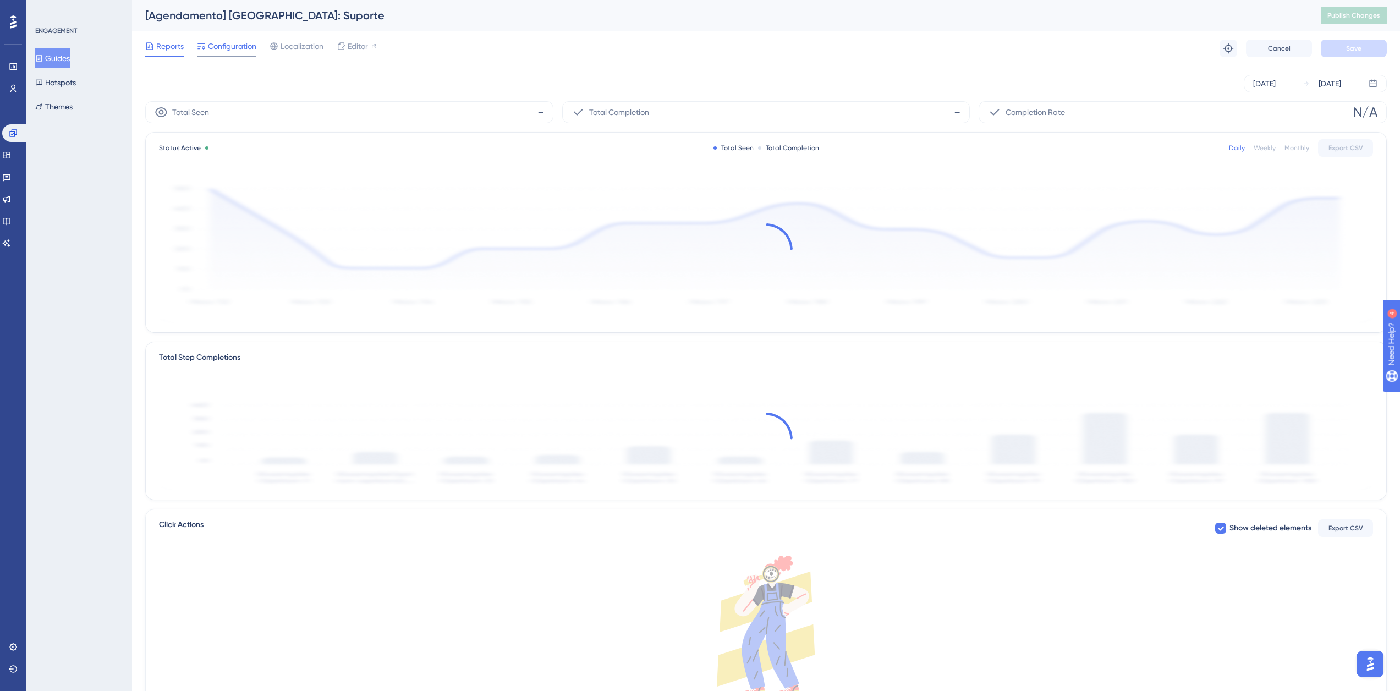
click at [215, 44] on span "Configuration" at bounding box center [232, 46] width 48 height 13
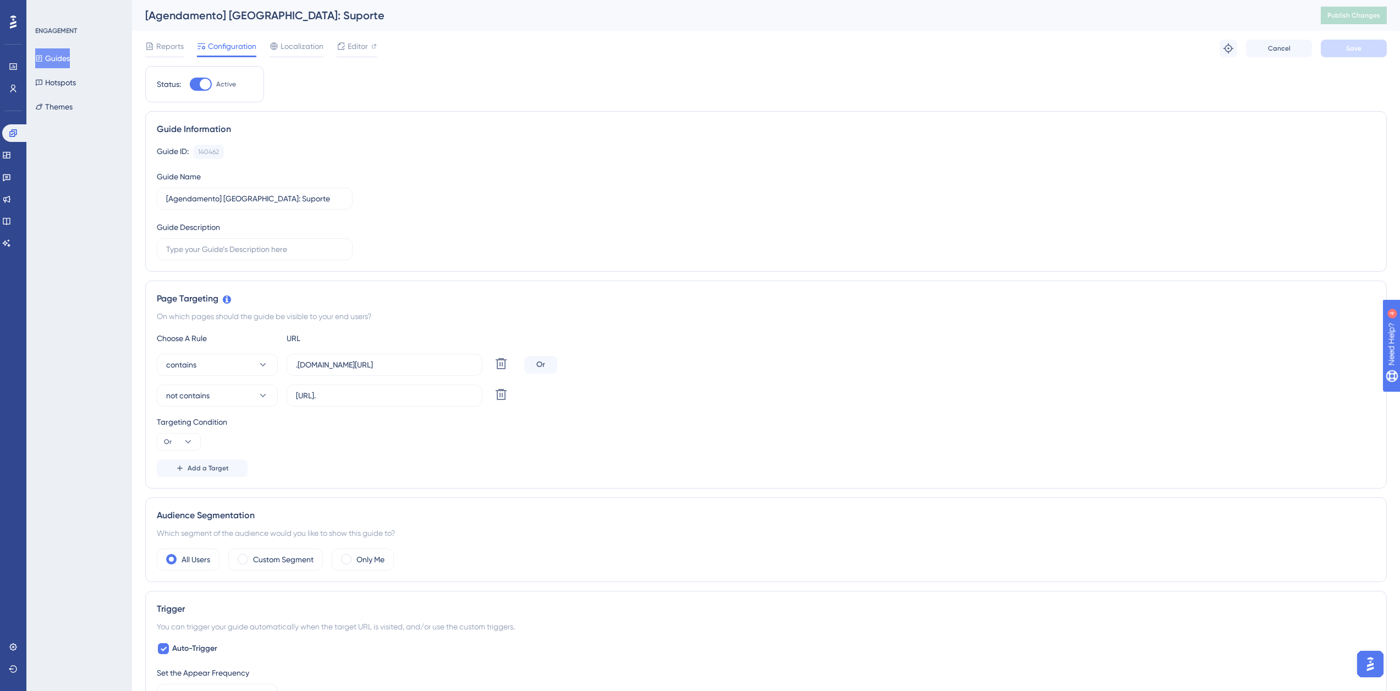
click at [64, 56] on button "Guides" at bounding box center [52, 58] width 35 height 20
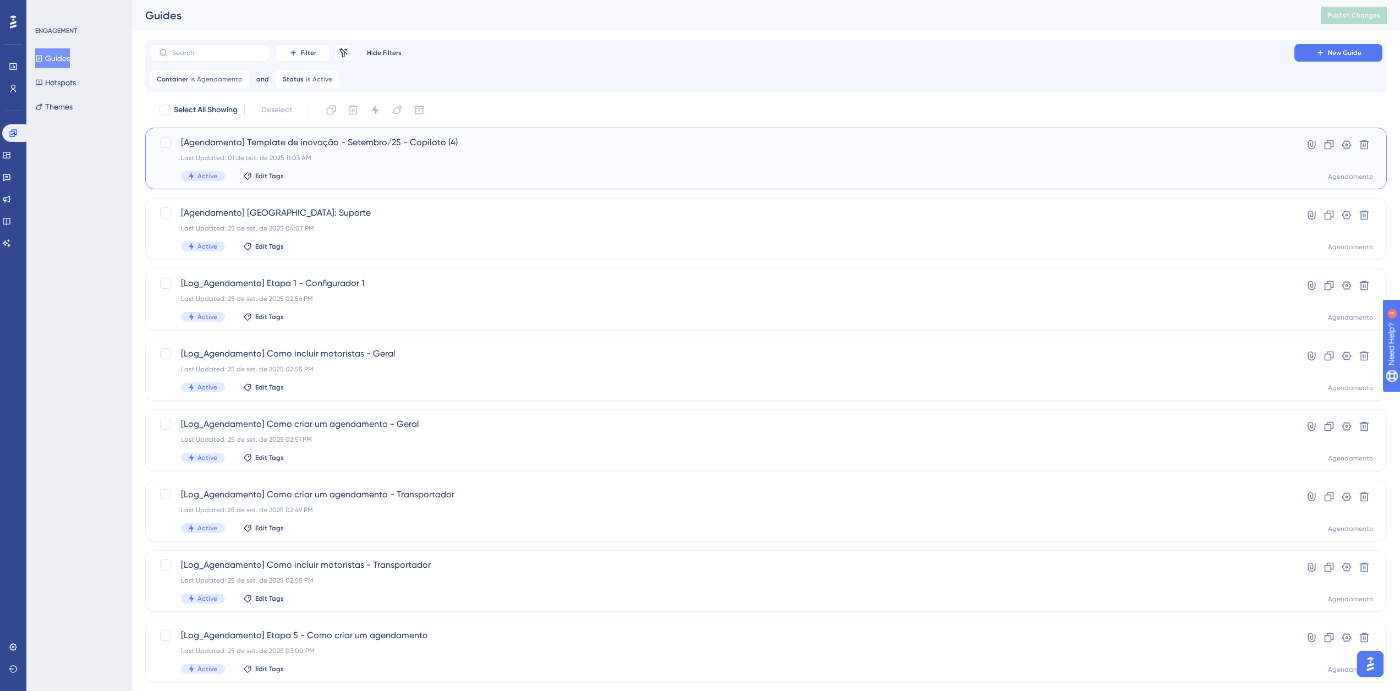
click at [333, 154] on div "Last Updated: 01 de out. de 2025 11:03 AM" at bounding box center [722, 157] width 1082 height 9
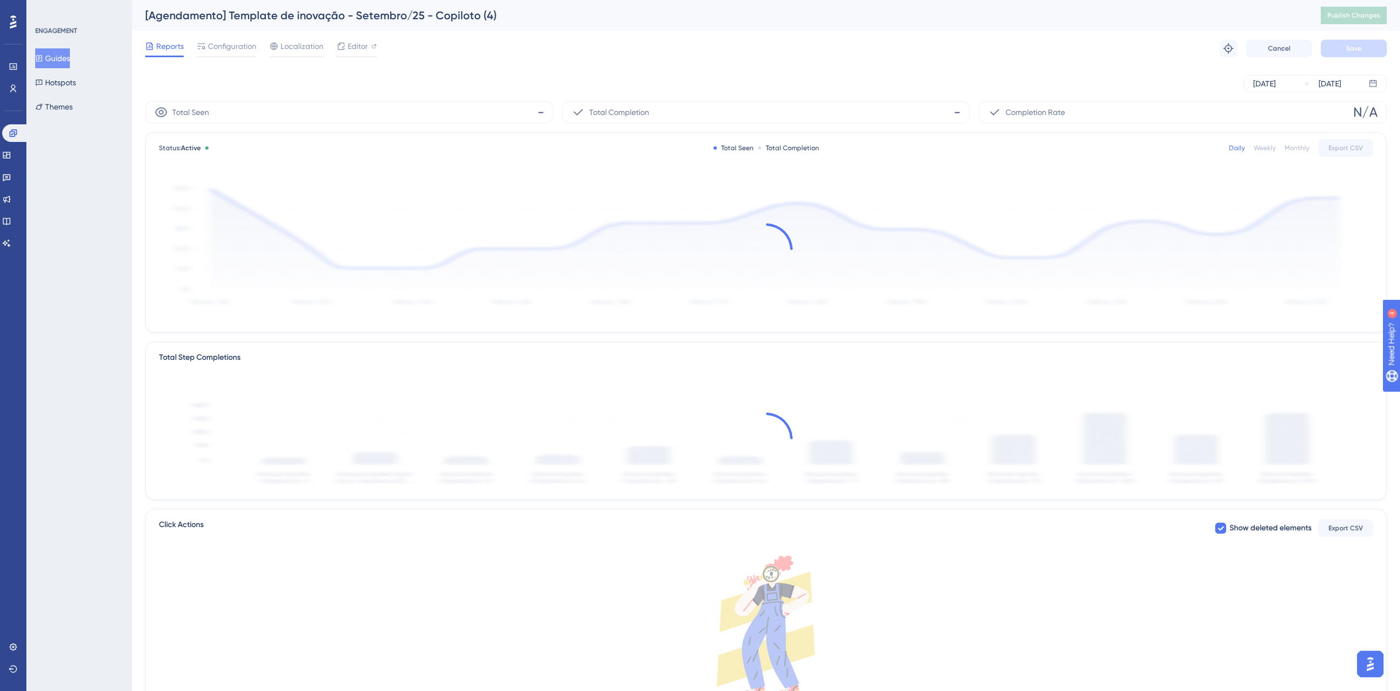
click at [219, 54] on div "Configuration" at bounding box center [226, 49] width 59 height 18
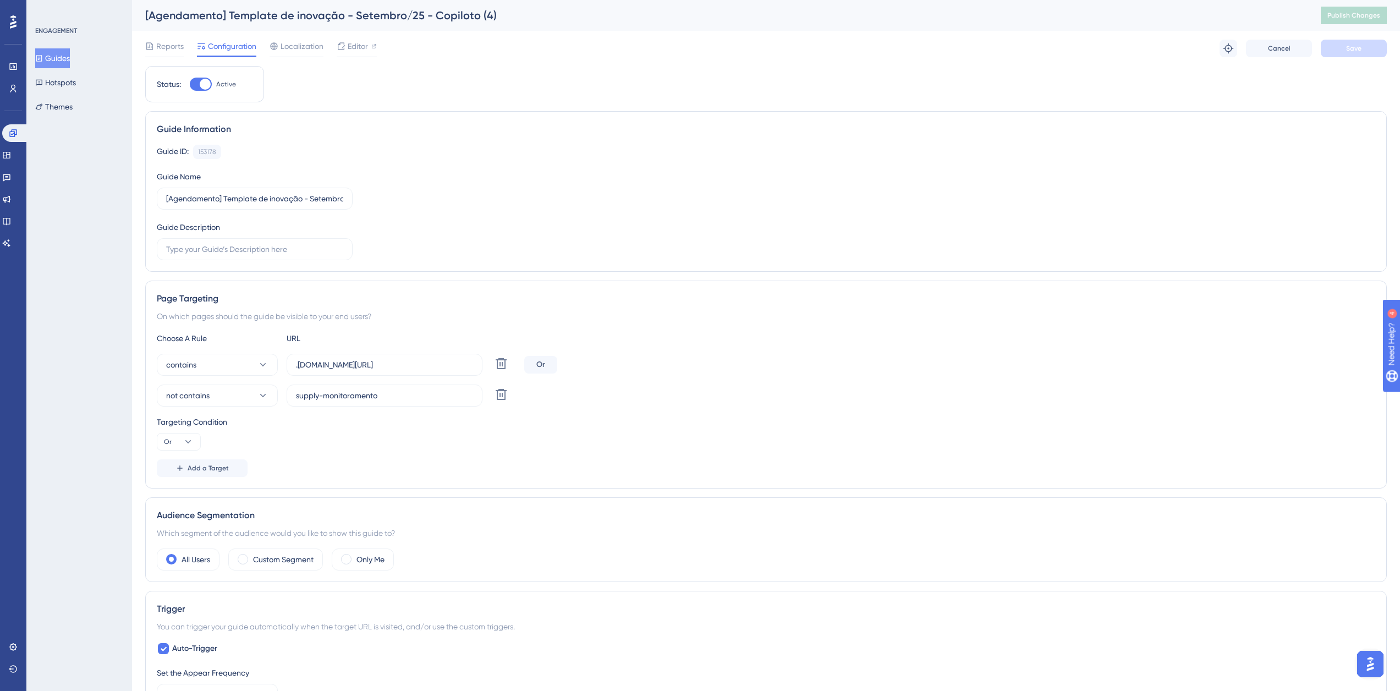
click at [56, 58] on button "Guides" at bounding box center [52, 58] width 35 height 20
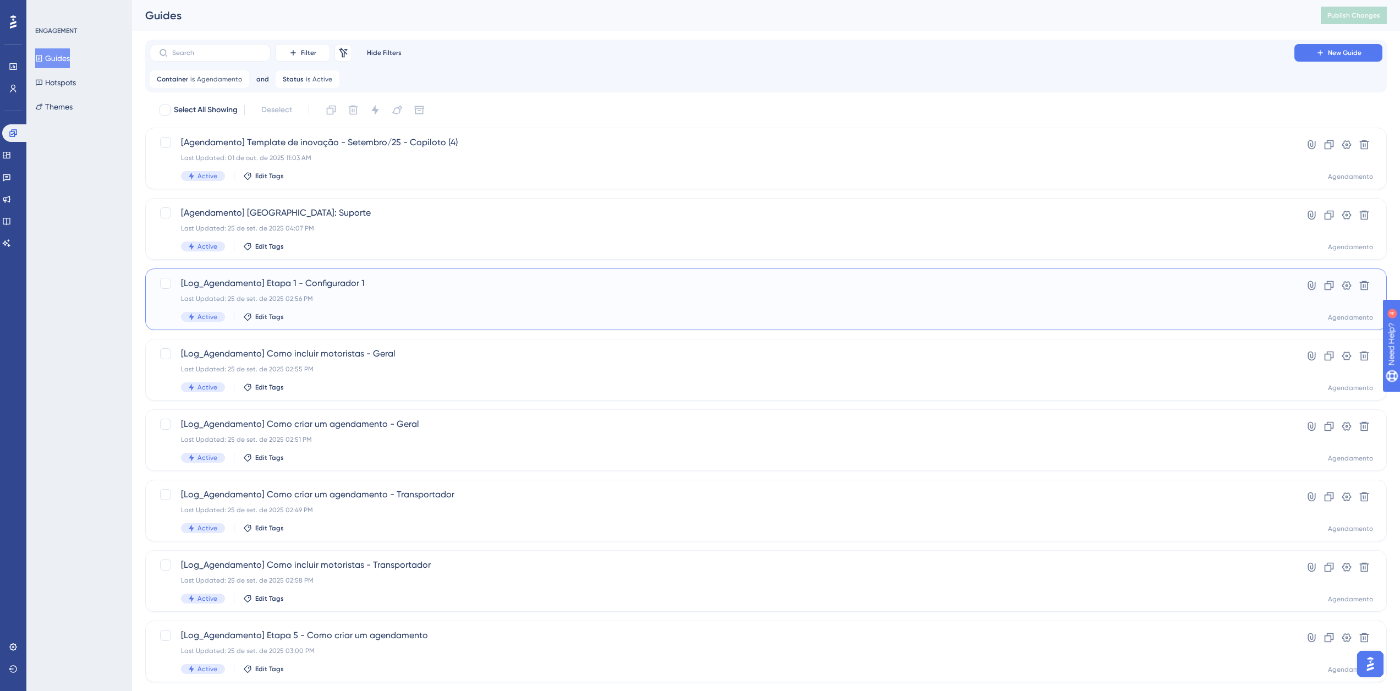
click at [343, 305] on div "[Log_Agendamento] Etapa 1 - Configurador 1 Last Updated: 25 de set. de 2025 02:…" at bounding box center [722, 299] width 1082 height 45
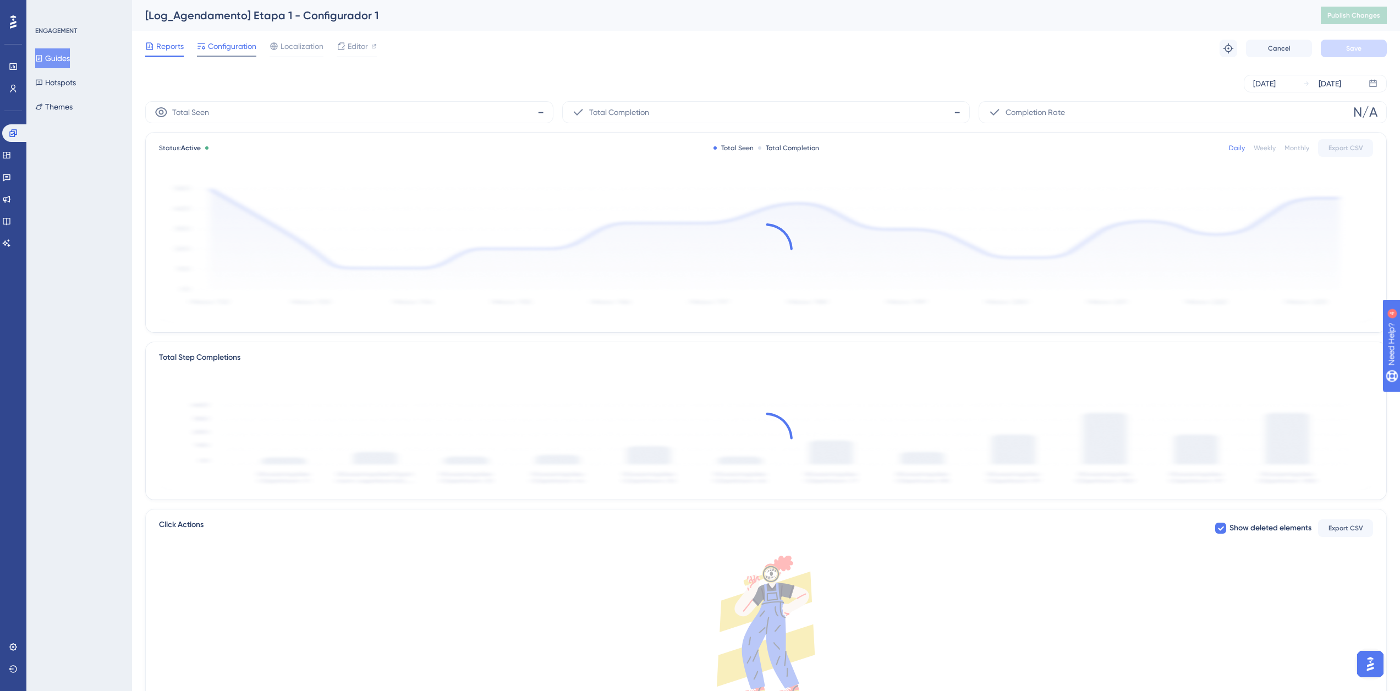
click at [222, 44] on span "Configuration" at bounding box center [232, 46] width 48 height 13
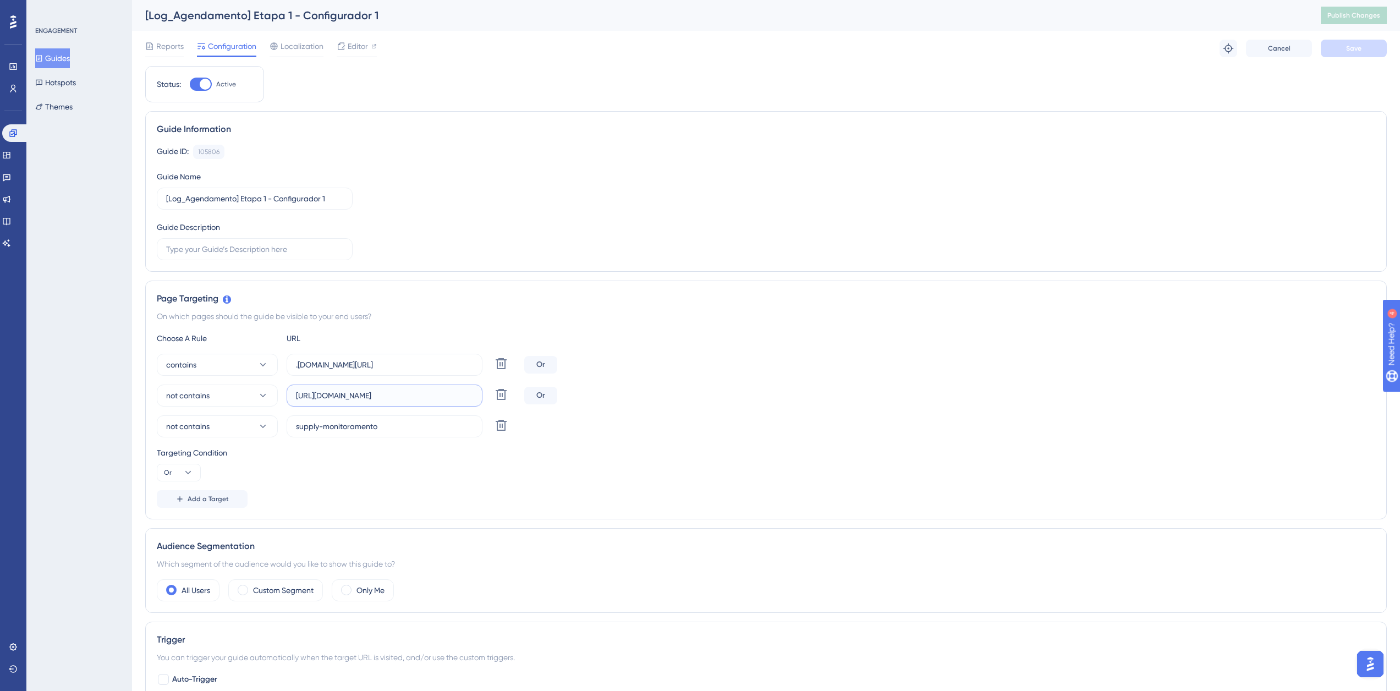
scroll to position [0, 146]
drag, startPoint x: 439, startPoint y: 398, endPoint x: 481, endPoint y: 397, distance: 41.8
click at [481, 397] on label "[URL][DOMAIN_NAME]" at bounding box center [385, 395] width 196 height 22
drag, startPoint x: 438, startPoint y: 368, endPoint x: 480, endPoint y: 366, distance: 41.8
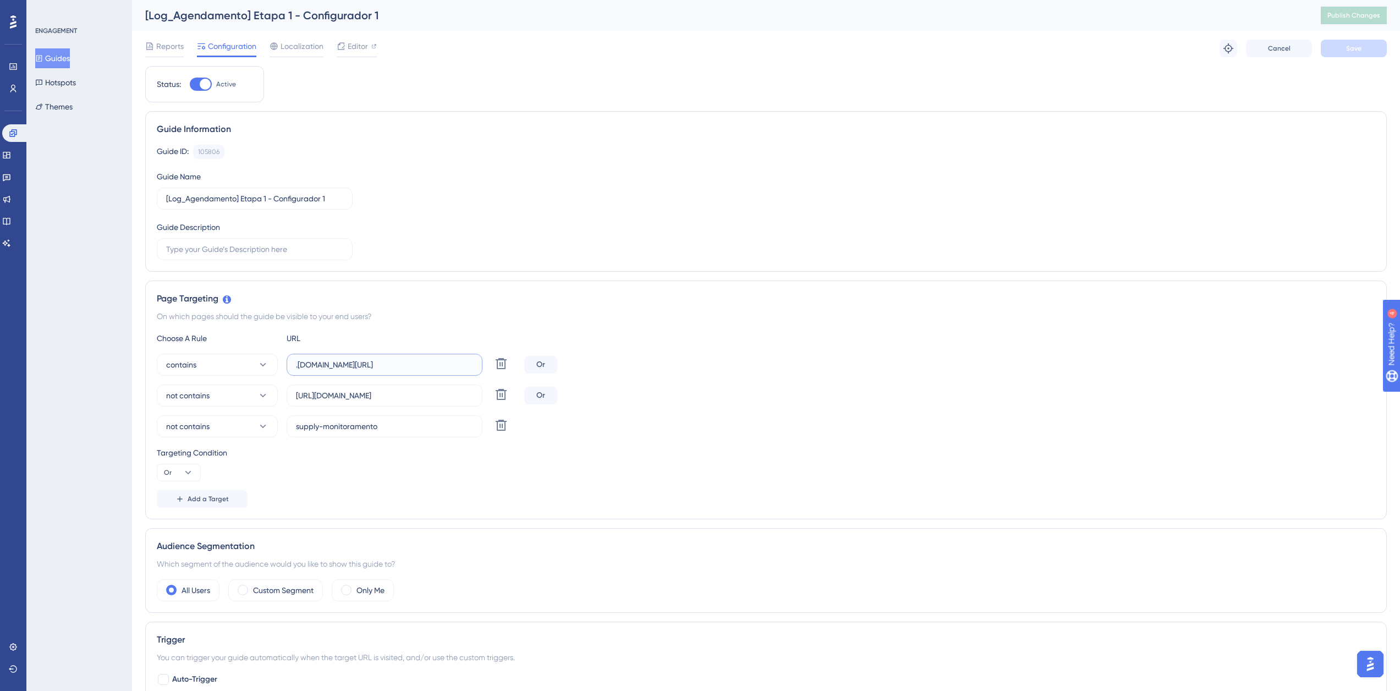
click at [480, 366] on label ".[DOMAIN_NAME][URL]" at bounding box center [385, 365] width 196 height 22
drag, startPoint x: 296, startPoint y: 395, endPoint x: 408, endPoint y: 406, distance: 112.7
click at [408, 406] on label "[URL][DOMAIN_NAME]" at bounding box center [385, 395] width 196 height 22
click at [604, 228] on div "Guide ID: 105806 Copy Guide Name [Log_Agendamento] Etapa 1 - Configurador 1 Gui…" at bounding box center [766, 203] width 1218 height 116
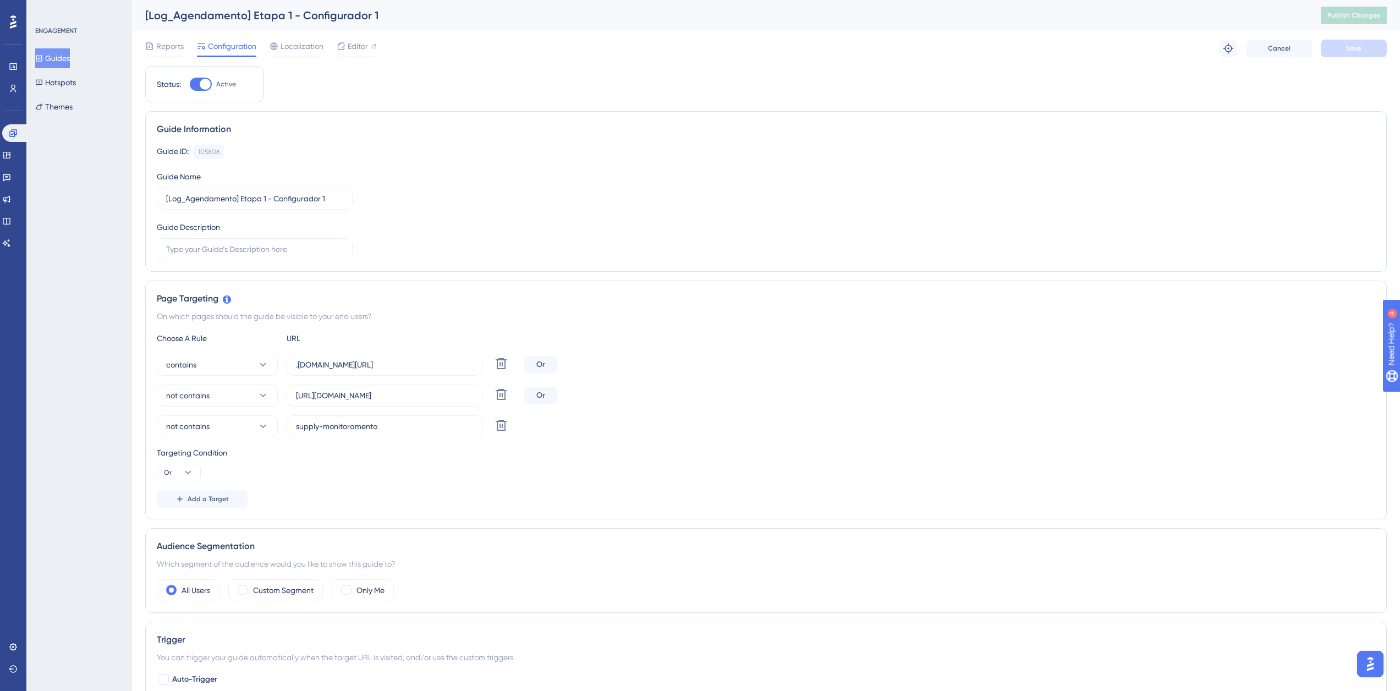
scroll to position [0, 0]
click at [66, 52] on button "Guides" at bounding box center [52, 58] width 35 height 20
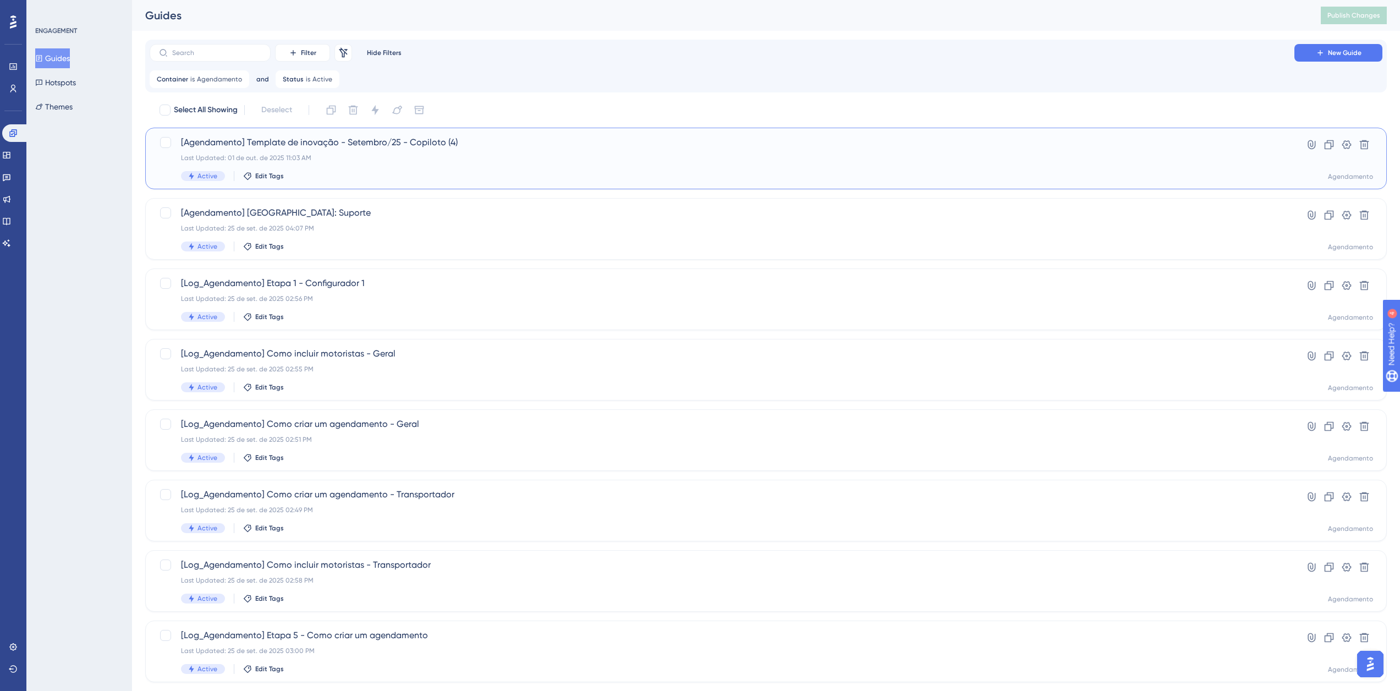
click at [333, 151] on div "[Agendamento] Template de inovação - Setembro/25 - Copiloto (4) Last Updated: 0…" at bounding box center [722, 158] width 1082 height 45
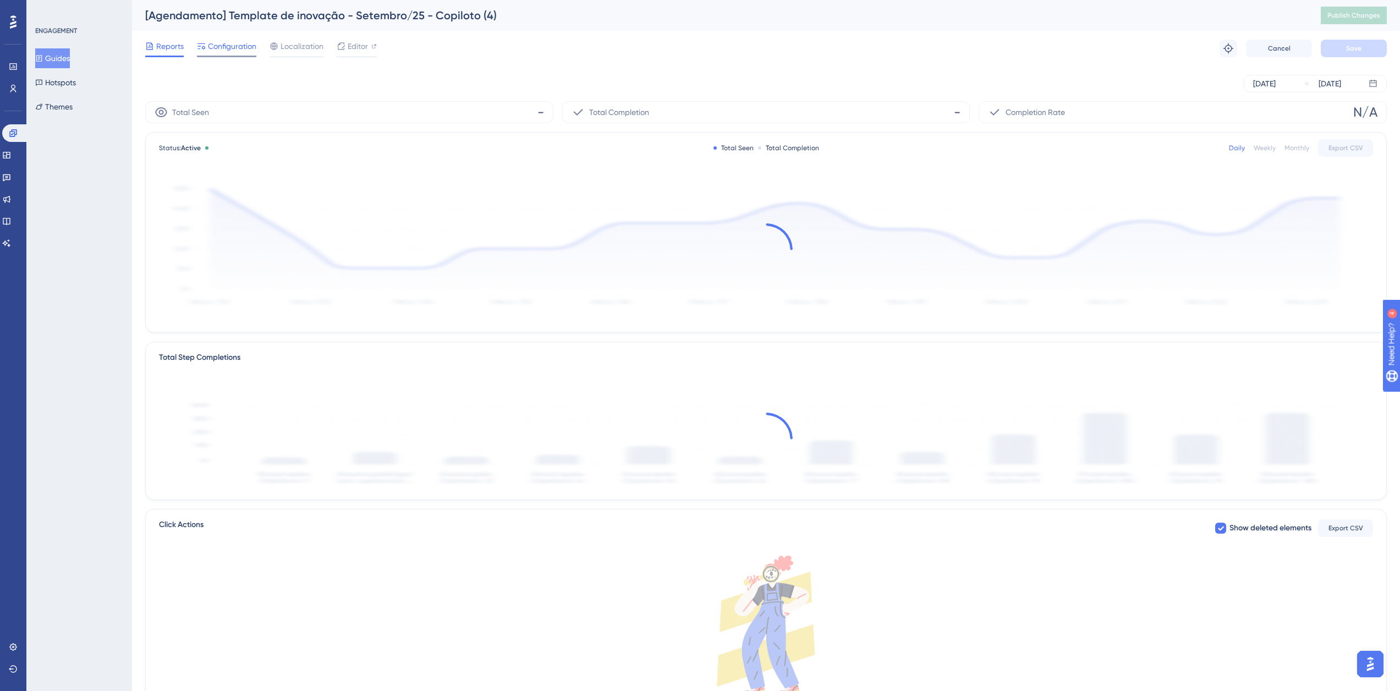
click at [241, 41] on span "Configuration" at bounding box center [232, 46] width 48 height 13
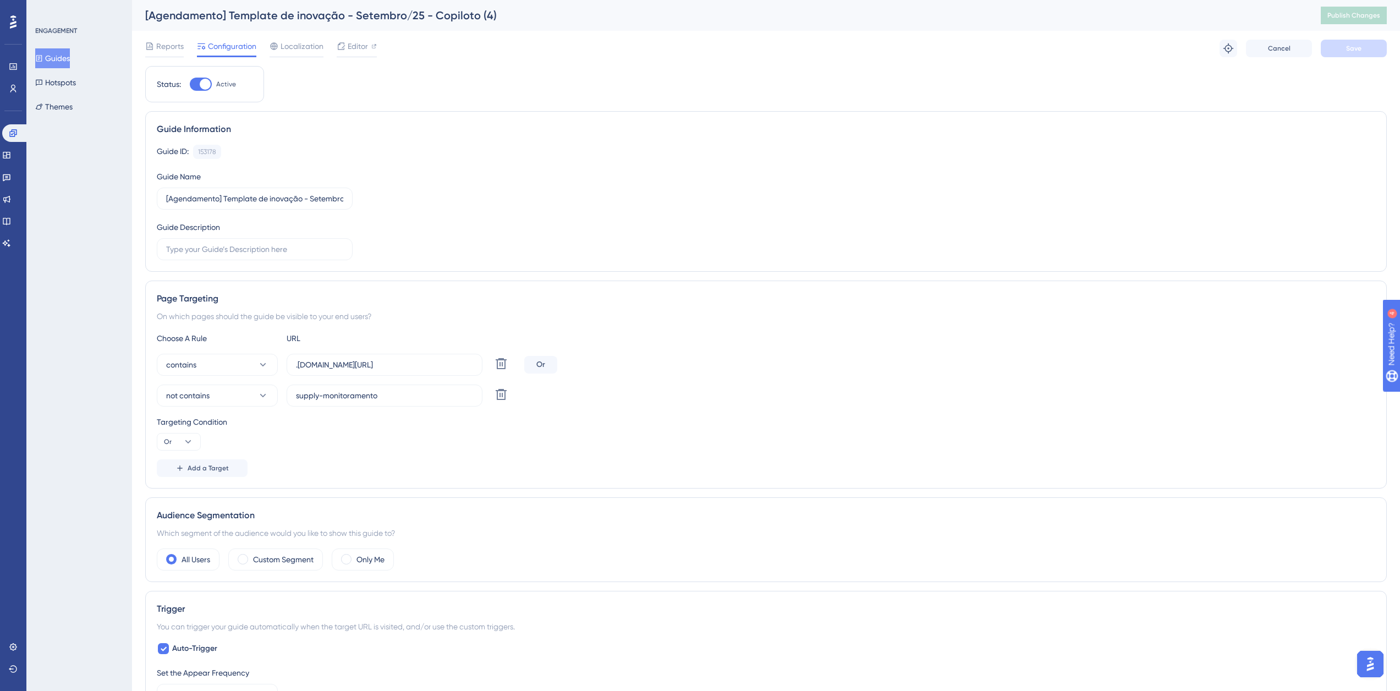
click at [210, 472] on span "Add a Target" at bounding box center [208, 468] width 41 height 9
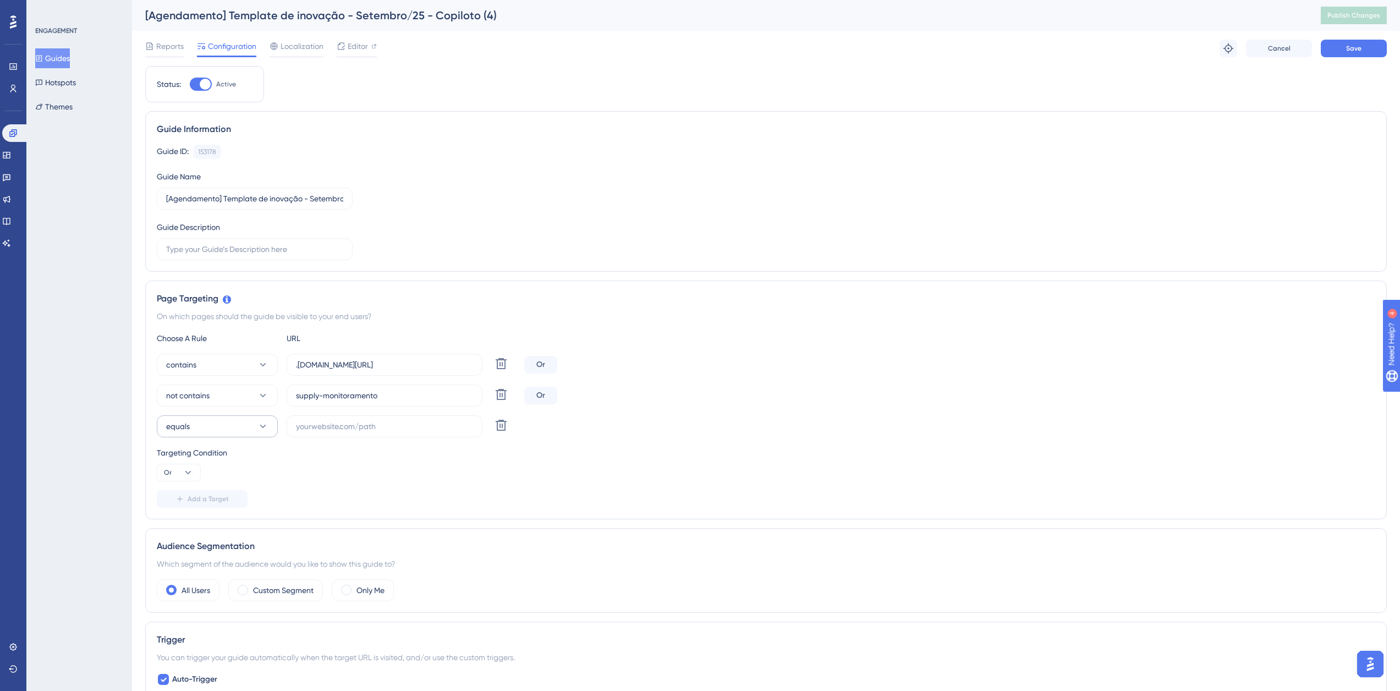
click at [224, 428] on button "equals" at bounding box center [217, 426] width 121 height 22
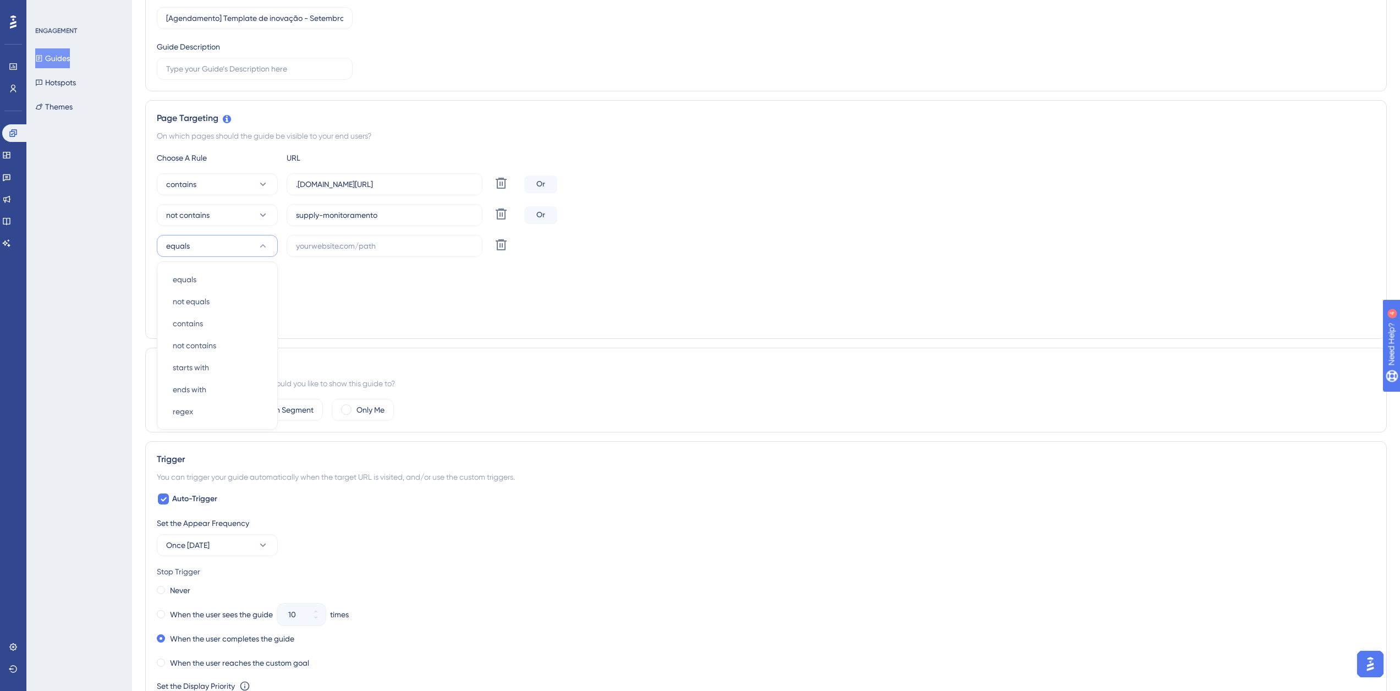
click at [209, 527] on div "Set the Appear Frequency" at bounding box center [766, 522] width 1218 height 13
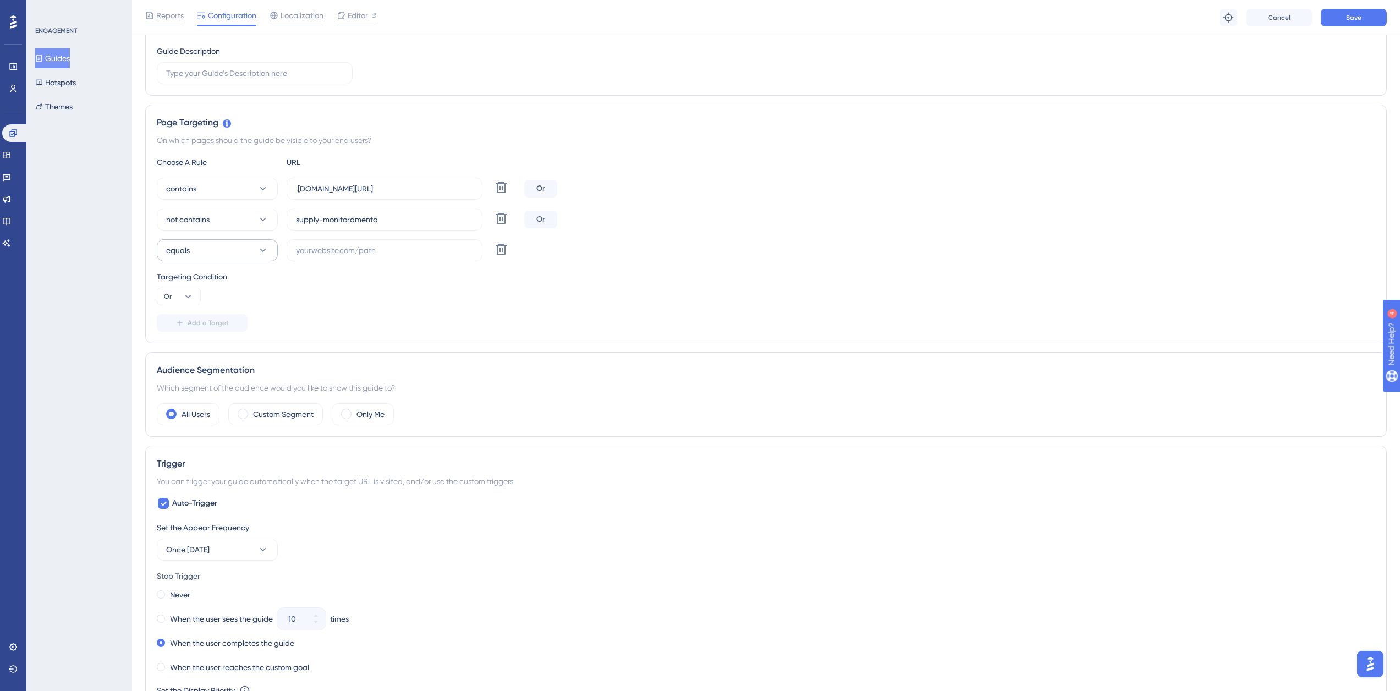
click at [263, 237] on div "contains .[DOMAIN_NAME][URL] Delete Or not contains supply-monitoramento Delete…" at bounding box center [766, 220] width 1218 height 84
click at [256, 245] on button "equals" at bounding box center [217, 250] width 121 height 22
click at [243, 349] on div "not contains not contains" at bounding box center [217, 350] width 89 height 22
click at [347, 244] on label at bounding box center [385, 250] width 196 height 22
click at [347, 244] on input "text" at bounding box center [384, 250] width 177 height 12
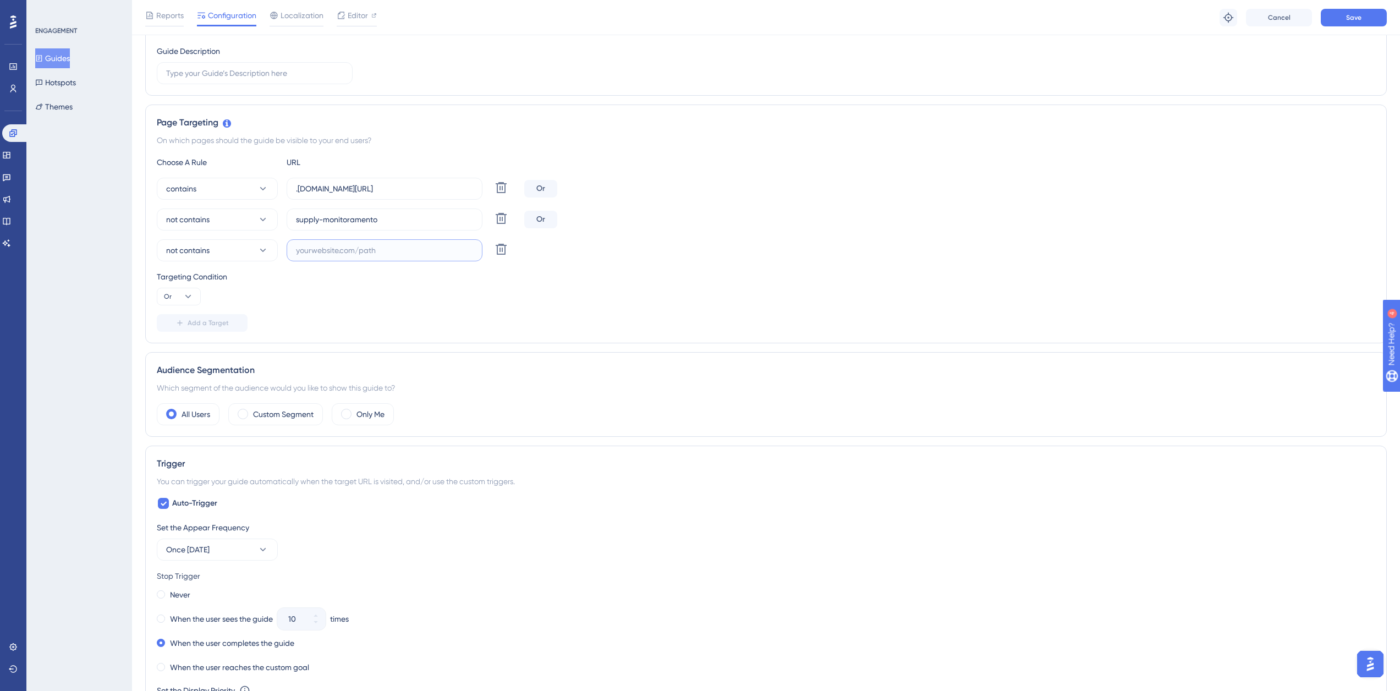
paste input "[URL][DOMAIN_NAME]"
type input "[URL][DOMAIN_NAME]"
click at [1353, 18] on span "Save" at bounding box center [1353, 17] width 15 height 9
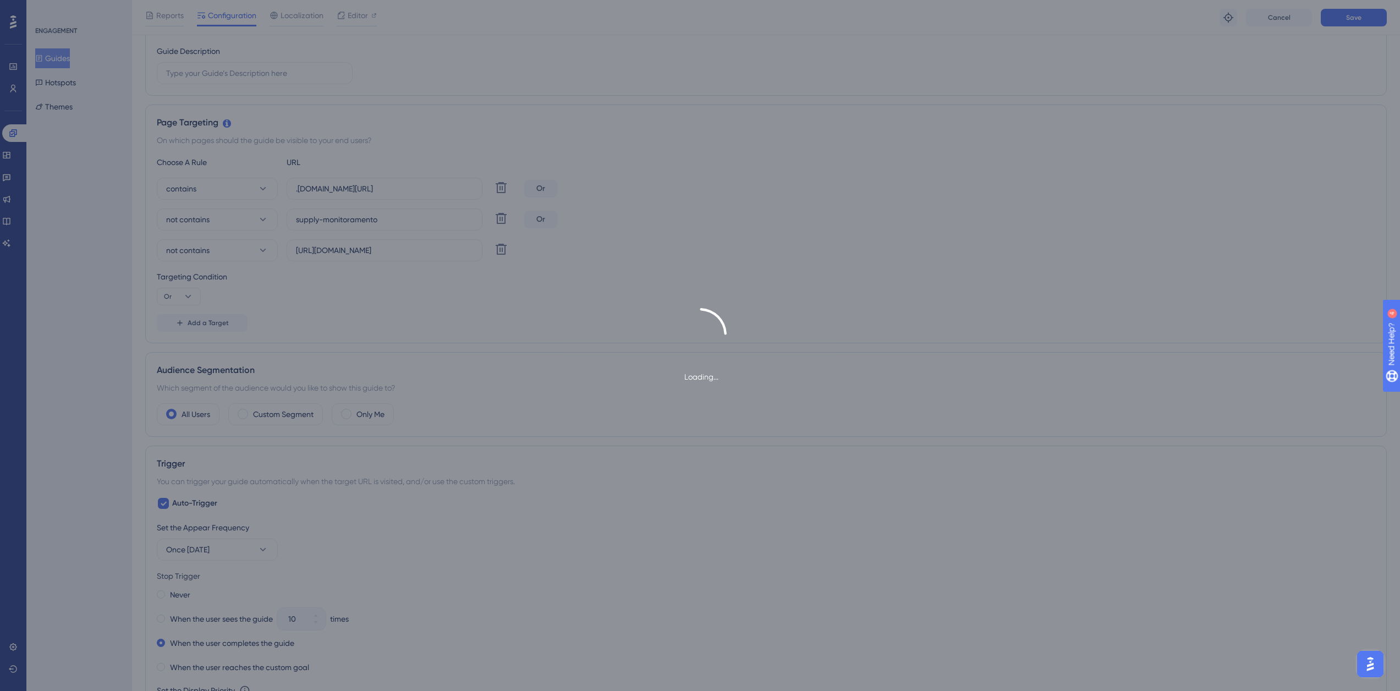
scroll to position [0, 0]
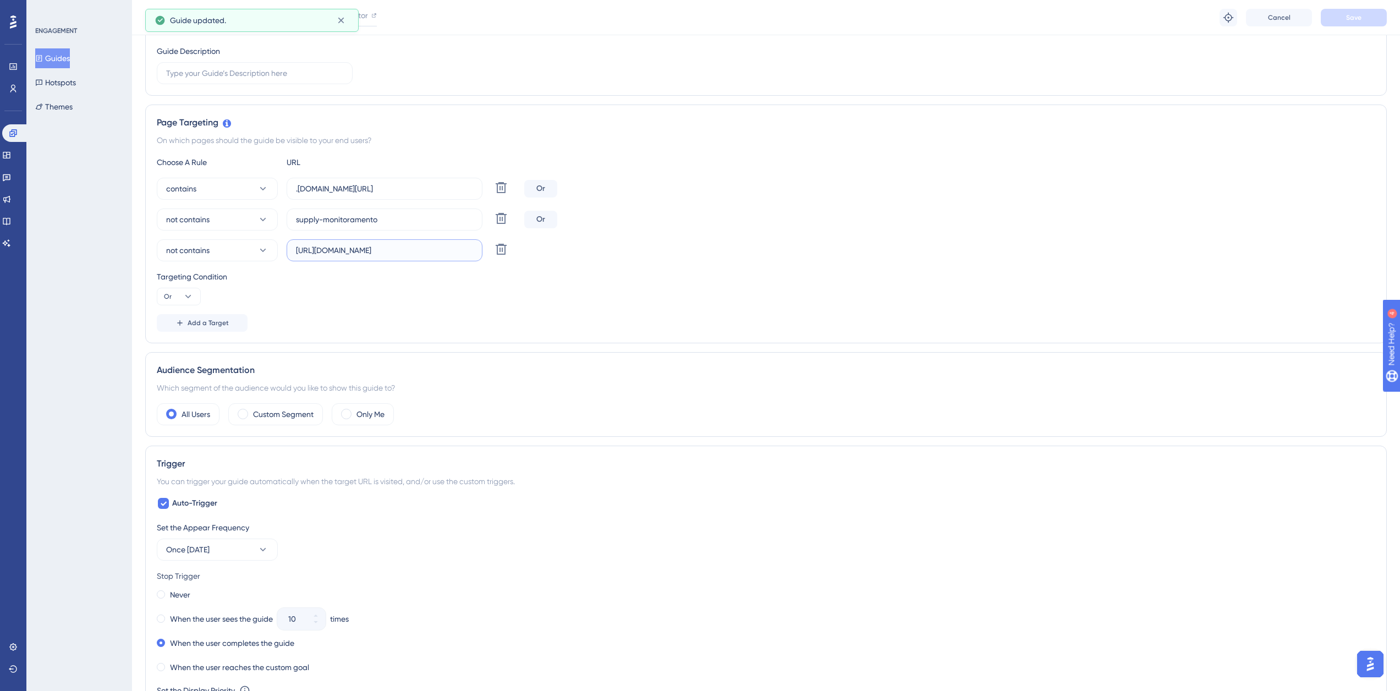
drag, startPoint x: 350, startPoint y: 251, endPoint x: 283, endPoint y: 252, distance: 66.6
click at [283, 252] on div "not contains [URL][DOMAIN_NAME] Delete" at bounding box center [338, 250] width 363 height 22
click at [57, 58] on button "Guides" at bounding box center [52, 58] width 35 height 20
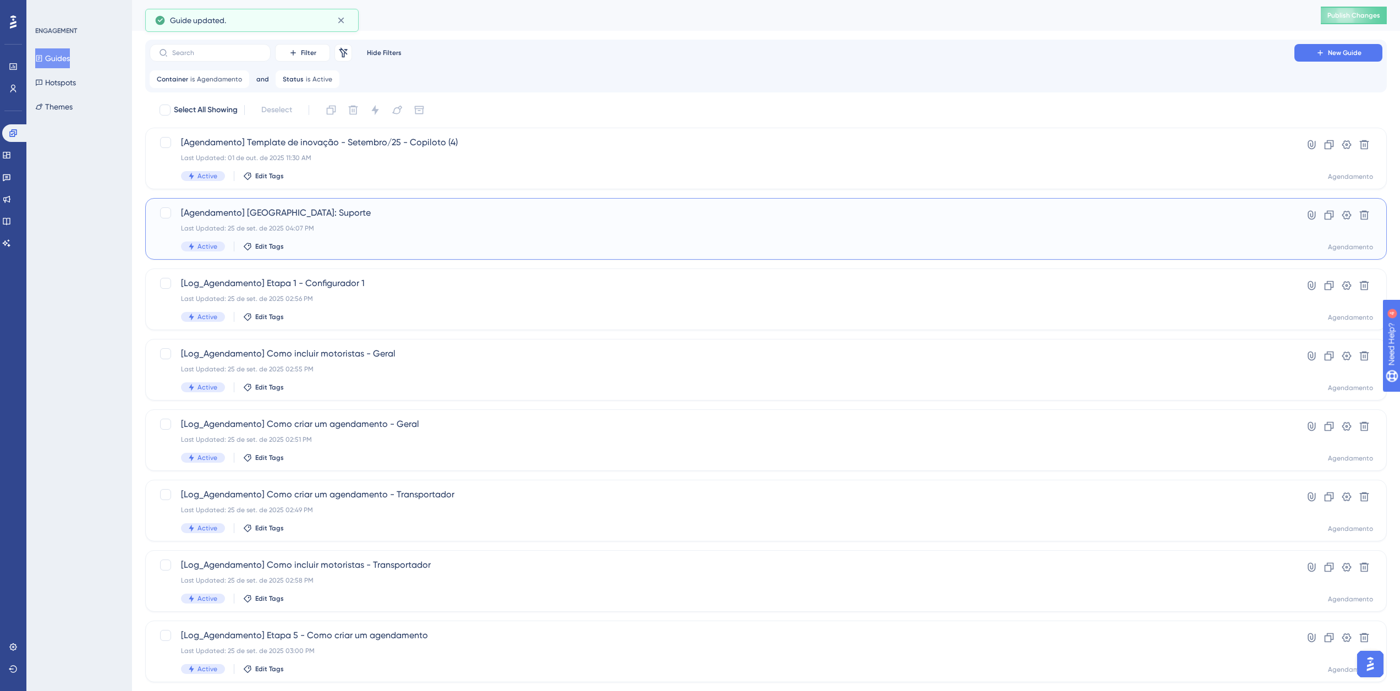
click at [259, 220] on div "[Agendamento] [GEOGRAPHIC_DATA]: Suporte Last Updated: 25 de set. de 2025 04:07…" at bounding box center [722, 228] width 1082 height 45
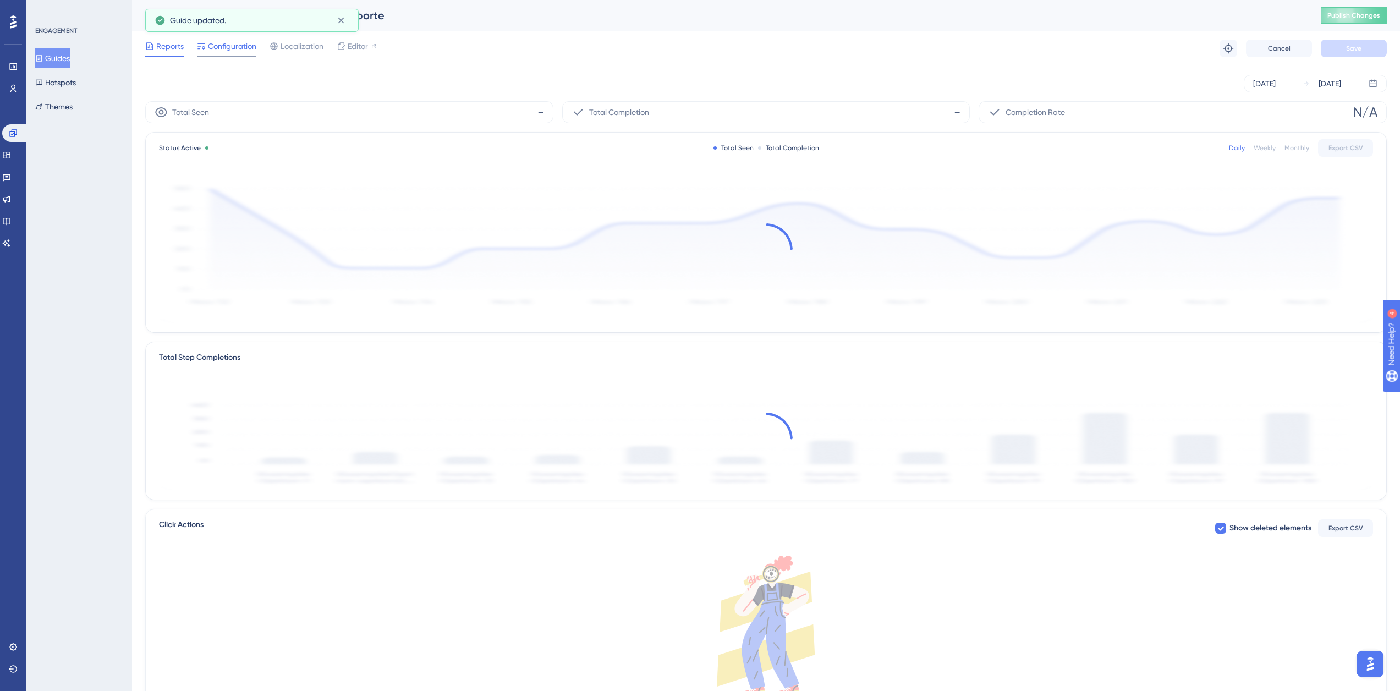
click at [216, 51] on span "Configuration" at bounding box center [232, 46] width 48 height 13
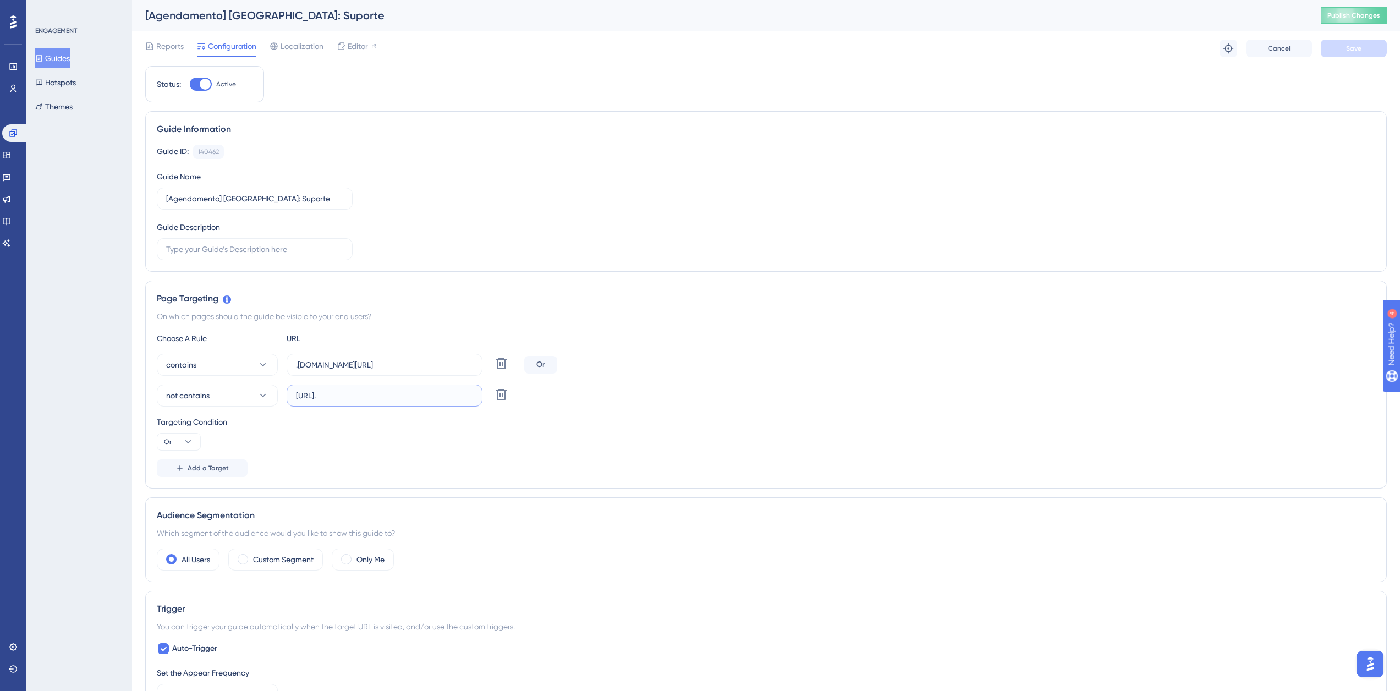
click at [345, 399] on input "[URL]." at bounding box center [384, 395] width 177 height 12
paste input "[URL][DOMAIN_NAME]"
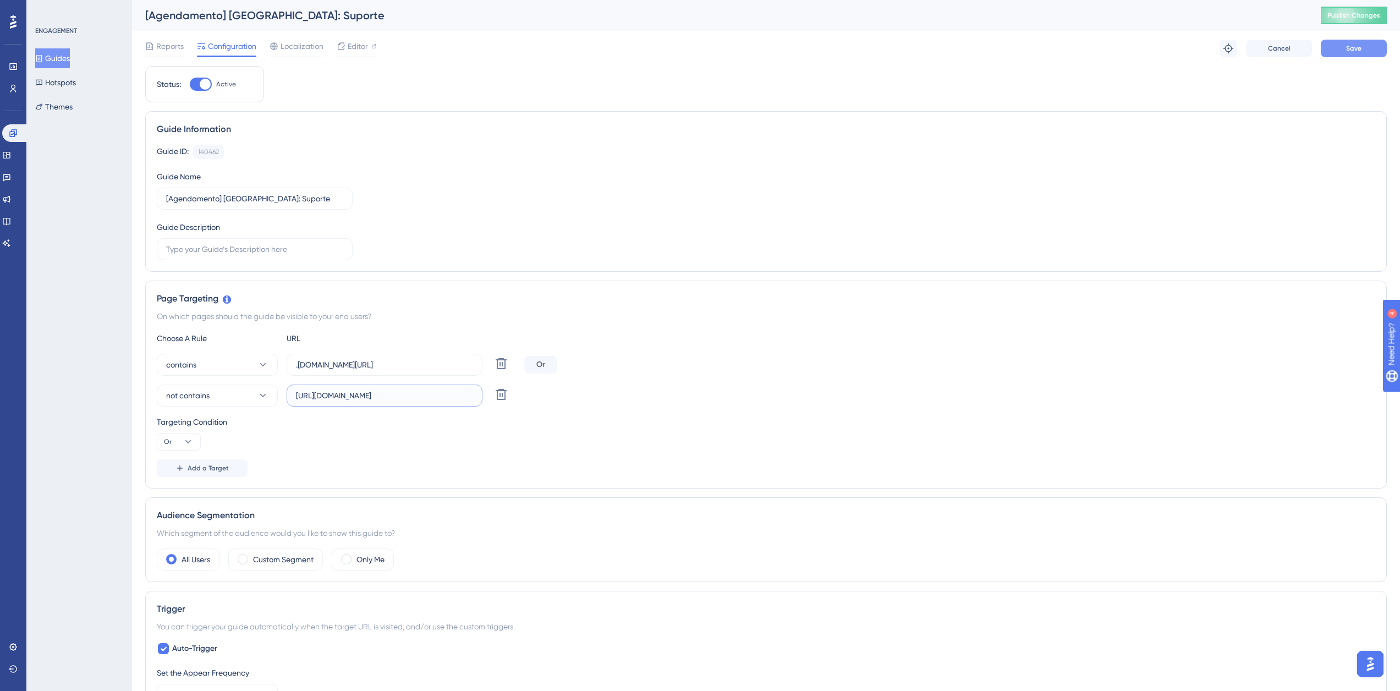
type input "[URL][DOMAIN_NAME]"
click at [1354, 56] on button "Save" at bounding box center [1354, 49] width 66 height 18
click at [1358, 16] on span "Publish Changes" at bounding box center [1353, 15] width 53 height 9
click at [68, 57] on button "Guides" at bounding box center [52, 58] width 35 height 20
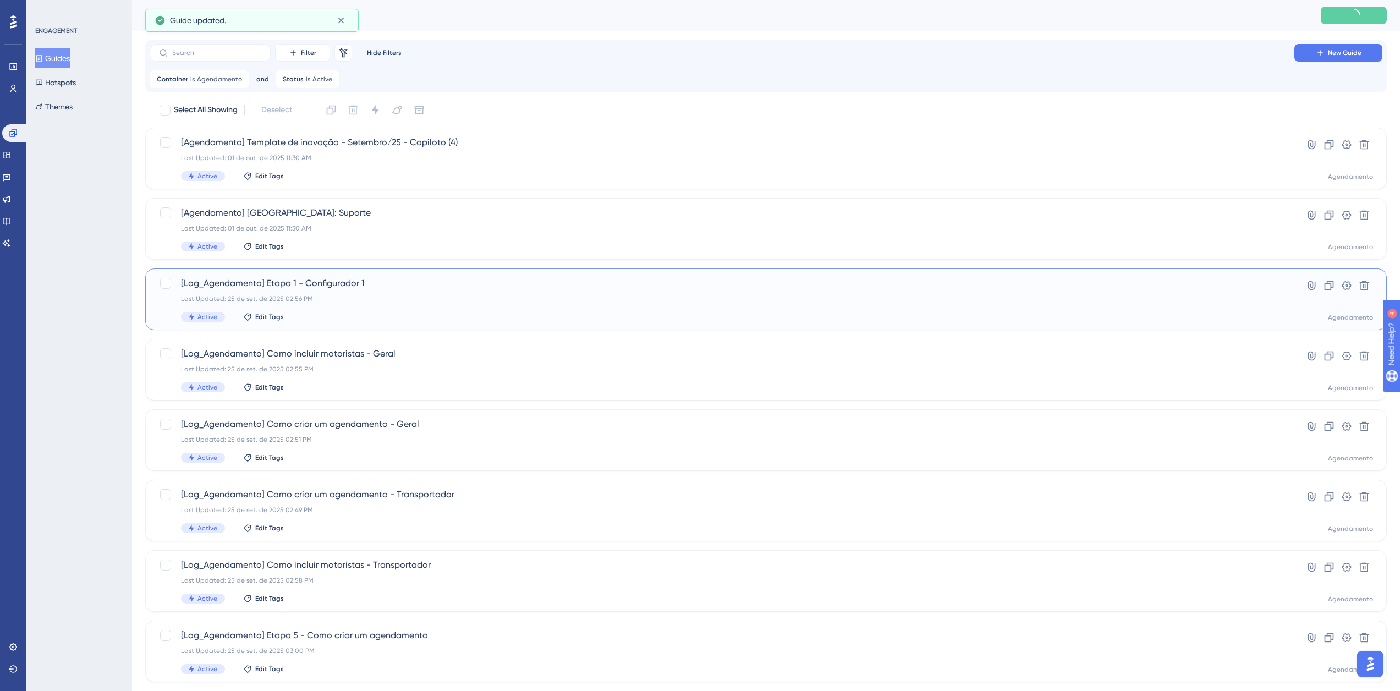
click at [325, 297] on div "Last Updated: 25 de set. de 2025 02:56 PM" at bounding box center [722, 298] width 1082 height 9
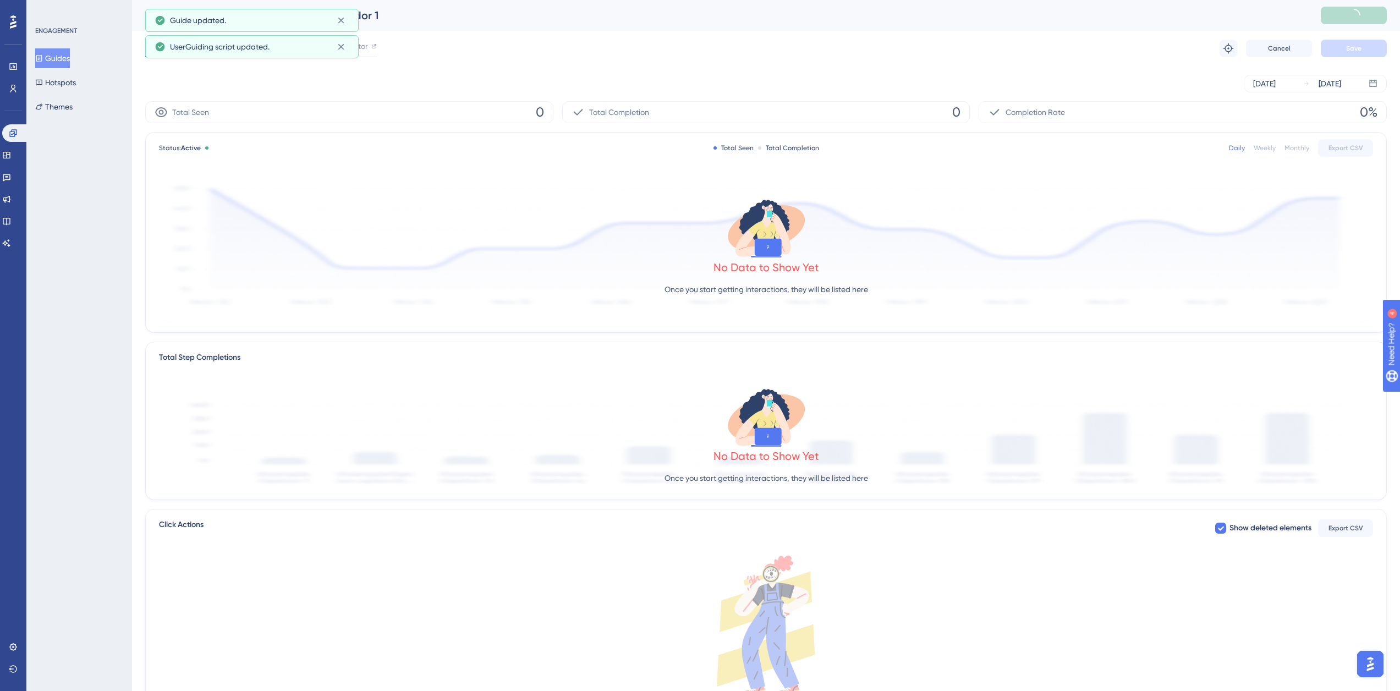
click at [225, 0] on div "Performance Users Engagement Widgets Feedback Product Updates Knowledge Base AI…" at bounding box center [700, 0] width 1400 height 0
click at [224, 41] on span "Configuration" at bounding box center [232, 46] width 48 height 13
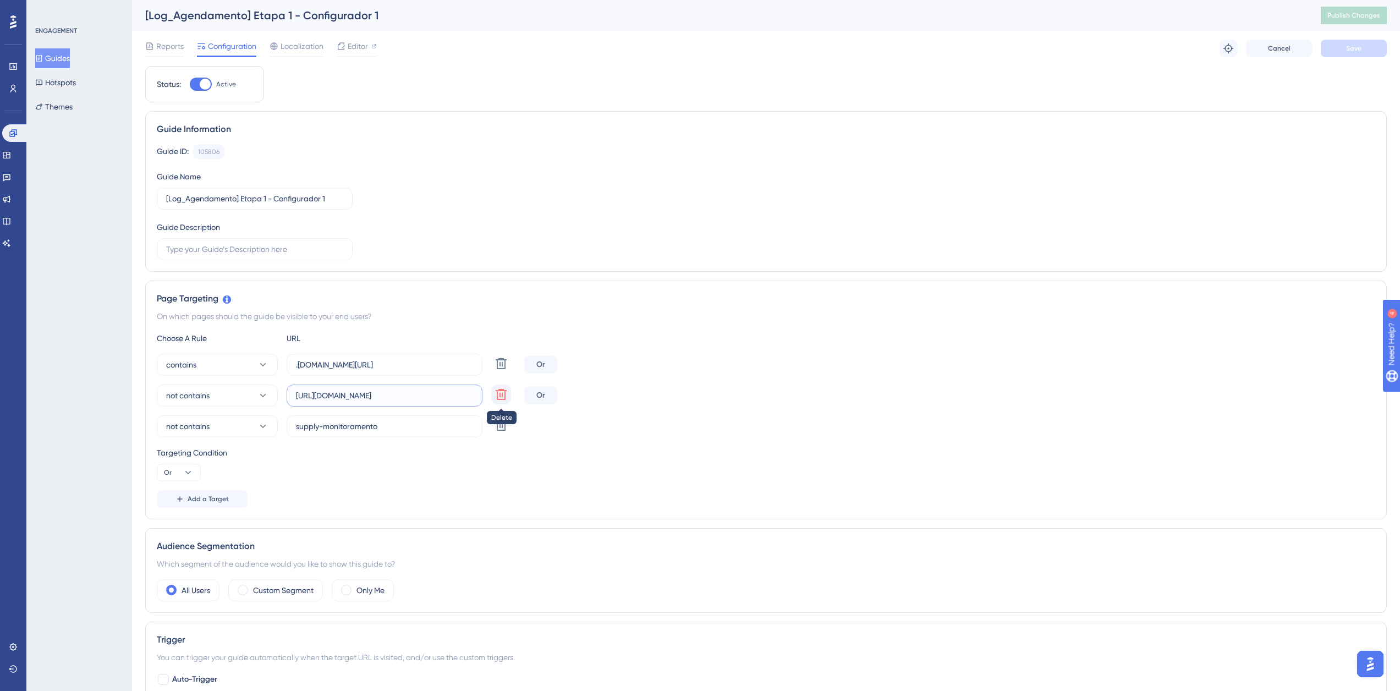
scroll to position [0, 146]
drag, startPoint x: 331, startPoint y: 399, endPoint x: 505, endPoint y: 399, distance: 174.4
click at [505, 399] on div "not contains [URL][DOMAIN_NAME] Delete" at bounding box center [338, 395] width 363 height 22
click at [63, 58] on button "Guides" at bounding box center [52, 58] width 35 height 20
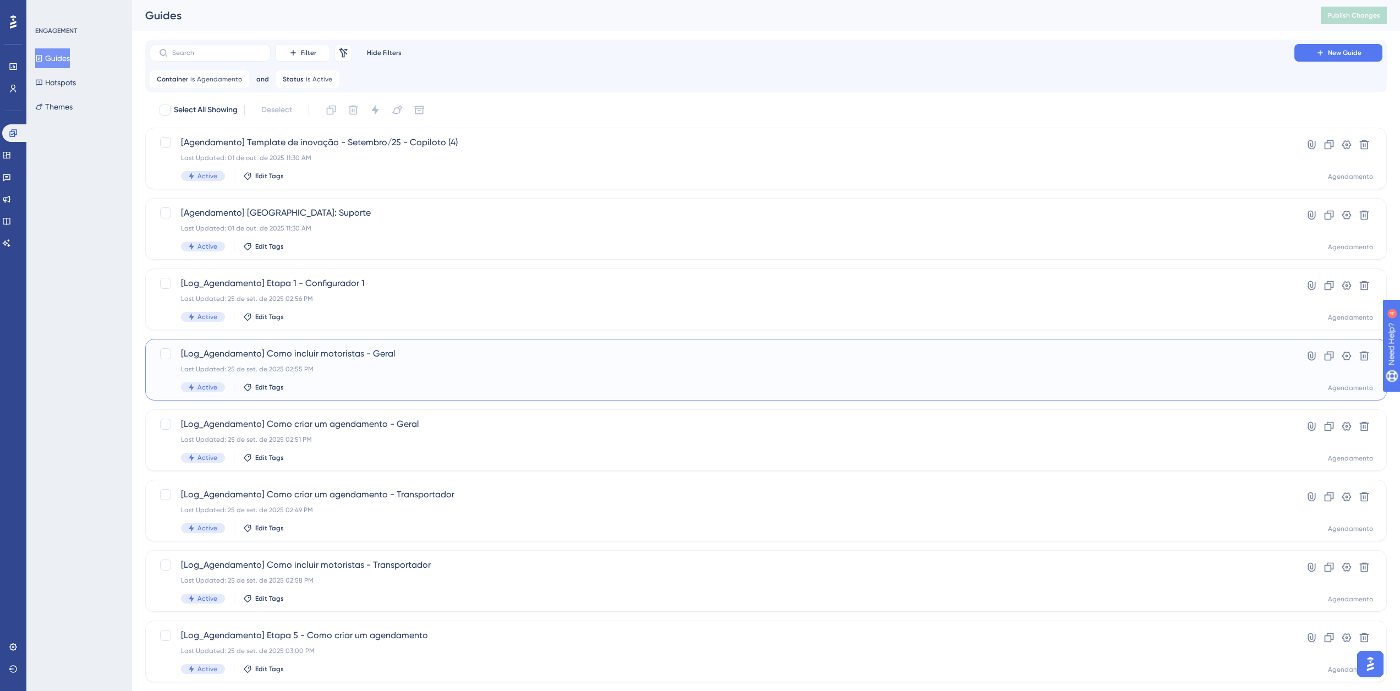
click at [331, 361] on div "[Log_Agendamento] Como incluir motoristas - Geral Last Updated: 25 de set. de 2…" at bounding box center [722, 369] width 1082 height 45
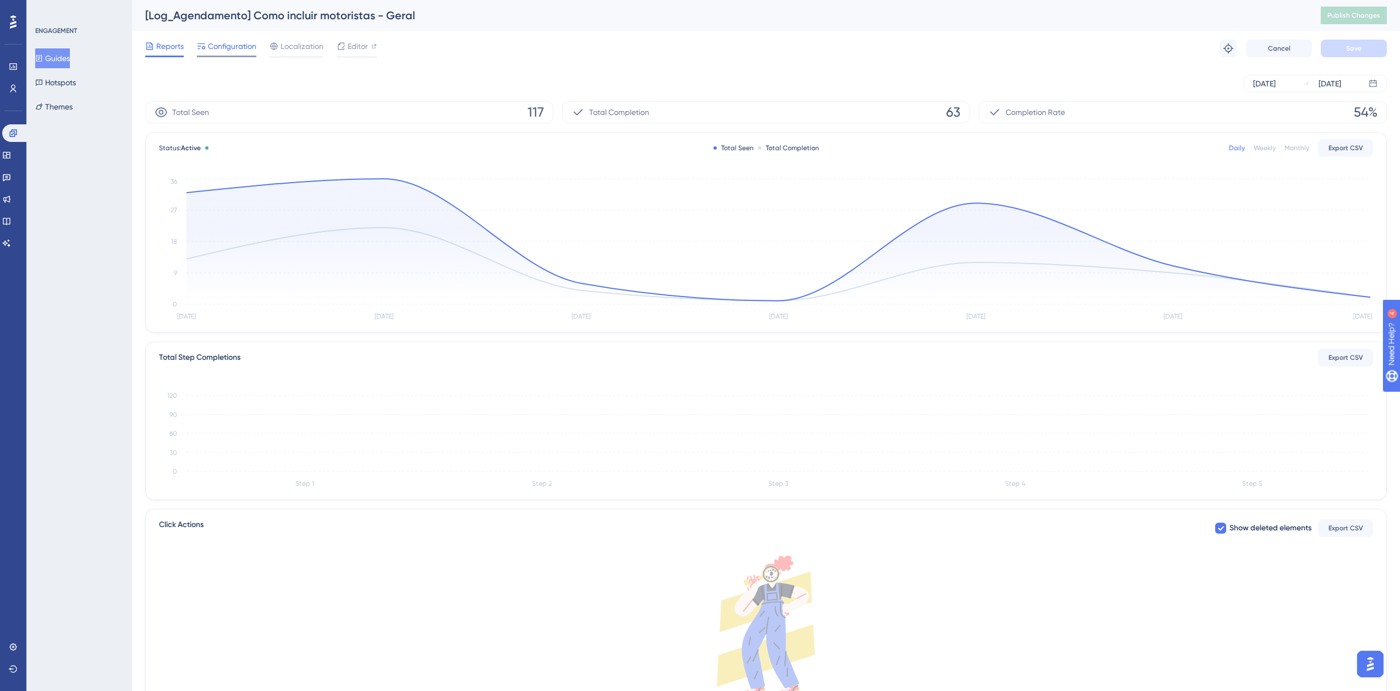
click at [228, 42] on span "Configuration" at bounding box center [232, 46] width 48 height 13
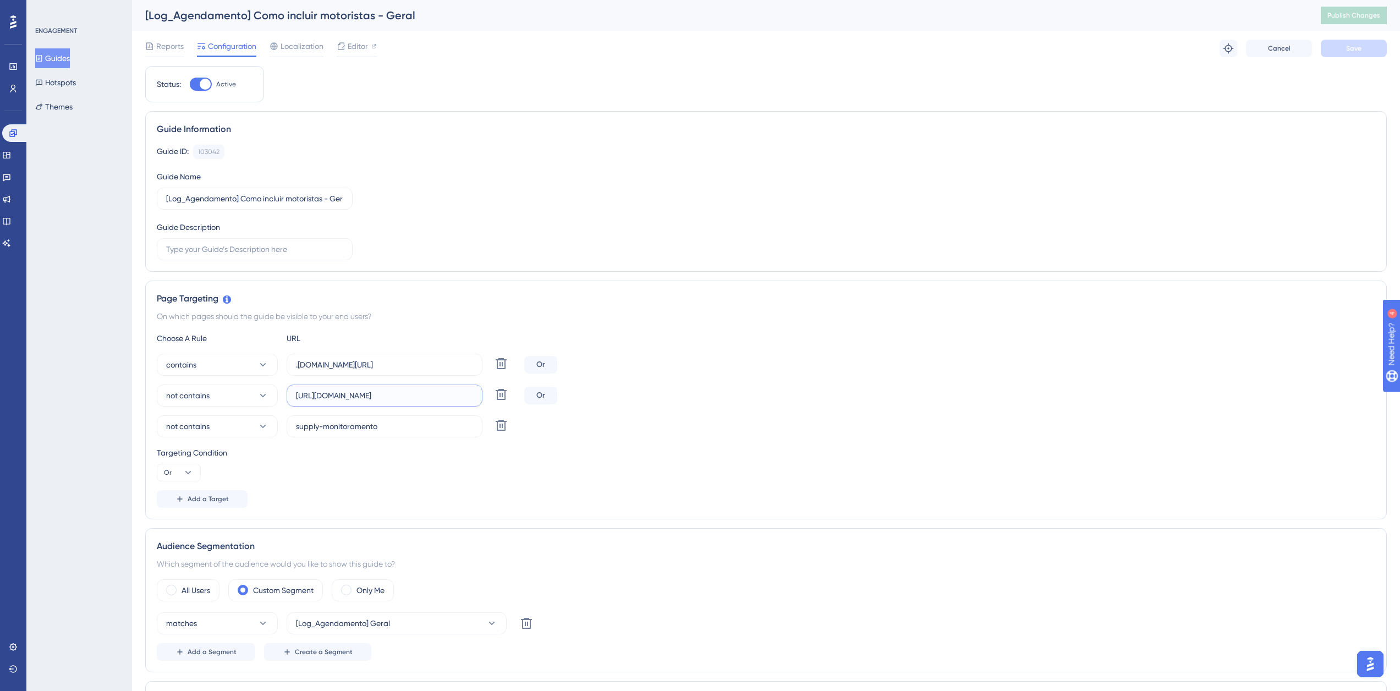
scroll to position [0, 188]
drag, startPoint x: 392, startPoint y: 391, endPoint x: 484, endPoint y: 403, distance: 93.3
click at [484, 403] on div "not contains [URL][DOMAIN_NAME] Delete" at bounding box center [338, 395] width 363 height 22
click at [61, 62] on button "Guides" at bounding box center [52, 58] width 35 height 20
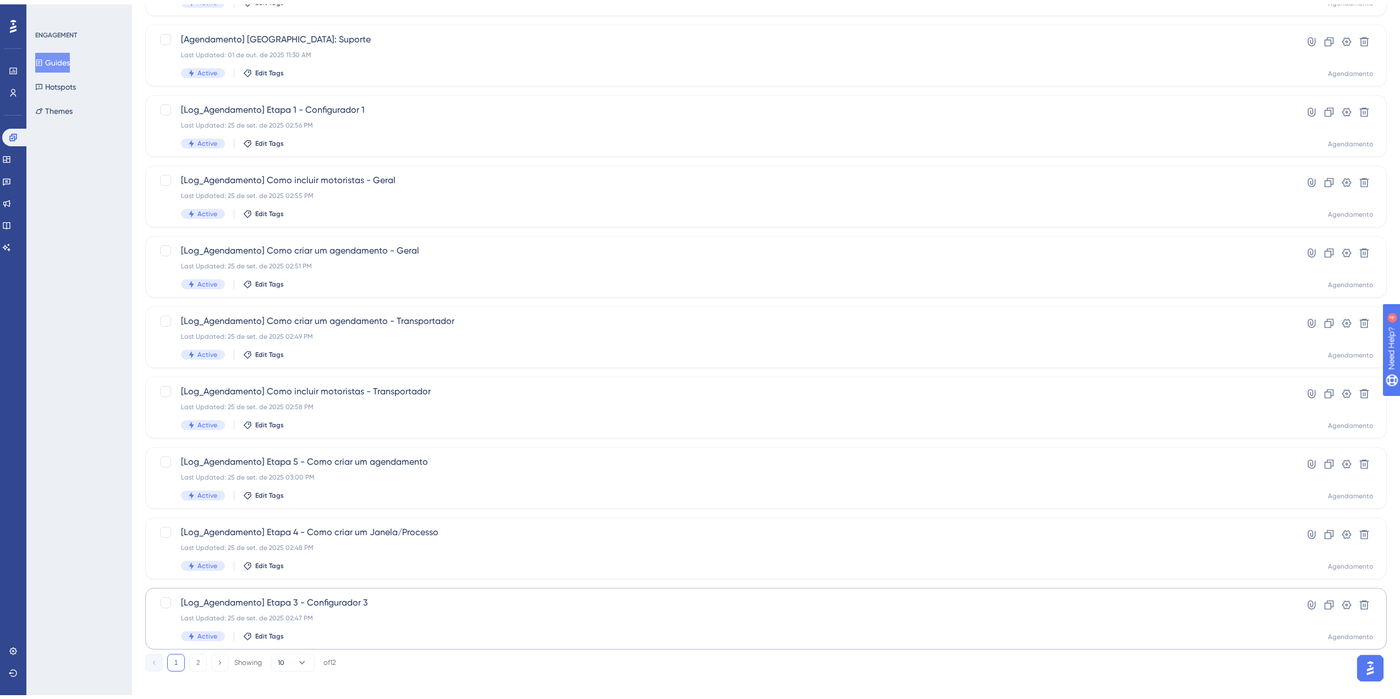
scroll to position [181, 0]
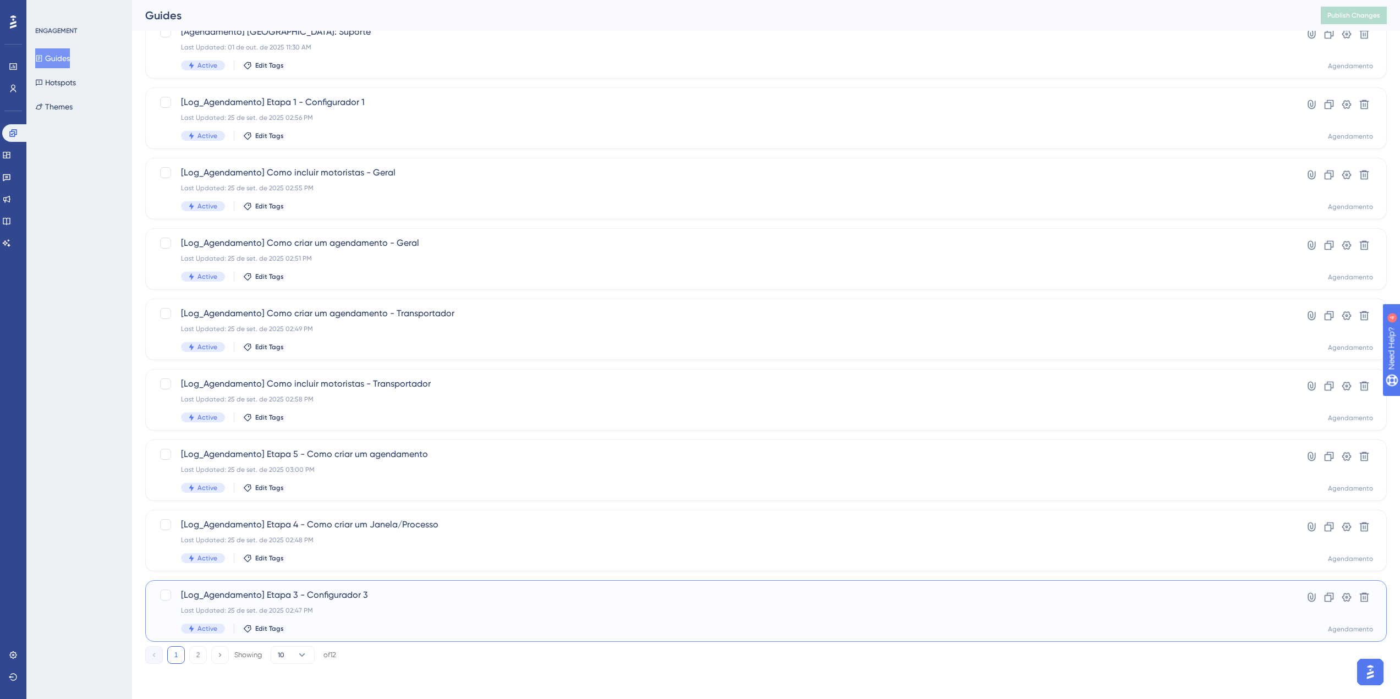
click at [327, 598] on span "[Log_Agendamento] Etapa 3 - Configurador 3" at bounding box center [722, 595] width 1082 height 13
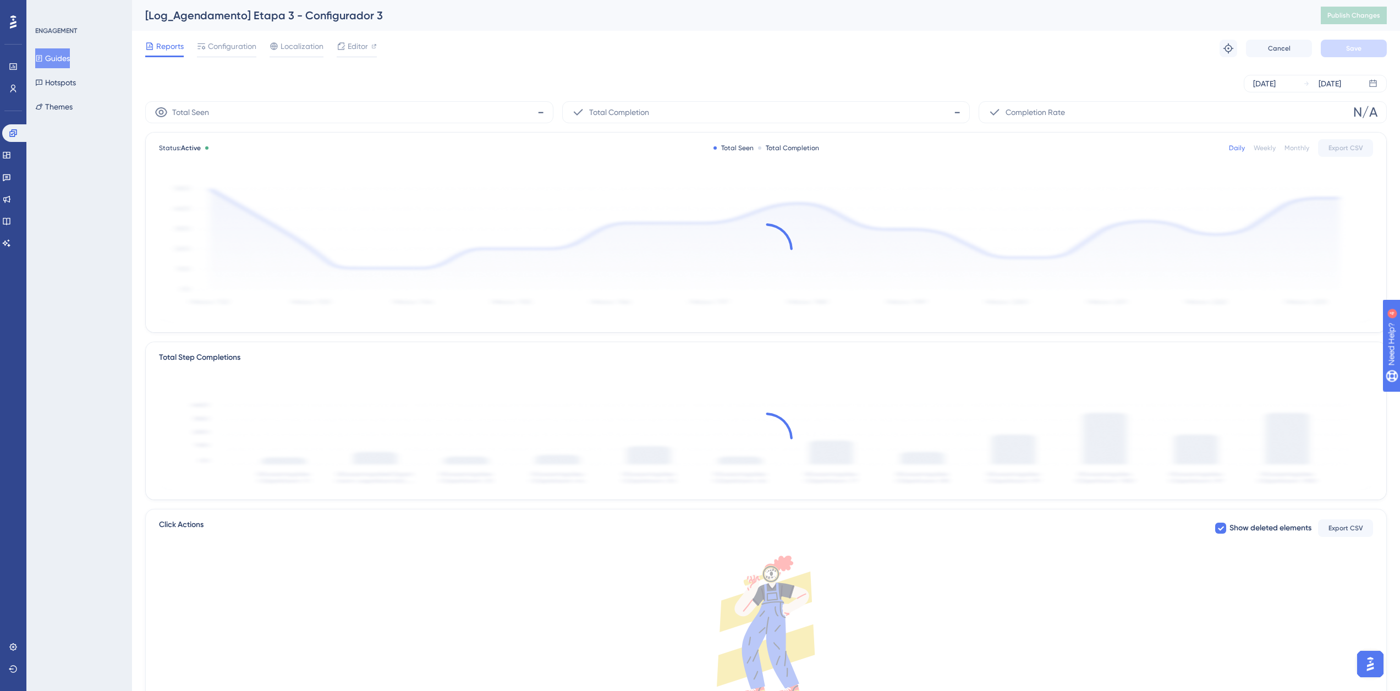
click at [229, 48] on span "Configuration" at bounding box center [232, 46] width 48 height 13
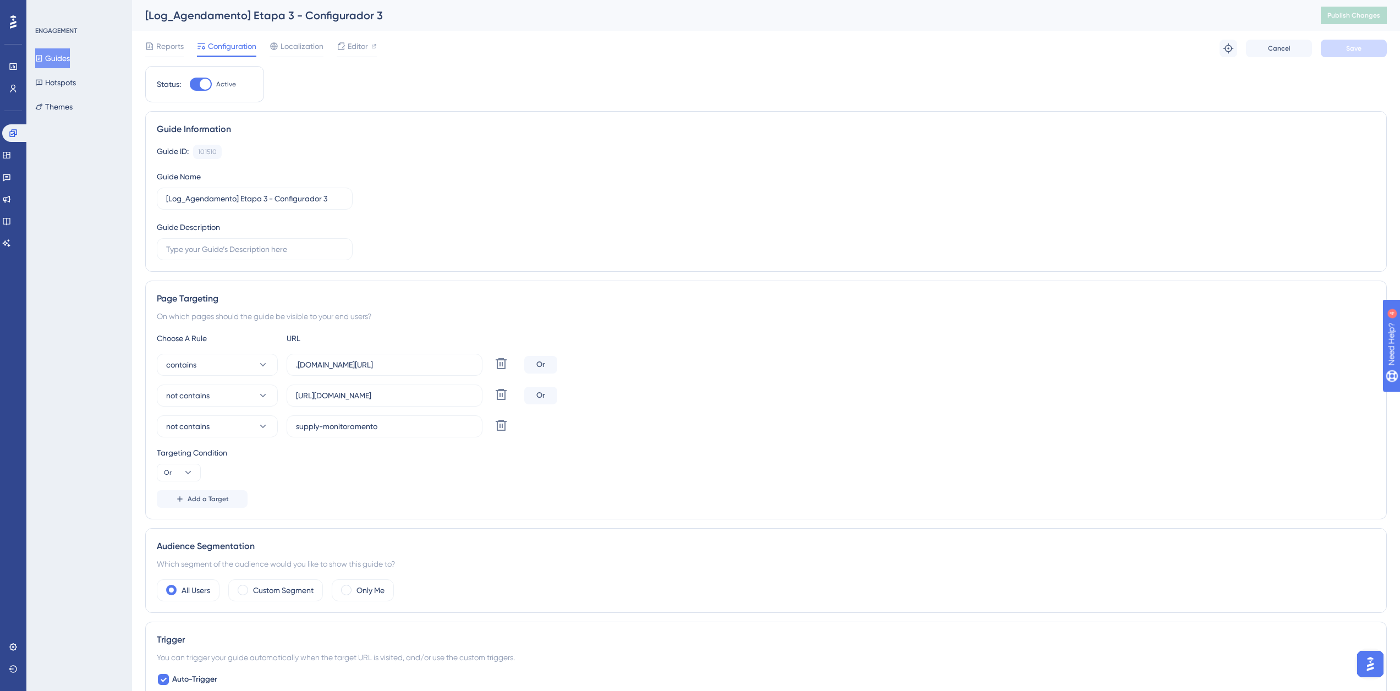
click at [50, 59] on button "Guides" at bounding box center [52, 58] width 35 height 20
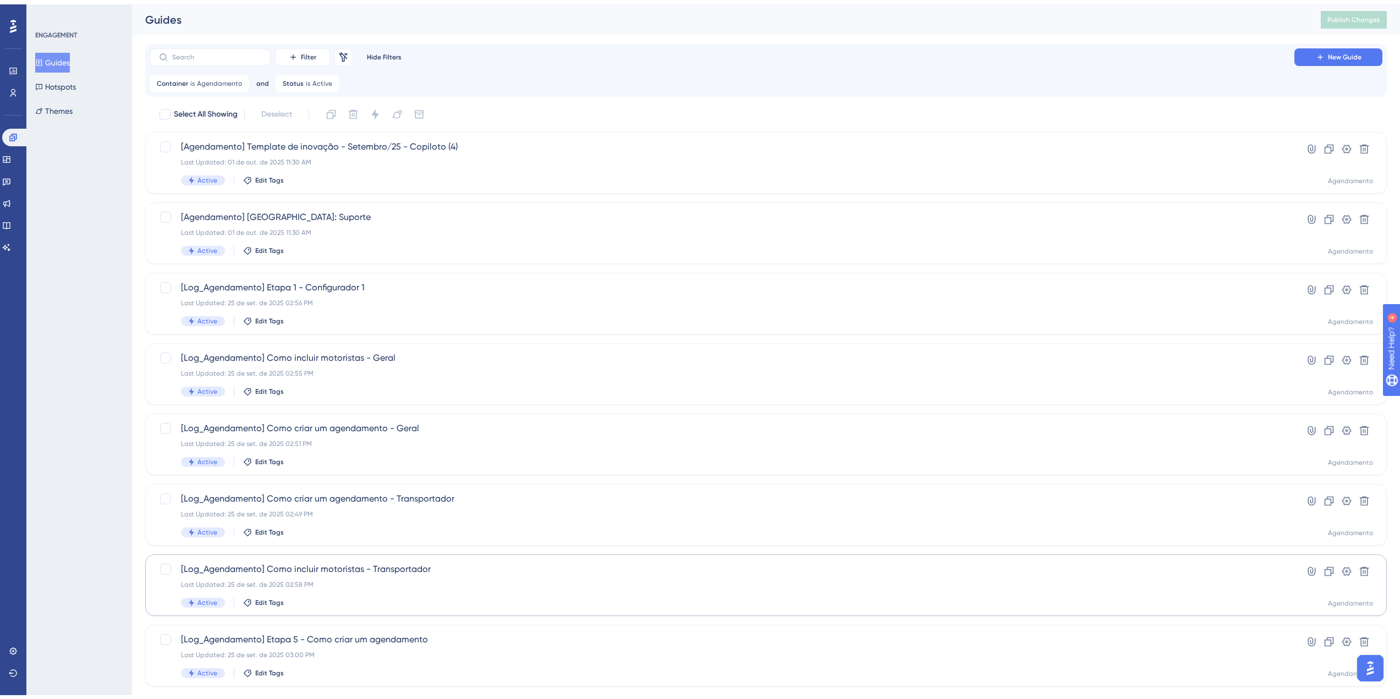
scroll to position [181, 0]
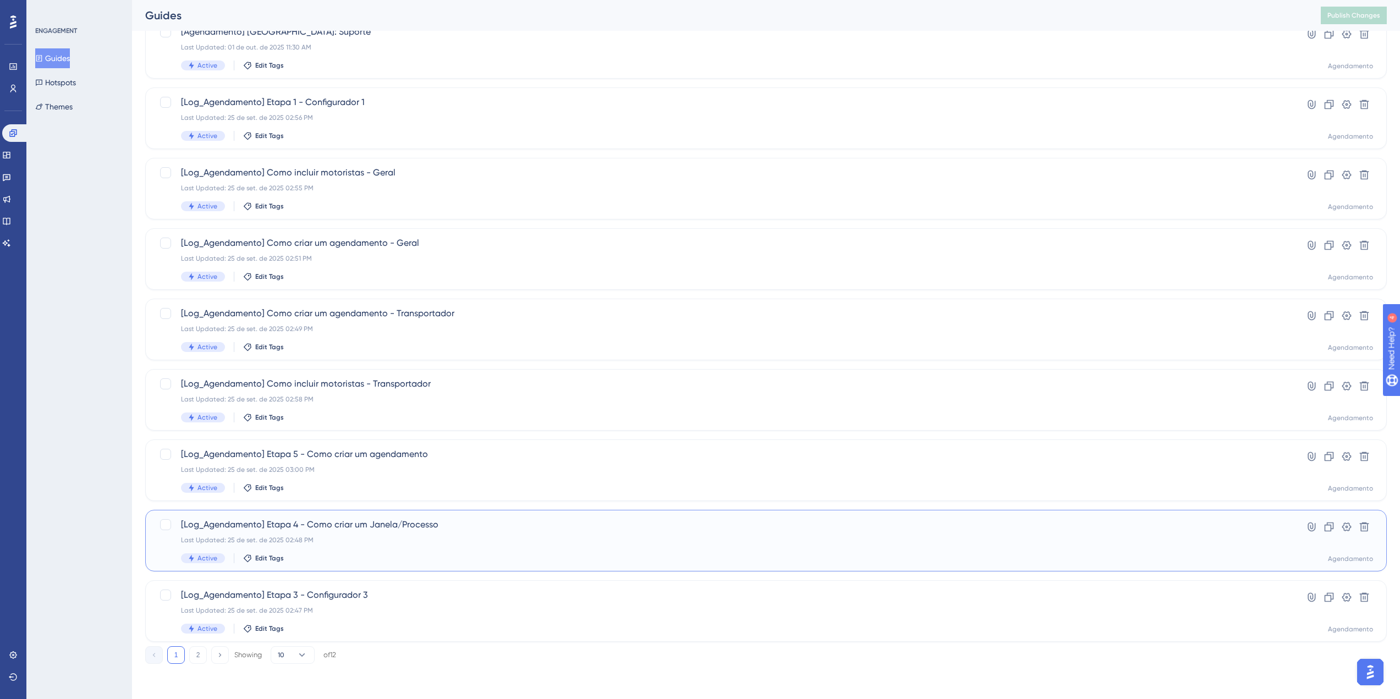
click at [310, 535] on div "[Log_Agendamento] Etapa 4 - Como criar um Janela/Processo Last Updated: 25 de s…" at bounding box center [722, 540] width 1082 height 45
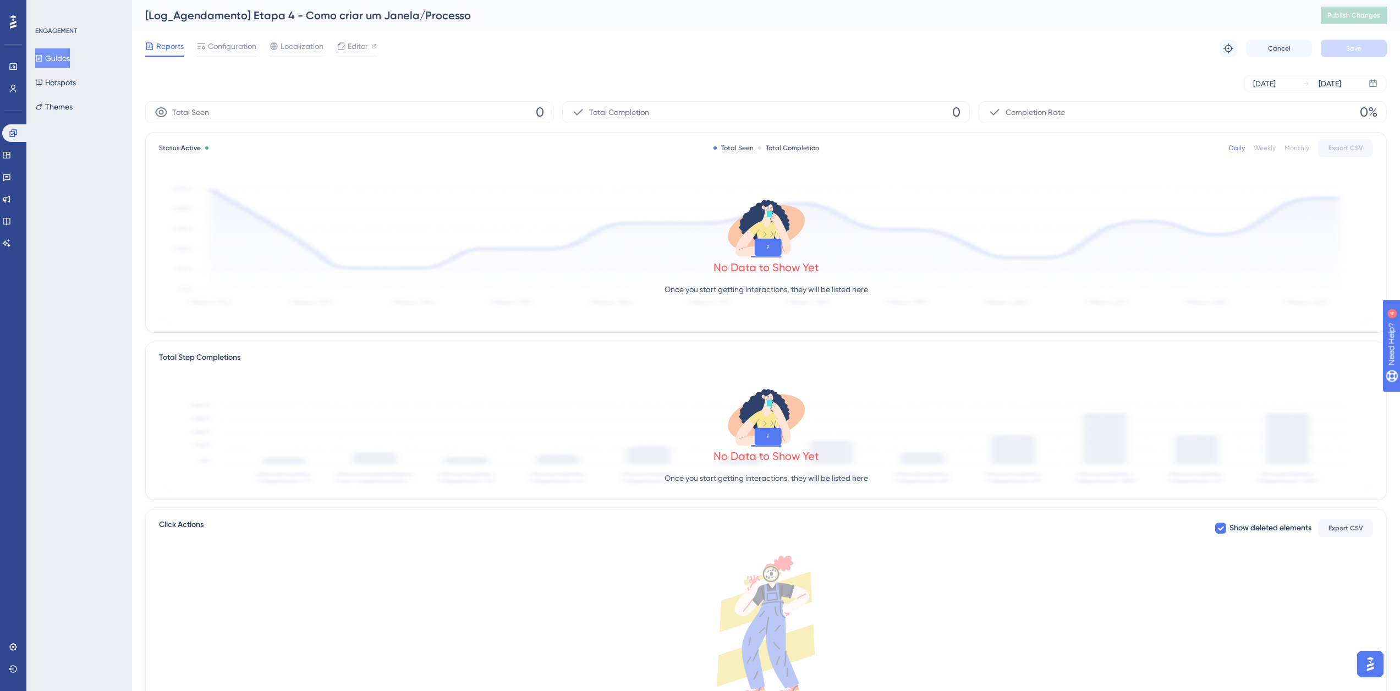
click at [232, 57] on div at bounding box center [226, 57] width 59 height 1
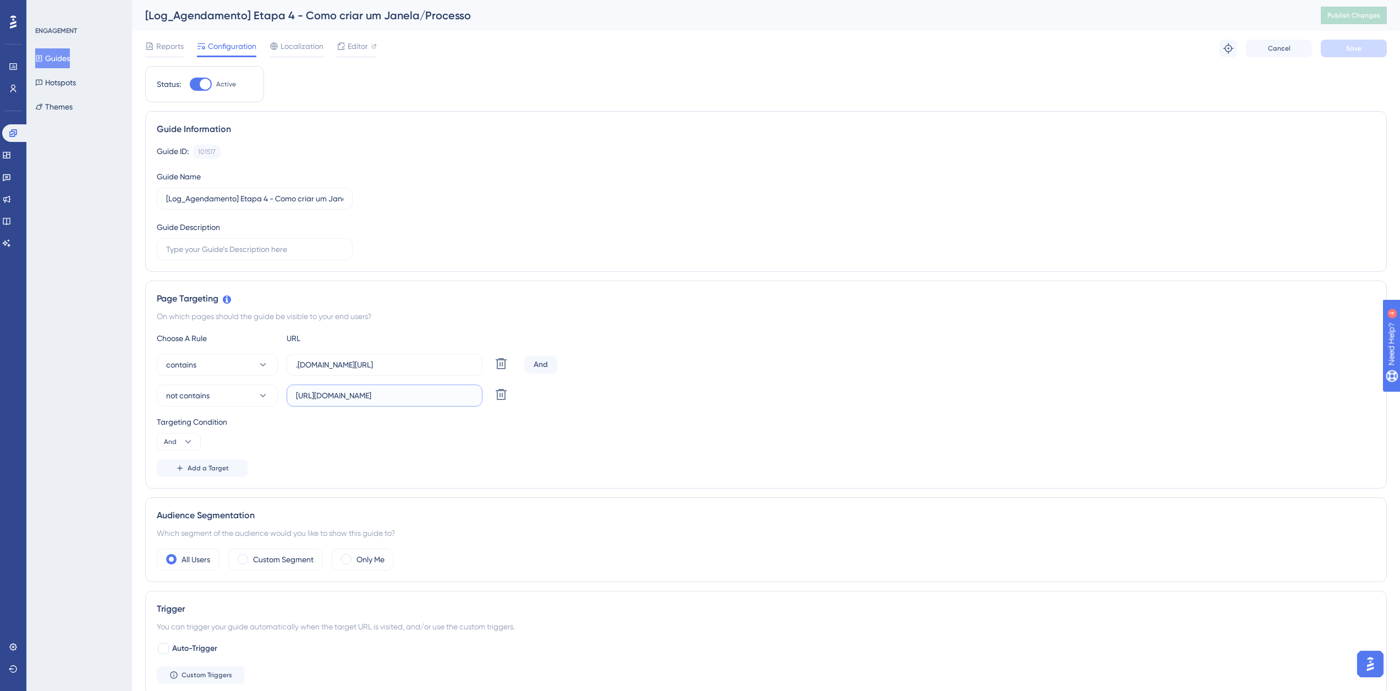
drag, startPoint x: 354, startPoint y: 395, endPoint x: 482, endPoint y: 408, distance: 129.4
click at [482, 408] on div "Choose A Rule URL contains .[DOMAIN_NAME][URL] Delete And not contains [URL][DO…" at bounding box center [766, 404] width 1218 height 145
click at [70, 56] on button "Guides" at bounding box center [52, 58] width 35 height 20
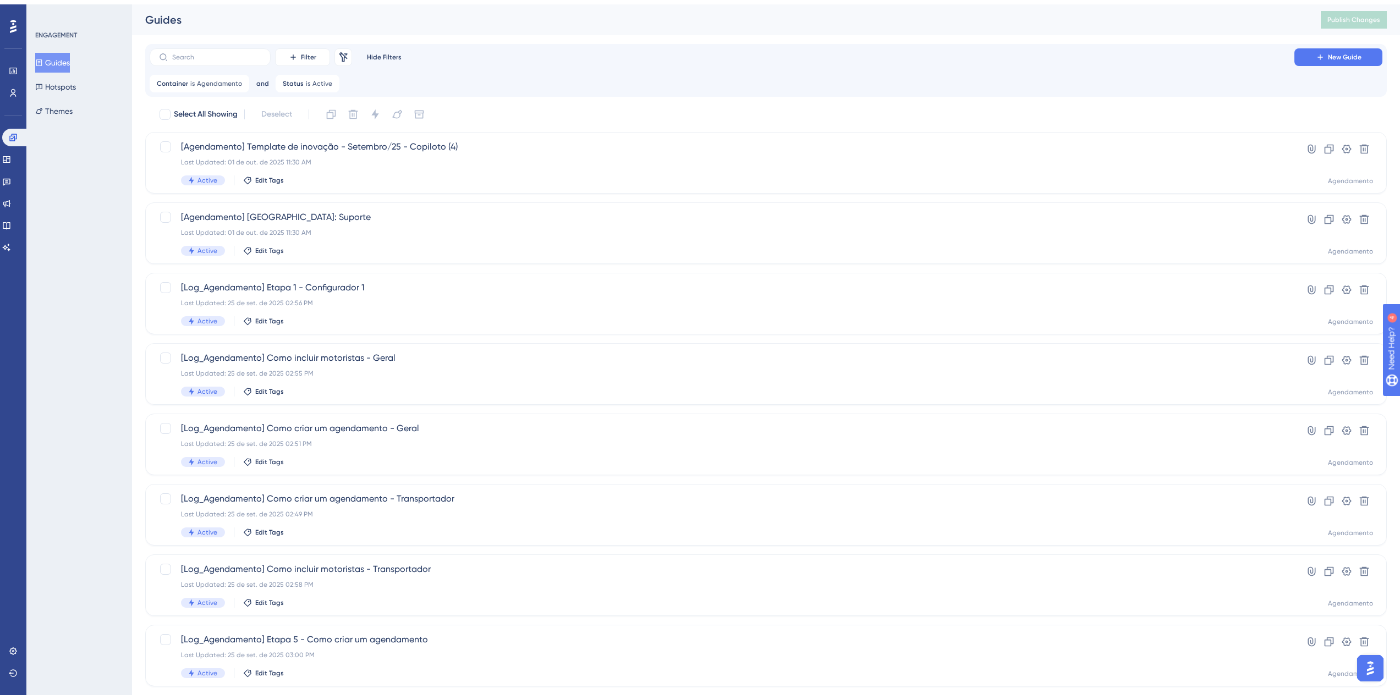
scroll to position [181, 0]
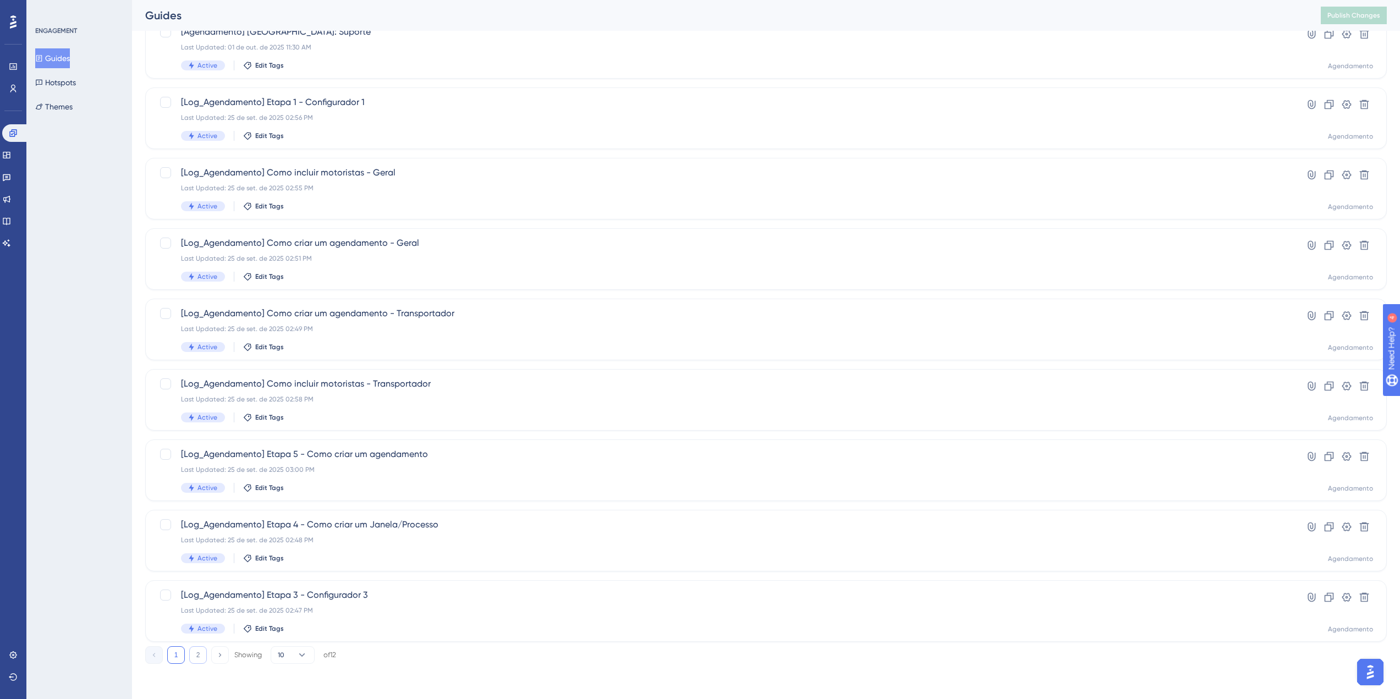
click at [204, 651] on button "2" at bounding box center [198, 655] width 18 height 18
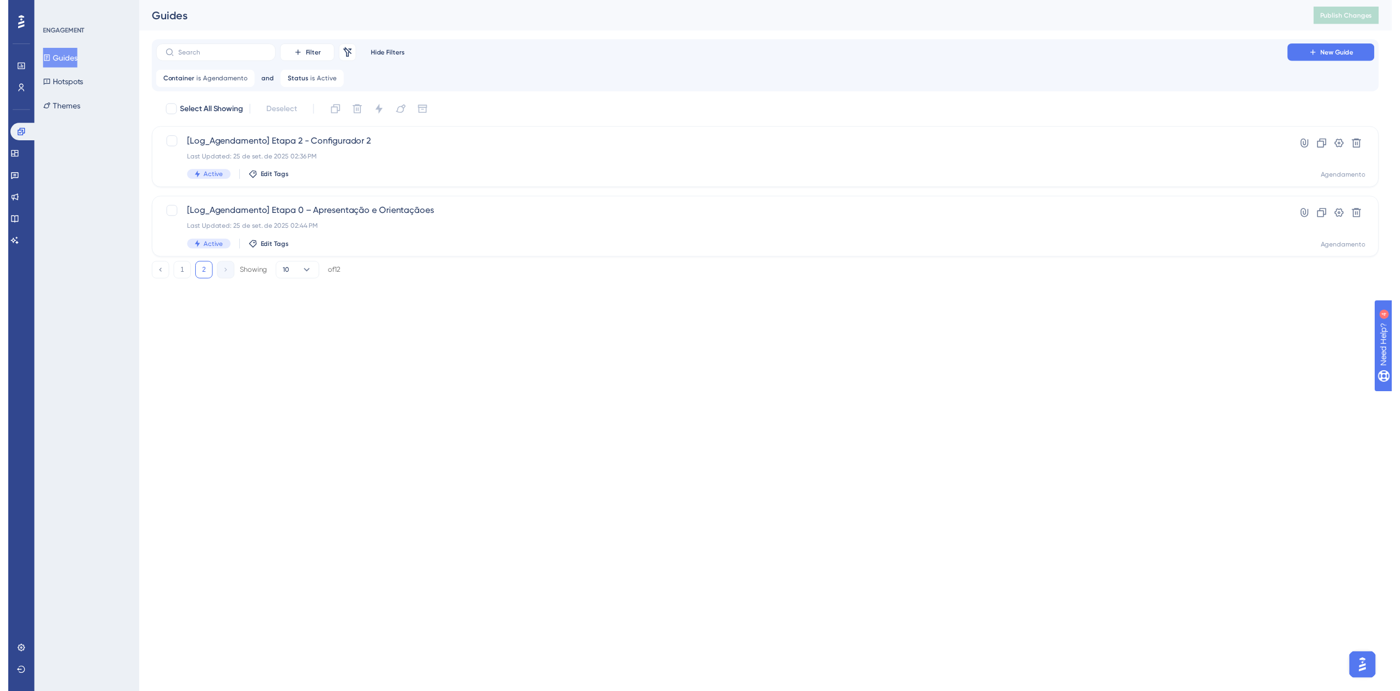
scroll to position [0, 0]
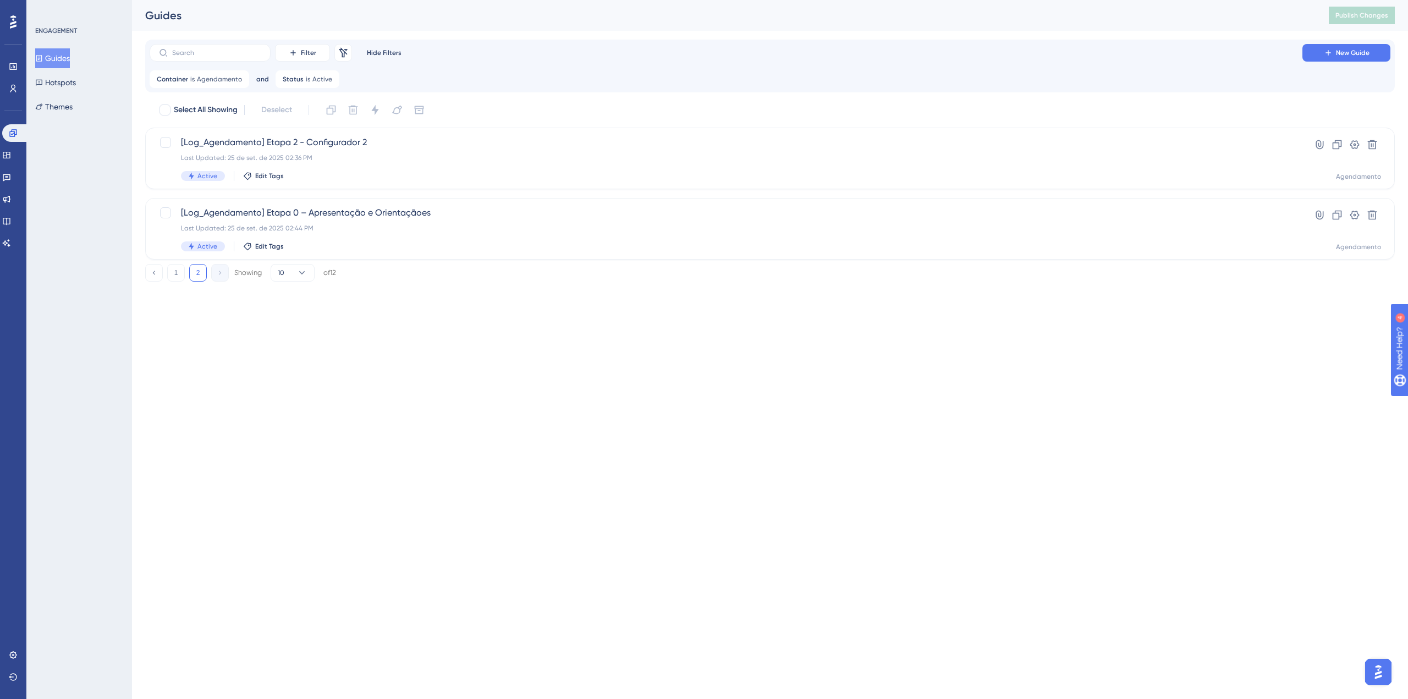
click at [381, 193] on div "Select All Showing Deselect [Log_Agendamento] Etapa 2 - Configurador 2 Last Upd…" at bounding box center [770, 180] width 1250 height 158
click at [383, 211] on span "[Log_Agendamento] Etapa 0 – Apresentação e Orientaçãoes" at bounding box center [726, 212] width 1090 height 13
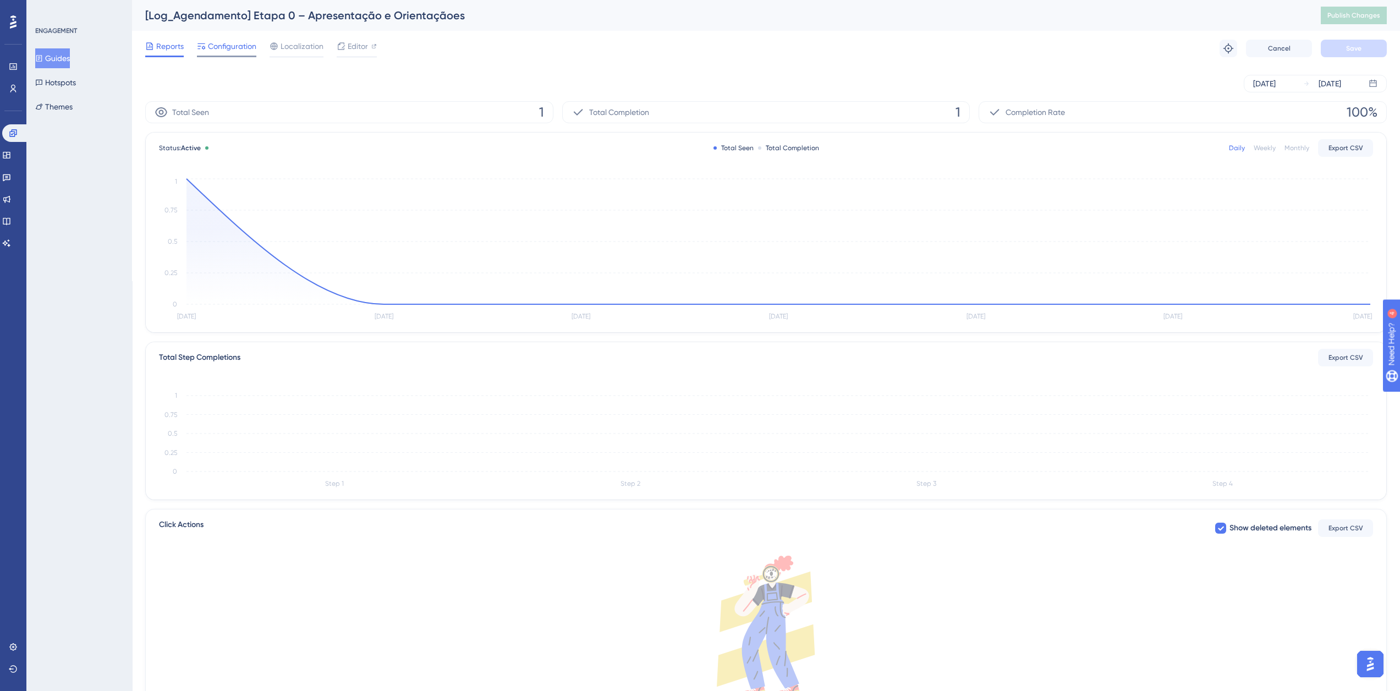
click at [239, 37] on div "Reports Configuration Localization Editor Troubleshoot Cancel Save" at bounding box center [765, 48] width 1241 height 35
click at [236, 51] on span "Configuration" at bounding box center [232, 46] width 48 height 13
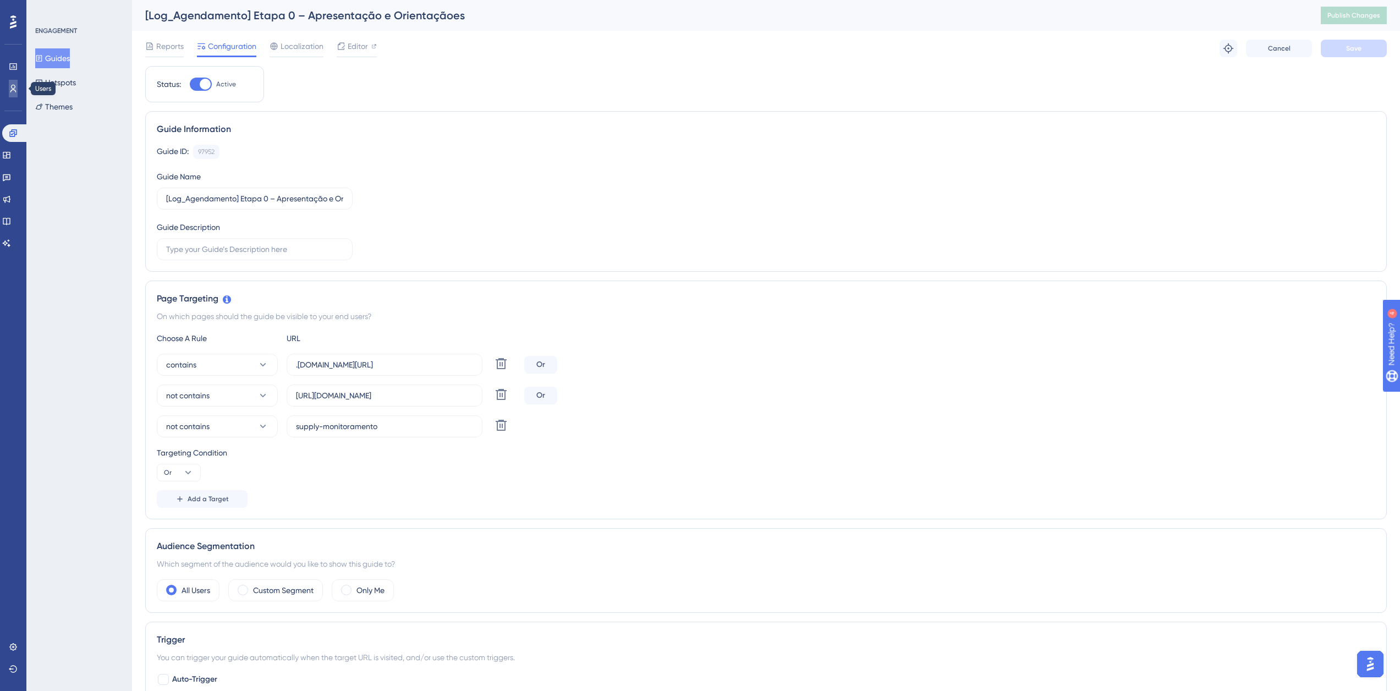
click at [14, 91] on icon at bounding box center [13, 88] width 9 height 9
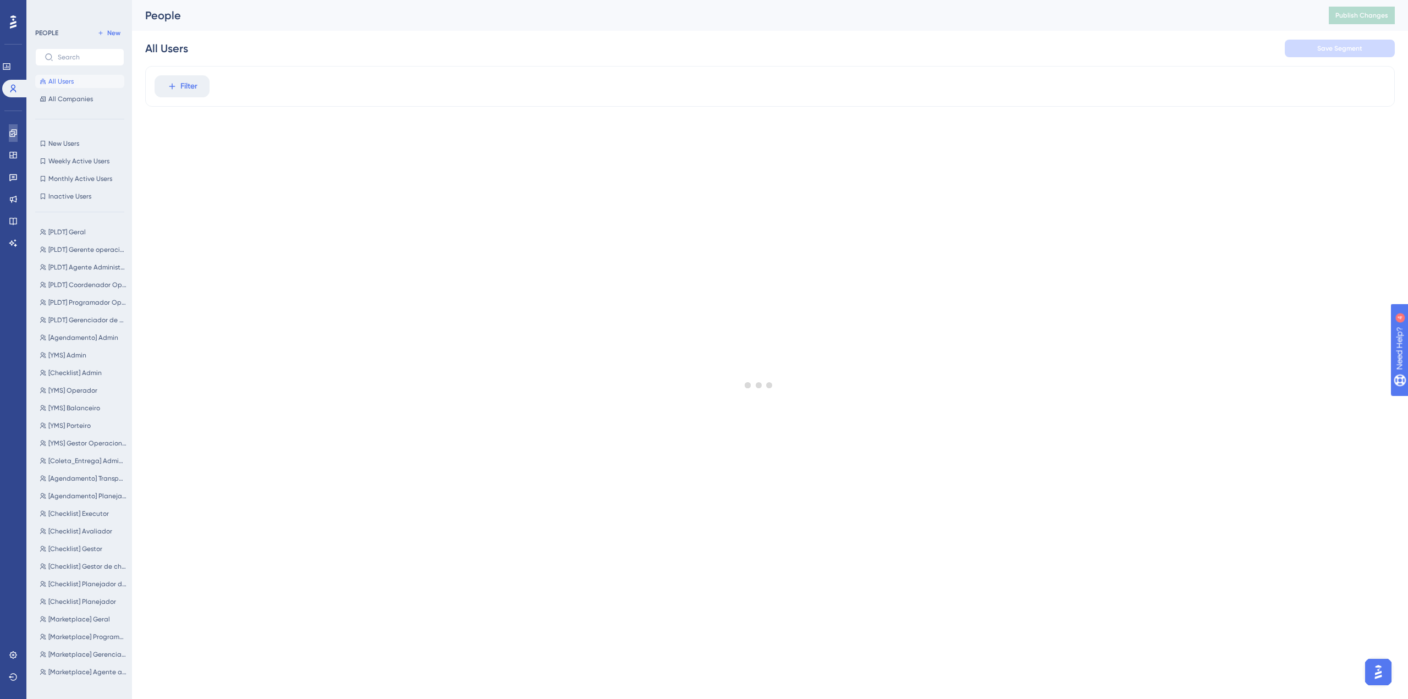
click at [13, 134] on icon at bounding box center [12, 132] width 7 height 7
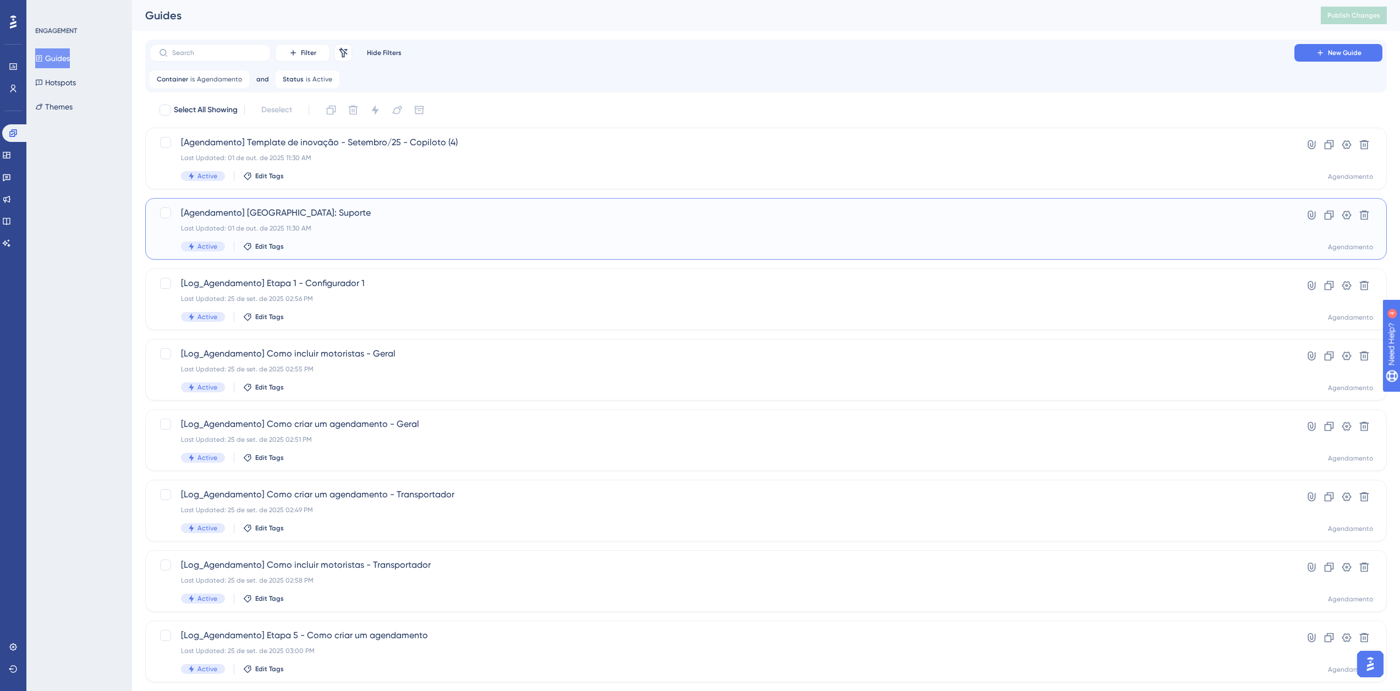
click at [352, 239] on div "[Agendamento] [GEOGRAPHIC_DATA]: Suporte Last Updated: 01 de out. de 2025 11:30…" at bounding box center [722, 228] width 1082 height 45
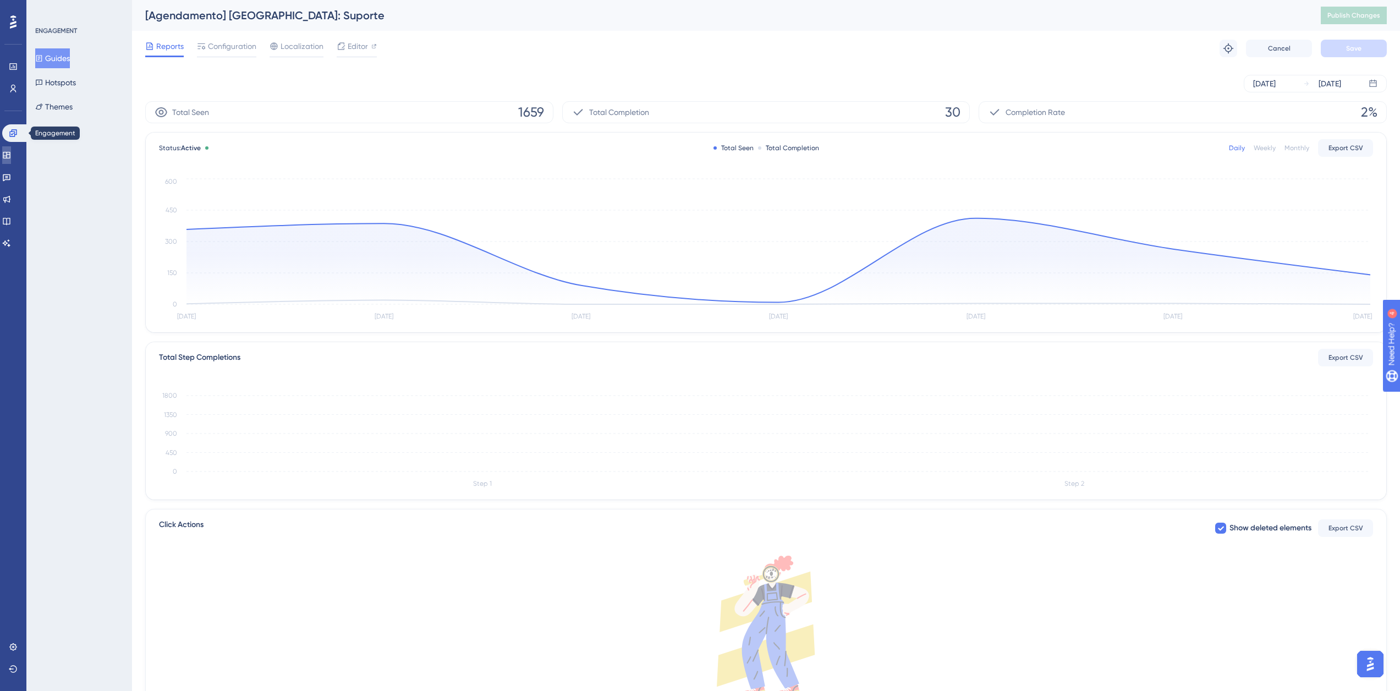
click at [11, 151] on icon at bounding box center [6, 155] width 9 height 9
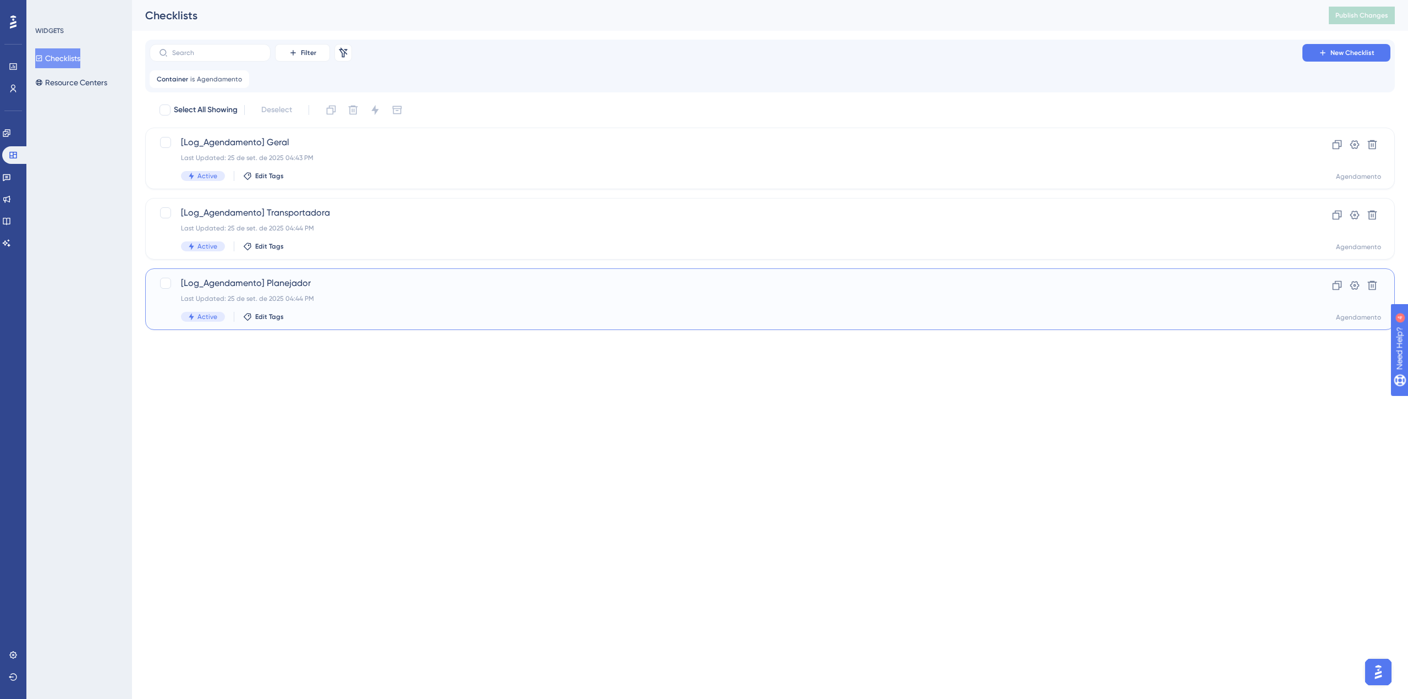
click at [340, 307] on div "[Log_Agendamento] Planejador Last Updated: 25 de set. de 2025 04:44 PM Active E…" at bounding box center [726, 299] width 1090 height 45
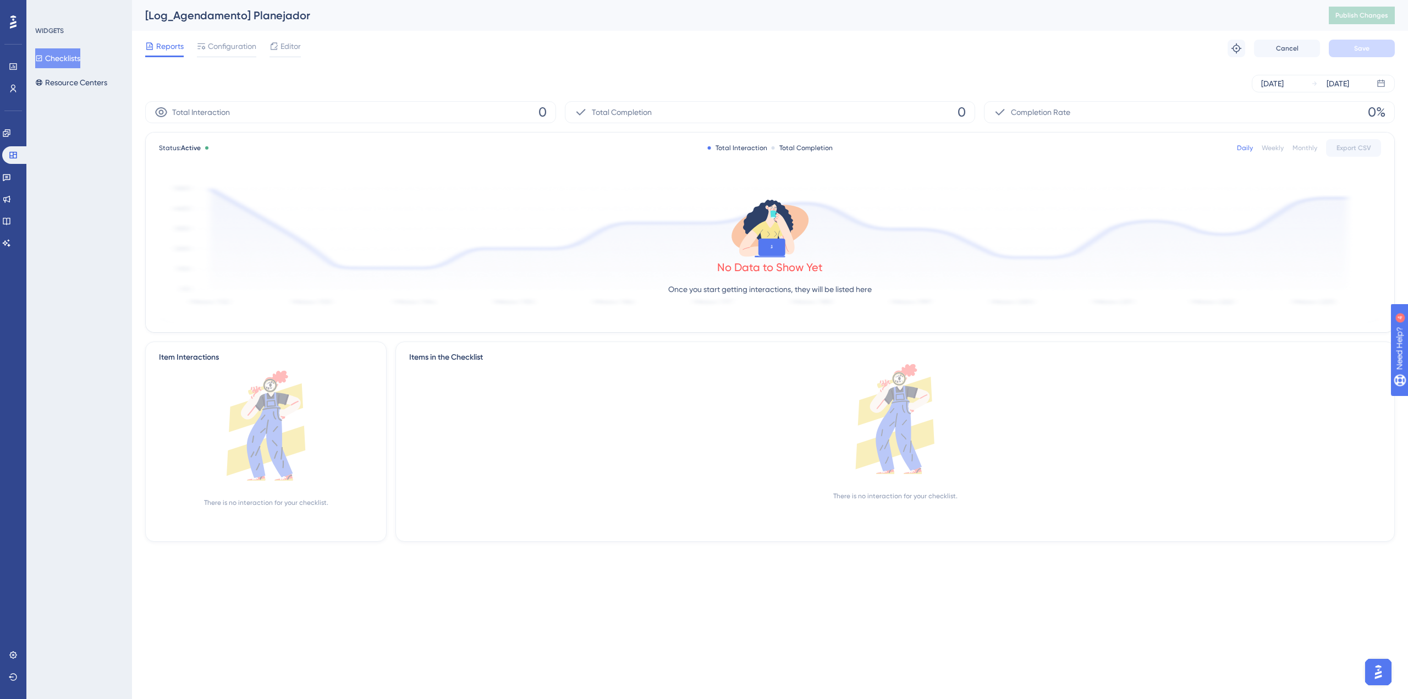
click at [206, 47] on div "Configuration" at bounding box center [226, 46] width 59 height 13
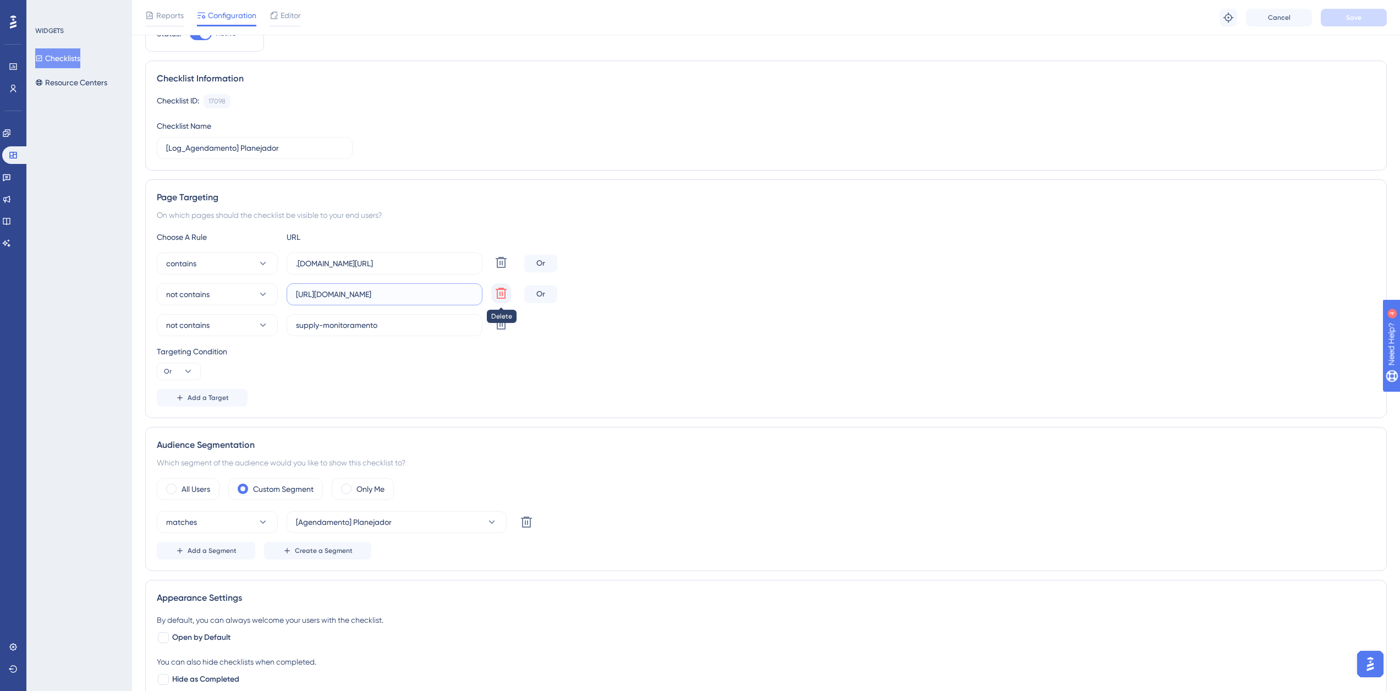
scroll to position [0, 54]
drag, startPoint x: 430, startPoint y: 298, endPoint x: 496, endPoint y: 290, distance: 67.1
click at [496, 290] on div "not contains [URL][DOMAIN_NAME] Delete" at bounding box center [338, 294] width 363 height 22
